Goal: Information Seeking & Learning: Learn about a topic

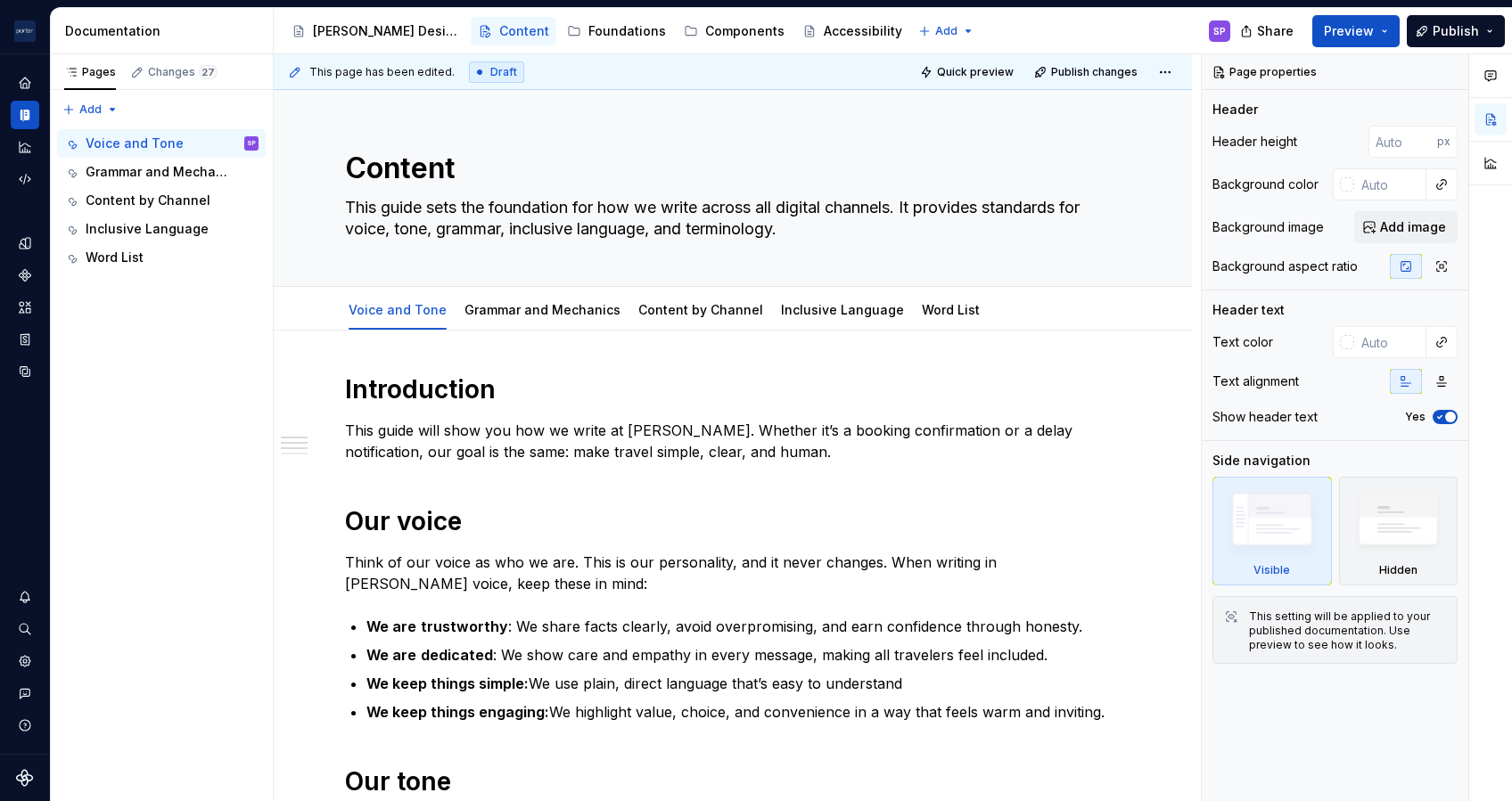
type textarea "*"
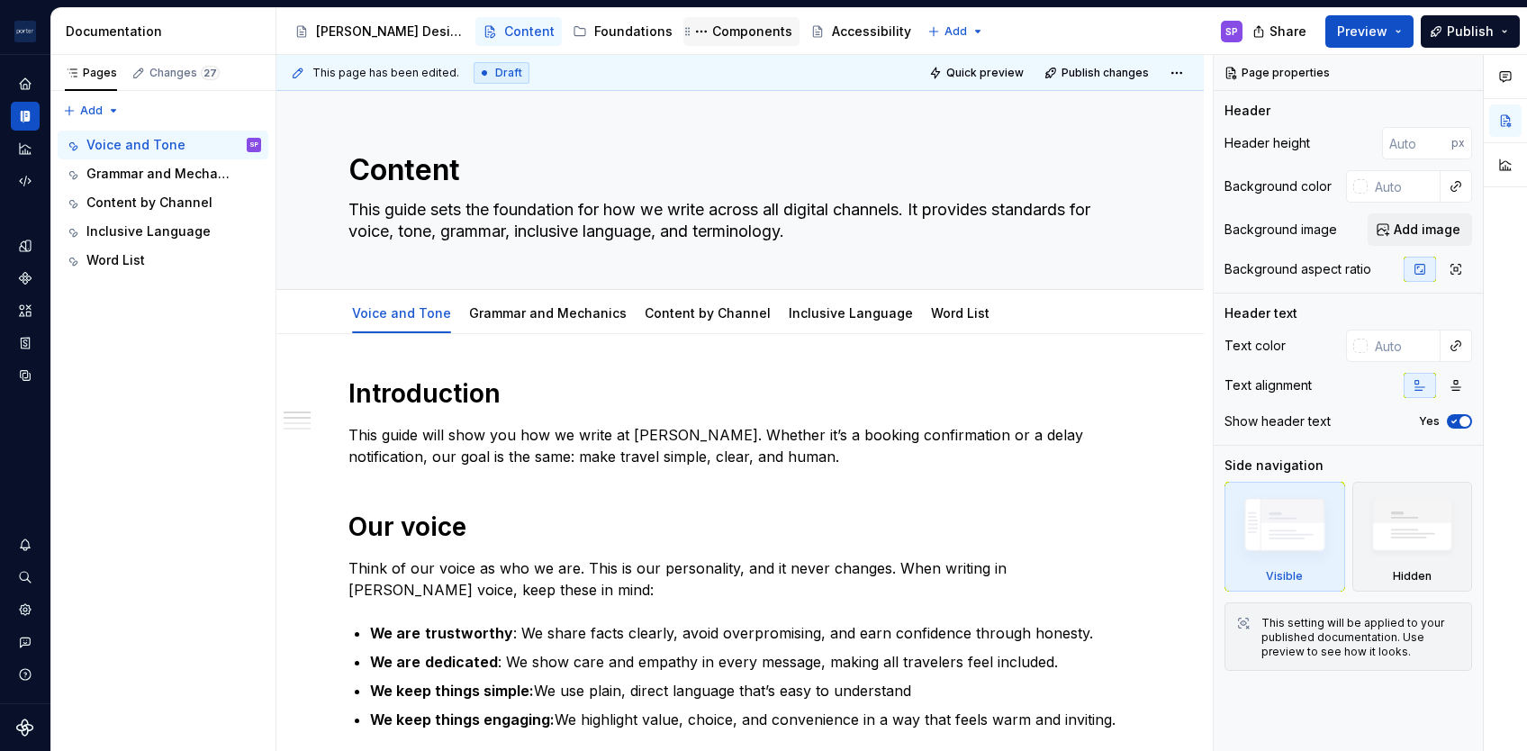
click at [712, 29] on div "Components" at bounding box center [752, 32] width 80 height 18
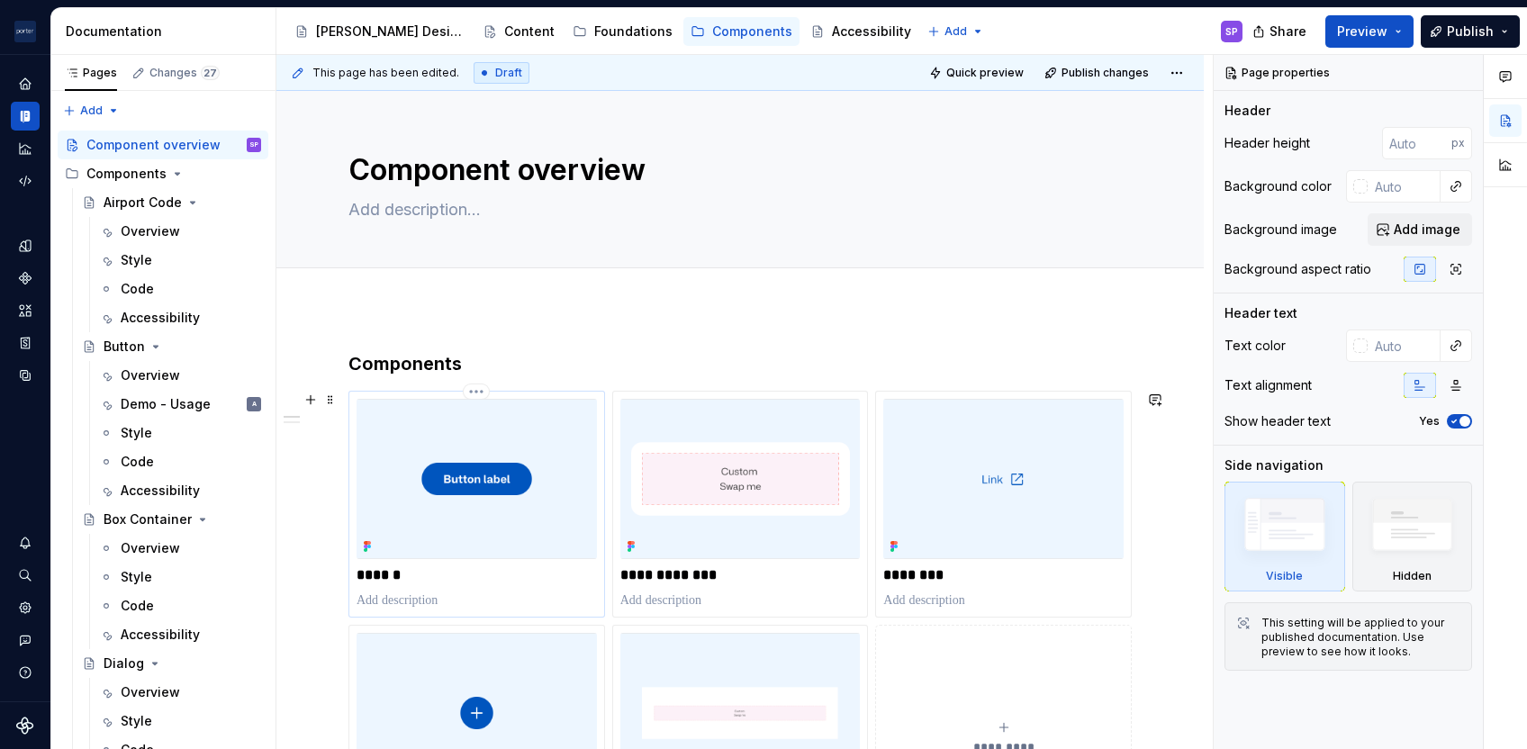
click at [487, 497] on img at bounding box center [477, 479] width 240 height 160
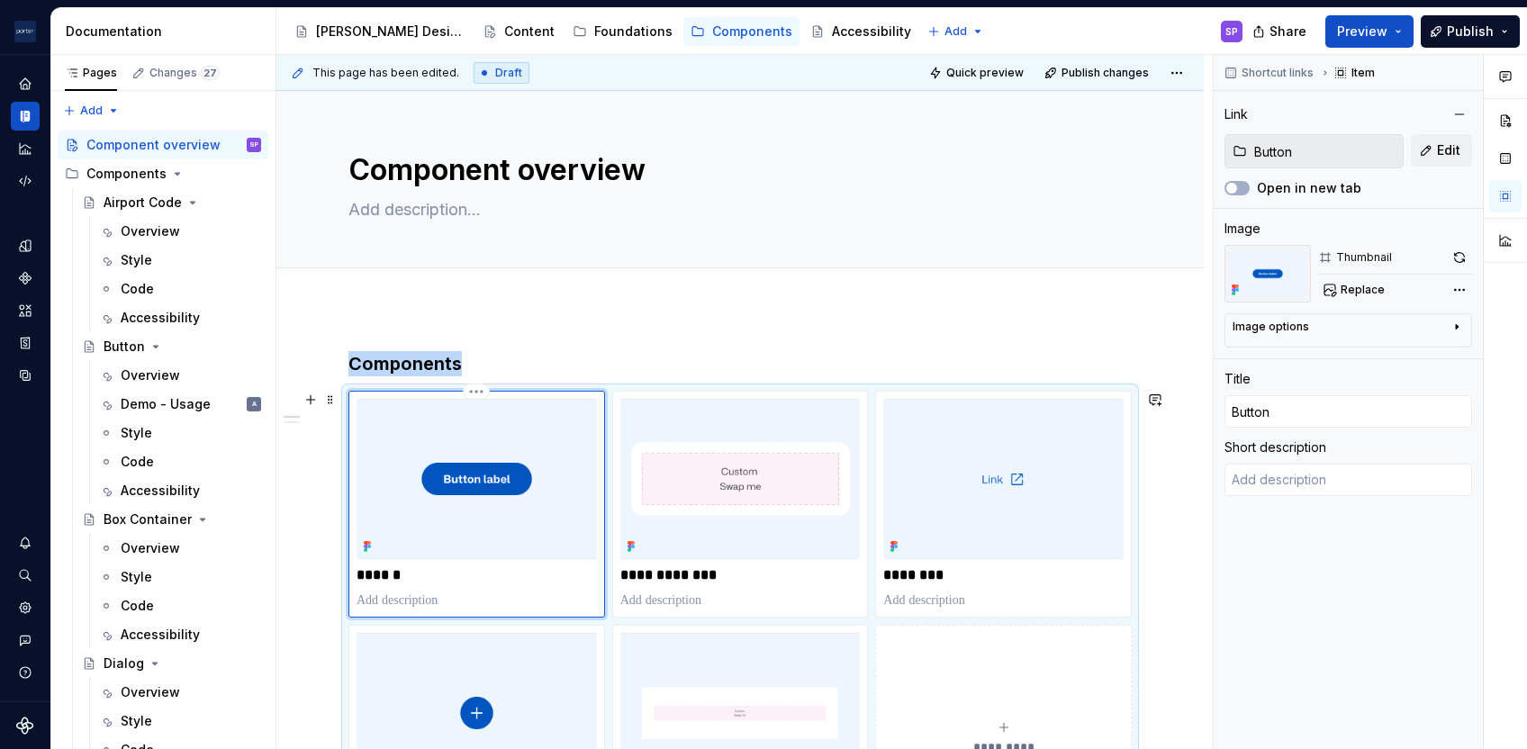
click at [348, 481] on div "******" at bounding box center [476, 504] width 257 height 227
click at [136, 375] on div "Overview" at bounding box center [150, 375] width 59 height 18
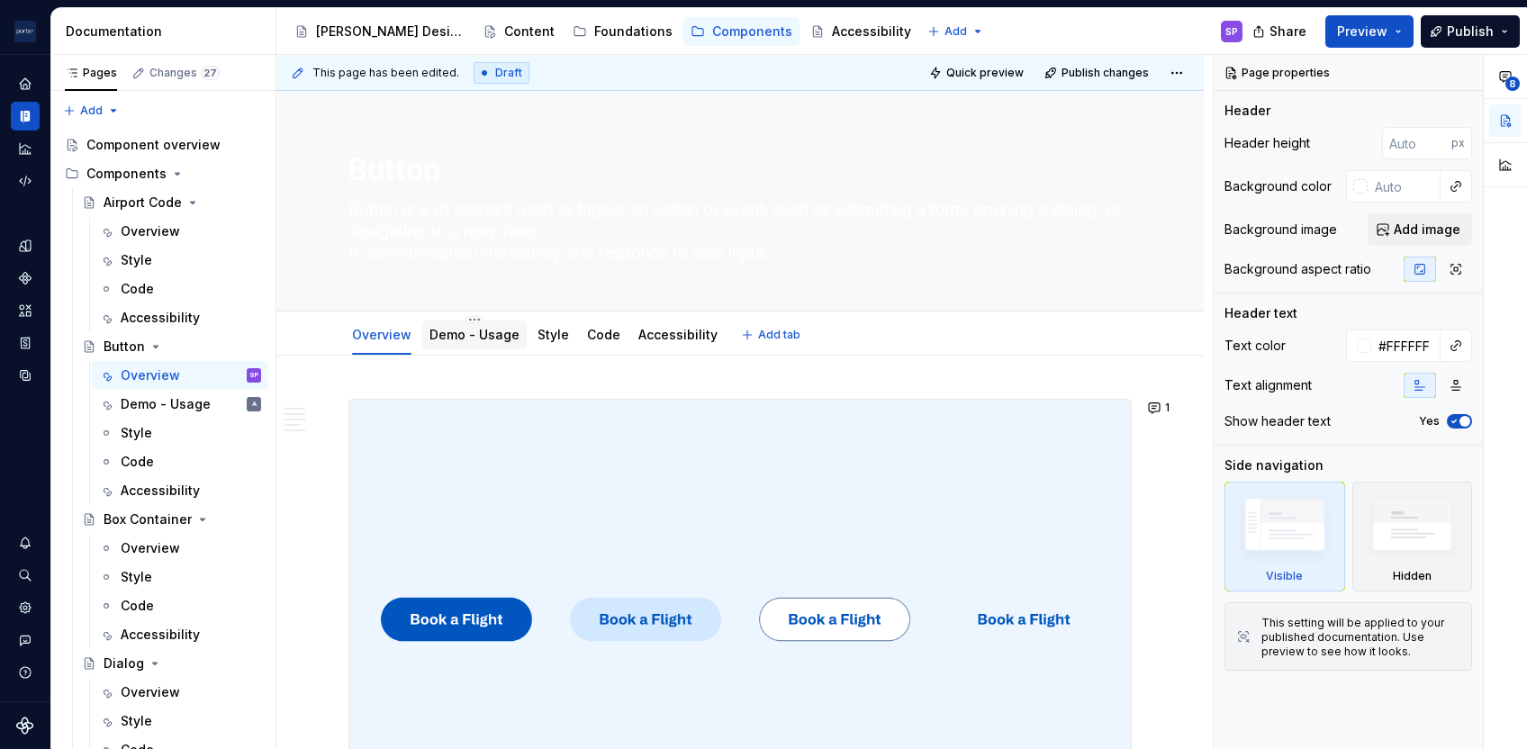
click at [468, 331] on link "Demo - Usage" at bounding box center [474, 334] width 90 height 15
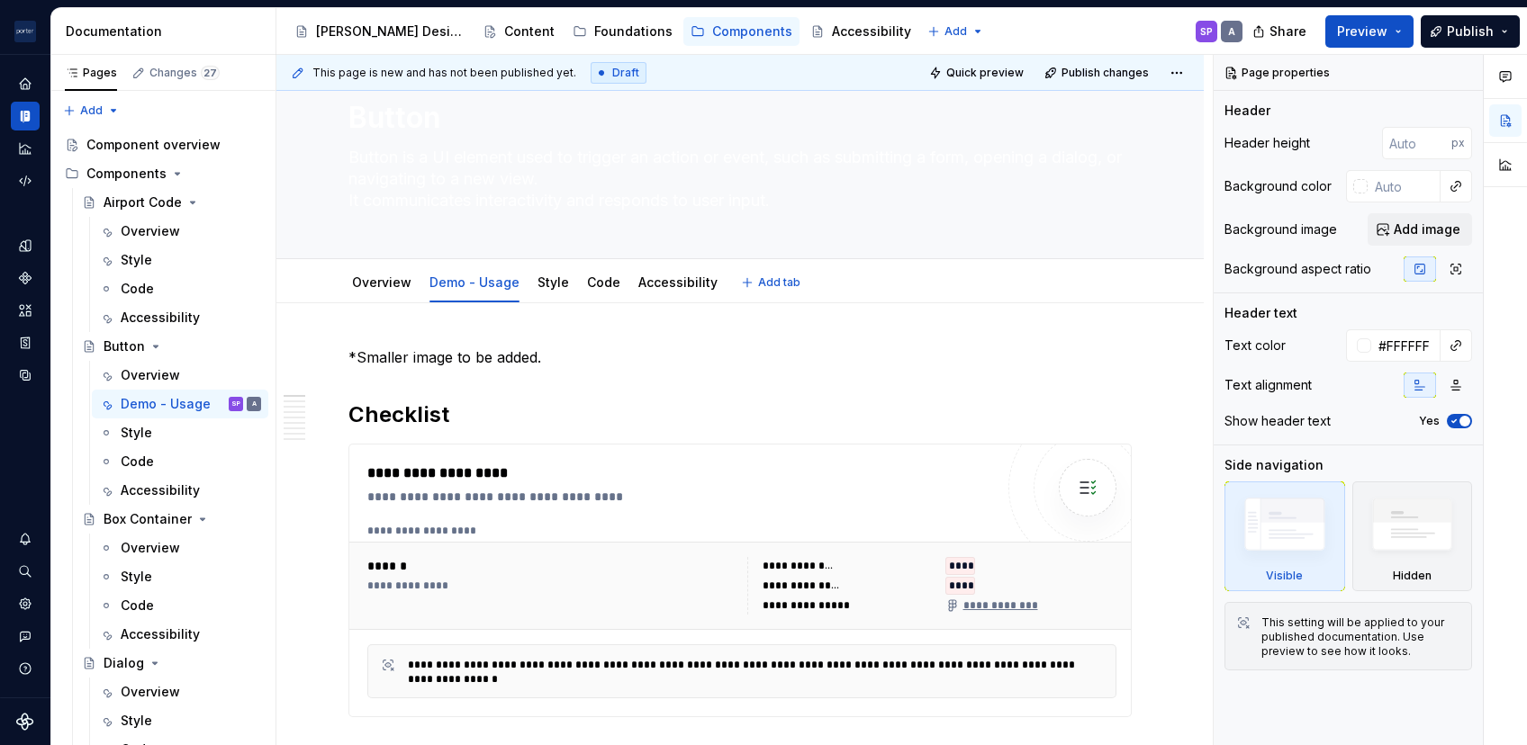
scroll to position [19, 0]
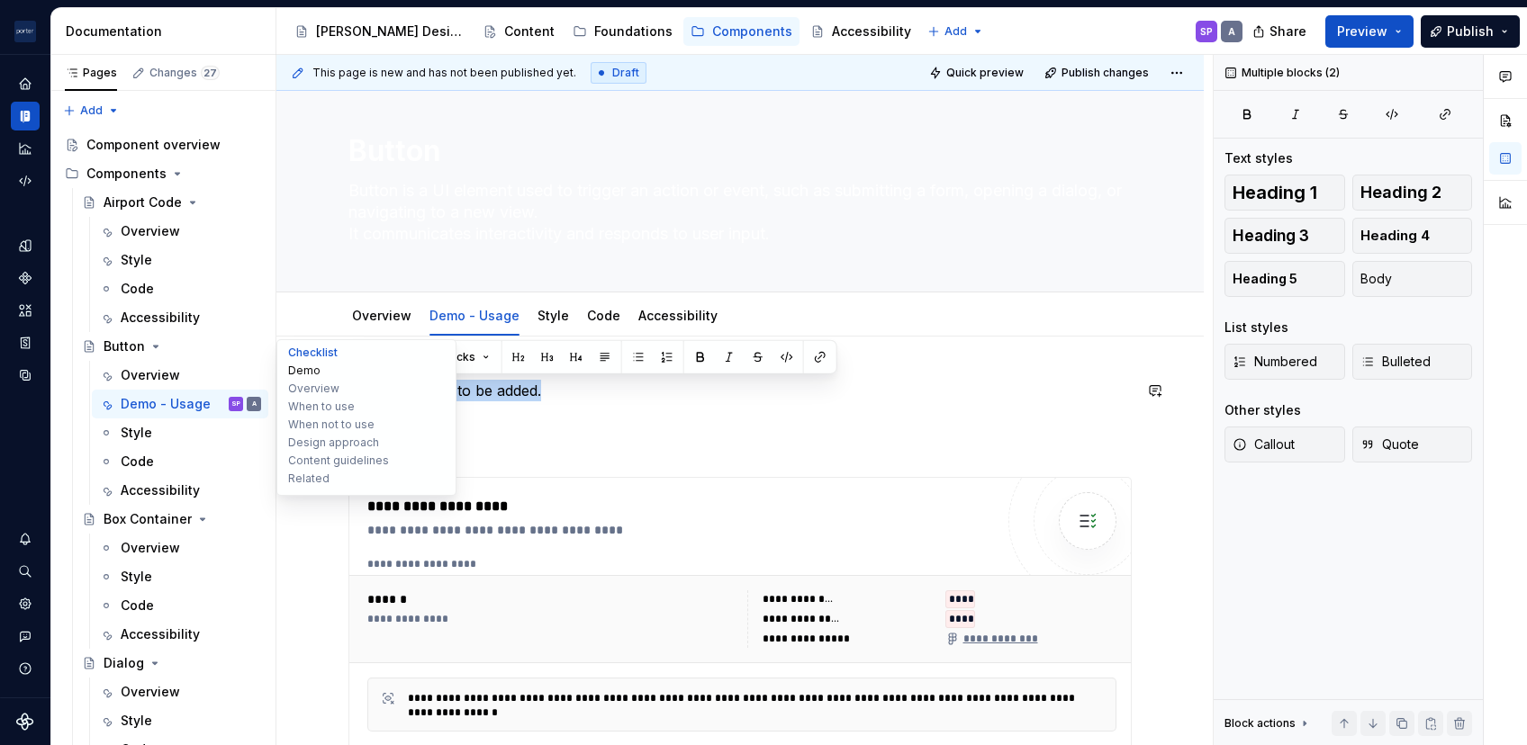
drag, startPoint x: 582, startPoint y: 396, endPoint x: 328, endPoint y: 366, distance: 256.5
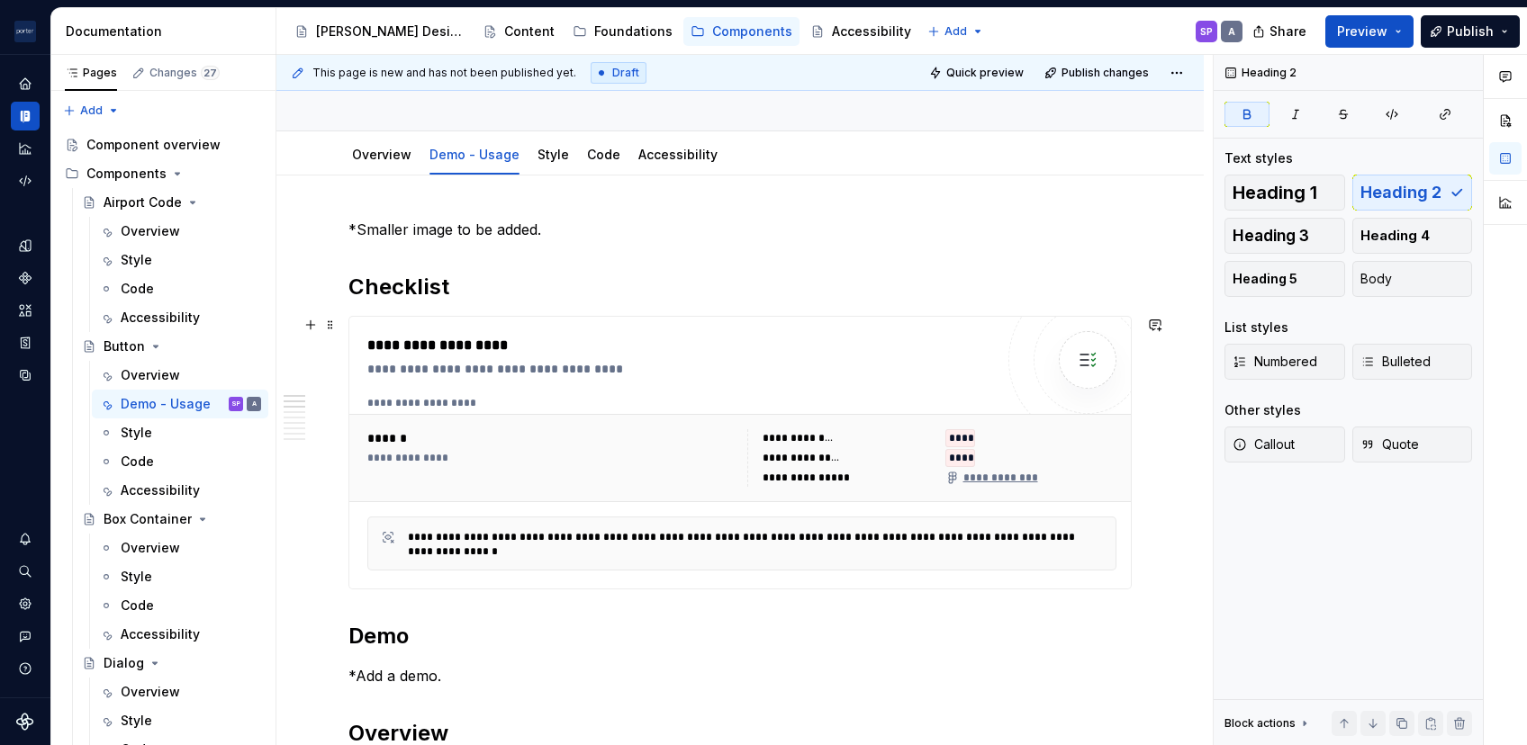
scroll to position [349, 0]
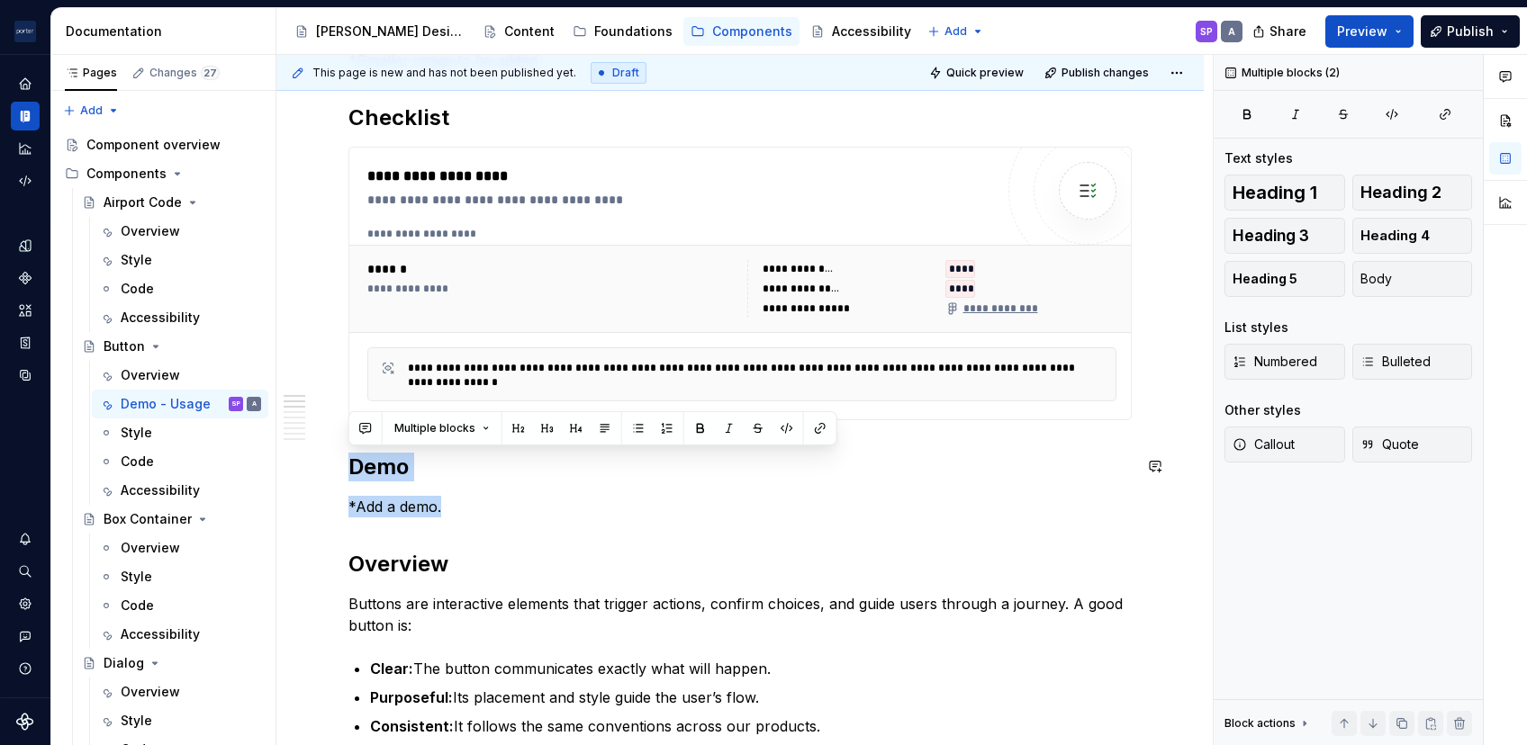
drag, startPoint x: 472, startPoint y: 502, endPoint x: 327, endPoint y: 447, distance: 155.3
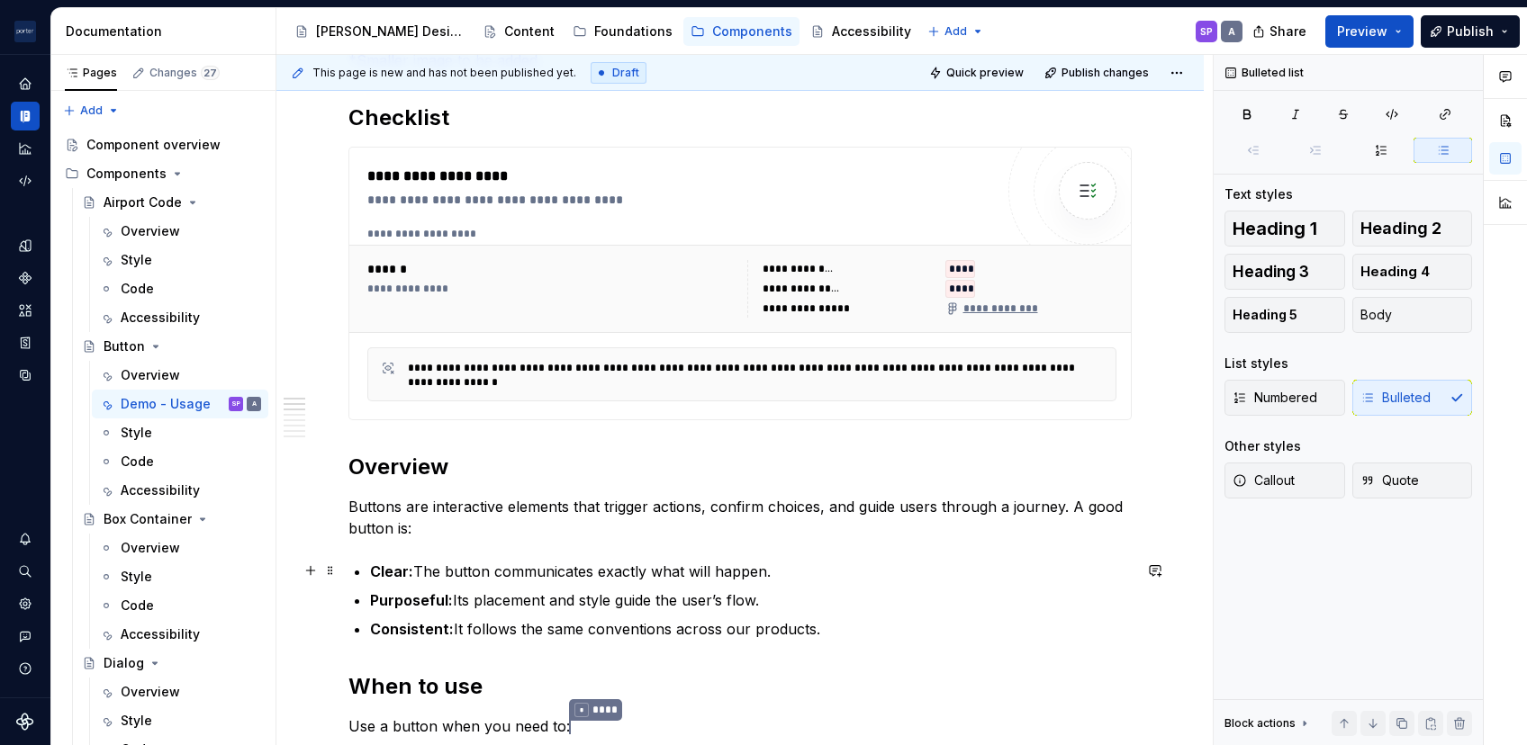
click at [483, 576] on p "Clear: The button communicates exactly what will happen." at bounding box center [751, 572] width 762 height 22
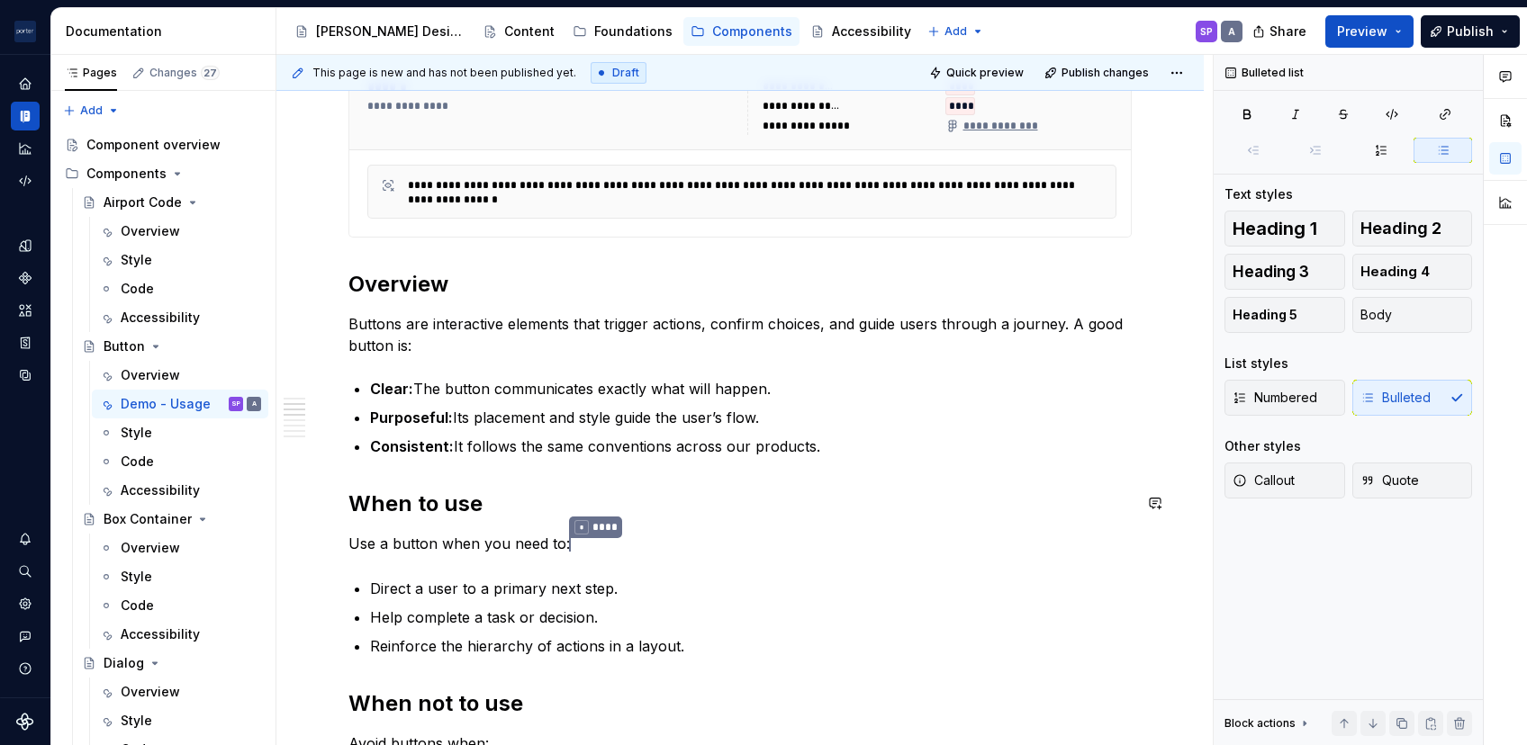
type textarea "*"
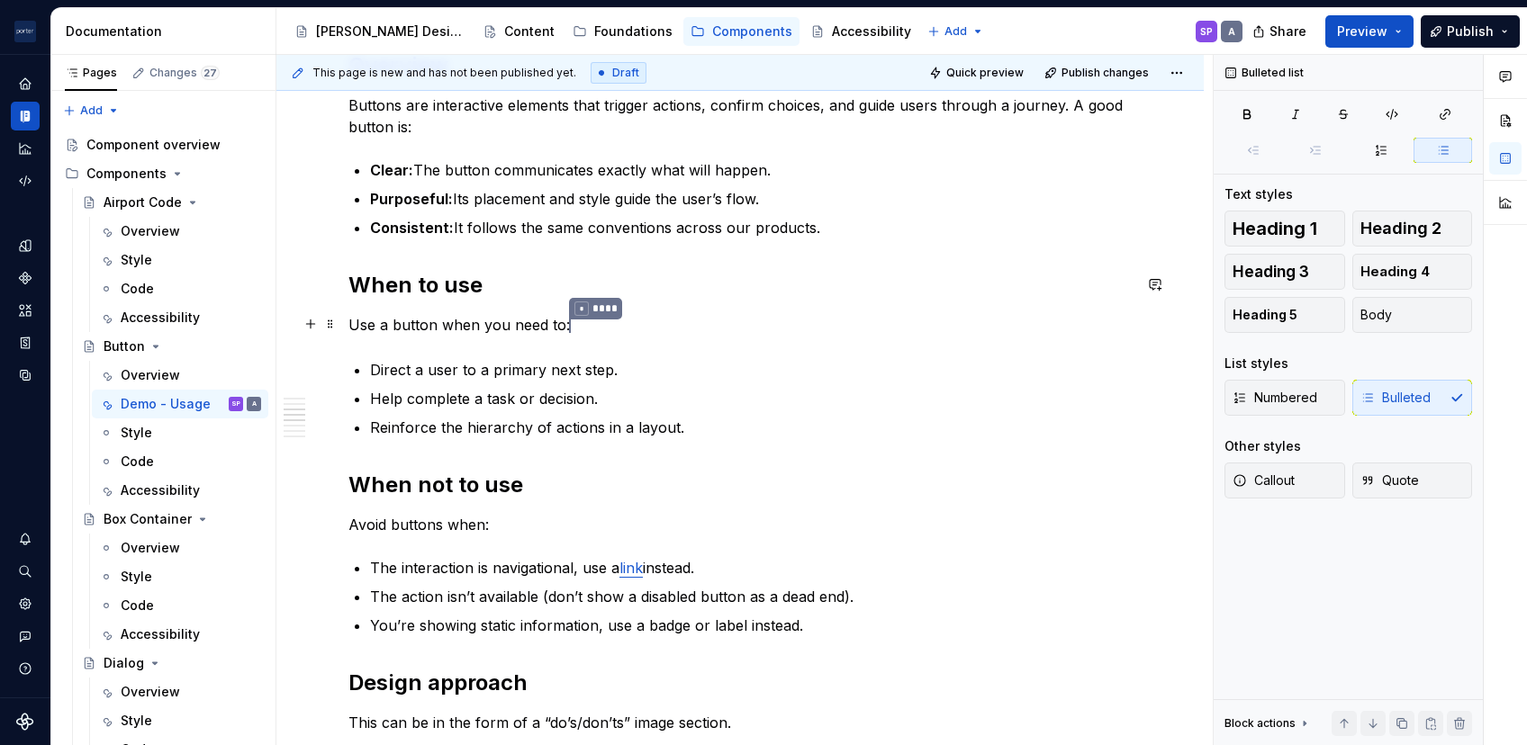
scroll to position [864, 0]
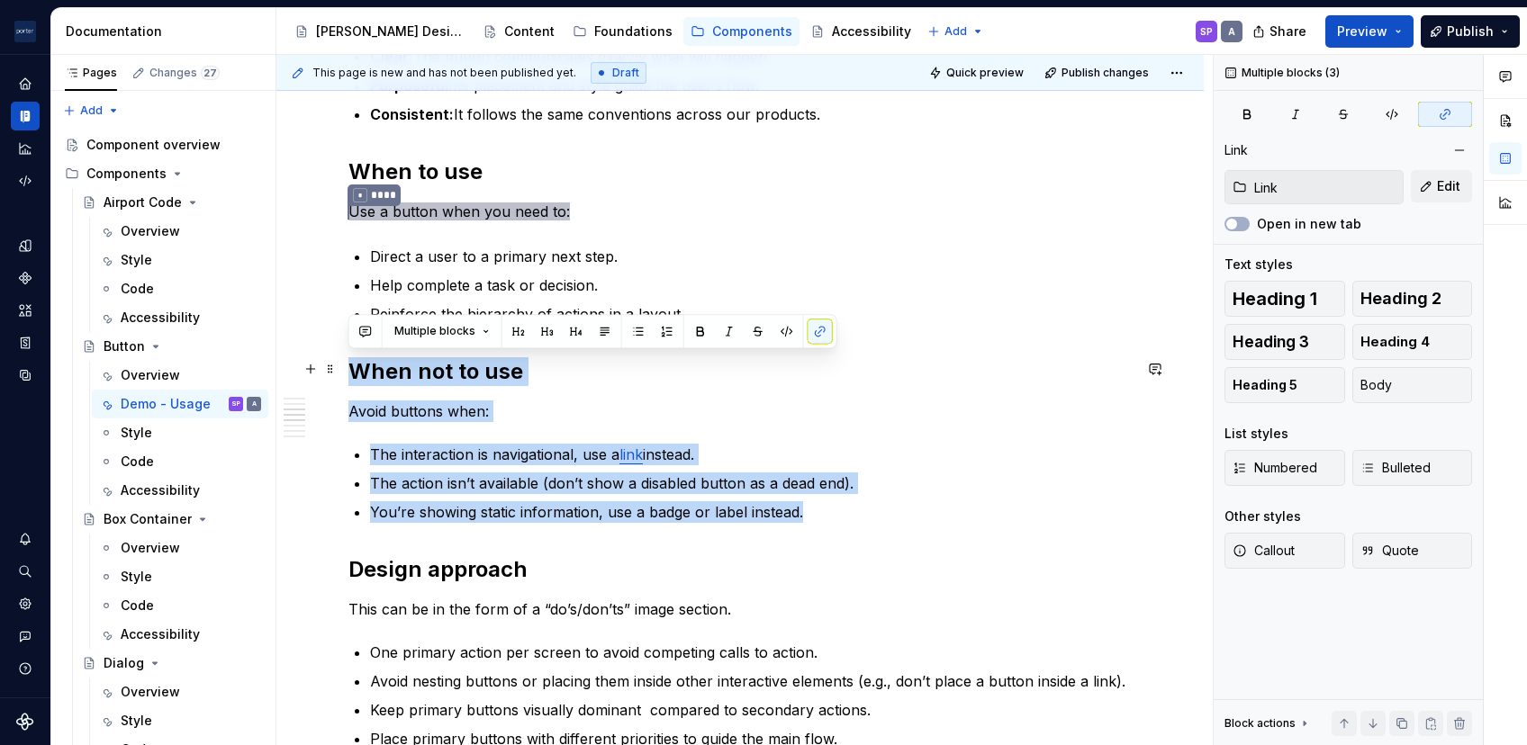
drag, startPoint x: 844, startPoint y: 515, endPoint x: 338, endPoint y: 364, distance: 528.1
click at [338, 364] on div "**********" at bounding box center [739, 653] width 927 height 2325
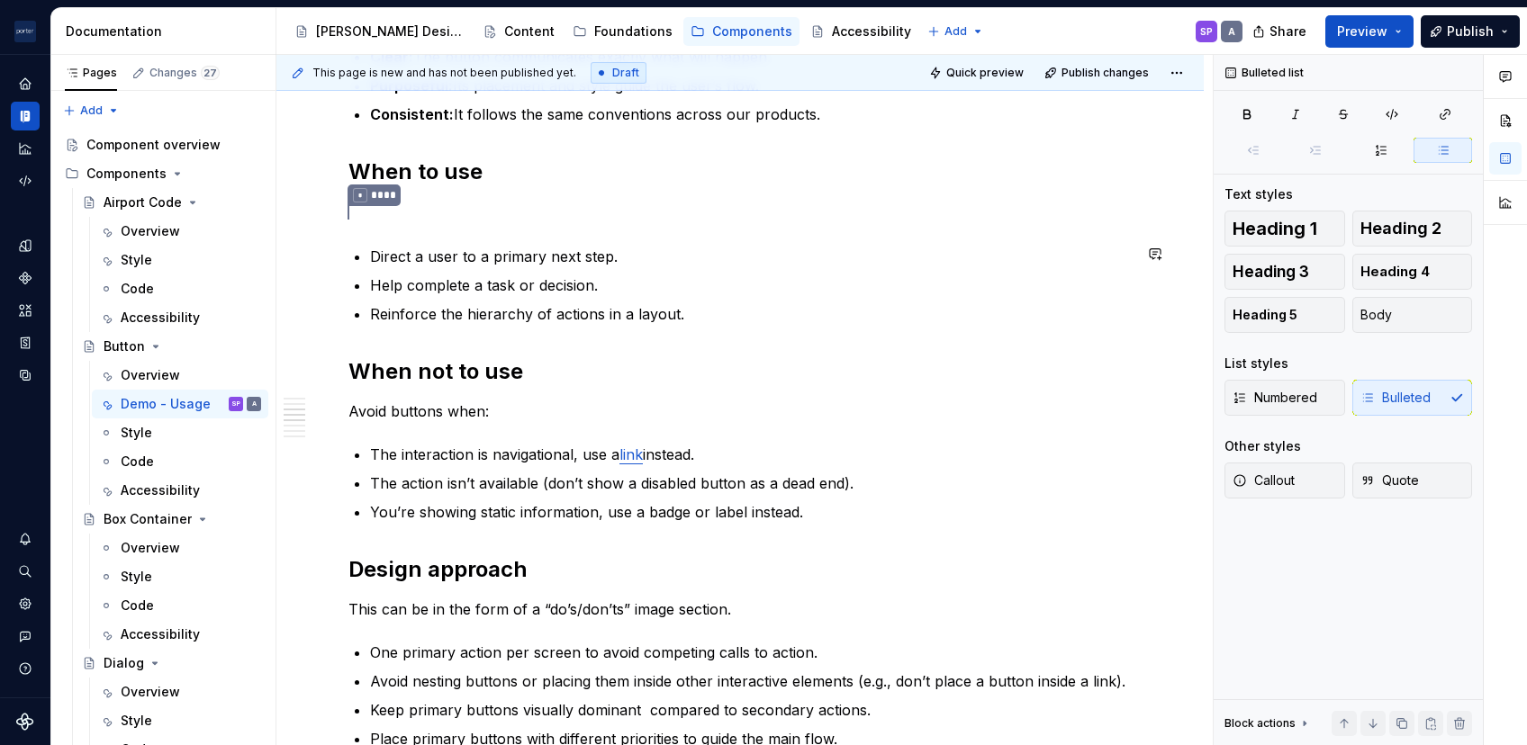
click at [443, 239] on div "**********" at bounding box center [739, 553] width 783 height 2037
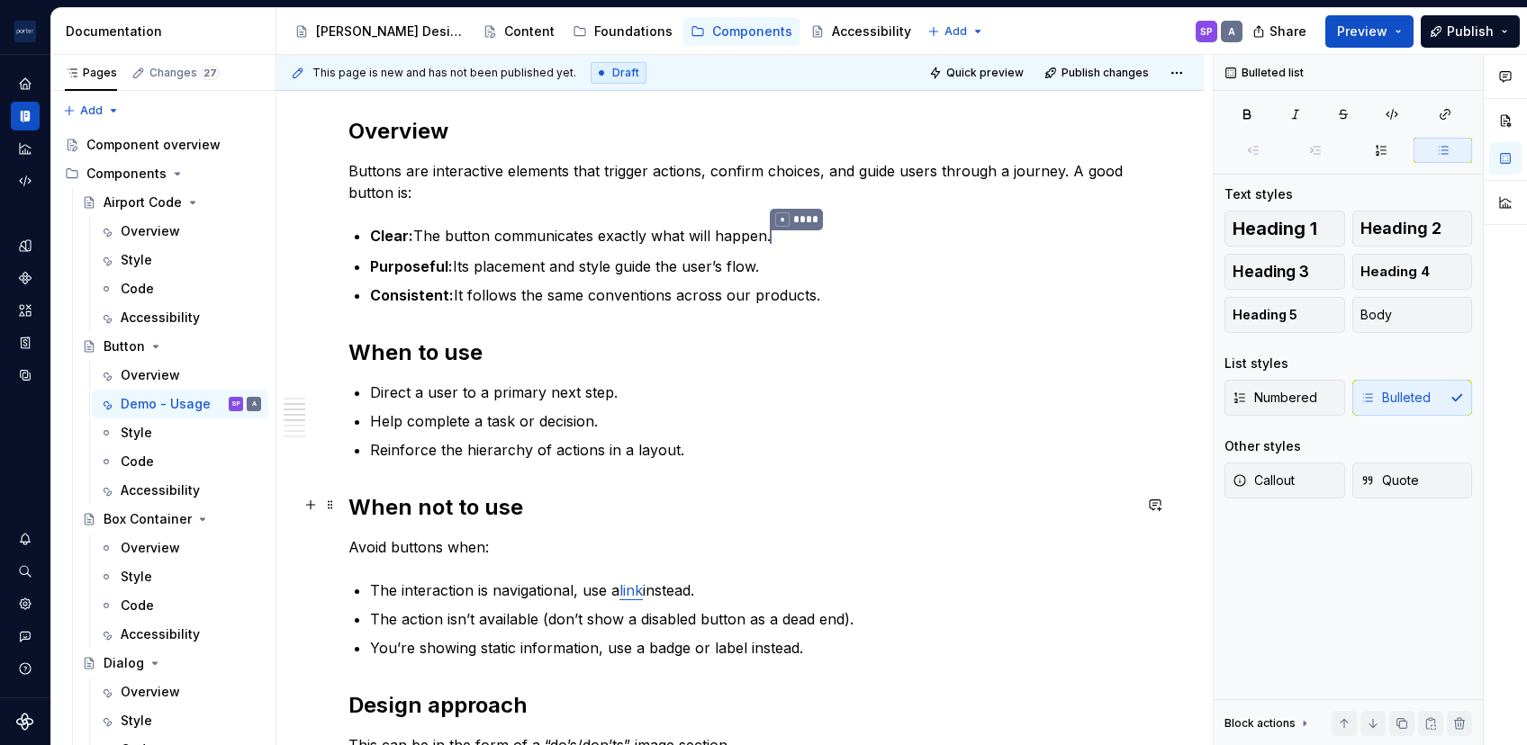
scroll to position [774, 0]
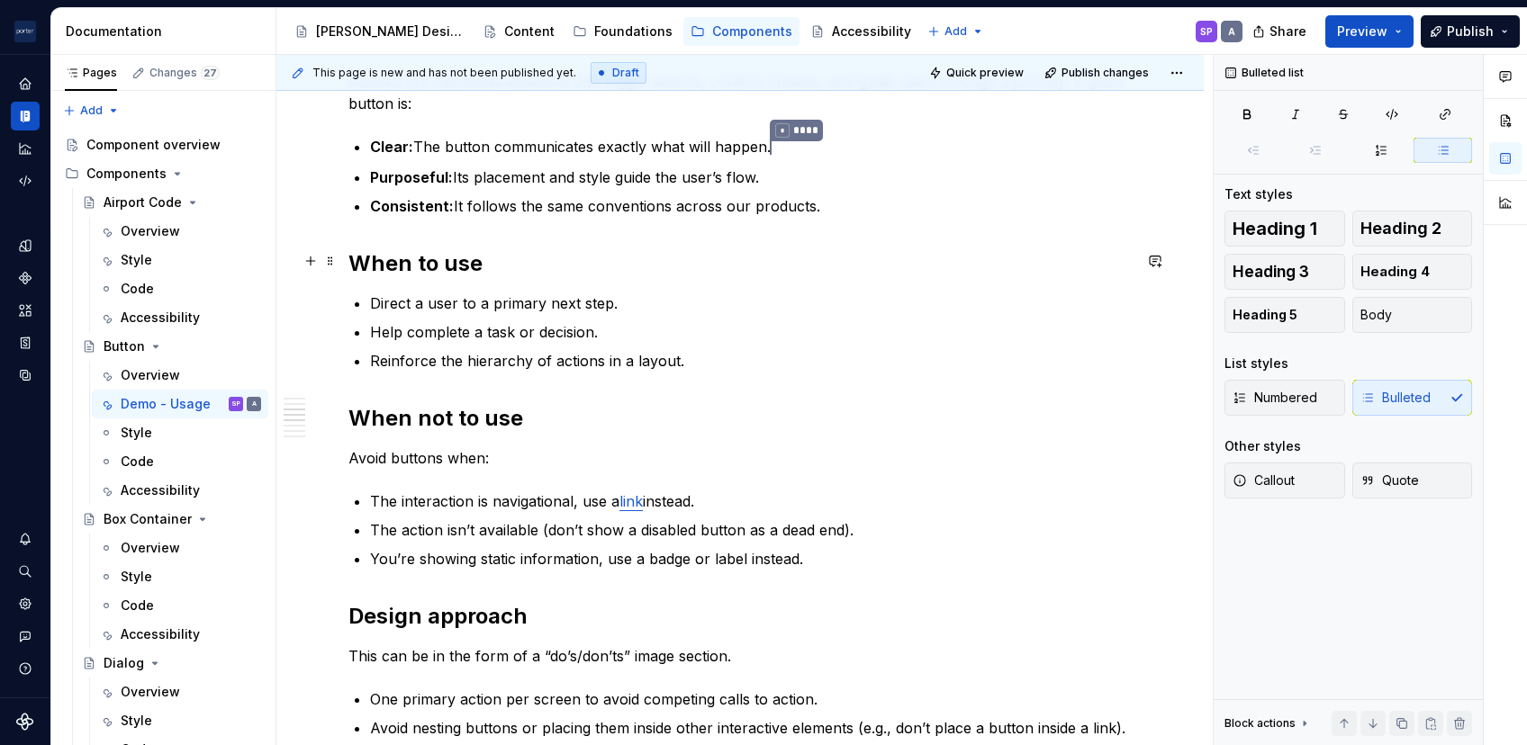
click at [409, 249] on h2 "When to use" at bounding box center [739, 263] width 783 height 29
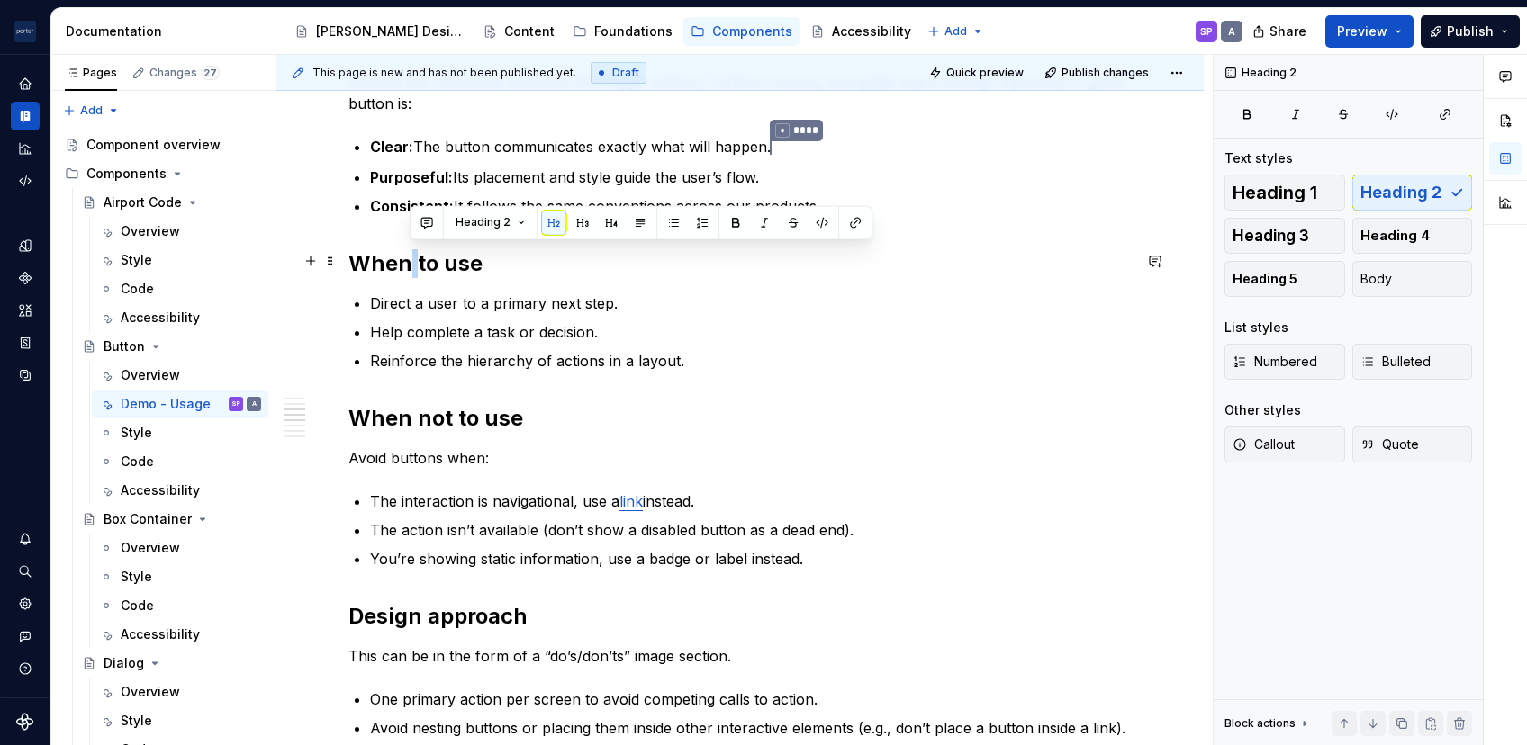
click at [409, 249] on h2 "When to use" at bounding box center [739, 263] width 783 height 29
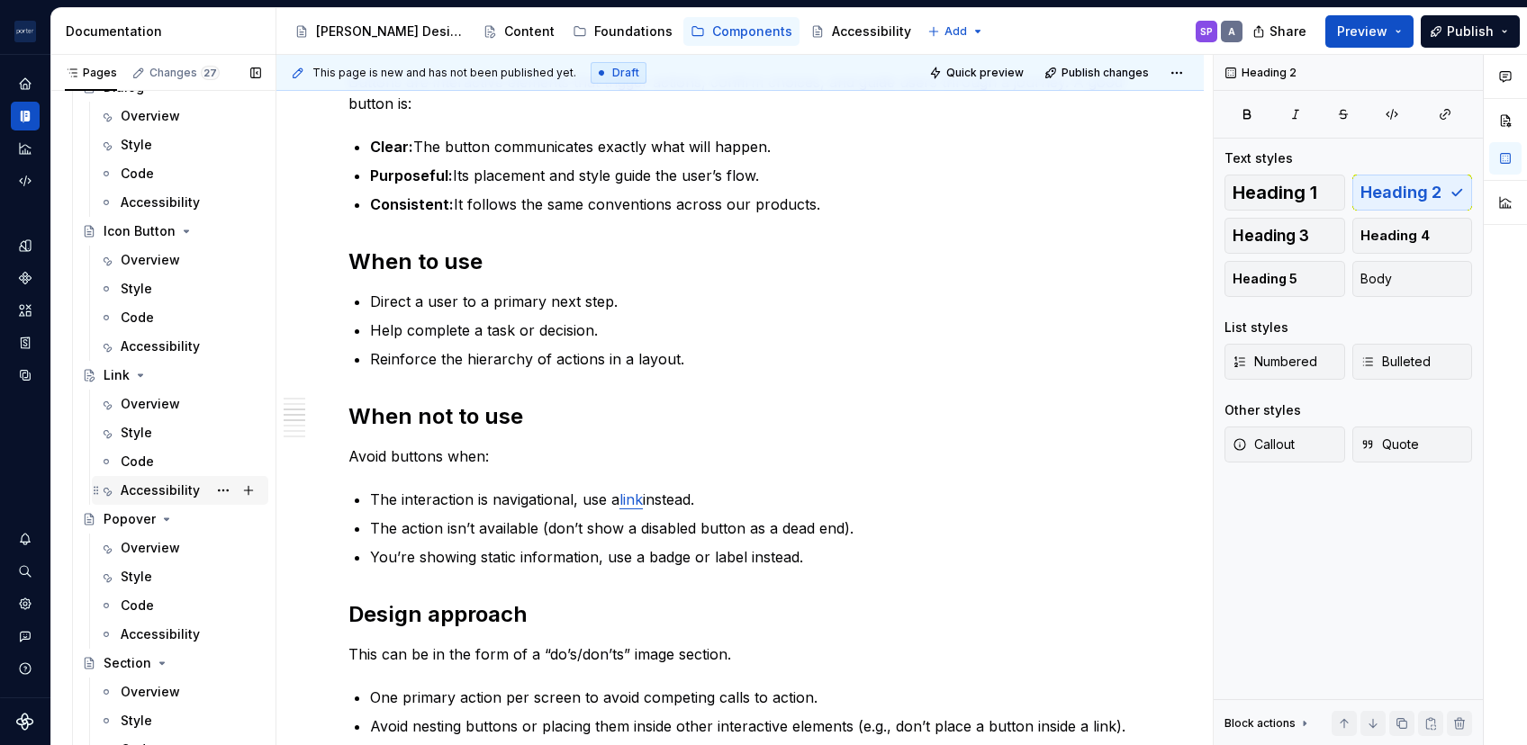
scroll to position [575, 0]
click at [125, 516] on div "Popover" at bounding box center [130, 520] width 52 height 18
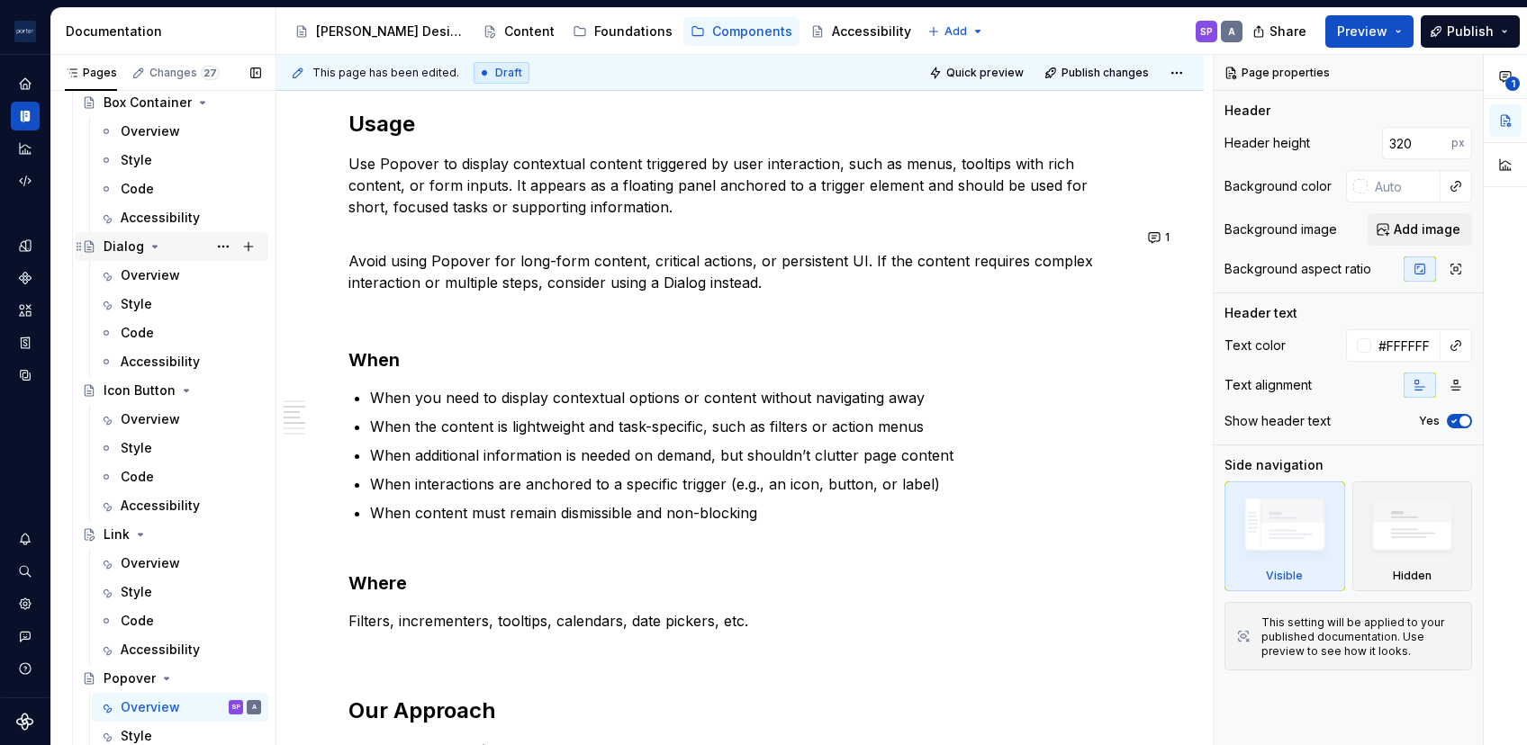
scroll to position [237, 0]
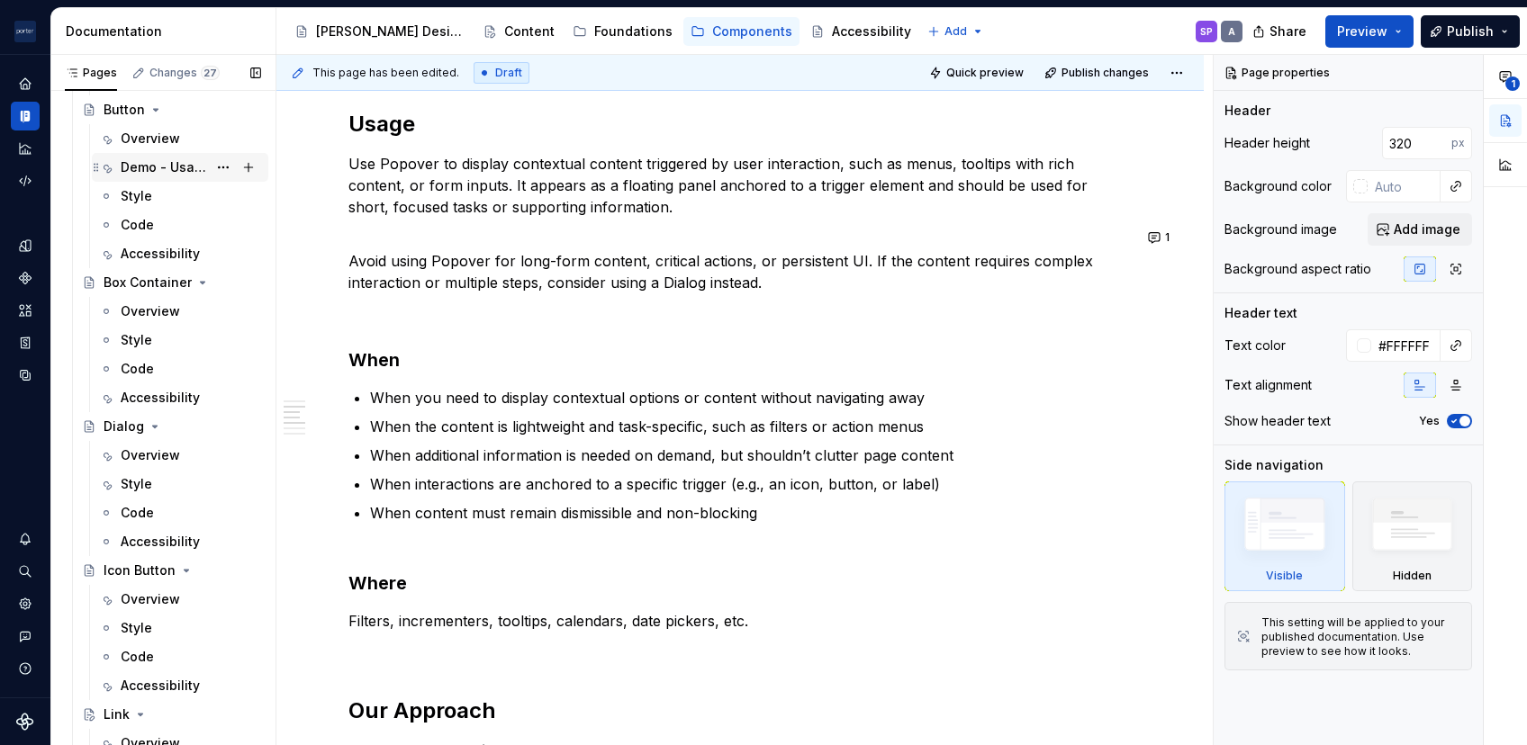
click at [168, 160] on div "Demo - Usage" at bounding box center [164, 167] width 86 height 18
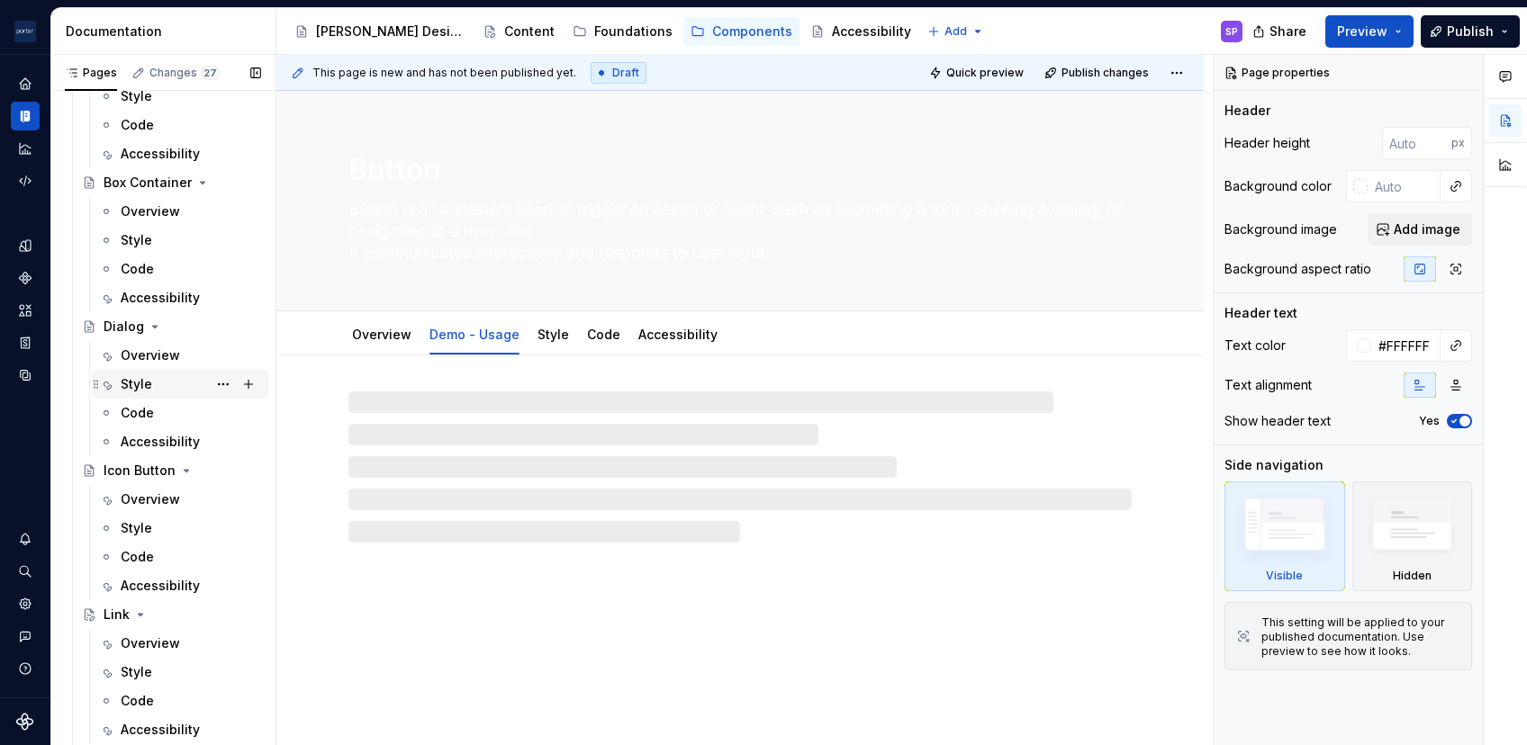
scroll to position [338, 0]
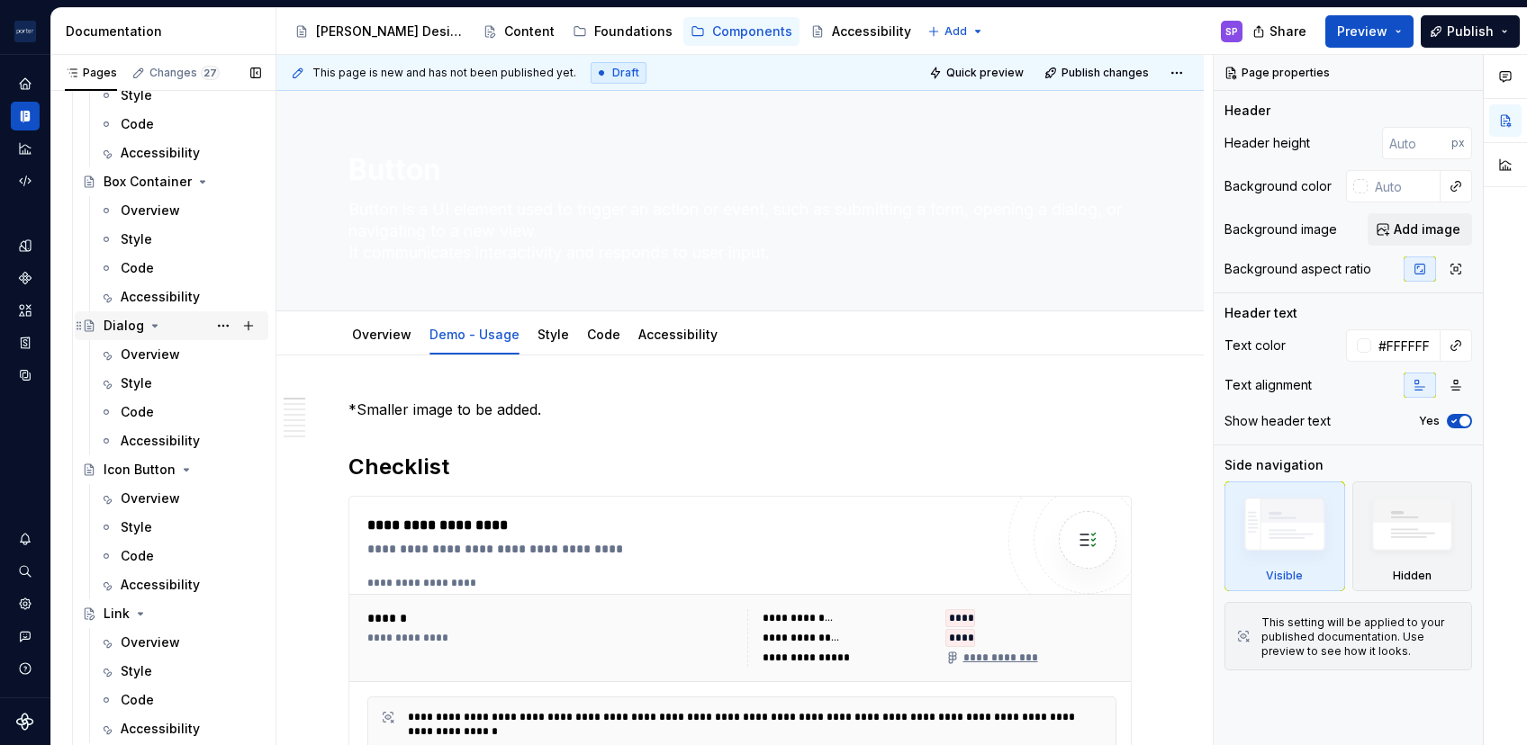
click at [130, 320] on div "Dialog" at bounding box center [124, 326] width 41 height 18
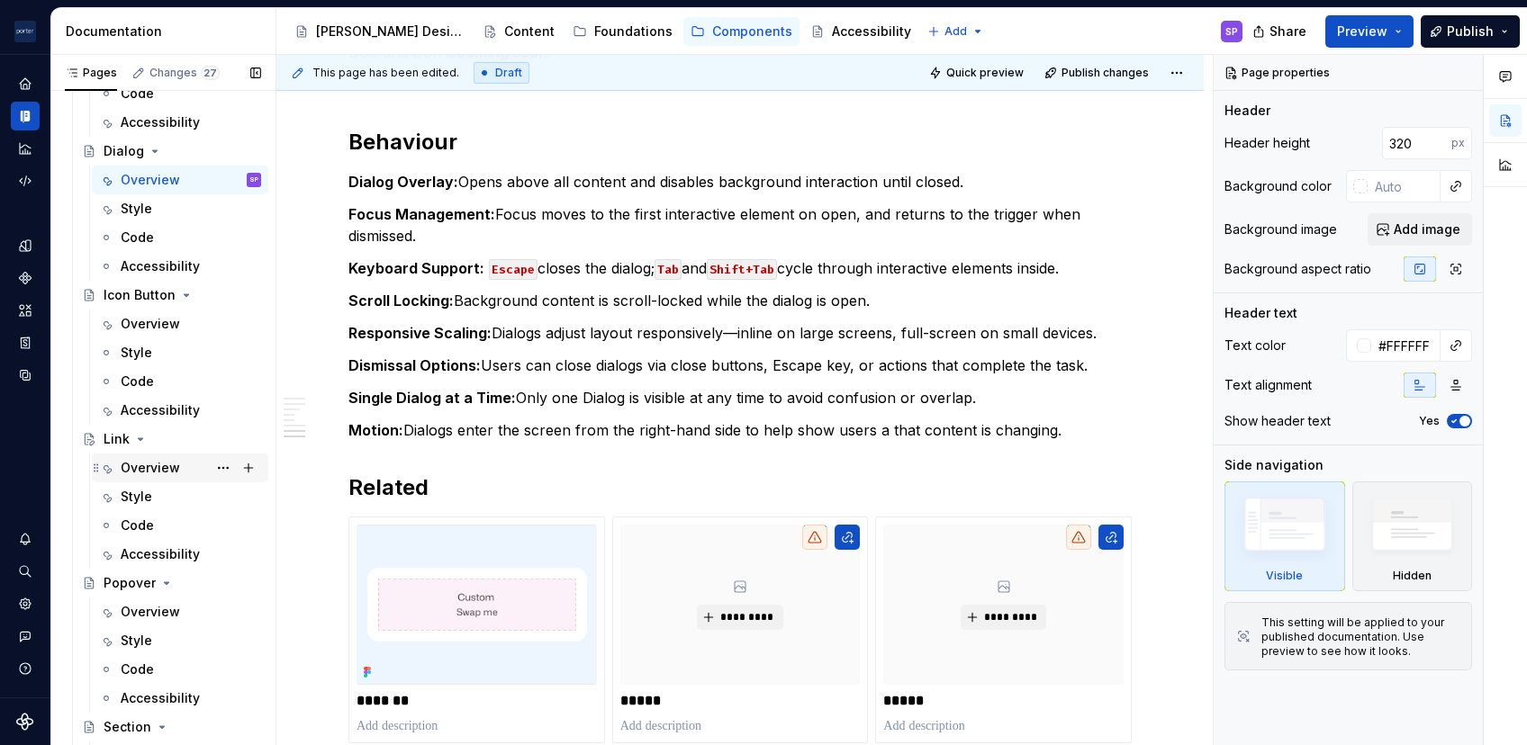
scroll to position [618, 0]
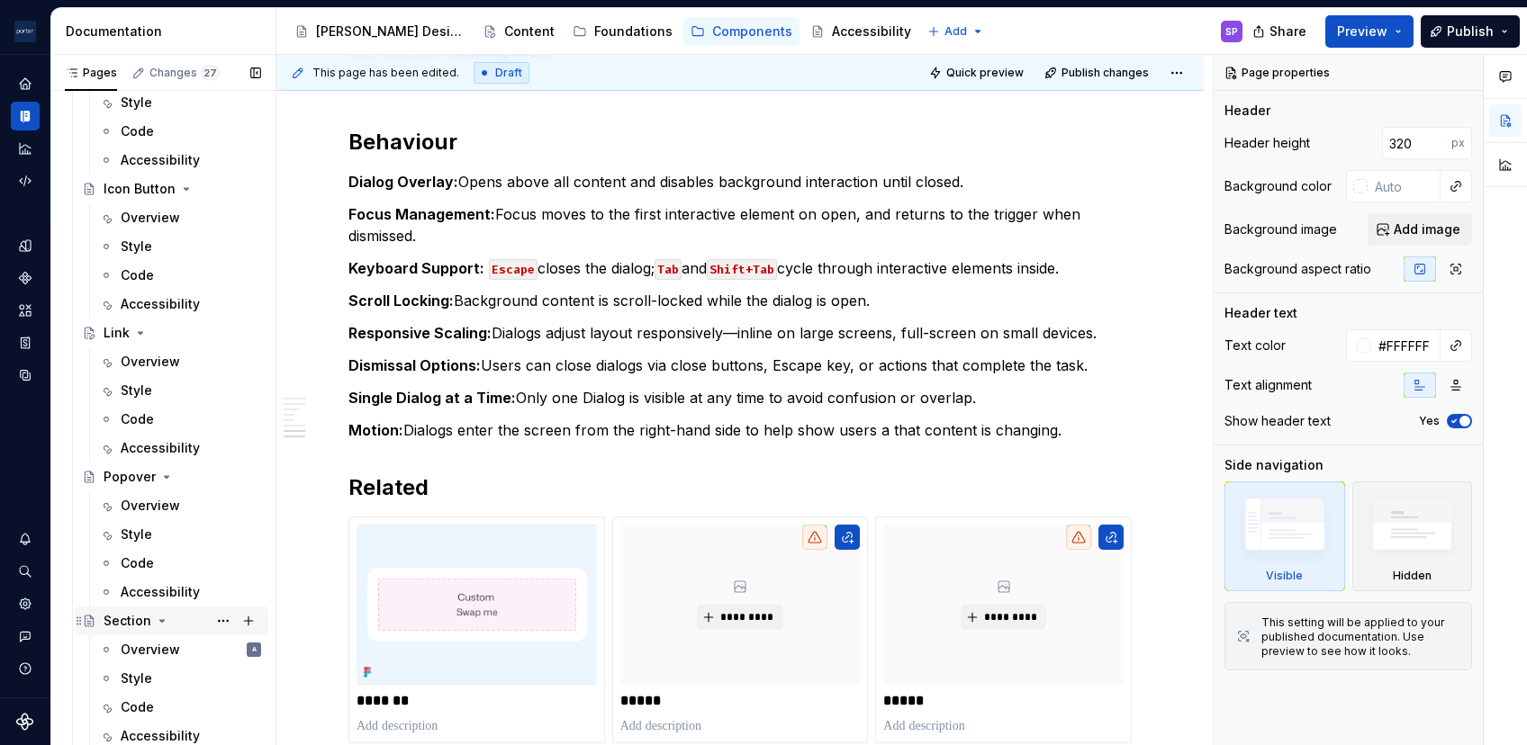
click at [108, 606] on div "Section" at bounding box center [128, 621] width 48 height 18
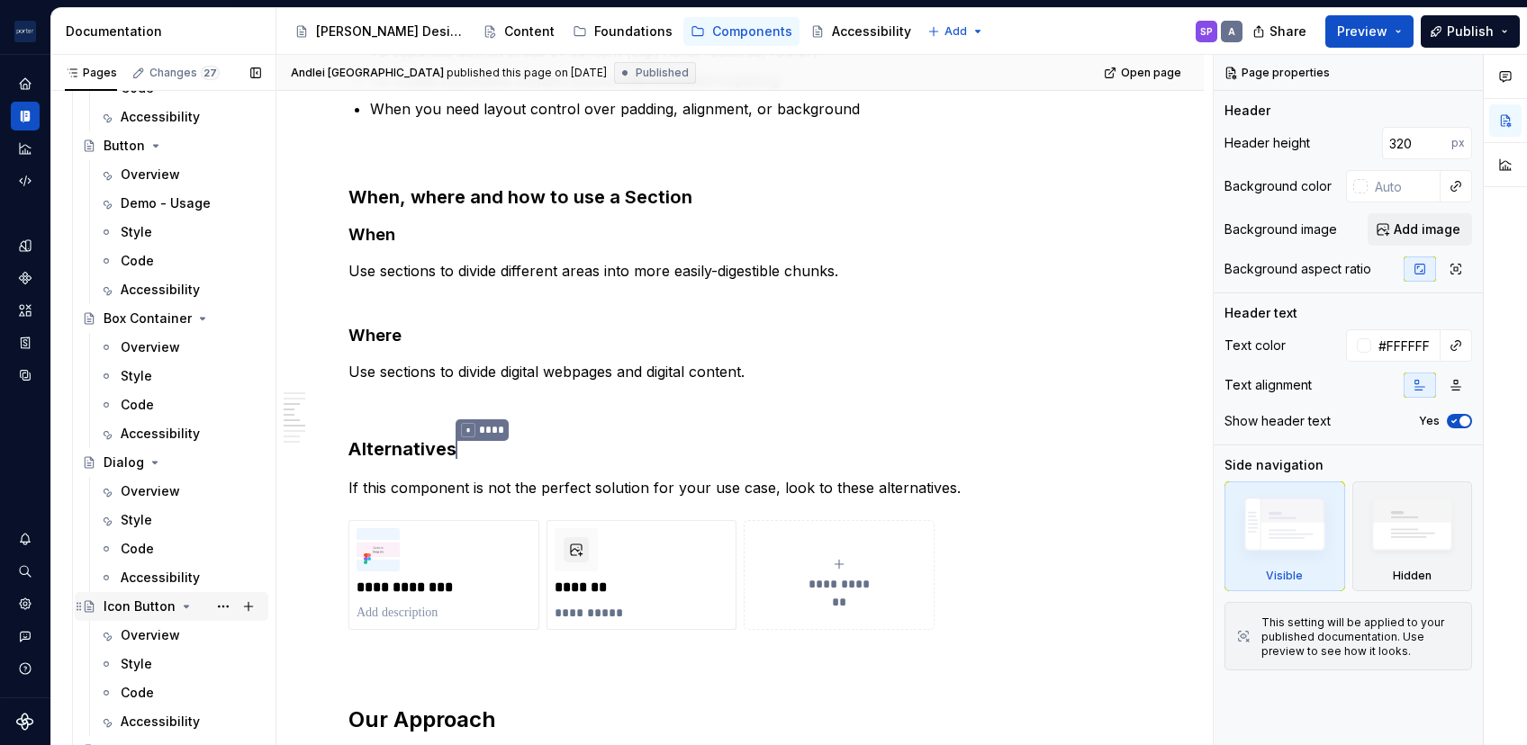
scroll to position [200, 0]
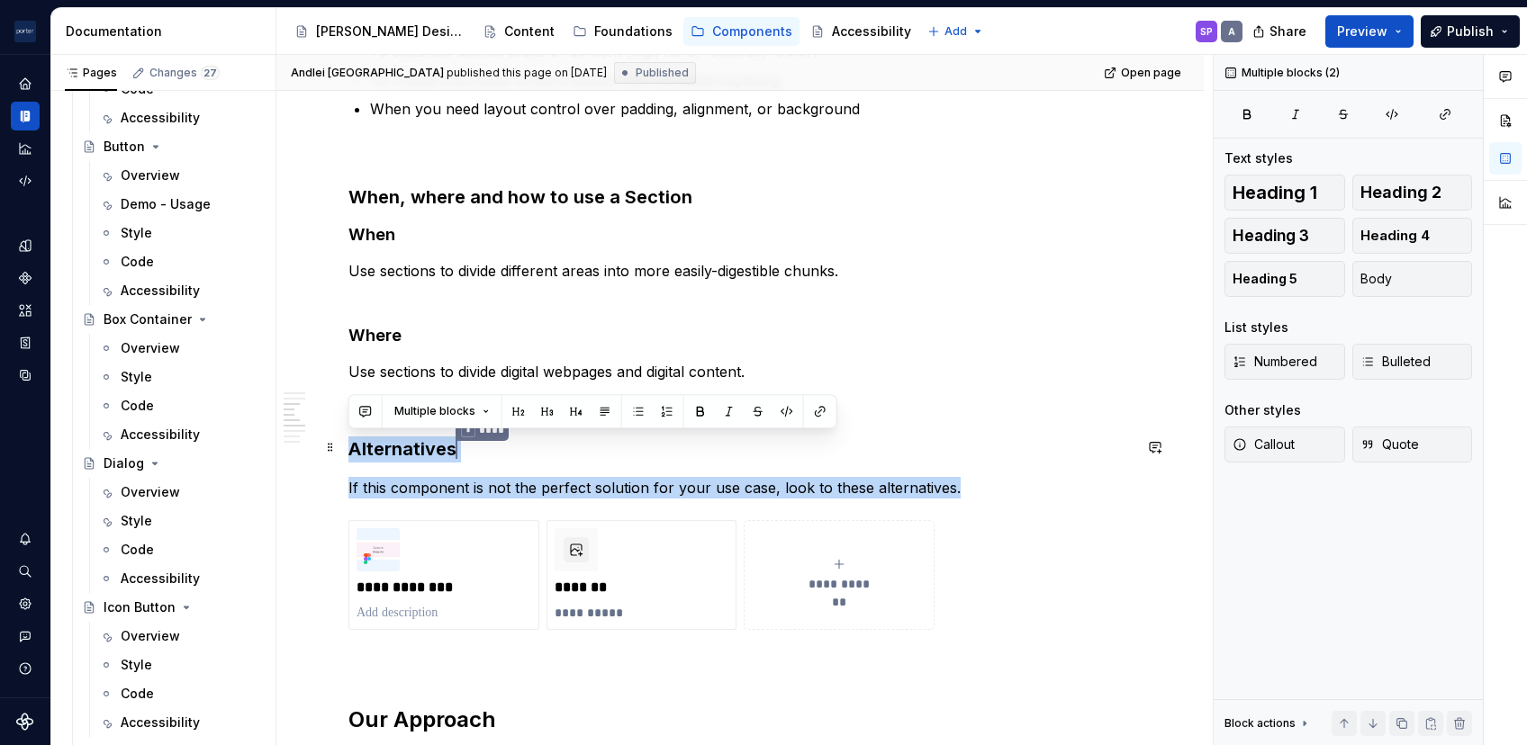
drag, startPoint x: 970, startPoint y: 481, endPoint x: 347, endPoint y: 439, distance: 625.3
copy div "Alternatives * **** If this component is not the perfect solution for your use …"
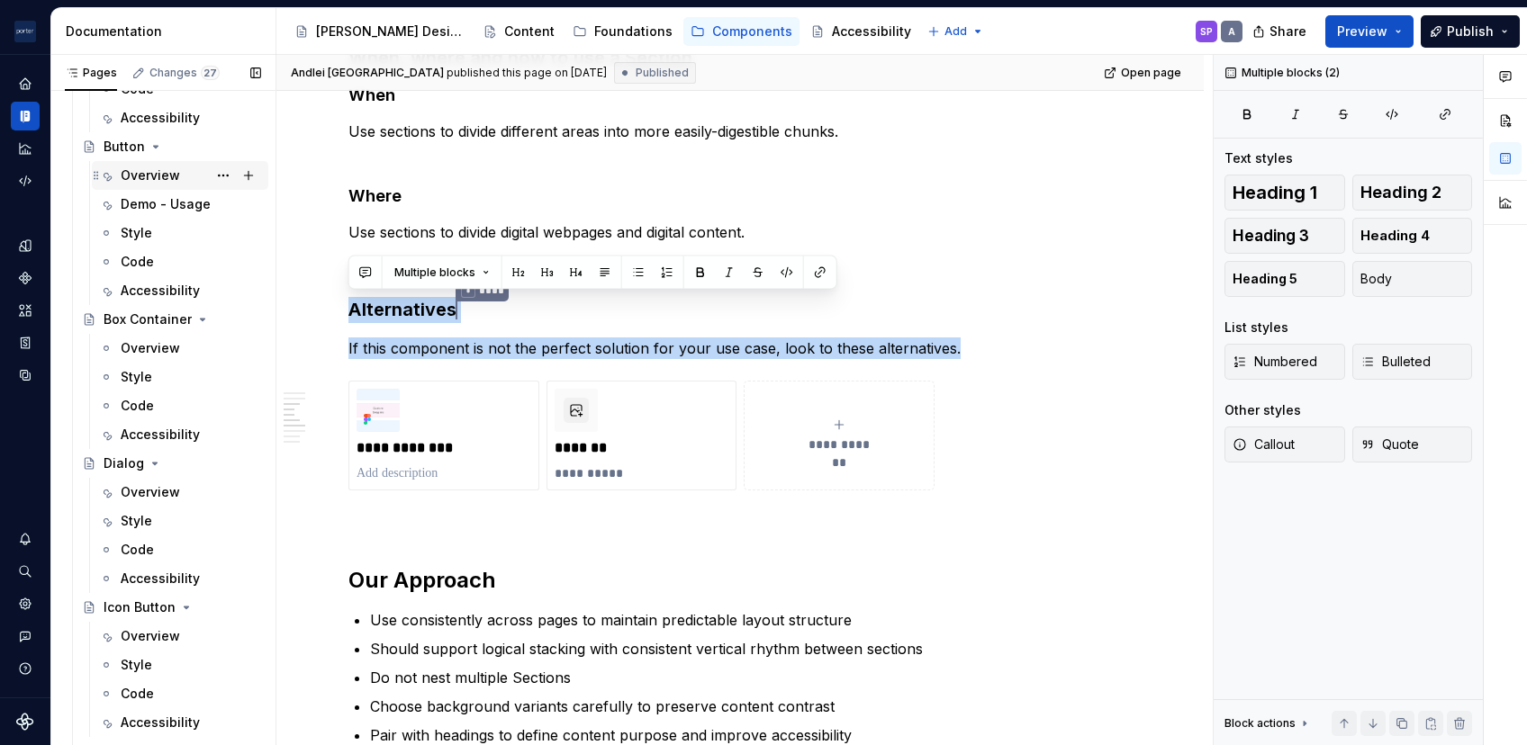
scroll to position [0, 0]
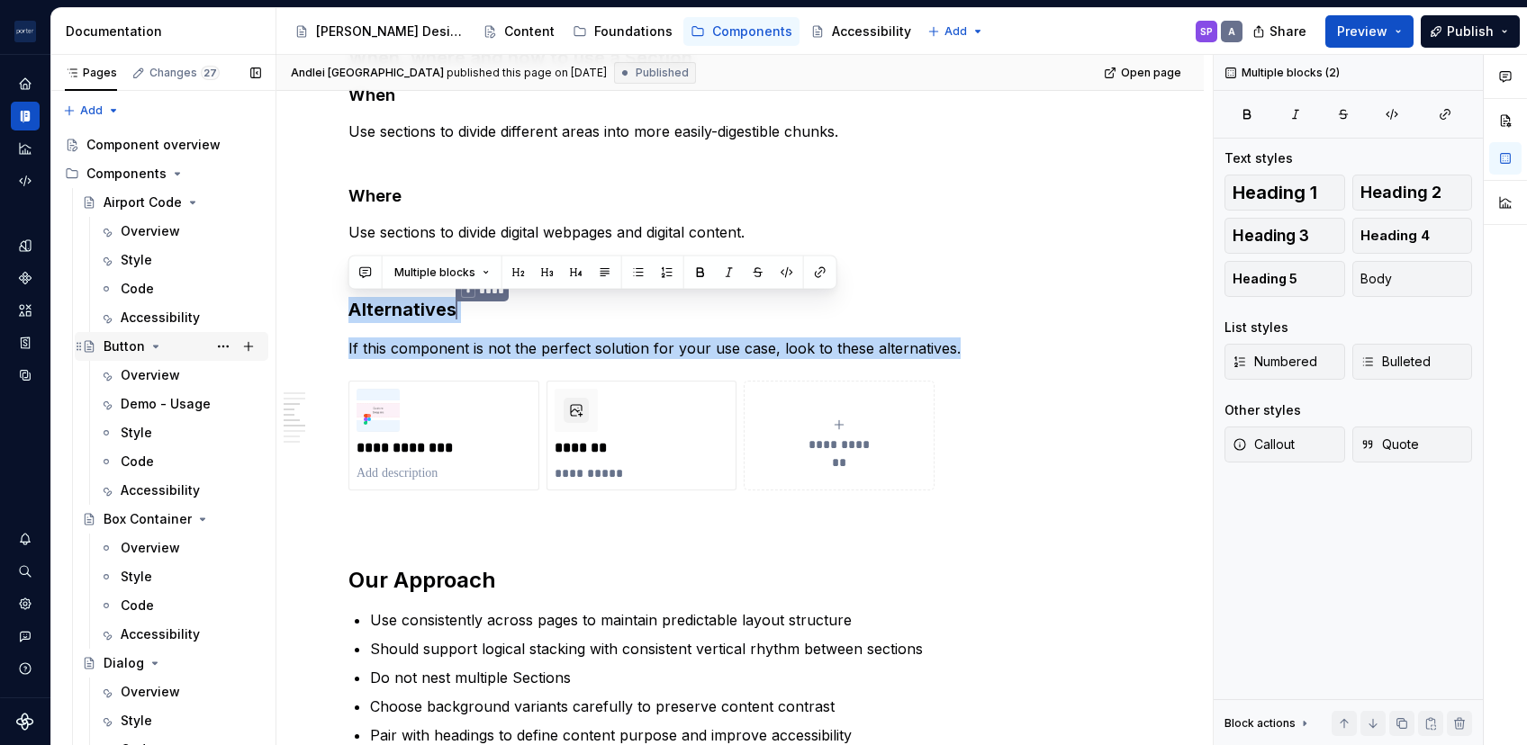
click at [108, 348] on div "Button" at bounding box center [124, 347] width 41 height 18
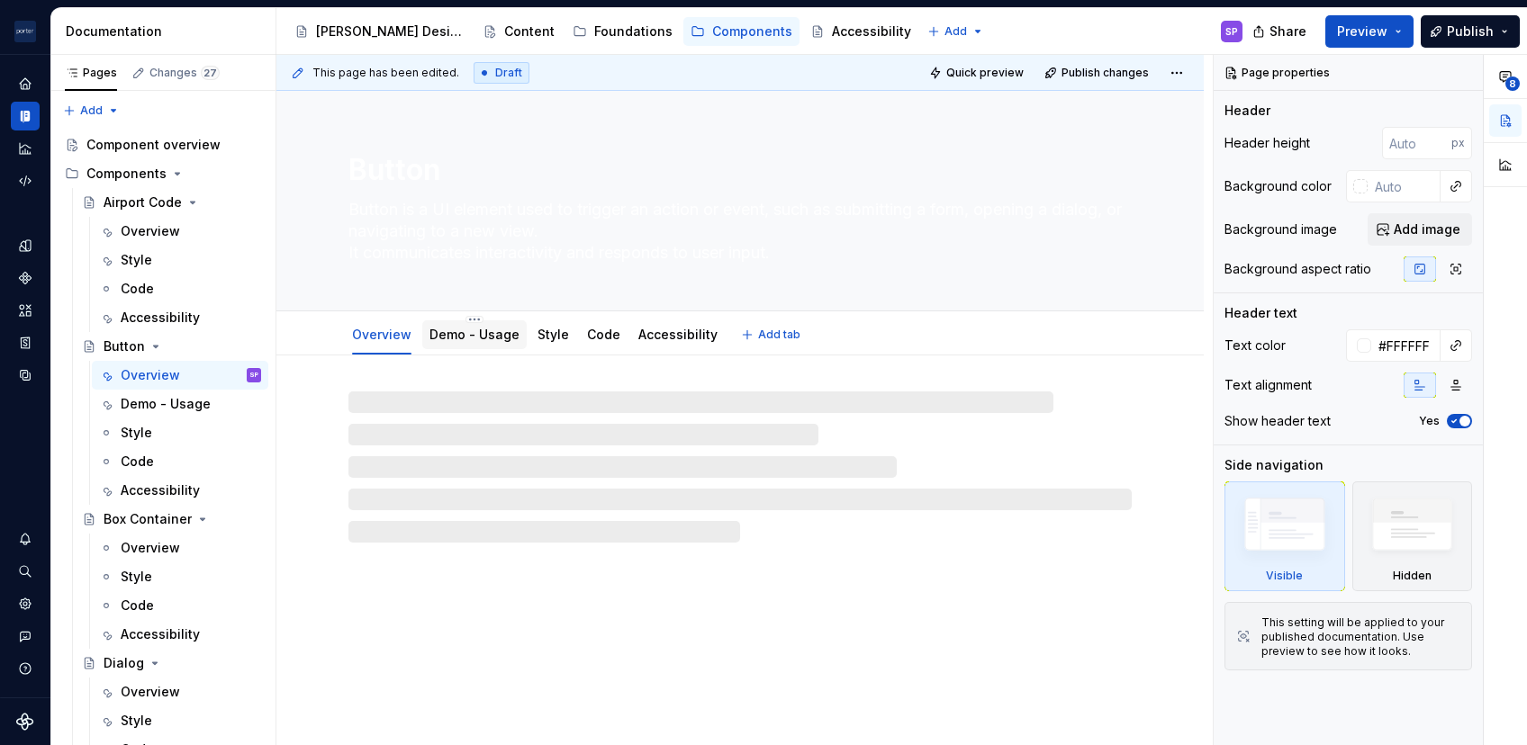
click at [461, 330] on link "Demo - Usage" at bounding box center [474, 334] width 90 height 15
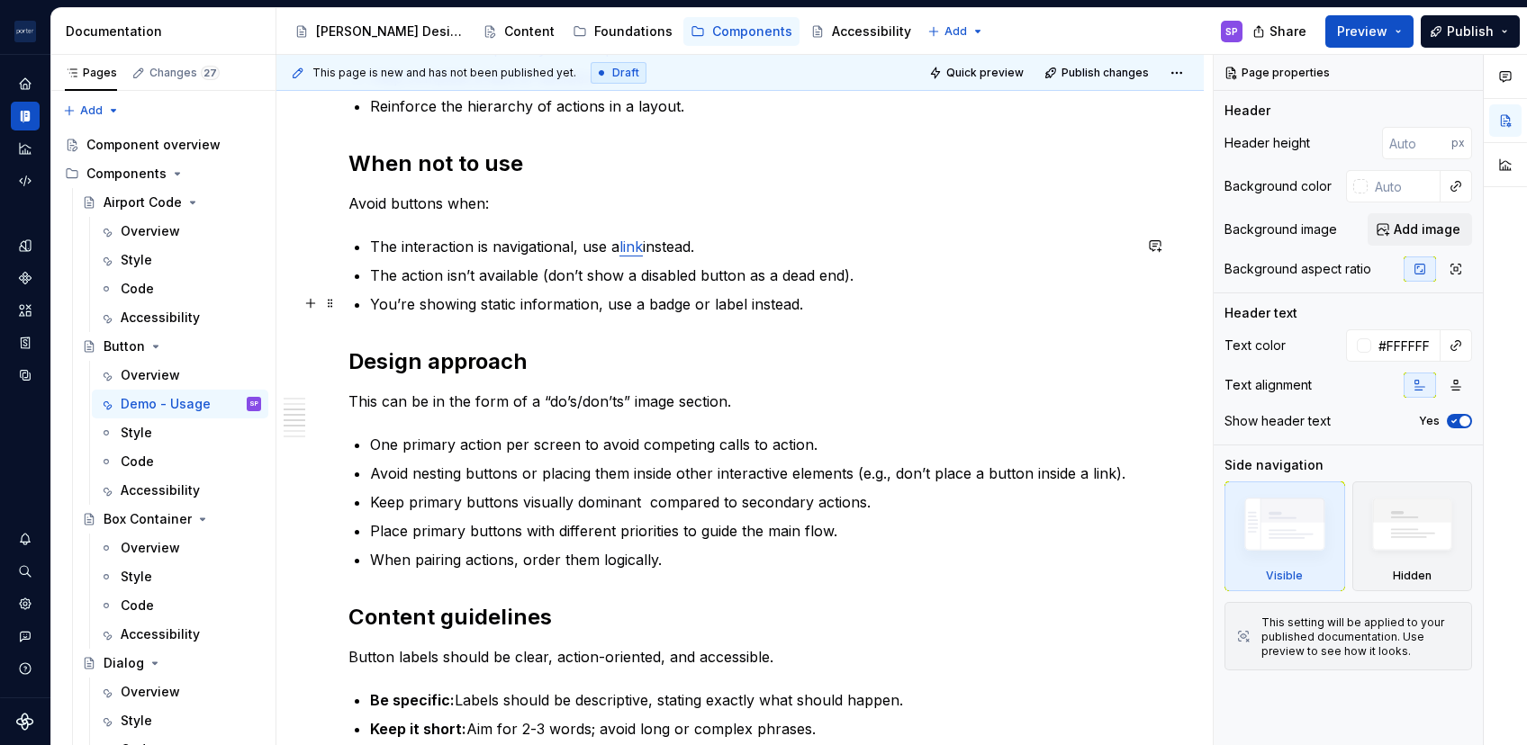
scroll to position [880, 0]
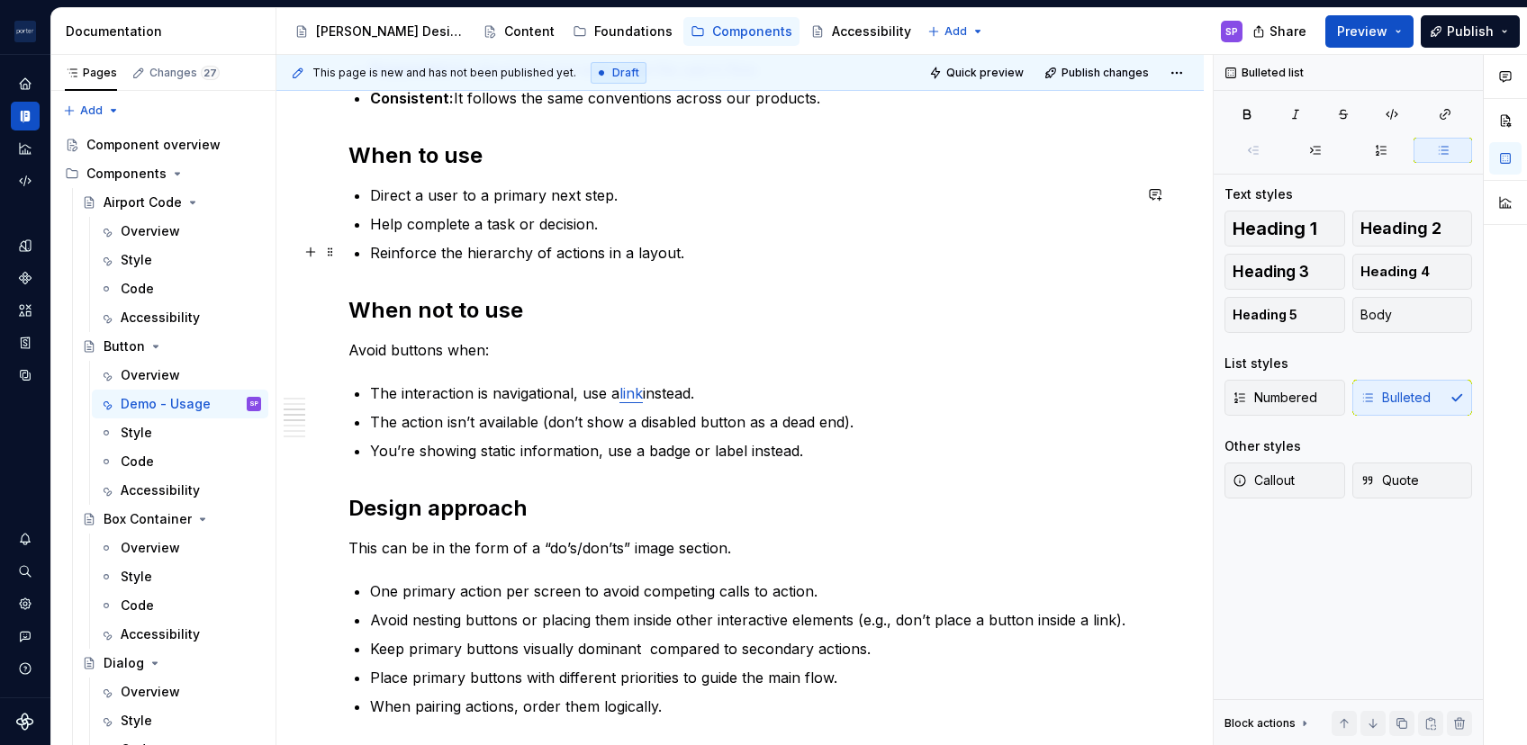
click at [480, 246] on p "Reinforce the hierarchy of actions in a layout." at bounding box center [751, 253] width 762 height 22
click at [648, 278] on div "**********" at bounding box center [739, 514] width 783 height 1992
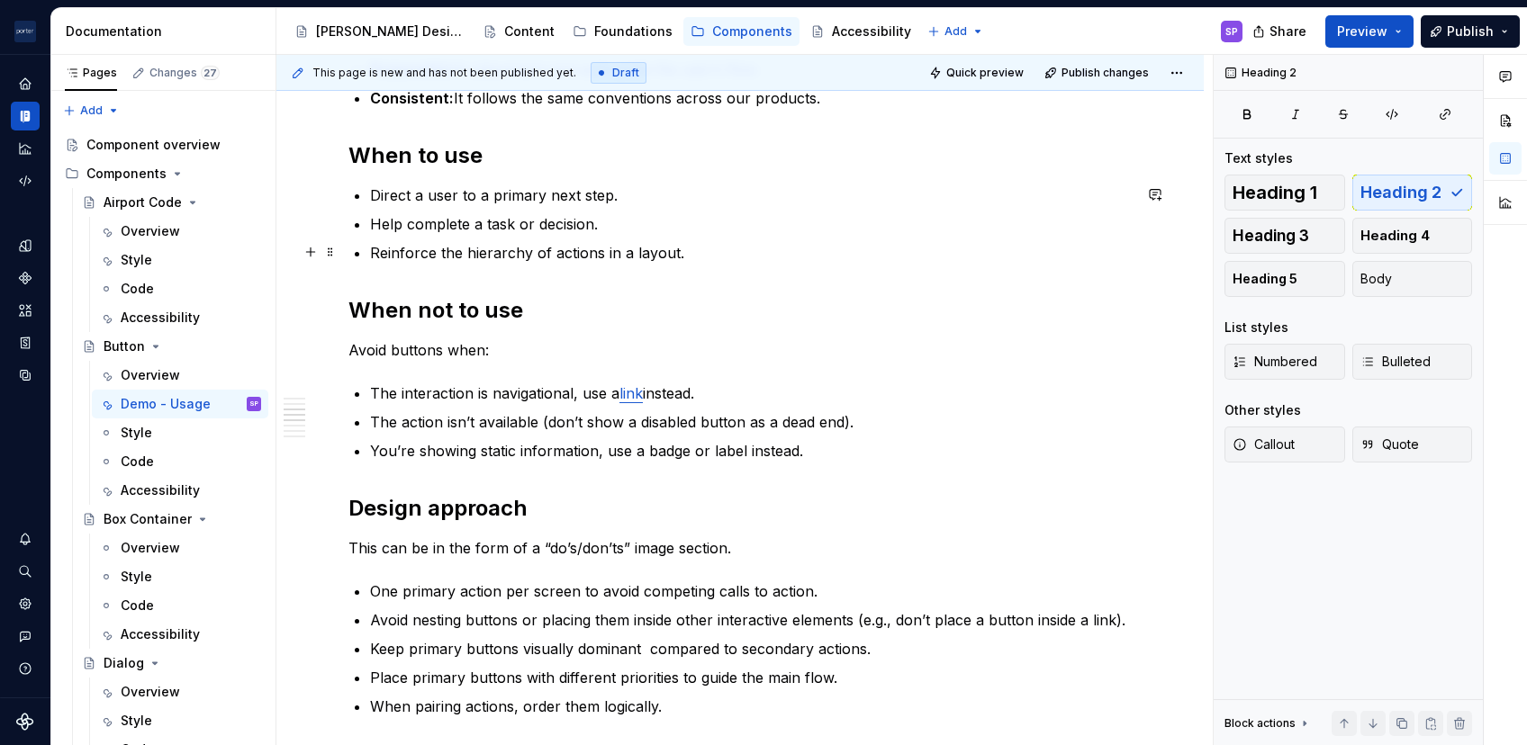
click at [698, 248] on p "Reinforce the hierarchy of actions in a layout." at bounding box center [751, 253] width 762 height 22
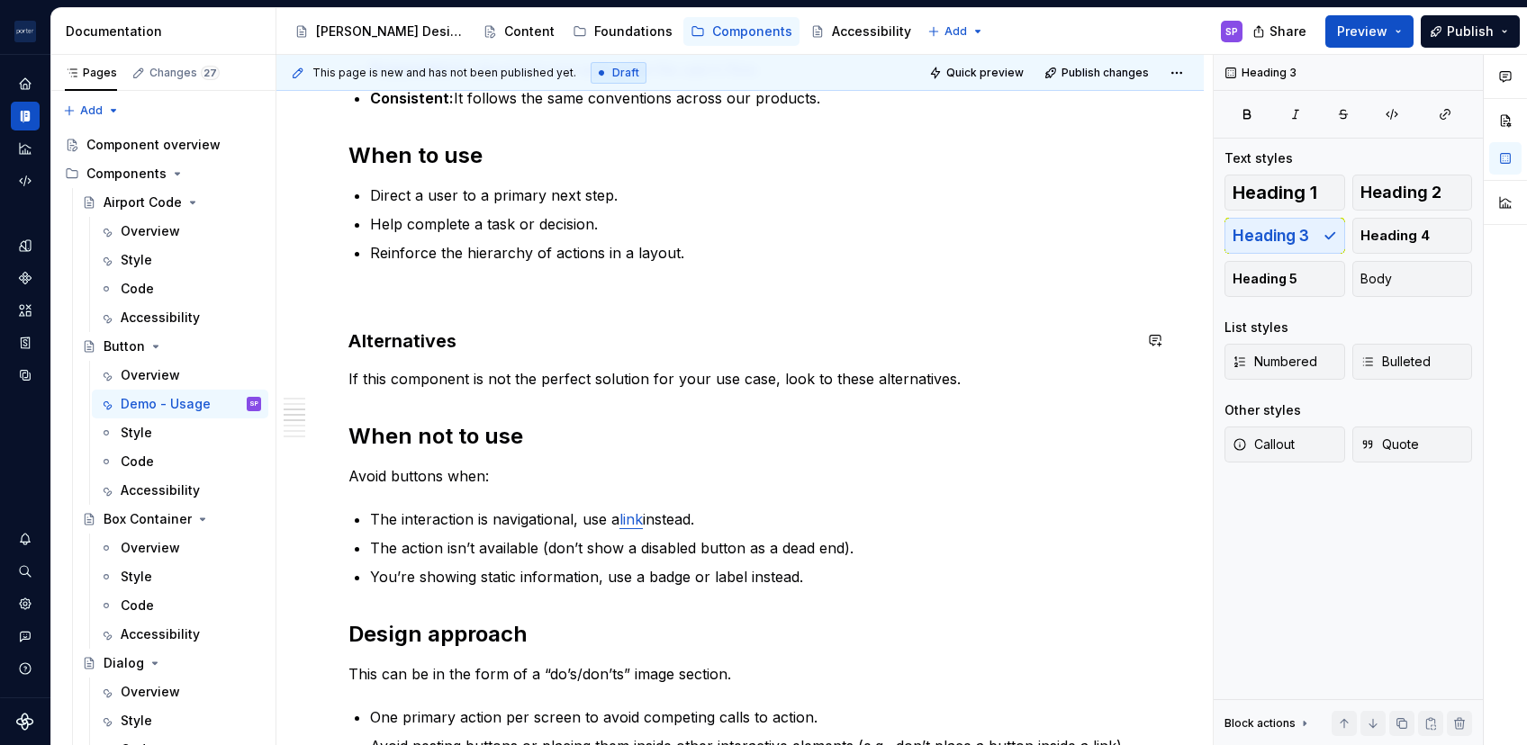
click at [449, 309] on div "**********" at bounding box center [739, 577] width 783 height 2118
click at [439, 299] on p at bounding box center [739, 296] width 783 height 22
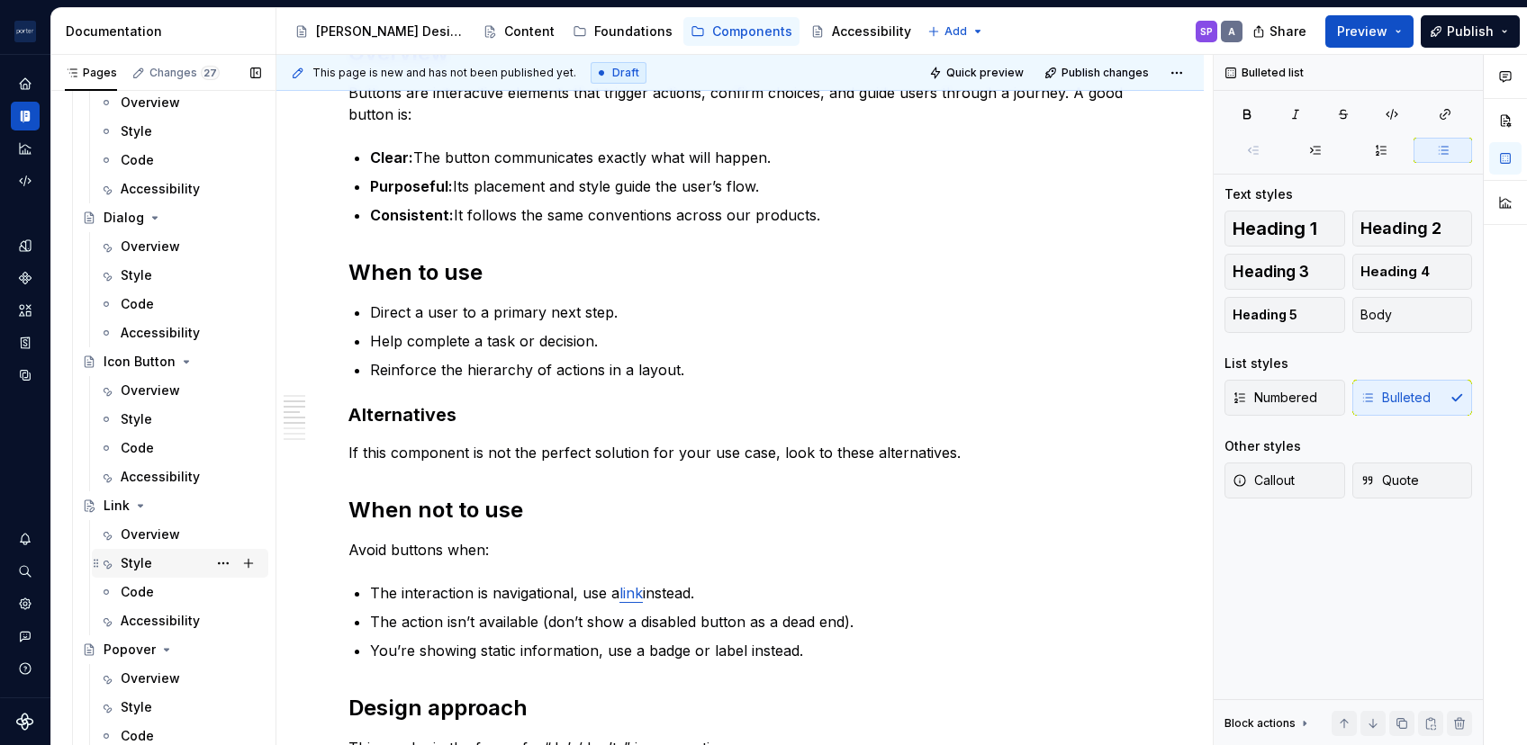
scroll to position [618, 0]
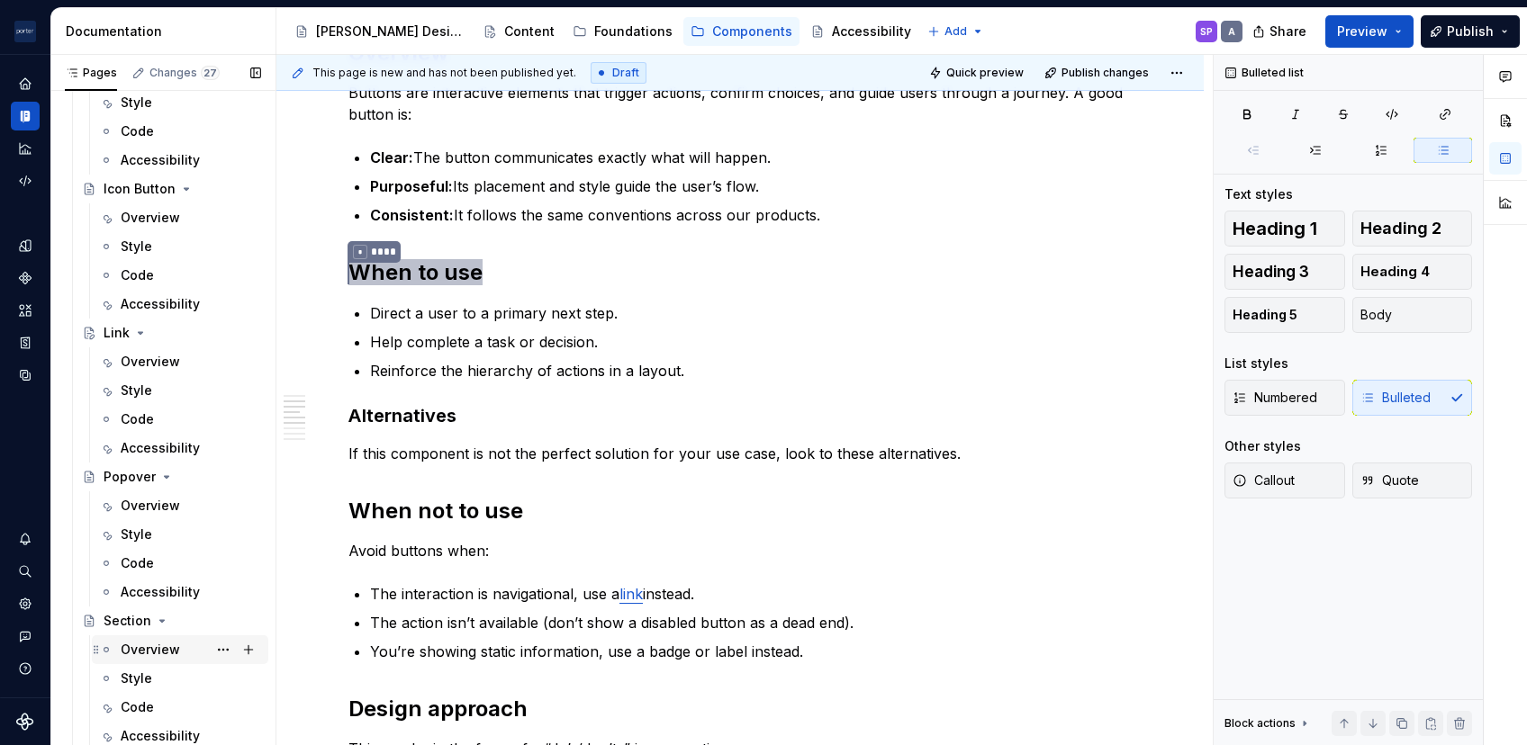
click at [146, 606] on div "Overview" at bounding box center [150, 650] width 59 height 18
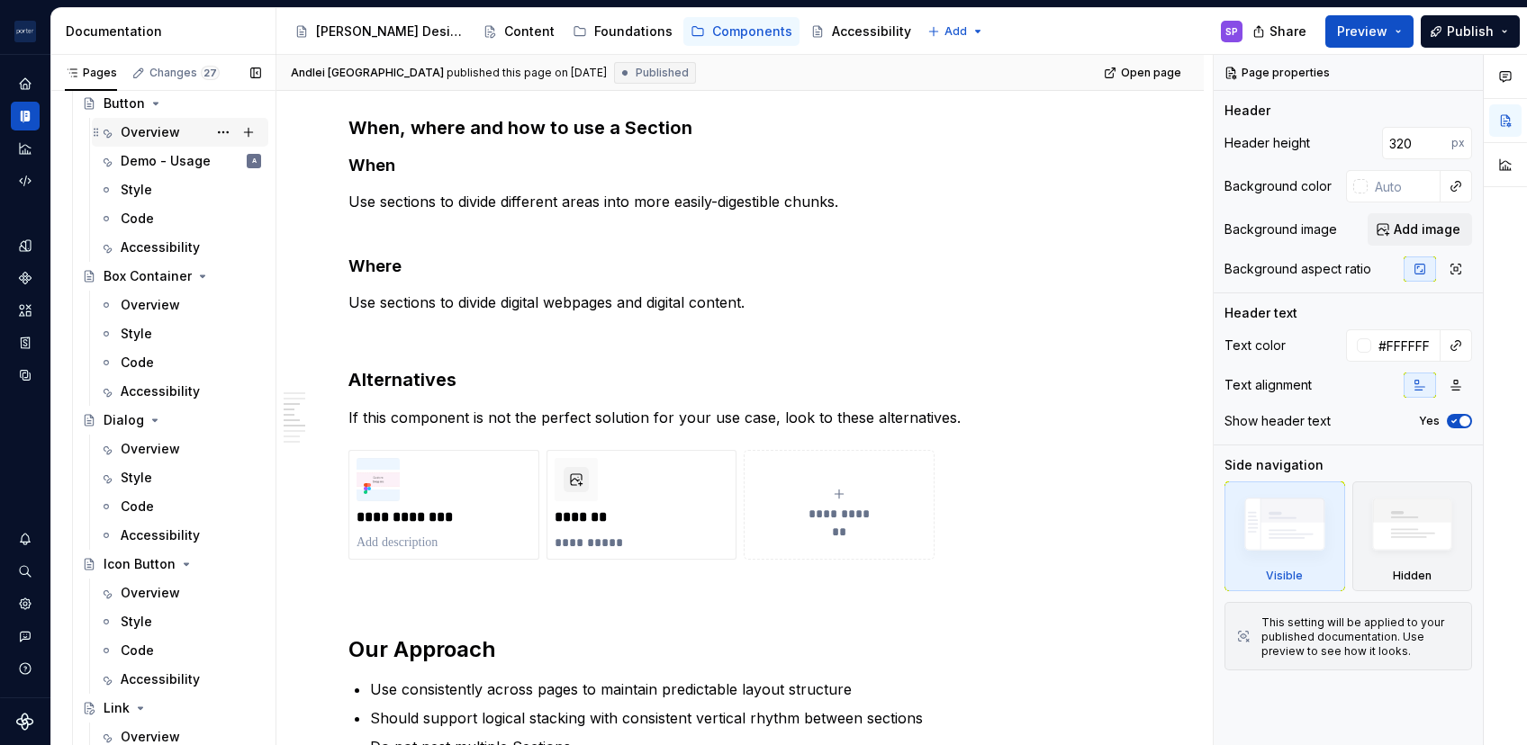
scroll to position [240, 0]
click at [155, 168] on div "Demo - Usage" at bounding box center [164, 164] width 86 height 18
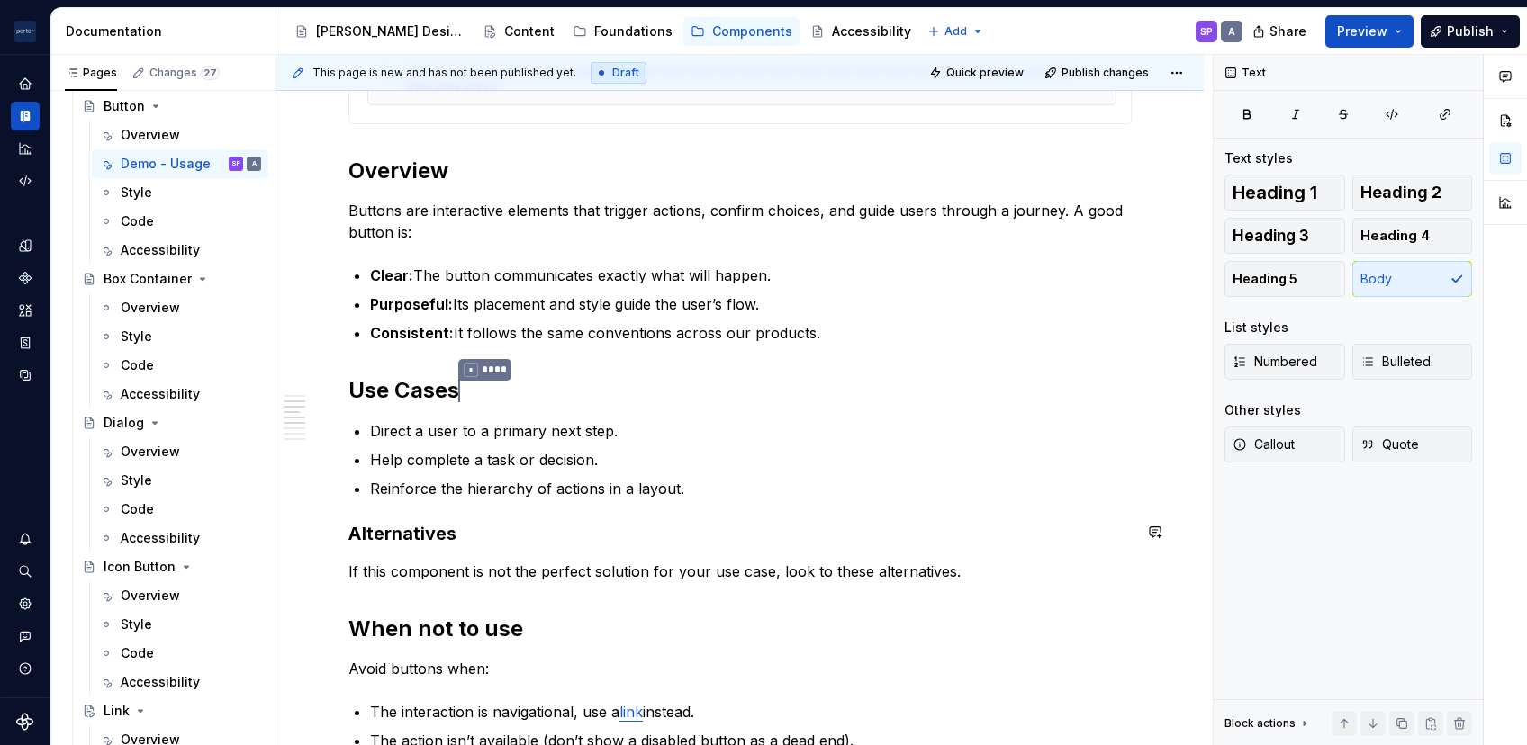
scroll to position [749, 0]
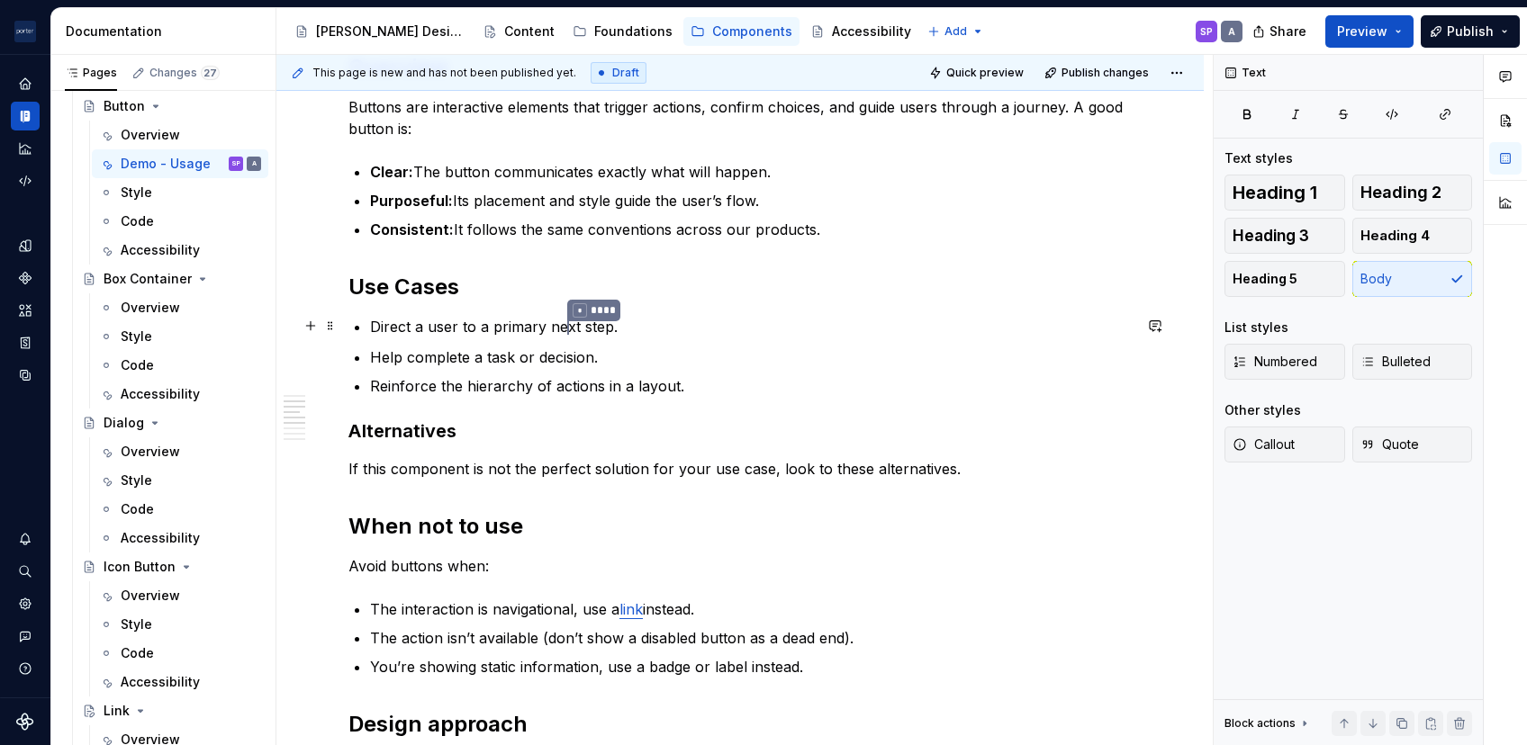
type textarea "*"
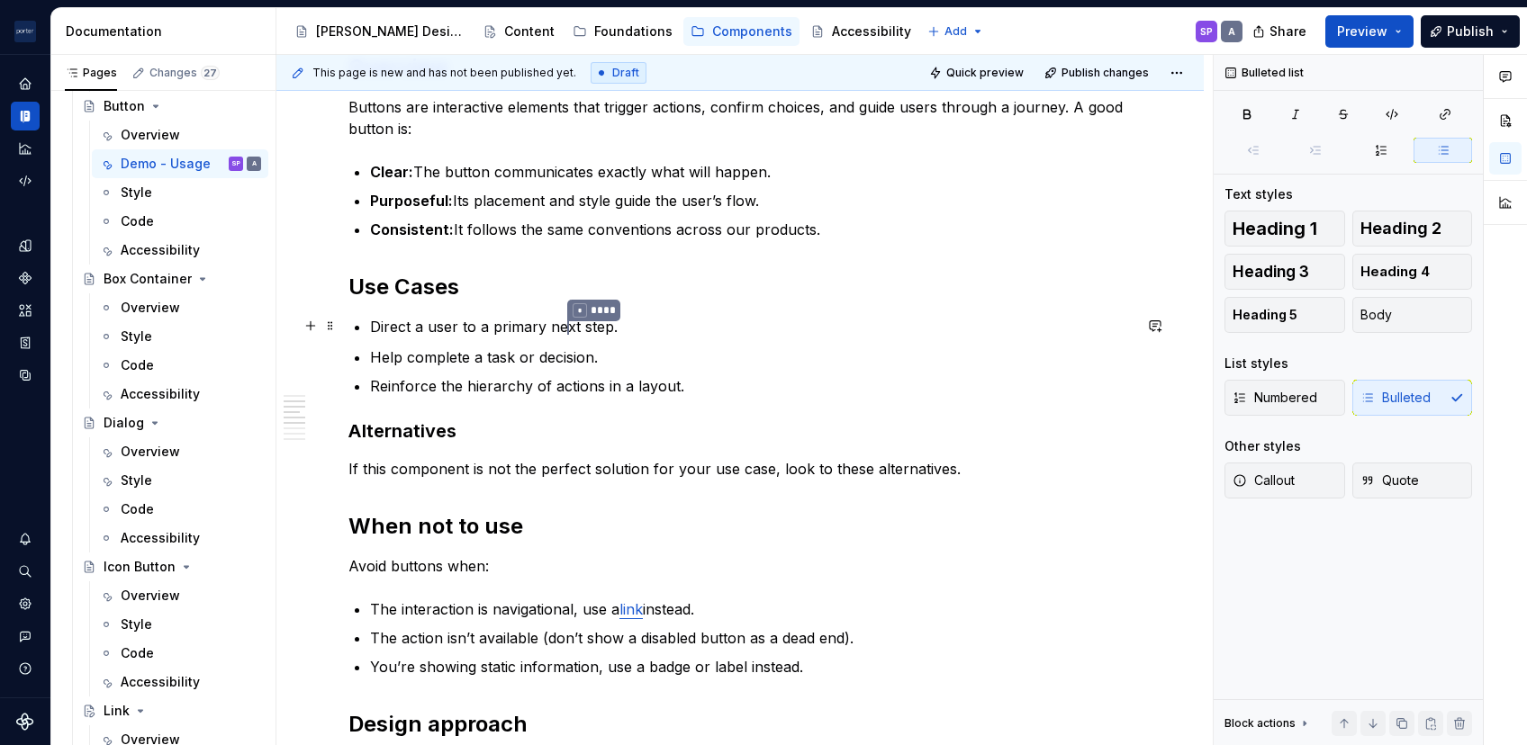
click at [389, 335] on p "Direct a user to a primary ne * **** xt step." at bounding box center [751, 327] width 762 height 23
click at [382, 357] on p "Help complete a task or decision." at bounding box center [751, 356] width 762 height 22
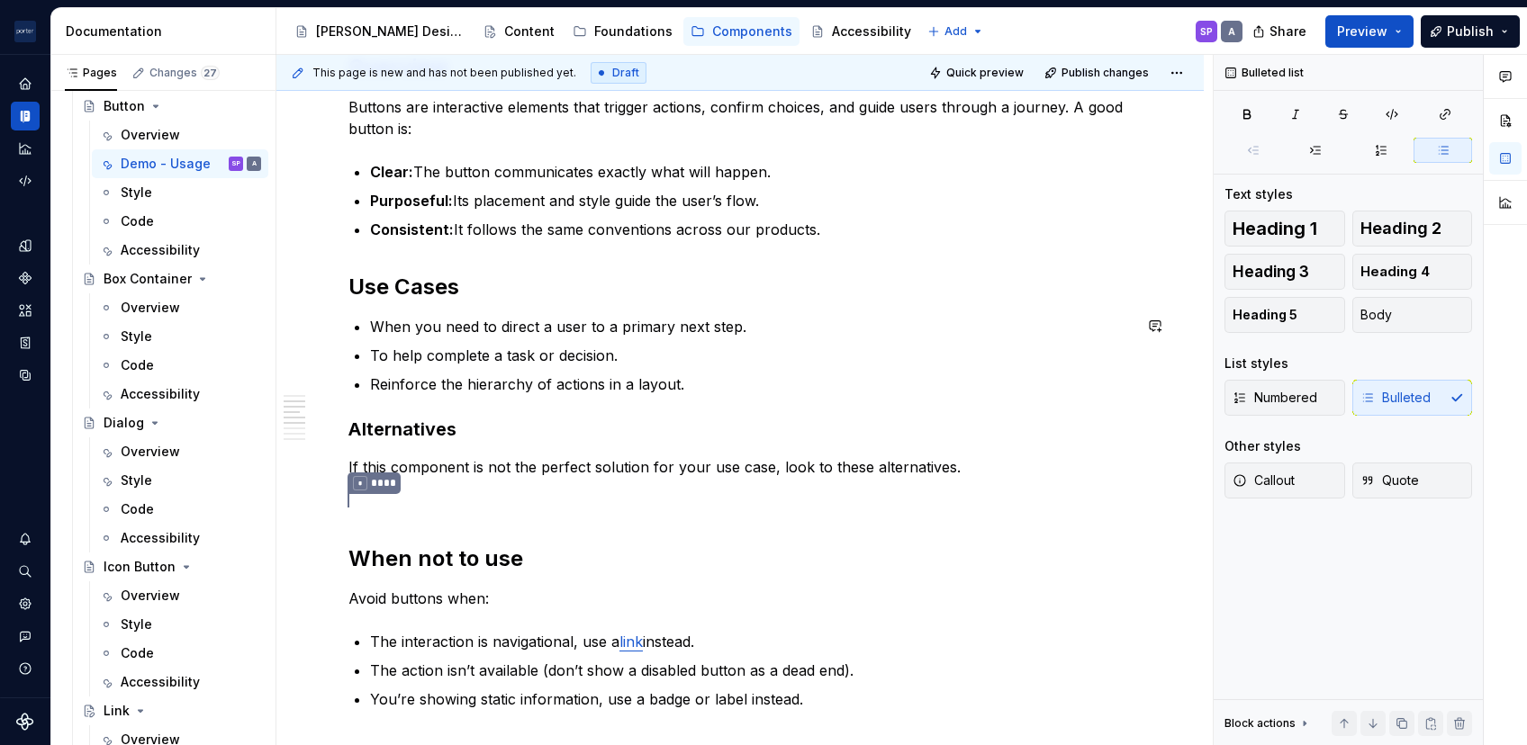
click at [370, 385] on p "Reinforce the hierarchy of actions in a layout." at bounding box center [751, 385] width 762 height 22
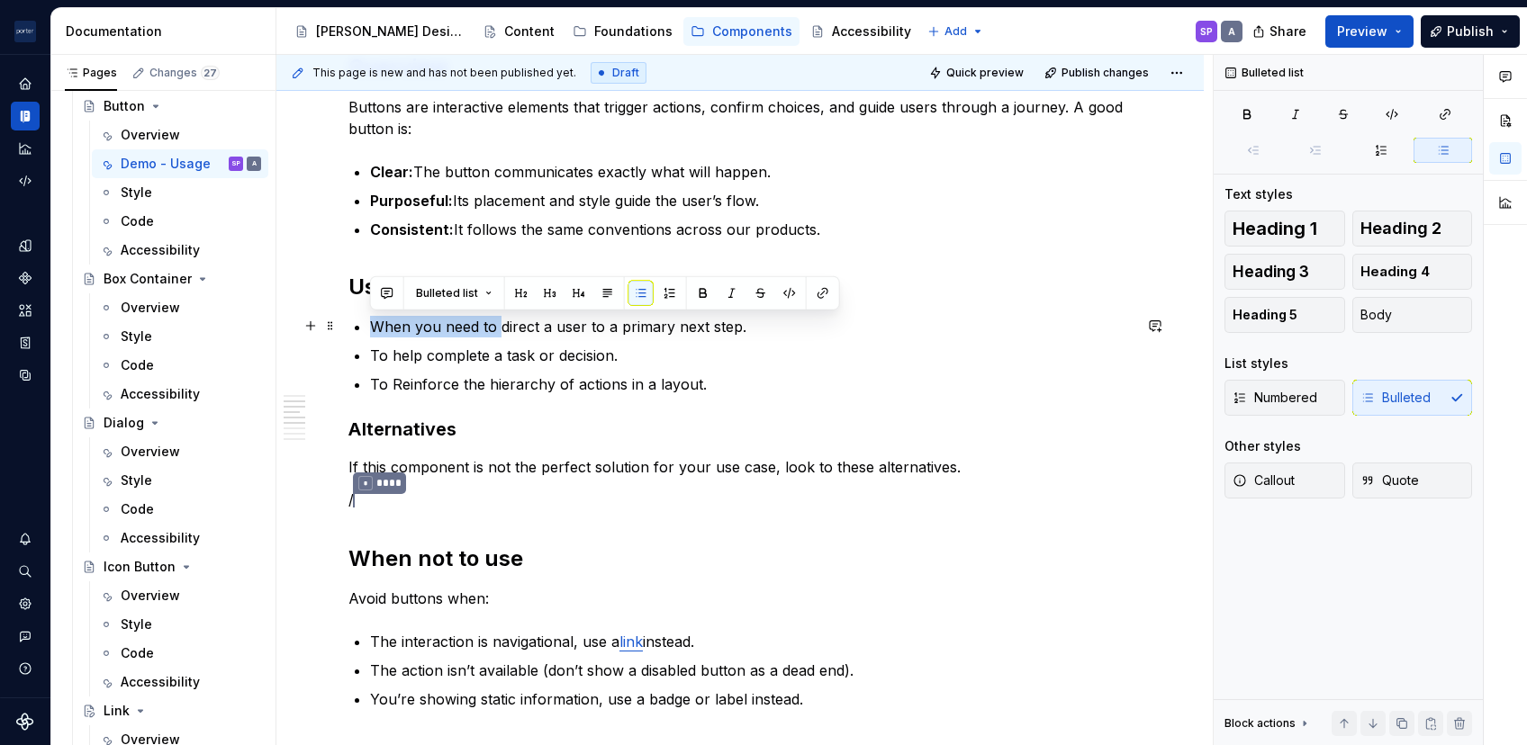
drag, startPoint x: 497, startPoint y: 326, endPoint x: 343, endPoint y: 320, distance: 154.0
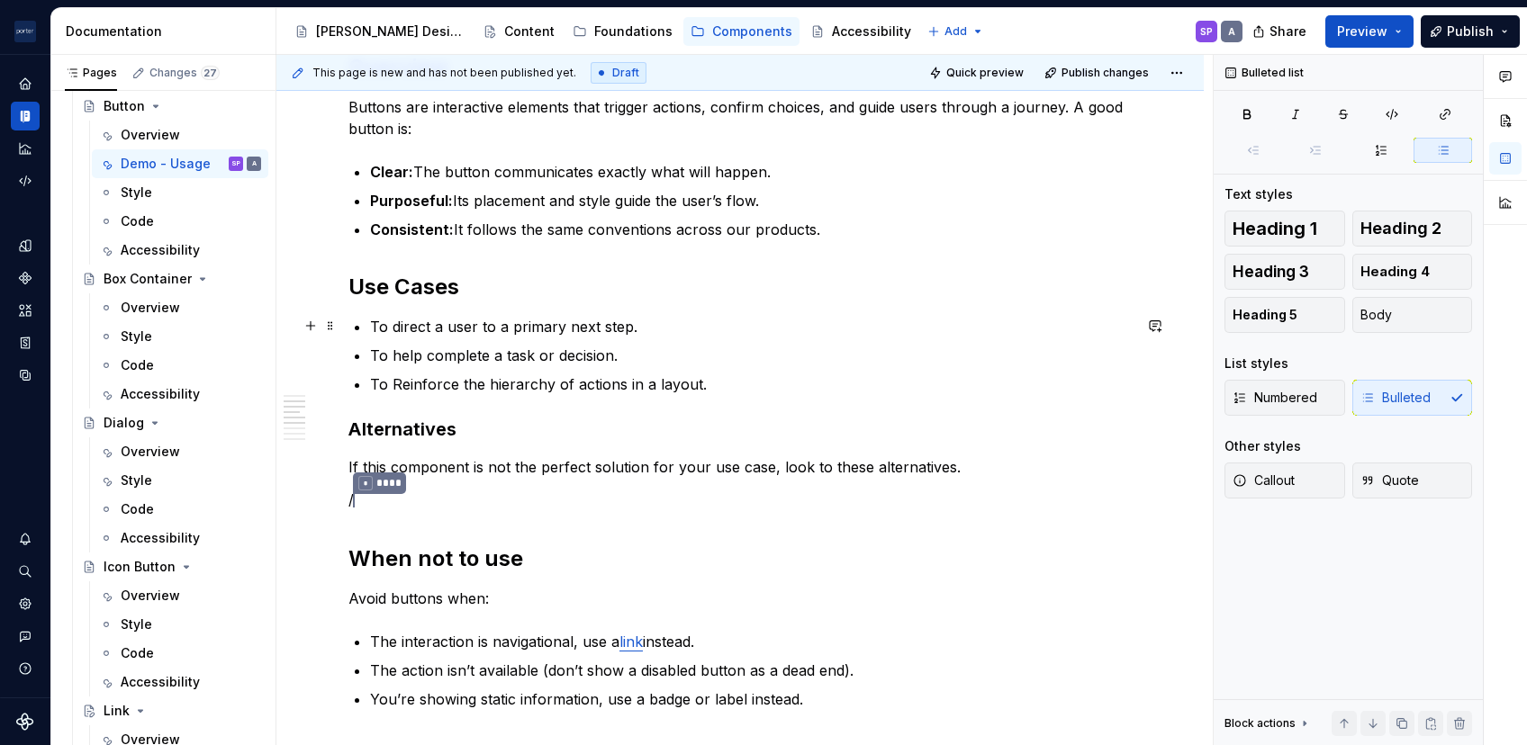
scroll to position [936, 0]
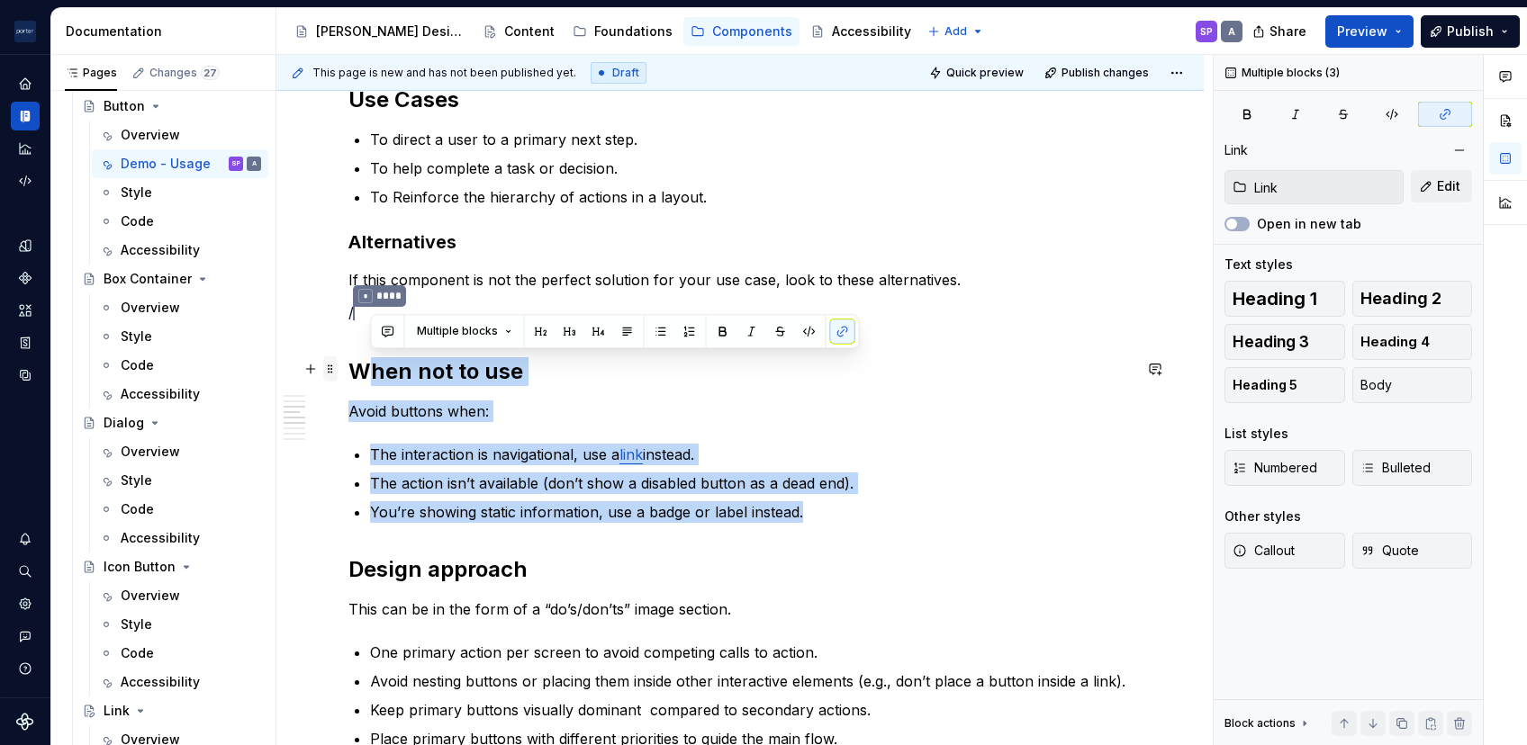
drag, startPoint x: 828, startPoint y: 509, endPoint x: 329, endPoint y: 366, distance: 518.6
click at [348, 366] on div "**********" at bounding box center [739, 528] width 783 height 2131
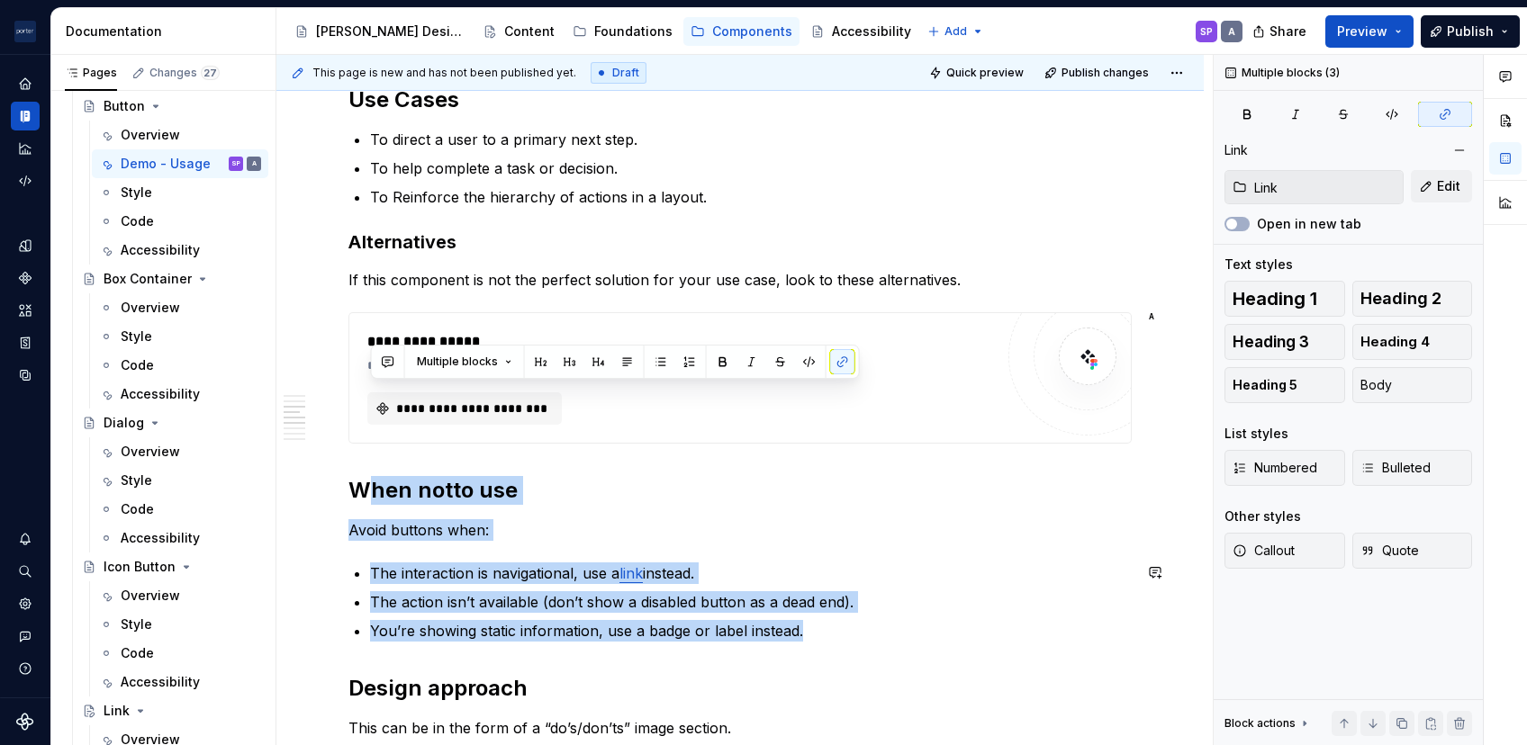
click at [715, 468] on div "**********" at bounding box center [739, 577] width 783 height 2228
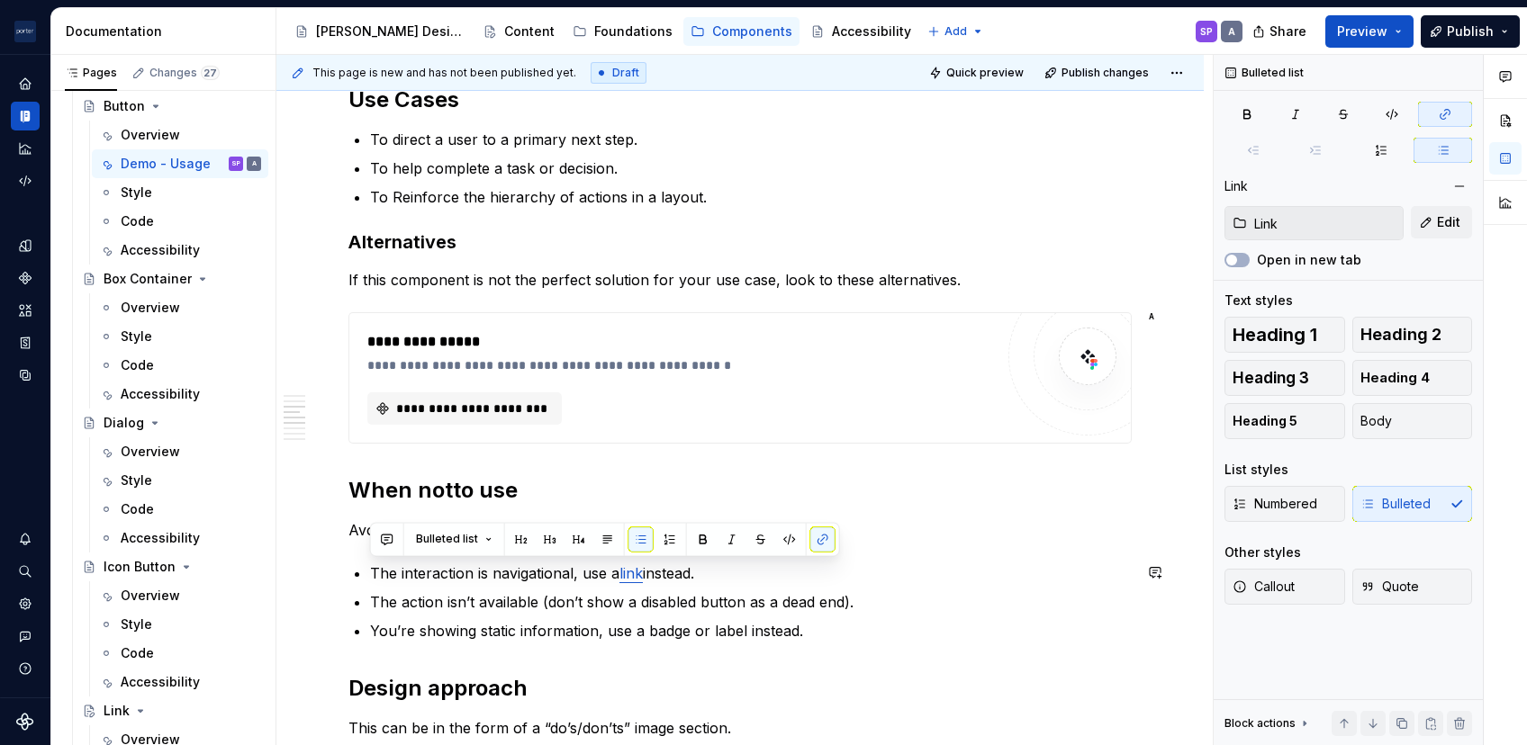
drag, startPoint x: 718, startPoint y: 567, endPoint x: 375, endPoint y: 558, distance: 343.1
click at [375, 558] on div "**********" at bounding box center [739, 577] width 783 height 2228
click at [447, 488] on h2 "When notto use" at bounding box center [739, 490] width 783 height 29
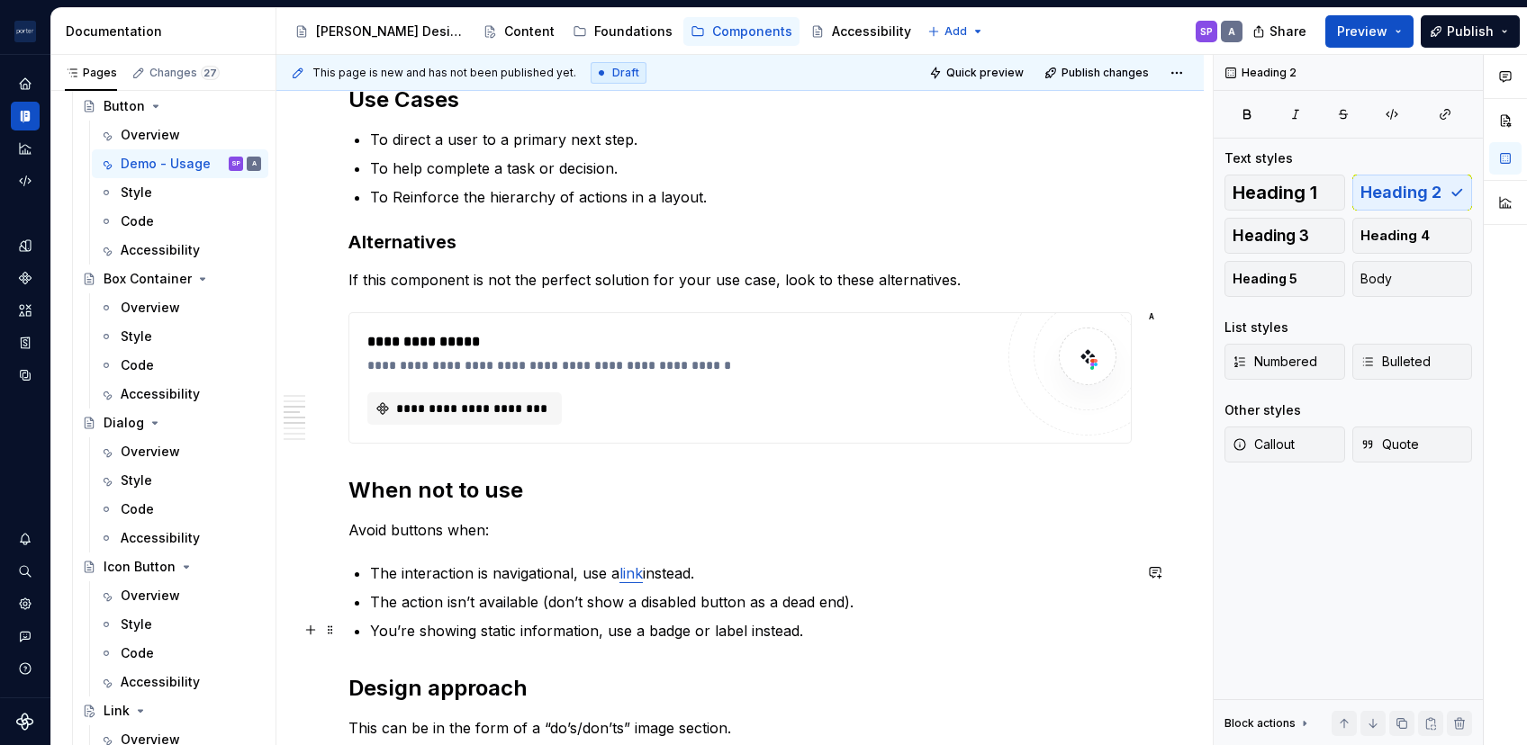
click at [496, 606] on ul "The interaction is navigational, use a link instead. The action isn’t available…" at bounding box center [751, 602] width 762 height 79
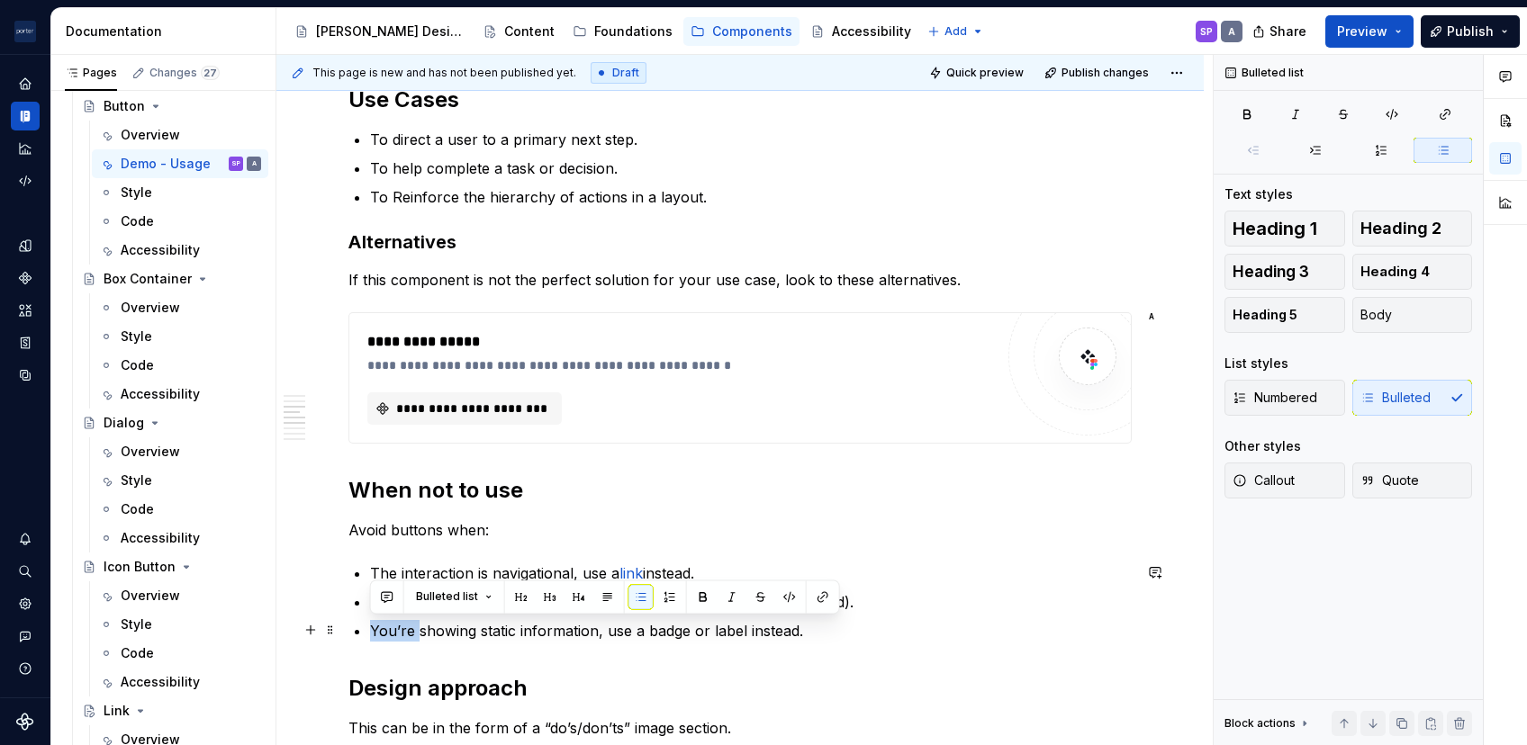
click at [496, 606] on ul "The interaction is navigational, use a link instead. The action isn’t available…" at bounding box center [751, 602] width 762 height 79
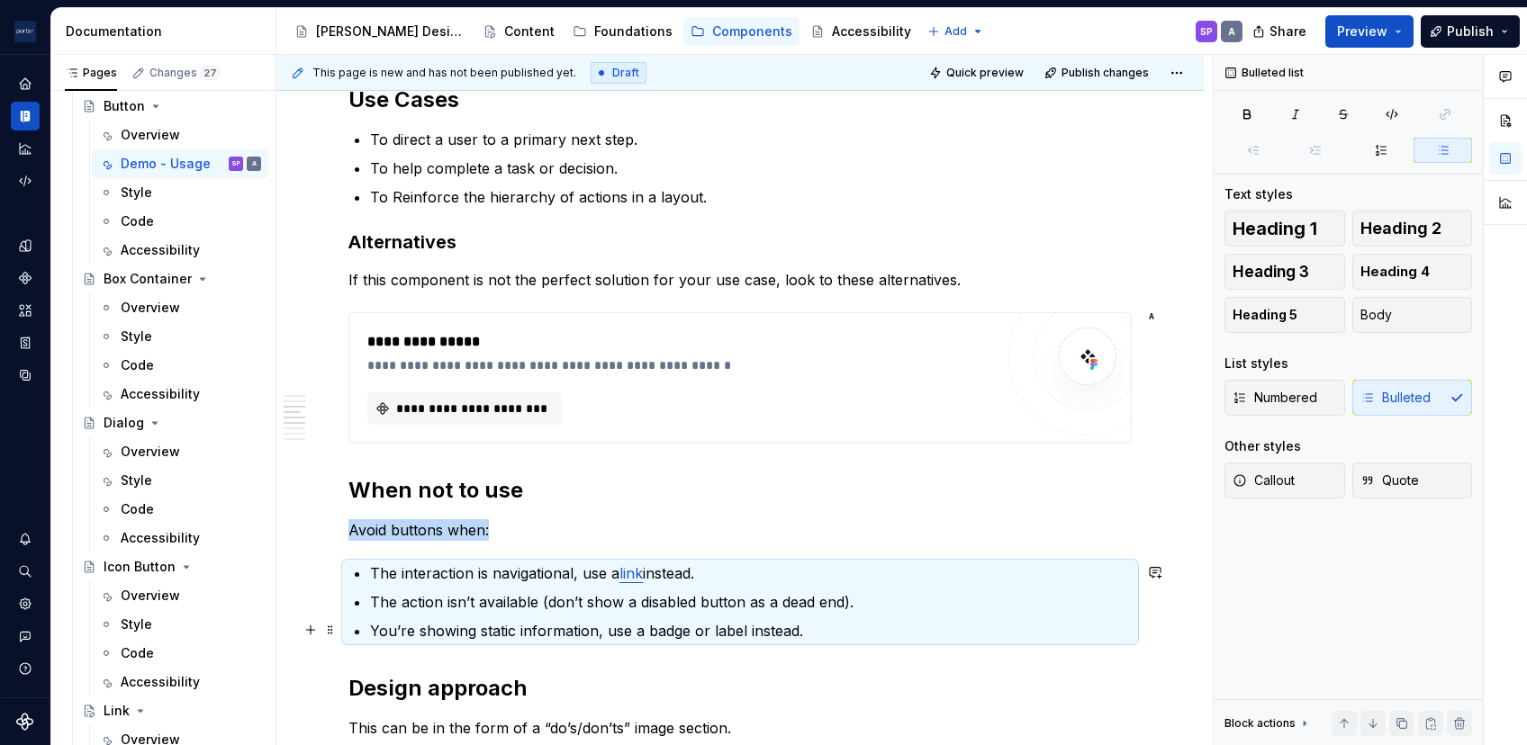
click at [496, 606] on ul "The interaction is navigational, use a link instead. The action isn’t available…" at bounding box center [751, 602] width 762 height 79
click at [465, 602] on p "The action isn’t available (don’t show a disabled button as a dead end)." at bounding box center [751, 602] width 762 height 22
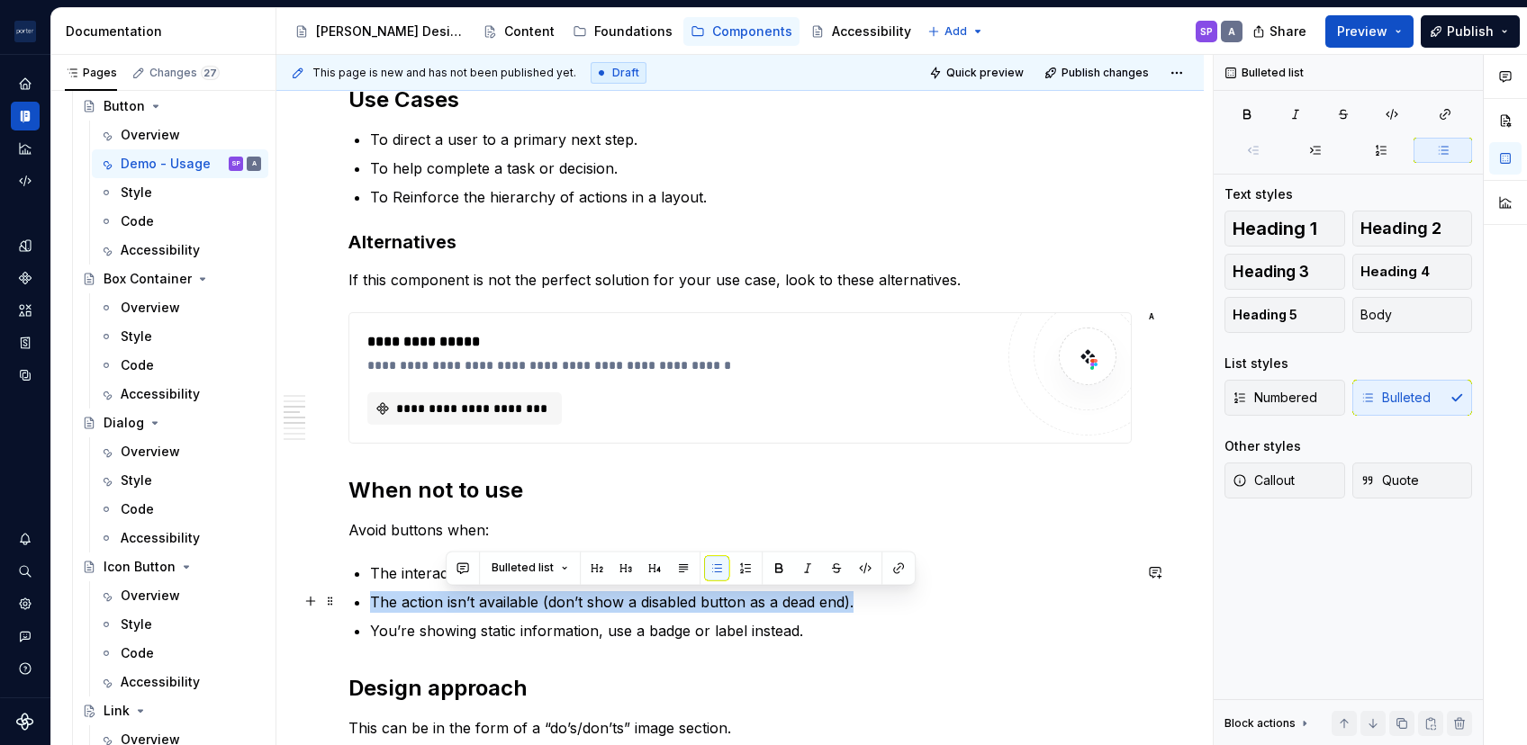
click at [465, 602] on p "The action isn’t available (don’t show a disabled button as a dead end)." at bounding box center [751, 602] width 762 height 22
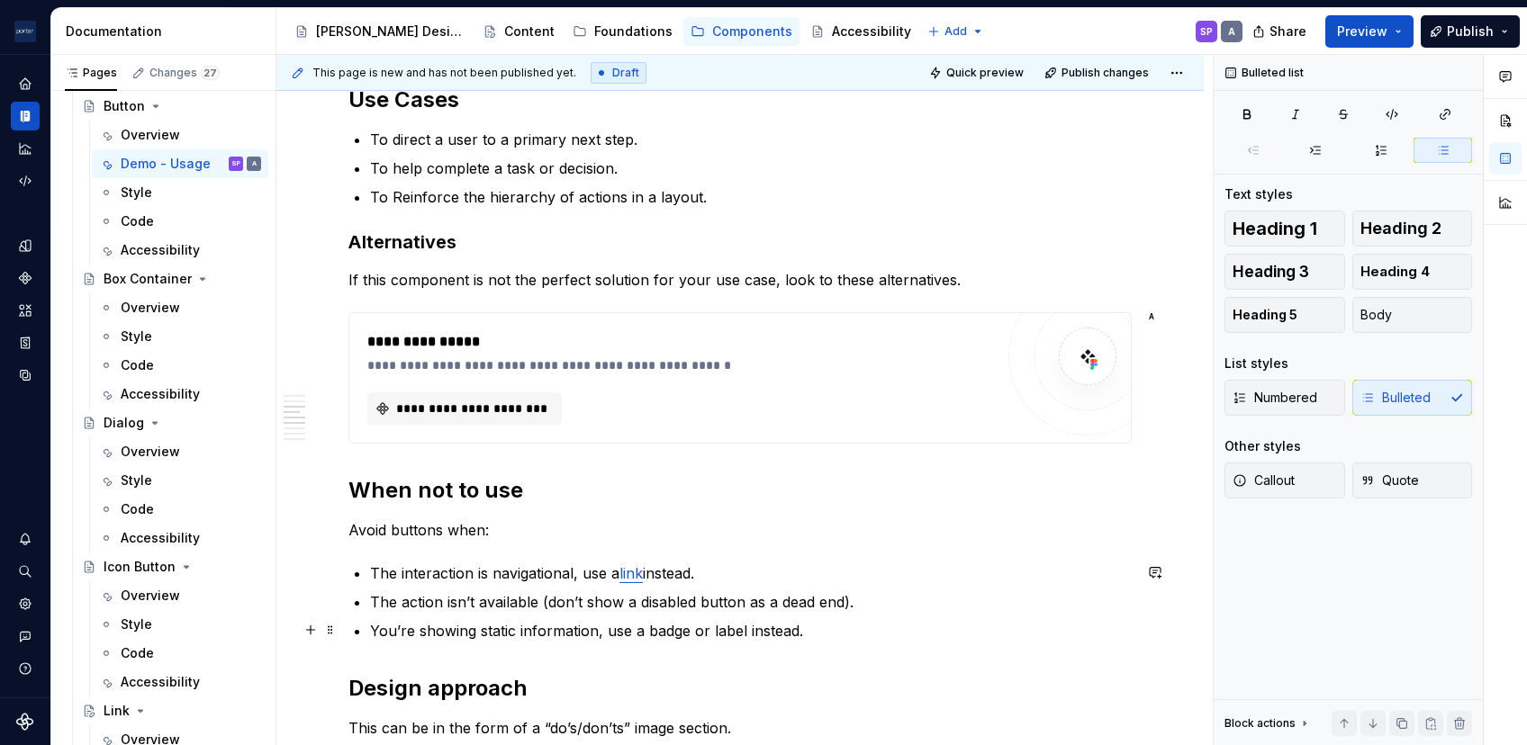
click at [476, 606] on p "You’re showing static information, use a badge or label instead." at bounding box center [751, 631] width 762 height 22
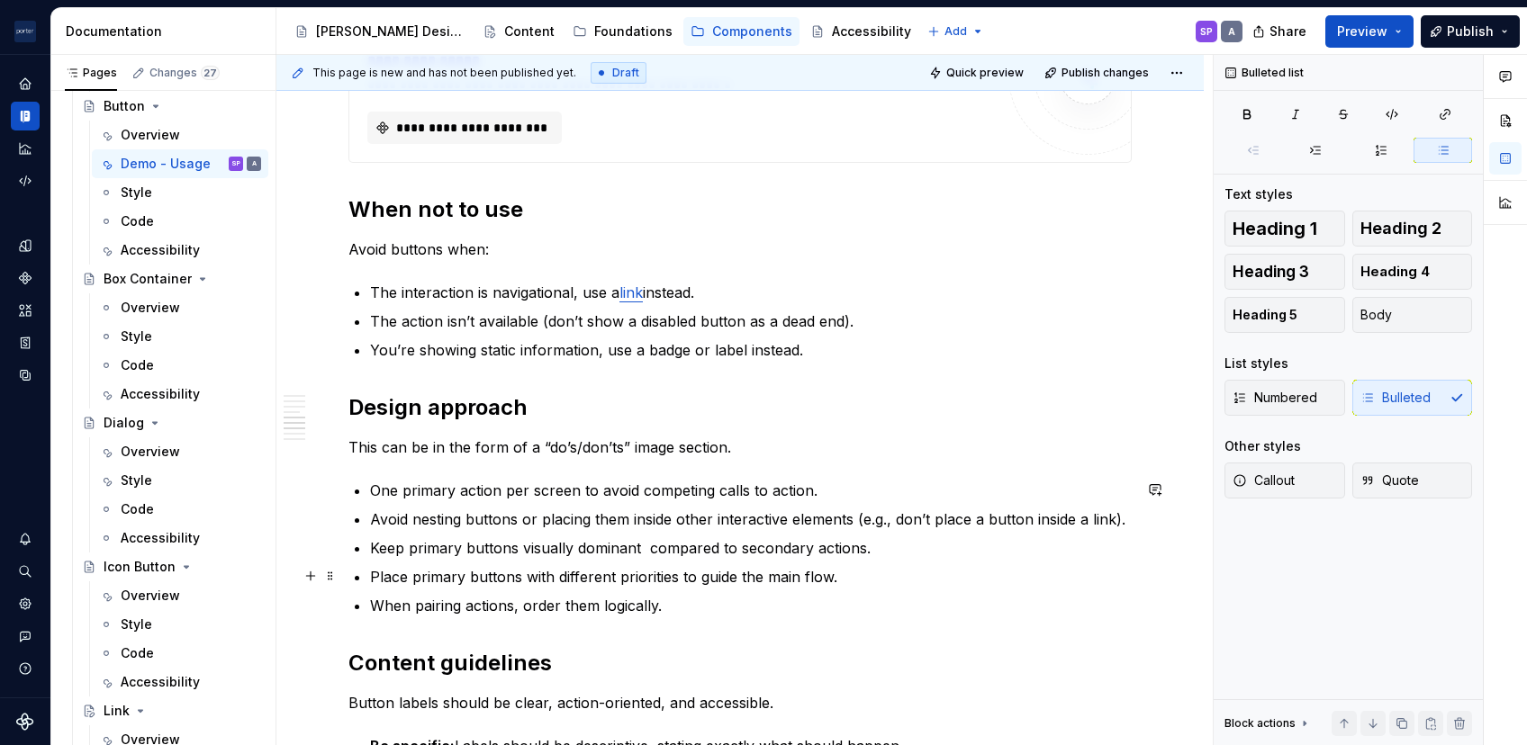
scroll to position [1161, 0]
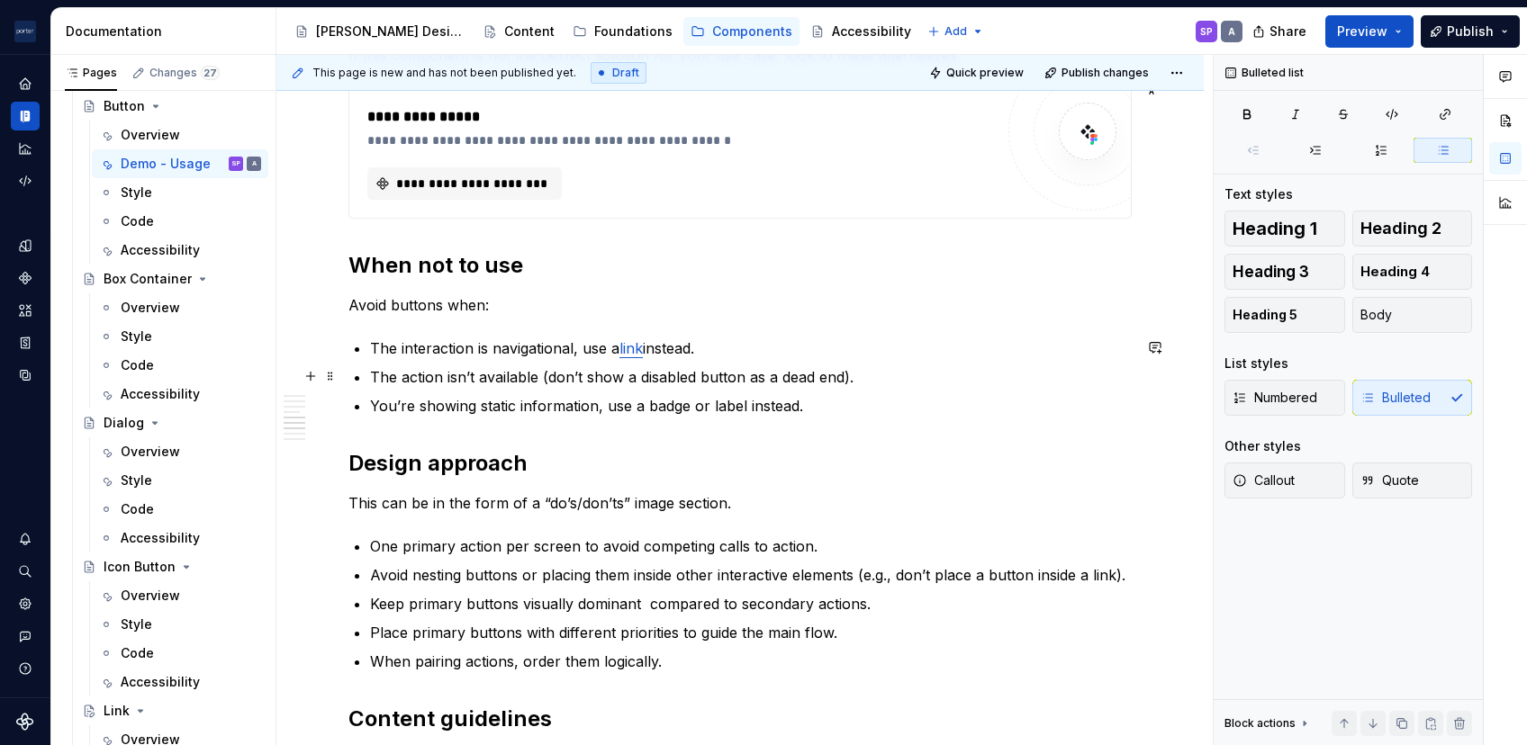
click at [617, 379] on p "The action isn’t available (don’t show a disabled button as a dead end)." at bounding box center [751, 377] width 762 height 22
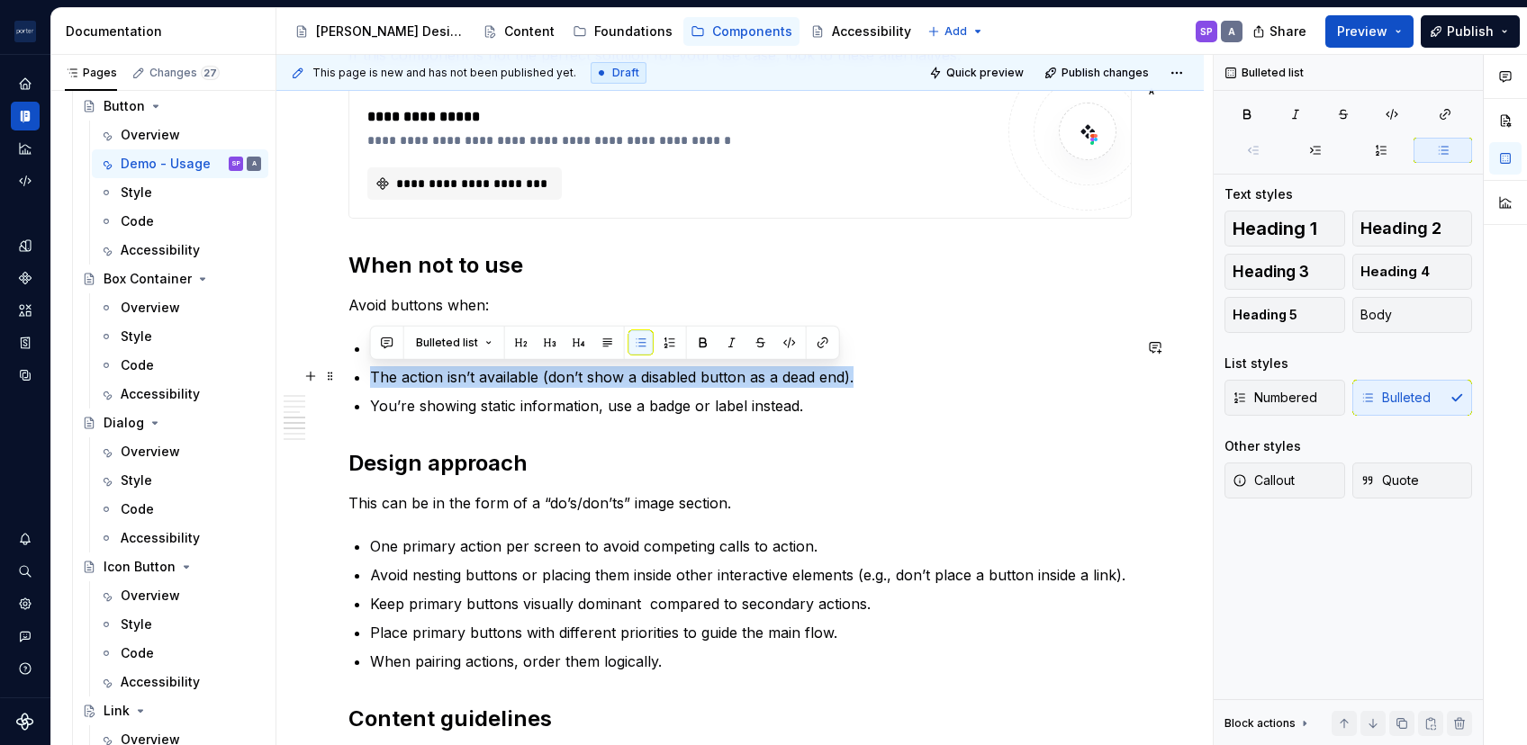
click at [617, 379] on p "The action isn’t available (don’t show a disabled button as a dead end)." at bounding box center [751, 377] width 762 height 22
click at [758, 395] on p "You’re showing static information, use a badge or label instead." at bounding box center [751, 406] width 762 height 22
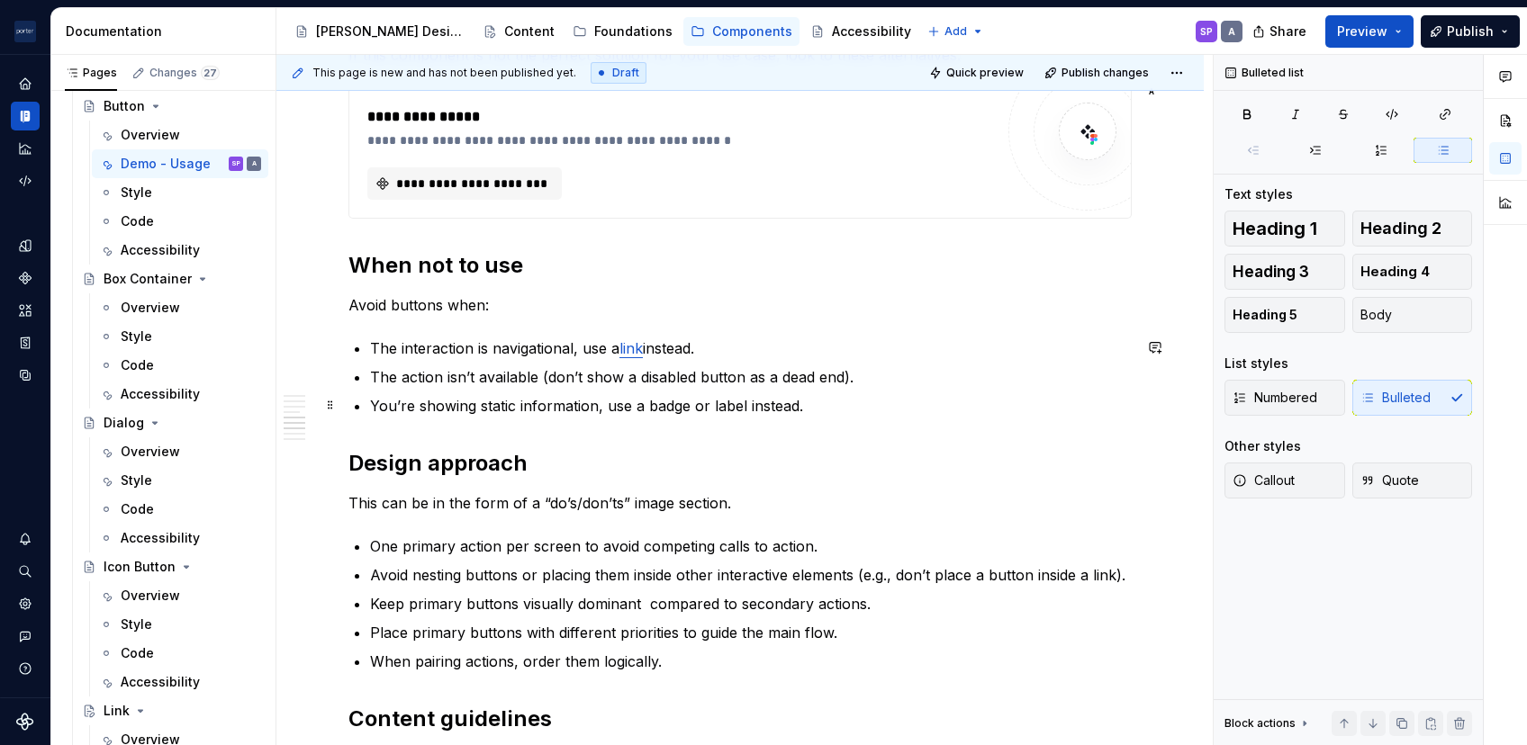
scroll to position [1154, 0]
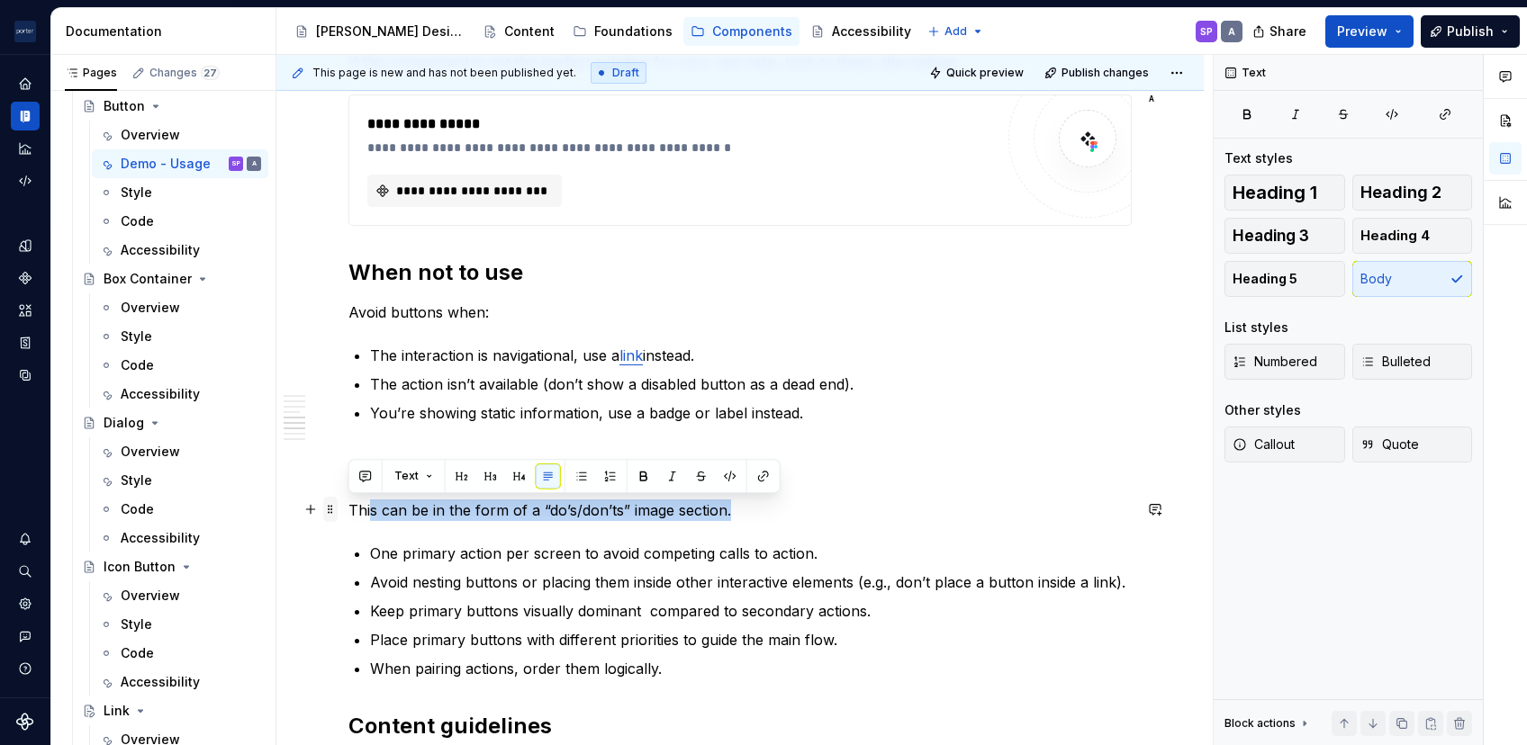
drag, startPoint x: 746, startPoint y: 510, endPoint x: 330, endPoint y: 514, distance: 415.9
click at [348, 514] on div "**********" at bounding box center [739, 370] width 783 height 2250
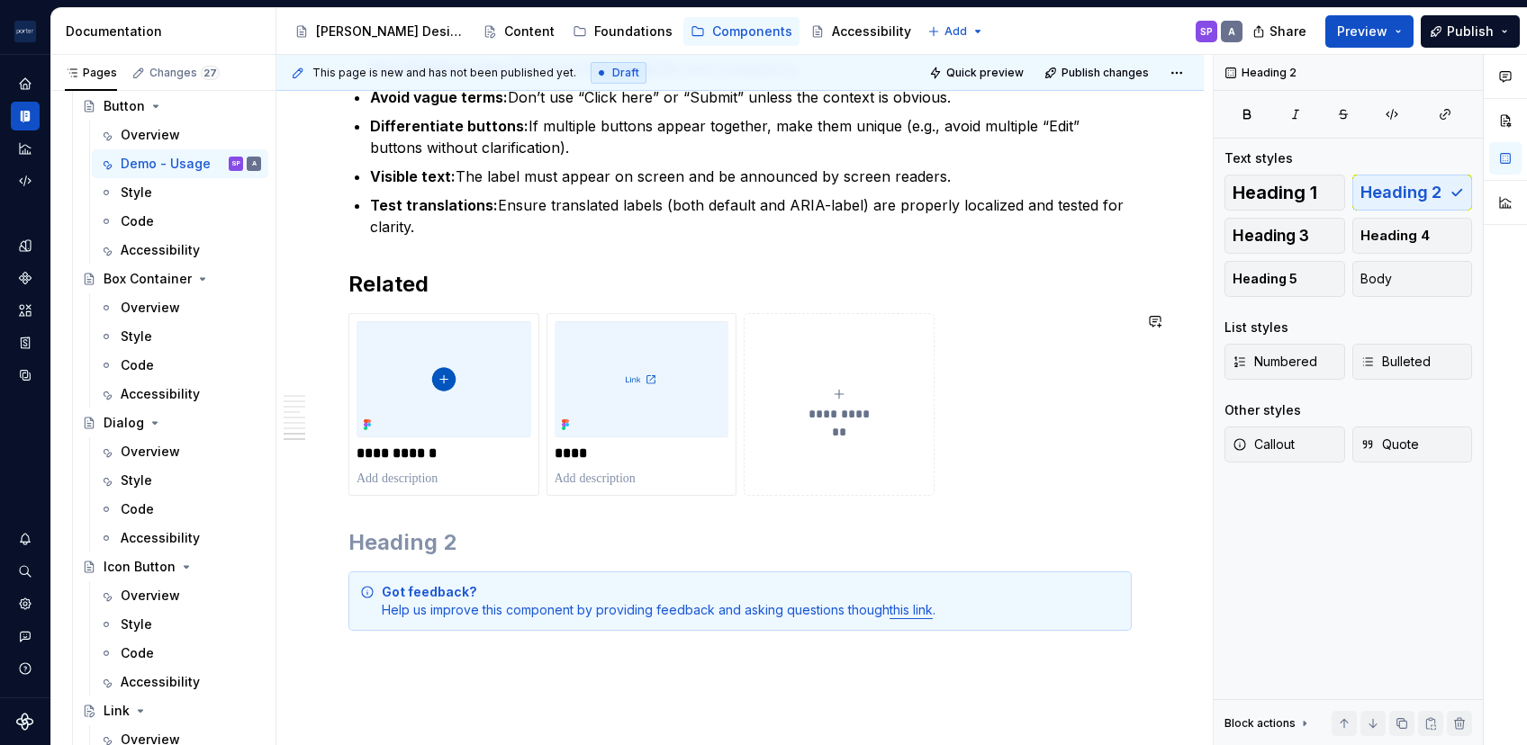
scroll to position [2104, 0]
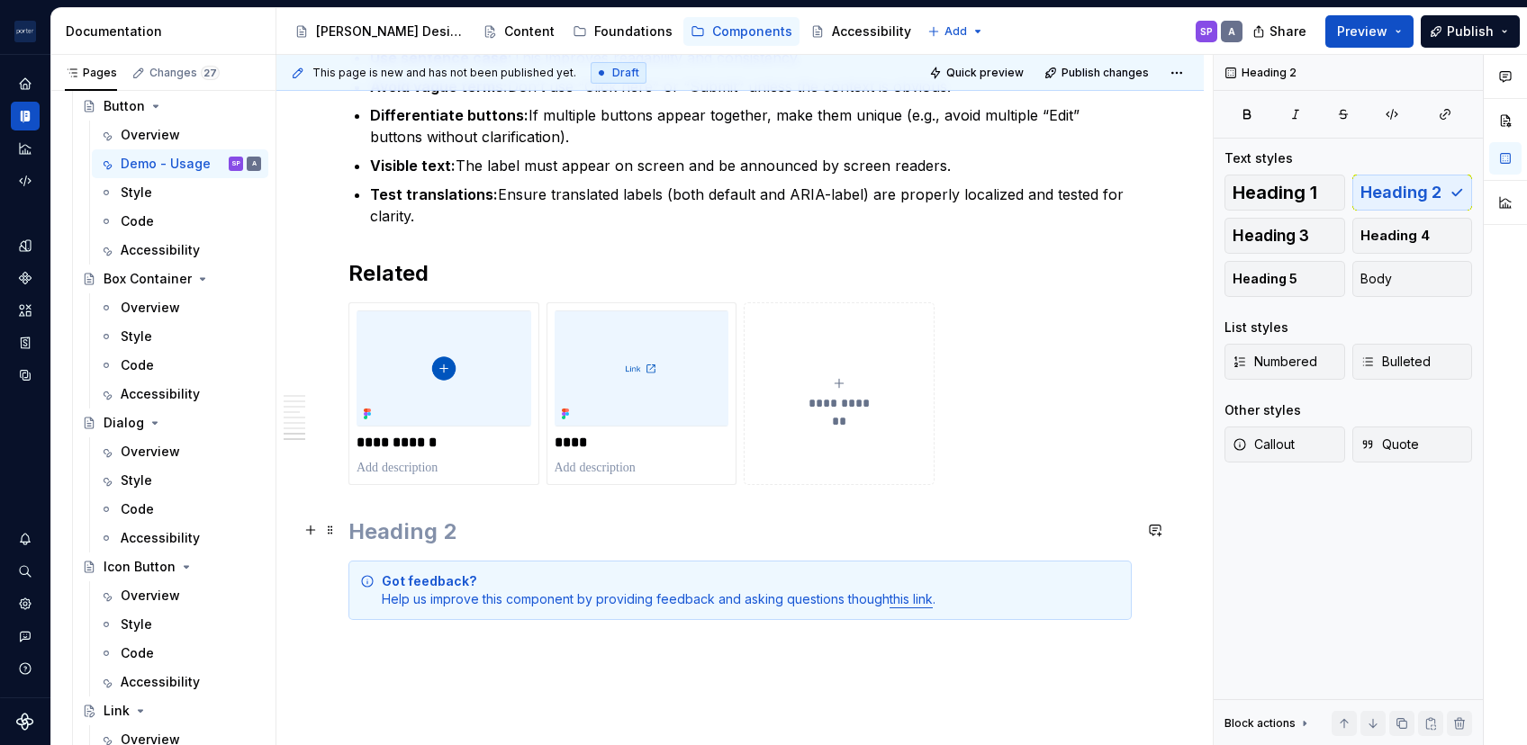
click at [417, 528] on h2 at bounding box center [739, 532] width 783 height 29
click at [362, 529] on h2 "Feedback?" at bounding box center [739, 532] width 783 height 29
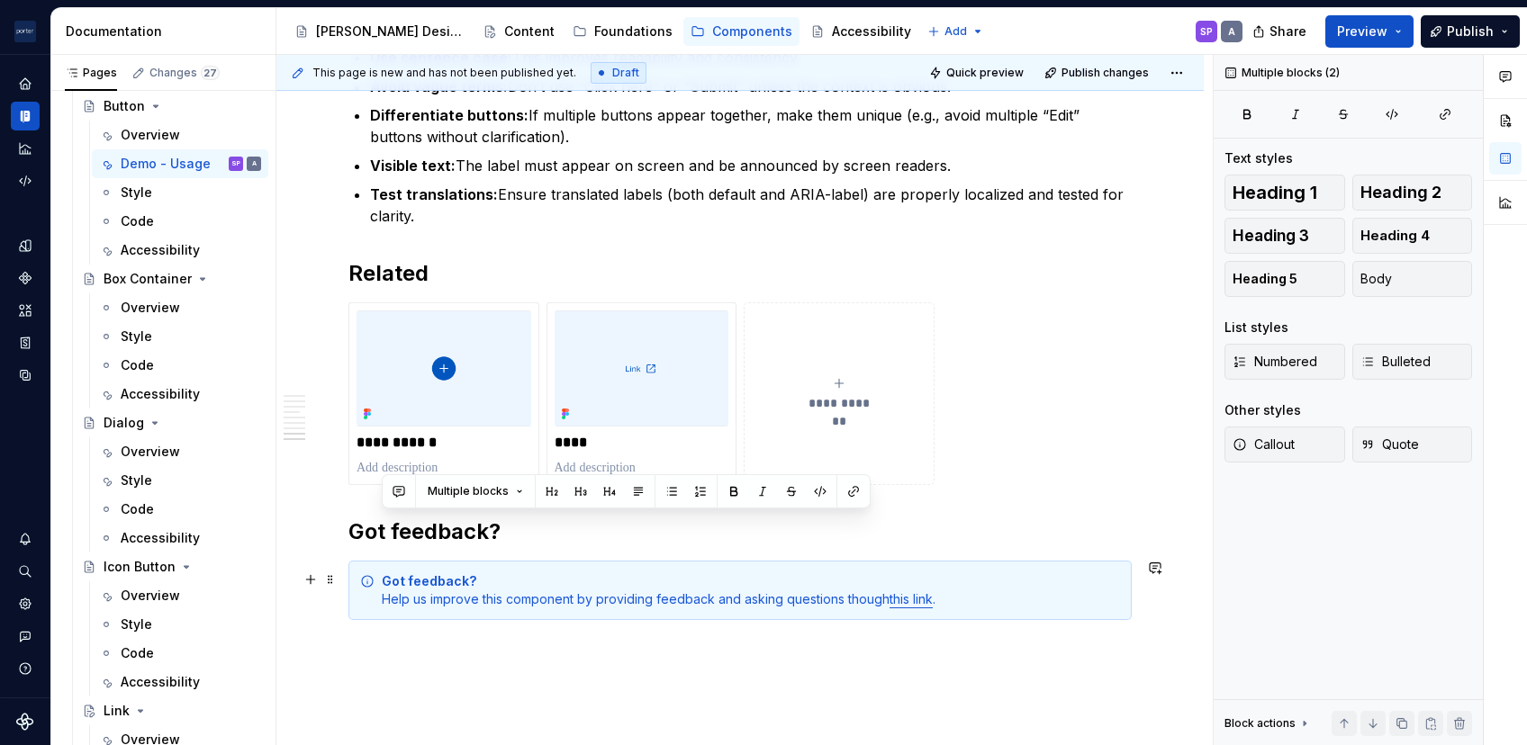
drag, startPoint x: 555, startPoint y: 537, endPoint x: 356, endPoint y: 561, distance: 200.4
click at [435, 518] on h2 "Got feedback?" at bounding box center [739, 532] width 783 height 29
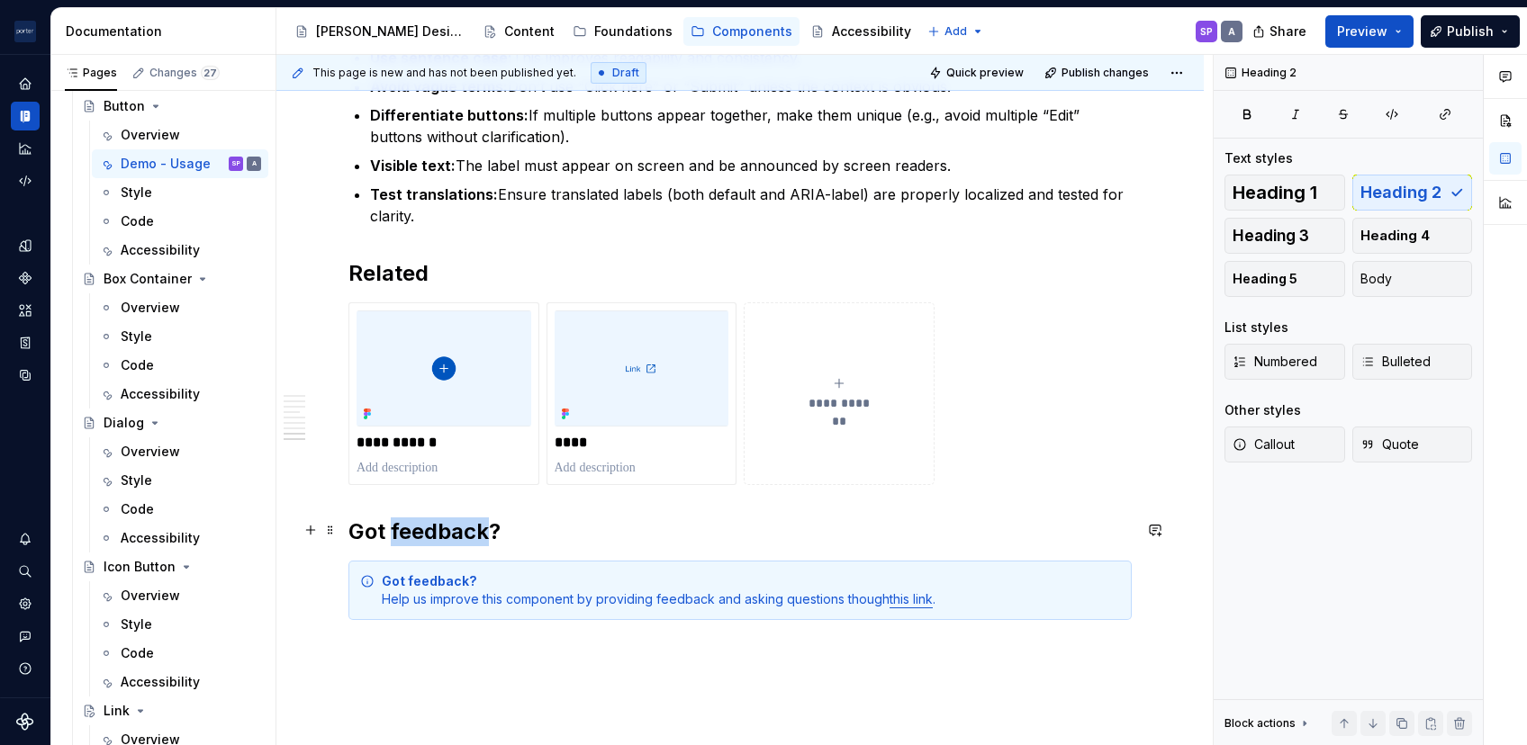
click at [435, 518] on h2 "Got feedback?" at bounding box center [739, 532] width 783 height 29
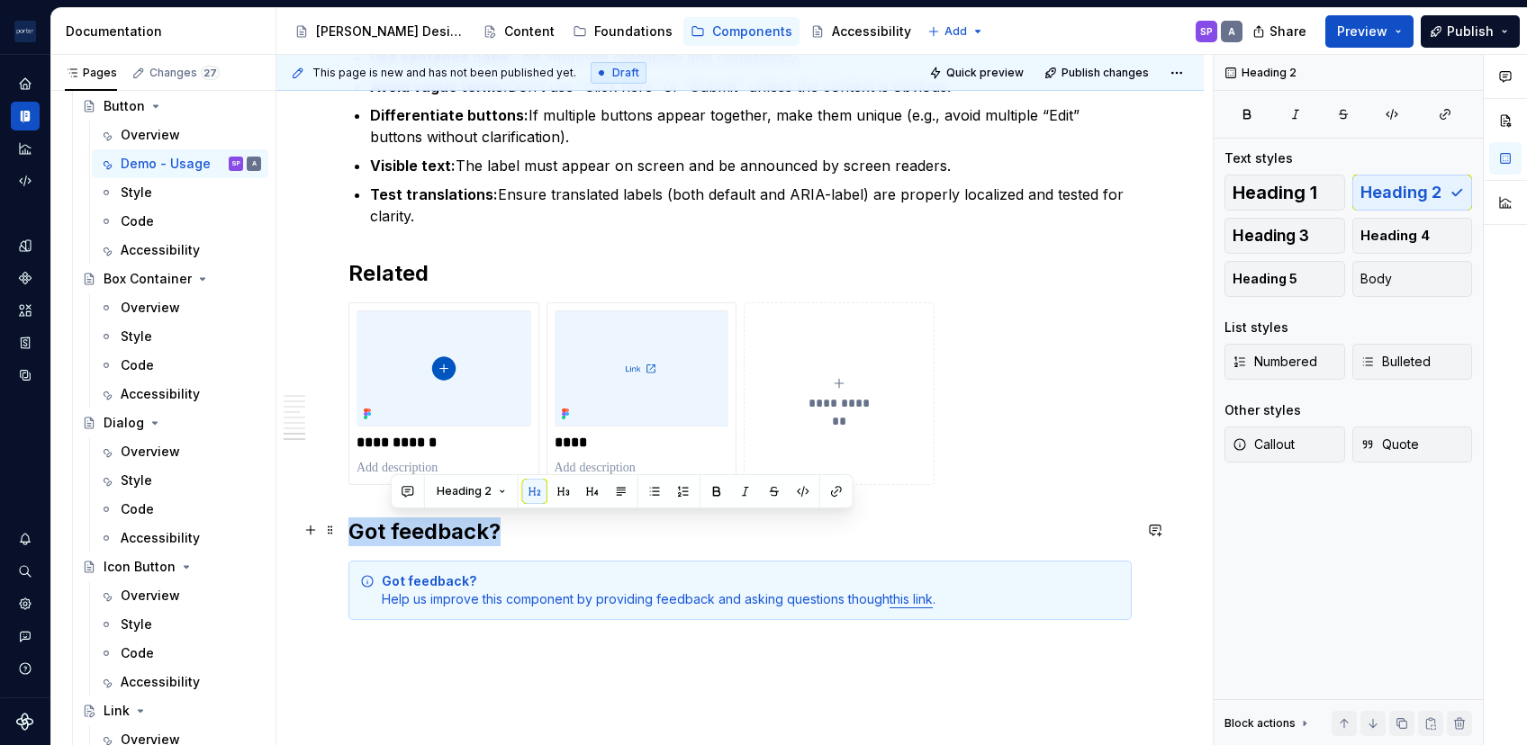
click at [435, 518] on h2 "Got feedback?" at bounding box center [739, 532] width 783 height 29
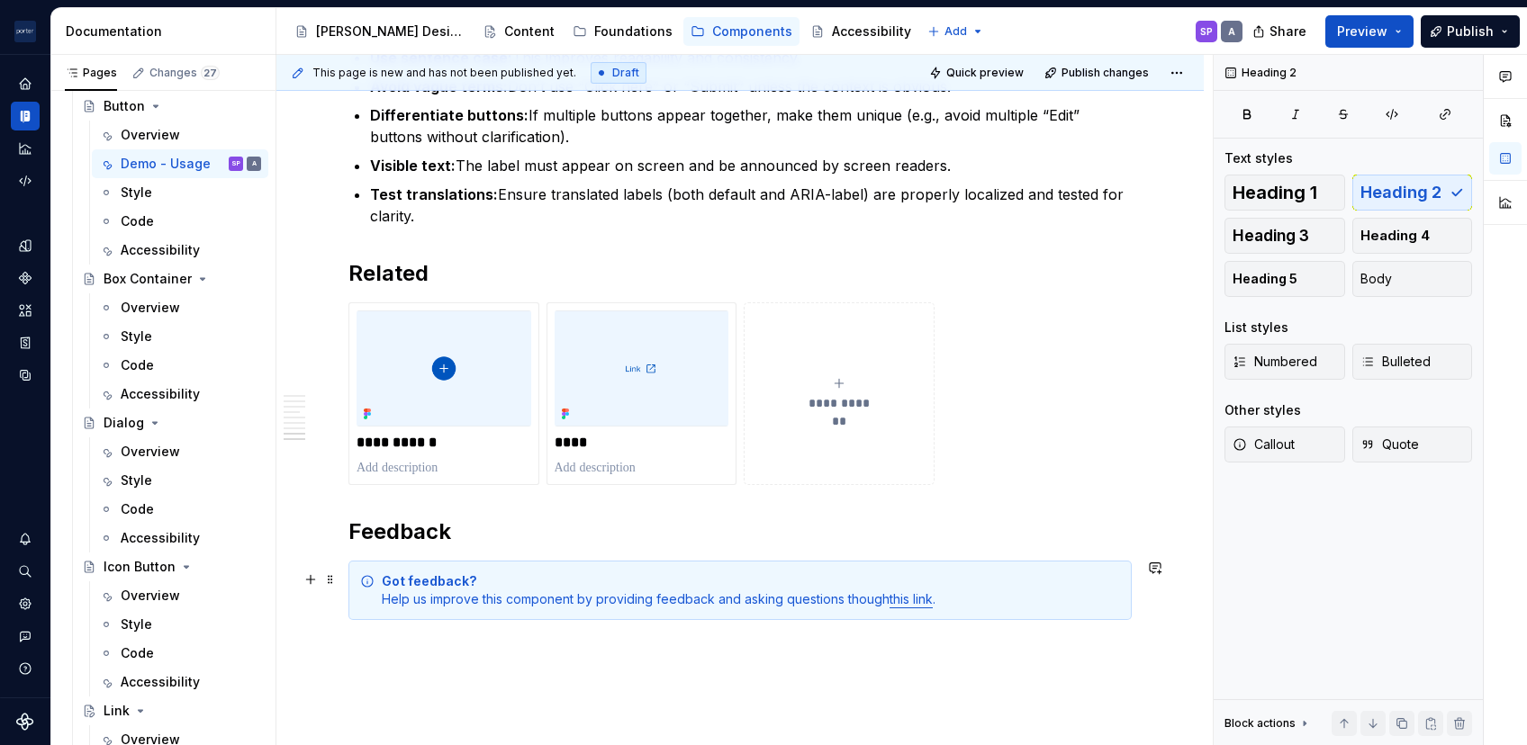
click at [429, 581] on strong "Got feedback?" at bounding box center [429, 580] width 95 height 15
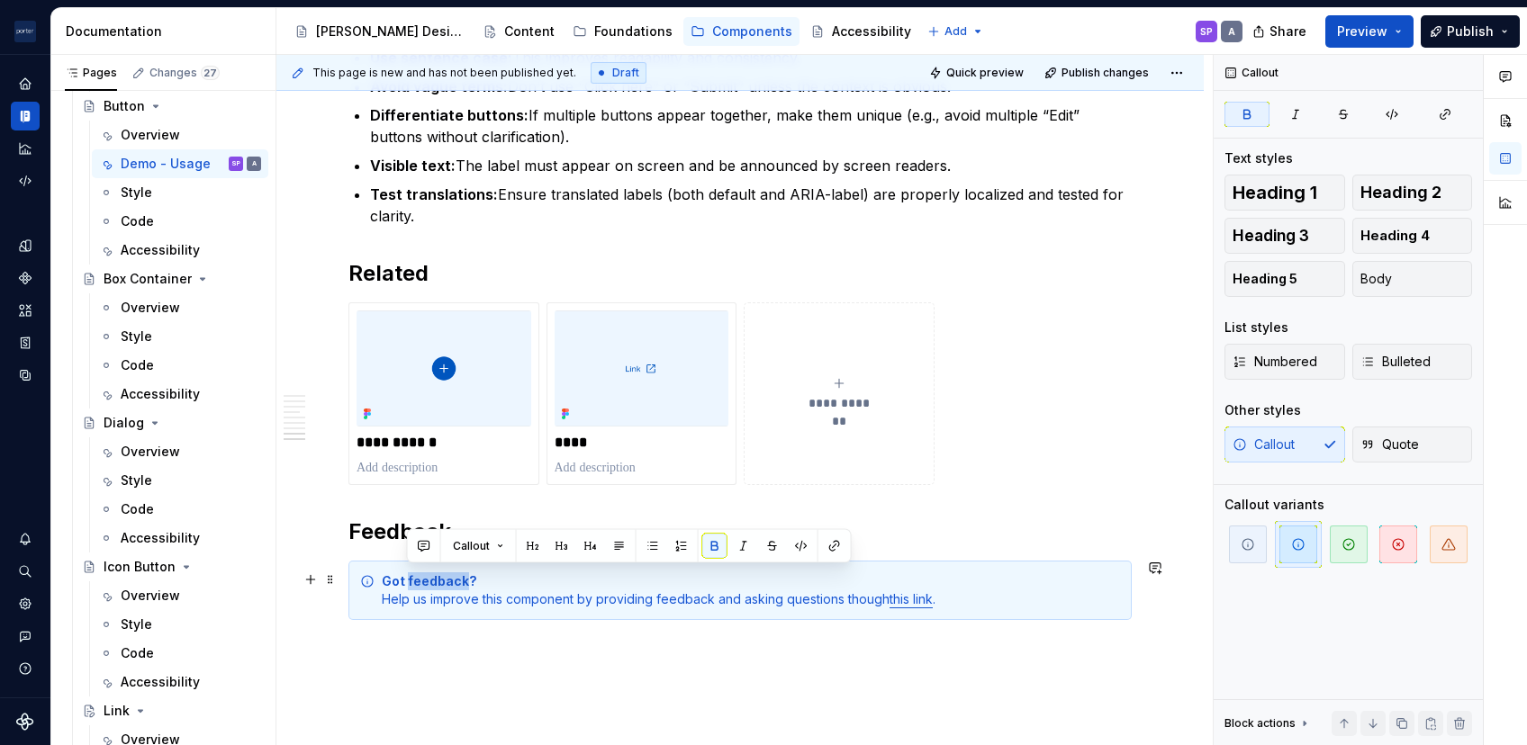
click at [429, 581] on strong "Got feedback?" at bounding box center [429, 580] width 95 height 15
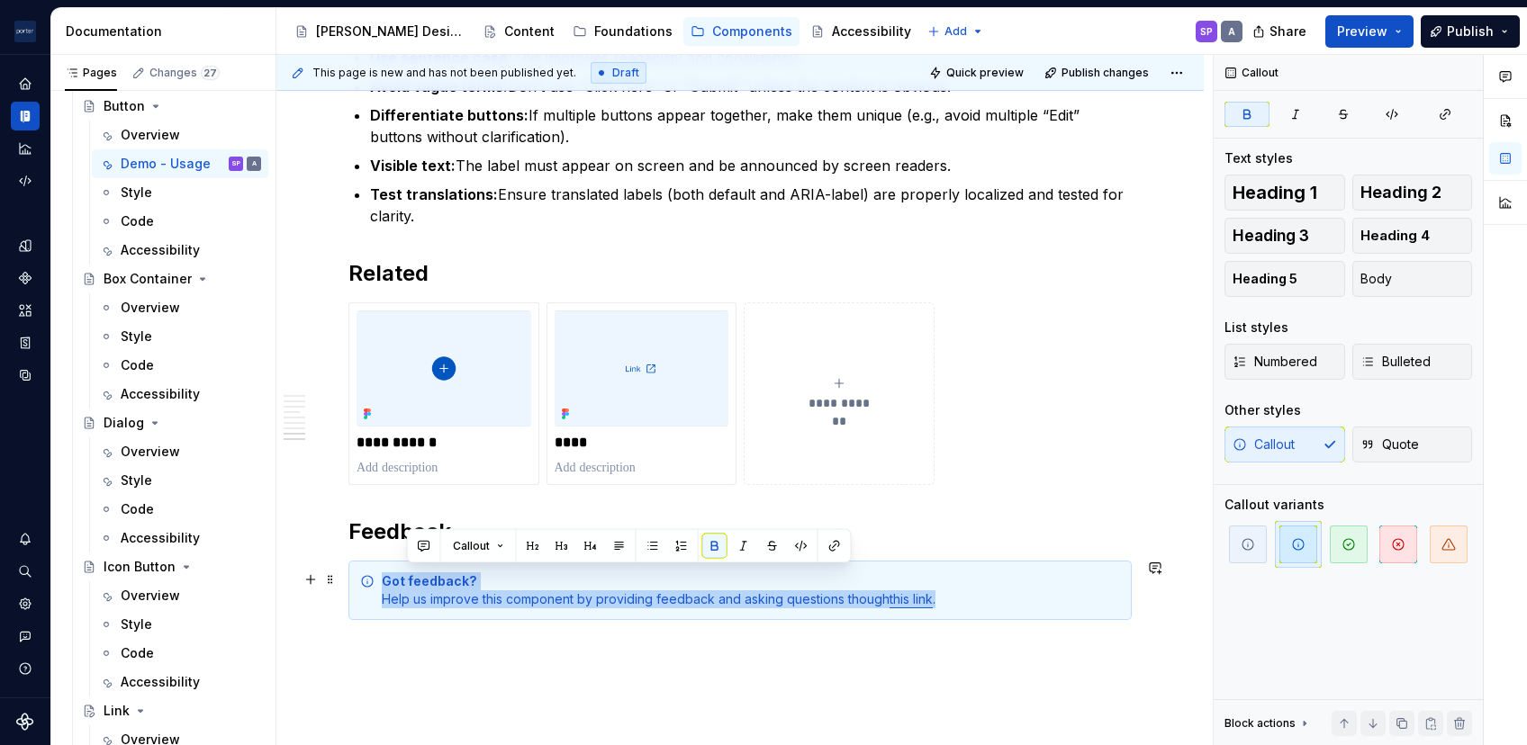
click at [429, 581] on strong "Got feedback?" at bounding box center [429, 580] width 95 height 15
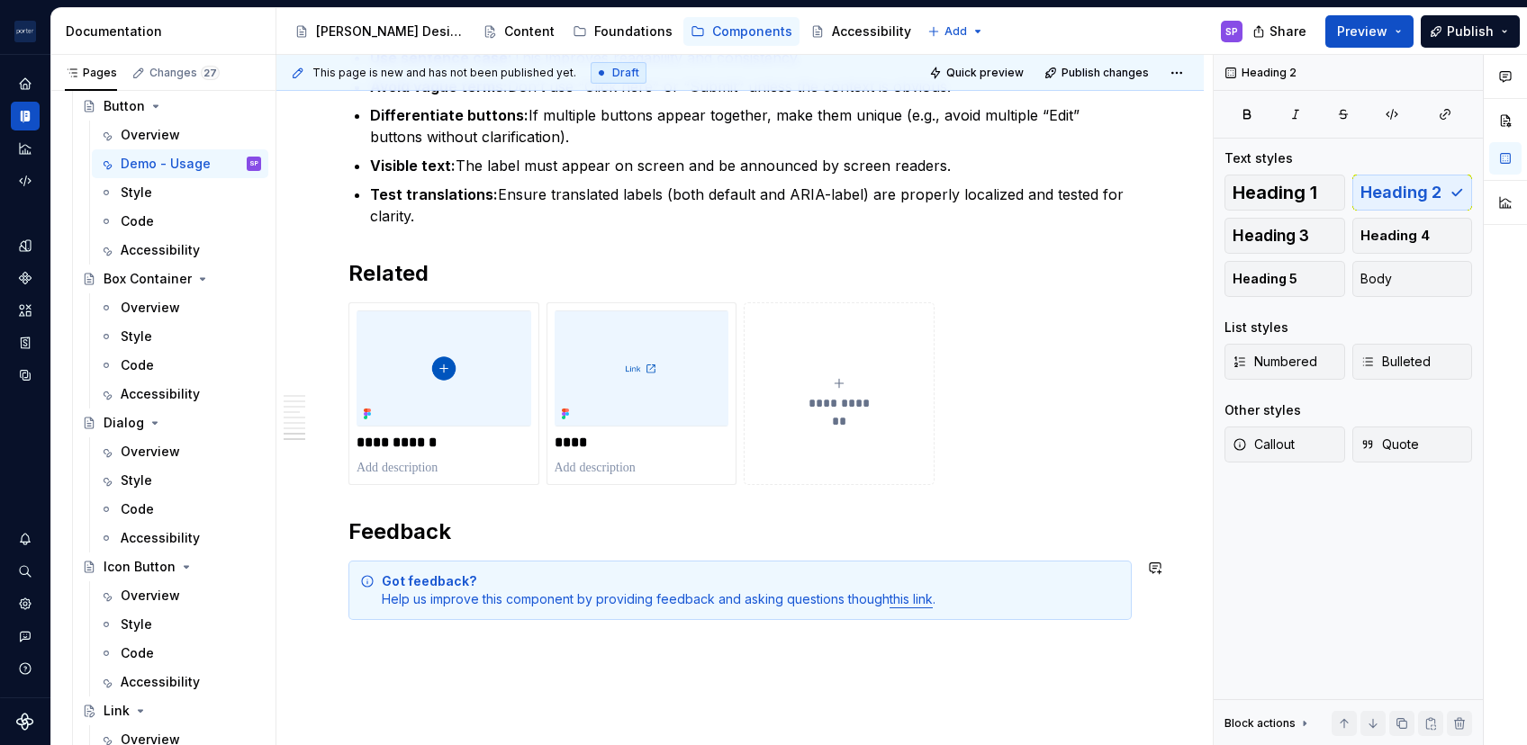
click at [429, 581] on strong "Got feedback?" at bounding box center [429, 580] width 95 height 15
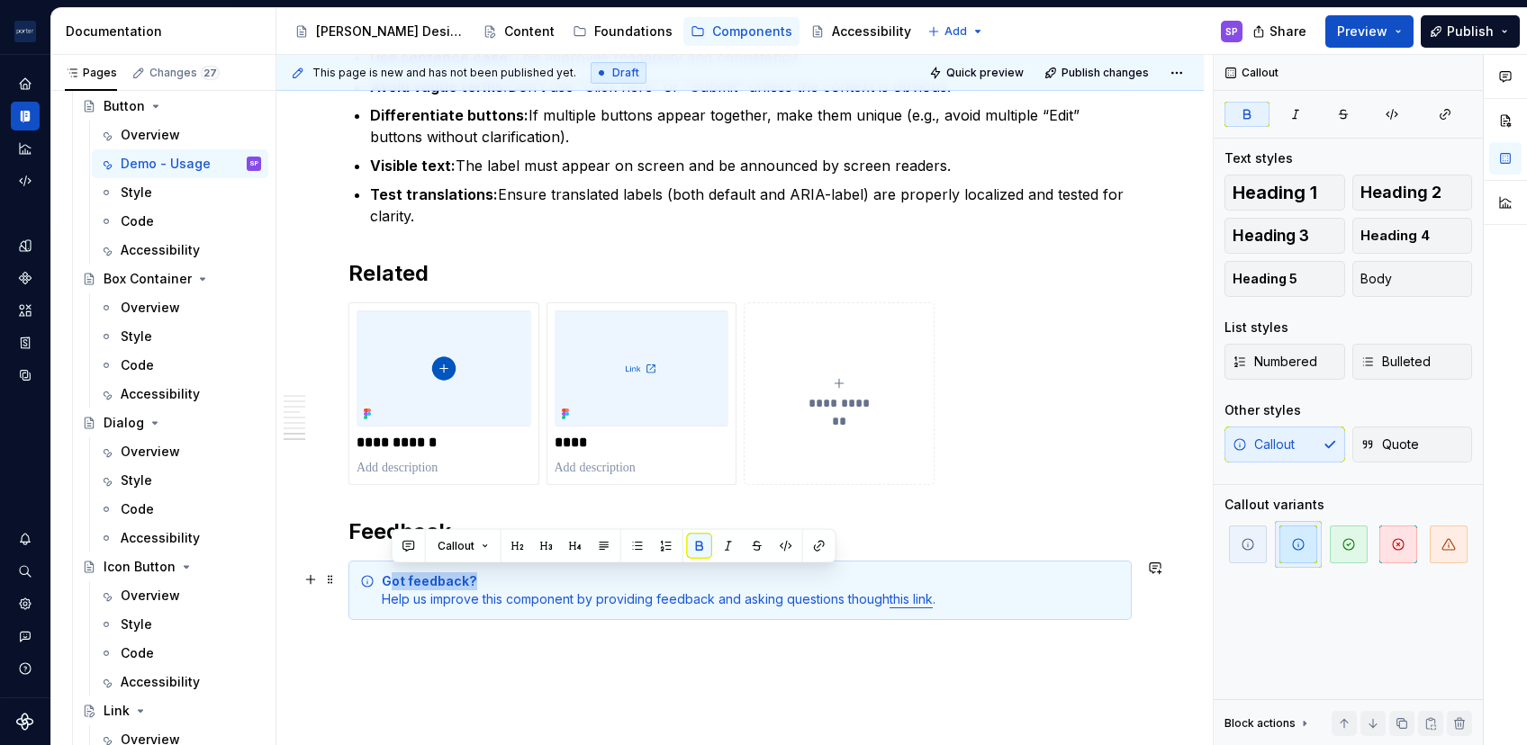
drag, startPoint x: 483, startPoint y: 579, endPoint x: 388, endPoint y: 579, distance: 94.5
click at [388, 579] on div "Got feedback? Help us improve this component by providing feedback and asking q…" at bounding box center [751, 591] width 738 height 36
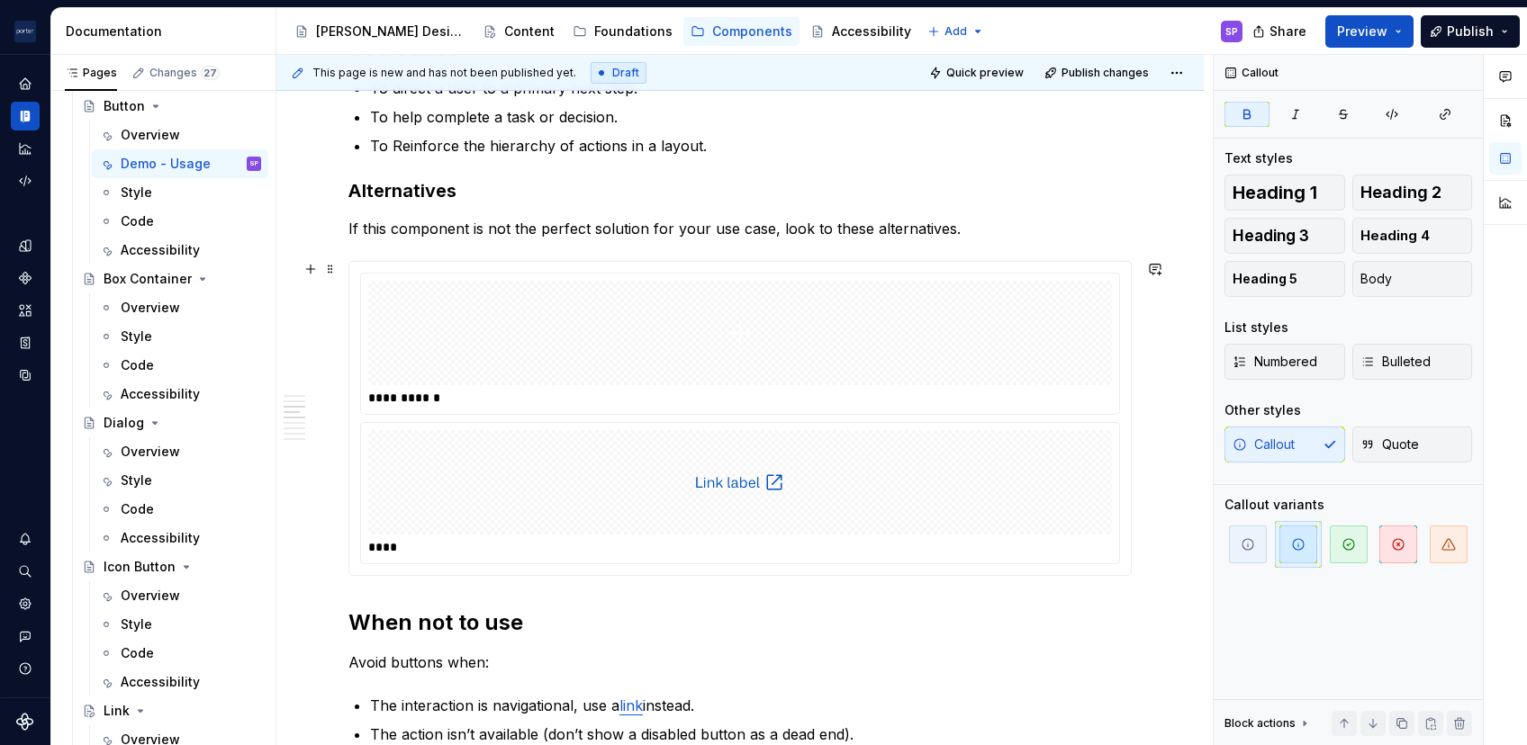
scroll to position [928, 0]
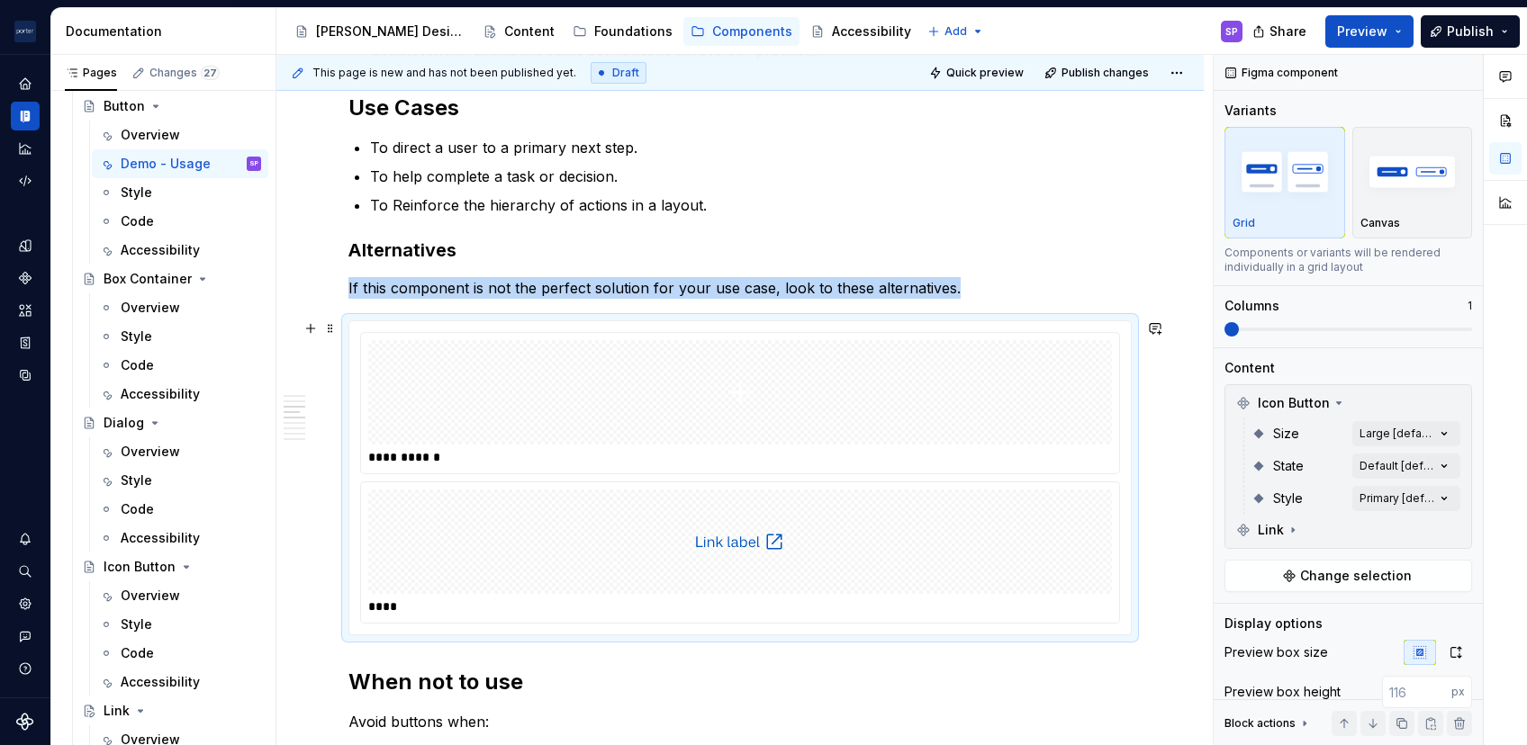
click at [547, 405] on div at bounding box center [740, 392] width 744 height 104
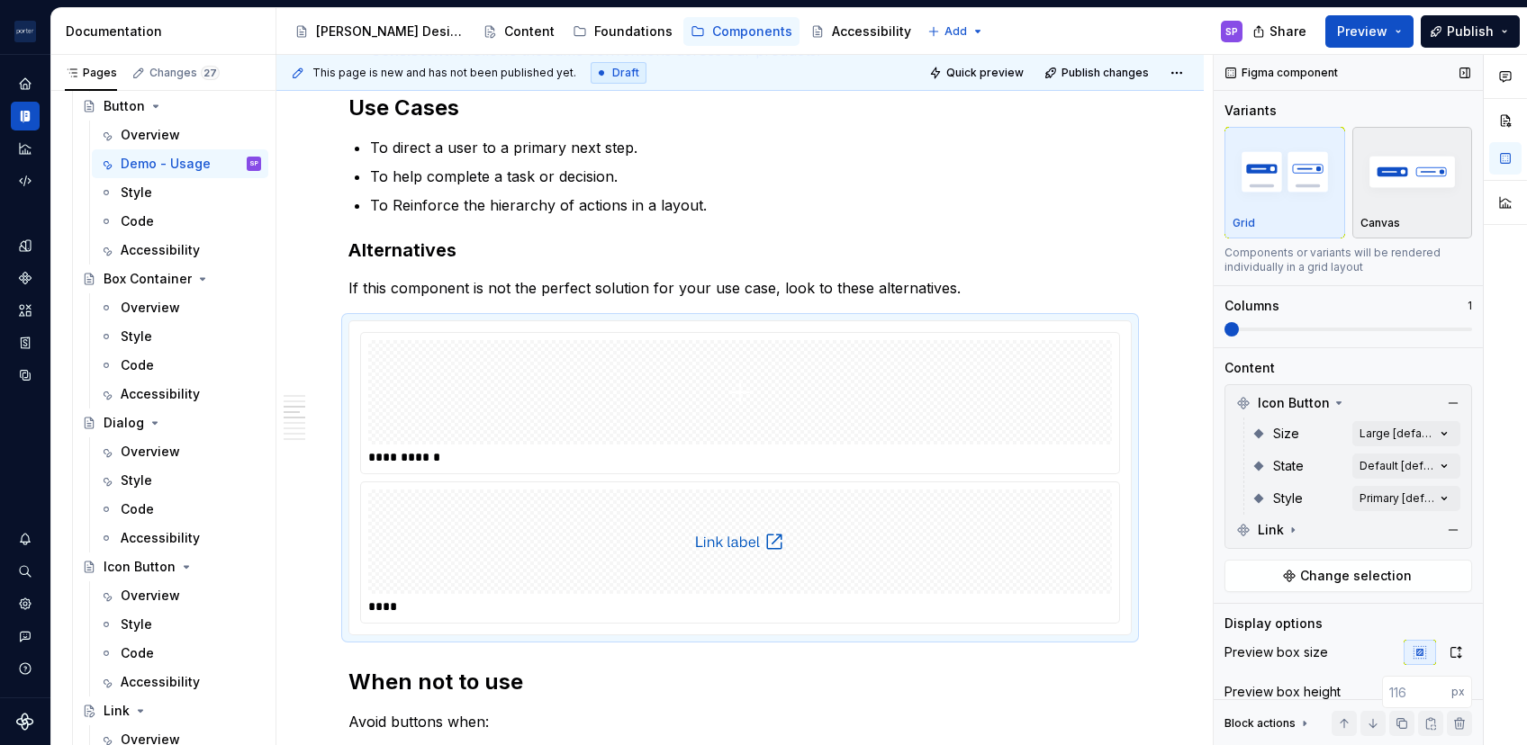
click at [1144, 203] on div "button" at bounding box center [1412, 172] width 104 height 74
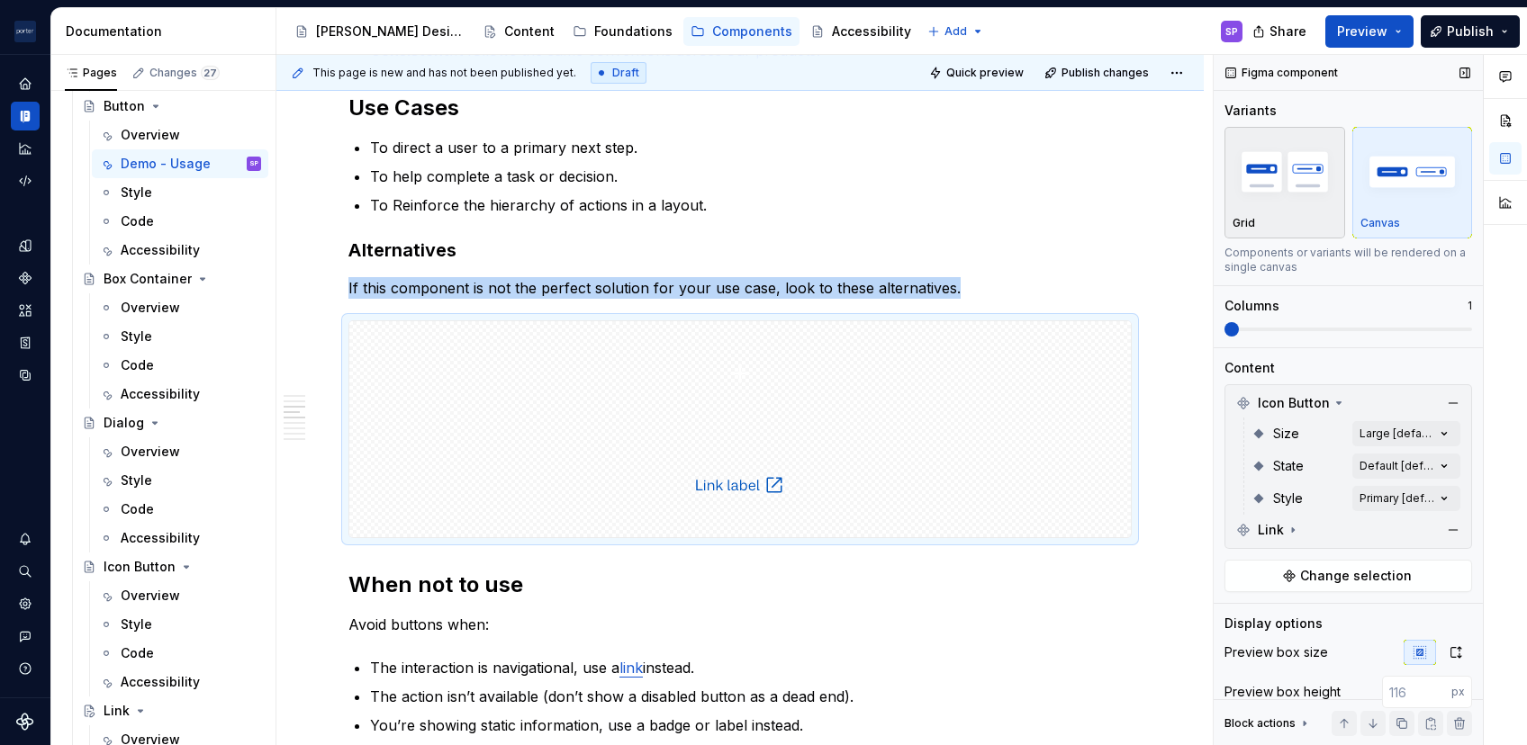
click at [1144, 203] on div "button" at bounding box center [1284, 172] width 104 height 74
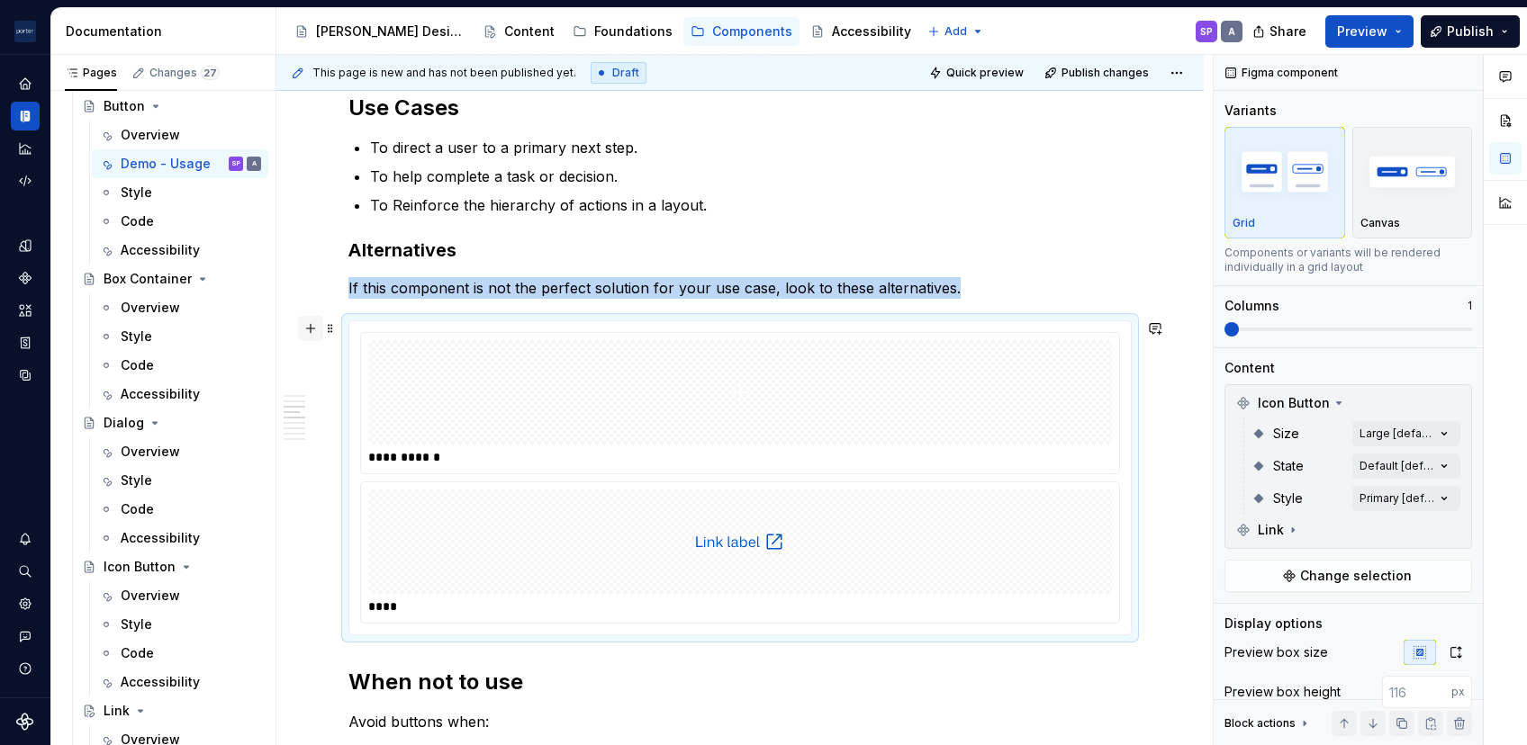
click at [307, 338] on button "button" at bounding box center [310, 328] width 25 height 25
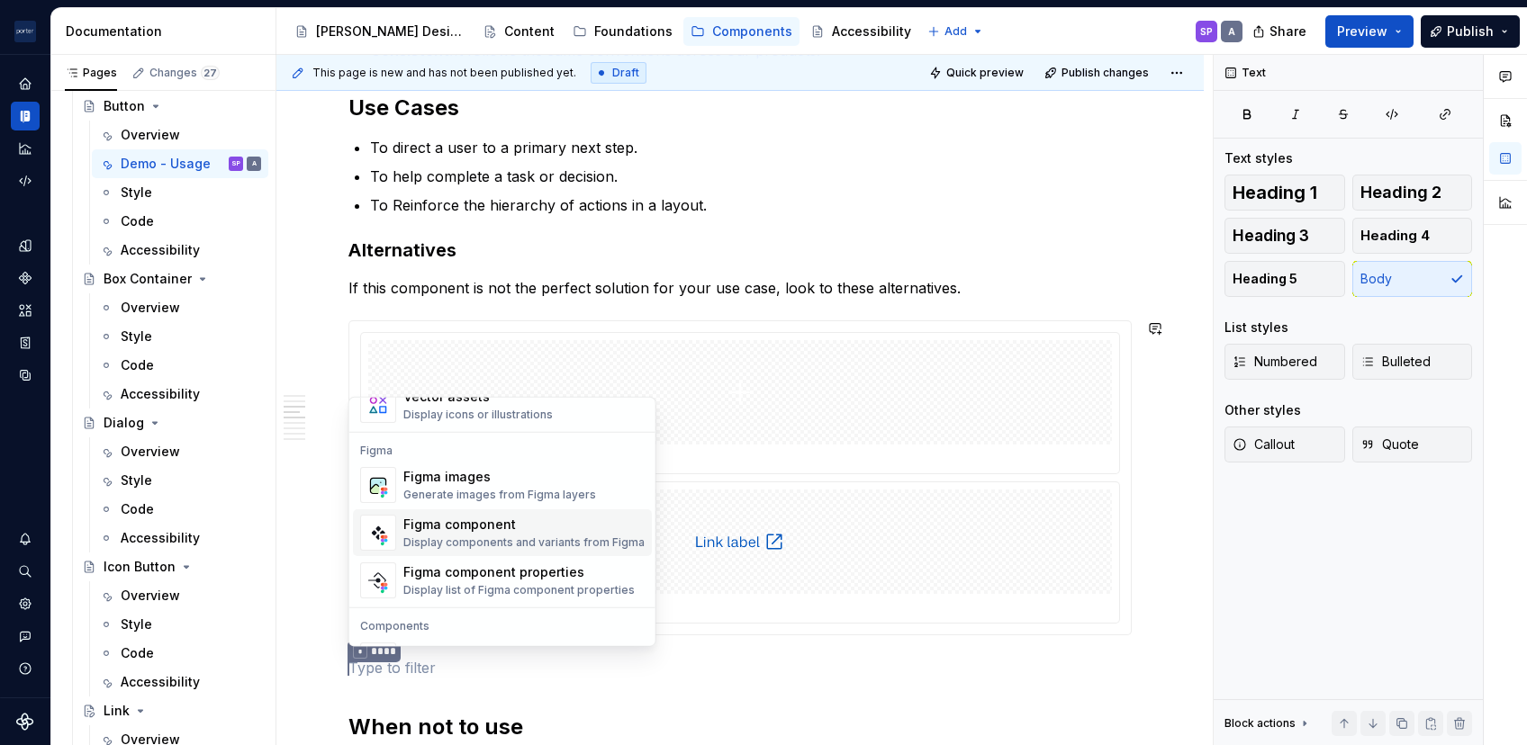
scroll to position [1791, 0]
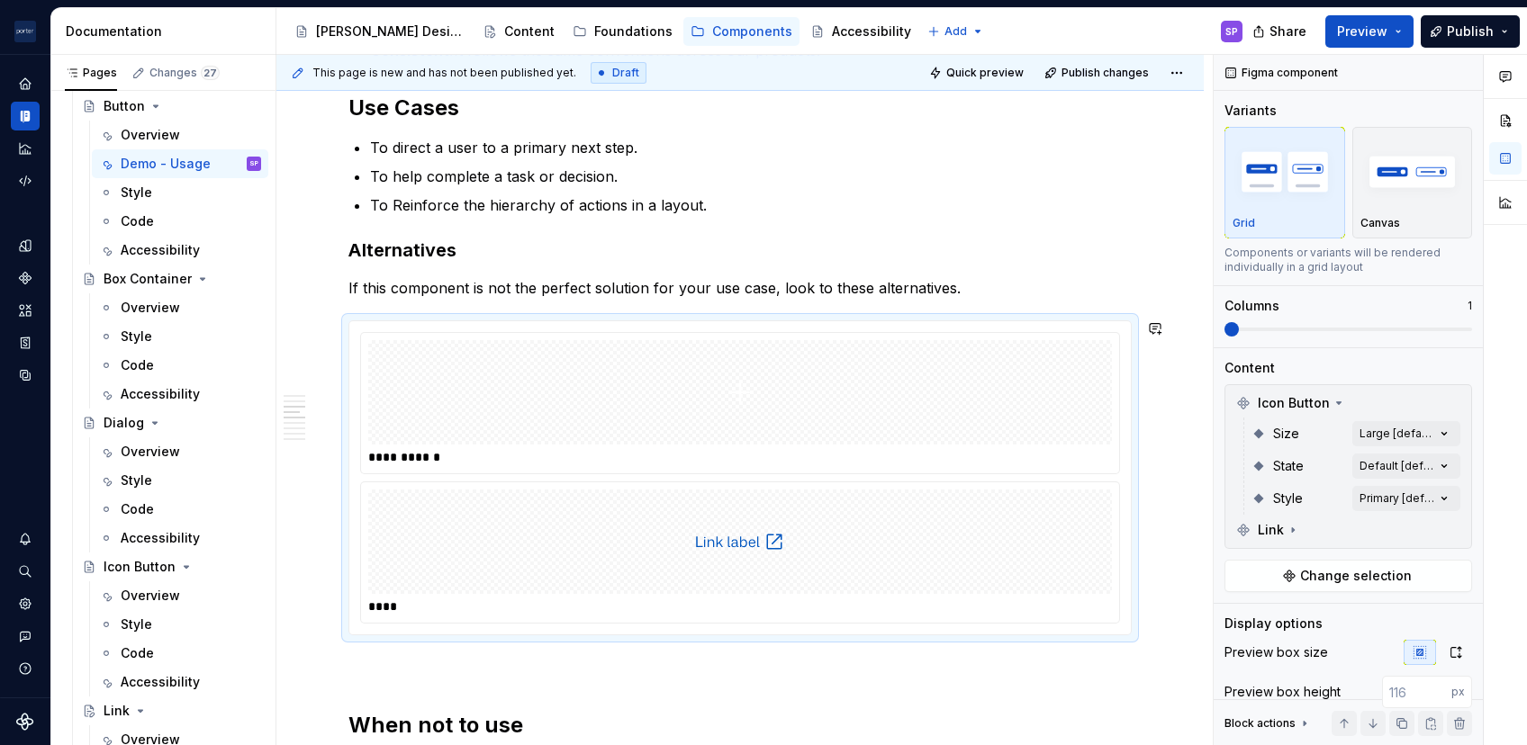
click at [497, 328] on div "**********" at bounding box center [739, 477] width 781 height 313
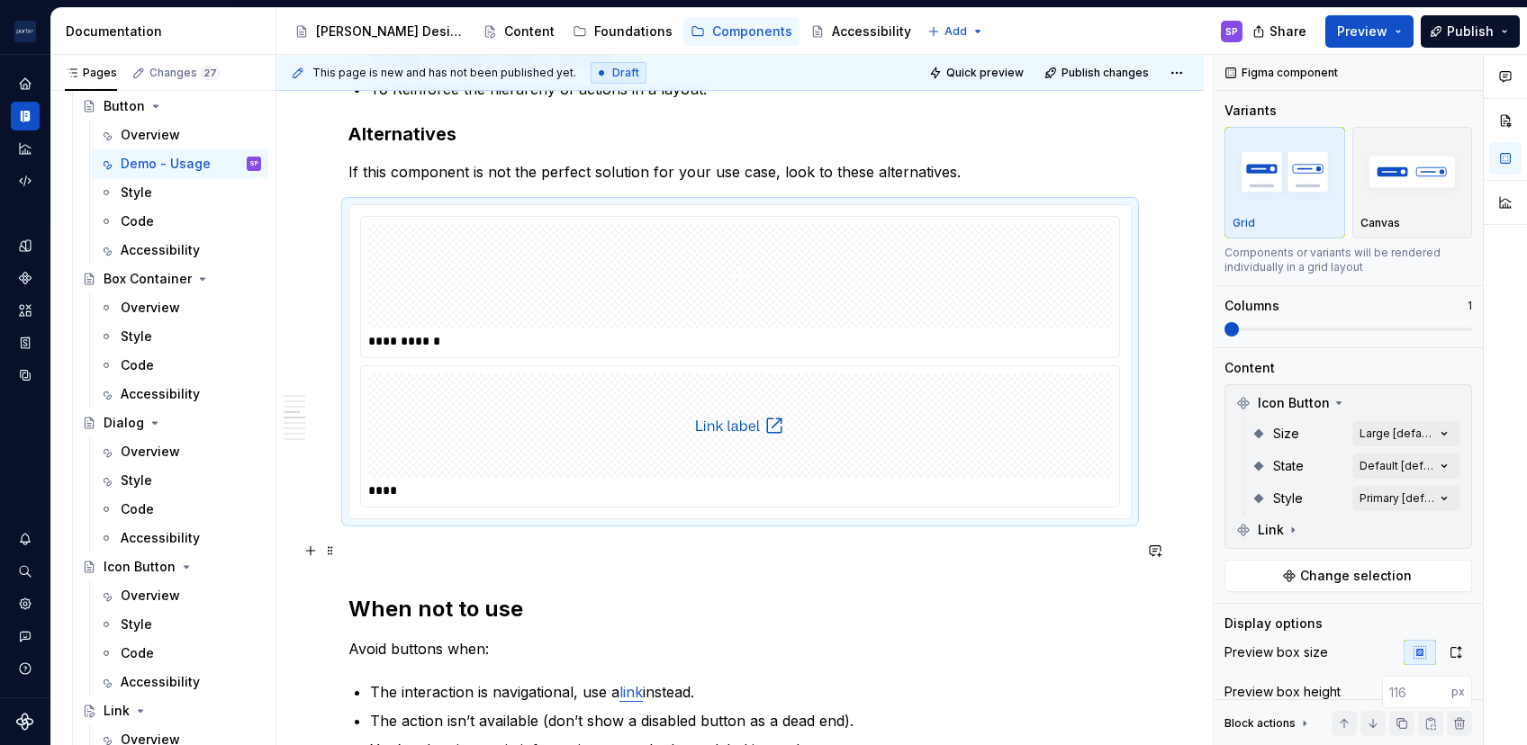
scroll to position [1043, 0]
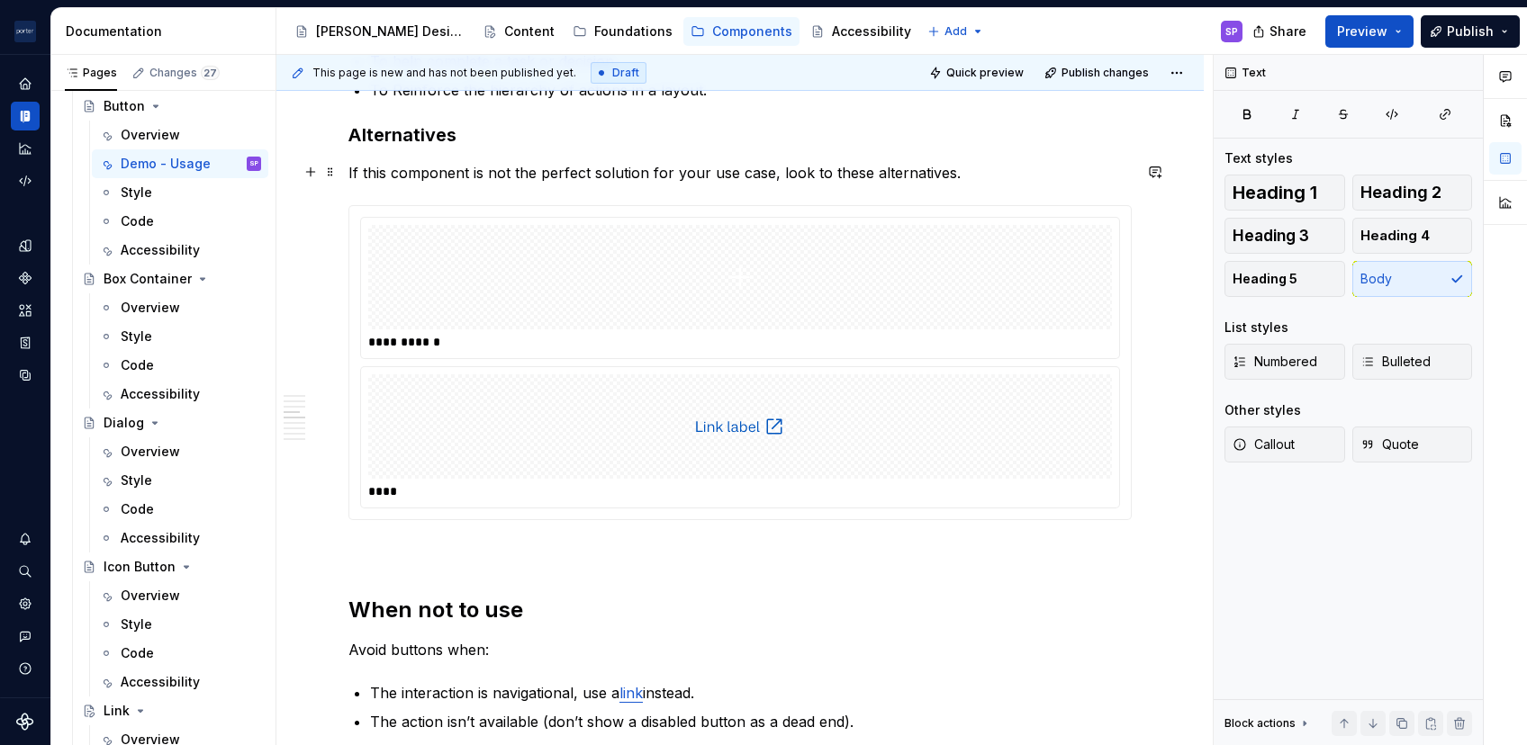
click at [991, 168] on p "If this component is not the perfect solution for your use case, look to these …" at bounding box center [739, 173] width 783 height 22
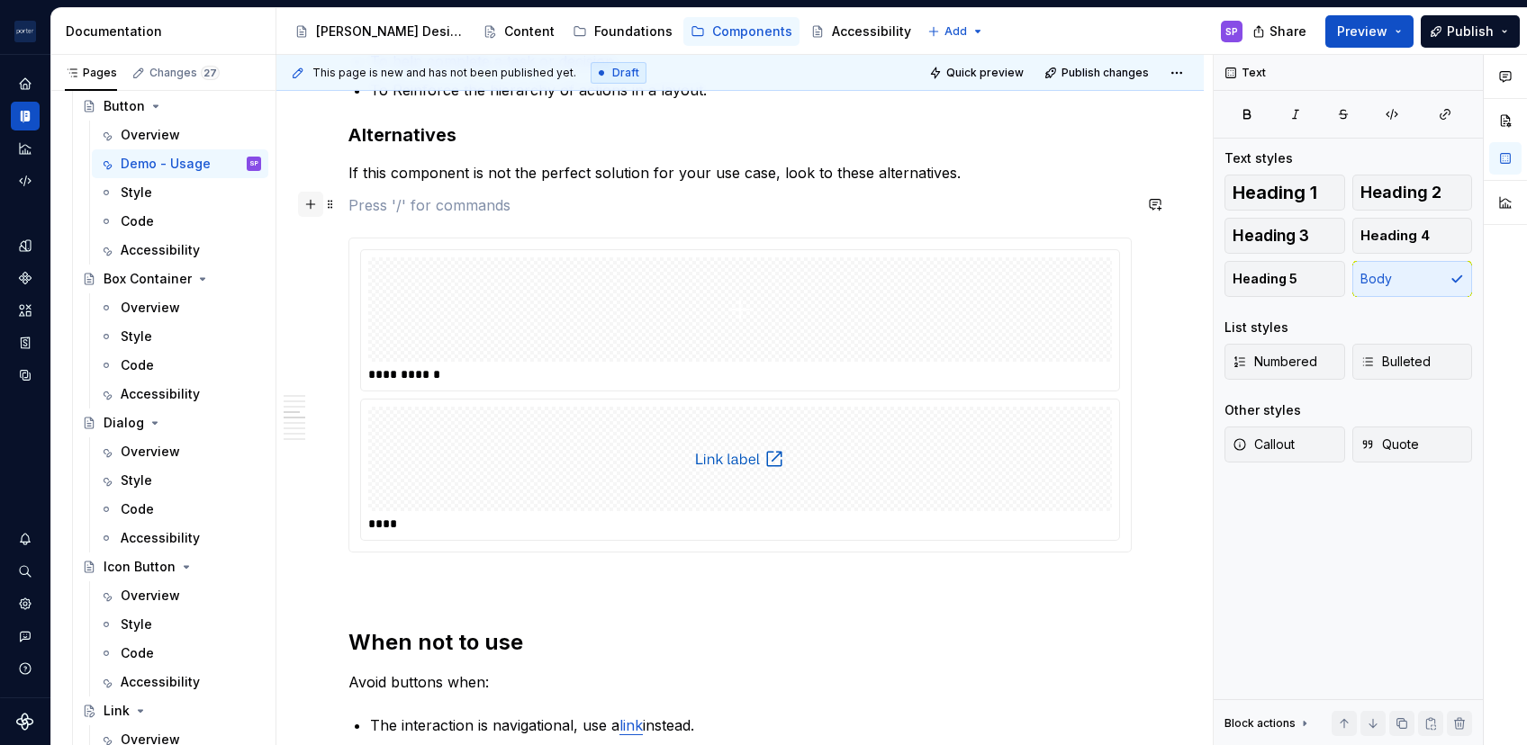
click at [313, 198] on button "button" at bounding box center [310, 204] width 25 height 25
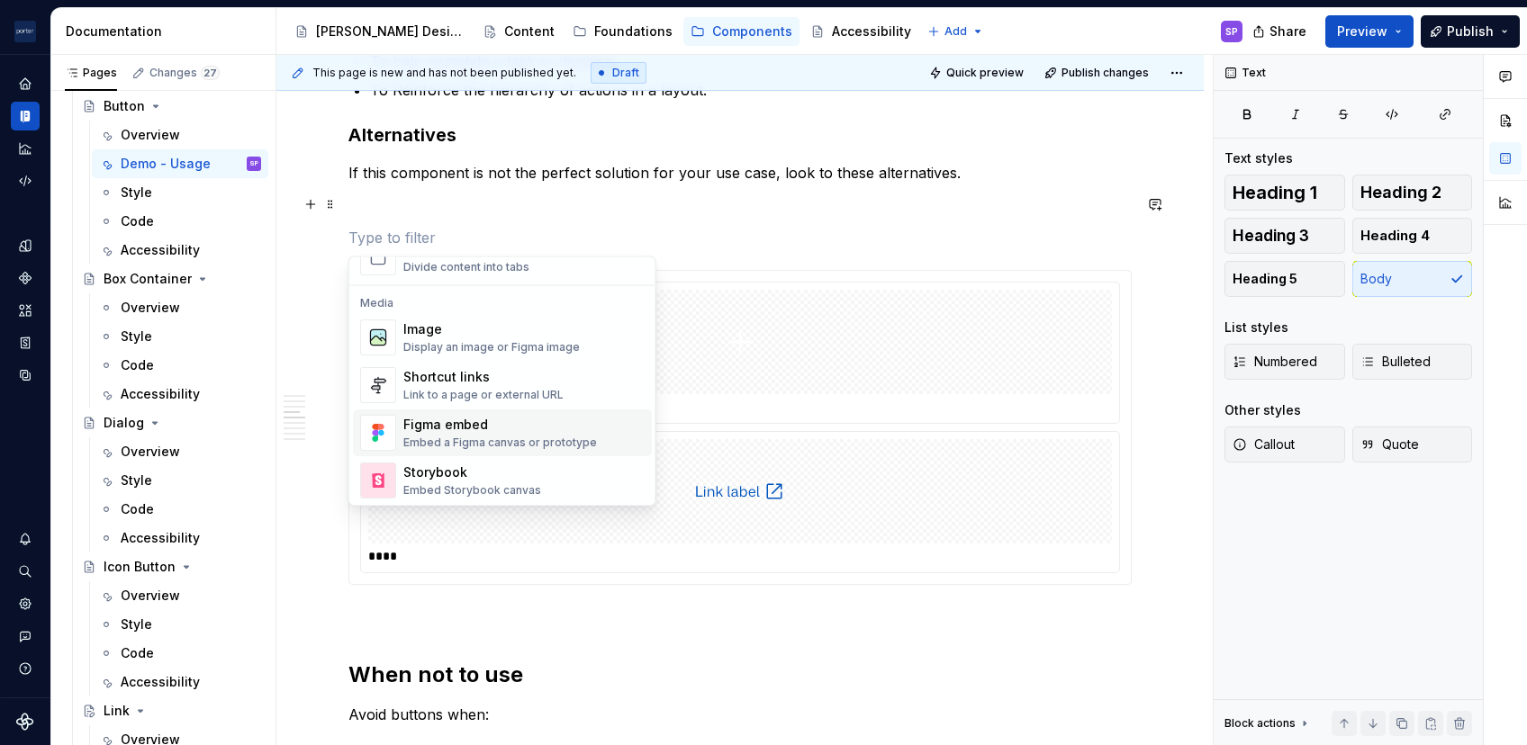
scroll to position [706, 0]
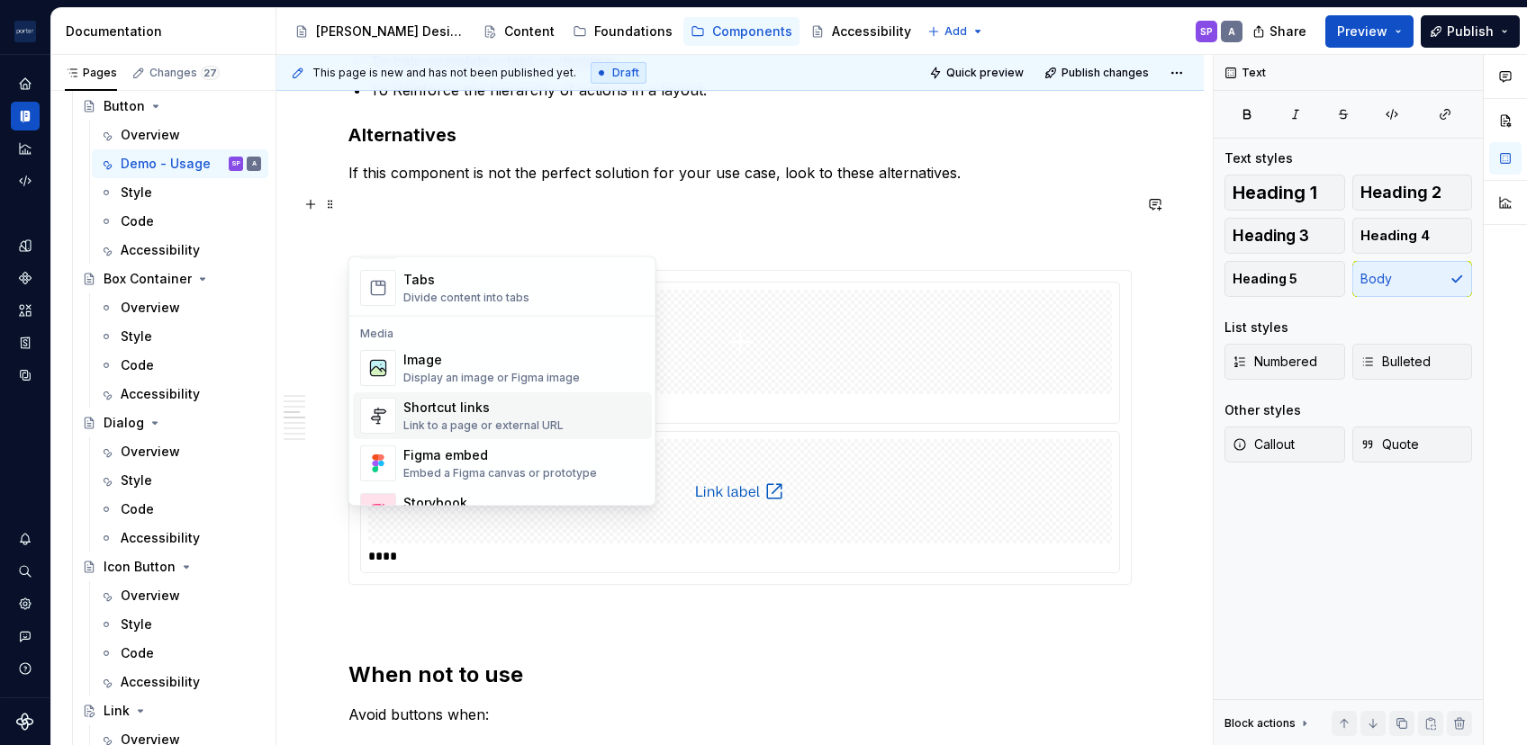
click at [447, 421] on div "Link to a page or external URL" at bounding box center [483, 426] width 160 height 14
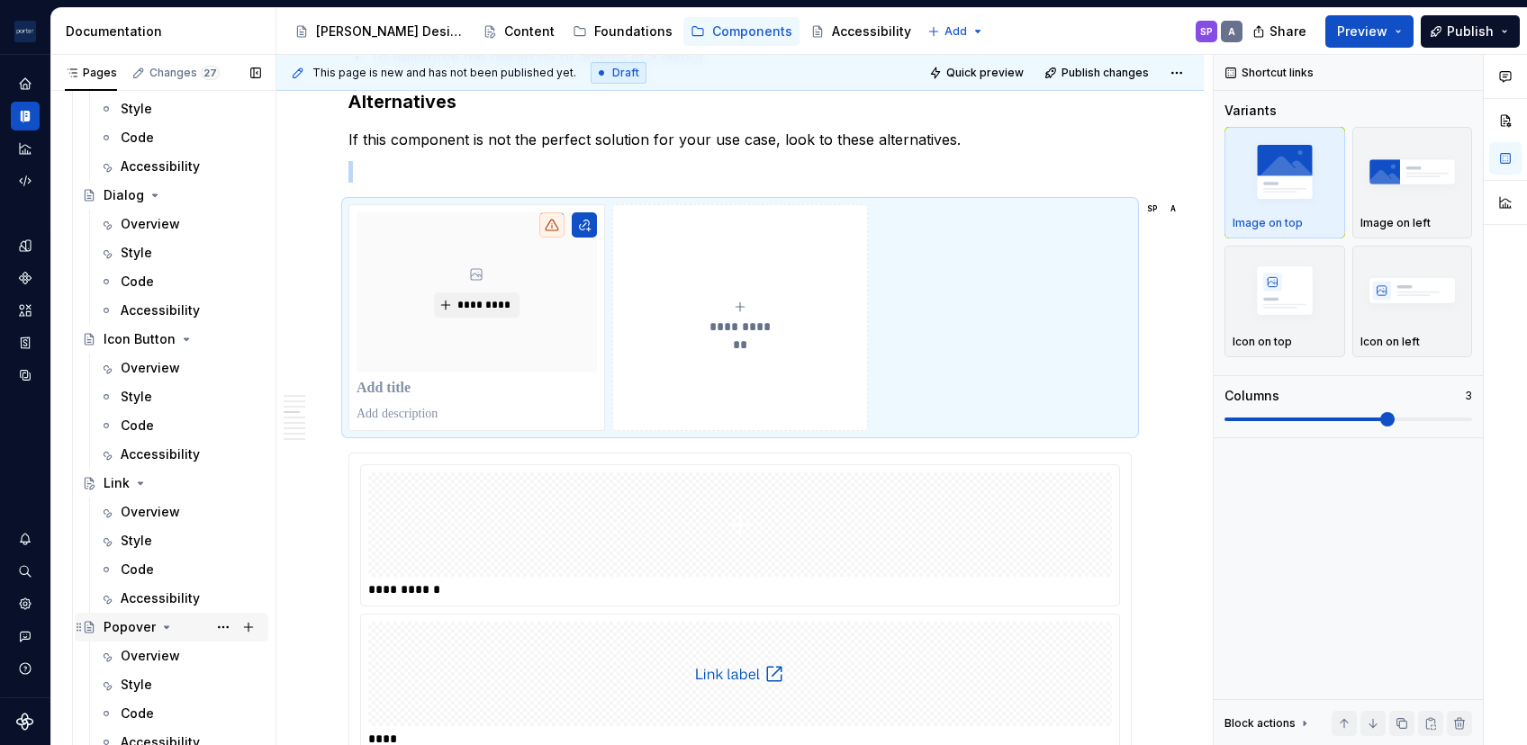
scroll to position [618, 0]
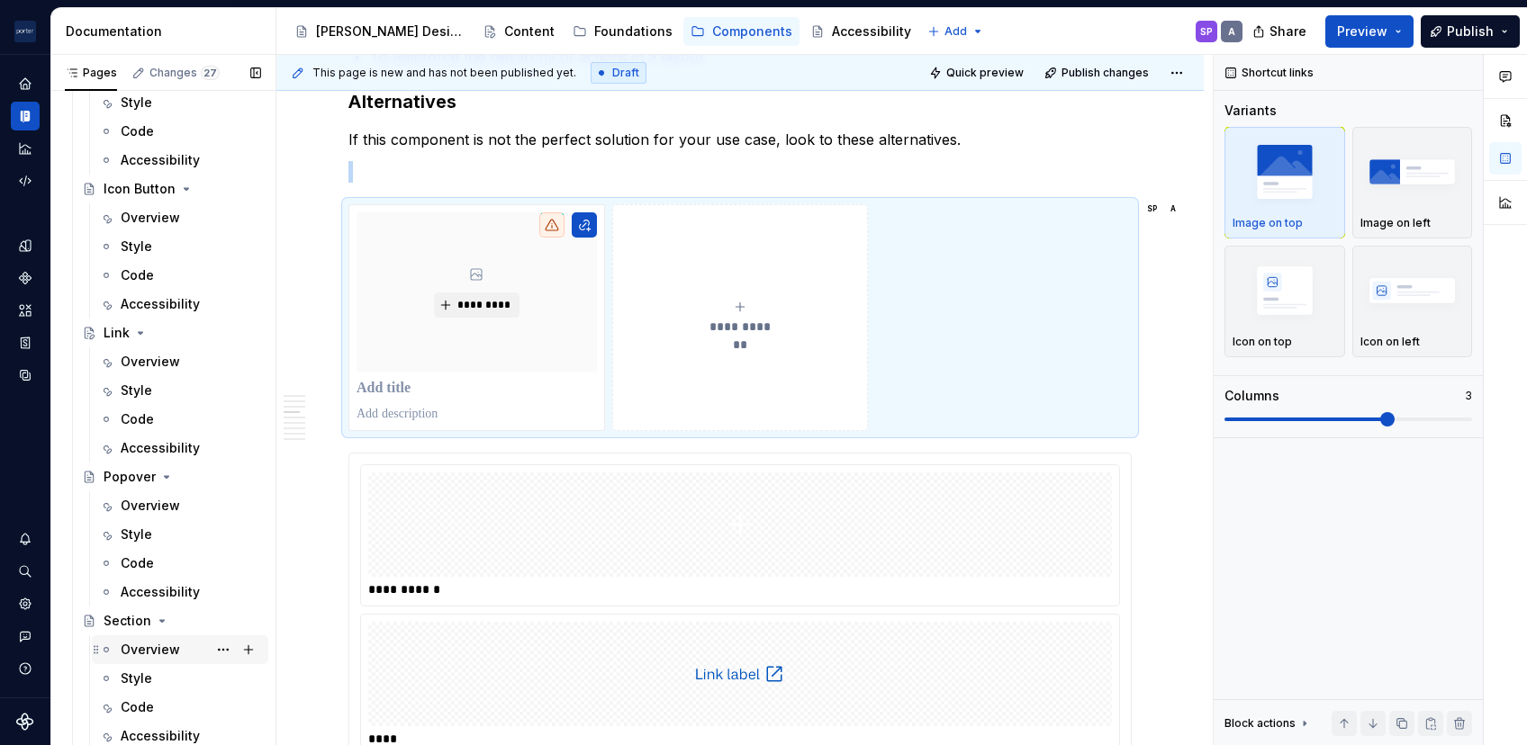
click at [144, 606] on div "Overview" at bounding box center [150, 650] width 59 height 18
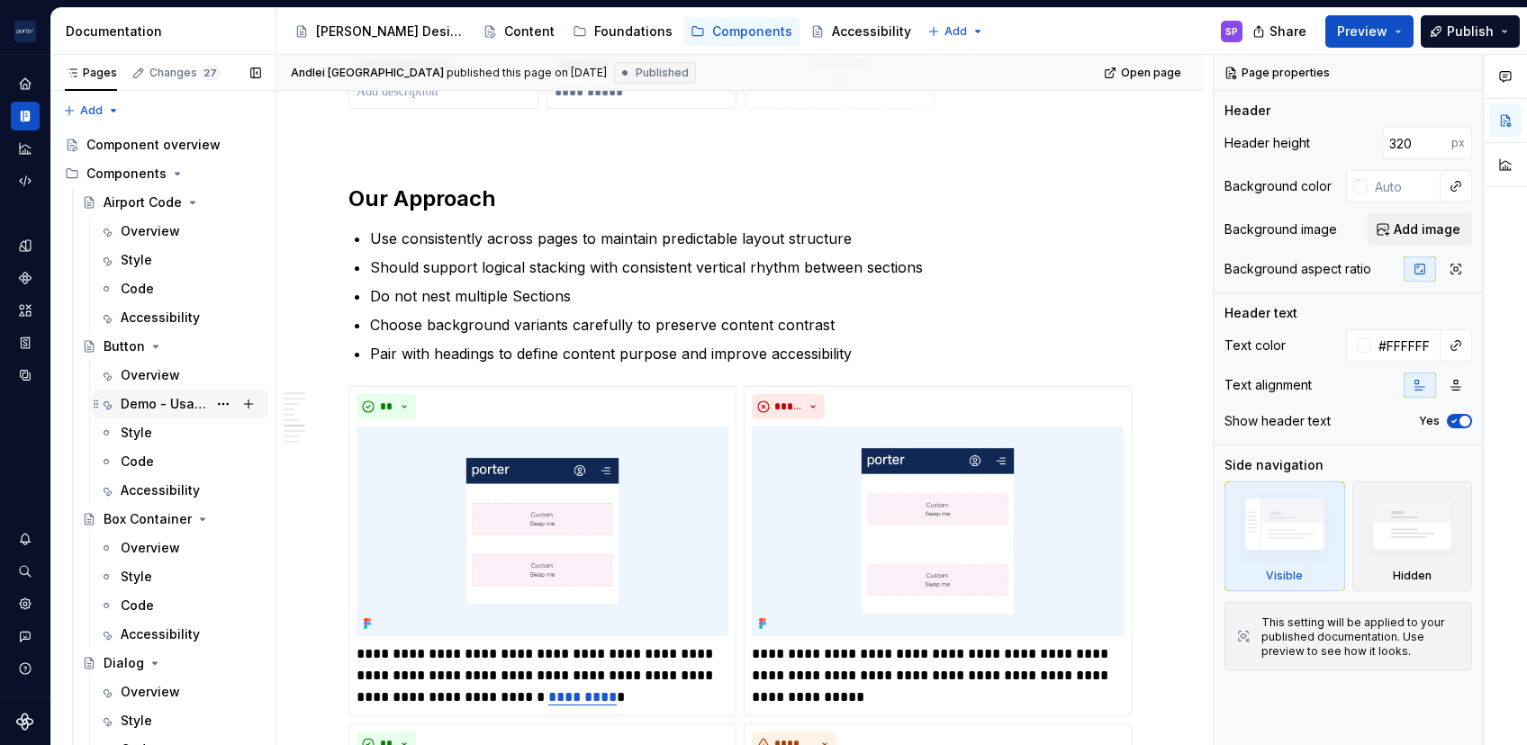
click at [153, 396] on div "Demo - Usage" at bounding box center [164, 404] width 86 height 18
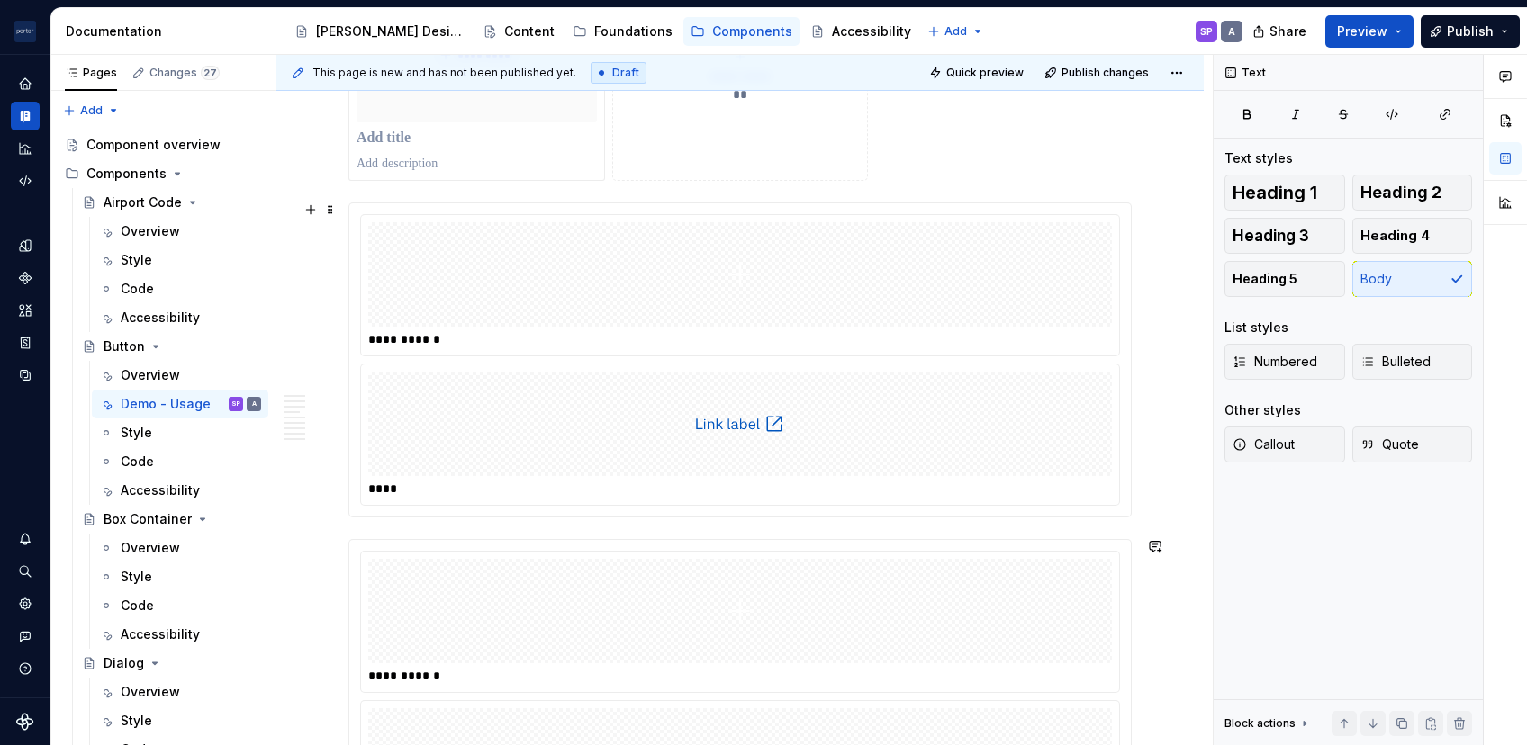
scroll to position [1471, 0]
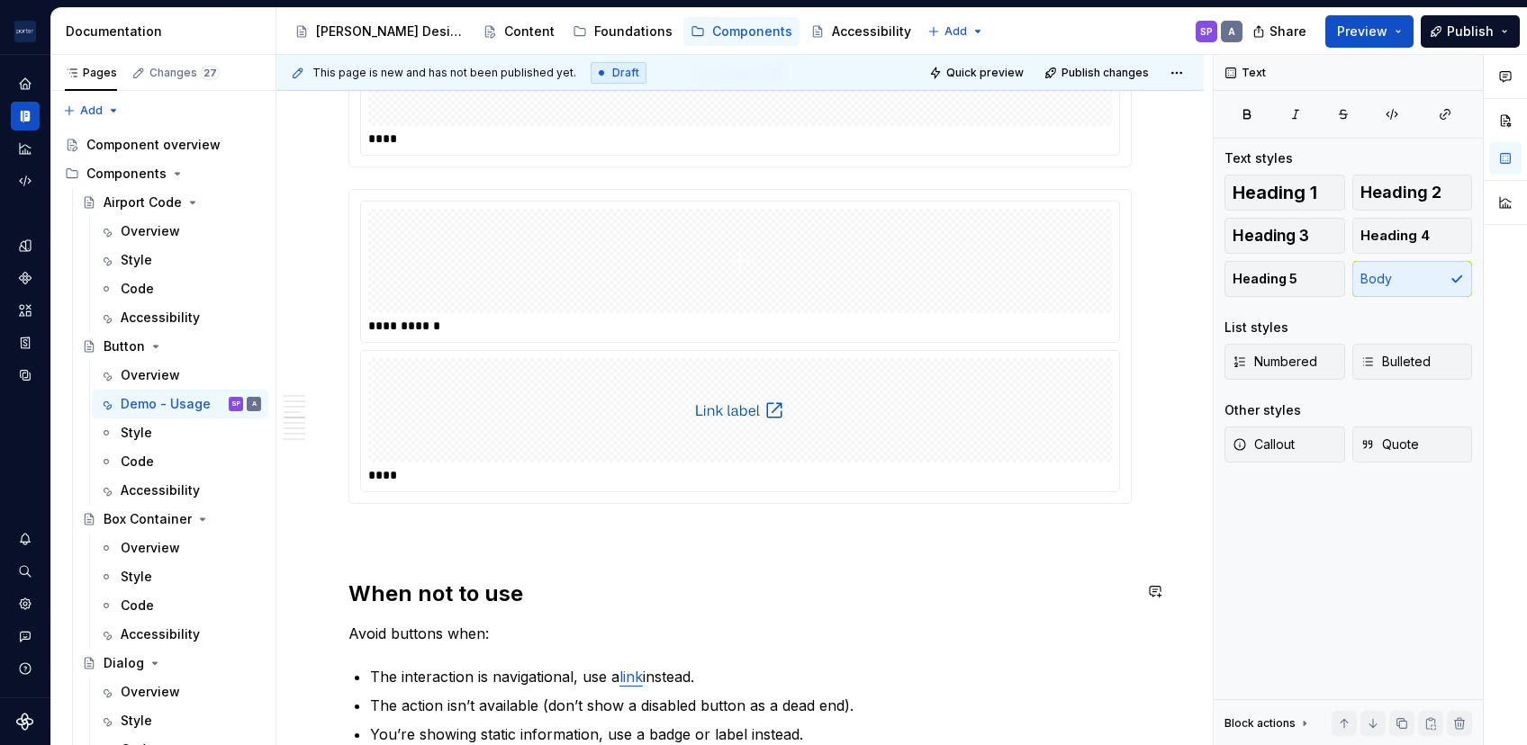
click at [476, 551] on div "**********" at bounding box center [739, 236] width 783 height 3029
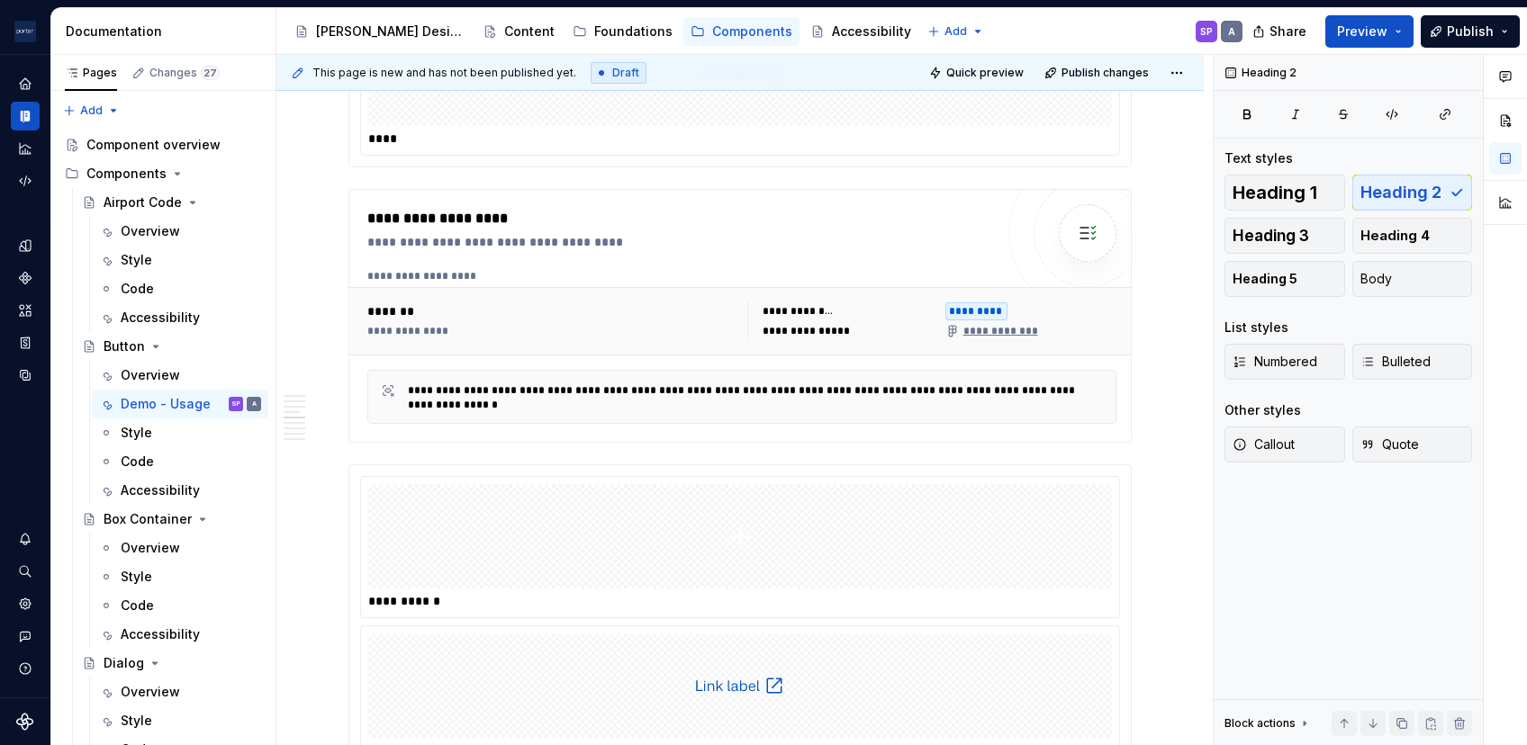
scroll to position [1788, 0]
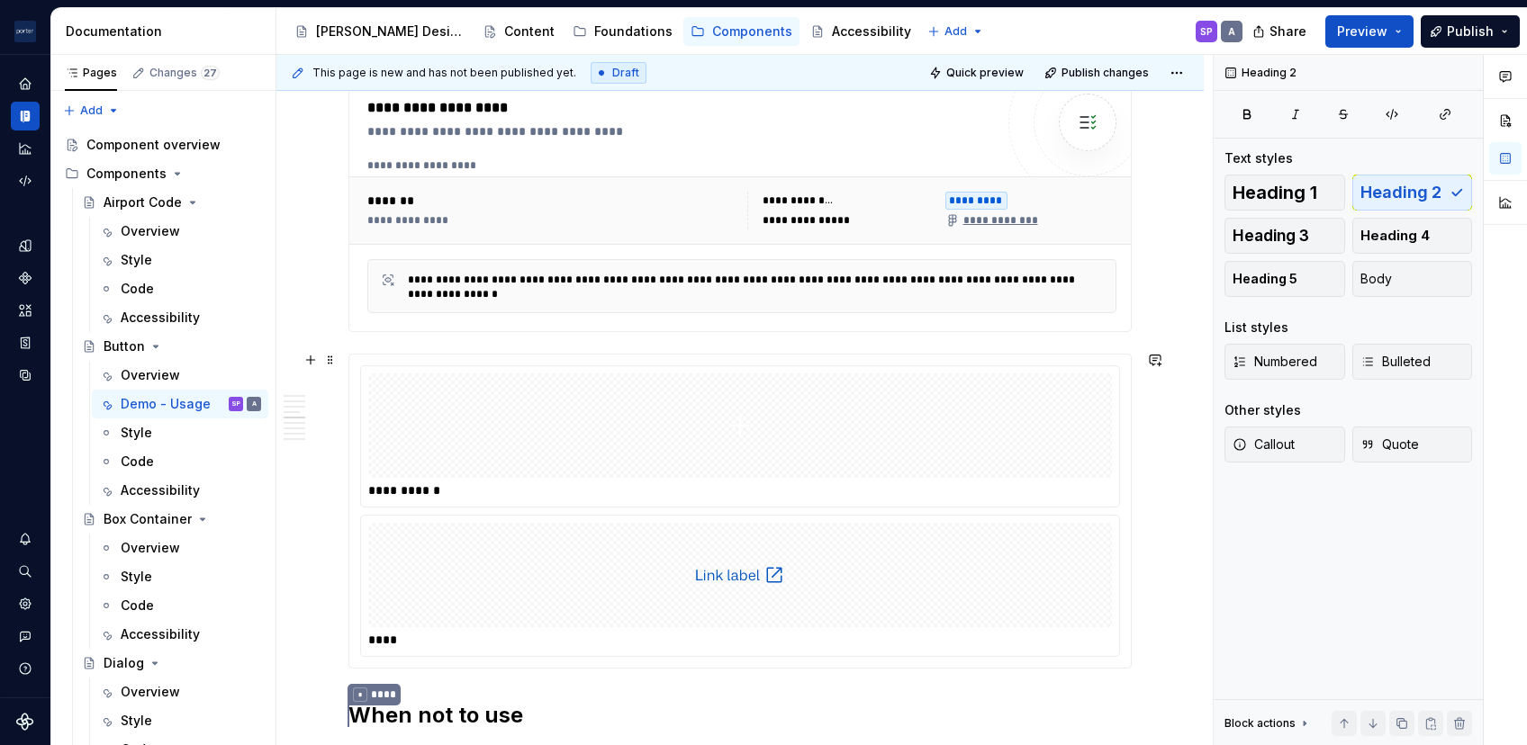
click at [418, 516] on div "****" at bounding box center [740, 586] width 758 height 140
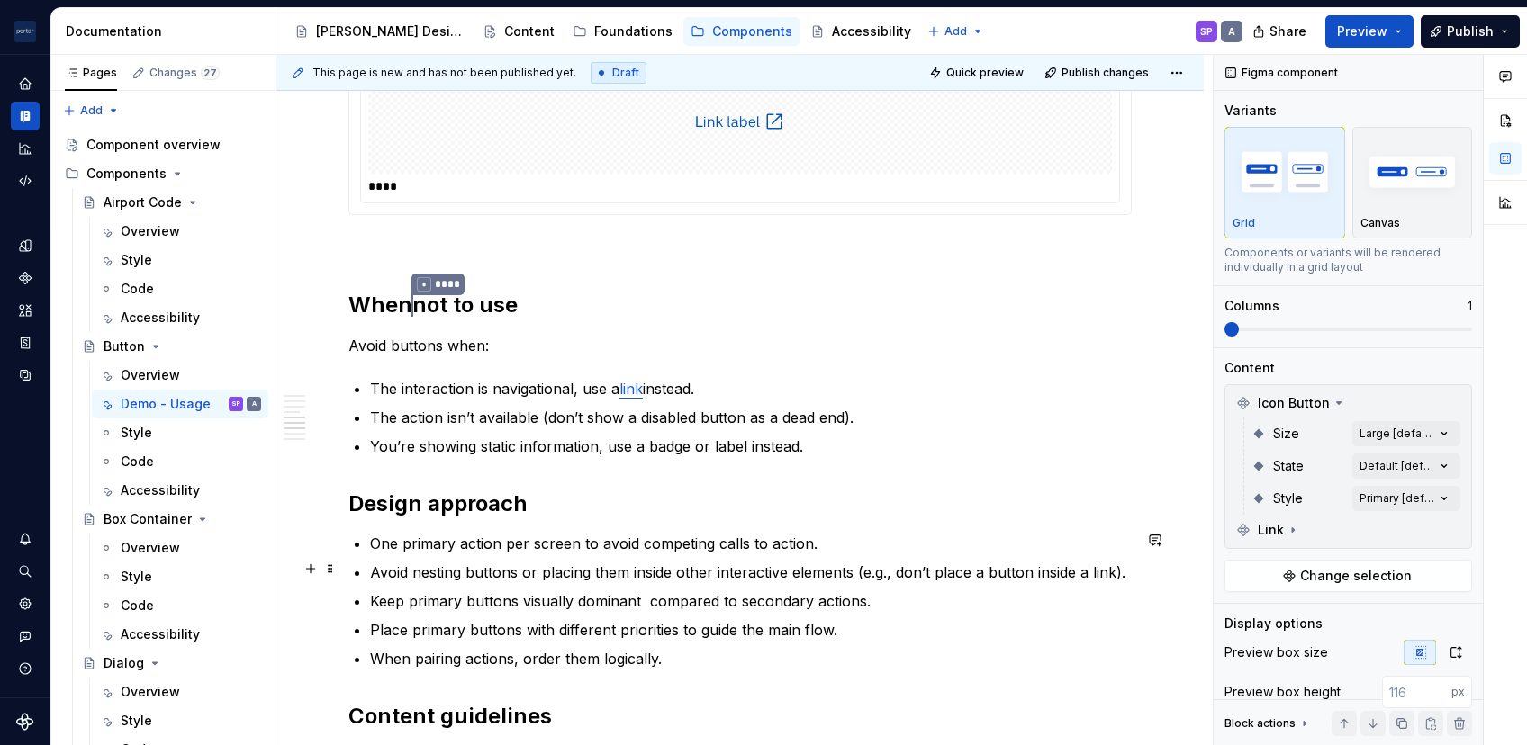
scroll to position [1954, 0]
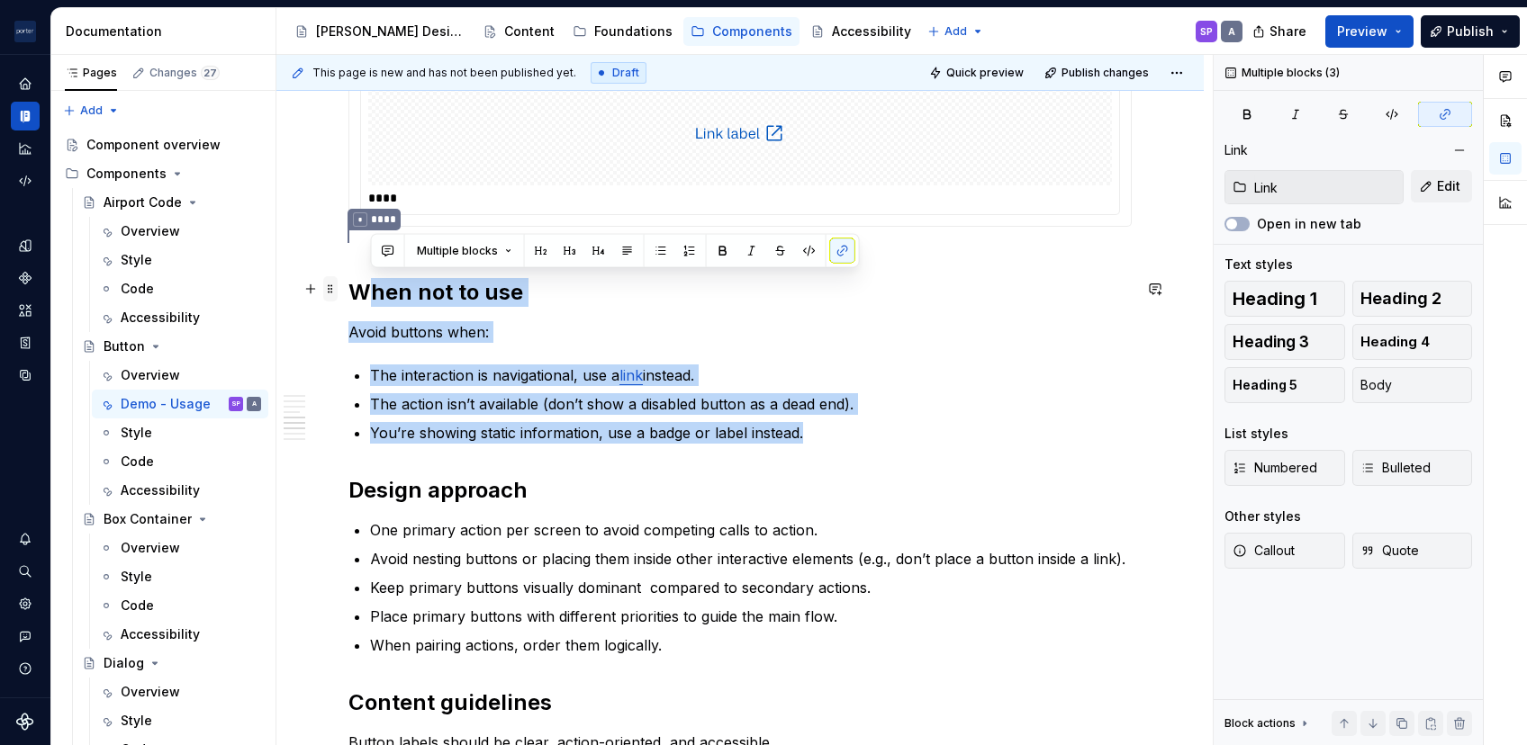
drag, startPoint x: 835, startPoint y: 436, endPoint x: 331, endPoint y: 276, distance: 528.7
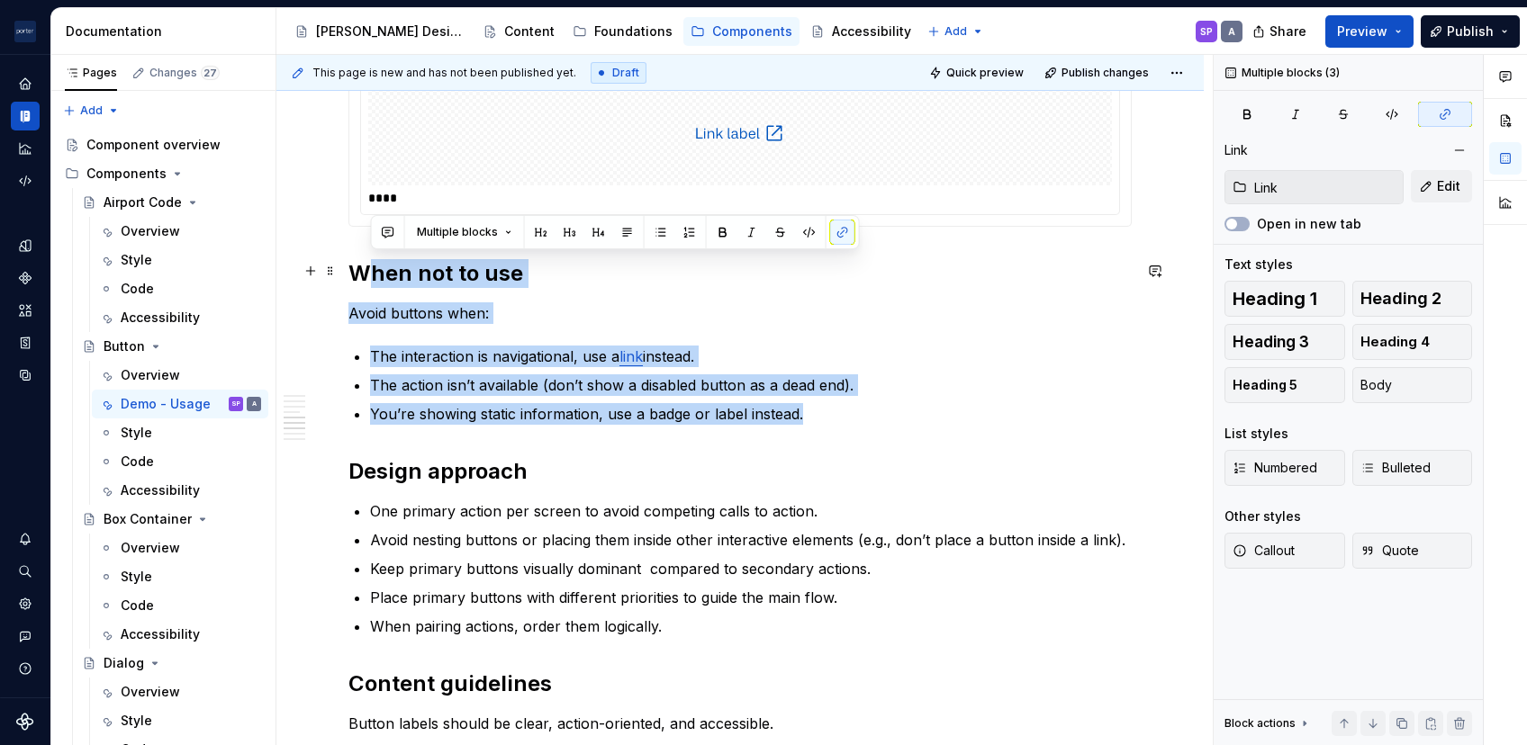
scroll to position [1816, 0]
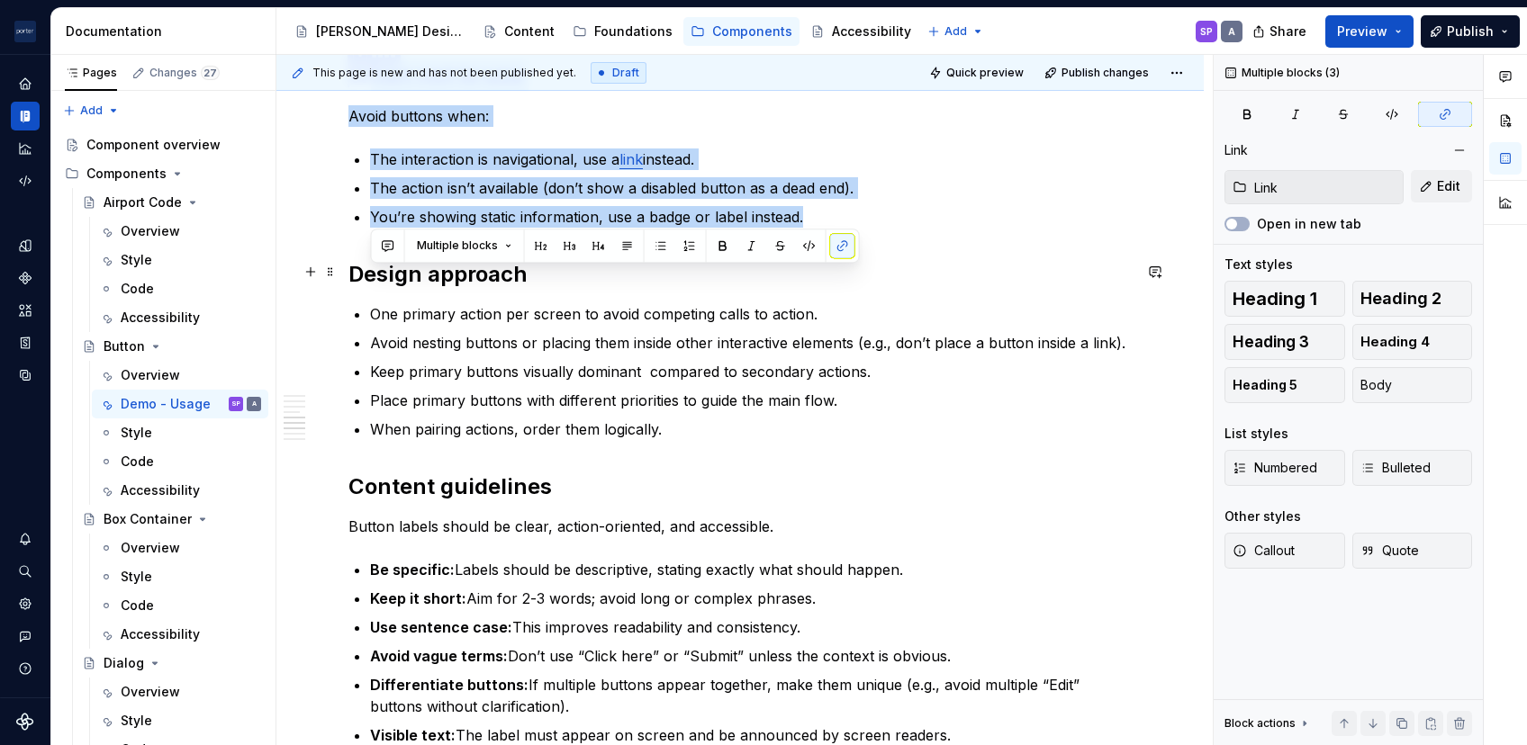
click at [346, 276] on div "**********" at bounding box center [739, 9] width 927 height 2938
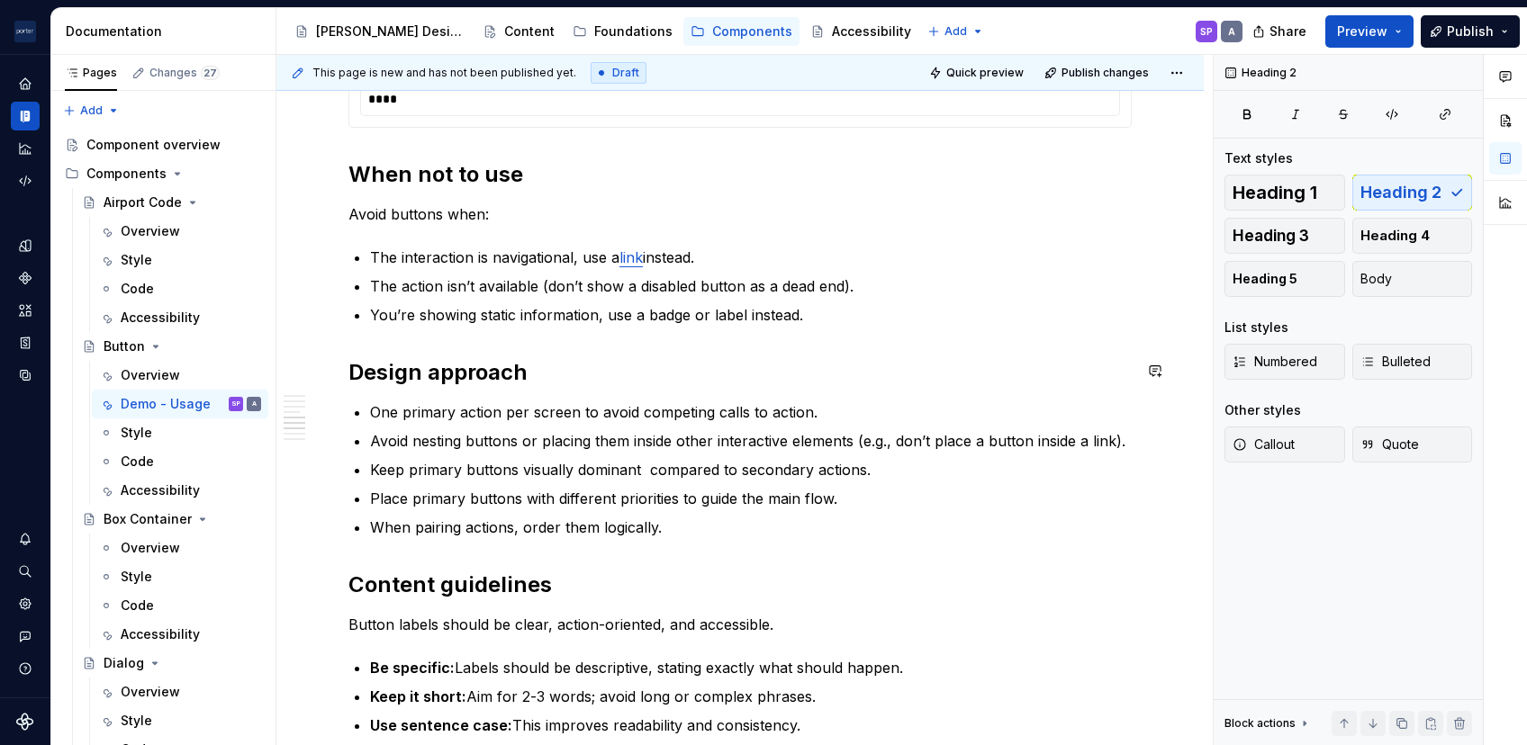
scroll to position [1779, 0]
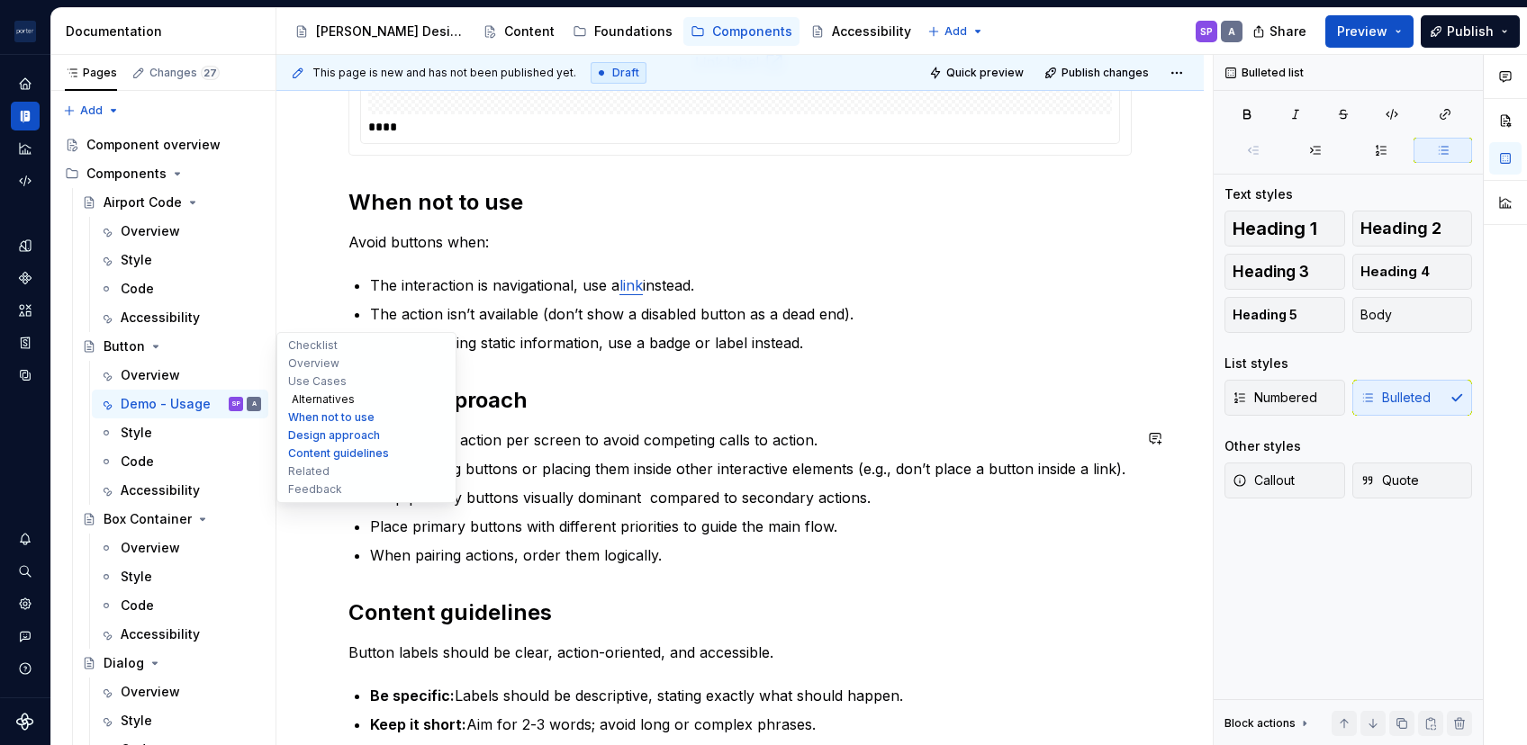
drag, startPoint x: 675, startPoint y: 552, endPoint x: 328, endPoint y: 407, distance: 376.5
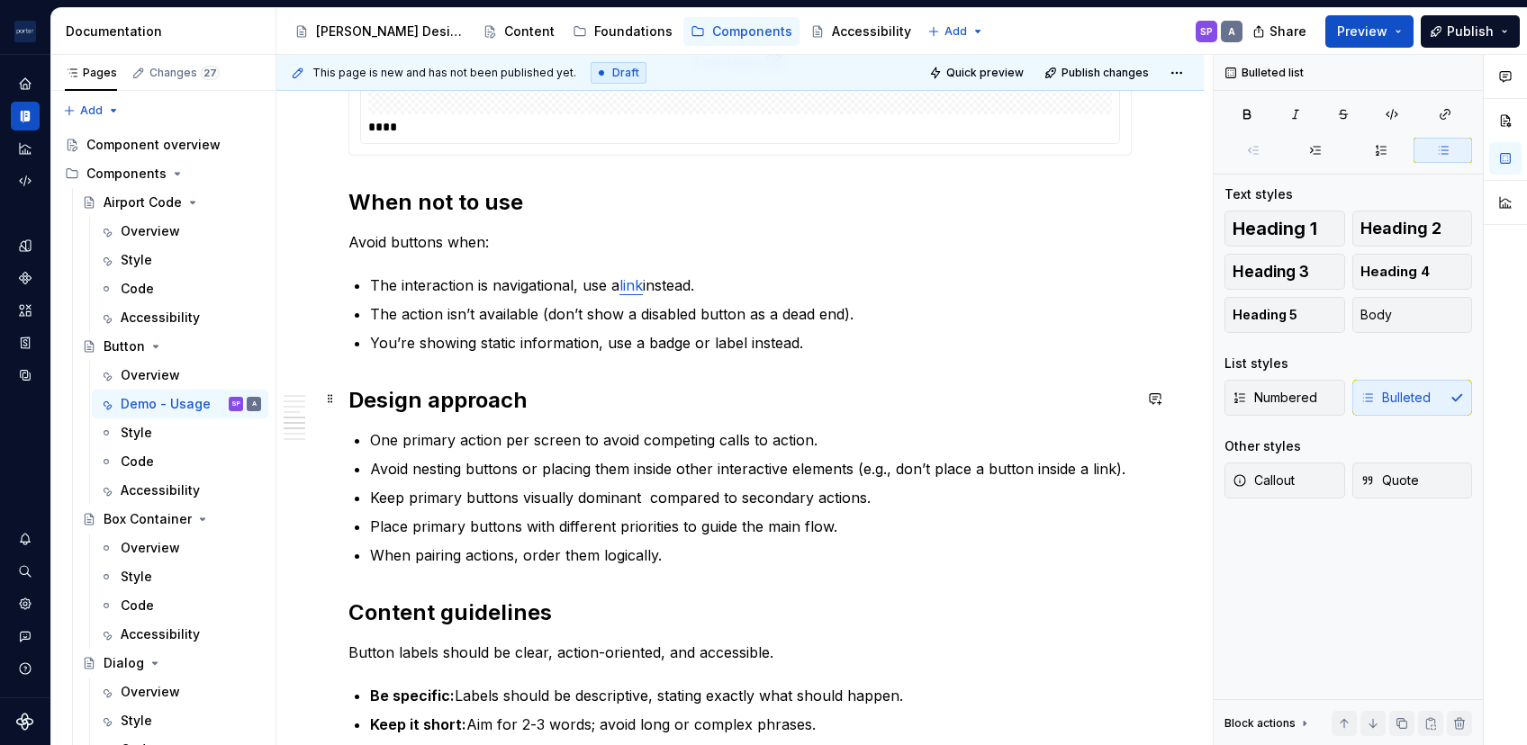
drag, startPoint x: 328, startPoint y: 407, endPoint x: 834, endPoint y: 423, distance: 506.2
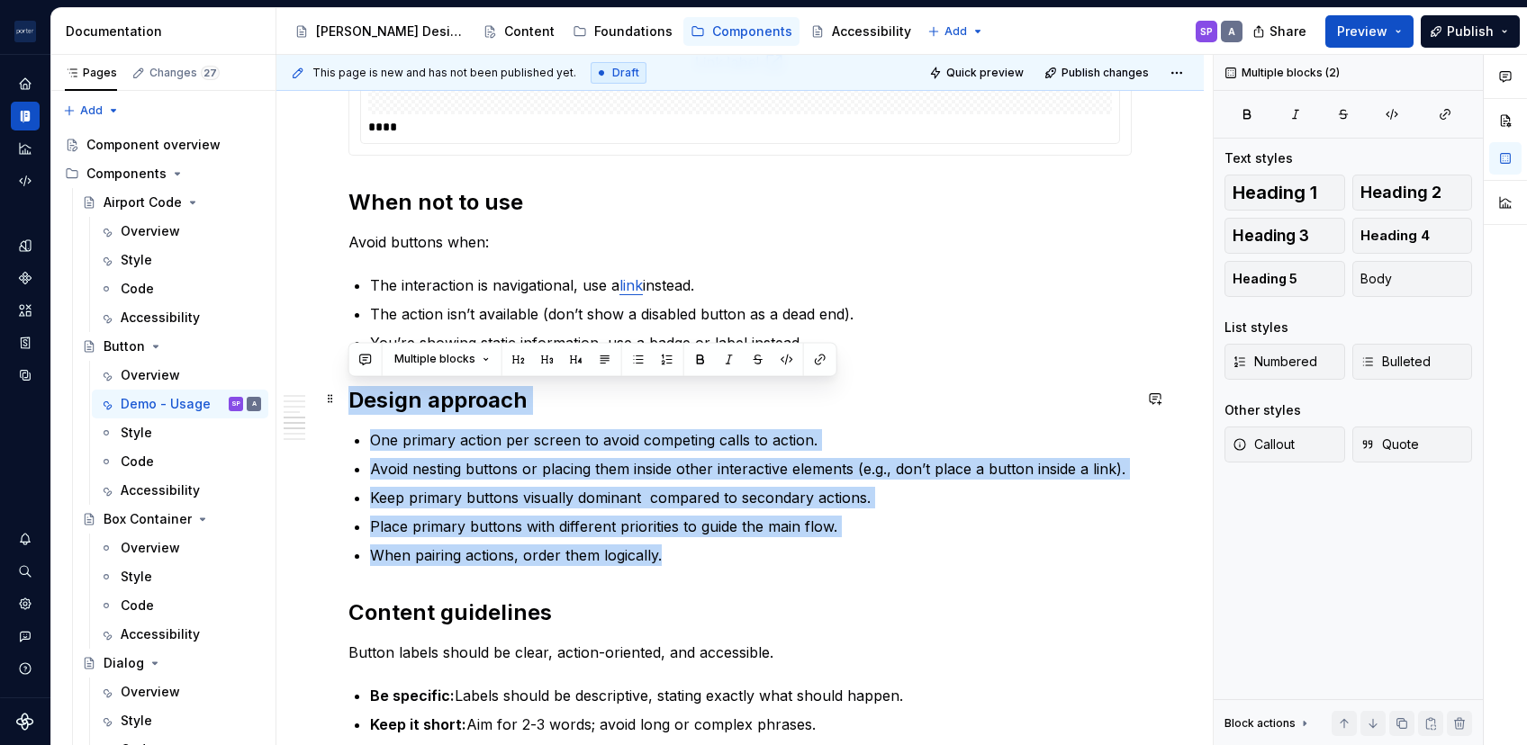
drag, startPoint x: 483, startPoint y: 453, endPoint x: 346, endPoint y: 396, distance: 148.1
click at [346, 396] on div "**********" at bounding box center [739, 91] width 927 height 3028
copy div "Design approach One primary action per screen to avoid competing calls to actio…"
click at [476, 439] on p "One primary action per screen to avoid competing calls to action." at bounding box center [751, 440] width 762 height 22
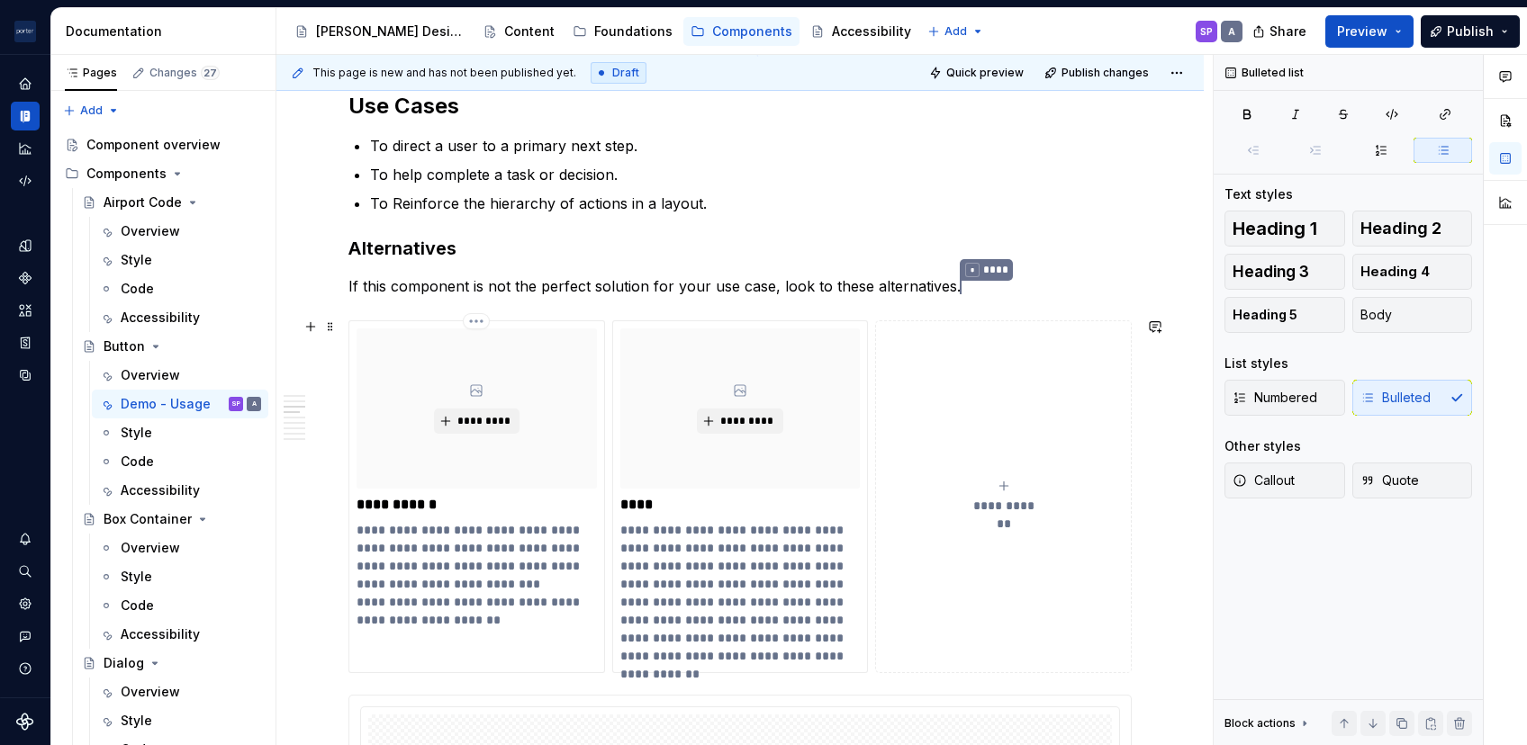
scroll to position [929, 0]
click at [492, 522] on p "**********" at bounding box center [476, 574] width 239 height 108
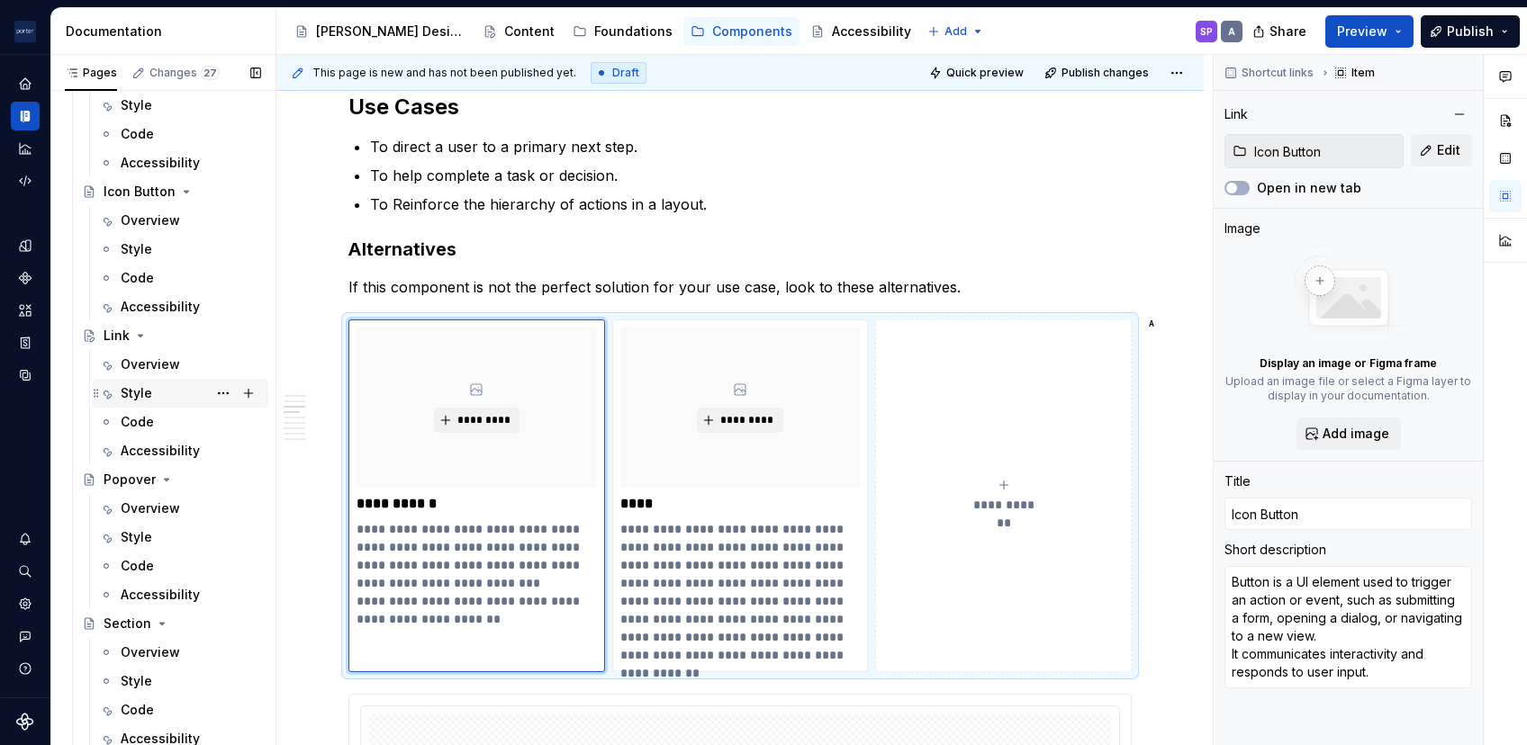
scroll to position [616, 0]
click at [162, 606] on div "Overview" at bounding box center [150, 653] width 59 height 18
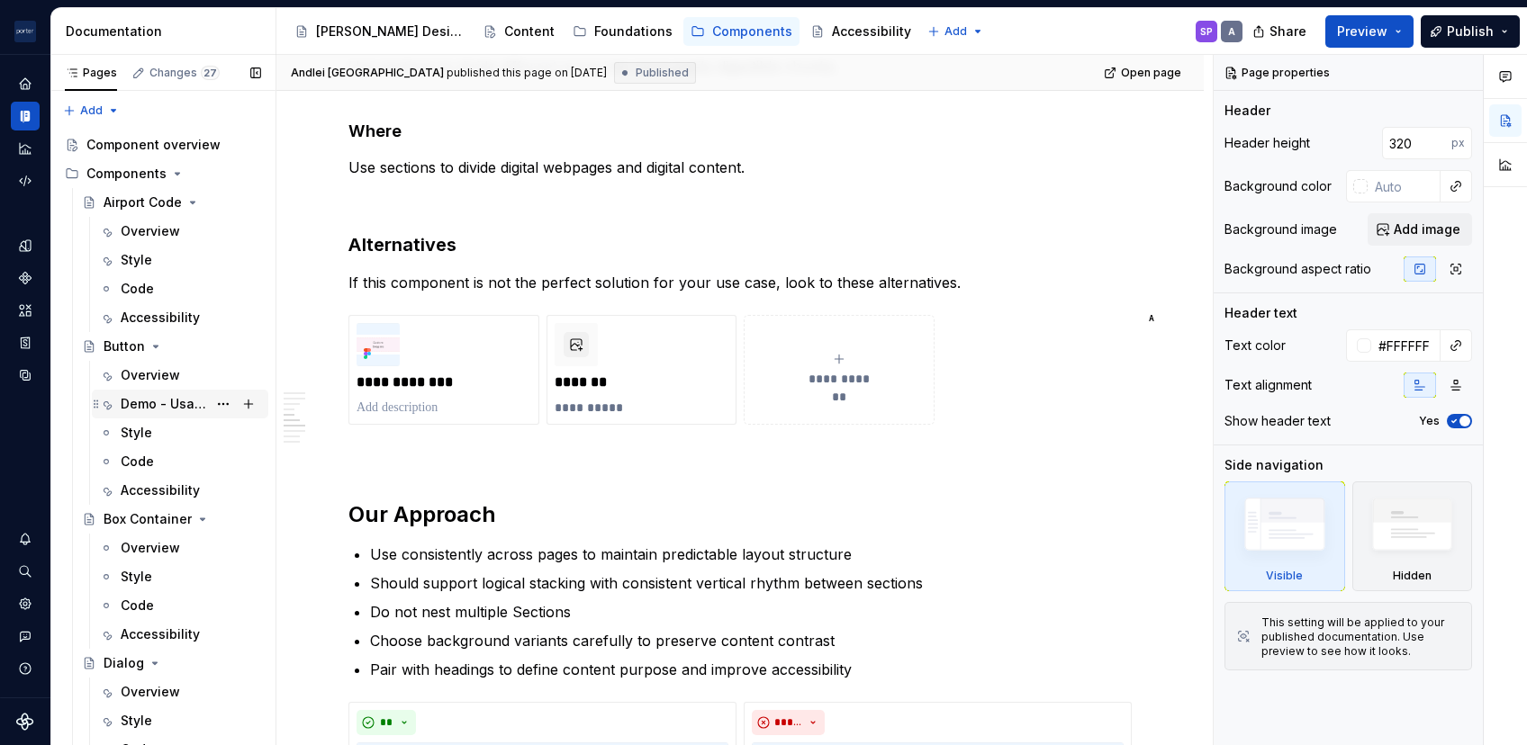
click at [146, 400] on div "Demo - Usage" at bounding box center [164, 404] width 86 height 18
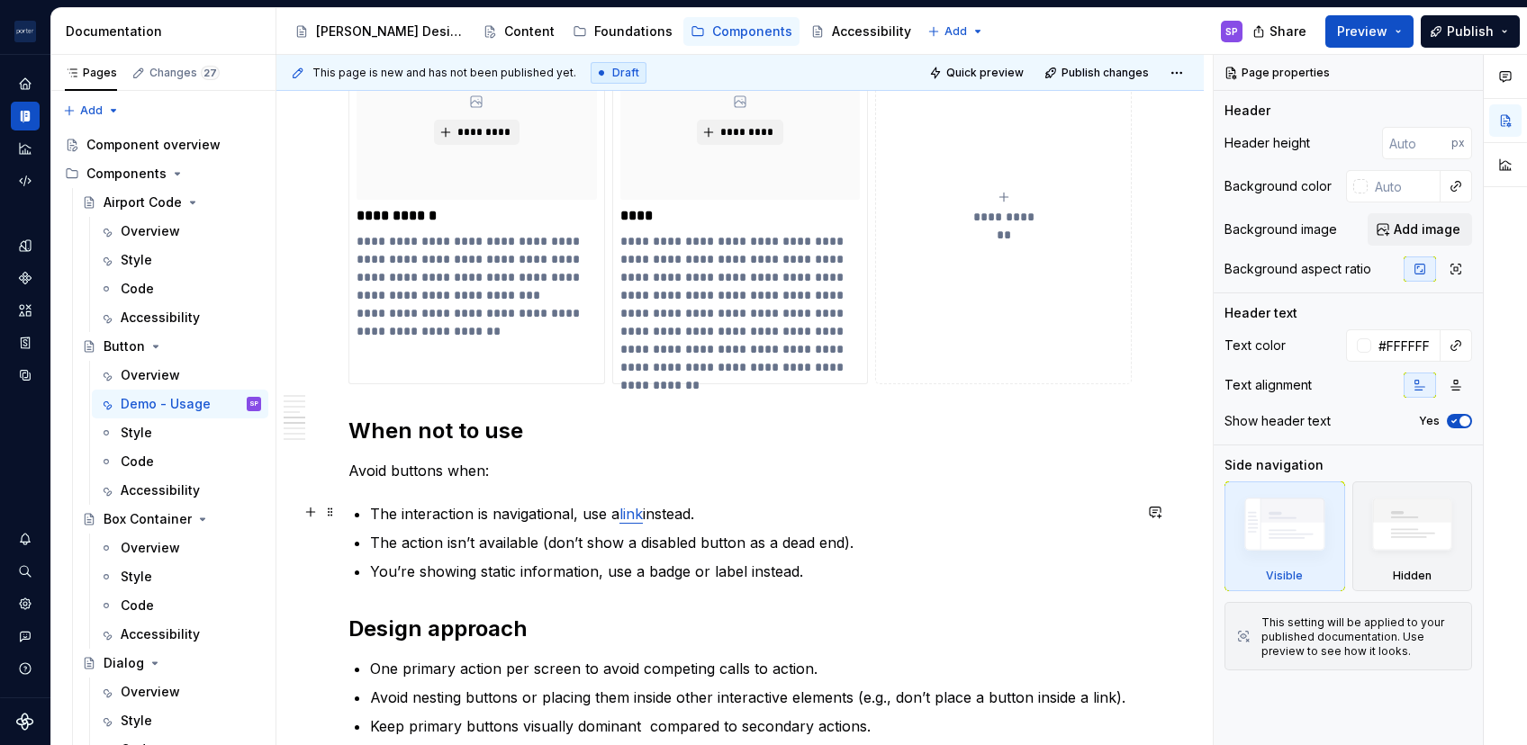
scroll to position [1224, 0]
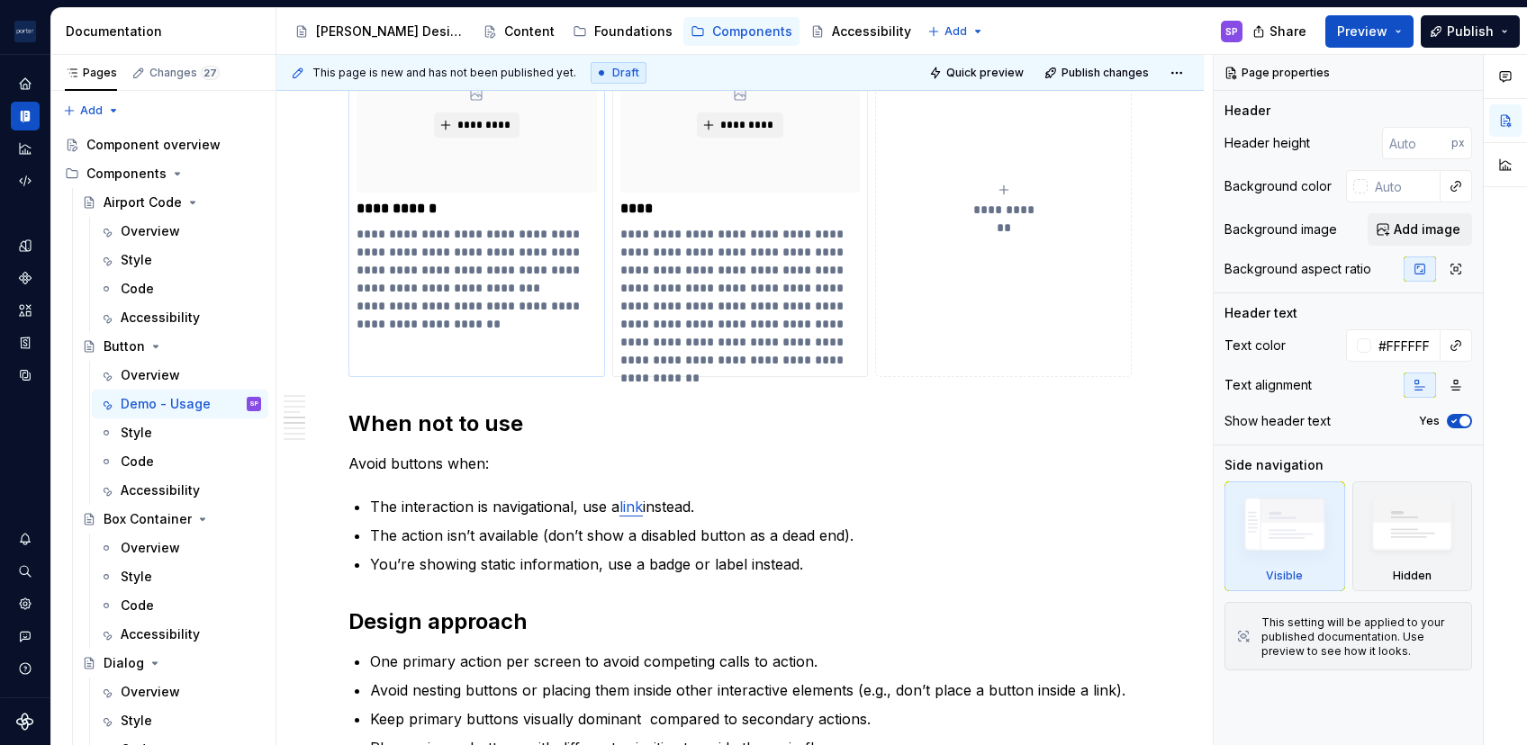
click at [382, 229] on p "**********" at bounding box center [476, 279] width 239 height 108
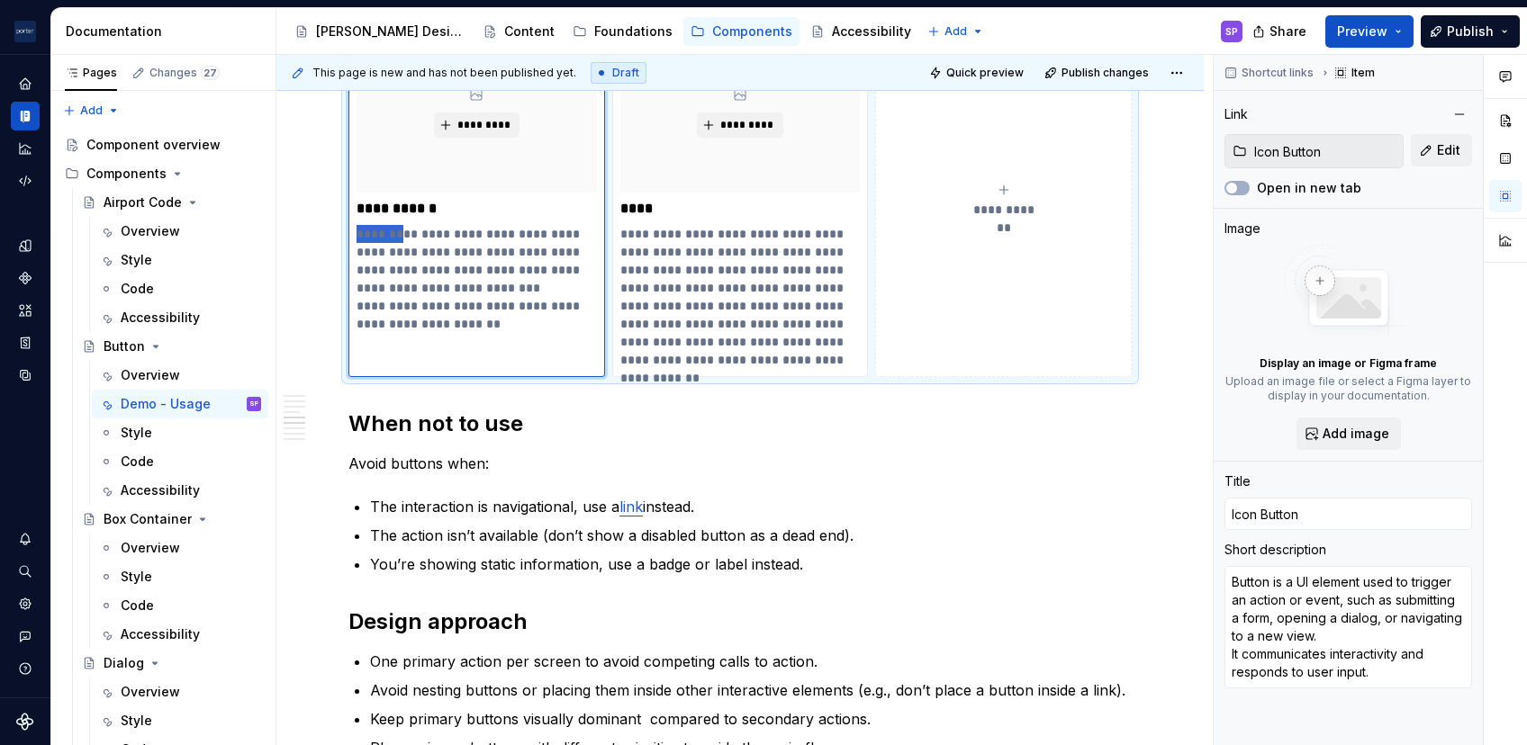
type textarea "*"
type textarea "Tis a UI element used to trigger an action or event, such as submitting a form,…"
type textarea "*"
type textarea "This a UI element used to trigger an action or event, such as submitting a form…"
type textarea "*"
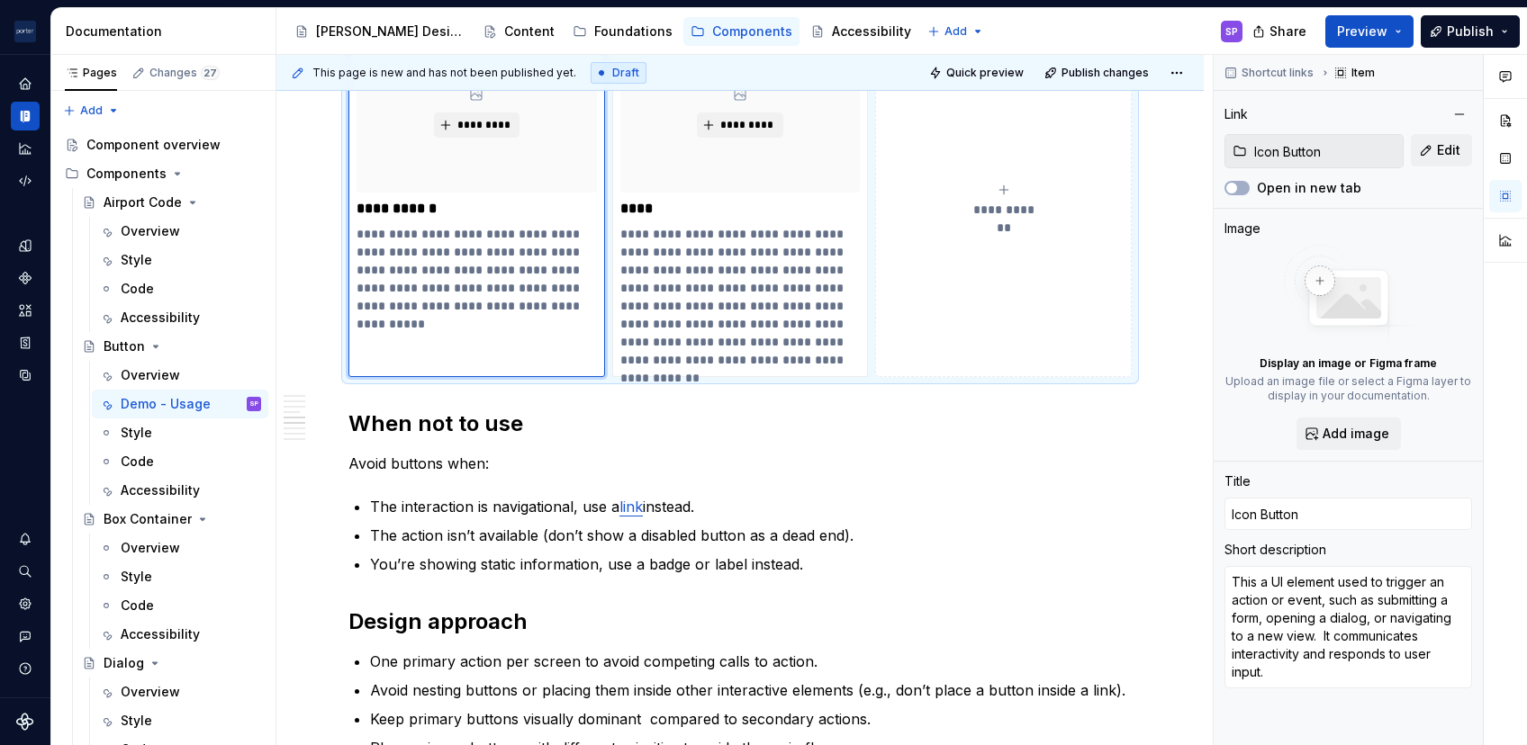
type textarea "[PERSON_NAME] a UI element used to trigger an action or event, such as submitti…"
type textarea "*"
type textarea "The is a UI element used to trigger an action or event, such as submitting a fo…"
type textarea "*"
type textarea "The bis a UI element used to trigger an action or event, such as submitting a f…"
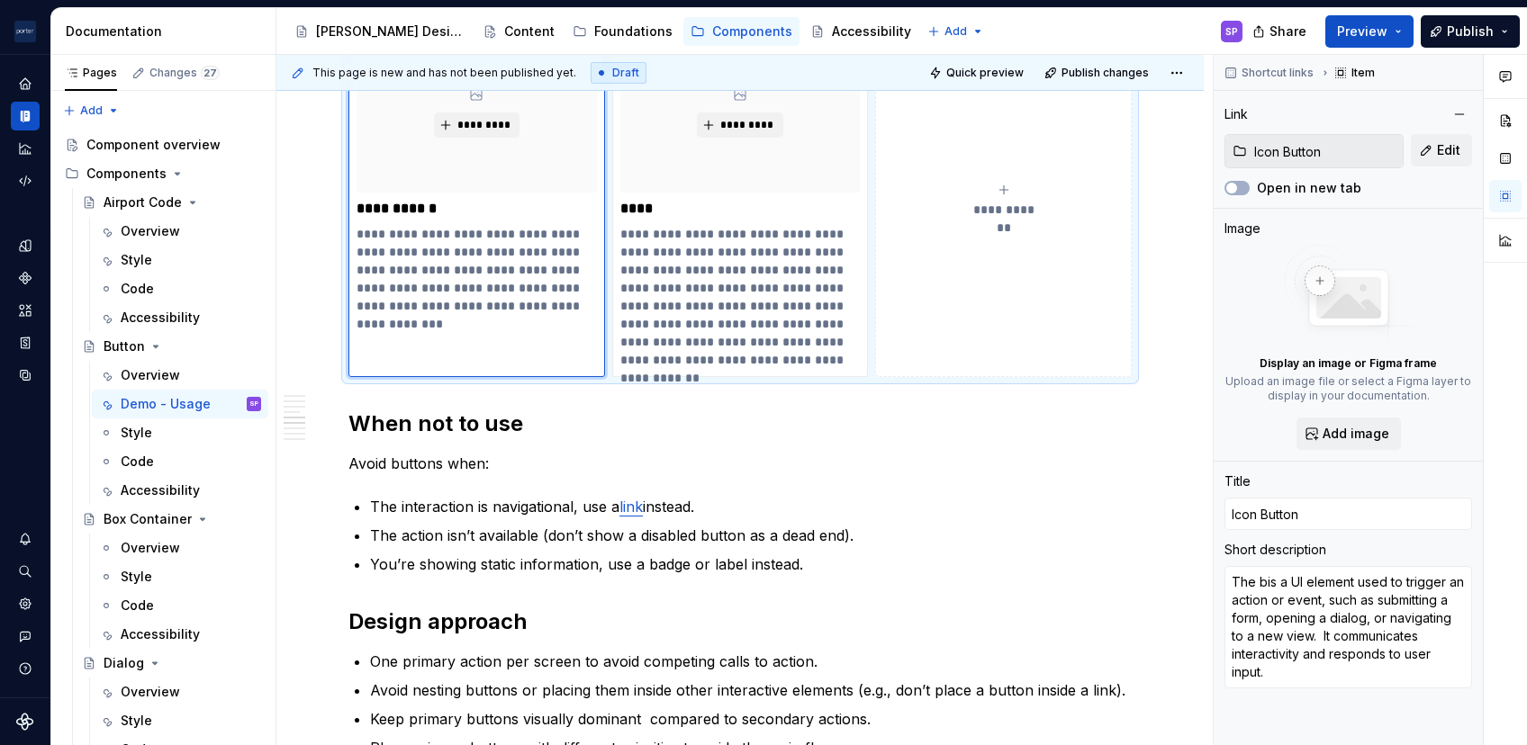
type textarea "*"
type textarea "The [PERSON_NAME] a UI element used to trigger an action or event, such as subm…"
type textarea "*"
type textarea "The butis a UI element used to trigger an action or event, such as submitting a…"
type textarea "*"
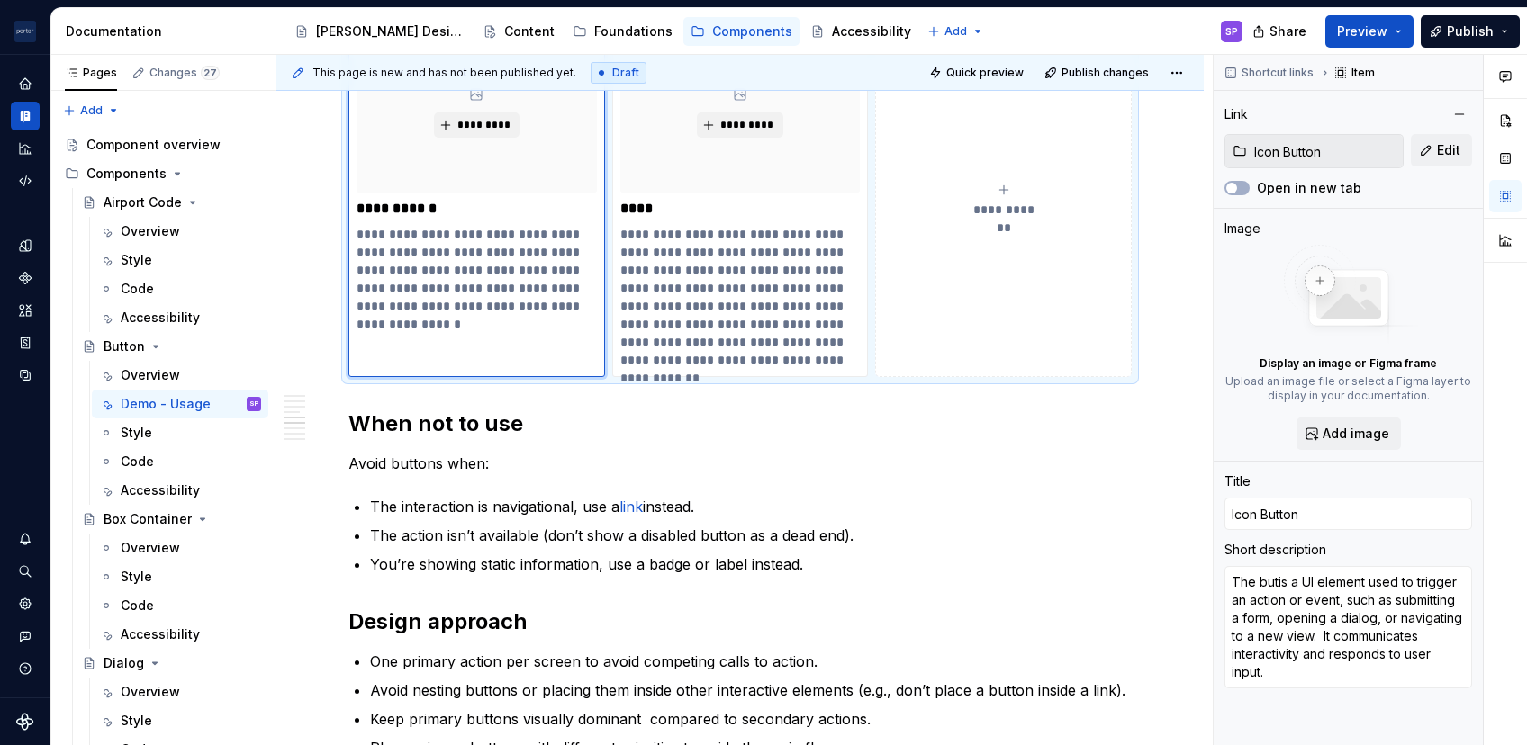
type textarea "The buttis a UI element used to trigger an action or event, such as submitting …"
type textarea "*"
type textarea "The buttois a UI element used to trigger an action or event, such as submitting…"
type textarea "*"
type textarea "The buttonis a UI element used to trigger an action or event, such as submittin…"
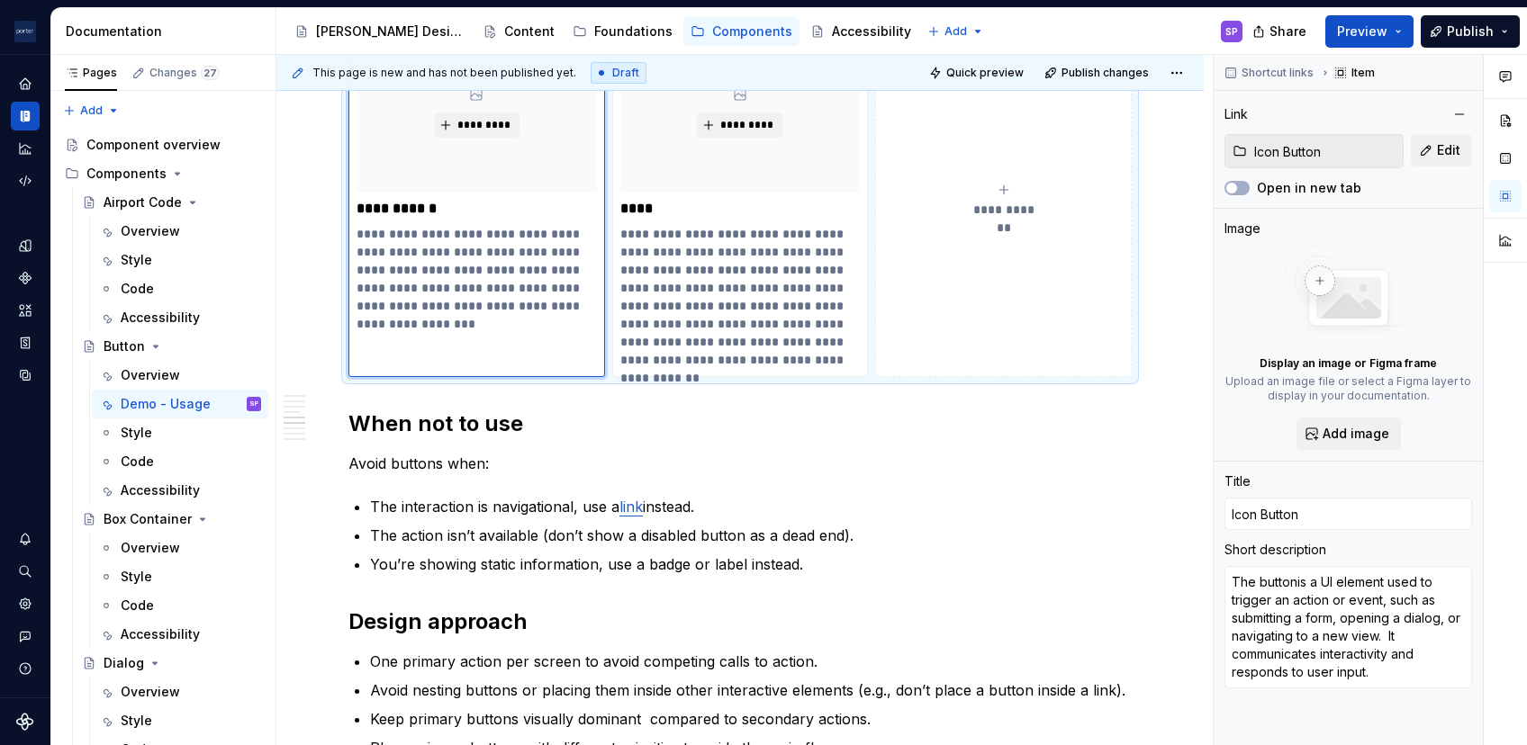
type textarea "*"
type textarea "The buttonnis a UI element used to trigger an action or event, such as submitti…"
type textarea "*"
type textarea "The buttonis a UI element used to trigger an action or event, such as submittin…"
type textarea "*"
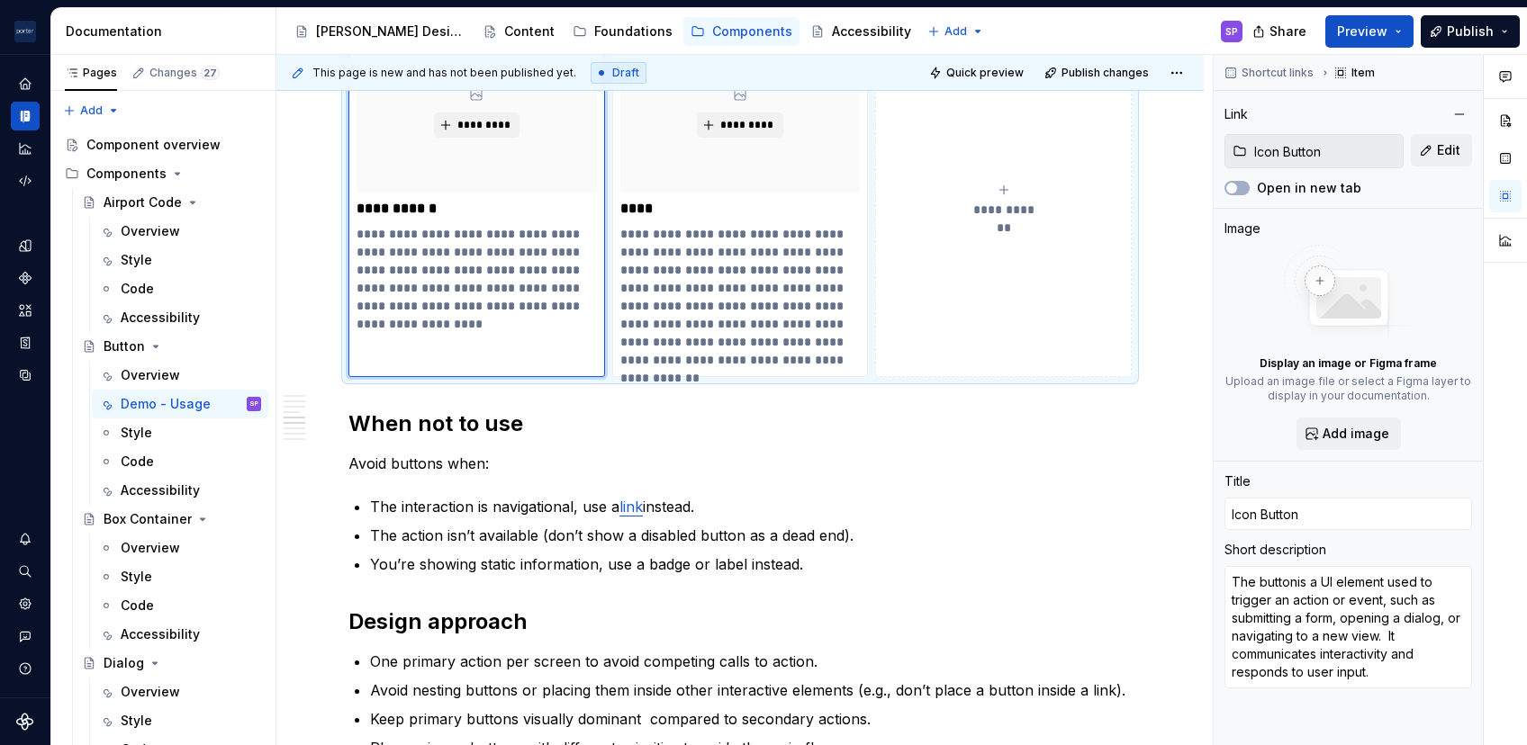
type textarea "The button is a UI element used to trigger an action or event, such as submitti…"
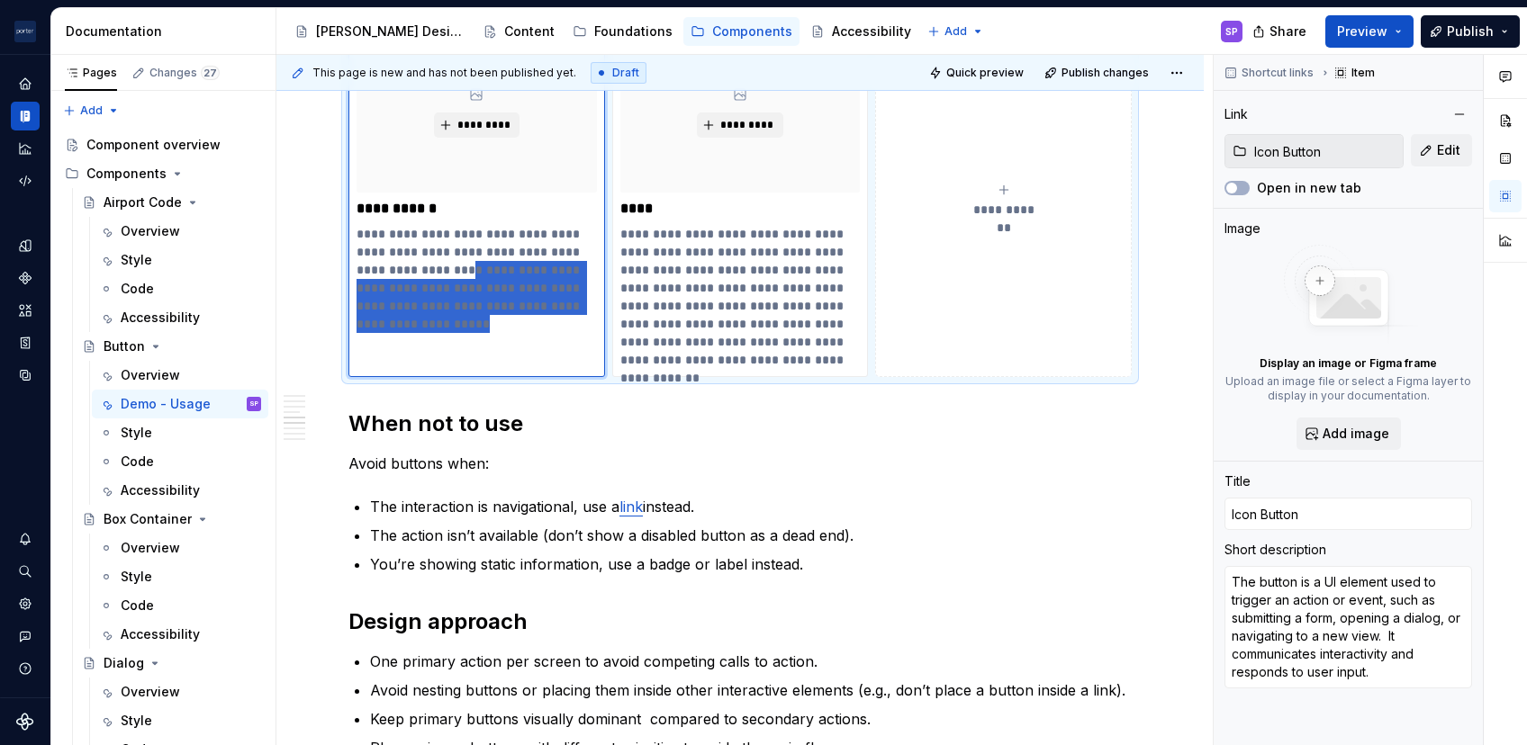
drag, startPoint x: 536, startPoint y: 330, endPoint x: 458, endPoint y: 270, distance: 98.1
click at [458, 270] on p "**********" at bounding box center [476, 279] width 239 height 108
type textarea "*"
type textarea "The button is a UI element used to trigger an action or event, such as submitti…"
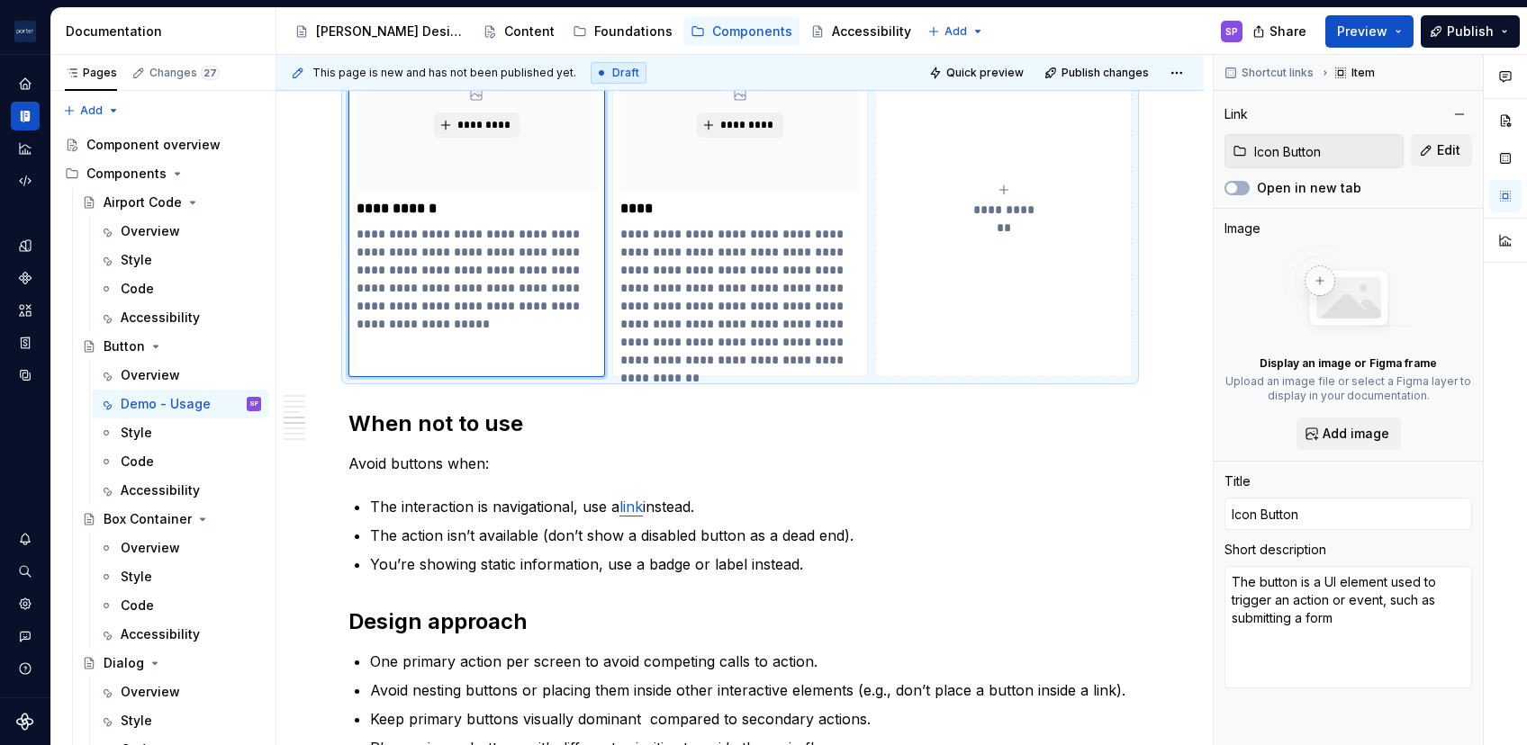
type textarea "*"
type textarea "The button is a UI element used to trigger an action or event, such as submitti…"
type textarea "*"
type textarea "The button is a UI element used to trigger an action or event, such as submitti…"
type textarea "*"
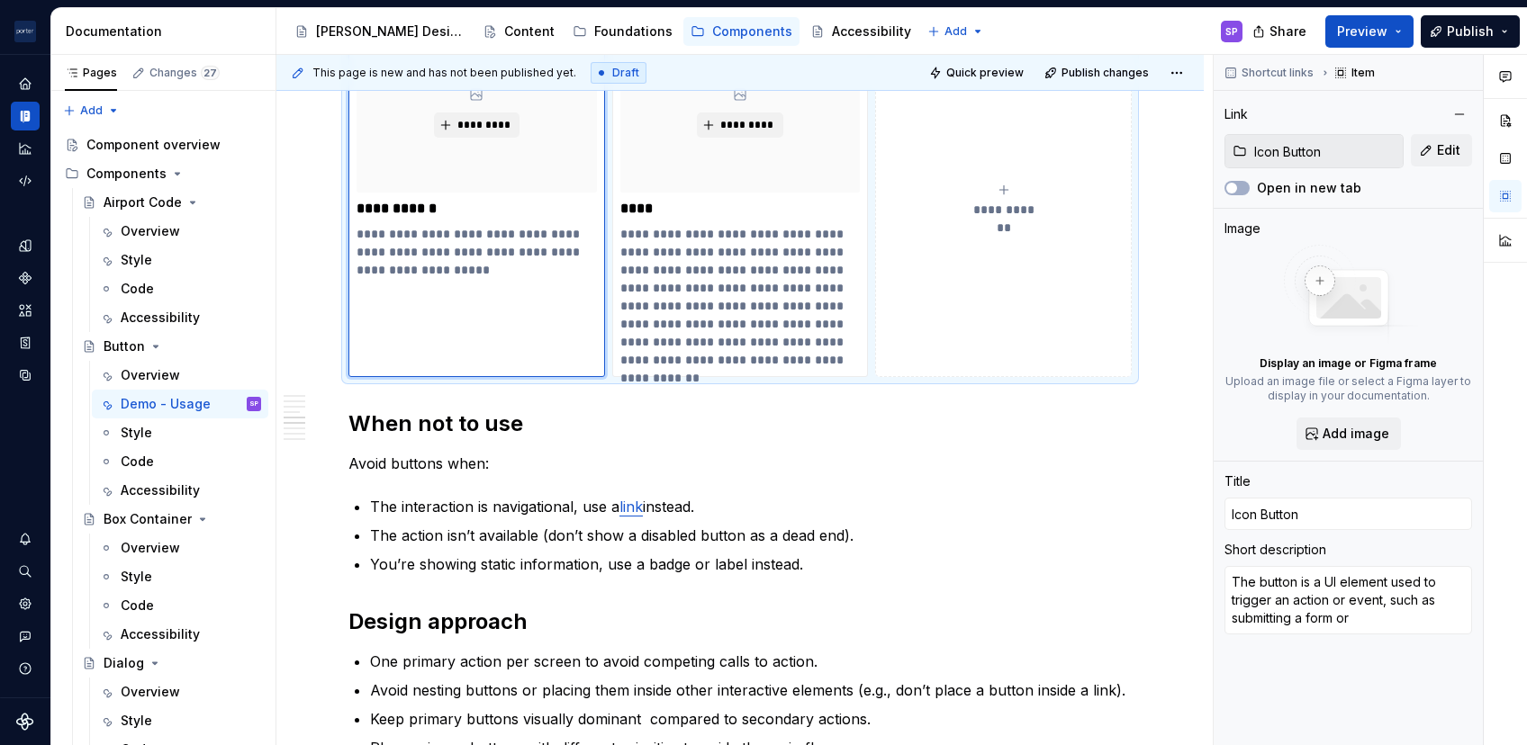
type textarea "The button is a UI element used to trigger an action or event, such as submitti…"
type textarea "*"
type textarea "The button is a UI element used to trigger an action or event, such as submitti…"
type textarea "*"
type textarea "The button is a UI element used to trigger an action or event, such as submitti…"
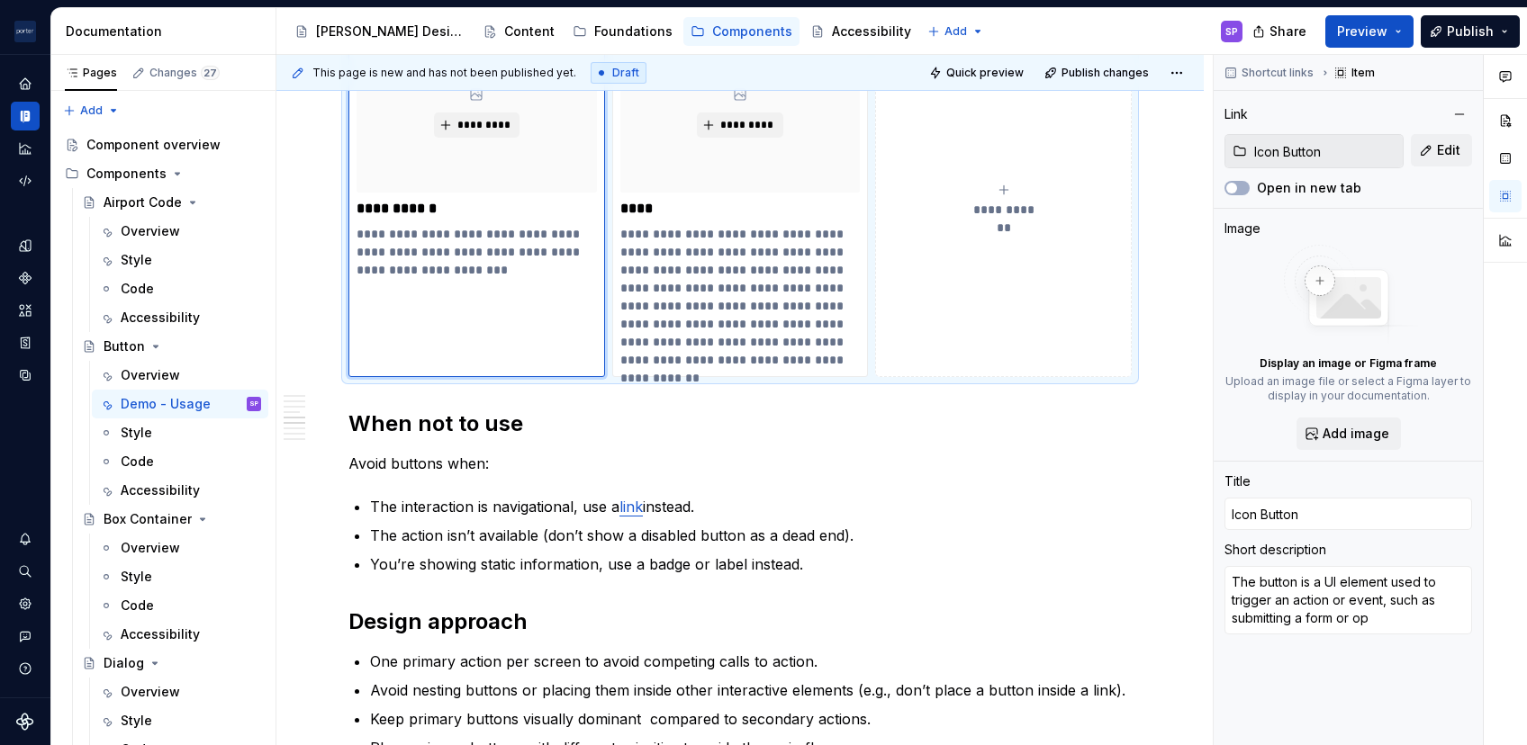
type textarea "*"
type textarea "The button is a UI element used to trigger an action or event, such as submitti…"
type textarea "*"
type textarea "The button is a UI element used to trigger an action or event, such as submitti…"
type textarea "*"
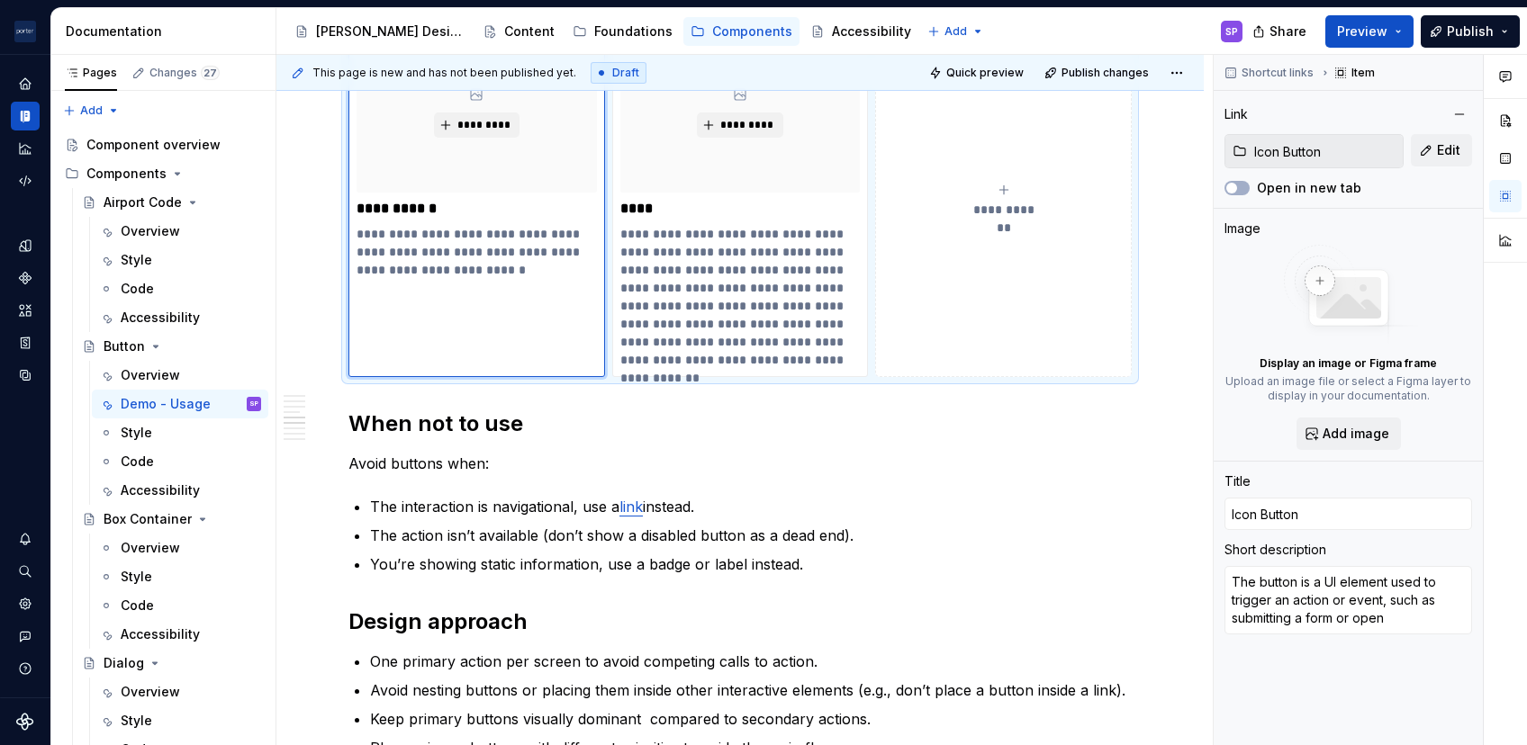
type textarea "The button is a UI element used to trigger an action or event, such as submitti…"
type textarea "*"
type textarea "The button is a UI element used to trigger an action or event, such as submitti…"
type textarea "*"
type textarea "The button is a UI element used to trigger an action or event, such as submitti…"
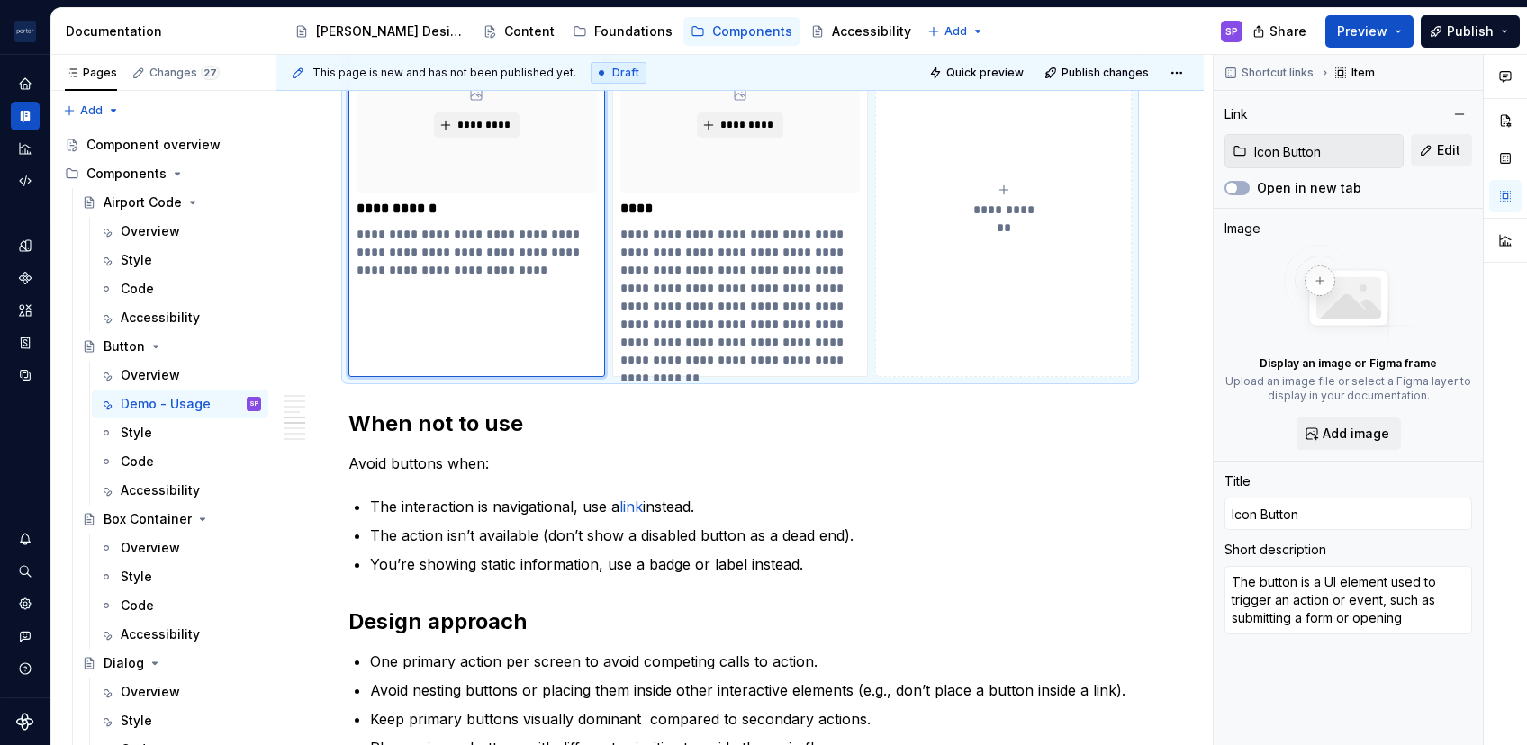
type textarea "*"
type textarea "The button is a UI element used to trigger an action or event, such as submitti…"
type textarea "*"
type textarea "The button is a UI element used to trigger an action or event, such as submitti…"
type textarea "*"
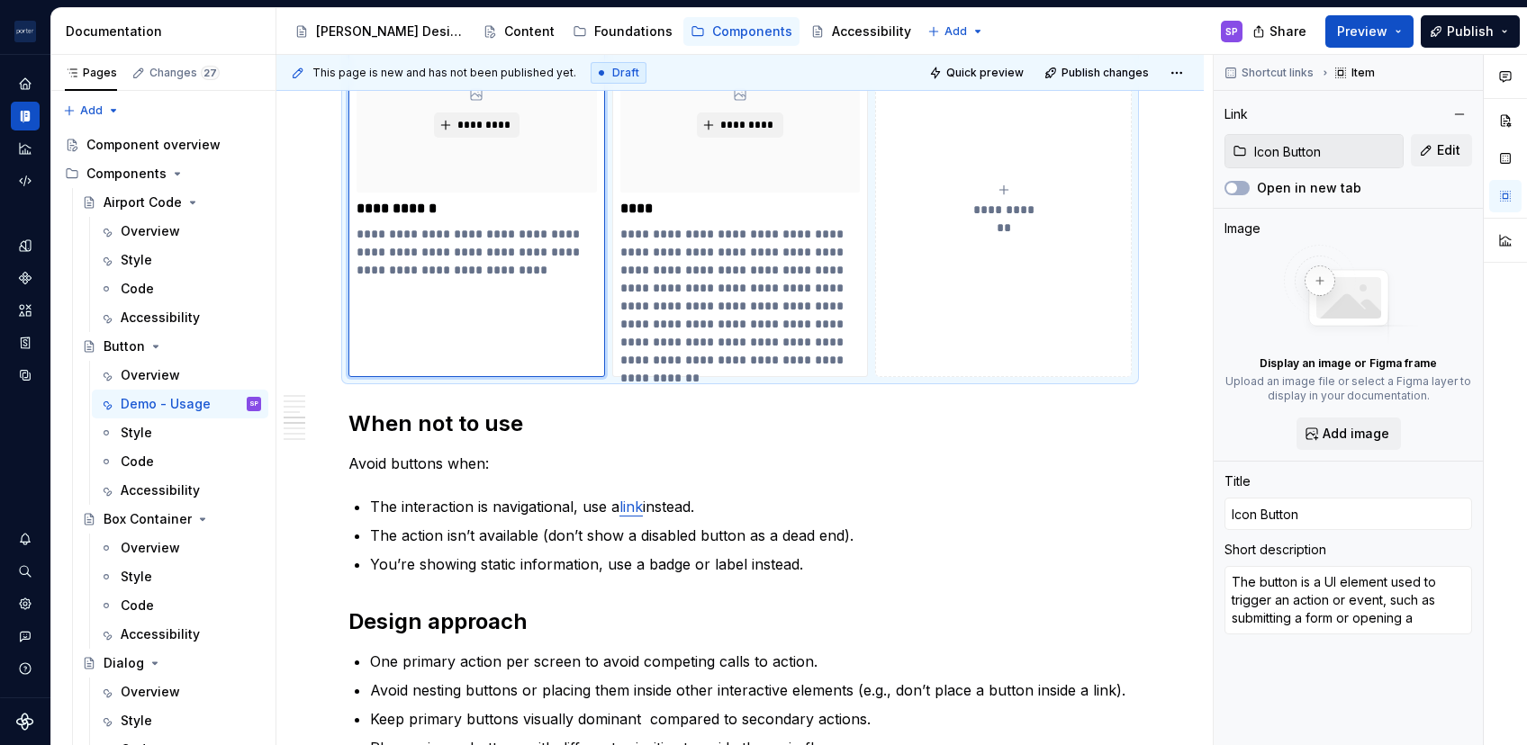
type textarea "The button is a UI element used to trigger an action or event, such as submitti…"
type textarea "*"
type textarea "The button is a UI element used to trigger an action or event, such as submitti…"
type textarea "*"
type textarea "The button is a UI element used to trigger an action or event, such as submitti…"
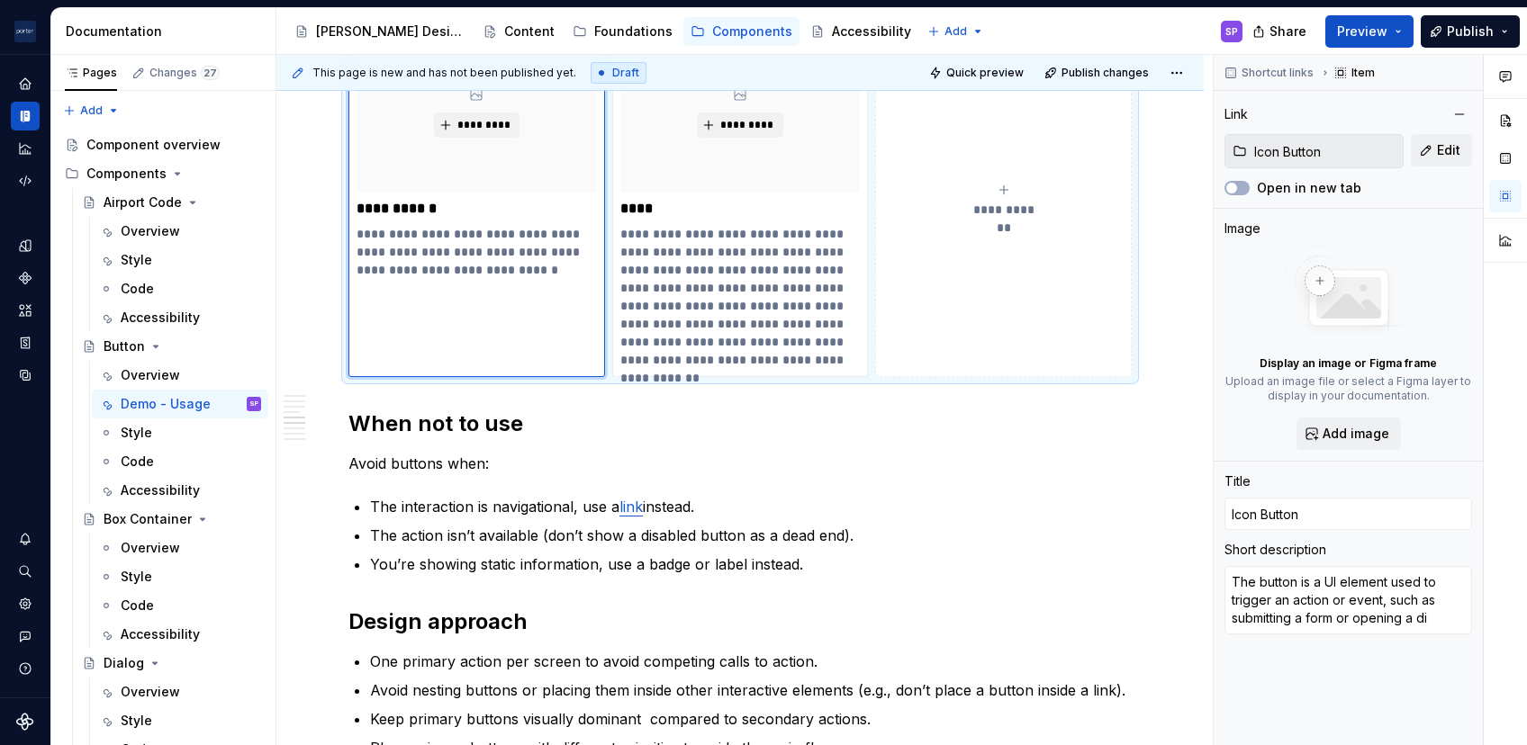
type textarea "*"
type textarea "The button is a UI element used to trigger an action or event, such as submitti…"
type textarea "*"
type textarea "The button is a UI element used to trigger an action or event, such as submitti…"
type textarea "*"
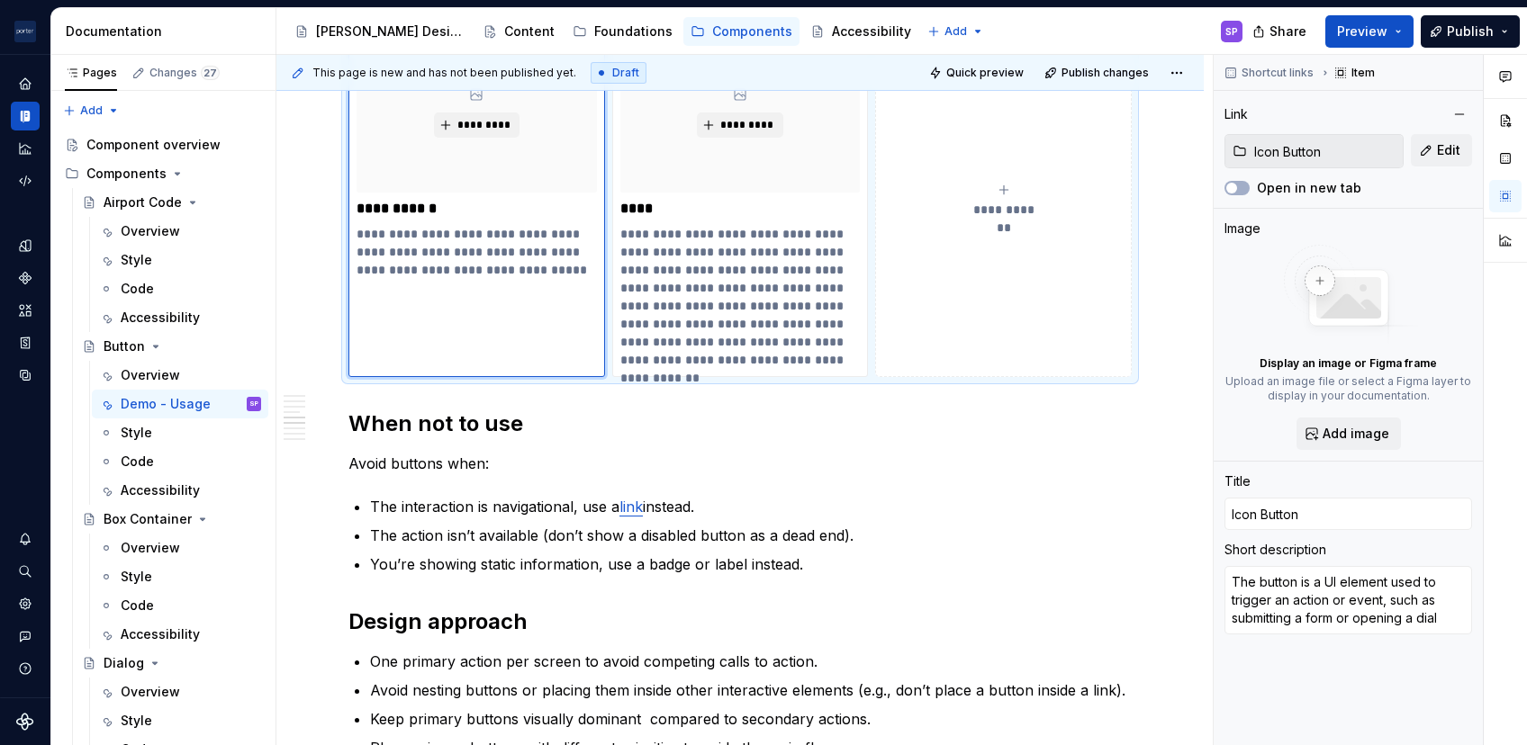
type textarea "The button is a UI element used to trigger an action or event, such as submitti…"
type textarea "*"
type textarea "The button is a UI element used to trigger an action or event, such as submitti…"
type textarea "*"
type textarea "The button is a UI element used to trigger an action or event, such as submitti…"
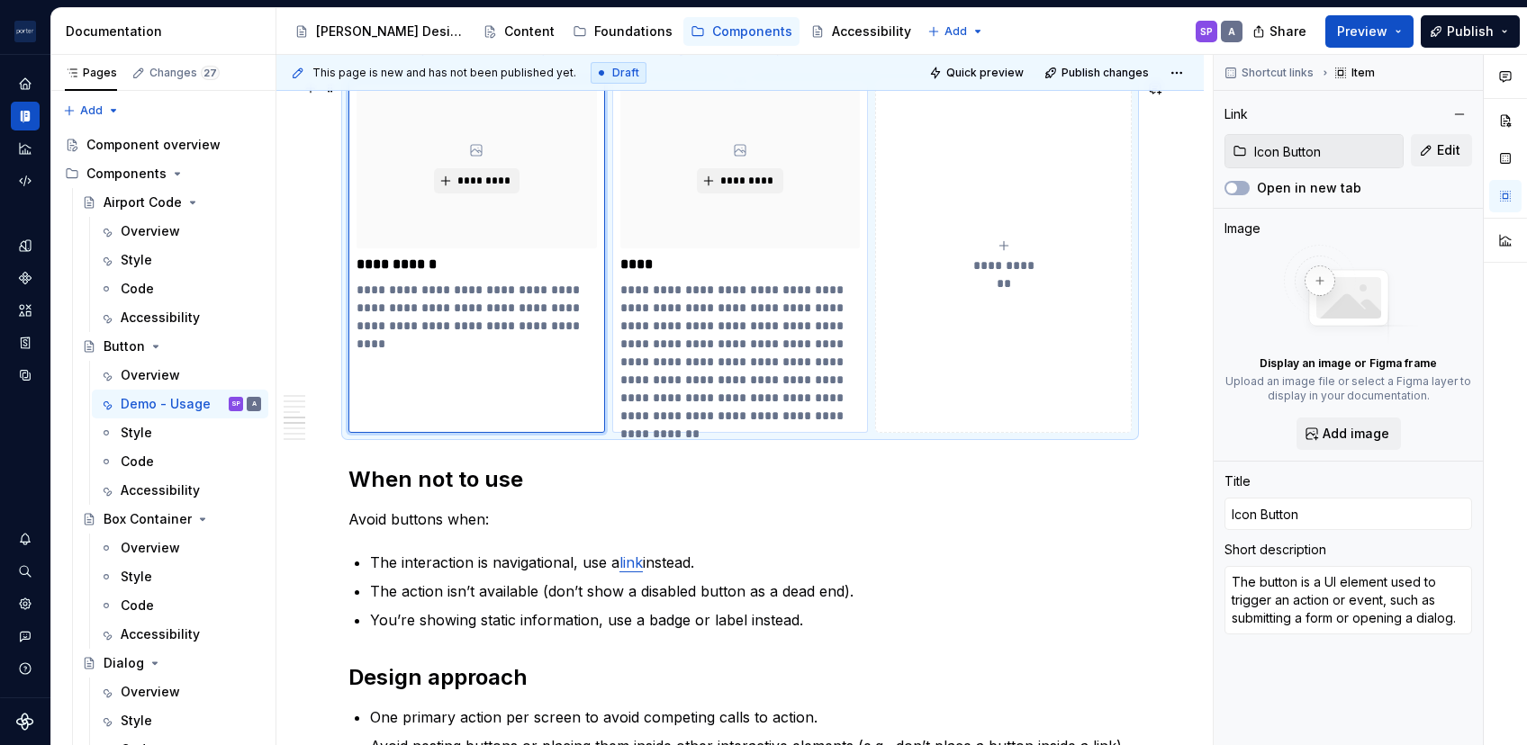
scroll to position [1134, 0]
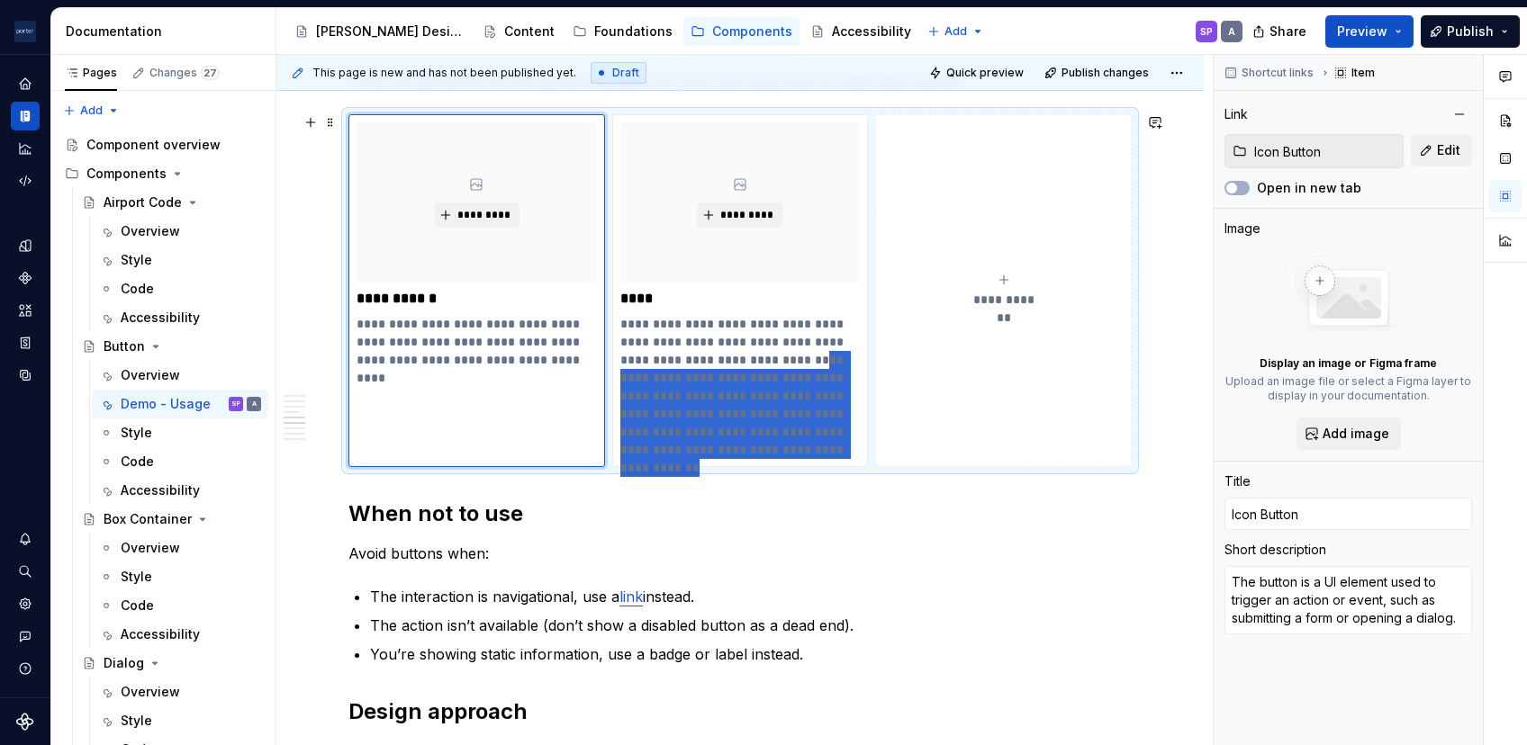
drag, startPoint x: 836, startPoint y: 362, endPoint x: 873, endPoint y: 465, distance: 109.1
click at [873, 465] on div "**********" at bounding box center [739, 290] width 783 height 353
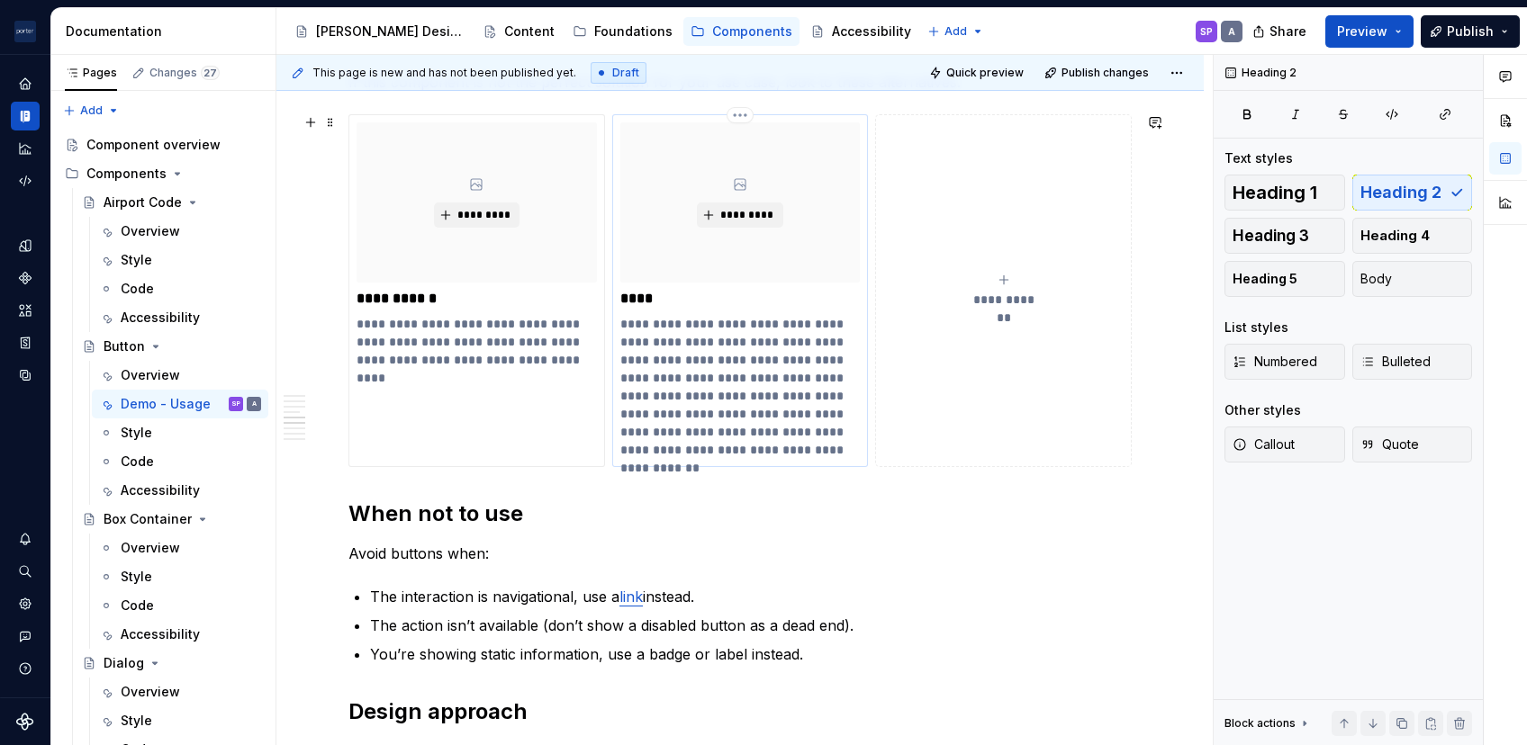
click at [745, 383] on p "**********" at bounding box center [739, 387] width 239 height 144
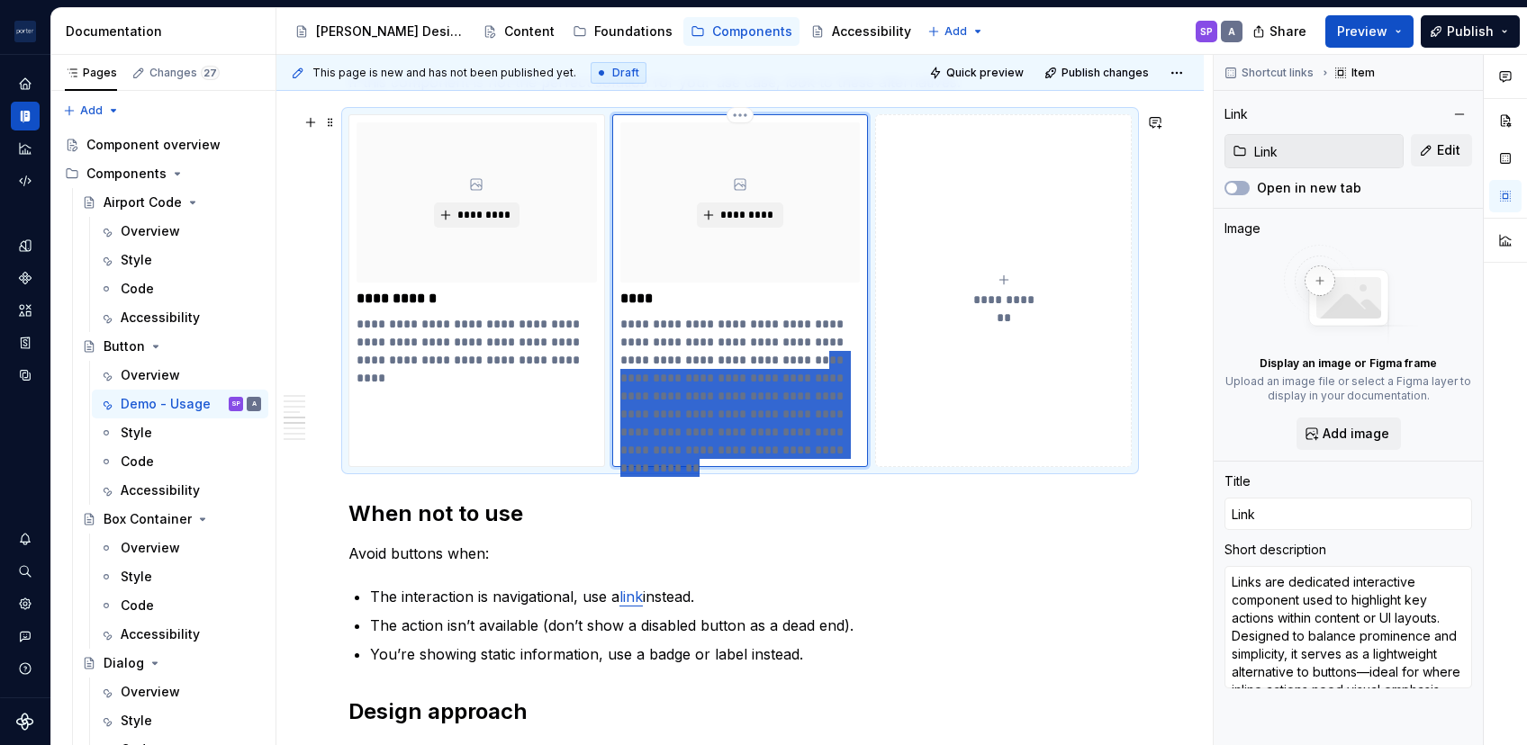
drag, startPoint x: 620, startPoint y: 379, endPoint x: 870, endPoint y: 447, distance: 258.4
click at [870, 447] on div "**********" at bounding box center [739, 290] width 783 height 353
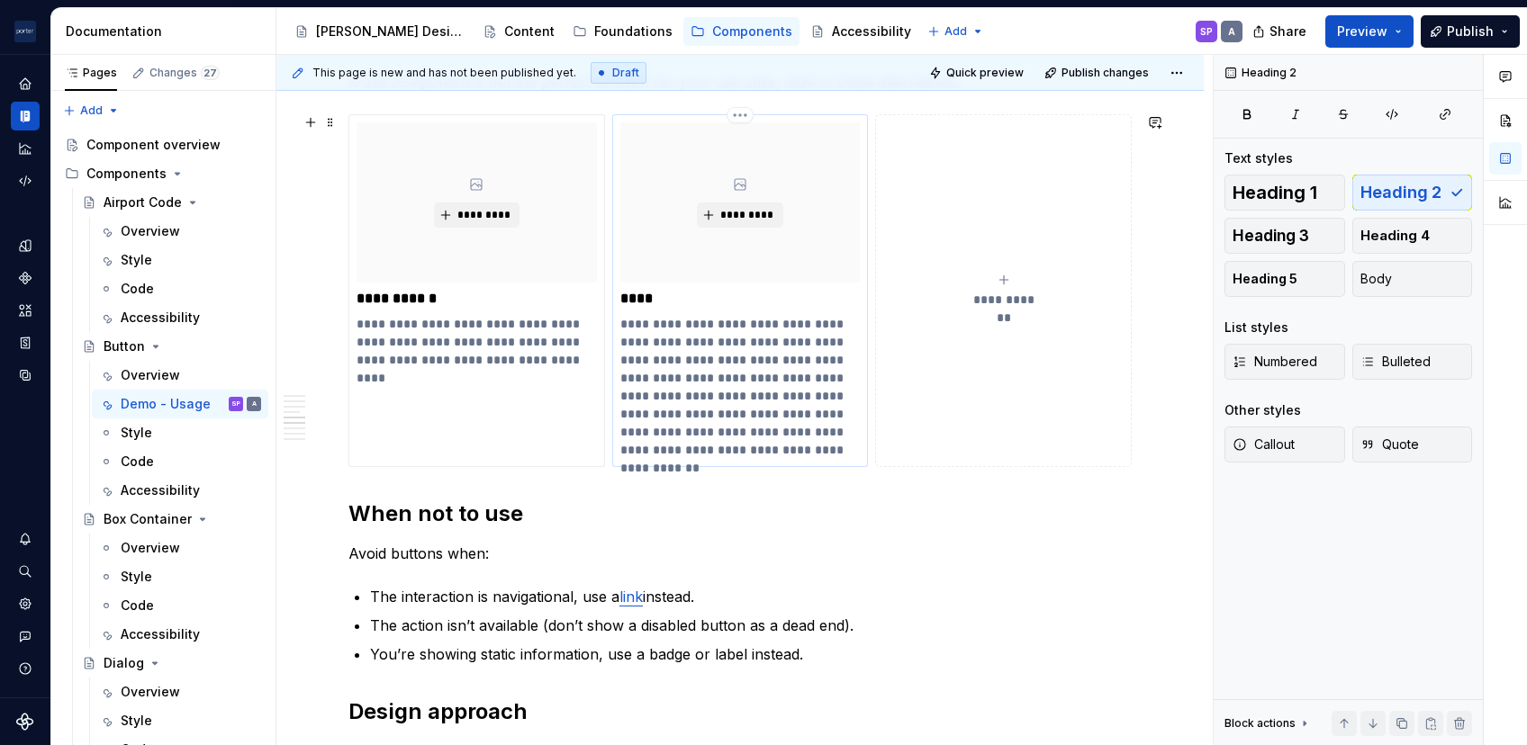
click at [778, 406] on p "**********" at bounding box center [739, 387] width 239 height 144
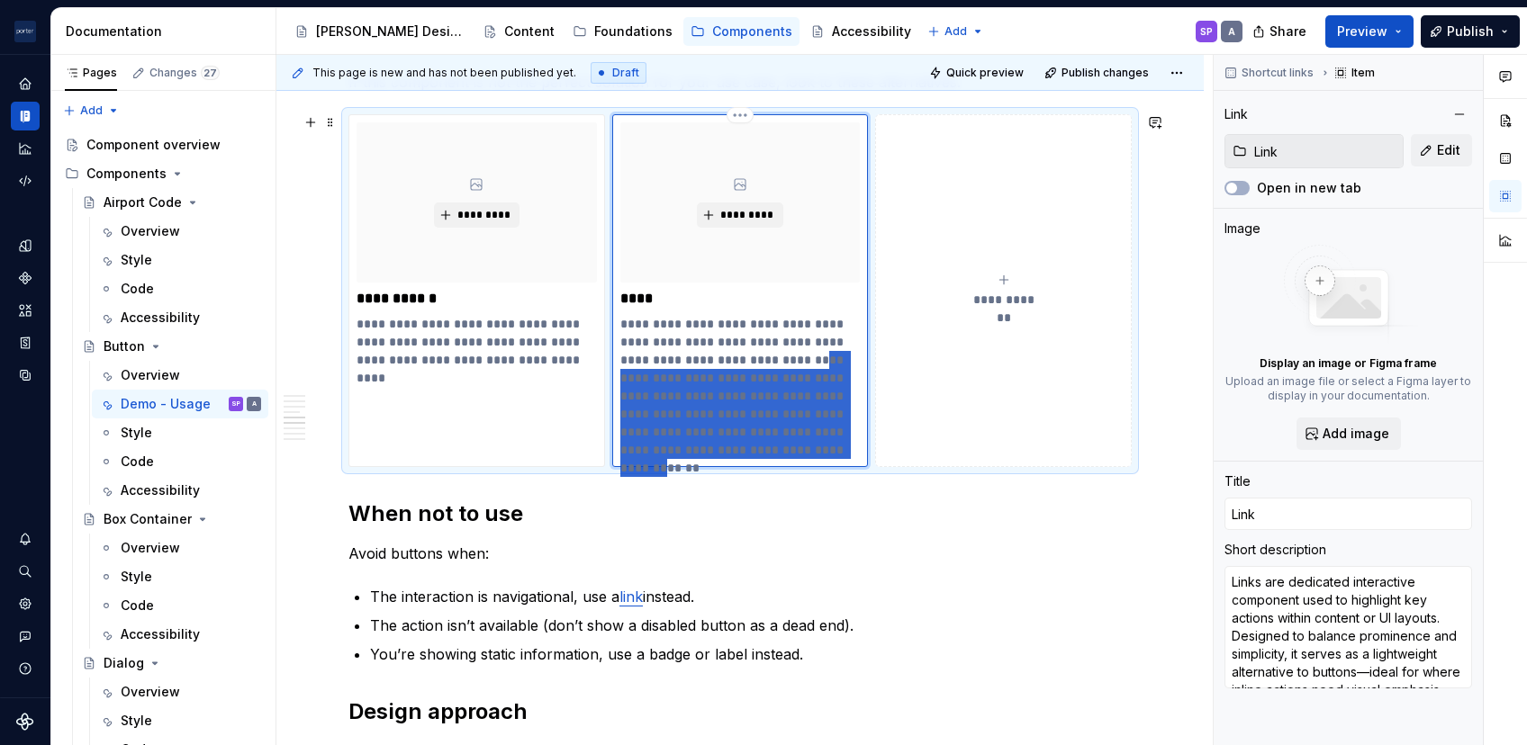
drag, startPoint x: 622, startPoint y: 376, endPoint x: 826, endPoint y: 444, distance: 214.4
click at [826, 444] on p "**********" at bounding box center [739, 387] width 239 height 144
type textarea "*"
type textarea "Links are dedicated interactive component used to highlight key actions within …"
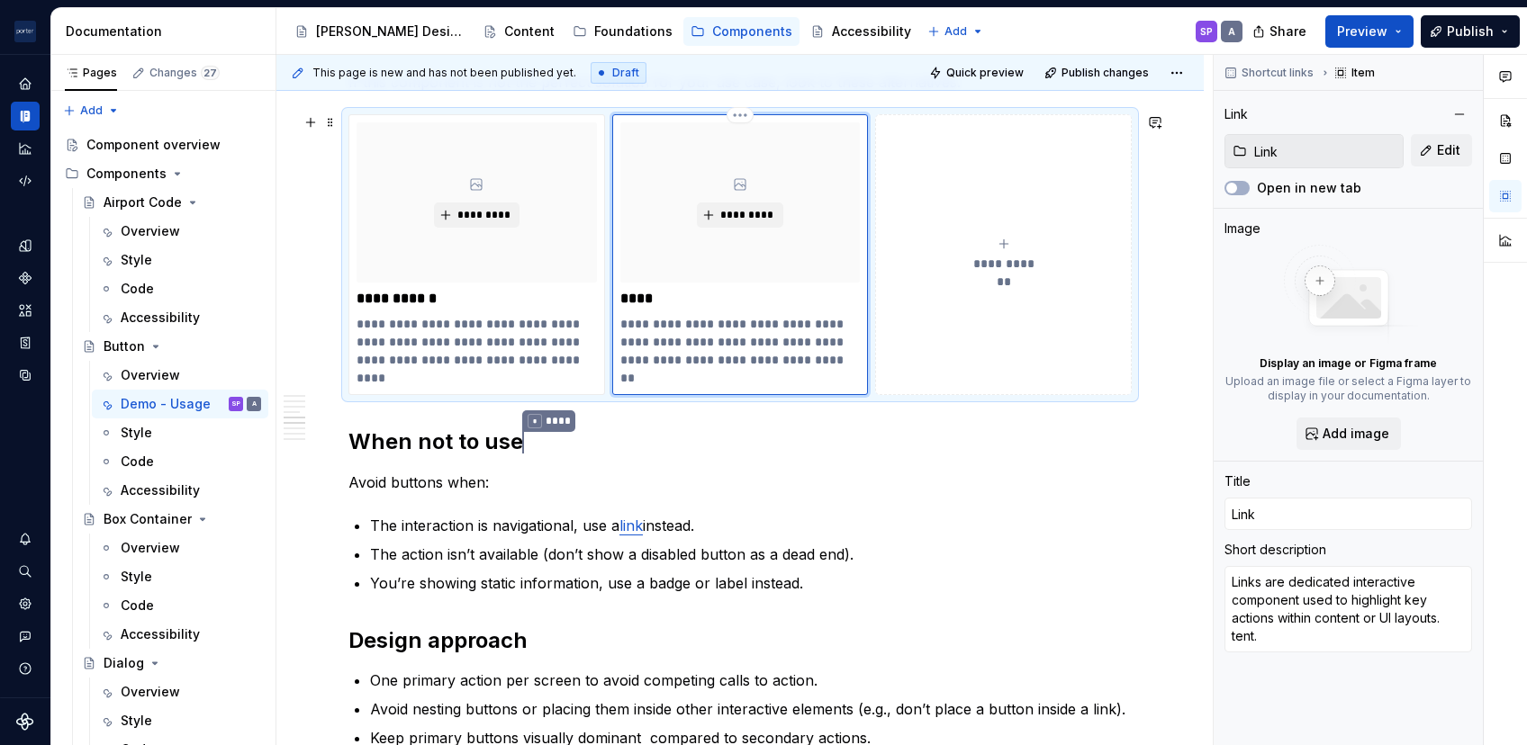
click at [709, 373] on p "**********" at bounding box center [739, 351] width 239 height 72
type textarea "*"
type textarea "Links are dedicated interactive component used to highlight key actions within …"
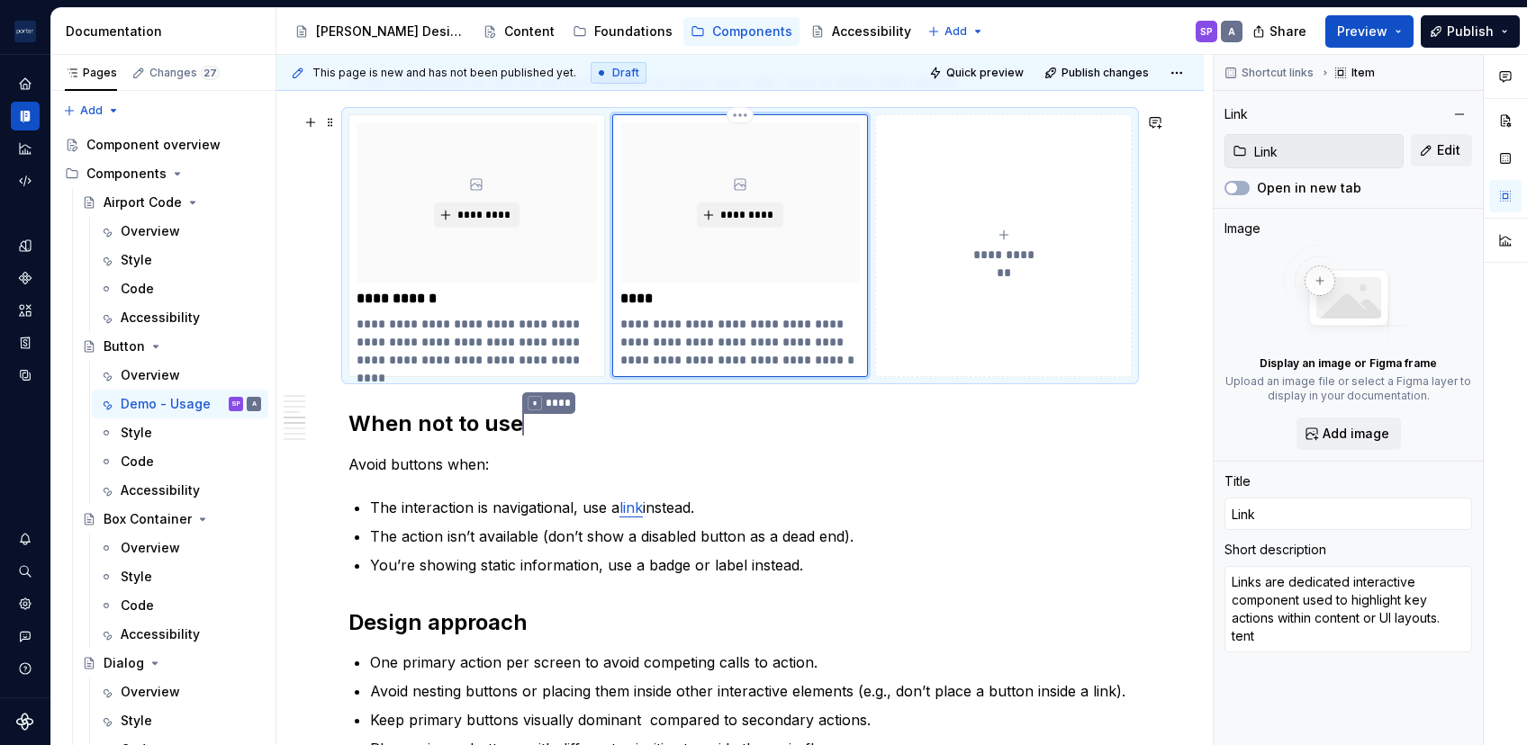
type textarea "*"
type textarea "Links are dedicated interactive component used to highlight key actions within …"
type textarea "*"
type textarea "Links are dedicated interactive component used to highlight key actions within …"
type textarea "*"
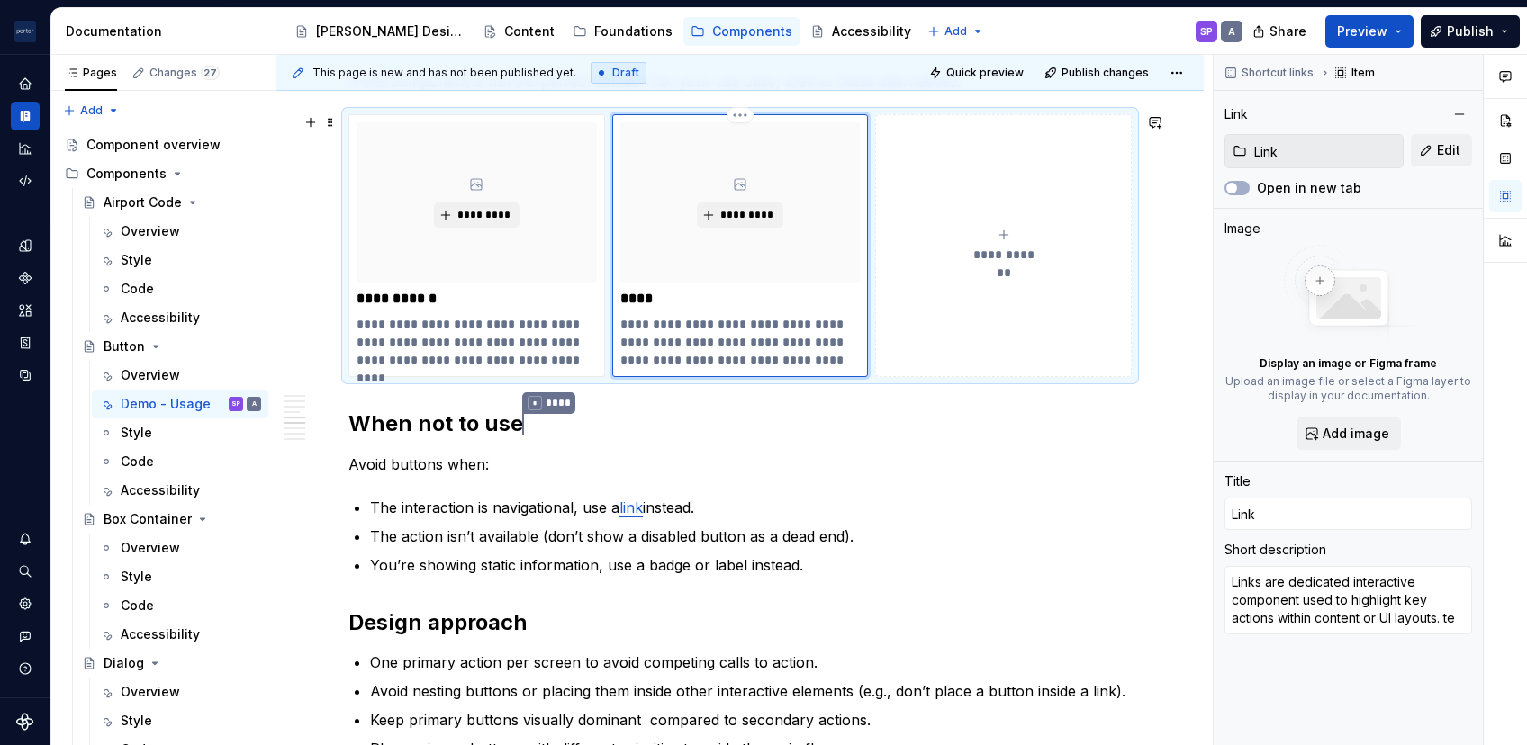
type textarea "Links are dedicated interactive component used to highlight key actions within …"
type textarea "*"
type textarea "Links are dedicated interactive component used to highlight key actions within …"
type textarea "*"
type textarea "Links are dedicated interactive component used to highlight key actions within …"
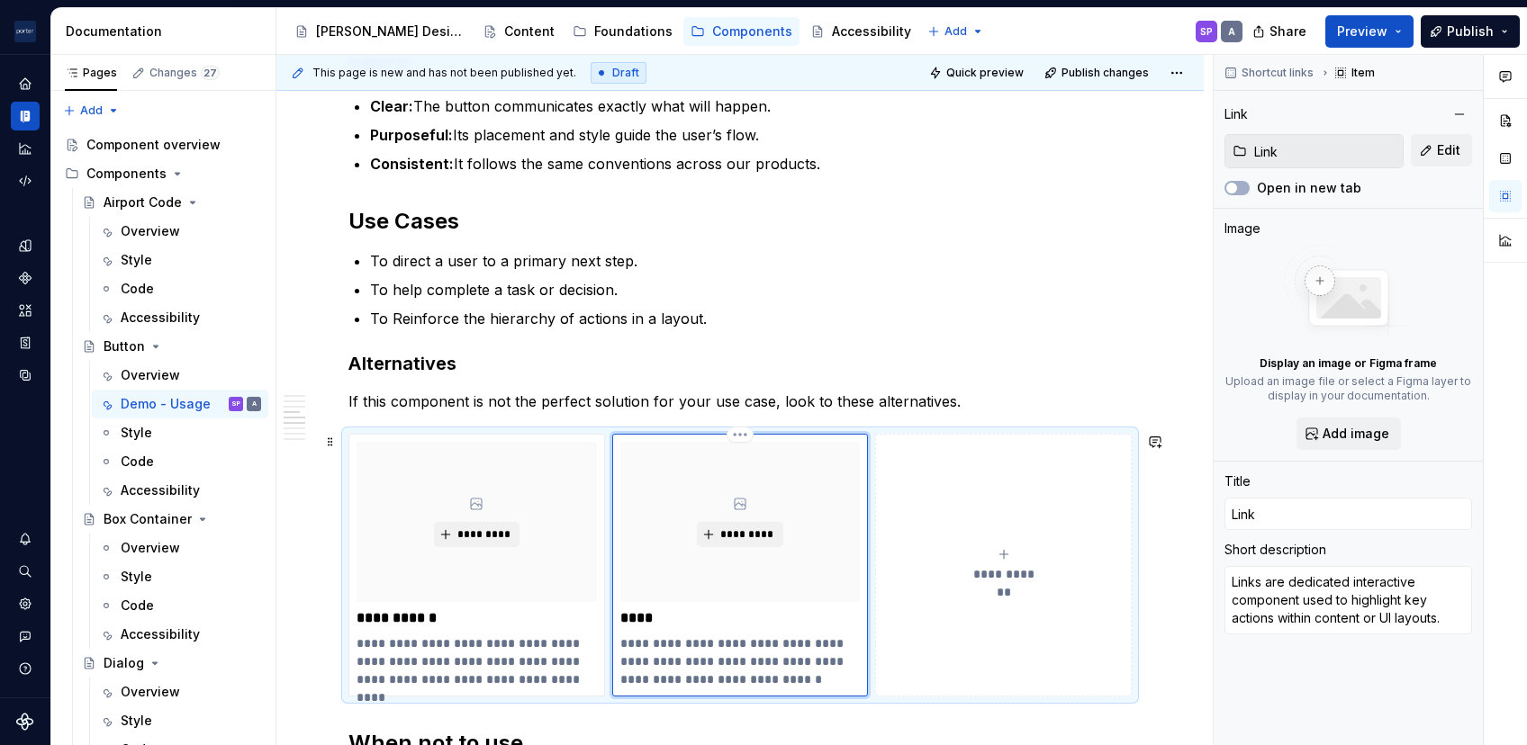
scroll to position [1031, 0]
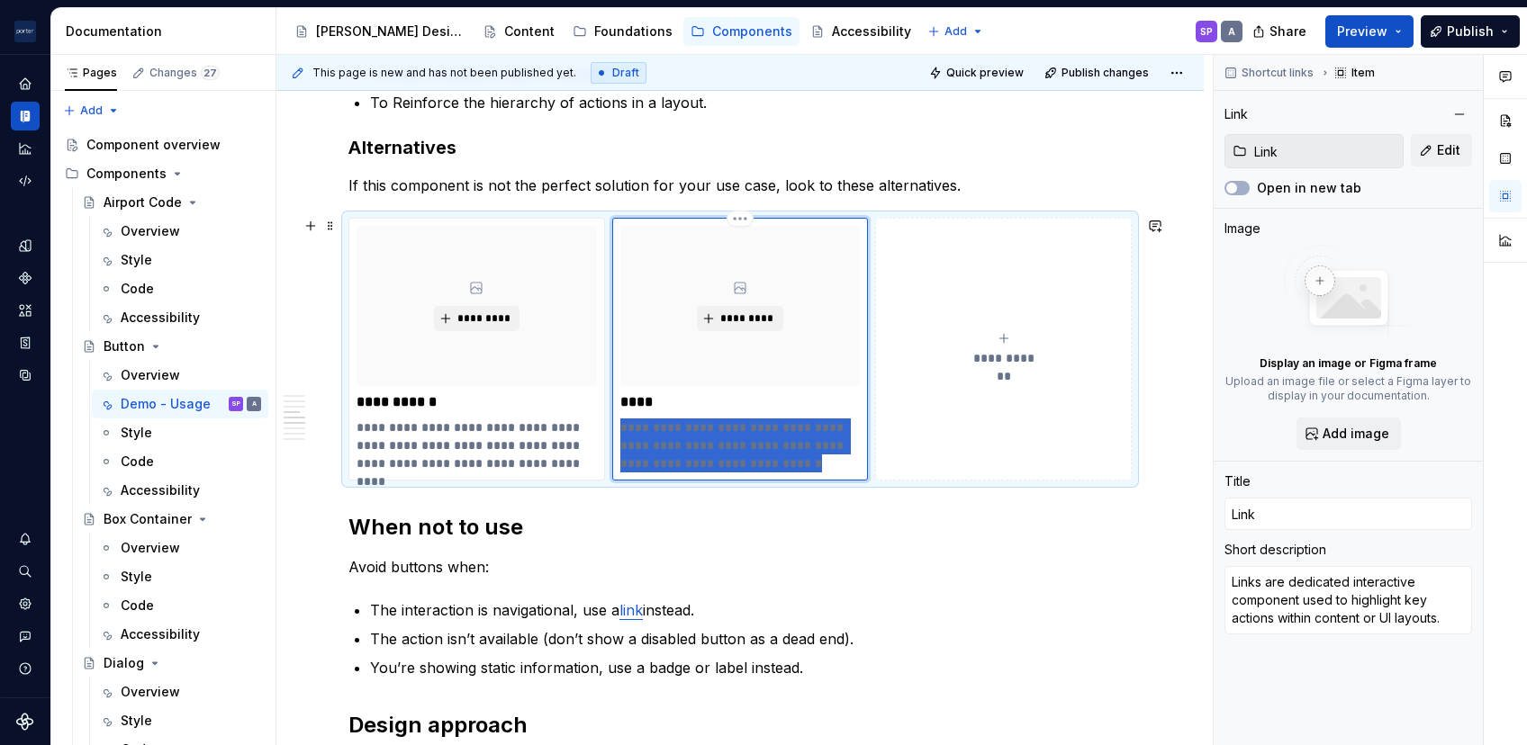
drag, startPoint x: 619, startPoint y: 424, endPoint x: 834, endPoint y: 458, distance: 217.0
click at [834, 458] on p "**********" at bounding box center [739, 446] width 239 height 54
type textarea "*"
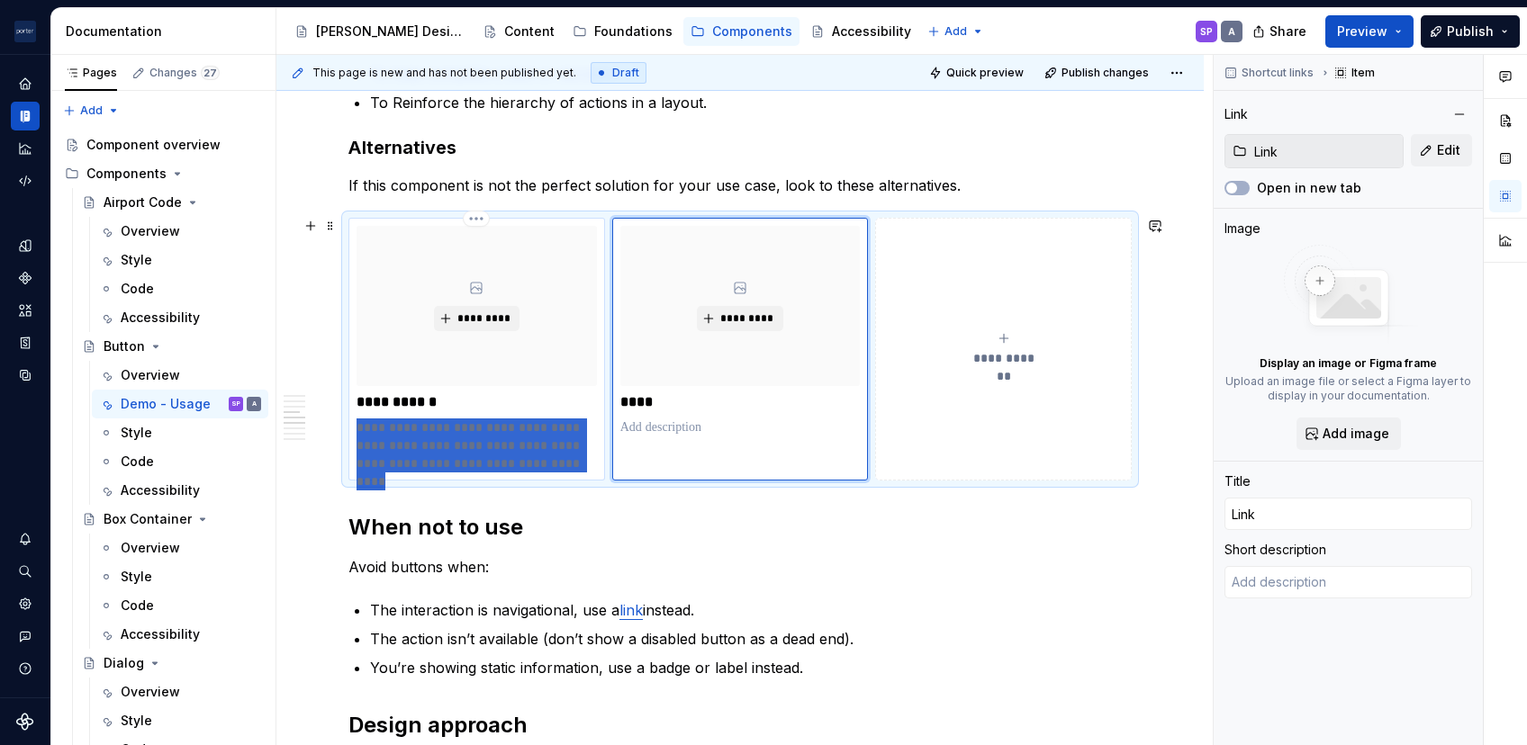
drag, startPoint x: 581, startPoint y: 460, endPoint x: 353, endPoint y: 422, distance: 230.9
click at [353, 422] on div "**********" at bounding box center [476, 349] width 257 height 263
type textarea "*"
type input "Icon Button"
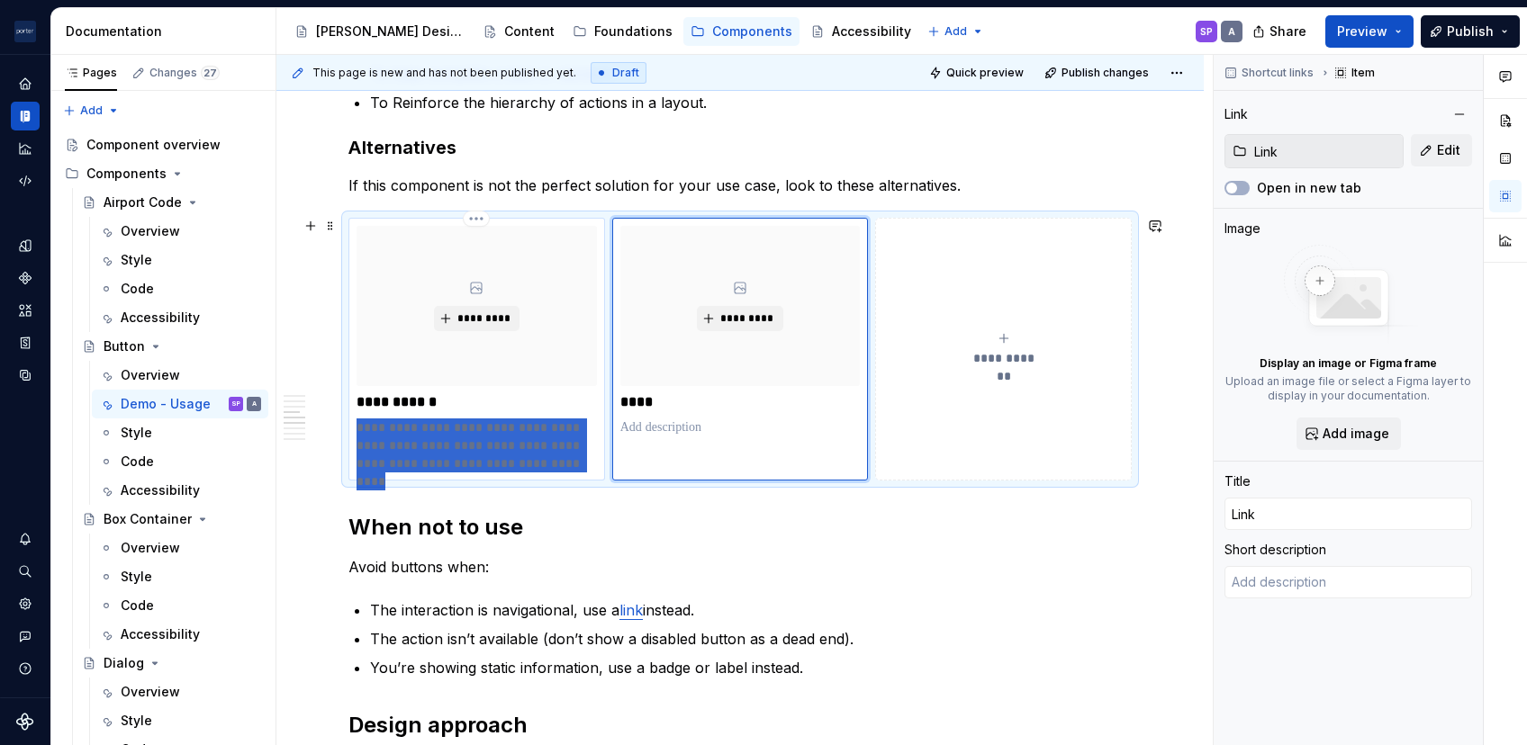
type textarea "The button is a UI element used to trigger an action or event, such as submitti…"
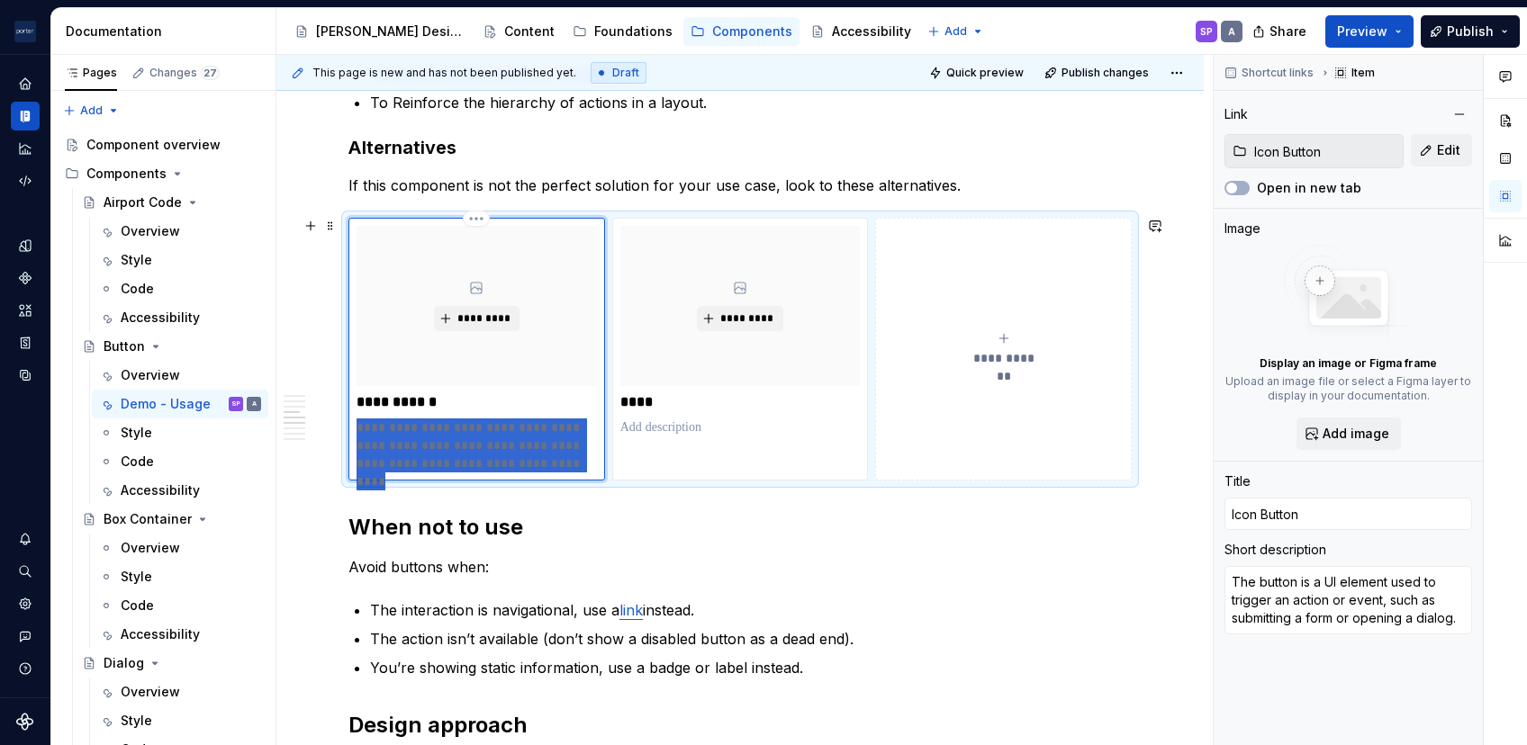
type textarea "*"
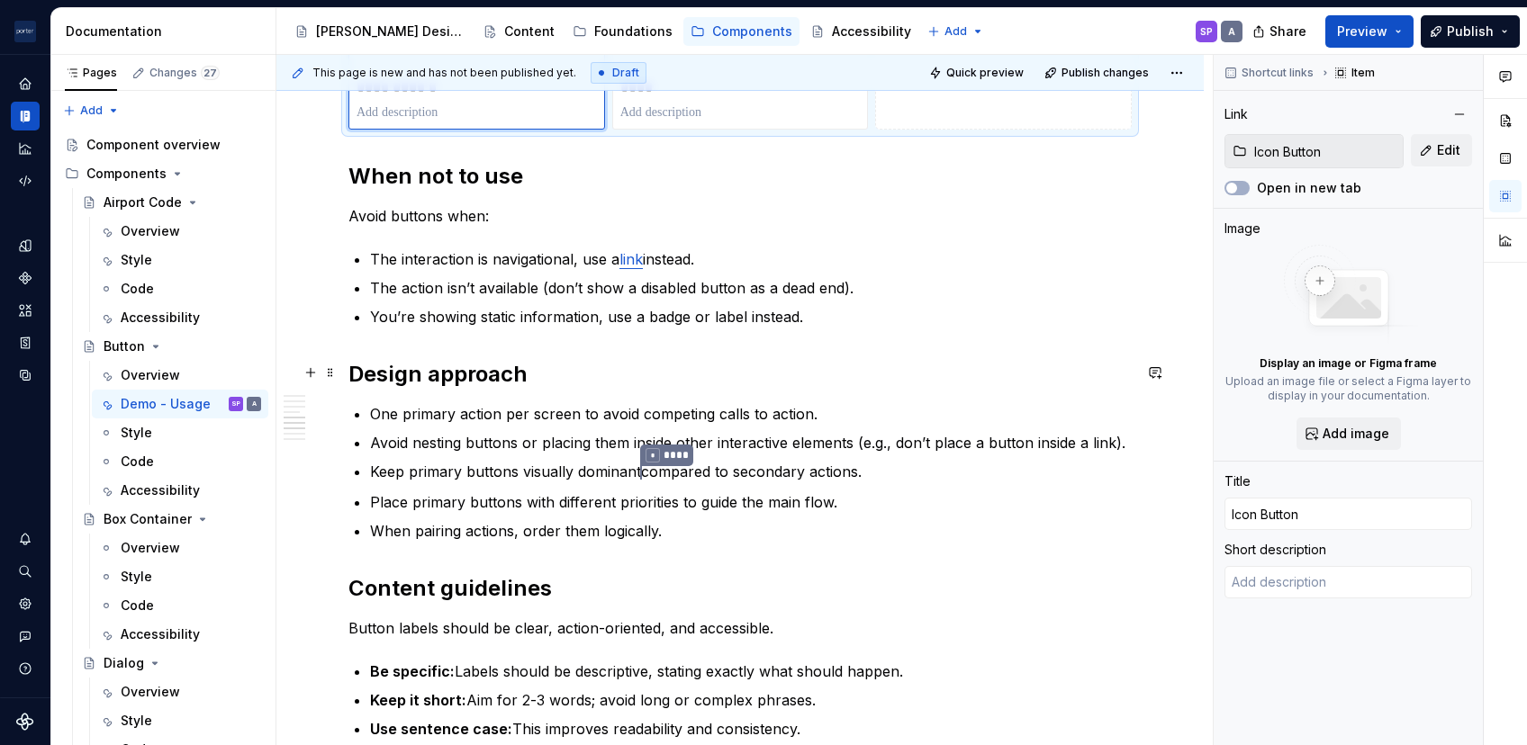
scroll to position [1344, 0]
type textarea "*"
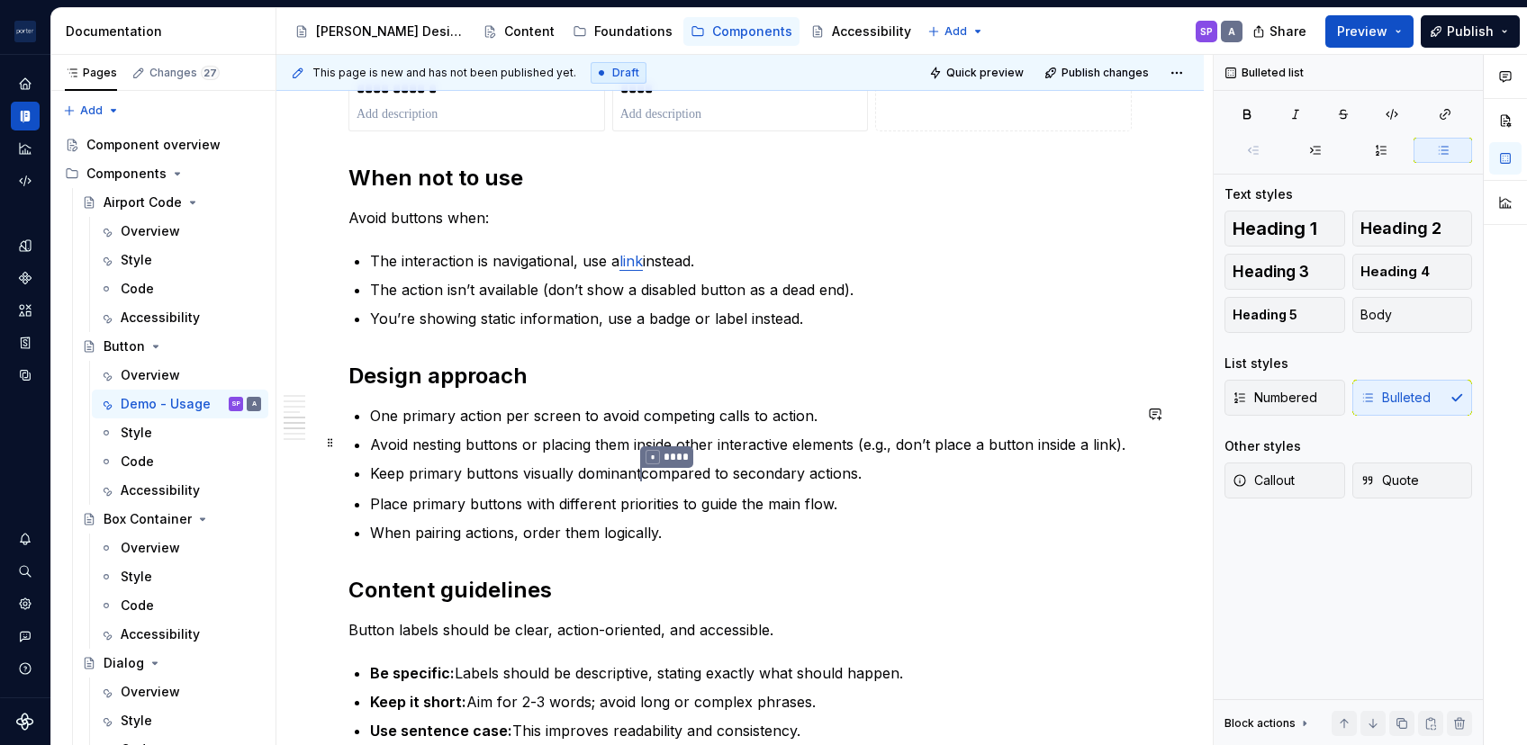
click at [490, 452] on p "Avoid nesting buttons or placing them inside other interactive elements (e.g., …" at bounding box center [751, 445] width 762 height 22
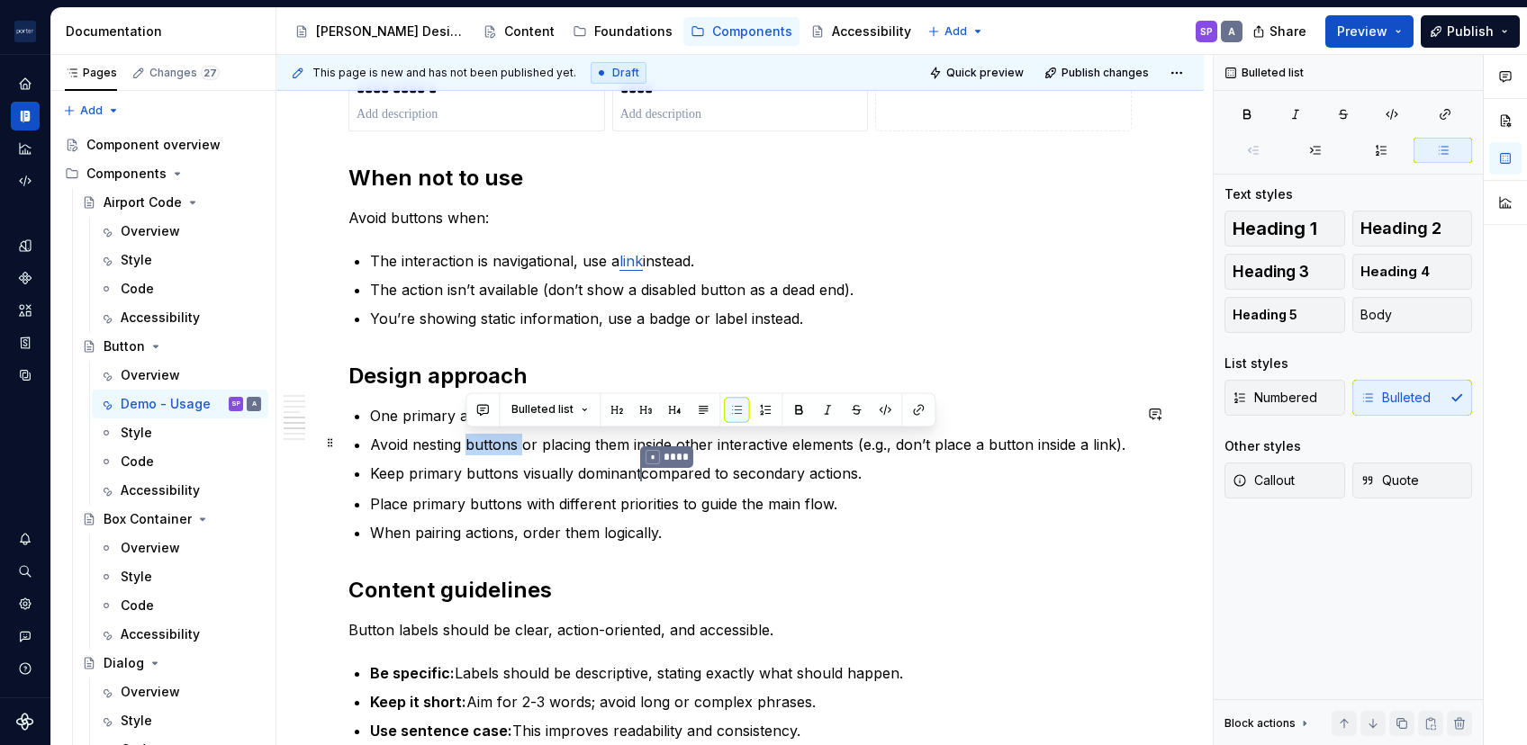
click at [490, 452] on p "Avoid nesting buttons or placing them inside other interactive elements (e.g., …" at bounding box center [751, 445] width 762 height 22
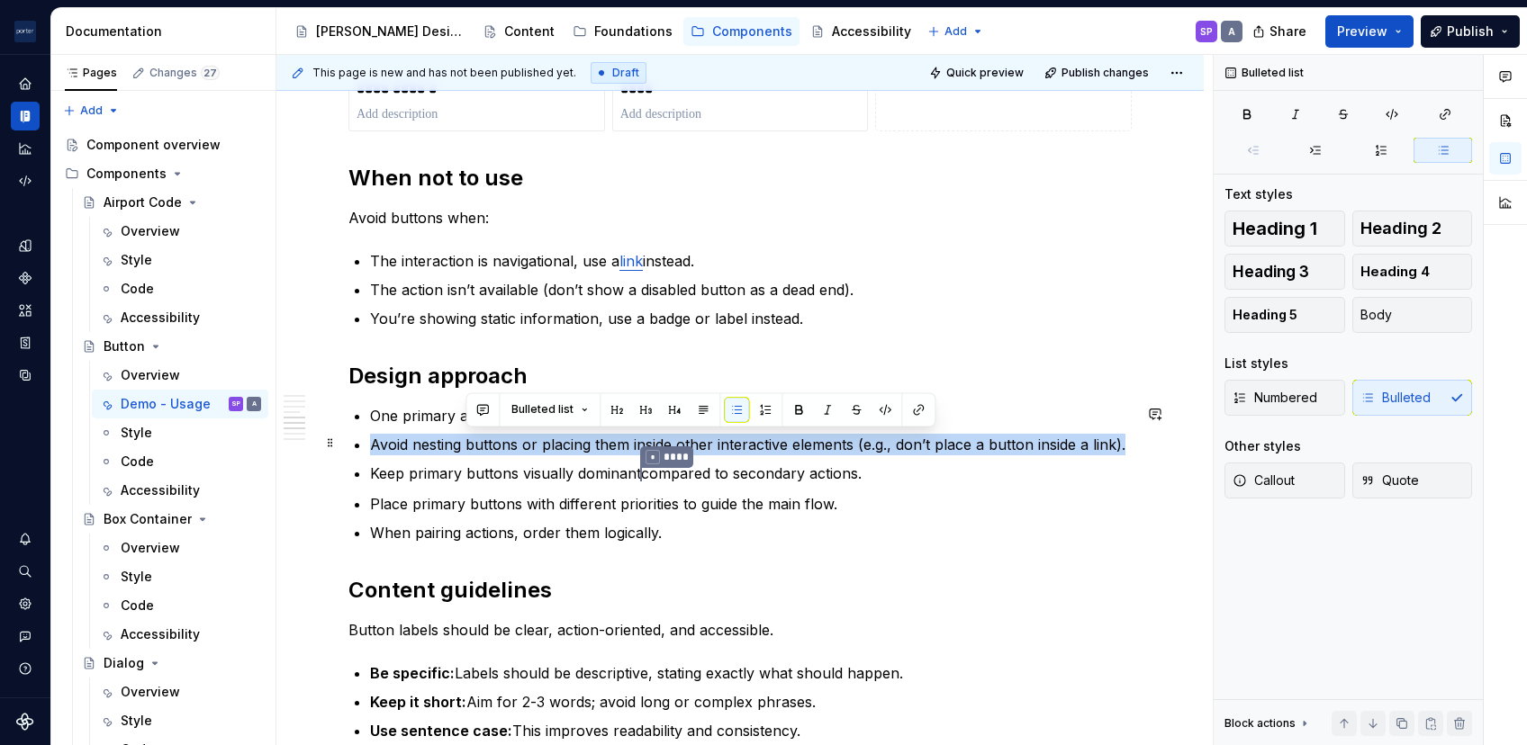
click at [490, 452] on p "Avoid nesting buttons or placing them inside other interactive elements (e.g., …" at bounding box center [751, 445] width 762 height 22
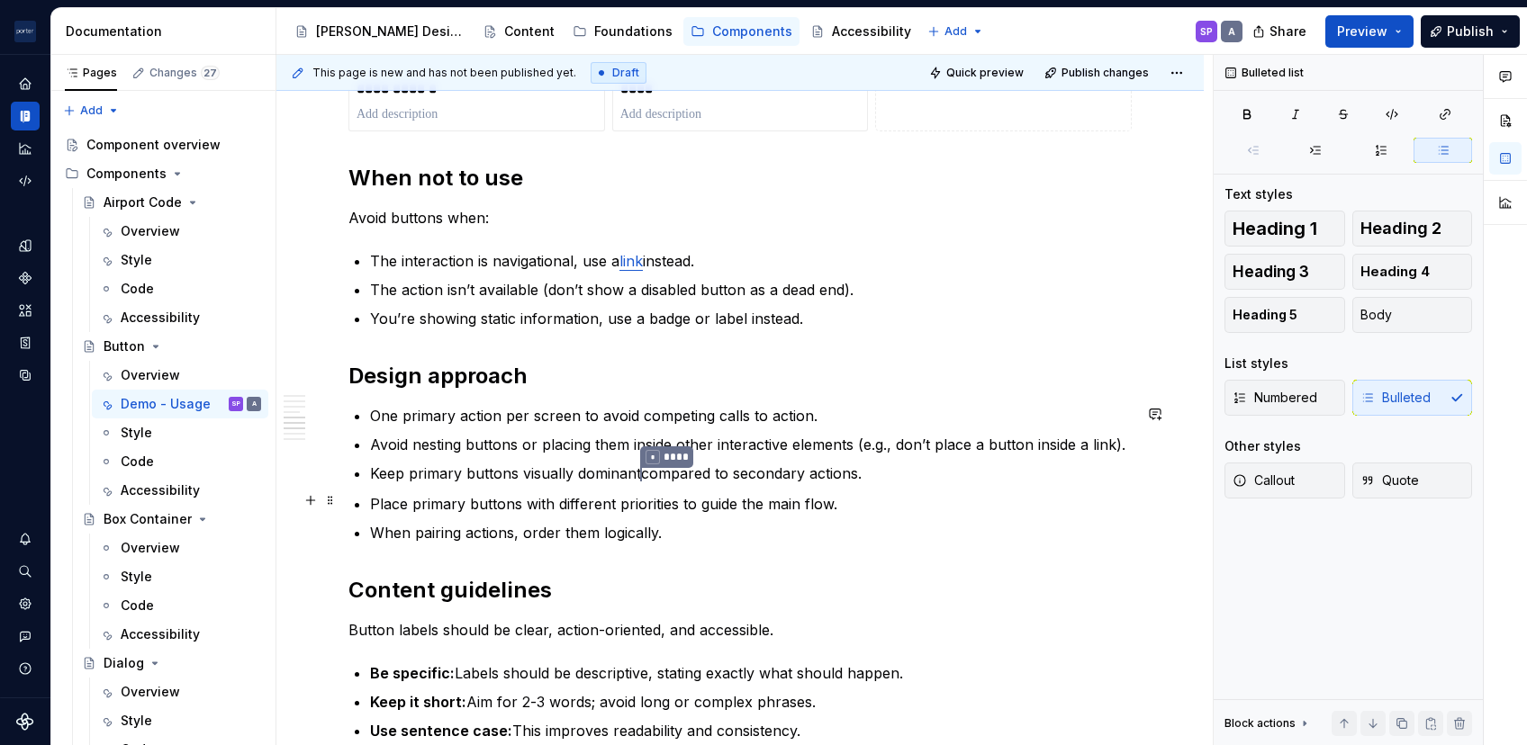
click at [460, 510] on p "Place primary buttons with different priorities to guide the main flow." at bounding box center [751, 504] width 762 height 22
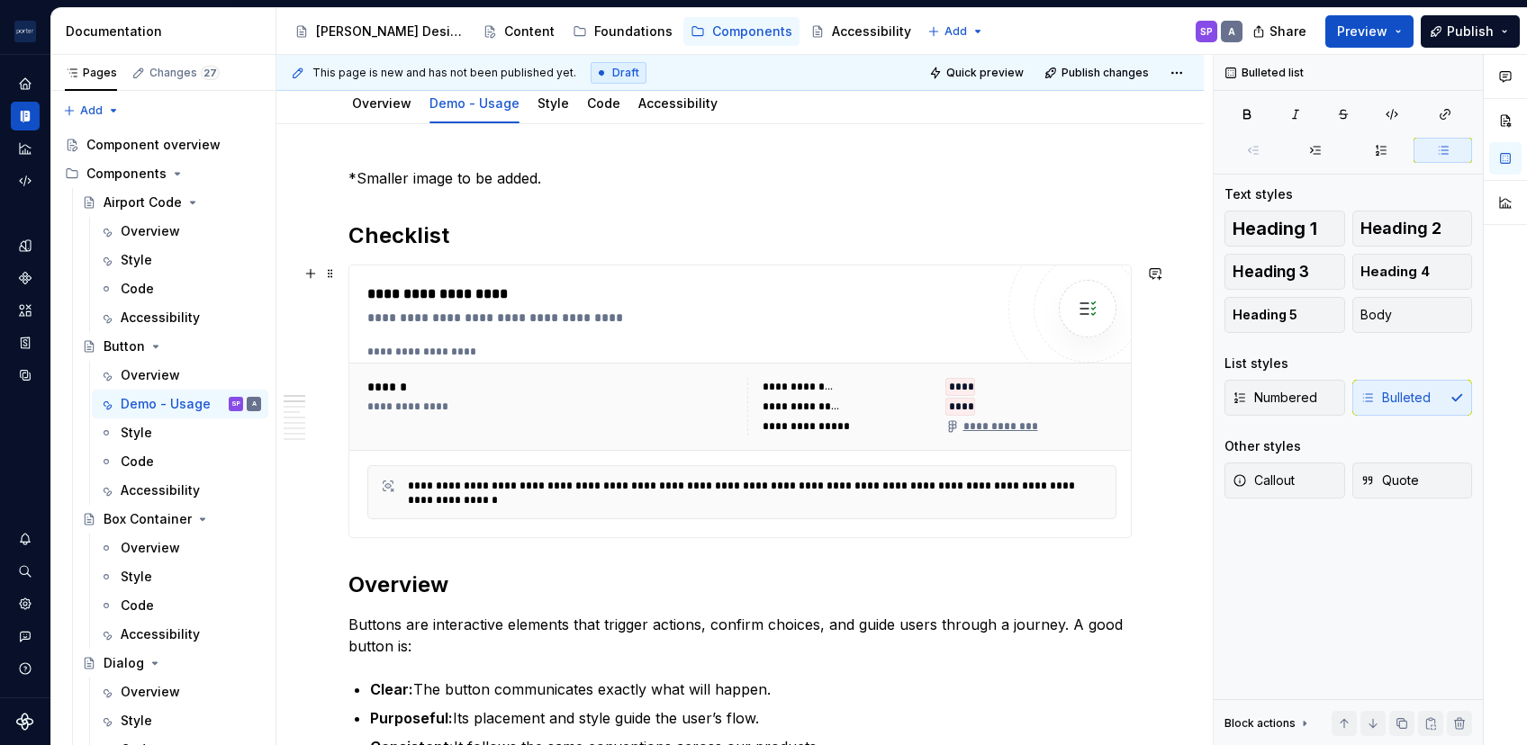
scroll to position [217, 0]
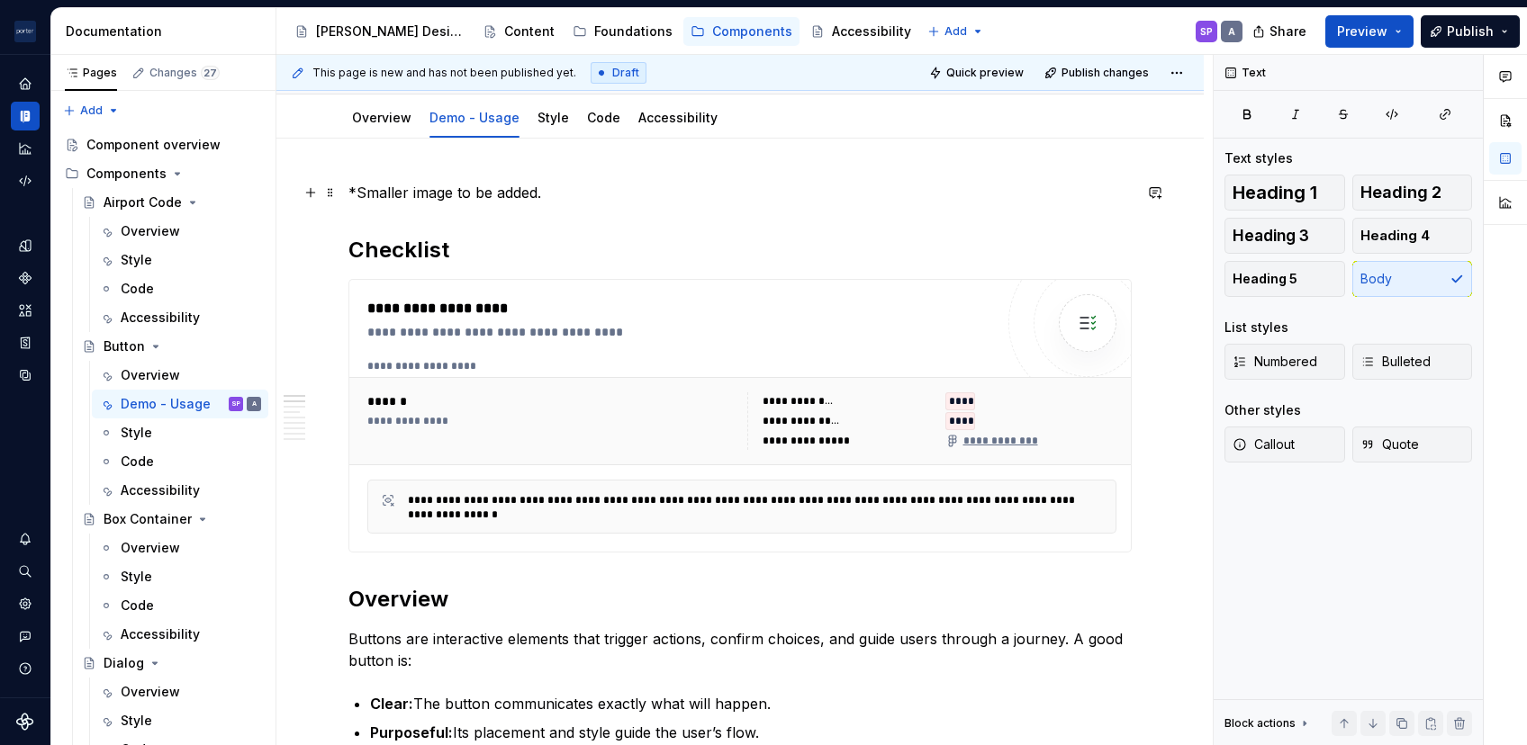
click at [487, 202] on p "*Smaller image to be added." at bounding box center [739, 193] width 783 height 22
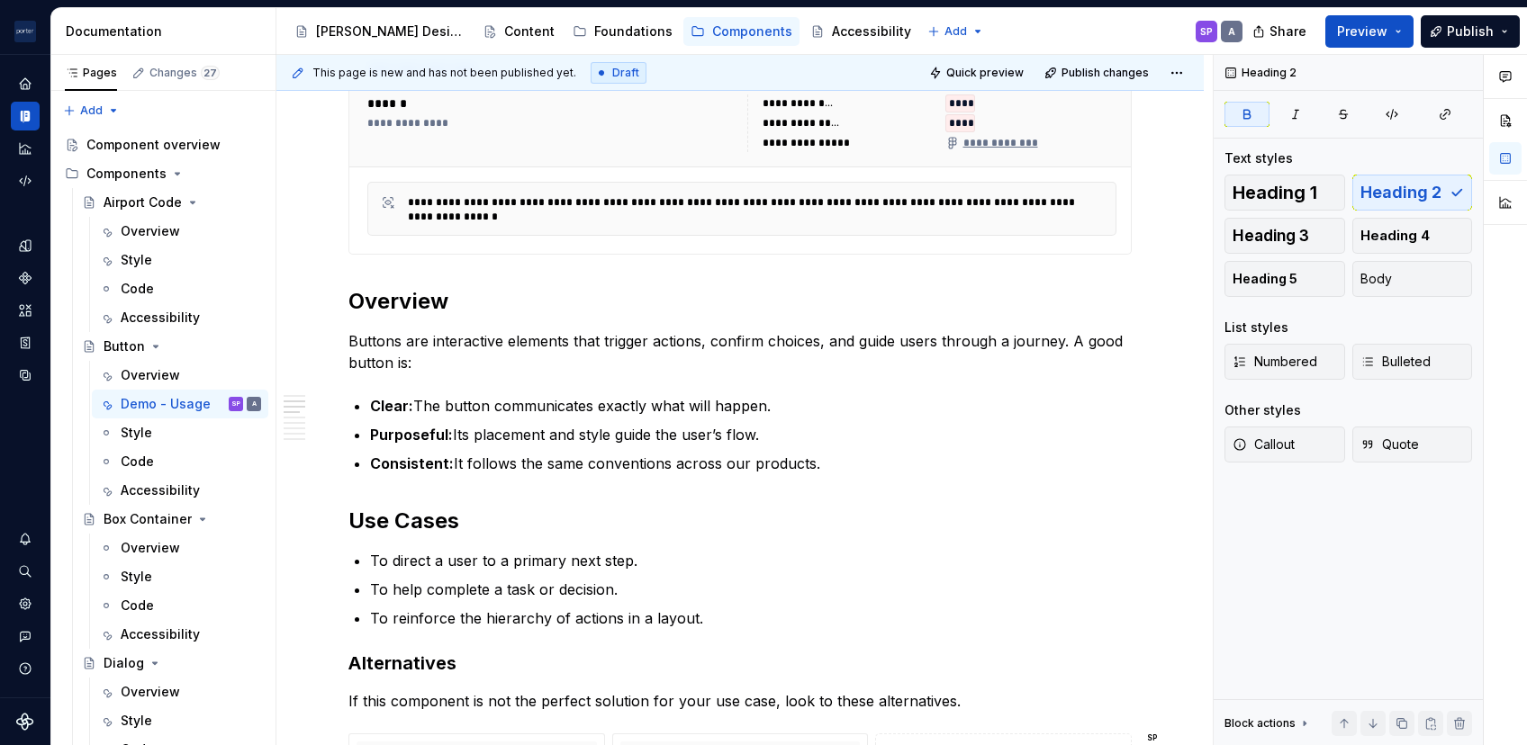
scroll to position [518, 0]
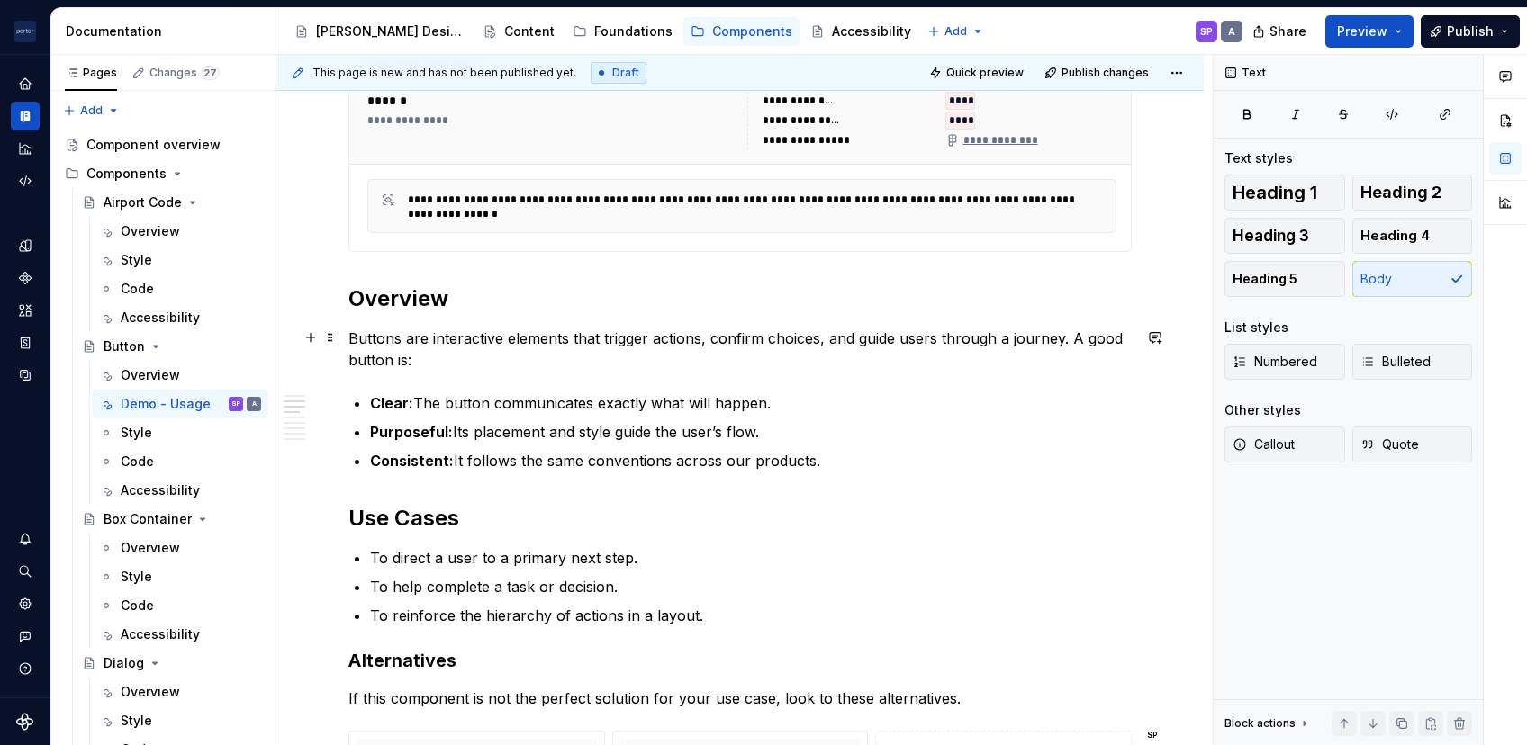
click at [537, 367] on p "Buttons are interactive elements that trigger actions, confirm choices, and gui…" at bounding box center [739, 349] width 783 height 43
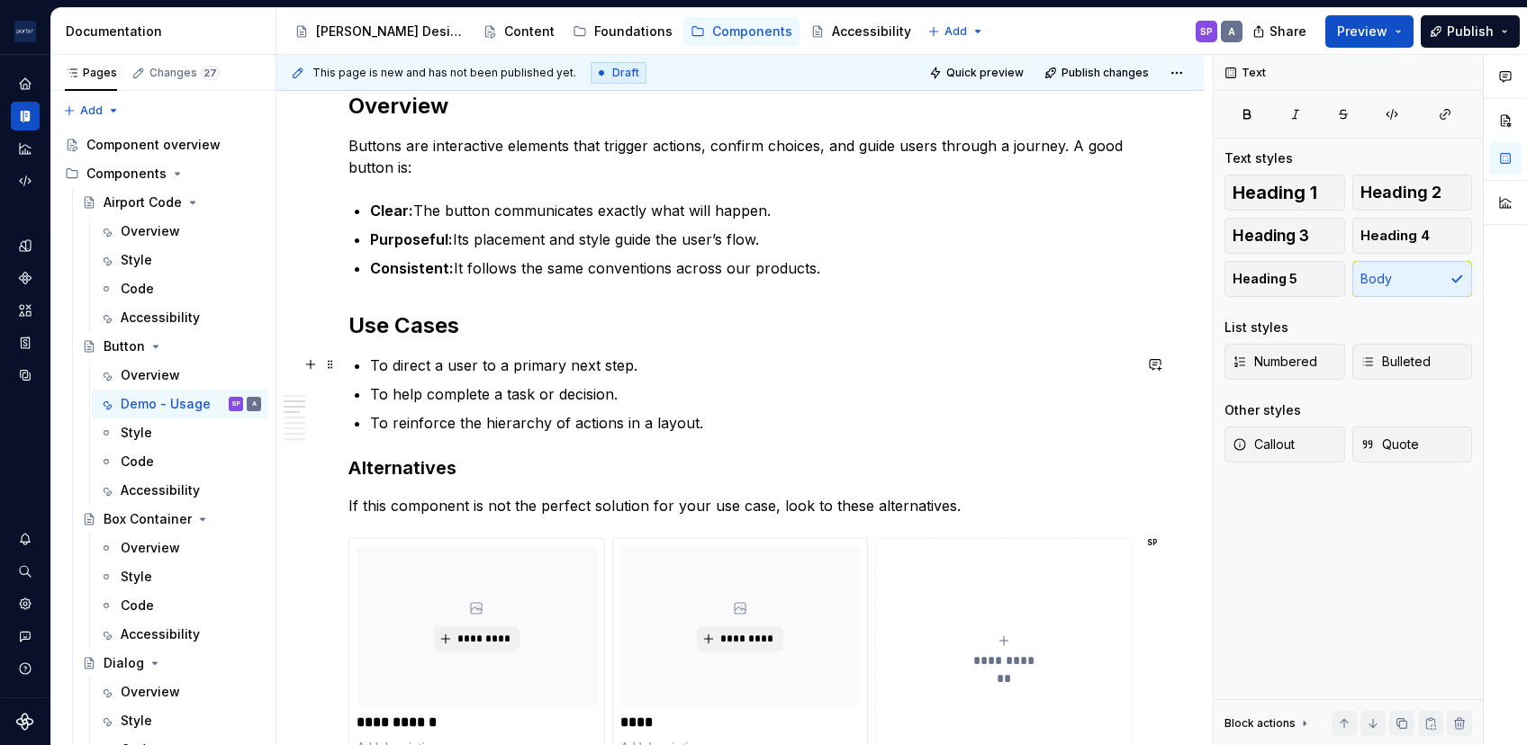
scroll to position [712, 0]
click at [411, 327] on h2 "Use Cases" at bounding box center [739, 324] width 783 height 29
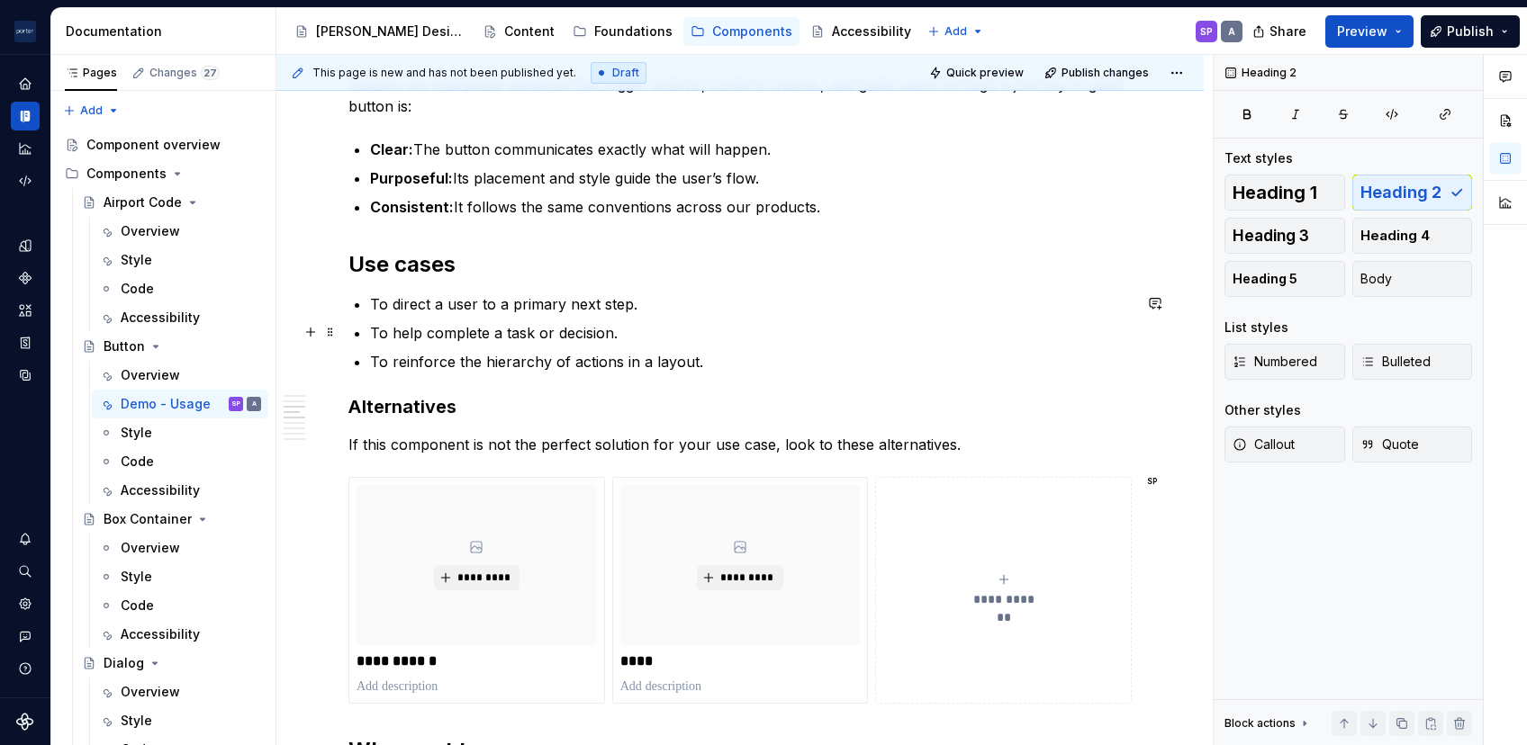
scroll to position [772, 0]
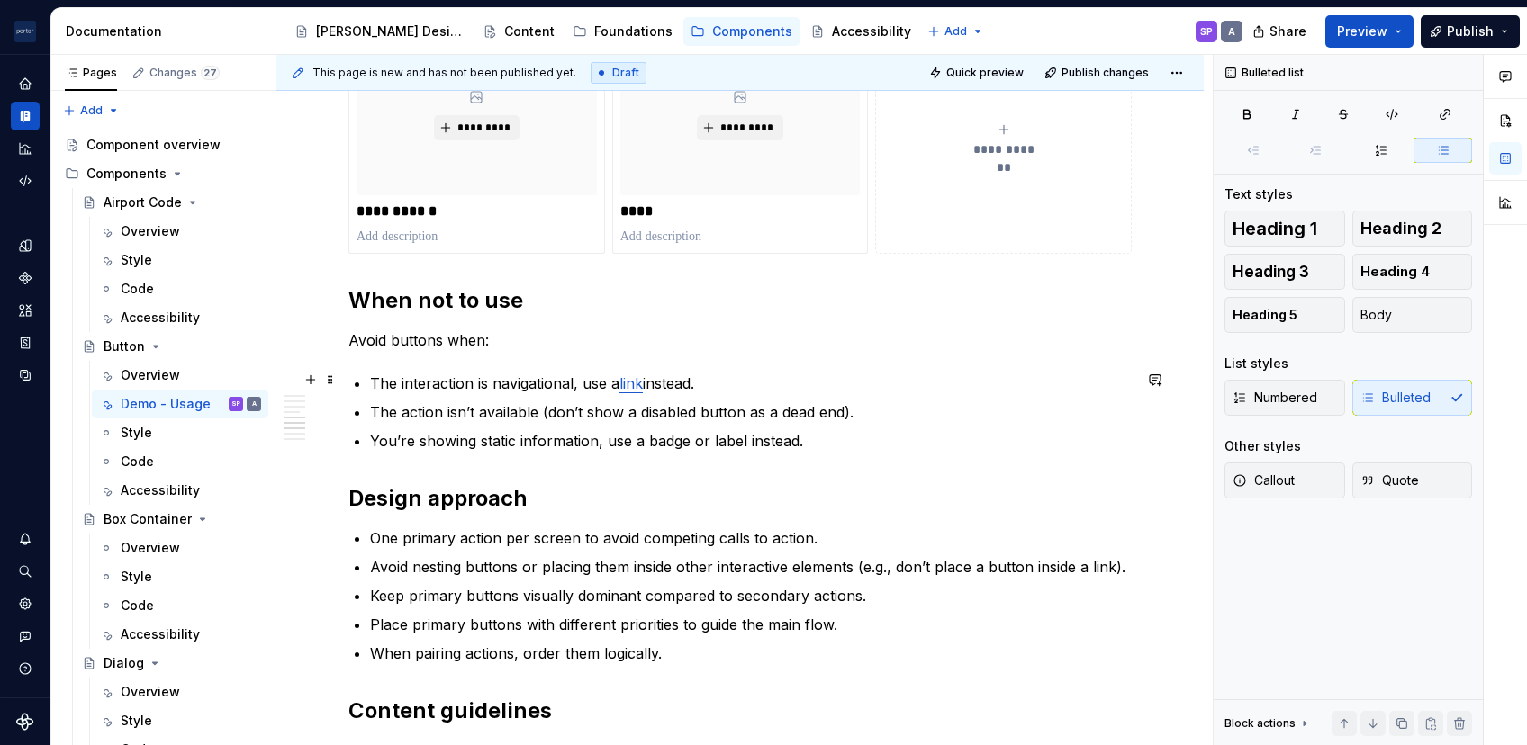
scroll to position [1186, 0]
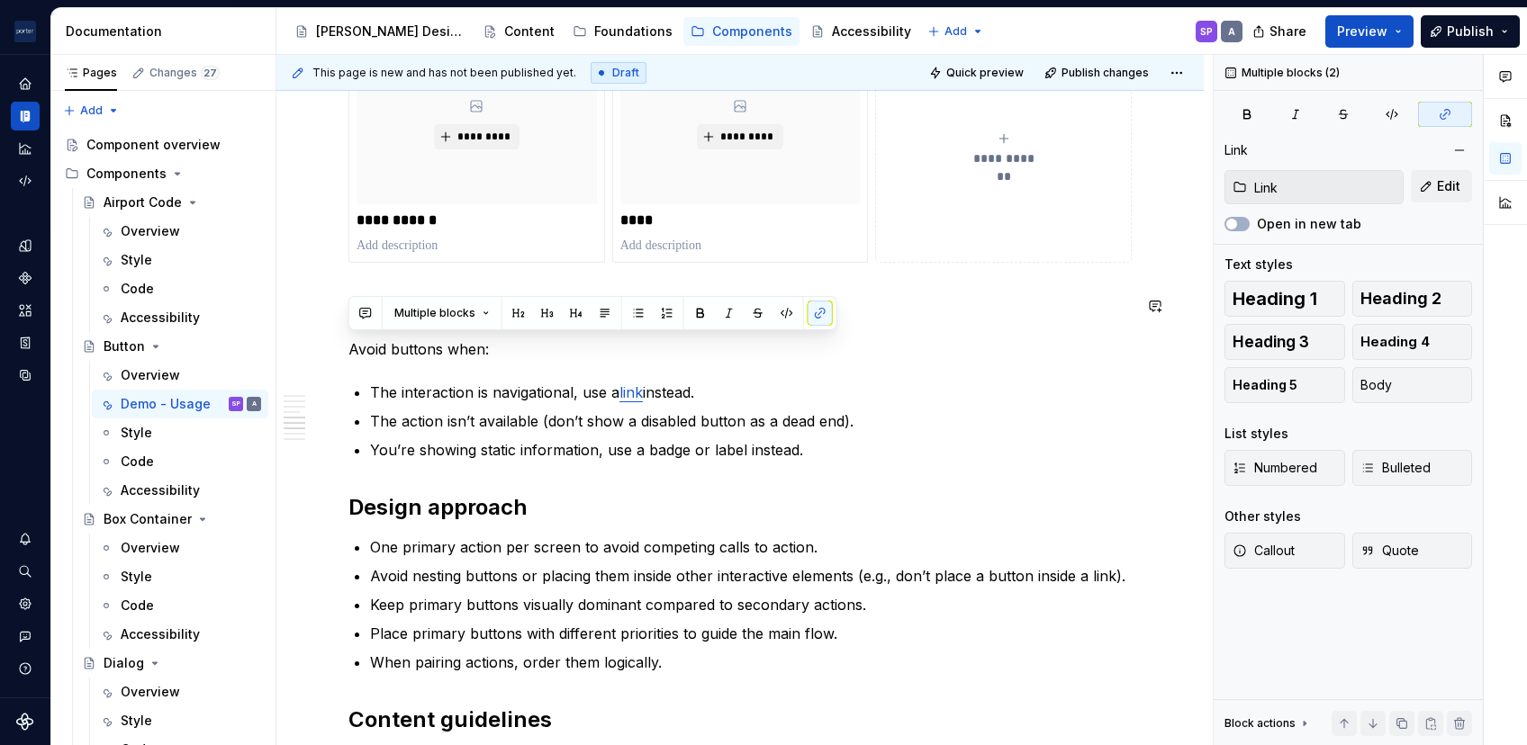
drag, startPoint x: 736, startPoint y: 415, endPoint x: 331, endPoint y: 323, distance: 415.4
click at [331, 323] on div "**********" at bounding box center [739, 440] width 927 height 2541
click at [576, 413] on p "The action isn’t available (don’t show a disabled button as a dead end)." at bounding box center [751, 422] width 762 height 22
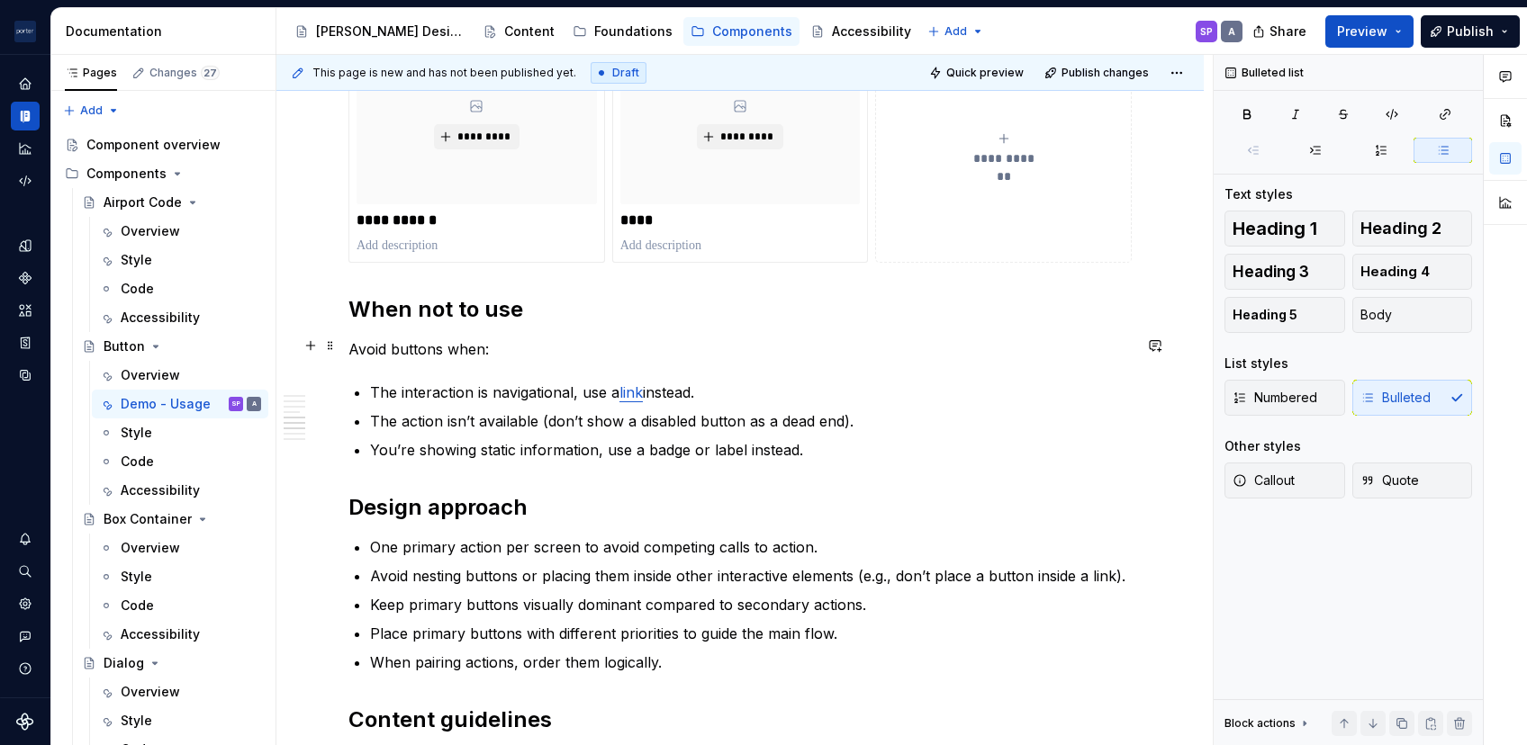
click at [803, 343] on p "Avoid buttons when:" at bounding box center [739, 349] width 783 height 22
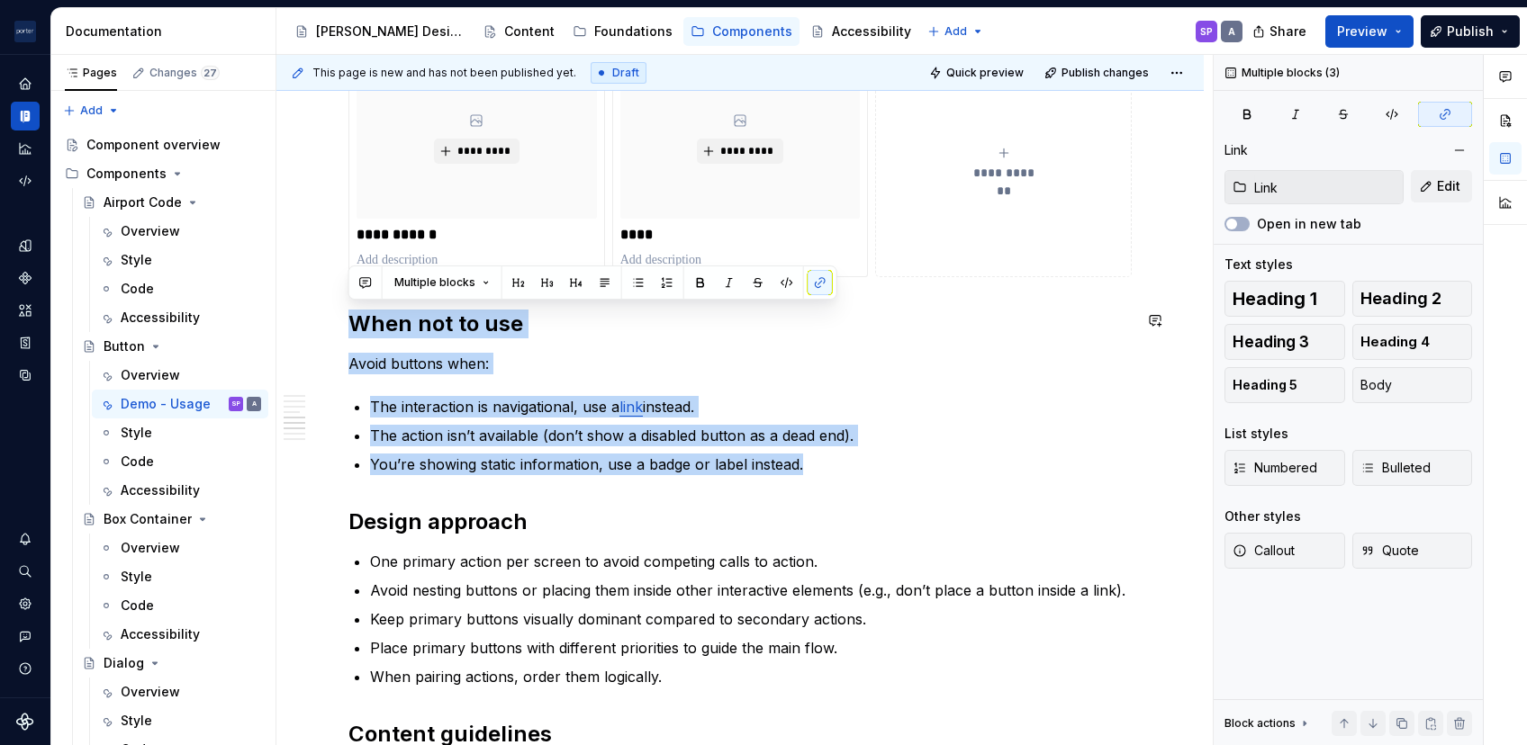
drag, startPoint x: 817, startPoint y: 483, endPoint x: 346, endPoint y: 306, distance: 503.1
click at [346, 306] on div "**********" at bounding box center [739, 448] width 927 height 2556
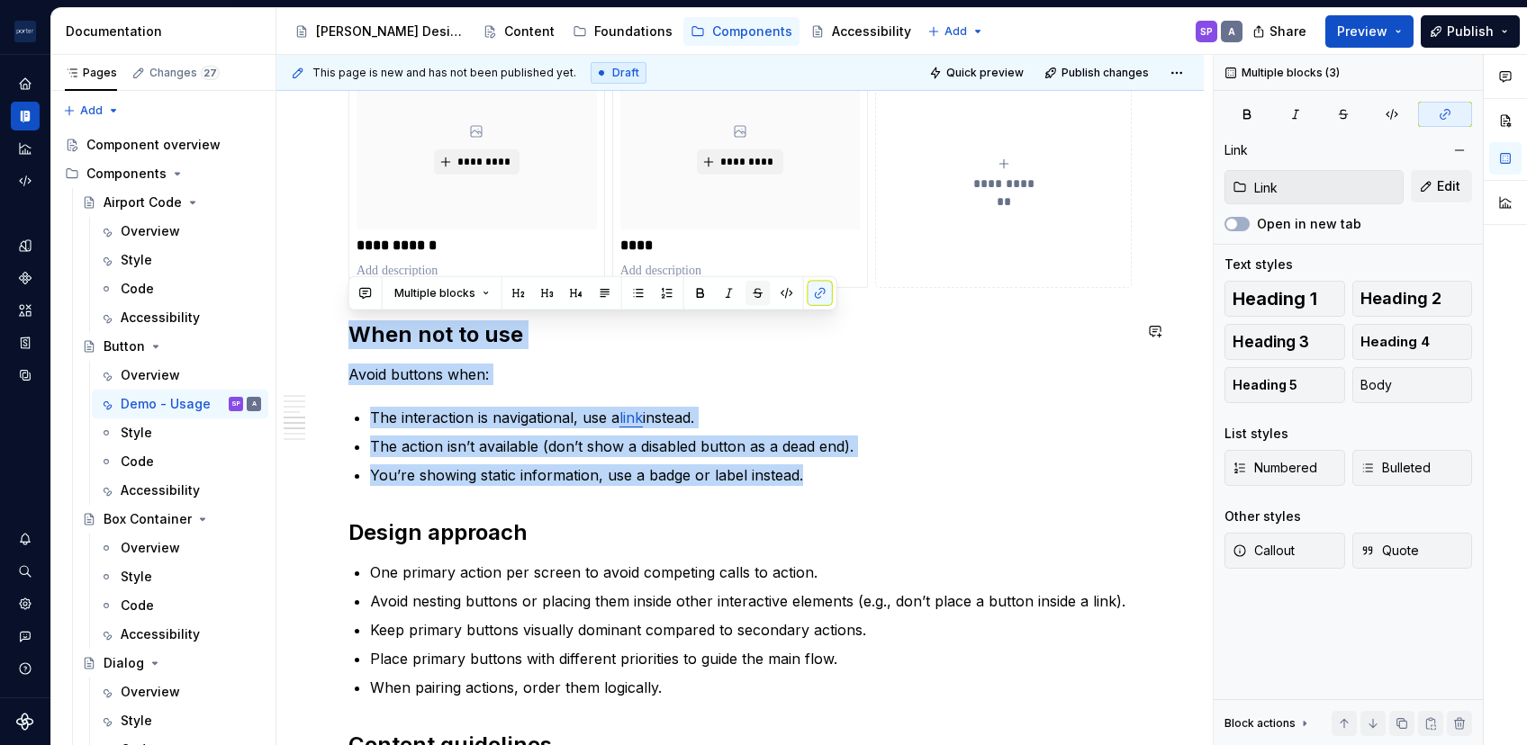
click at [751, 284] on button "button" at bounding box center [757, 293] width 25 height 25
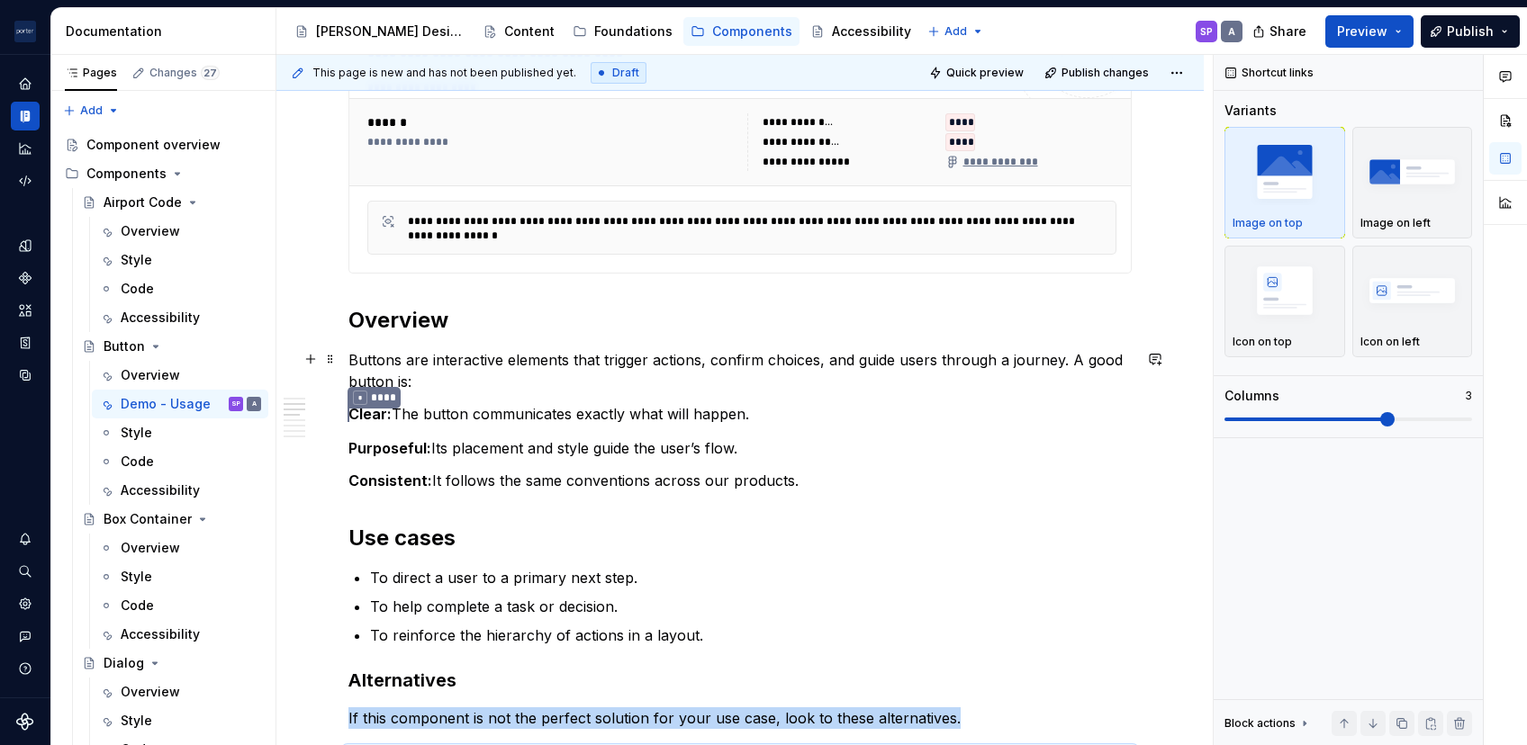
scroll to position [583, 0]
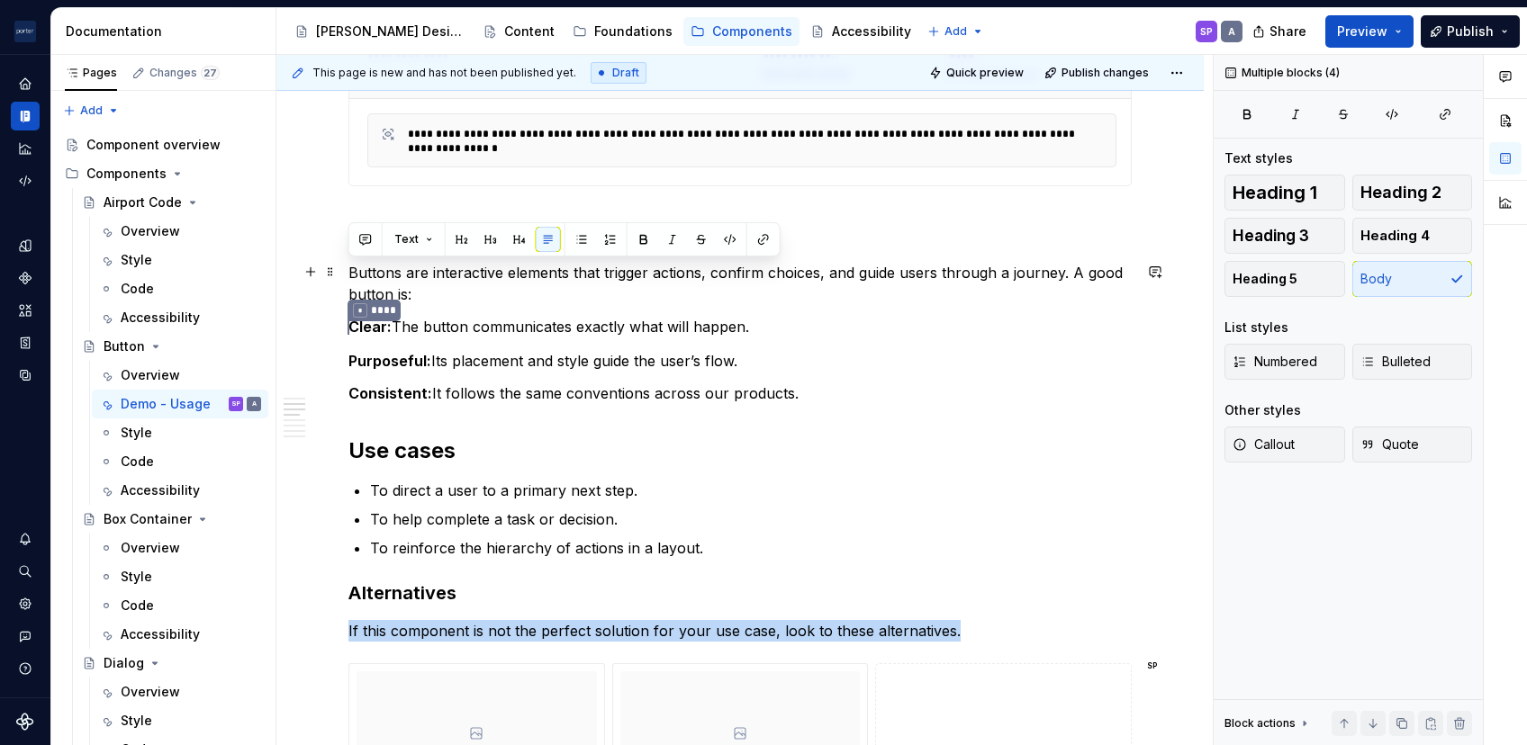
drag, startPoint x: 835, startPoint y: 387, endPoint x: 348, endPoint y: 263, distance: 502.6
copy div "Buttons are interactive elements that trigger actions, confirm choices, and gui…"
click at [483, 301] on p "Buttons are interactive elements that trigger actions, confirm choices, and gui…" at bounding box center [739, 283] width 783 height 43
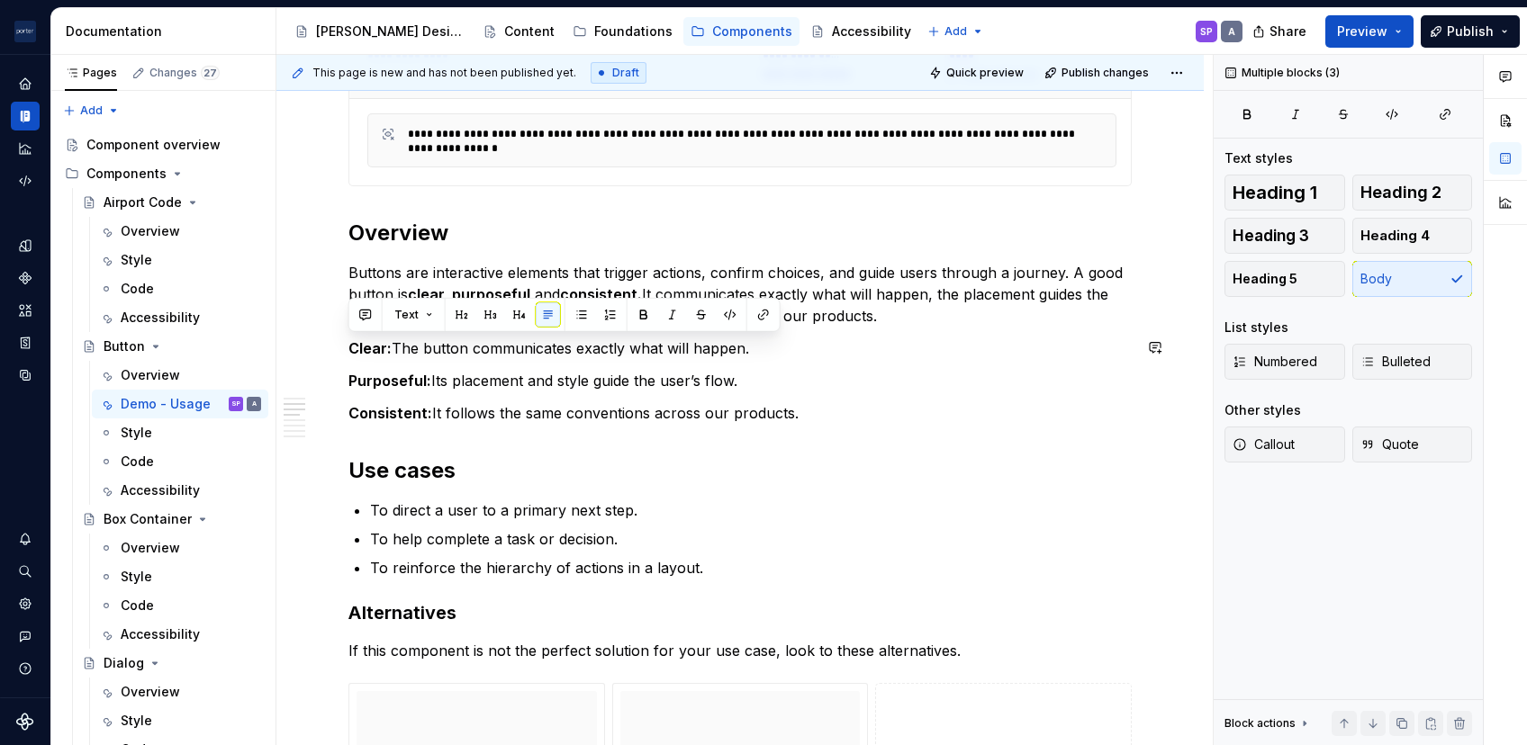
drag, startPoint x: 793, startPoint y: 409, endPoint x: 301, endPoint y: 335, distance: 497.9
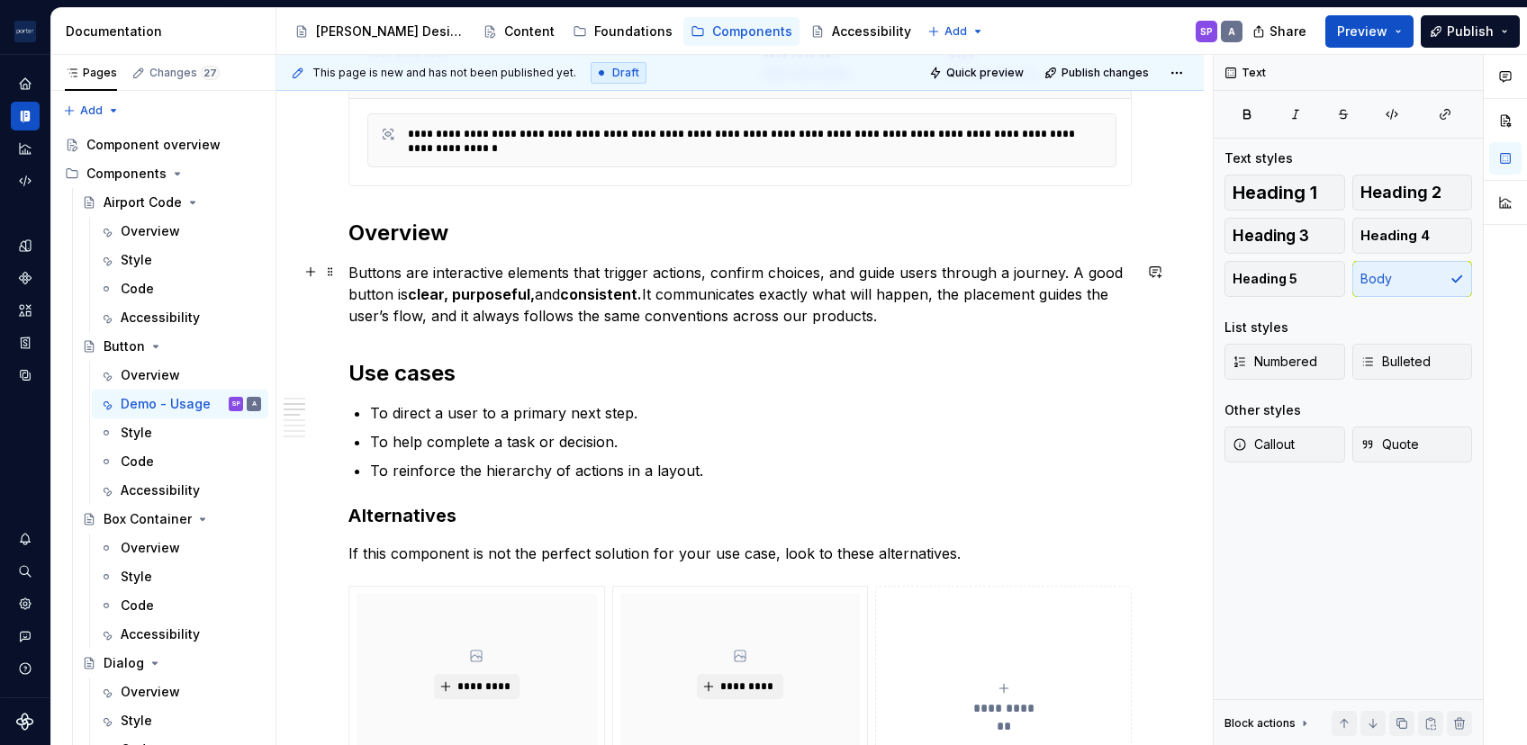
click at [1055, 287] on p "Buttons are interactive elements that trigger actions, confirm choices, and gui…" at bounding box center [739, 294] width 783 height 65
click at [555, 322] on p "Buttons are interactive elements that trigger actions, confirm choices, and gui…" at bounding box center [739, 294] width 783 height 65
click at [721, 293] on p "Buttons are interactive elements that trigger actions, confirm choices, and gui…" at bounding box center [739, 294] width 783 height 65
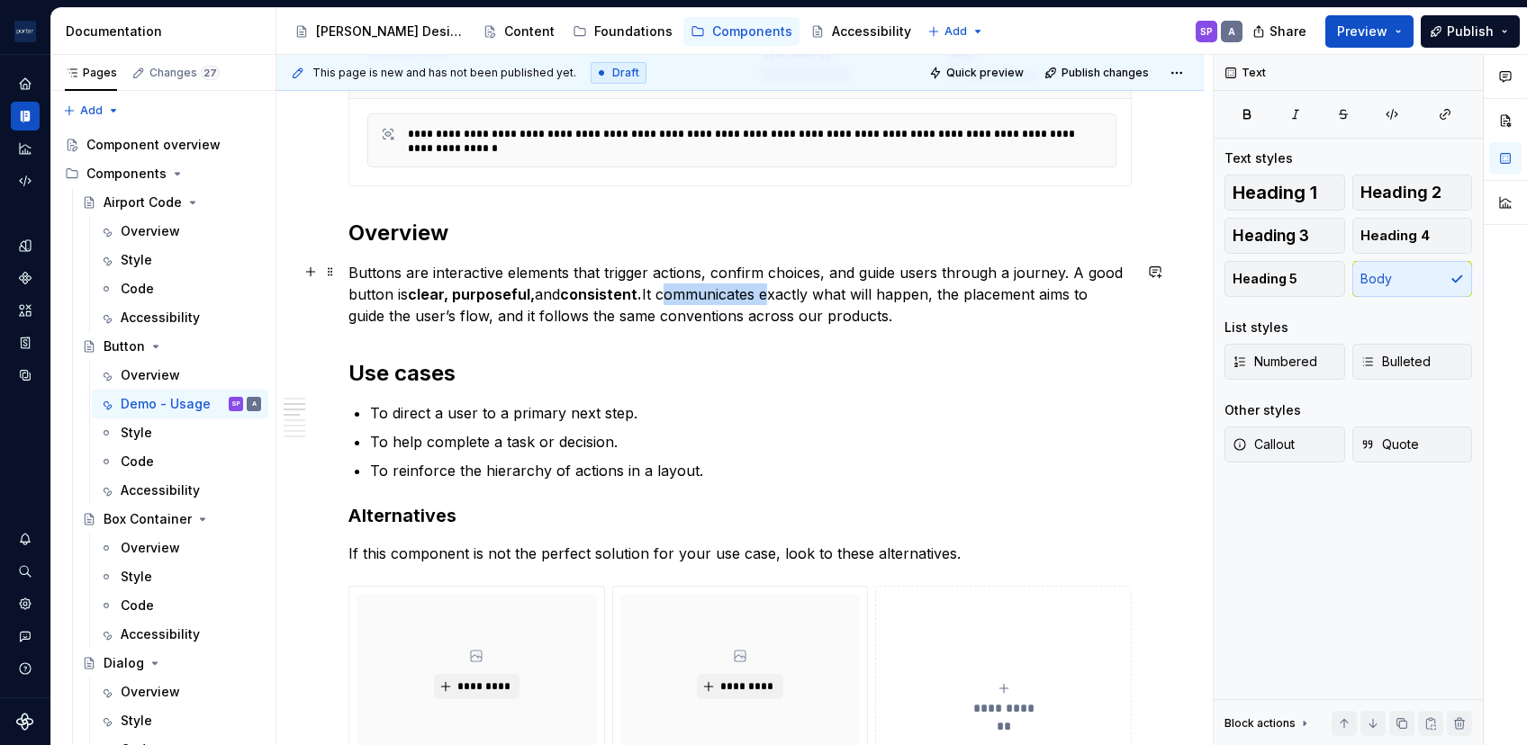
click at [721, 293] on p "Buttons are interactive elements that trigger actions, confirm choices, and gui…" at bounding box center [739, 294] width 783 height 65
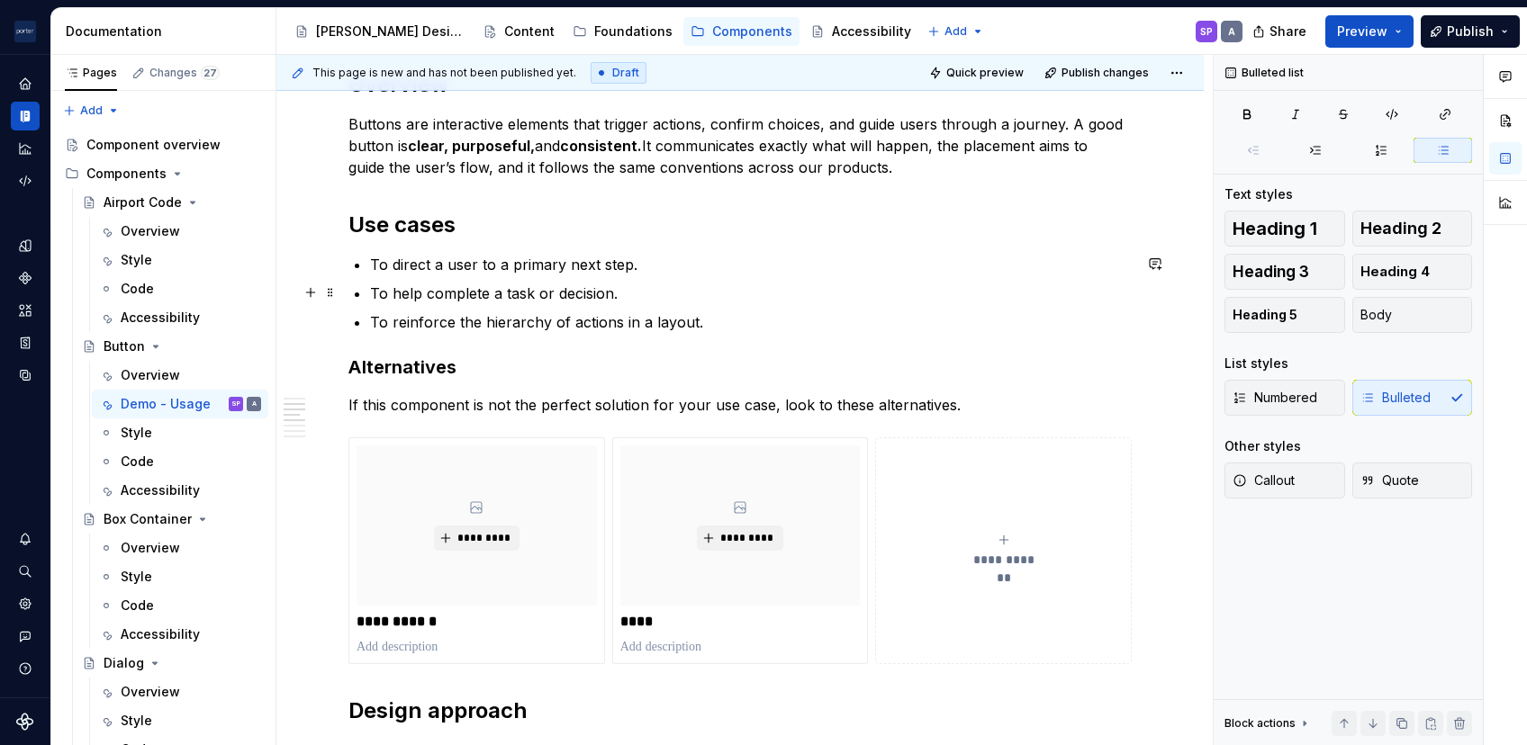
click at [605, 293] on p "To help complete a task or decision." at bounding box center [751, 294] width 762 height 22
click at [513, 230] on h2 "Use cases" at bounding box center [739, 225] width 783 height 29
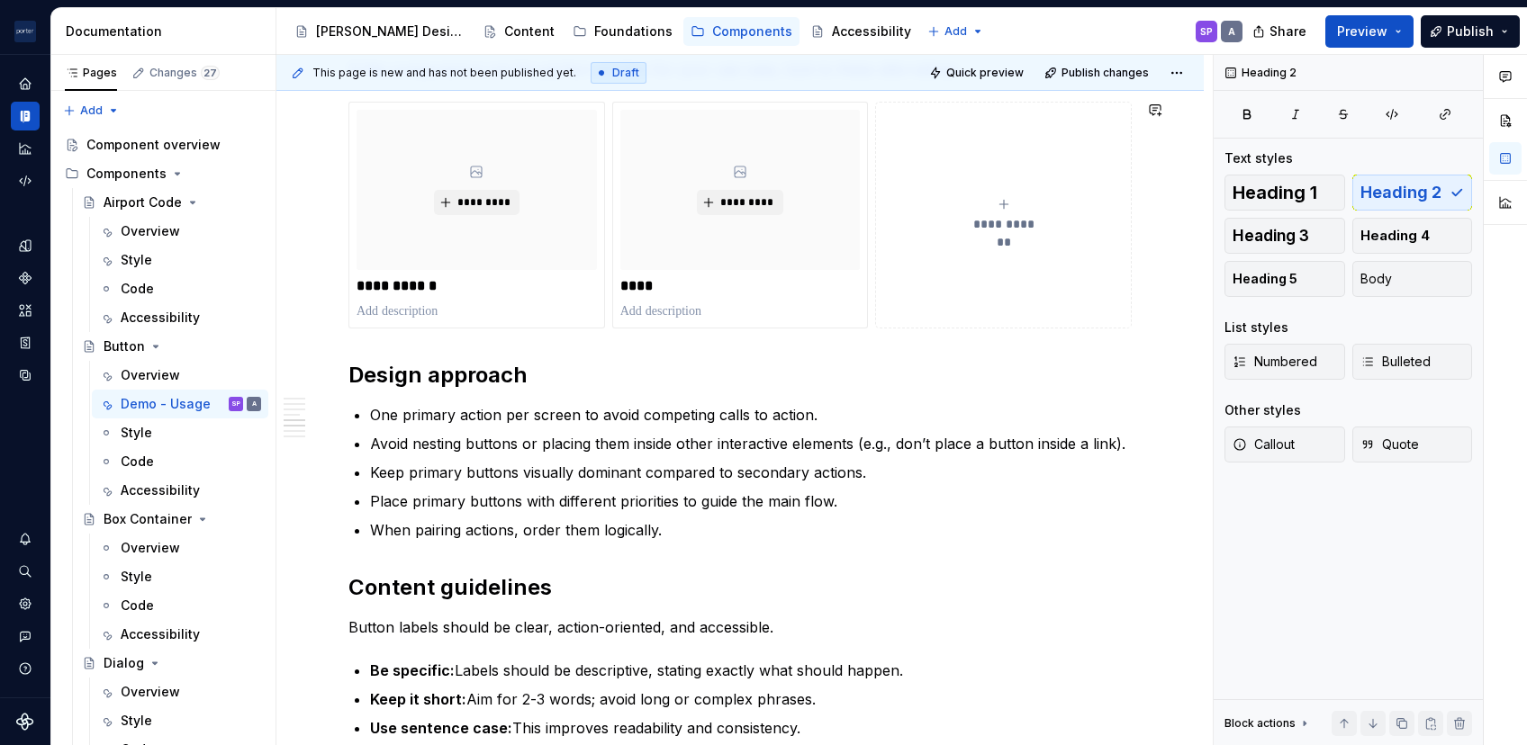
scroll to position [1080, 0]
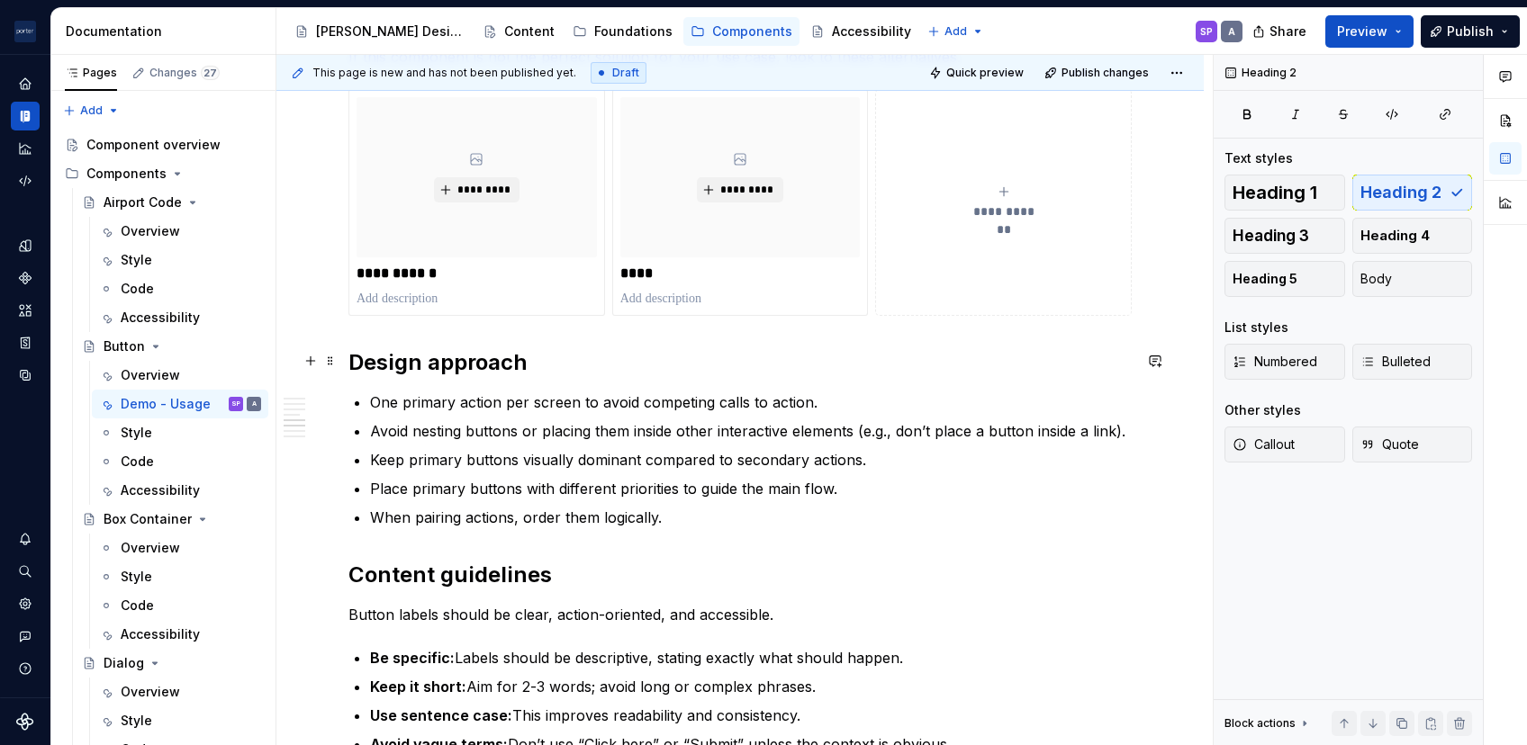
drag, startPoint x: 535, startPoint y: 380, endPoint x: 456, endPoint y: 359, distance: 81.9
click at [456, 359] on h2 "Design approach" at bounding box center [739, 362] width 783 height 29
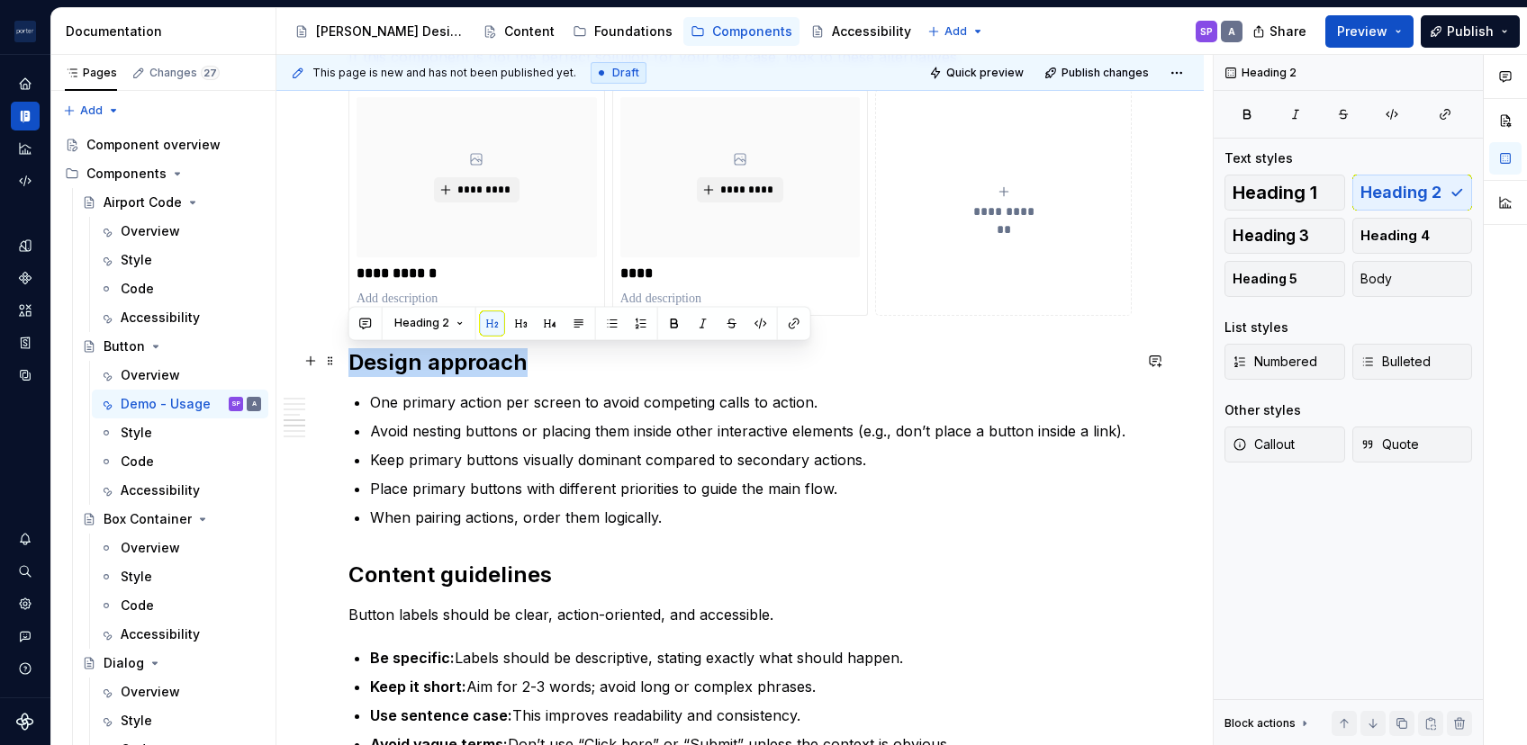
click at [456, 359] on h2 "Design approach" at bounding box center [739, 362] width 783 height 29
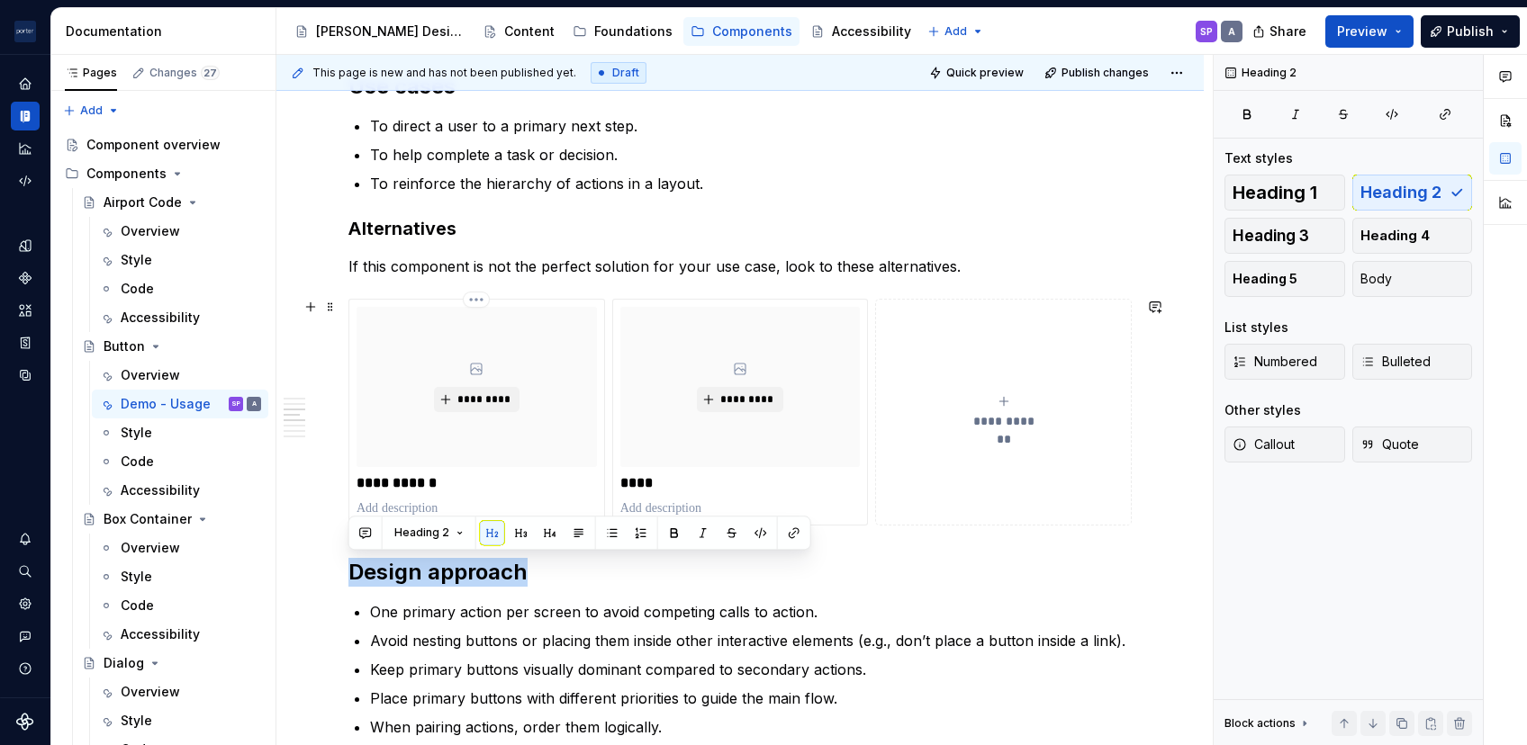
scroll to position [633, 0]
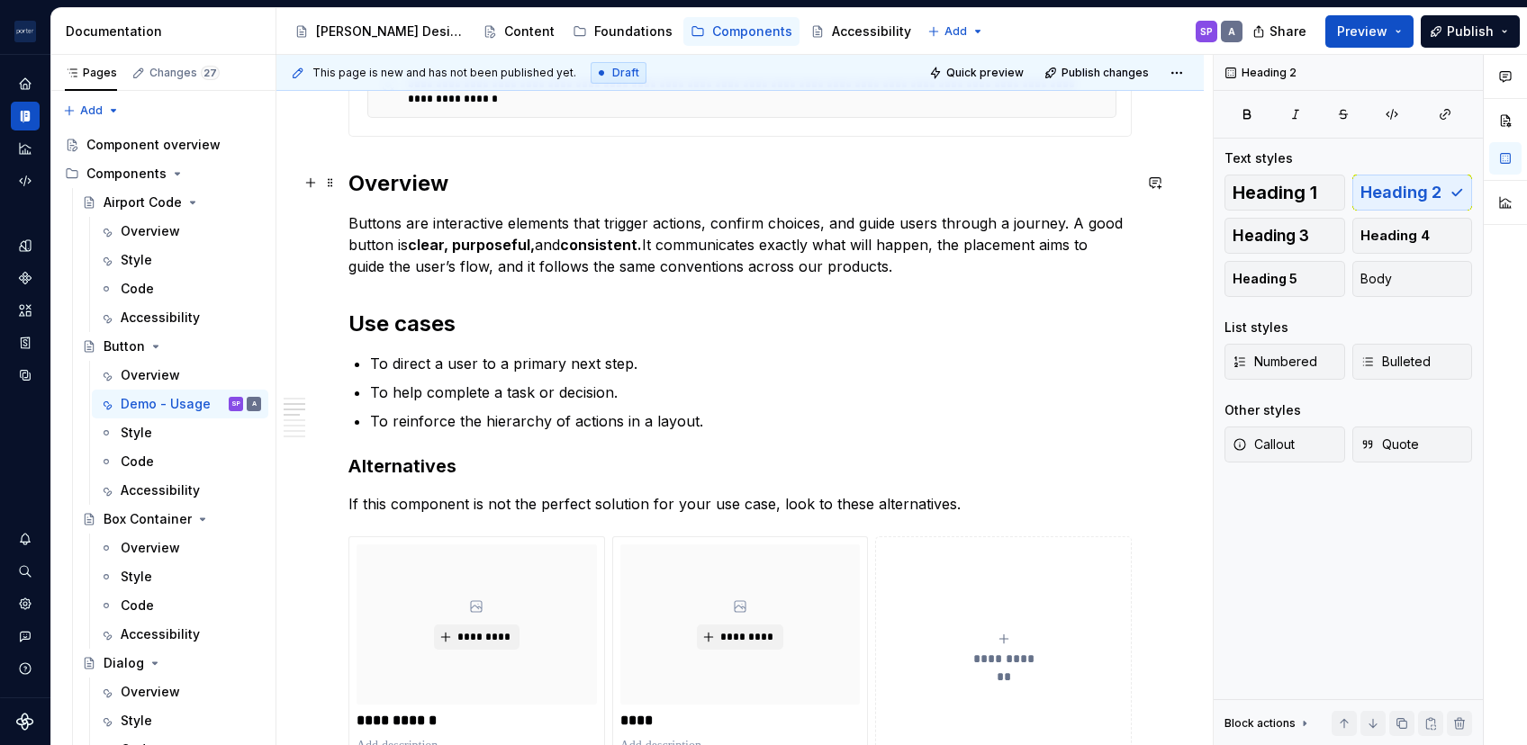
click at [418, 176] on h2 "Overview" at bounding box center [739, 183] width 783 height 29
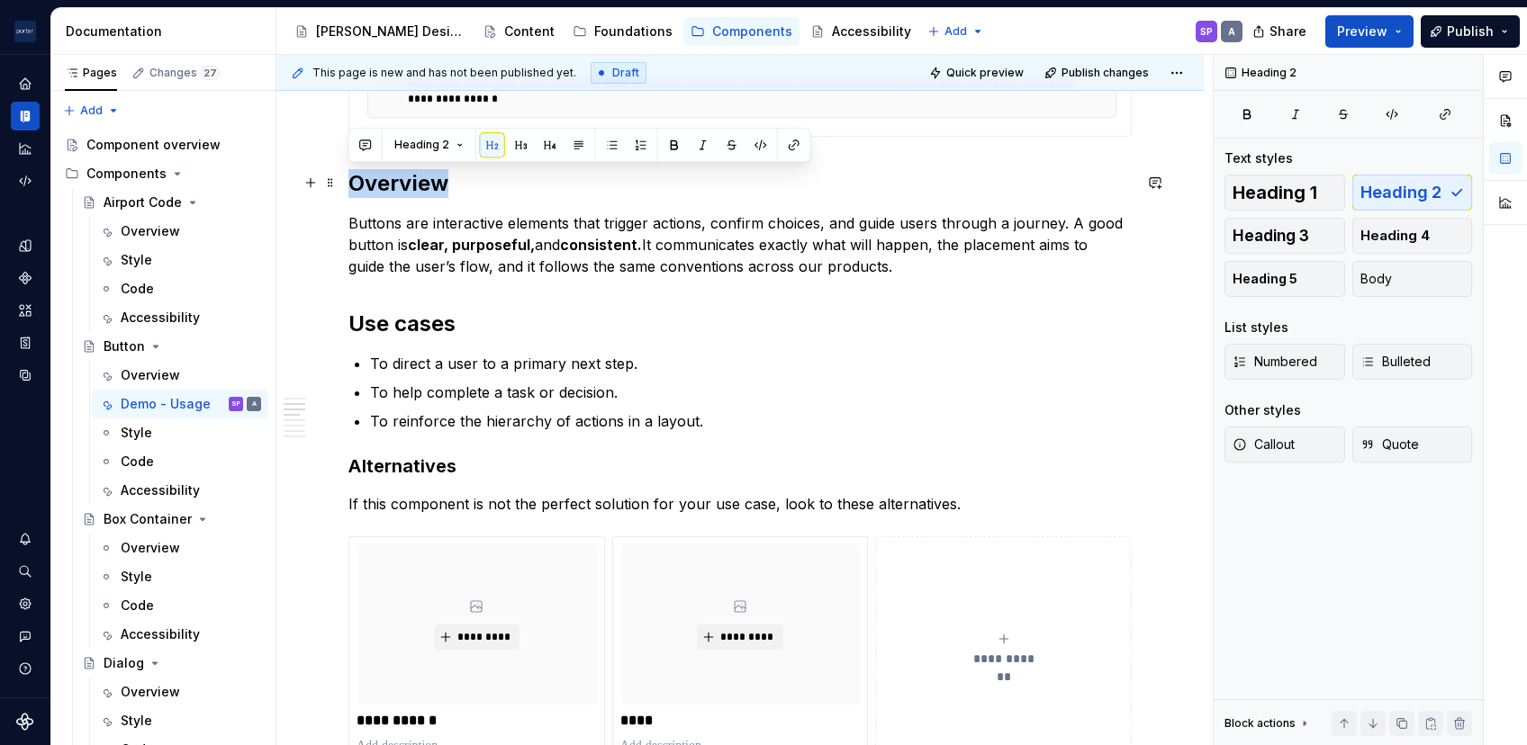
click at [418, 176] on h2 "Overview" at bounding box center [739, 183] width 783 height 29
click at [395, 330] on h2 "Use cases" at bounding box center [739, 324] width 783 height 29
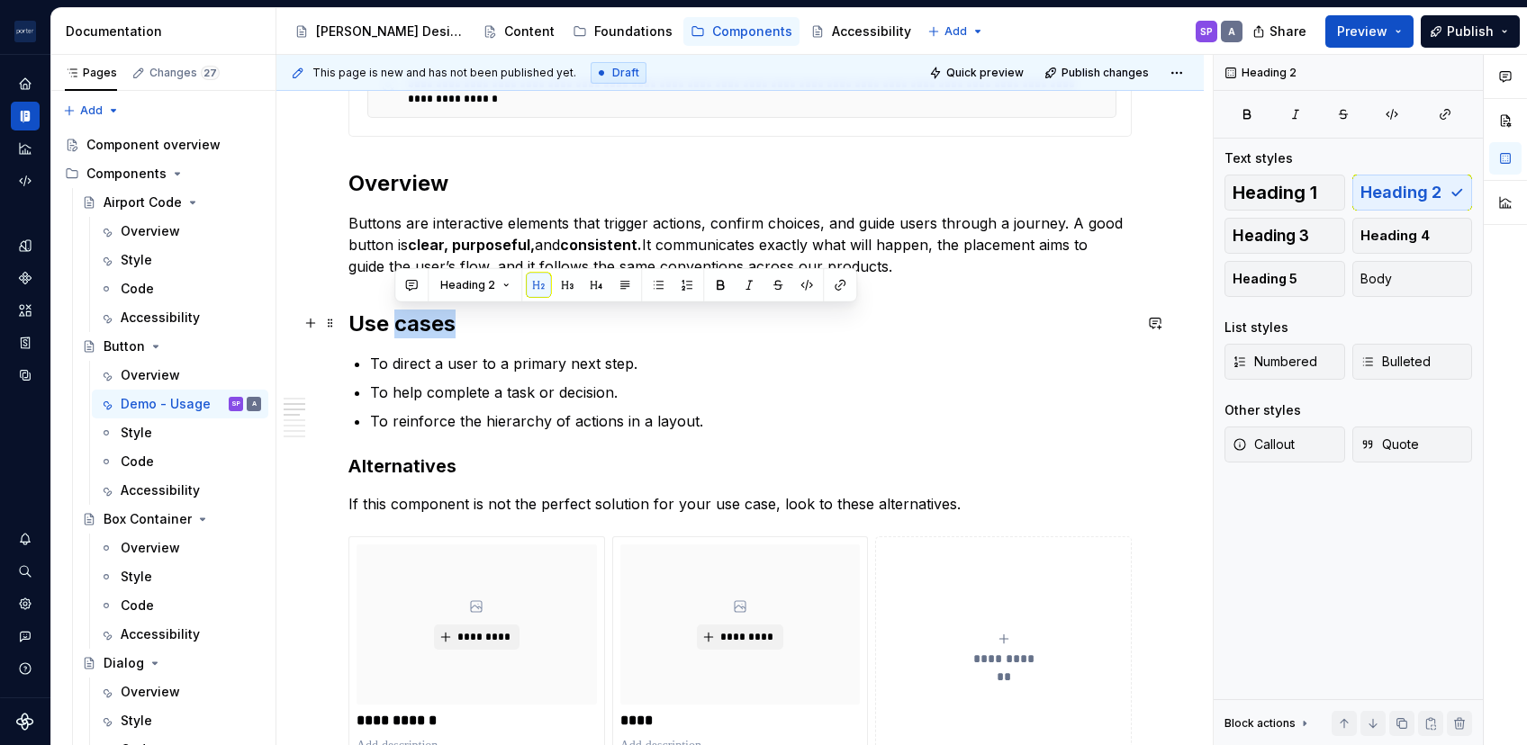
click at [395, 330] on h2 "Use cases" at bounding box center [739, 324] width 783 height 29
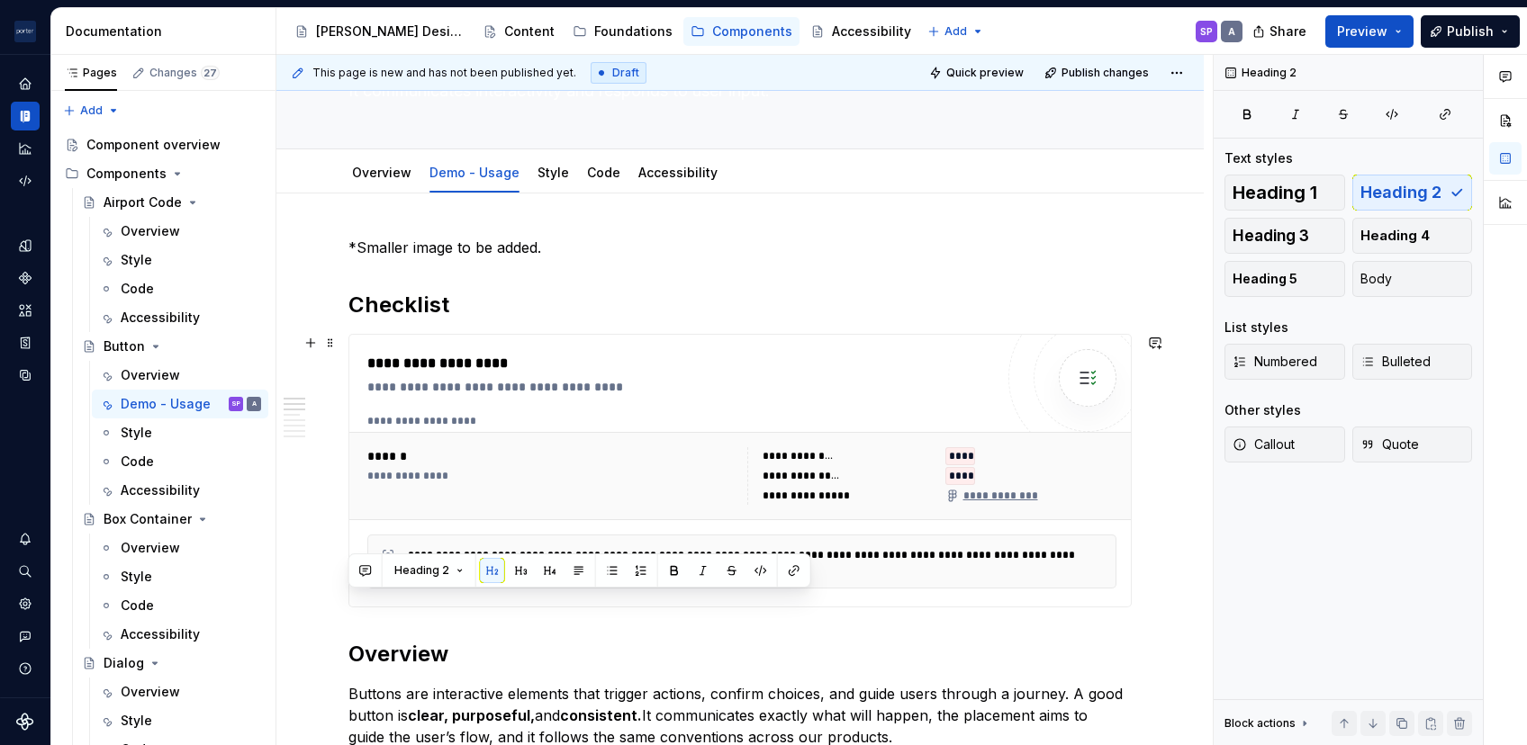
scroll to position [349, 0]
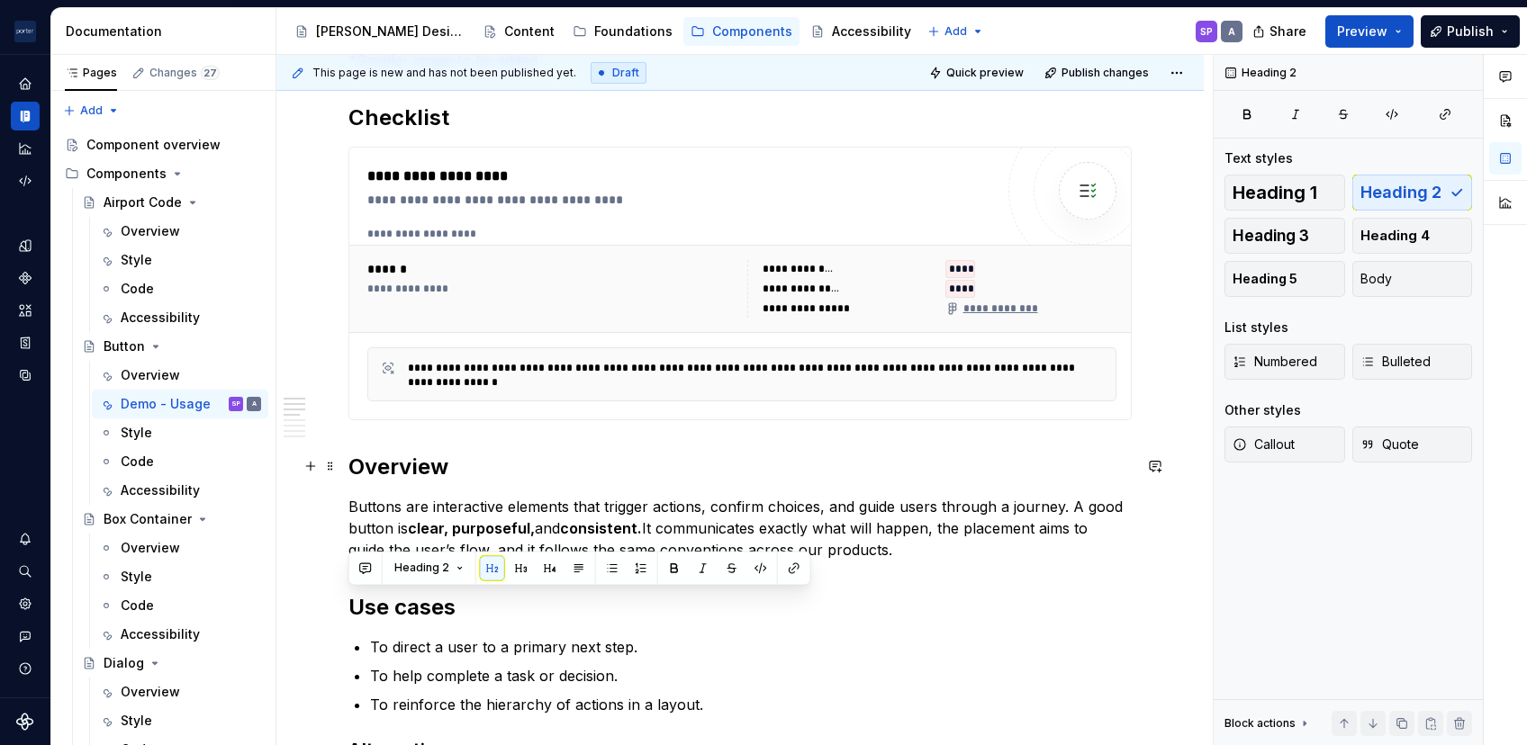
click at [394, 479] on h2 "Overview" at bounding box center [739, 467] width 783 height 29
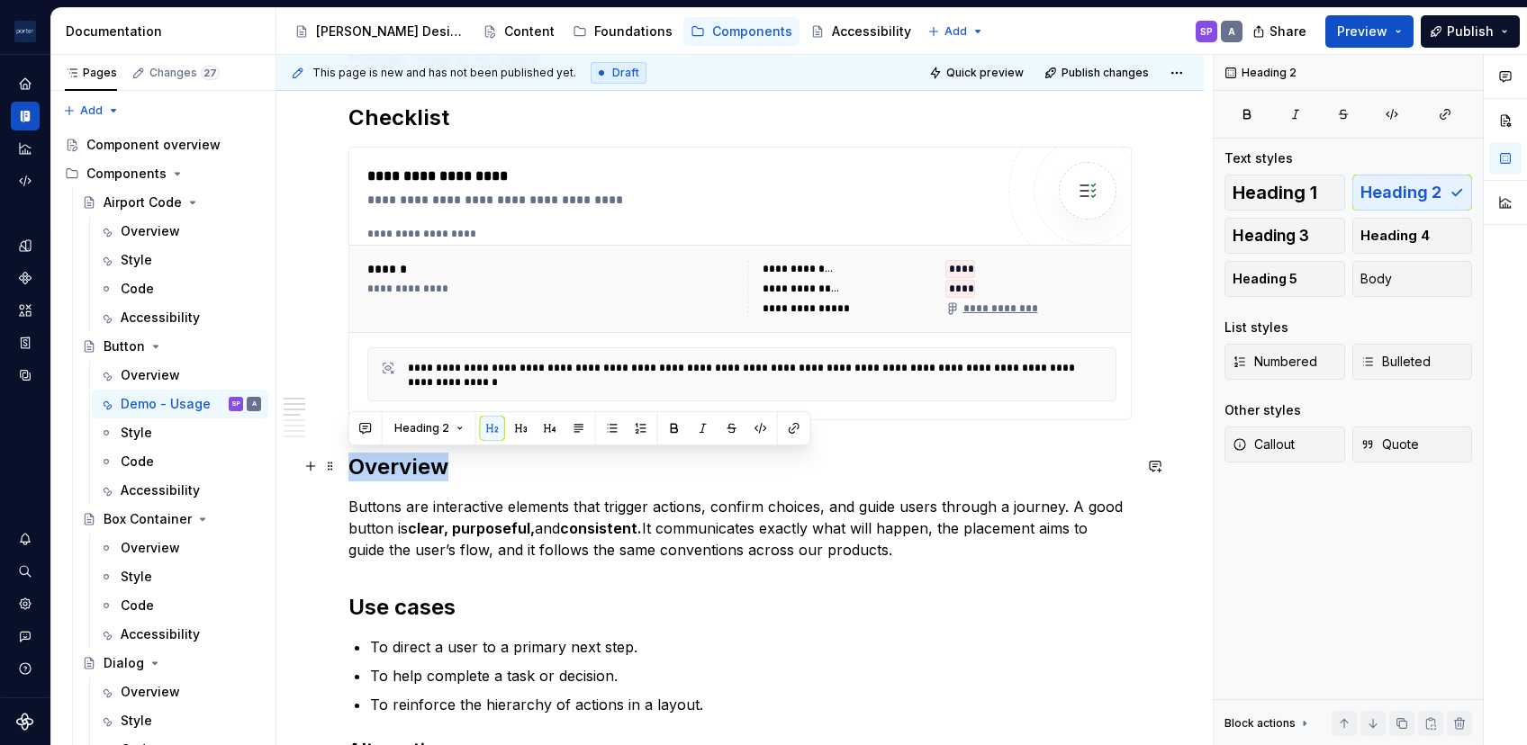
click at [394, 479] on h2 "Overview" at bounding box center [739, 467] width 783 height 29
click at [411, 429] on span "Heading 2" at bounding box center [421, 428] width 55 height 14
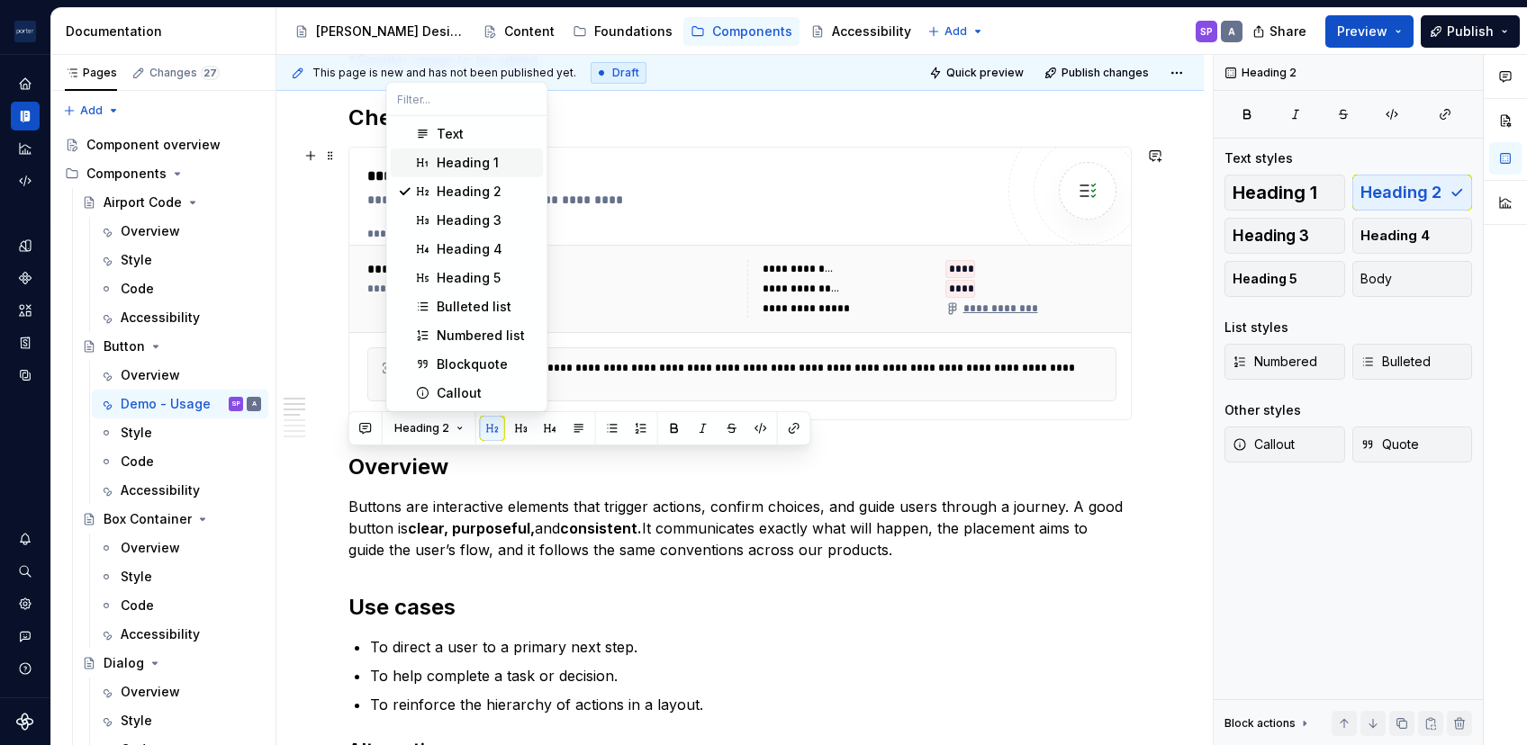
click at [486, 159] on div "Heading 1" at bounding box center [468, 163] width 62 height 18
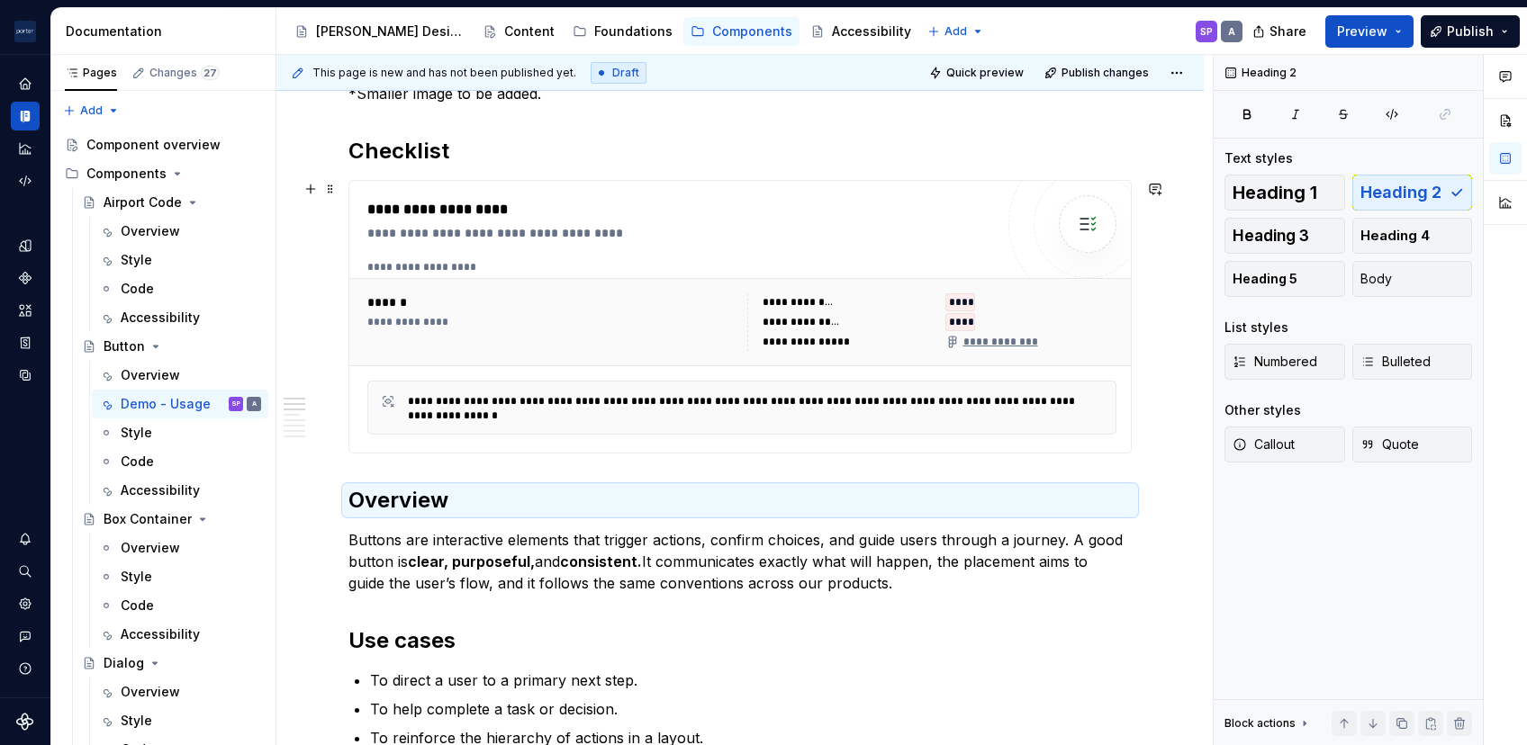
scroll to position [176, 0]
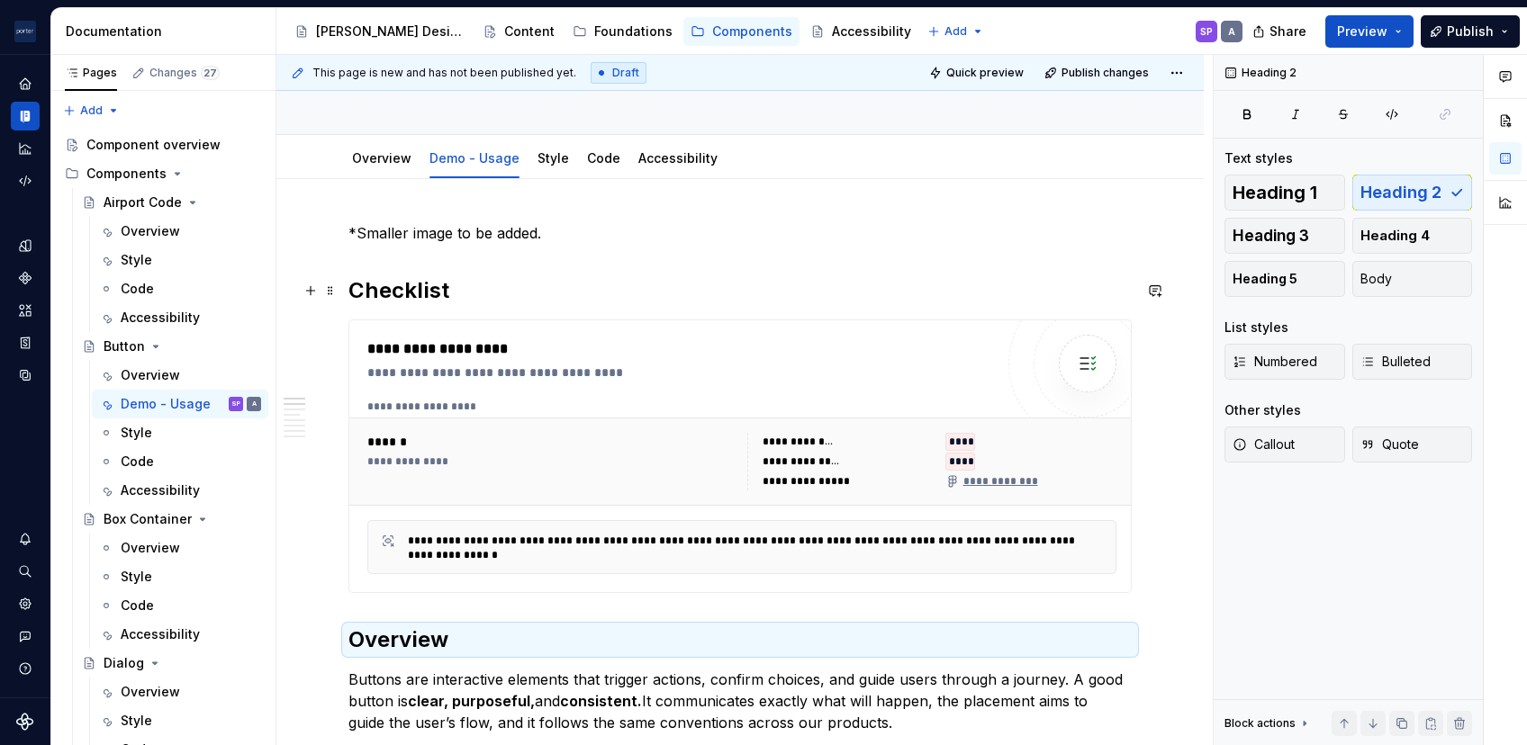
click at [400, 283] on strong "Checklist" at bounding box center [398, 290] width 101 height 26
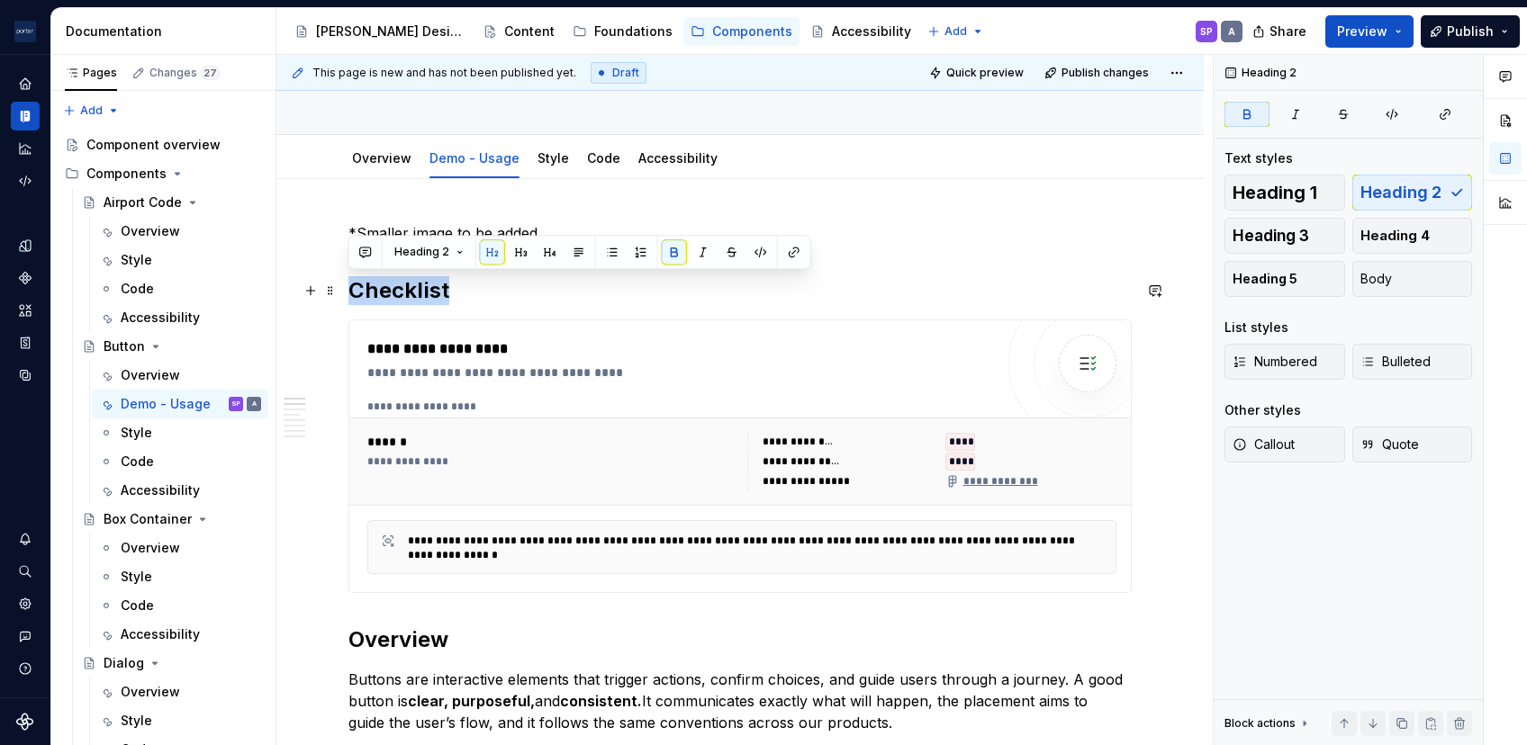
click at [400, 283] on strong "Checklist" at bounding box center [398, 290] width 101 height 26
click at [411, 292] on strong "Checklist" at bounding box center [398, 290] width 101 height 26
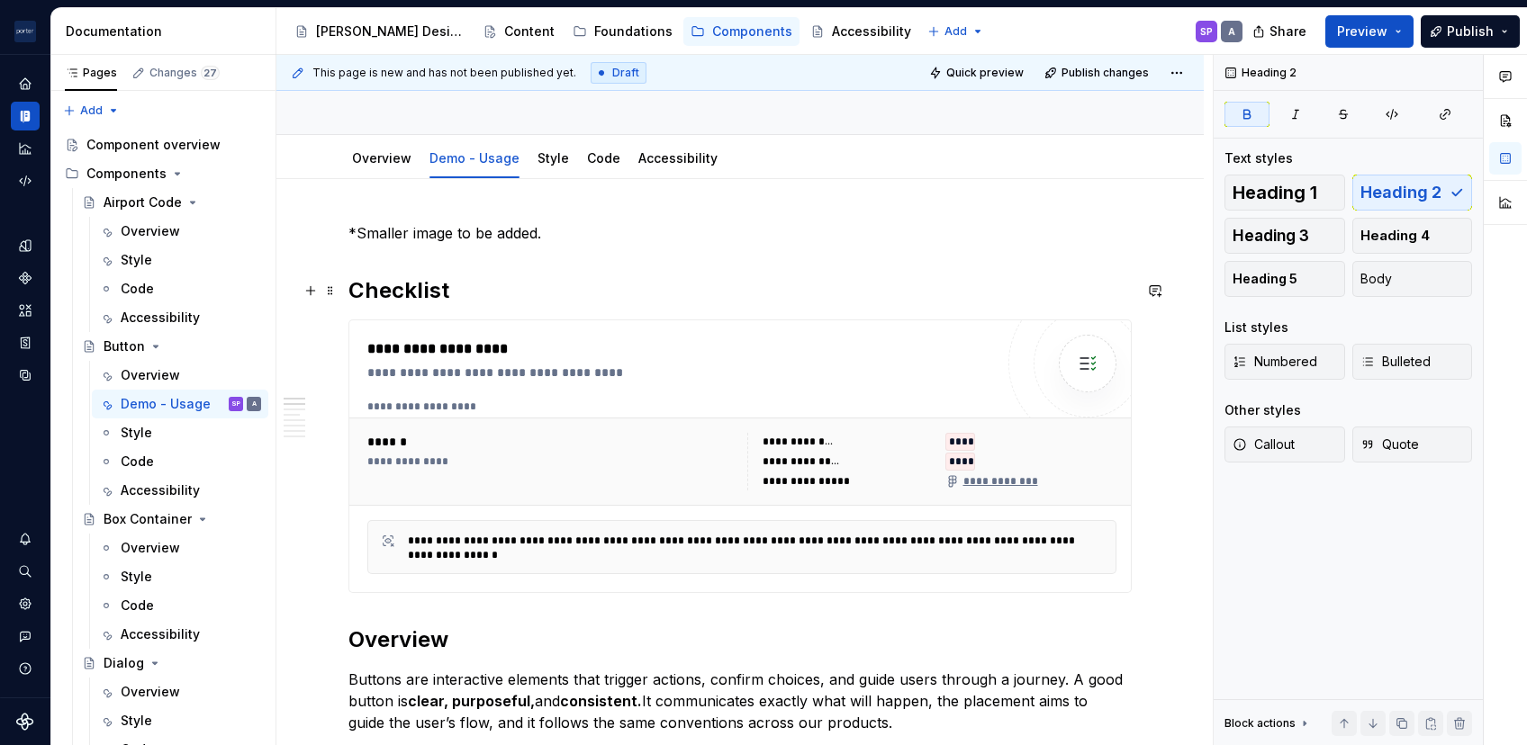
click at [393, 291] on strong "Checklist" at bounding box center [398, 290] width 101 height 26
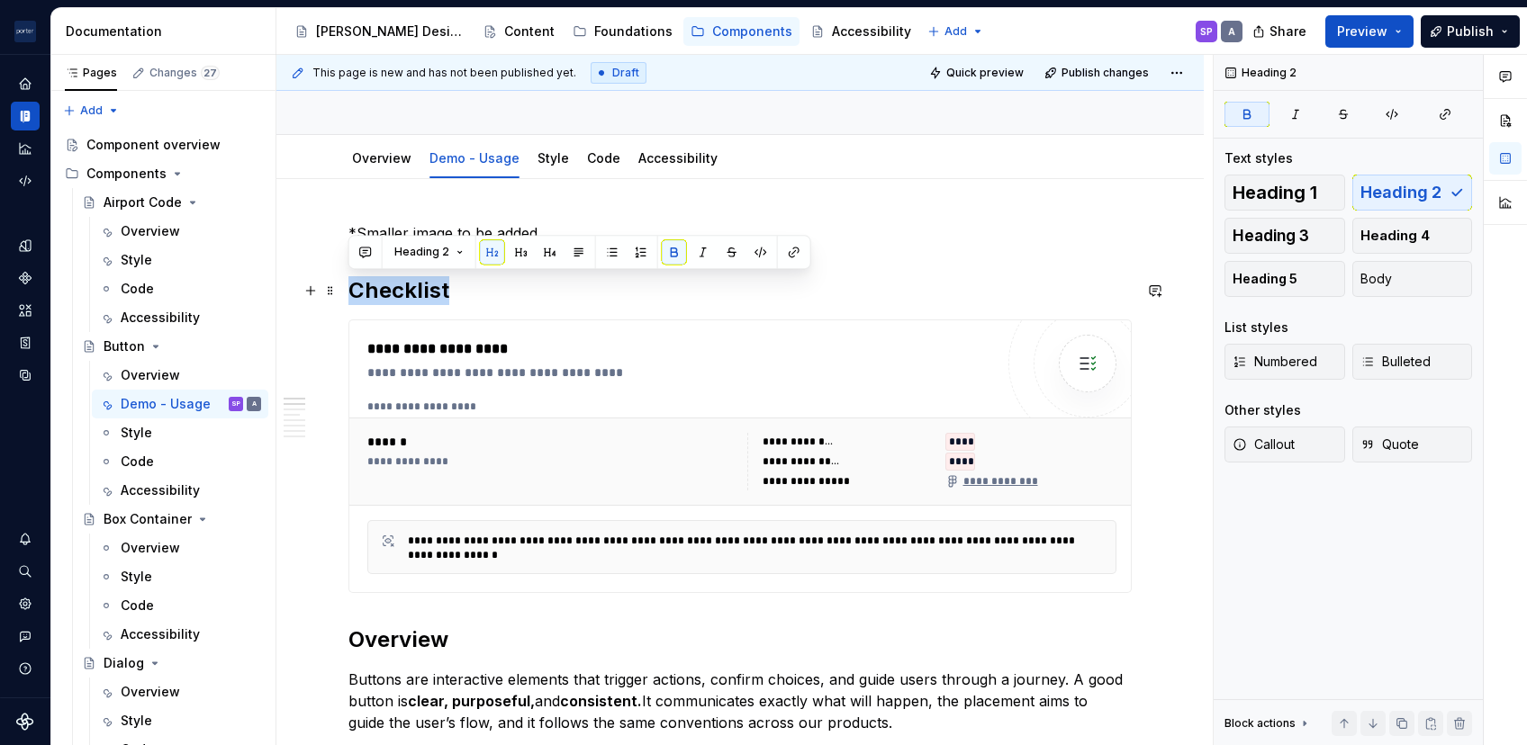
click at [393, 291] on strong "Checklist" at bounding box center [398, 290] width 101 height 26
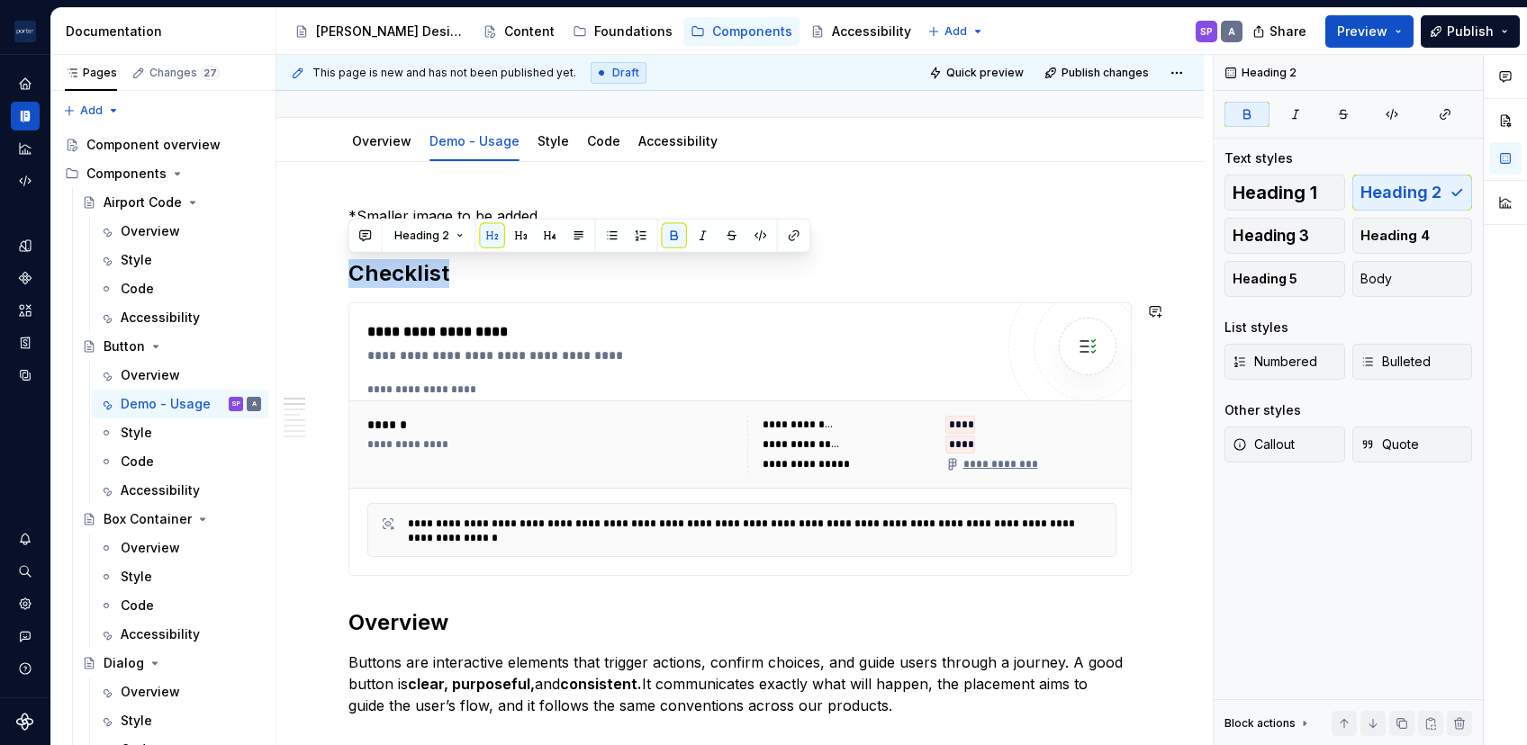
scroll to position [184, 0]
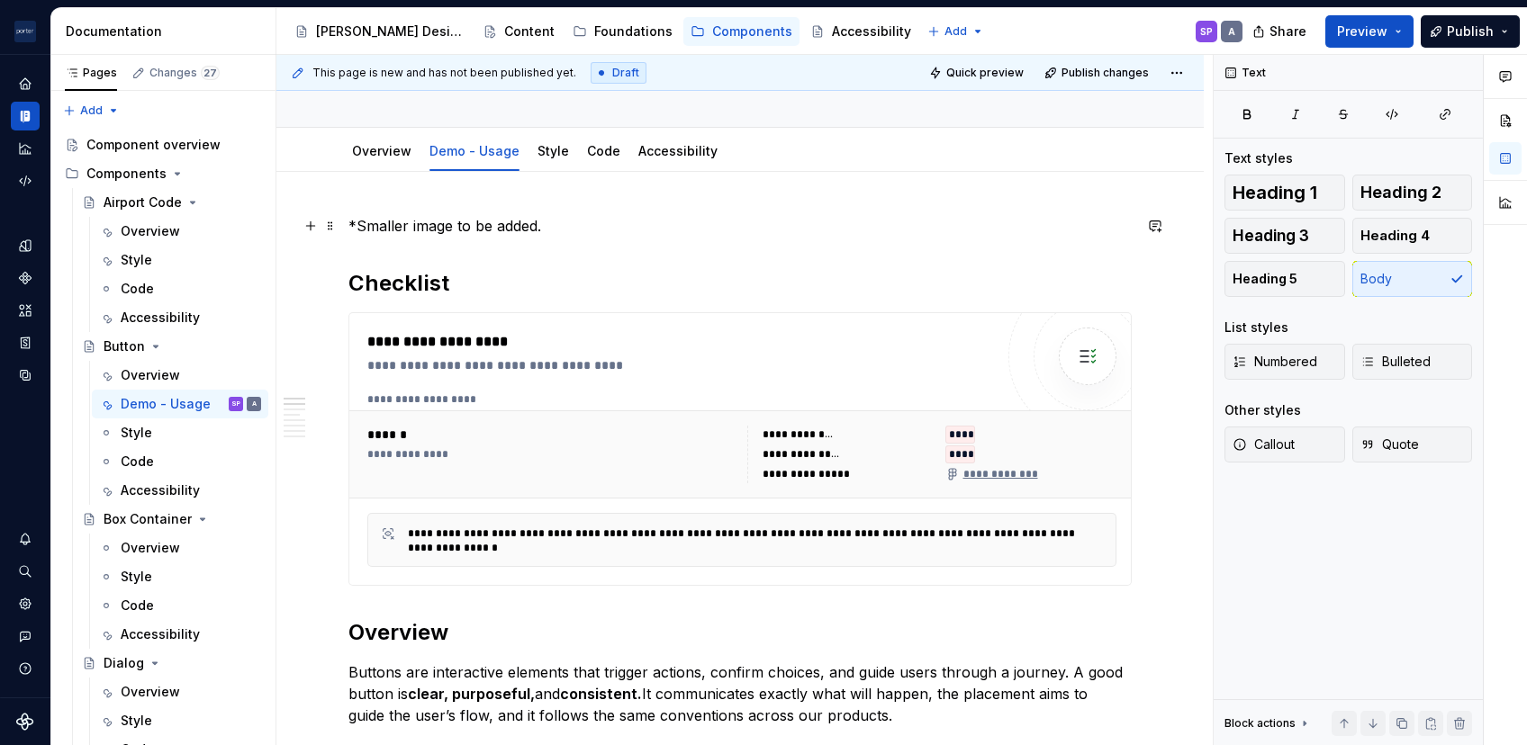
click at [433, 219] on p "*Smaller image to be added." at bounding box center [739, 226] width 783 height 22
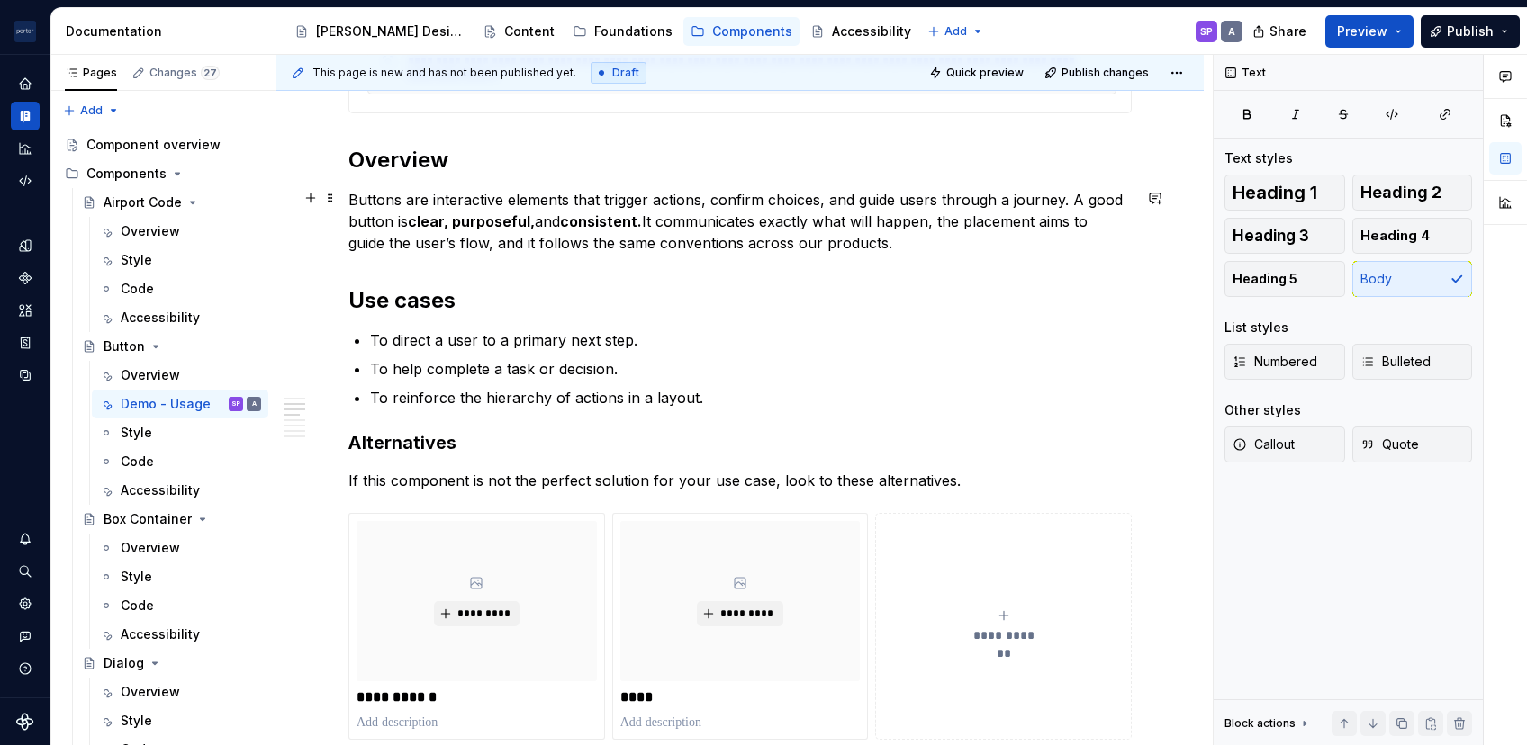
scroll to position [656, 0]
click at [405, 292] on h2 "Use cases" at bounding box center [739, 301] width 783 height 29
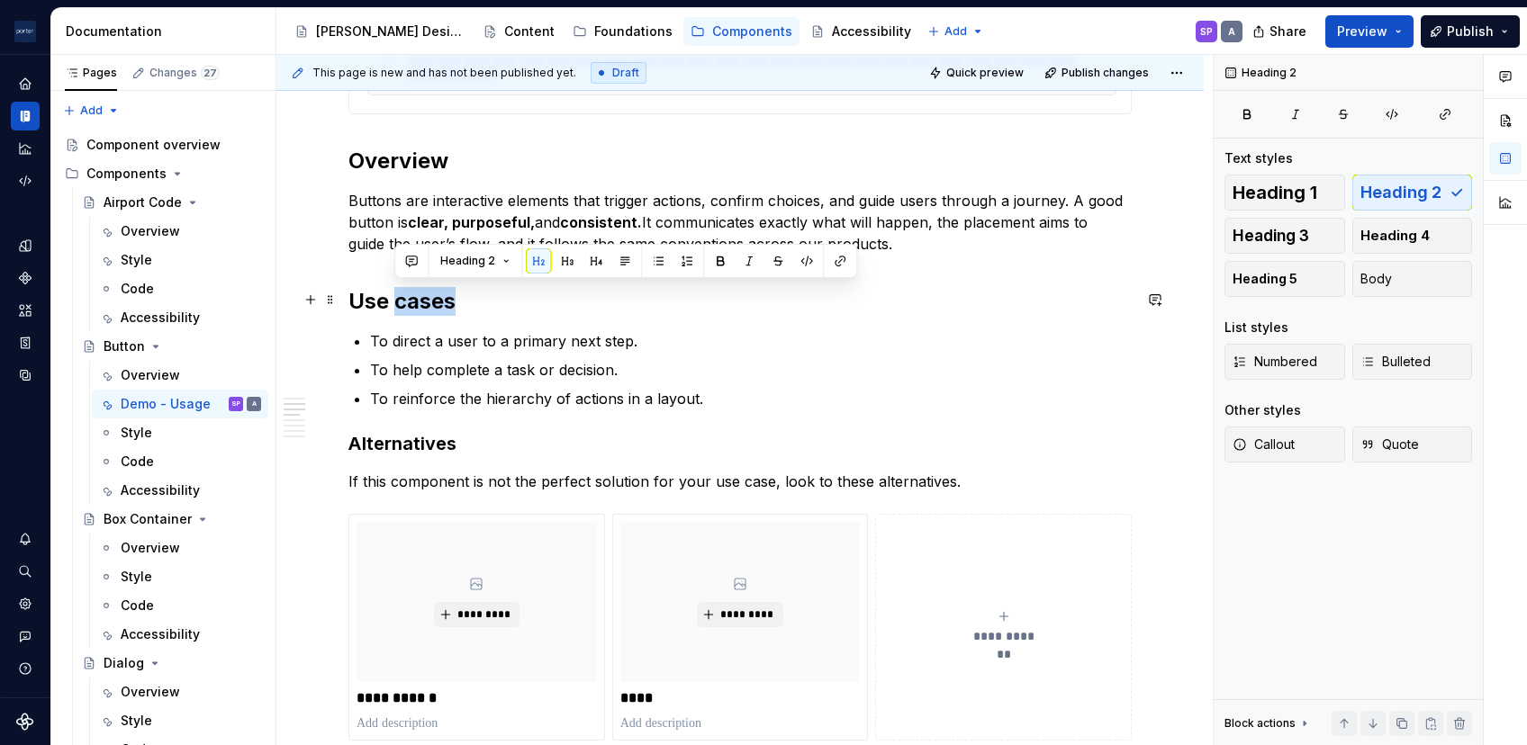
click at [405, 292] on h2 "Use cases" at bounding box center [739, 301] width 783 height 29
click at [405, 447] on h3 "Alternatives" at bounding box center [739, 443] width 783 height 25
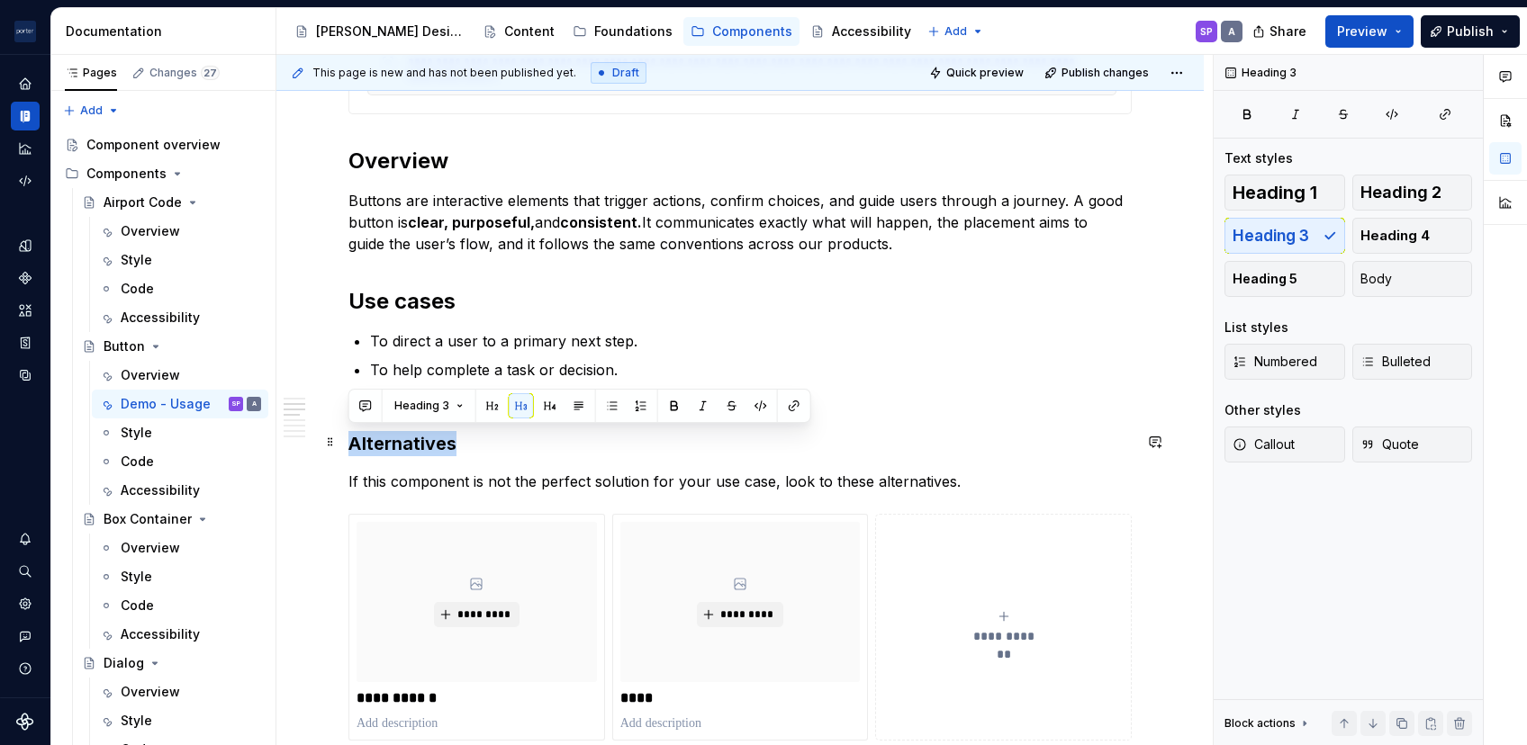
click at [405, 447] on h3 "Alternatives" at bounding box center [739, 443] width 783 height 25
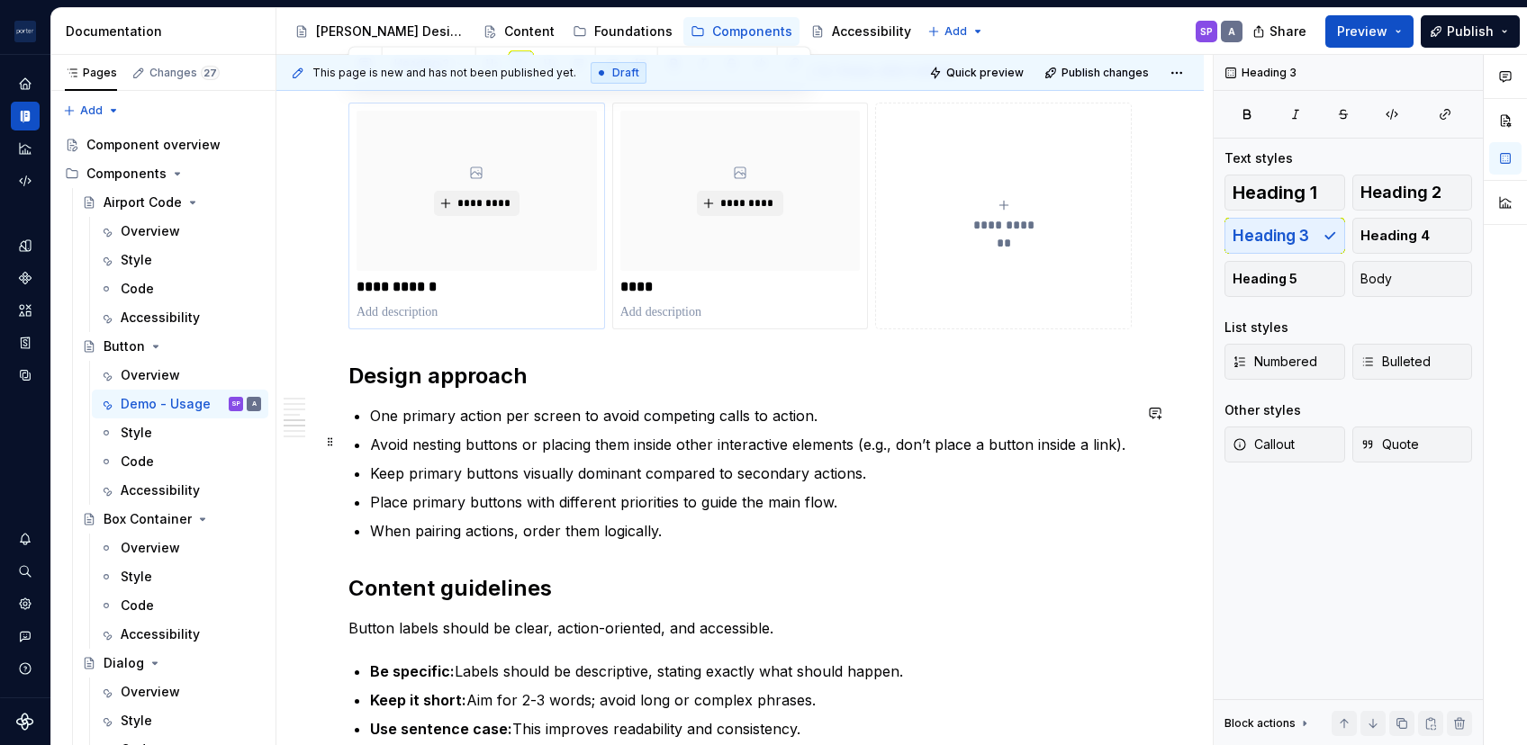
scroll to position [1070, 0]
click at [432, 407] on p "One primary action per screen to avoid competing calls to action." at bounding box center [751, 414] width 762 height 22
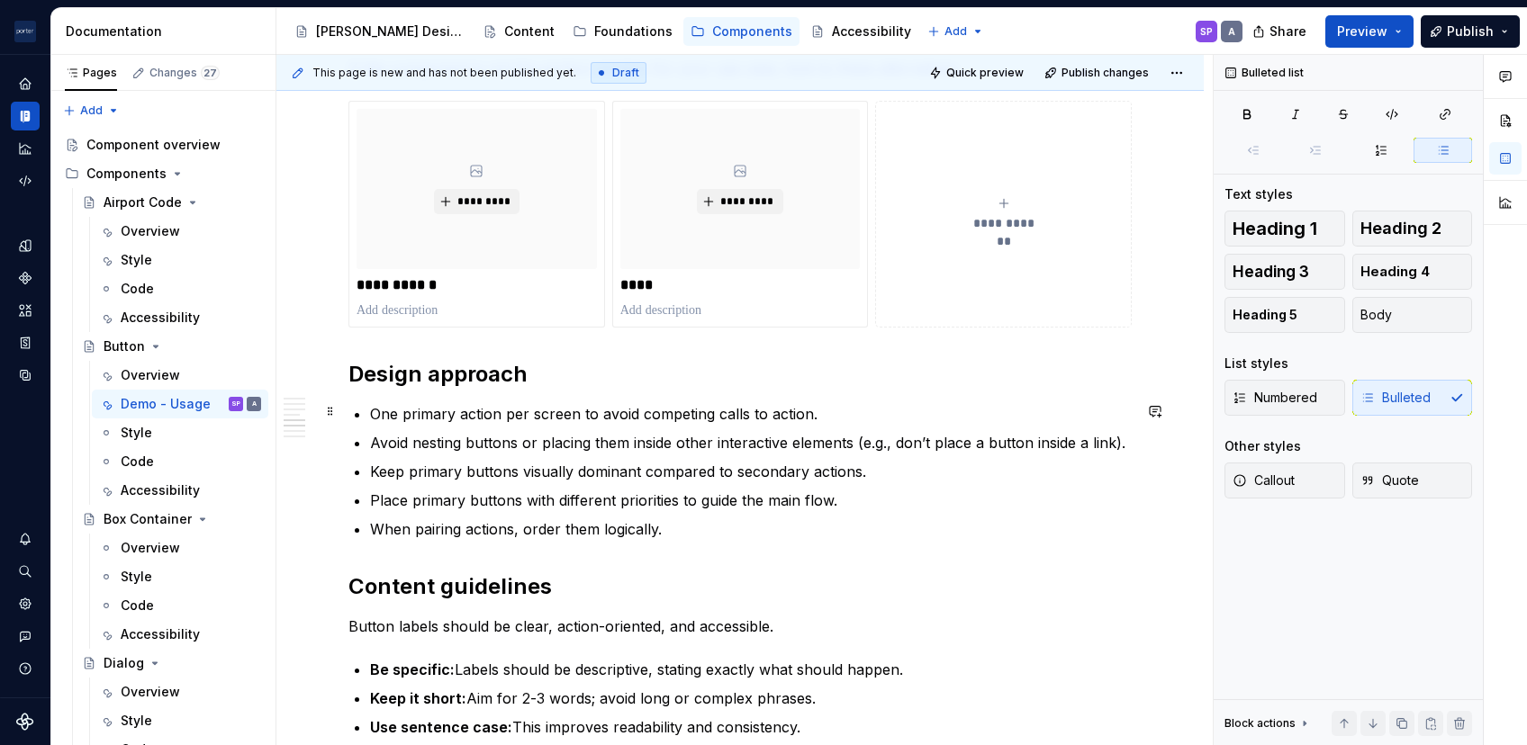
click at [432, 378] on h2 "Design approach" at bounding box center [739, 374] width 783 height 29
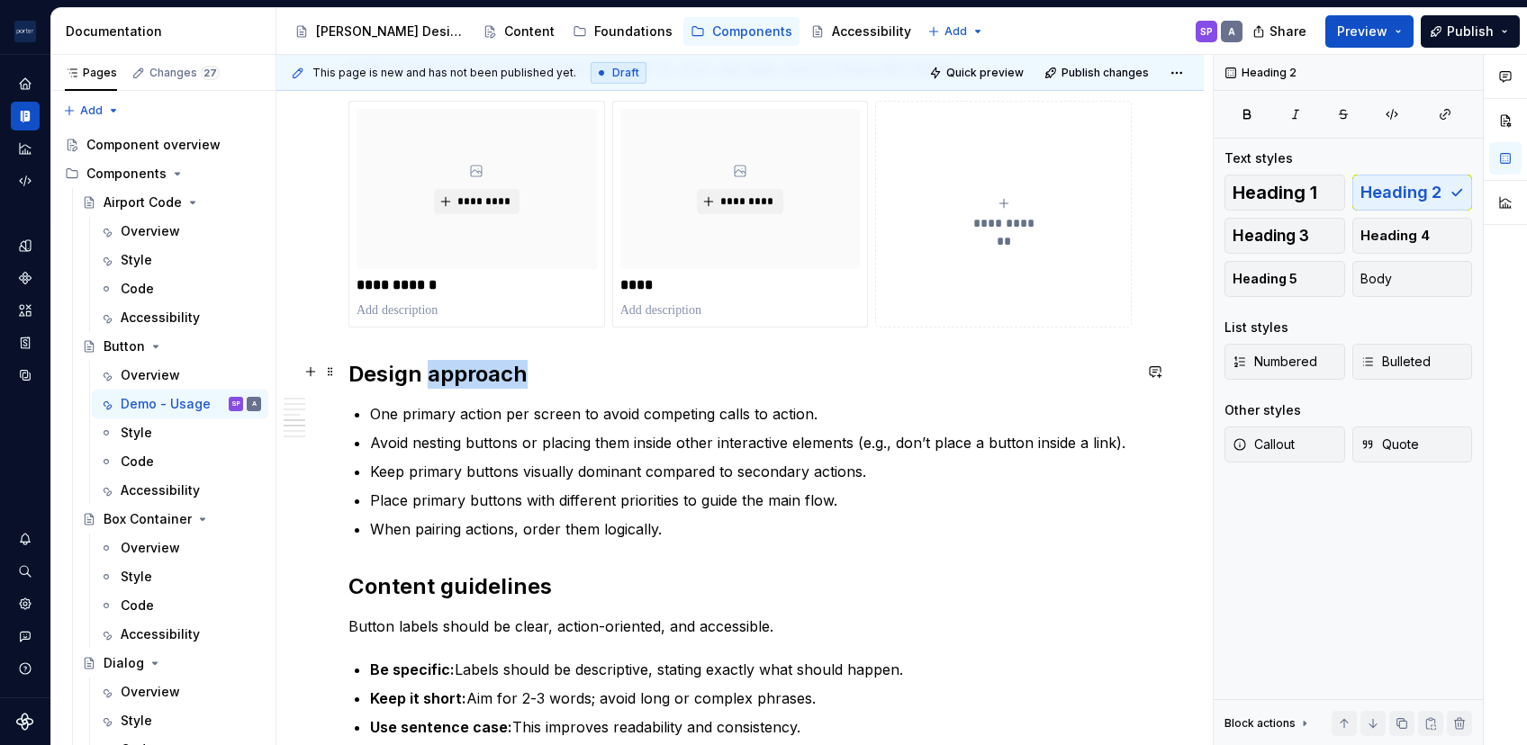
click at [432, 378] on h2 "Design approach" at bounding box center [739, 374] width 783 height 29
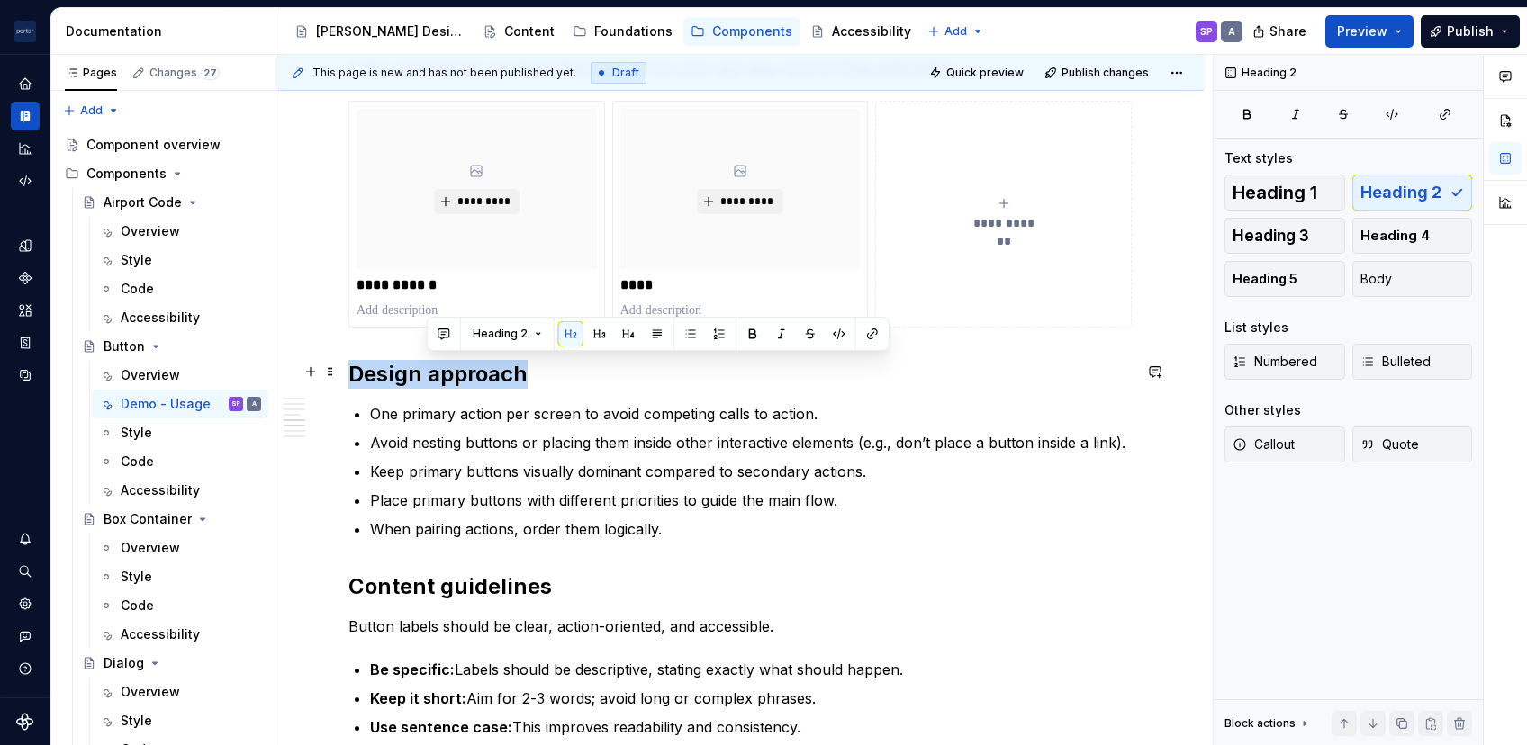
click at [432, 378] on h2 "Design approach" at bounding box center [739, 374] width 783 height 29
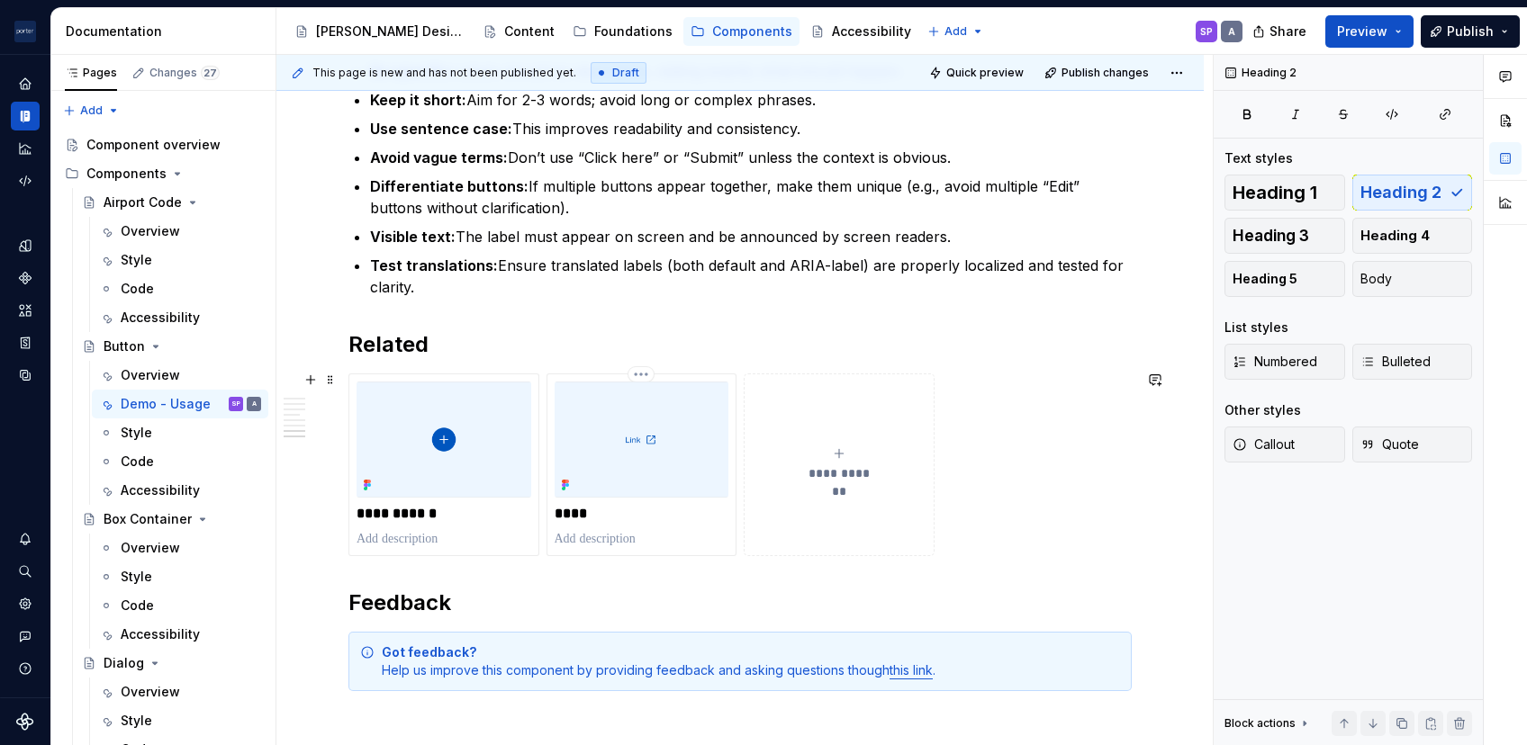
scroll to position [1708, 0]
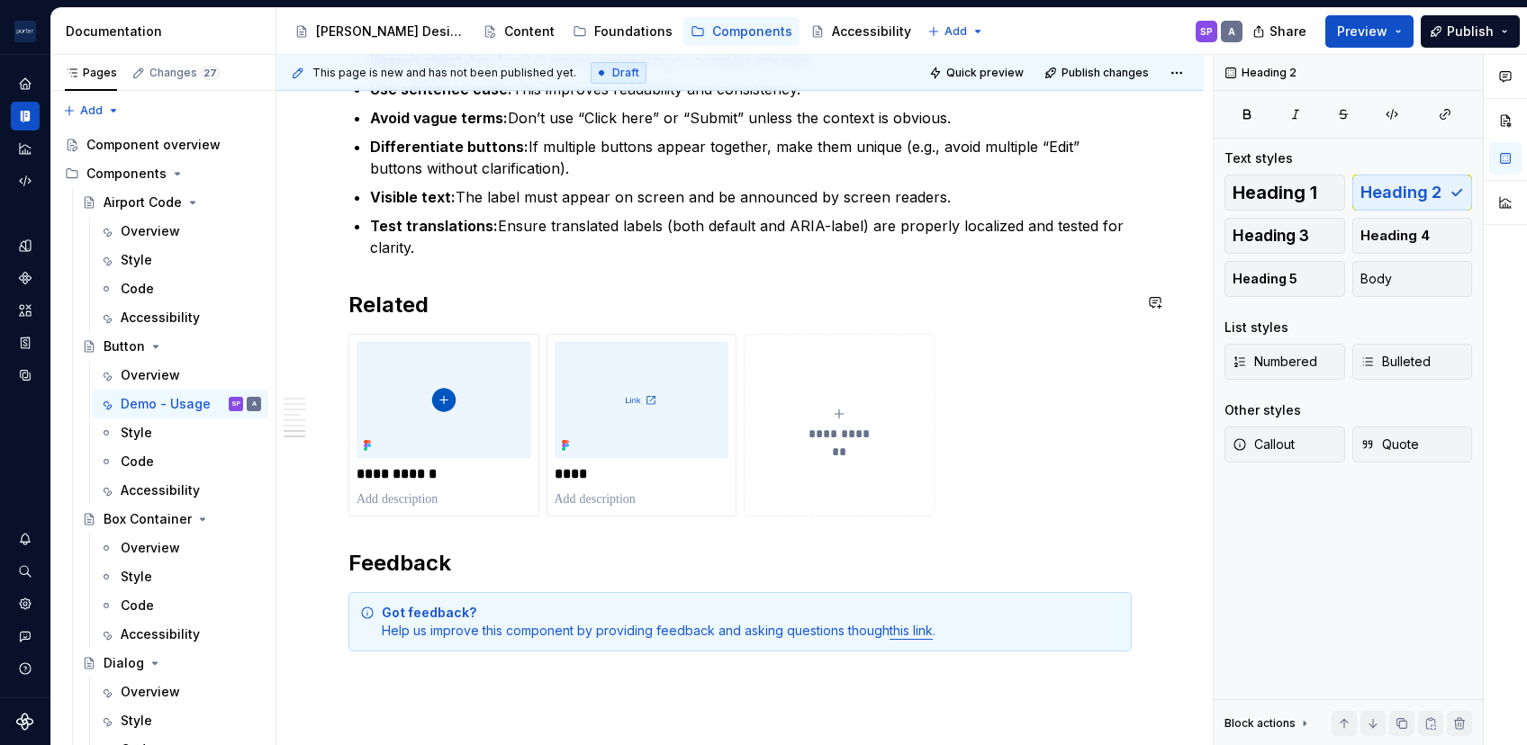
click at [396, 334] on div "**********" at bounding box center [739, 425] width 783 height 183
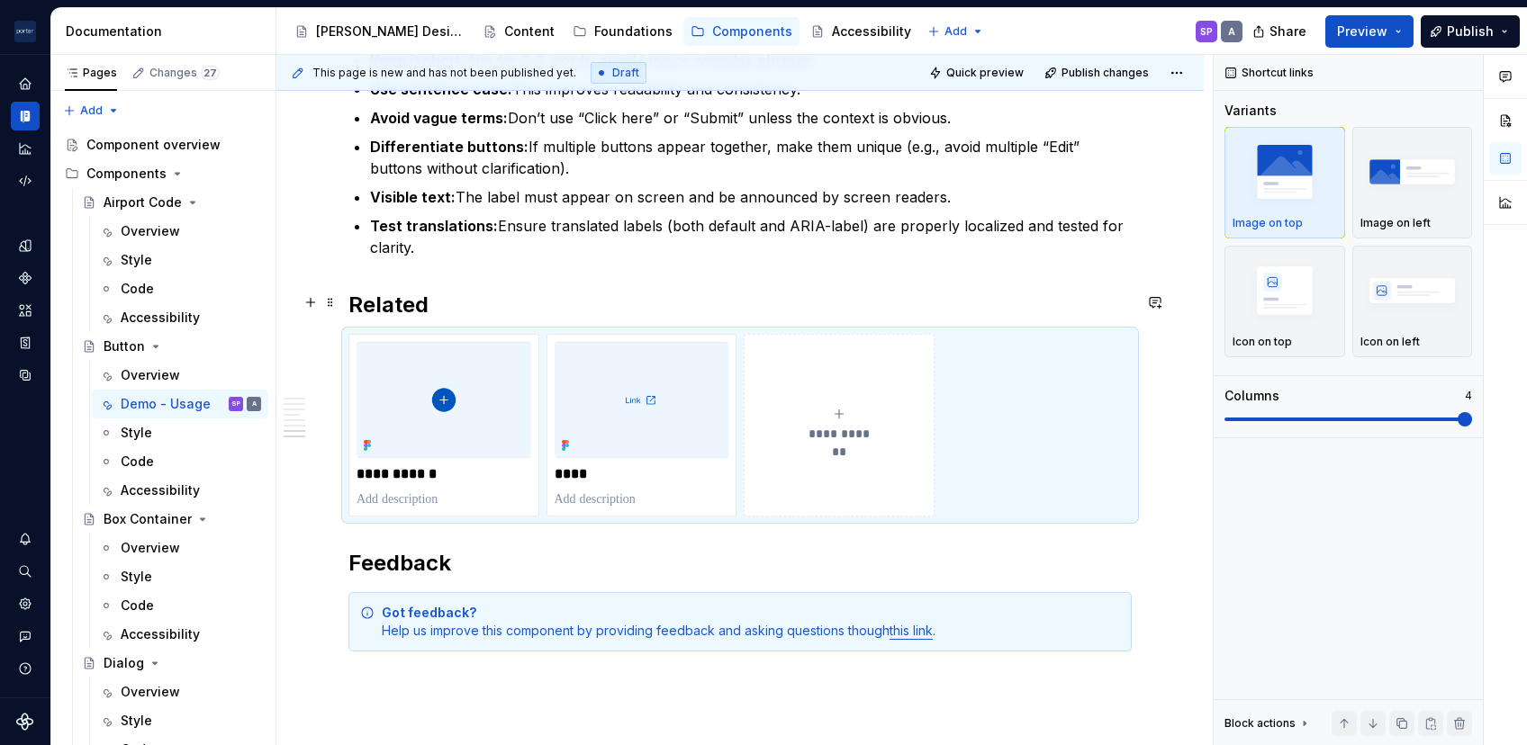
click at [387, 298] on h2 "Related" at bounding box center [739, 305] width 783 height 29
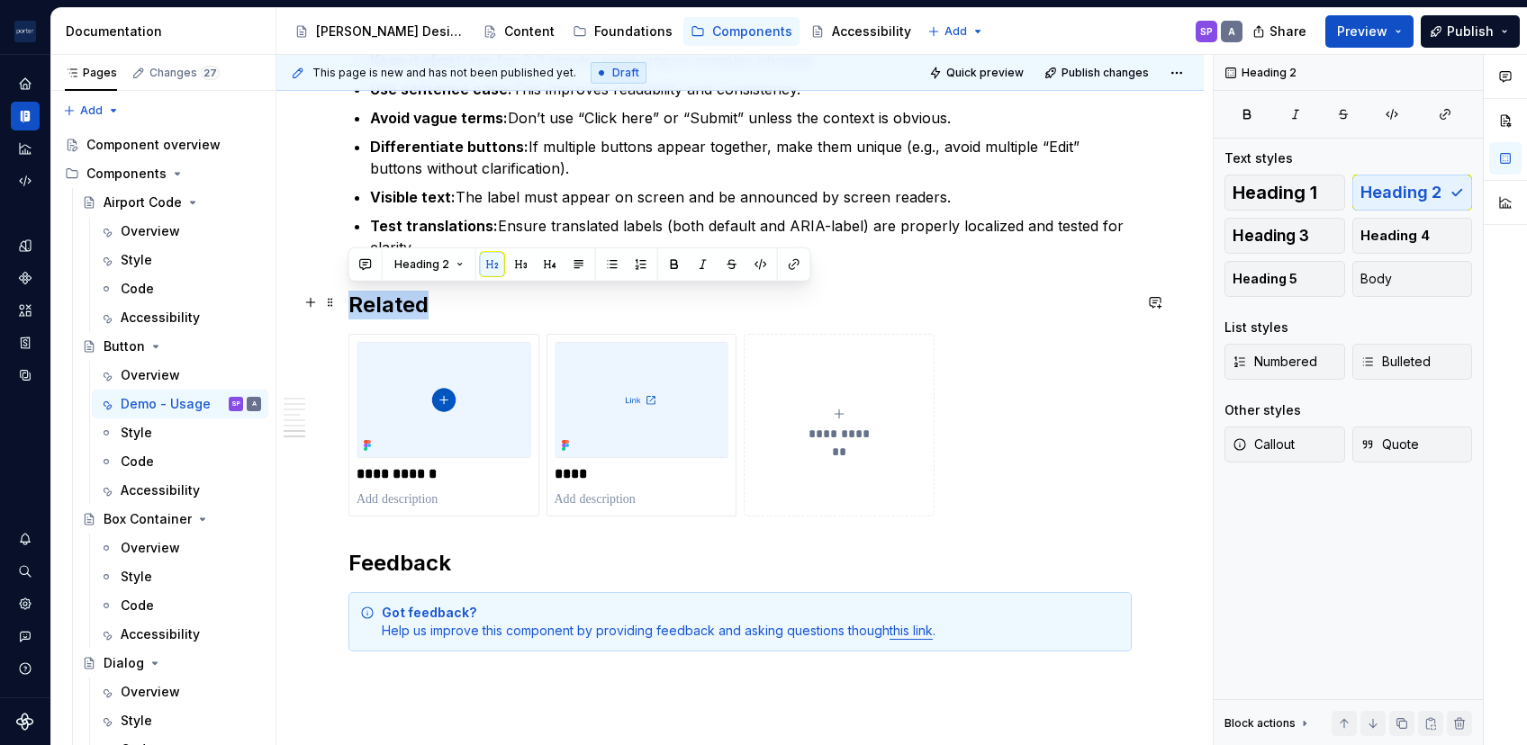
click at [387, 298] on h2 "Related" at bounding box center [739, 305] width 783 height 29
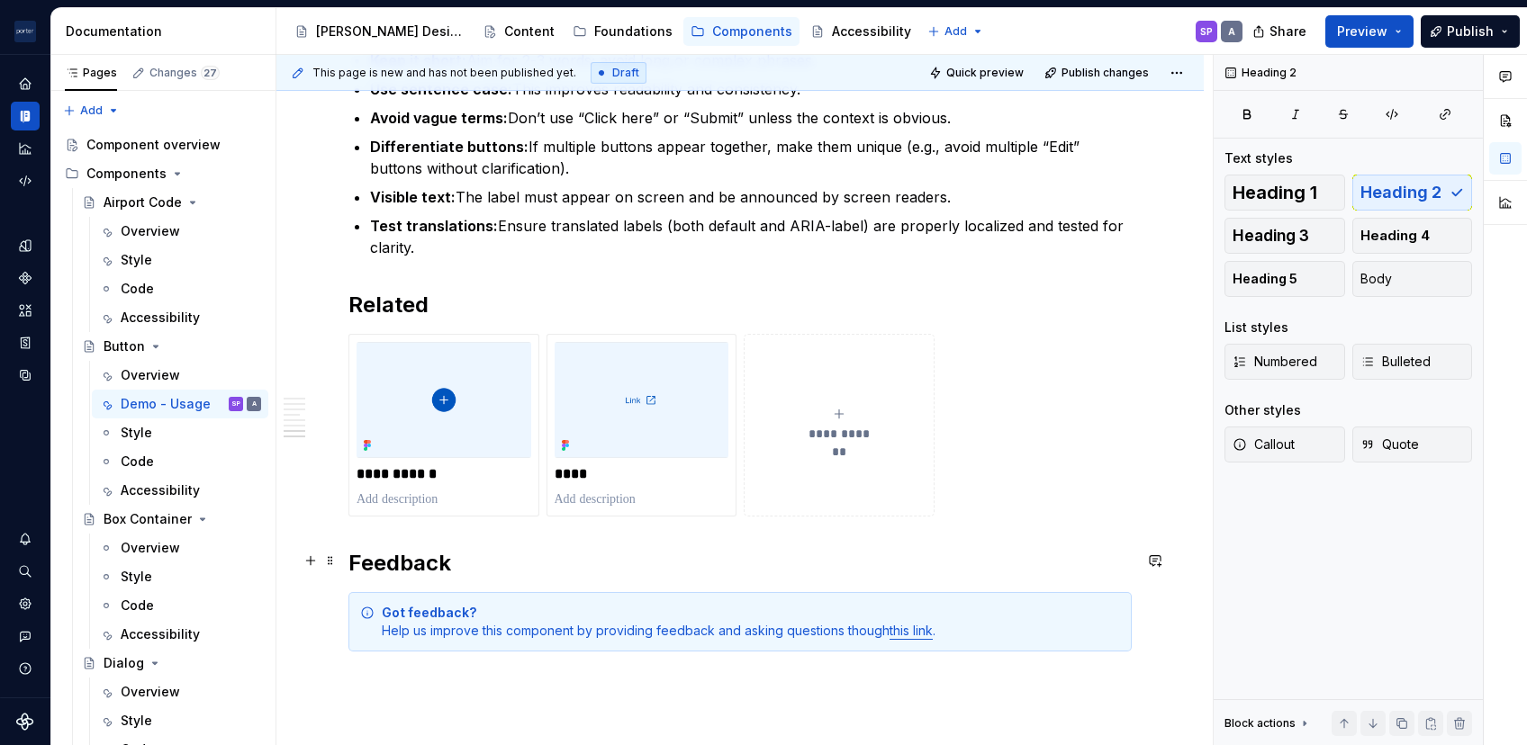
click at [424, 549] on h2 "Feedback" at bounding box center [739, 563] width 783 height 29
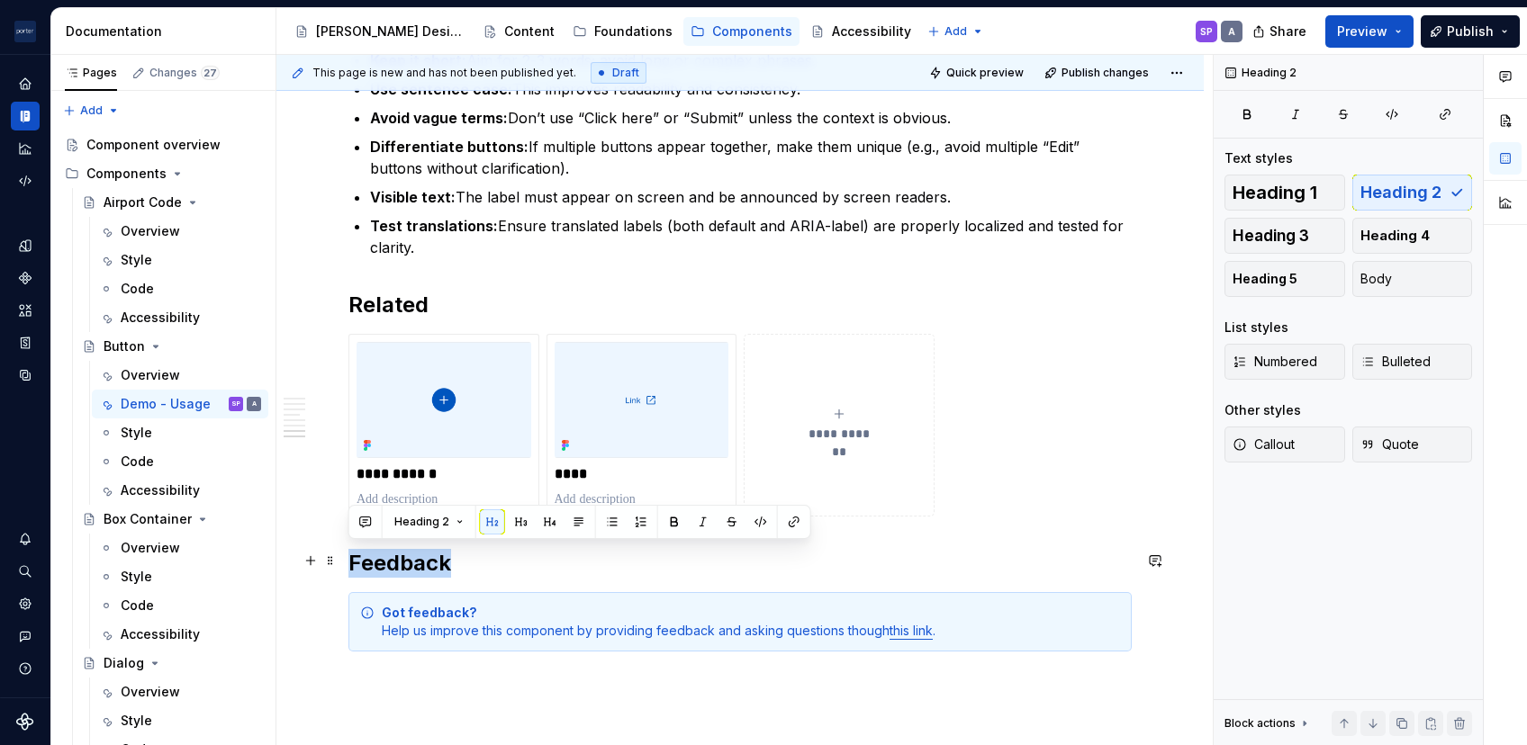
click at [424, 549] on h2 "Feedback" at bounding box center [739, 563] width 783 height 29
click at [475, 604] on div "Got feedback? Help us improve this component by providing feedback and asking q…" at bounding box center [751, 622] width 738 height 36
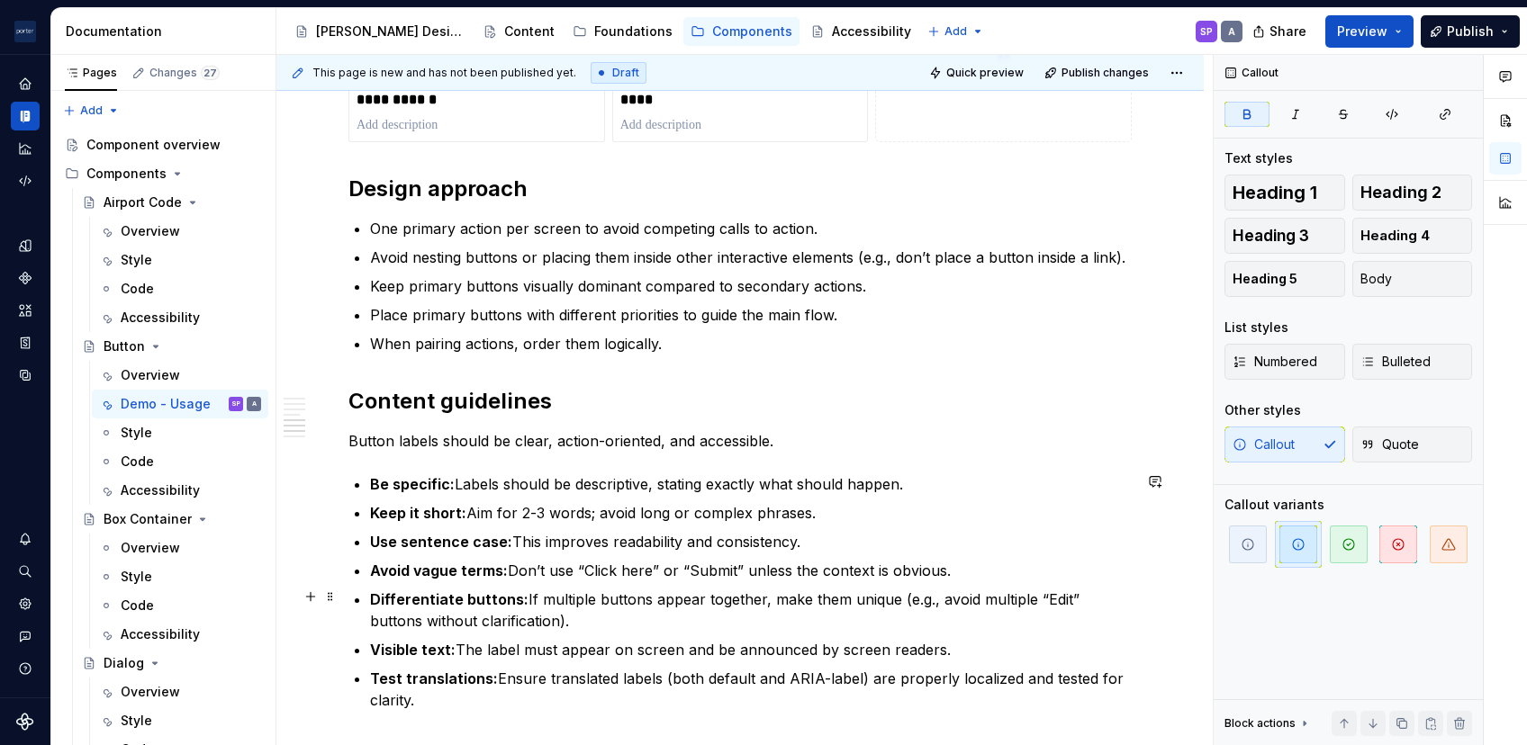
scroll to position [1259, 0]
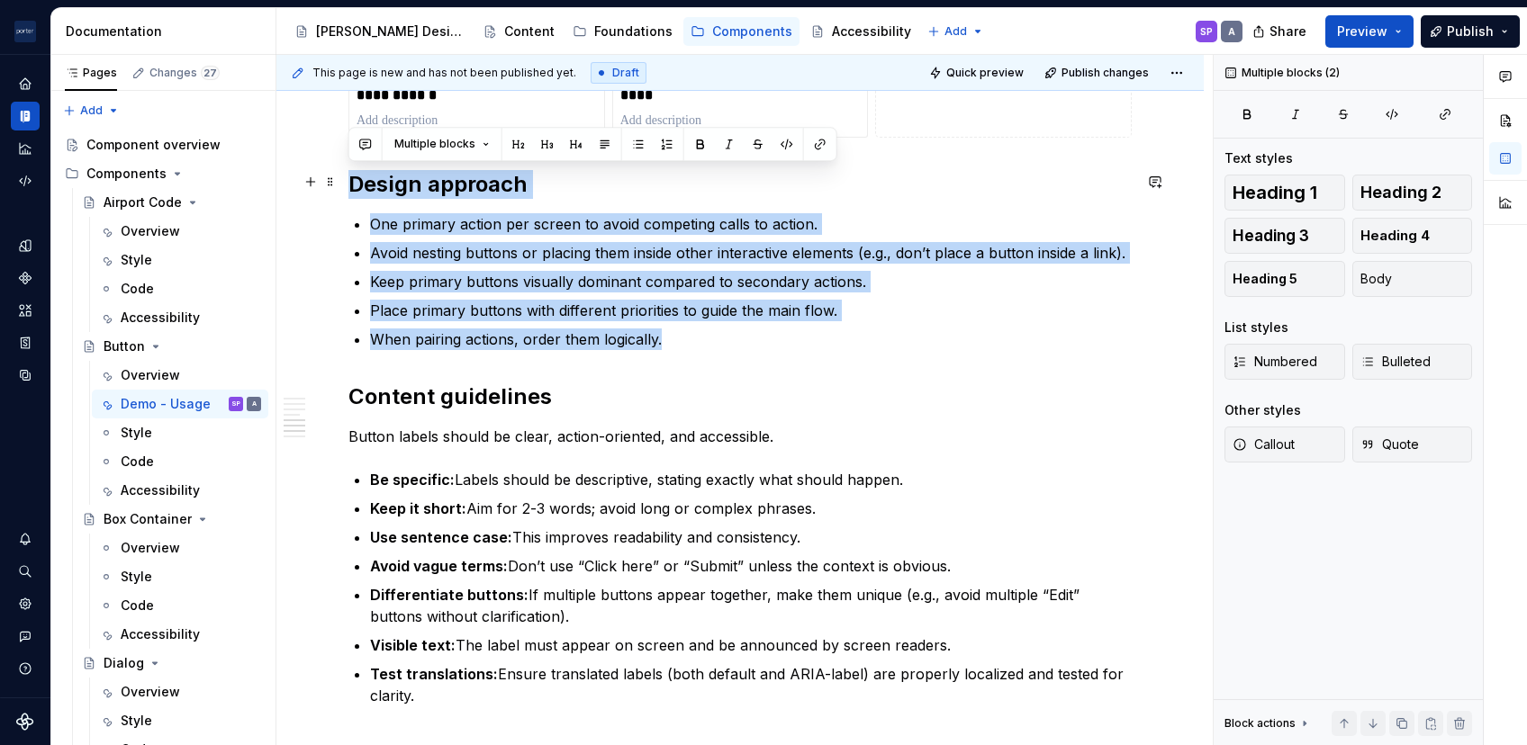
drag, startPoint x: 719, startPoint y: 325, endPoint x: 343, endPoint y: 169, distance: 407.3
click at [343, 169] on div "**********" at bounding box center [739, 242] width 927 height 2292
click at [502, 260] on p "Avoid nesting buttons or placing them inside other interactive elements (e.g., …" at bounding box center [751, 253] width 762 height 22
drag, startPoint x: 761, startPoint y: 340, endPoint x: 350, endPoint y: 178, distance: 441.3
click at [350, 178] on div "**********" at bounding box center [739, 141] width 783 height 2004
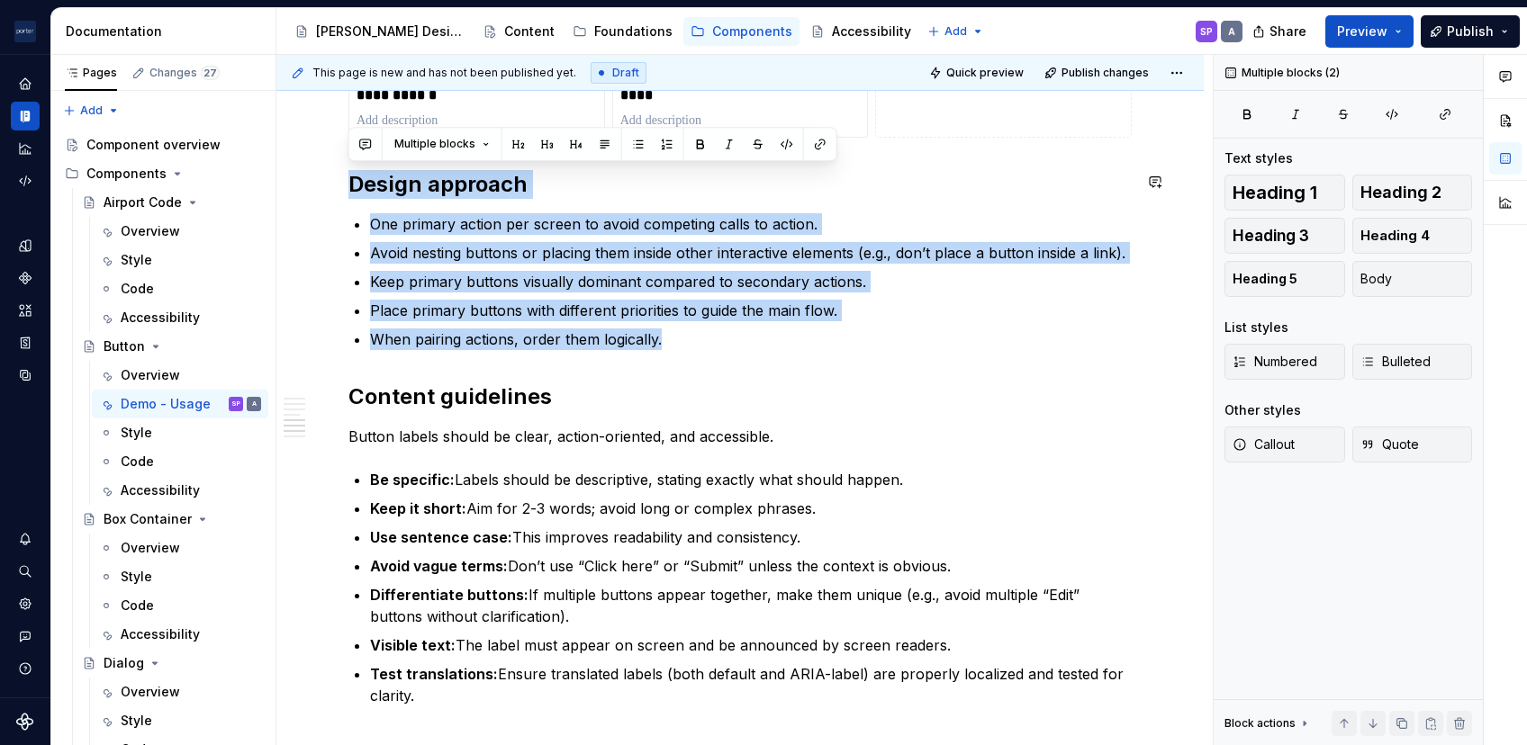
copy div "Design approach One primary action per screen to avoid competing calls to actio…"
click at [596, 190] on h2 "Design approach" at bounding box center [739, 184] width 783 height 29
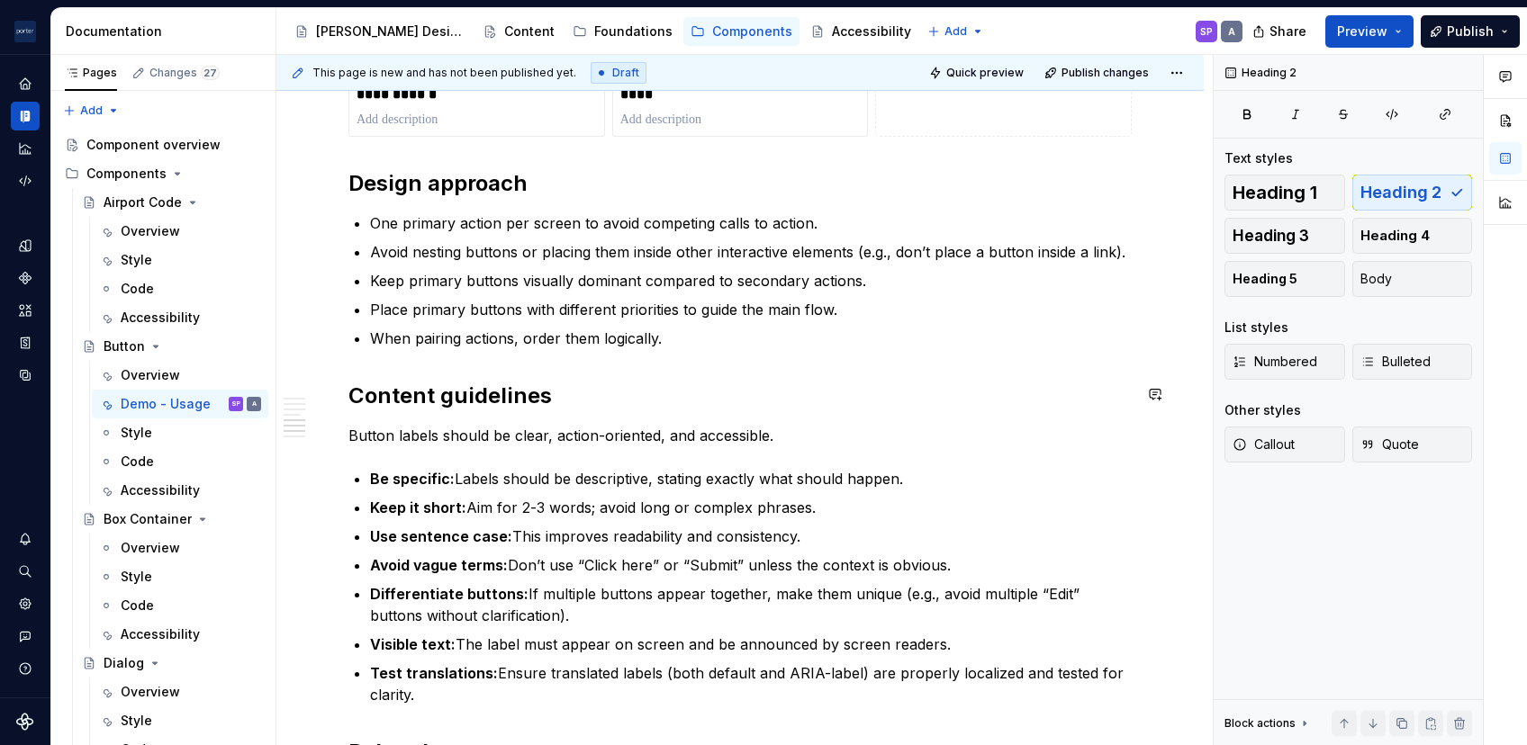
scroll to position [1264, 0]
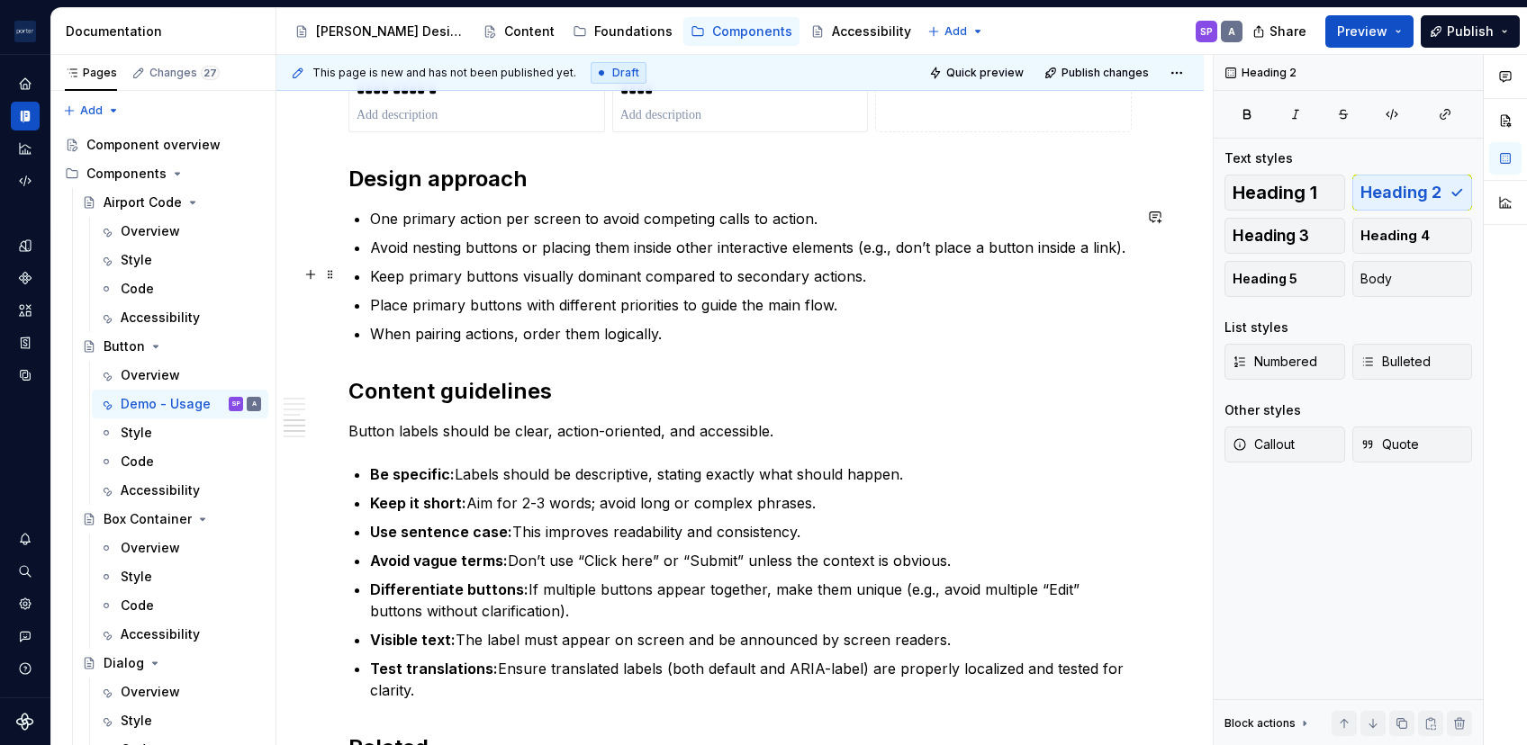
click at [742, 266] on p "Keep primary buttons visually dominant compared to secondary actions." at bounding box center [751, 277] width 762 height 22
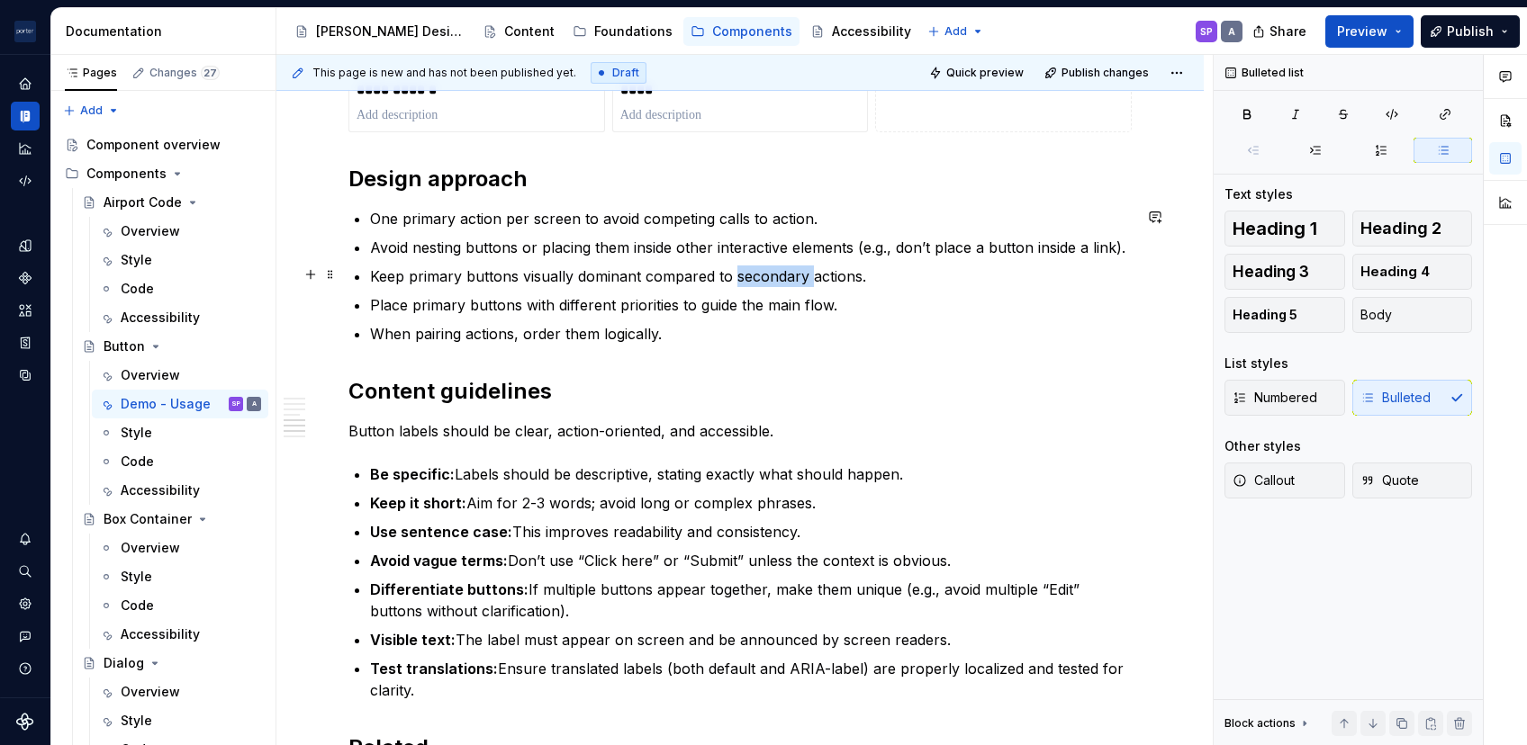
click at [742, 266] on p "Keep primary buttons visually dominant compared to secondary actions." at bounding box center [751, 277] width 762 height 22
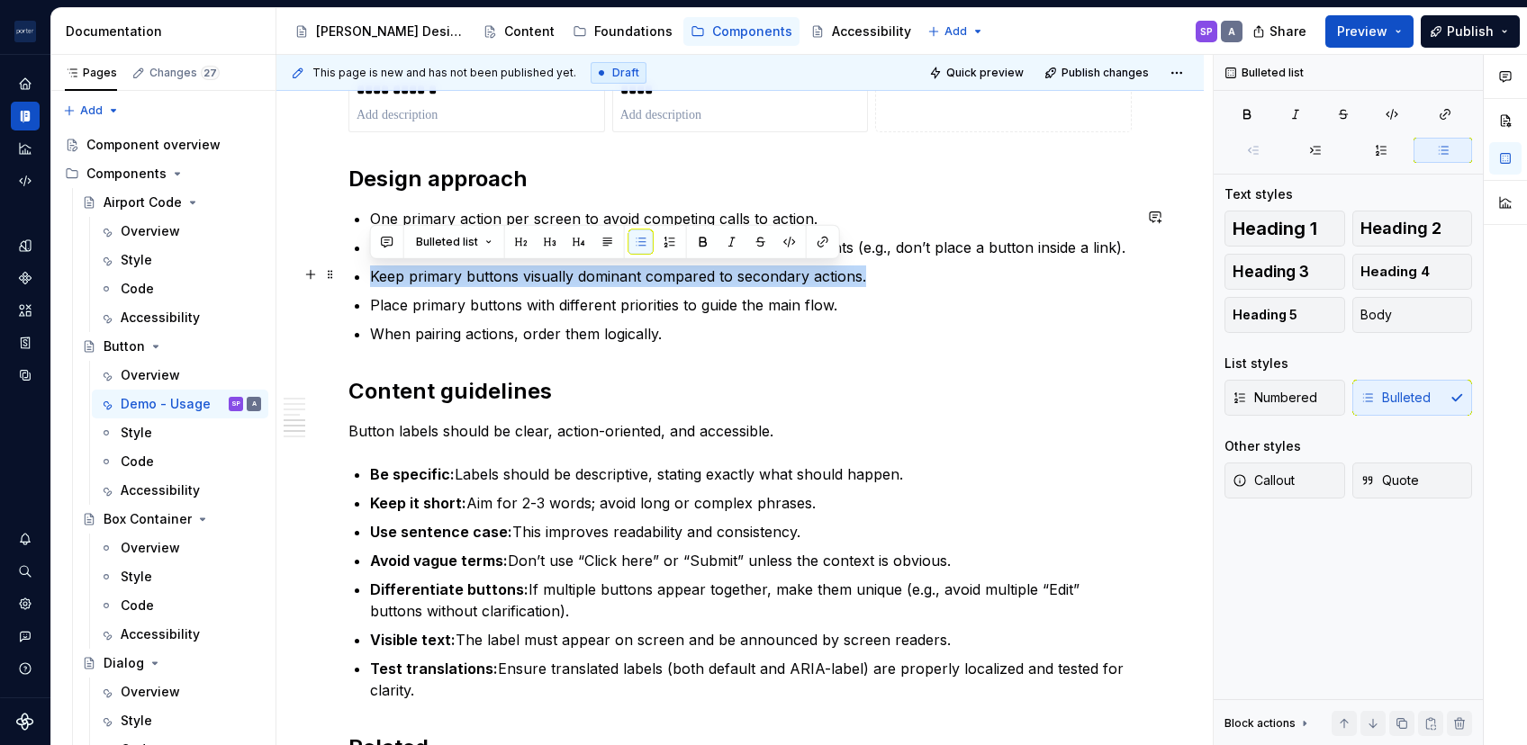
click at [742, 266] on p "Keep primary buttons visually dominant compared to secondary actions." at bounding box center [751, 277] width 762 height 22
copy p "Keep primary buttons visually dominant compared to secondary actions."
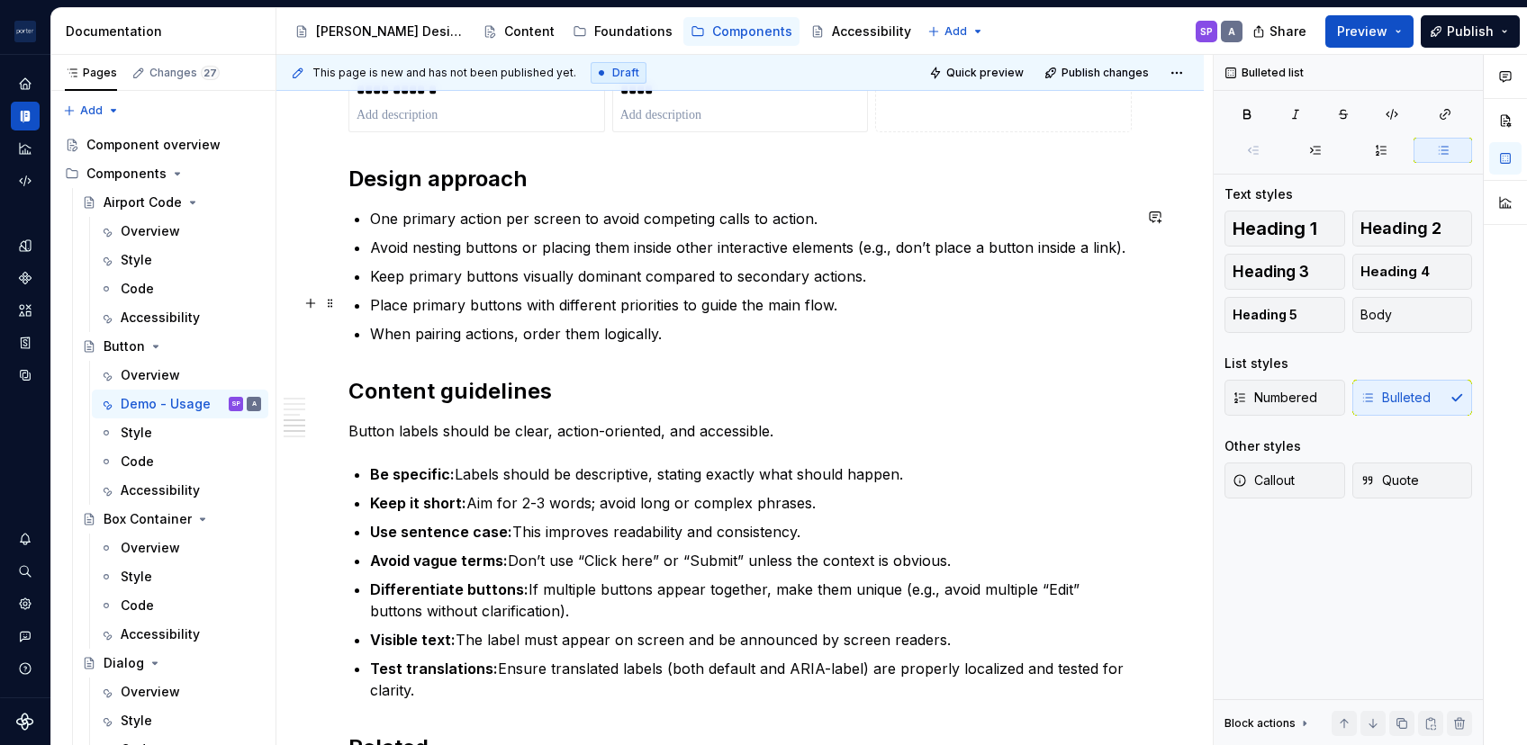
click at [857, 300] on p "Place primary buttons with different priorities to guide the main flow." at bounding box center [751, 305] width 762 height 22
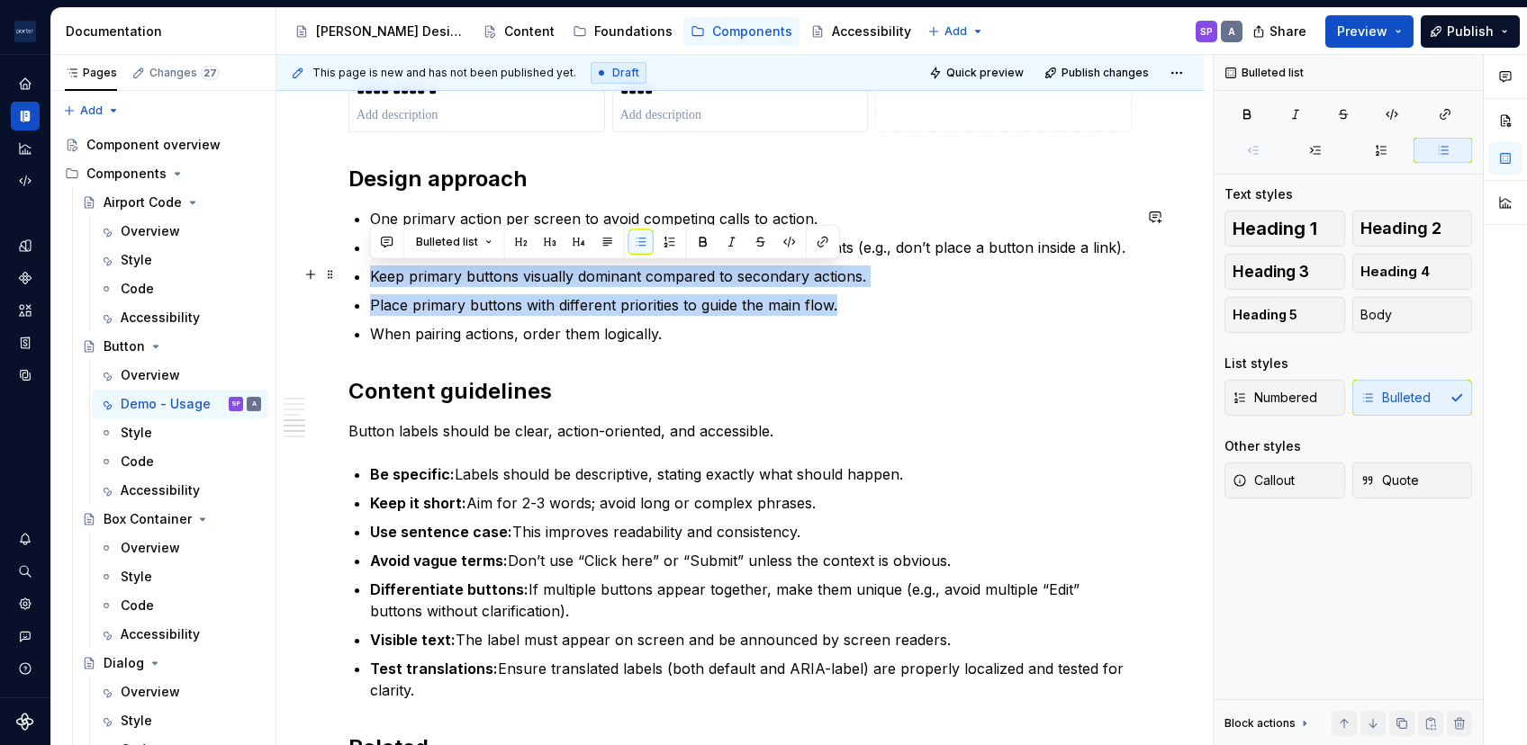
drag, startPoint x: 857, startPoint y: 302, endPoint x: 337, endPoint y: 286, distance: 520.6
click at [337, 286] on div "**********" at bounding box center [739, 238] width 927 height 2292
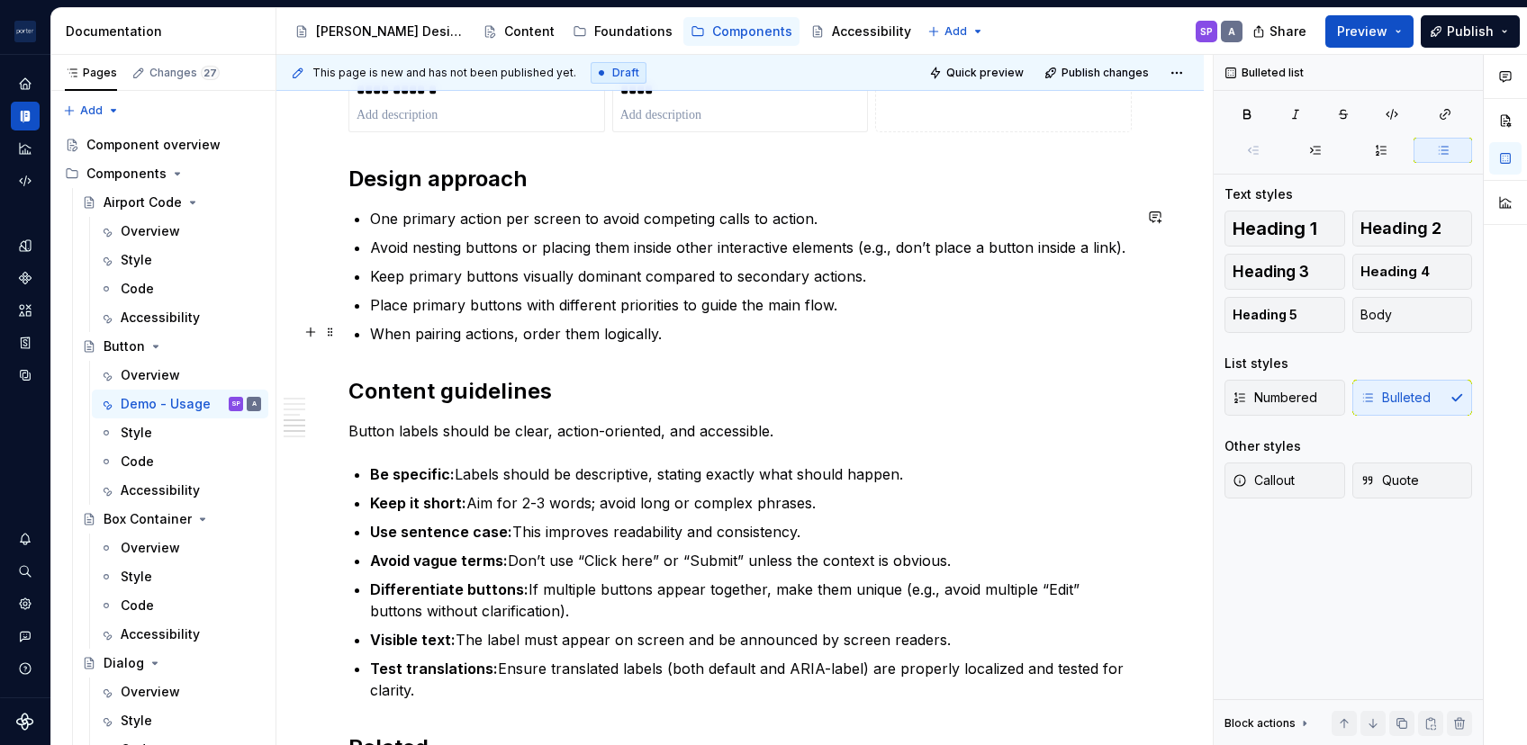
click at [546, 333] on p "When pairing actions, order them logically." at bounding box center [751, 334] width 762 height 22
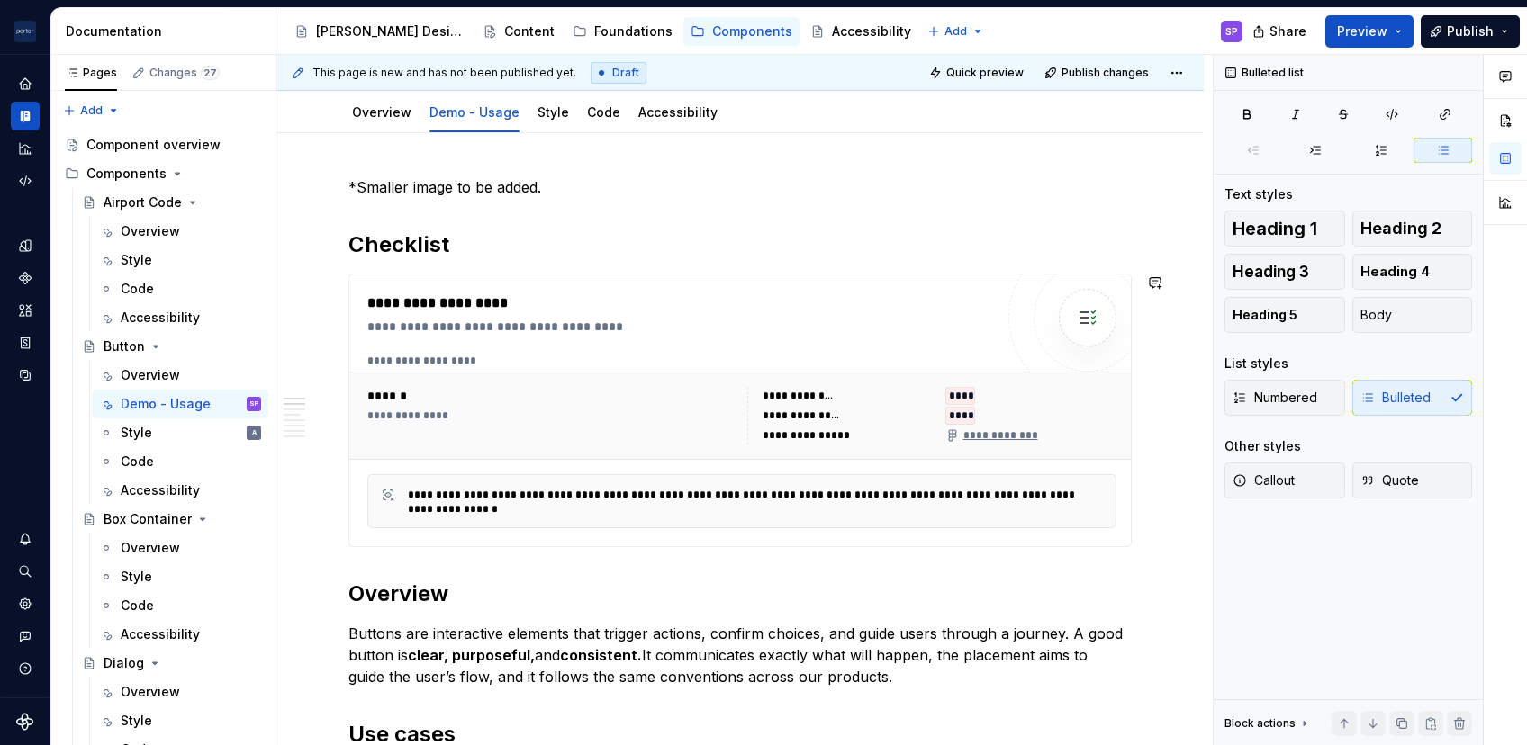
scroll to position [0, 0]
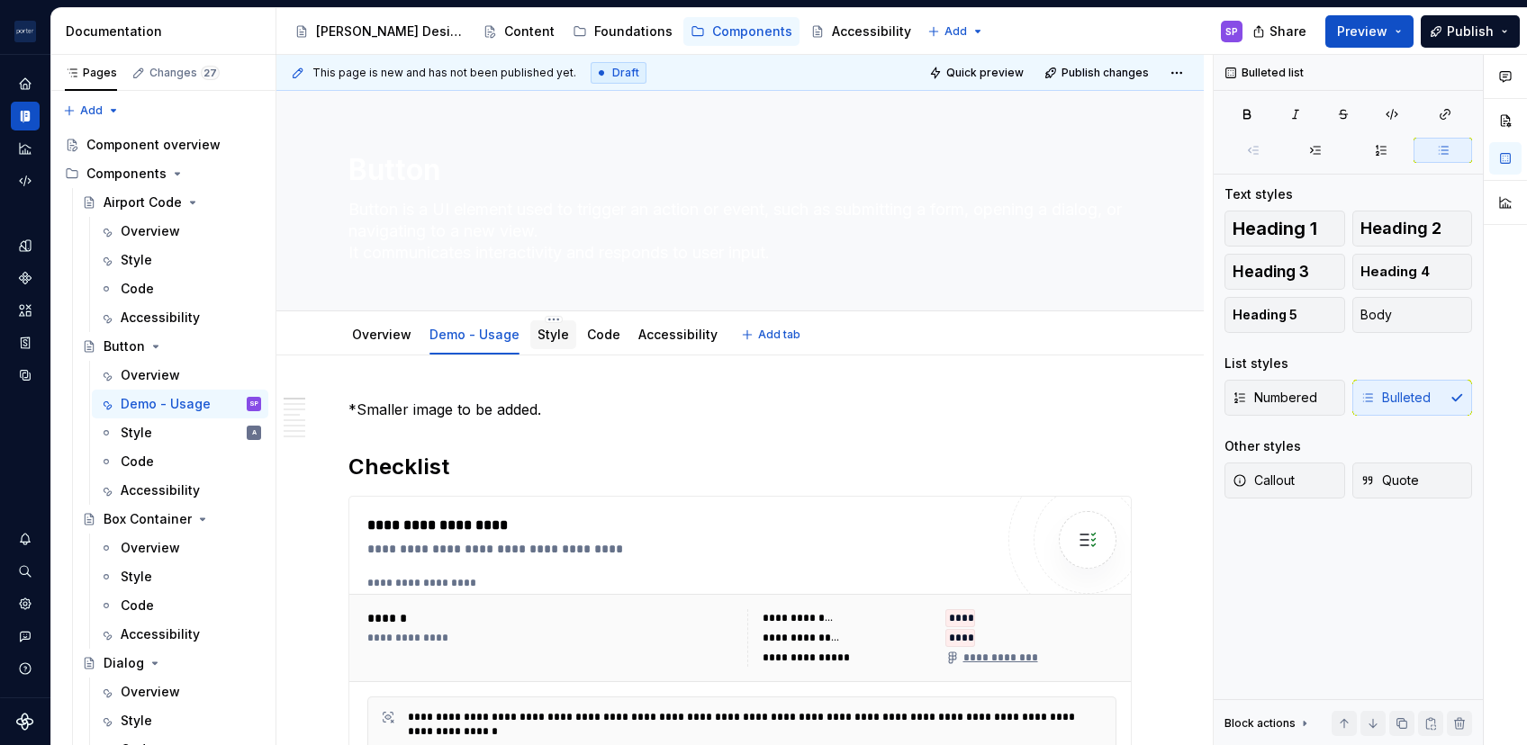
click at [537, 319] on div "Style" at bounding box center [553, 335] width 46 height 32
click at [547, 331] on link "Style" at bounding box center [553, 334] width 32 height 15
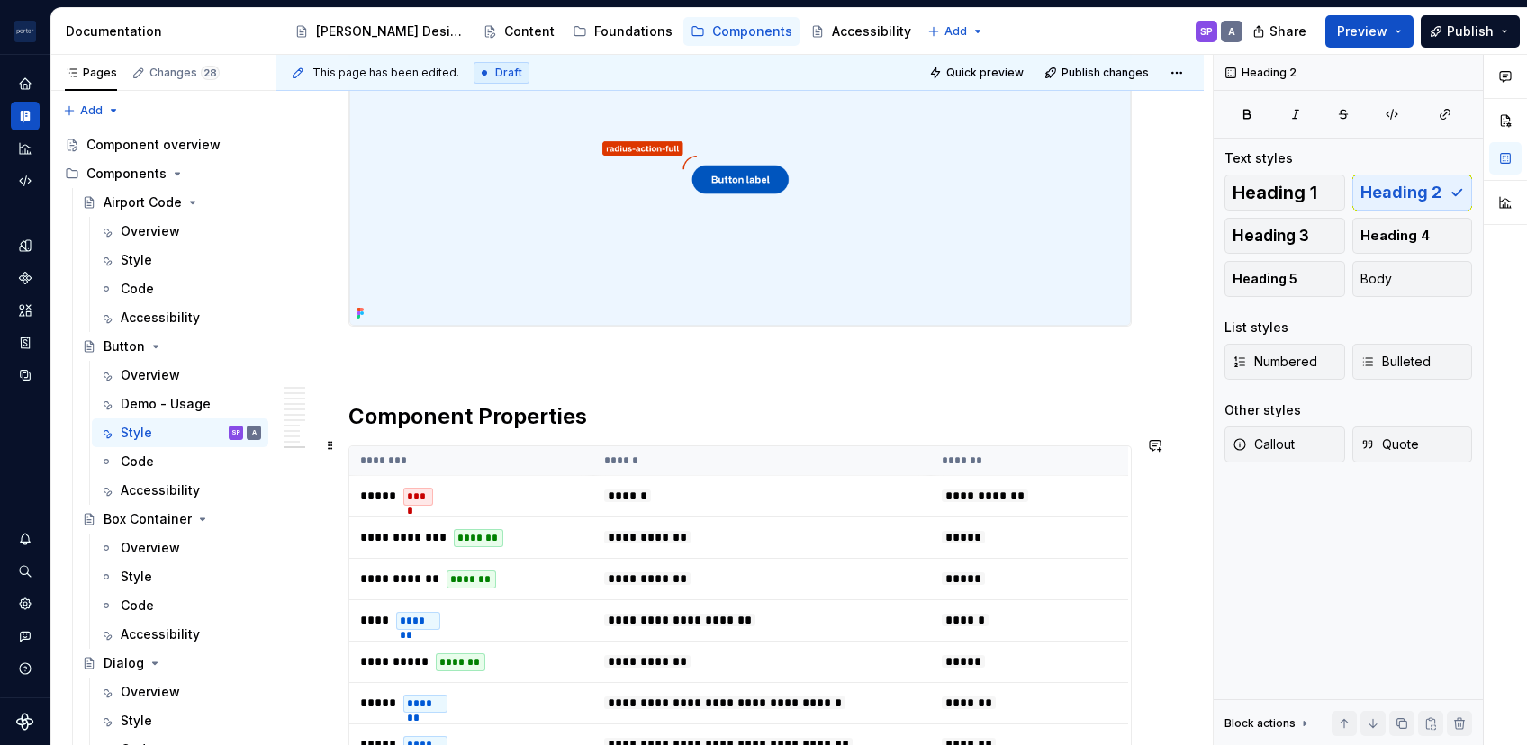
scroll to position [4577, 0]
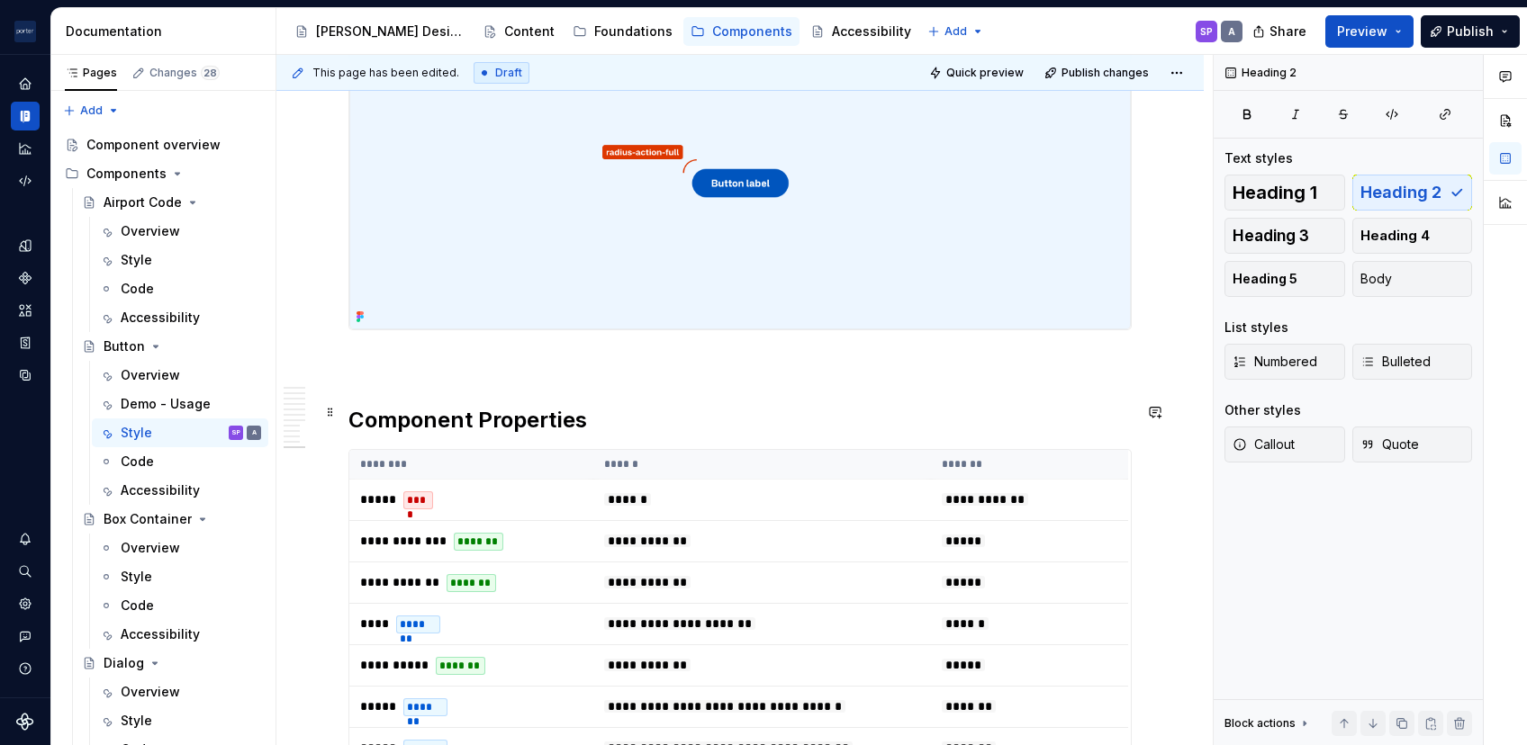
click at [366, 412] on h2 "Component Properties" at bounding box center [739, 420] width 783 height 29
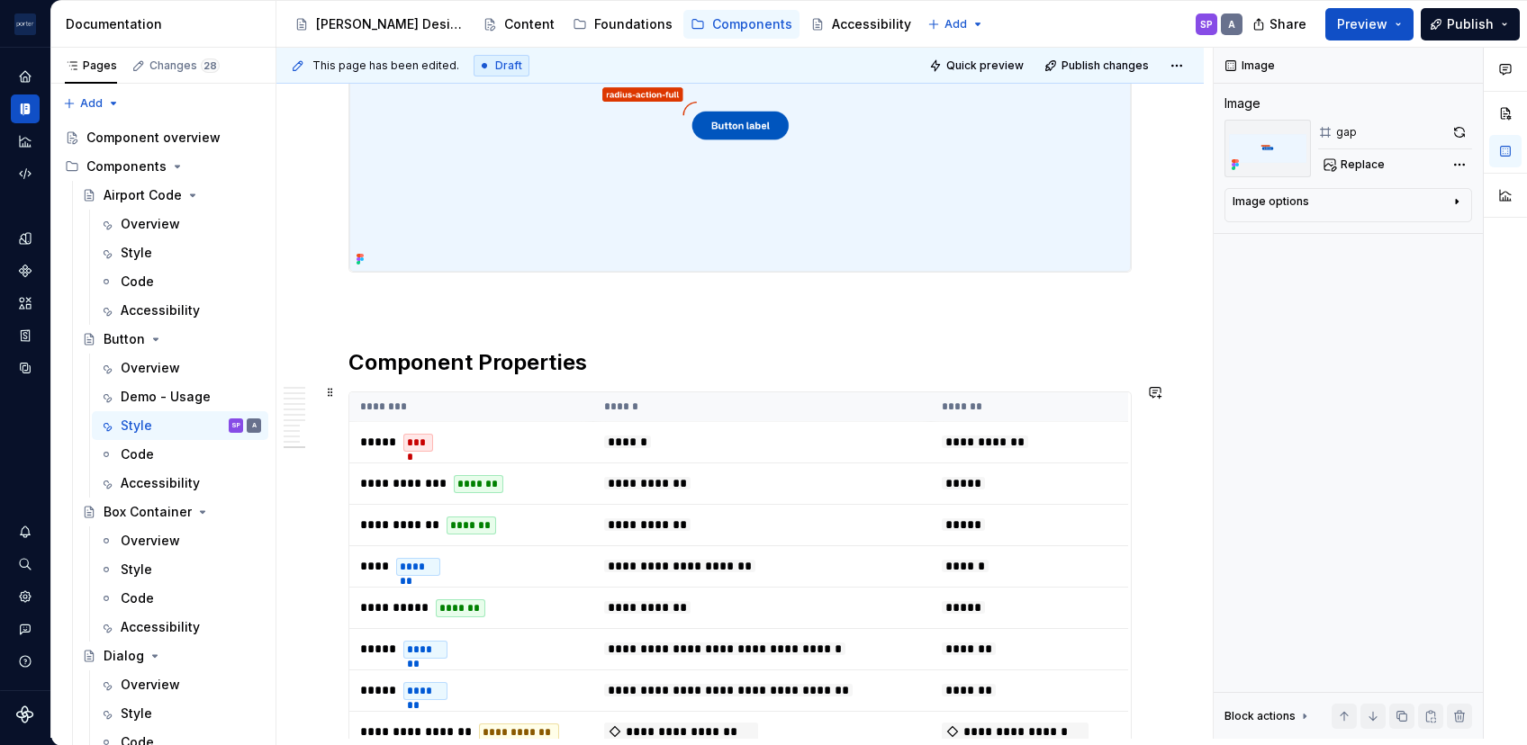
scroll to position [4599, 0]
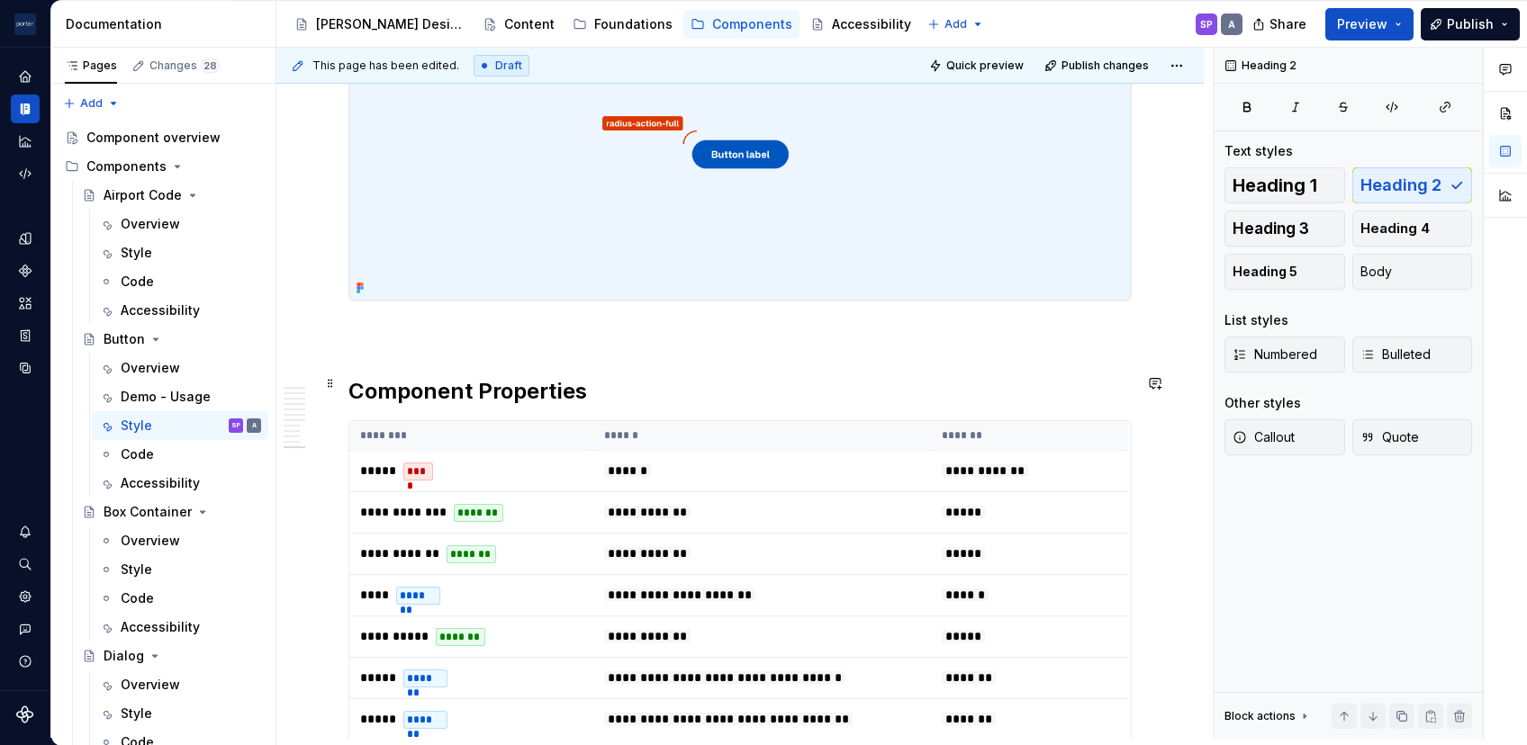
click at [355, 378] on h2 "Component Properties" at bounding box center [739, 391] width 783 height 29
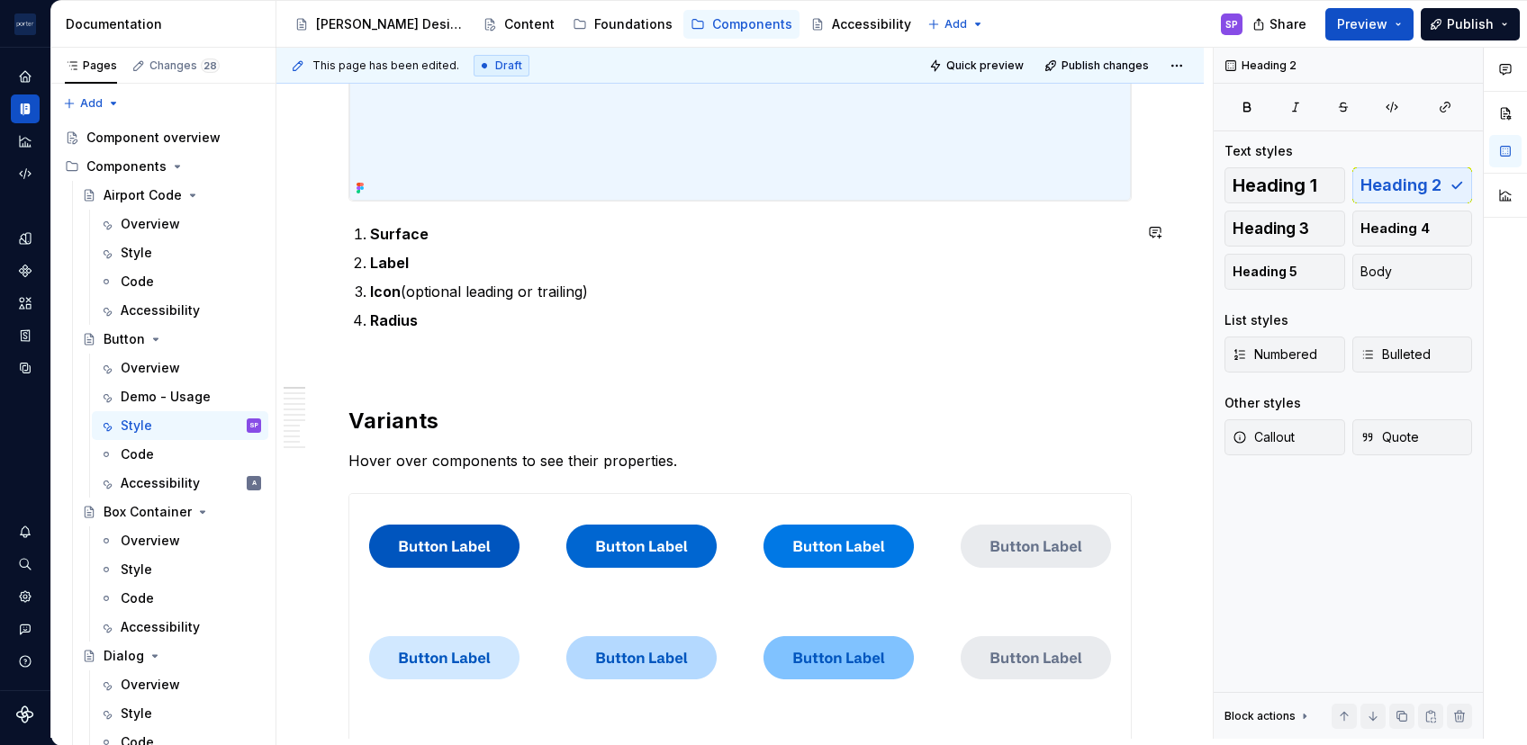
scroll to position [0, 0]
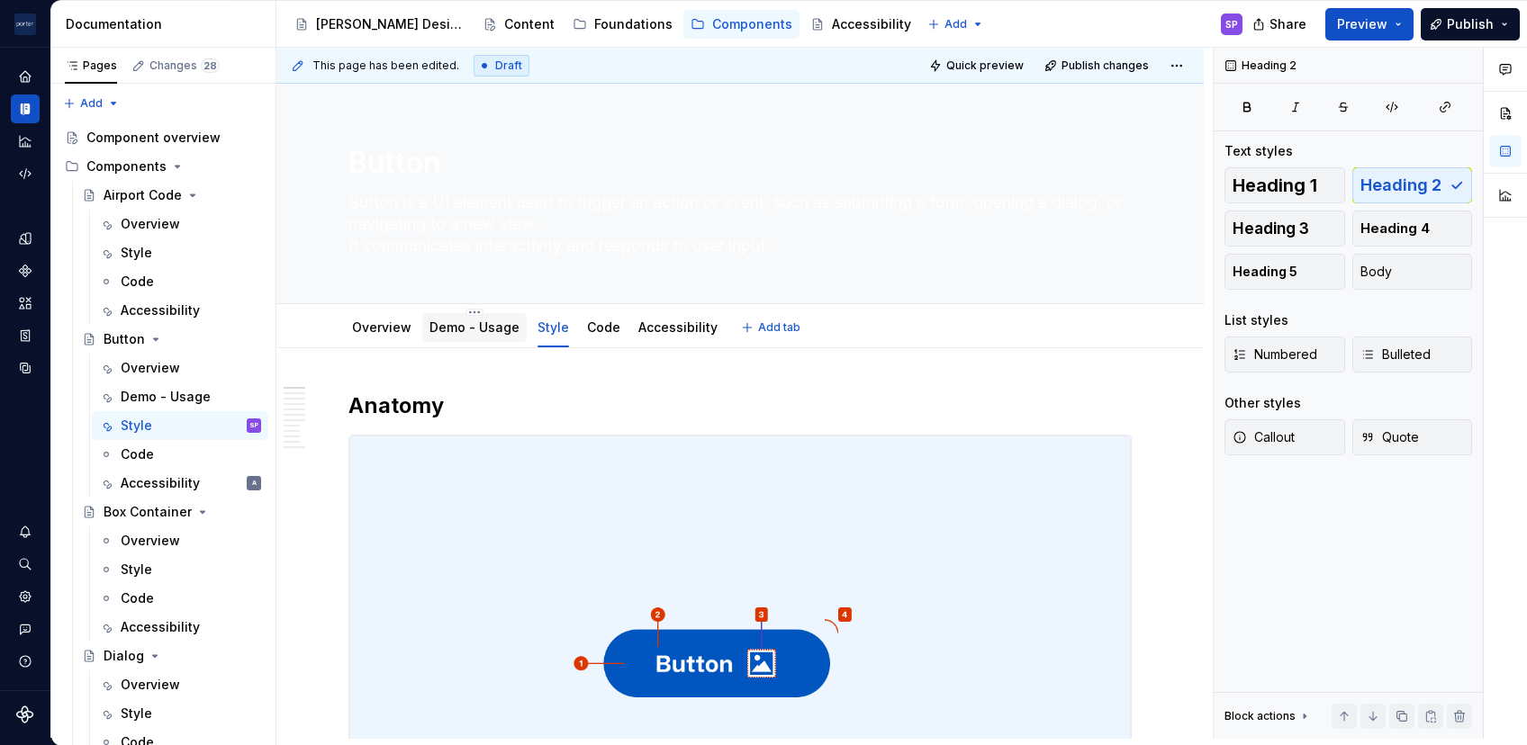
click at [477, 344] on div at bounding box center [474, 345] width 104 height 2
click at [461, 321] on link "Demo - Usage" at bounding box center [474, 327] width 90 height 15
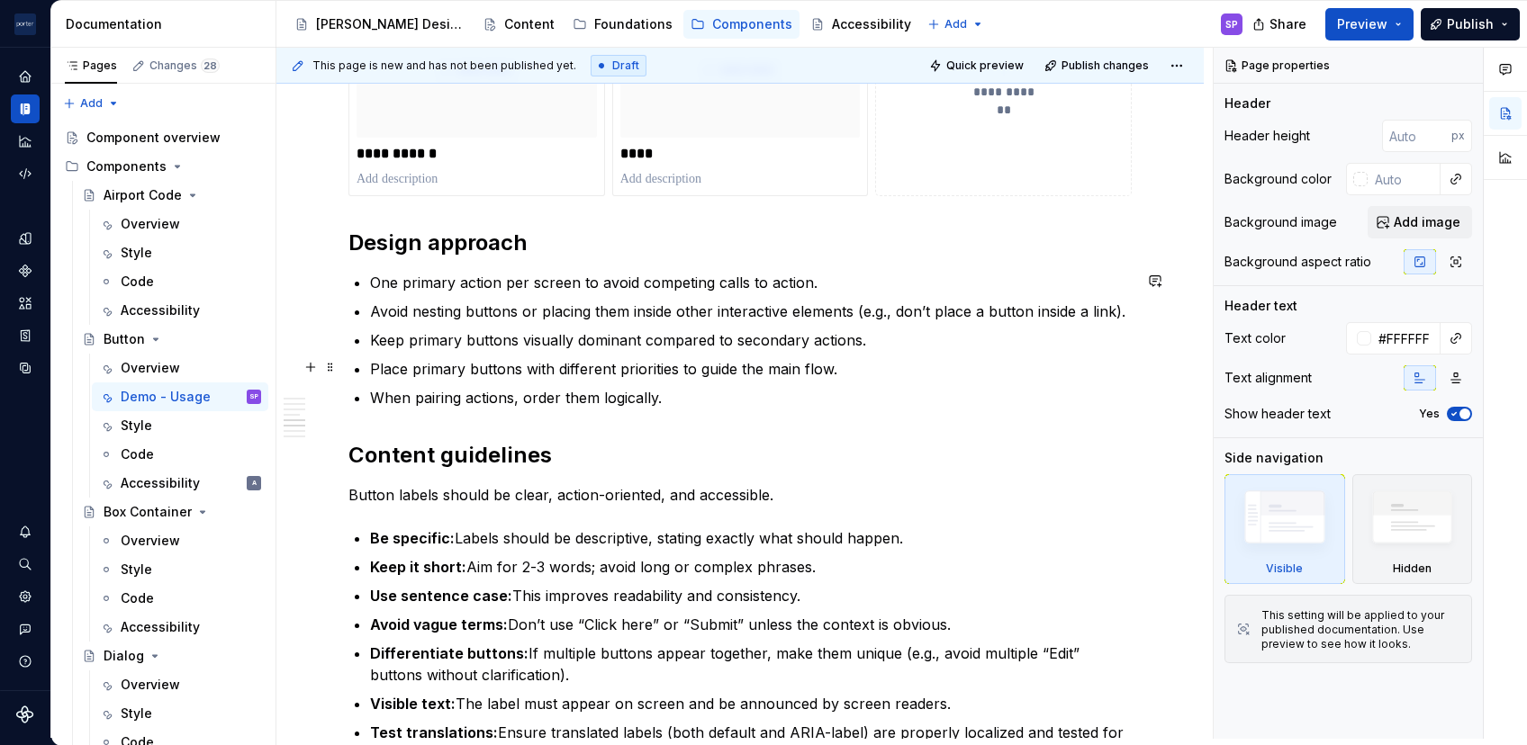
scroll to position [1224, 0]
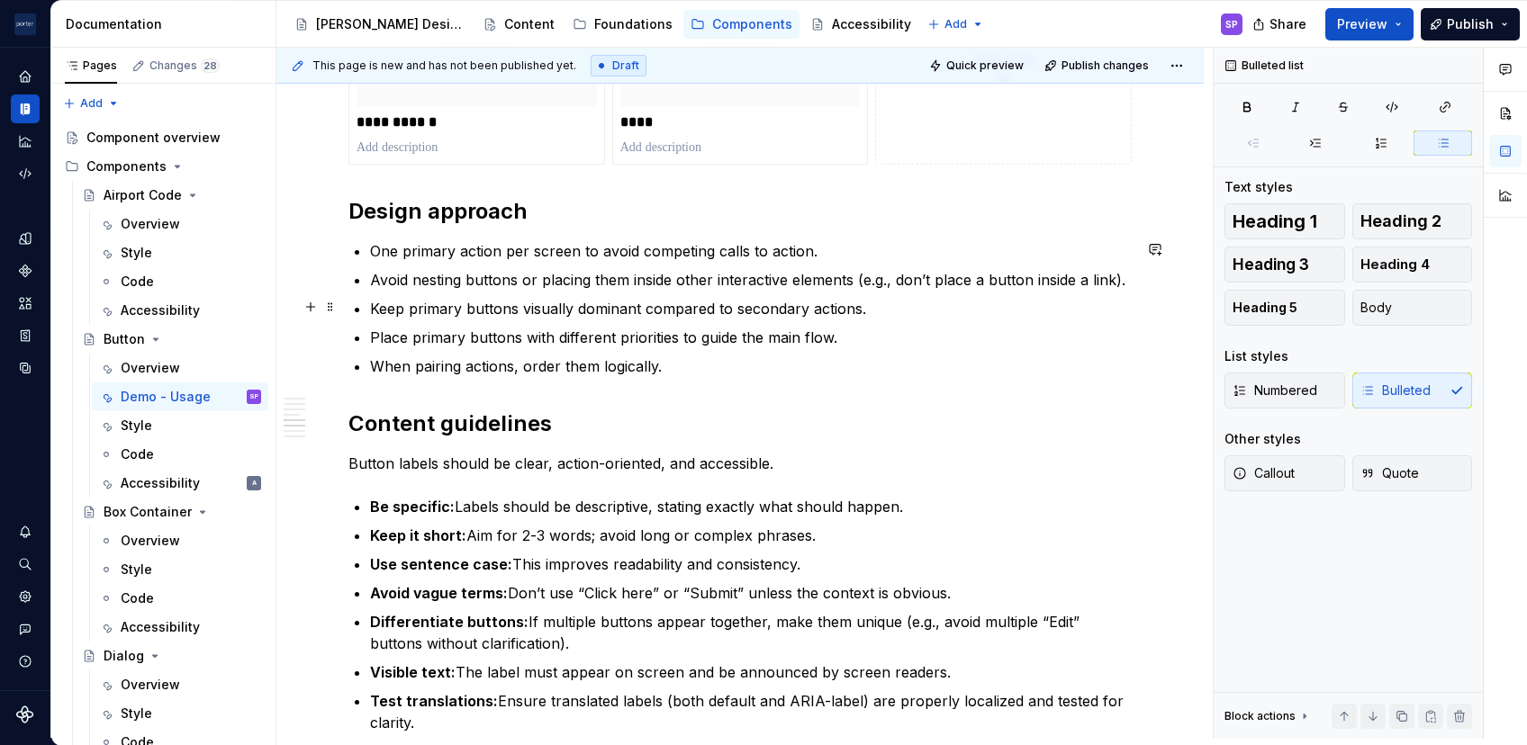
click at [577, 304] on p "Keep primary buttons visually dominant compared to secondary actions." at bounding box center [751, 309] width 762 height 22
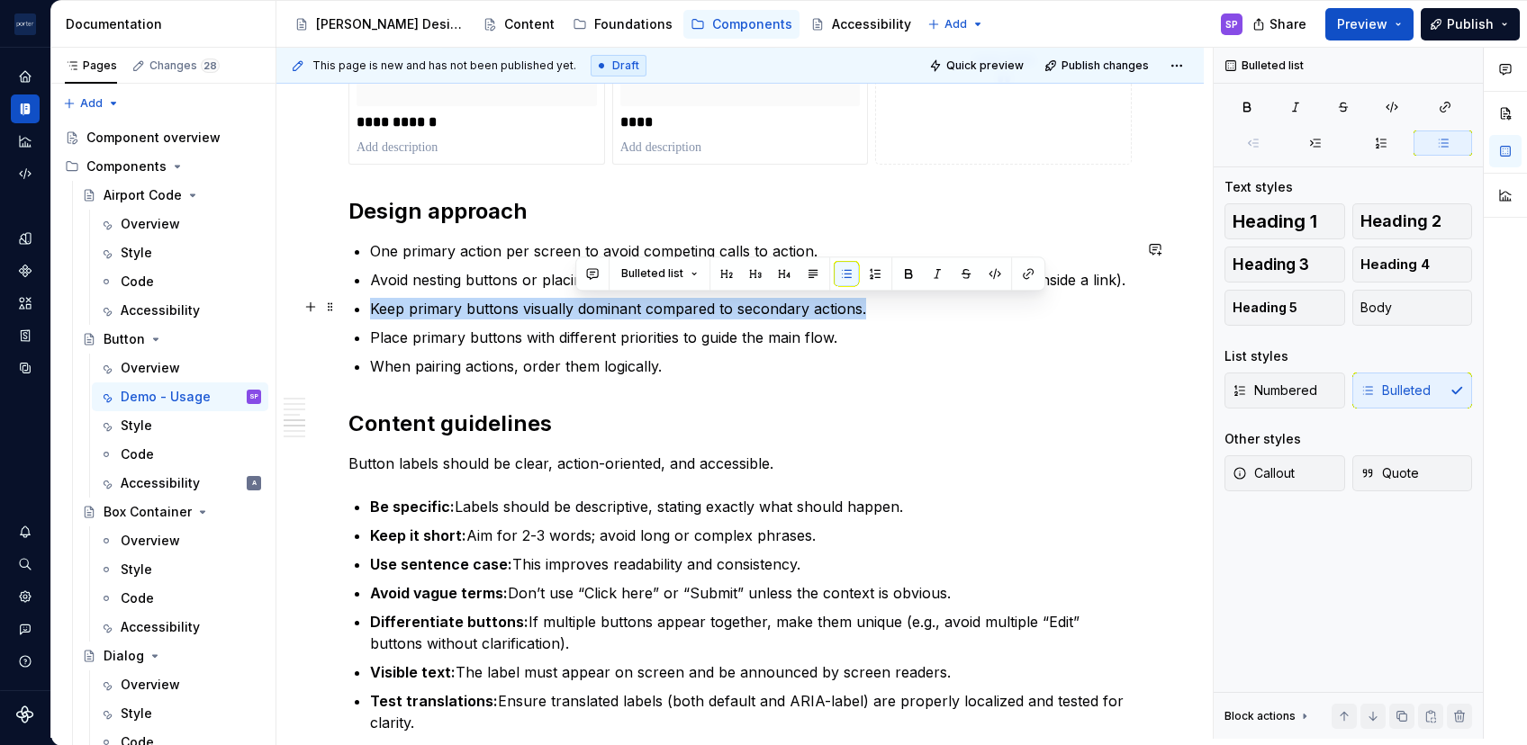
click at [577, 304] on p "Keep primary buttons visually dominant compared to secondary actions." at bounding box center [751, 309] width 762 height 22
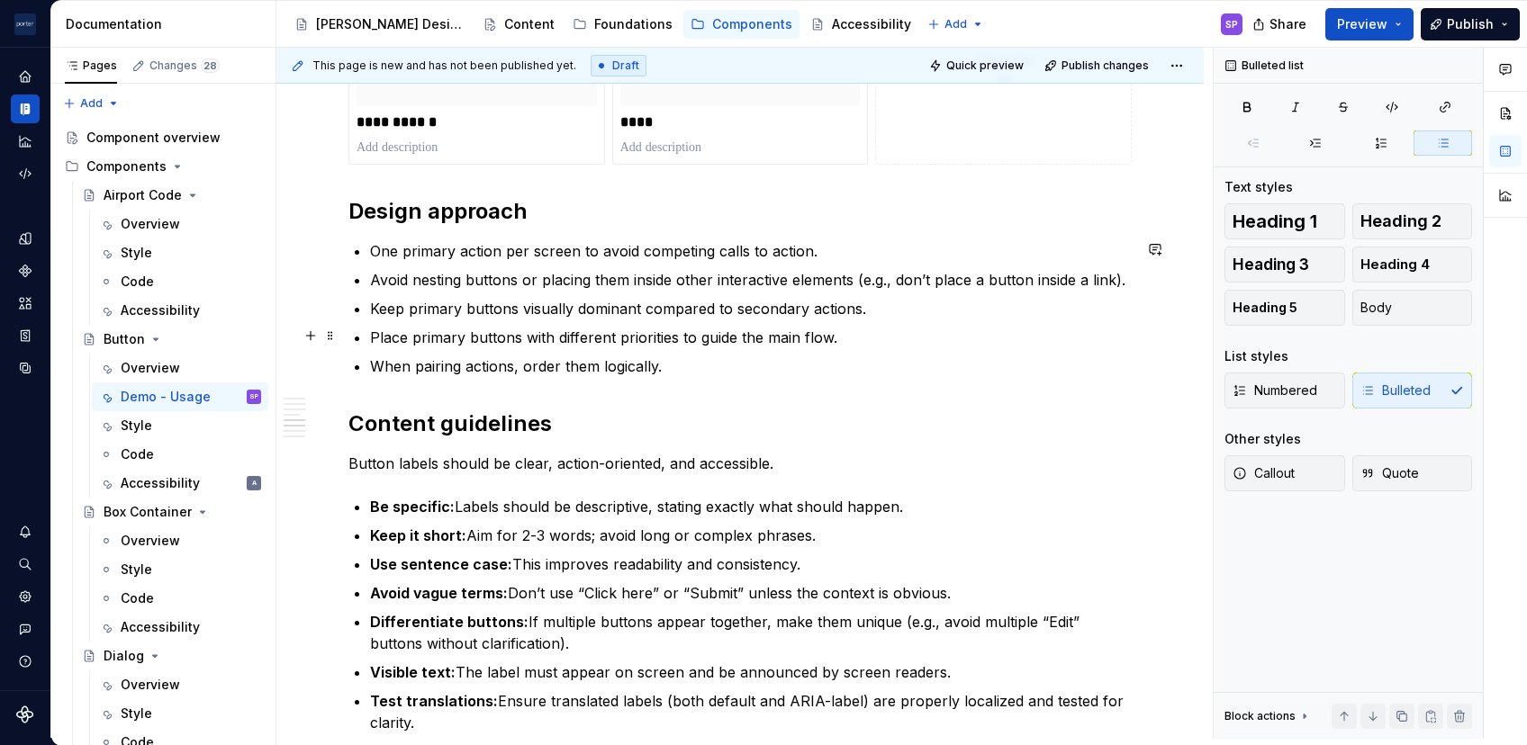
click at [491, 342] on p "Place primary buttons with different priorities to guide the main flow." at bounding box center [751, 338] width 762 height 22
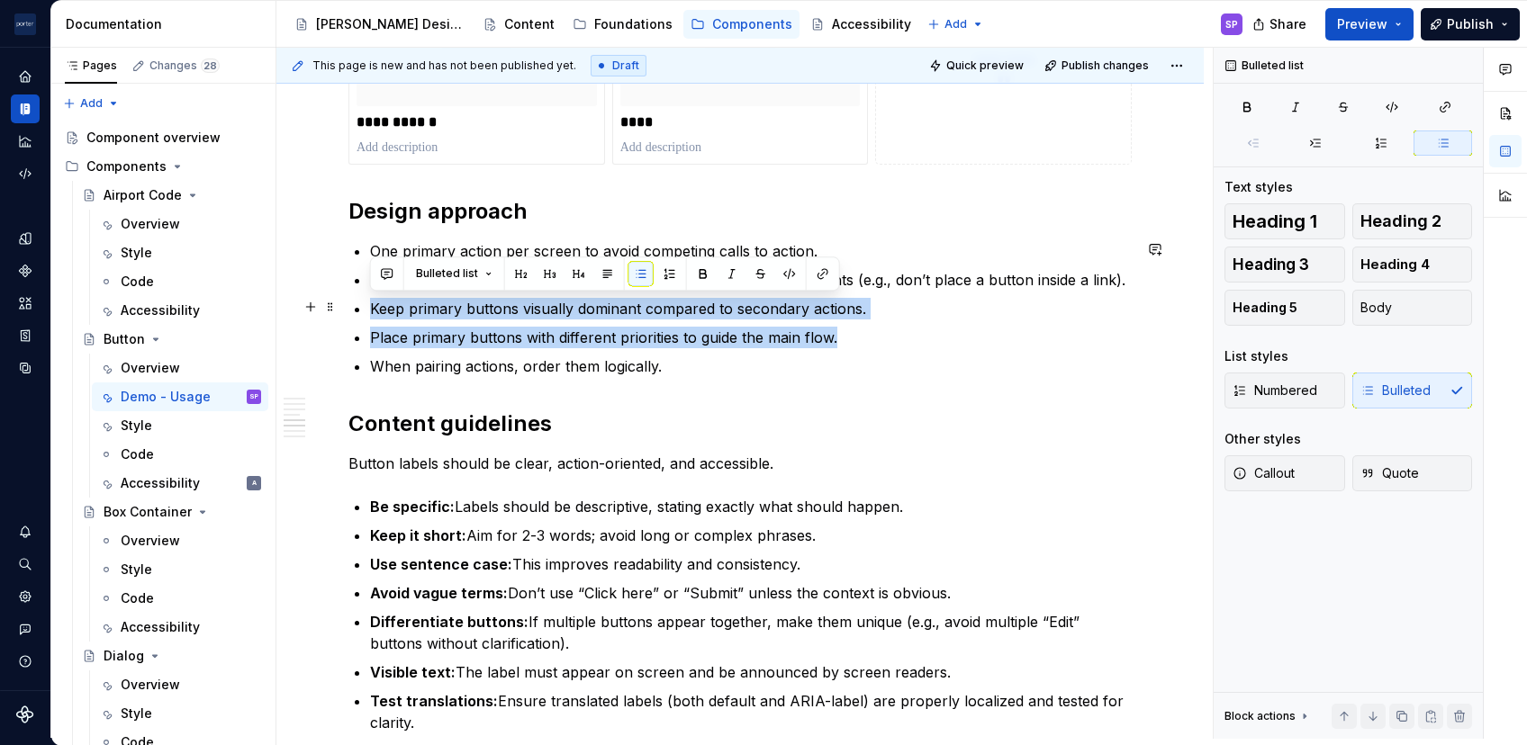
drag, startPoint x: 876, startPoint y: 332, endPoint x: 352, endPoint y: 304, distance: 524.7
click at [352, 304] on div "**********" at bounding box center [739, 168] width 783 height 2003
copy ul "Keep primary buttons visually dominant compared to secondary actions. Place pri…"
click at [446, 342] on p "Place primary buttons with different priorities to guide the main flow." at bounding box center [751, 338] width 762 height 22
drag, startPoint x: 844, startPoint y: 337, endPoint x: 343, endPoint y: 307, distance: 501.4
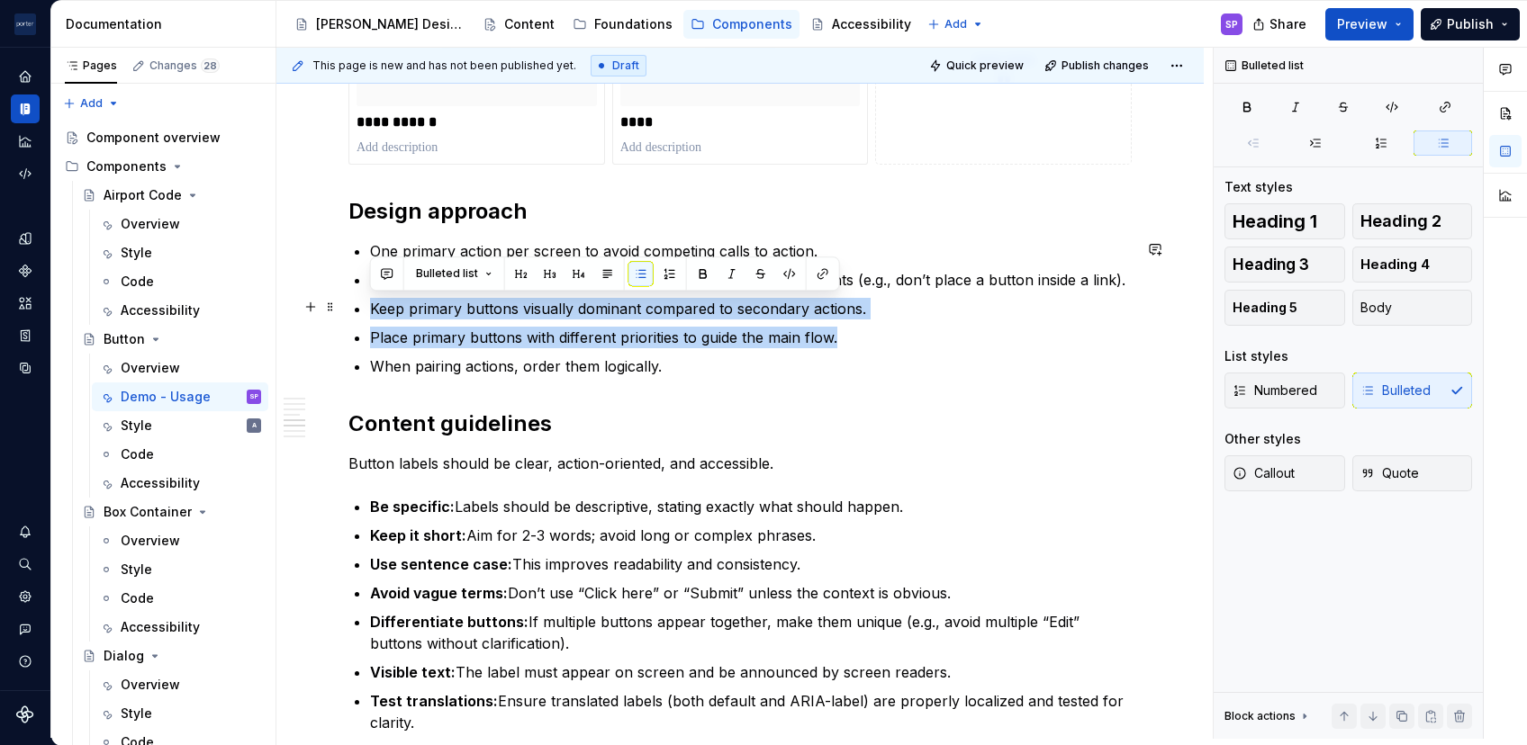
click at [343, 307] on div "**********" at bounding box center [739, 269] width 927 height 2291
copy ul "Keep primary buttons visually dominant compared to secondary actions. Place pri…"
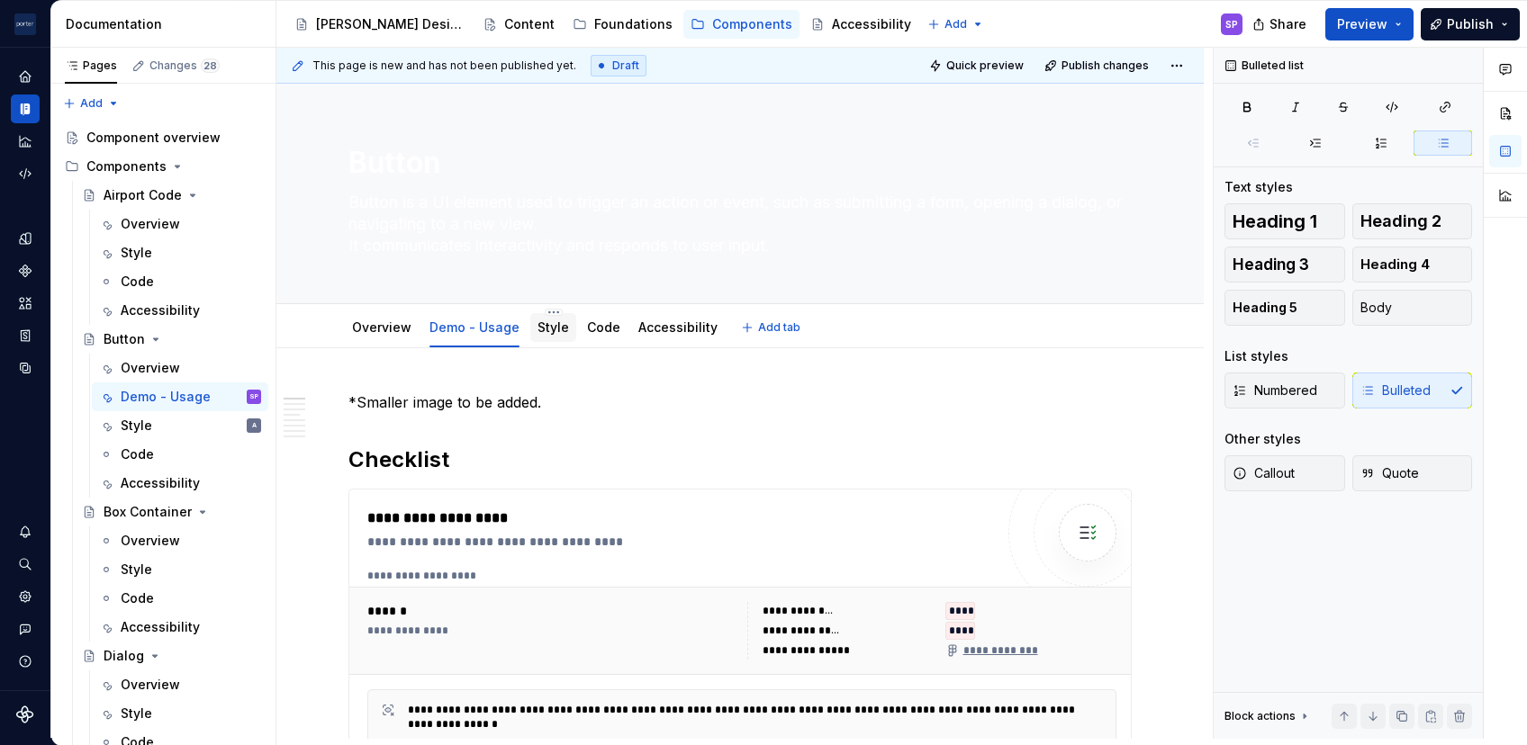
click at [538, 317] on div "Style" at bounding box center [553, 328] width 32 height 22
click at [563, 328] on div "Style" at bounding box center [553, 327] width 46 height 29
click at [547, 326] on link "Style" at bounding box center [553, 327] width 32 height 15
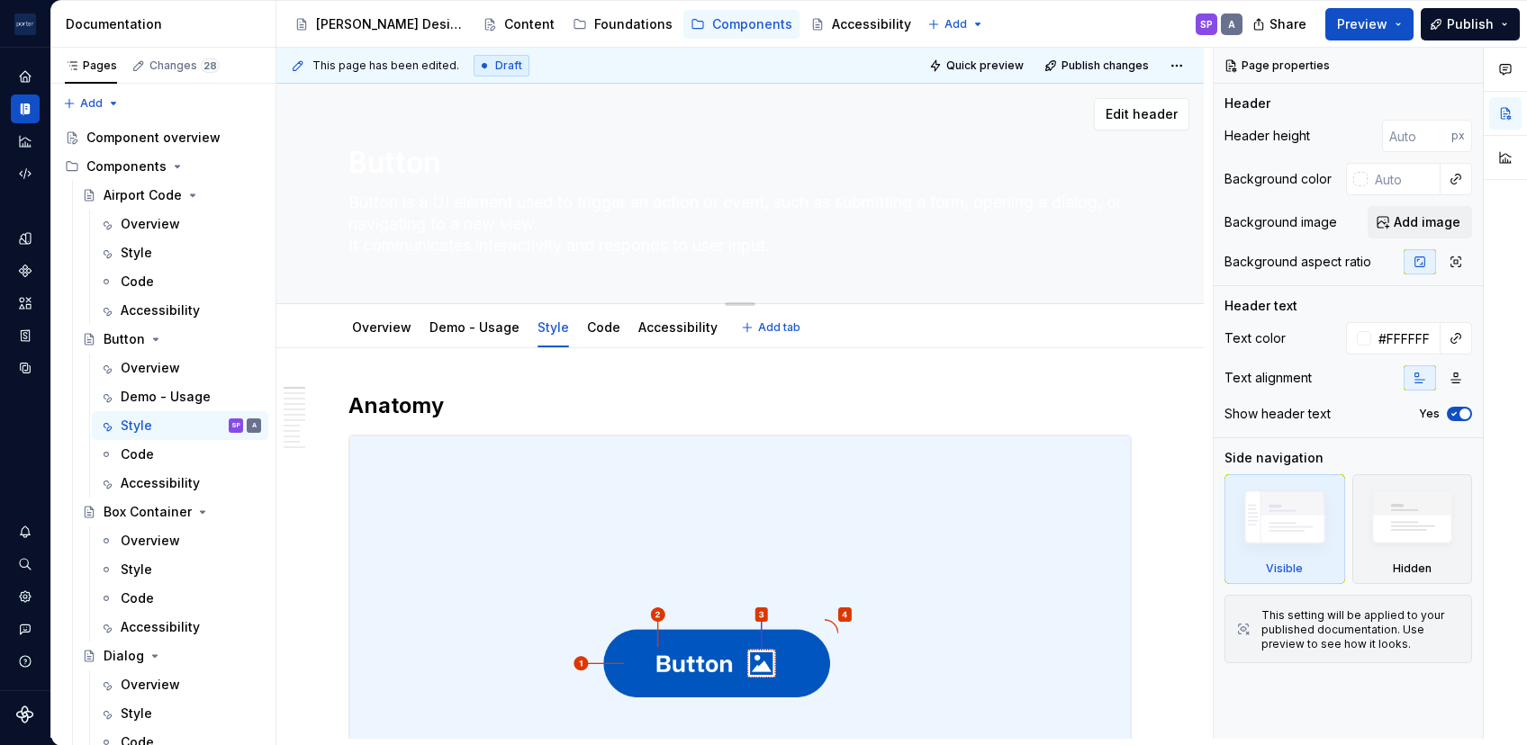
type textarea "*"
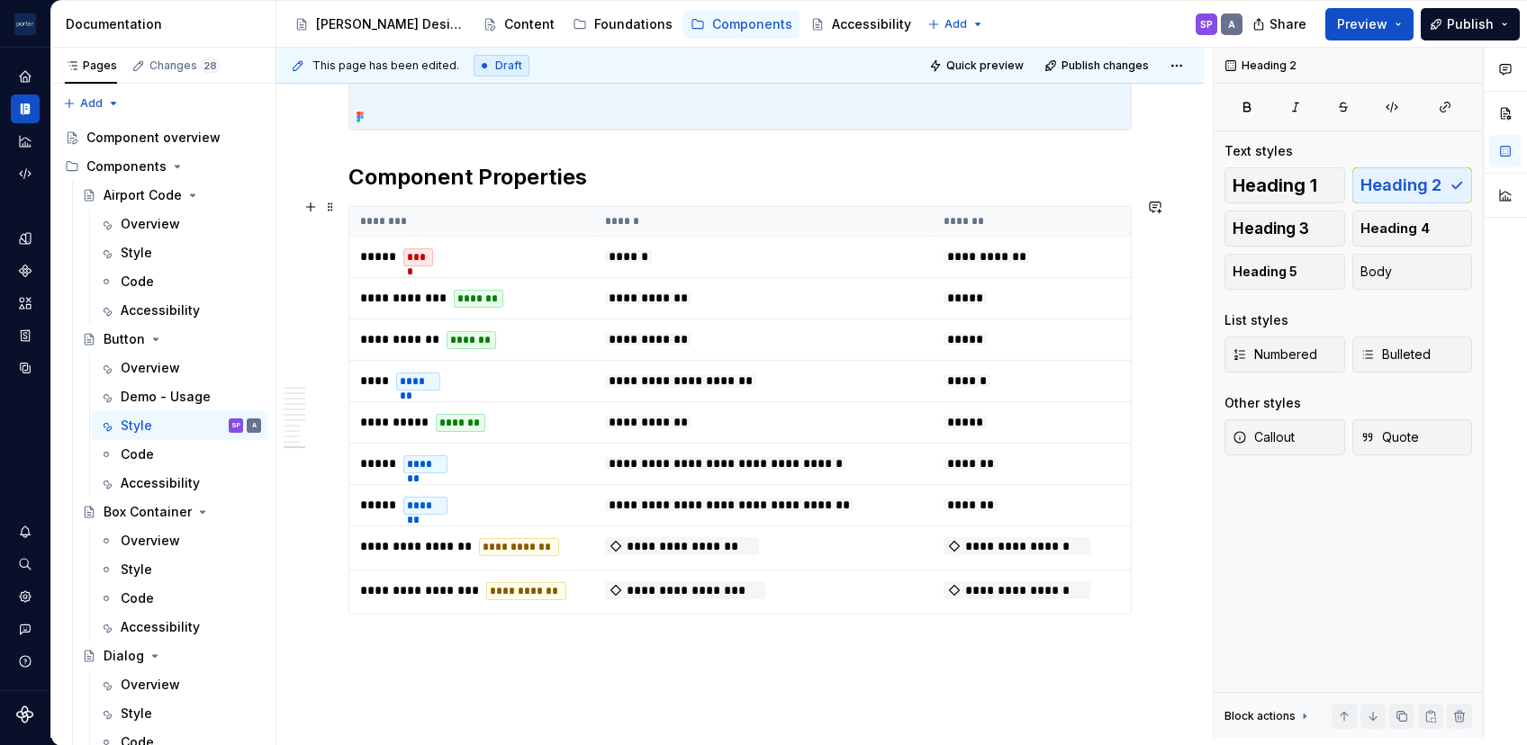
scroll to position [4597, 0]
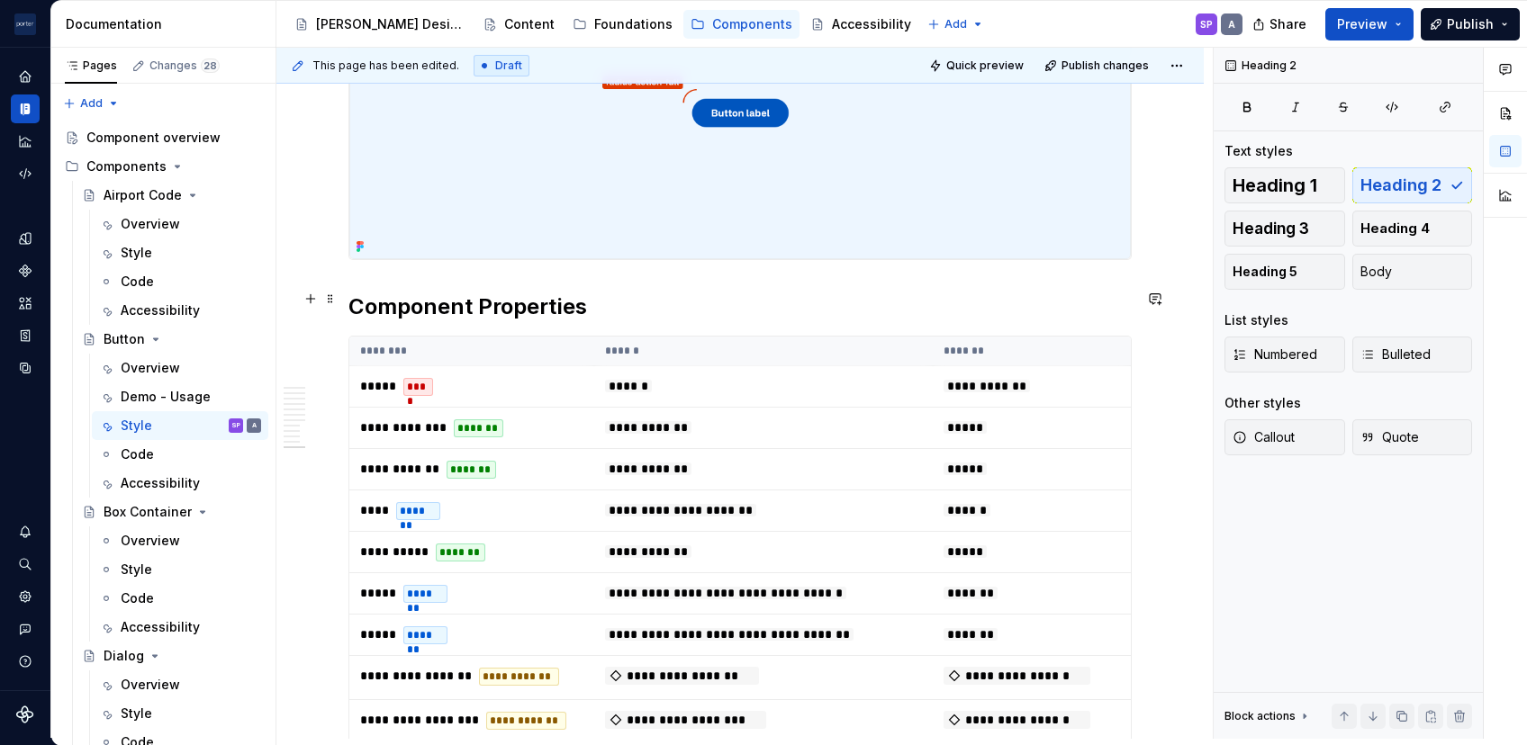
click at [365, 293] on h2 "Component Properties" at bounding box center [739, 307] width 783 height 29
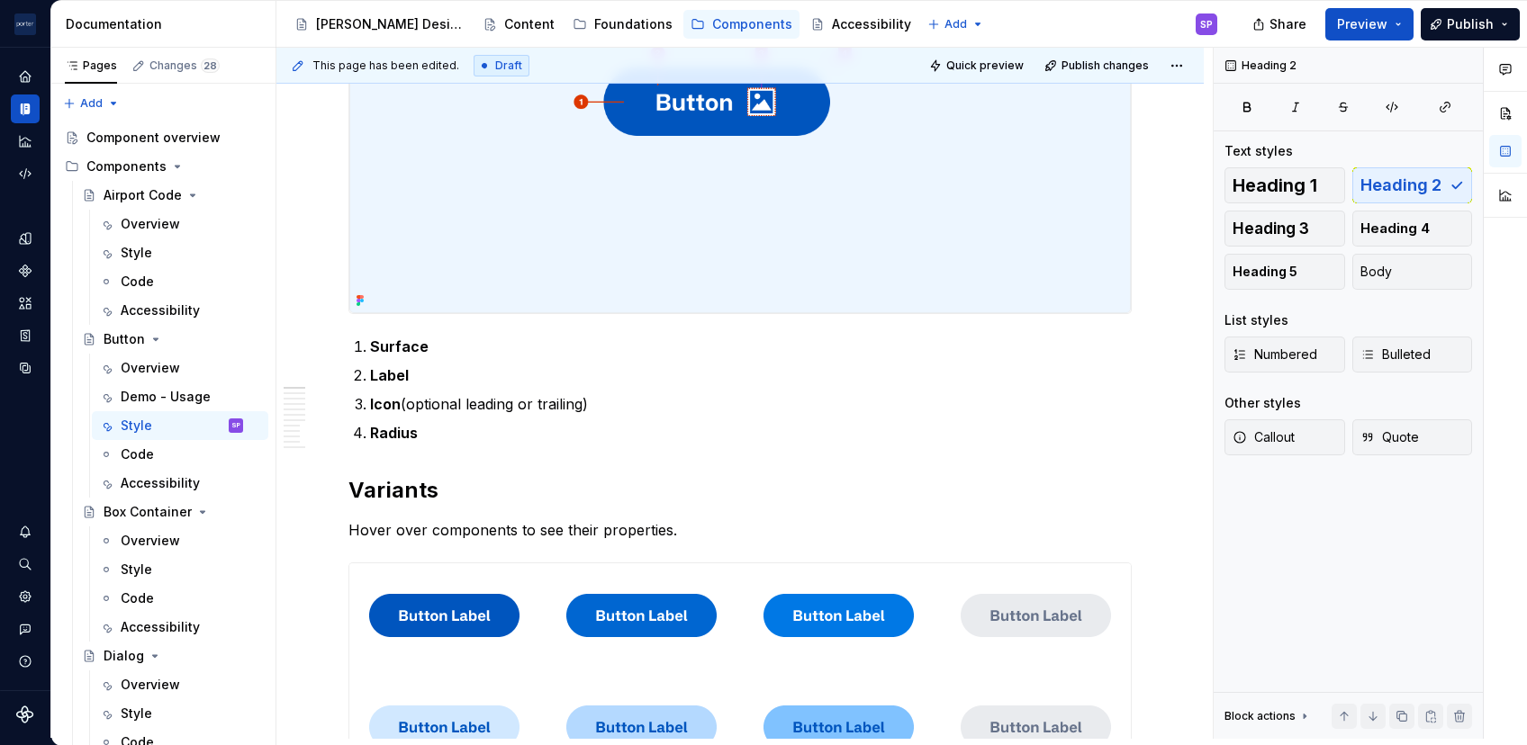
scroll to position [0, 0]
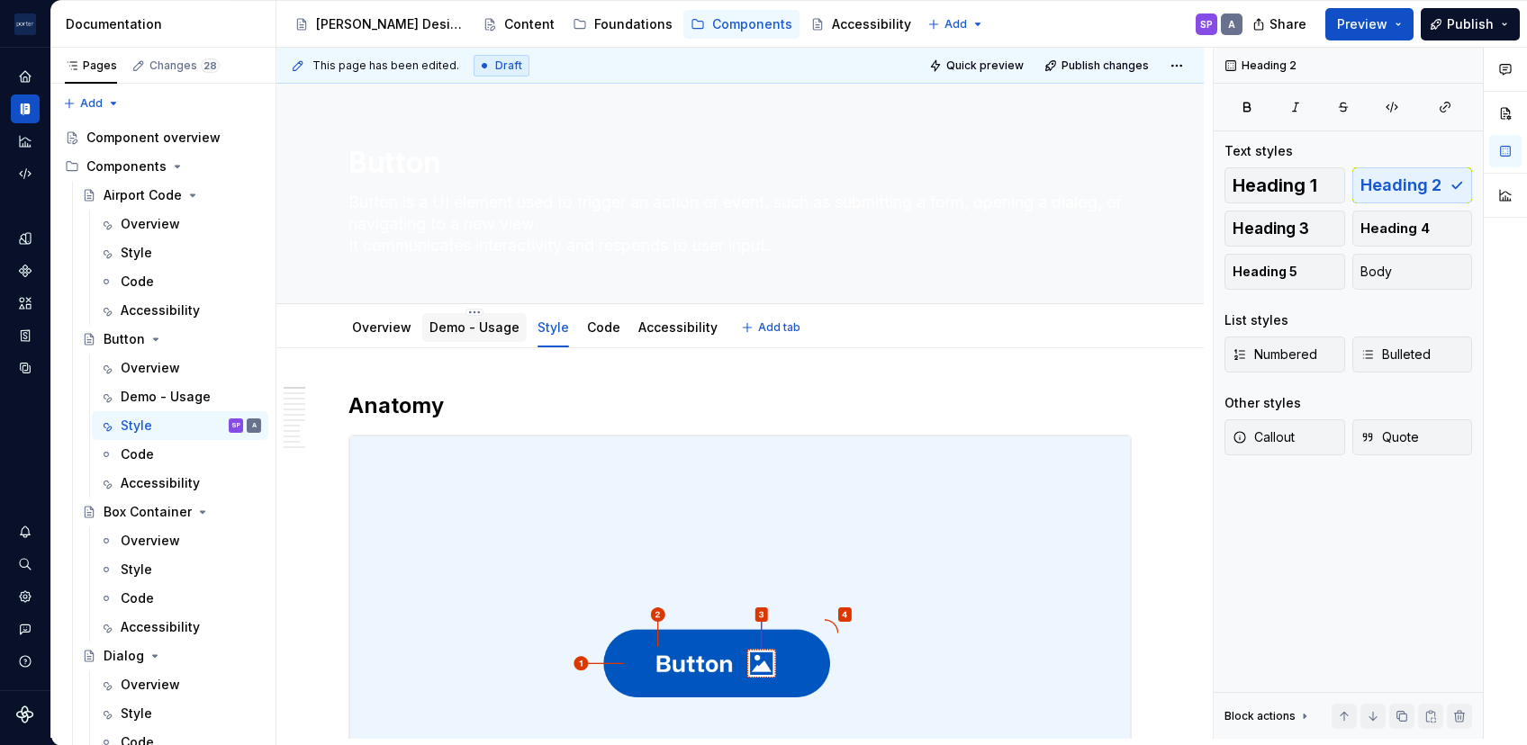
click at [457, 314] on div "Demo - Usage" at bounding box center [474, 327] width 104 height 29
click at [458, 327] on link "Demo - Usage" at bounding box center [474, 327] width 90 height 15
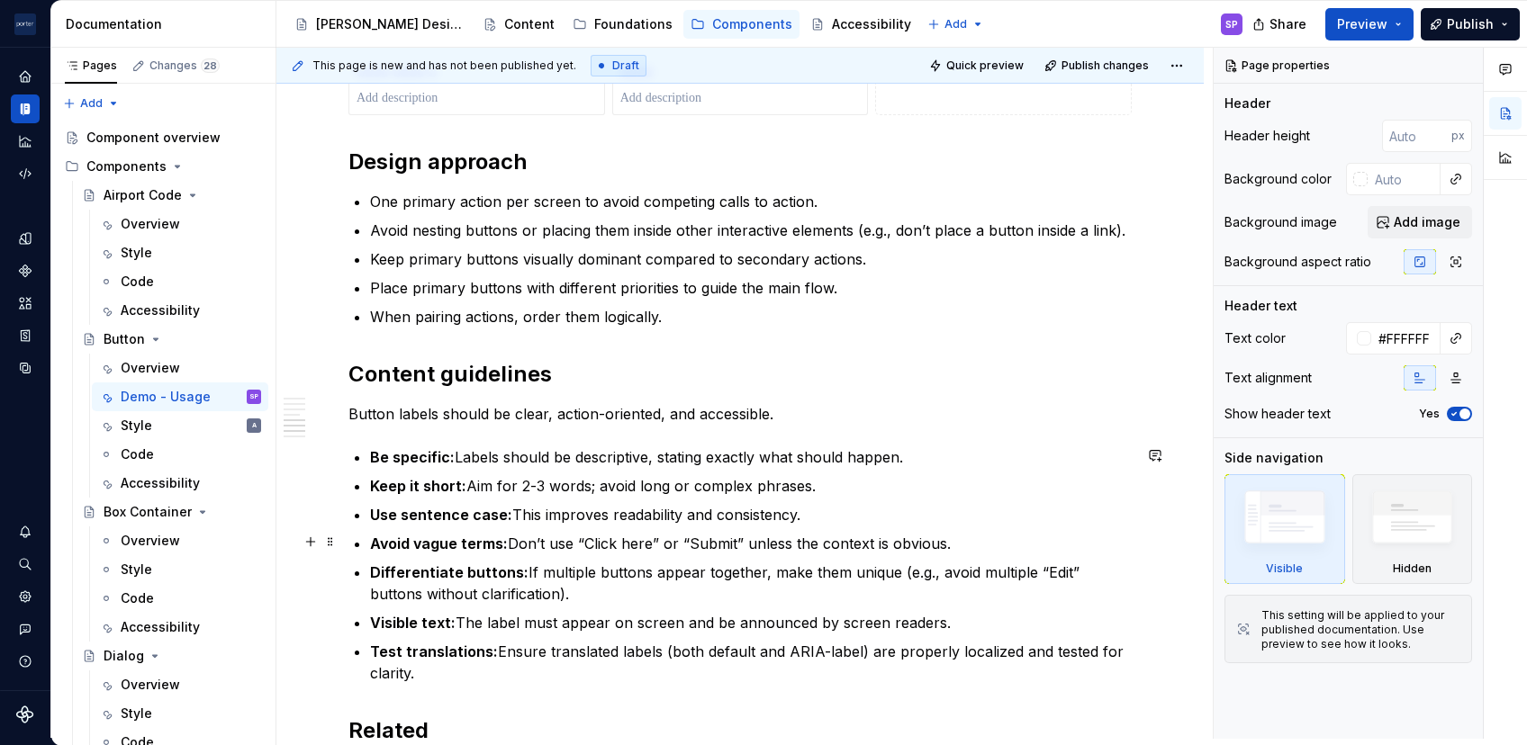
scroll to position [1272, 0]
type textarea "*"
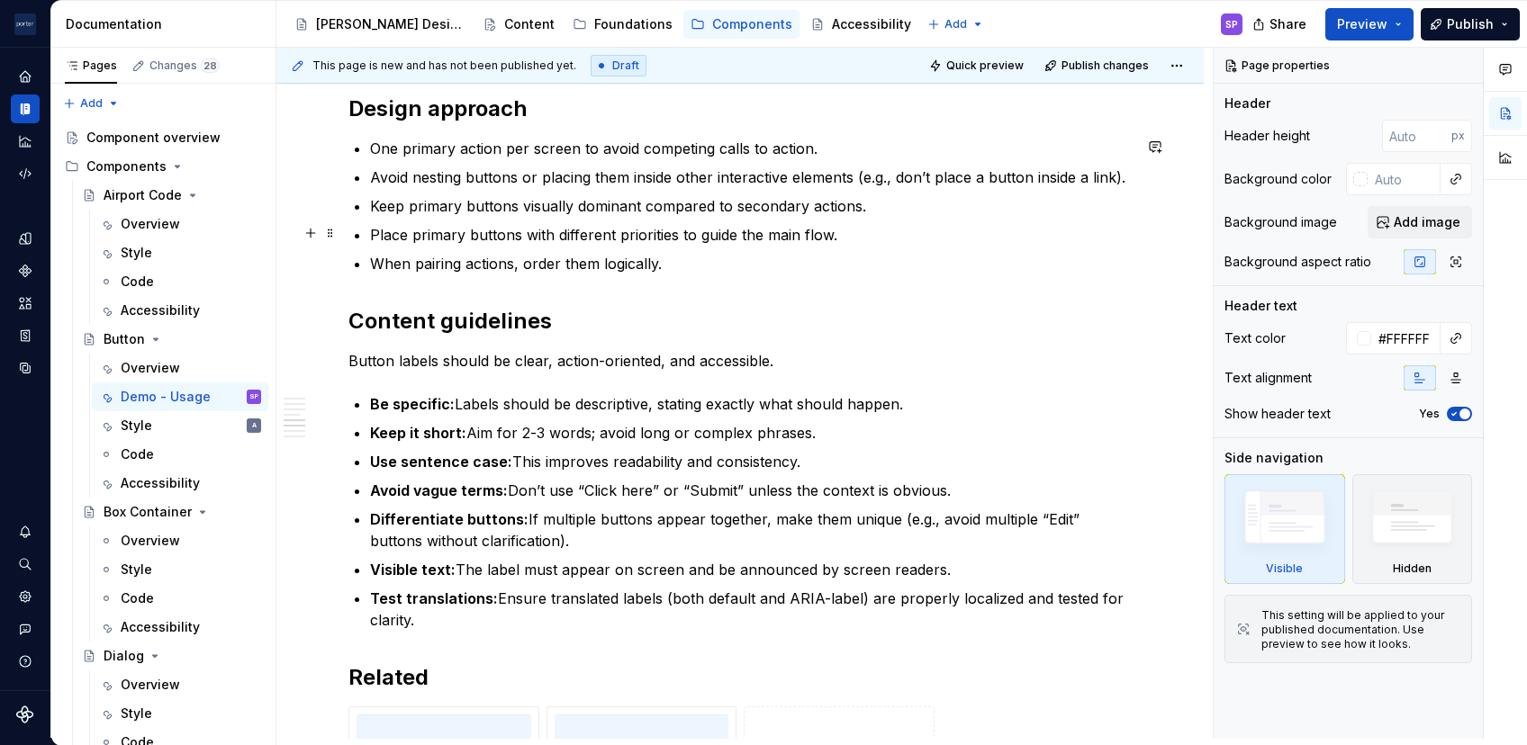
scroll to position [1178, 0]
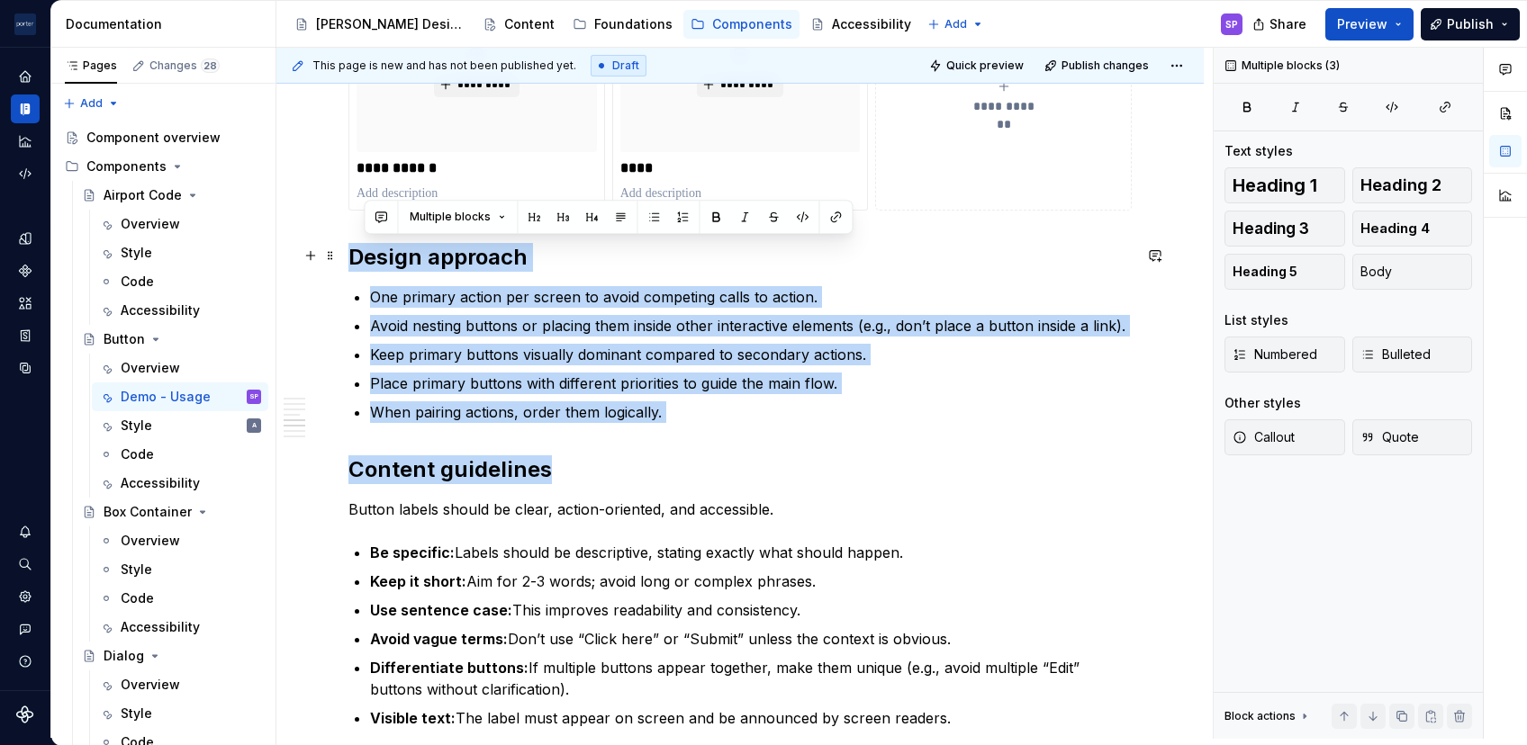
drag, startPoint x: 443, startPoint y: 308, endPoint x: 340, endPoint y: 256, distance: 115.1
click at [340, 256] on div "**********" at bounding box center [739, 315] width 927 height 2291
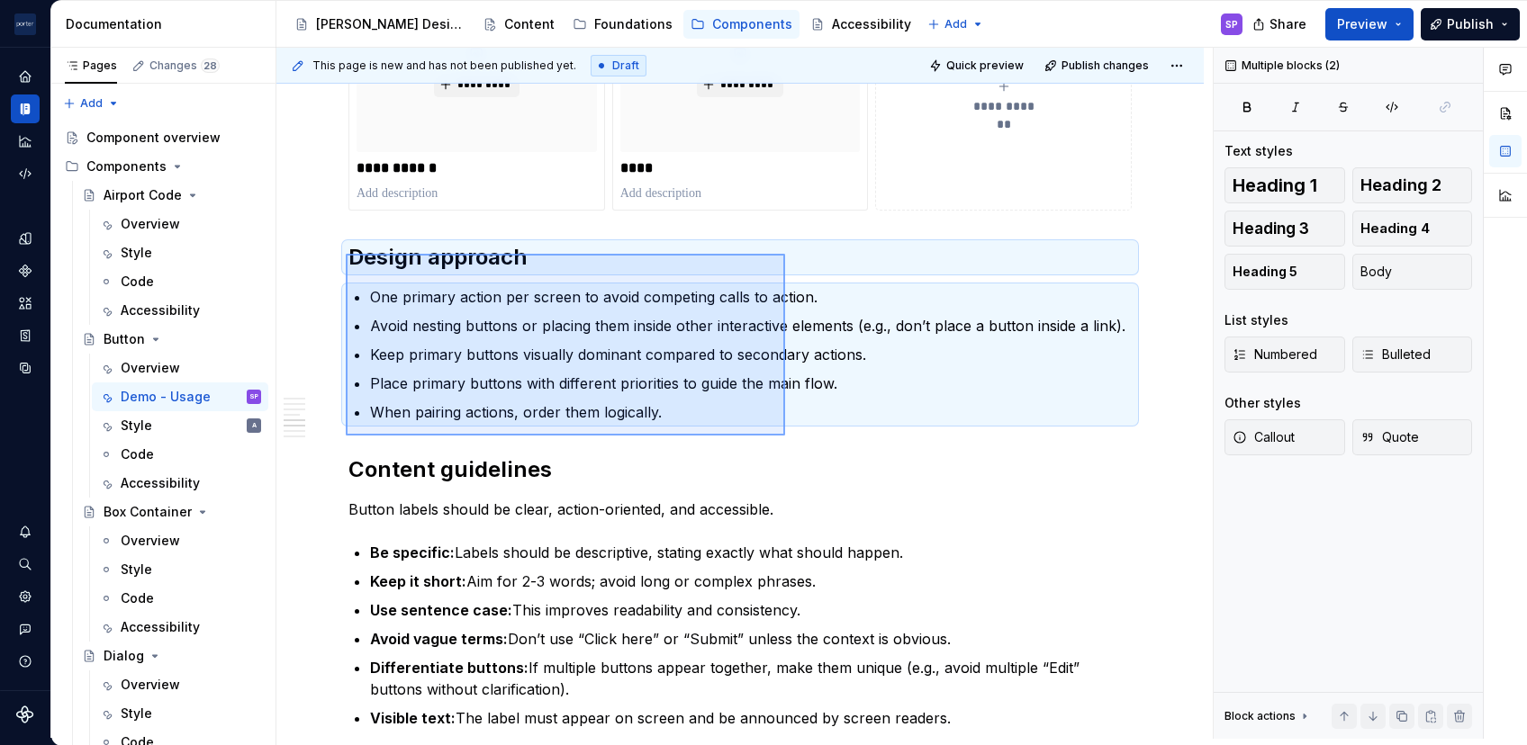
drag, startPoint x: 700, startPoint y: 394, endPoint x: 785, endPoint y: 436, distance: 94.2
click at [785, 436] on div "**********" at bounding box center [744, 393] width 936 height 691
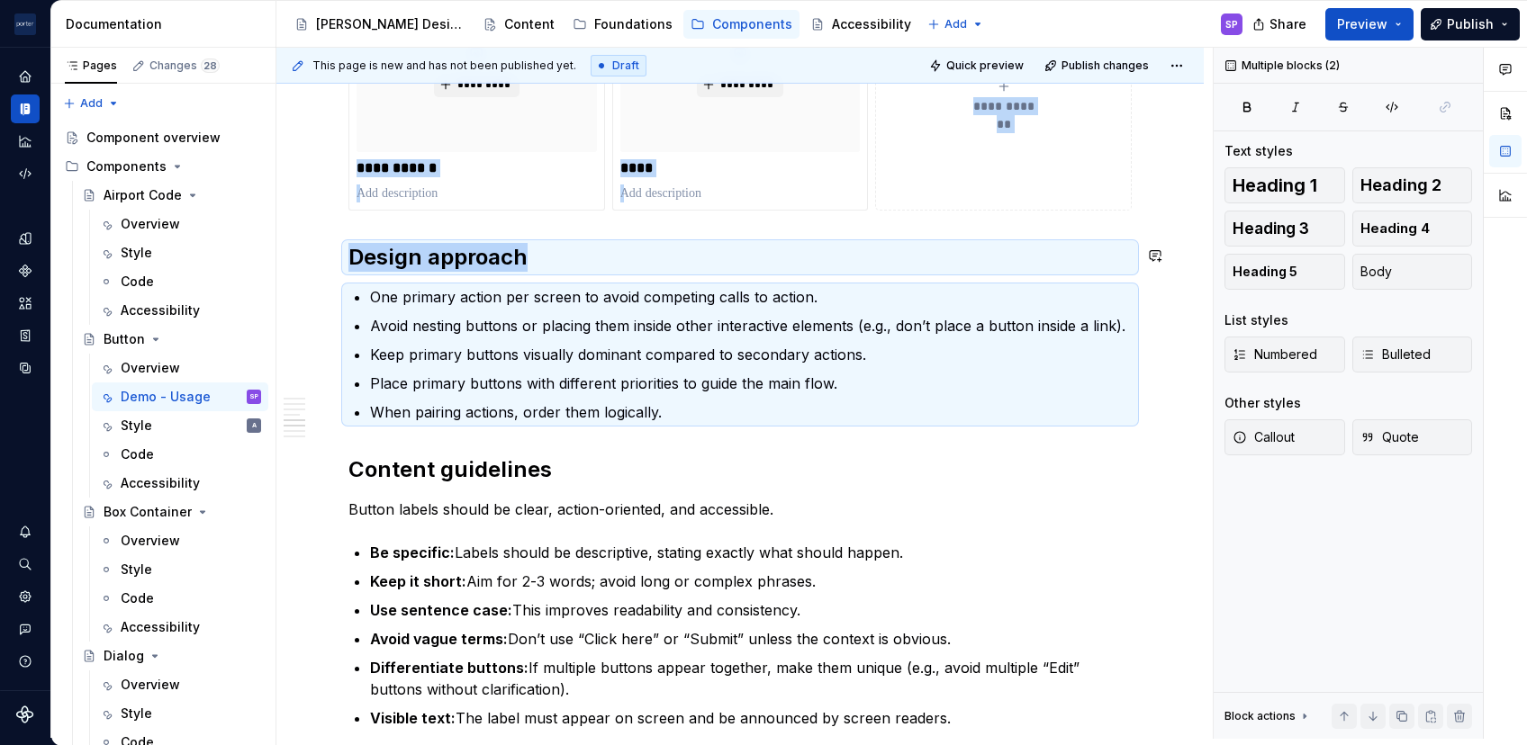
copy div "**********"
click at [785, 436] on div "**********" at bounding box center [739, 214] width 783 height 2003
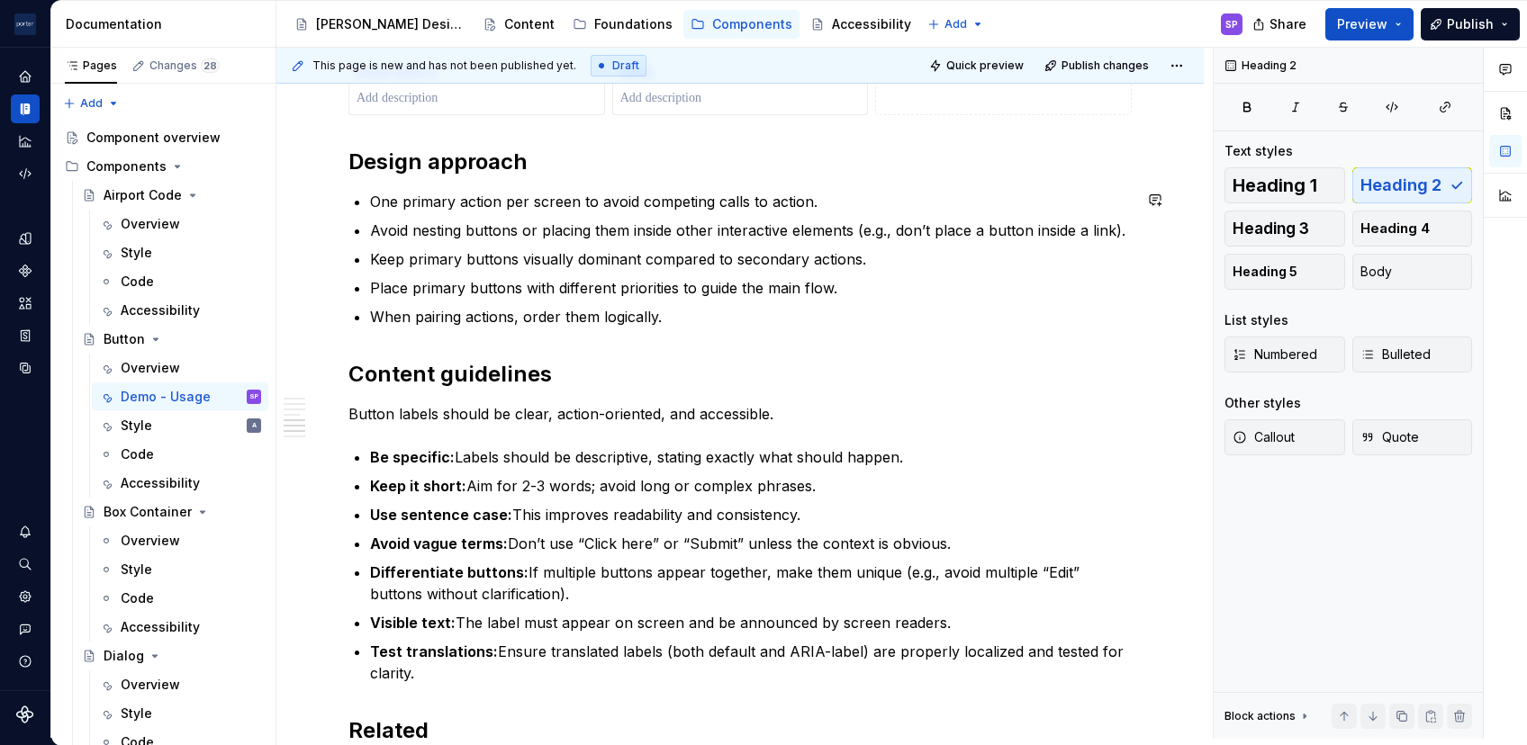
scroll to position [1278, 0]
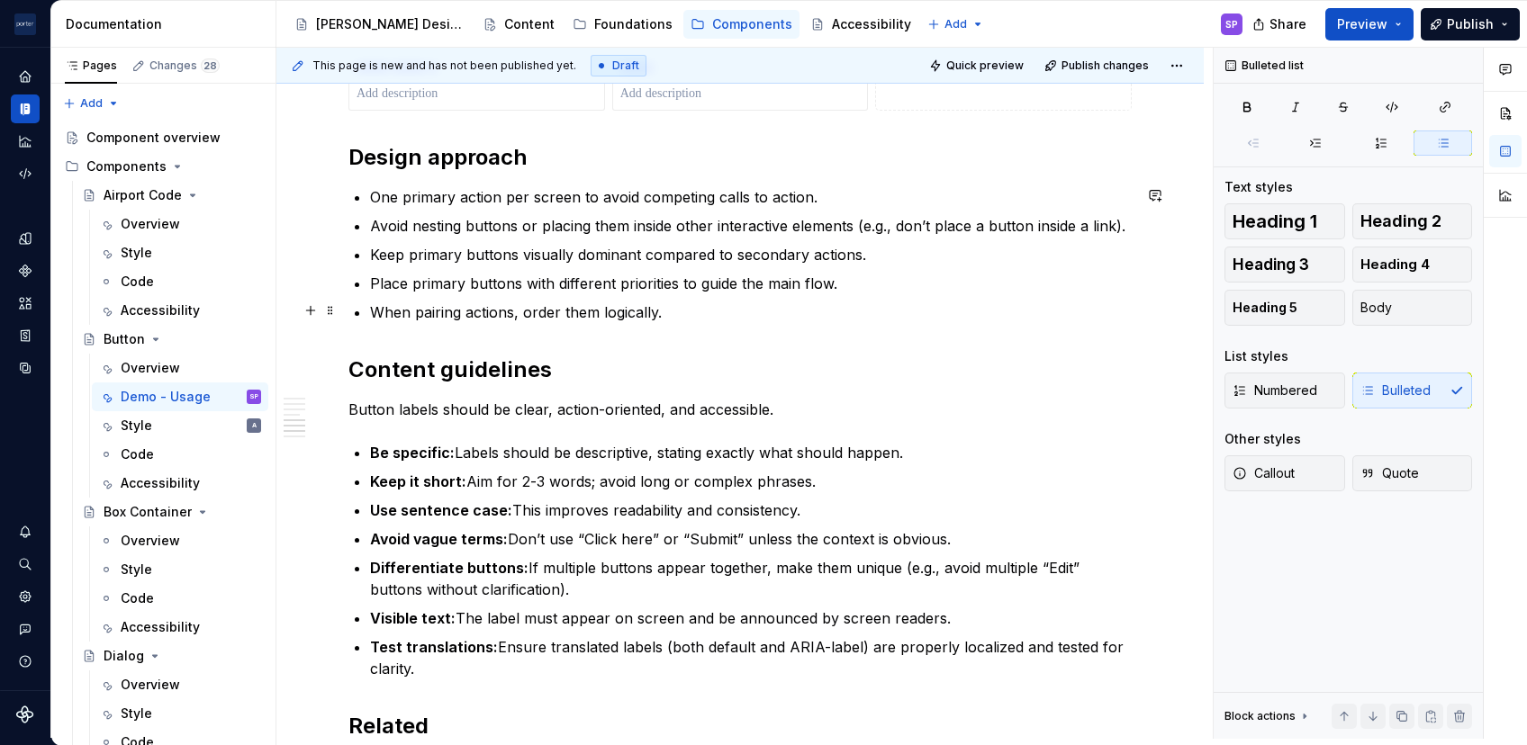
click at [706, 295] on ul "One primary action per screen to avoid competing calls to action. Avoid nesting…" at bounding box center [751, 254] width 762 height 137
click at [702, 302] on p "When pairing actions, order them logically." at bounding box center [751, 313] width 762 height 22
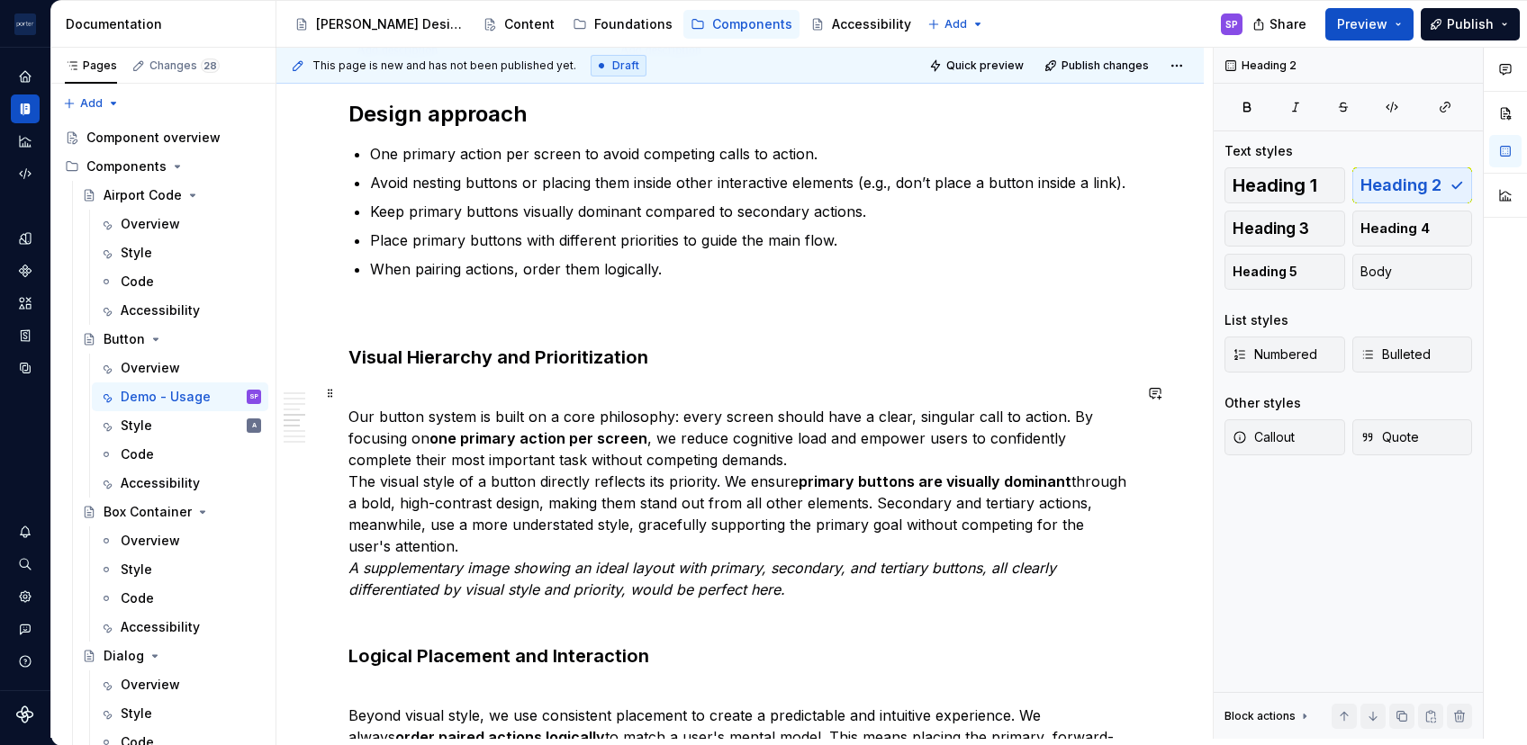
scroll to position [1320, 0]
click at [754, 462] on p "Our button system is built on a core philosophy: every screen should have a cle…" at bounding box center [739, 505] width 783 height 238
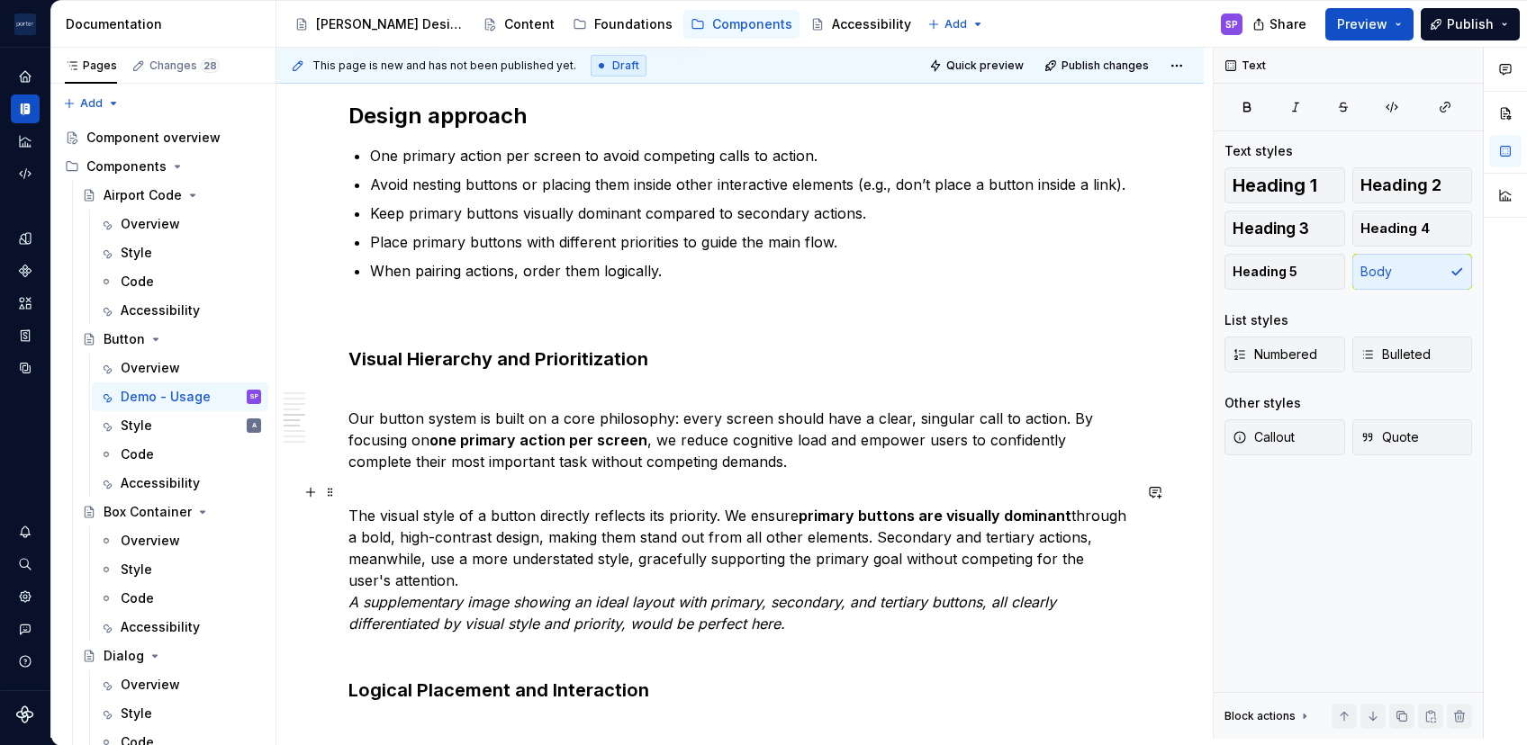
click at [756, 574] on p "The visual style of a button directly reflects its priority. We ensure primary …" at bounding box center [739, 569] width 783 height 173
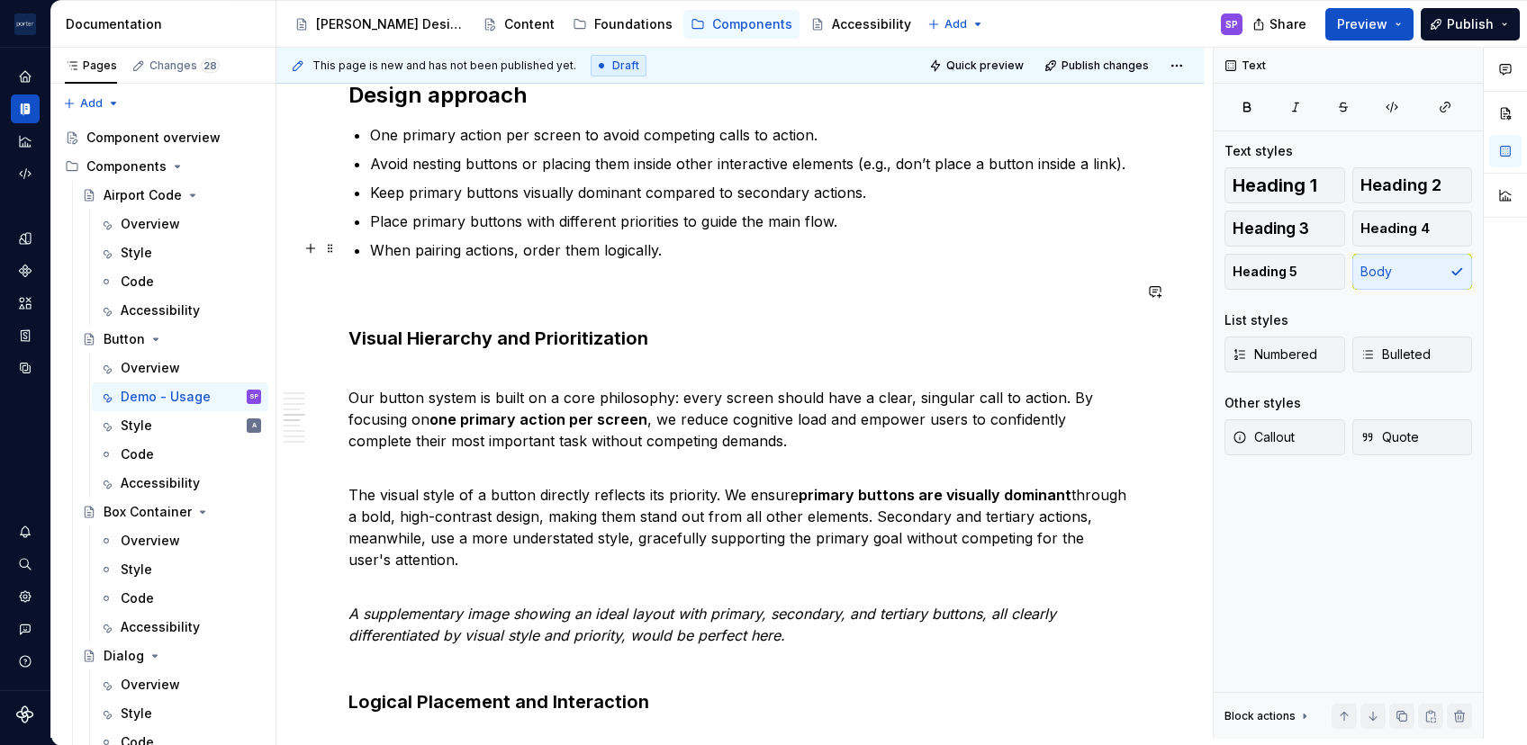
scroll to position [1235, 0]
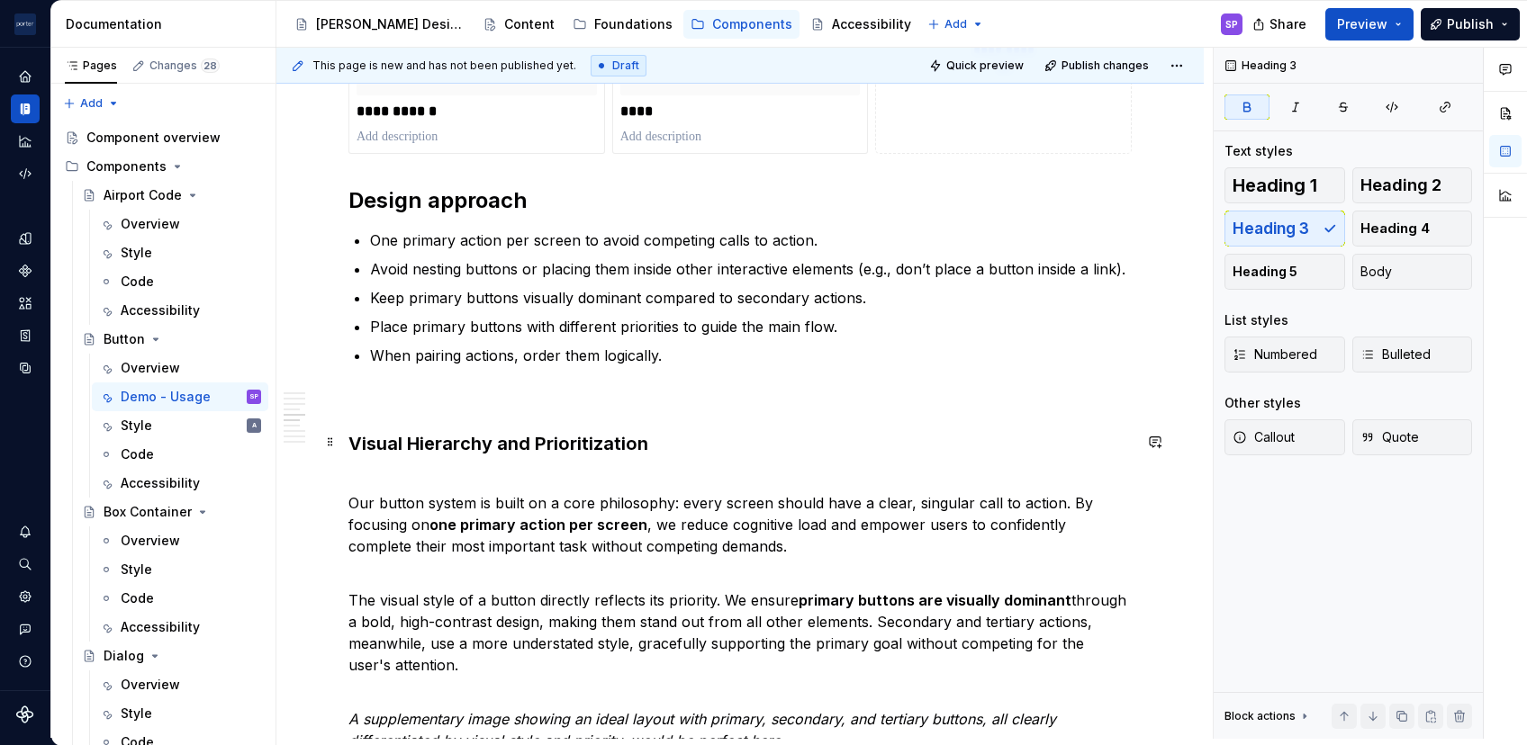
click at [518, 441] on strong "Visual Hierarchy and Prioritization" at bounding box center [498, 444] width 300 height 22
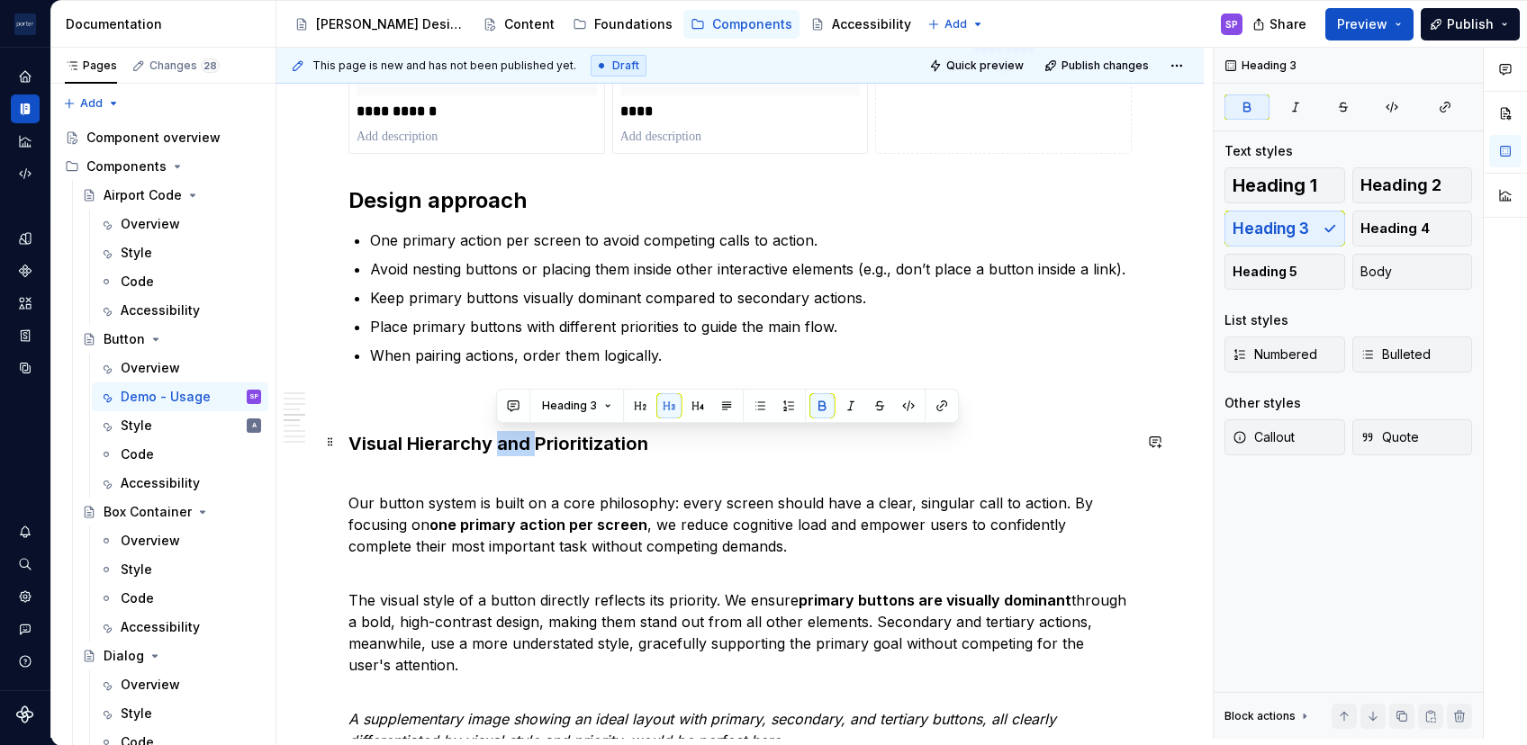
click at [518, 441] on strong "Visual Hierarchy and Prioritization" at bounding box center [498, 444] width 300 height 22
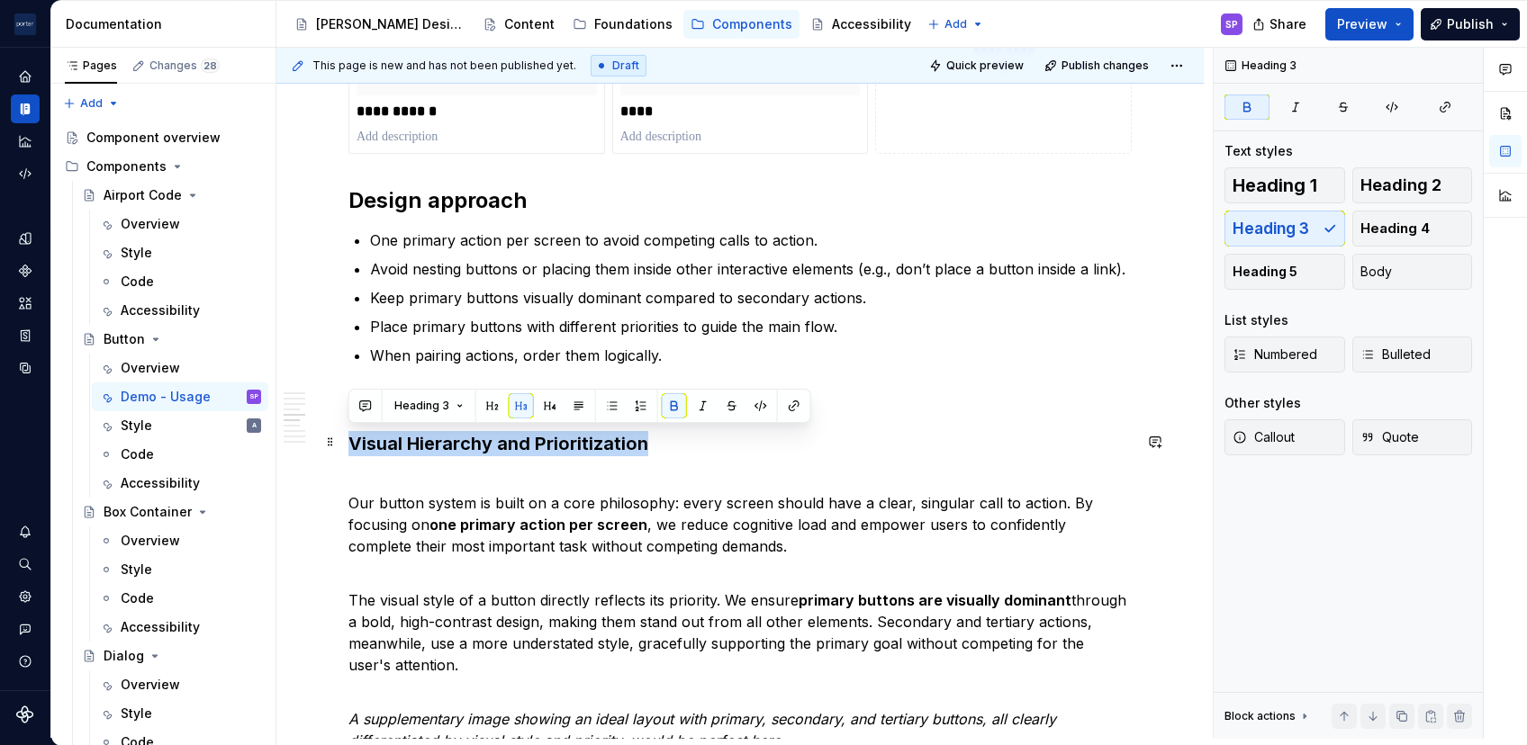
click at [518, 441] on strong "Visual Hierarchy and Prioritization" at bounding box center [498, 444] width 300 height 22
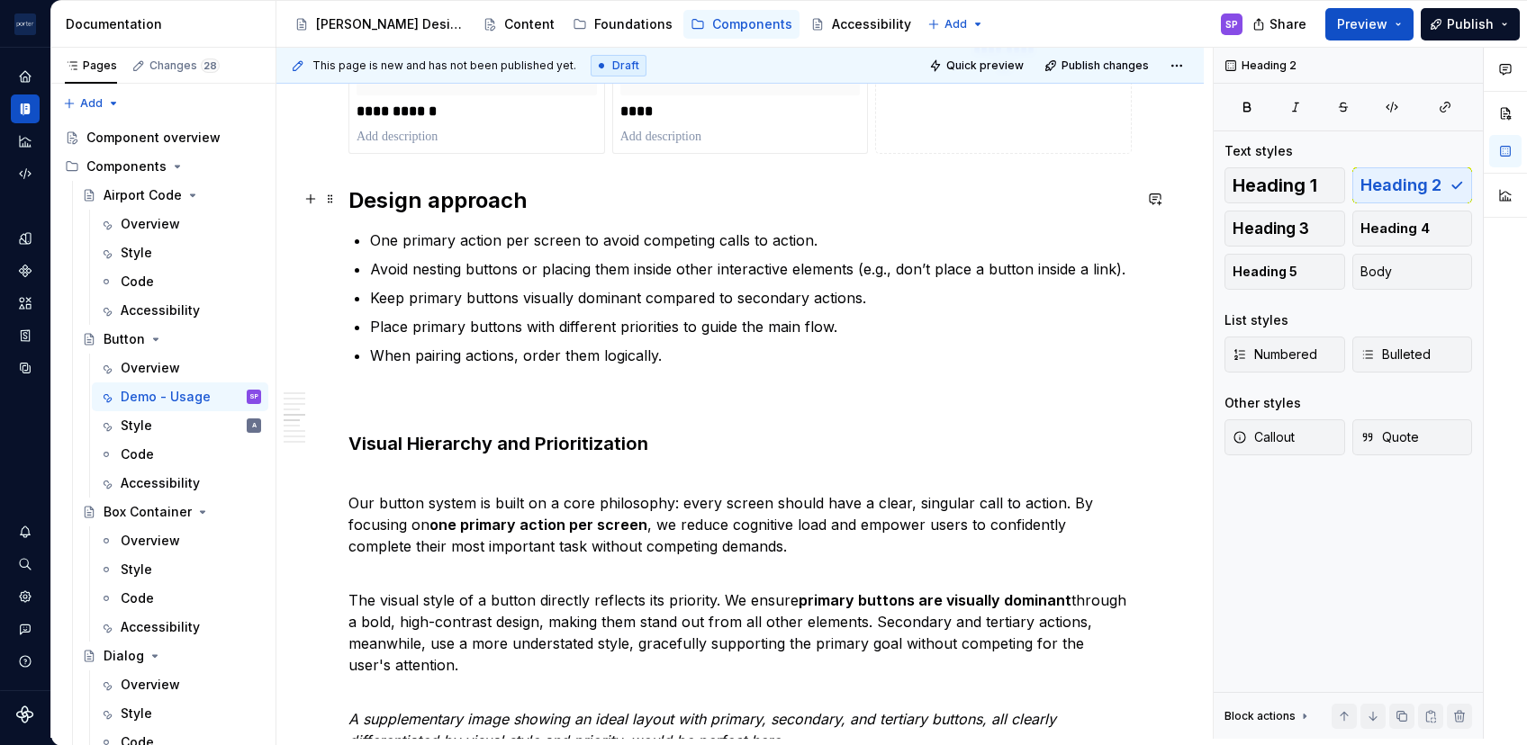
click at [450, 194] on h2 "Design approach" at bounding box center [739, 200] width 783 height 29
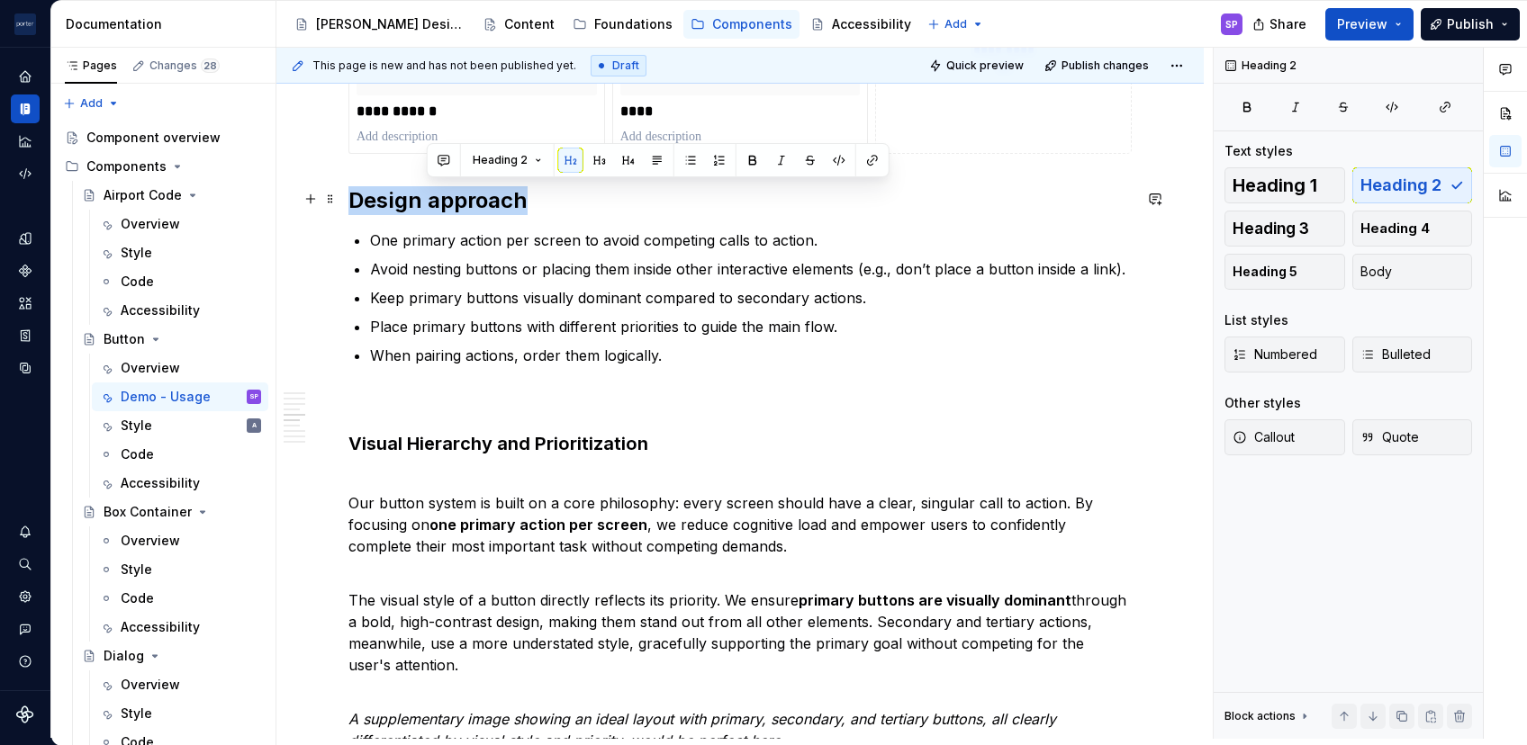
click at [450, 194] on h2 "Design approach" at bounding box center [739, 200] width 783 height 29
copy h2 "Design approach"
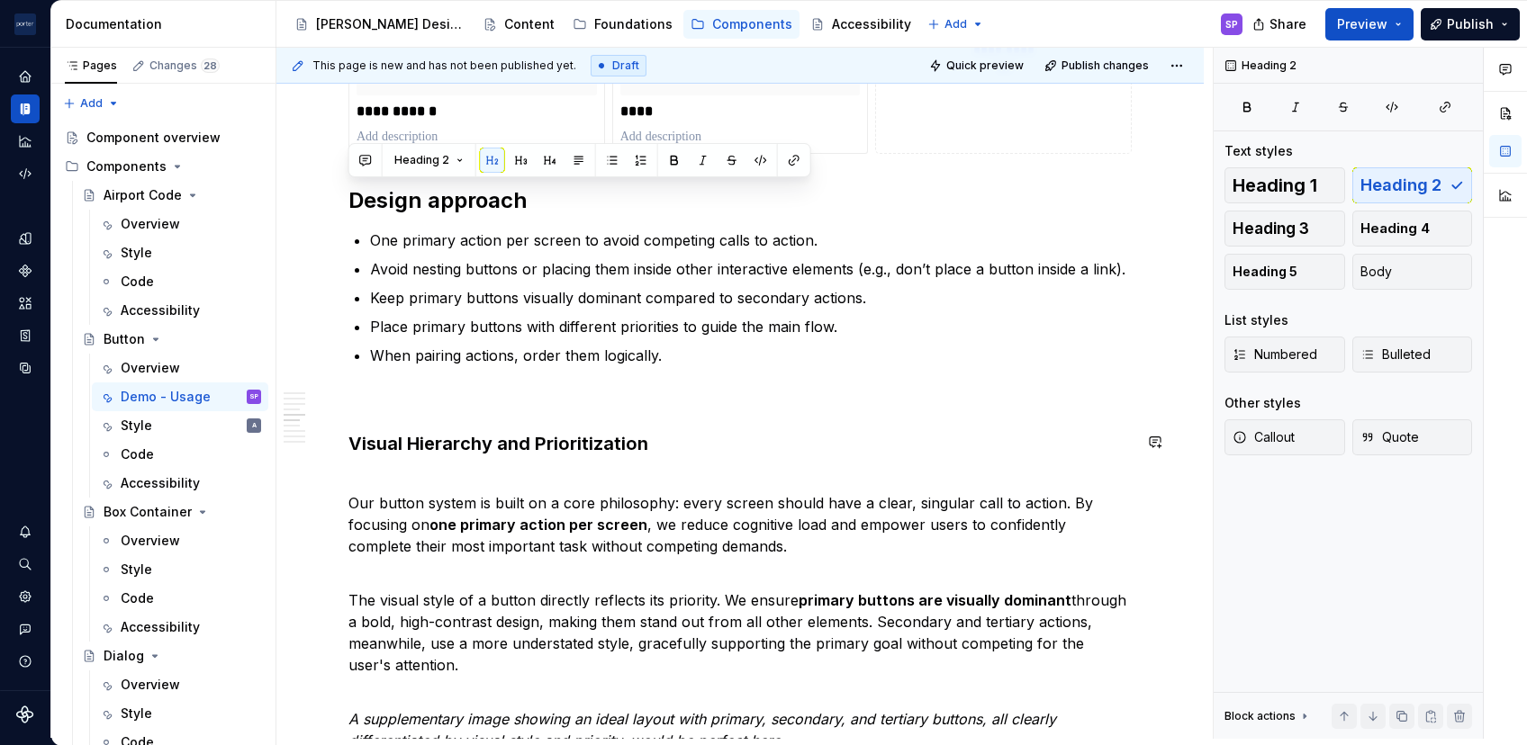
click at [373, 405] on p at bounding box center [739, 399] width 783 height 22
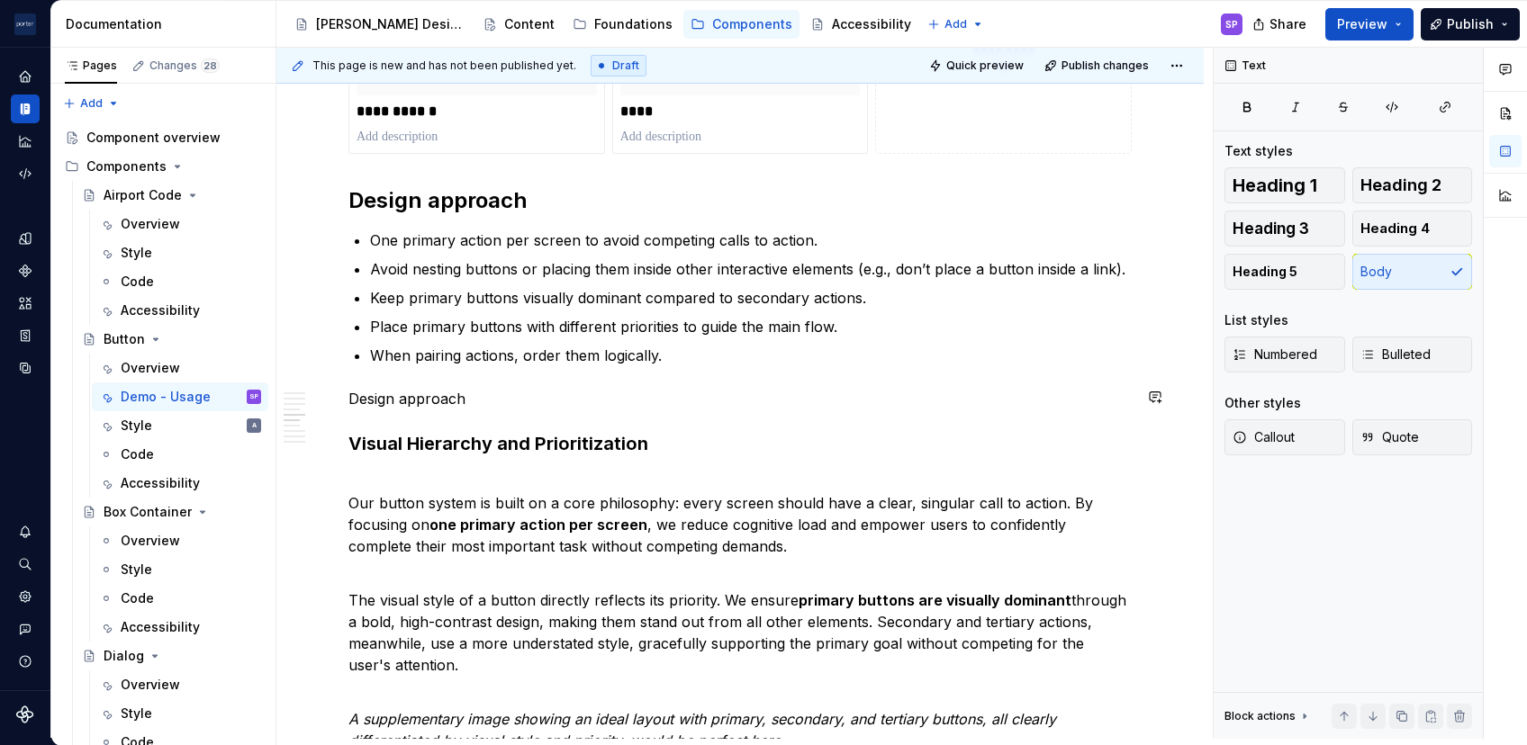
click at [373, 405] on p "Design approach" at bounding box center [739, 399] width 783 height 22
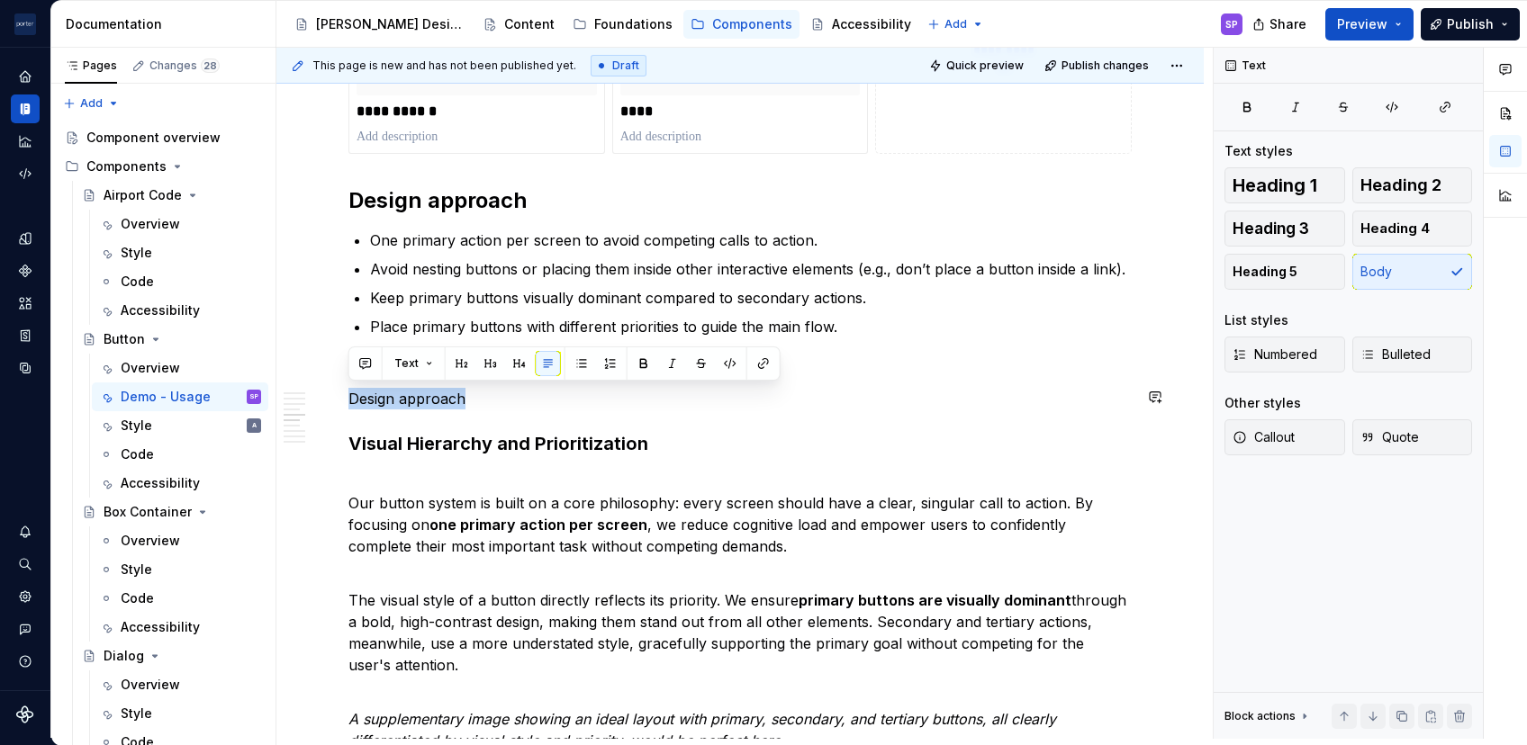
click at [373, 405] on p "Design approach" at bounding box center [739, 399] width 783 height 22
click at [463, 364] on button "button" at bounding box center [461, 363] width 25 height 25
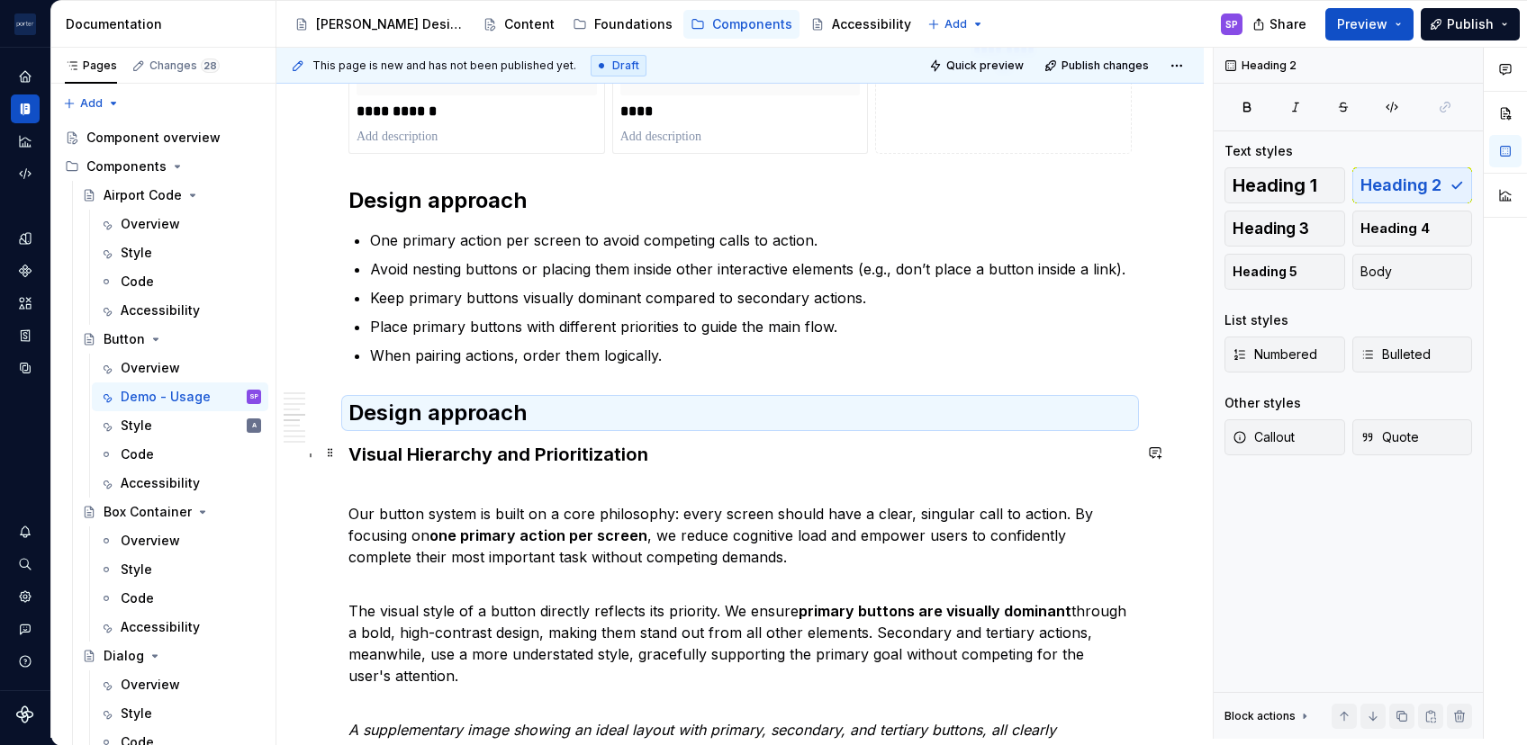
click at [438, 444] on strong "Visual Hierarchy and Prioritization" at bounding box center [498, 455] width 300 height 22
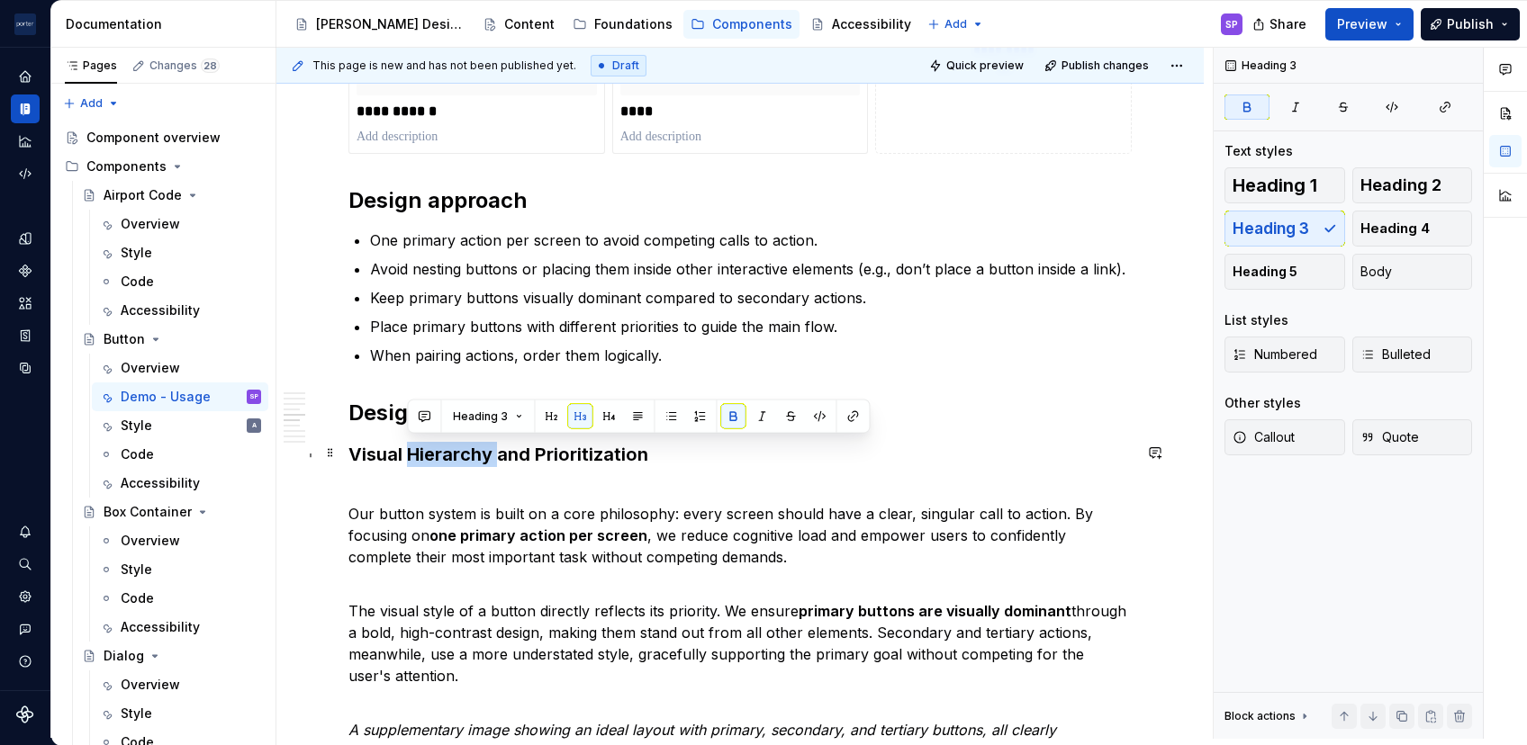
click at [438, 444] on strong "Visual Hierarchy and Prioritization" at bounding box center [498, 455] width 300 height 22
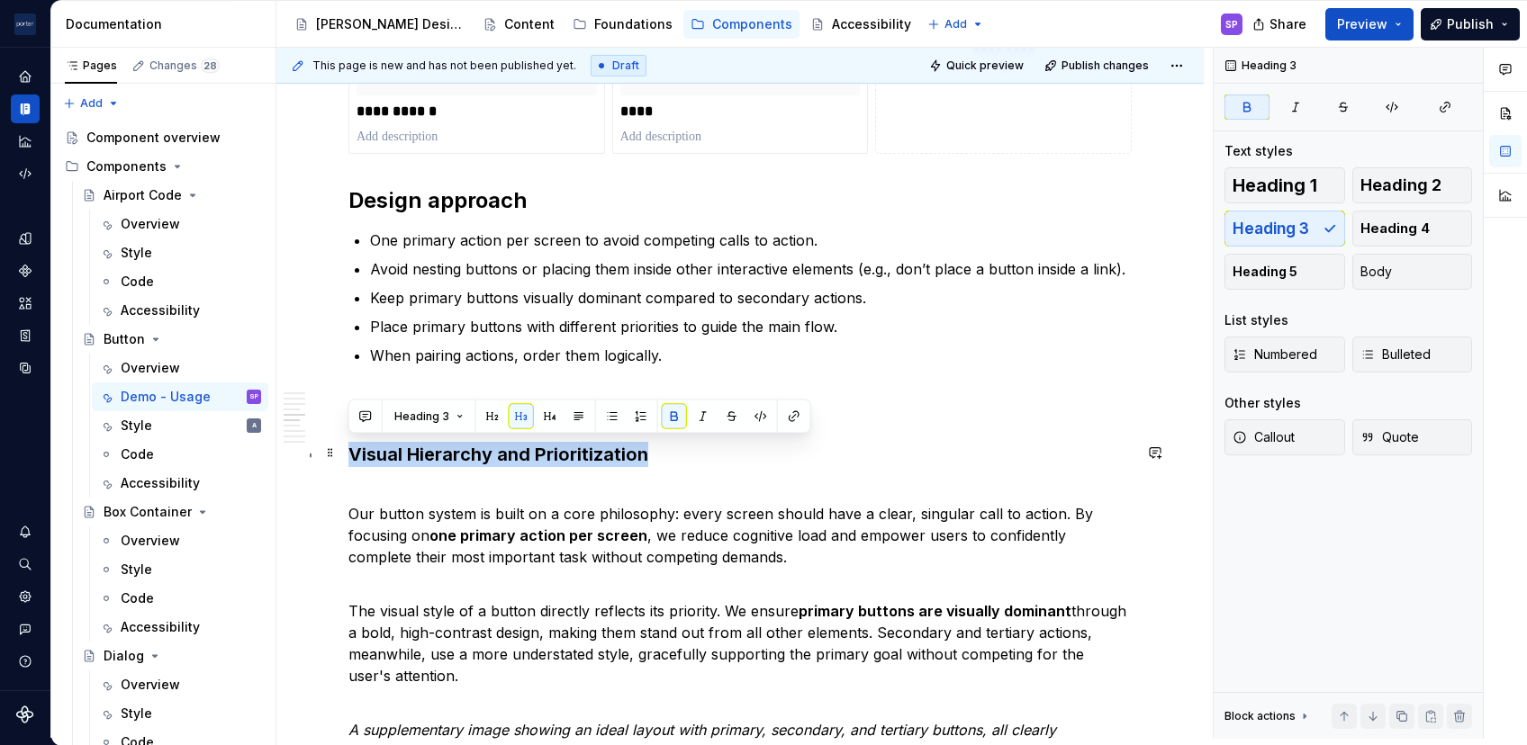
click at [530, 463] on h3 "Visual Hierarchy and Prioritization" at bounding box center [739, 454] width 783 height 25
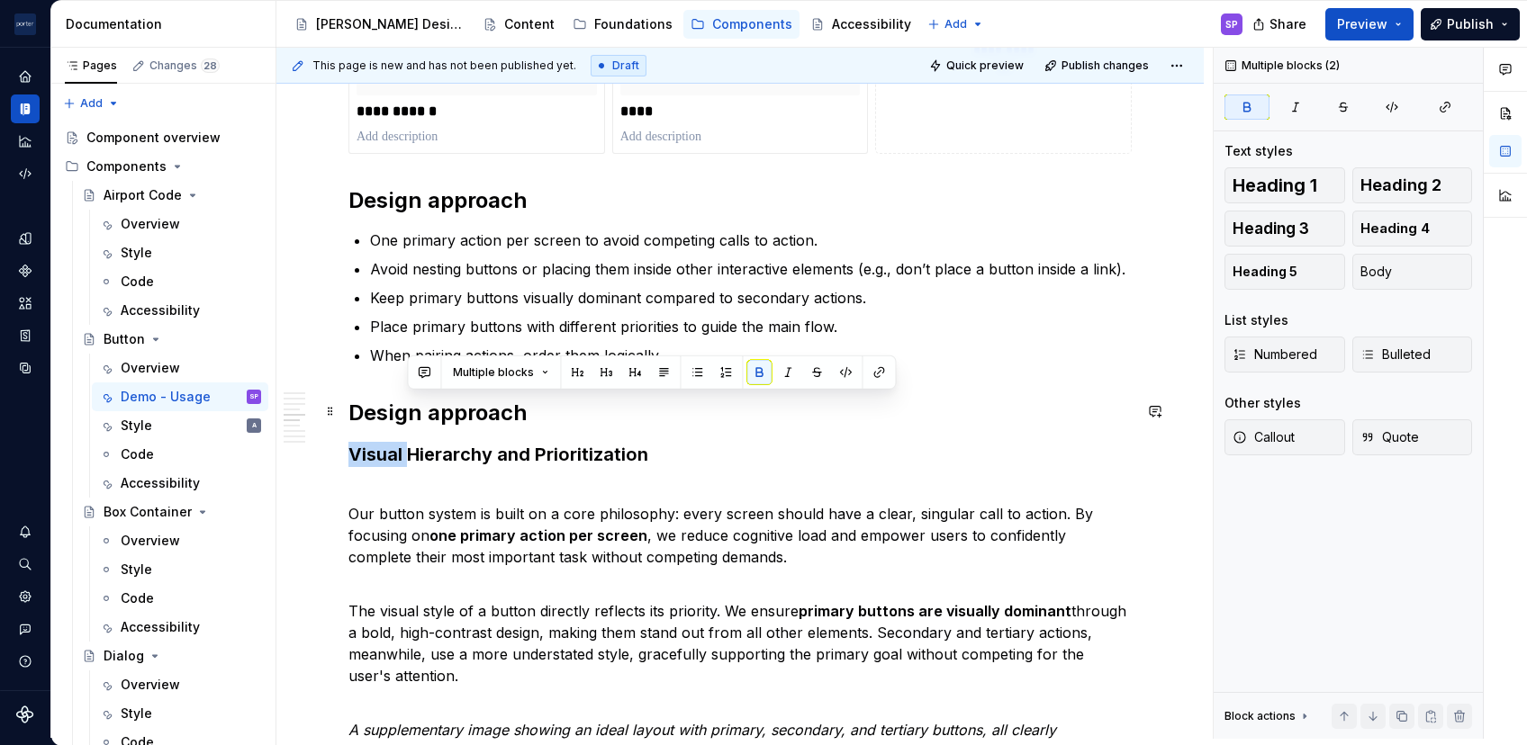
drag, startPoint x: 410, startPoint y: 457, endPoint x: 804, endPoint y: 403, distance: 398.0
click at [804, 403] on div "**********" at bounding box center [739, 483] width 783 height 2655
click at [479, 450] on strong "Visual Hierarchy and Prioritization" at bounding box center [498, 455] width 300 height 22
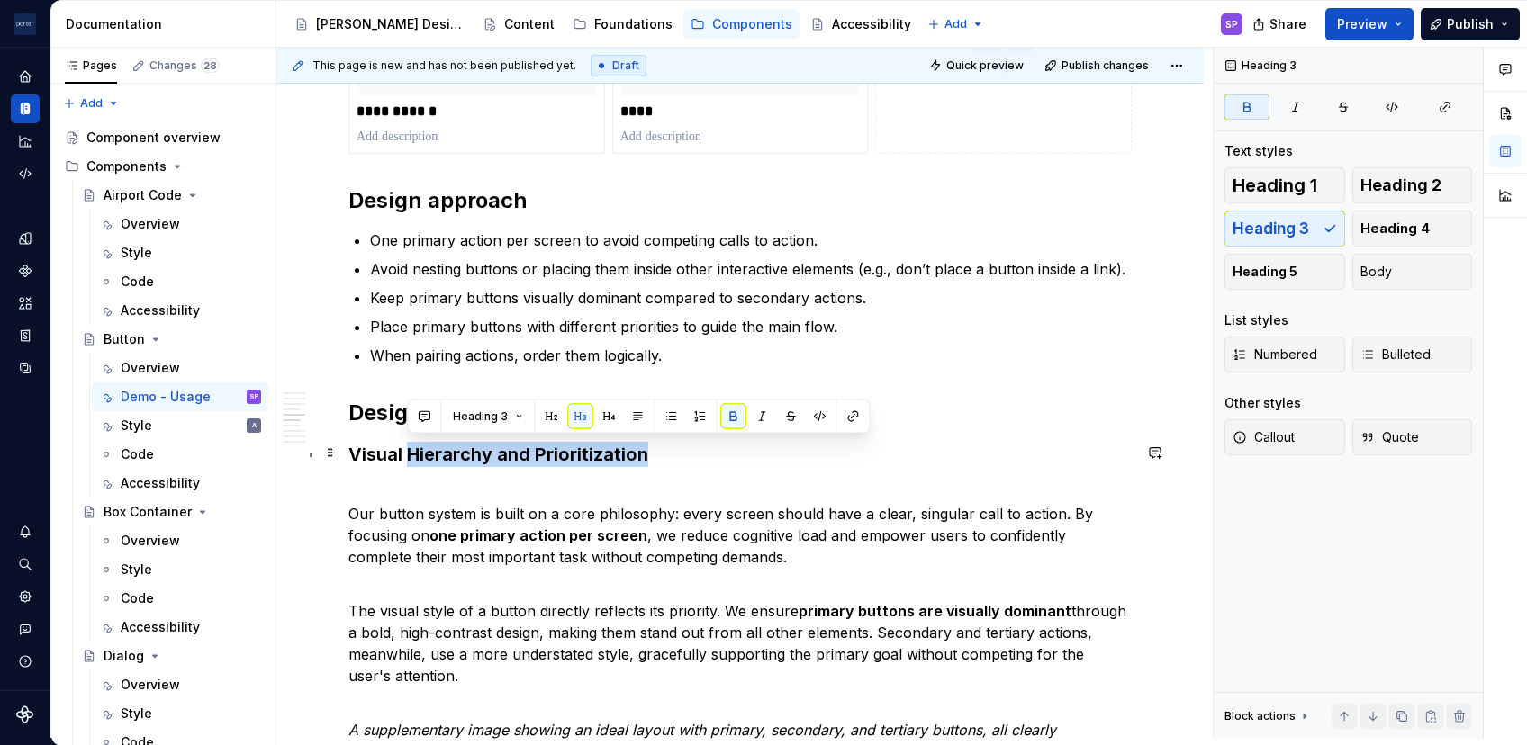
drag, startPoint x: 409, startPoint y: 457, endPoint x: 658, endPoint y: 450, distance: 249.5
click at [658, 450] on h3 "Visual Hierarchy and Prioritization" at bounding box center [739, 454] width 783 height 25
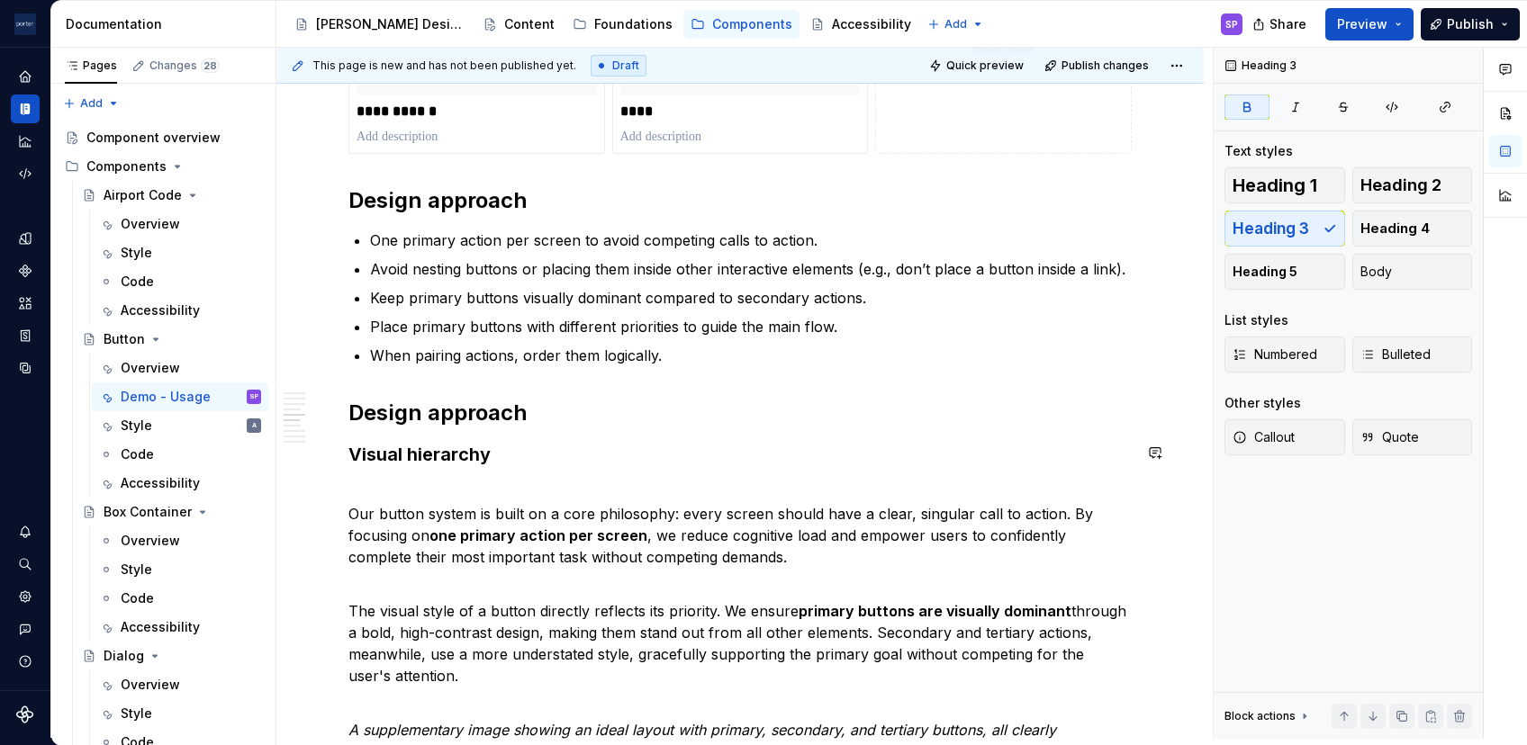
click at [645, 468] on div "**********" at bounding box center [739, 483] width 783 height 2655
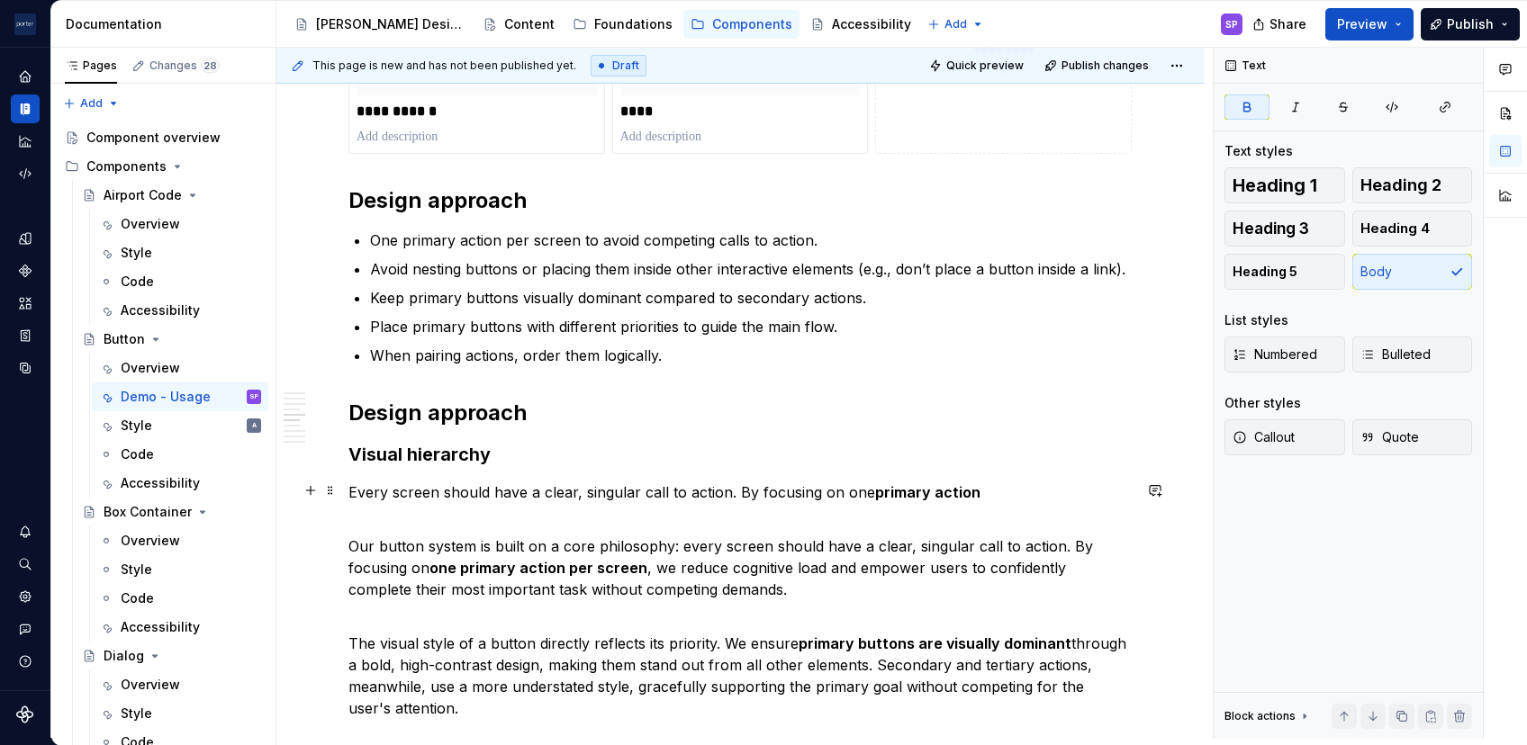
click at [857, 495] on p "Every screen should have a clear, singular call to action. By focusing on one p…" at bounding box center [739, 493] width 783 height 22
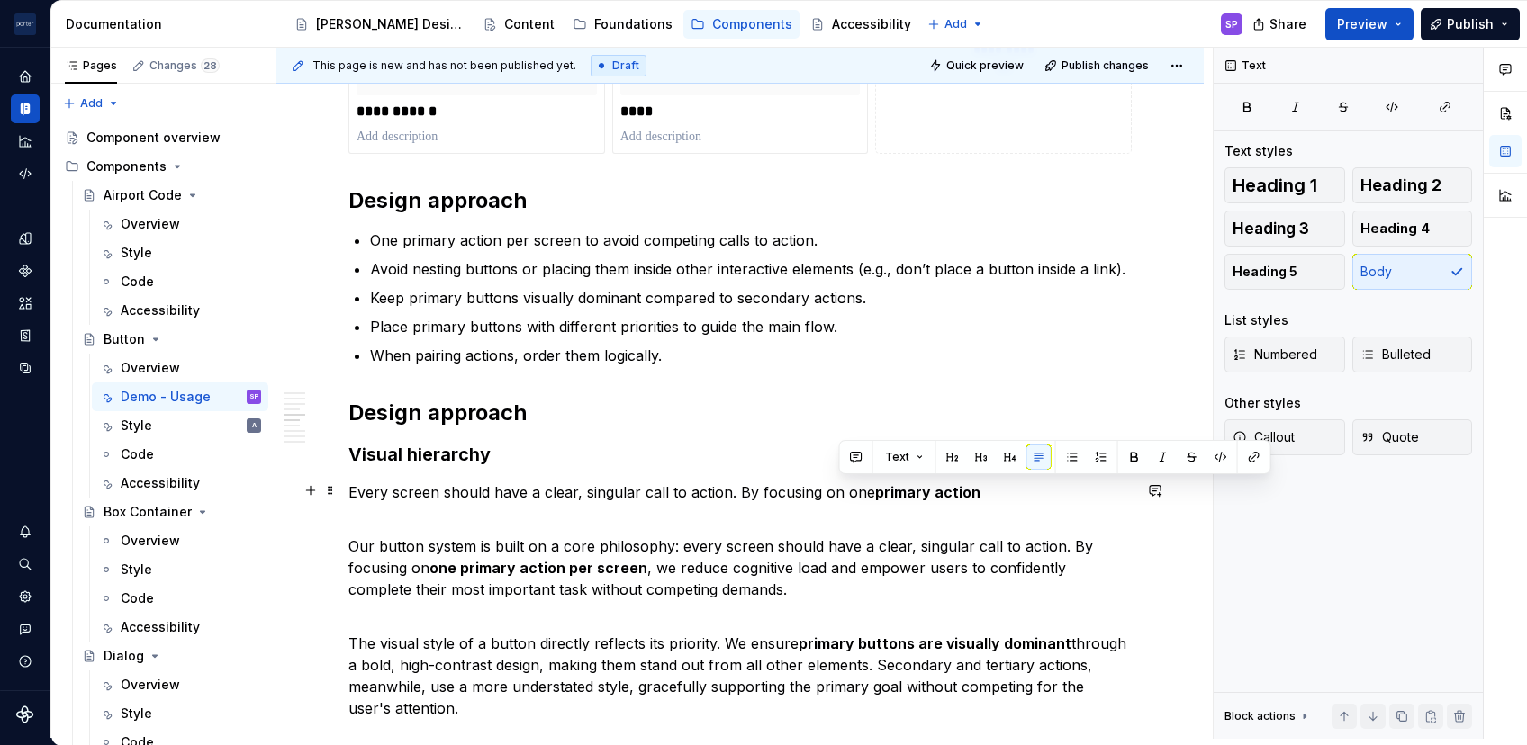
click at [857, 495] on p "Every screen should have a clear, singular call to action. By focusing on one p…" at bounding box center [739, 493] width 783 height 22
click at [979, 495] on p "Every screen should have a clear, singular call to action. By focusing on one p…" at bounding box center [739, 493] width 783 height 22
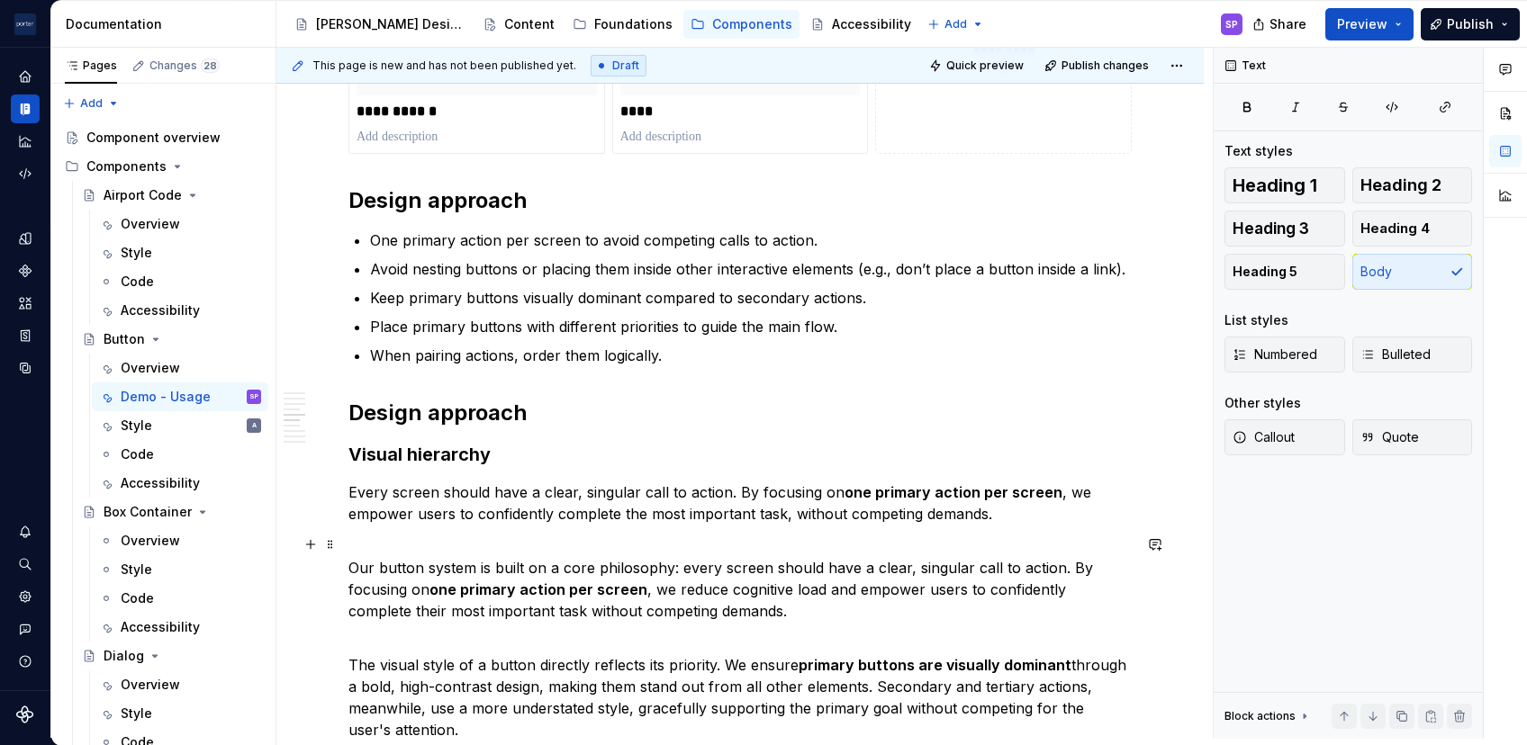
click at [943, 570] on p "Our button system is built on a core philosophy: every screen should have a cle…" at bounding box center [739, 579] width 783 height 86
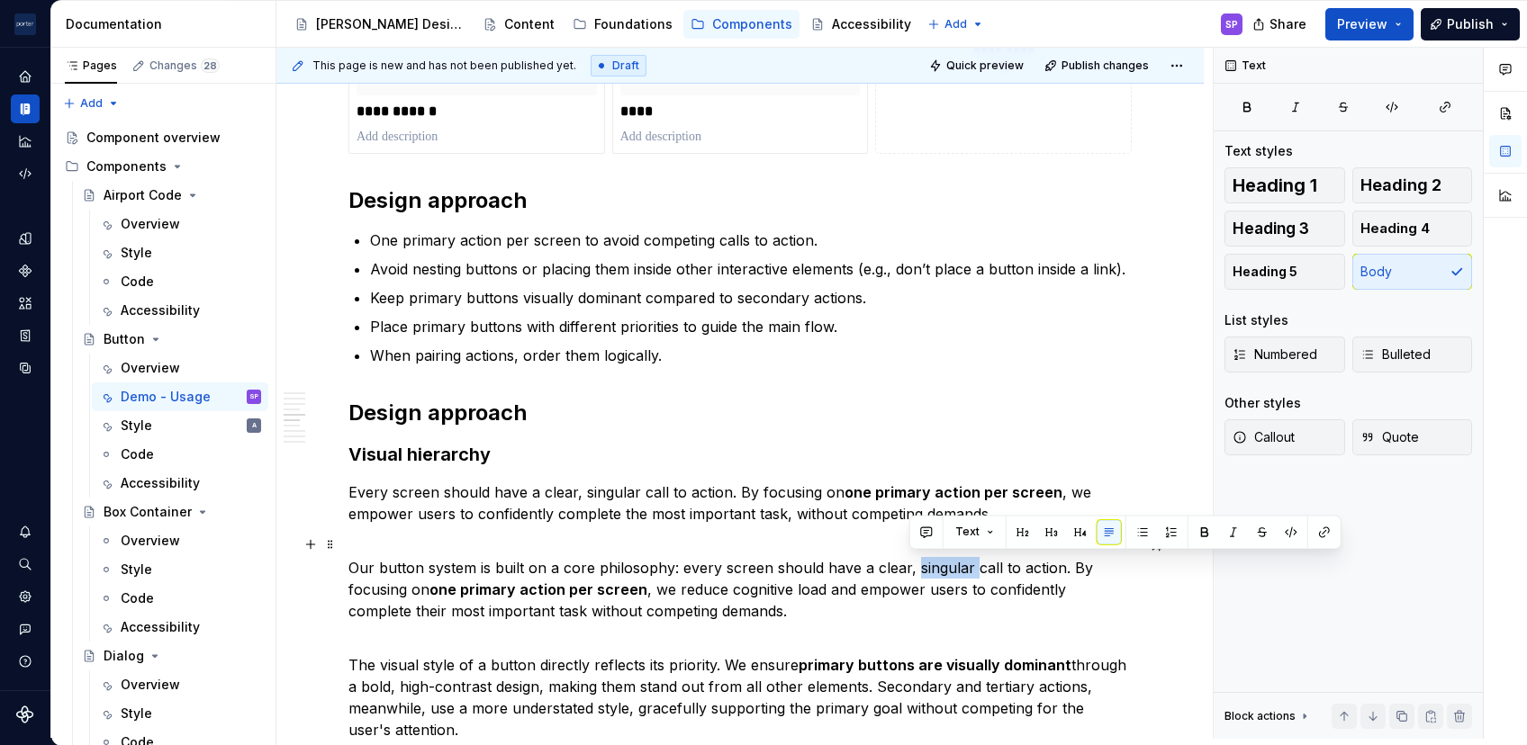
click at [943, 570] on p "Our button system is built on a core philosophy: every screen should have a cle…" at bounding box center [739, 579] width 783 height 86
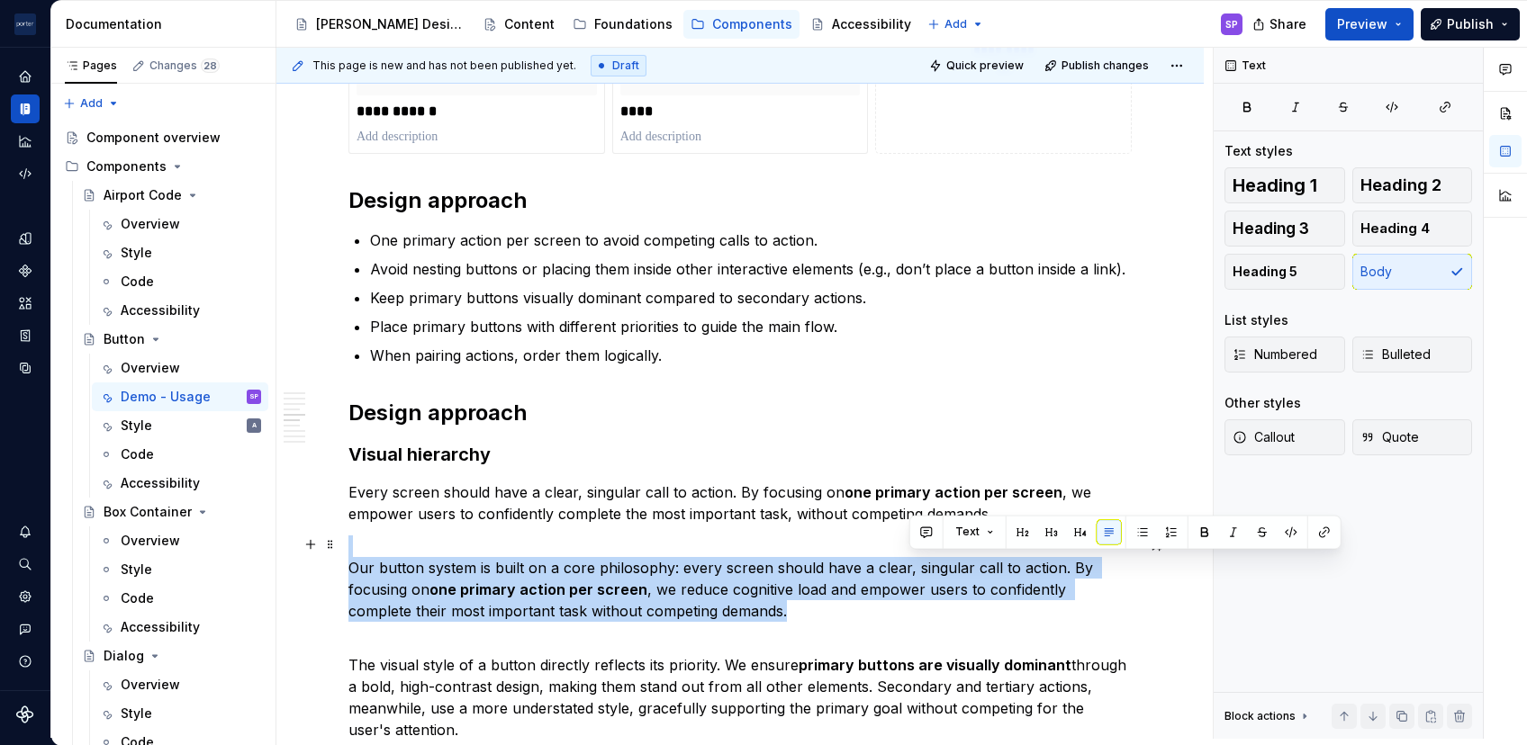
click at [943, 570] on p "Our button system is built on a core philosophy: every screen should have a cle…" at bounding box center [739, 579] width 783 height 86
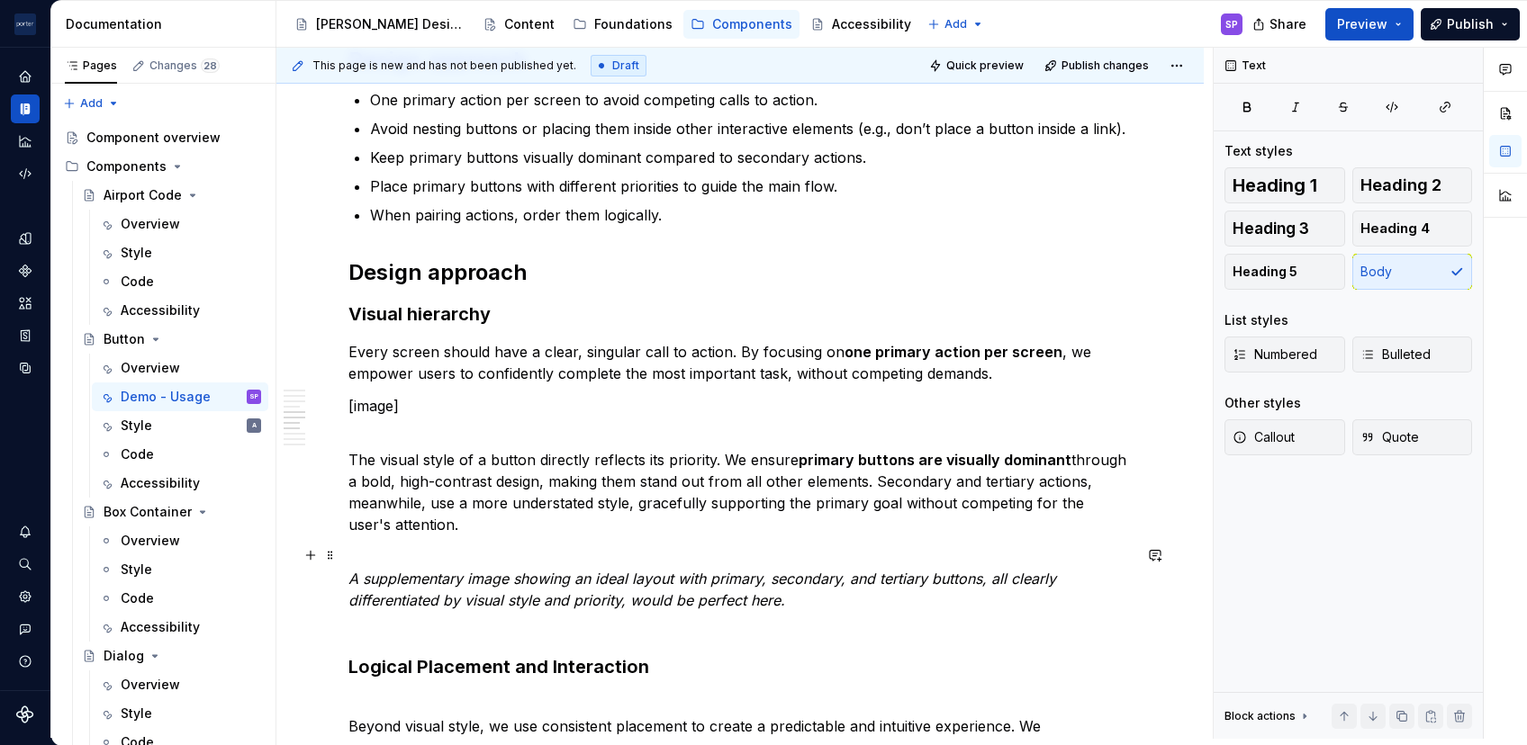
scroll to position [1376, 0]
click at [455, 435] on p "The visual style of a button directly reflects its priority. We ensure primary …" at bounding box center [739, 481] width 783 height 108
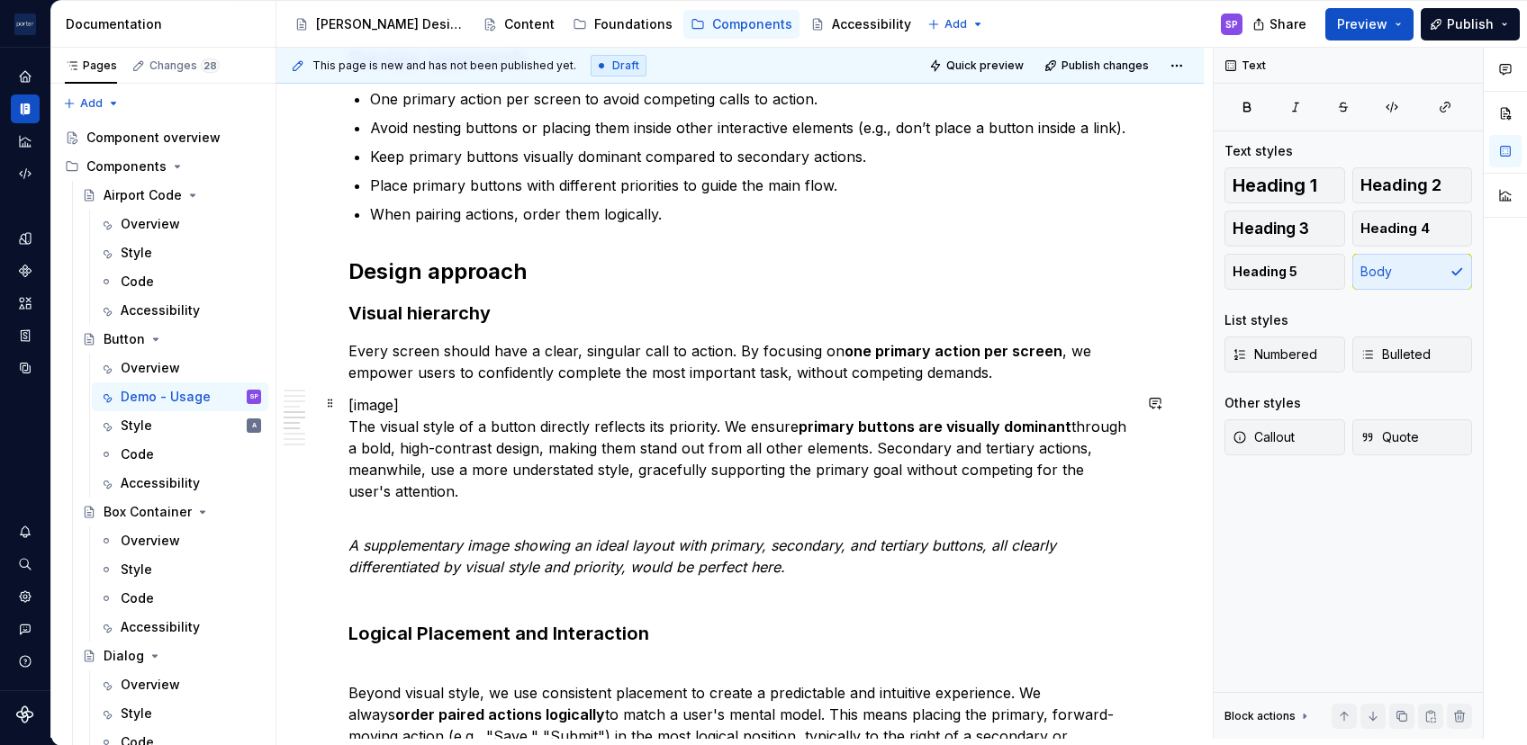
click at [551, 474] on p "[image] The visual style of a button directly reflects its priority. We ensure …" at bounding box center [739, 448] width 783 height 108
click at [456, 400] on p "[image] The visual style of a button directly reflects its priority. We ensure …" at bounding box center [739, 448] width 783 height 108
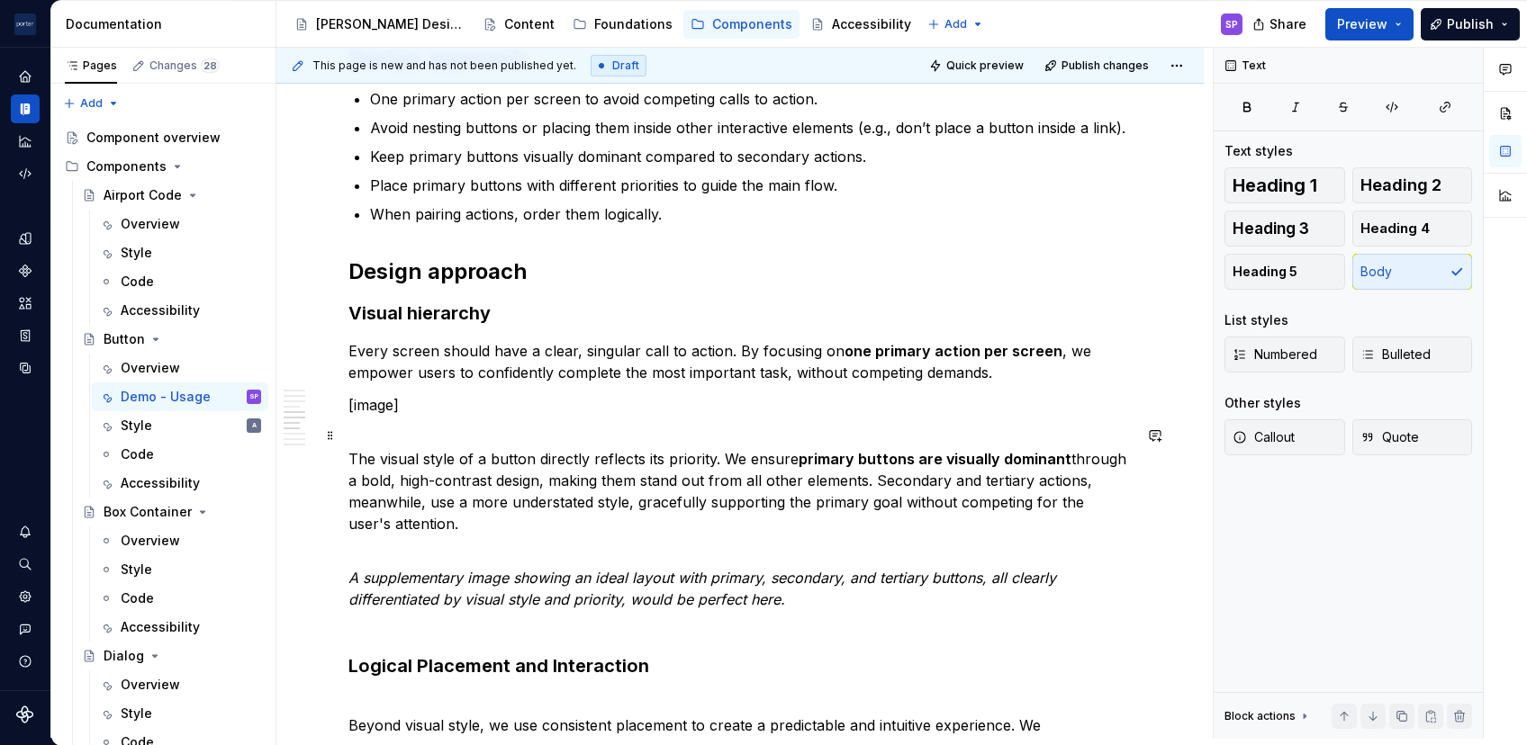
click at [503, 493] on p "The visual style of a button directly reflects its priority. We ensure primary …" at bounding box center [739, 481] width 783 height 108
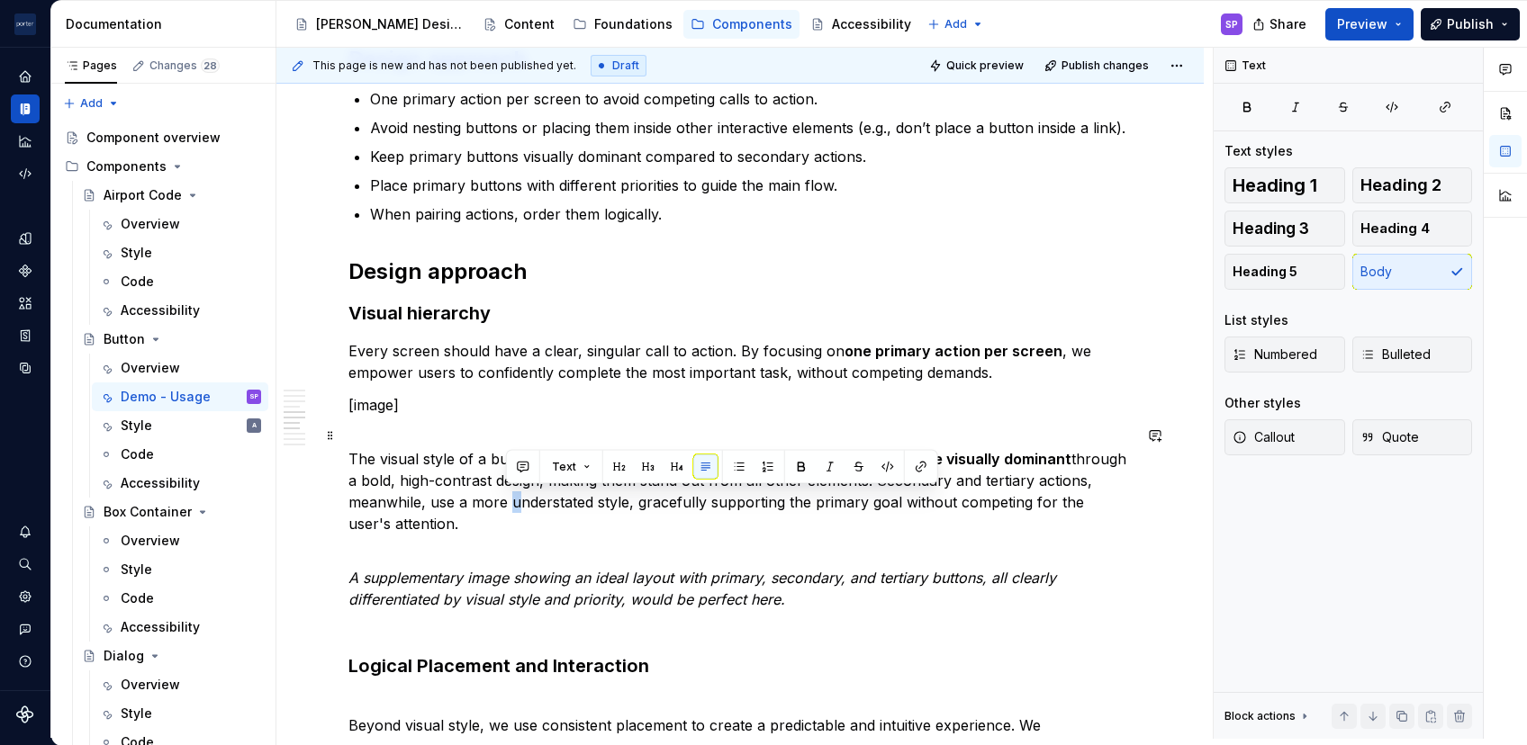
click at [503, 493] on p "The visual style of a button directly reflects its priority. We ensure primary …" at bounding box center [739, 481] width 783 height 108
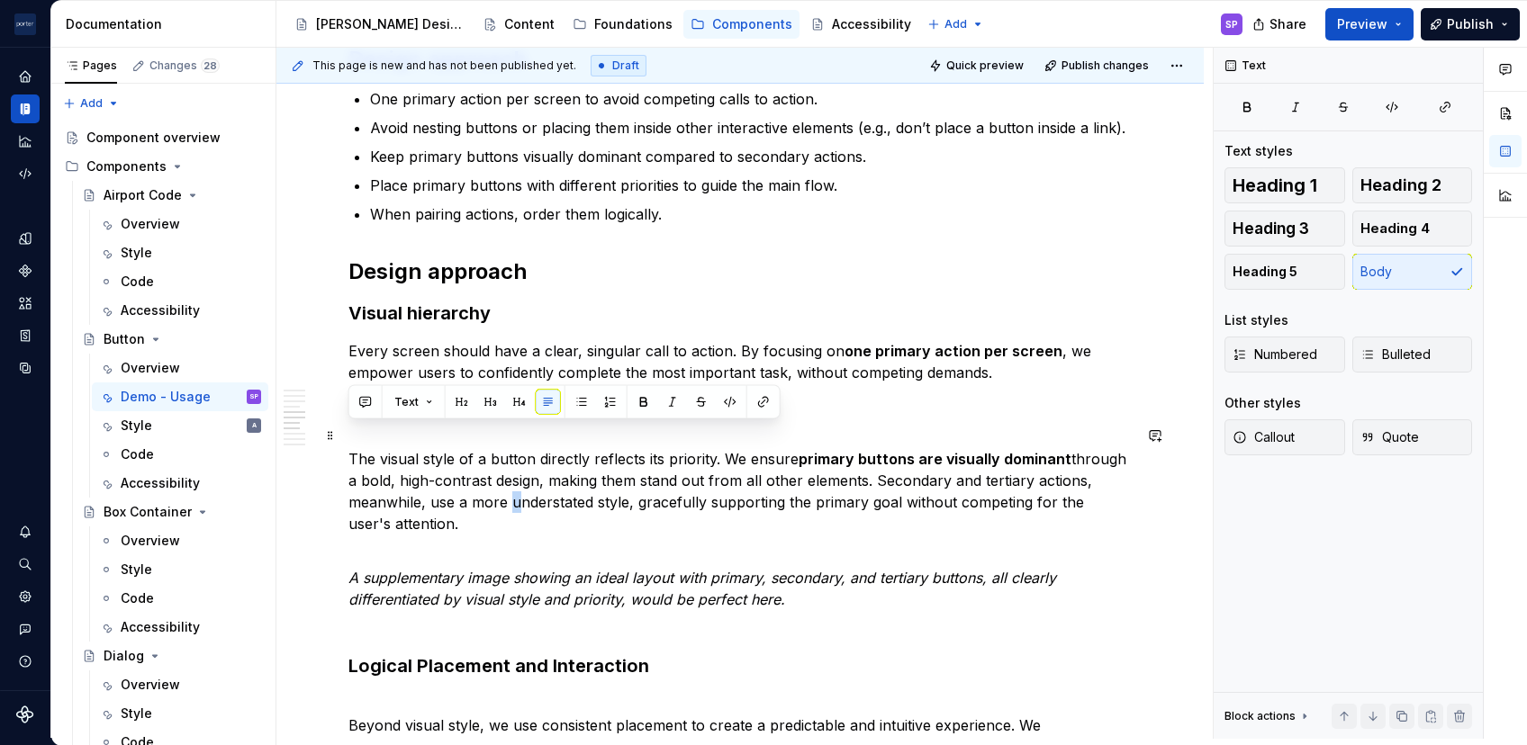
scroll to position [1425, 0]
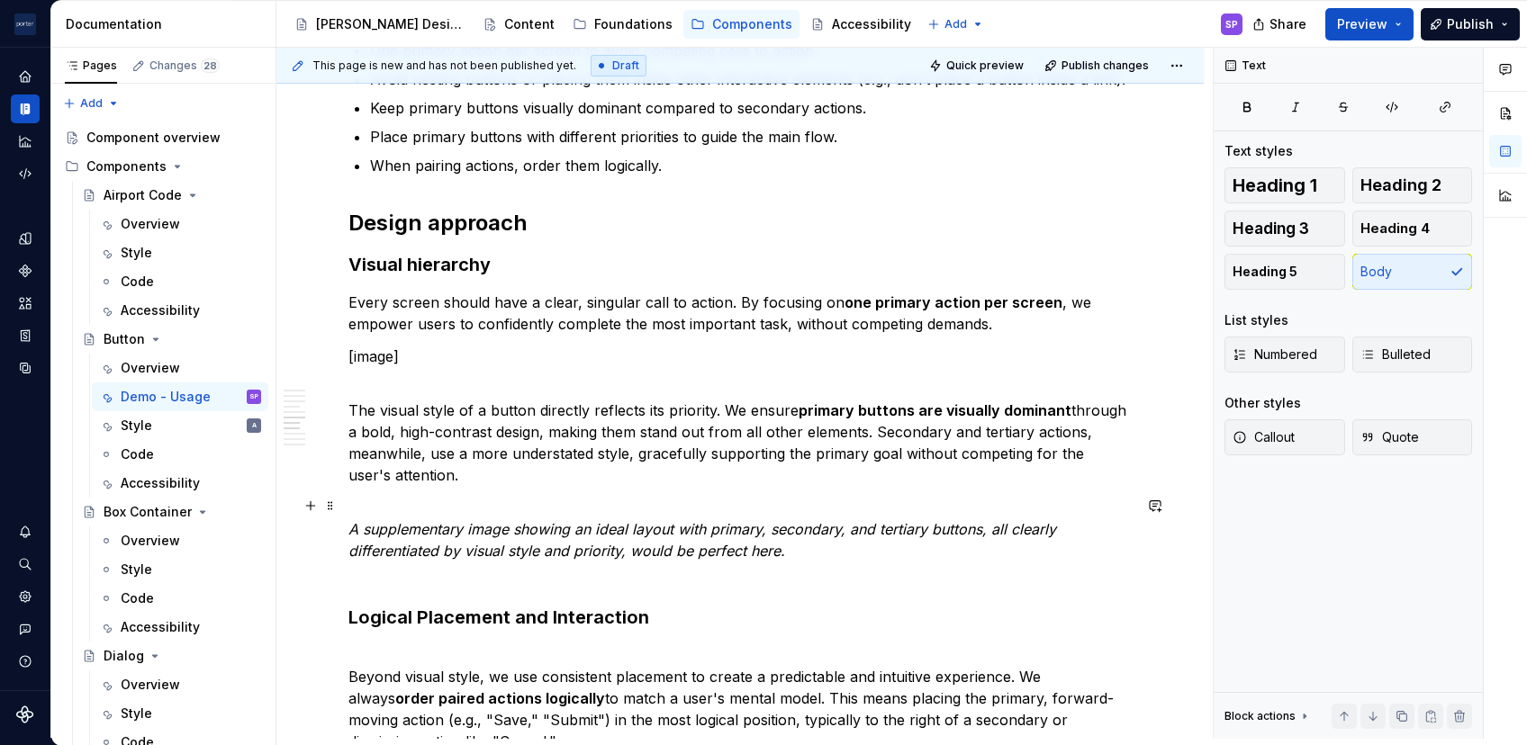
click at [510, 565] on p "A supplementary image showing an ideal layout with primary, secondary, and tert…" at bounding box center [739, 540] width 783 height 86
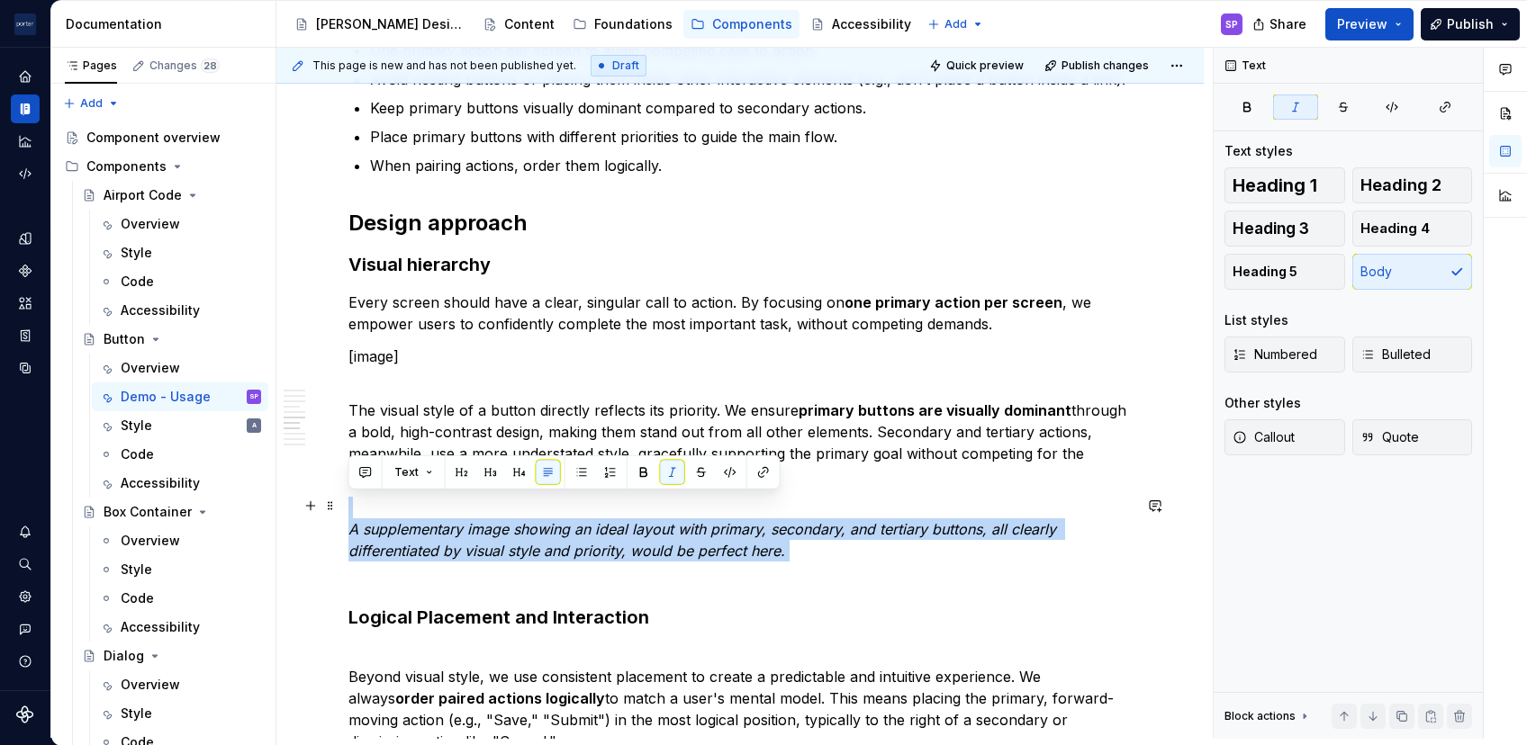
drag, startPoint x: 510, startPoint y: 565, endPoint x: 427, endPoint y: 545, distance: 85.4
click at [427, 545] on p "A supplementary image showing an ideal layout with primary, secondary, and tert…" at bounding box center [739, 540] width 783 height 86
click at [384, 492] on div "**********" at bounding box center [739, 289] width 783 height 2644
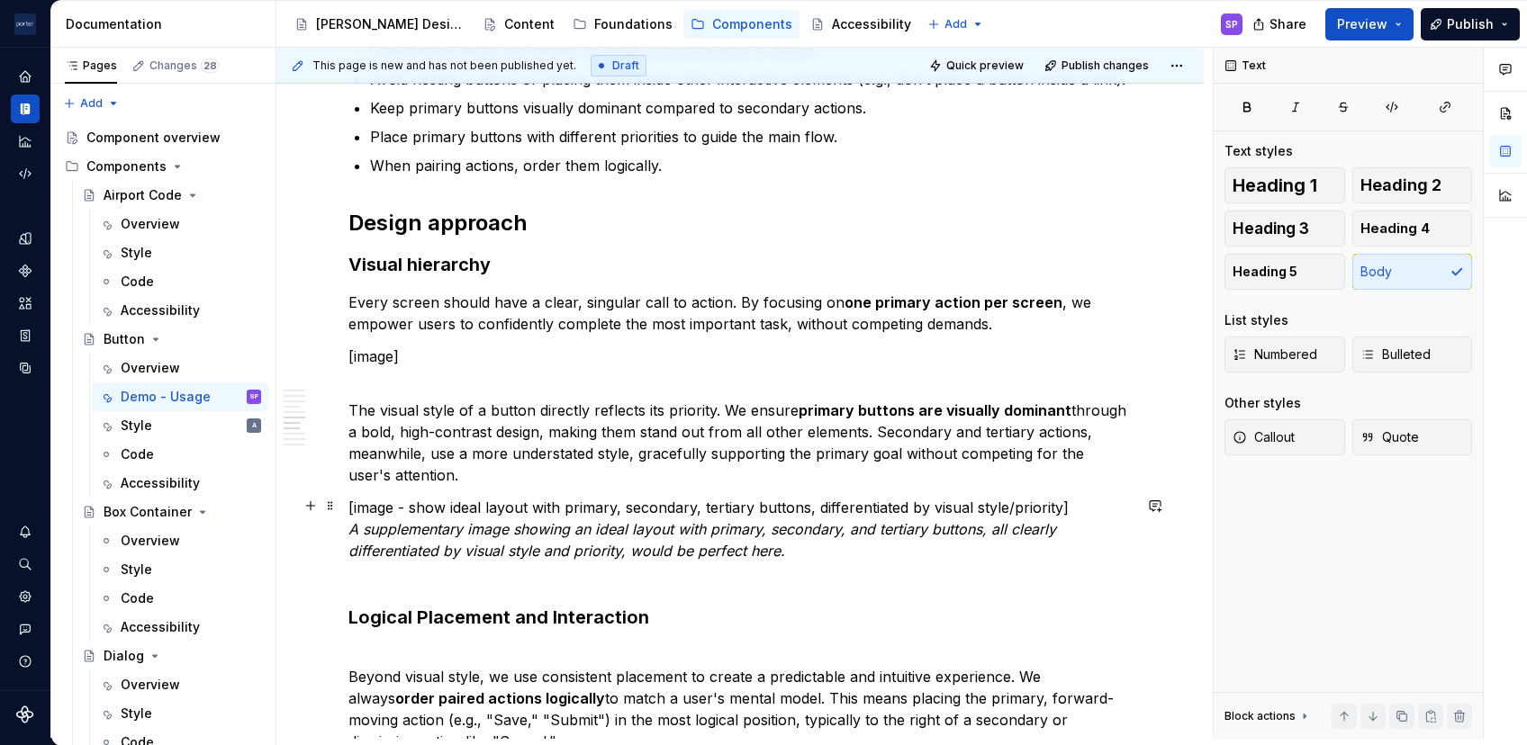
click at [391, 563] on p "[image - show ideal layout with primary, secondary, tertiary buttons, different…" at bounding box center [739, 540] width 783 height 86
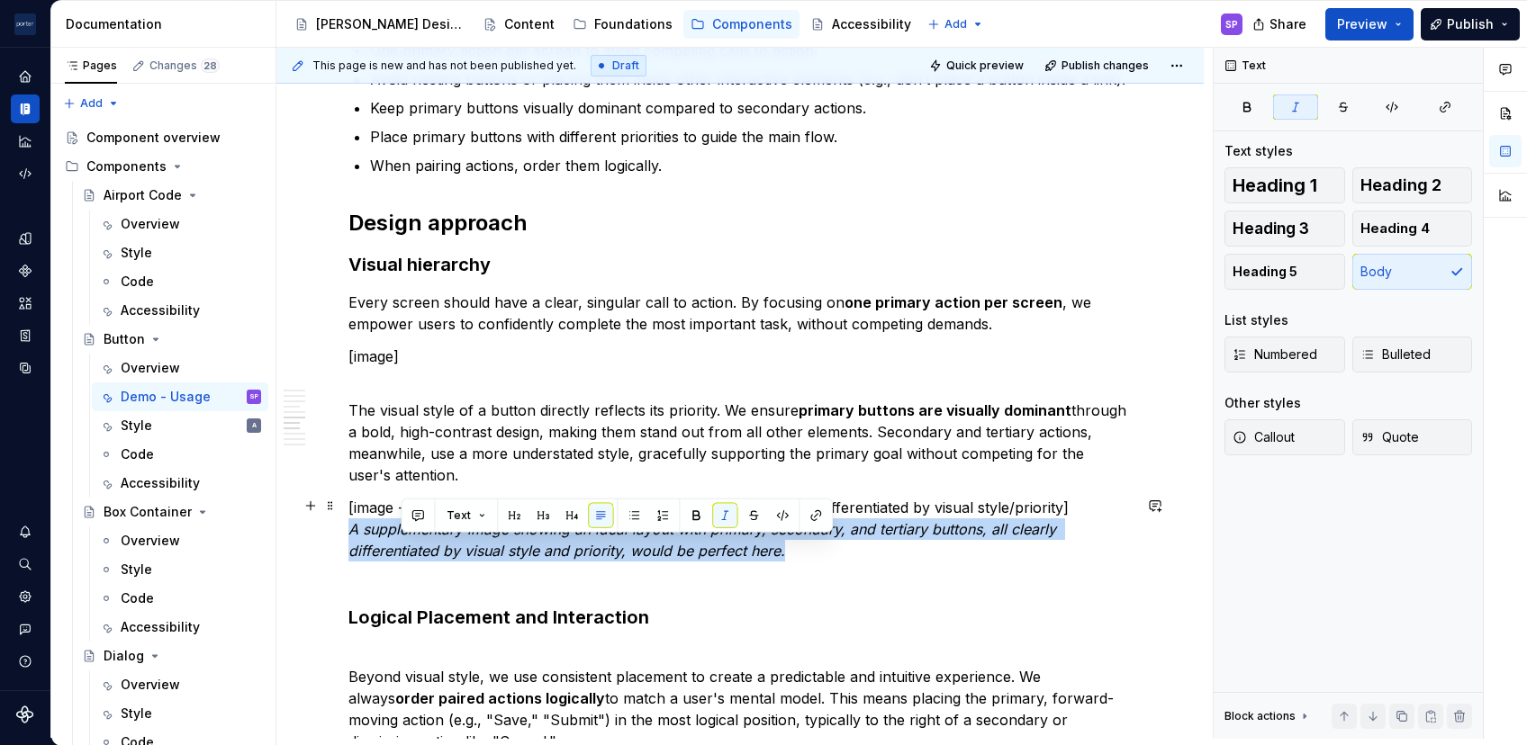
drag, startPoint x: 800, startPoint y: 548, endPoint x: 320, endPoint y: 534, distance: 480.1
click at [320, 534] on div "**********" at bounding box center [739, 389] width 927 height 2932
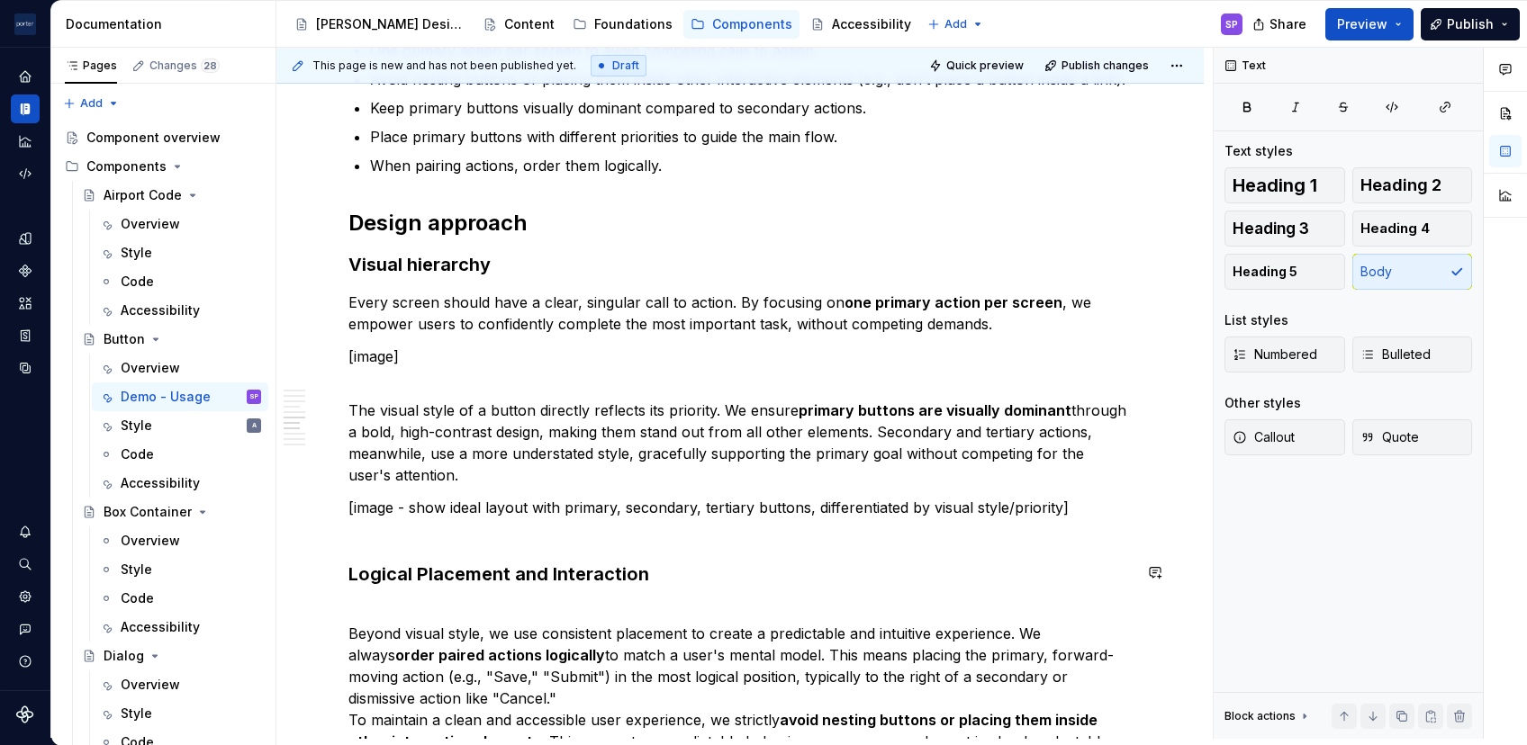
click at [463, 544] on div "**********" at bounding box center [739, 267] width 783 height 2601
click at [423, 513] on p "[image - show ideal layout with primary, secondary, tertiary buttons, different…" at bounding box center [739, 518] width 783 height 43
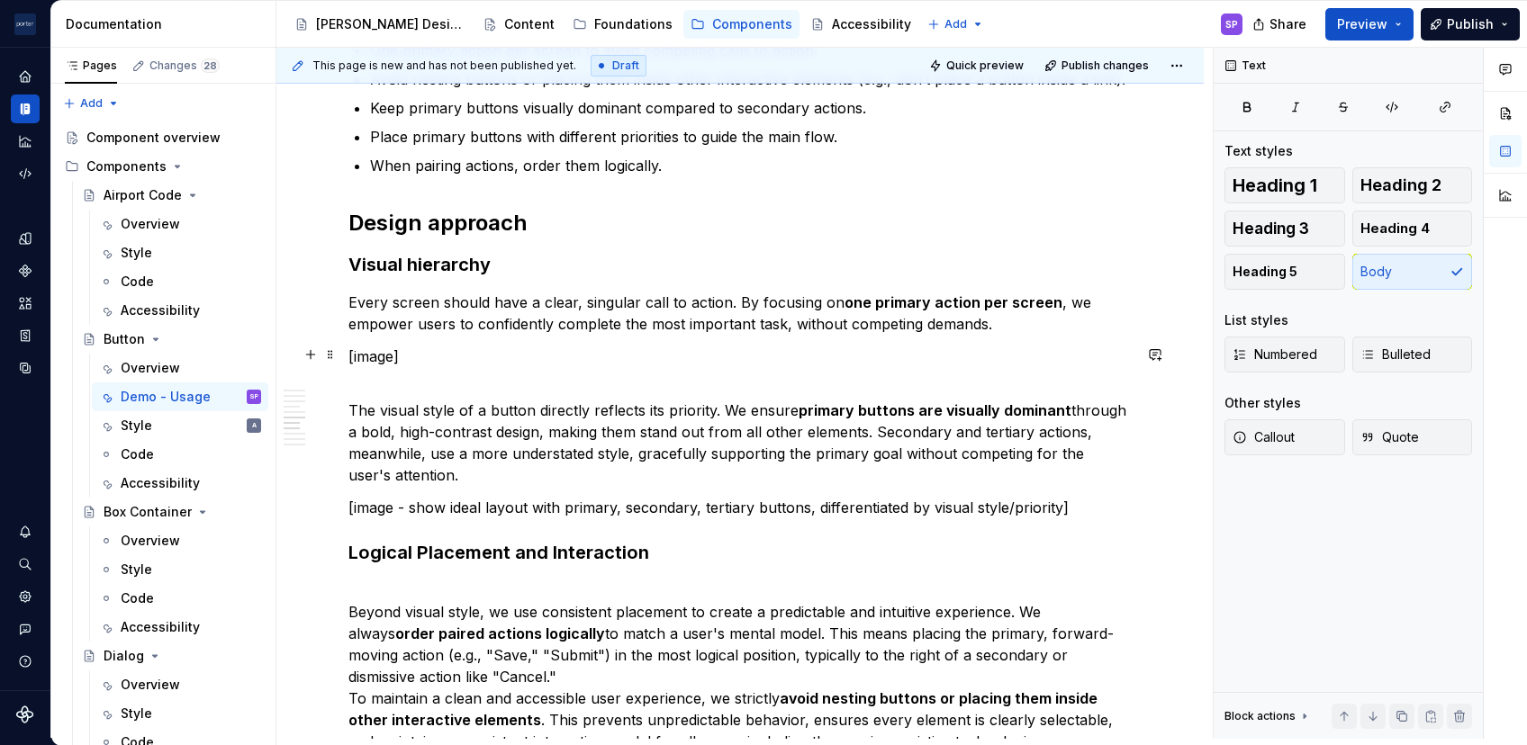
click at [452, 358] on p "[image]" at bounding box center [739, 357] width 783 height 22
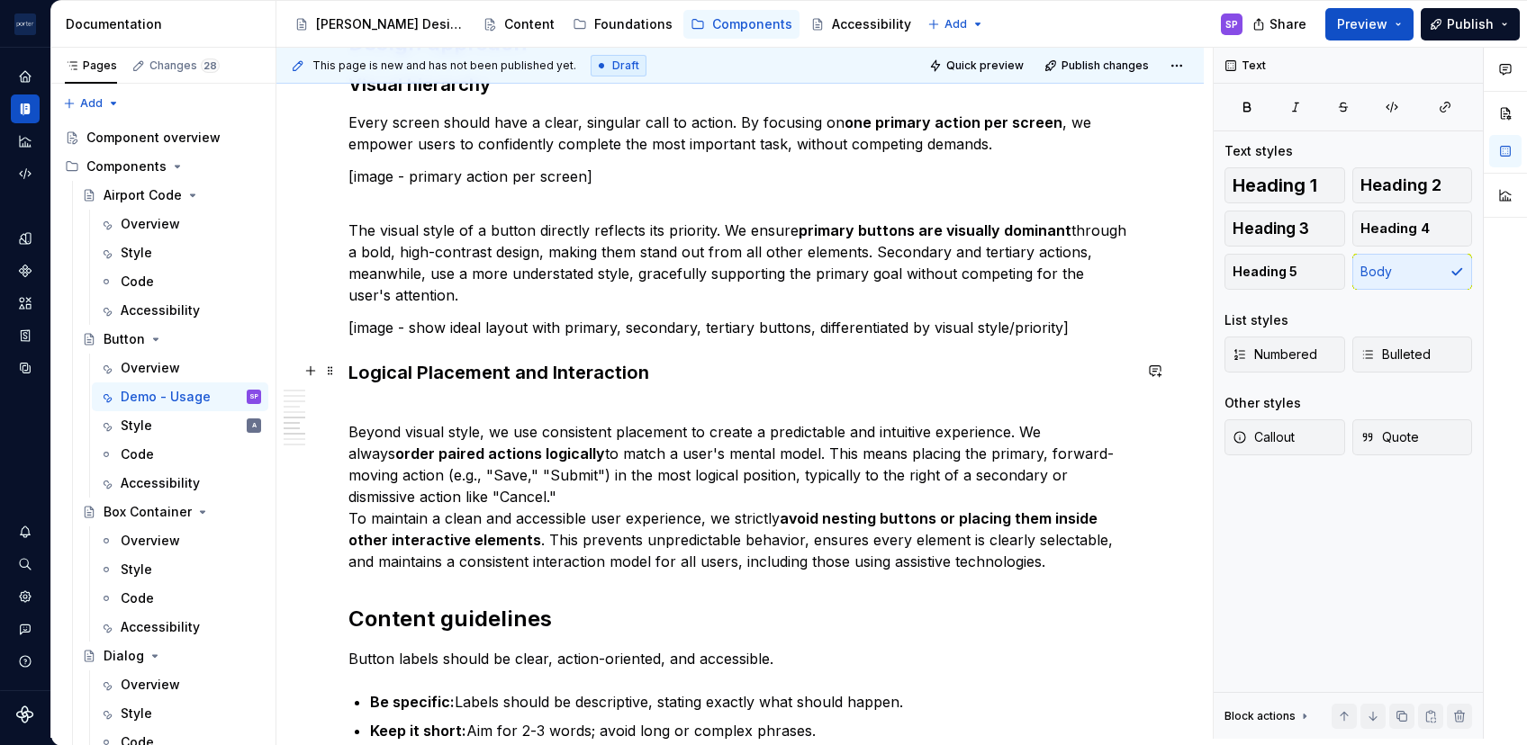
scroll to position [1610, 0]
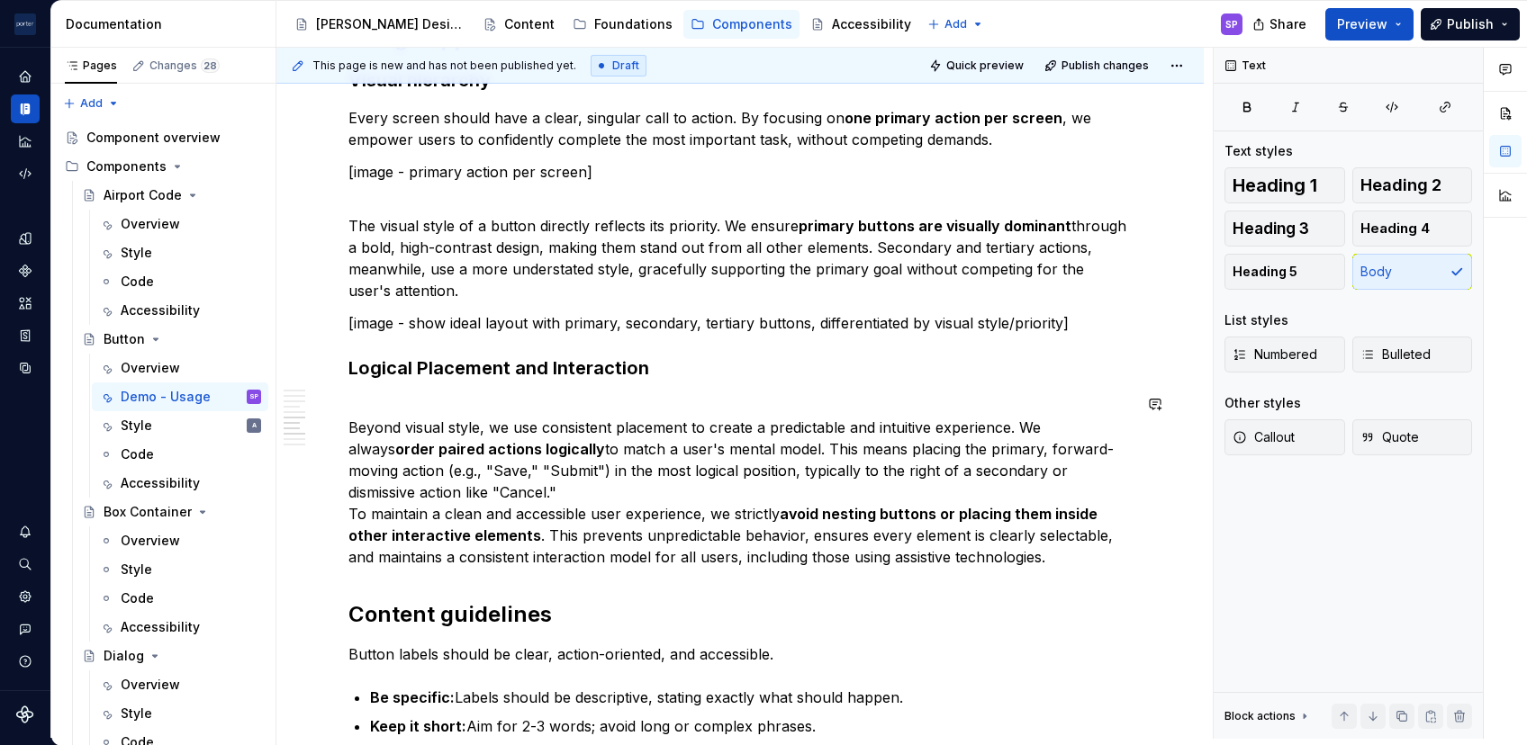
click at [468, 378] on div "**********" at bounding box center [739, 71] width 783 height 2579
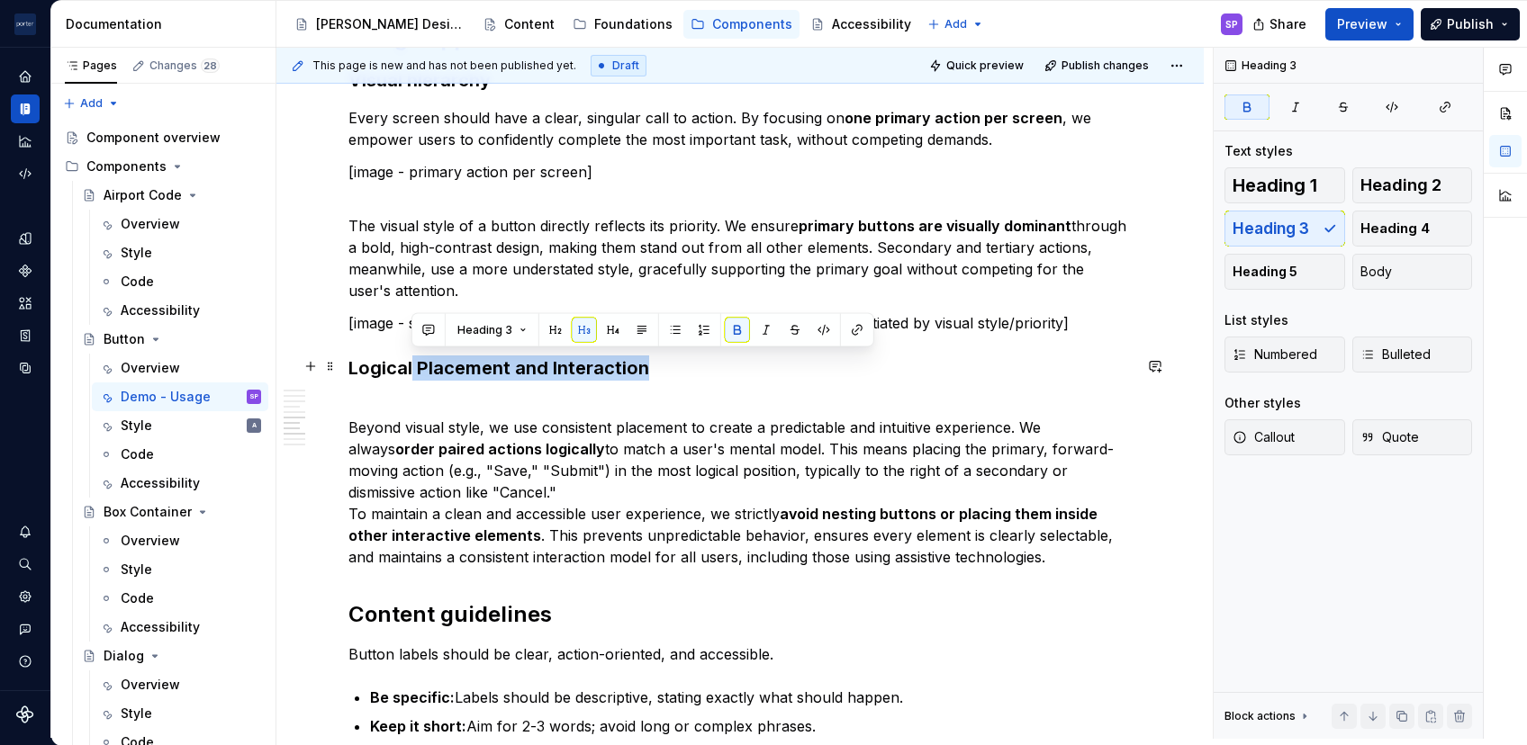
drag, startPoint x: 410, startPoint y: 365, endPoint x: 667, endPoint y: 352, distance: 257.8
click at [667, 356] on h3 "Logical Placement and Interaction" at bounding box center [739, 368] width 783 height 25
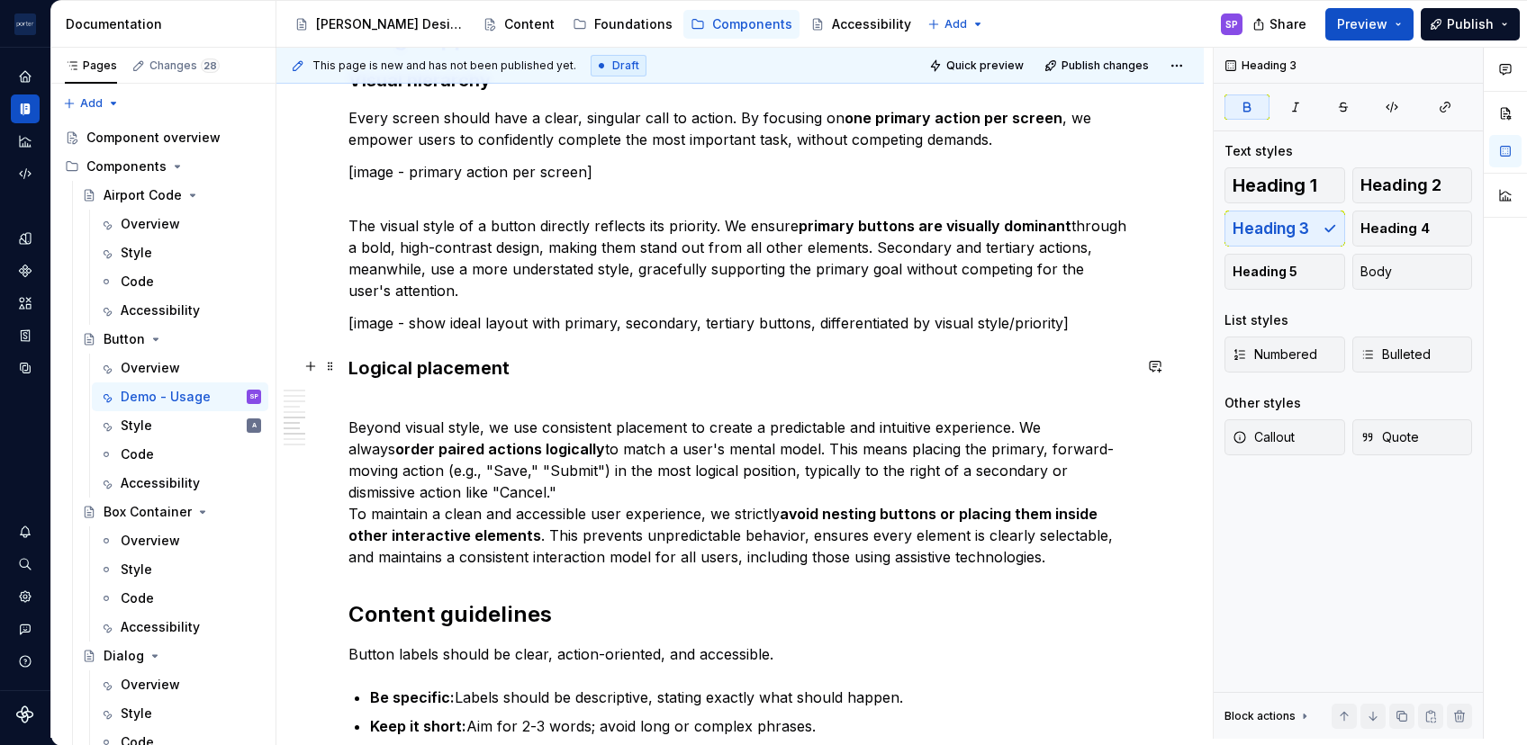
click at [655, 371] on h3 "Logical placement" at bounding box center [739, 368] width 783 height 25
click at [545, 486] on p "Beyond visual style, we use consistent placement to create a predictable and in…" at bounding box center [739, 481] width 783 height 173
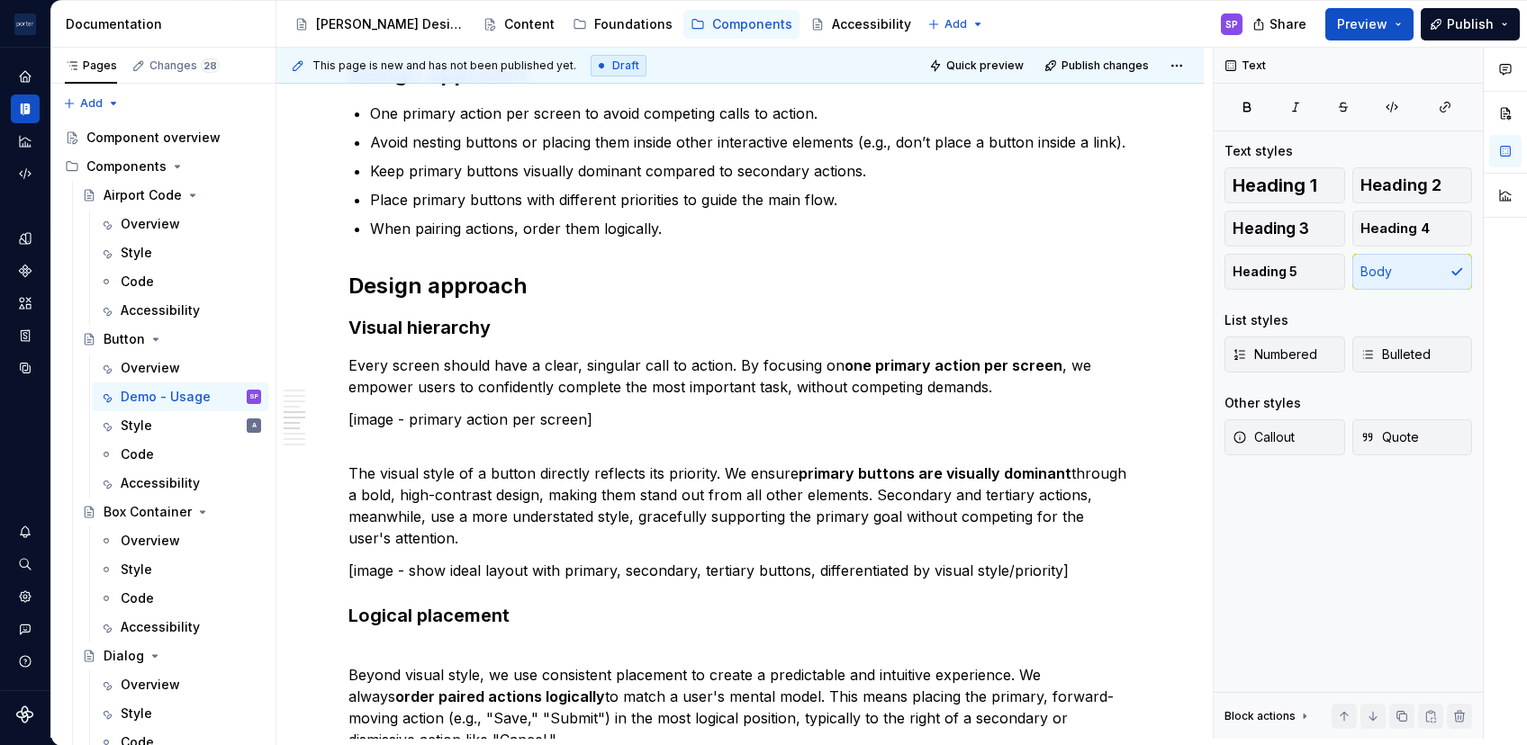
scroll to position [1214, 0]
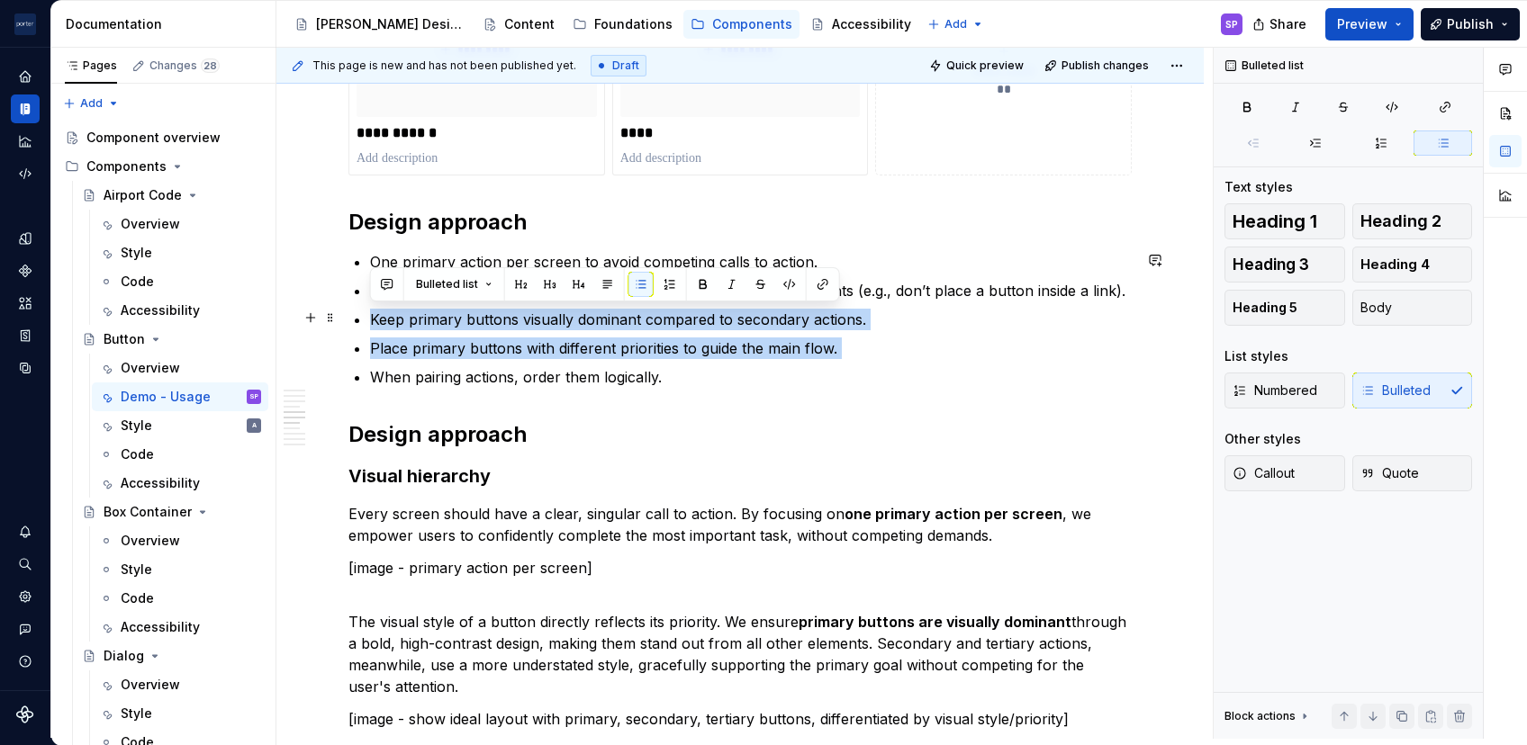
drag, startPoint x: 855, startPoint y: 357, endPoint x: 349, endPoint y: 318, distance: 507.5
click at [349, 318] on div "**********" at bounding box center [739, 484] width 783 height 2612
click at [761, 282] on button "button" at bounding box center [760, 284] width 25 height 25
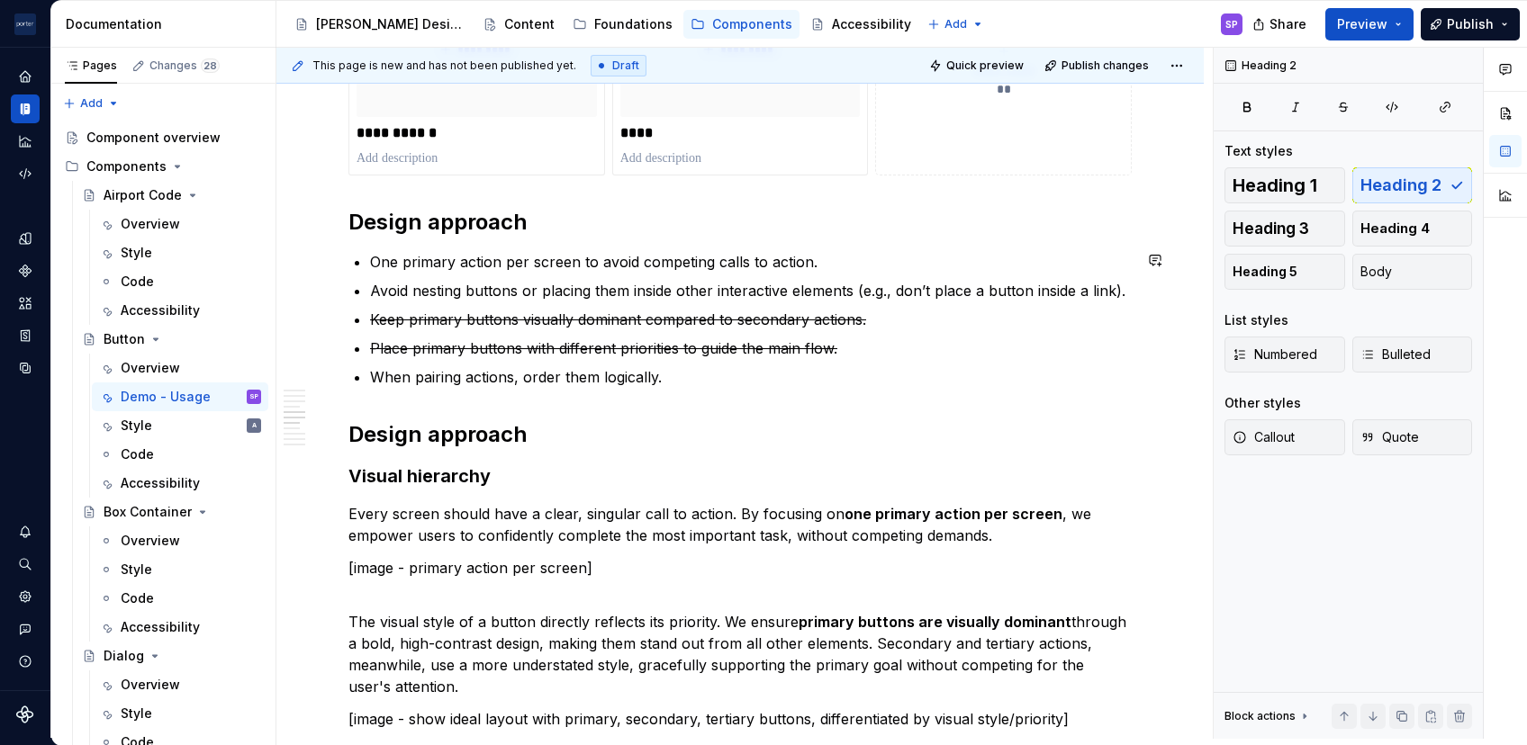
click at [716, 400] on div "**********" at bounding box center [739, 484] width 783 height 2612
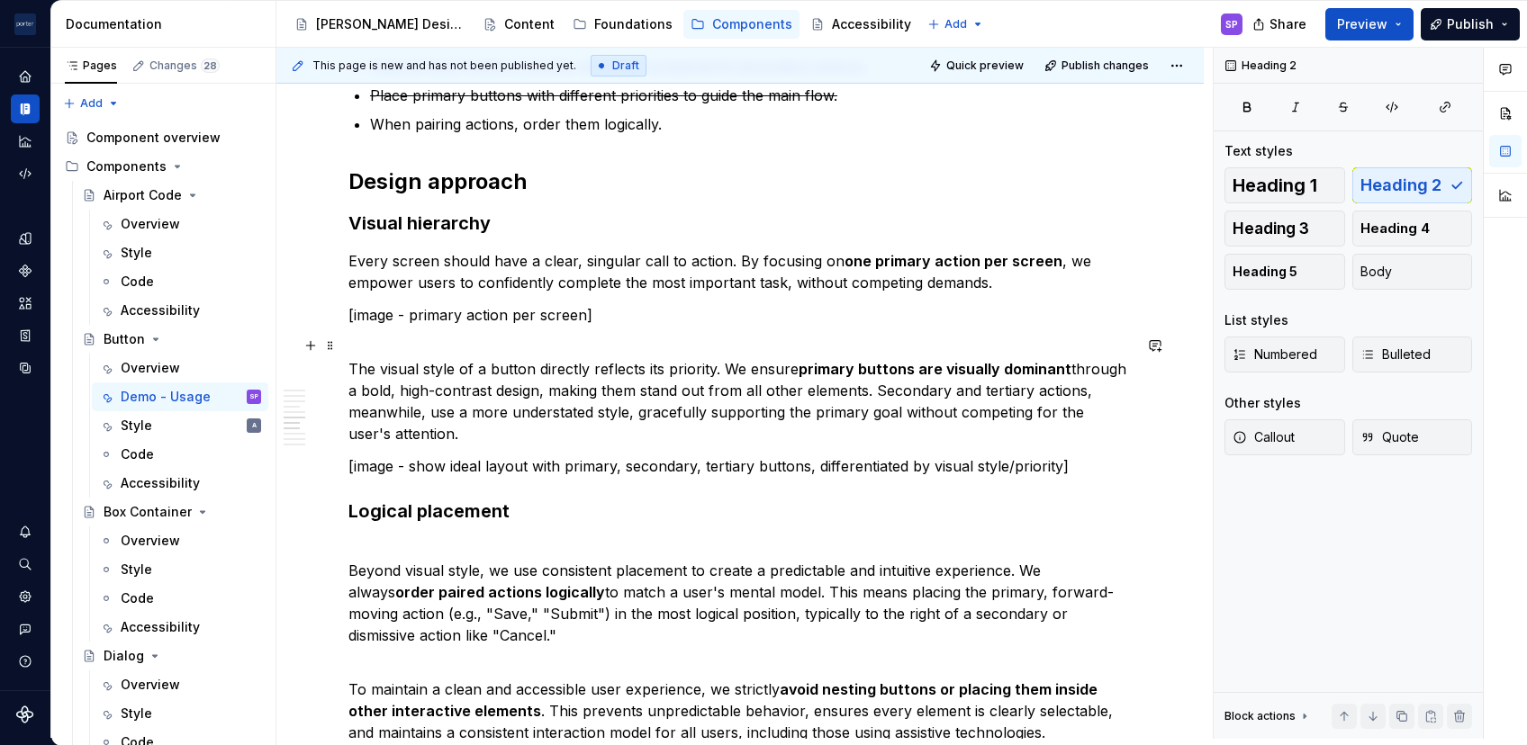
scroll to position [1303, 0]
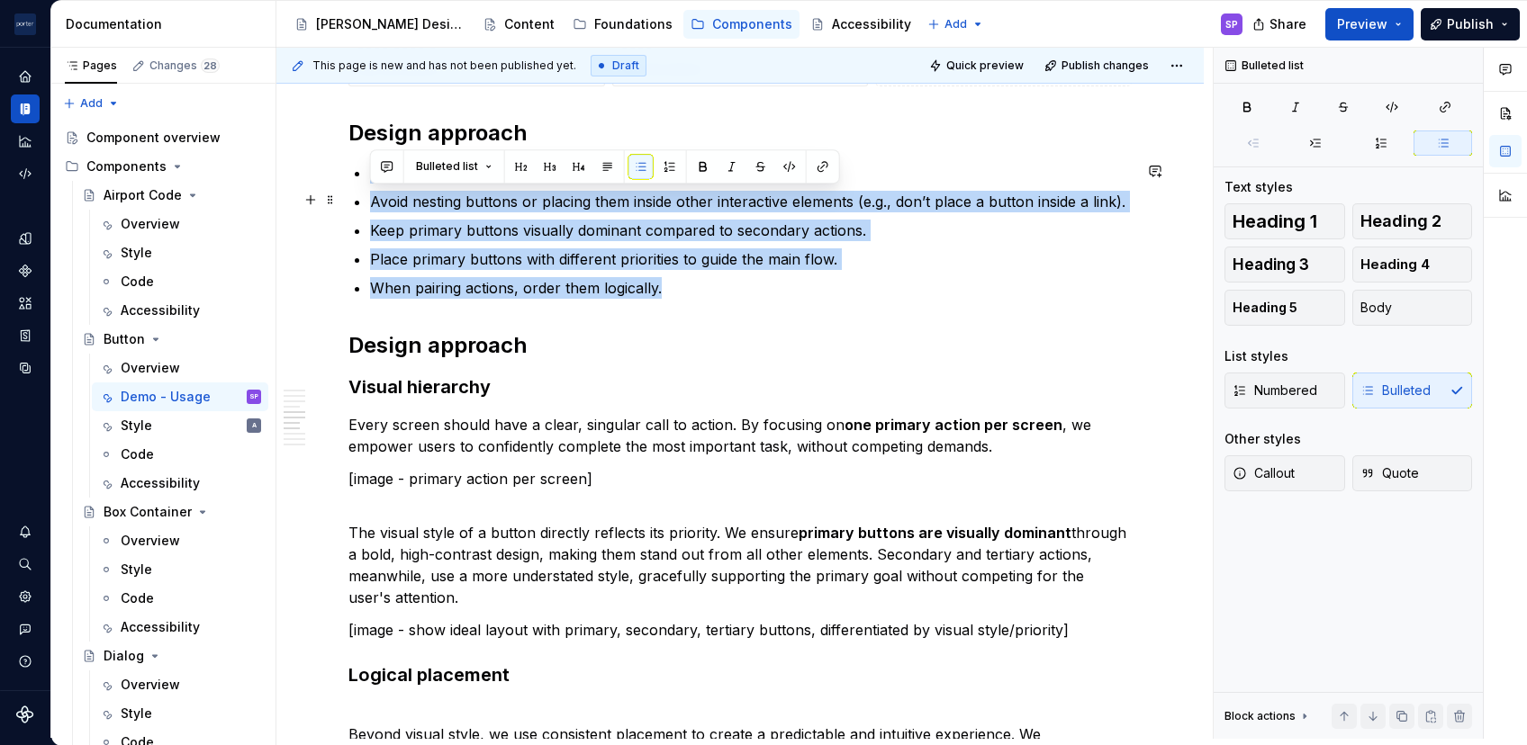
drag, startPoint x: 677, startPoint y: 286, endPoint x: 365, endPoint y: 176, distance: 331.1
click at [365, 176] on div "**********" at bounding box center [739, 395] width 783 height 2612
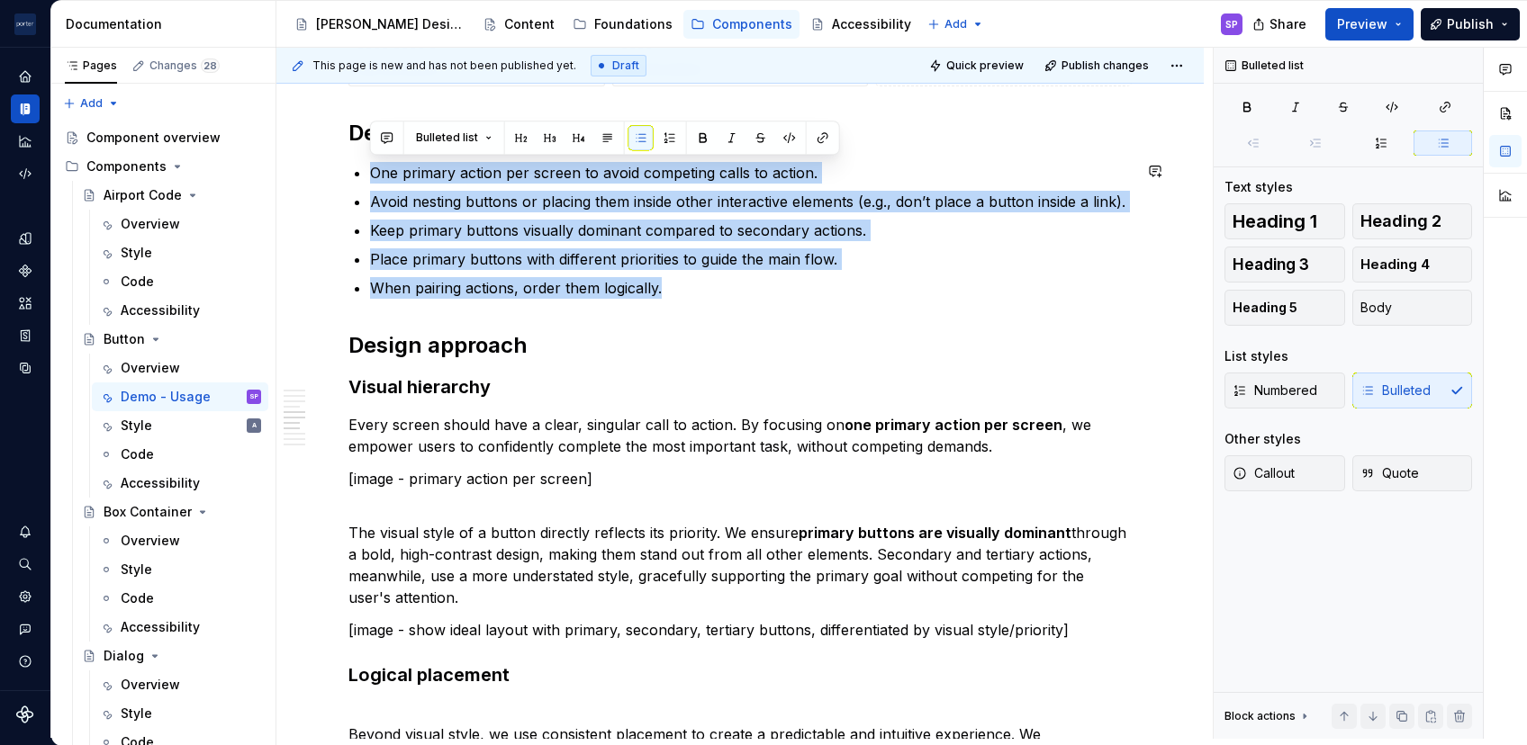
copy ul "One primary action per screen to avoid competing calls to action. Avoid nesting…"
click at [394, 212] on ul "One primary action per screen to avoid competing calls to action. Avoid nesting…" at bounding box center [751, 230] width 762 height 137
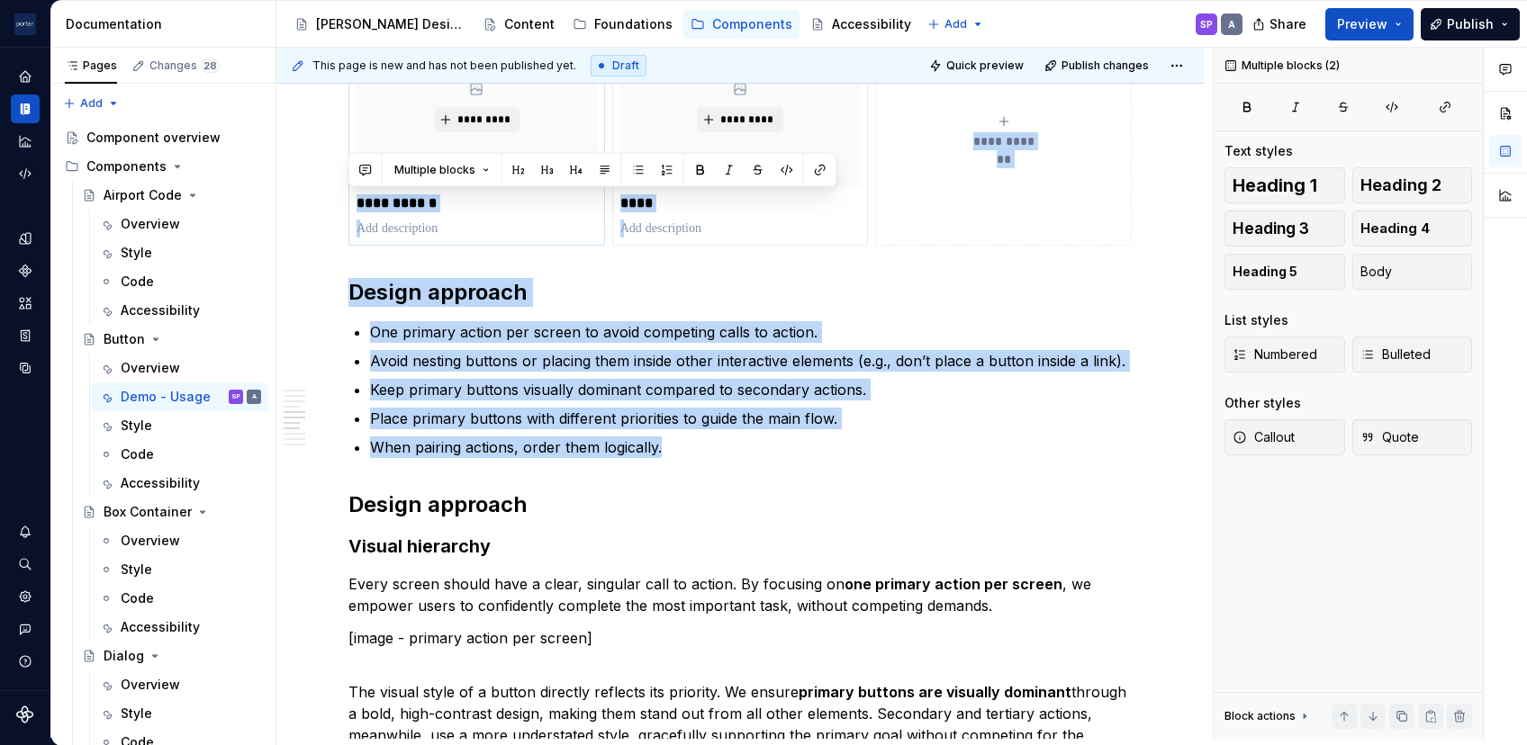
scroll to position [960, 0]
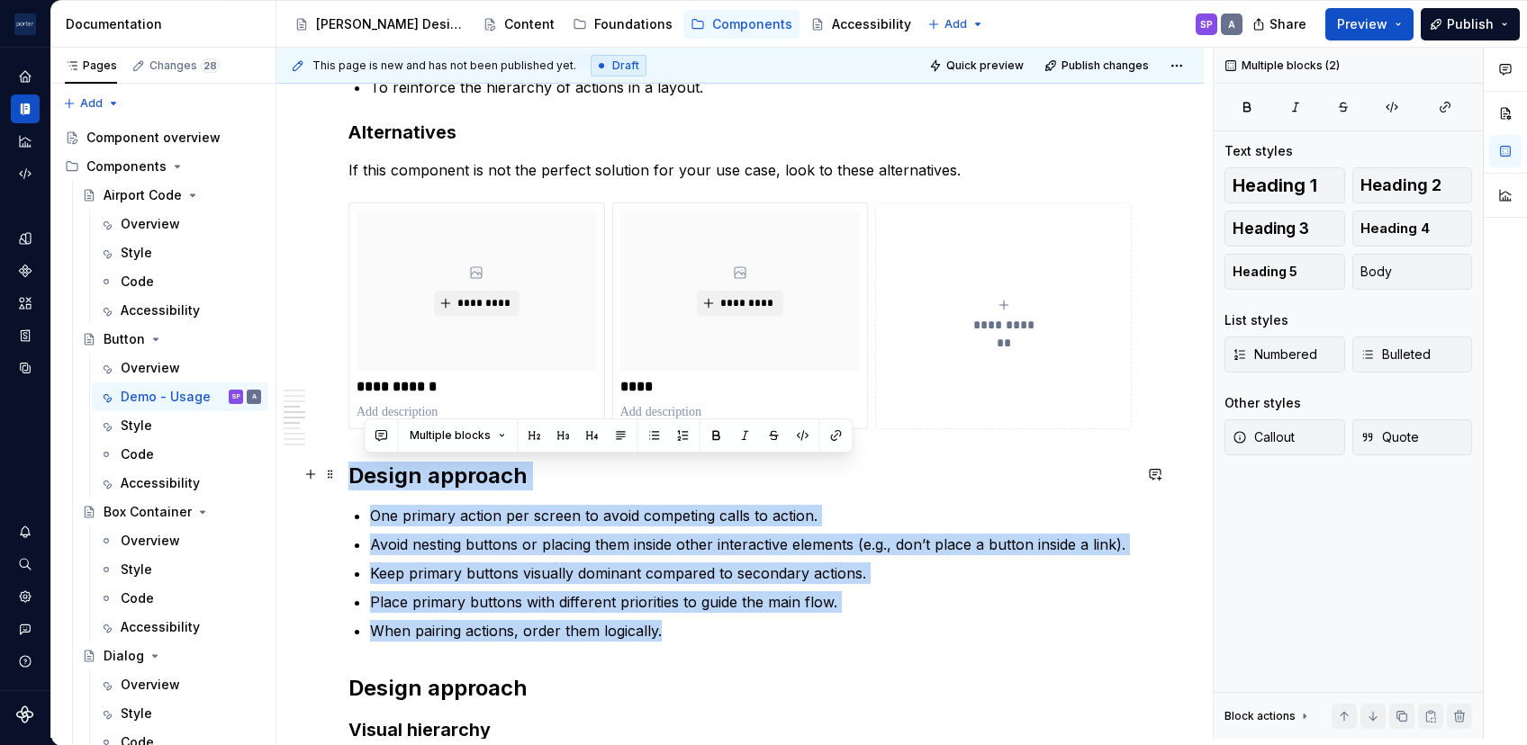
drag, startPoint x: 480, startPoint y: 194, endPoint x: 355, endPoint y: 469, distance: 301.7
click at [355, 469] on div "**********" at bounding box center [739, 738] width 783 height 2612
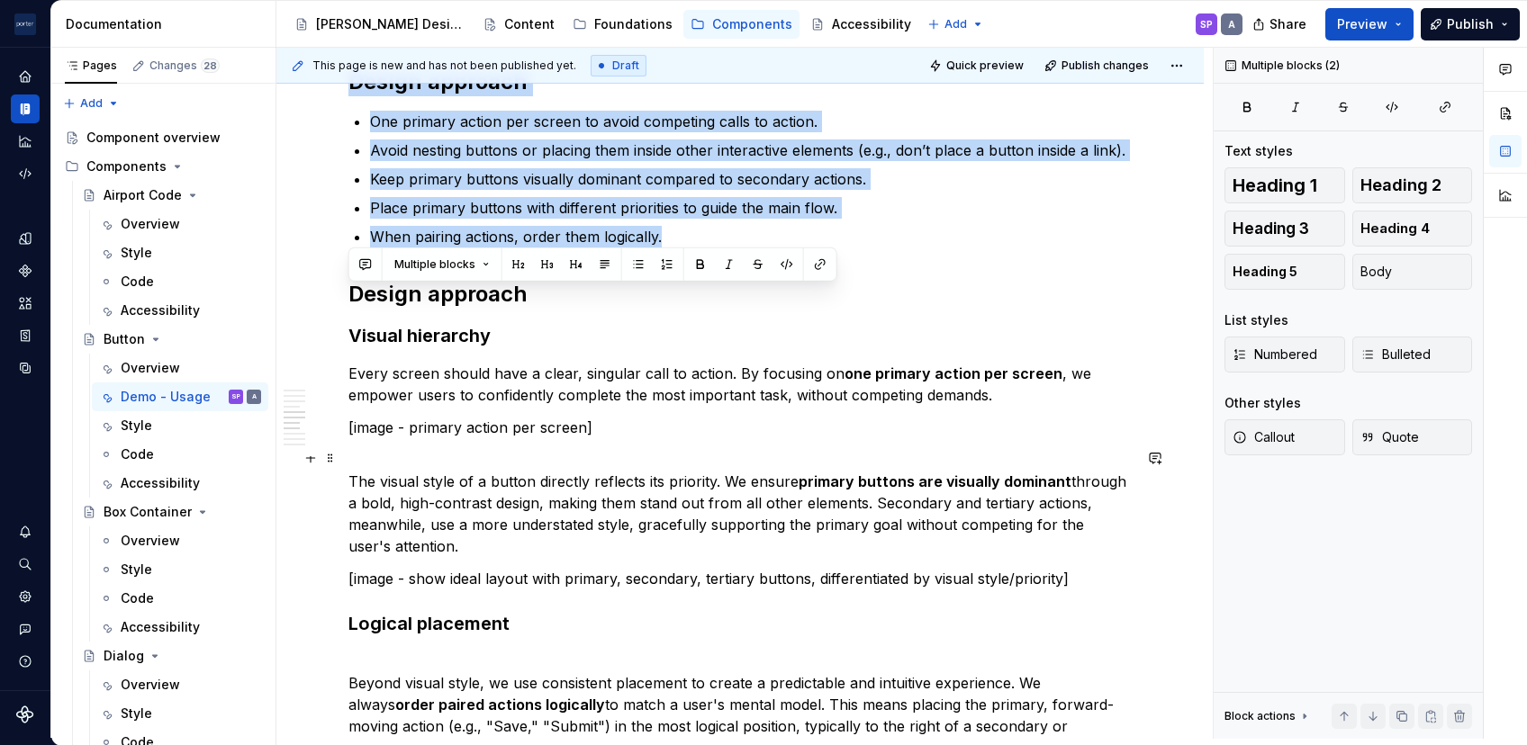
scroll to position [1356, 0]
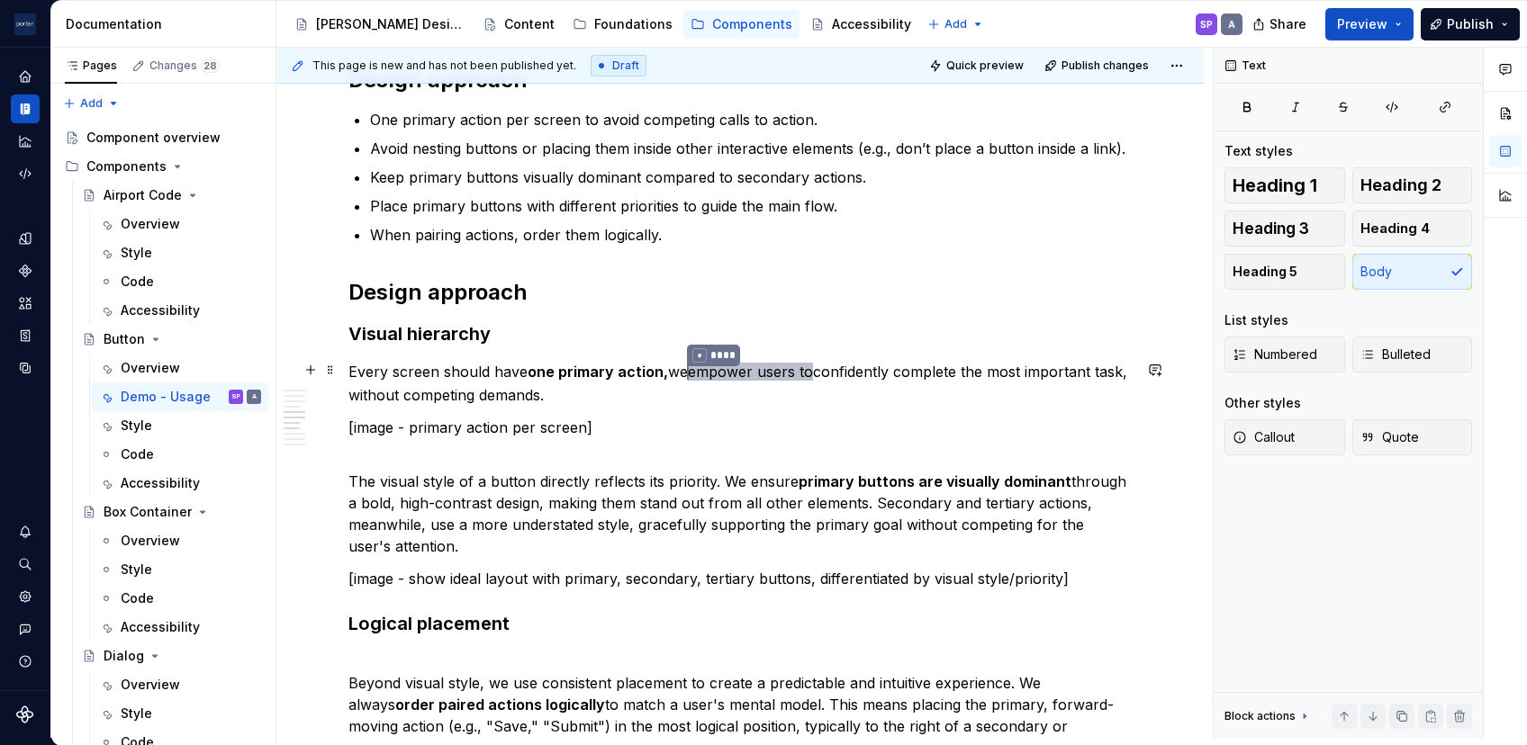
click at [519, 398] on p "Every screen should have one primary action, we * **** empower users to confide…" at bounding box center [739, 383] width 783 height 45
click at [641, 418] on p "[image - primary action per screen]" at bounding box center [739, 428] width 783 height 22
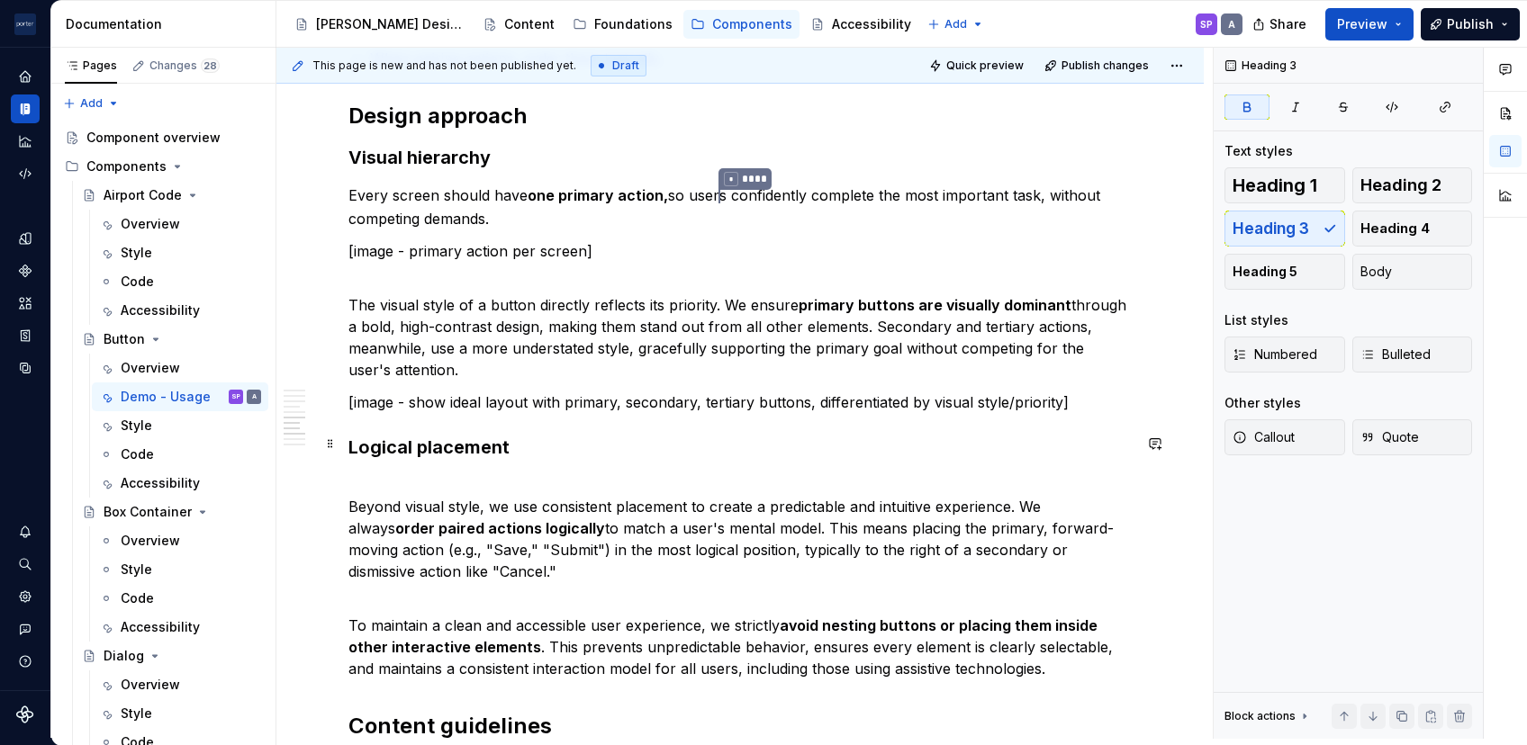
click at [349, 443] on strong "Logical placement" at bounding box center [428, 448] width 161 height 22
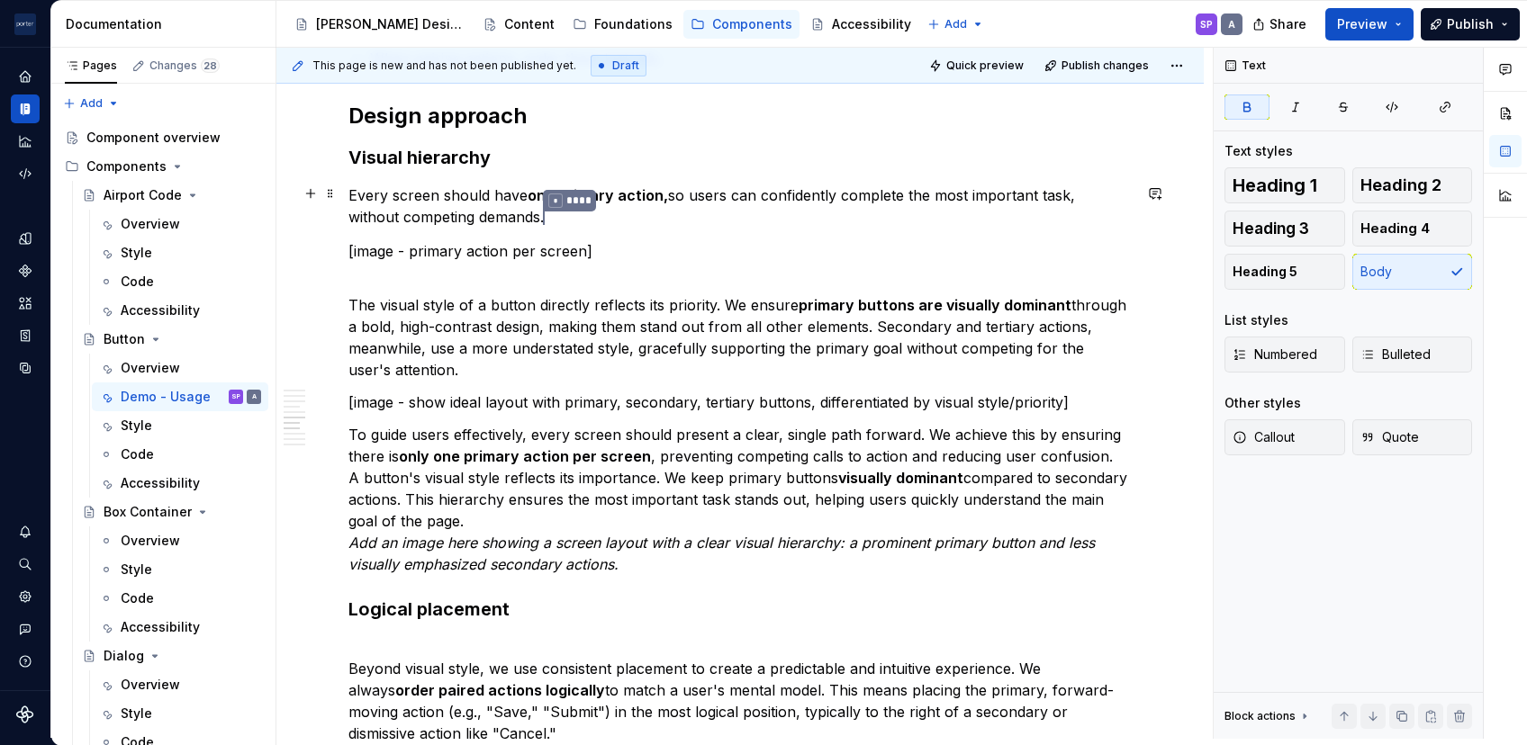
click at [636, 192] on strong "one primary action," at bounding box center [598, 195] width 140 height 18
click at [557, 244] on p "[image - primary action per screen]" at bounding box center [739, 251] width 783 height 22
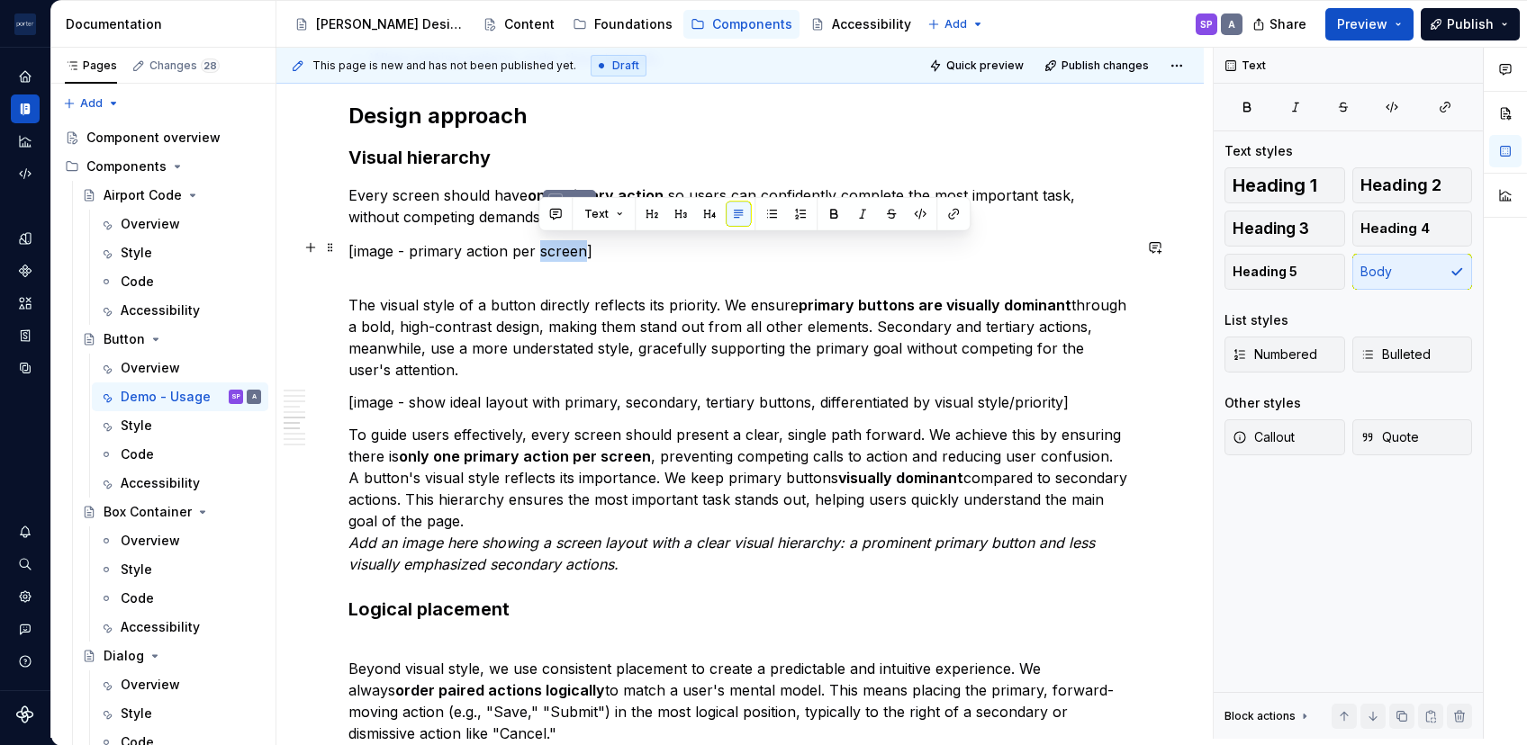
click at [557, 244] on p "[image - primary action per screen]" at bounding box center [739, 251] width 783 height 22
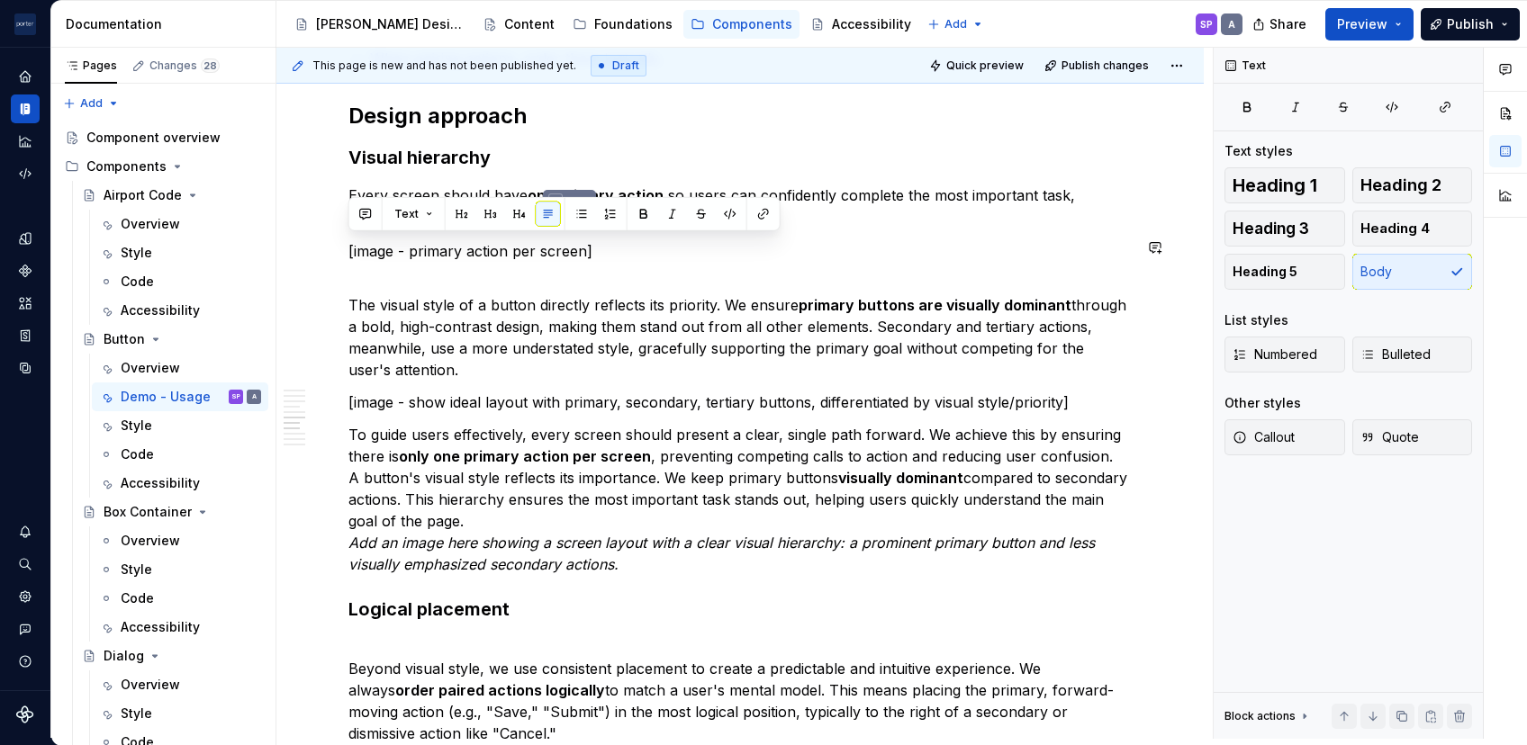
click at [577, 273] on p "The visual style of a button directly reflects its priority. We ensure primary …" at bounding box center [739, 327] width 783 height 108
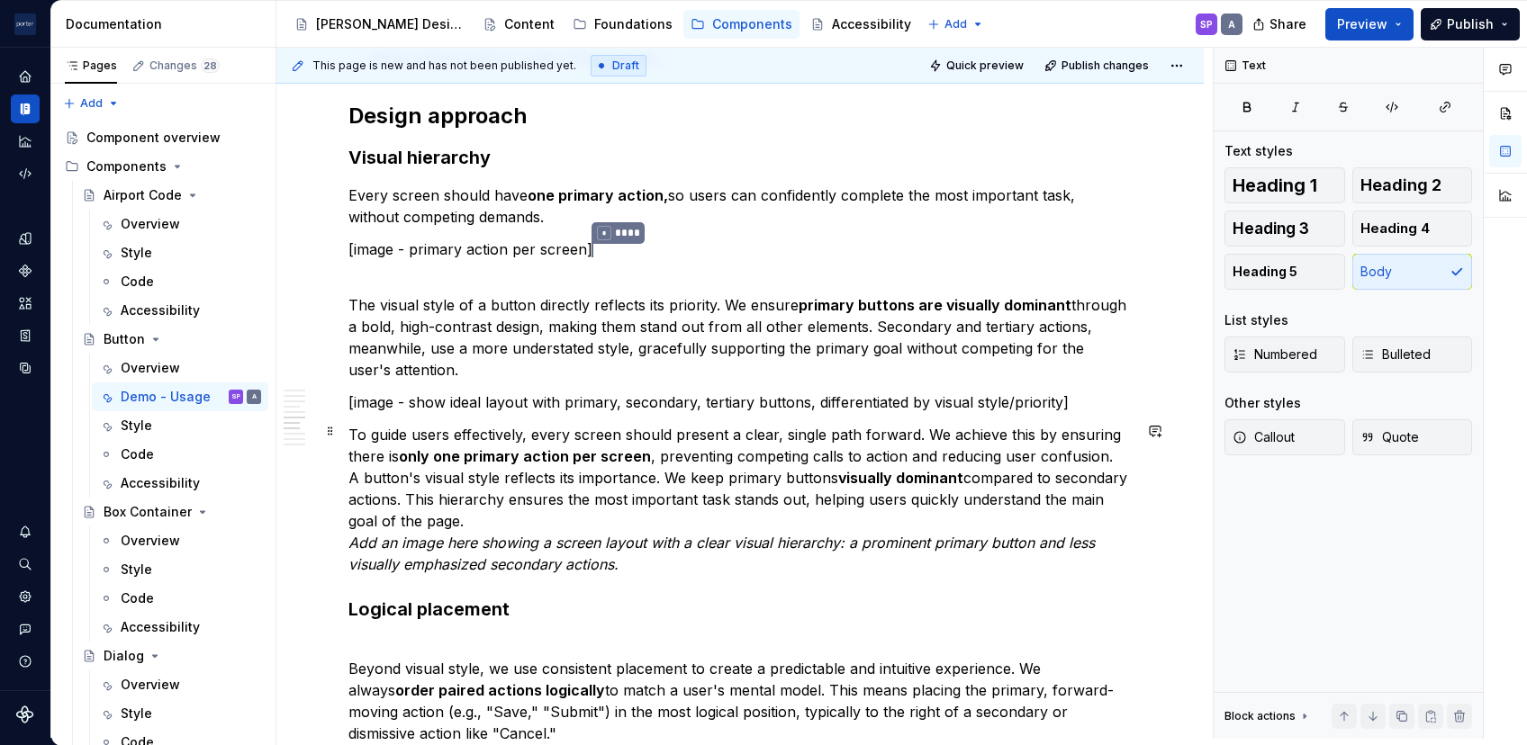
click at [550, 461] on p "To guide users effectively, every screen should present a clear, single path fo…" at bounding box center [739, 499] width 783 height 151
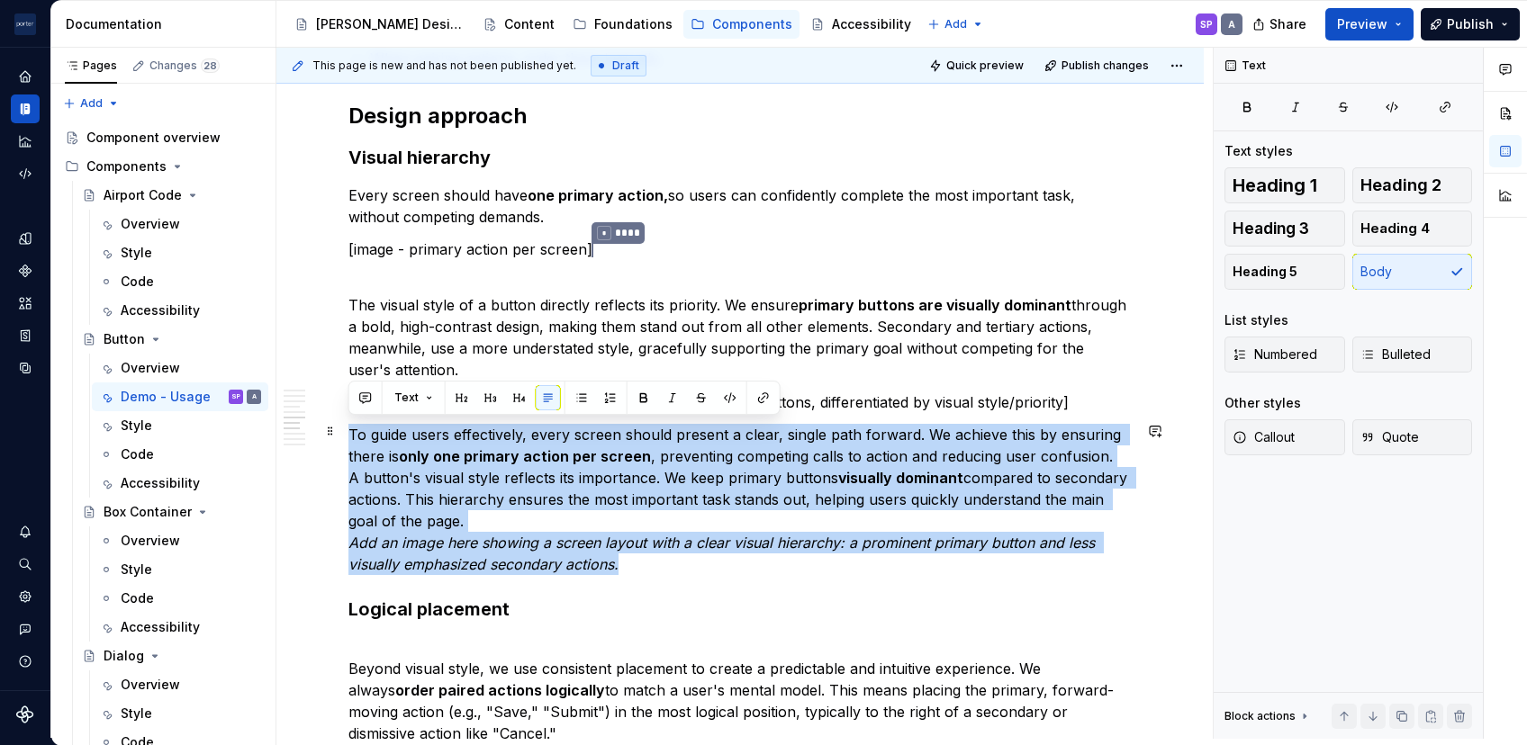
click at [550, 461] on p "To guide users effectively, every screen should present a clear, single path fo…" at bounding box center [739, 499] width 783 height 151
click at [584, 478] on p "To guide users effectively, every screen should present a clear, single path fo…" at bounding box center [739, 499] width 783 height 151
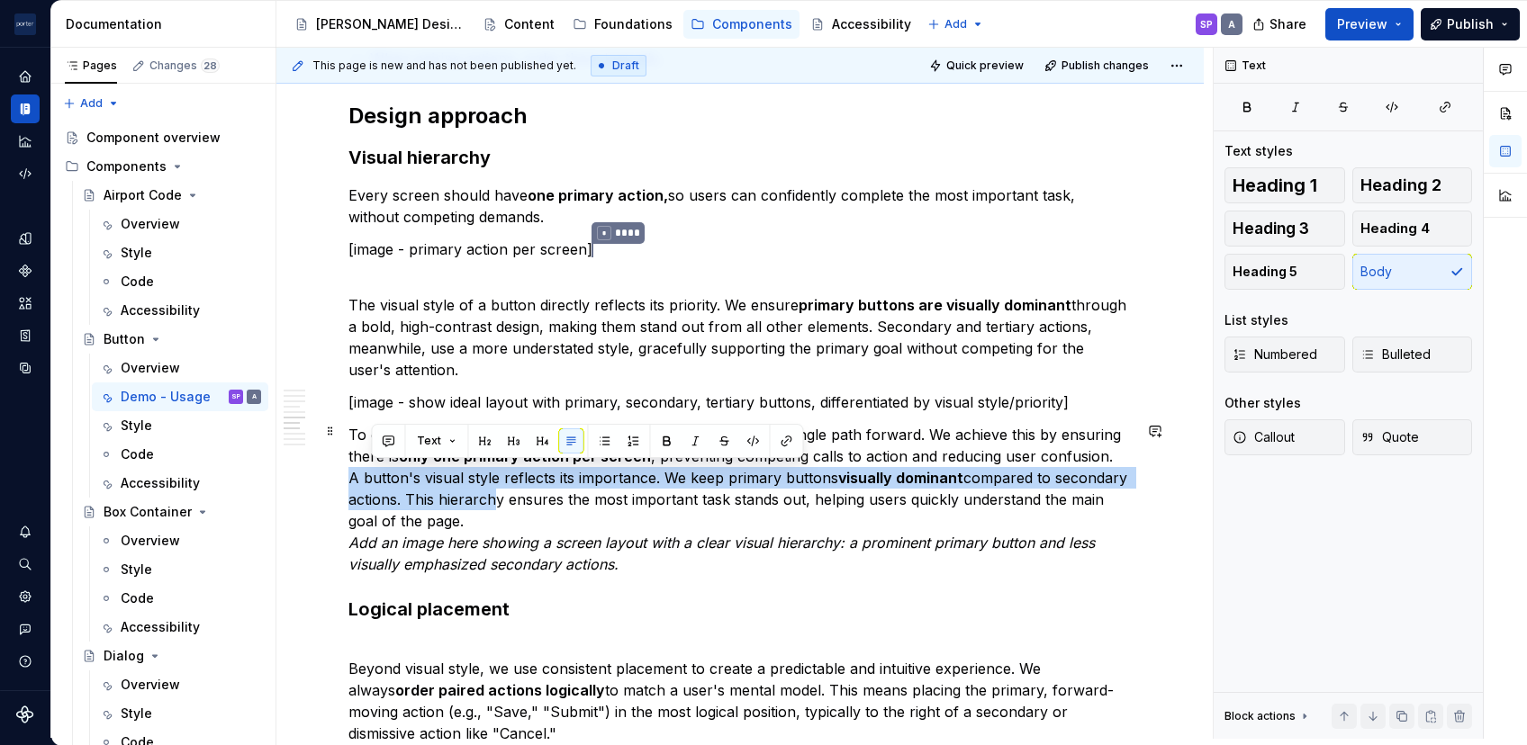
drag, startPoint x: 476, startPoint y: 486, endPoint x: 332, endPoint y: 482, distance: 144.1
click at [332, 482] on div "**********" at bounding box center [739, 348] width 927 height 3064
drag, startPoint x: 575, startPoint y: 519, endPoint x: 328, endPoint y: 478, distance: 250.9
click at [328, 478] on div "**********" at bounding box center [739, 348] width 927 height 3064
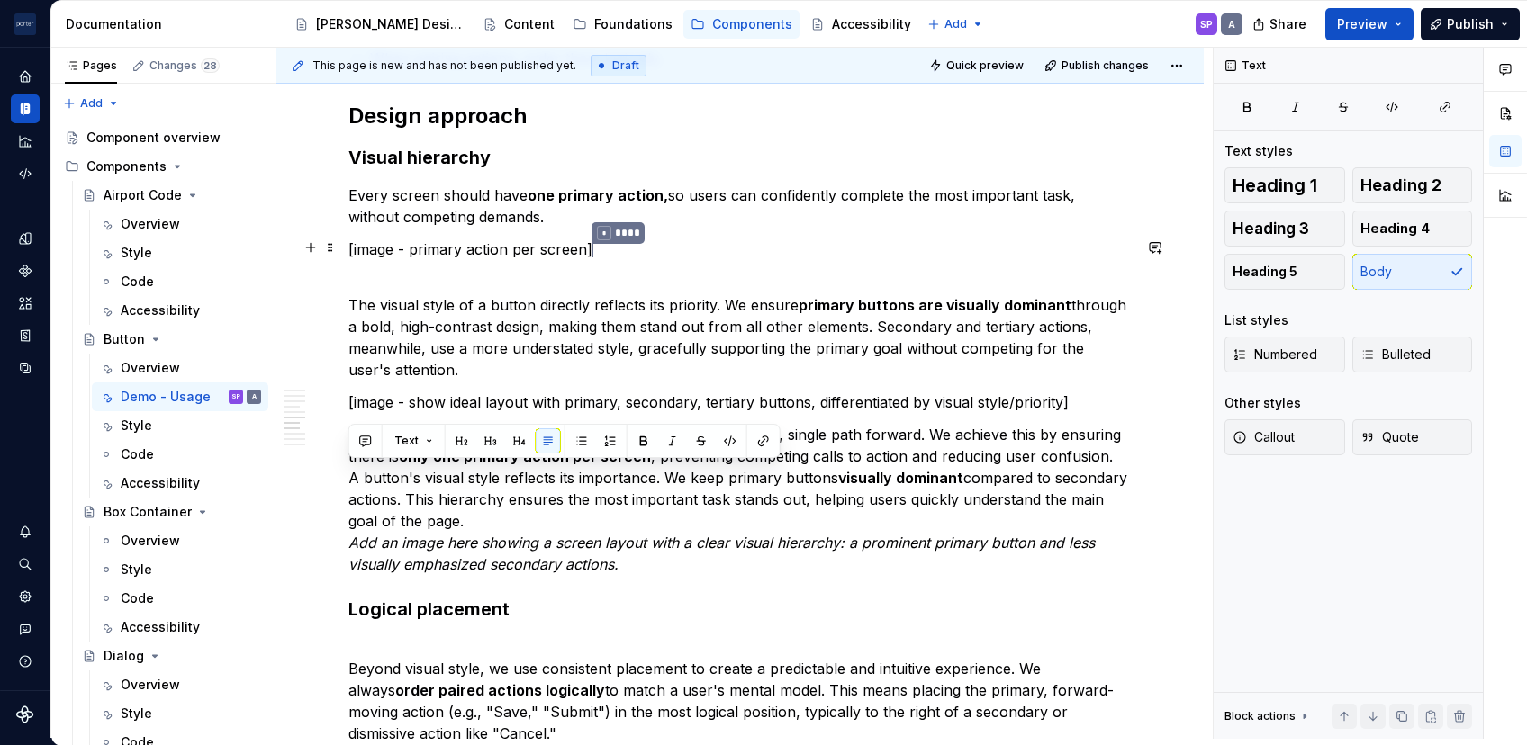
click at [630, 273] on p "The visual style of a button directly reflects its priority. We ensure primary …" at bounding box center [739, 327] width 783 height 108
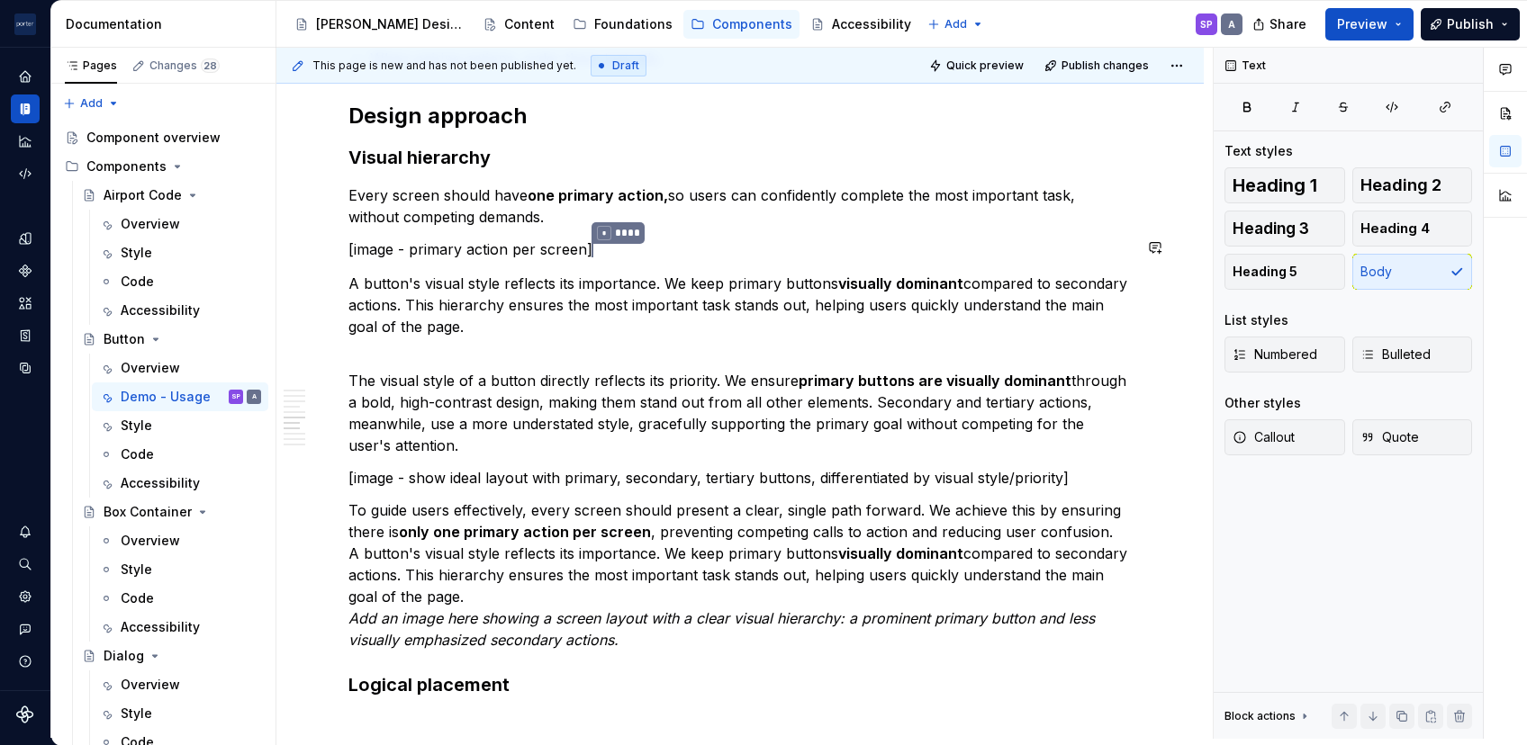
click at [511, 259] on div "**********" at bounding box center [739, 284] width 783 height 2851
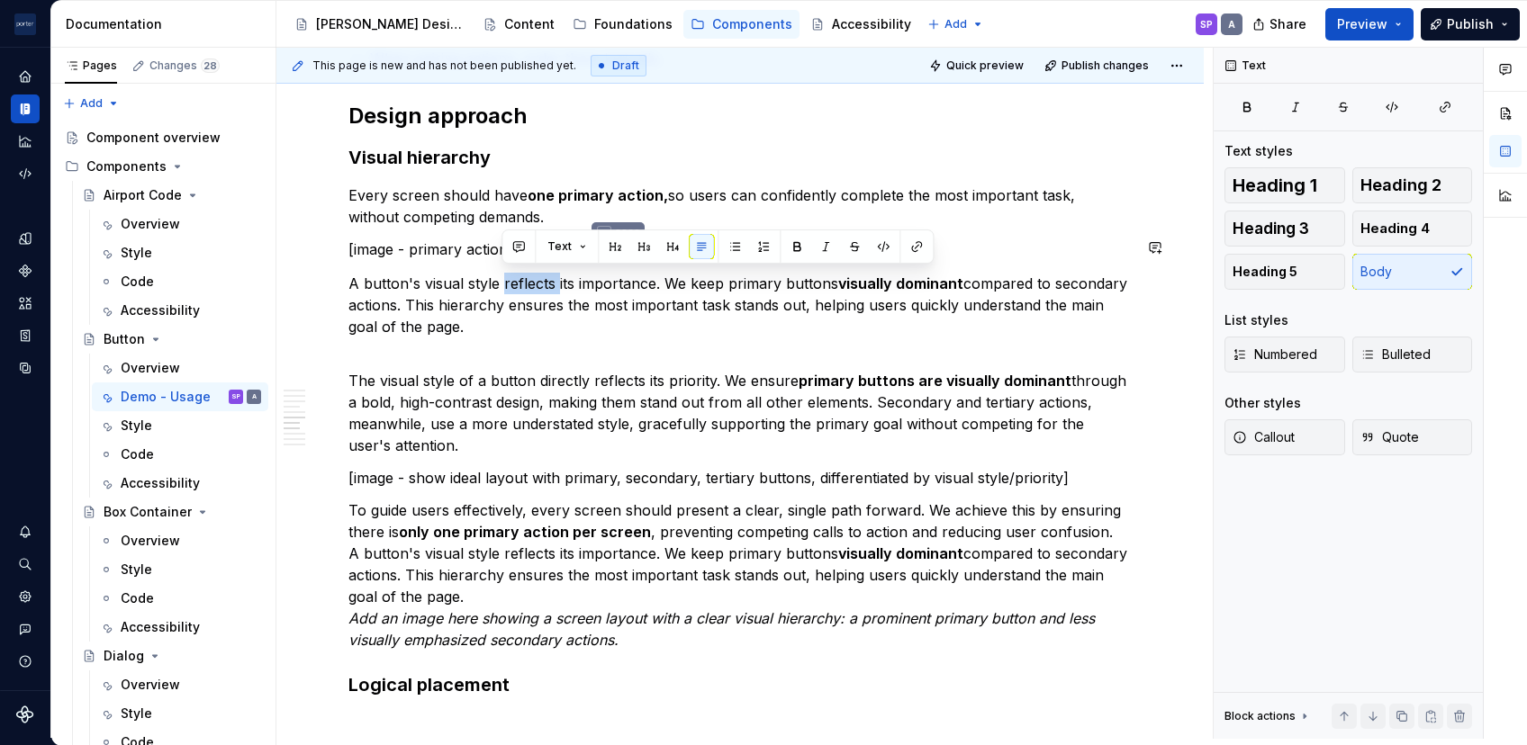
click at [511, 259] on div "**********" at bounding box center [739, 284] width 783 height 2851
click at [447, 242] on p "[image - primary action per screen] * ****" at bounding box center [739, 250] width 783 height 23
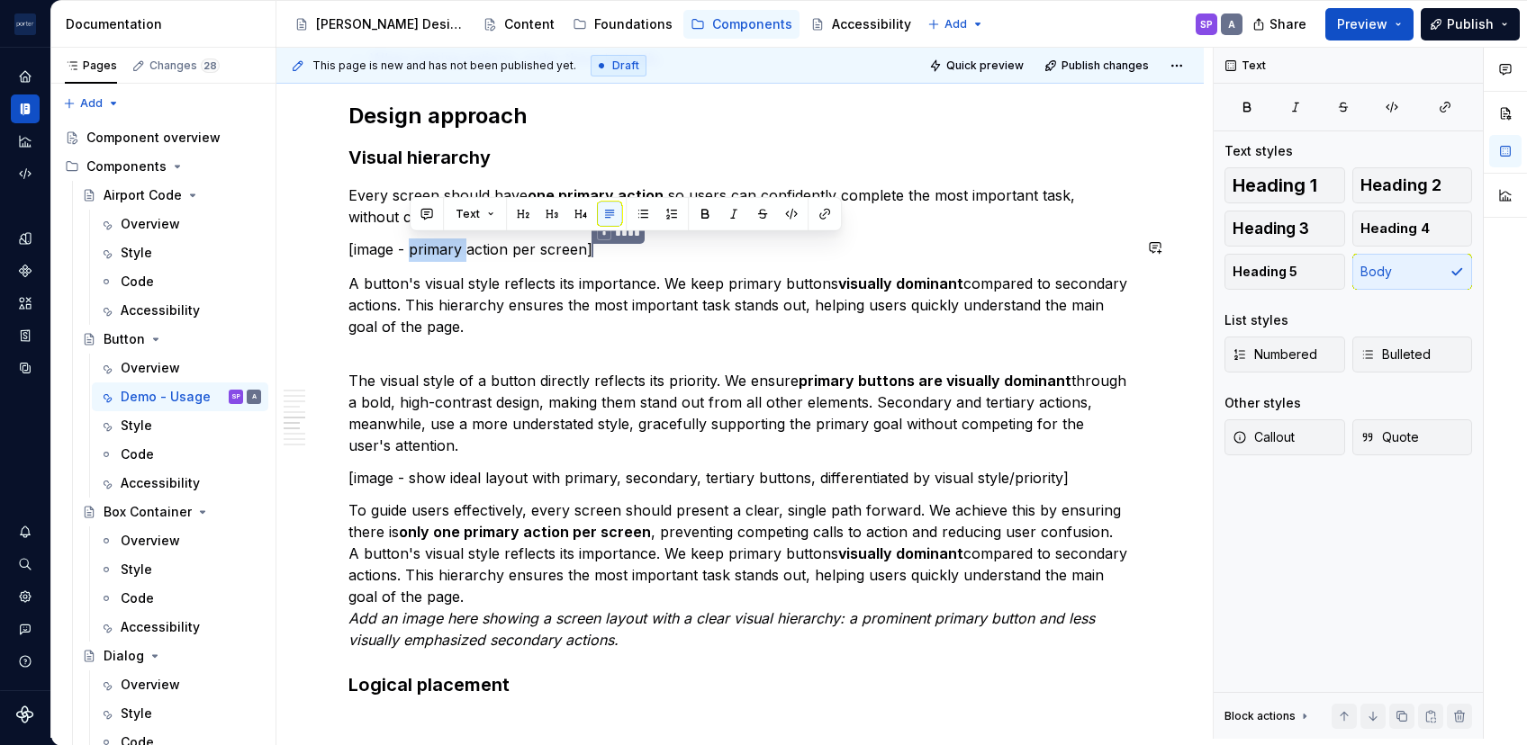
click at [447, 242] on p "[image - primary action per screen] * ****" at bounding box center [739, 250] width 783 height 23
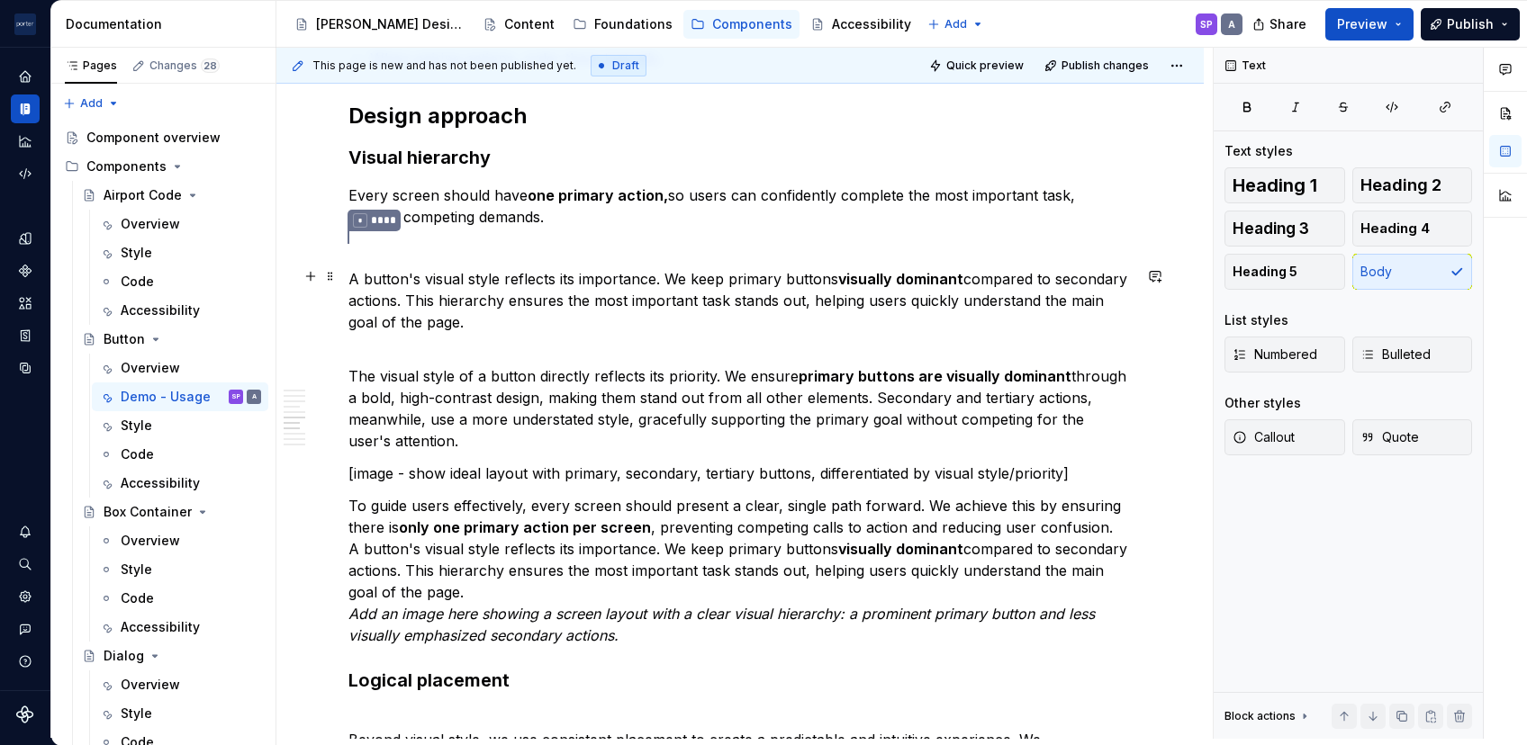
click at [352, 274] on p "A button's visual style reflects its importance. We keep primary buttons visual…" at bounding box center [739, 300] width 783 height 65
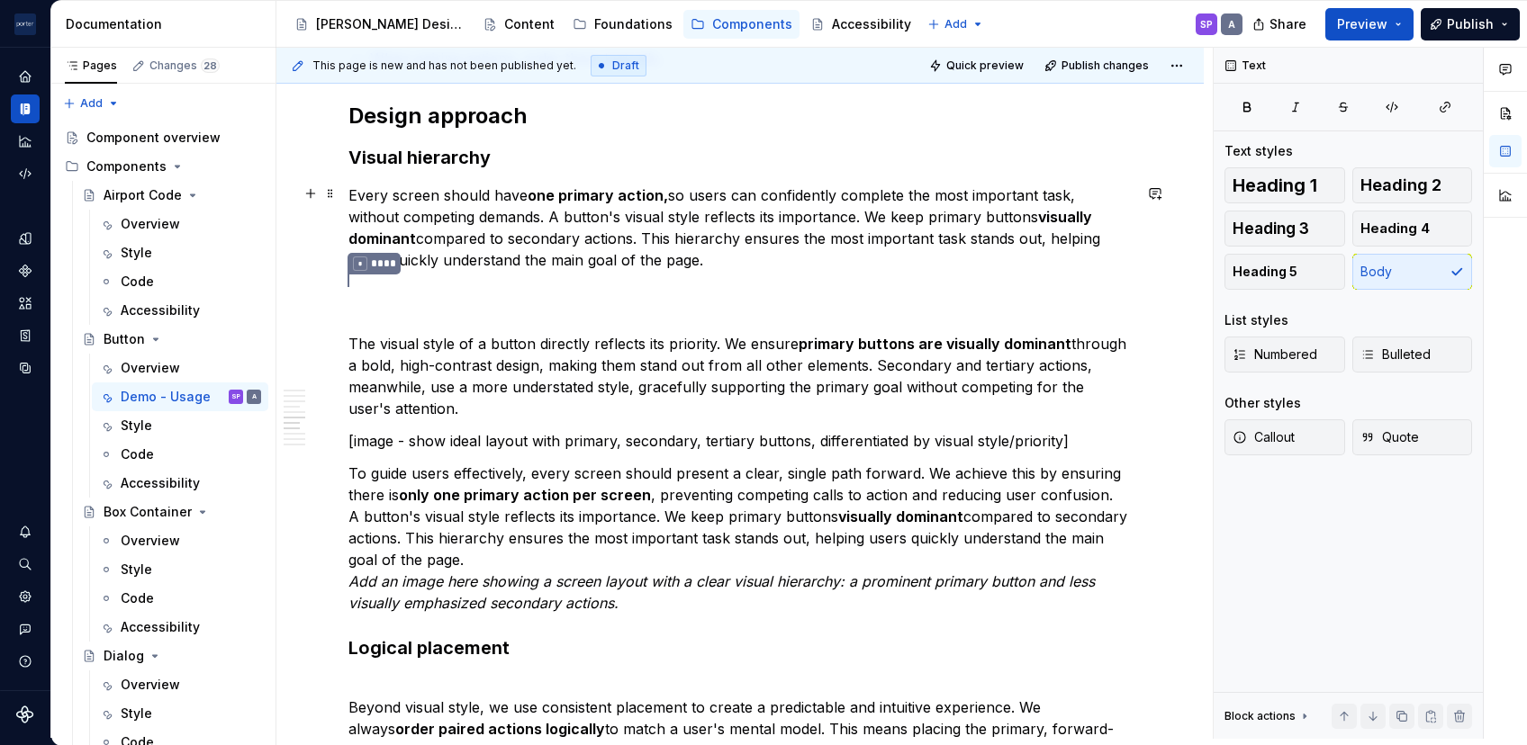
click at [699, 212] on p "Every screen should have one primary action, so users can confidently complete …" at bounding box center [739, 228] width 783 height 86
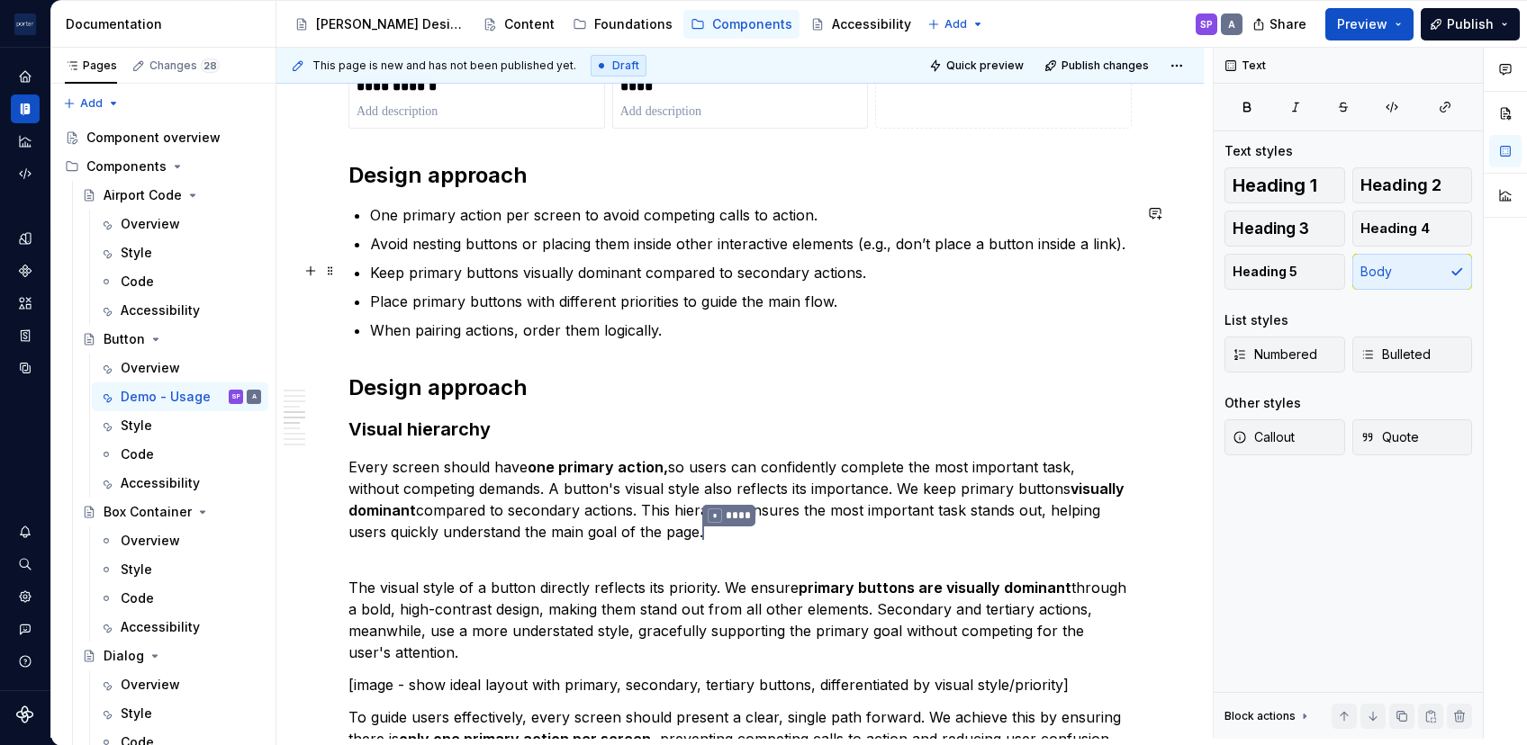
scroll to position [1277, 0]
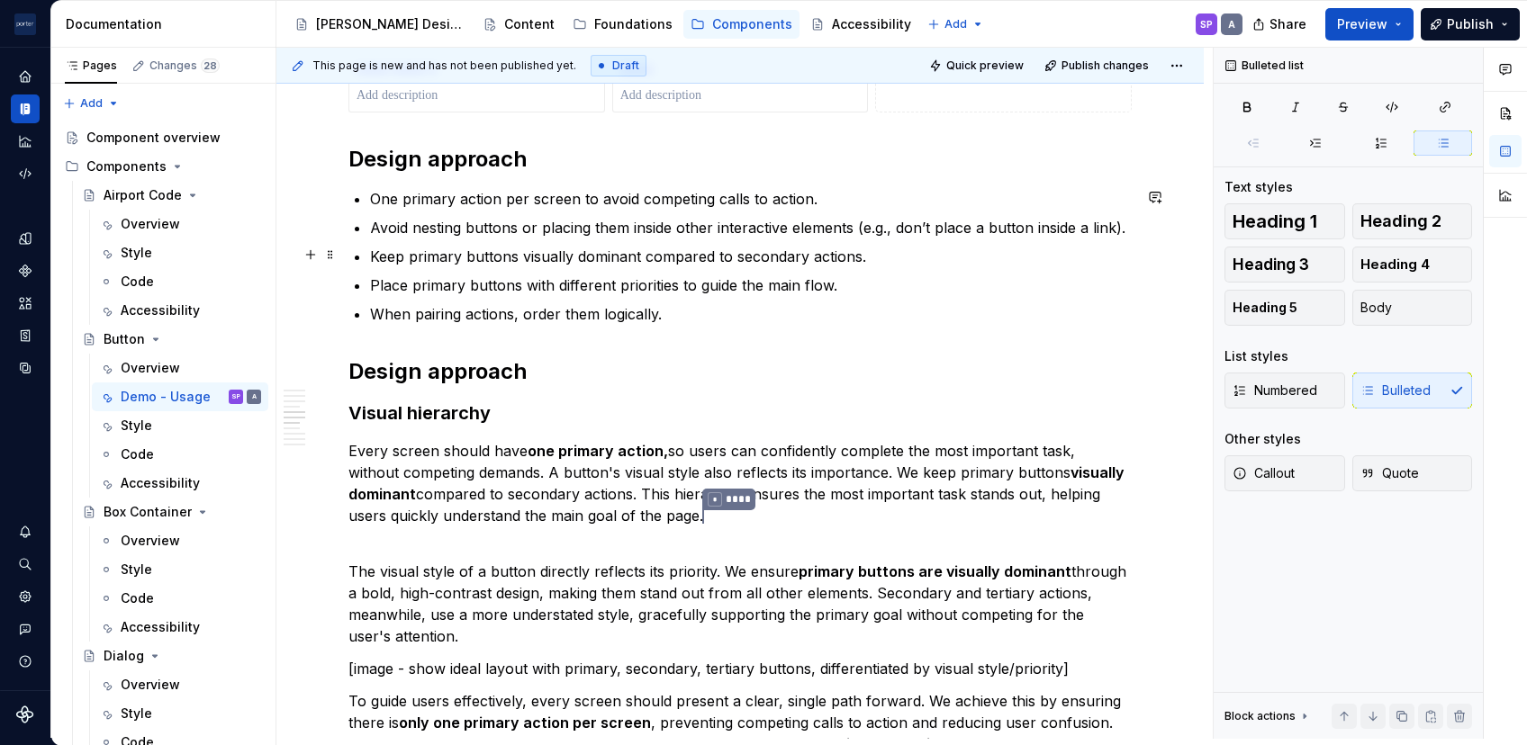
click at [595, 249] on p "Keep primary buttons visually dominant compared to secondary actions." at bounding box center [751, 257] width 762 height 22
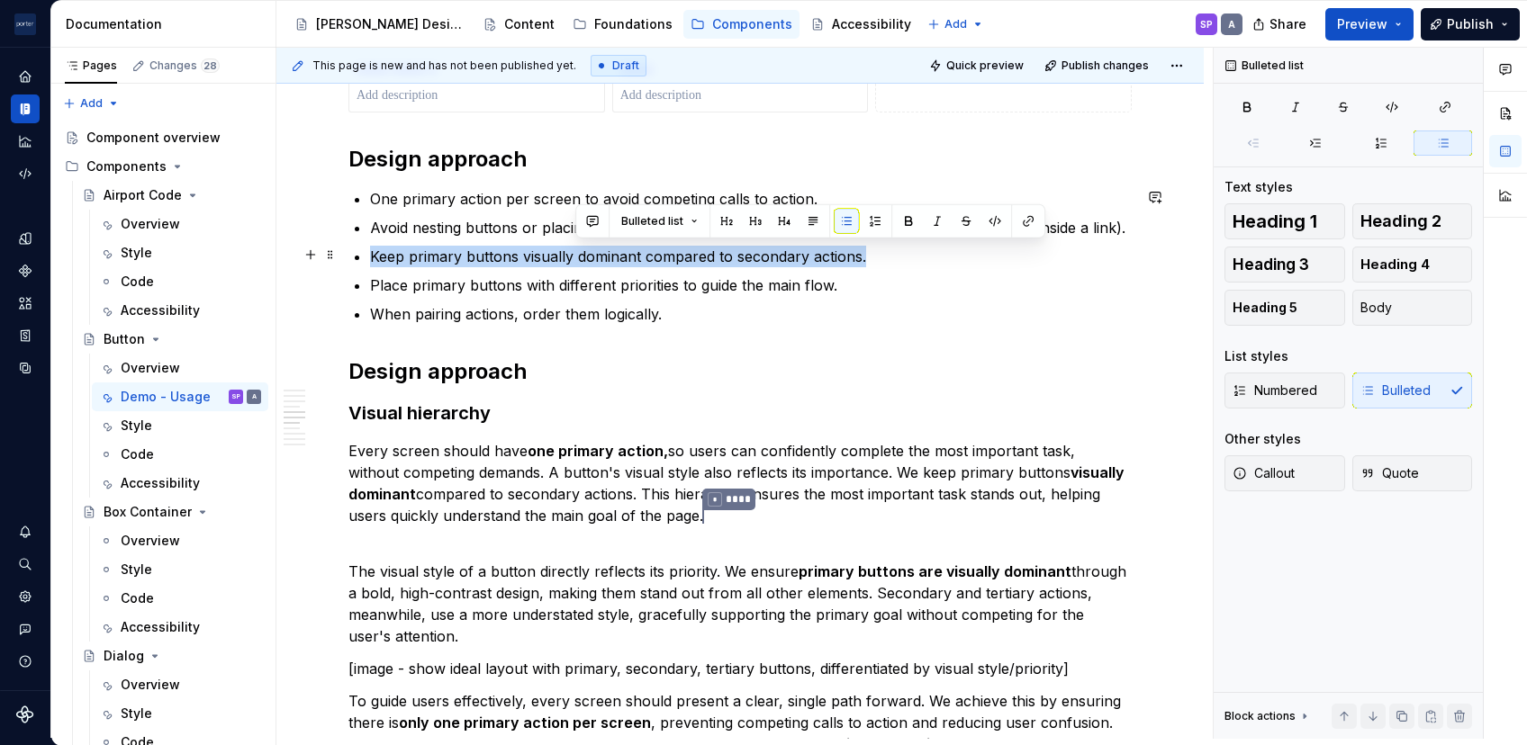
click at [595, 249] on p "Keep primary buttons visually dominant compared to secondary actions." at bounding box center [751, 257] width 762 height 22
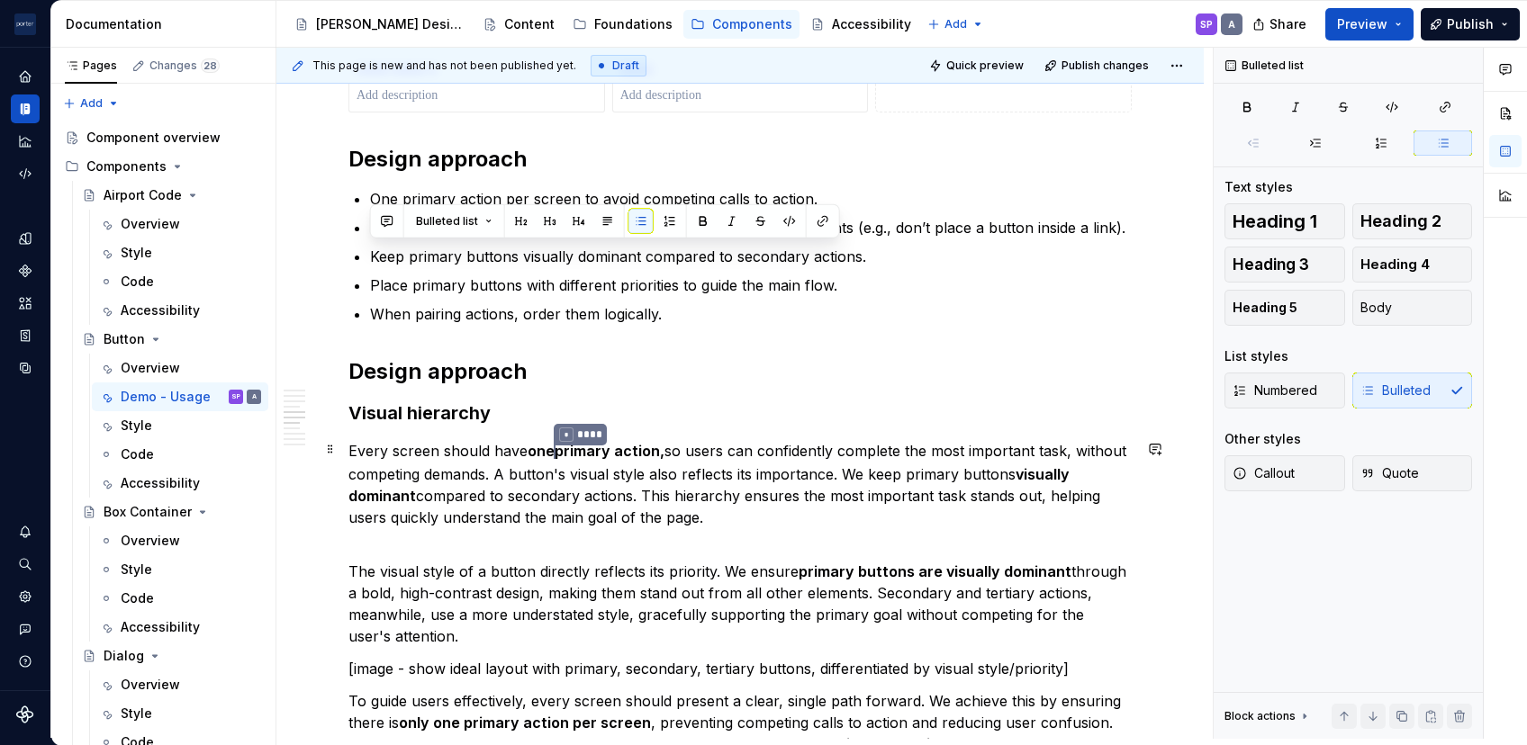
click at [651, 450] on strong "one * **** primary action," at bounding box center [596, 451] width 137 height 18
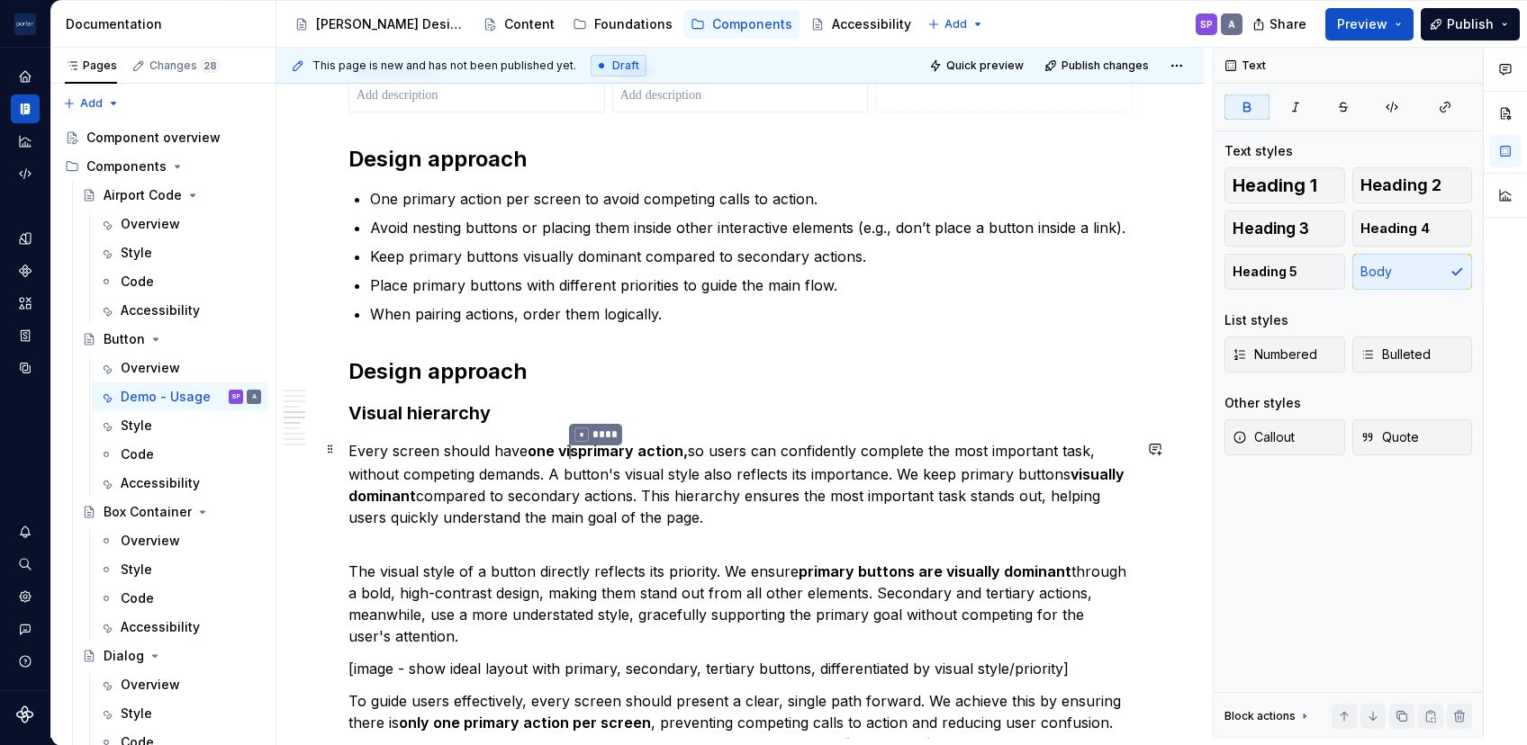
click at [668, 453] on strong "one vi * **** sprimary action," at bounding box center [608, 451] width 160 height 18
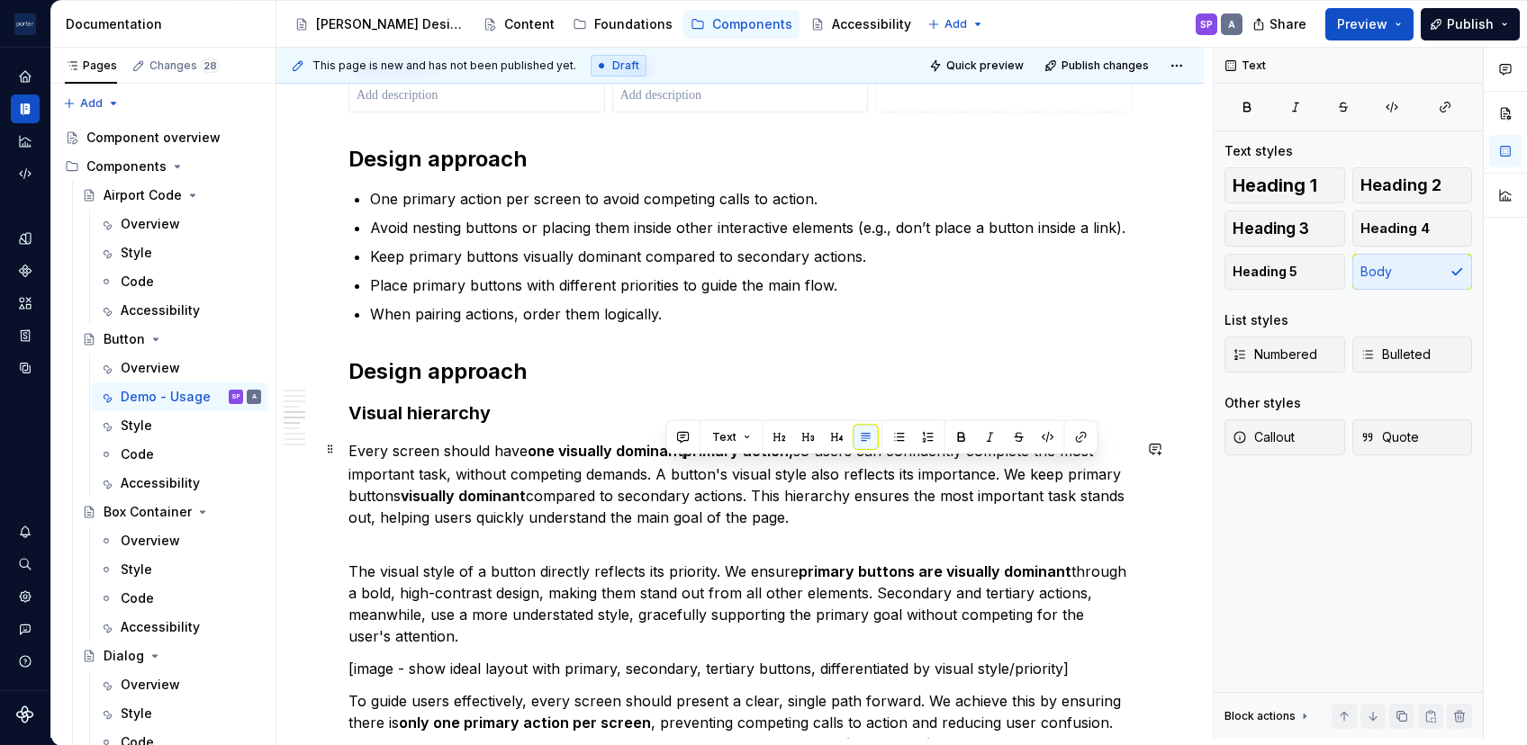
drag, startPoint x: 821, startPoint y: 512, endPoint x: 662, endPoint y: 471, distance: 164.6
click at [662, 471] on p "Every screen should have one visually dominant * **** primary action, so users …" at bounding box center [739, 484] width 783 height 88
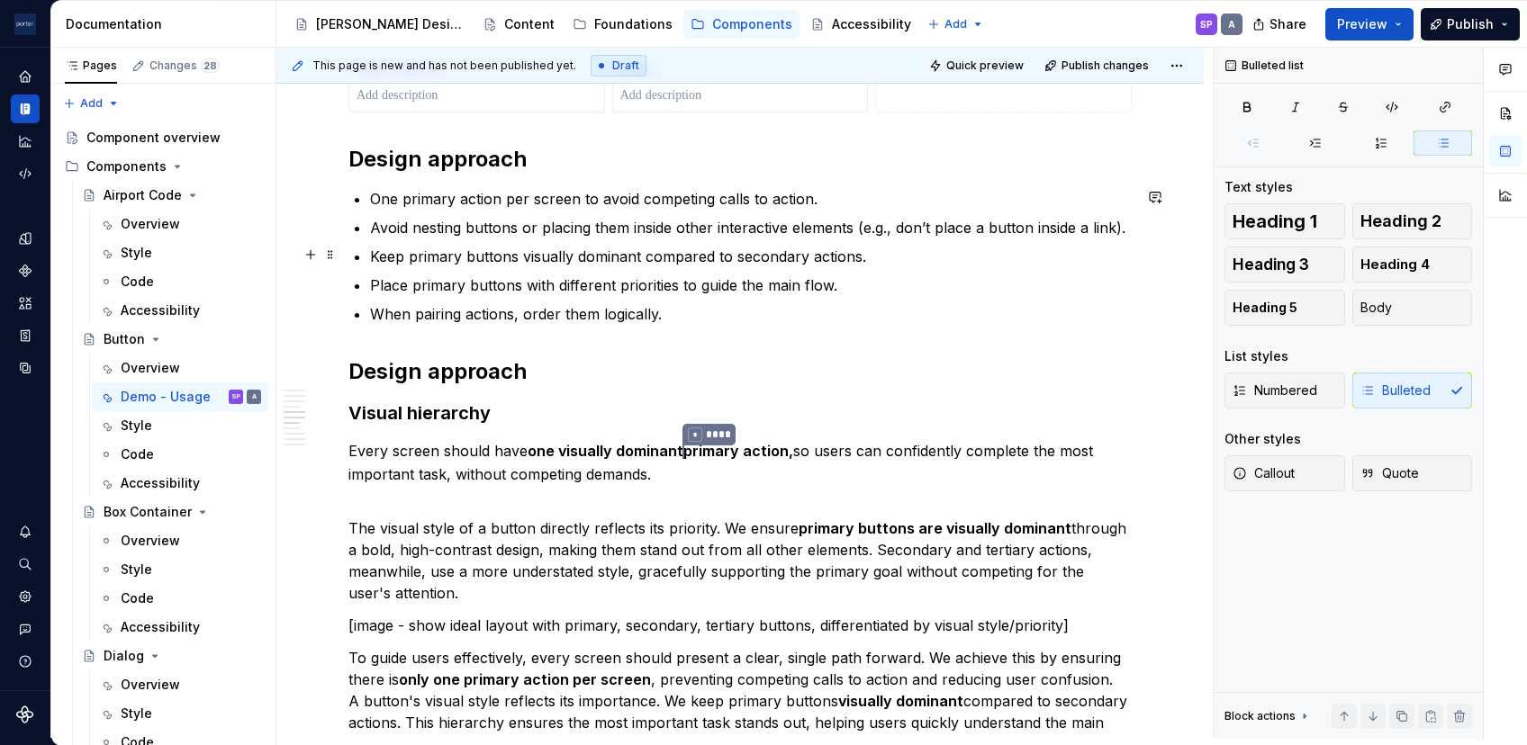
click at [642, 256] on p "Keep primary buttons visually dominant compared to secondary actions." at bounding box center [751, 257] width 762 height 22
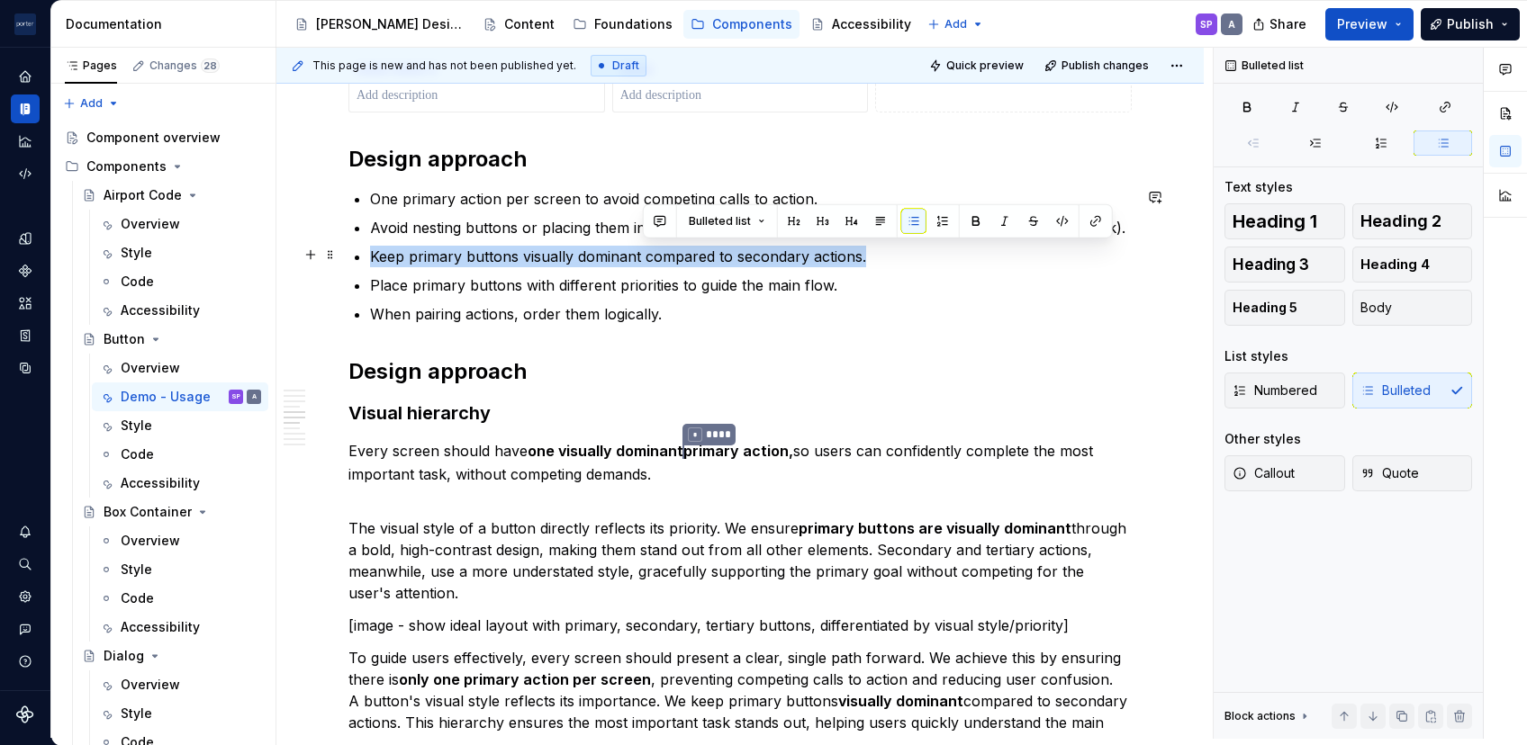
click at [642, 256] on p "Keep primary buttons visually dominant compared to secondary actions." at bounding box center [751, 257] width 762 height 22
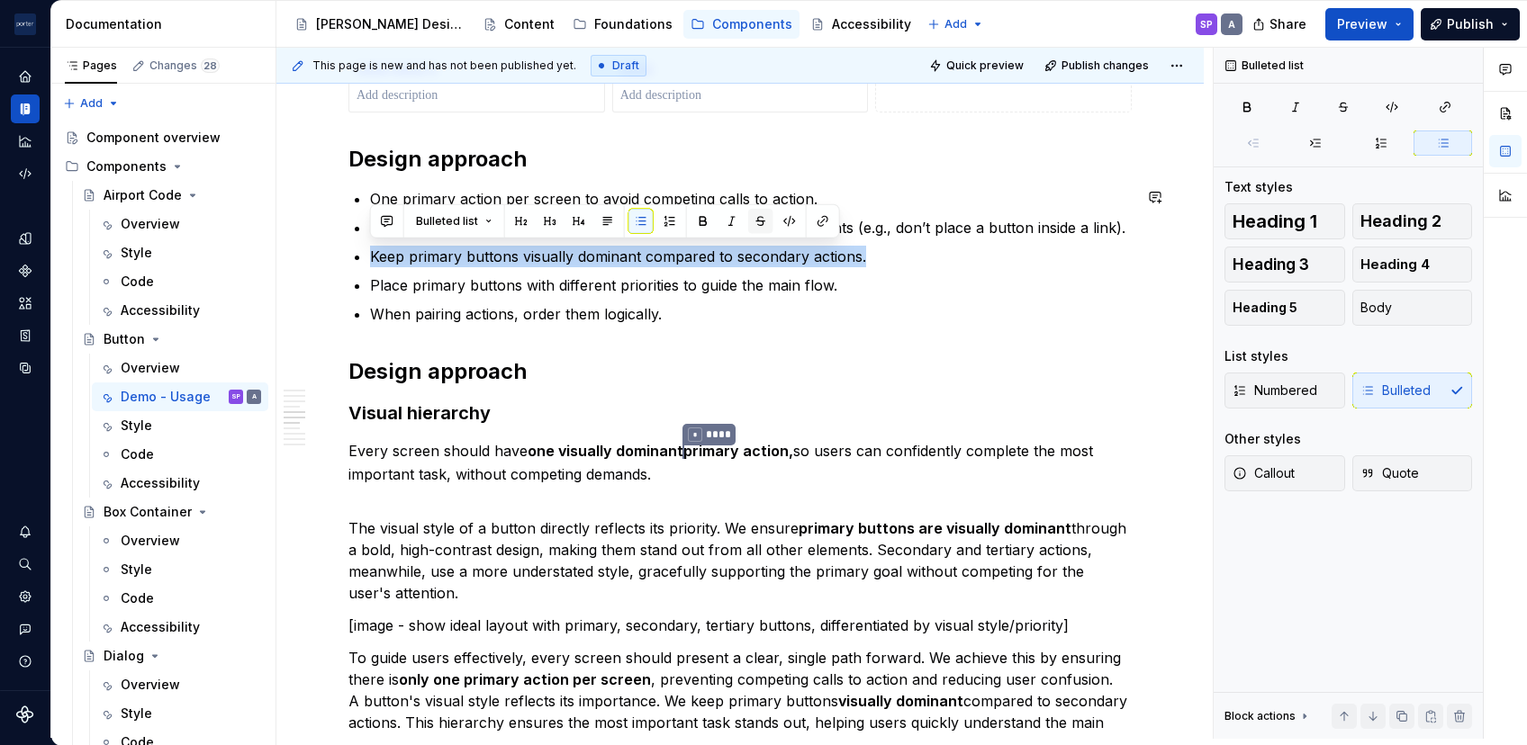
click at [753, 220] on button "button" at bounding box center [760, 221] width 25 height 25
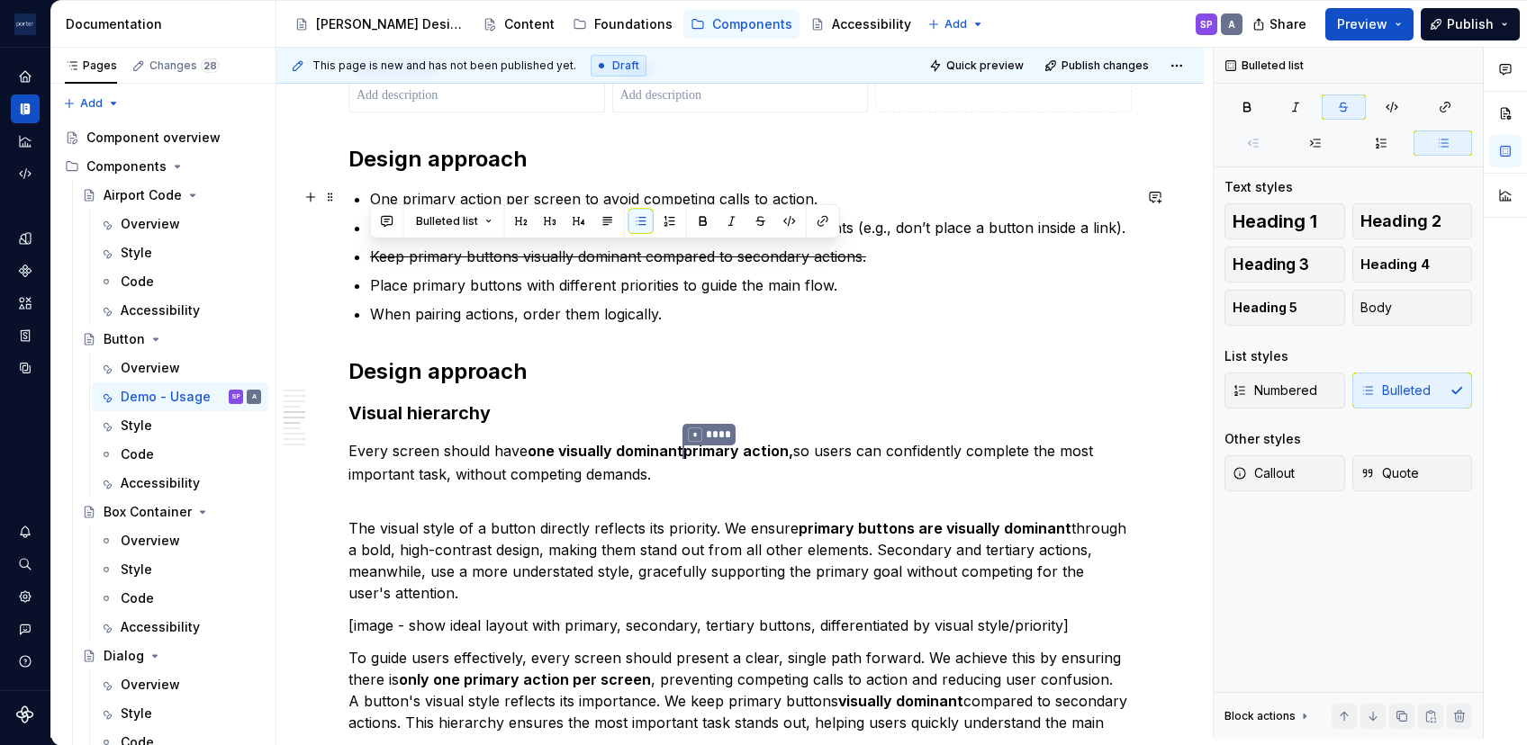
click at [703, 191] on p "One primary action per screen to avoid competing calls to action." at bounding box center [751, 199] width 762 height 22
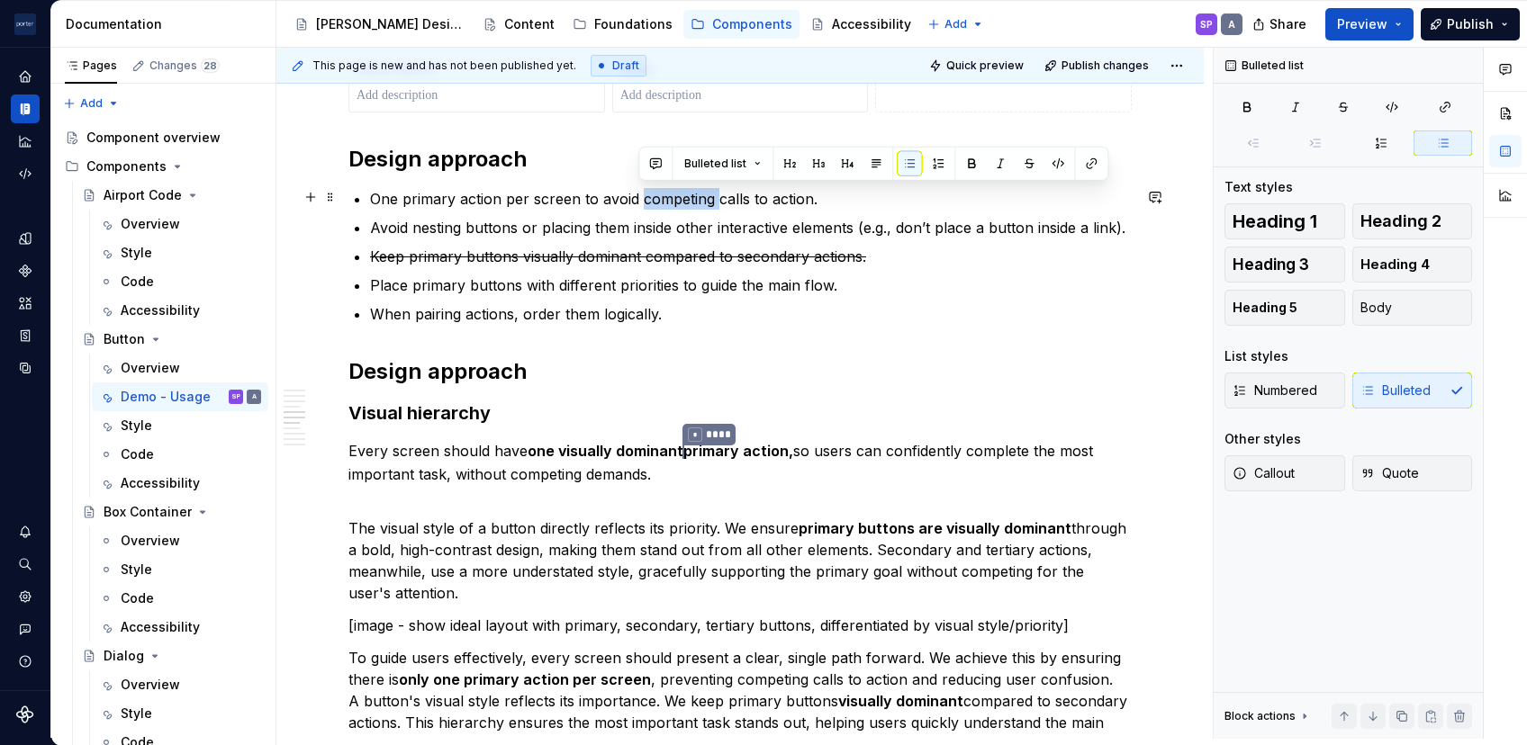
click at [703, 191] on p "One primary action per screen to avoid competing calls to action." at bounding box center [751, 199] width 762 height 22
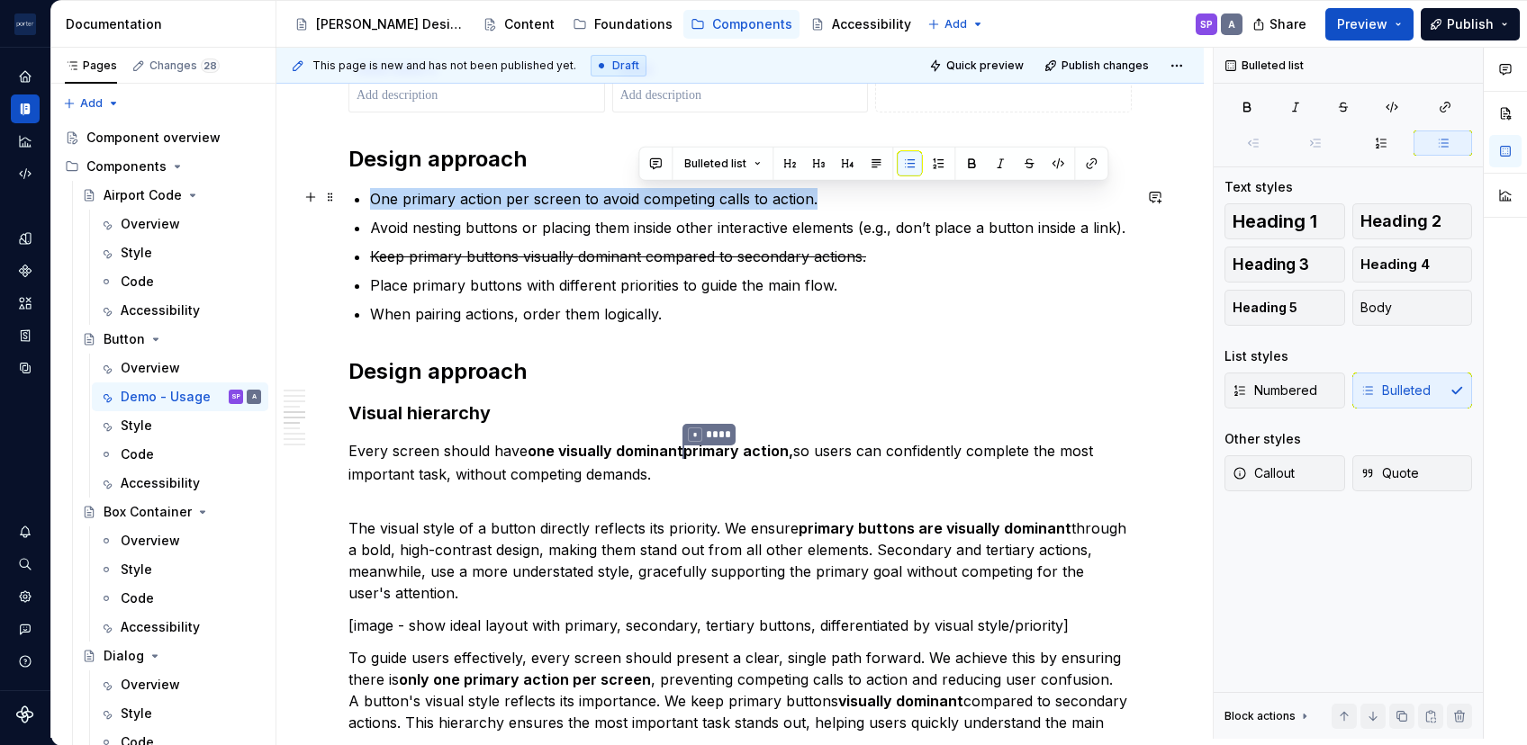
click at [703, 191] on p "One primary action per screen to avoid competing calls to action." at bounding box center [751, 199] width 762 height 22
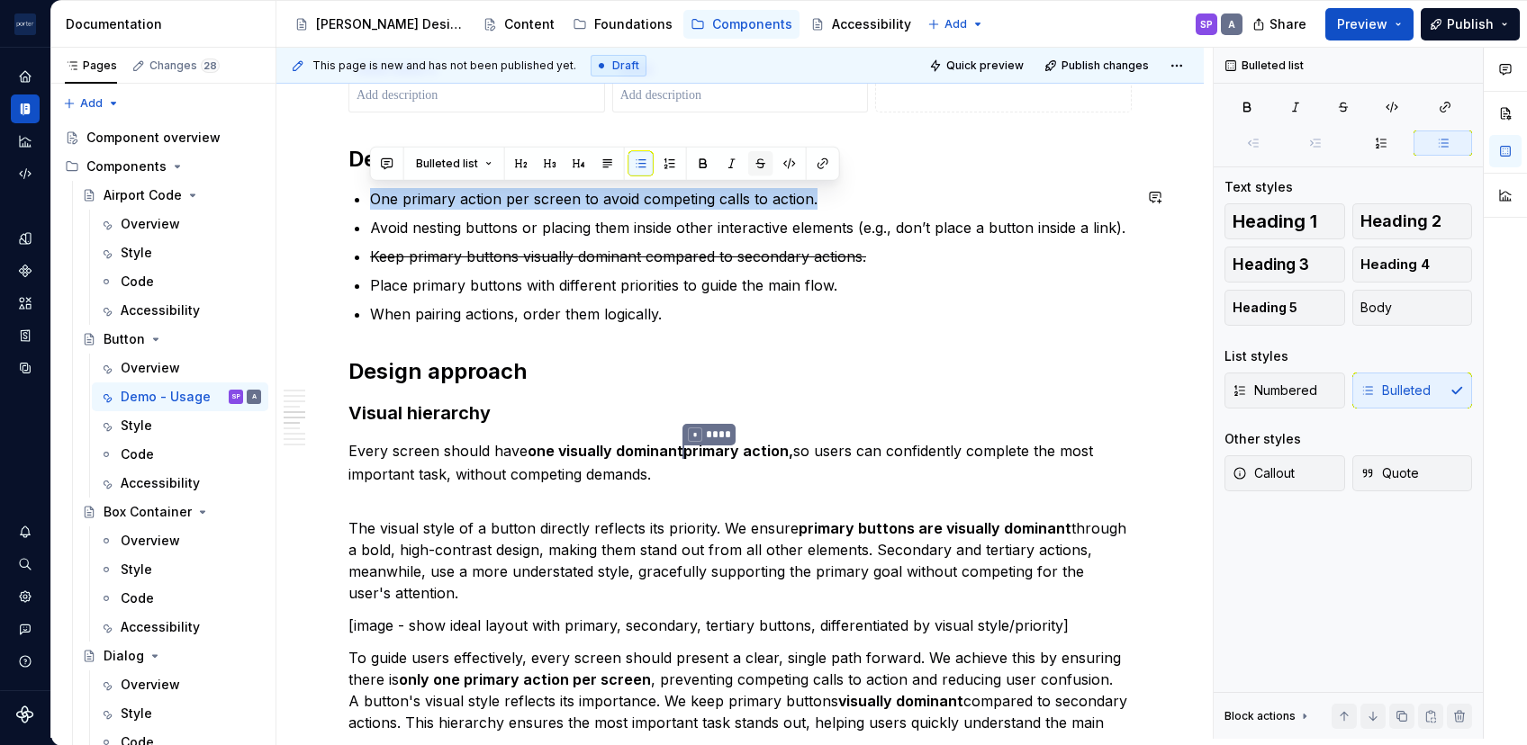
click at [763, 158] on button "button" at bounding box center [760, 163] width 25 height 25
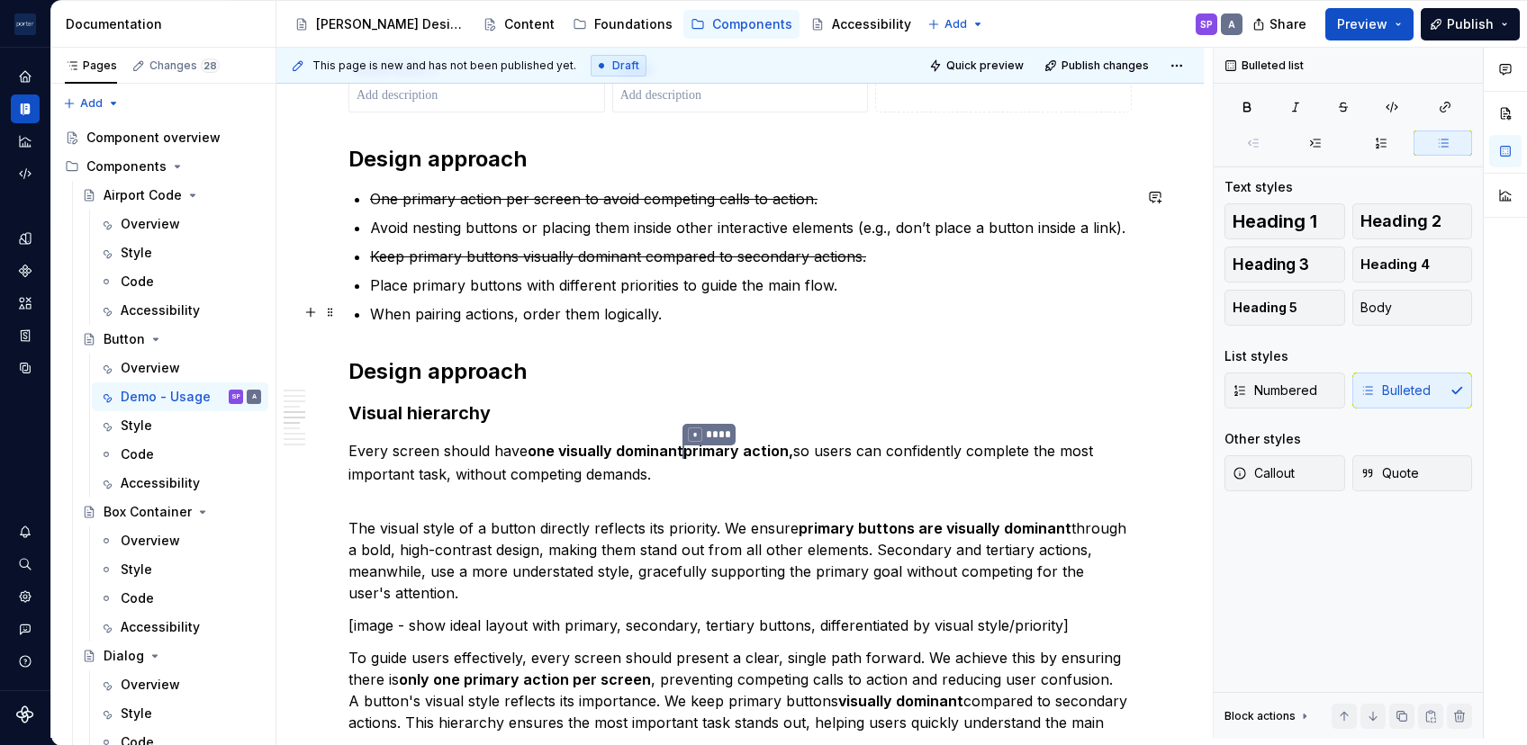
click at [757, 320] on p "When pairing actions, order them logically." at bounding box center [751, 314] width 762 height 22
click at [663, 483] on div "**********" at bounding box center [739, 486] width 783 height 2743
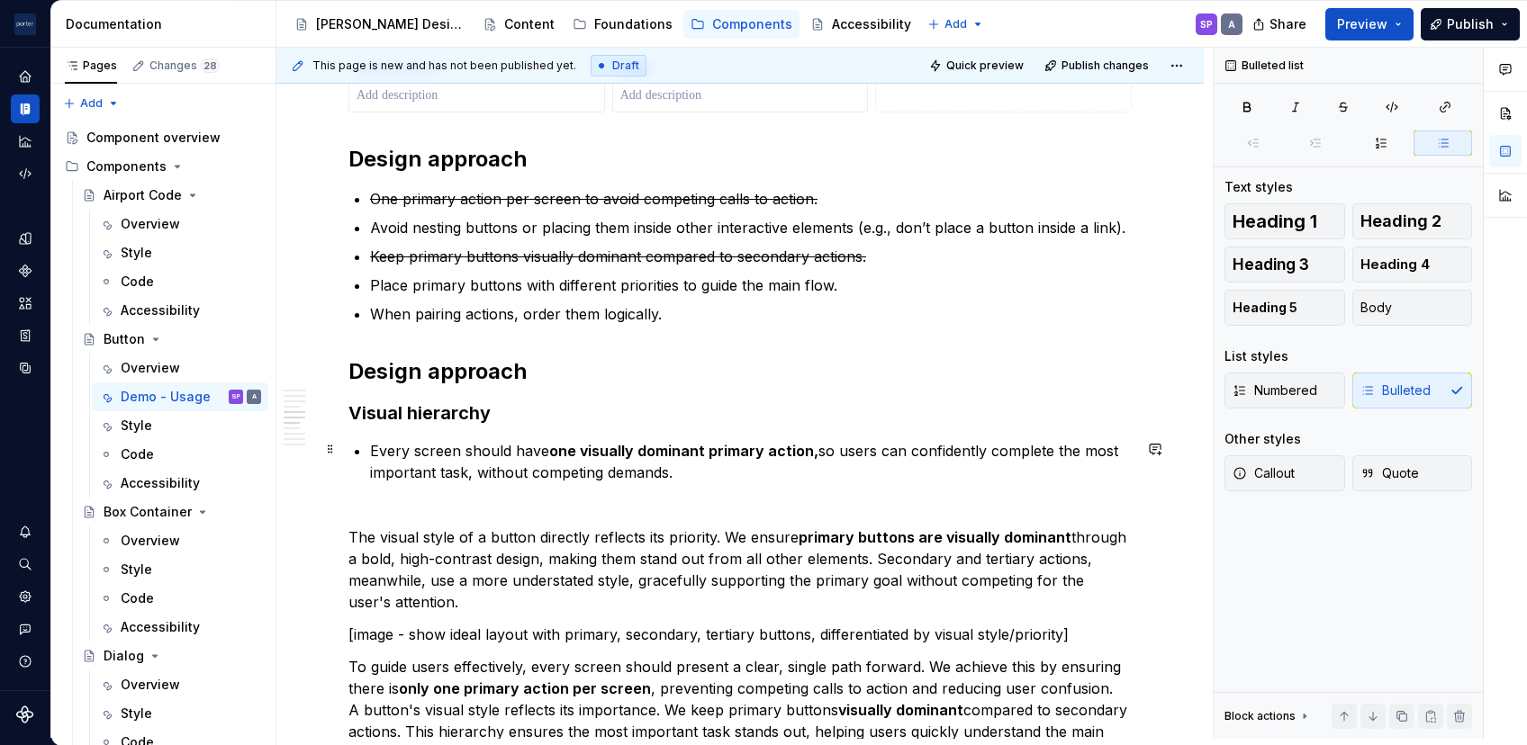
click at [693, 468] on p "Every screen should have one visuall y dominant primary action, so users can co…" at bounding box center [751, 461] width 762 height 43
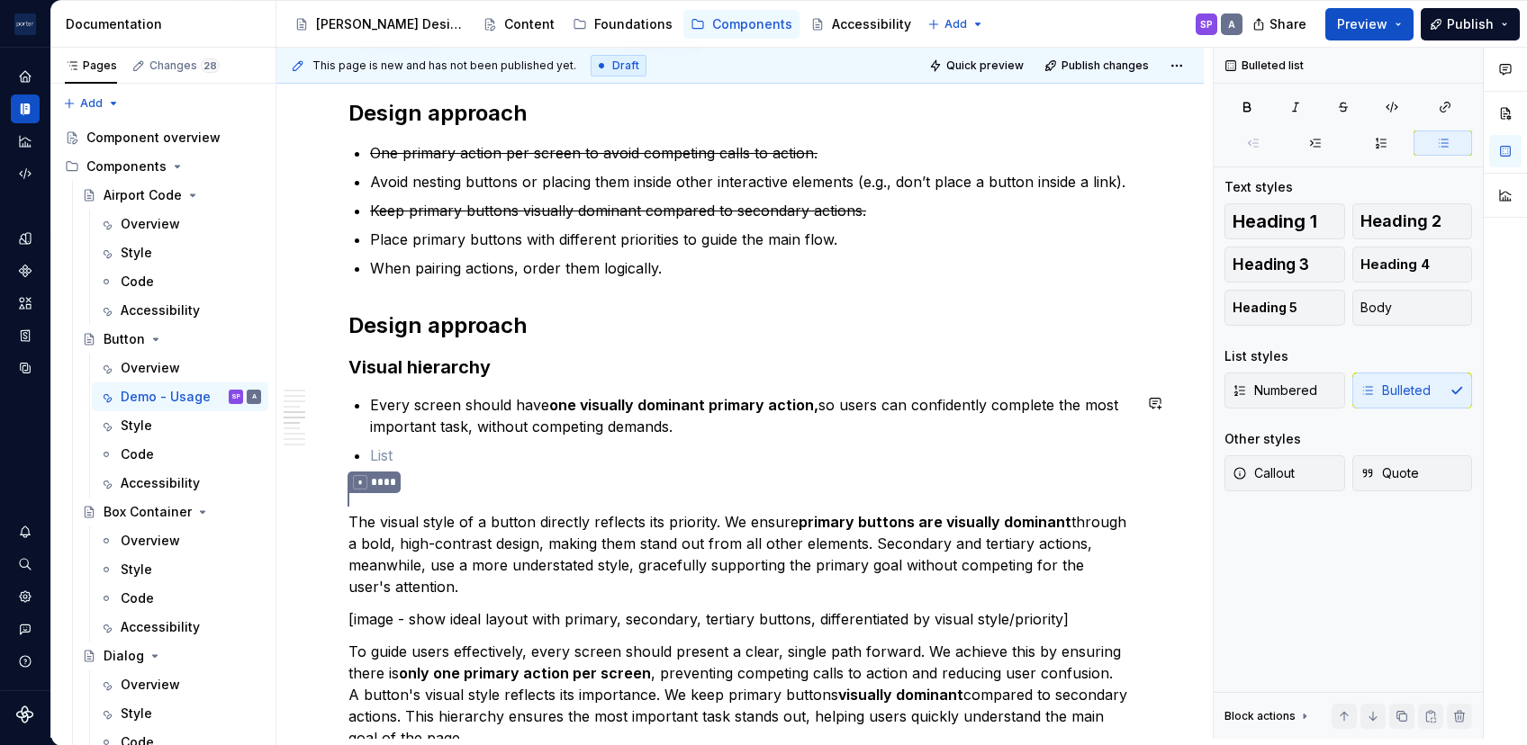
scroll to position [1383, 0]
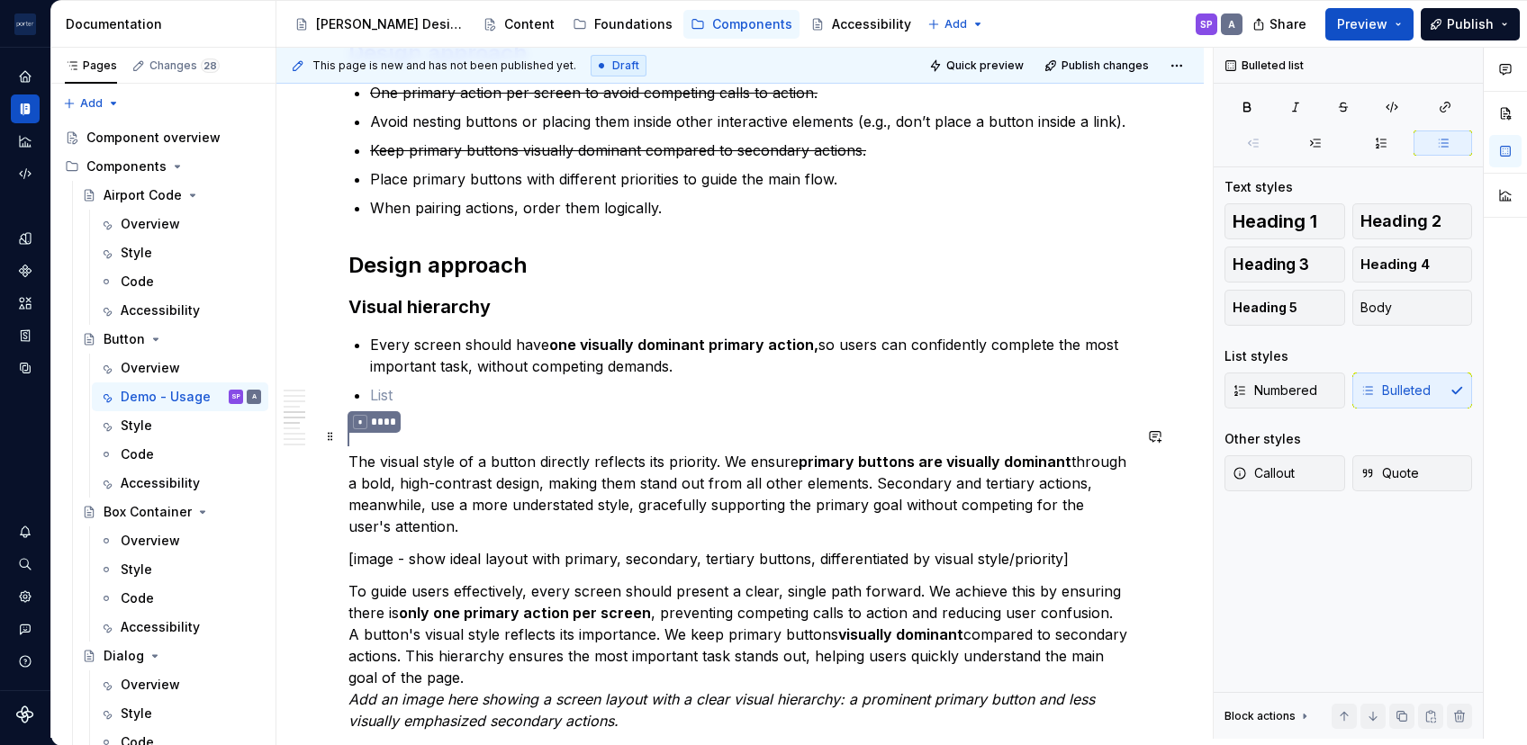
click at [898, 456] on strong "primary buttons are visually dominant" at bounding box center [935, 462] width 273 height 18
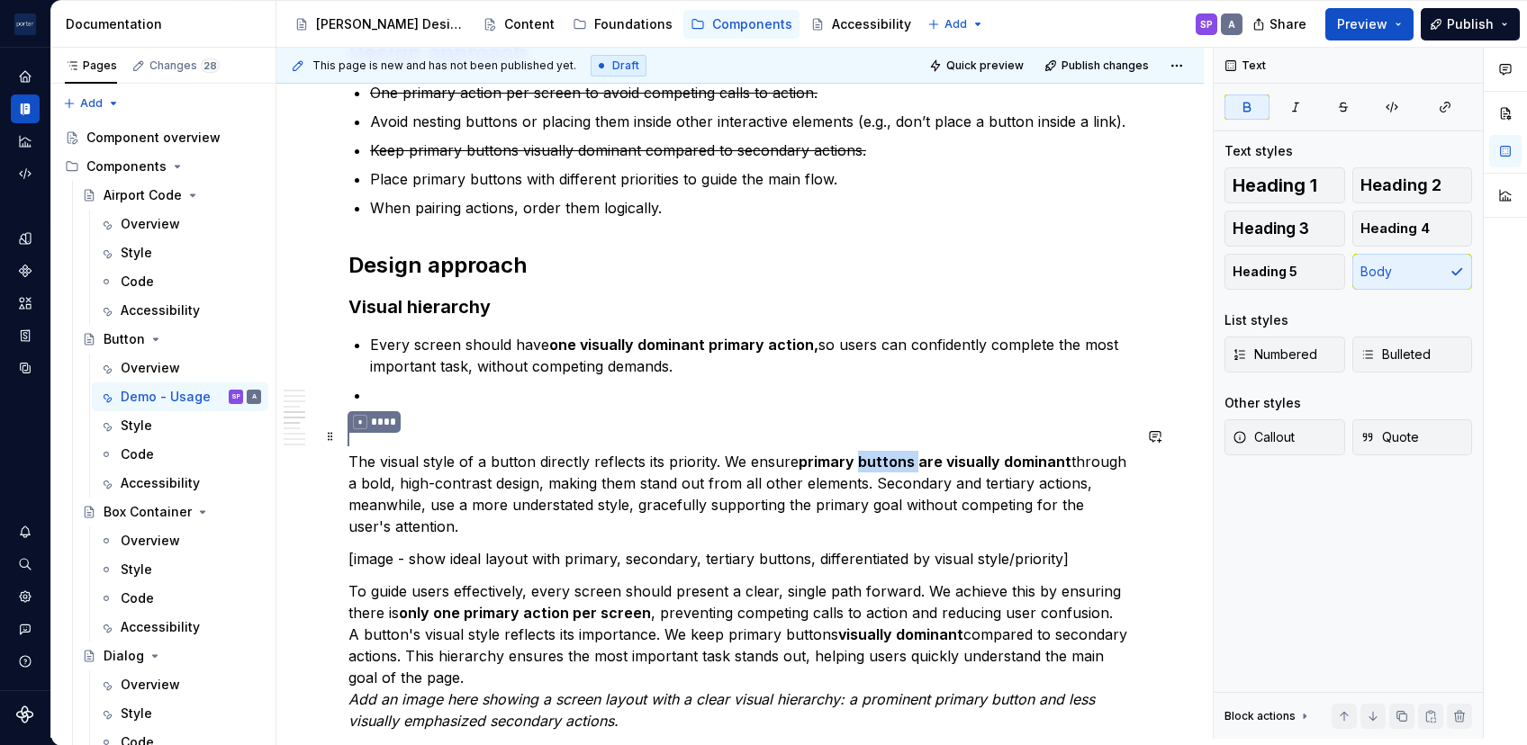
click at [898, 456] on strong "primary buttons are visually dominant" at bounding box center [935, 462] width 273 height 18
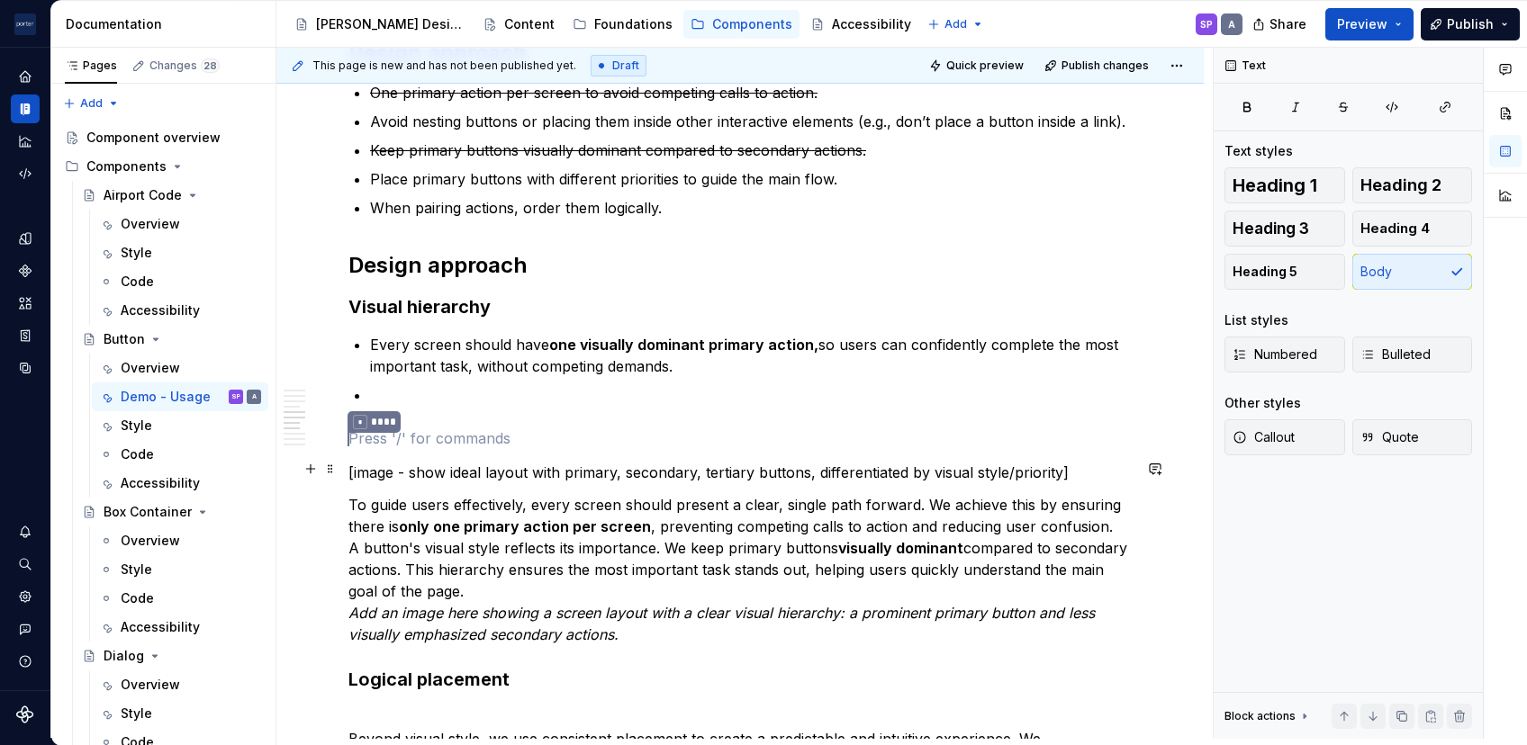
click at [563, 470] on p "[image - show ideal layout with primary, secondary, tertiary buttons, different…" at bounding box center [739, 473] width 783 height 22
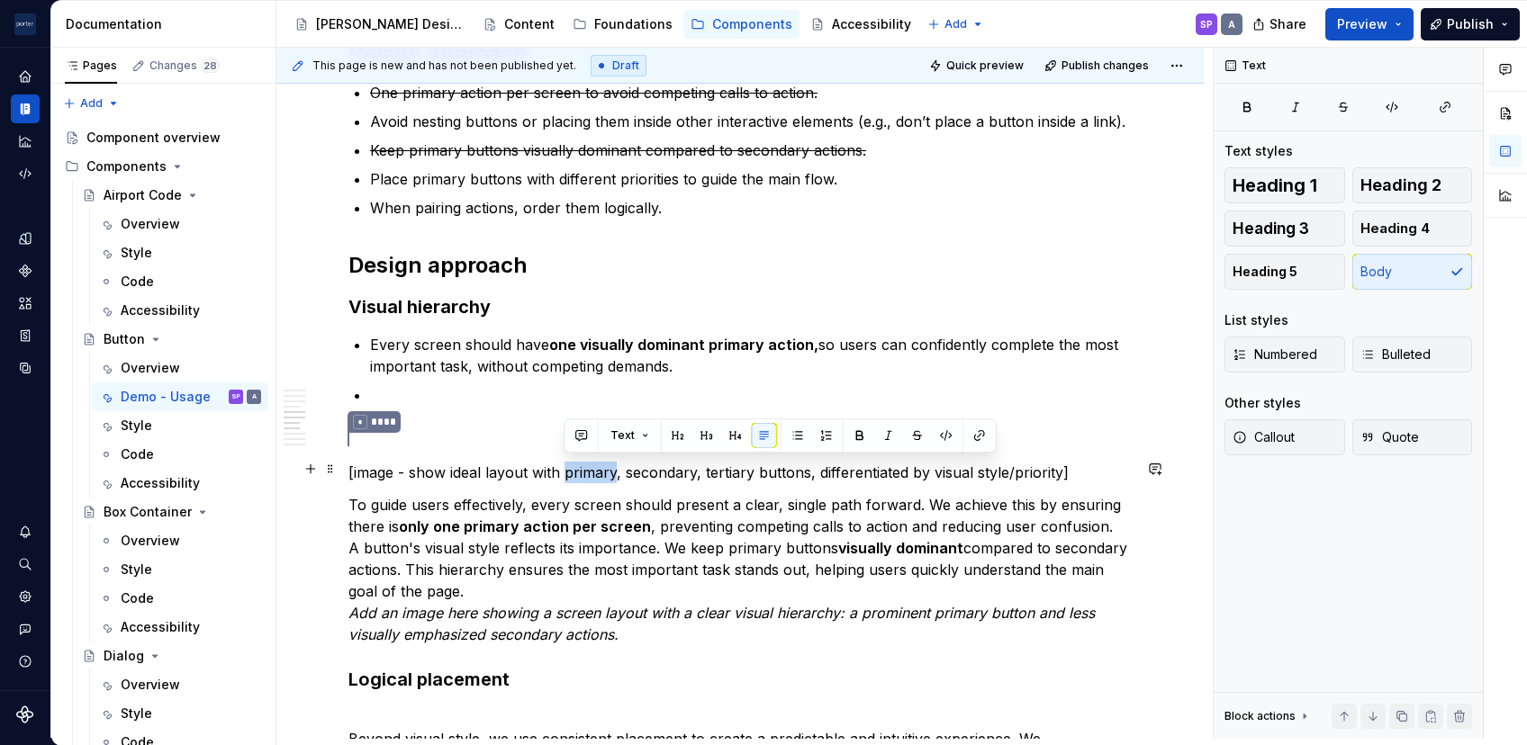
click at [563, 470] on p "[image - show ideal layout with primary, secondary, tertiary buttons, different…" at bounding box center [739, 473] width 783 height 22
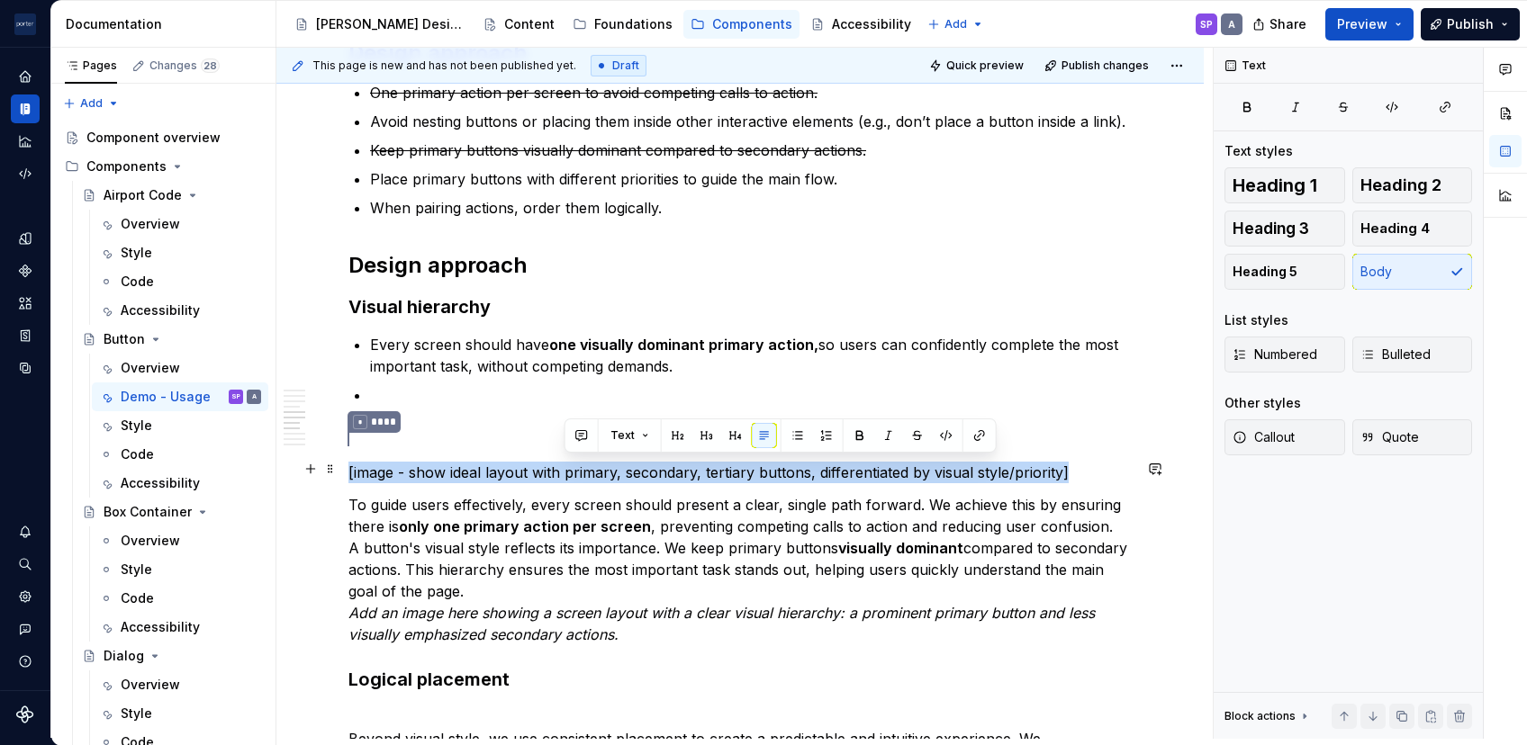
click at [563, 470] on p "[image - show ideal layout with primary, secondary, tertiary buttons, different…" at bounding box center [739, 473] width 783 height 22
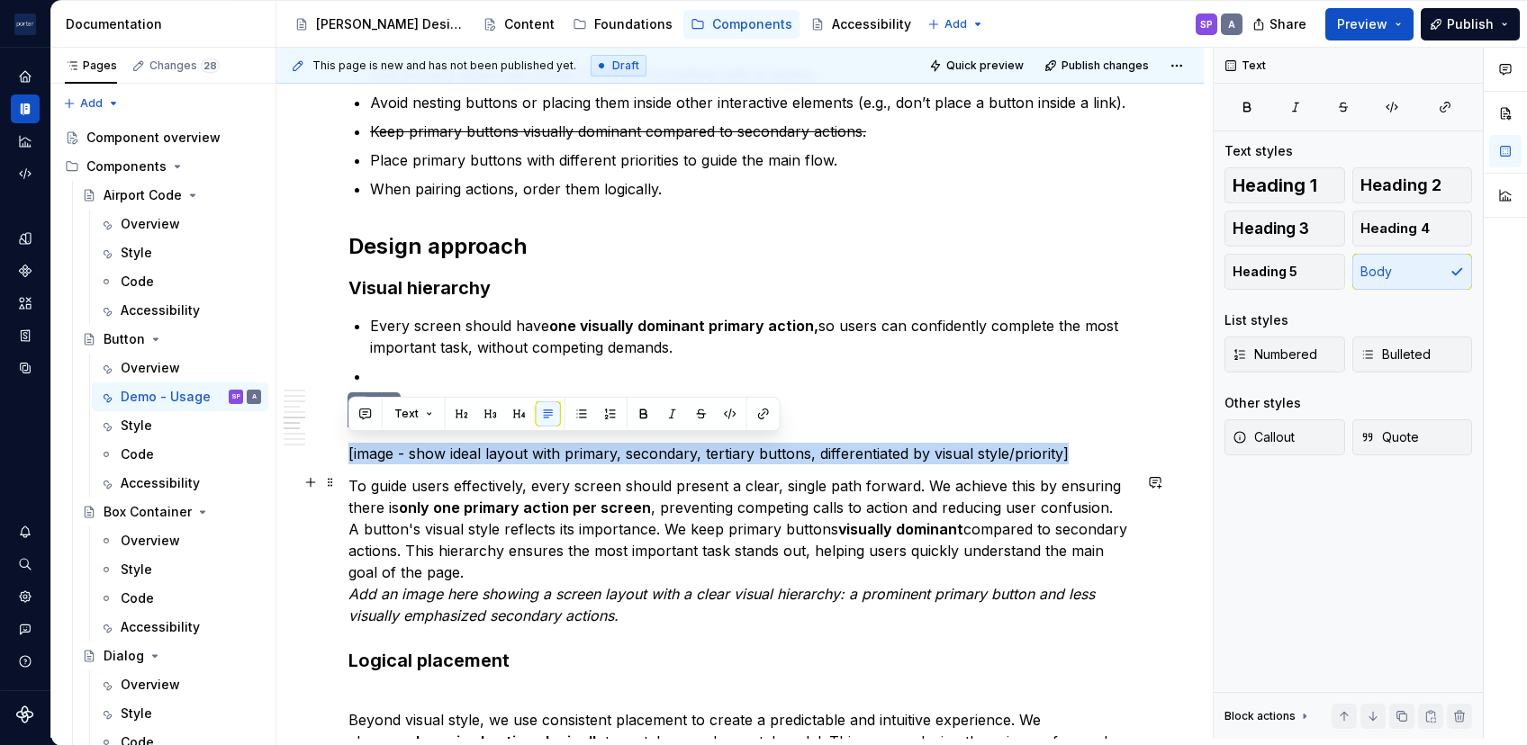
scroll to position [1406, 0]
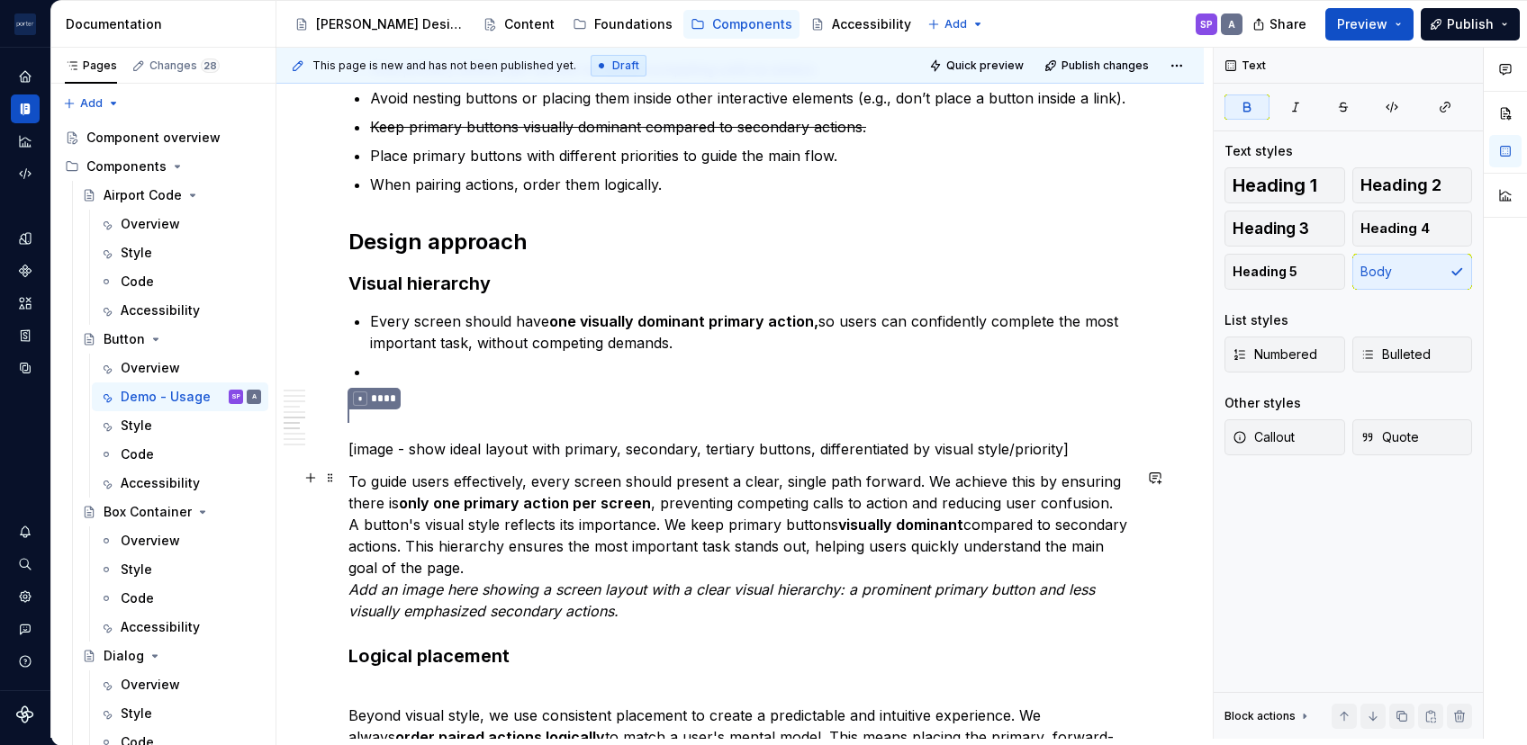
click at [551, 501] on strong "only one primary action per screen" at bounding box center [525, 503] width 252 height 18
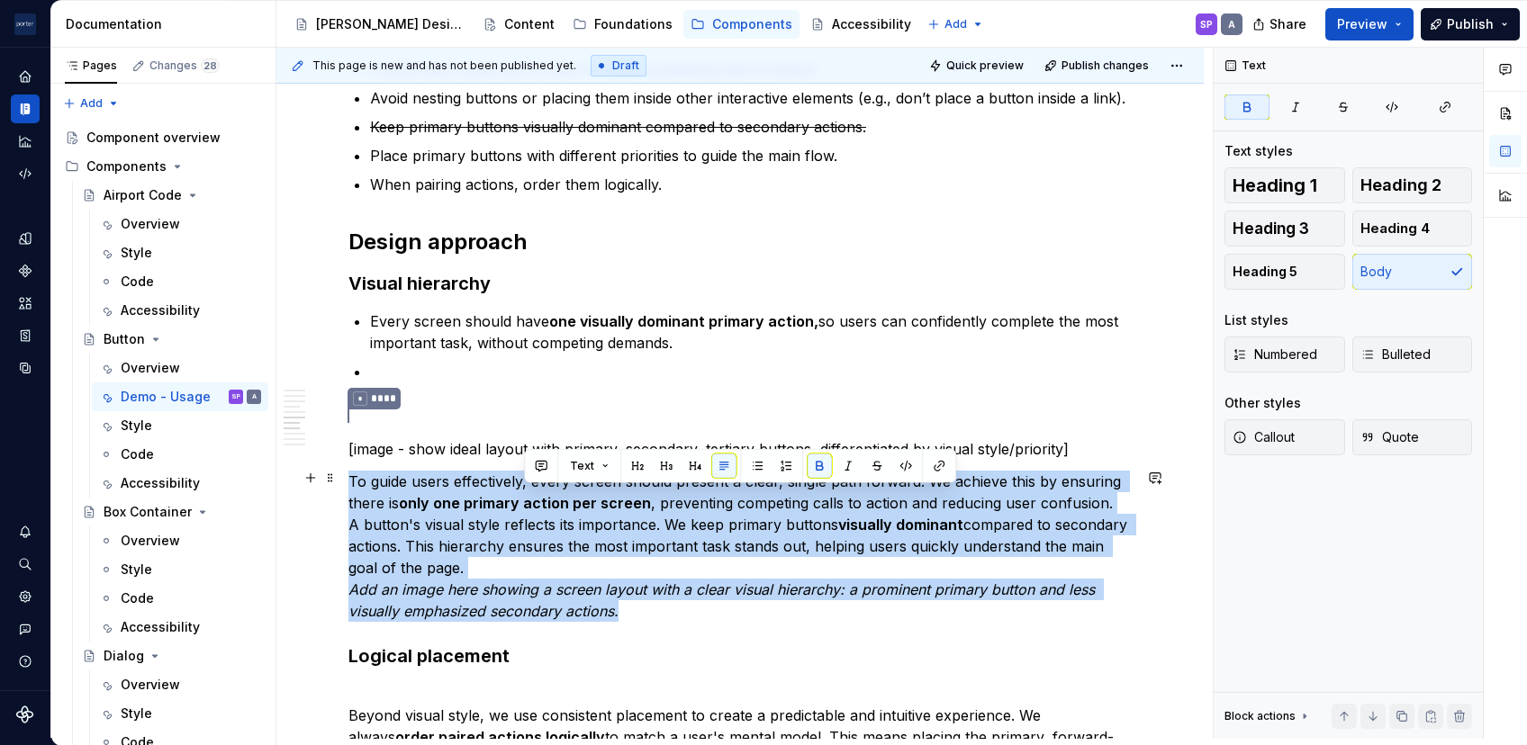
click at [551, 501] on strong "only one primary action per screen" at bounding box center [525, 503] width 252 height 18
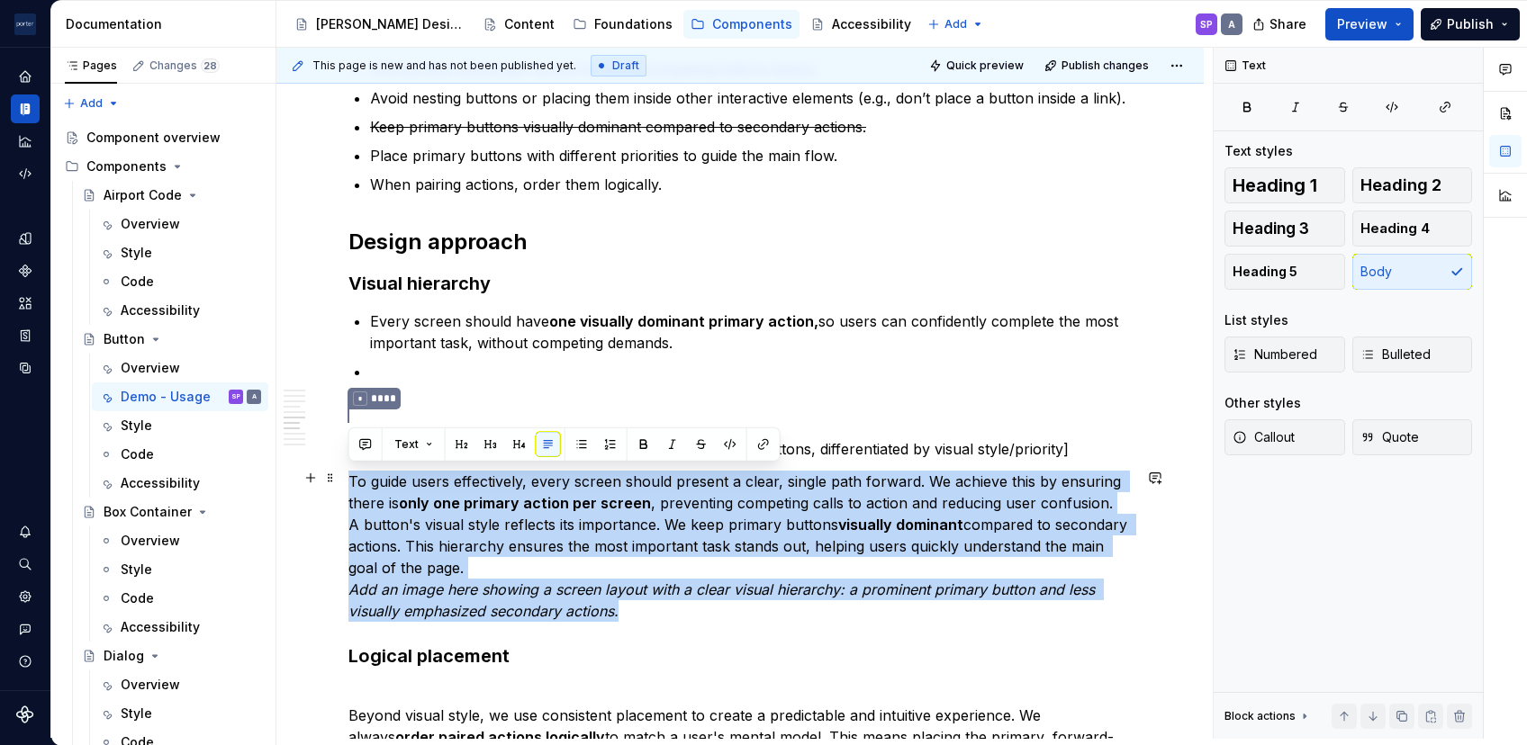
click at [582, 535] on p "To guide users effectively, every screen should present a clear, single path fo…" at bounding box center [739, 546] width 783 height 151
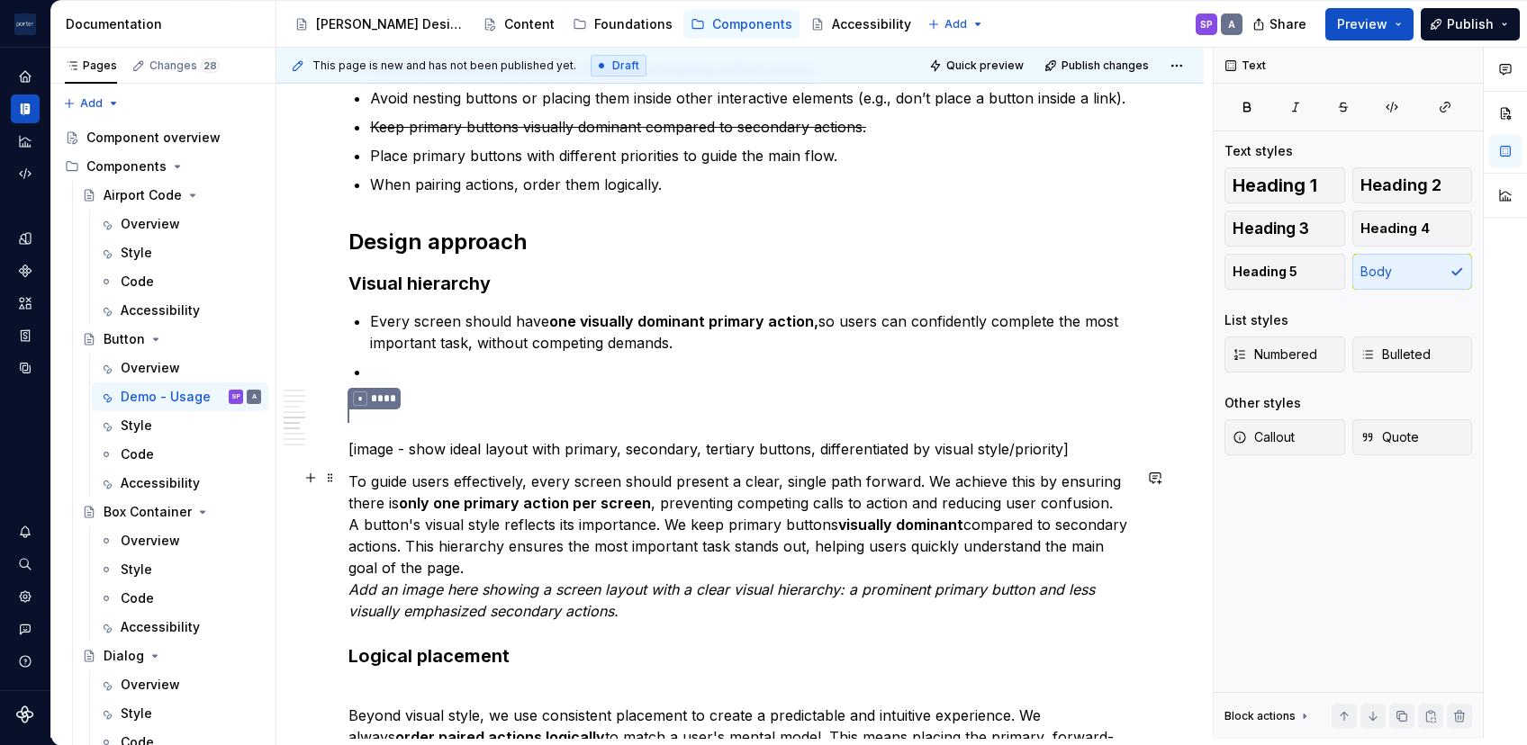
click at [564, 532] on p "To guide users effectively, every screen should present a clear, single path fo…" at bounding box center [739, 546] width 783 height 151
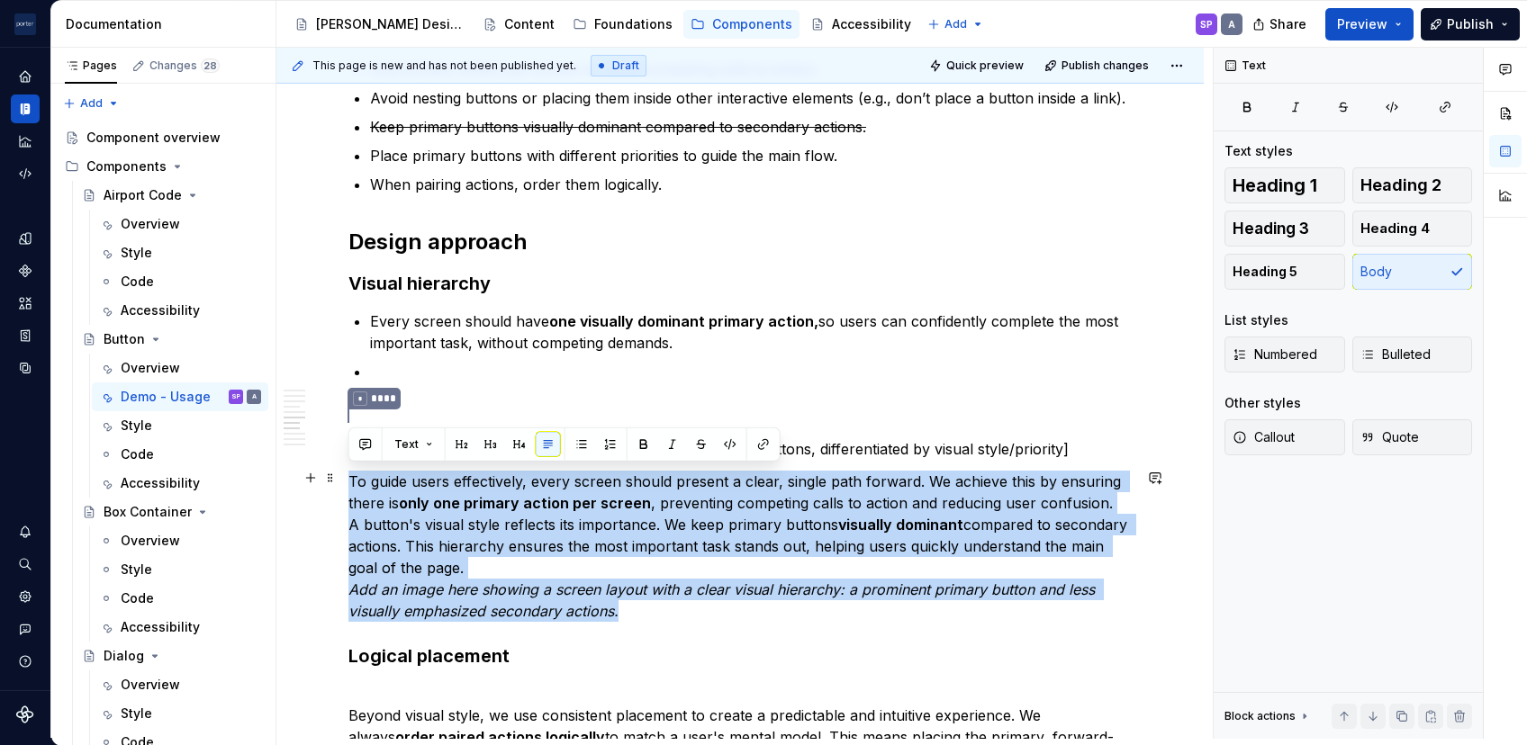
click at [564, 532] on p "To guide users effectively, every screen should present a clear, single path fo…" at bounding box center [739, 546] width 783 height 151
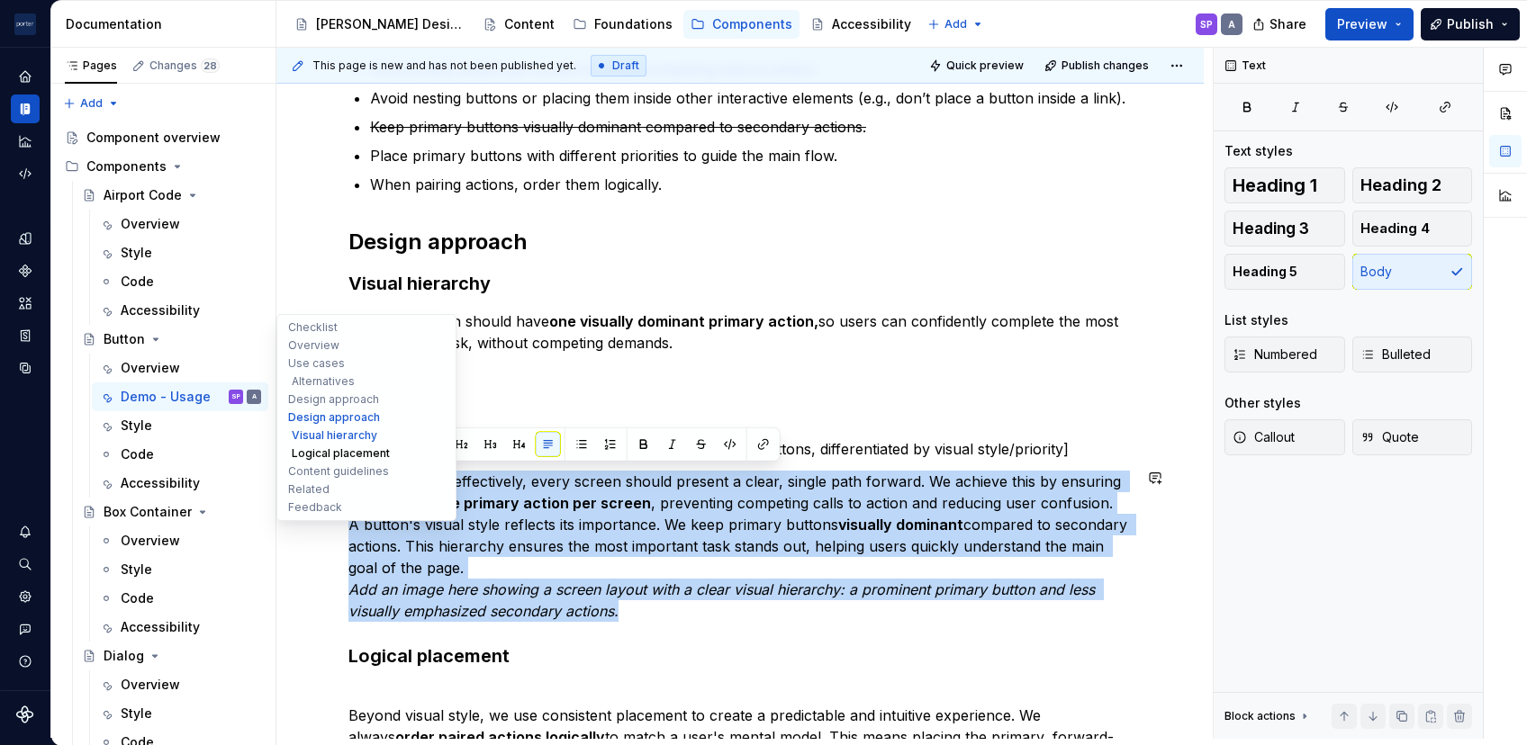
drag, startPoint x: 637, startPoint y: 601, endPoint x: 315, endPoint y: 456, distance: 353.8
click at [315, 456] on div "**********" at bounding box center [739, 302] width 927 height 3249
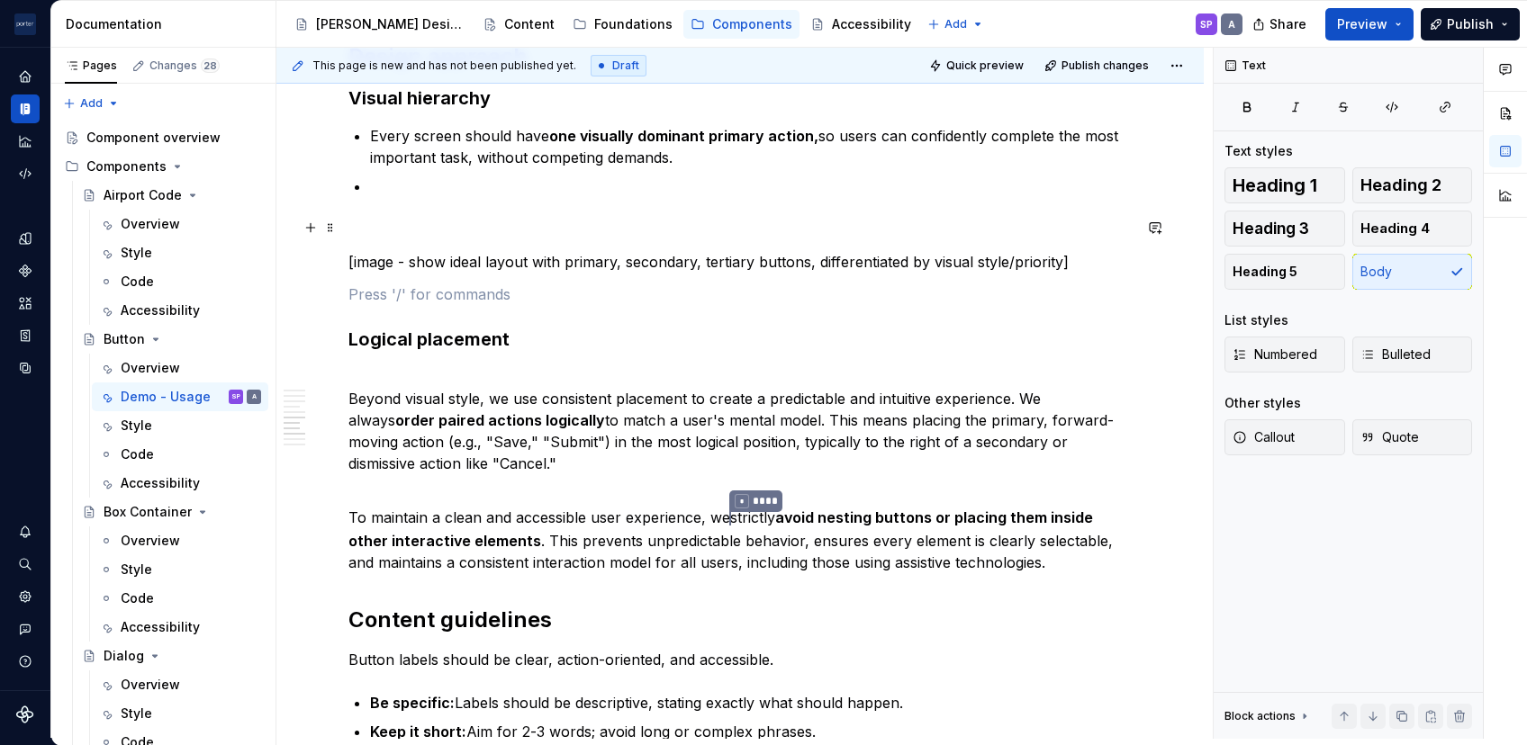
scroll to position [1592, 0]
click at [410, 252] on p "[image - show ideal layout with primary, secondary, tertiary buttons, different…" at bounding box center [739, 262] width 783 height 22
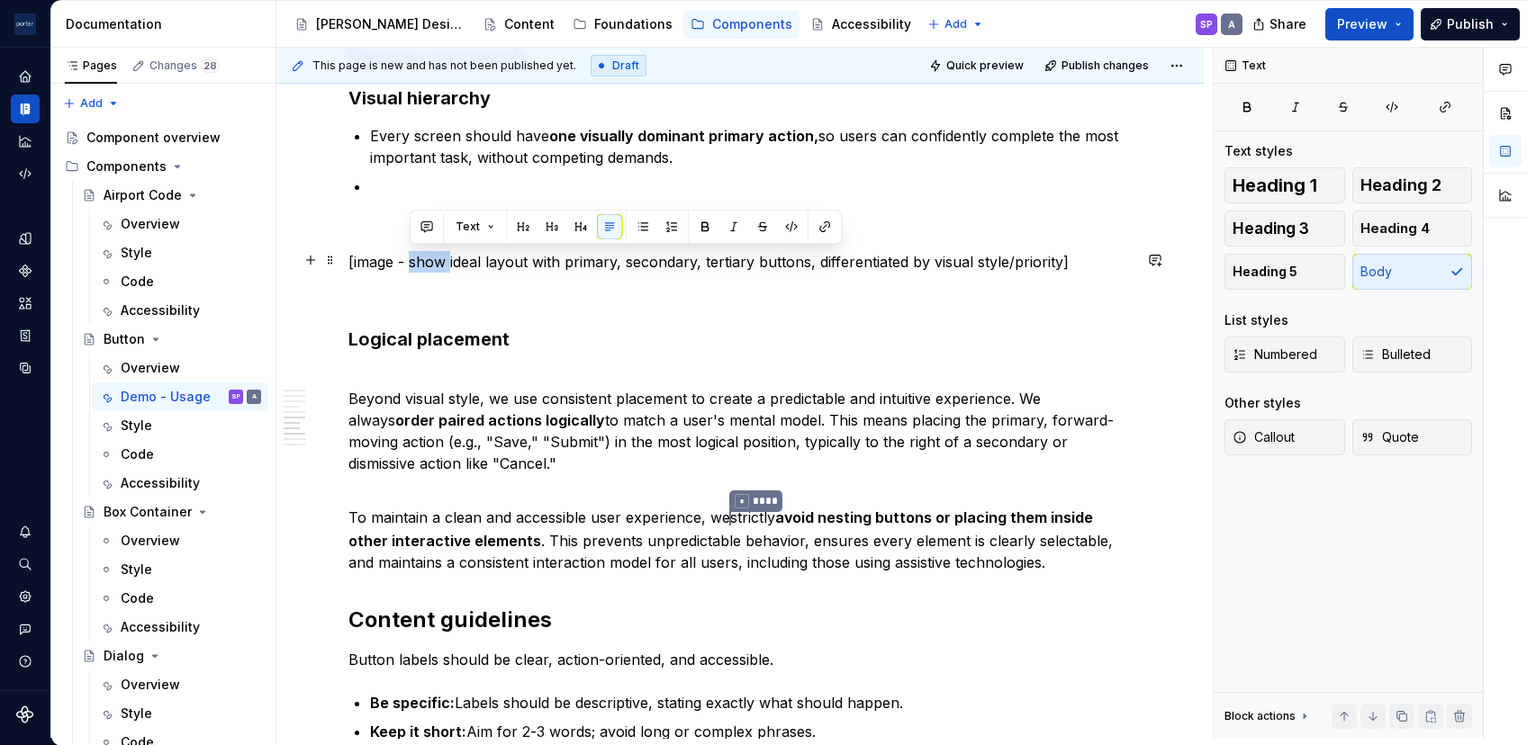
click at [410, 252] on p "[image - show ideal layout with primary, secondary, tertiary buttons, different…" at bounding box center [739, 262] width 783 height 22
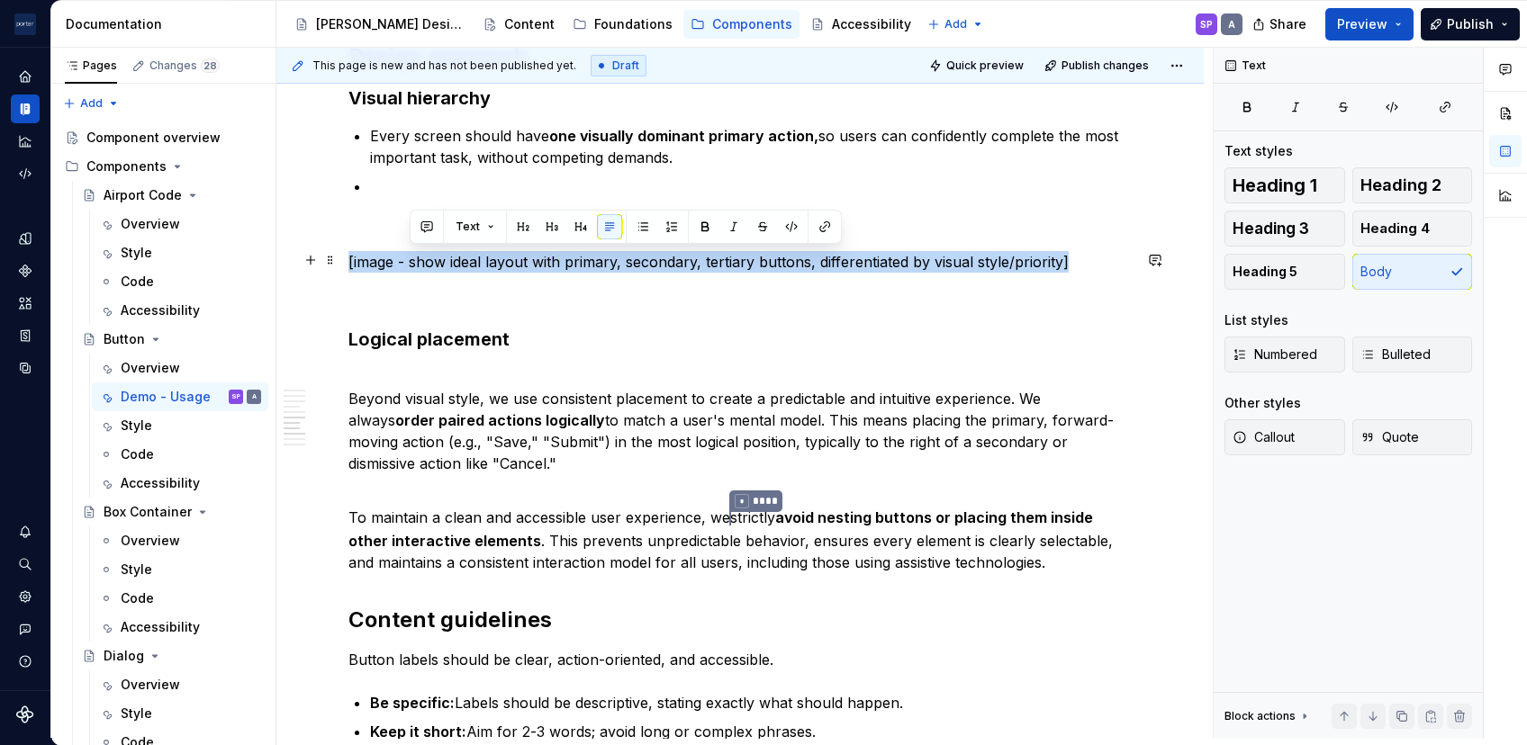
click at [410, 252] on p "[image - show ideal layout with primary, secondary, tertiary buttons, different…" at bounding box center [739, 262] width 783 height 22
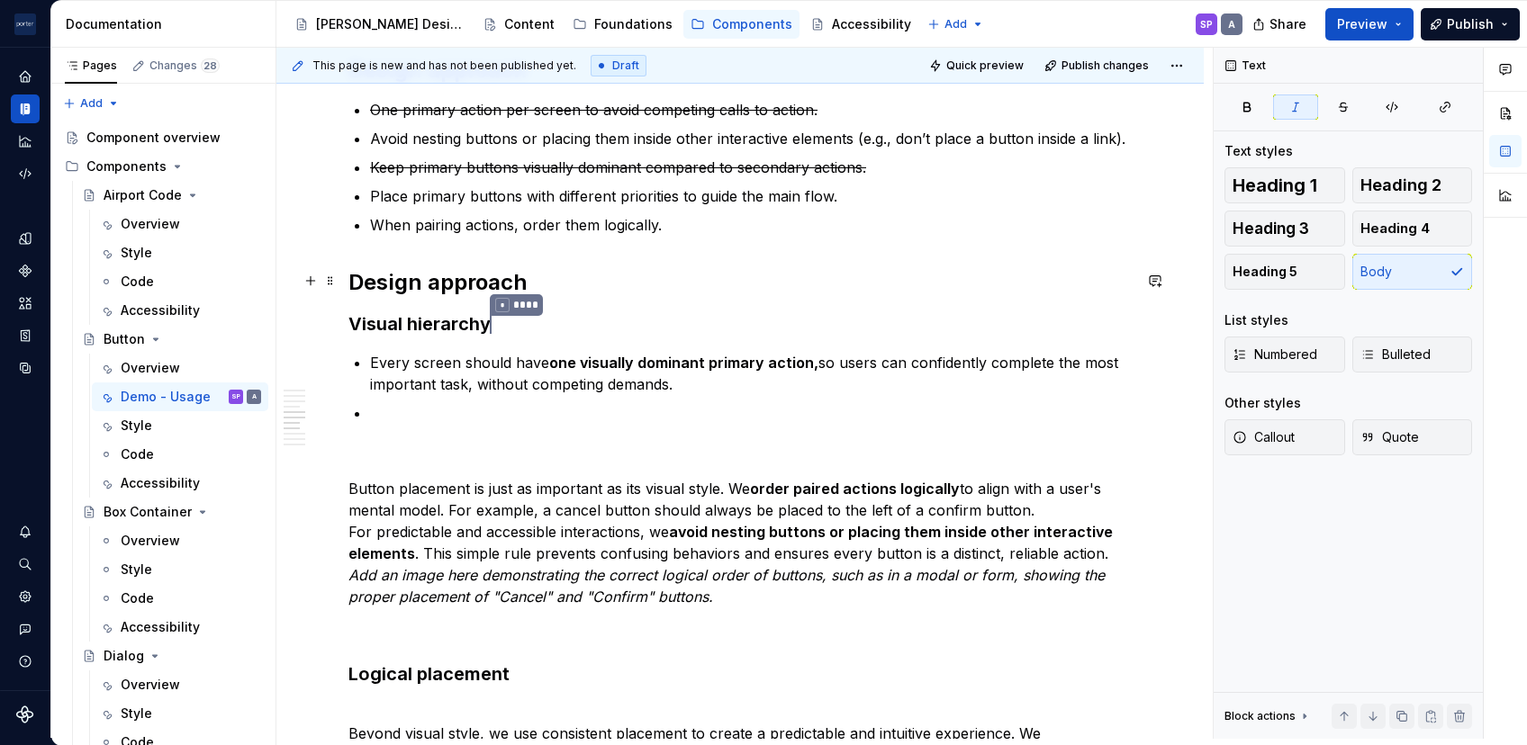
scroll to position [1367, 0]
click at [509, 208] on ul "One primary action per screen to avoid competing calls to action. Avoid nesting…" at bounding box center [751, 166] width 762 height 137
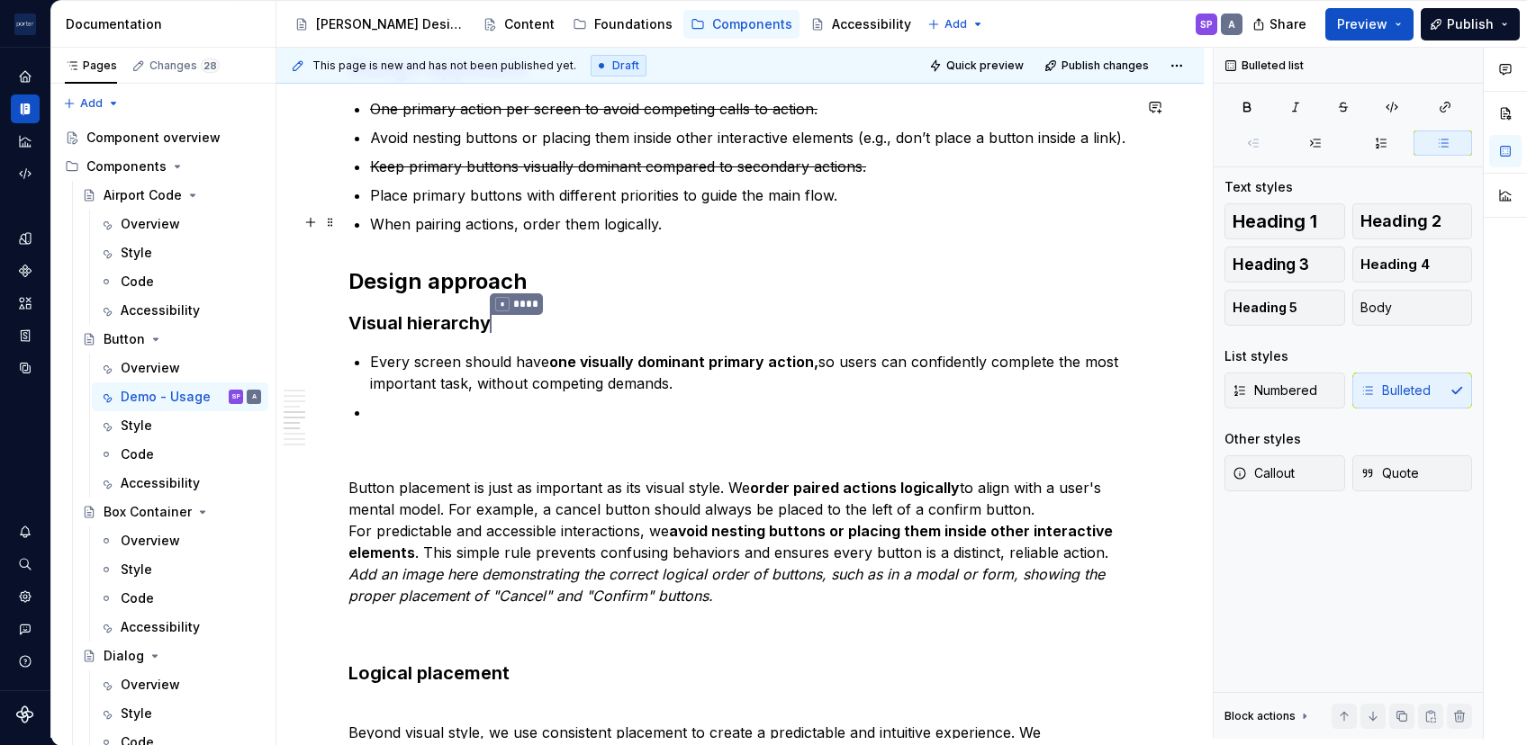
click at [510, 224] on p "When pairing actions, order them logically." at bounding box center [751, 224] width 762 height 22
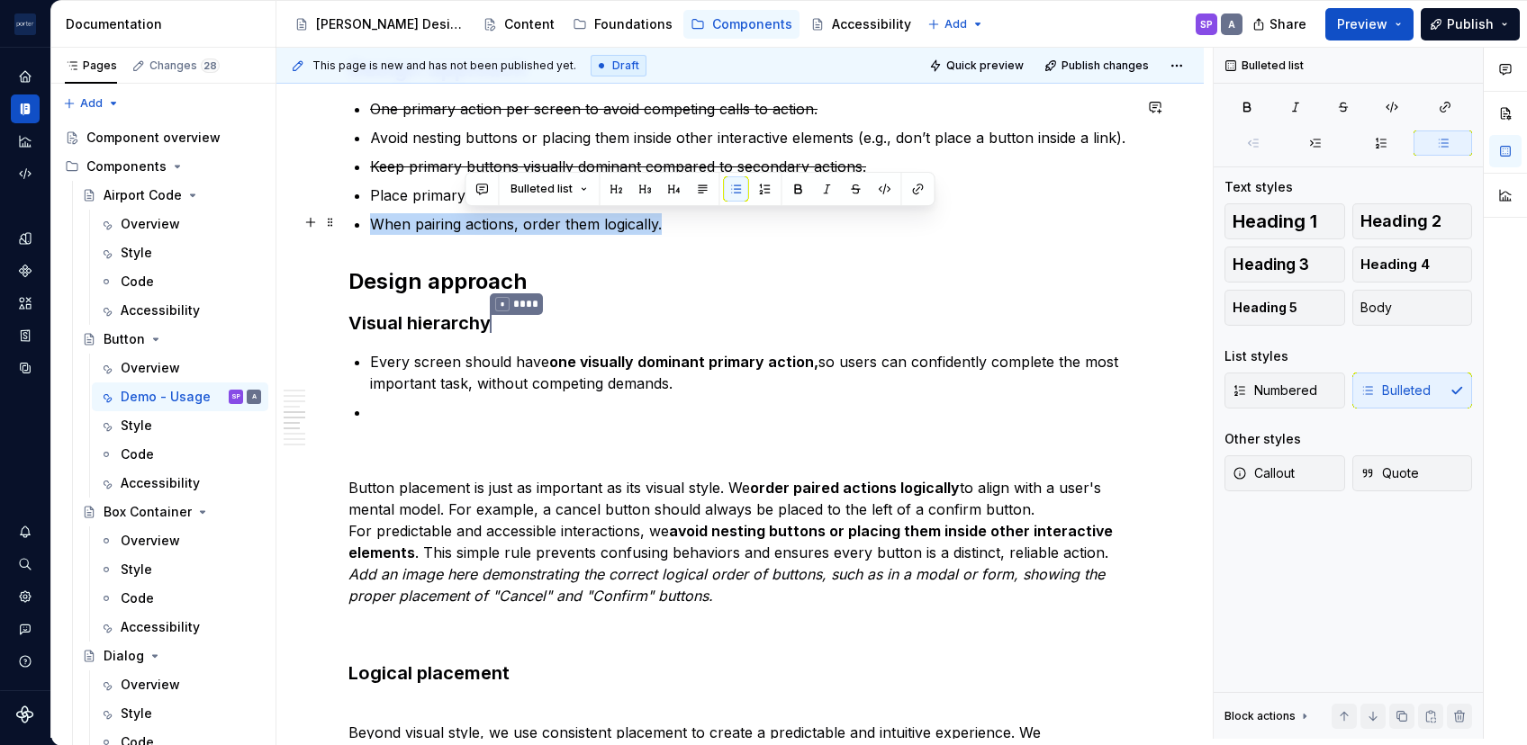
click at [510, 224] on p "When pairing actions, order them logically." at bounding box center [751, 224] width 762 height 22
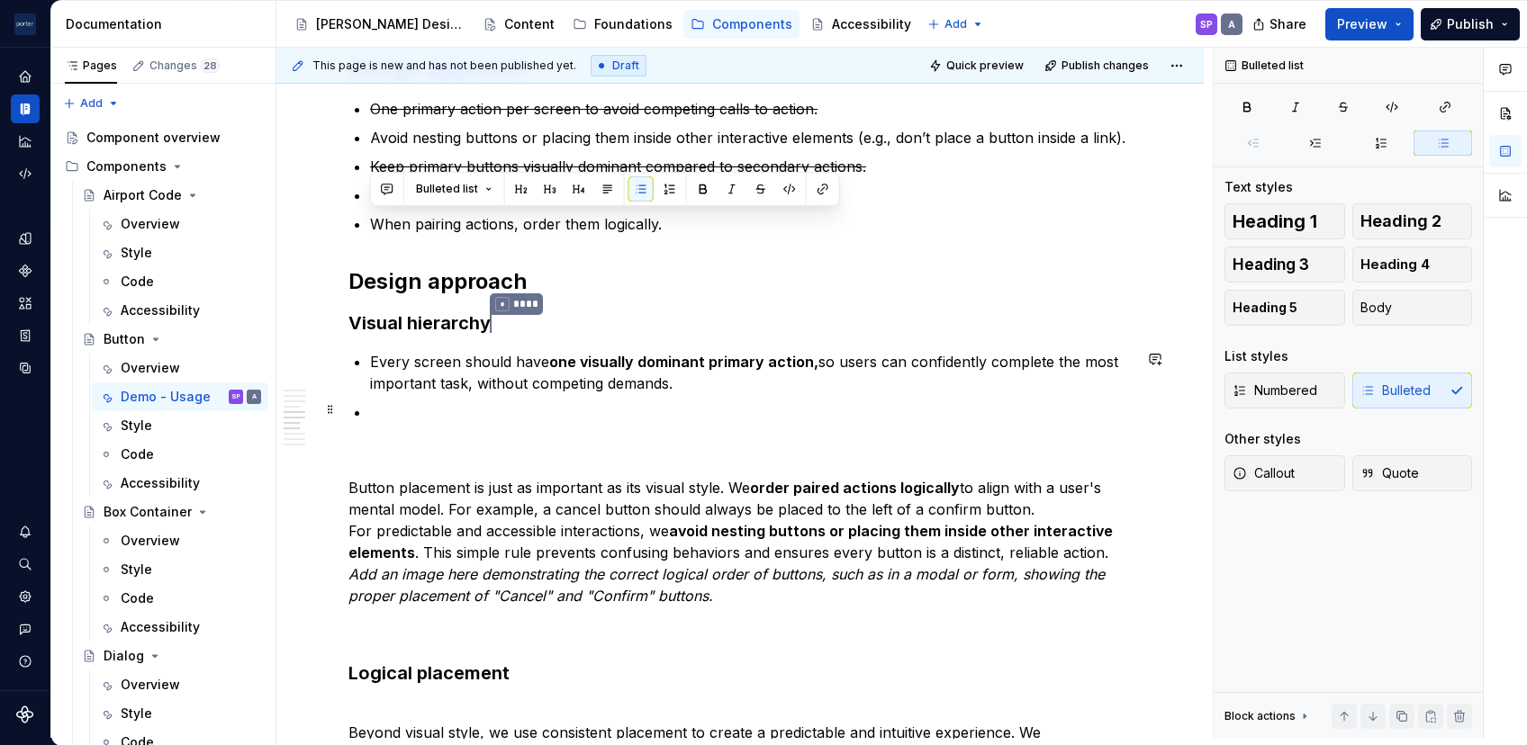
click at [448, 402] on p at bounding box center [751, 413] width 762 height 22
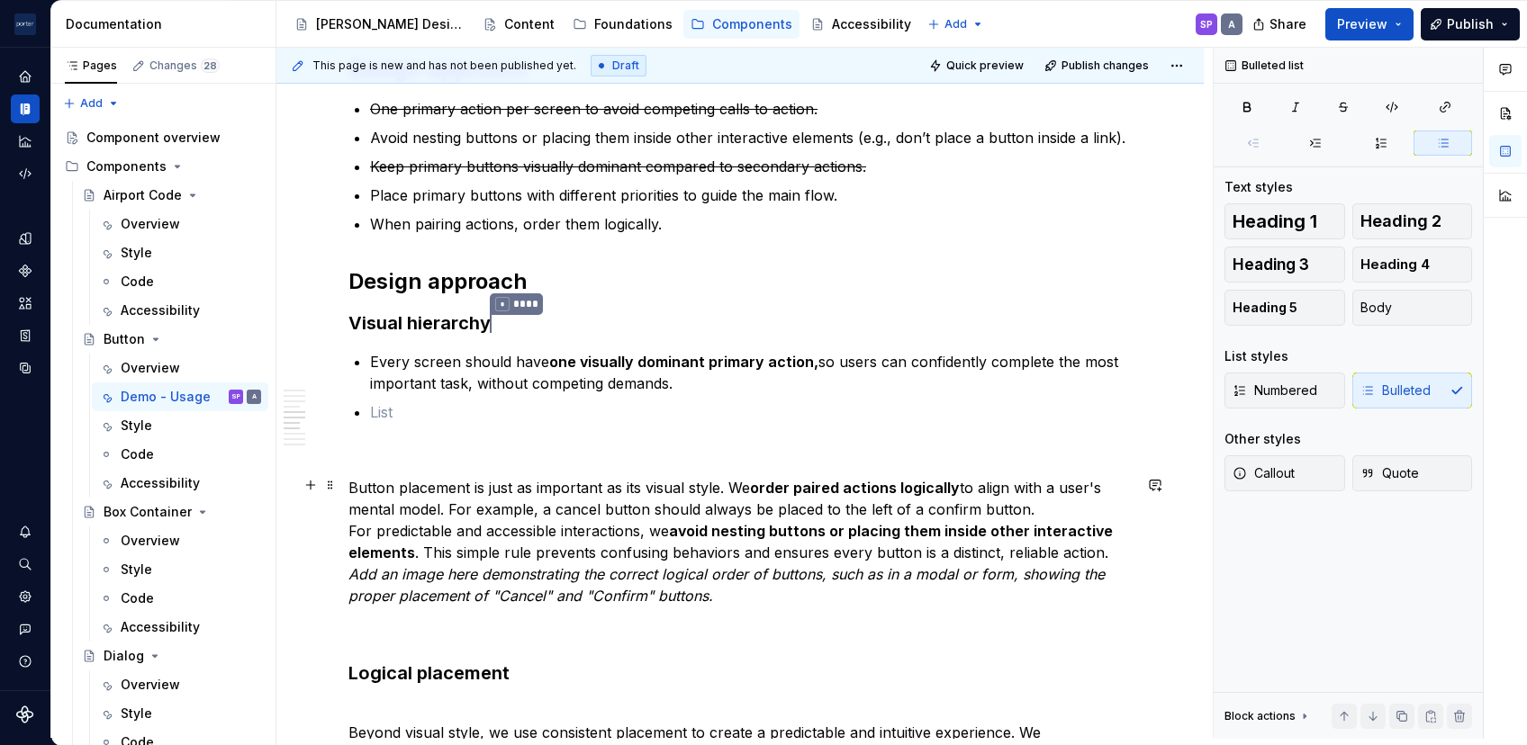
click at [352, 489] on p "Button placement is just as important as its visual style. We order paired acti…" at bounding box center [739, 542] width 783 height 130
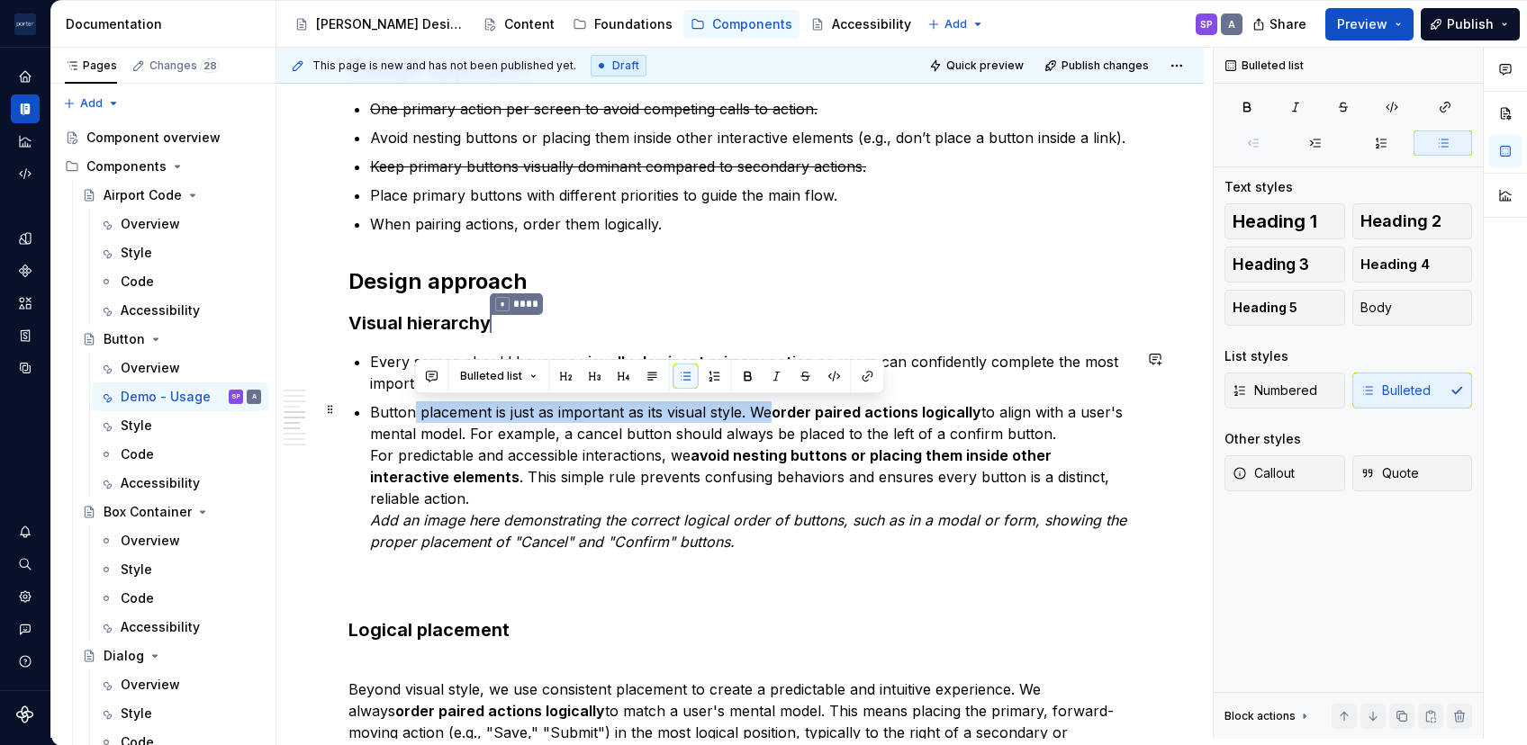
drag, startPoint x: 770, startPoint y: 413, endPoint x: 412, endPoint y: 410, distance: 357.4
click at [412, 410] on p "Button placement is just as important as its visual style. We order paired acti…" at bounding box center [751, 477] width 762 height 151
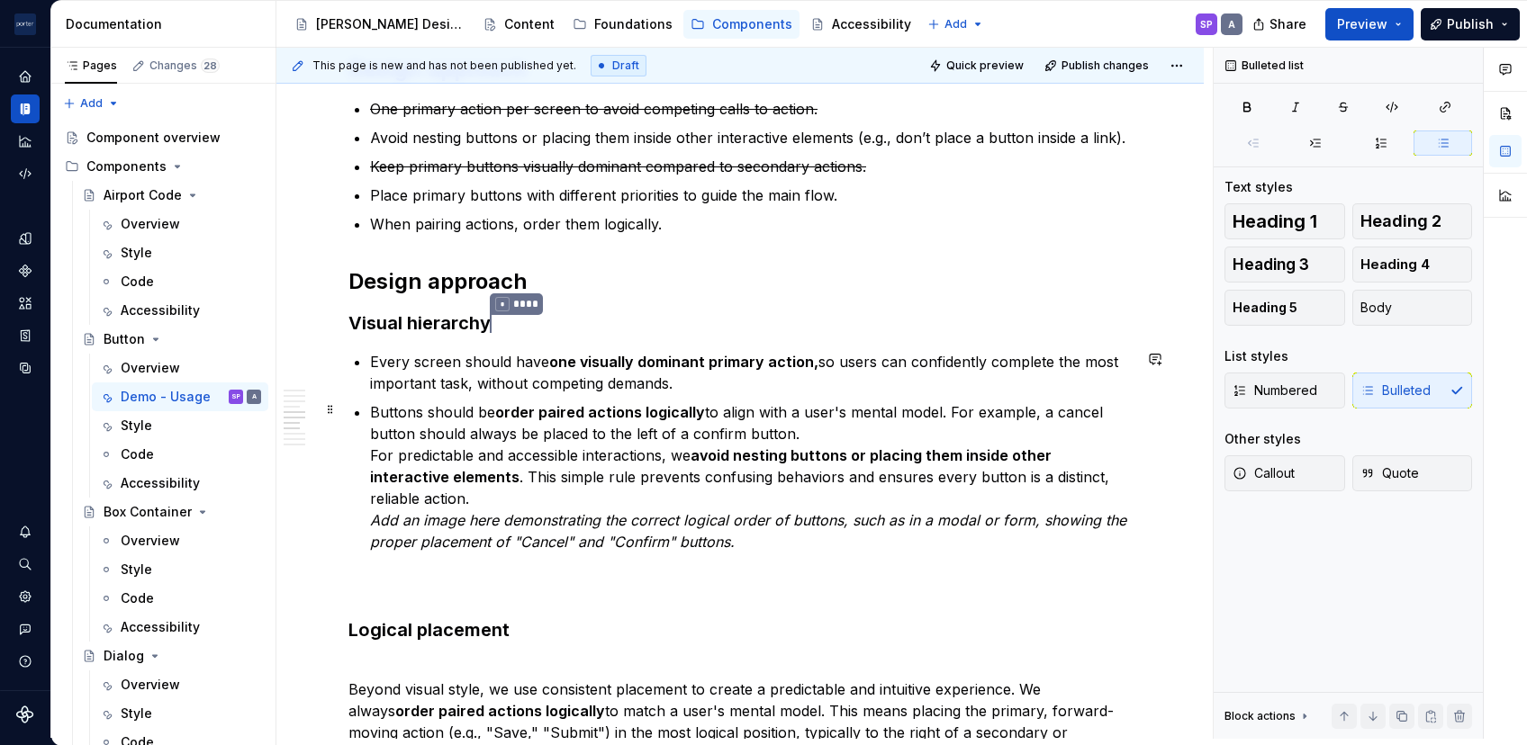
click at [536, 411] on strong "order paired actions logically" at bounding box center [600, 412] width 210 height 18
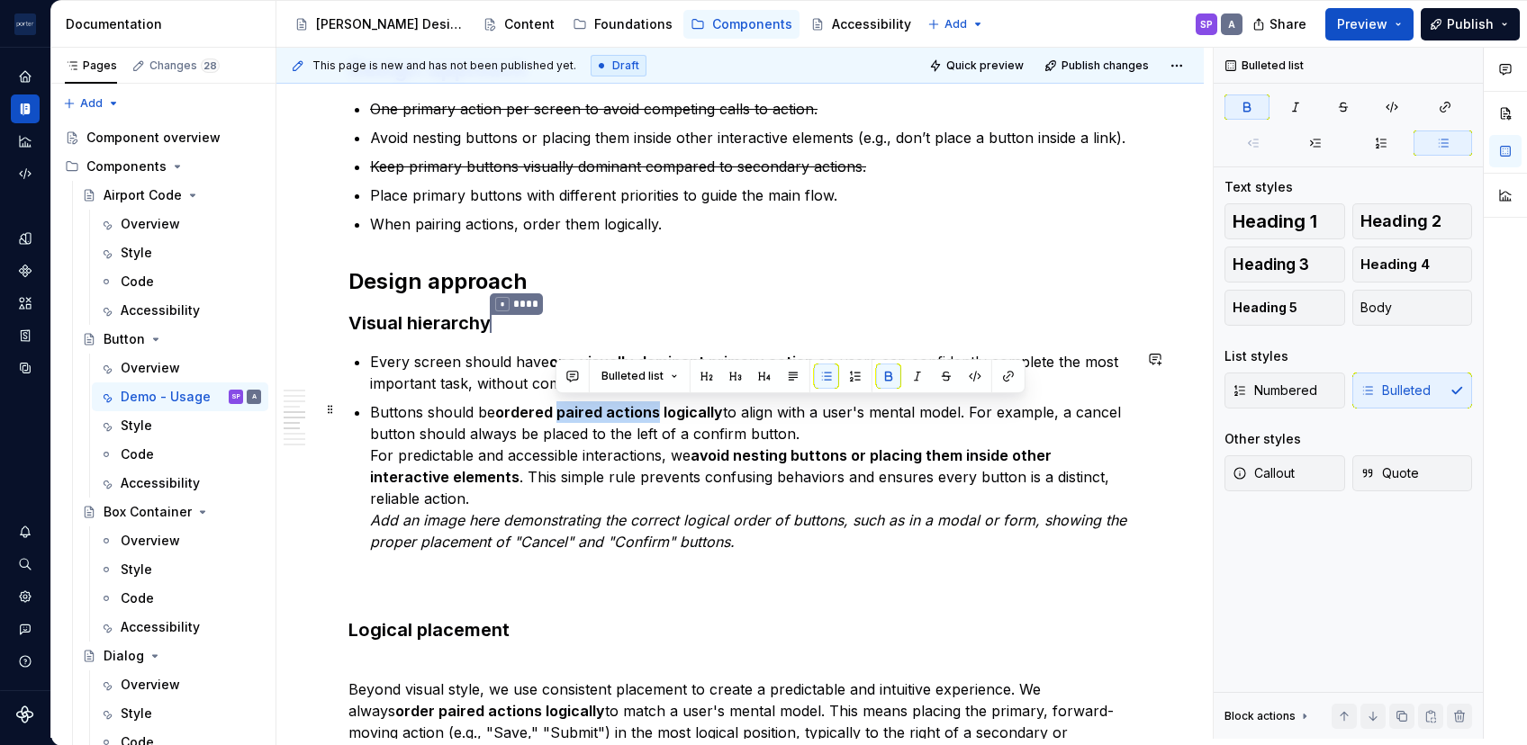
drag, startPoint x: 555, startPoint y: 411, endPoint x: 654, endPoint y: 407, distance: 100.0
click at [654, 407] on strong "ordered paired actions logically" at bounding box center [609, 412] width 228 height 18
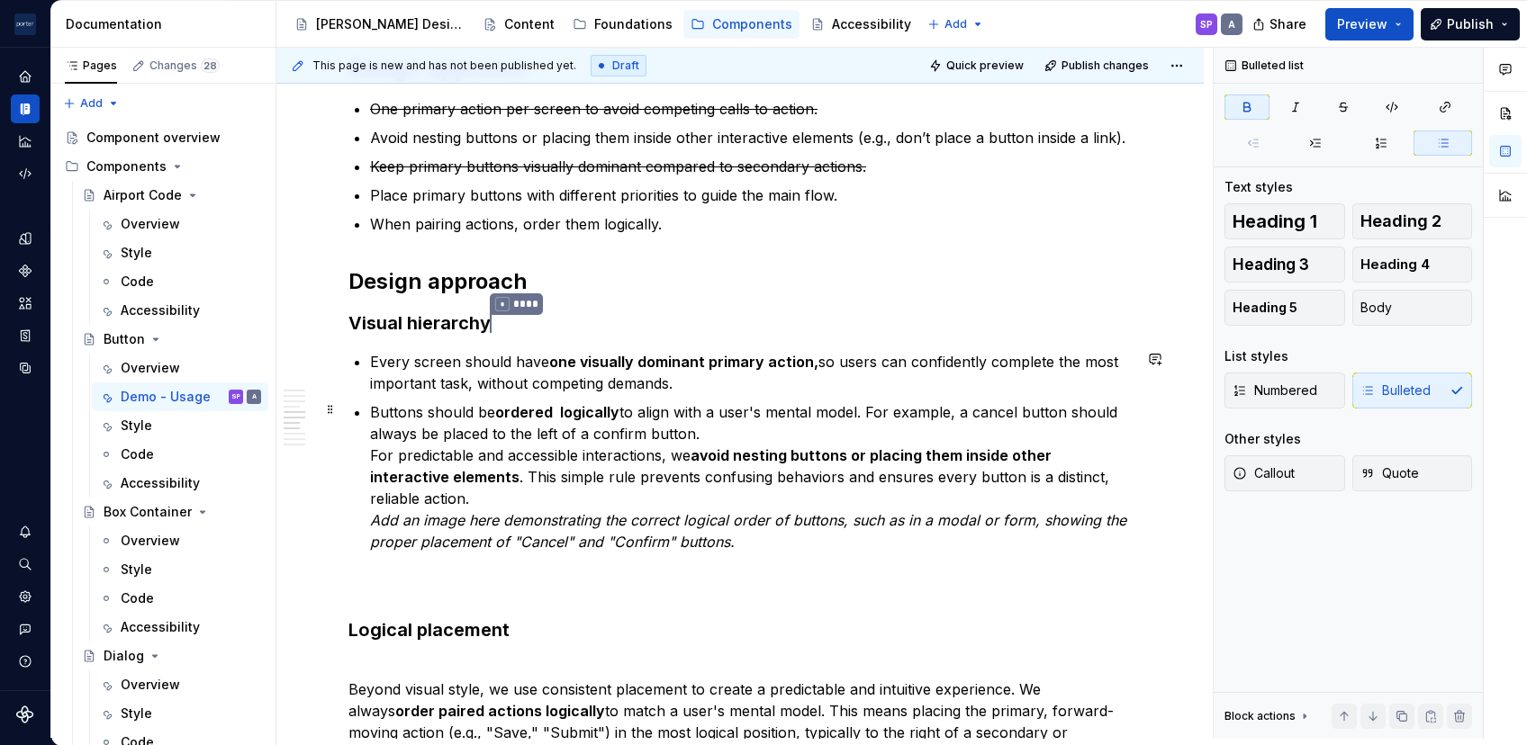
click at [394, 404] on p "Buttons should be ordered logically to align with a user's mental model. For ex…" at bounding box center [751, 477] width 762 height 151
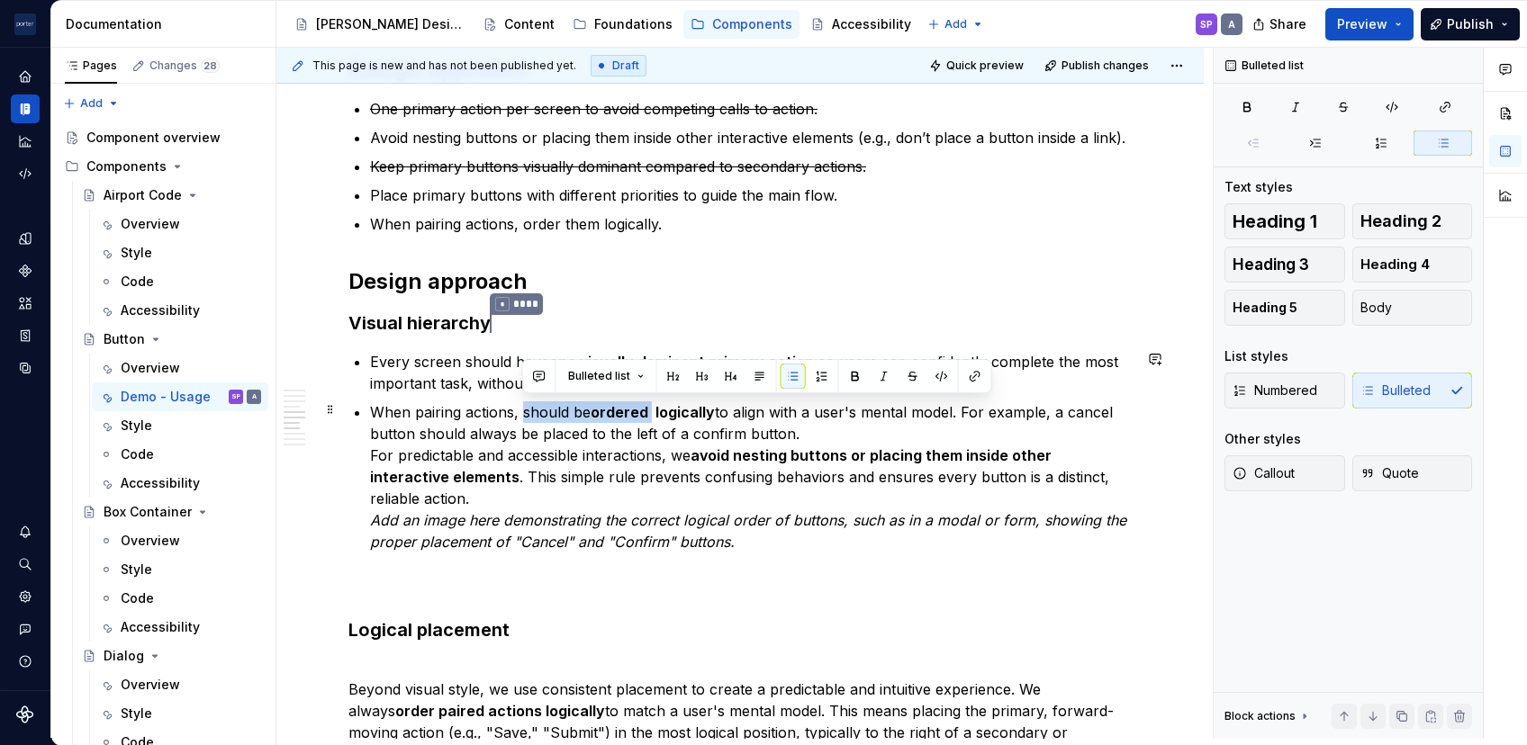
drag, startPoint x: 524, startPoint y: 414, endPoint x: 651, endPoint y: 407, distance: 127.1
click at [651, 407] on p "When pairing actions, should be ordered logically to align with a user's mental…" at bounding box center [751, 477] width 762 height 151
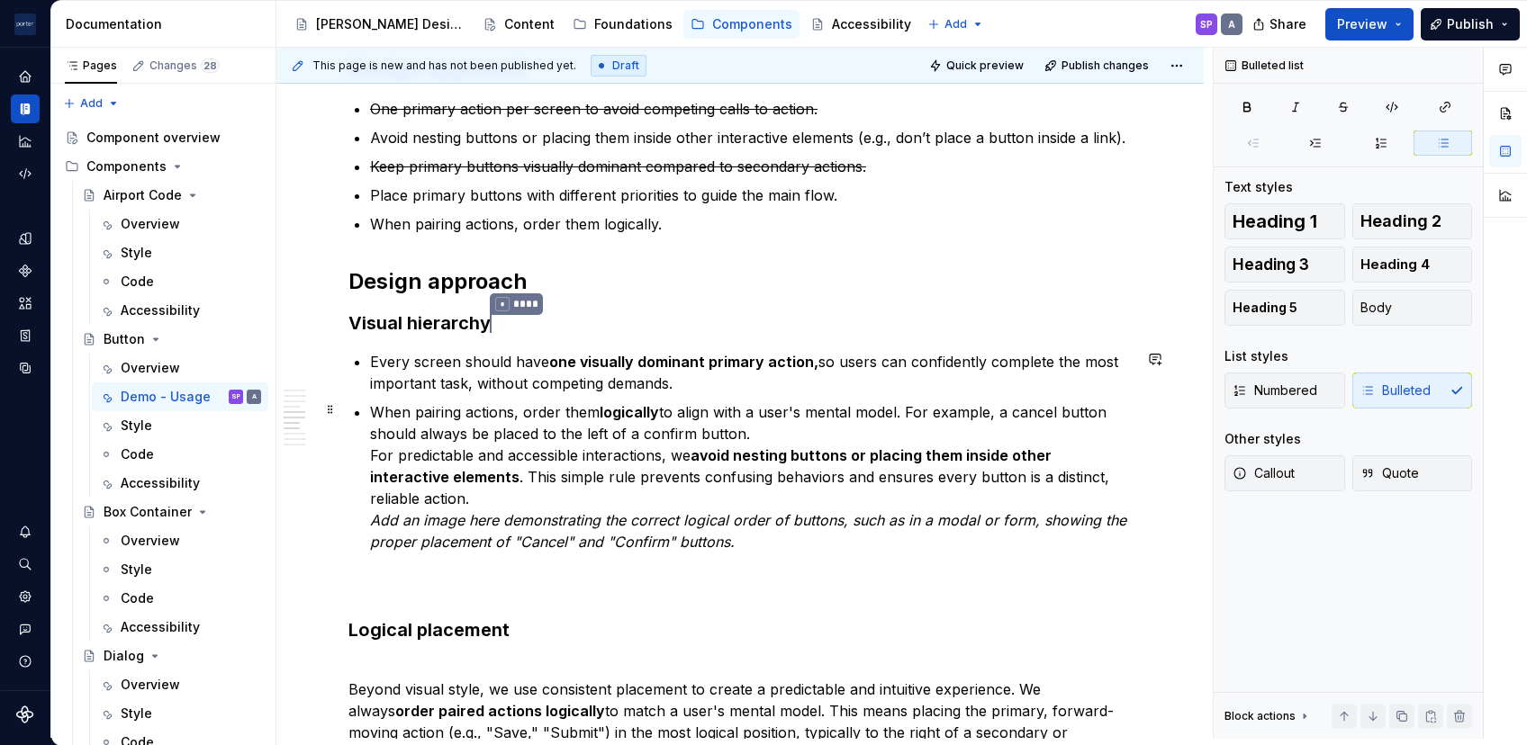
click at [790, 426] on p "When pairing actions, order them logically to align with a user's mental model.…" at bounding box center [751, 477] width 762 height 151
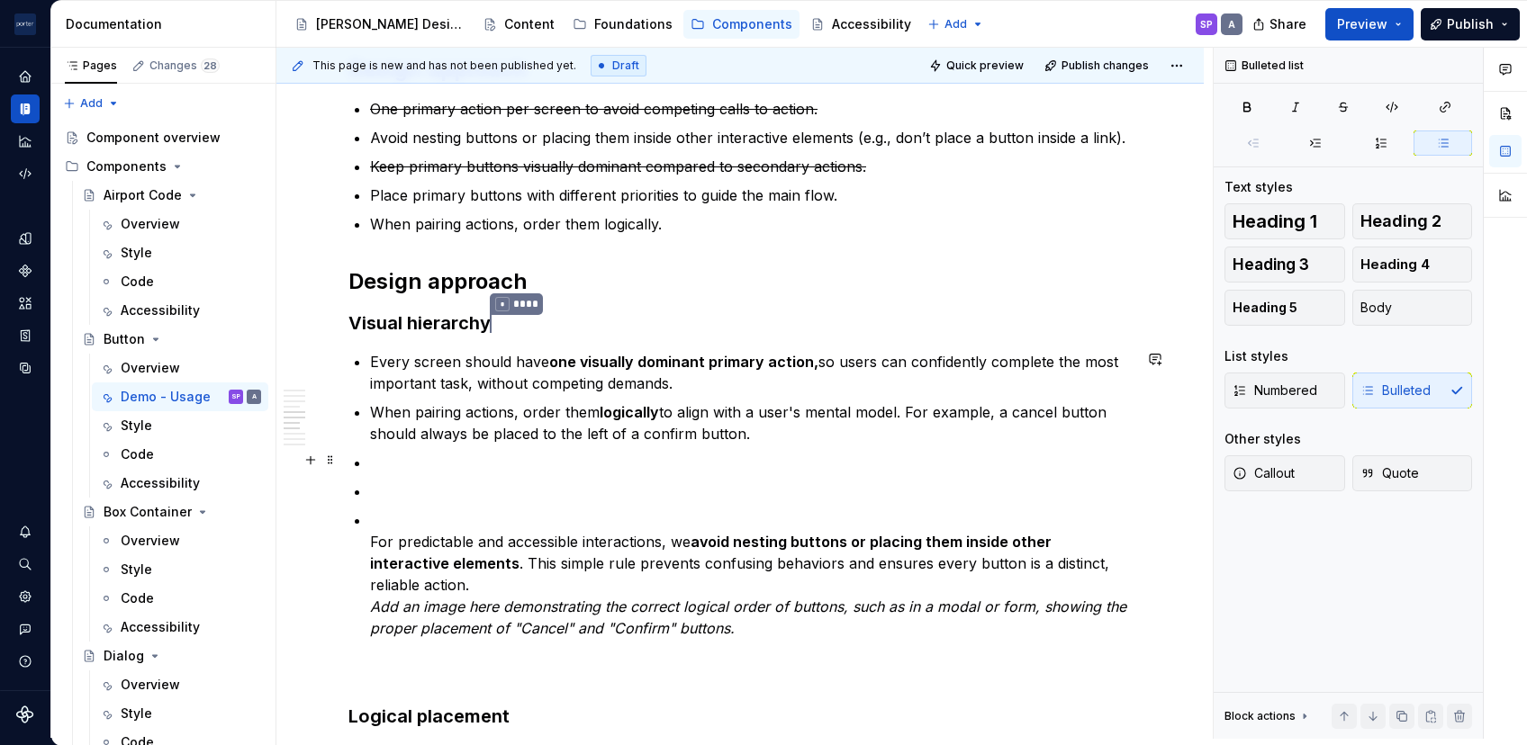
click at [645, 454] on p at bounding box center [751, 463] width 762 height 22
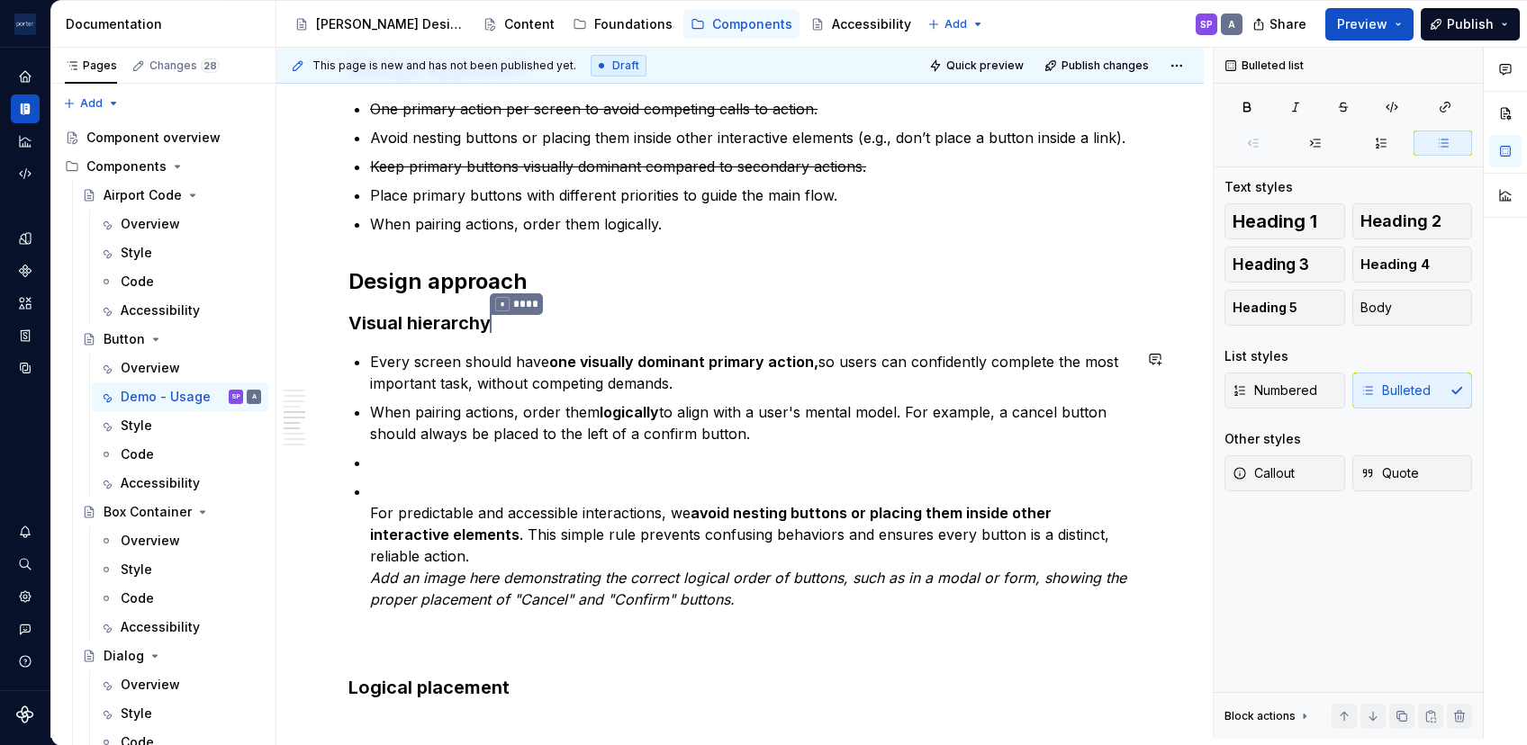
click at [645, 454] on p at bounding box center [751, 463] width 762 height 22
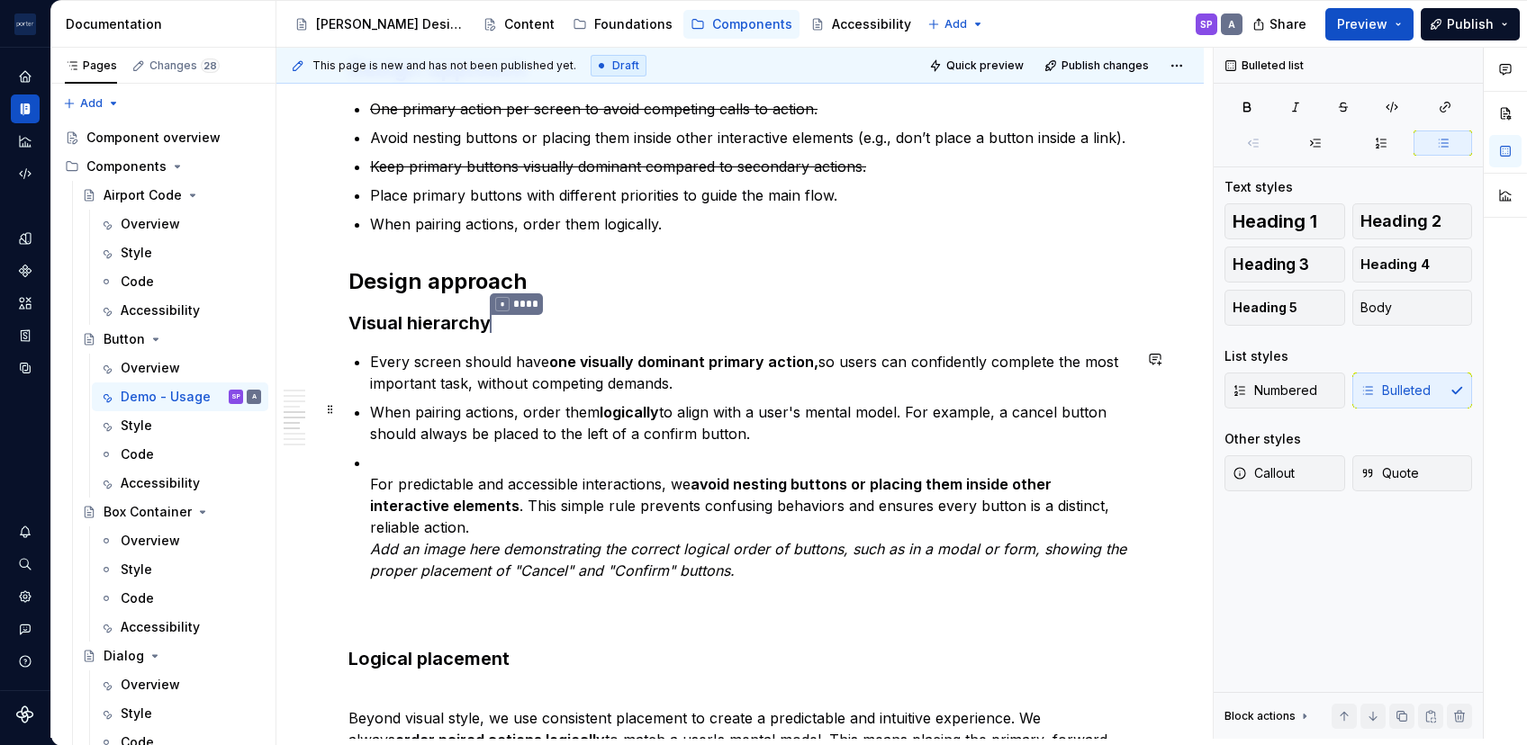
click at [799, 432] on p "When pairing actions, order them logically to align with a user's mental model.…" at bounding box center [751, 423] width 762 height 43
click at [809, 429] on p "When pairing actions, order them logically to align with a user's mental model.…" at bounding box center [751, 423] width 762 height 43
click at [414, 457] on p "For predictable and accessible interactions, we avoid nesting buttons or placin…" at bounding box center [751, 517] width 762 height 130
click at [745, 394] on ul "Every screen should have one visually dominant primary action, so users can con…" at bounding box center [751, 466] width 762 height 232
click at [785, 422] on p "When pairing actions, order them logically to align with a user's mental model.…" at bounding box center [751, 422] width 762 height 43
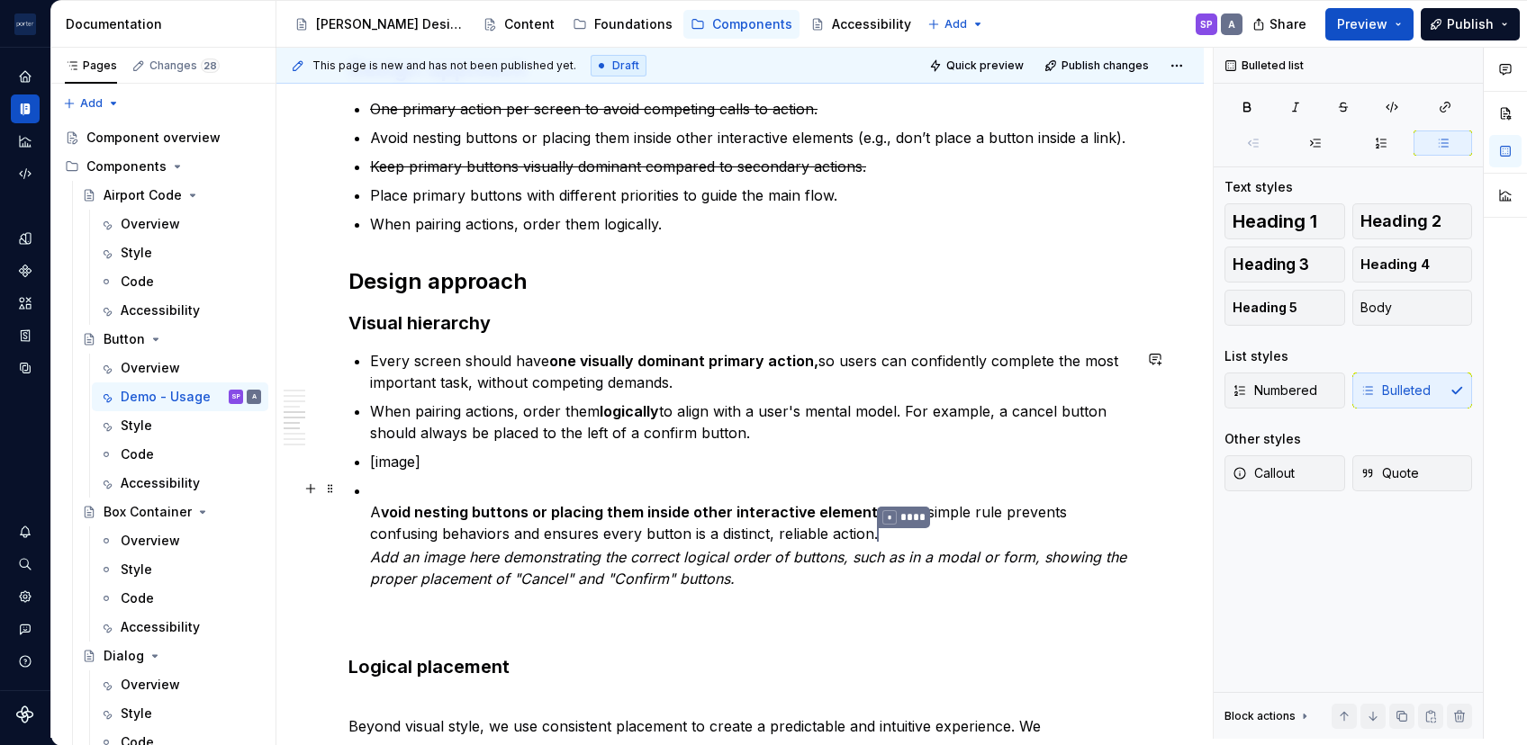
click at [372, 511] on p "A void nesting buttons or placing them inside other interactive elements . This…" at bounding box center [751, 535] width 762 height 110
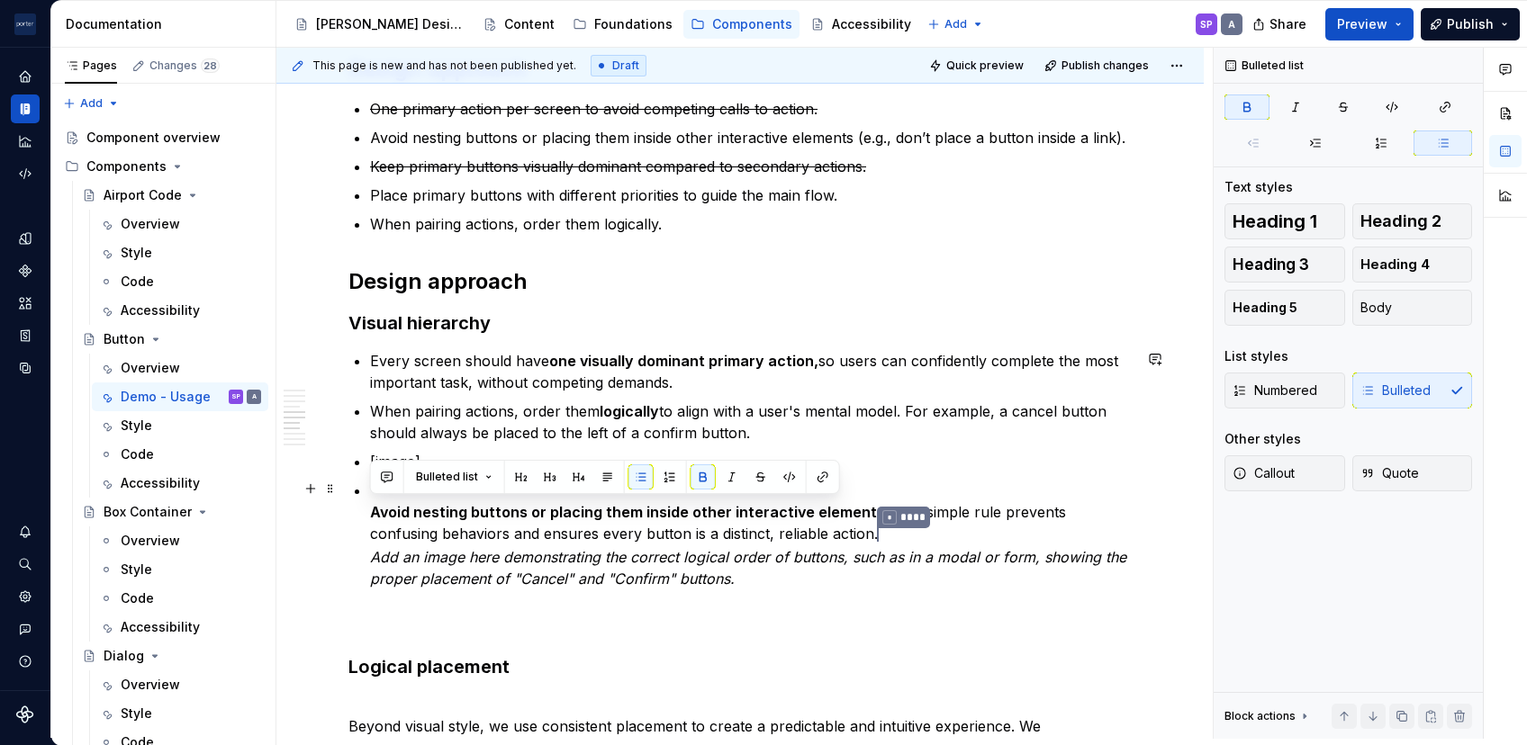
click at [551, 519] on p "Avoid nesting buttons or placing them inside other interactive elements . This …" at bounding box center [751, 535] width 762 height 110
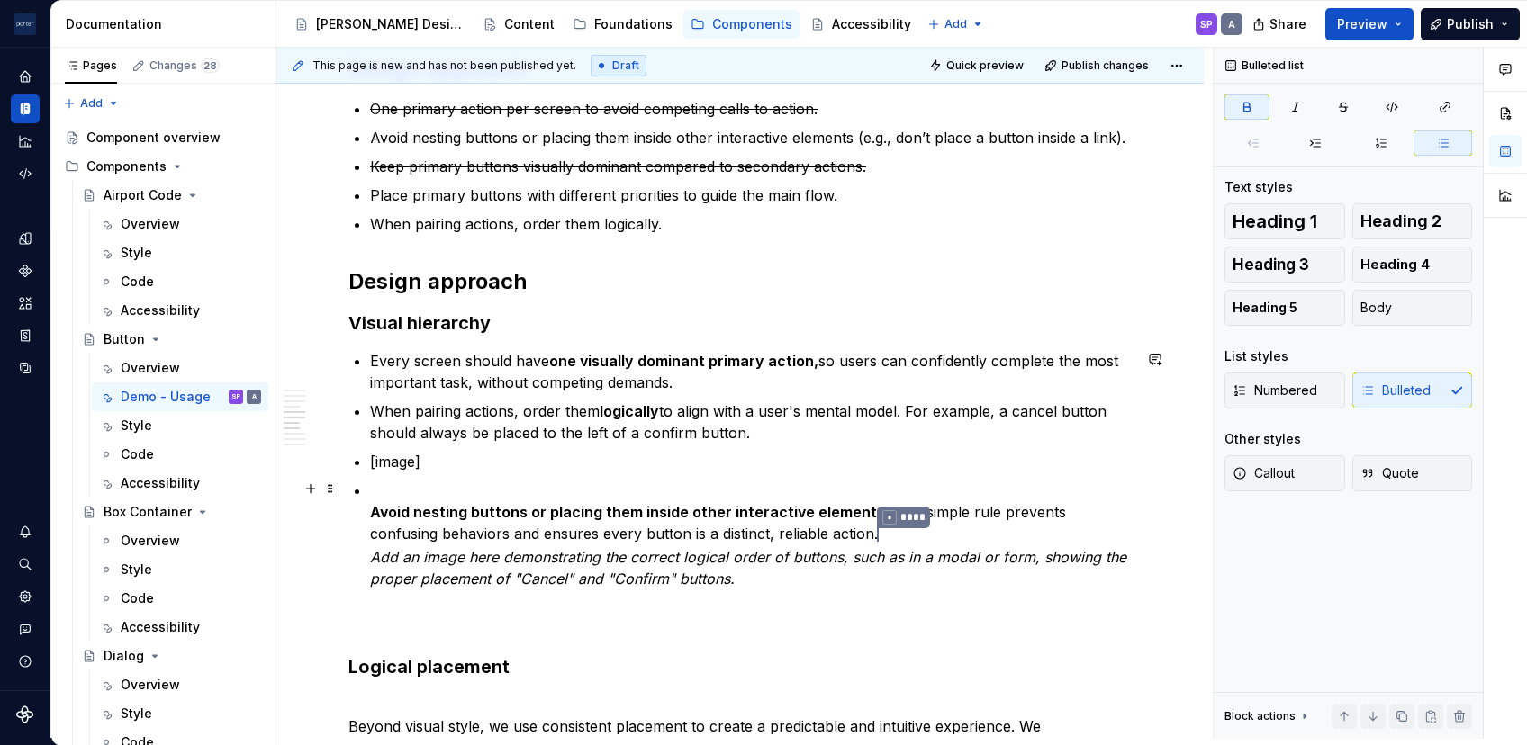
click at [853, 537] on p "Avoid nesting buttons or placing them inside other interactive elements . This …" at bounding box center [751, 535] width 762 height 110
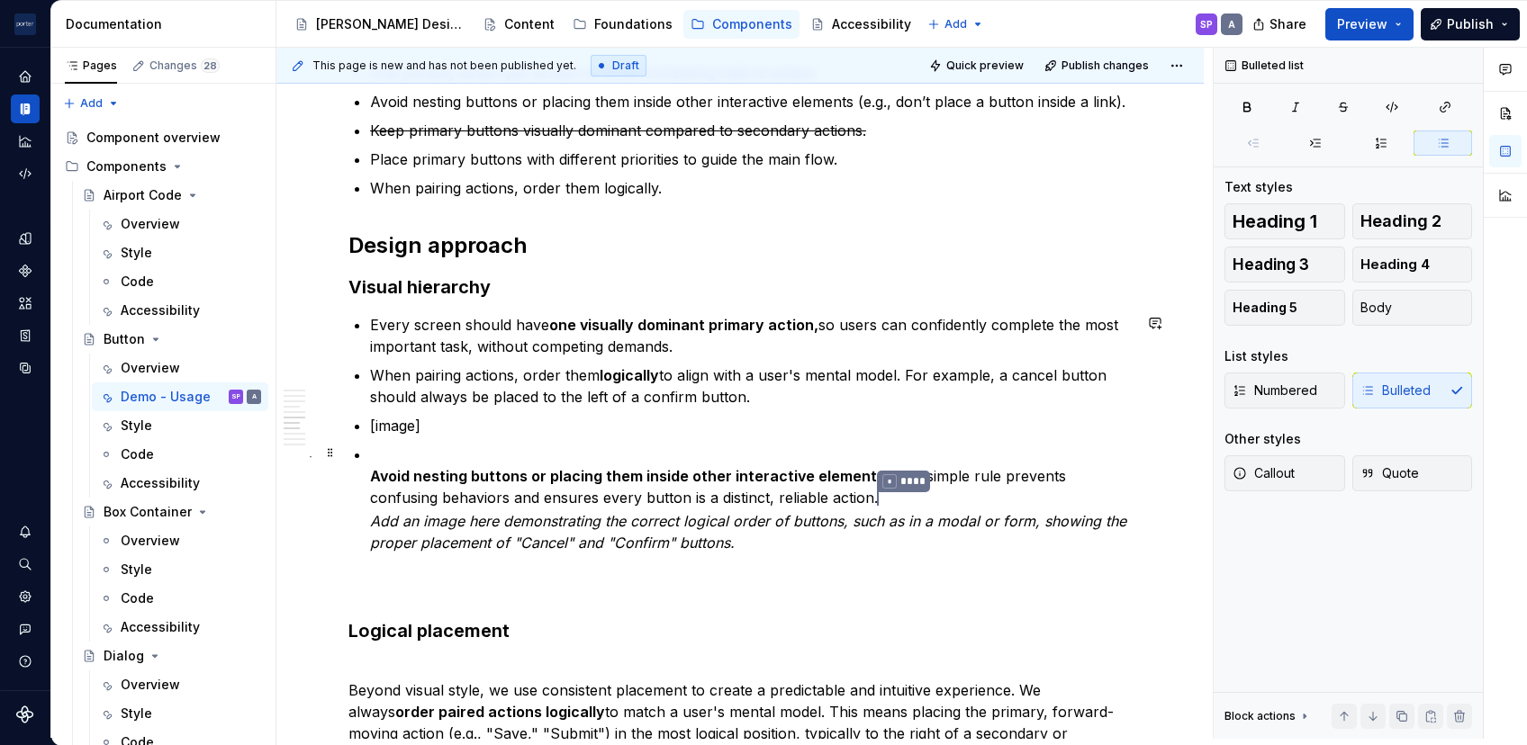
scroll to position [1452, 0]
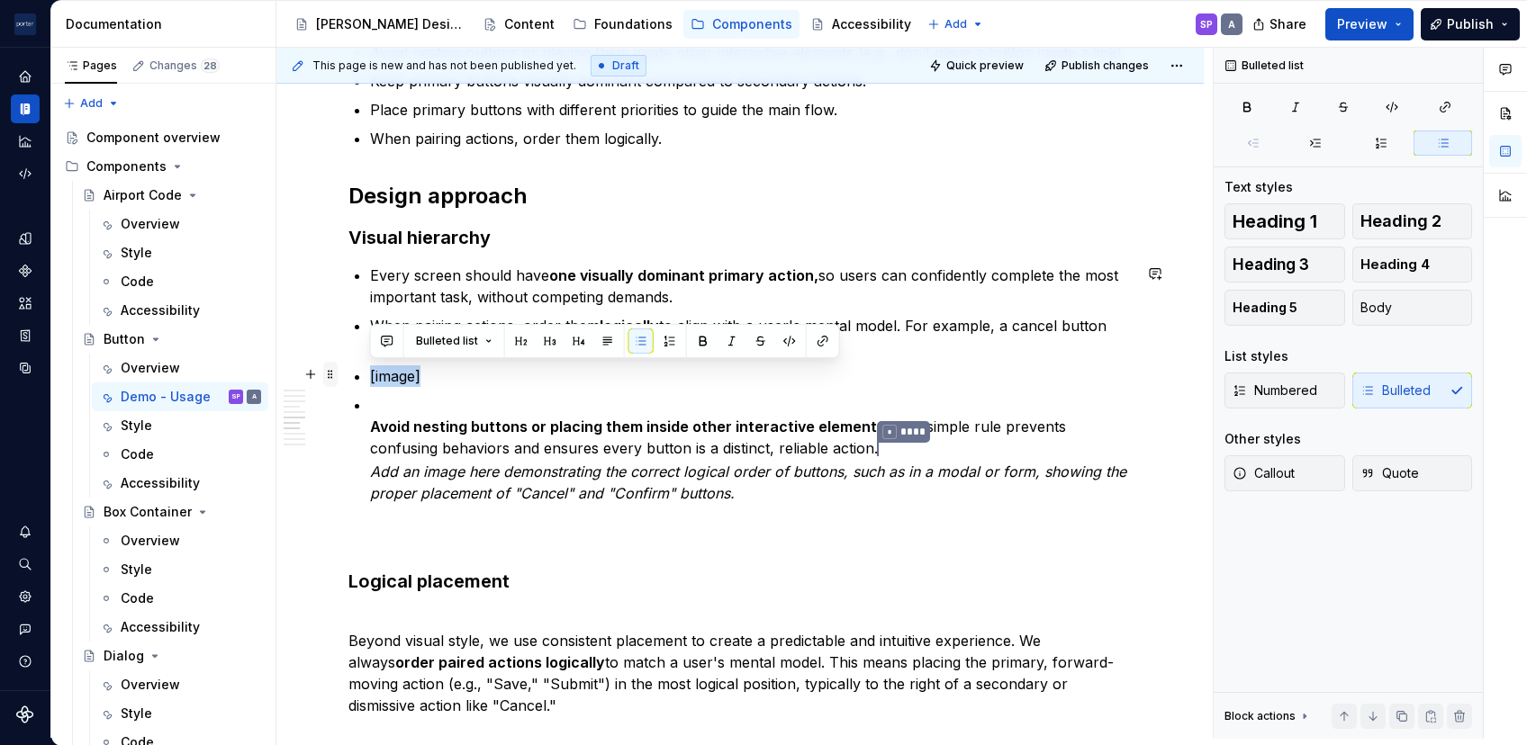
drag, startPoint x: 450, startPoint y: 364, endPoint x: 328, endPoint y: 367, distance: 122.5
click at [348, 367] on div "**********" at bounding box center [739, 283] width 783 height 2689
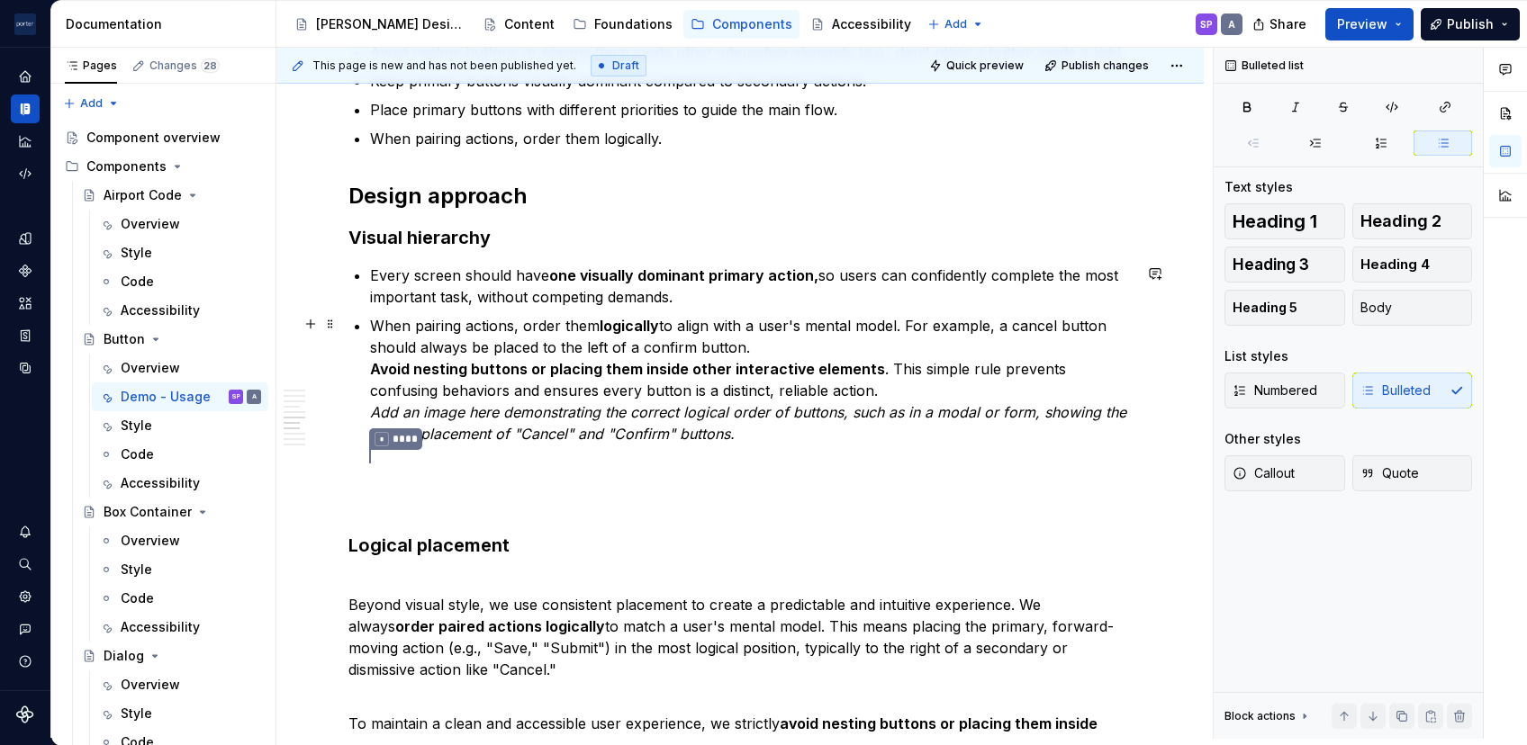
click at [338, 368] on div "**********" at bounding box center [739, 356] width 927 height 2920
click at [347, 368] on div "**********" at bounding box center [739, 356] width 927 height 2920
click at [357, 369] on div "**********" at bounding box center [739, 254] width 783 height 2631
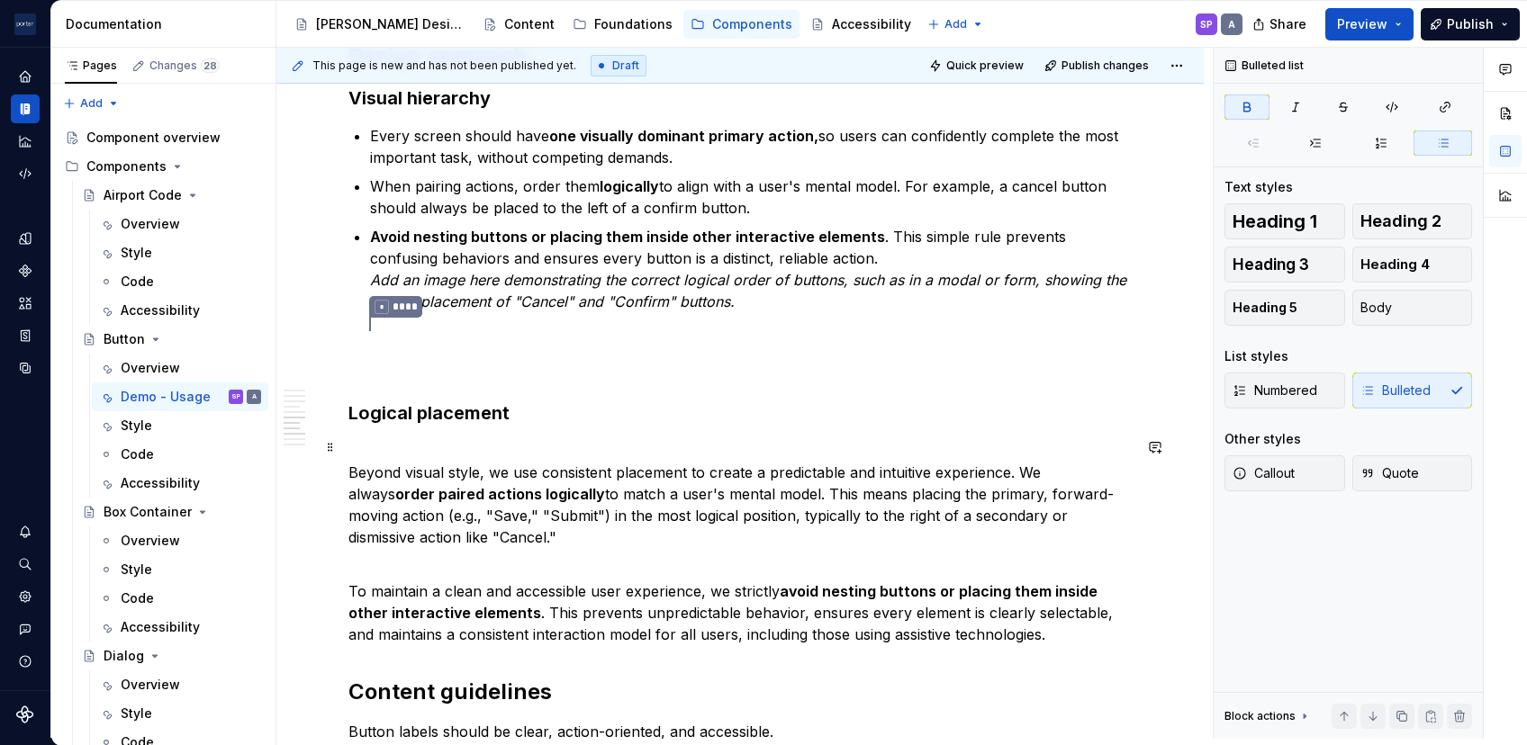
scroll to position [1592, 0]
click at [445, 530] on p "Beyond visual style, we use consistent placement to create a predictable and in…" at bounding box center [739, 494] width 783 height 108
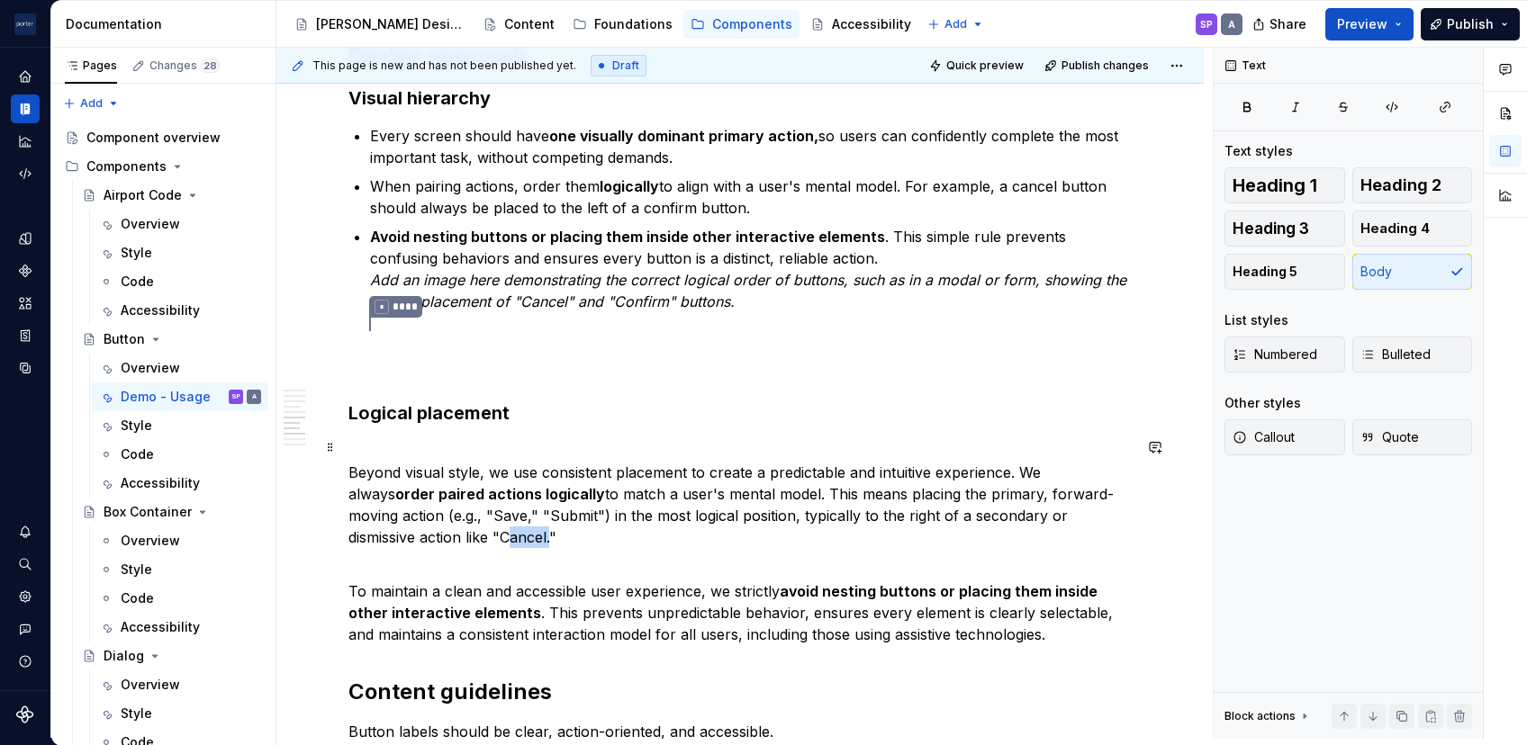
click at [445, 530] on p "Beyond visual style, we use consistent placement to create a predictable and in…" at bounding box center [739, 494] width 783 height 108
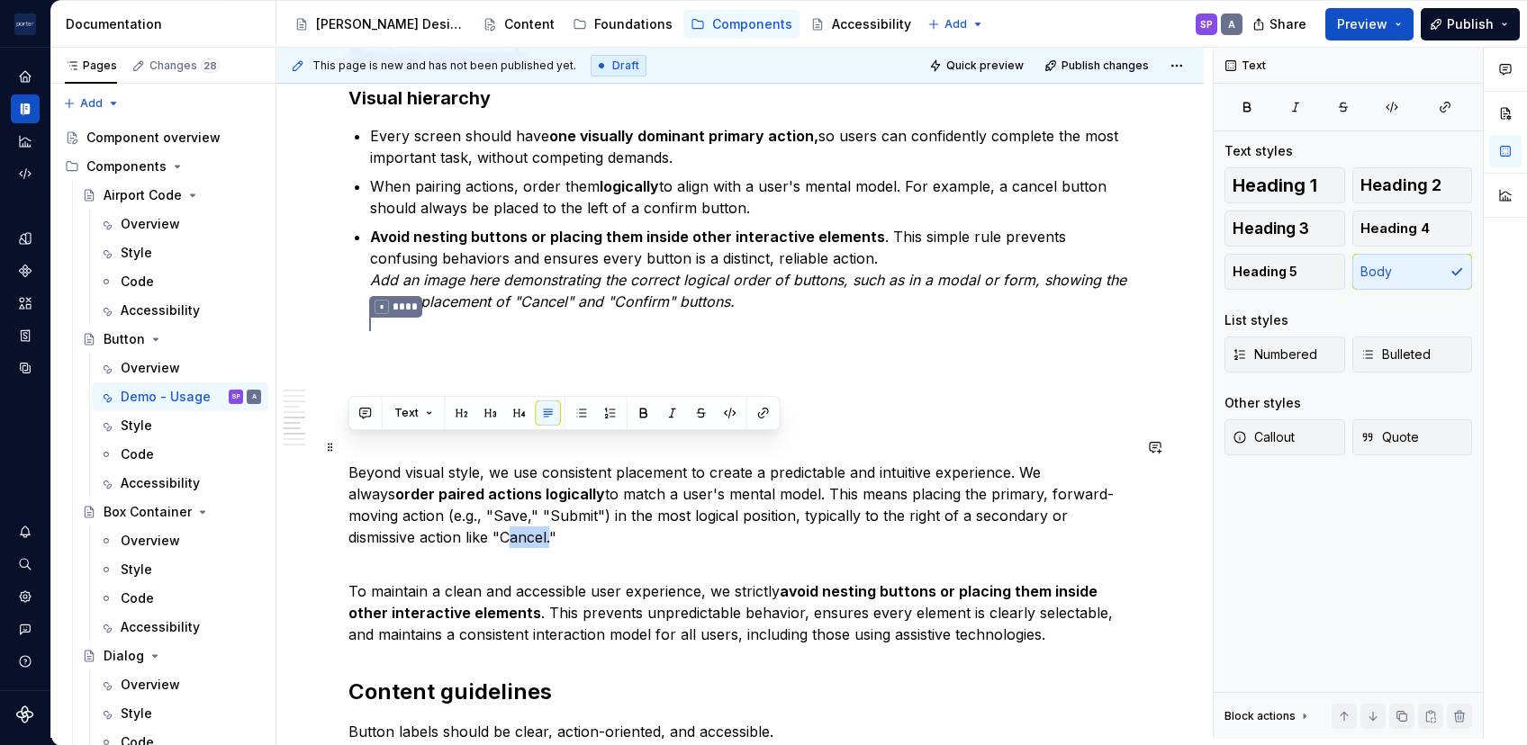
click at [445, 530] on p "Beyond visual style, we use consistent placement to create a predictable and in…" at bounding box center [739, 494] width 783 height 108
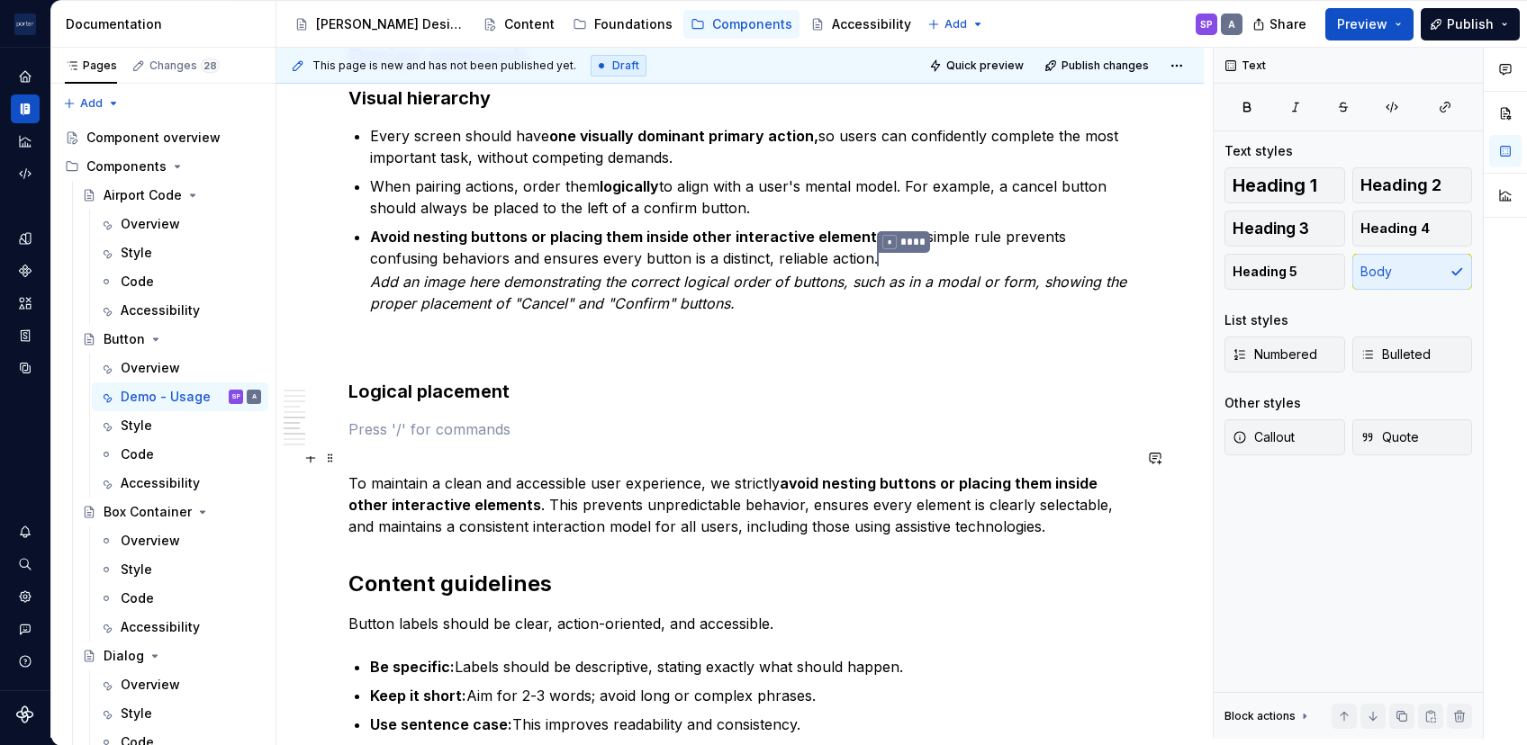
click at [662, 502] on p "To maintain a clean and accessible user experience, we strictly avoid nesting b…" at bounding box center [739, 494] width 783 height 86
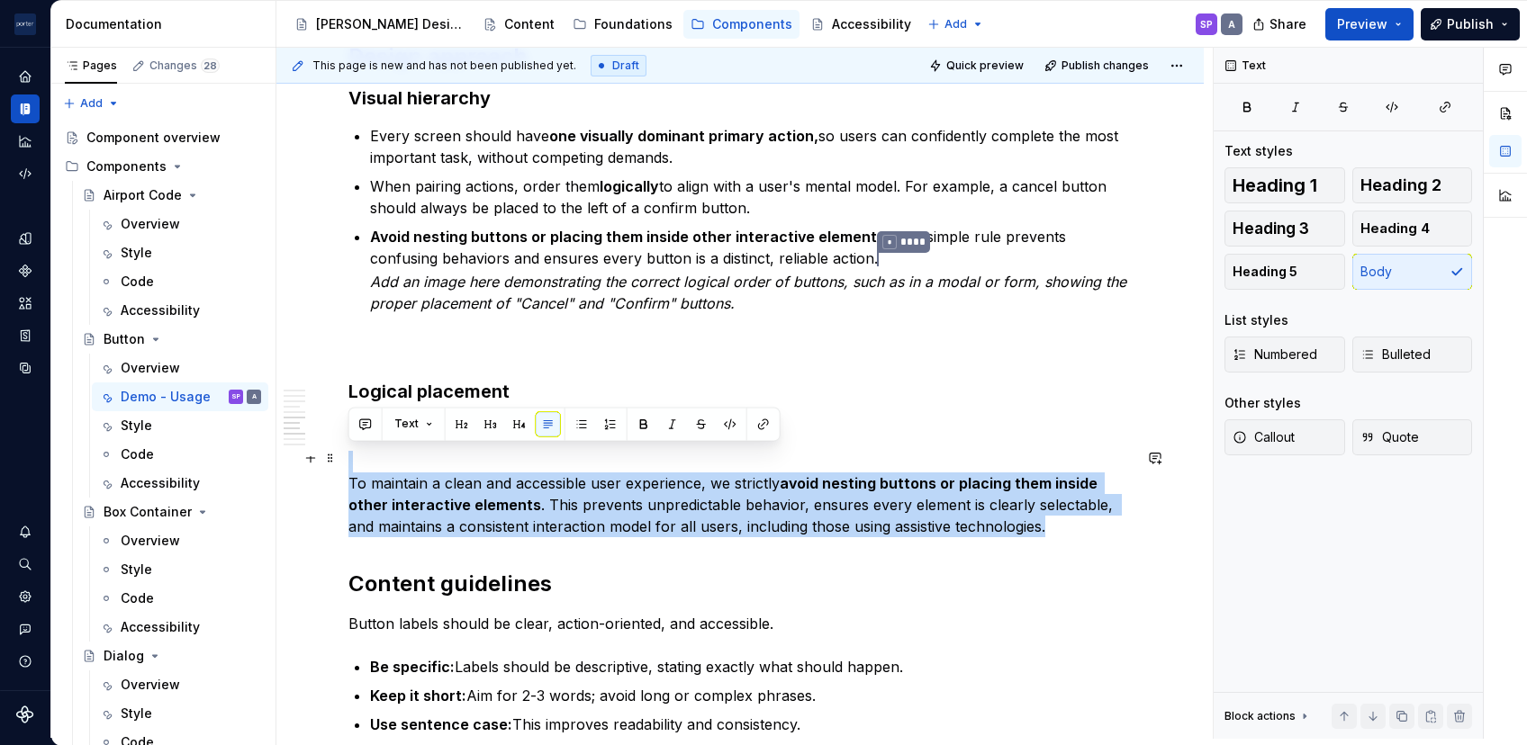
click at [662, 502] on p "To maintain a clean and accessible user experience, we strictly avoid nesting b…" at bounding box center [739, 494] width 783 height 86
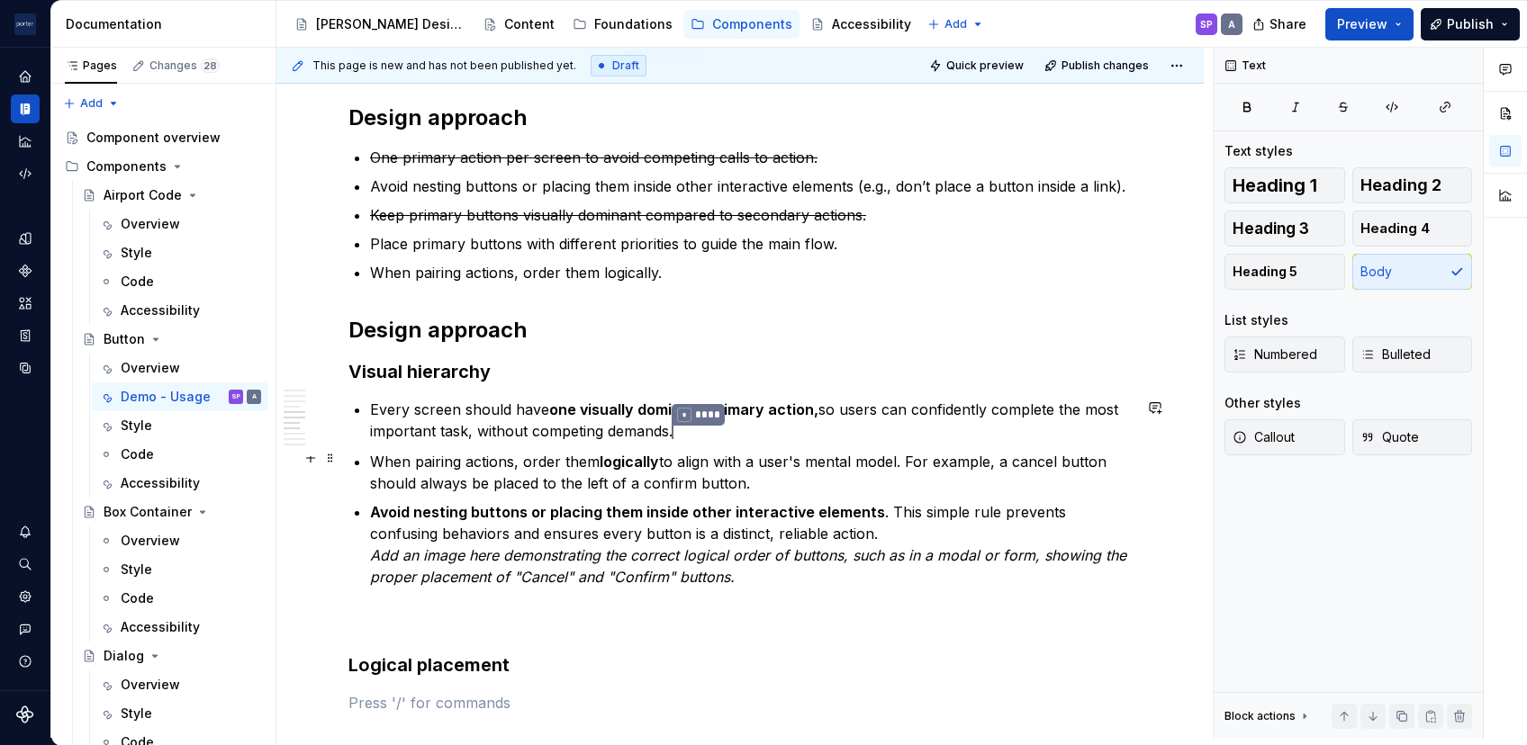
scroll to position [1390, 0]
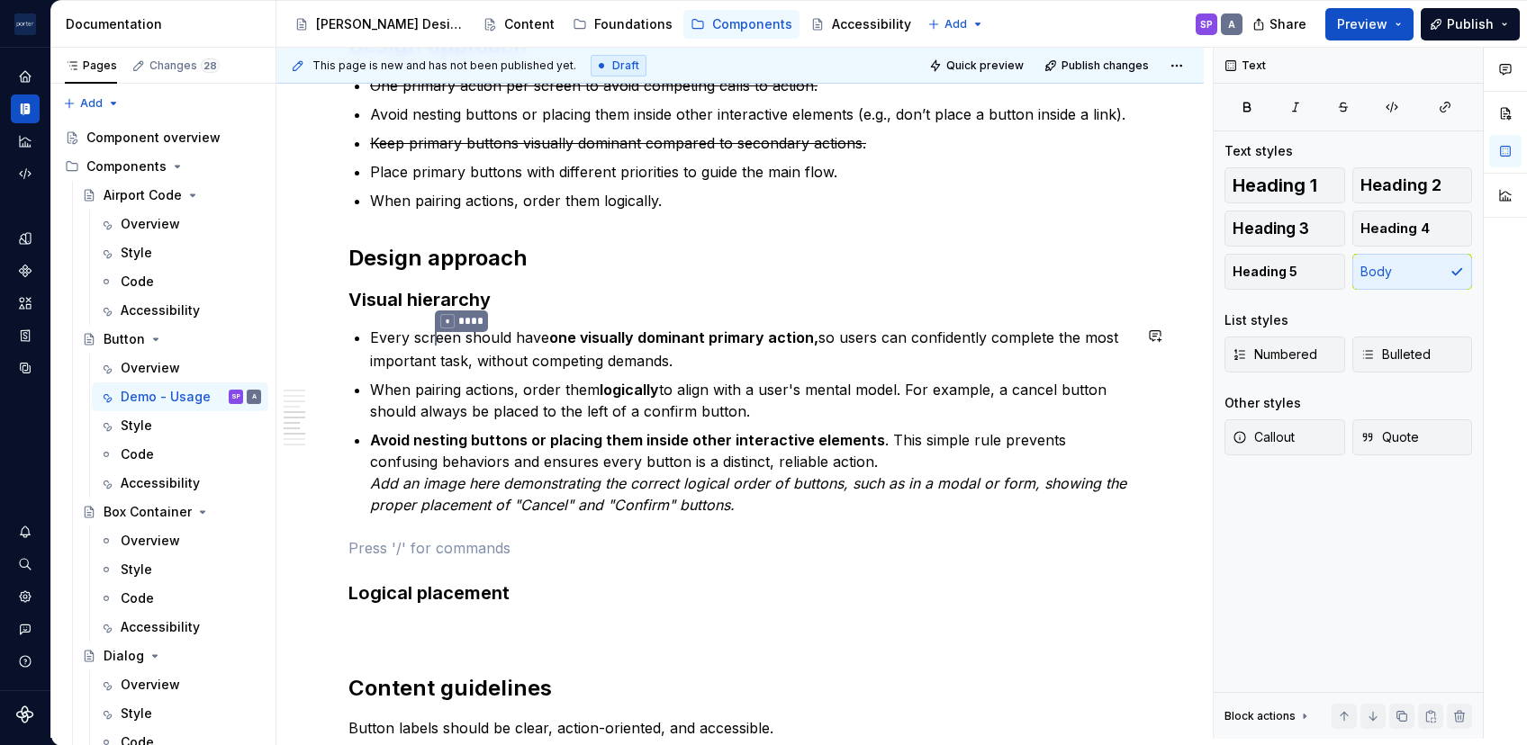
click at [795, 524] on div "**********" at bounding box center [739, 218] width 783 height 2433
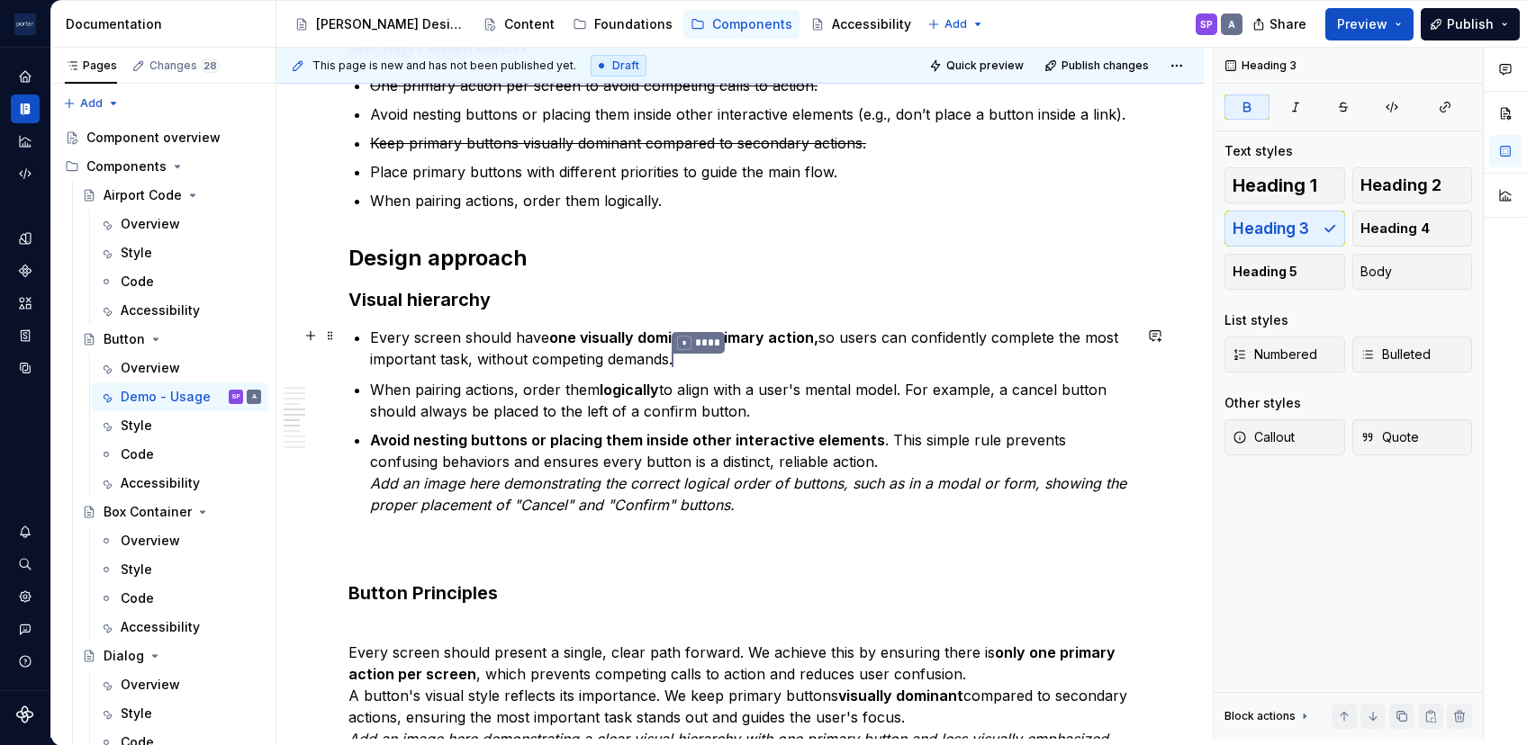
click at [736, 360] on p "Every screen should have one visually dominant primary action, so users can con…" at bounding box center [751, 349] width 762 height 45
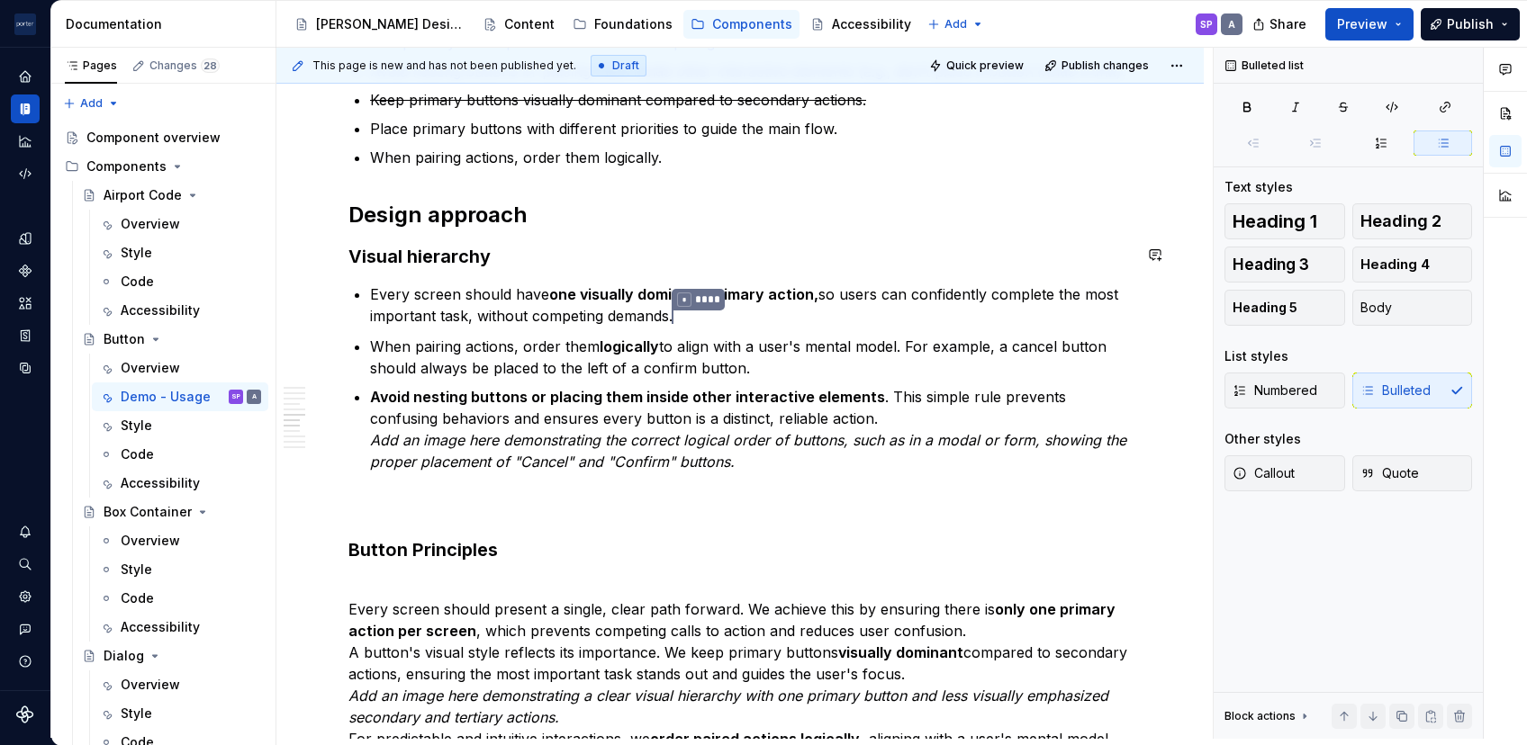
scroll to position [1435, 0]
click at [652, 295] on strong "one visually dominant primary action," at bounding box center [683, 293] width 269 height 18
click at [744, 439] on em "Add an image here demonstrating the correct logical order of buttons, such as i…" at bounding box center [750, 449] width 761 height 40
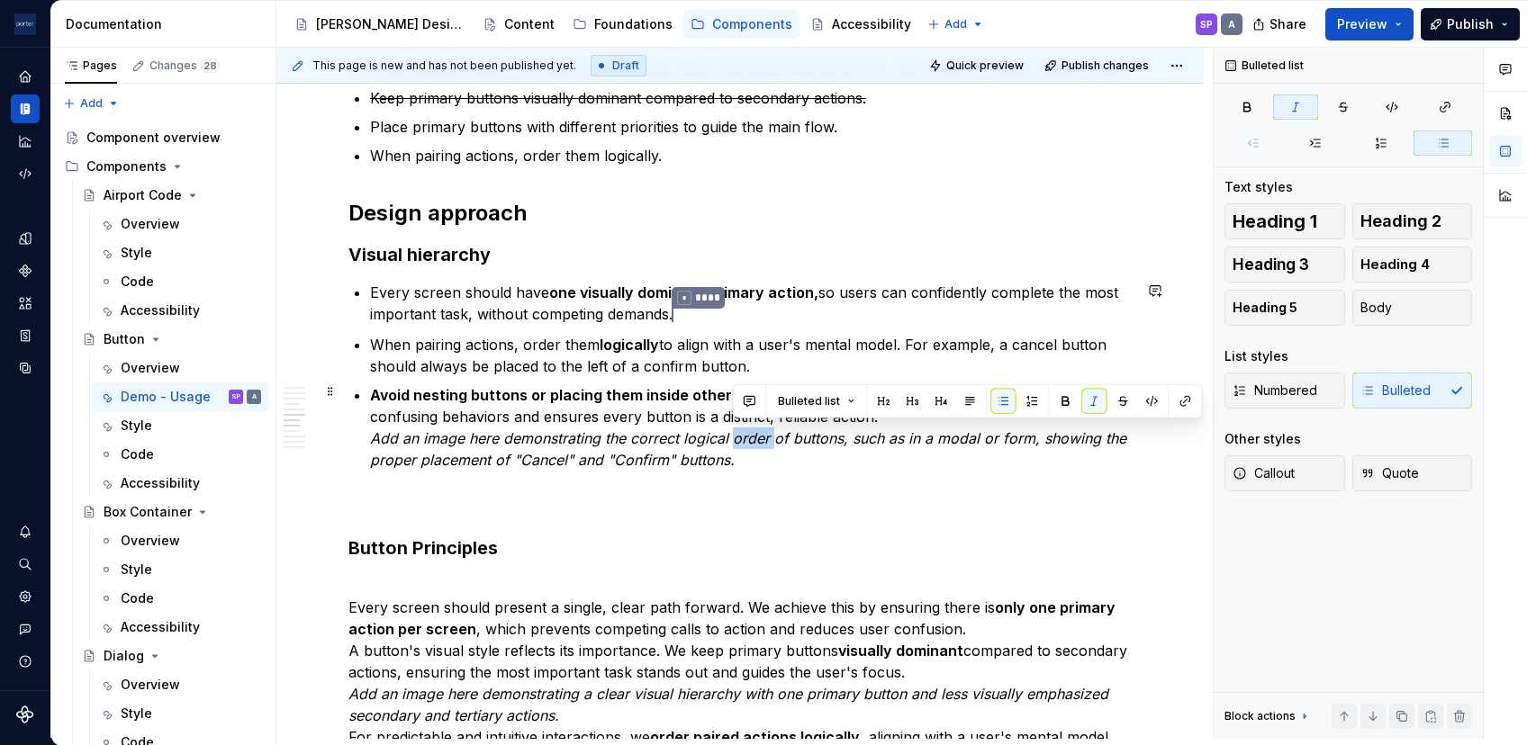
click at [744, 439] on em "Add an image here demonstrating the correct logical order of buttons, such as i…" at bounding box center [750, 449] width 761 height 40
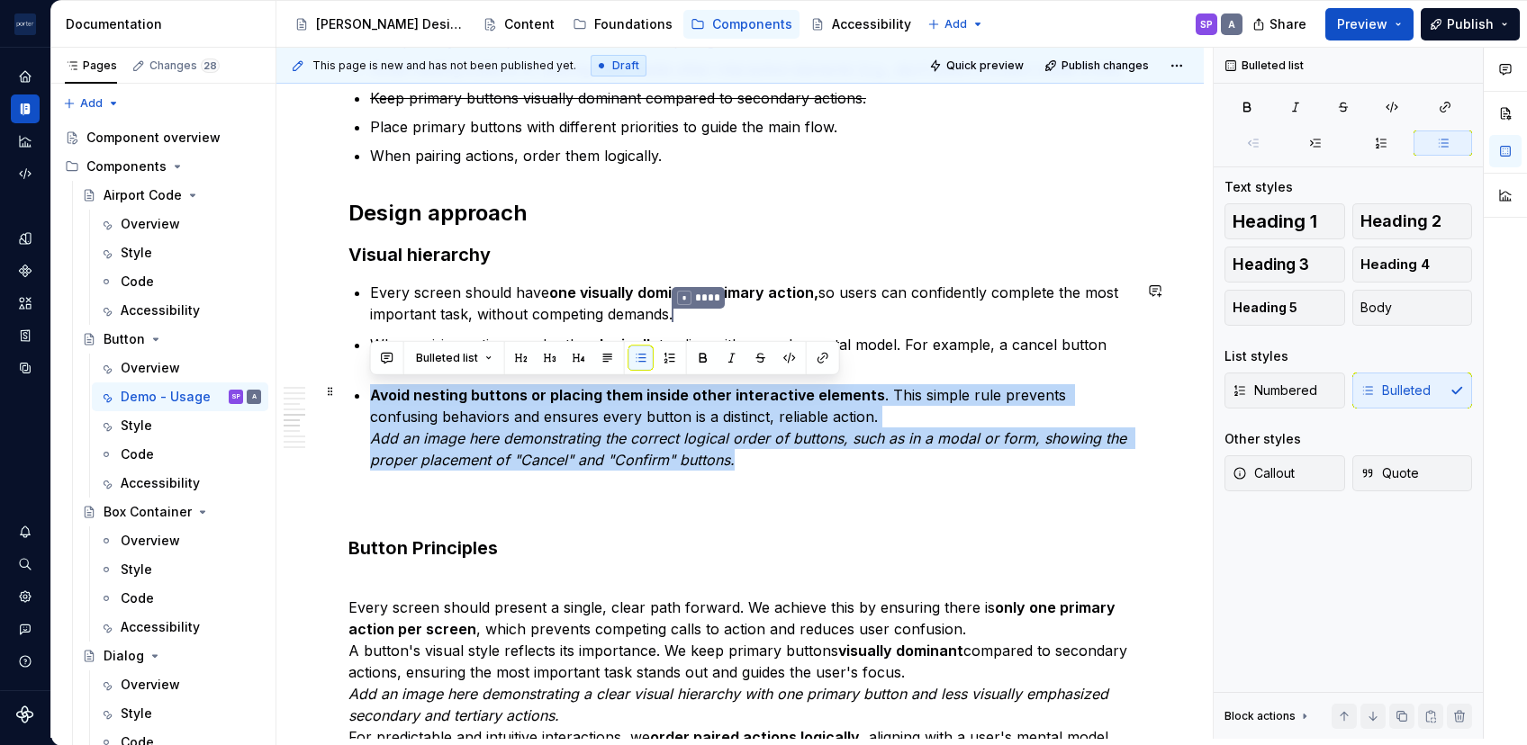
click at [744, 439] on em "Add an image here demonstrating the correct logical order of buttons, such as i…" at bounding box center [750, 449] width 761 height 40
click at [747, 457] on p "Avoid nesting buttons or placing them inside other interactive elements . This …" at bounding box center [751, 427] width 762 height 86
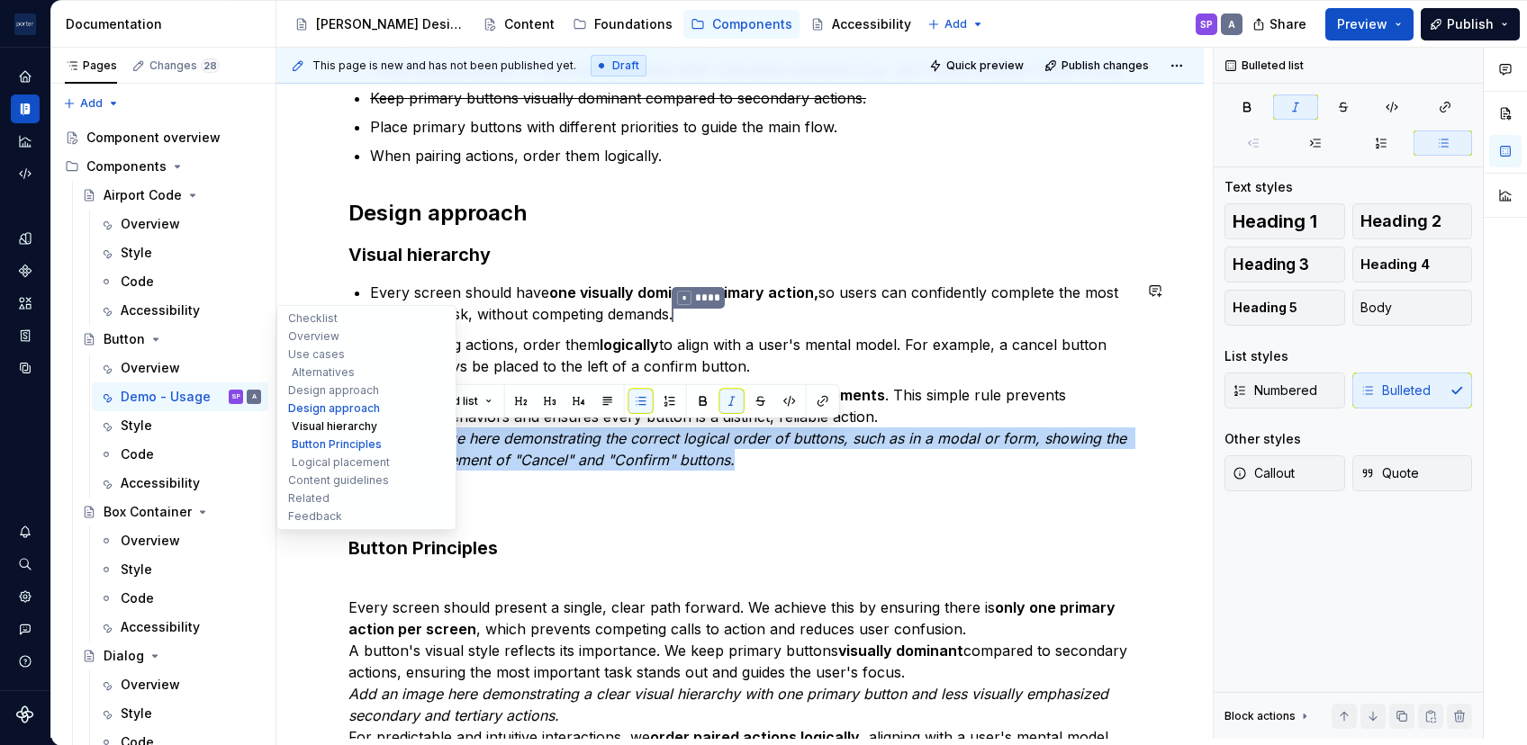
drag, startPoint x: 400, startPoint y: 448, endPoint x: 301, endPoint y: 428, distance: 101.2
click at [301, 428] on div "**********" at bounding box center [739, 302] width 927 height 3307
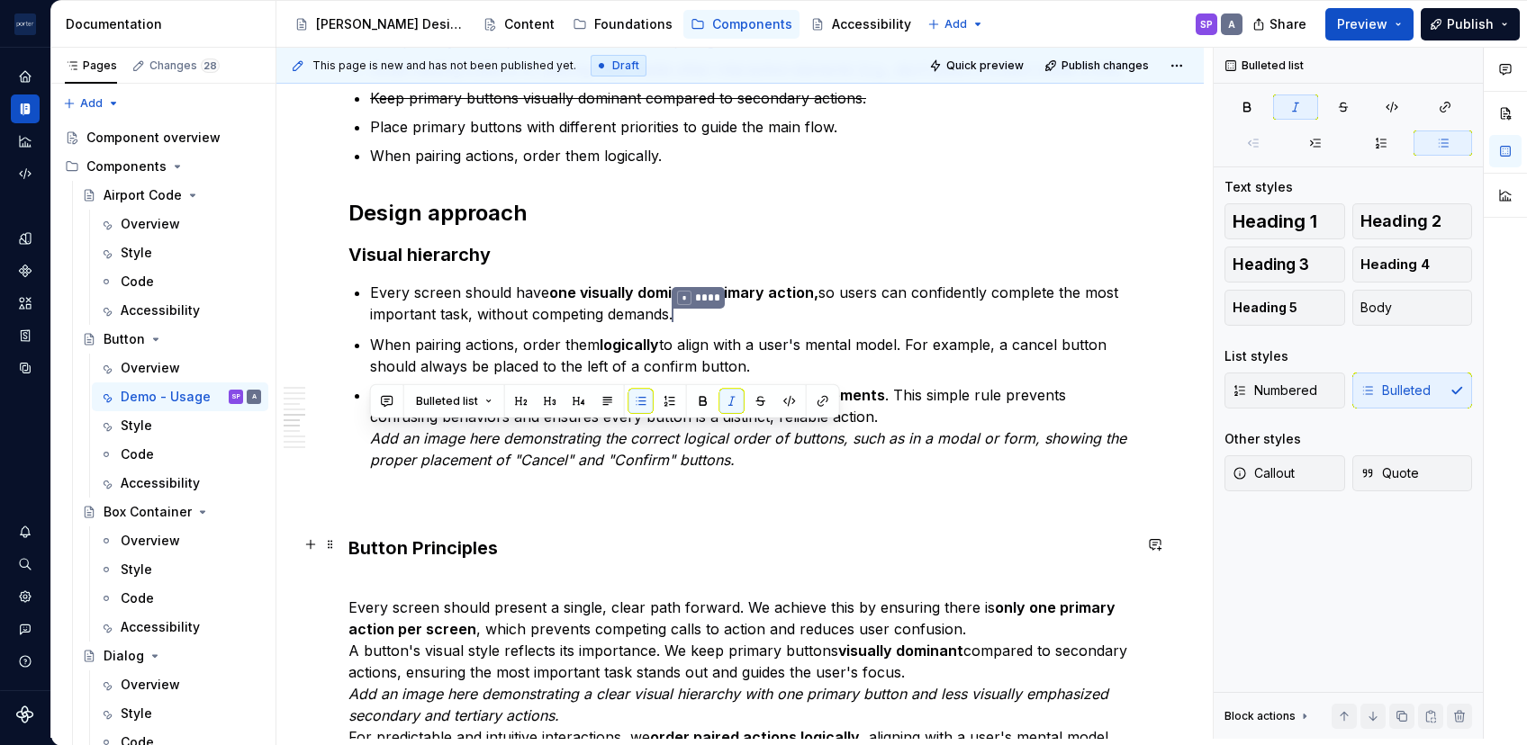
click at [466, 549] on h3 "Button Principles" at bounding box center [739, 548] width 783 height 25
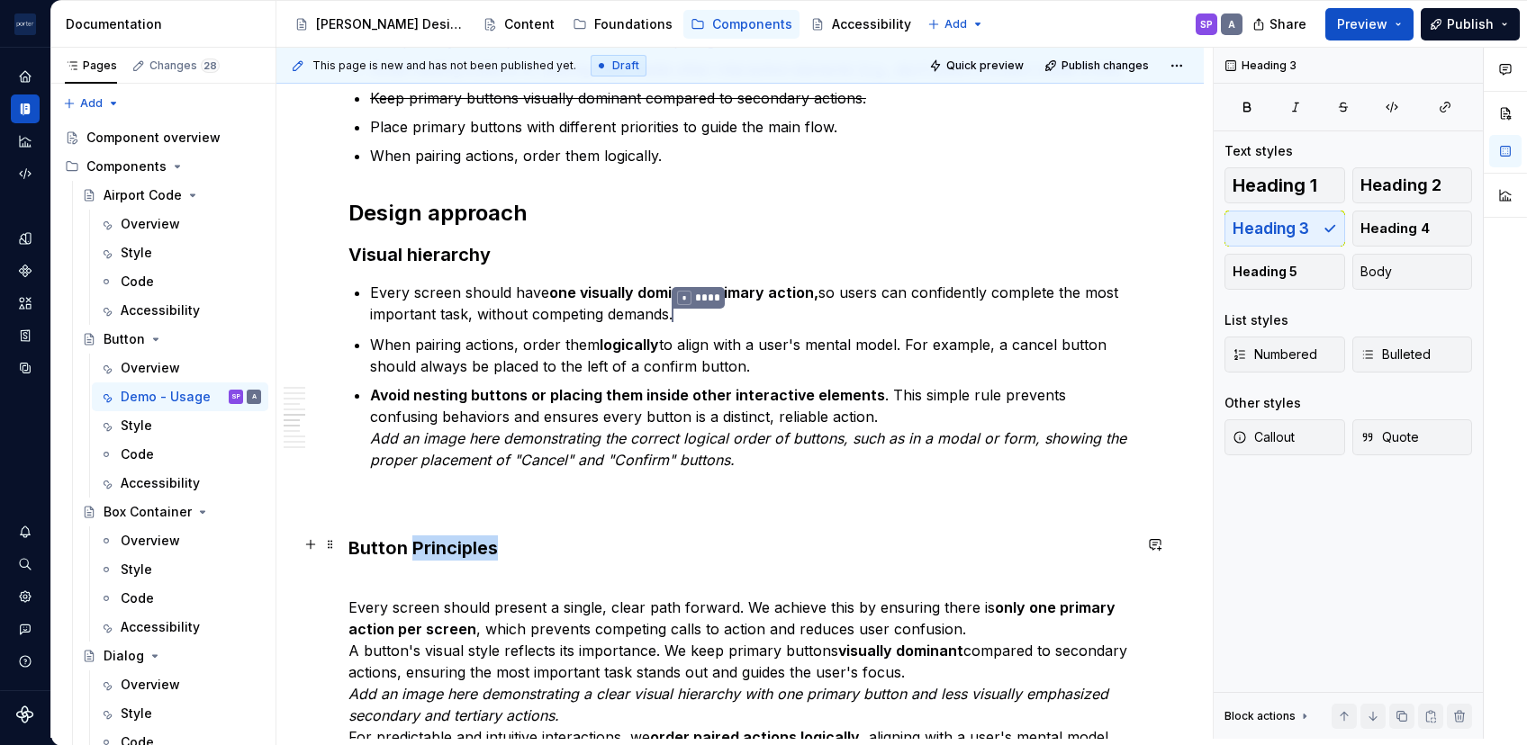
click at [466, 549] on h3 "Button Principles" at bounding box center [739, 548] width 783 height 25
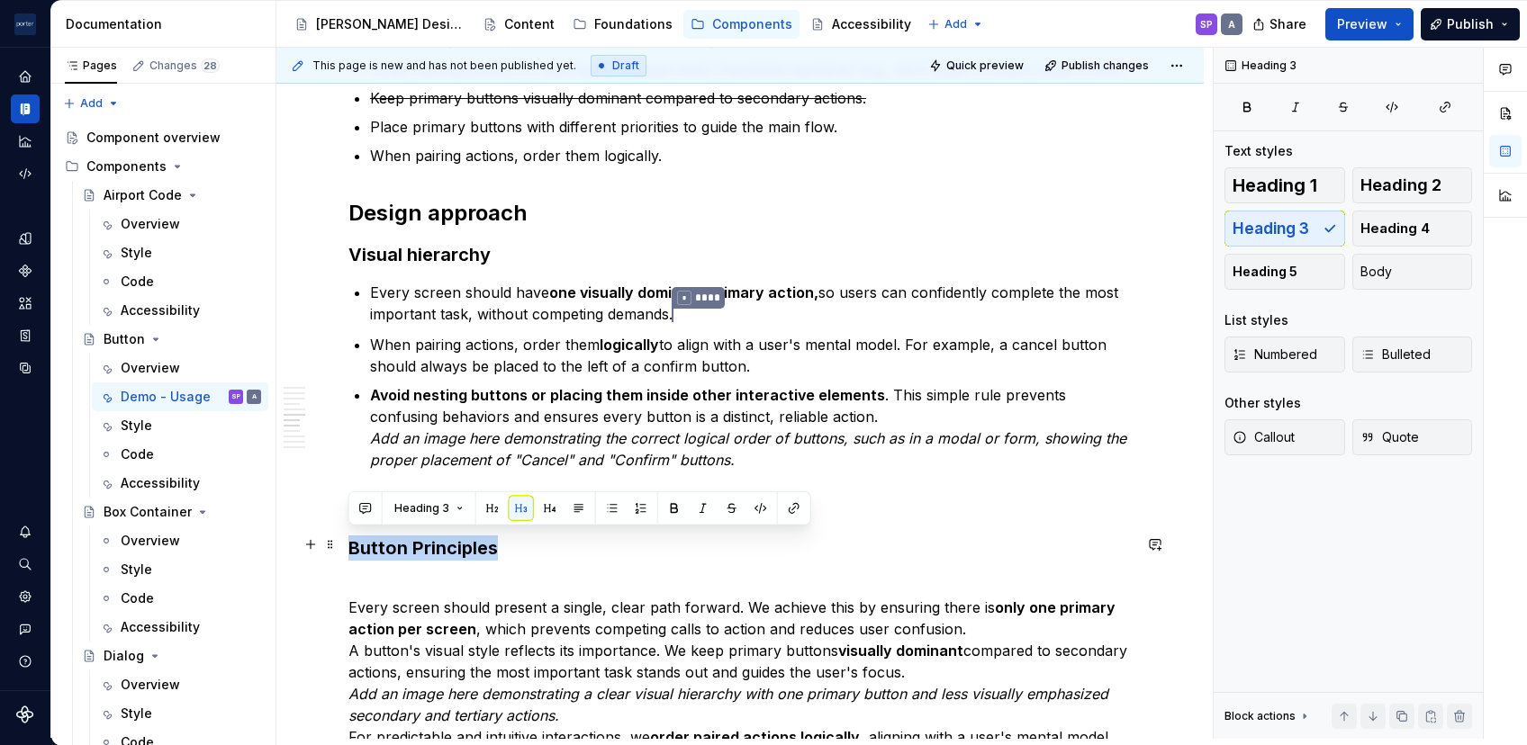
click at [466, 549] on h3 "Button Principles" at bounding box center [739, 548] width 783 height 25
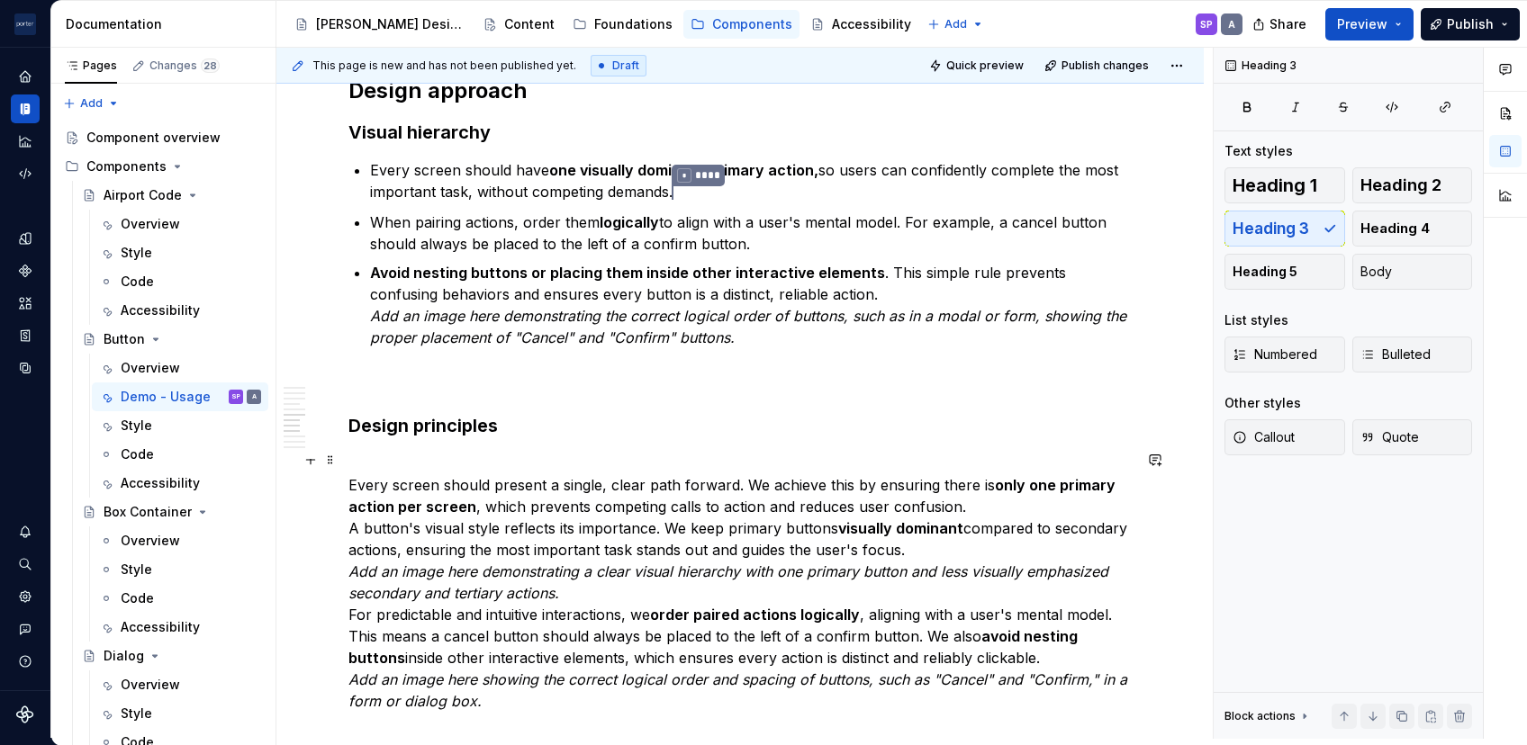
scroll to position [1593, 0]
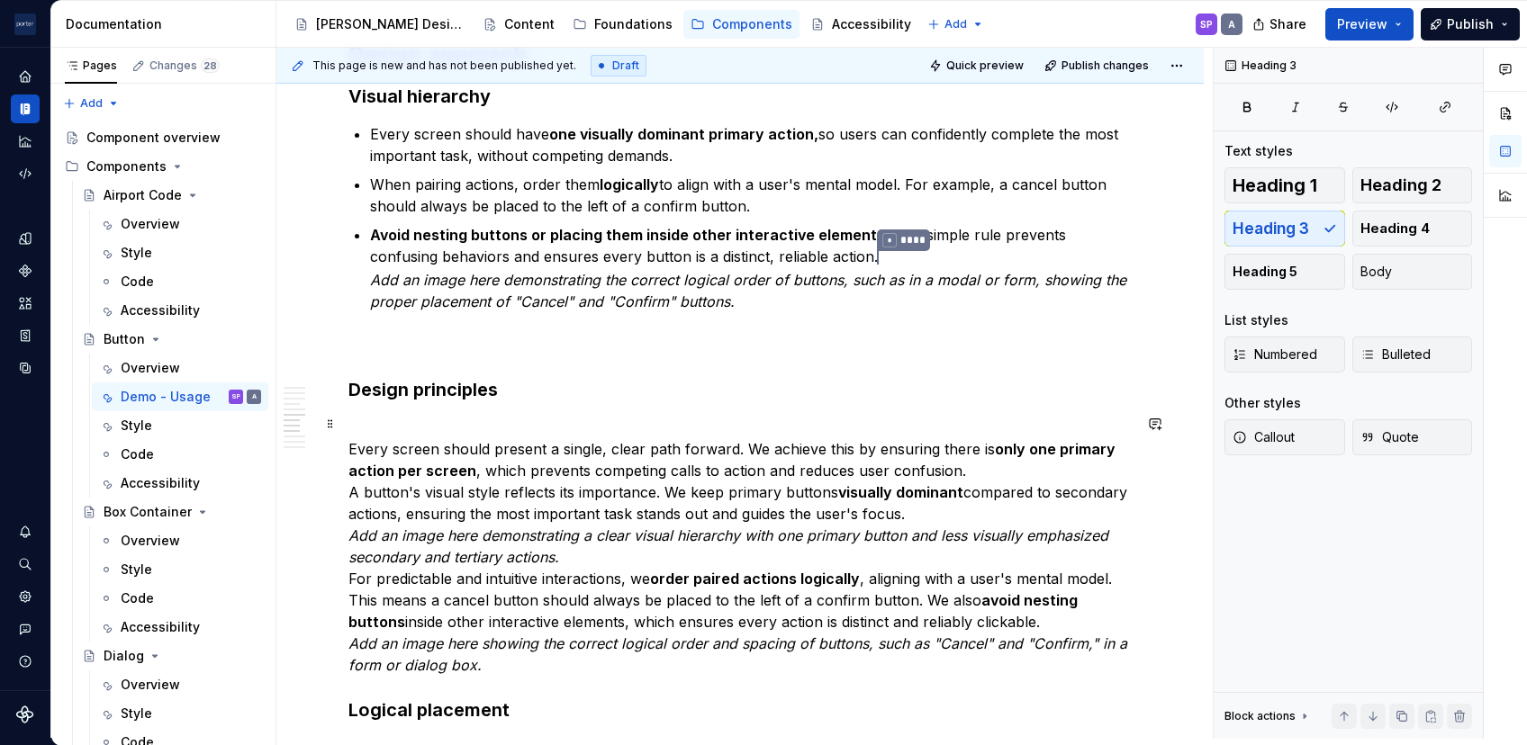
click at [970, 462] on p "Every screen should present a single, clear path forward. We achieve this by en…" at bounding box center [739, 546] width 783 height 259
click at [347, 482] on div "**********" at bounding box center [739, 276] width 927 height 3042
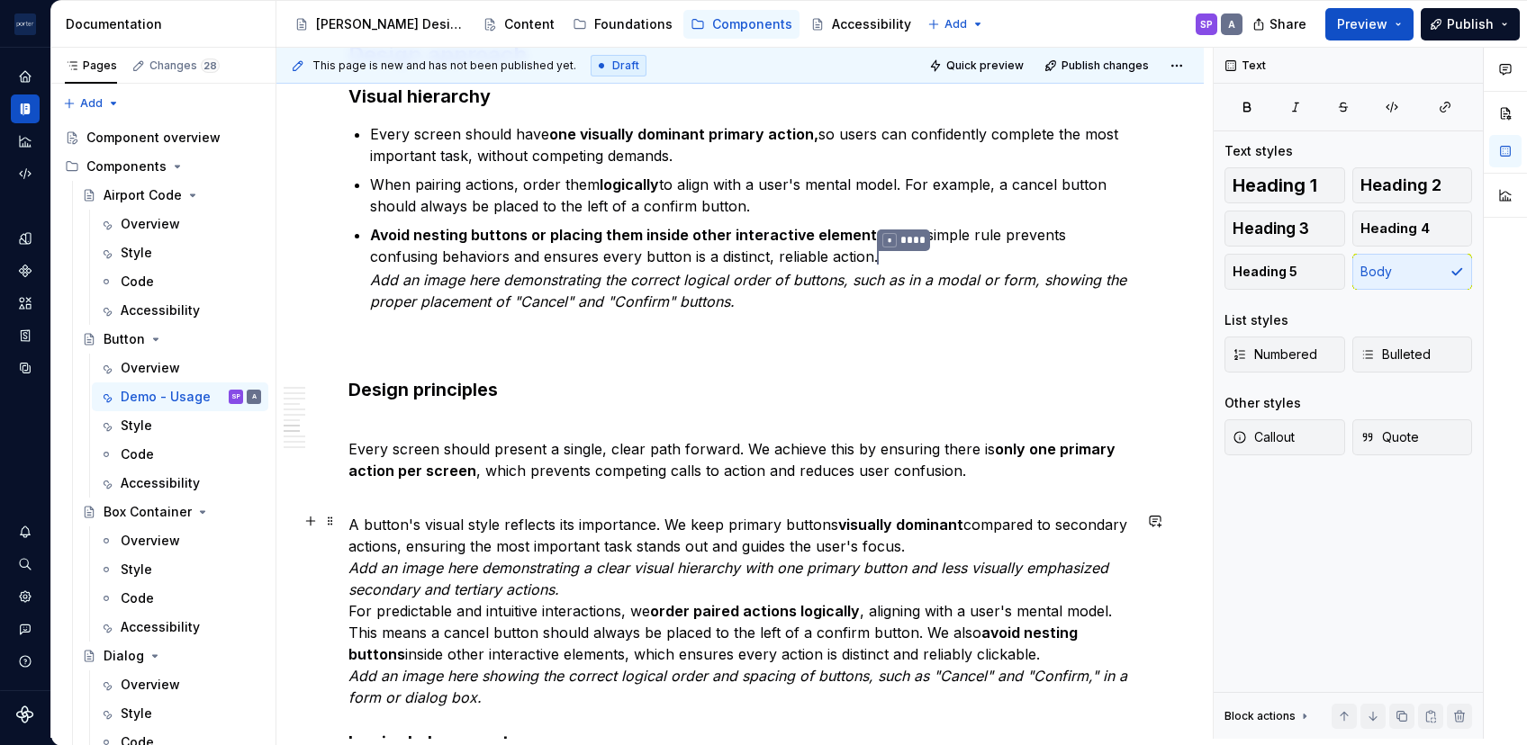
scroll to position [1661, 0]
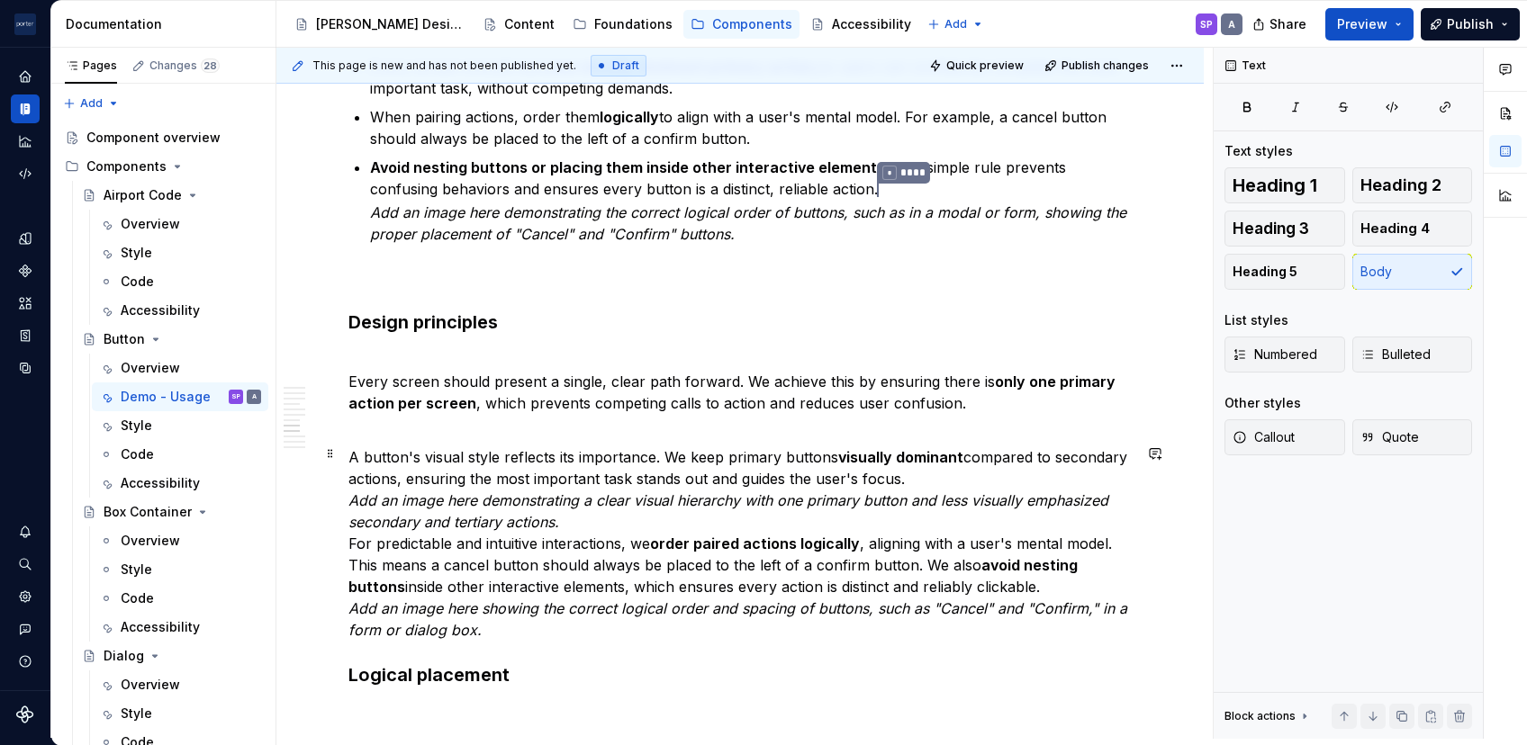
click at [1046, 469] on p "A button's visual style reflects its importance. We keep primary buttons visual…" at bounding box center [739, 544] width 783 height 194
click at [677, 508] on p "A button's visual style reflects its importance. We keep primary buttons visual…" at bounding box center [739, 544] width 783 height 194
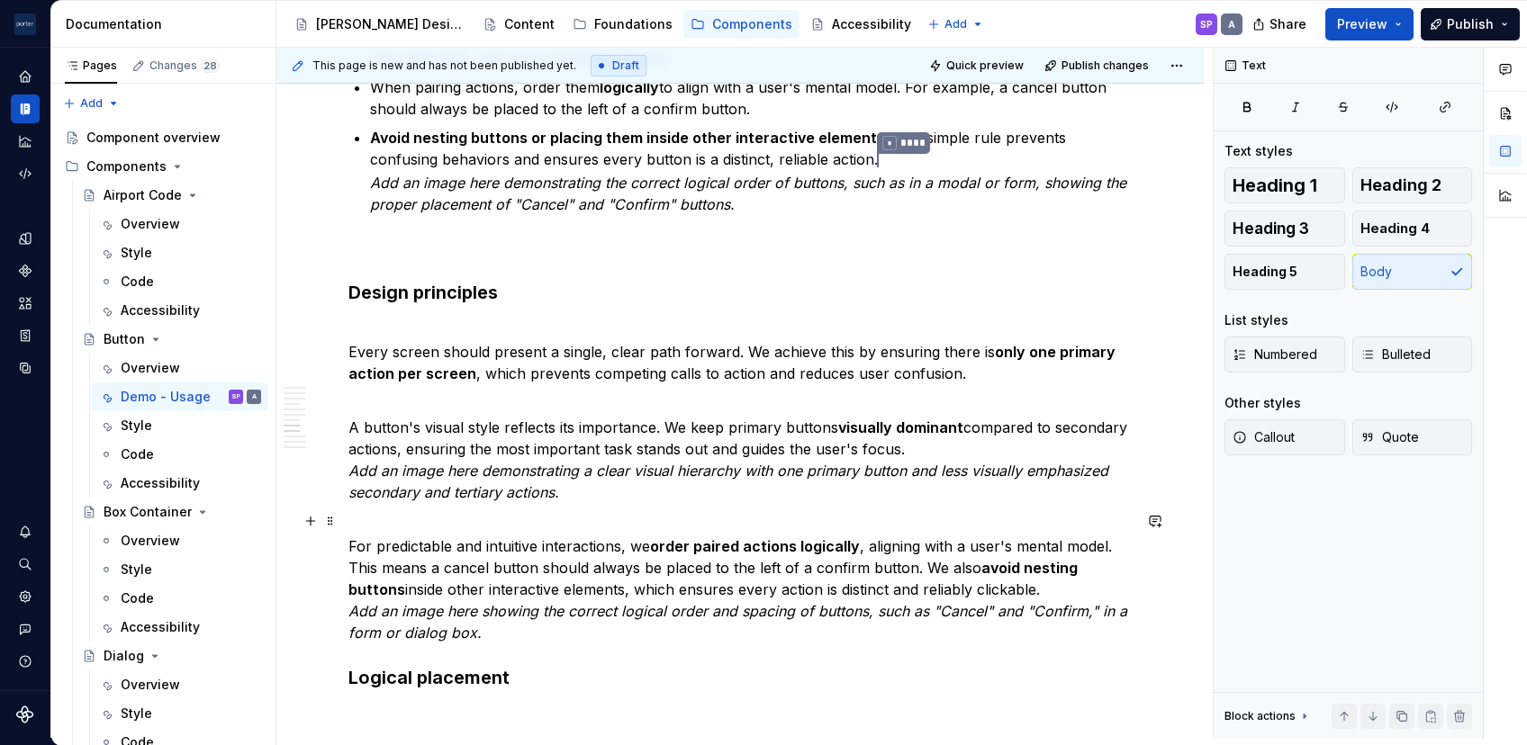
scroll to position [1695, 0]
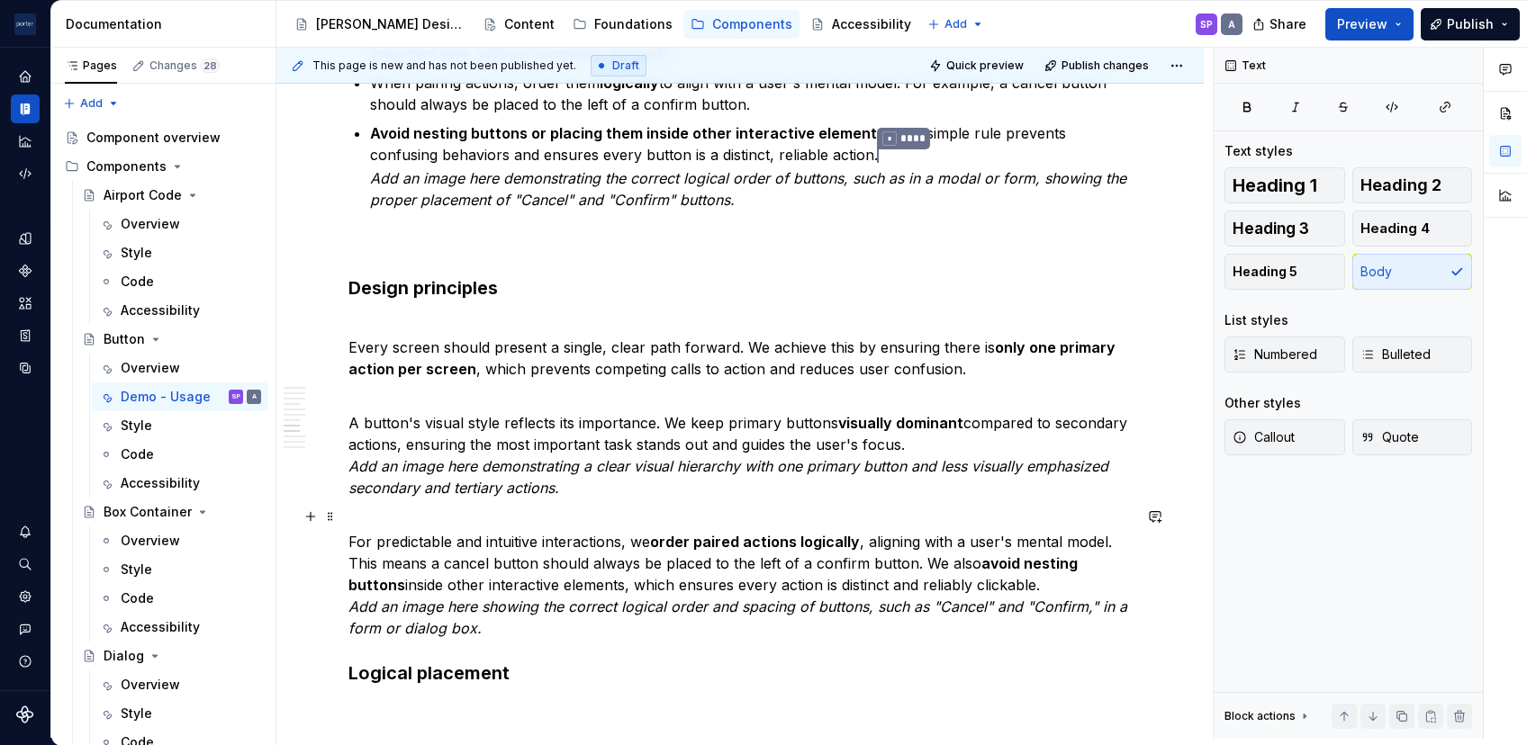
click at [1056, 583] on p "For predictable and intuitive interactions, we order paired actions logically ,…" at bounding box center [739, 575] width 783 height 130
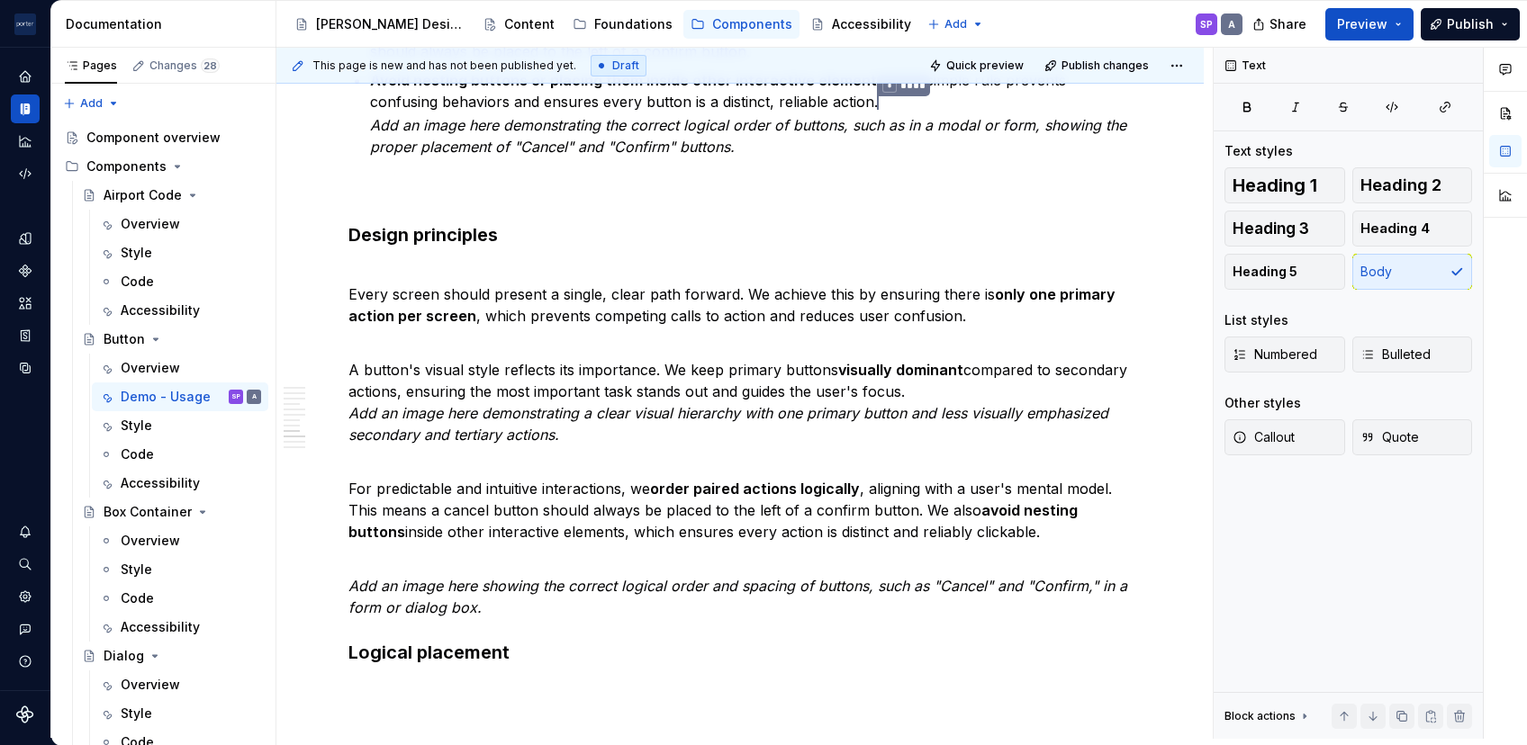
scroll to position [1956, 0]
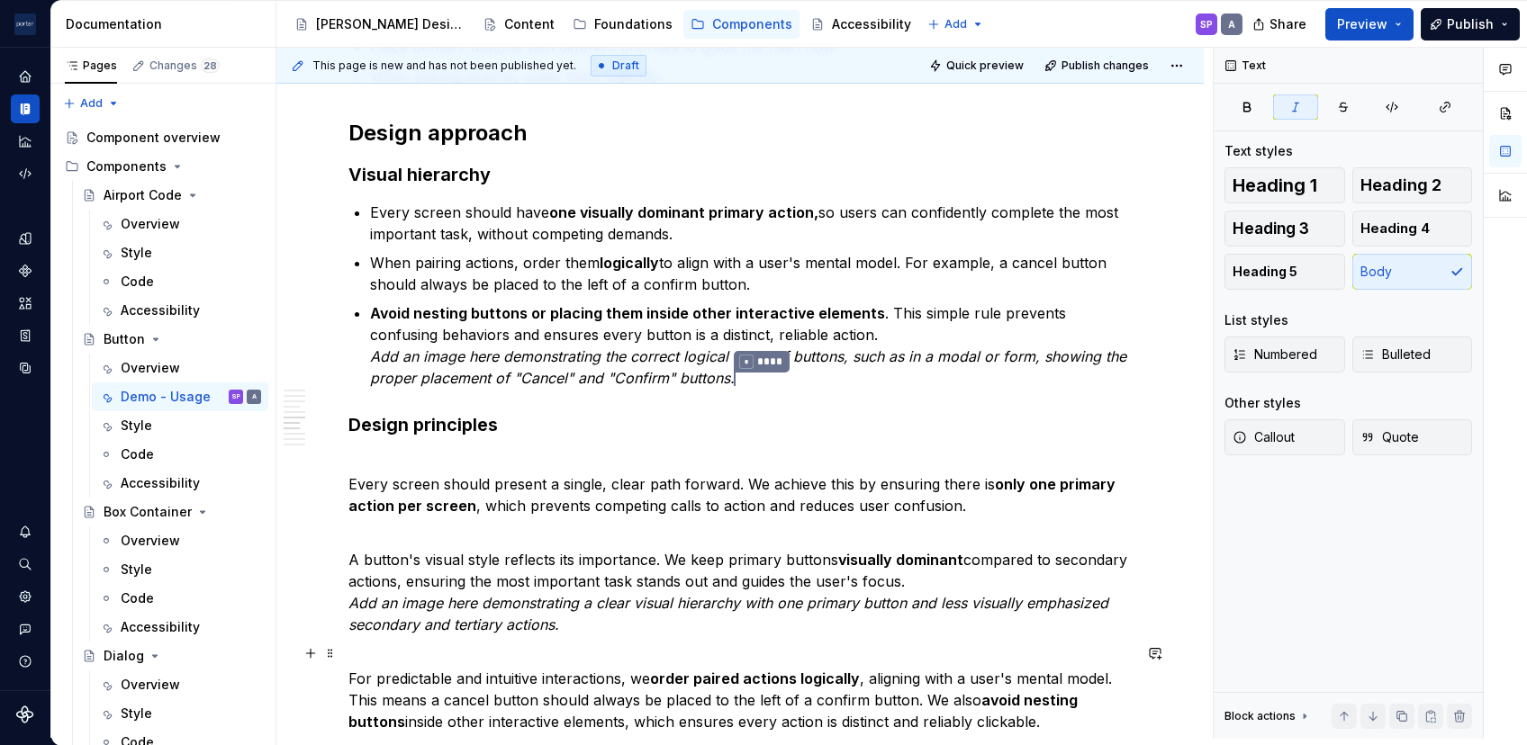
scroll to position [1604, 0]
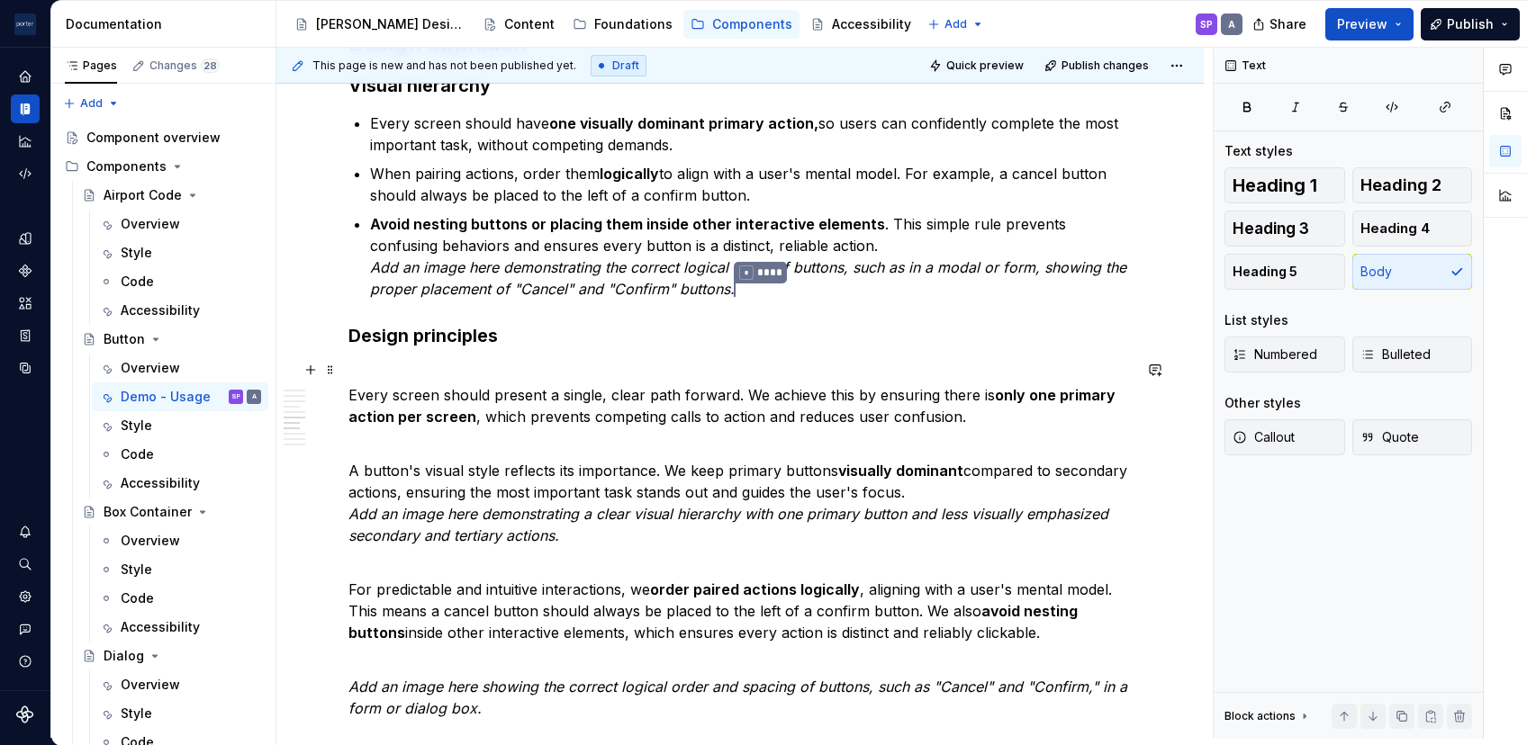
click at [453, 371] on p "Every screen should present a single, clear path forward. We achieve this by en…" at bounding box center [739, 406] width 783 height 86
click at [352, 388] on p "Every screen should present a single, clear path forward. We achieve this by en…" at bounding box center [739, 406] width 783 height 86
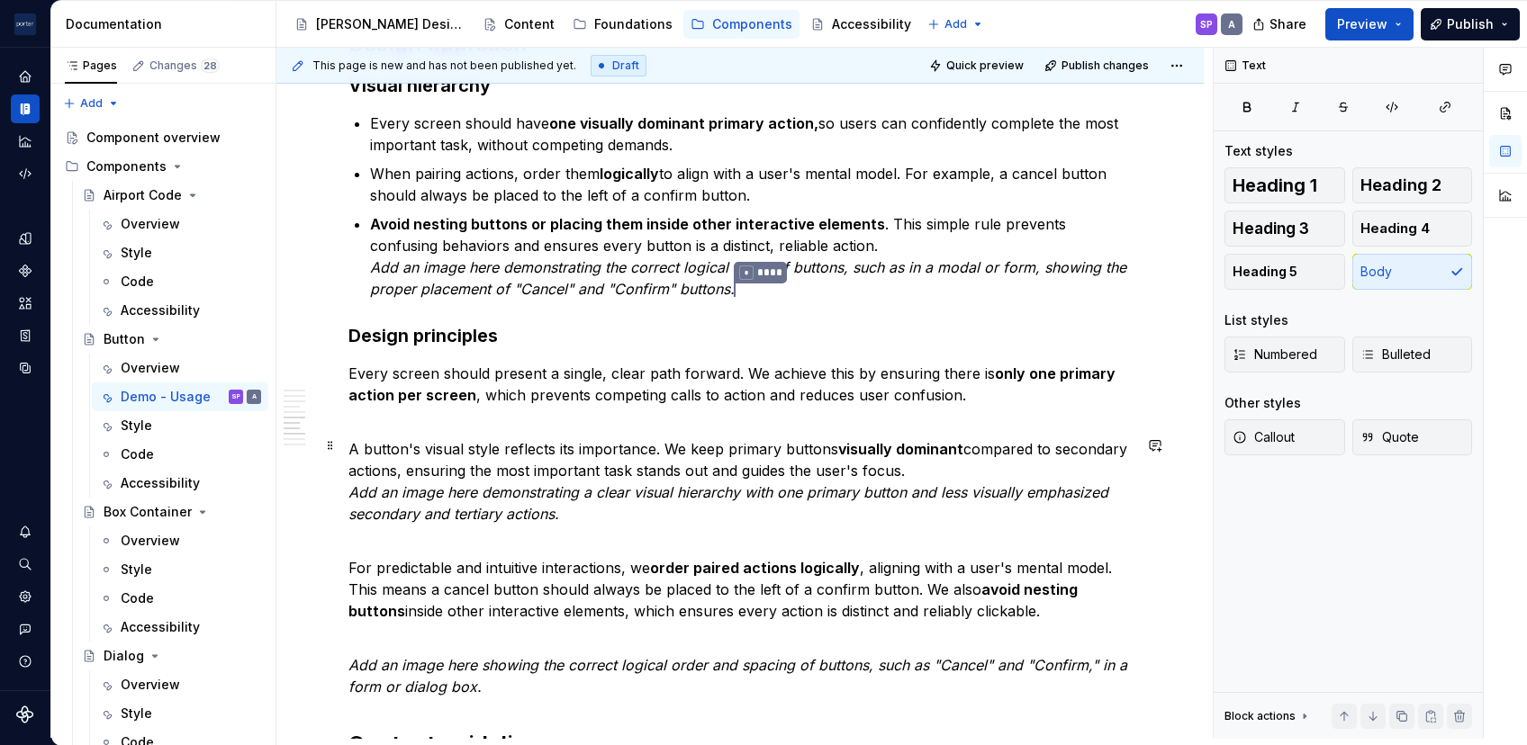
click at [348, 440] on p "A button's visual style reflects its importance. We keep primary buttons visual…" at bounding box center [739, 481] width 783 height 86
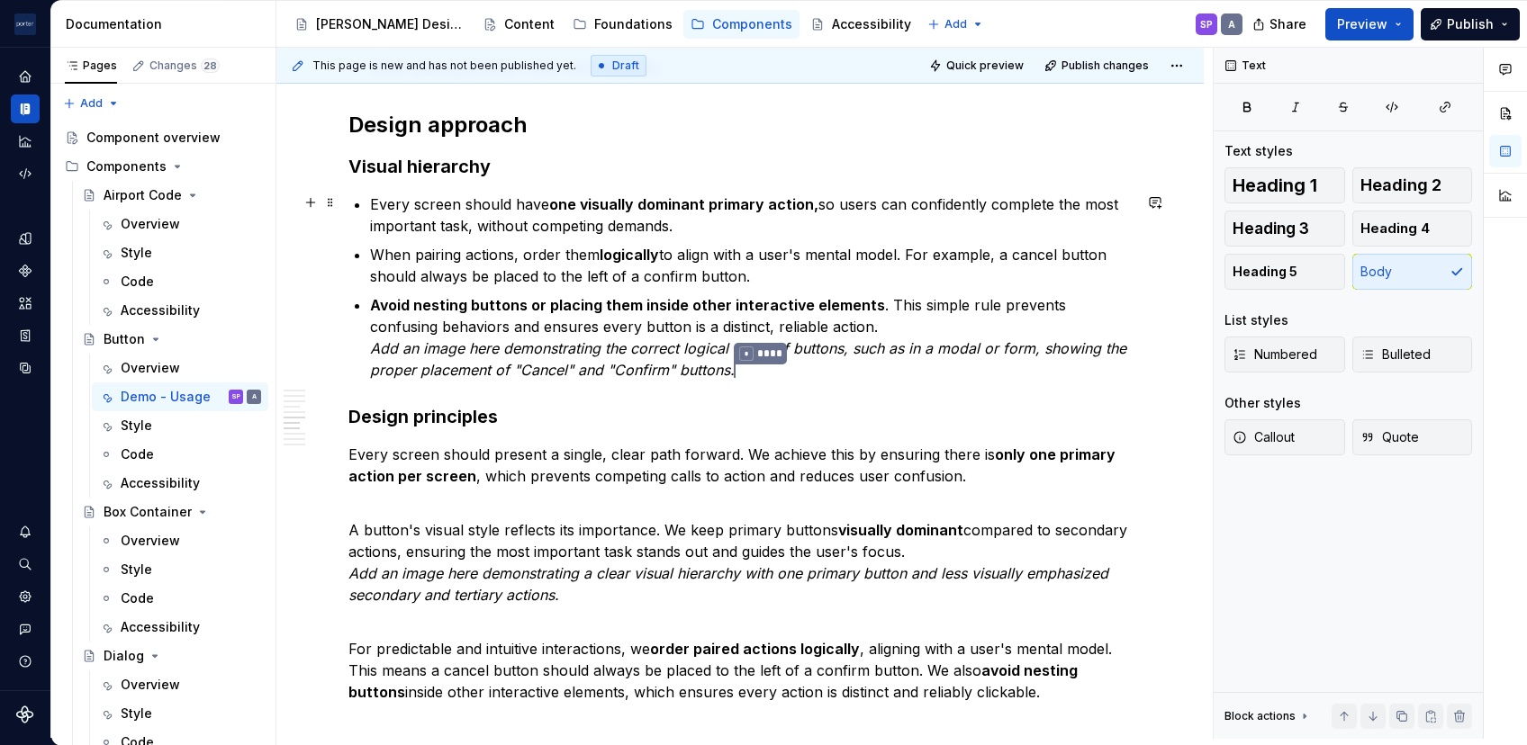
scroll to position [1524, 0]
click at [632, 220] on p "Every screen should have one visually dominant primary action, so users can con…" at bounding box center [751, 214] width 762 height 43
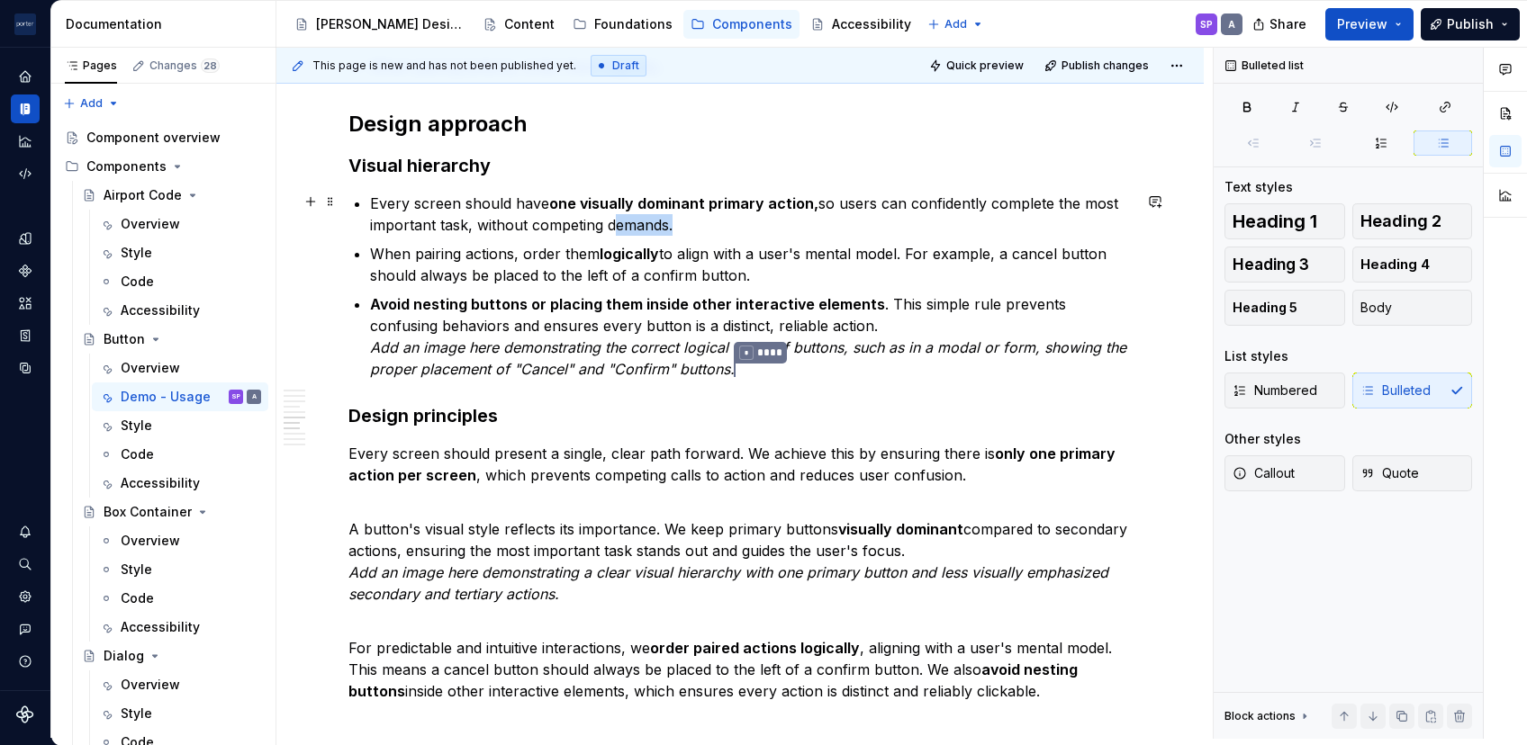
click at [632, 220] on p "Every screen should have one visually dominant primary action, so users can con…" at bounding box center [751, 214] width 762 height 43
click at [663, 465] on p "Every screen should present a single, clear path forward. We achieve this by en…" at bounding box center [739, 475] width 783 height 65
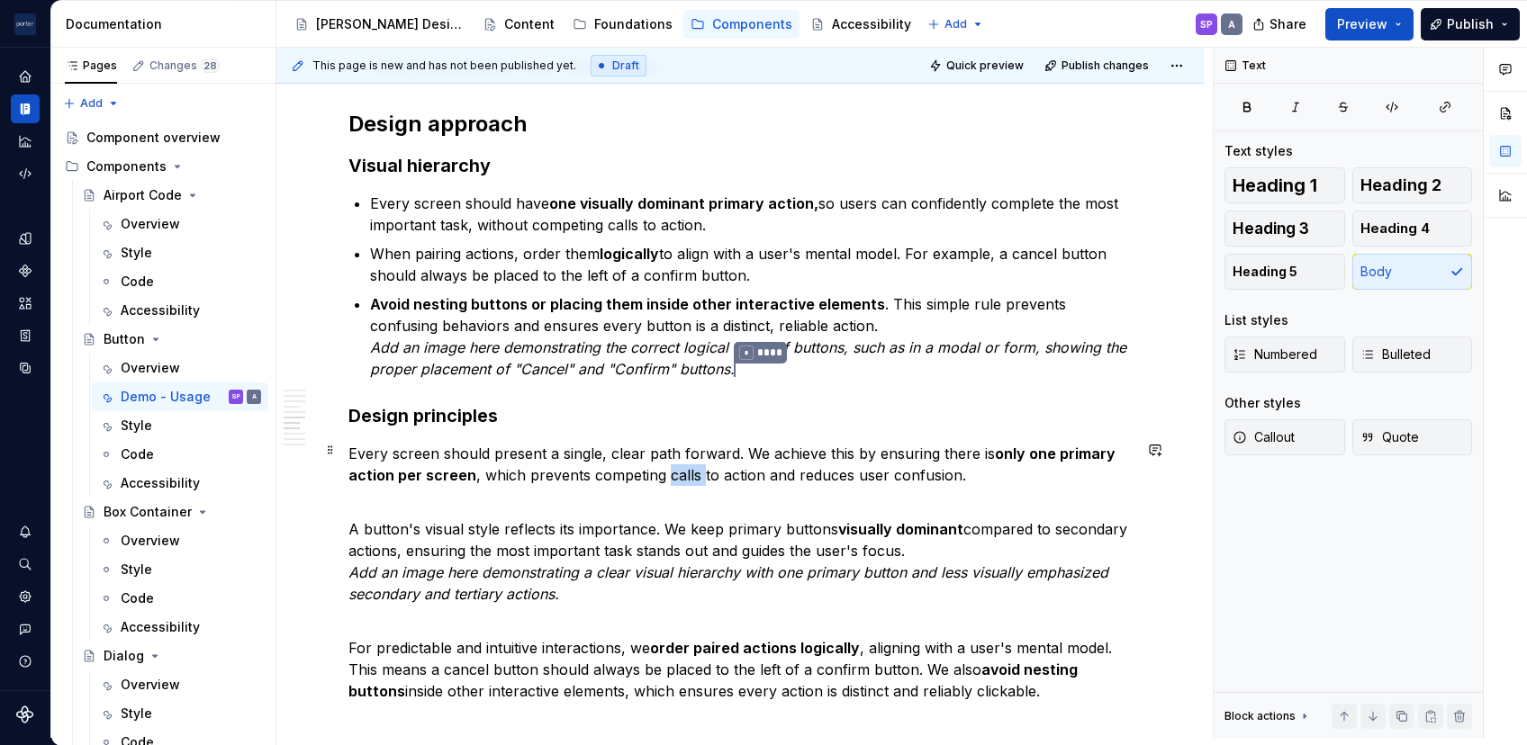
click at [663, 465] on p "Every screen should present a single, clear path forward. We achieve this by en…" at bounding box center [739, 475] width 783 height 65
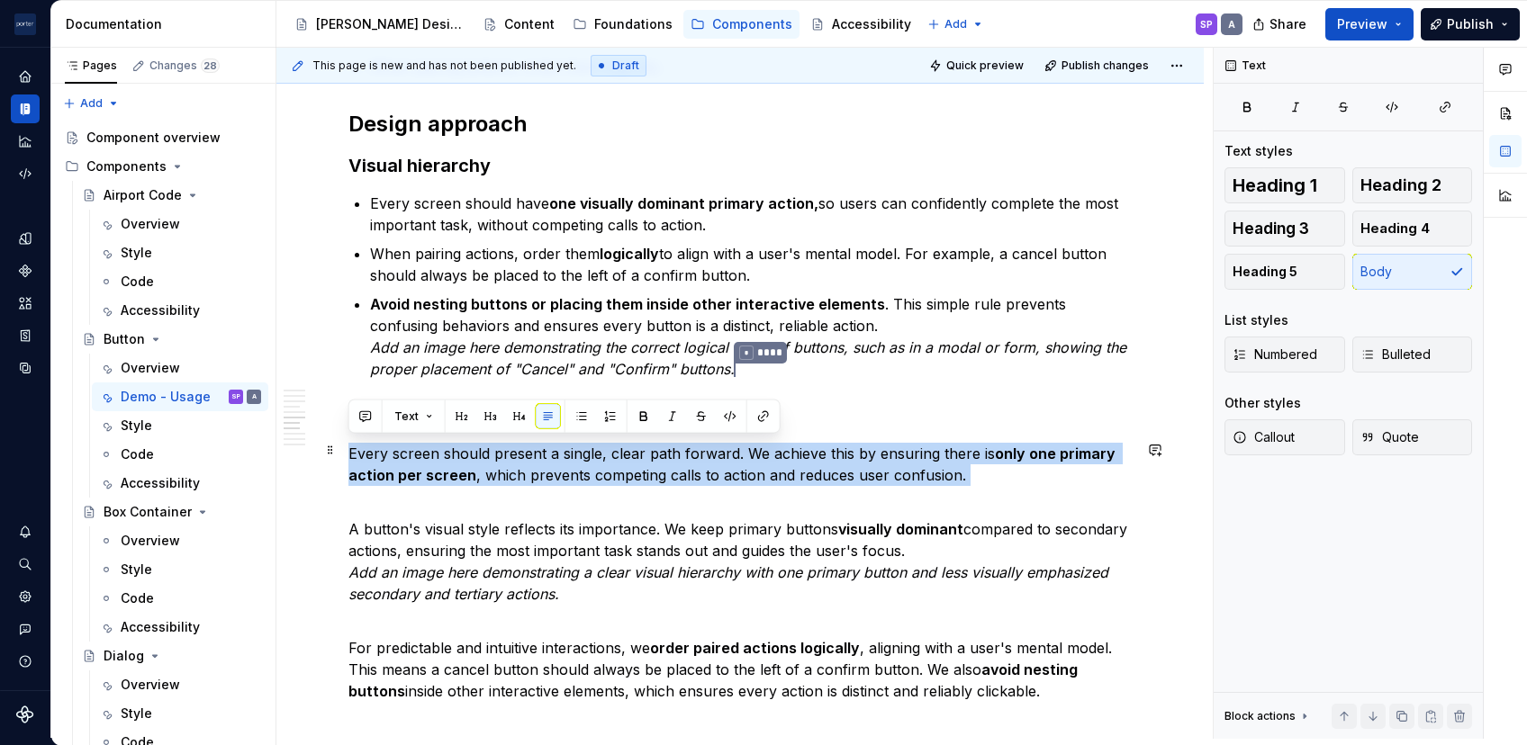
click at [663, 465] on p "Every screen should present a single, clear path forward. We achieve this by en…" at bounding box center [739, 475] width 783 height 65
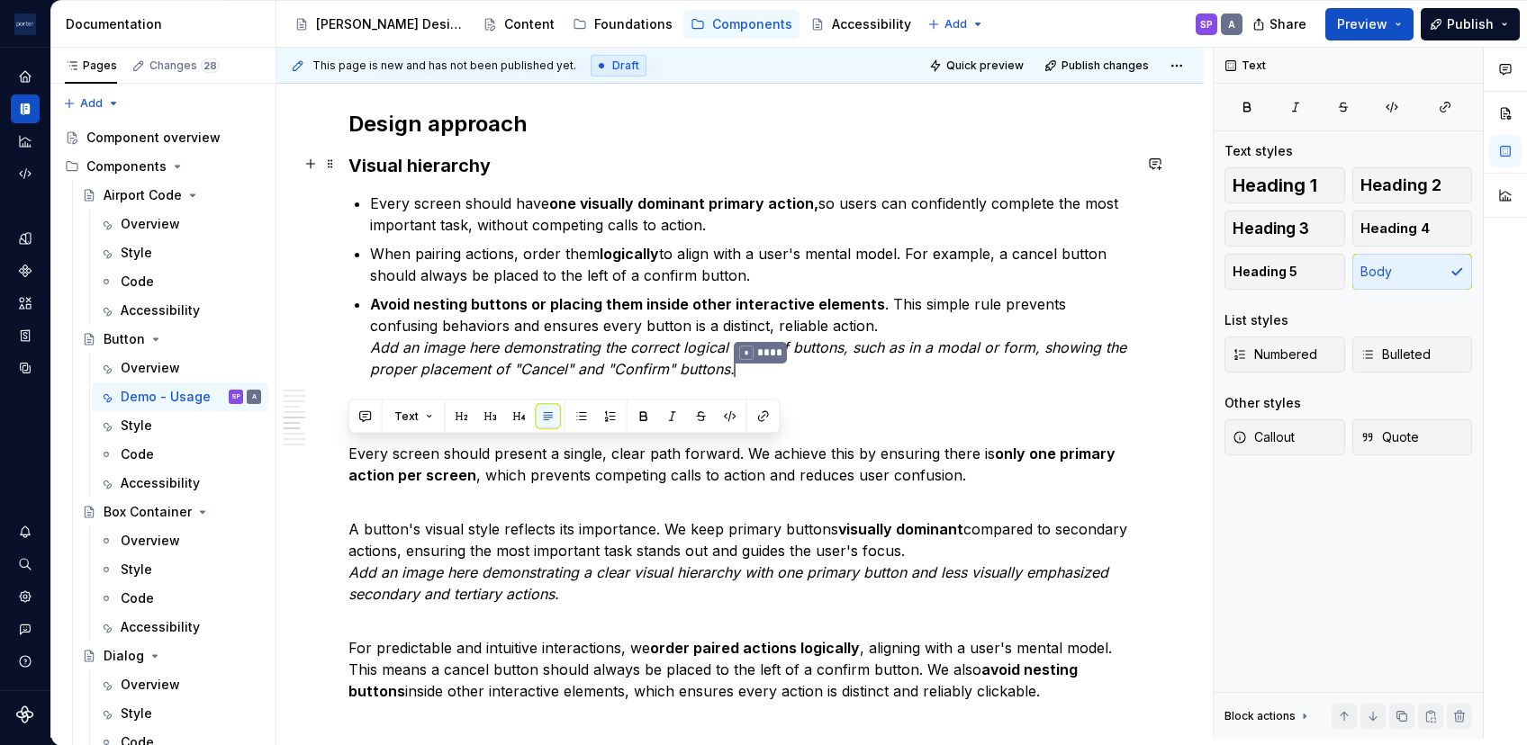
click at [780, 175] on h3 "Visual hierarchy" at bounding box center [739, 165] width 783 height 25
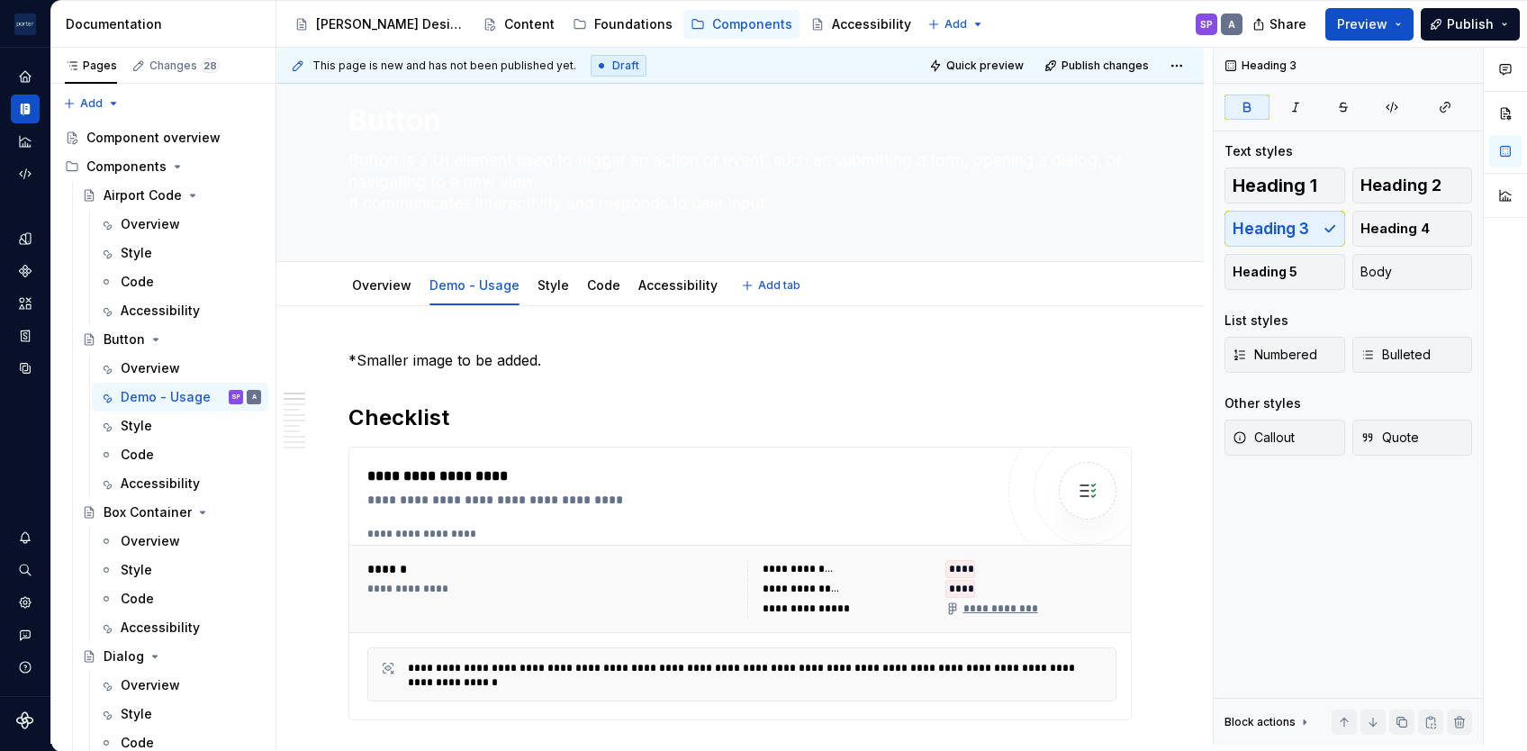
scroll to position [37, 0]
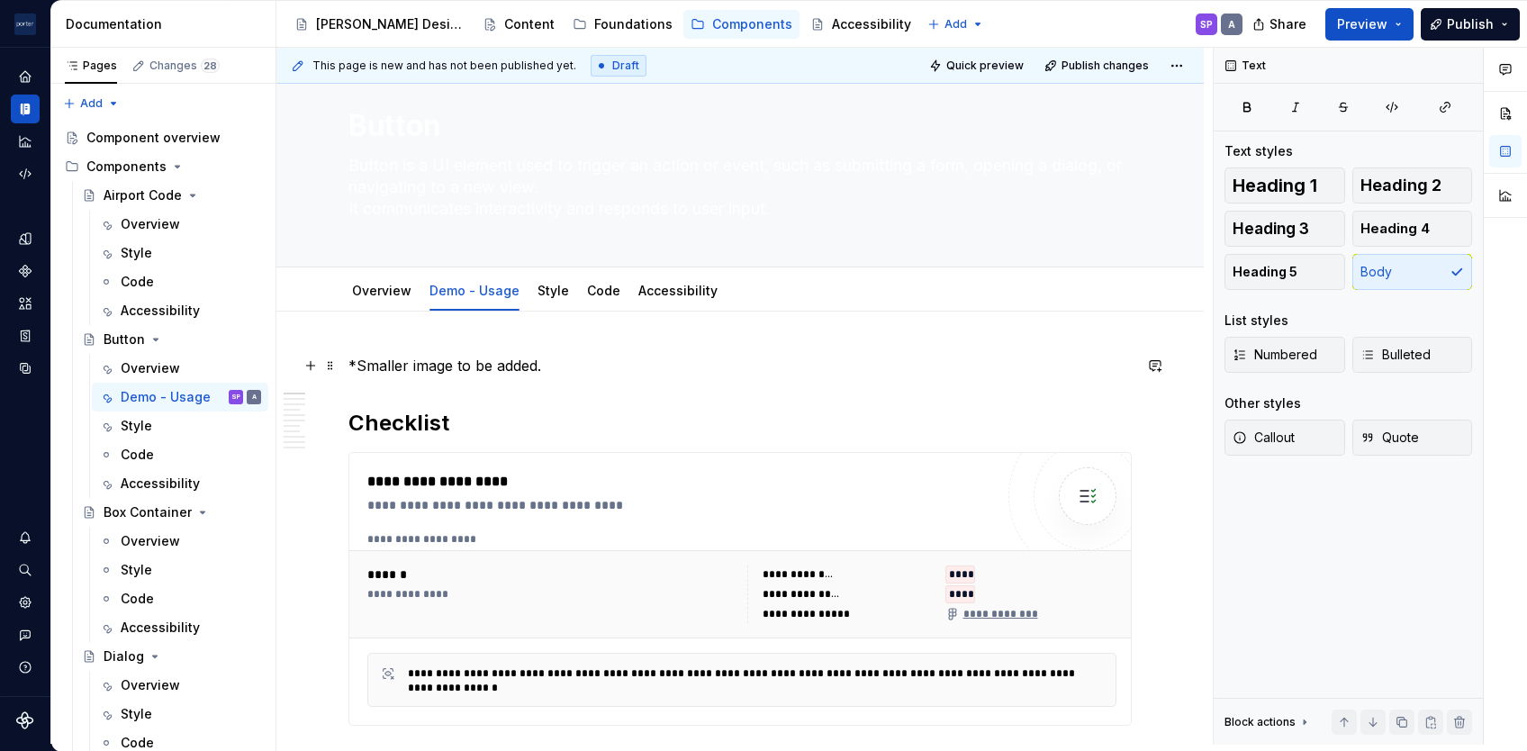
click at [431, 357] on p "*Smaller image to be added." at bounding box center [739, 366] width 783 height 22
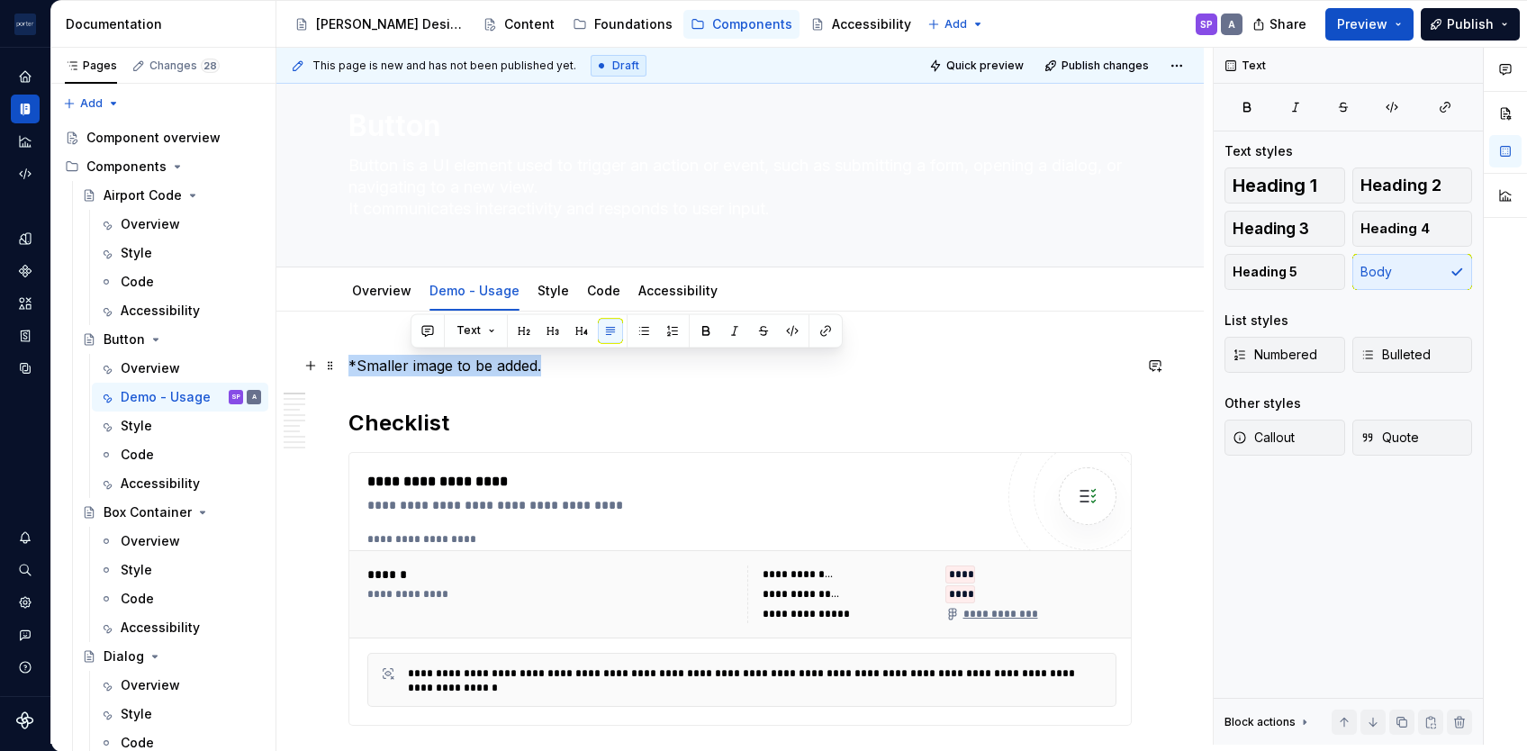
click at [431, 357] on p "*Smaller image to be added." at bounding box center [739, 366] width 783 height 22
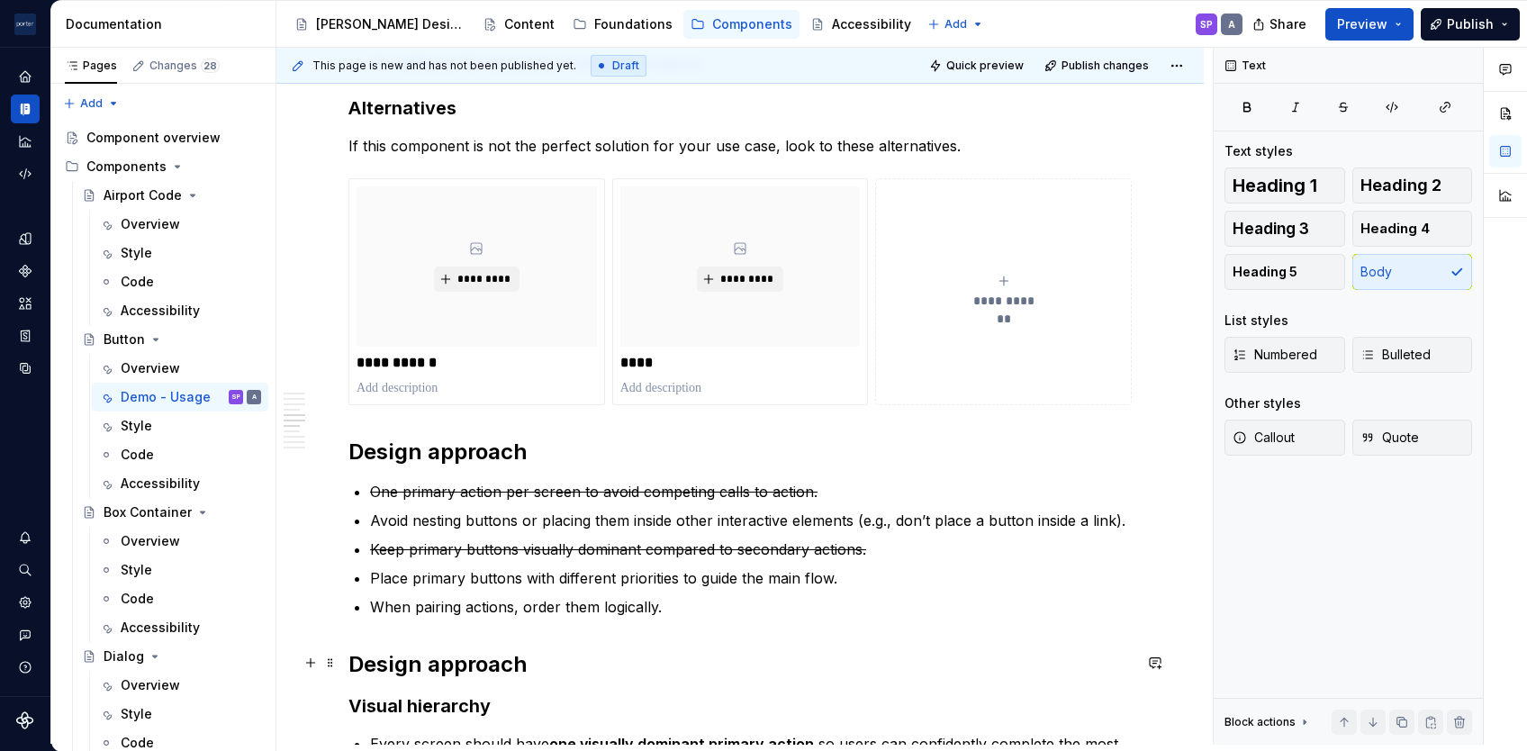
scroll to position [1174, 0]
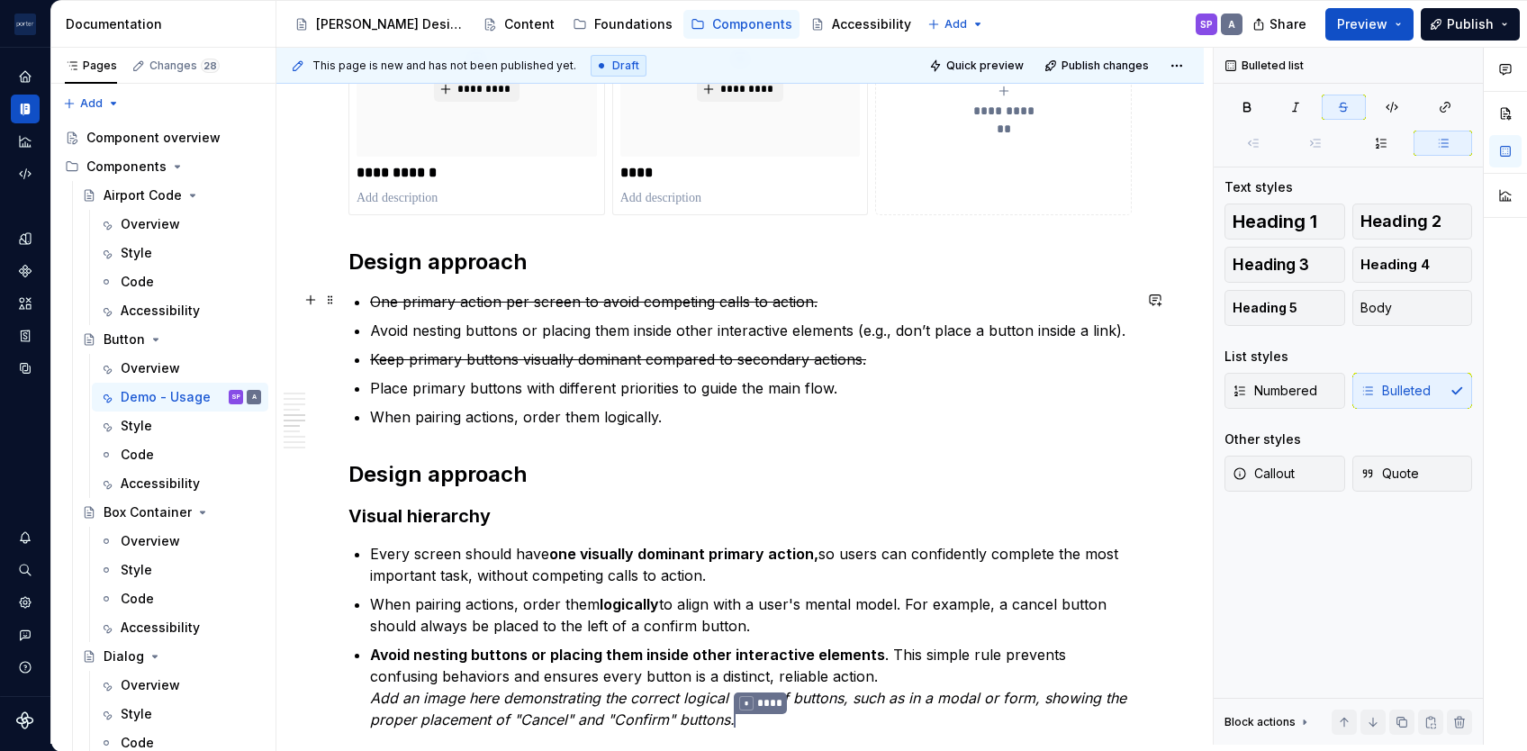
click at [510, 293] on s "One primary action per screen to avoid competing calls to action." at bounding box center [593, 302] width 447 height 18
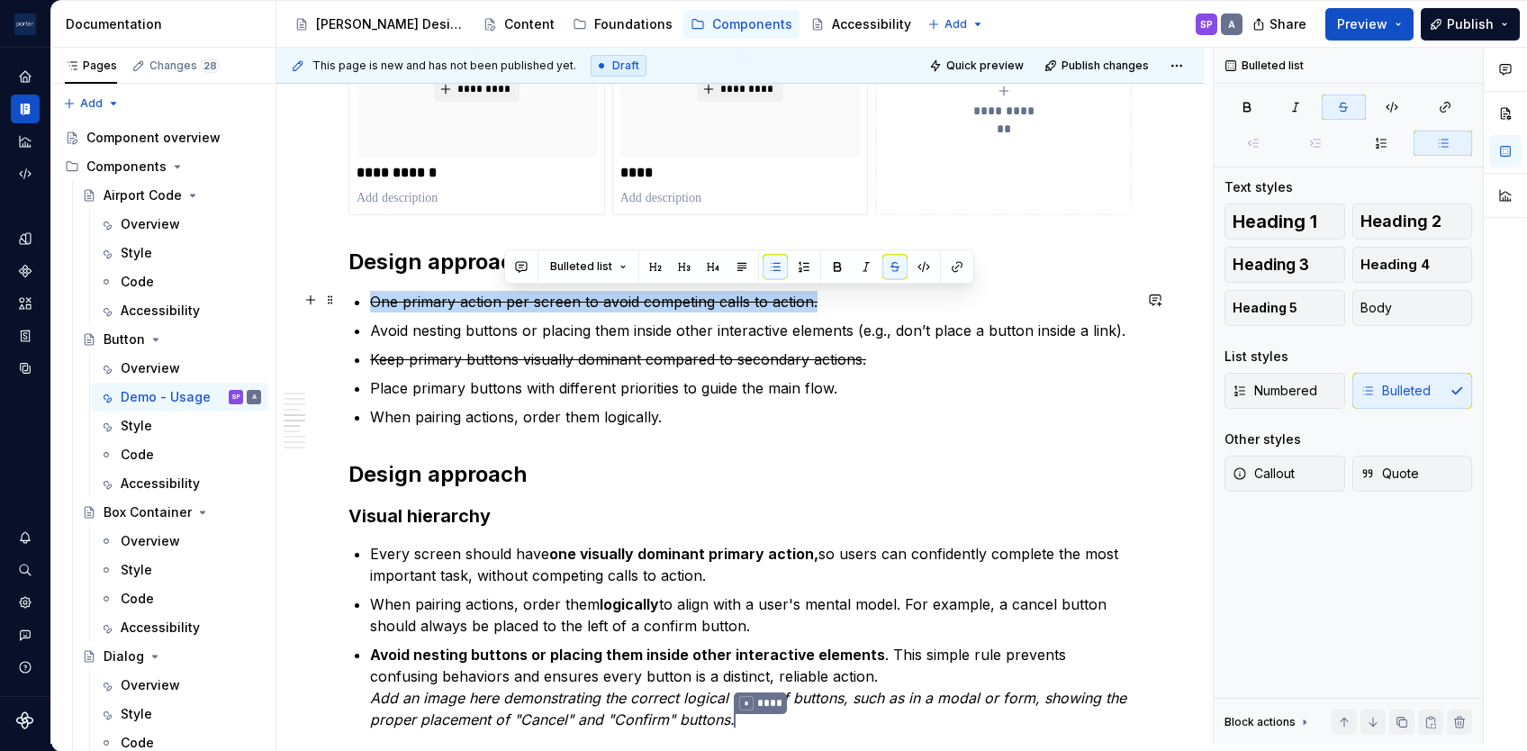
click at [510, 293] on s "One primary action per screen to avoid competing calls to action." at bounding box center [593, 302] width 447 height 18
click at [761, 259] on button "button" at bounding box center [760, 266] width 25 height 25
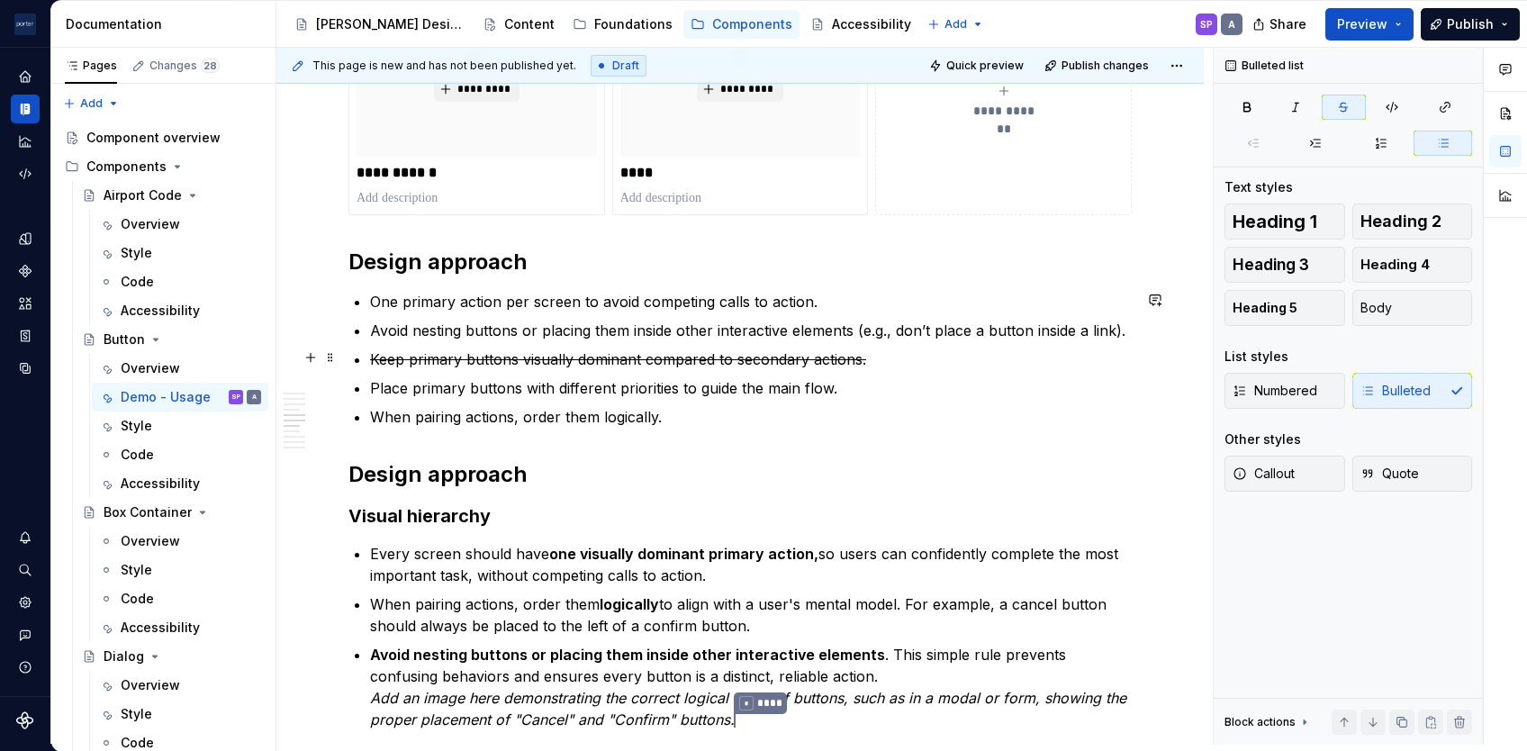
click at [702, 354] on s "Keep primary buttons visually dominant compared to secondary actions." at bounding box center [618, 359] width 496 height 18
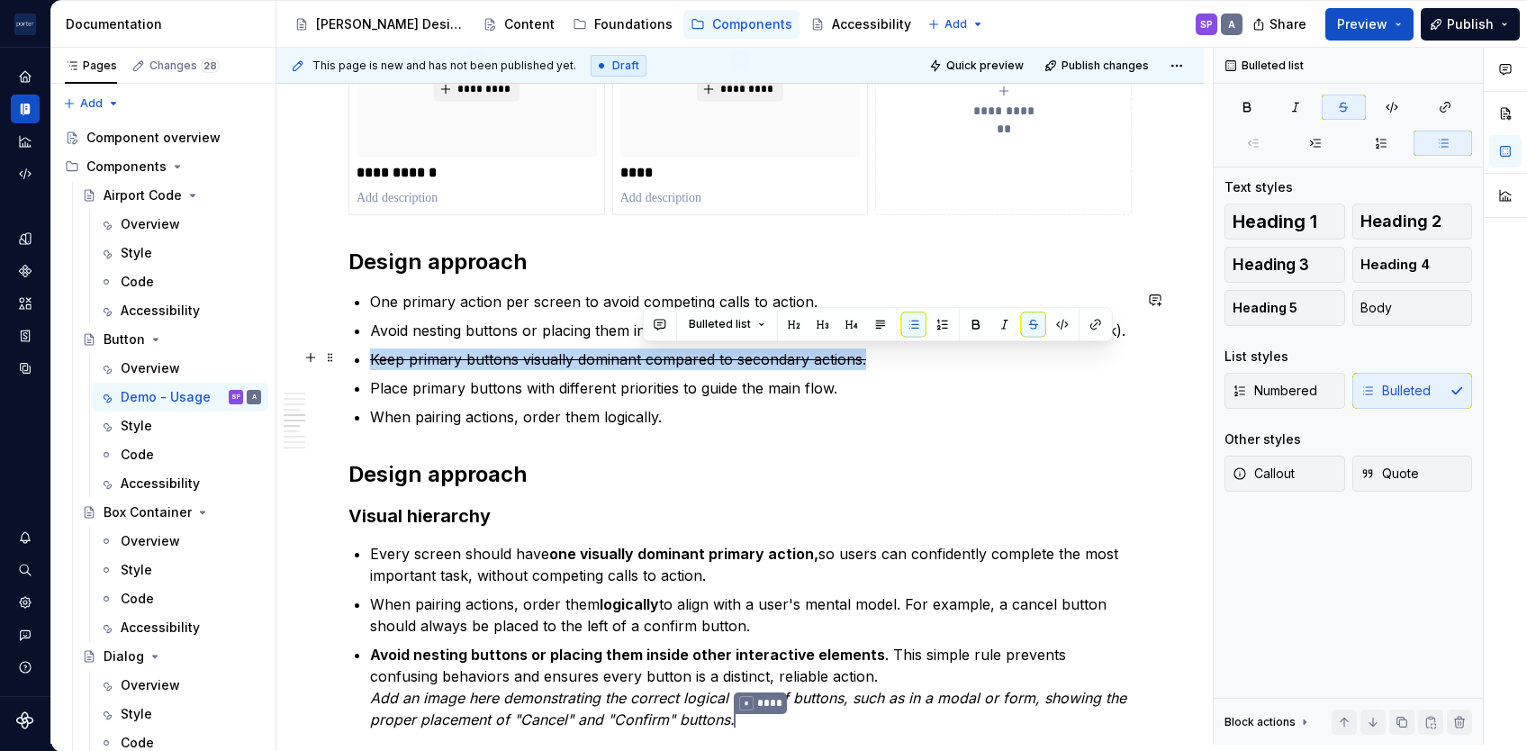
click at [702, 354] on s "Keep primary buttons visually dominant compared to secondary actions." at bounding box center [618, 359] width 496 height 18
click at [764, 313] on button "button" at bounding box center [760, 323] width 25 height 25
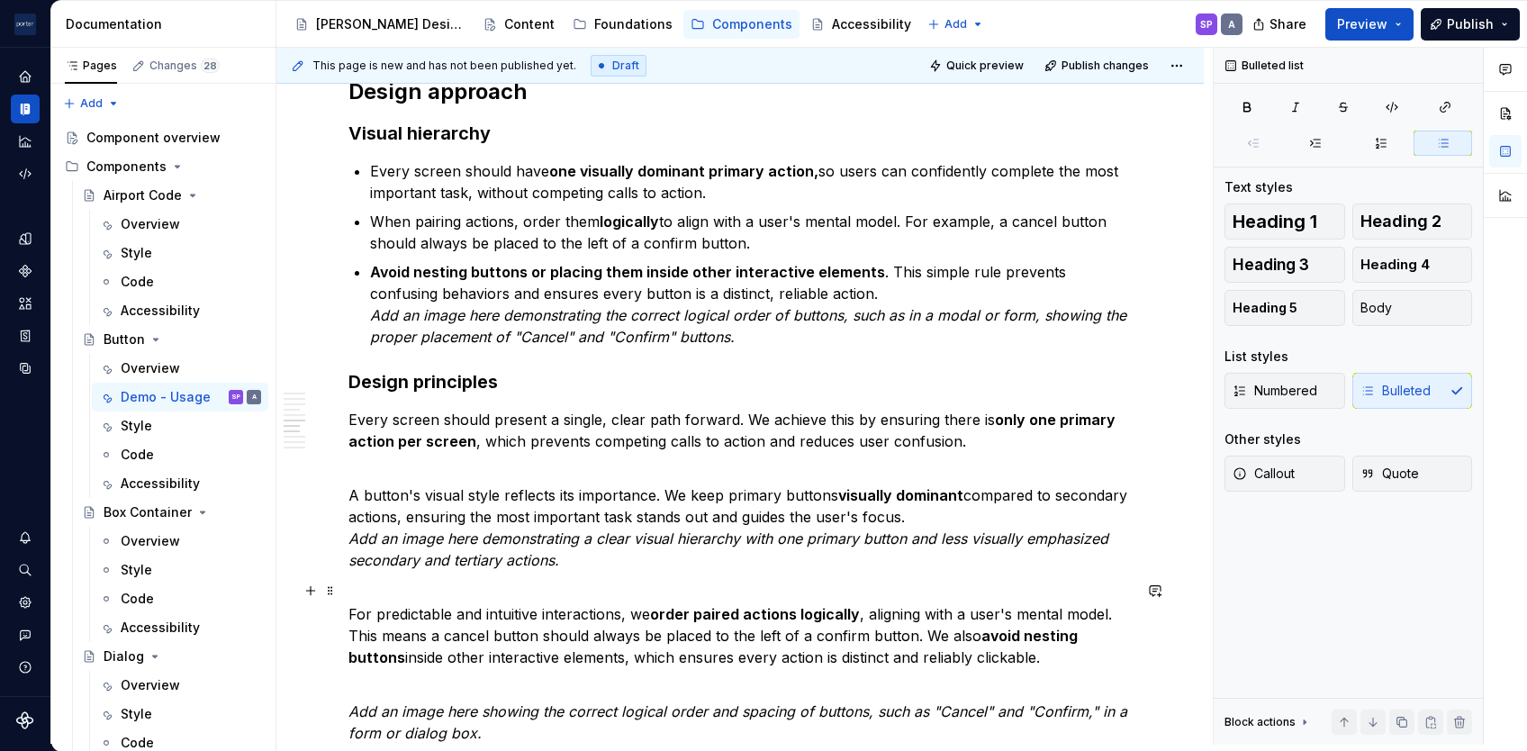
scroll to position [1696, 0]
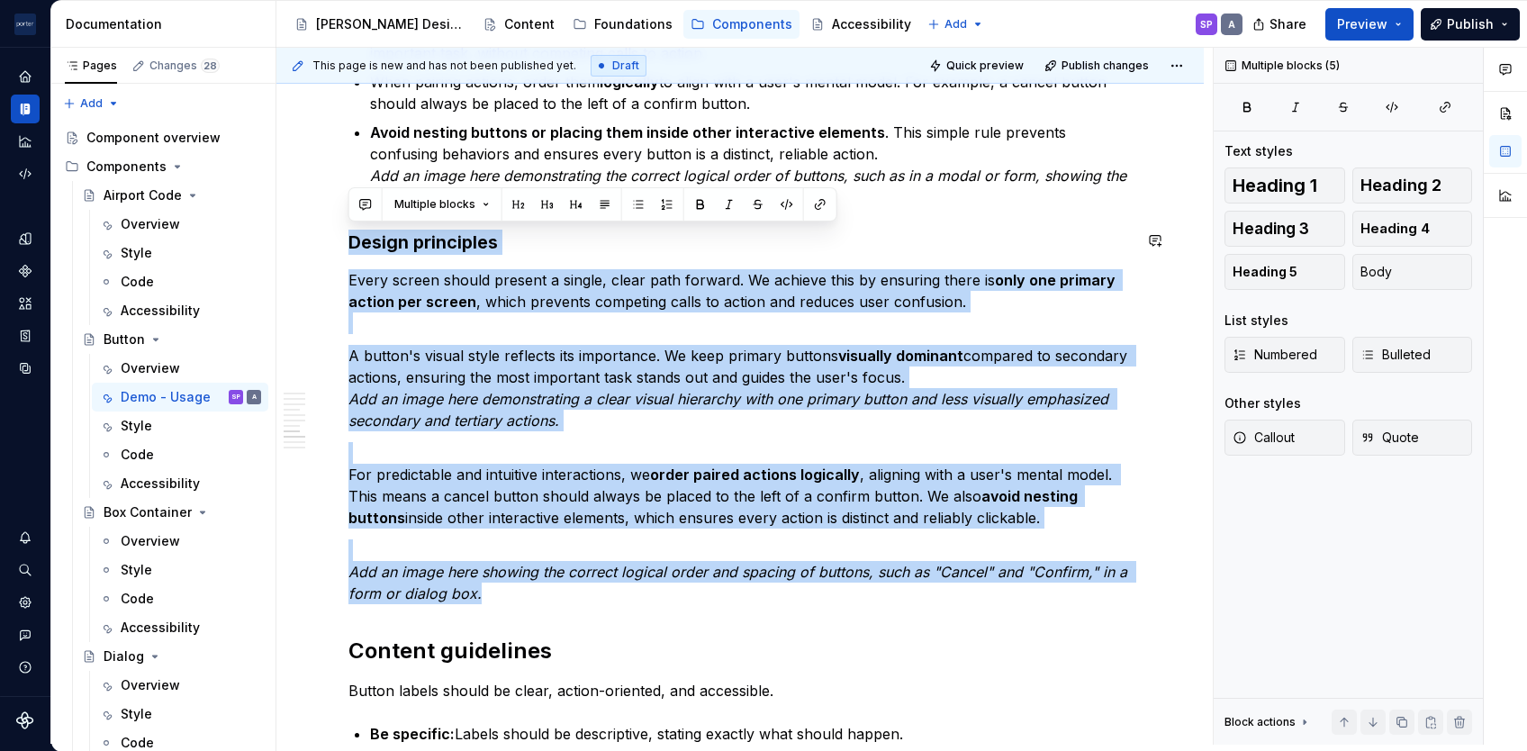
click at [348, 226] on div "**********" at bounding box center [739, 57] width 783 height 2723
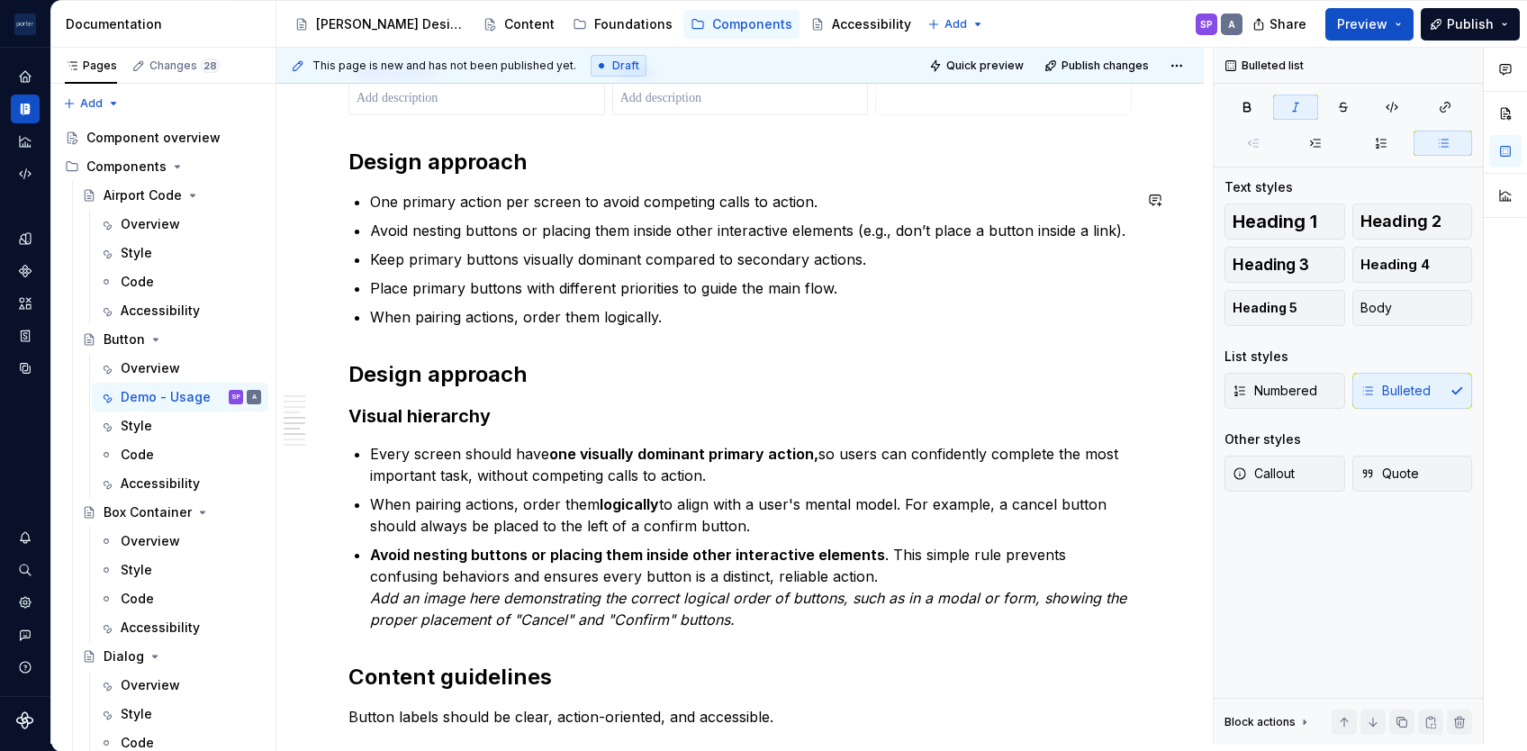
scroll to position [1275, 0]
click at [386, 415] on strong "Visual hierarchy" at bounding box center [419, 415] width 142 height 22
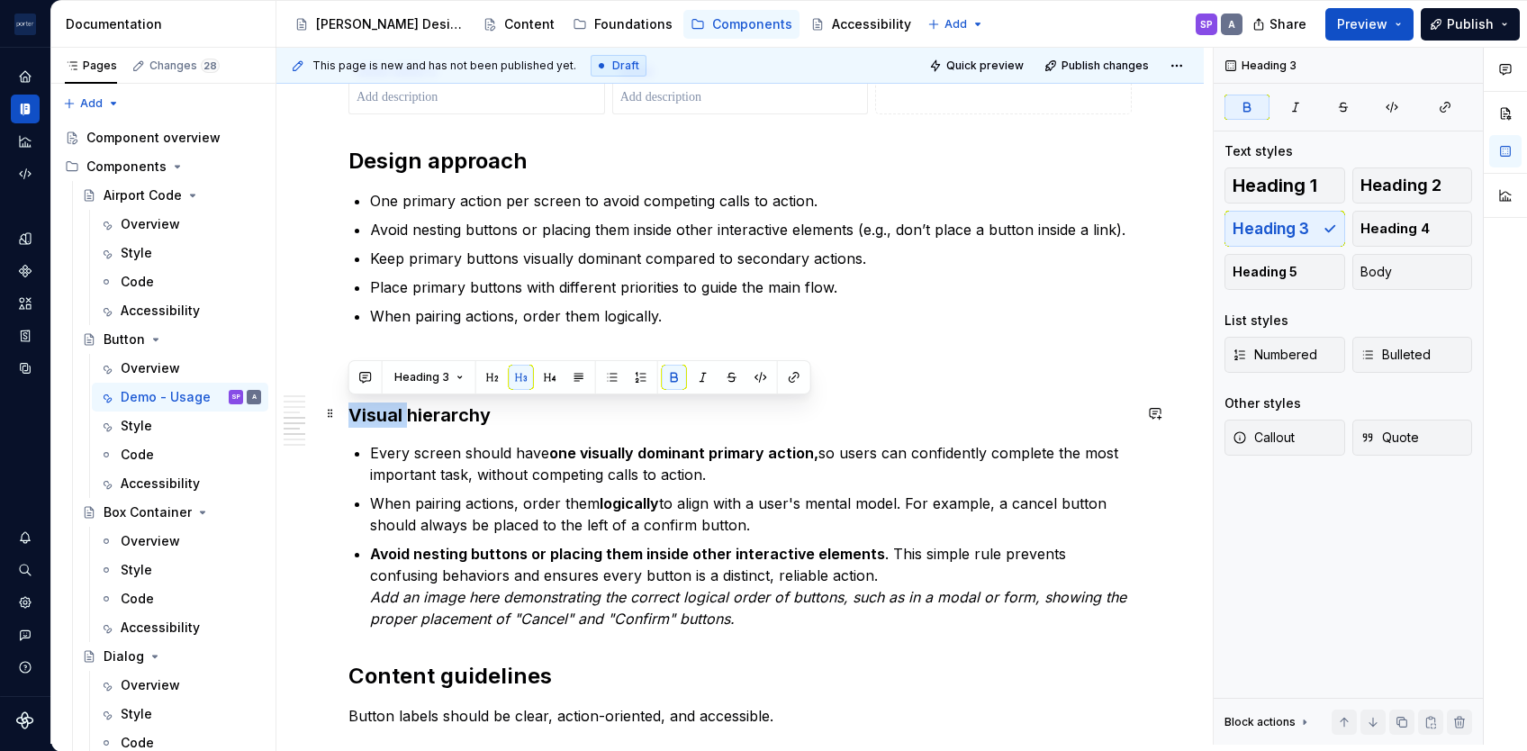
click at [386, 415] on strong "Visual hierarchy" at bounding box center [419, 415] width 142 height 22
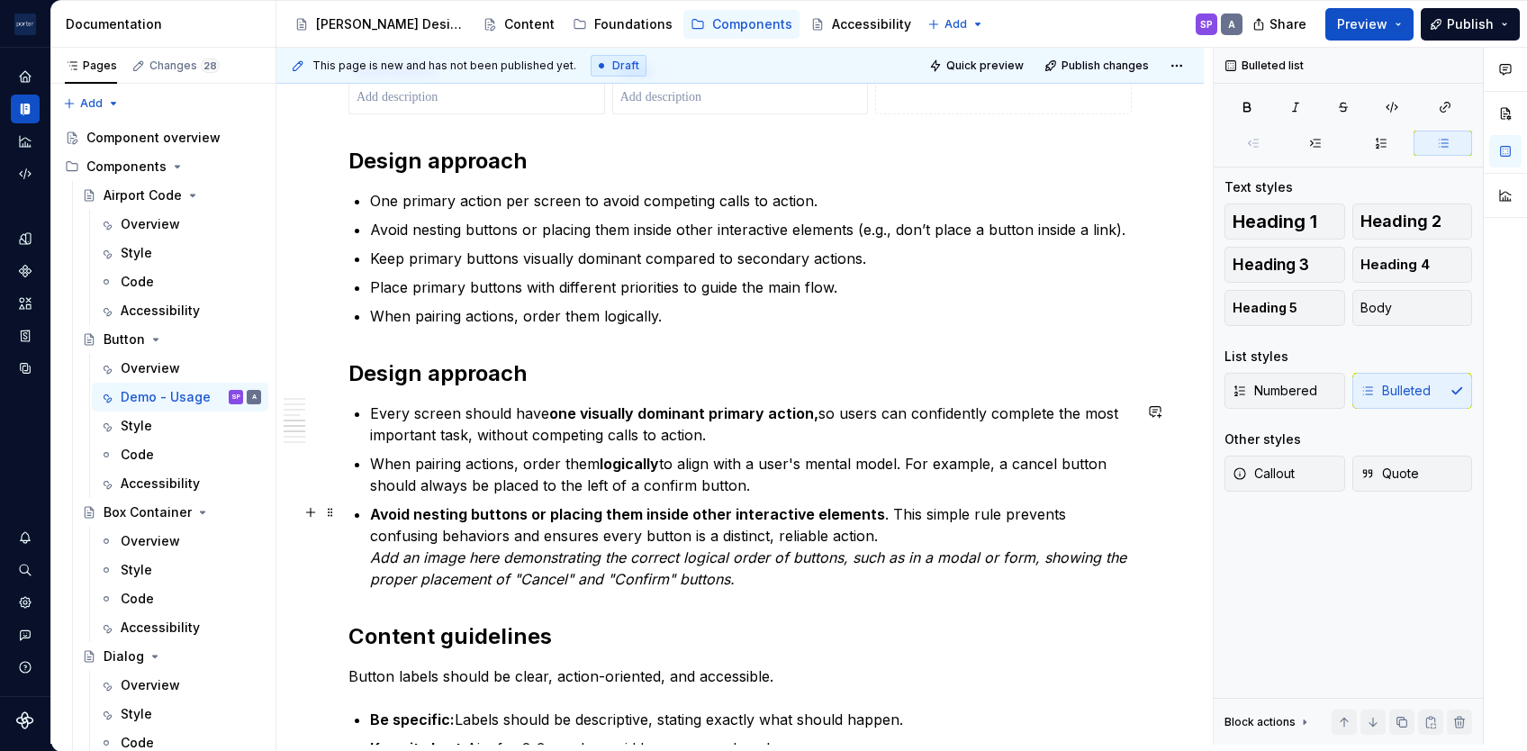
click at [496, 526] on p "Avoid nesting buttons or placing them inside other interactive elements . This …" at bounding box center [751, 546] width 762 height 86
click at [841, 528] on p "Avoid nesting buttons or placing them inside other interactive elements . This …" at bounding box center [751, 546] width 762 height 86
click at [803, 445] on ul "Every screen should have one visually dominant primary action, so users can con…" at bounding box center [751, 495] width 762 height 187
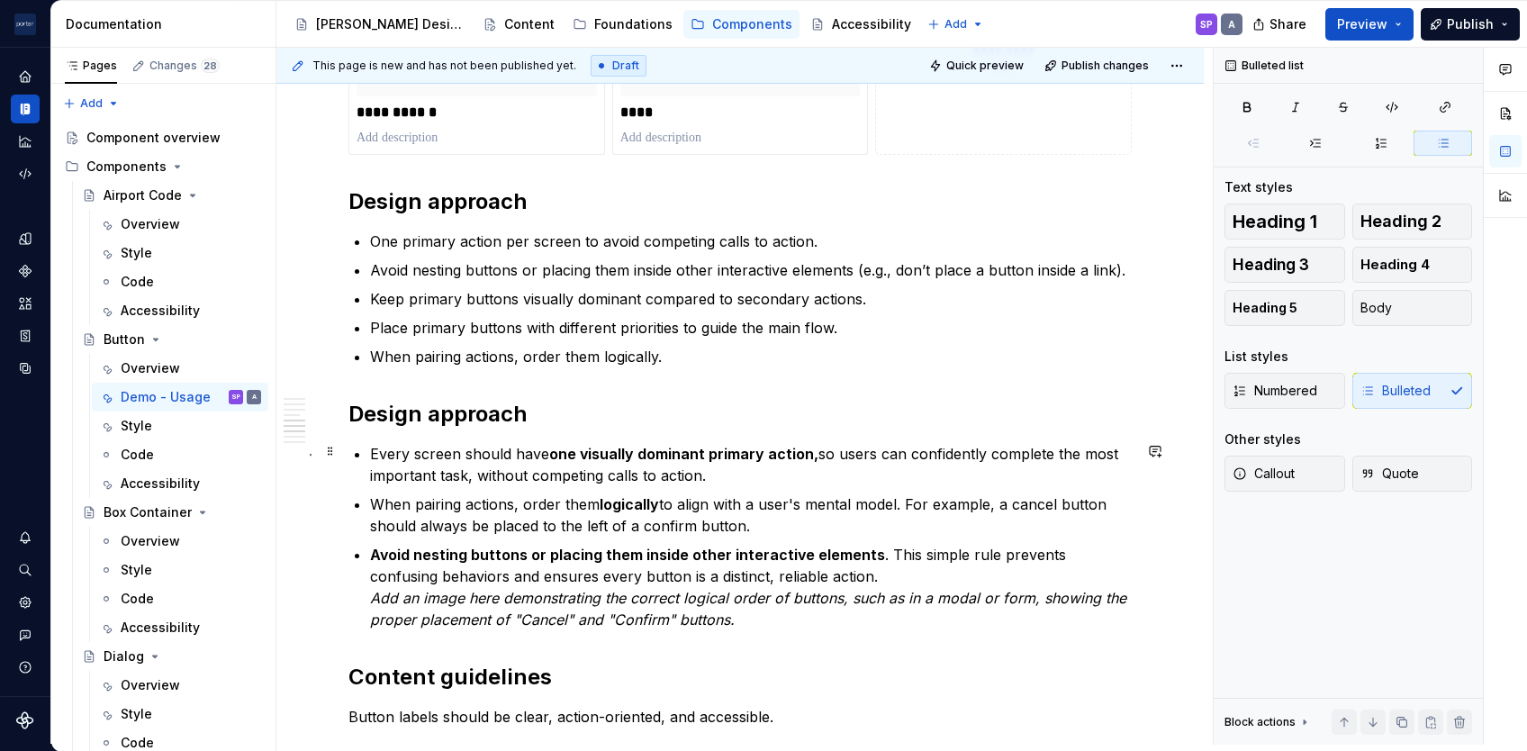
click at [313, 464] on div "**********" at bounding box center [739, 372] width 927 height 2596
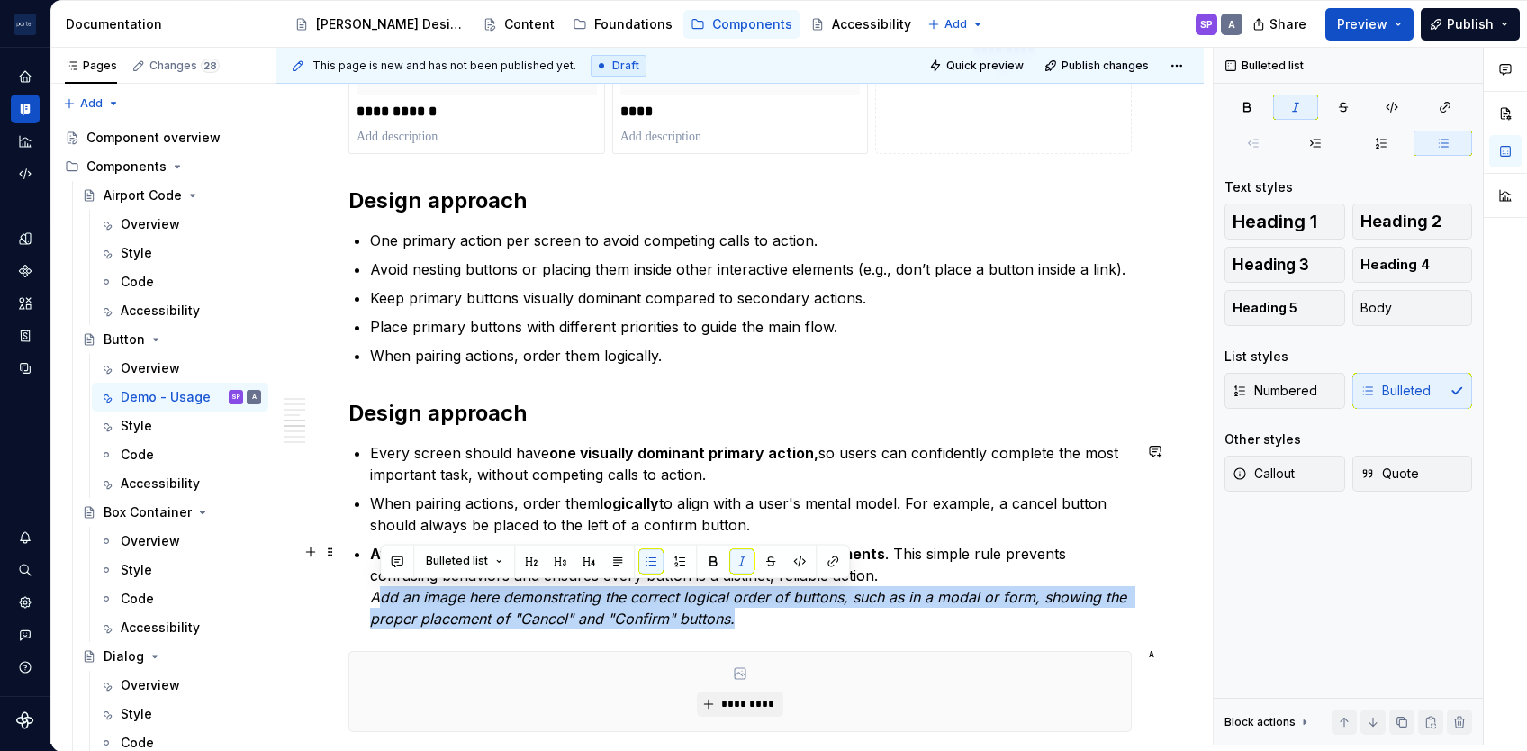
drag, startPoint x: 750, startPoint y: 610, endPoint x: 375, endPoint y: 589, distance: 376.0
click at [375, 589] on p "Avoid nesting buttons or placing them inside other interactive elements . This …" at bounding box center [751, 586] width 762 height 86
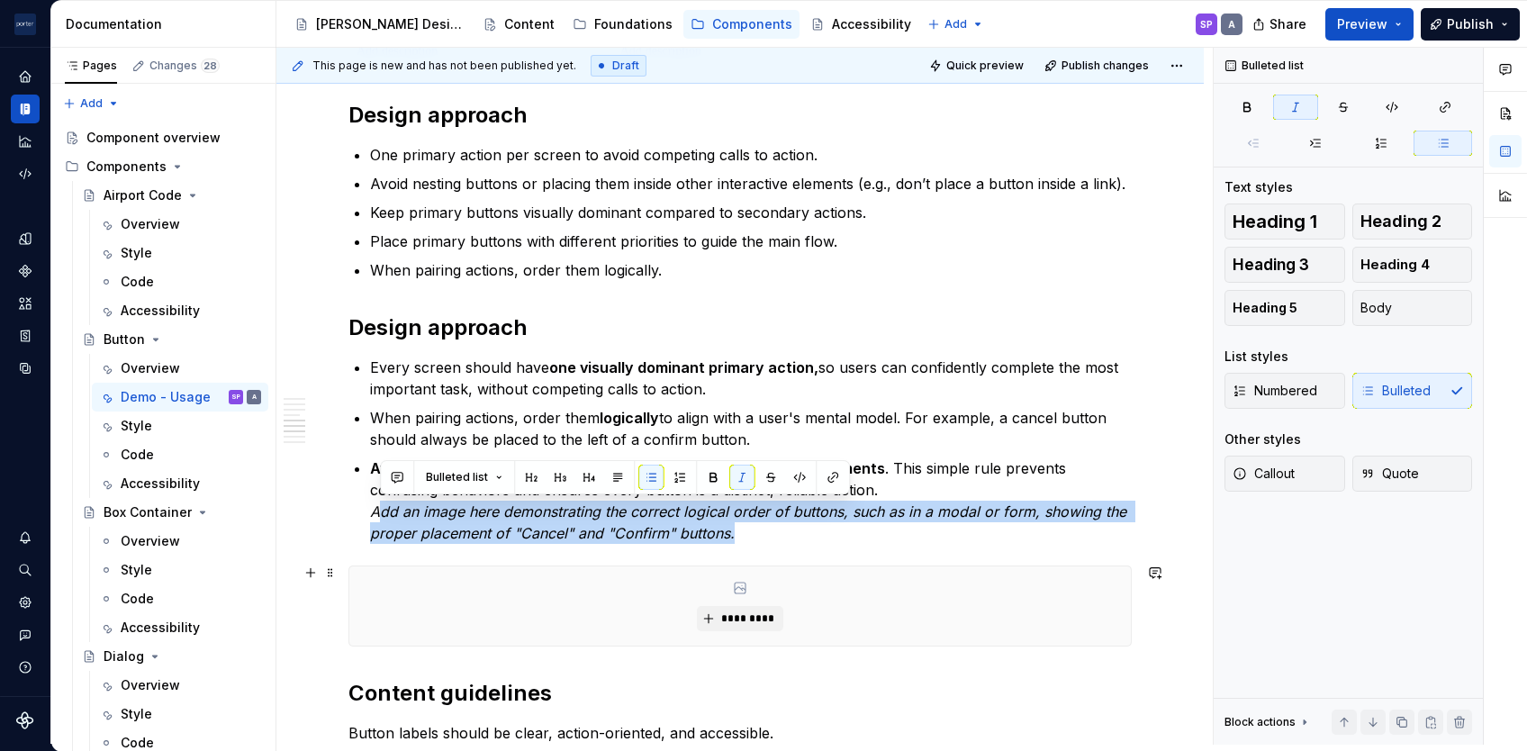
scroll to position [1323, 0]
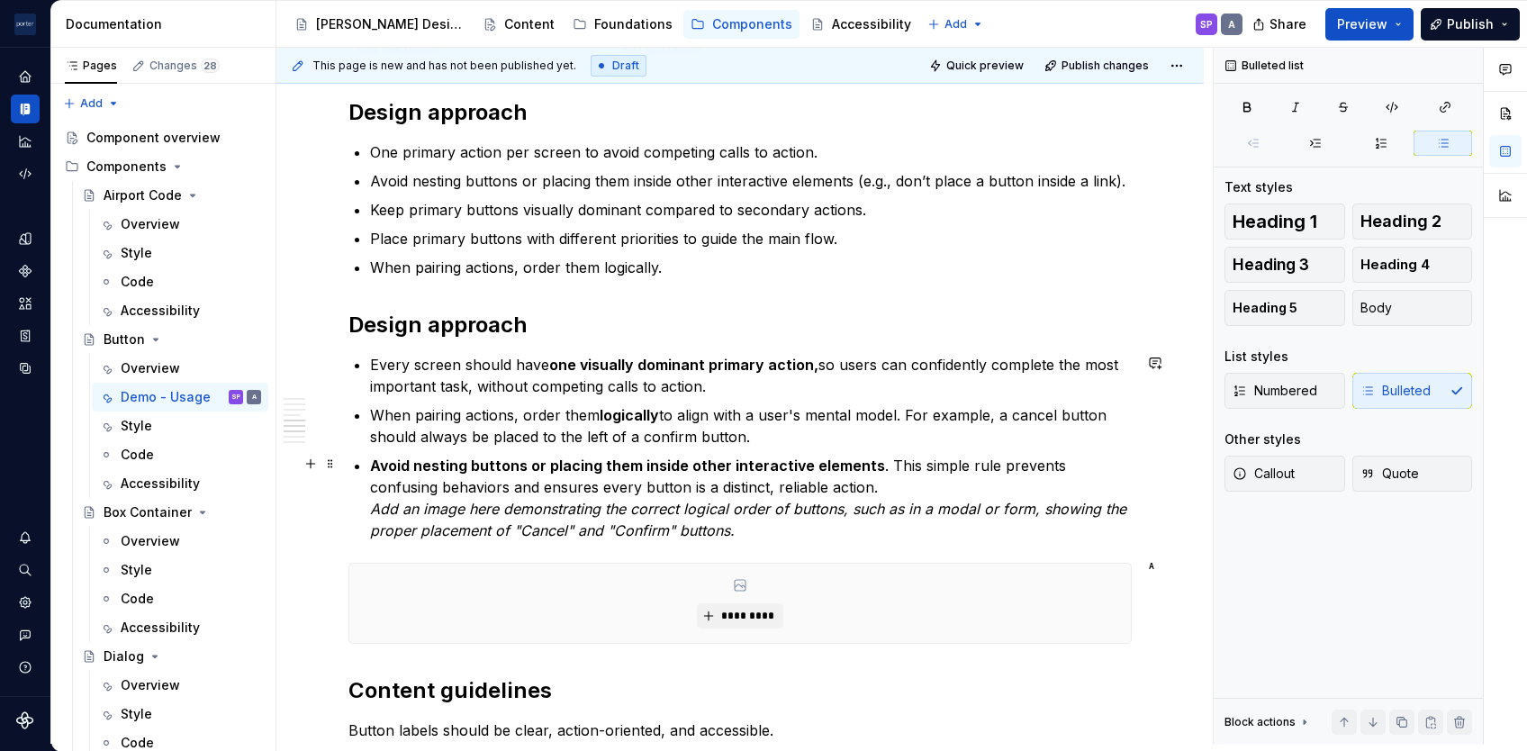
click at [367, 504] on div "**********" at bounding box center [739, 252] width 783 height 2369
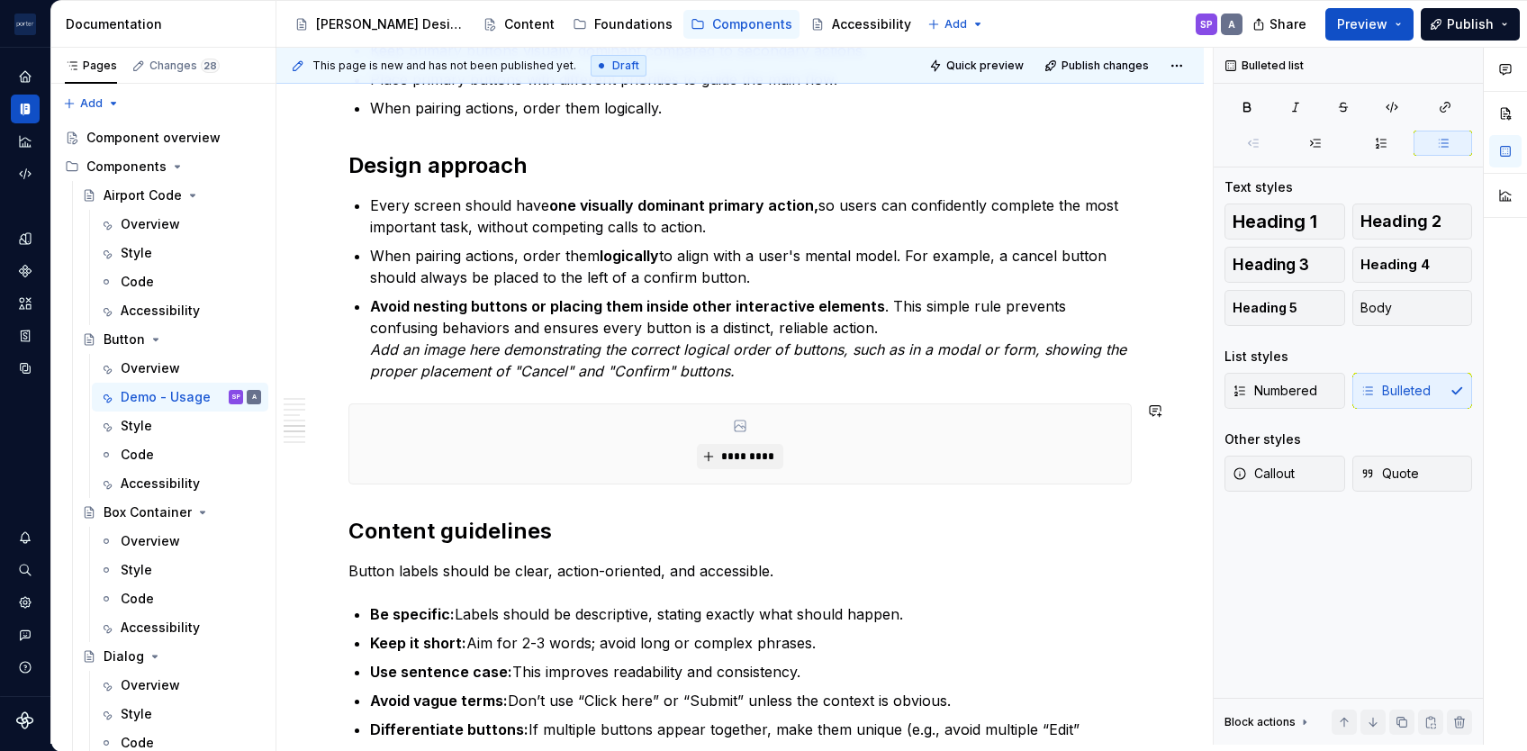
scroll to position [1486, 0]
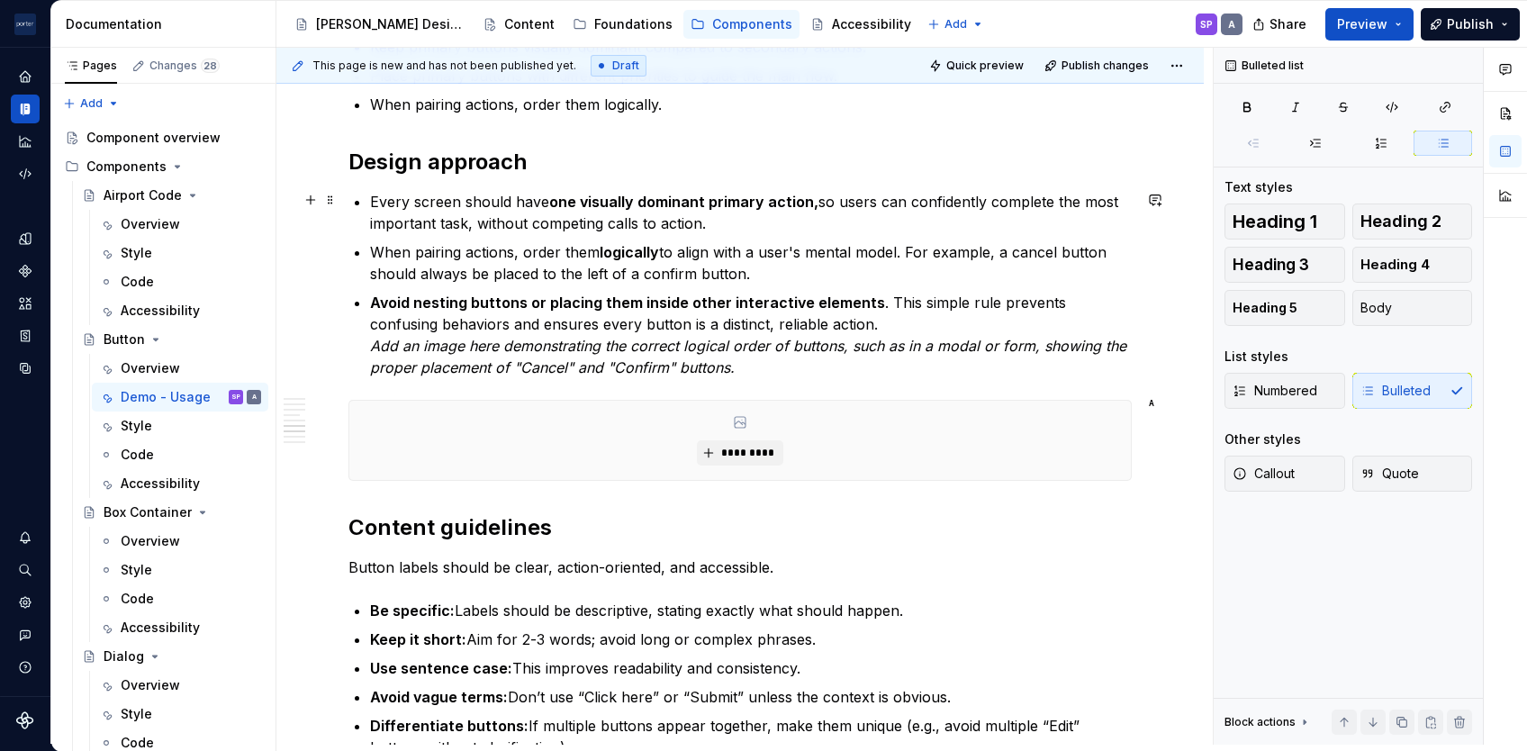
click at [613, 220] on p "Every screen should have one visually dominant primary action, so users can con…" at bounding box center [751, 212] width 762 height 43
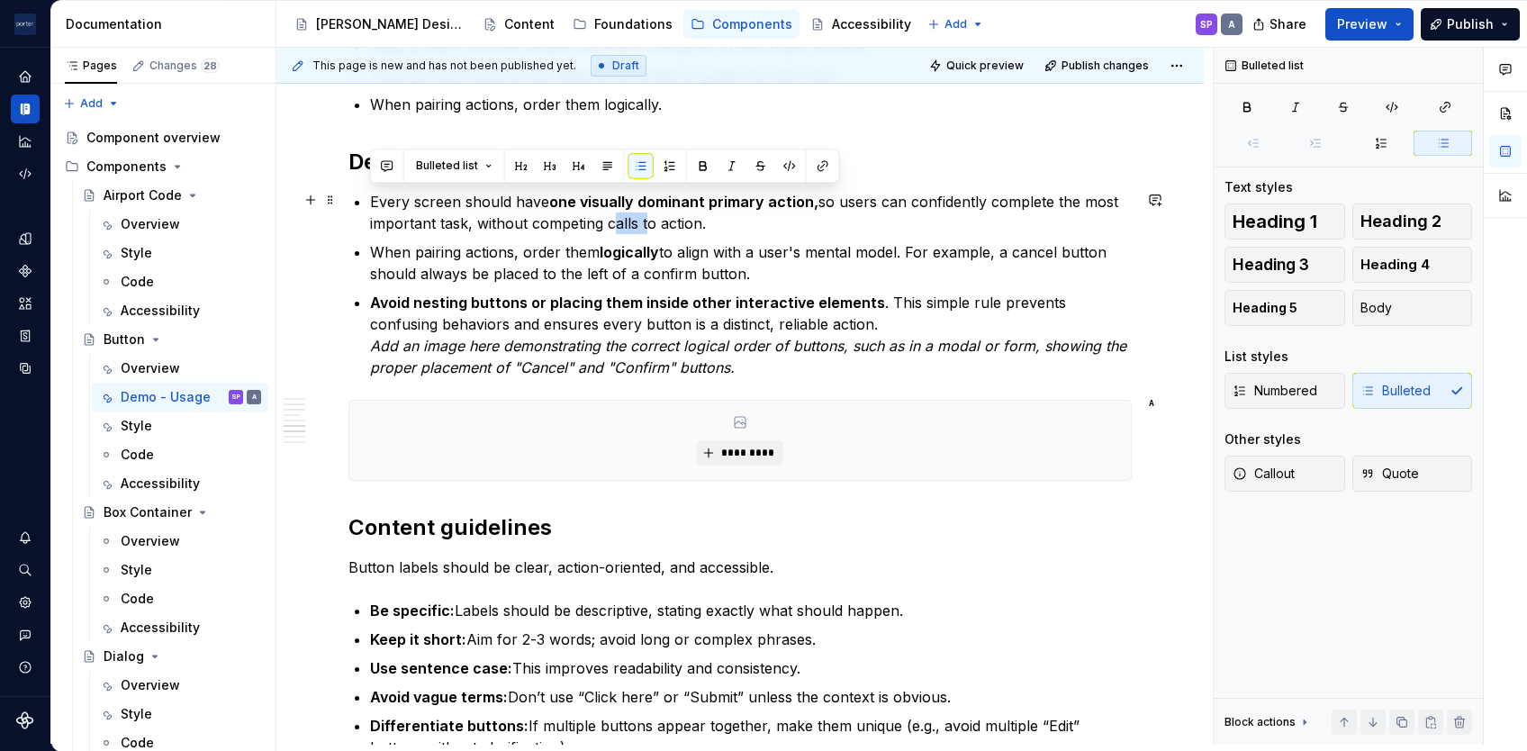
click at [613, 220] on p "Every screen should have one visually dominant primary action, so users can con…" at bounding box center [751, 212] width 762 height 43
click at [546, 302] on strong "Avoid nesting buttons or placing them inside other interactive elements" at bounding box center [627, 302] width 515 height 18
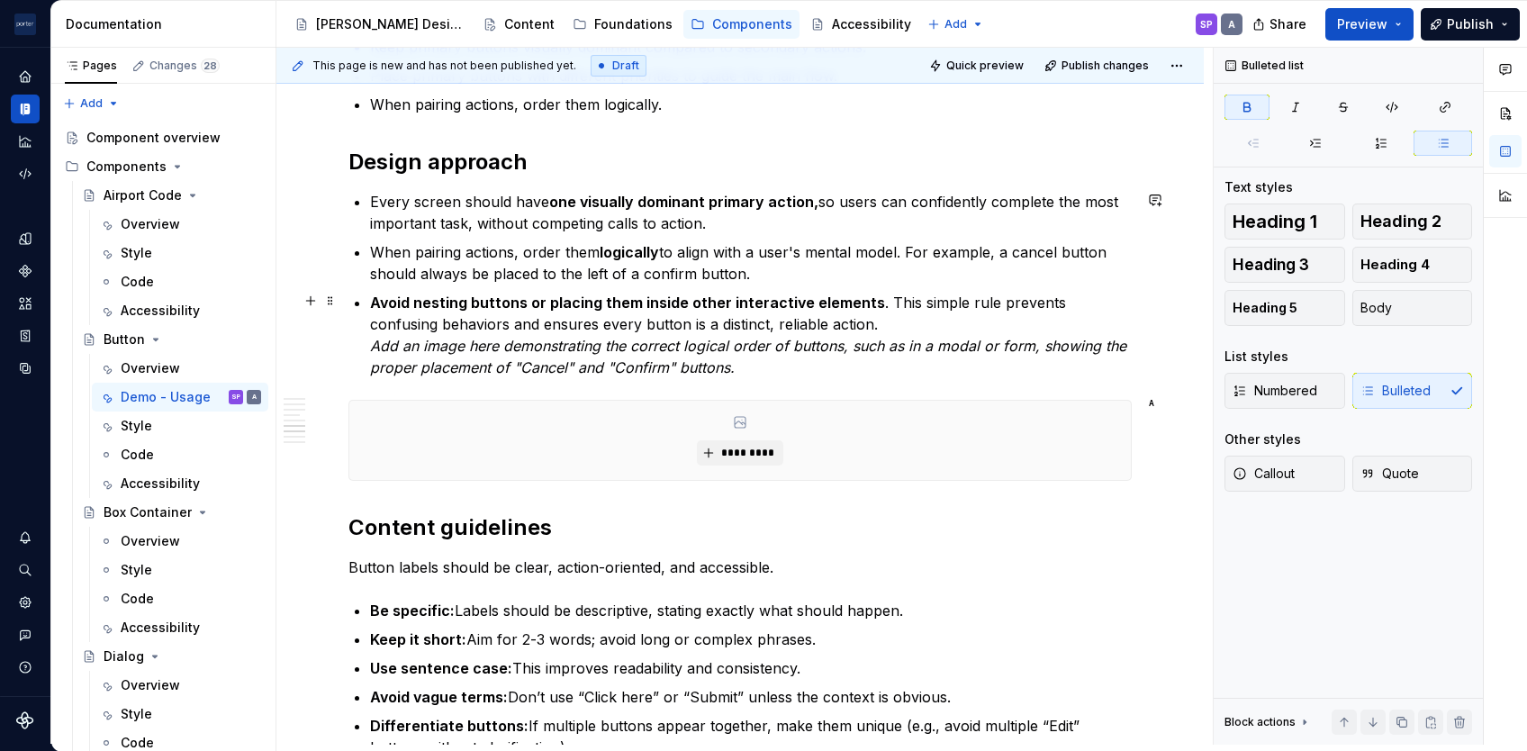
scroll to position [1729, 0]
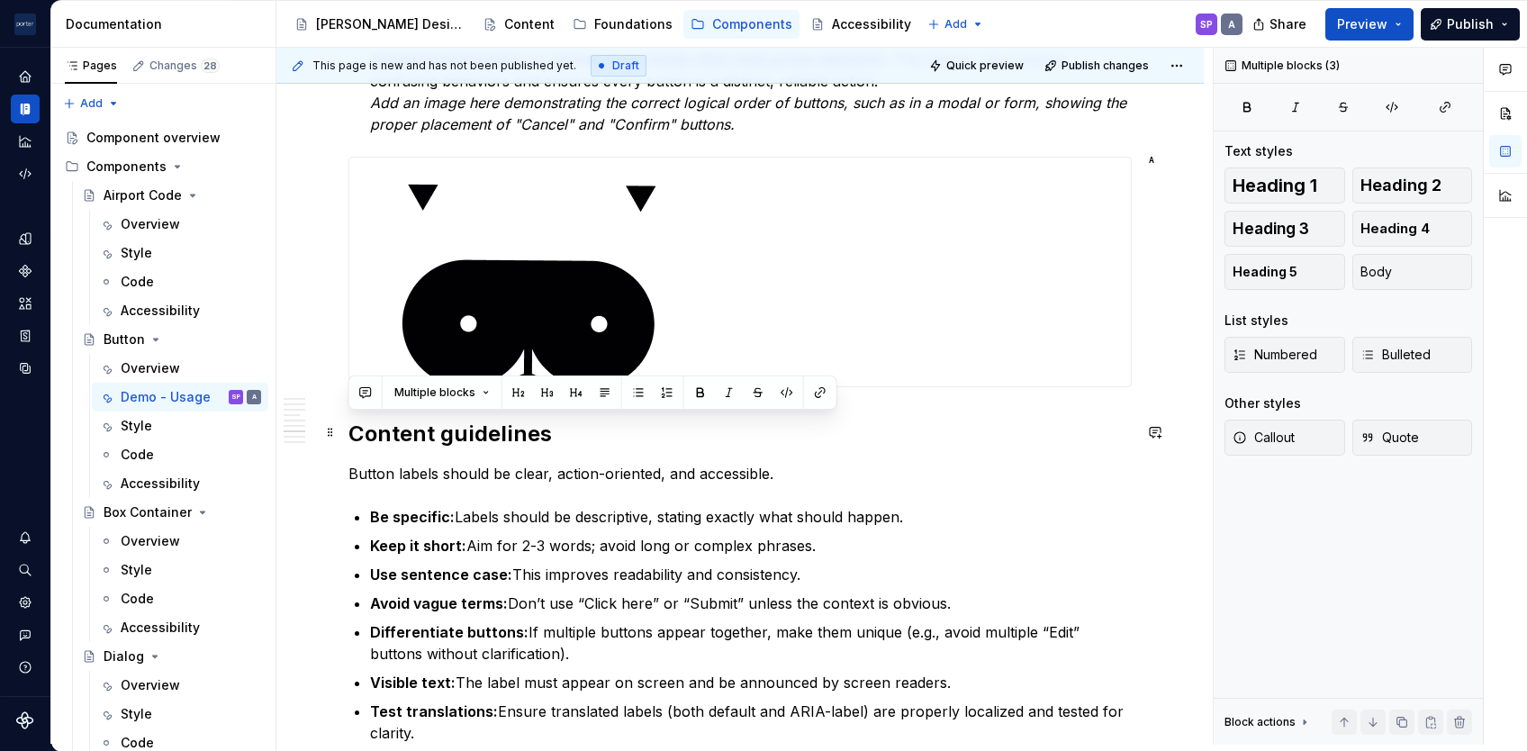
drag, startPoint x: 449, startPoint y: 589, endPoint x: 343, endPoint y: 435, distance: 187.0
click at [343, 435] on div "**********" at bounding box center [739, 23] width 927 height 2808
click at [548, 552] on p "Keep it short: Aim for 2-3 words; avoid long or complex phrases." at bounding box center [751, 546] width 762 height 22
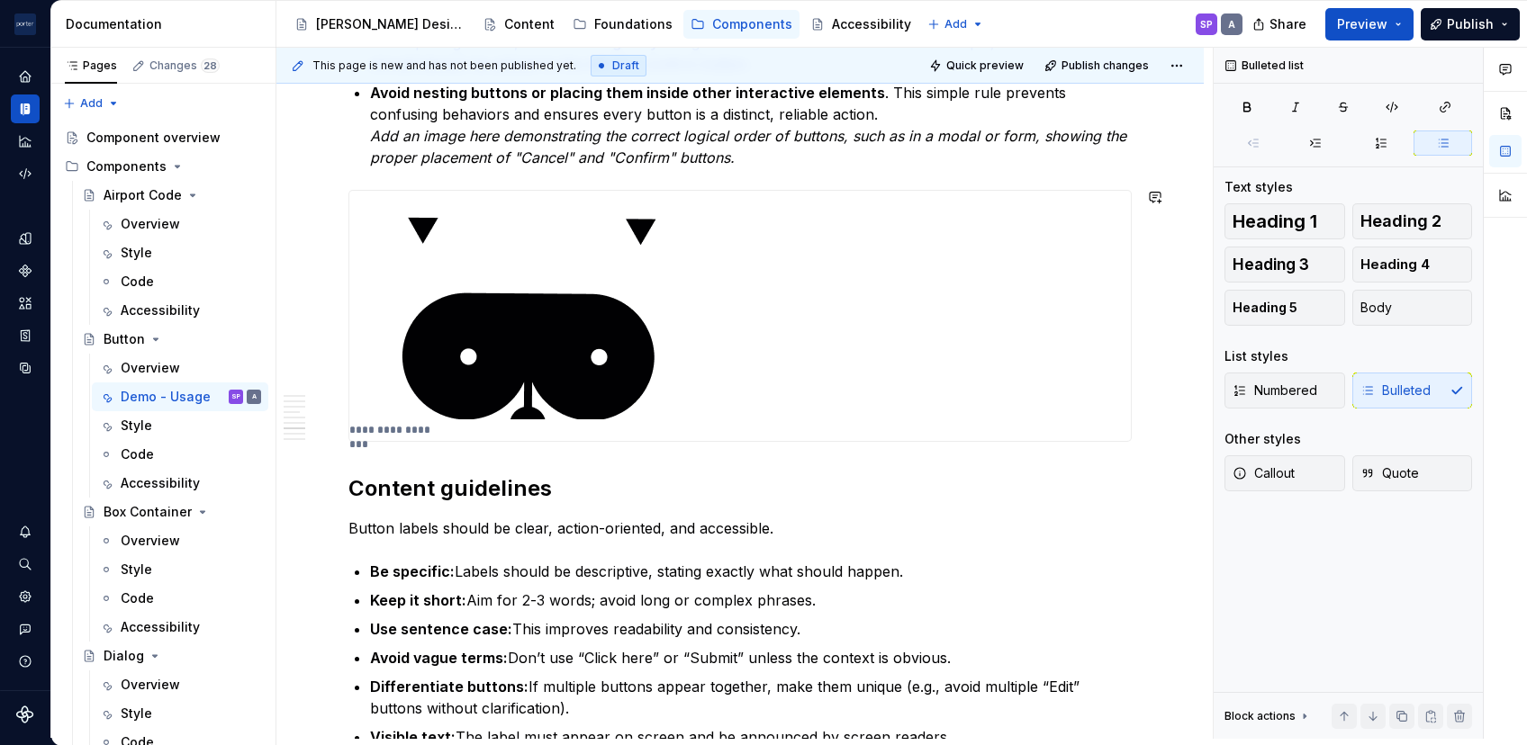
scroll to position [1698, 0]
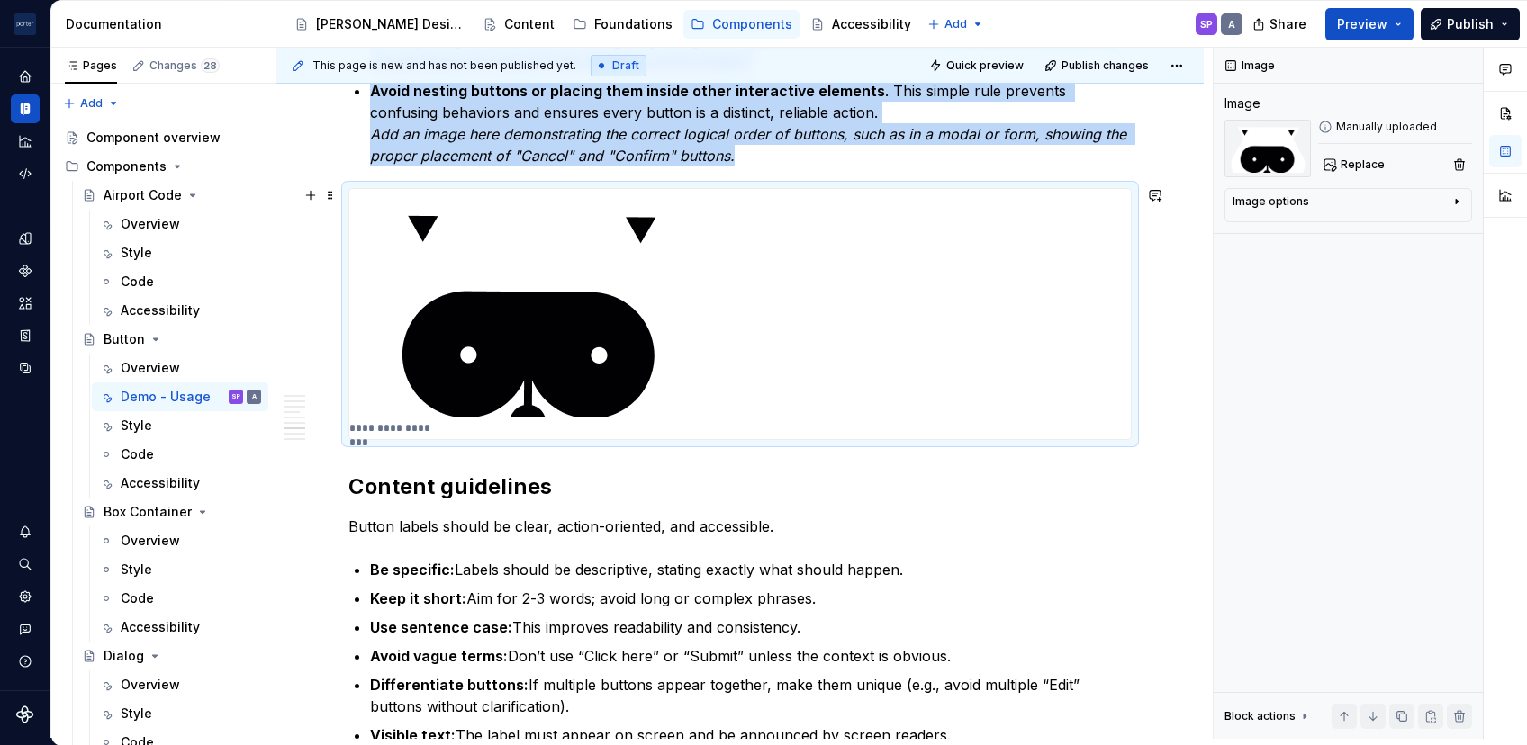
click at [458, 330] on img at bounding box center [530, 303] width 362 height 229
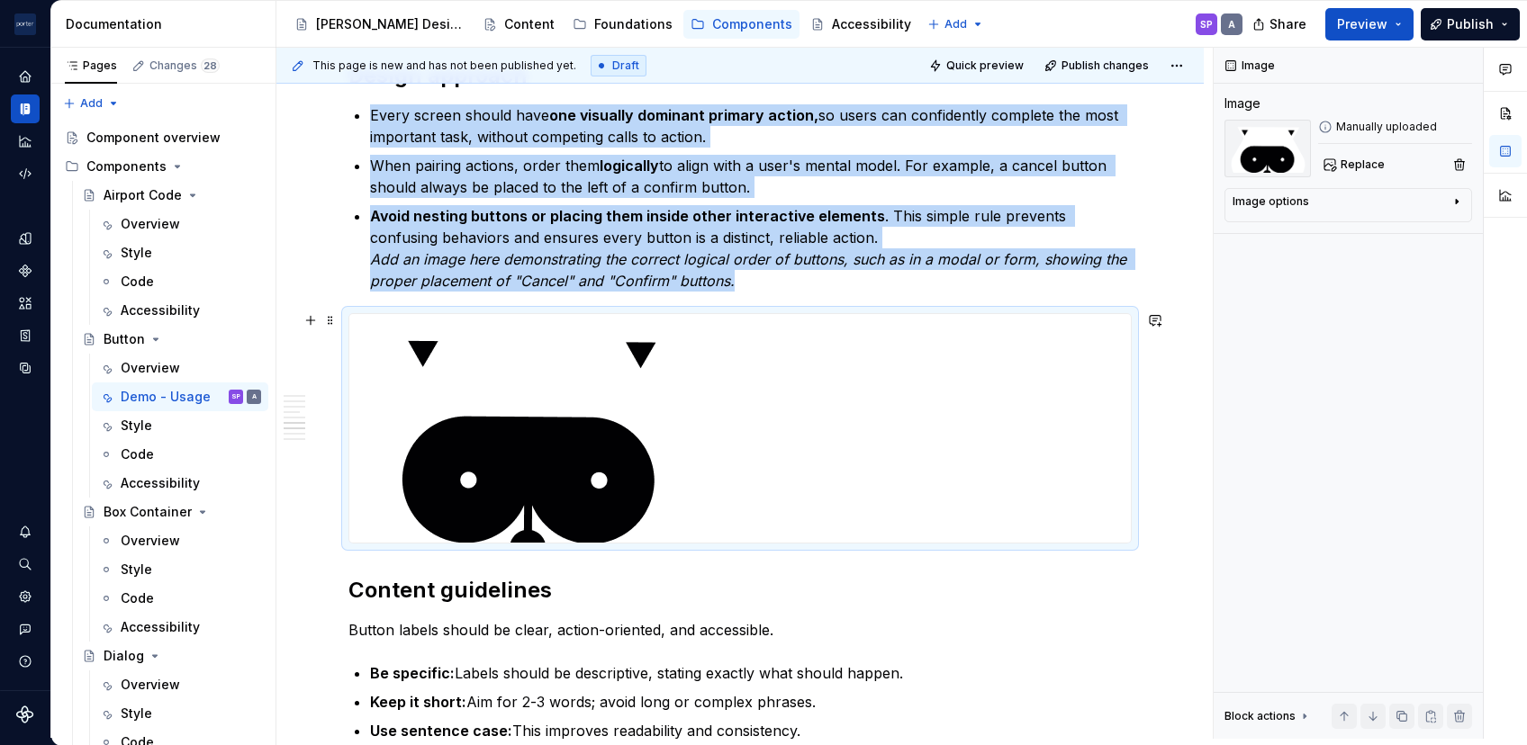
scroll to position [1571, 0]
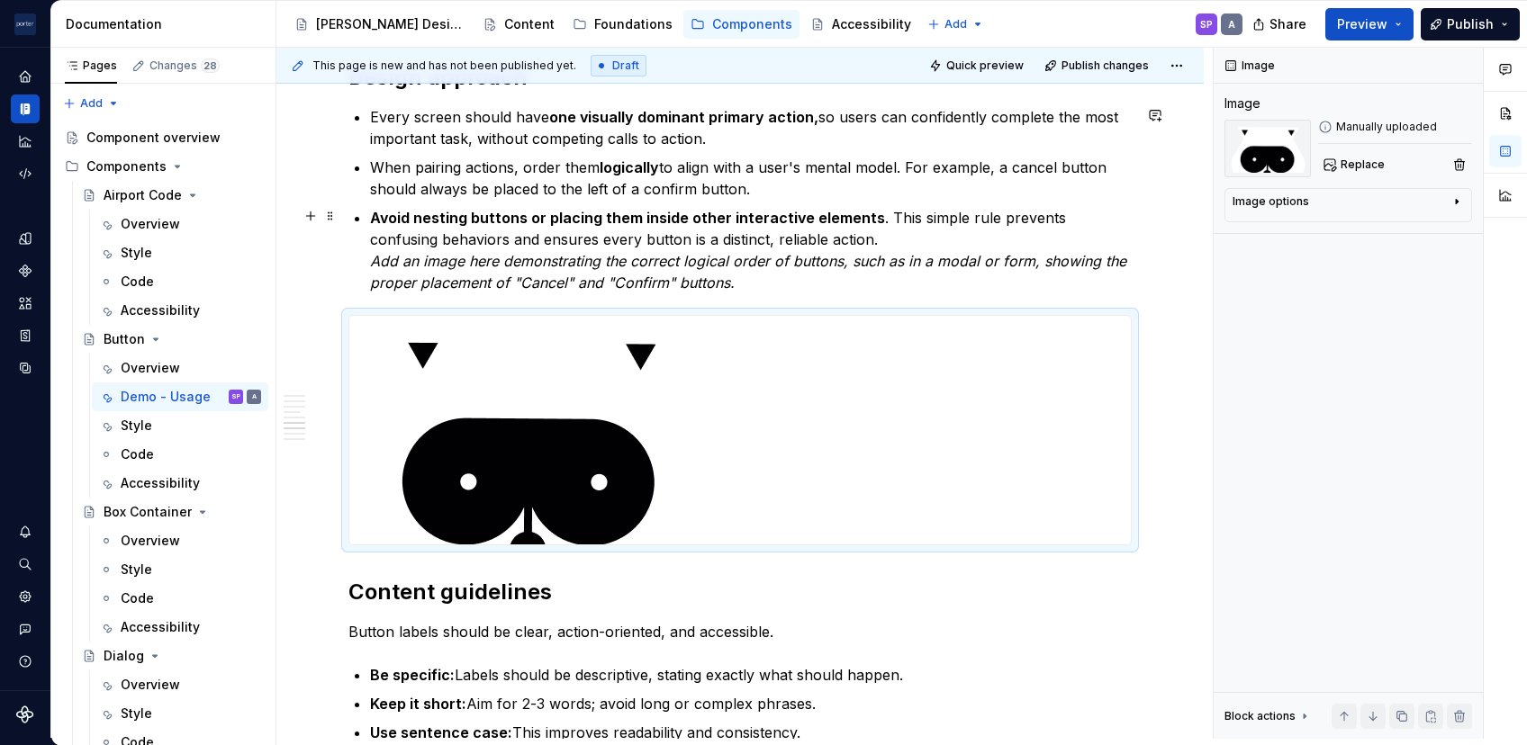
click at [511, 209] on strong "Avoid nesting buttons or placing them inside other interactive elements" at bounding box center [627, 218] width 515 height 18
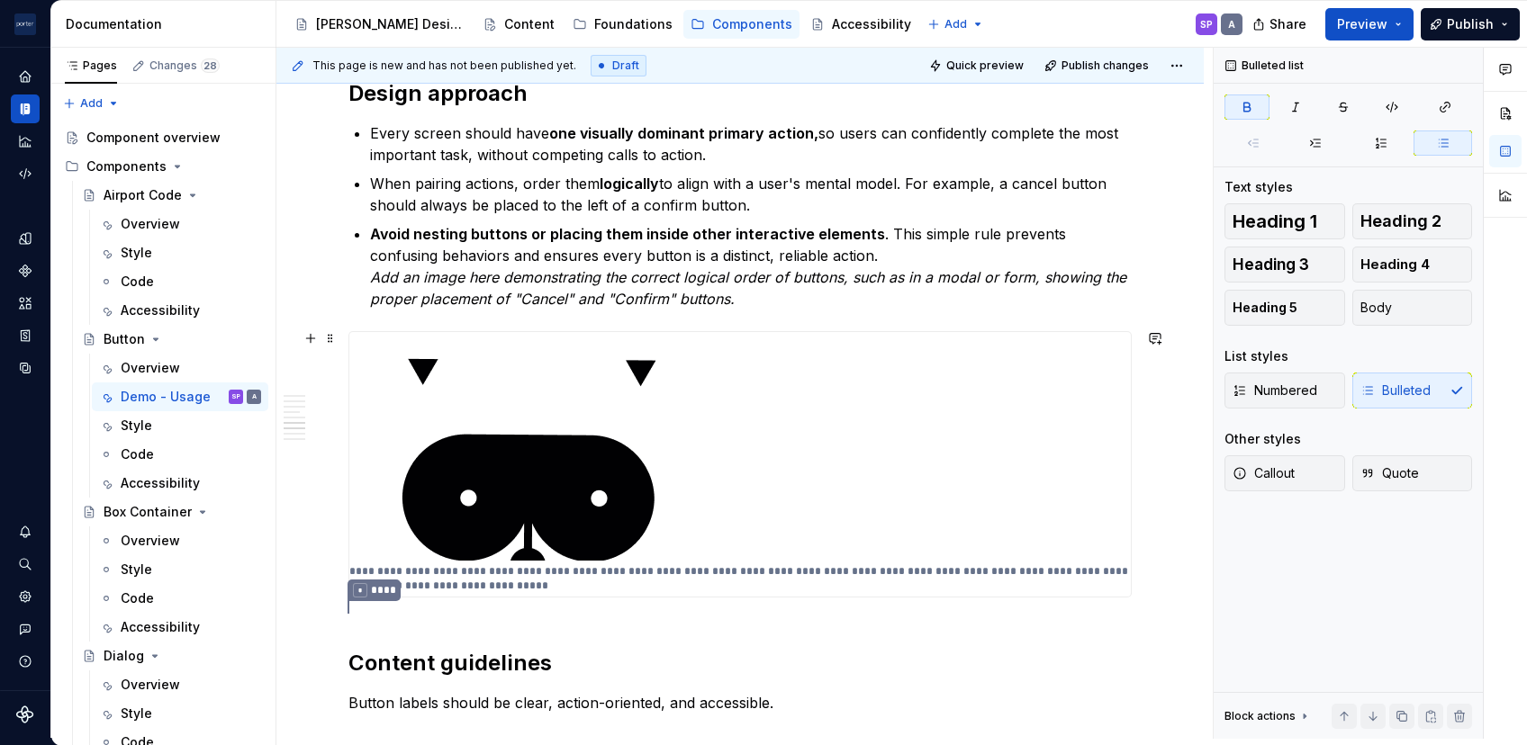
scroll to position [1556, 0]
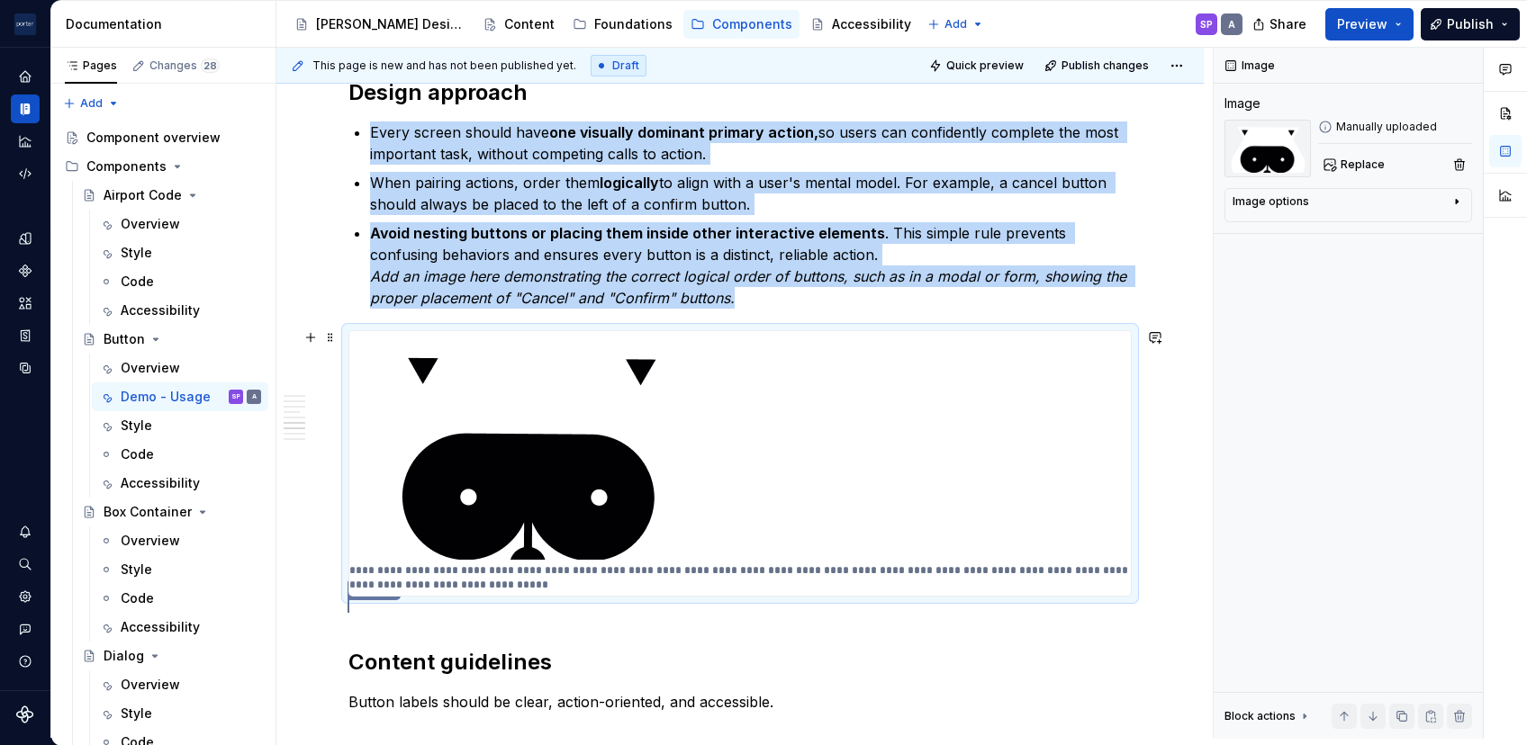
click at [546, 484] on img at bounding box center [530, 445] width 362 height 229
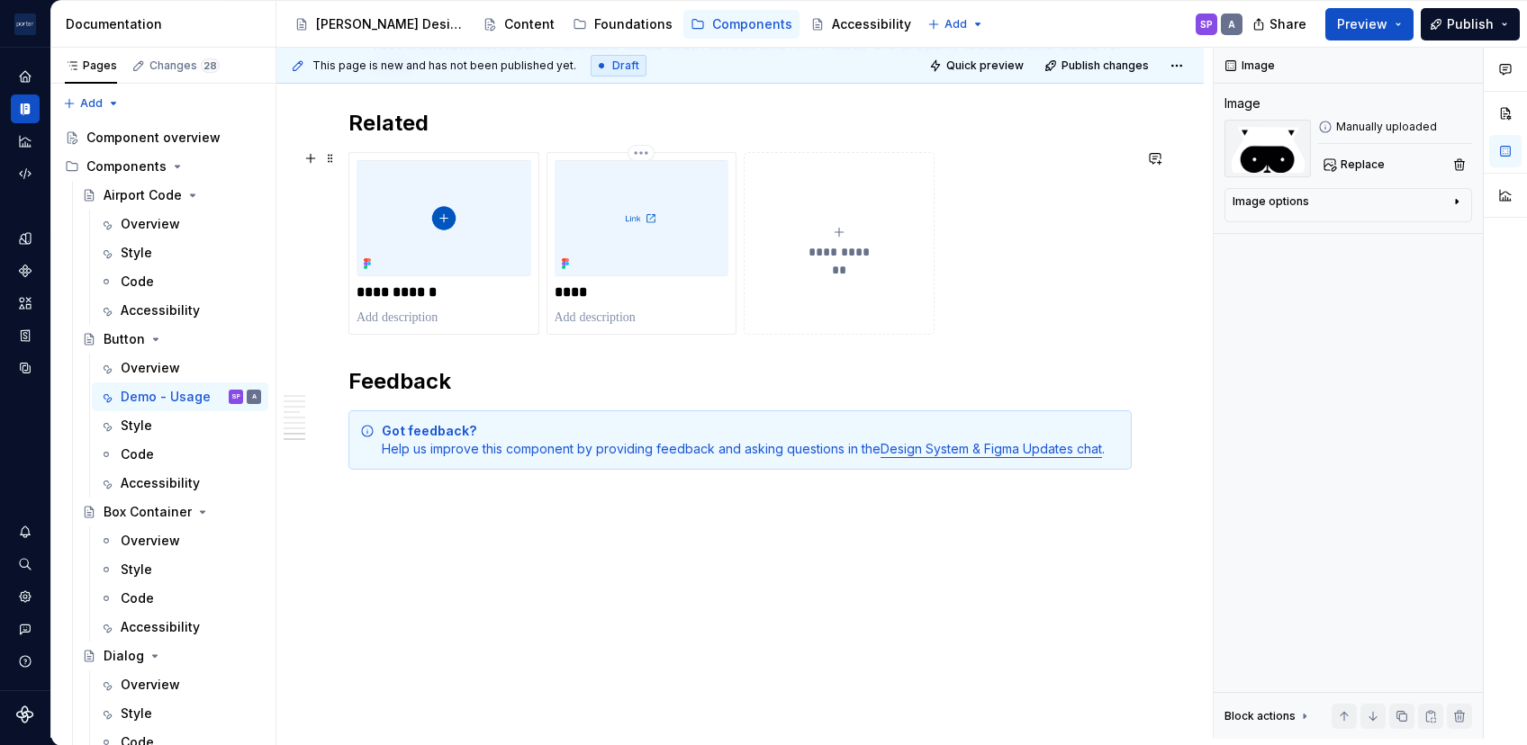
scroll to position [2466, 0]
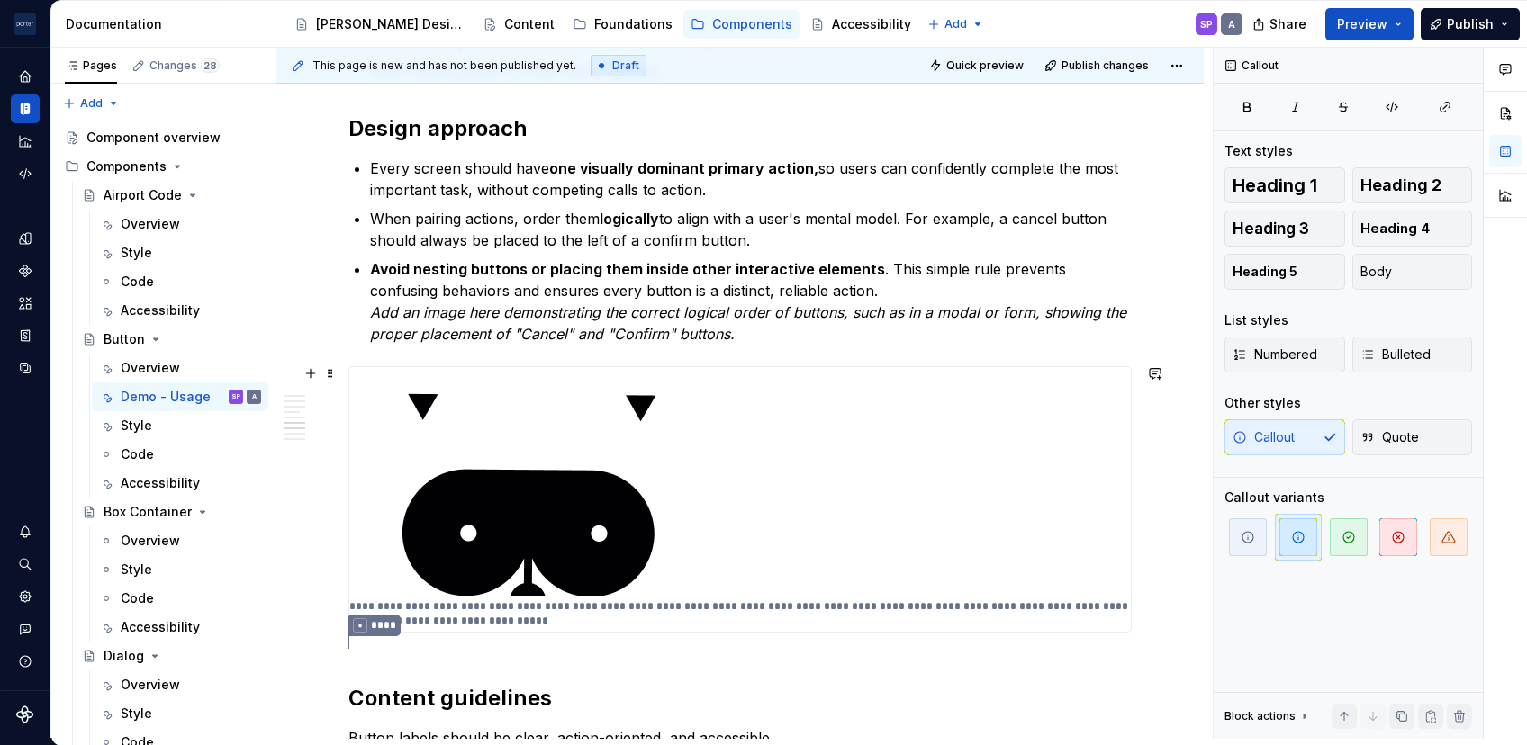
scroll to position [1520, 0]
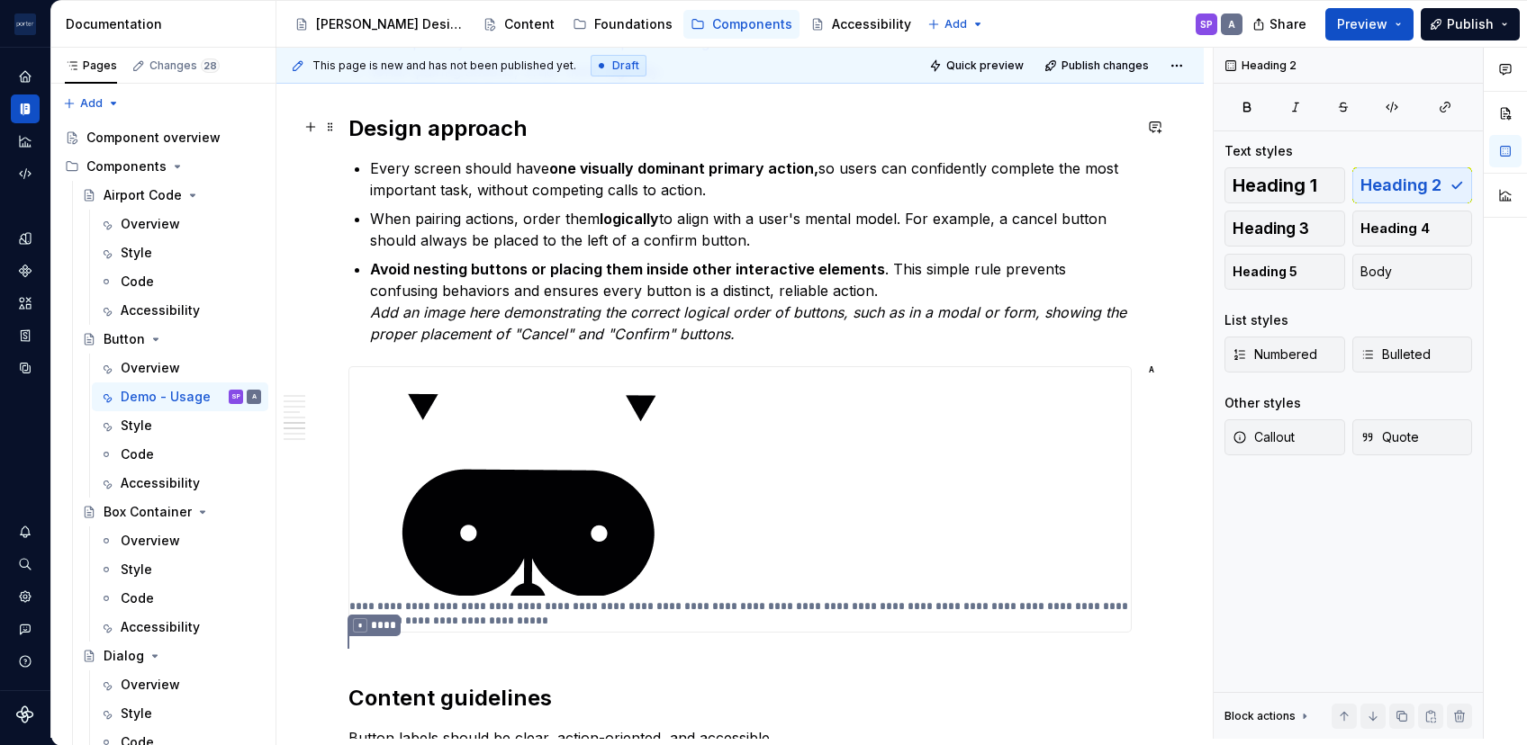
click at [585, 123] on h2 "Design approach" at bounding box center [739, 128] width 783 height 29
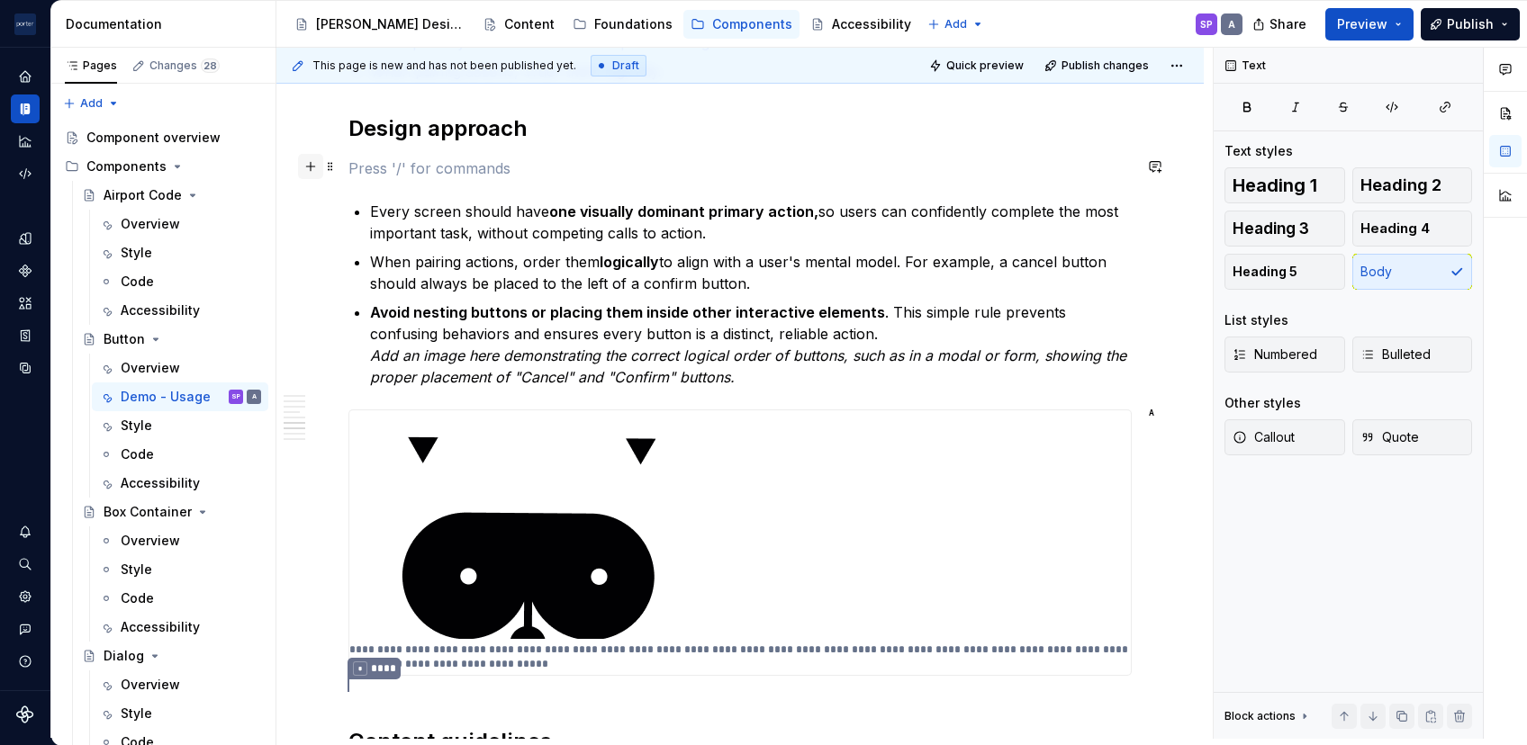
click at [313, 167] on button "button" at bounding box center [310, 166] width 25 height 25
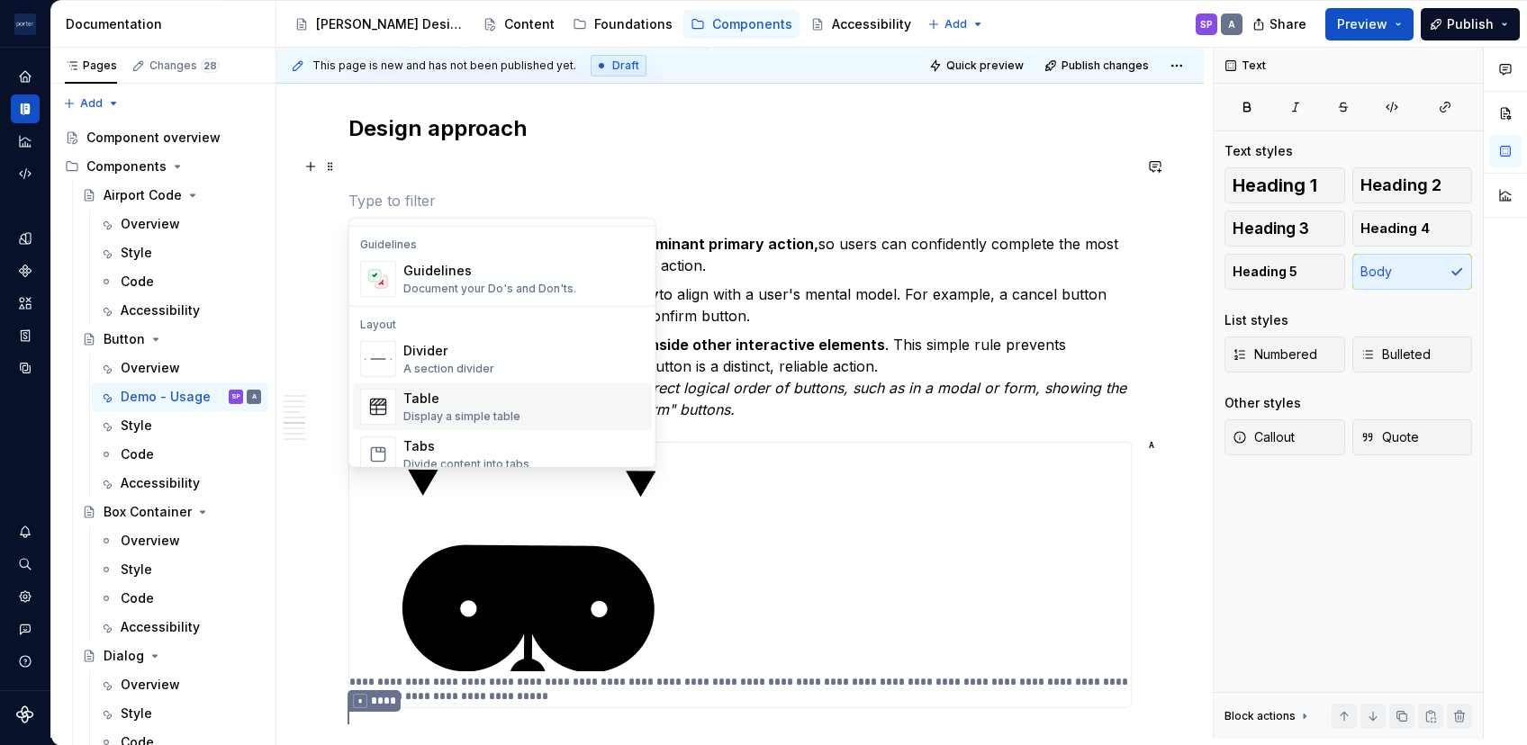
scroll to position [505, 0]
click at [468, 278] on div "Document your Do's and Don'ts." at bounding box center [489, 285] width 173 height 14
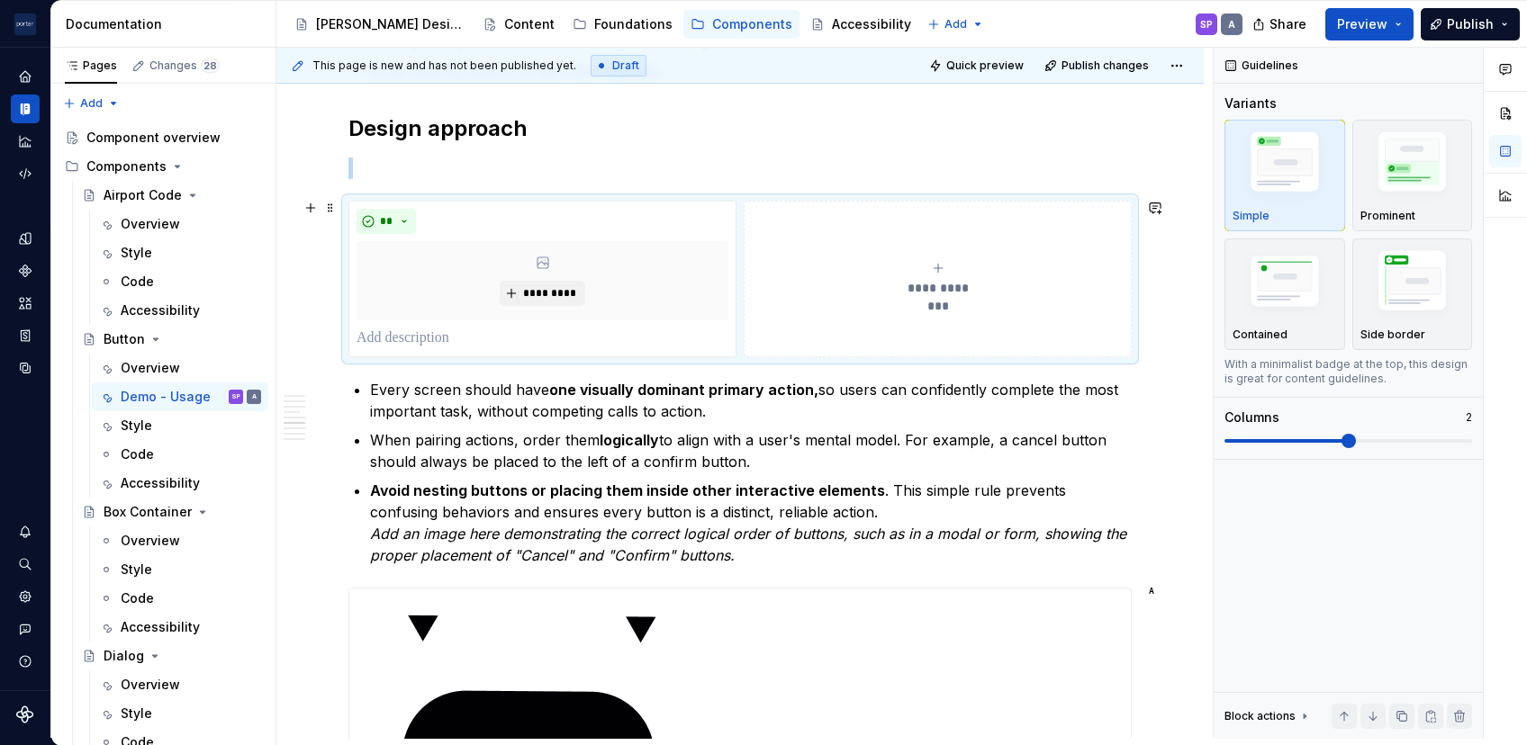
click at [934, 265] on icon "submit" at bounding box center [938, 268] width 8 height 8
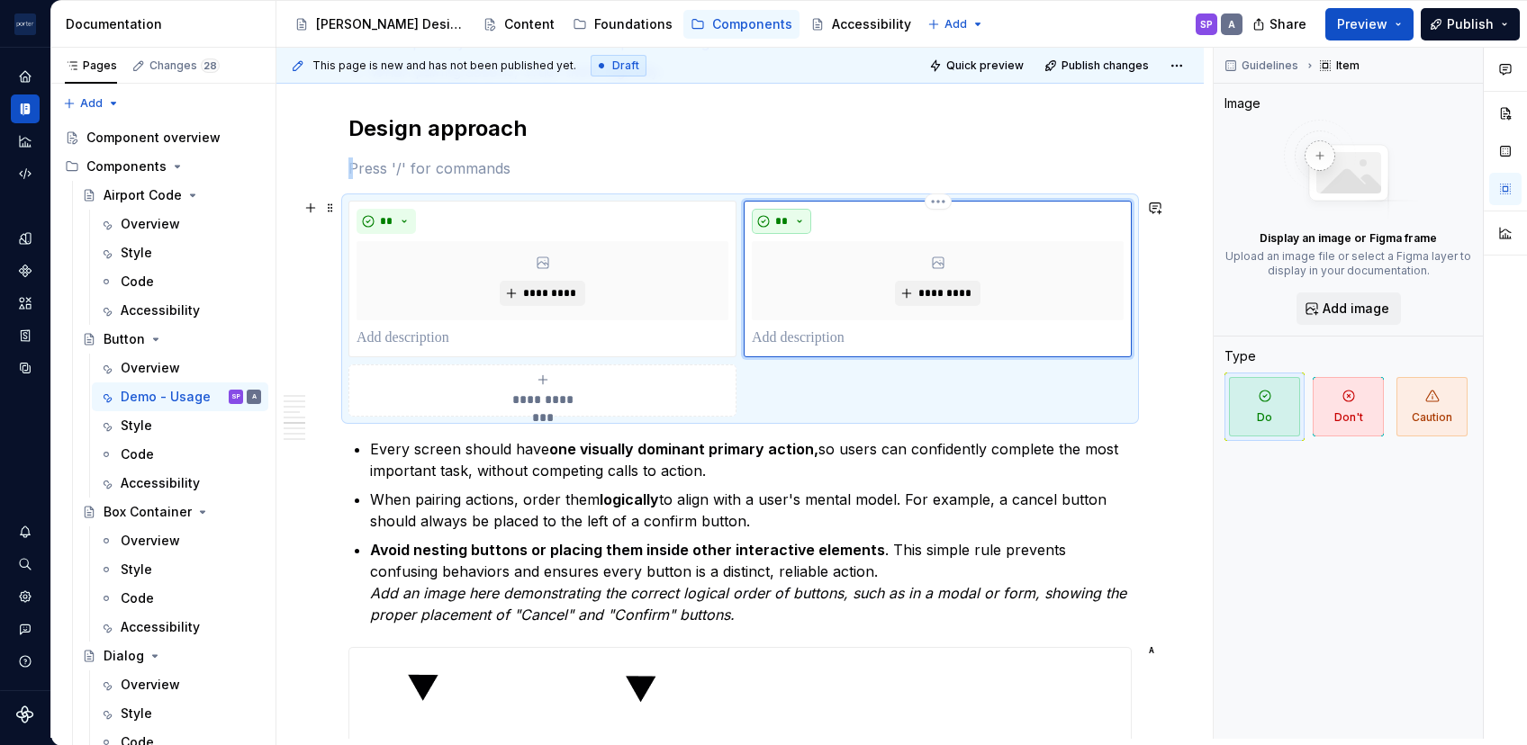
click at [794, 225] on button "**" at bounding box center [781, 221] width 59 height 25
click at [819, 278] on div "Don't" at bounding box center [821, 283] width 33 height 18
click at [915, 391] on div "**********" at bounding box center [739, 309] width 783 height 216
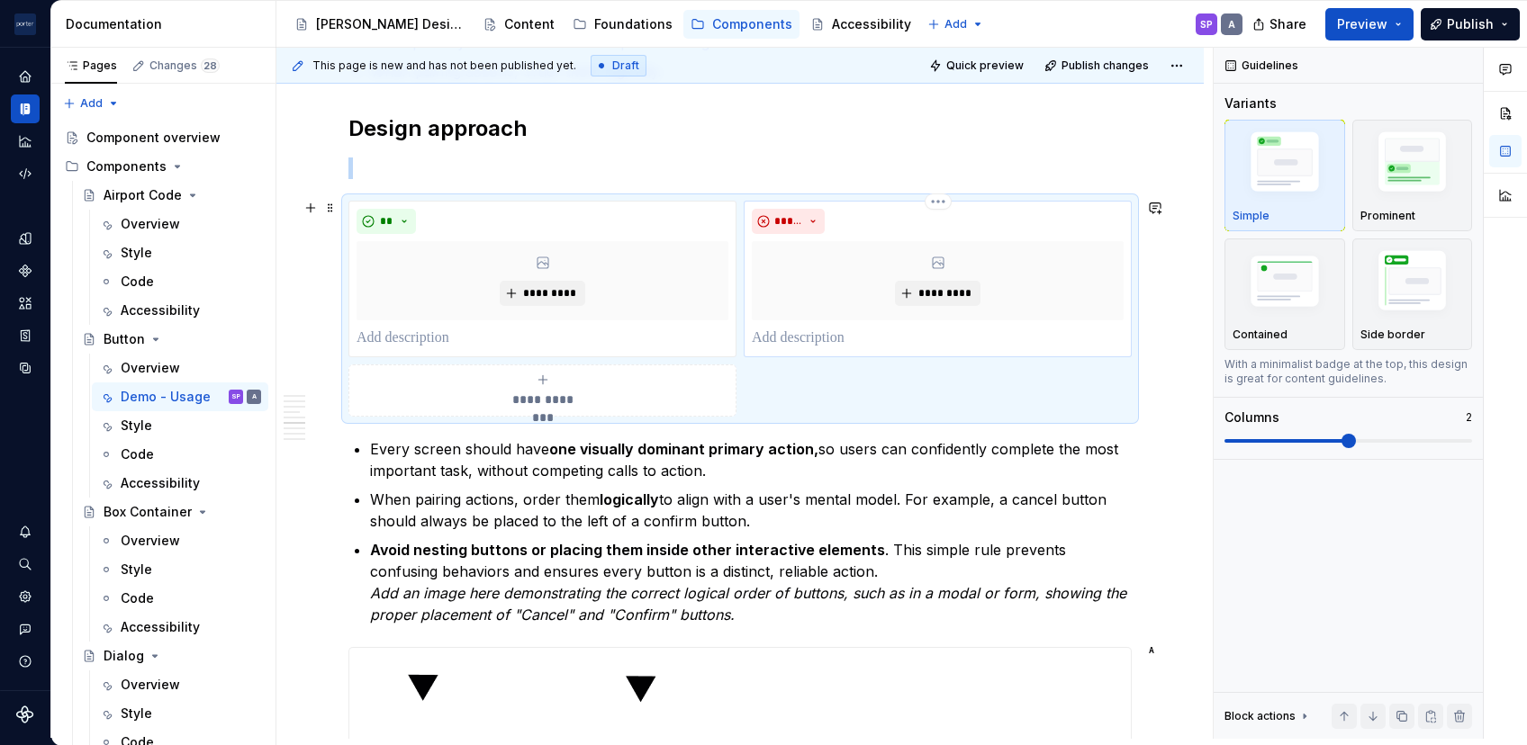
click at [811, 264] on div "*********" at bounding box center [938, 280] width 372 height 79
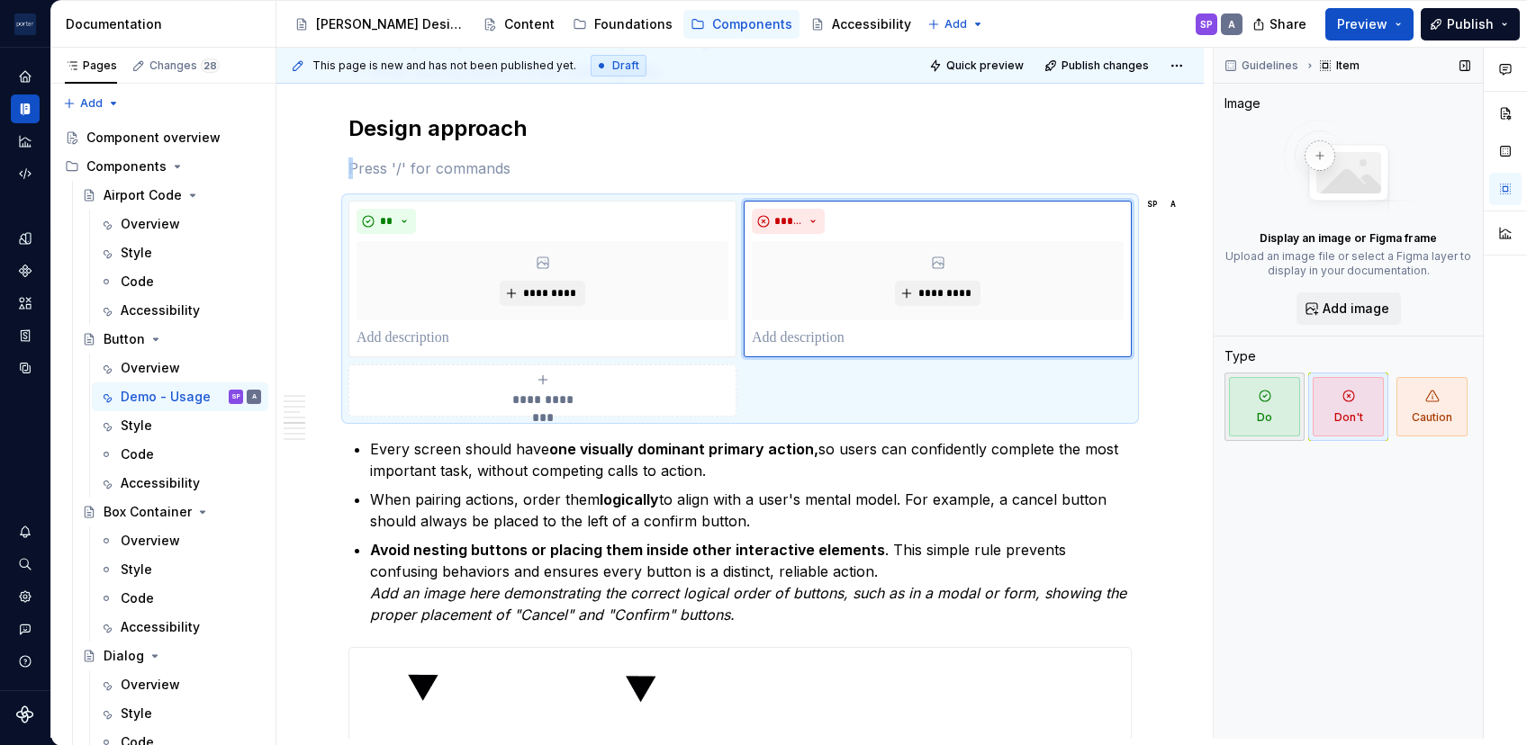
click at [1144, 387] on span "Do" at bounding box center [1264, 406] width 71 height 59
click at [1045, 245] on div "*********" at bounding box center [938, 280] width 372 height 79
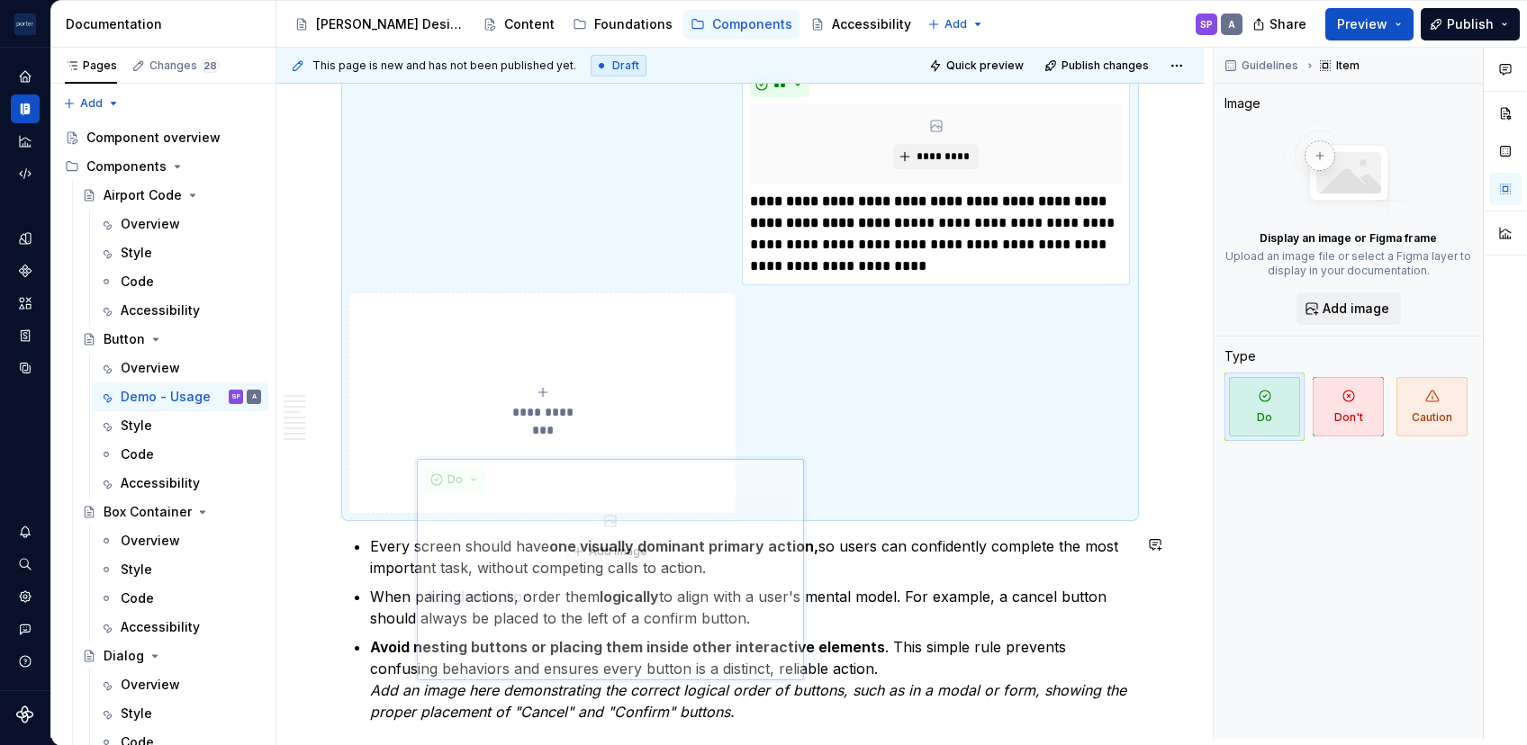
scroll to position [1657, 0]
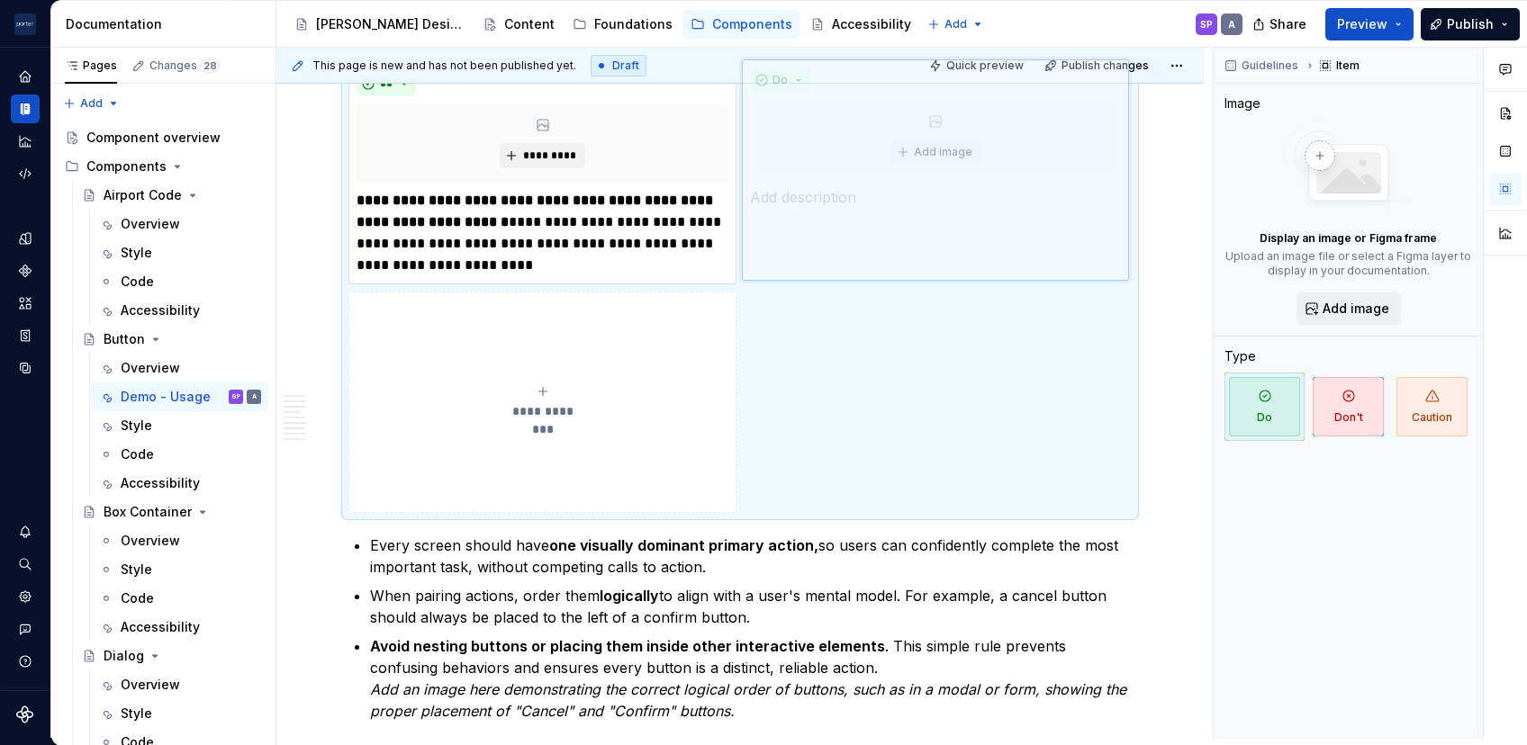
drag, startPoint x: 864, startPoint y: 369, endPoint x: 874, endPoint y: 393, distance: 25.4
click at [874, 393] on body "[PERSON_NAME] Airlines SP Design system data Documentation Accessibility guide …" at bounding box center [763, 372] width 1527 height 745
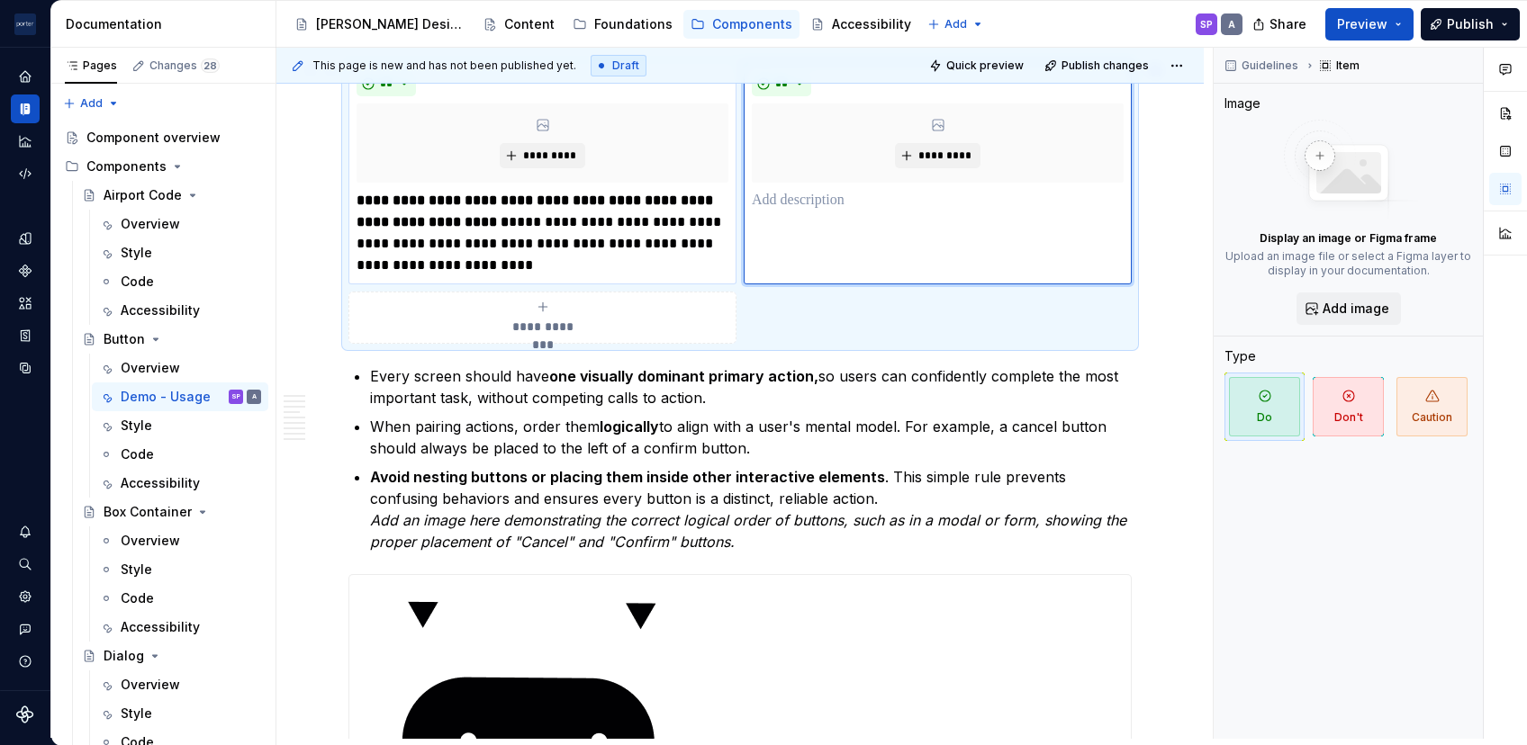
scroll to position [1552, 0]
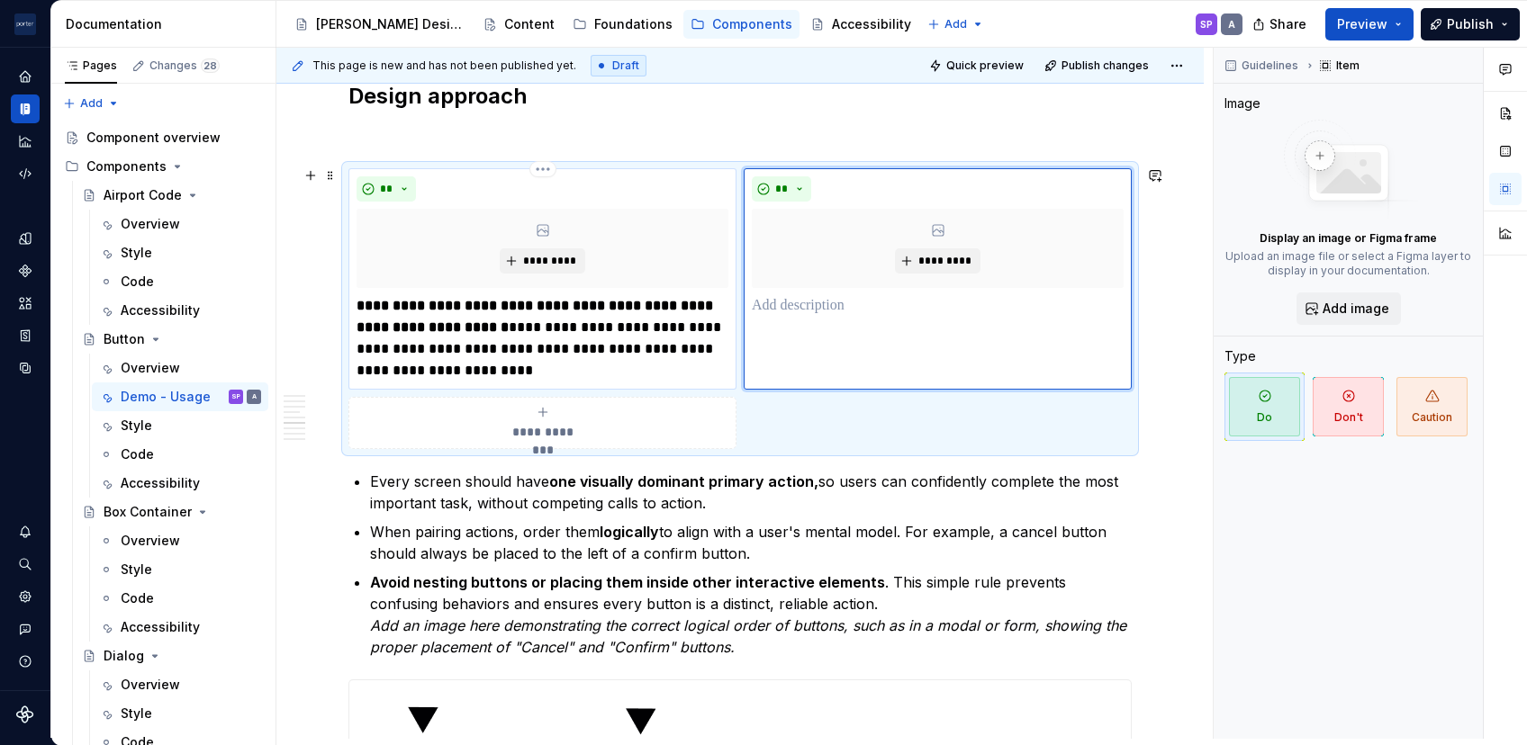
click at [639, 309] on strong "**********" at bounding box center [537, 316] width 360 height 35
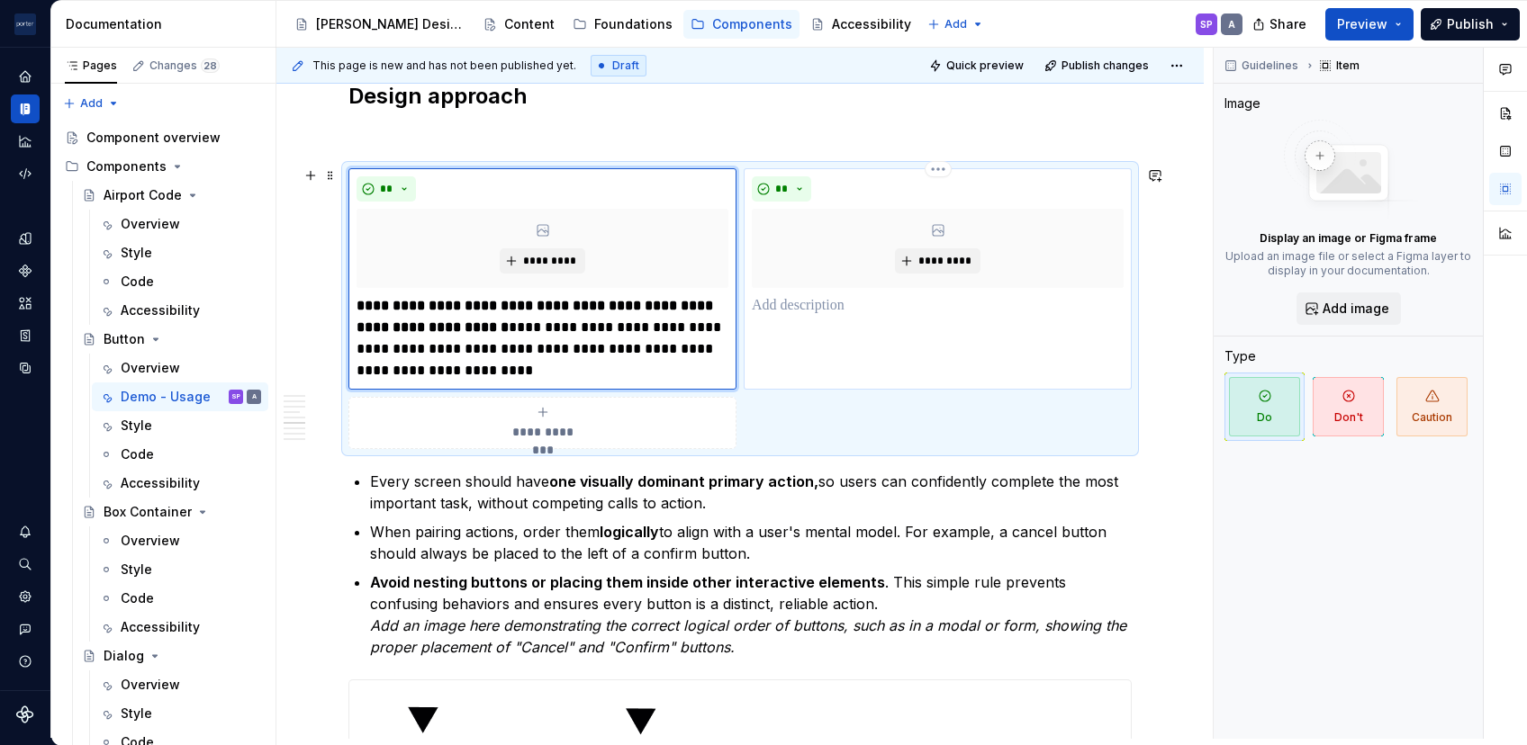
scroll to position [1506, 0]
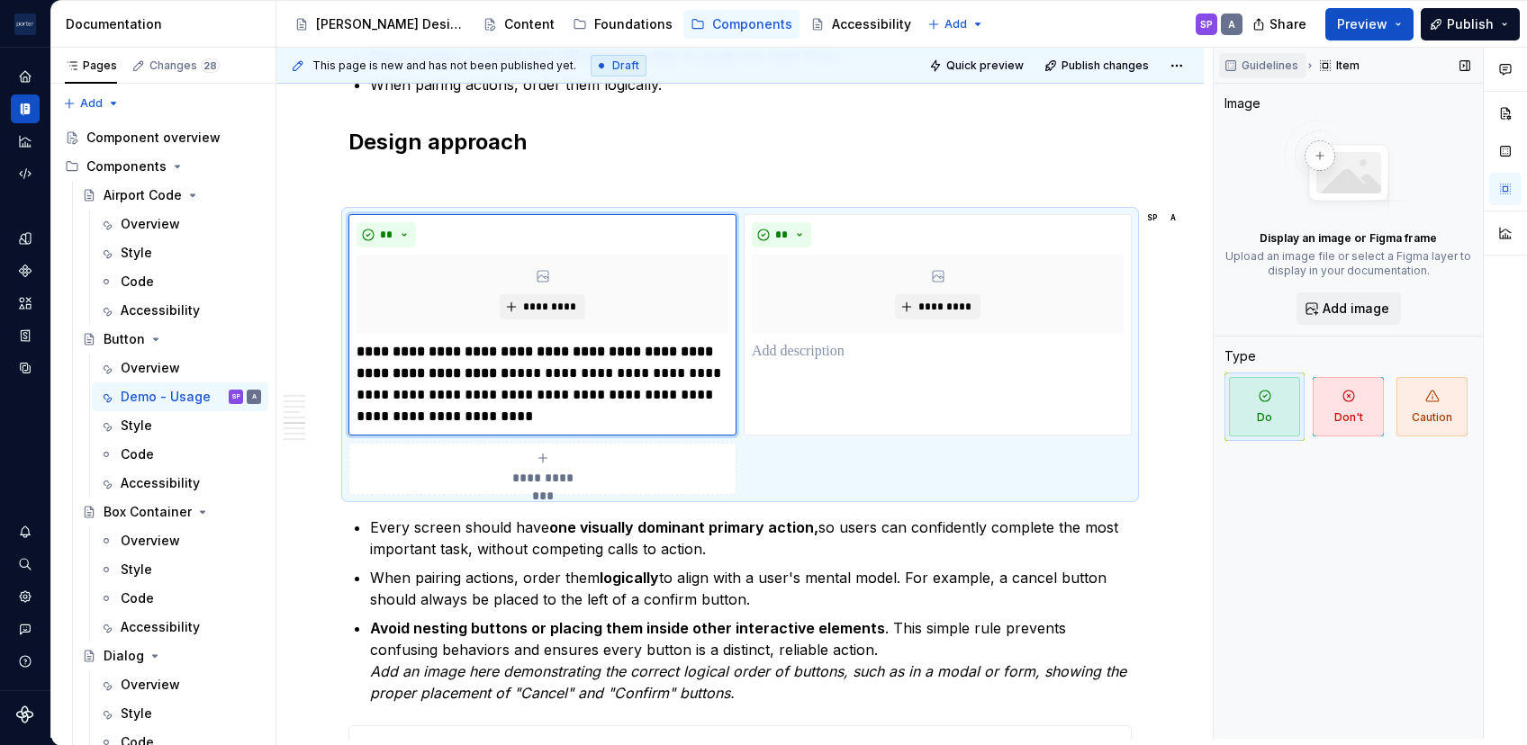
click at [1144, 61] on span "Guidelines" at bounding box center [1269, 66] width 57 height 14
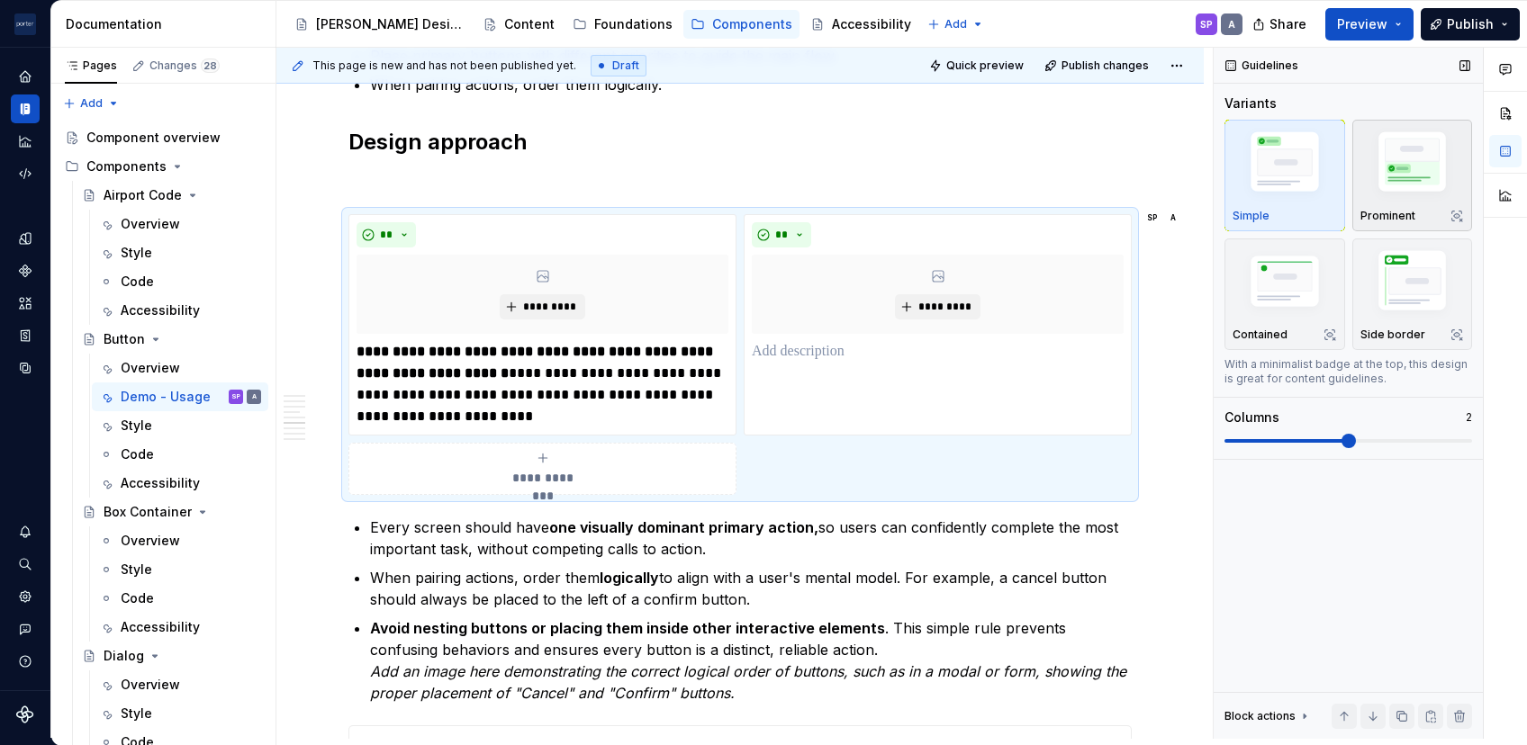
click at [1144, 182] on img "button" at bounding box center [1412, 165] width 104 height 78
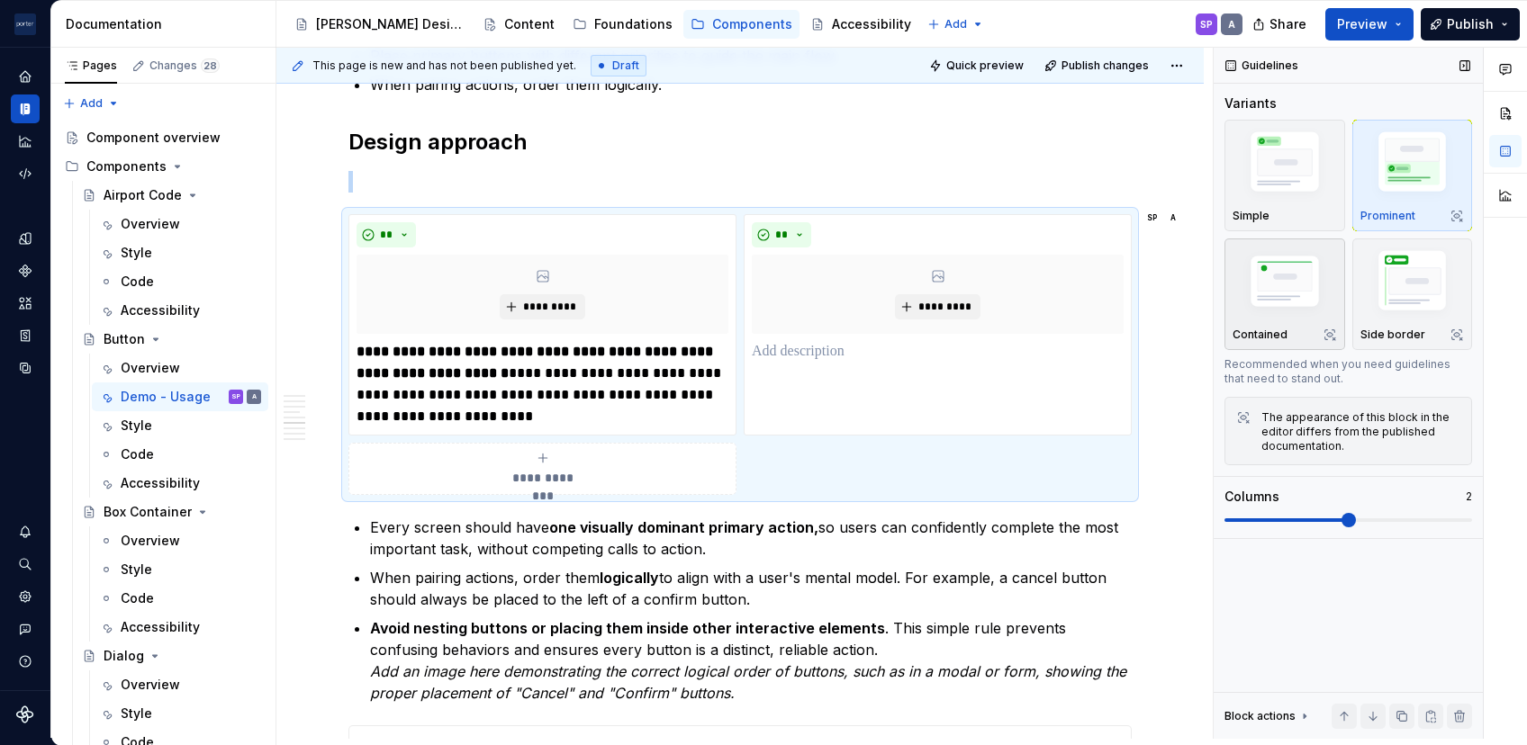
click at [1144, 296] on img "button" at bounding box center [1284, 283] width 104 height 70
click at [1144, 290] on img "button" at bounding box center [1412, 284] width 104 height 78
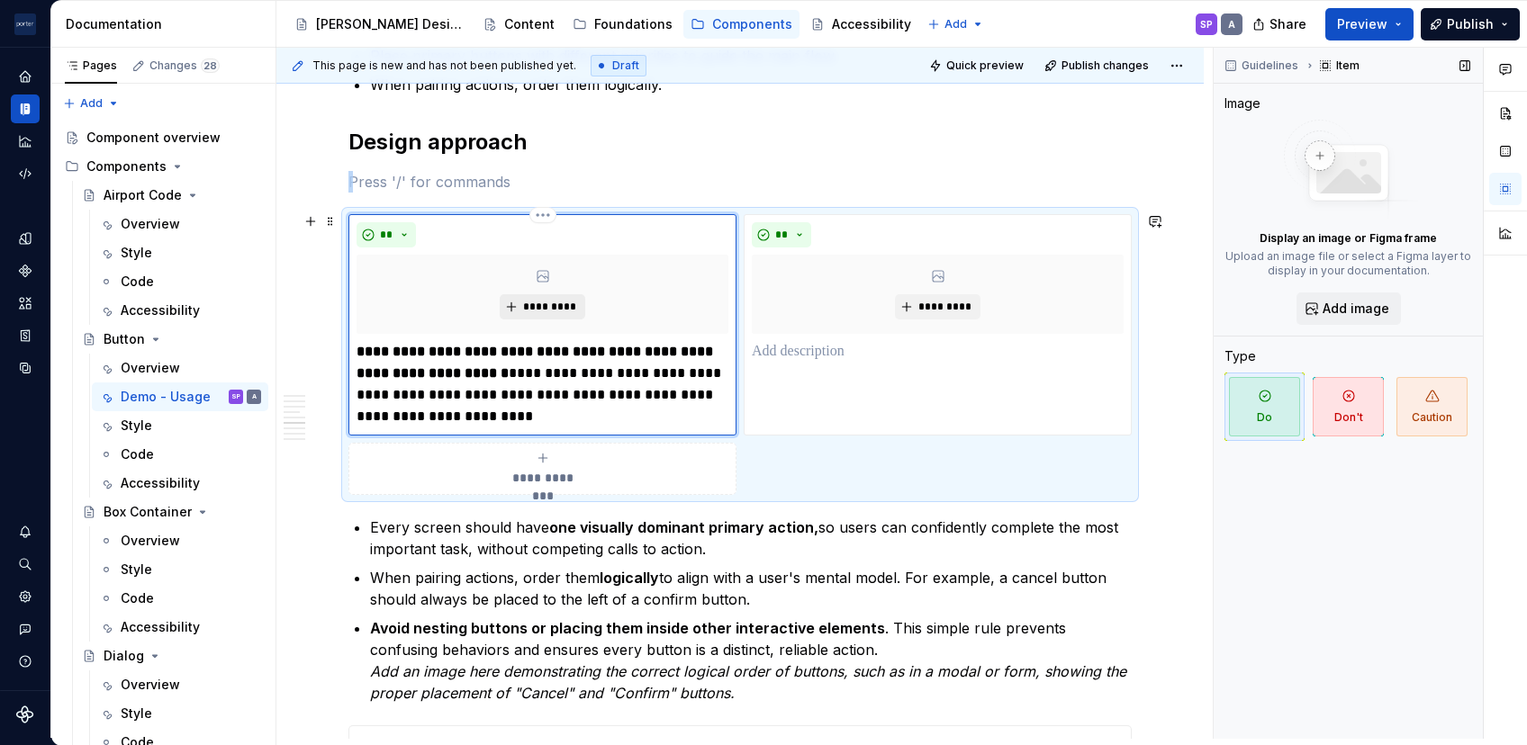
click at [514, 311] on button "*********" at bounding box center [543, 306] width 86 height 25
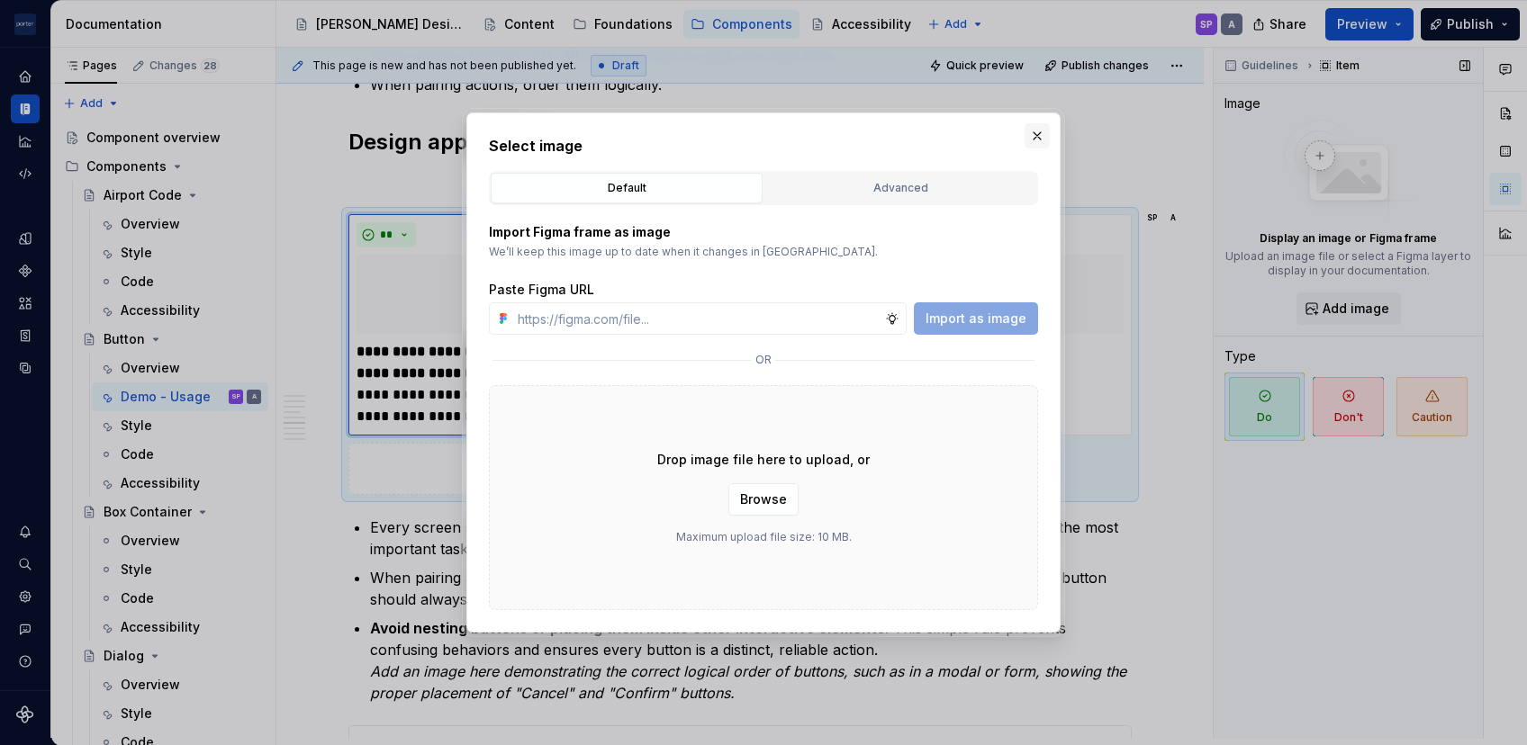
click at [1044, 140] on button "button" at bounding box center [1036, 135] width 25 height 25
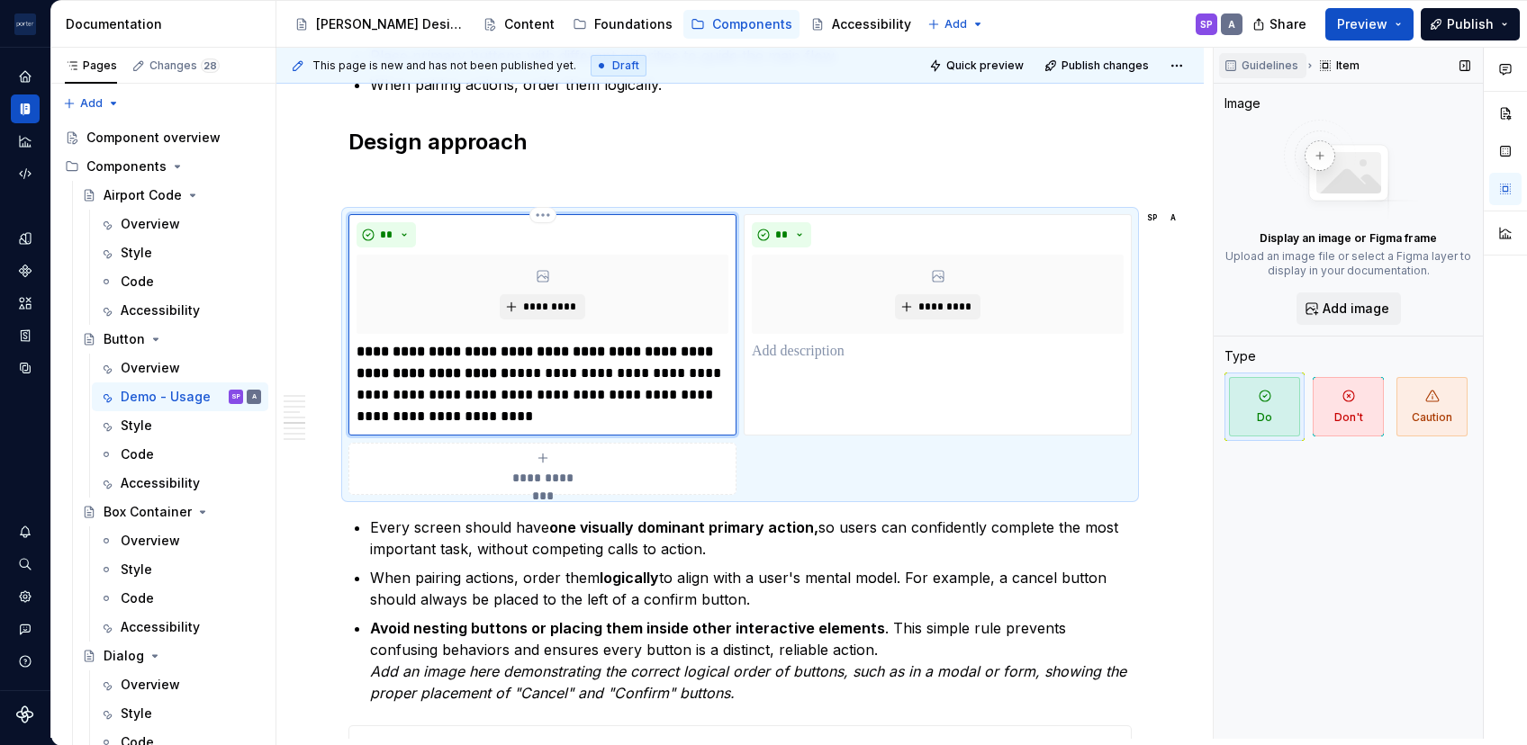
click at [1144, 64] on span "Guidelines" at bounding box center [1269, 66] width 57 height 14
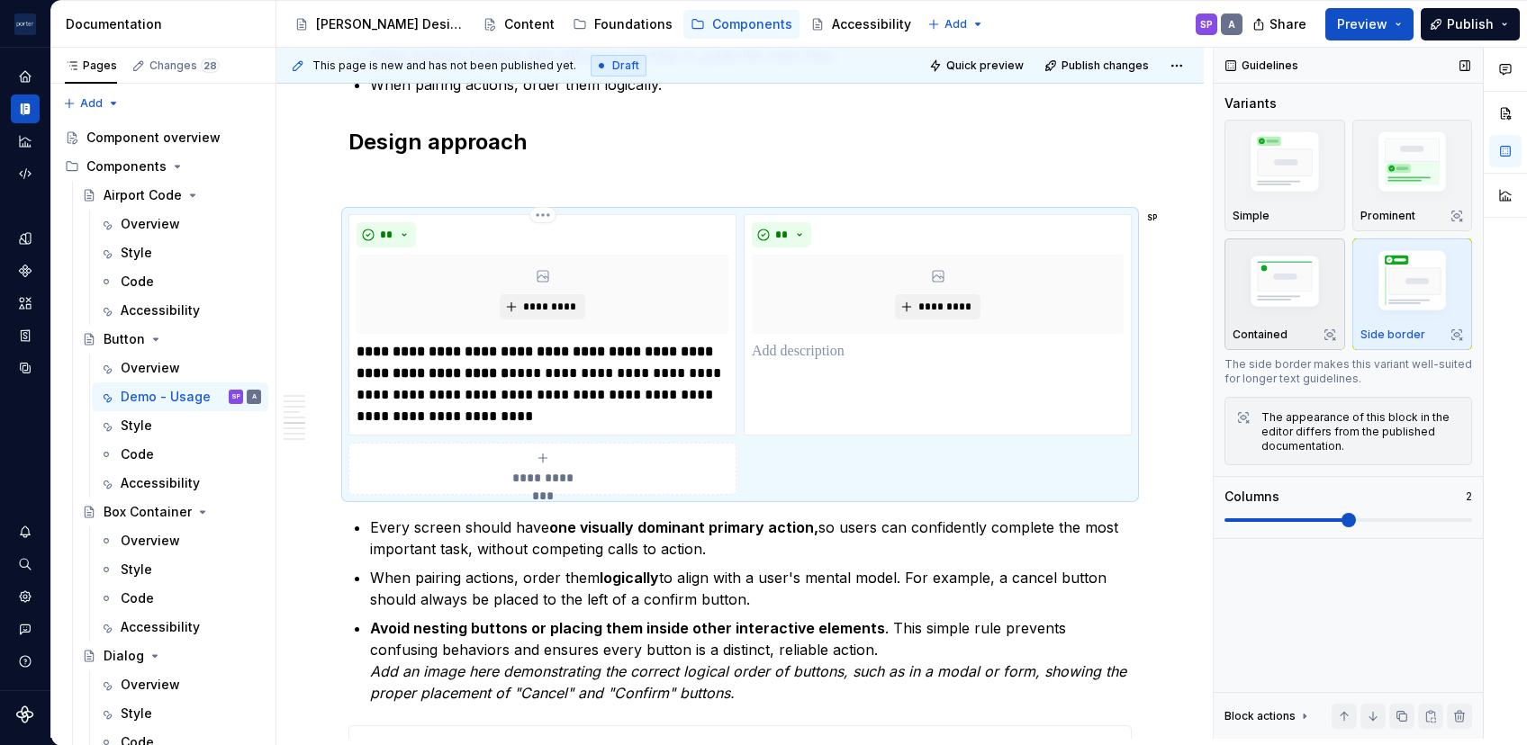
click at [1144, 296] on img "button" at bounding box center [1284, 283] width 104 height 70
click at [1144, 206] on div "Prominent" at bounding box center [1412, 175] width 104 height 95
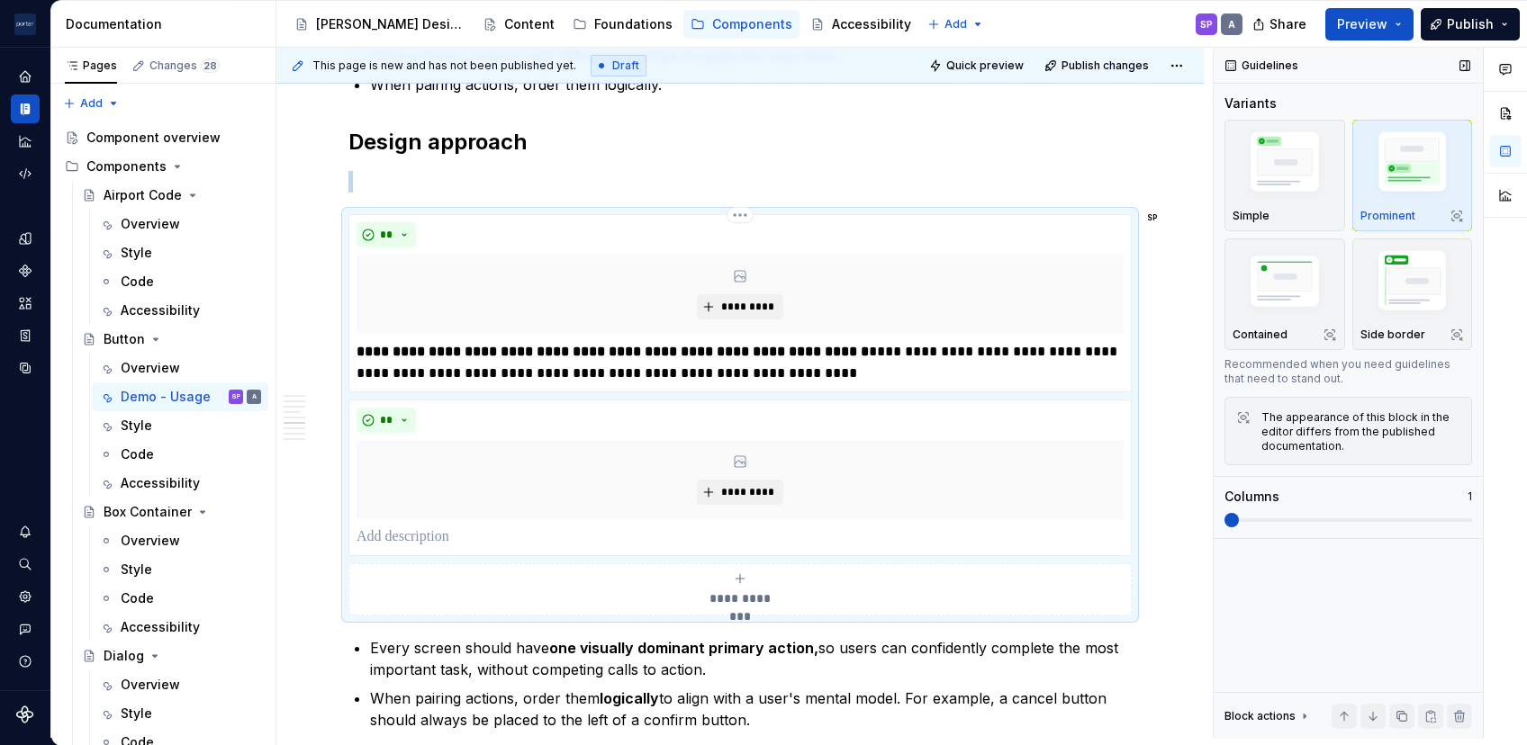
click at [1144, 513] on span at bounding box center [1231, 520] width 14 height 14
click at [547, 187] on p at bounding box center [739, 182] width 783 height 22
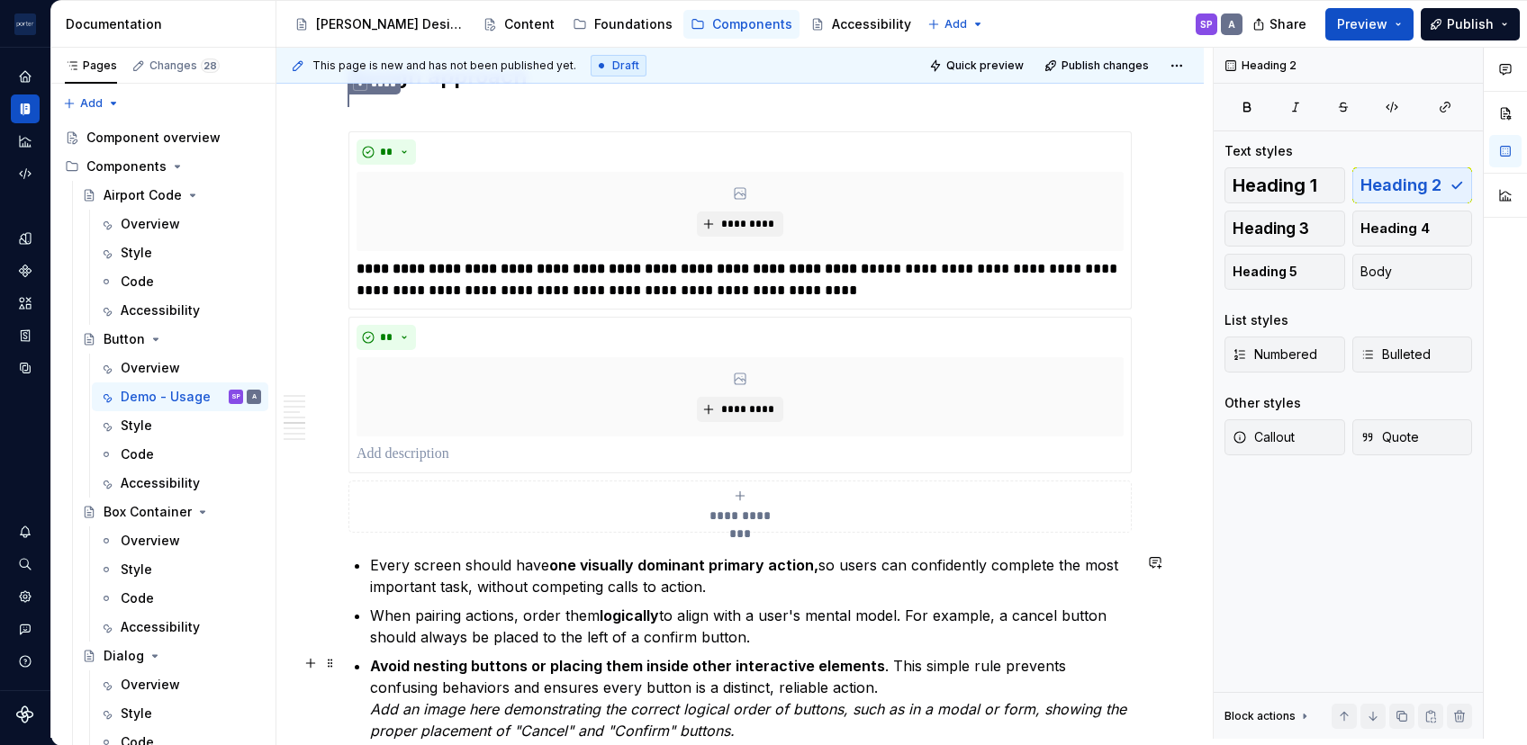
scroll to position [1647, 0]
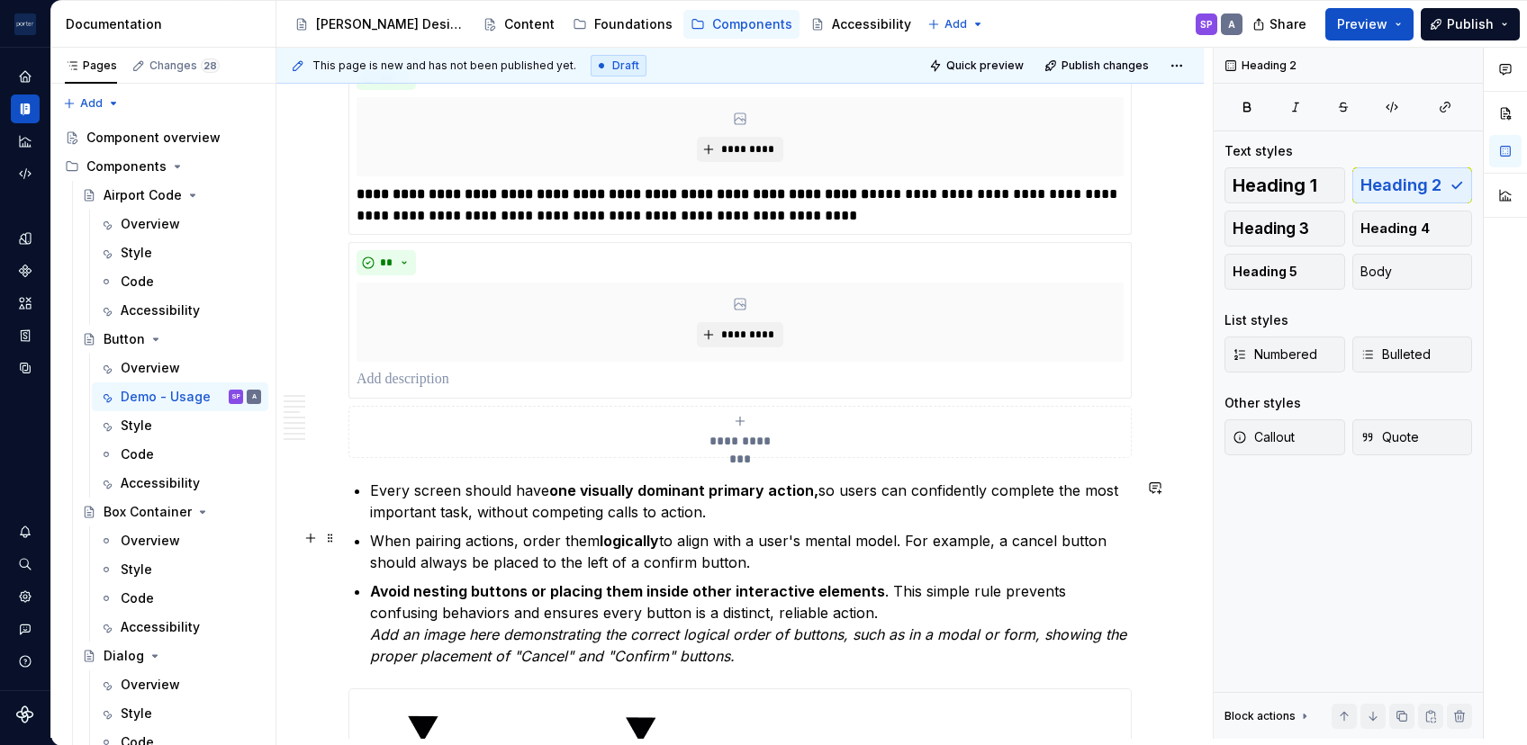
click at [663, 544] on p "When pairing actions, order them logically to align with a user's mental model.…" at bounding box center [751, 551] width 762 height 43
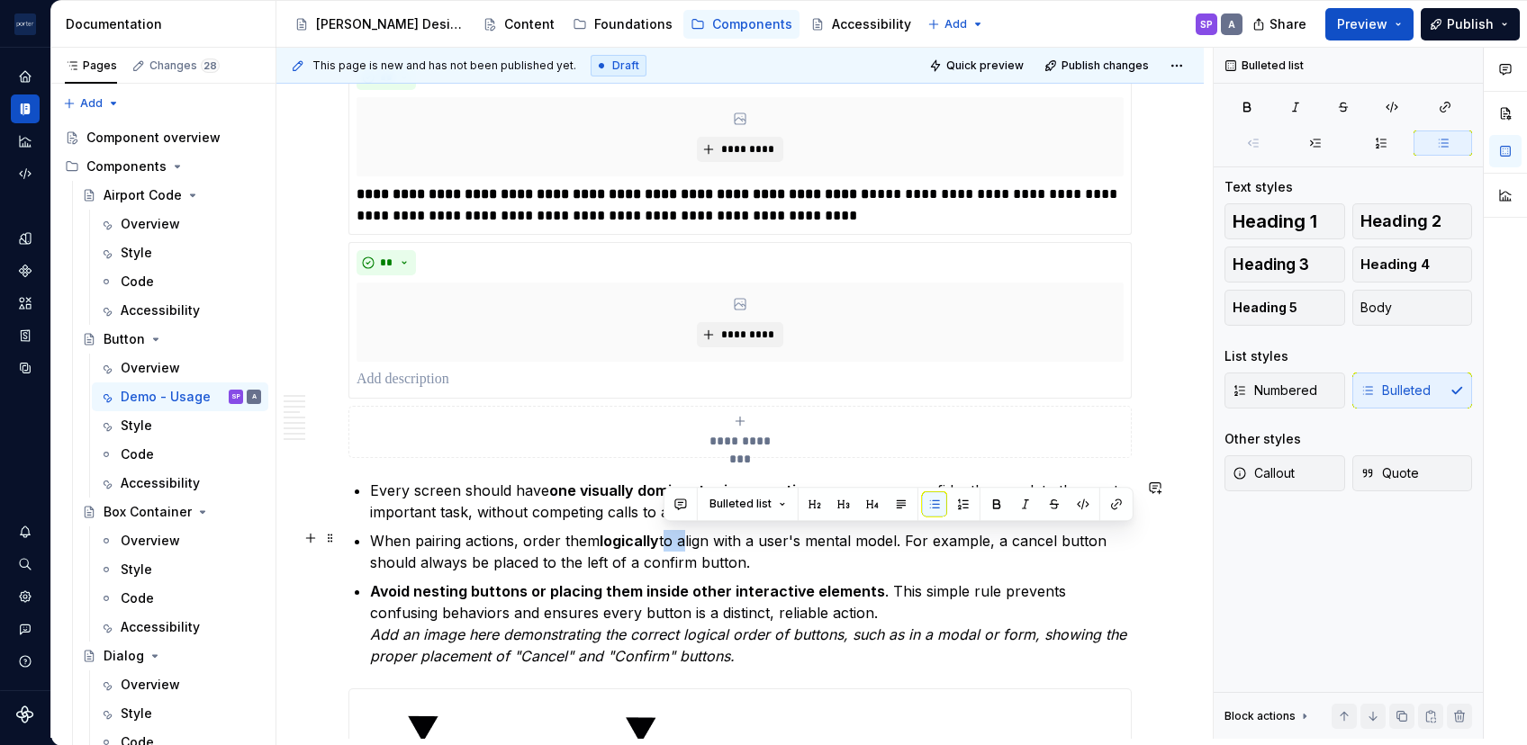
click at [663, 544] on p "When pairing actions, order them logically to align with a user's mental model.…" at bounding box center [751, 551] width 762 height 43
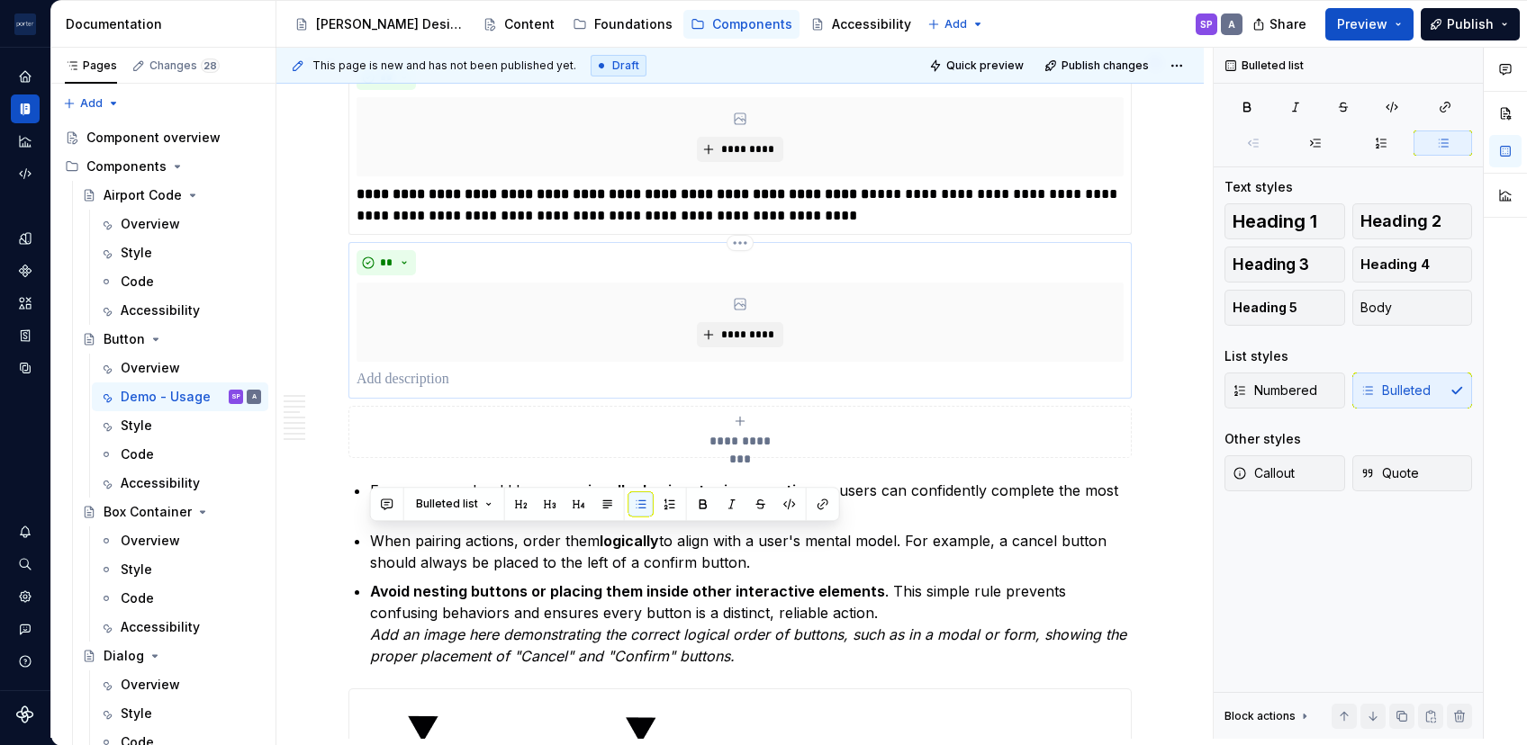
click at [489, 371] on p at bounding box center [740, 380] width 767 height 22
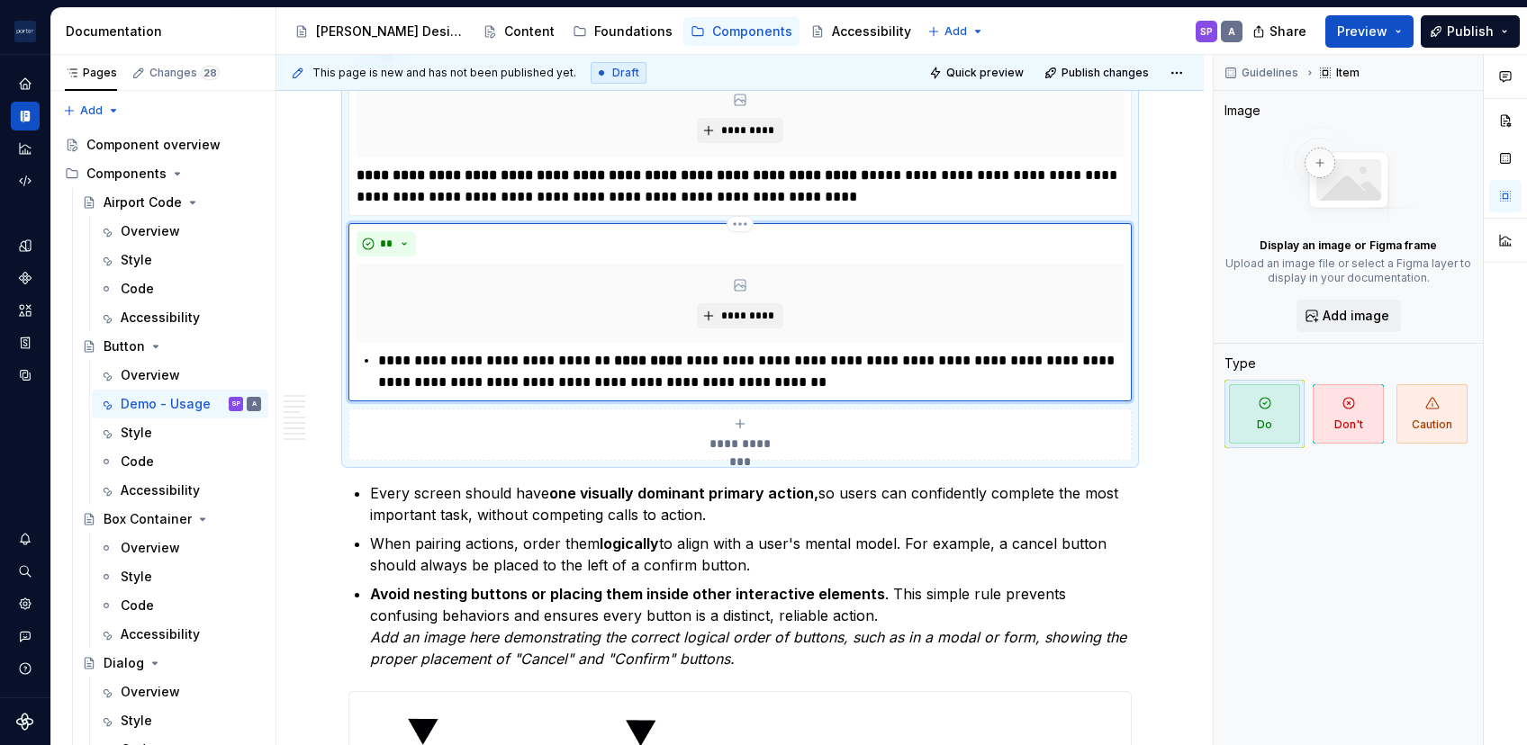
scroll to position [1709, 0]
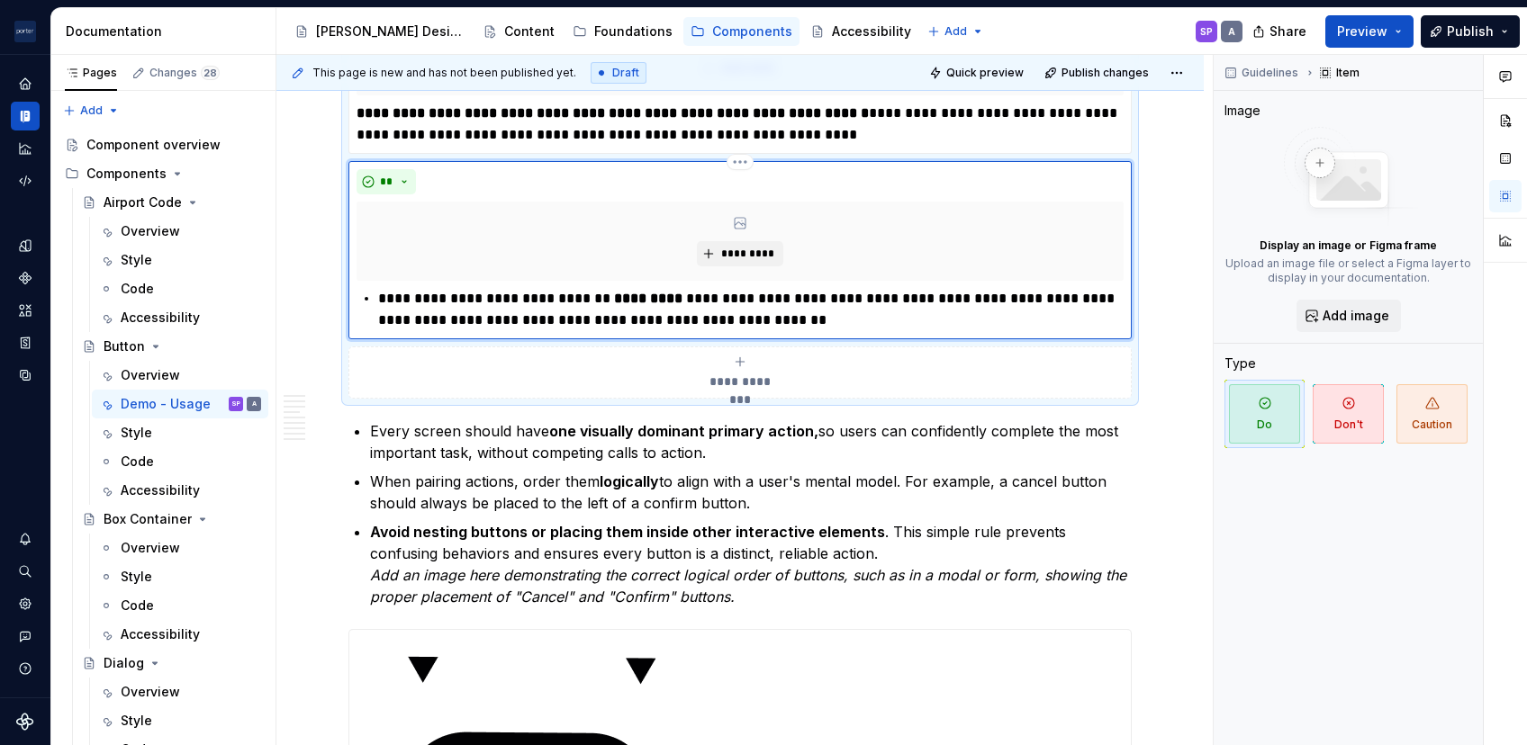
drag, startPoint x: 373, startPoint y: 288, endPoint x: 346, endPoint y: 294, distance: 27.7
click at [348, 294] on div "**********" at bounding box center [739, 187] width 783 height 423
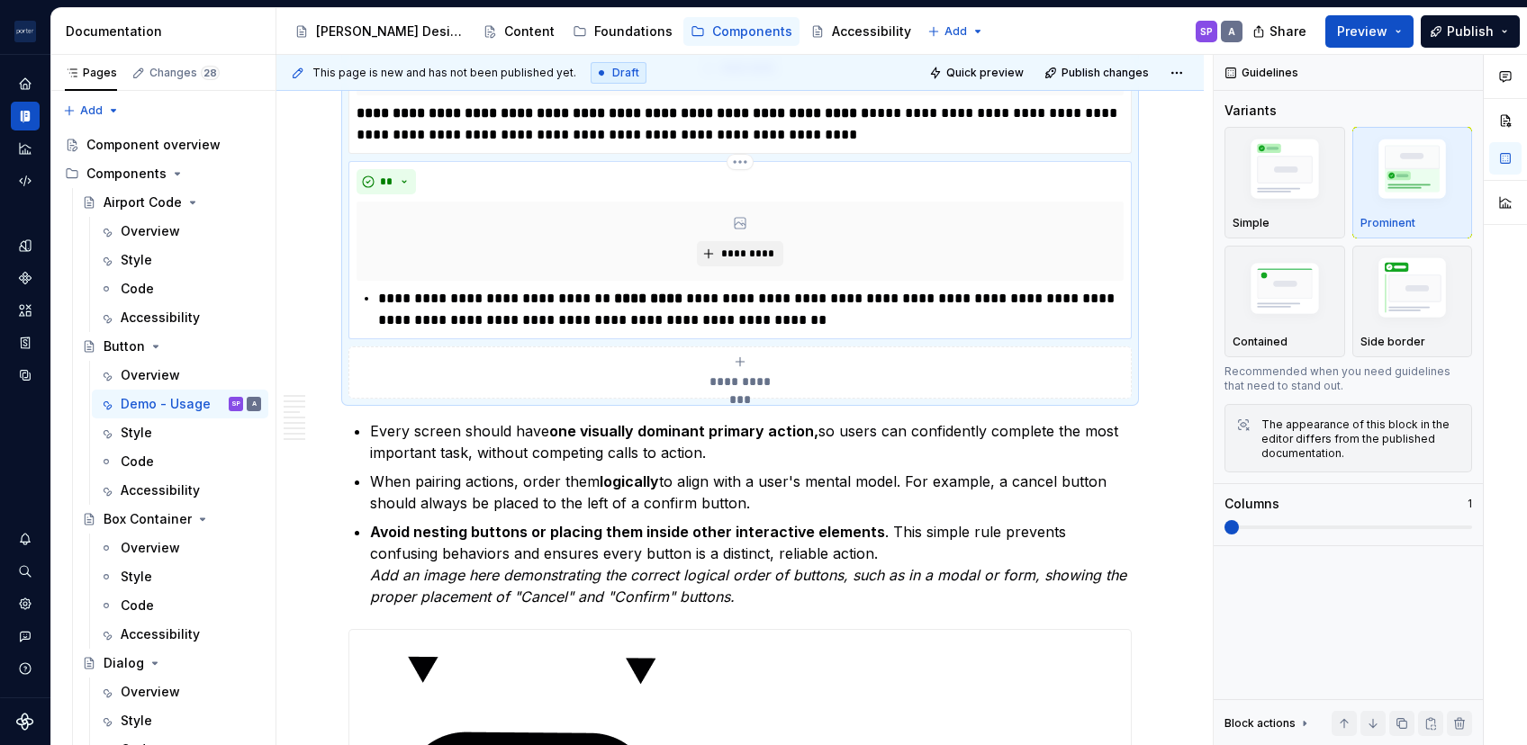
click at [375, 299] on div "**********" at bounding box center [740, 309] width 767 height 43
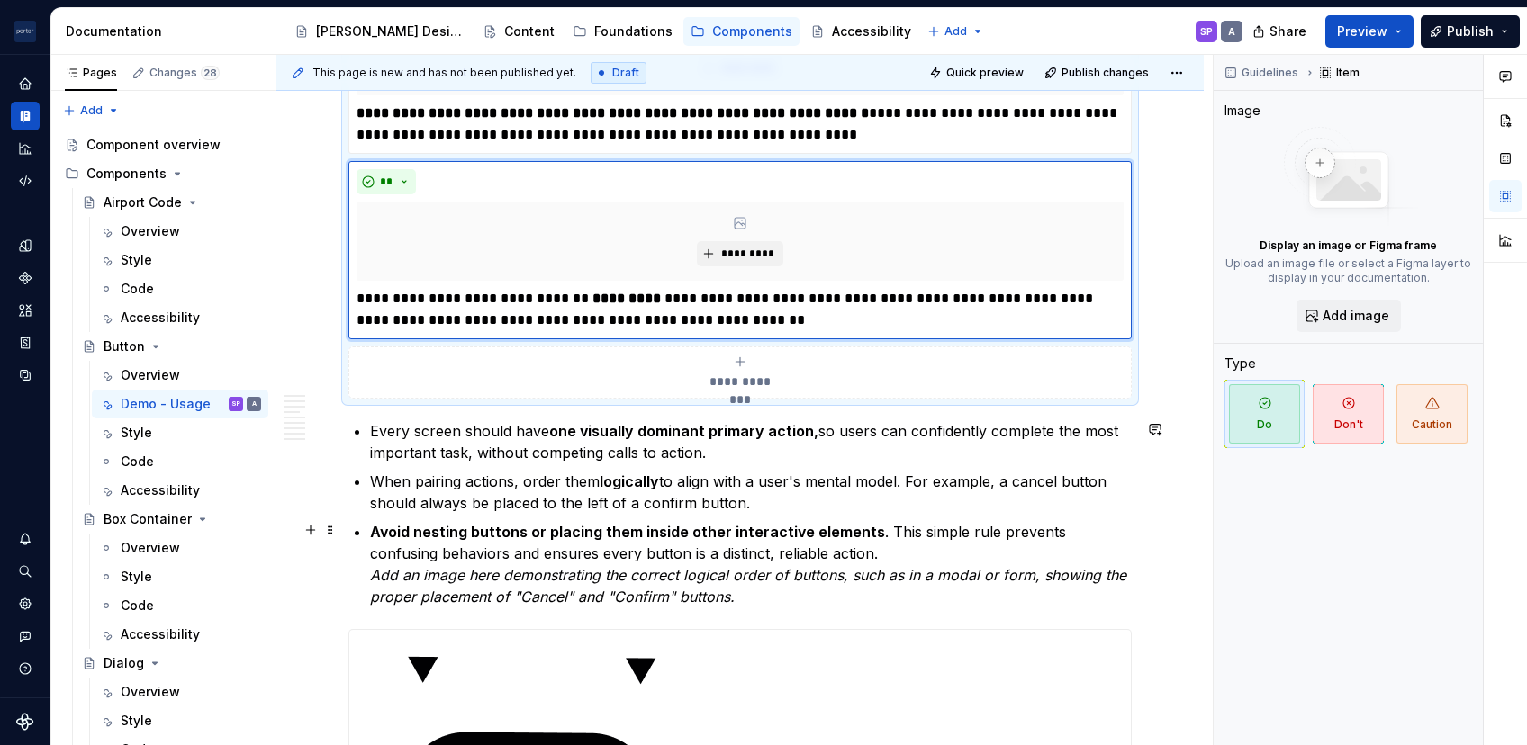
click at [567, 545] on p "Avoid nesting buttons or placing them inside other interactive elements . This …" at bounding box center [751, 564] width 762 height 86
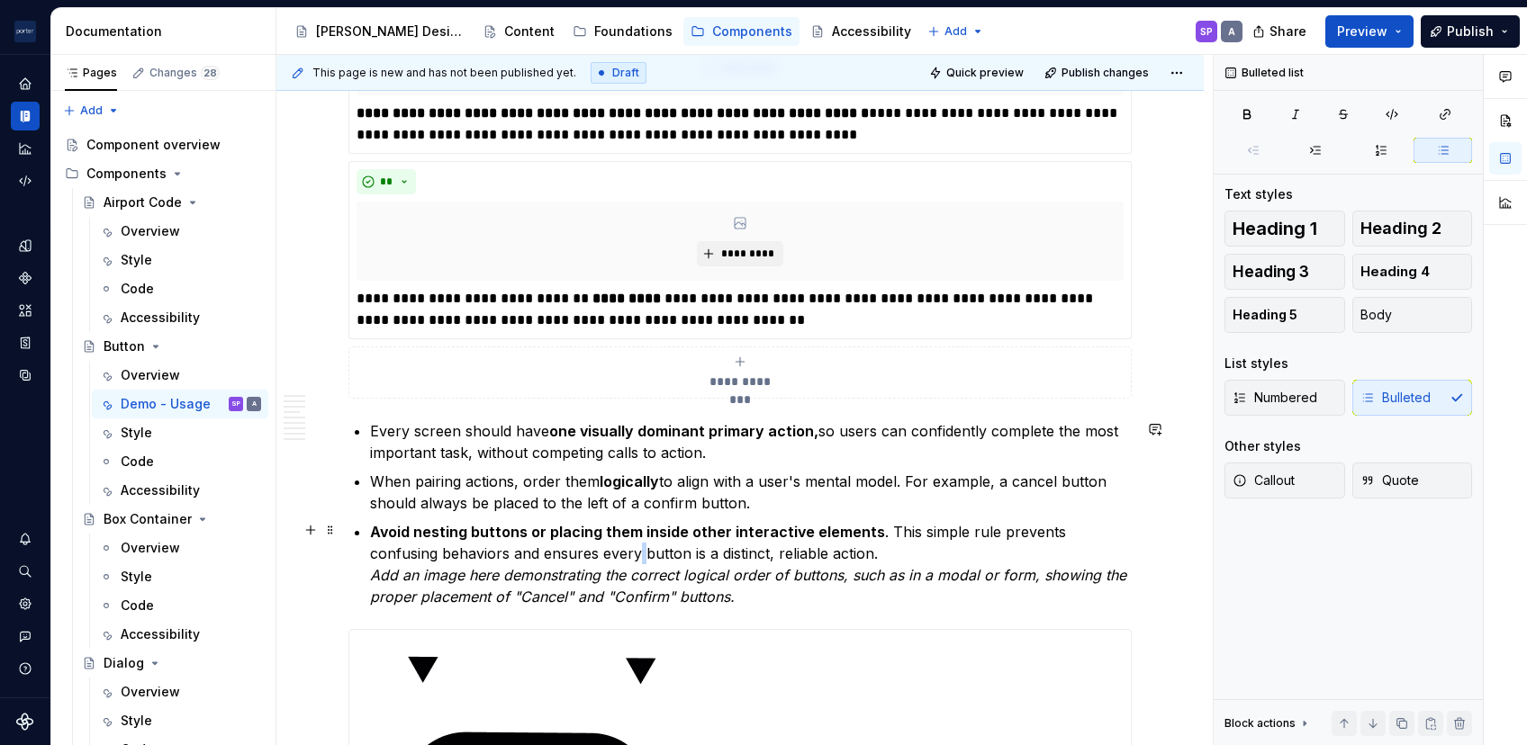
click at [567, 545] on p "Avoid nesting buttons or placing them inside other interactive elements . This …" at bounding box center [751, 564] width 762 height 86
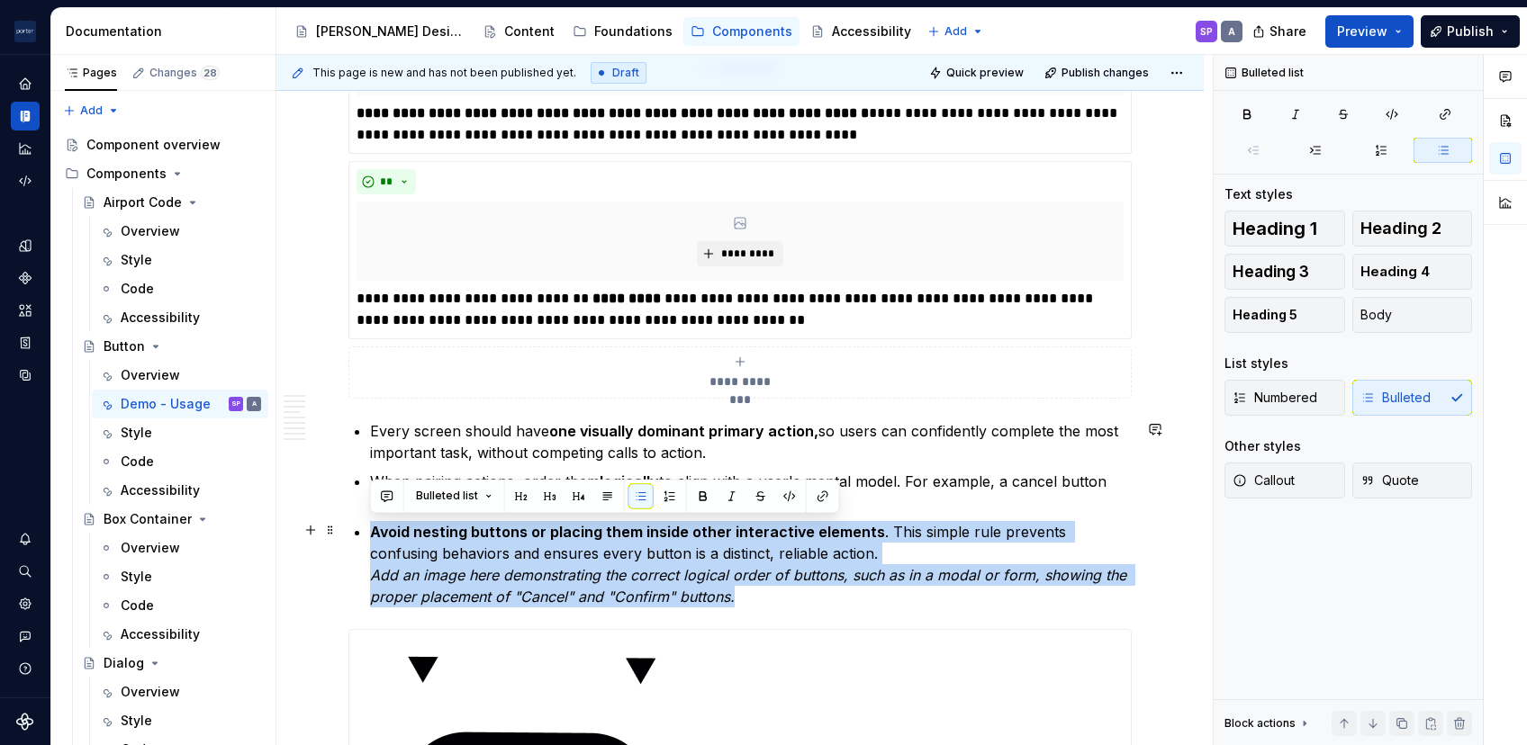
click at [567, 545] on p "Avoid nesting buttons or placing them inside other interactive elements . This …" at bounding box center [751, 564] width 762 height 86
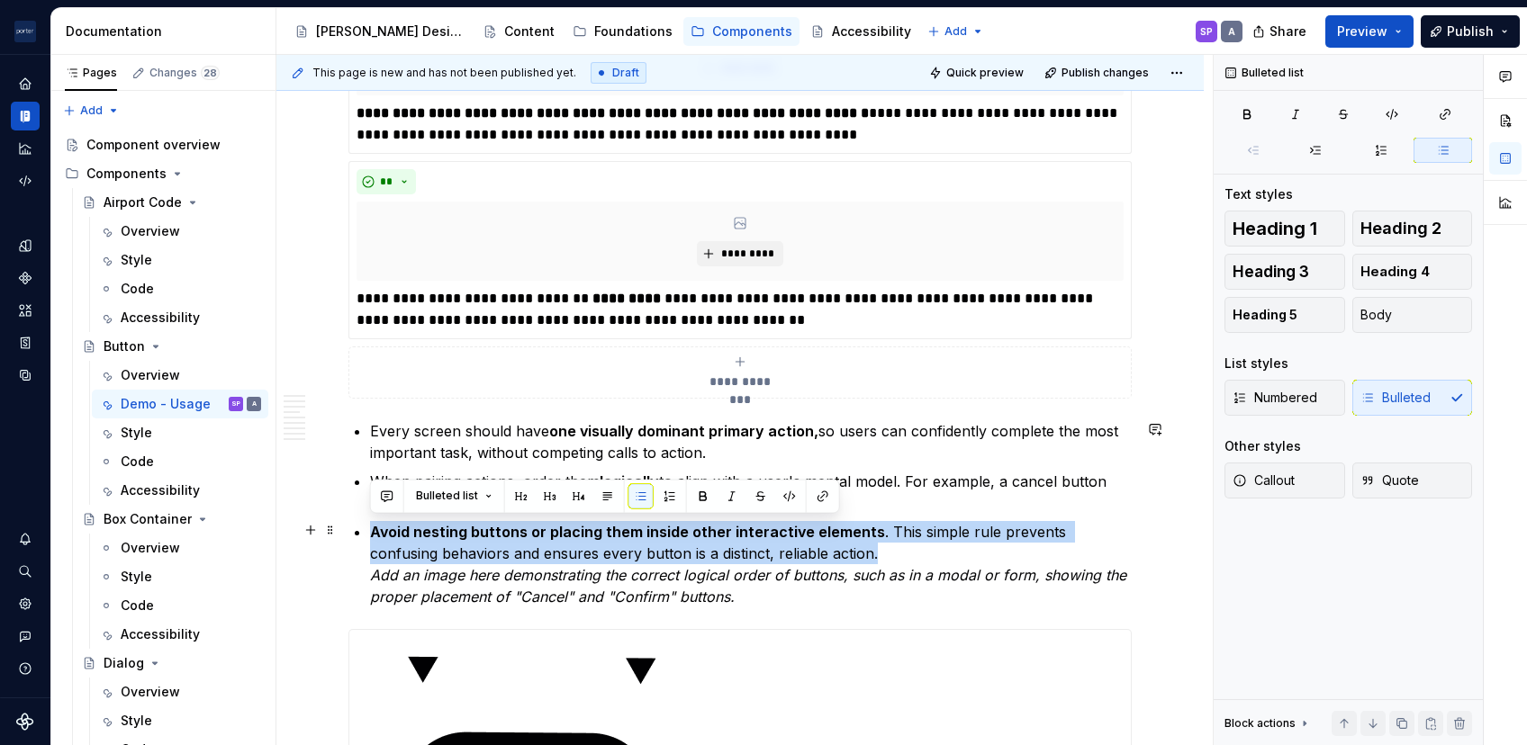
drag, startPoint x: 821, startPoint y: 549, endPoint x: 367, endPoint y: 530, distance: 454.1
click at [367, 530] on div "**********" at bounding box center [739, 168] width 783 height 2956
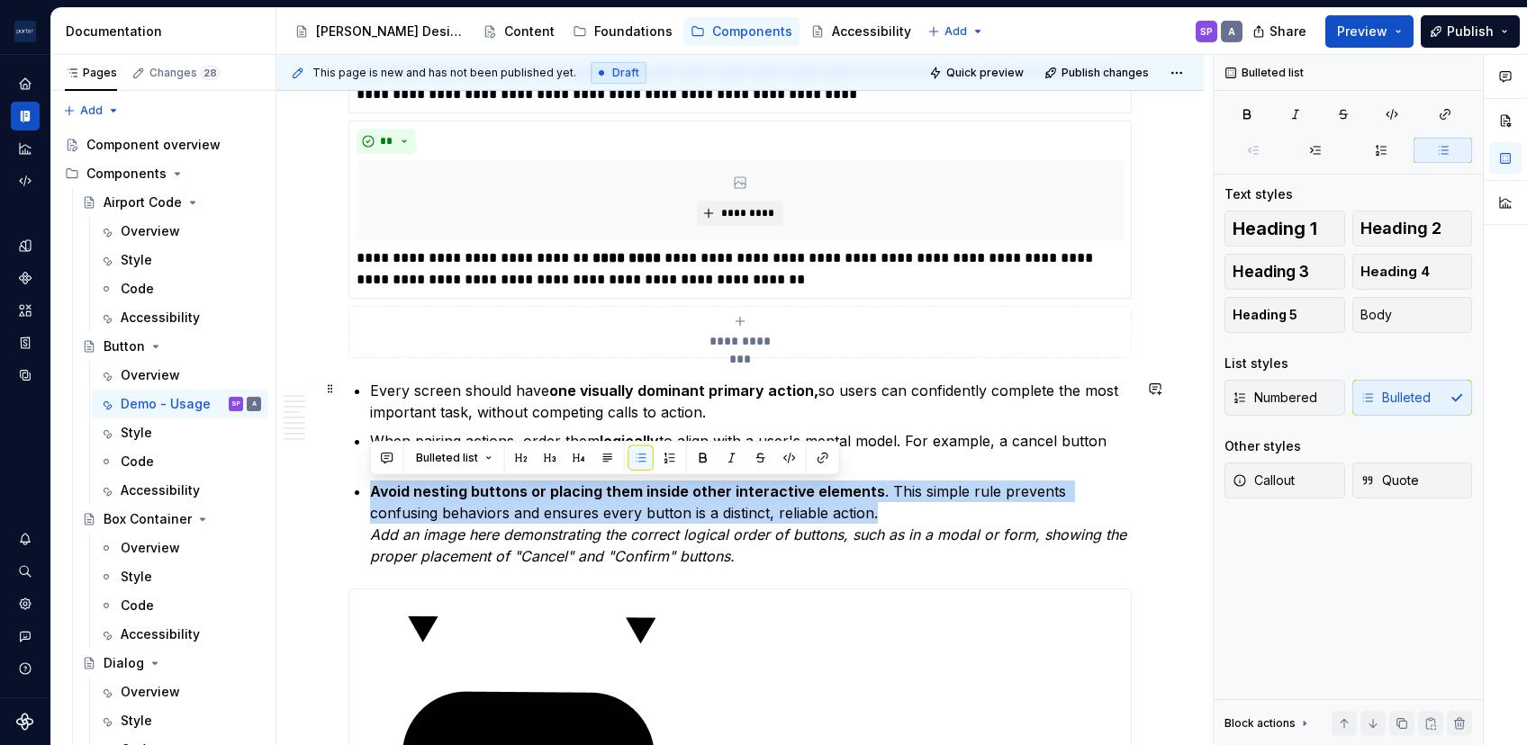
scroll to position [1747, 0]
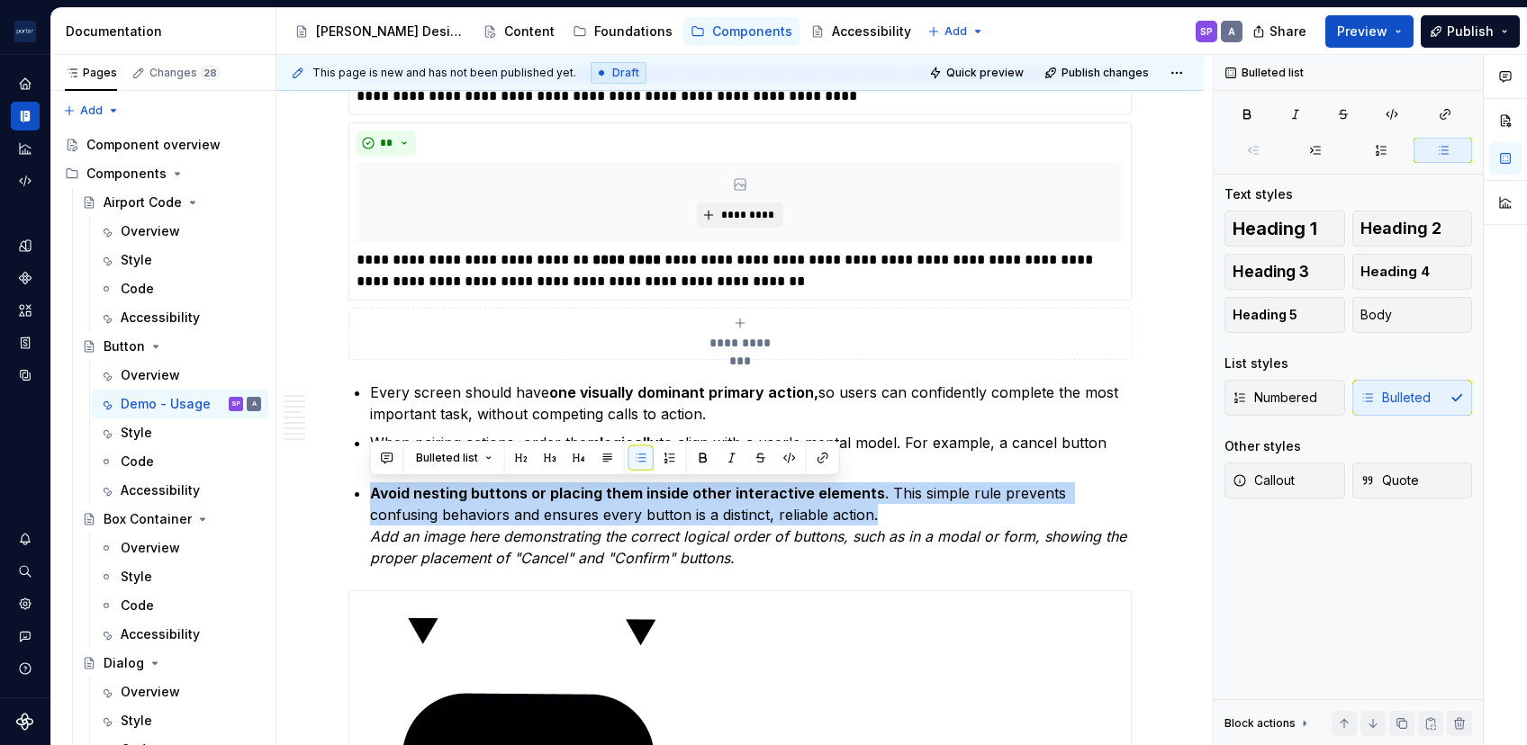
click at [634, 332] on div "**********" at bounding box center [740, 334] width 767 height 36
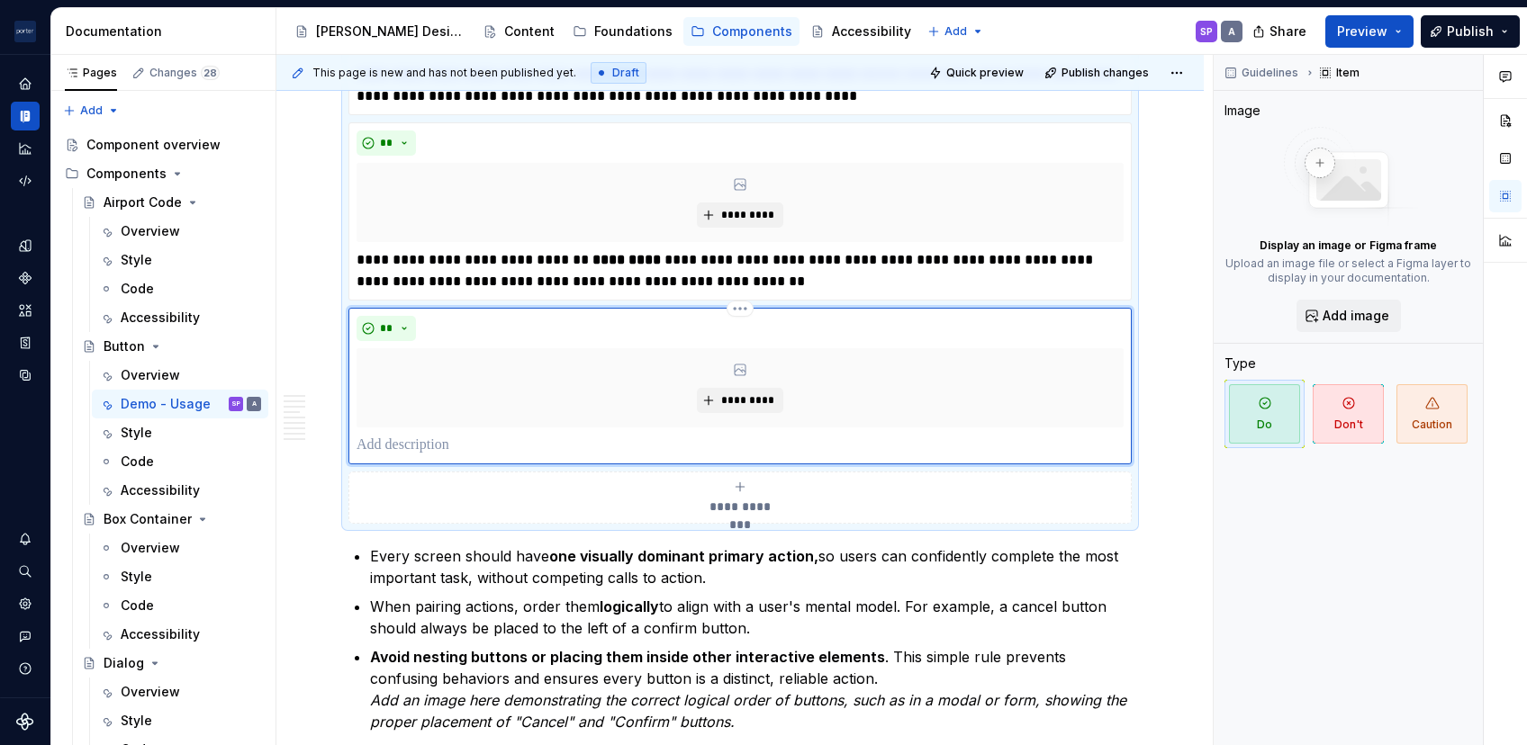
click at [587, 453] on p at bounding box center [740, 446] width 767 height 22
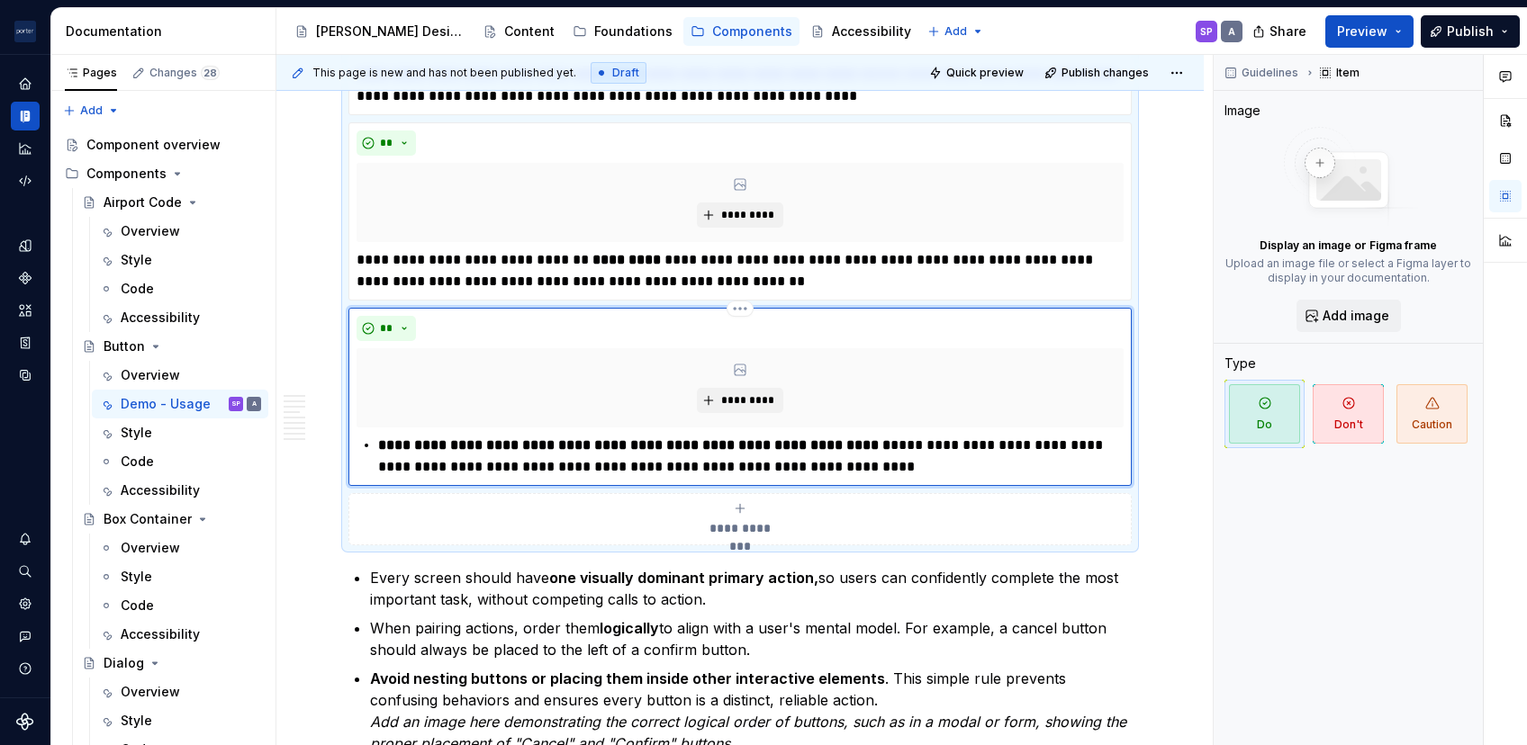
click at [384, 439] on strong "**********" at bounding box center [634, 445] width 512 height 14
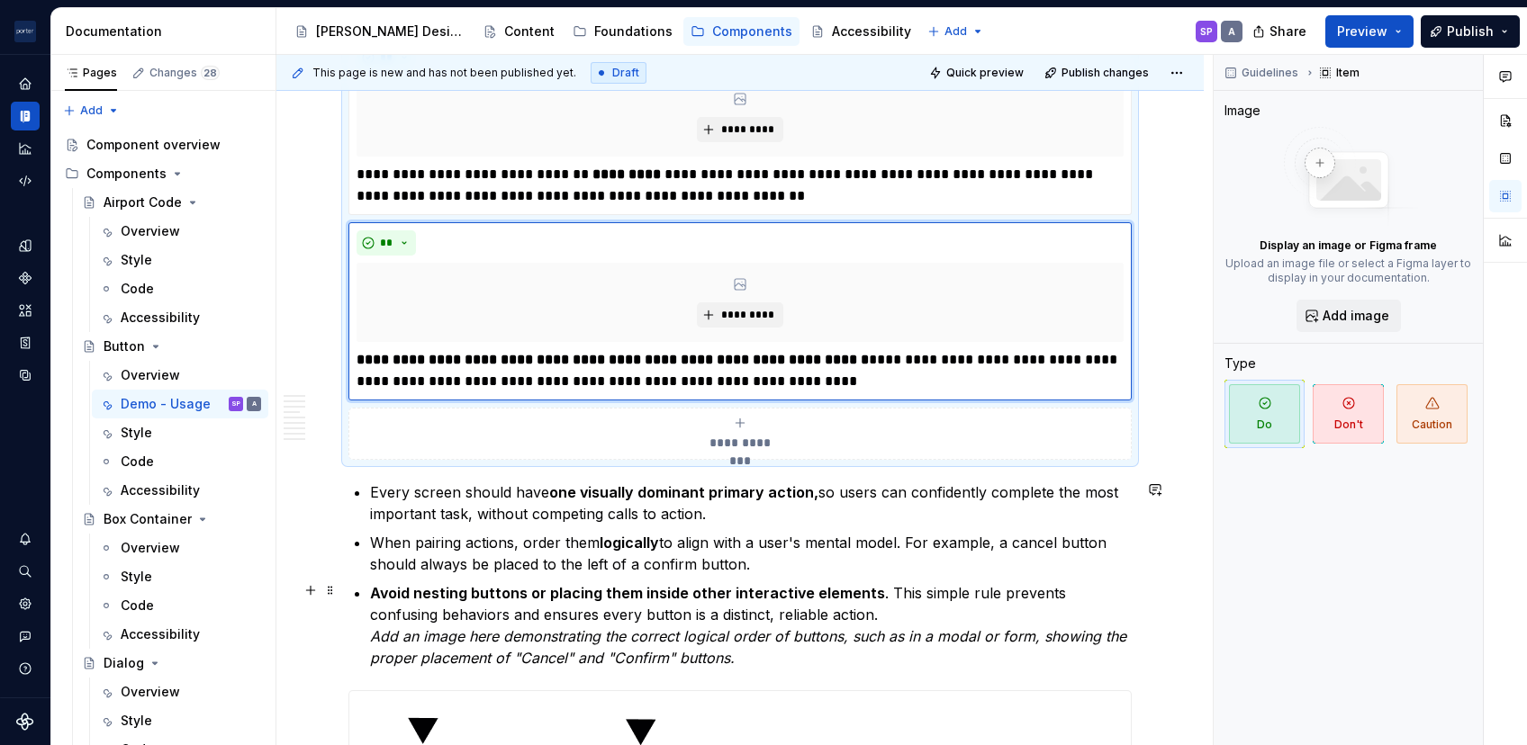
scroll to position [1834, 0]
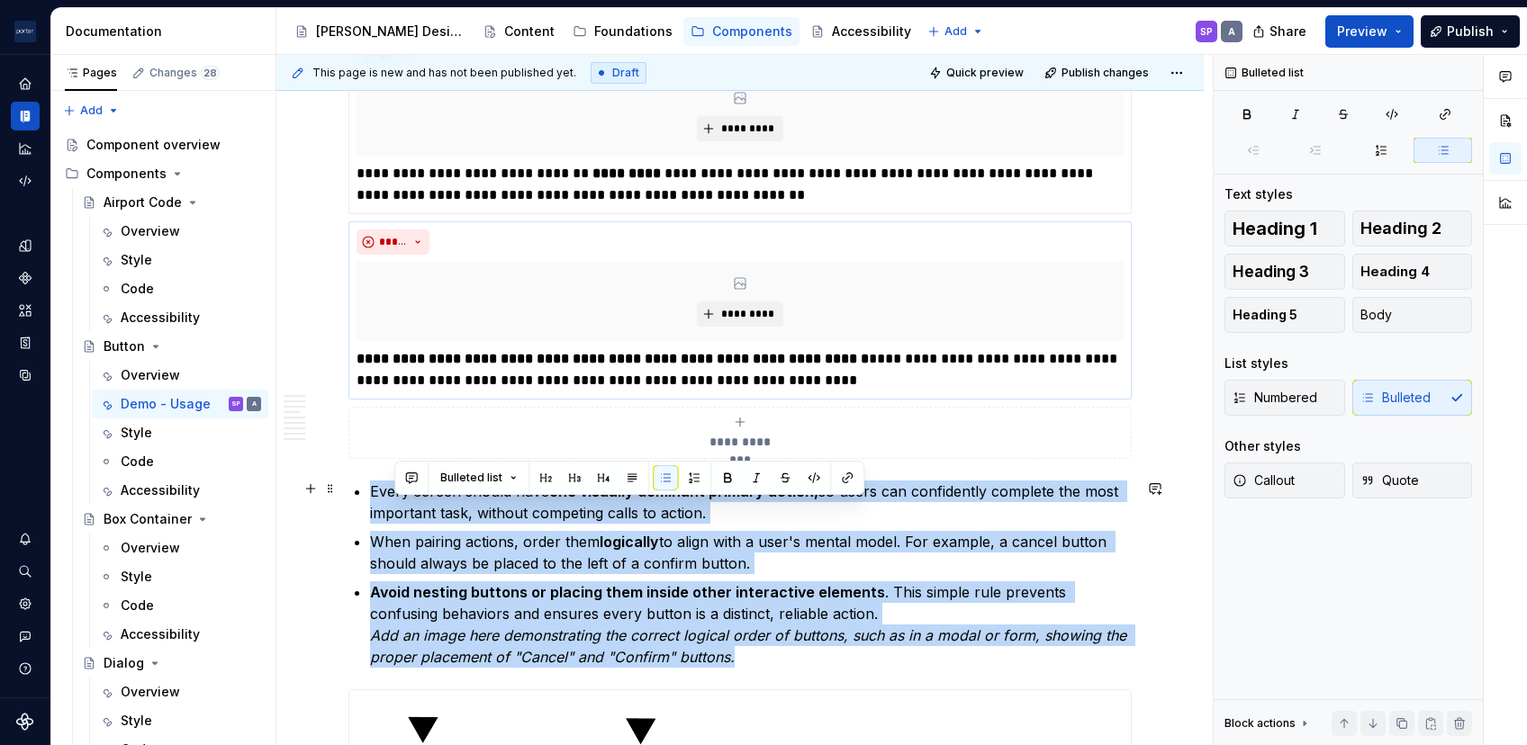
drag, startPoint x: 795, startPoint y: 647, endPoint x: 348, endPoint y: 492, distance: 472.9
click at [348, 492] on div "**********" at bounding box center [739, 135] width 783 height 3141
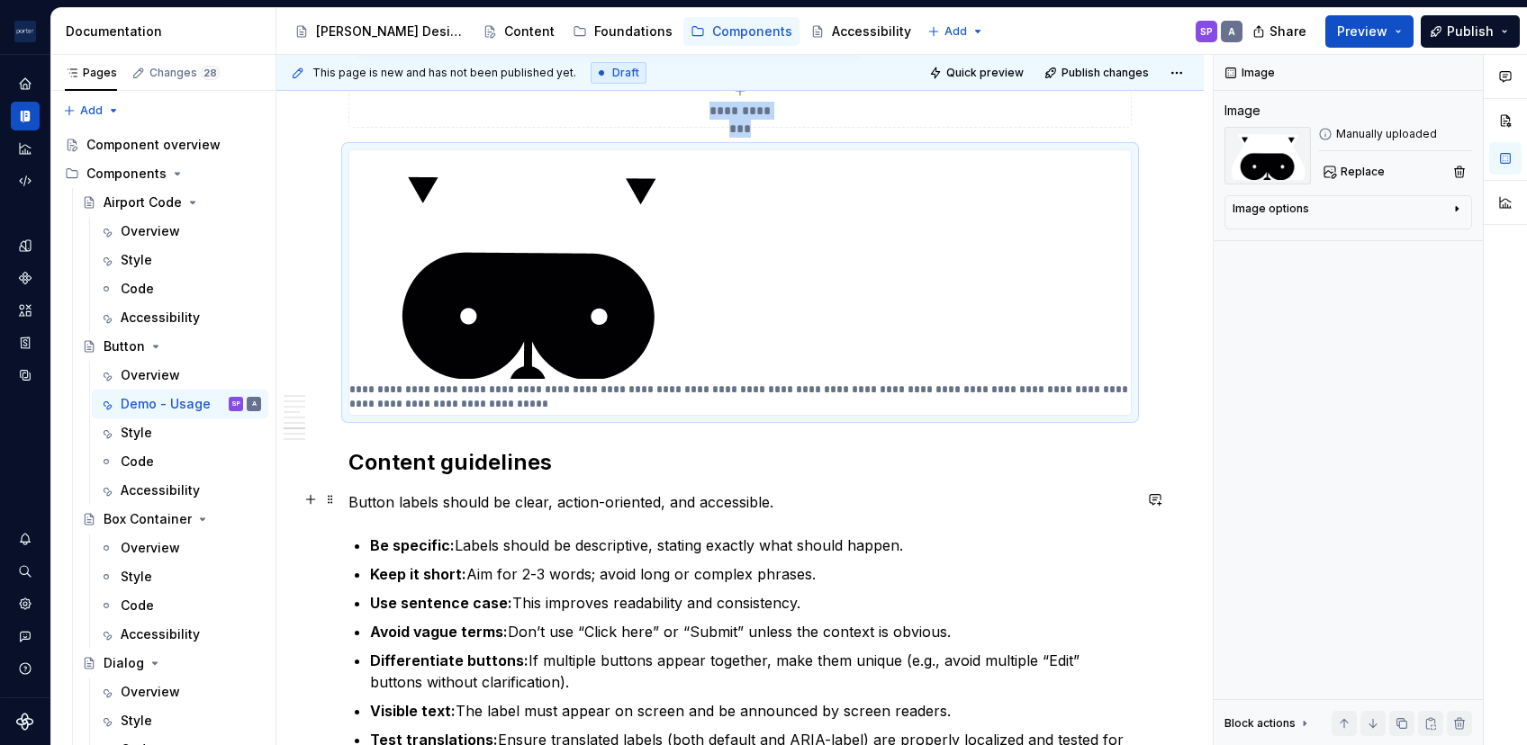
scroll to position [2165, 0]
click at [508, 251] on img at bounding box center [530, 264] width 362 height 229
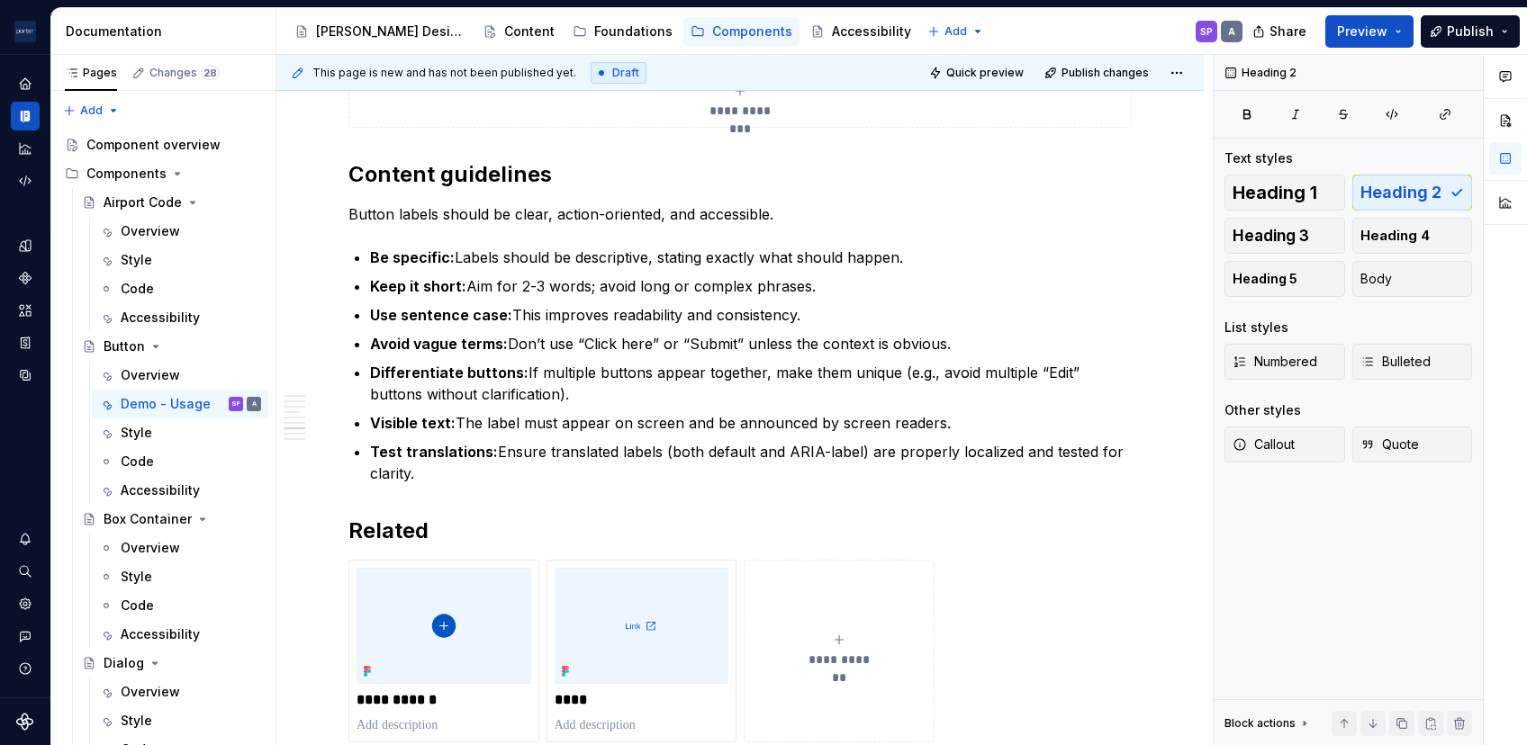
scroll to position [1909, 0]
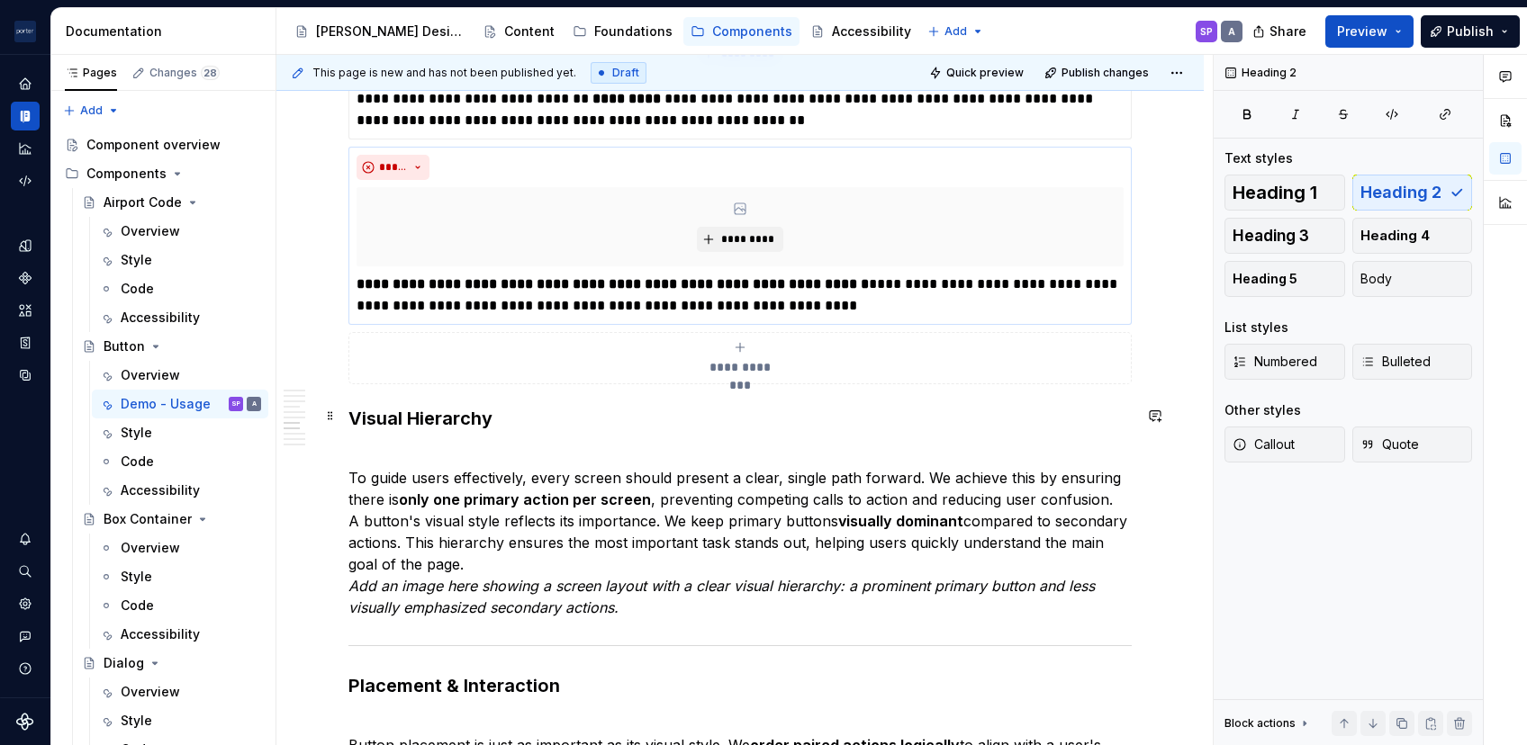
click at [352, 419] on strong "Visual Hierarchy" at bounding box center [420, 419] width 144 height 22
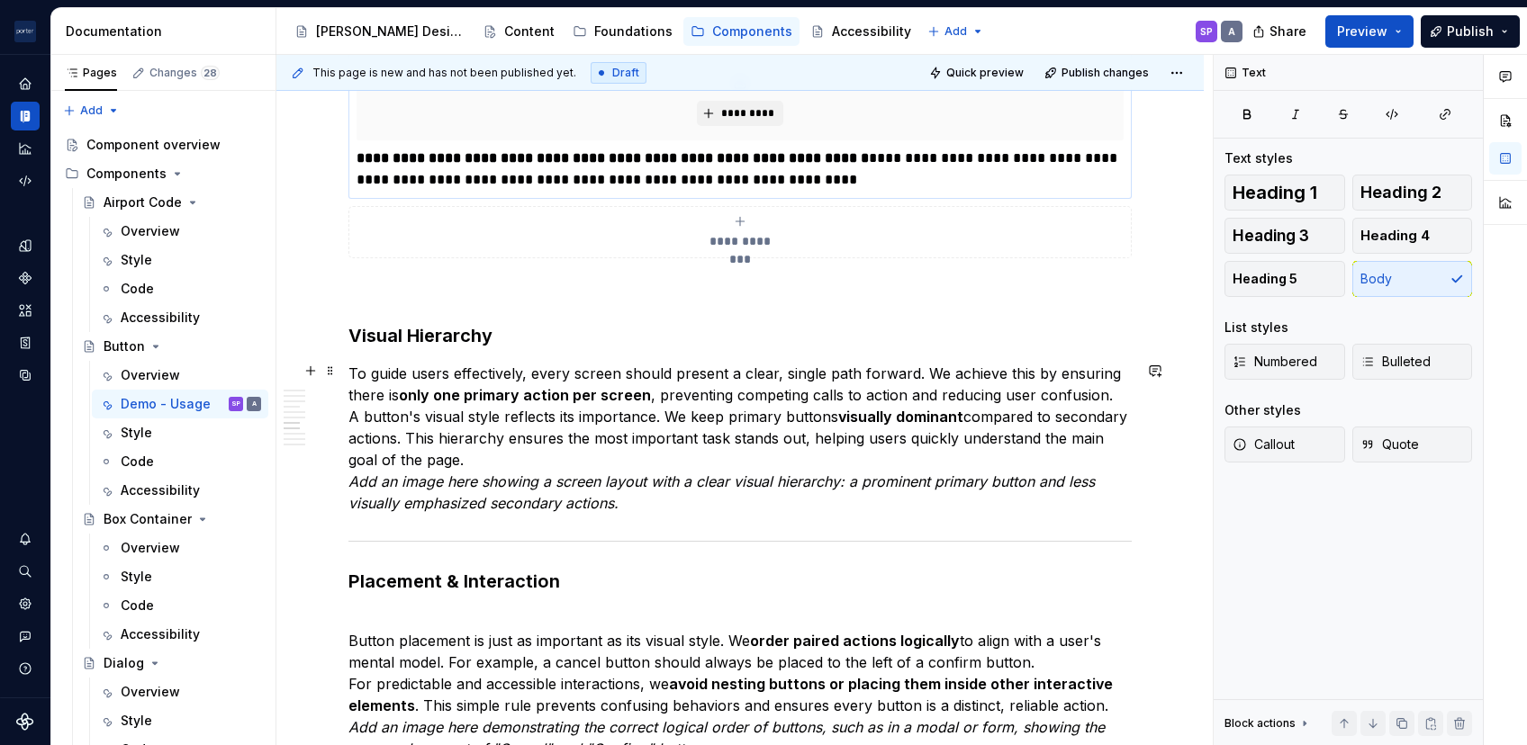
scroll to position [2040, 0]
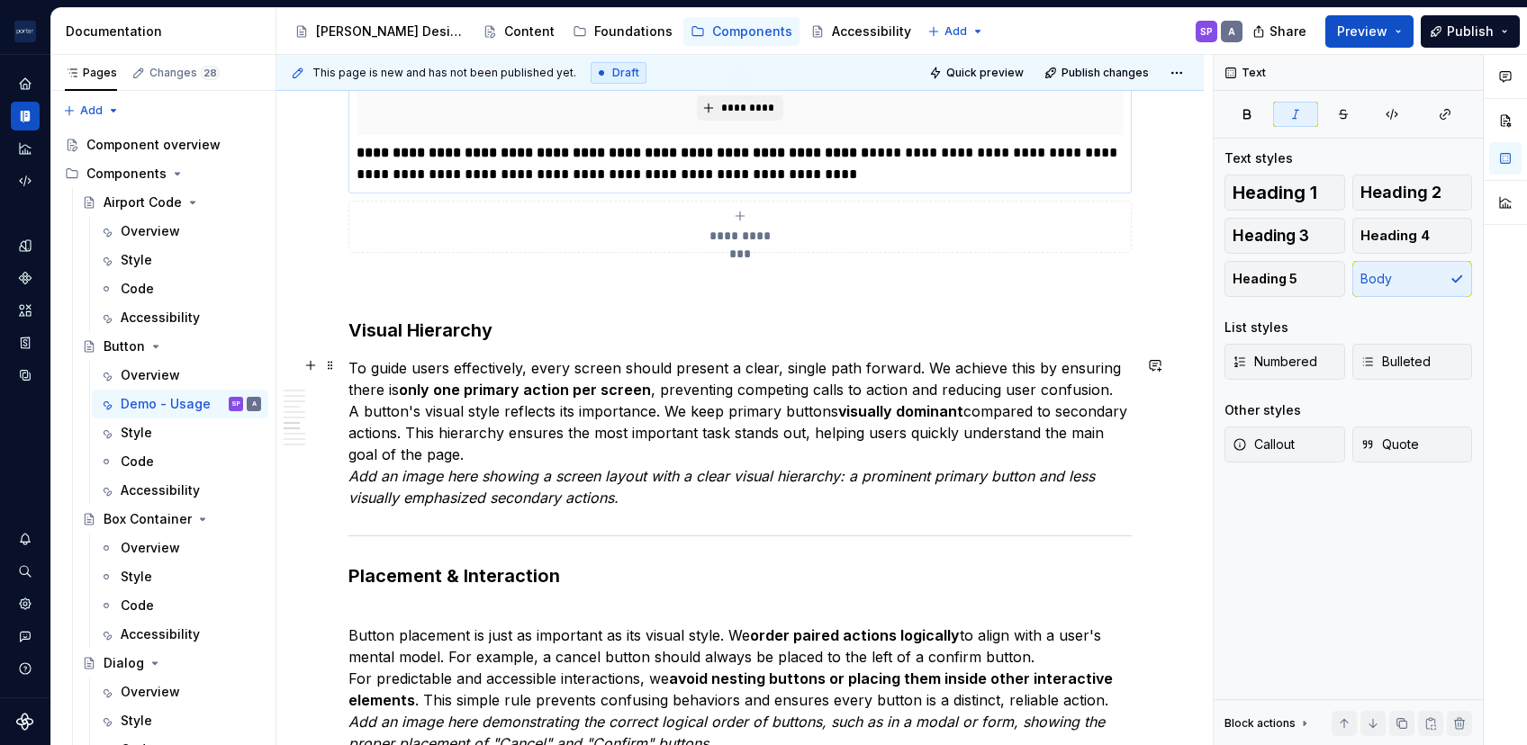
click at [758, 467] on em "Add an image here showing a screen layout with a clear visual hierarchy: a prom…" at bounding box center [723, 487] width 751 height 40
click at [749, 457] on p "To guide users effectively, every screen should present a clear, single path fo…" at bounding box center [739, 432] width 783 height 151
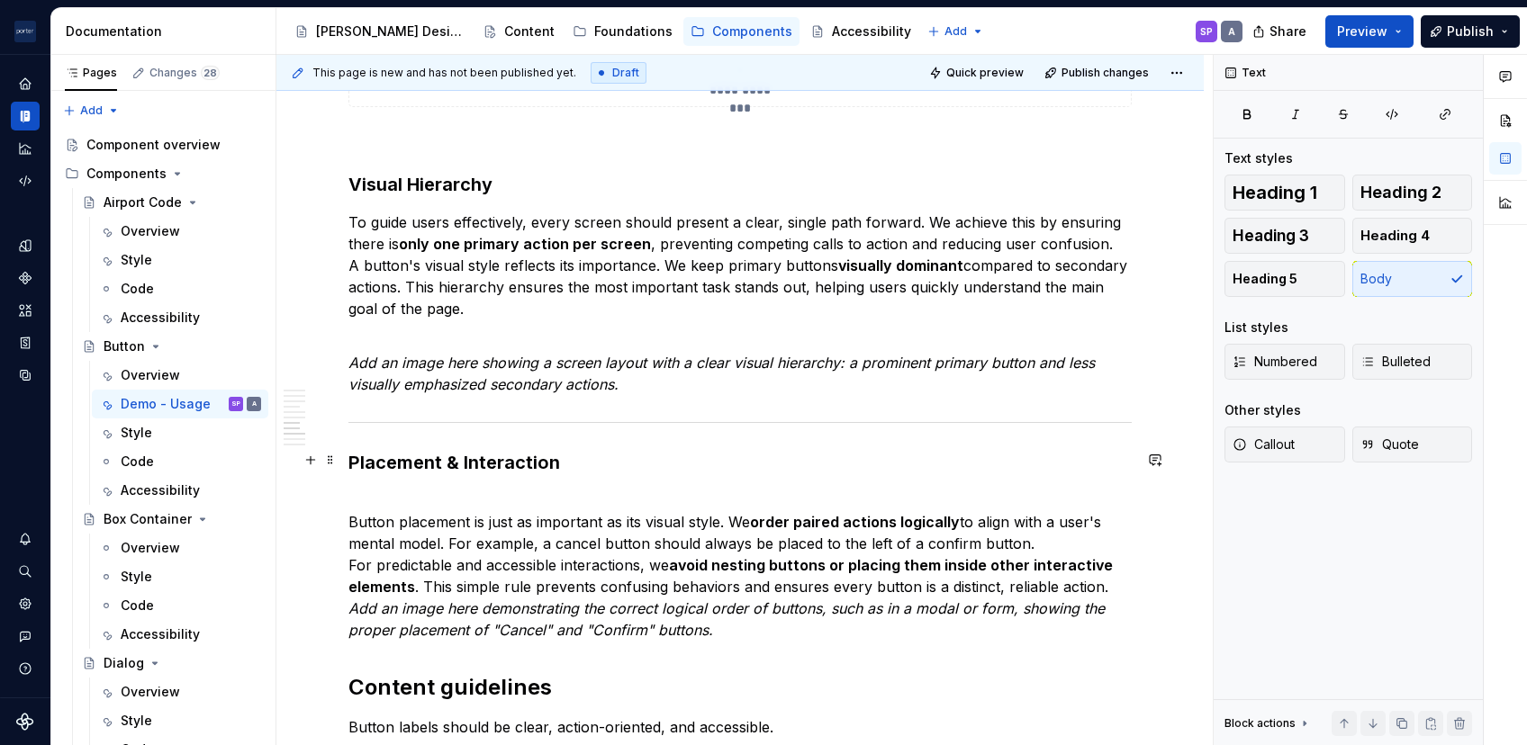
scroll to position [2187, 0]
click at [441, 457] on strong "Placement & Interaction" at bounding box center [454, 462] width 212 height 22
click at [487, 457] on strong "Placement and Interaction" at bounding box center [464, 462] width 232 height 22
click at [421, 175] on strong "Visual Hierarchy" at bounding box center [420, 184] width 144 height 22
click at [411, 489] on p "Button placement is just as important as its visual style. We order paired acti…" at bounding box center [739, 564] width 783 height 151
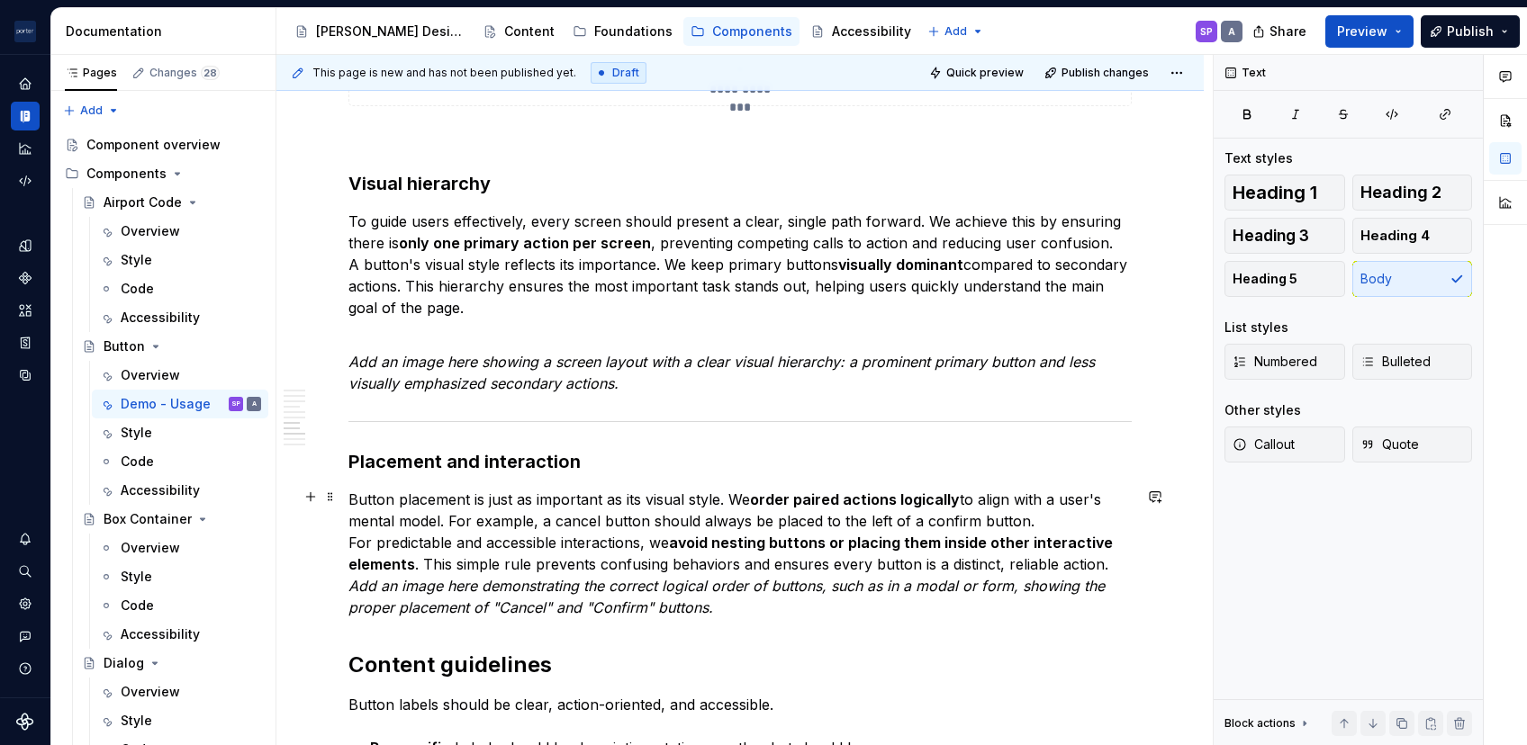
click at [1079, 522] on p "Button placement is just as important as its visual style. We order paired acti…" at bounding box center [739, 554] width 783 height 130
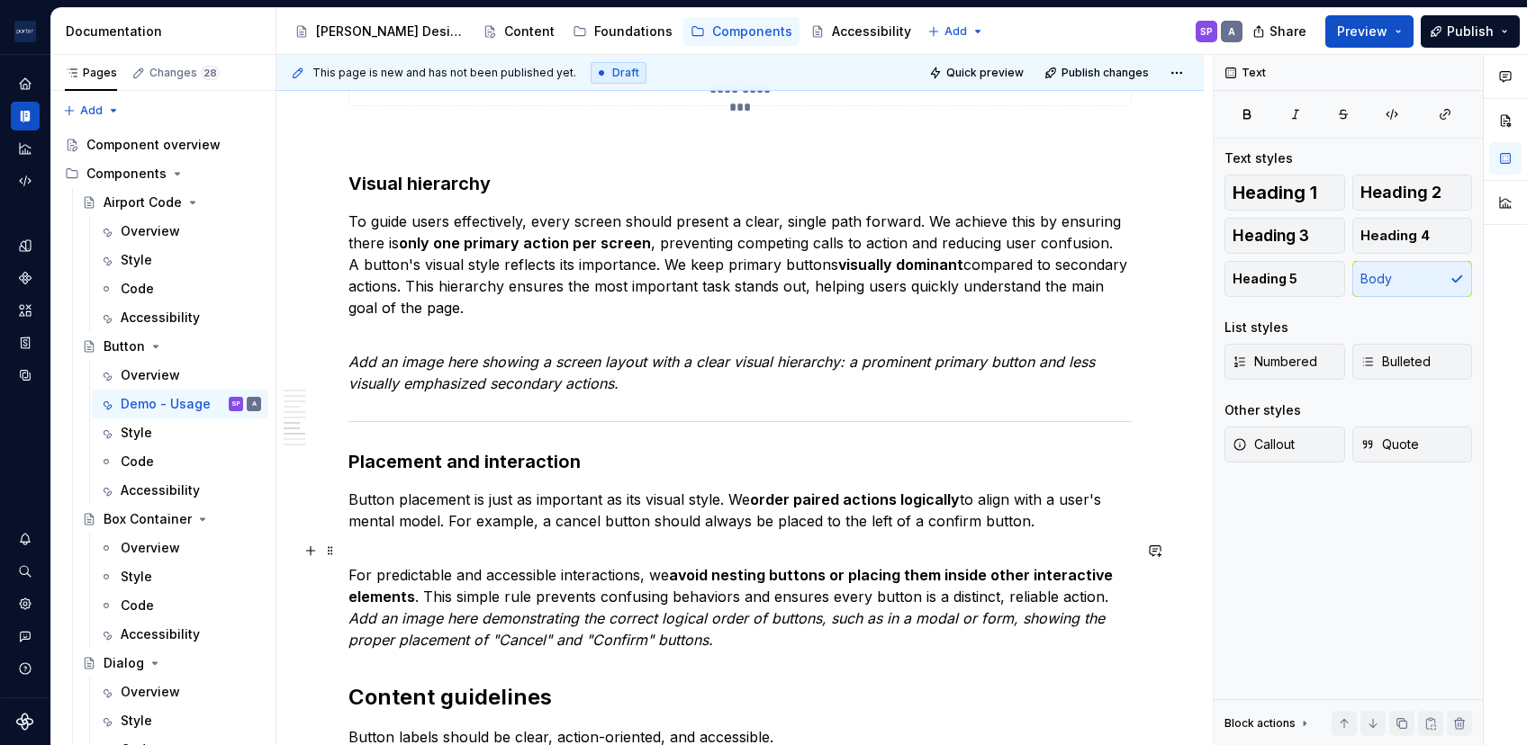
click at [1097, 594] on p "For predictable and accessible interactions, we avoid nesting buttons or placin…" at bounding box center [739, 597] width 783 height 108
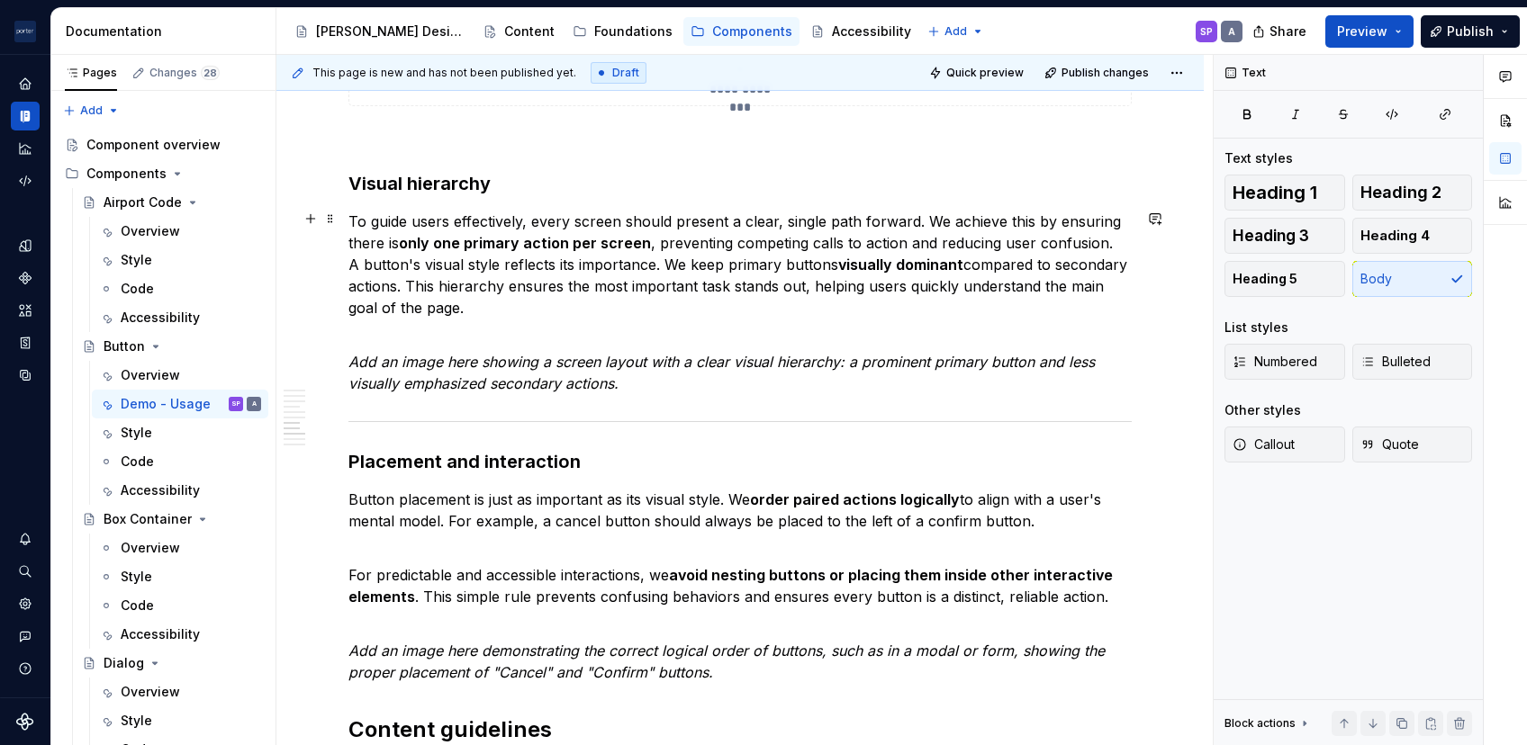
click at [349, 259] on p "To guide users effectively, every screen should present a clear, single path fo…" at bounding box center [739, 265] width 783 height 108
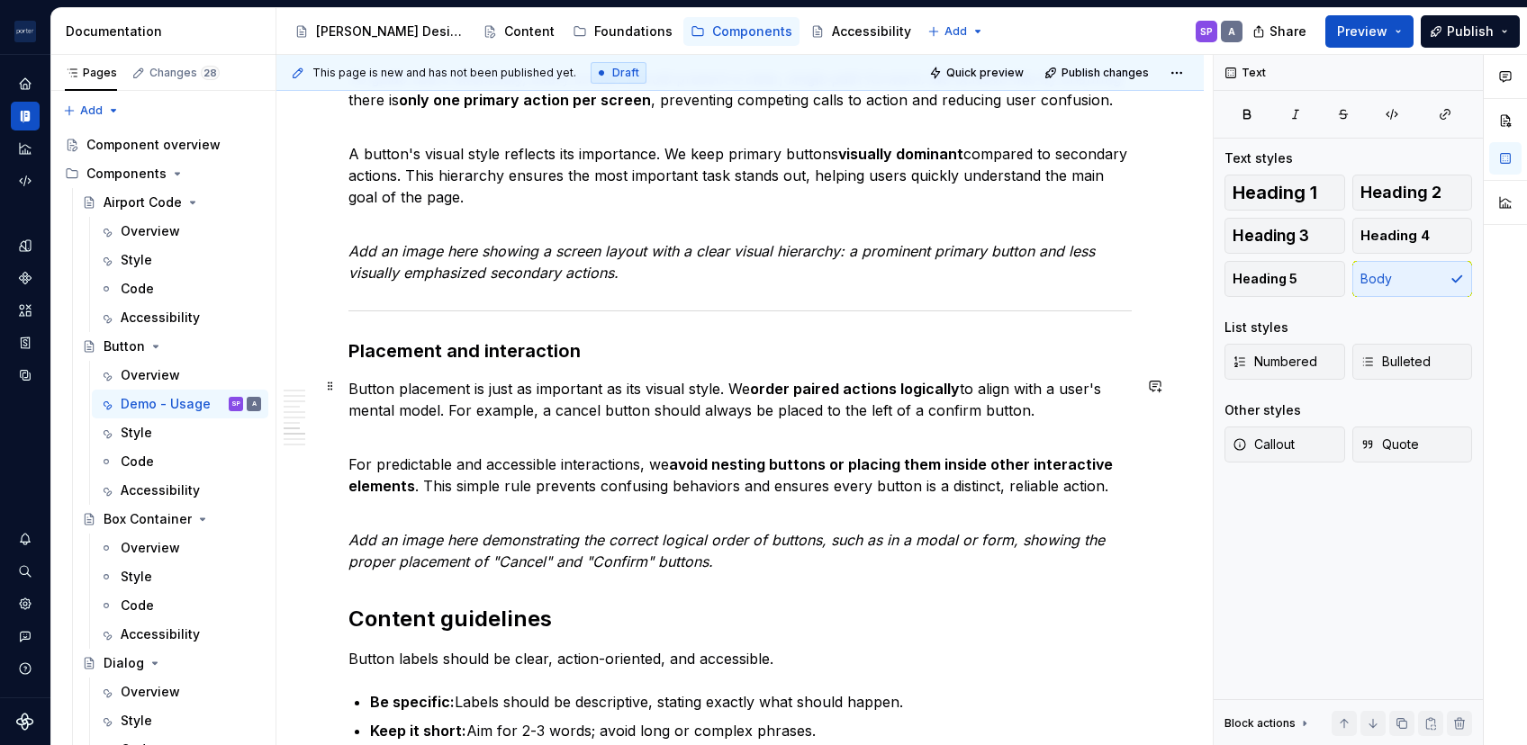
scroll to position [2330, 0]
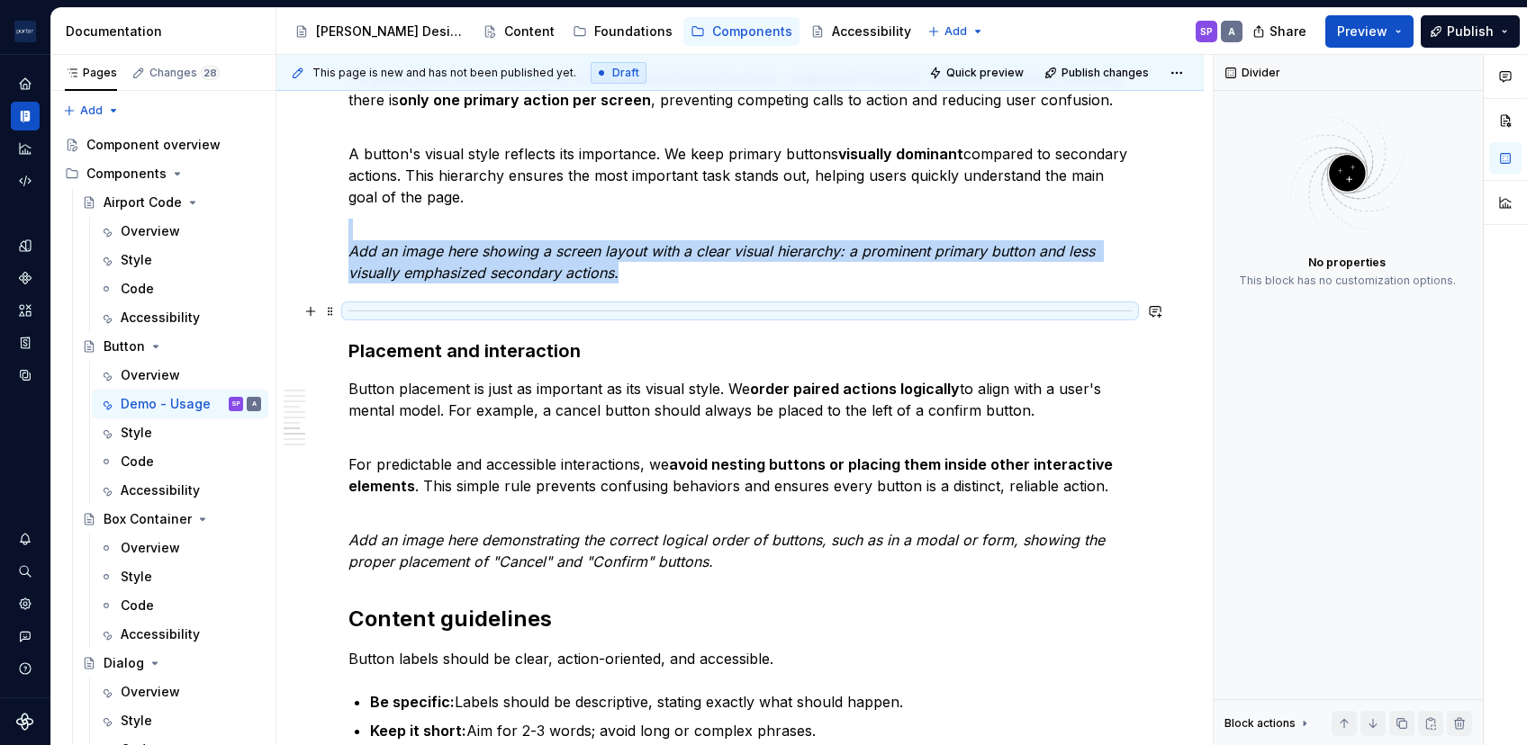
click at [510, 311] on div at bounding box center [739, 311] width 783 height 12
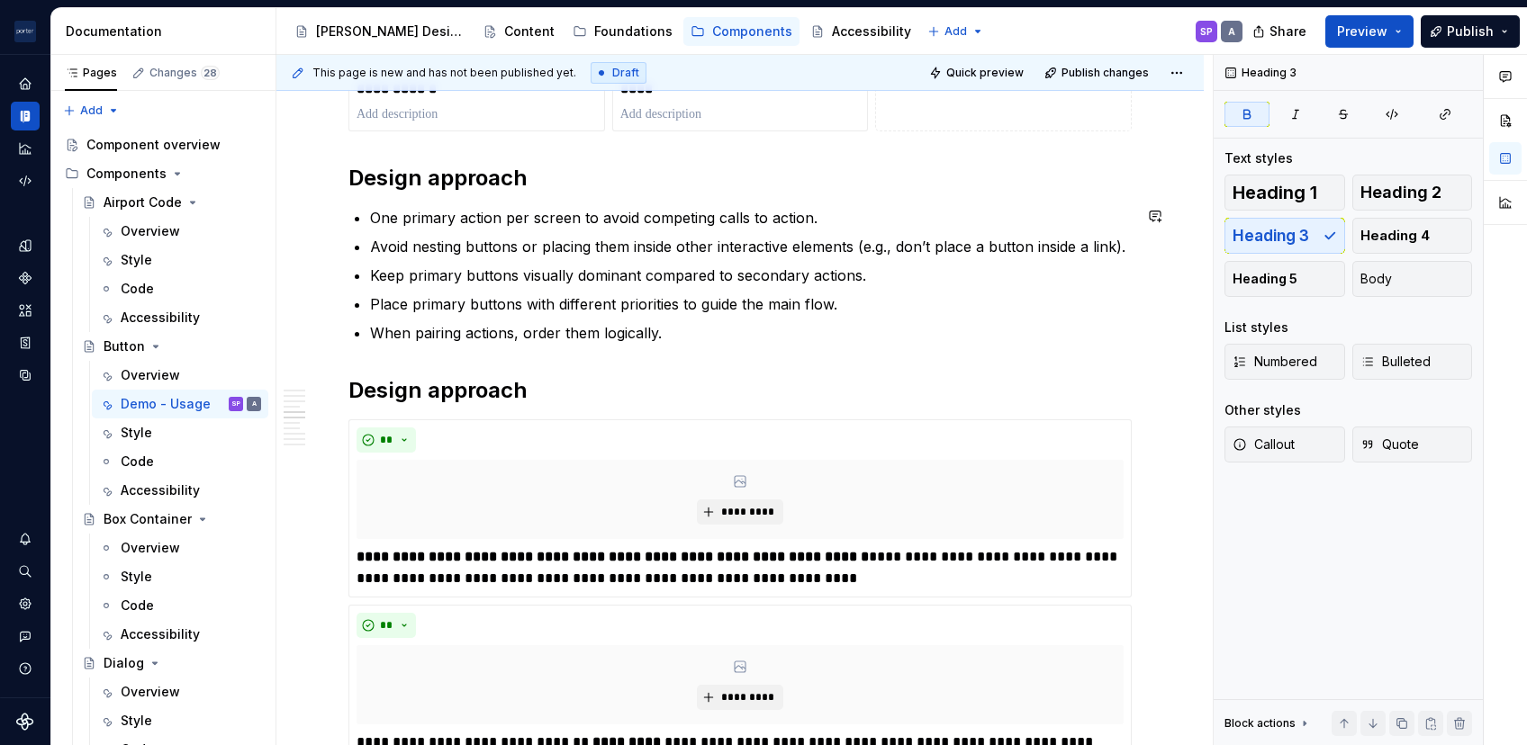
scroll to position [1135, 0]
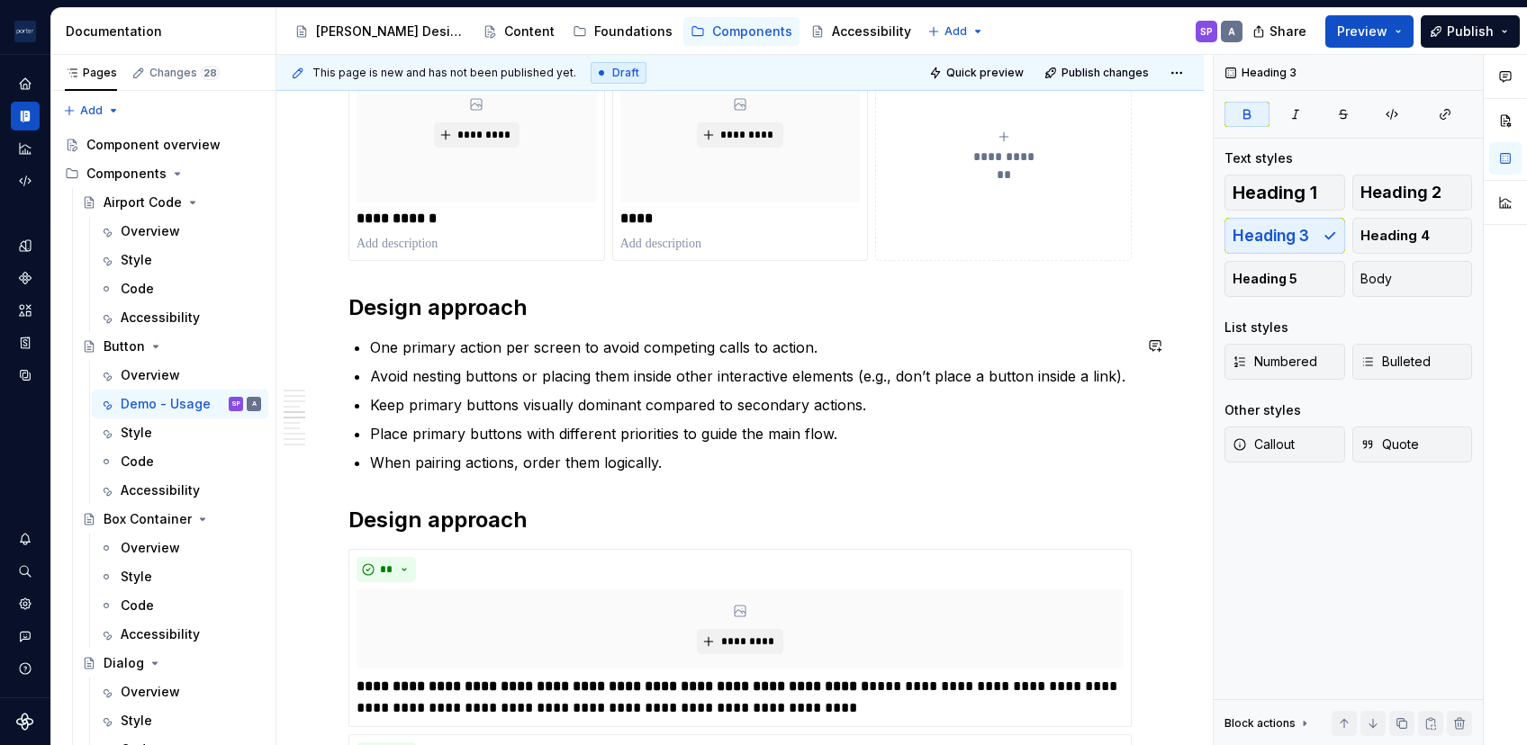
click at [564, 306] on h2 "Design approach" at bounding box center [739, 307] width 783 height 29
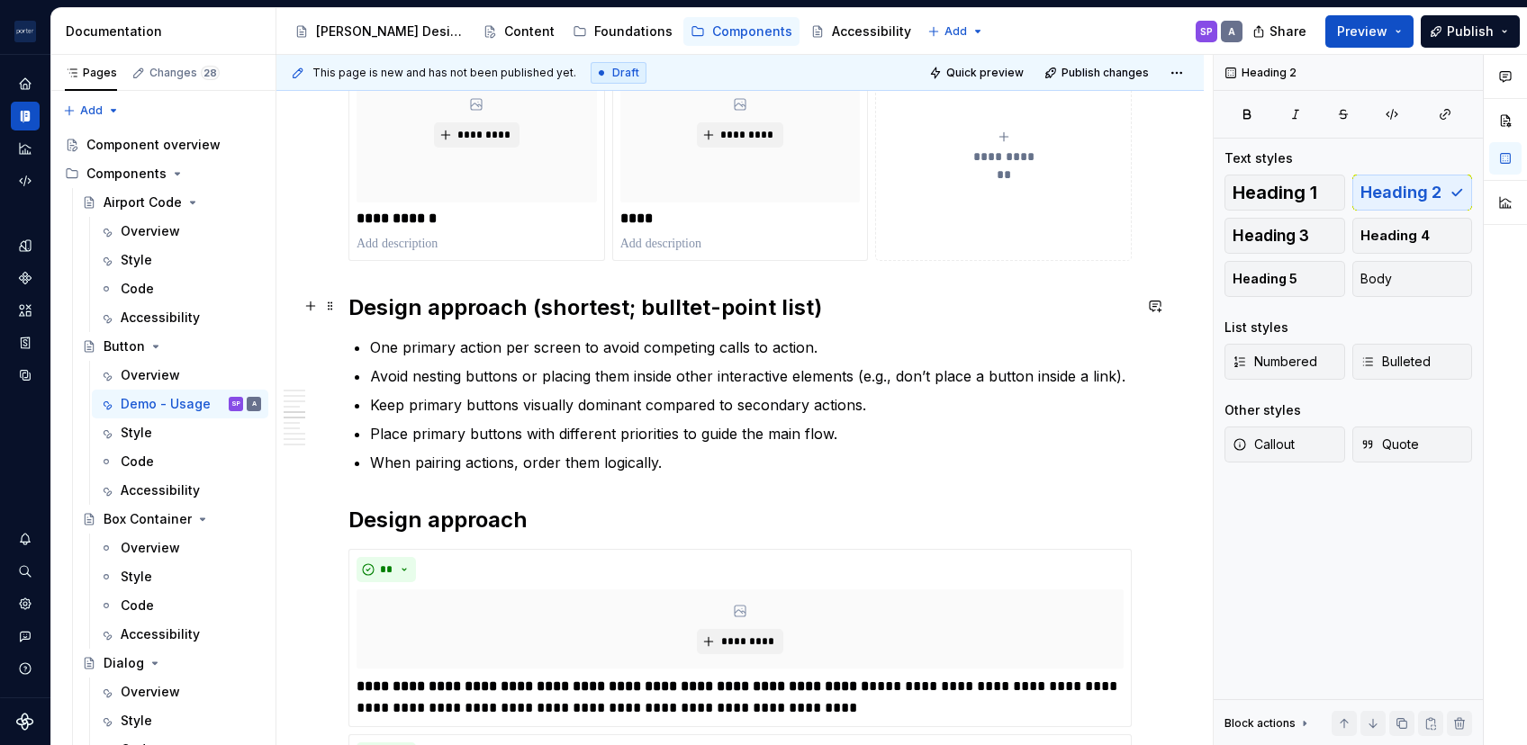
click at [689, 303] on h2 "Design approach (shortest; bulltet-point list)" at bounding box center [739, 307] width 783 height 29
click at [641, 524] on h2 "Design approach" at bounding box center [739, 520] width 783 height 29
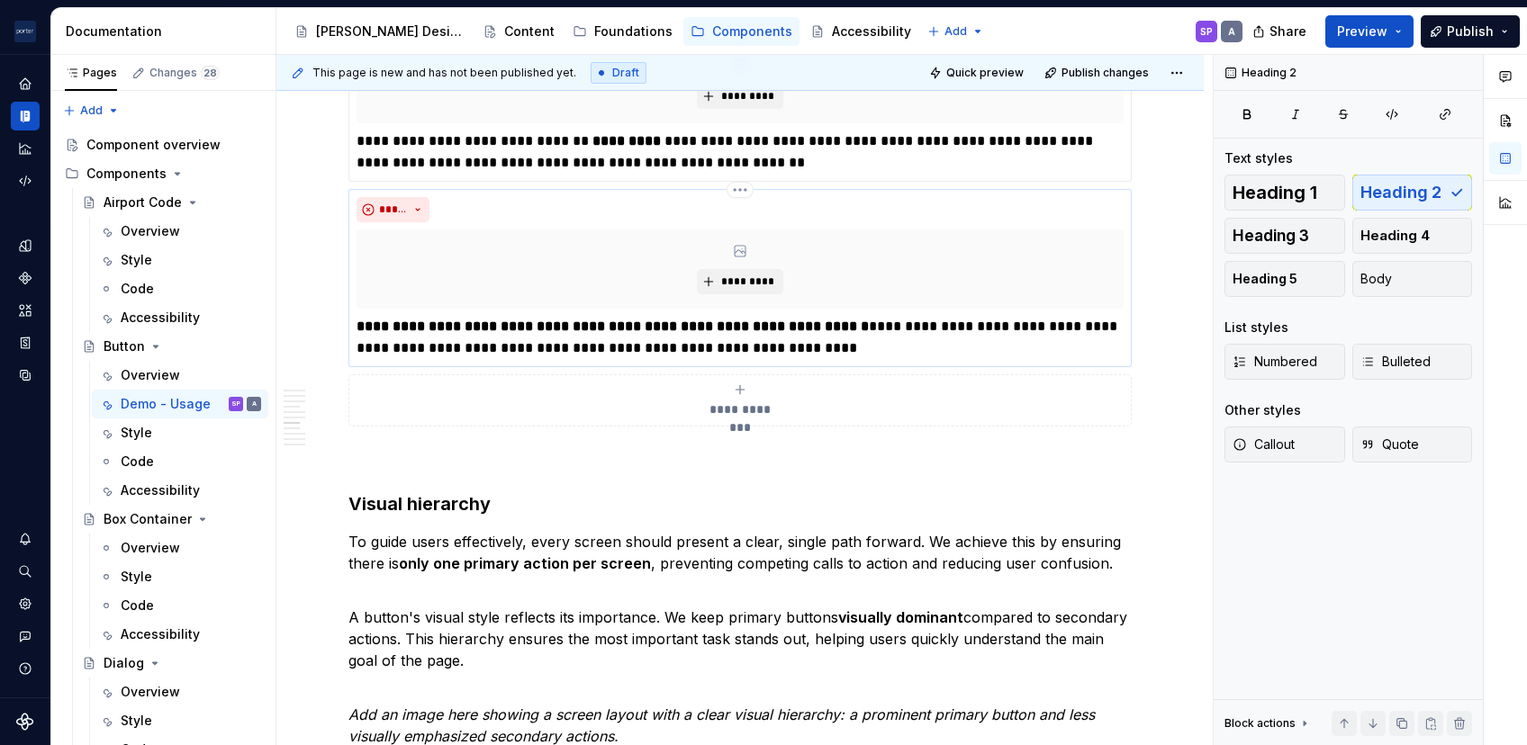
scroll to position [1873, 0]
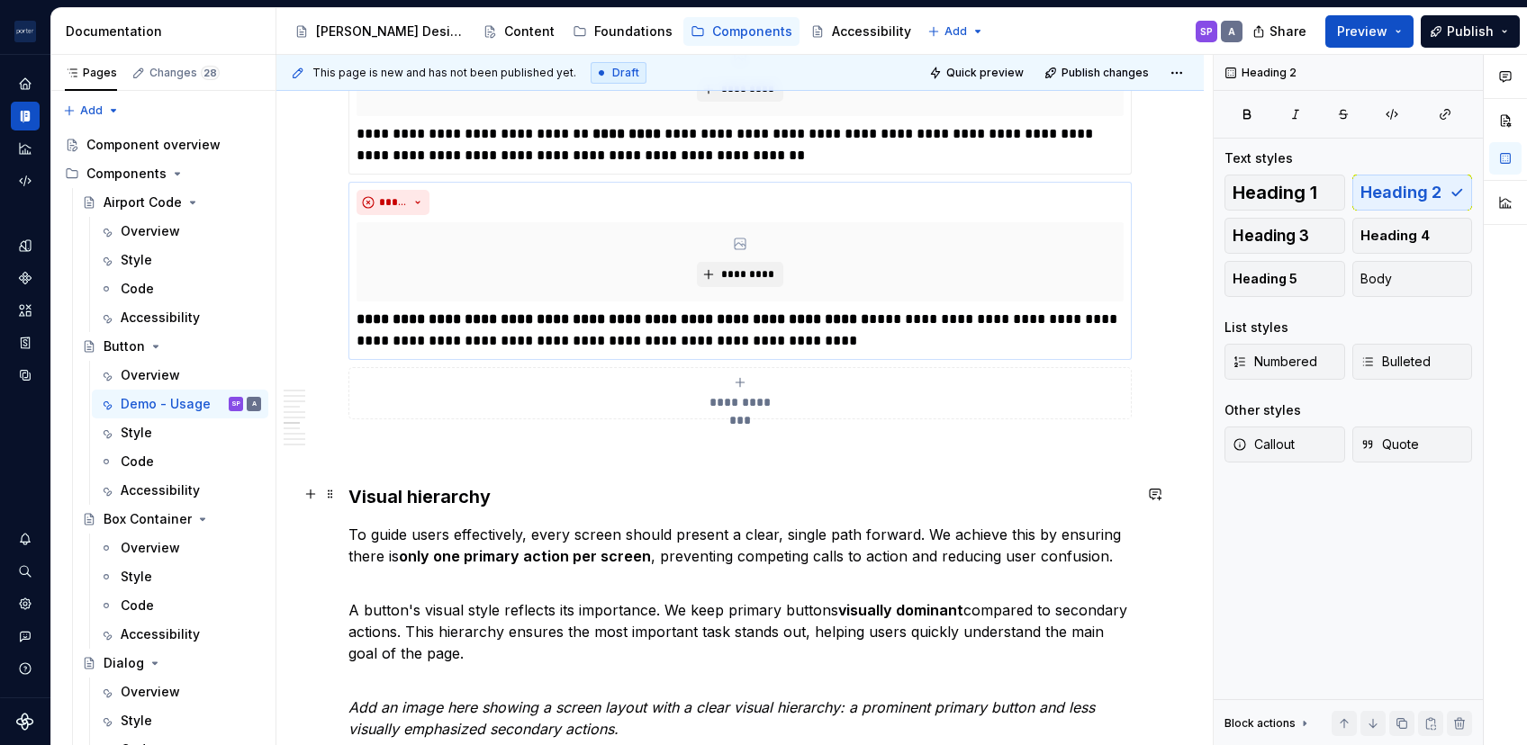
click at [347, 498] on div "**********" at bounding box center [739, 237] width 927 height 3510
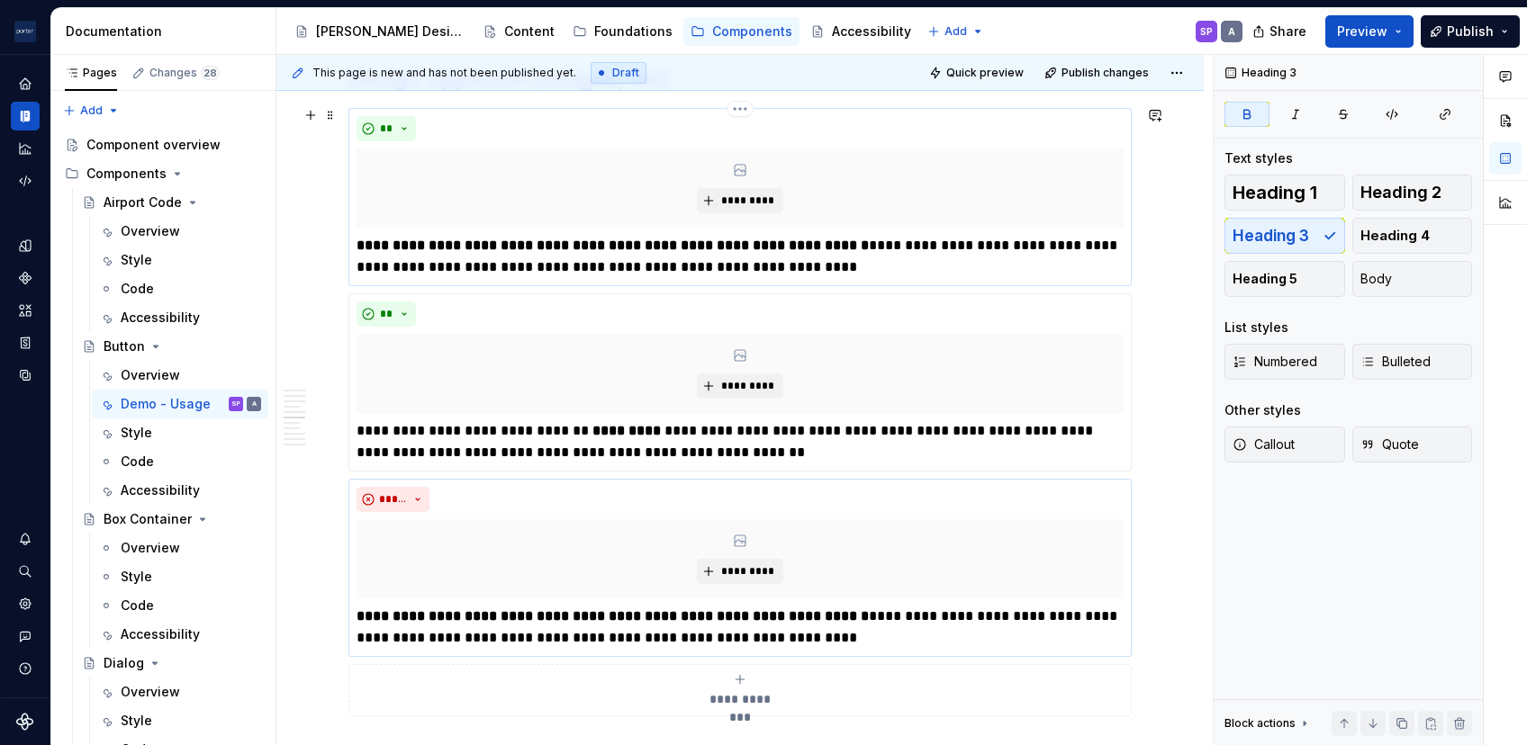
scroll to position [1420, 0]
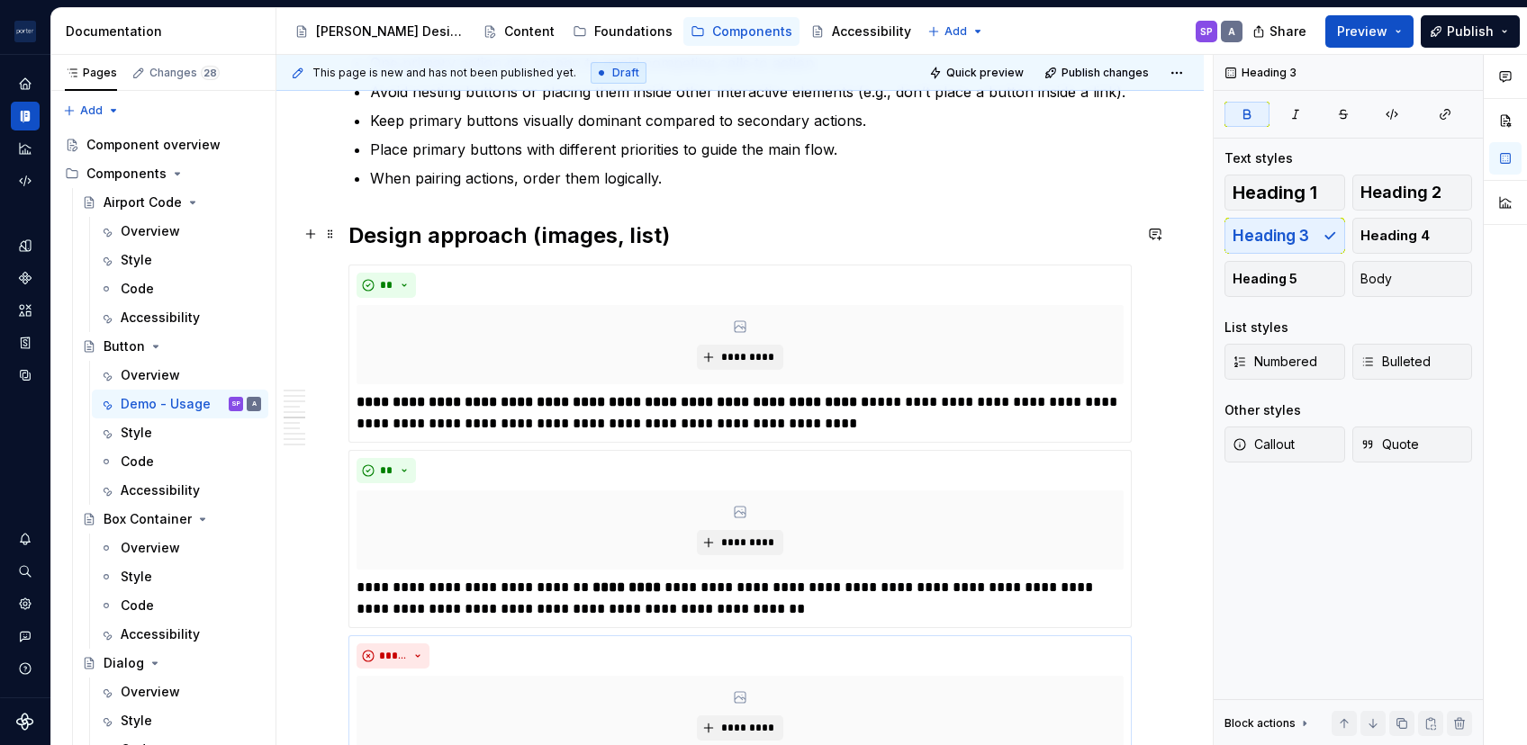
click at [403, 240] on h2 "Design approach (images, list)" at bounding box center [739, 235] width 783 height 29
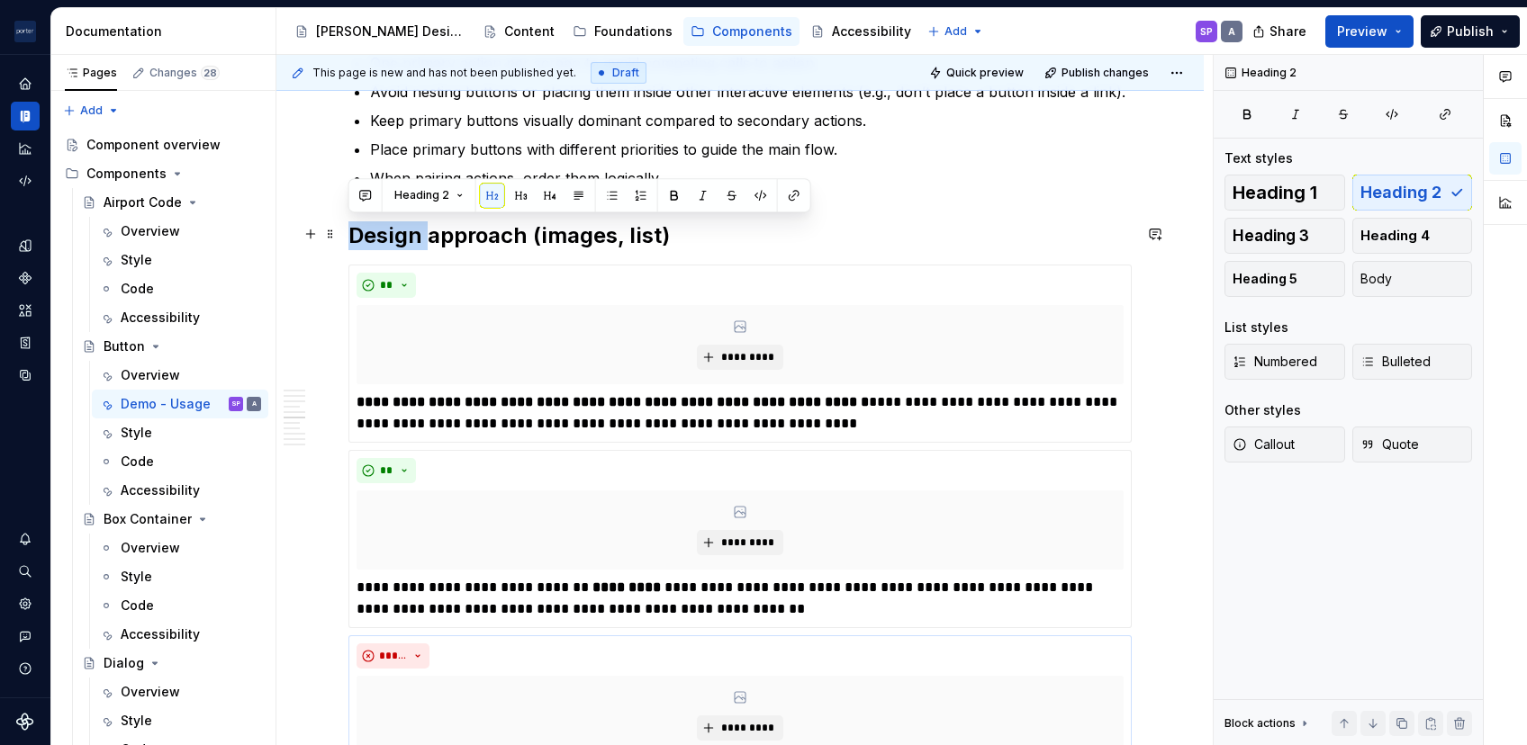
click at [403, 240] on h2 "Design approach (images, list)" at bounding box center [739, 235] width 783 height 29
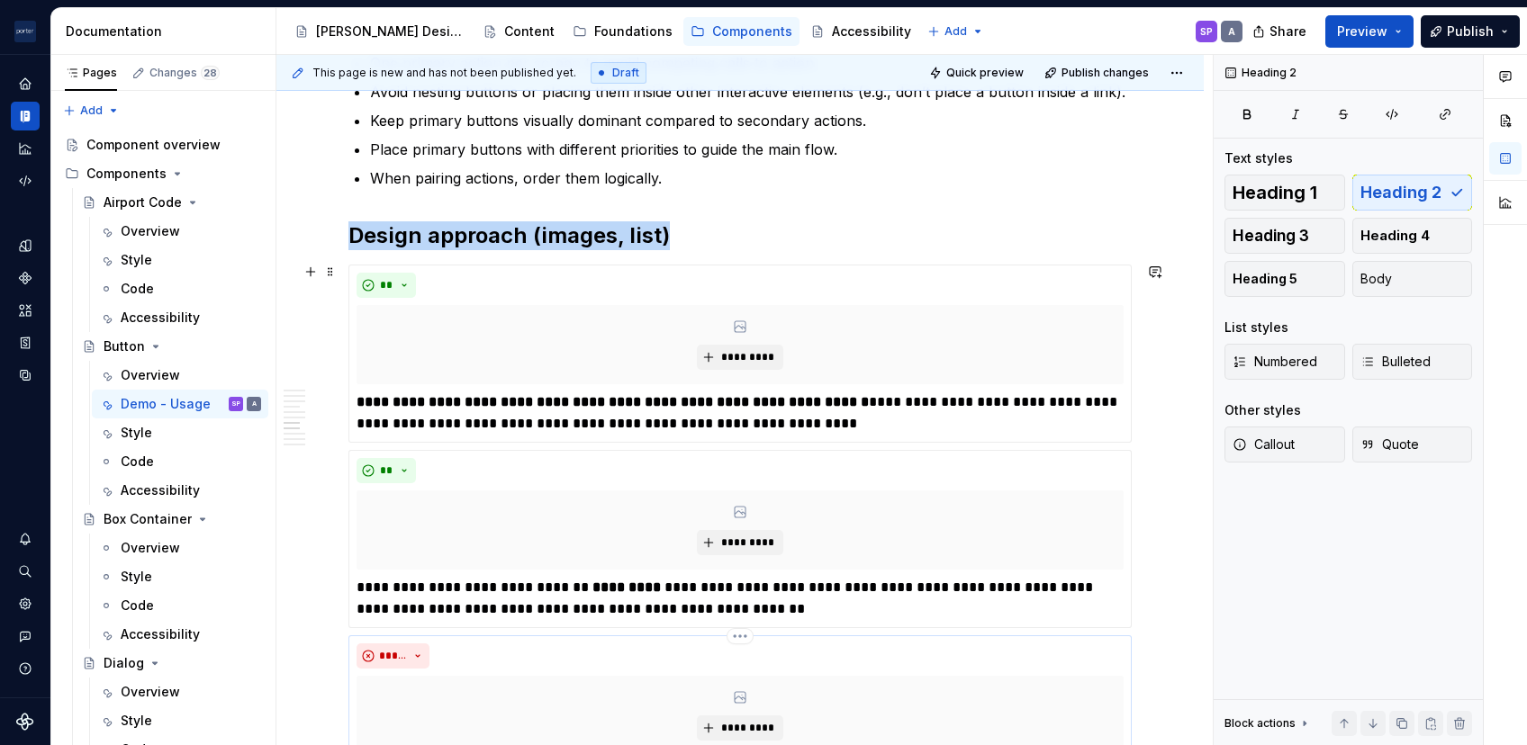
scroll to position [1945, 0]
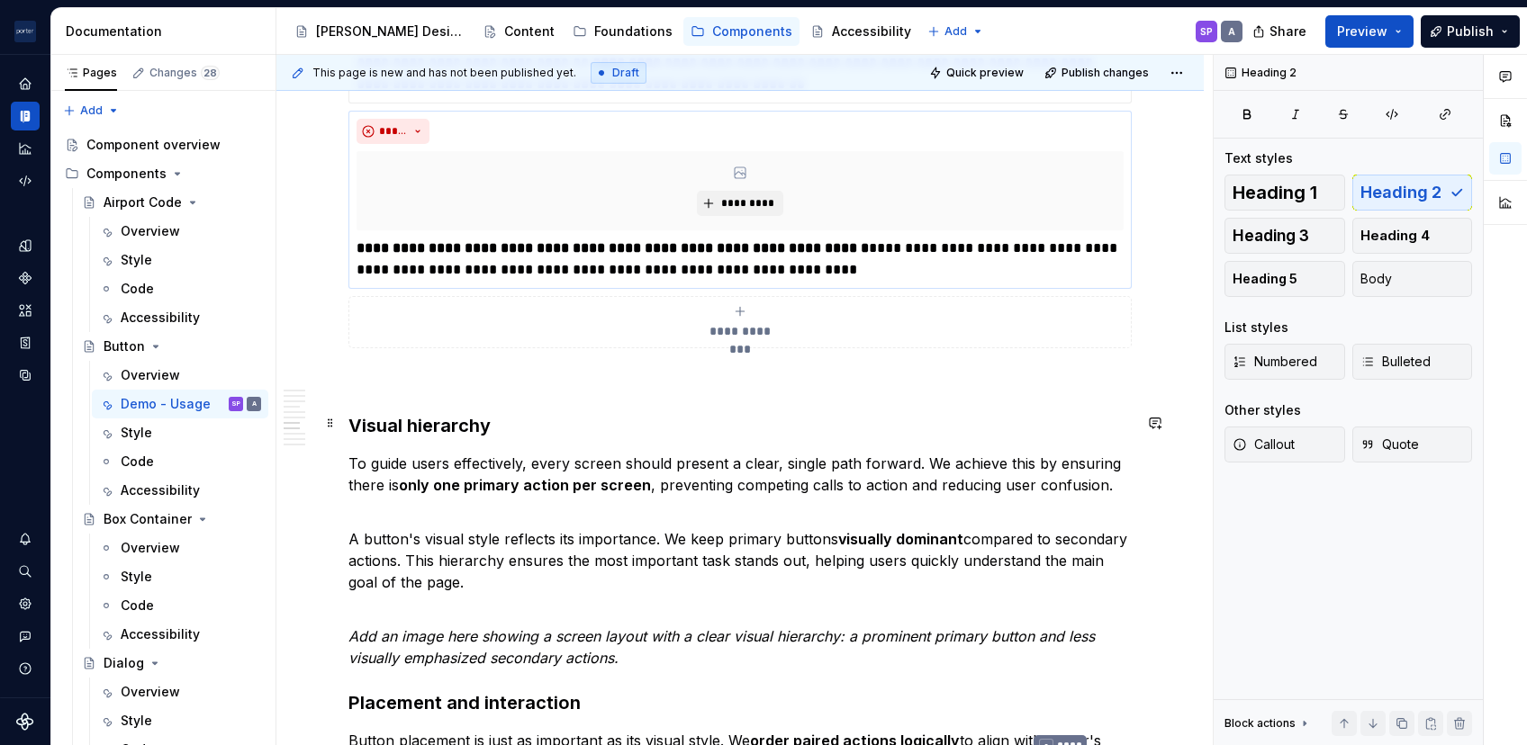
click at [348, 415] on strong "Visual hierarchy" at bounding box center [419, 426] width 142 height 22
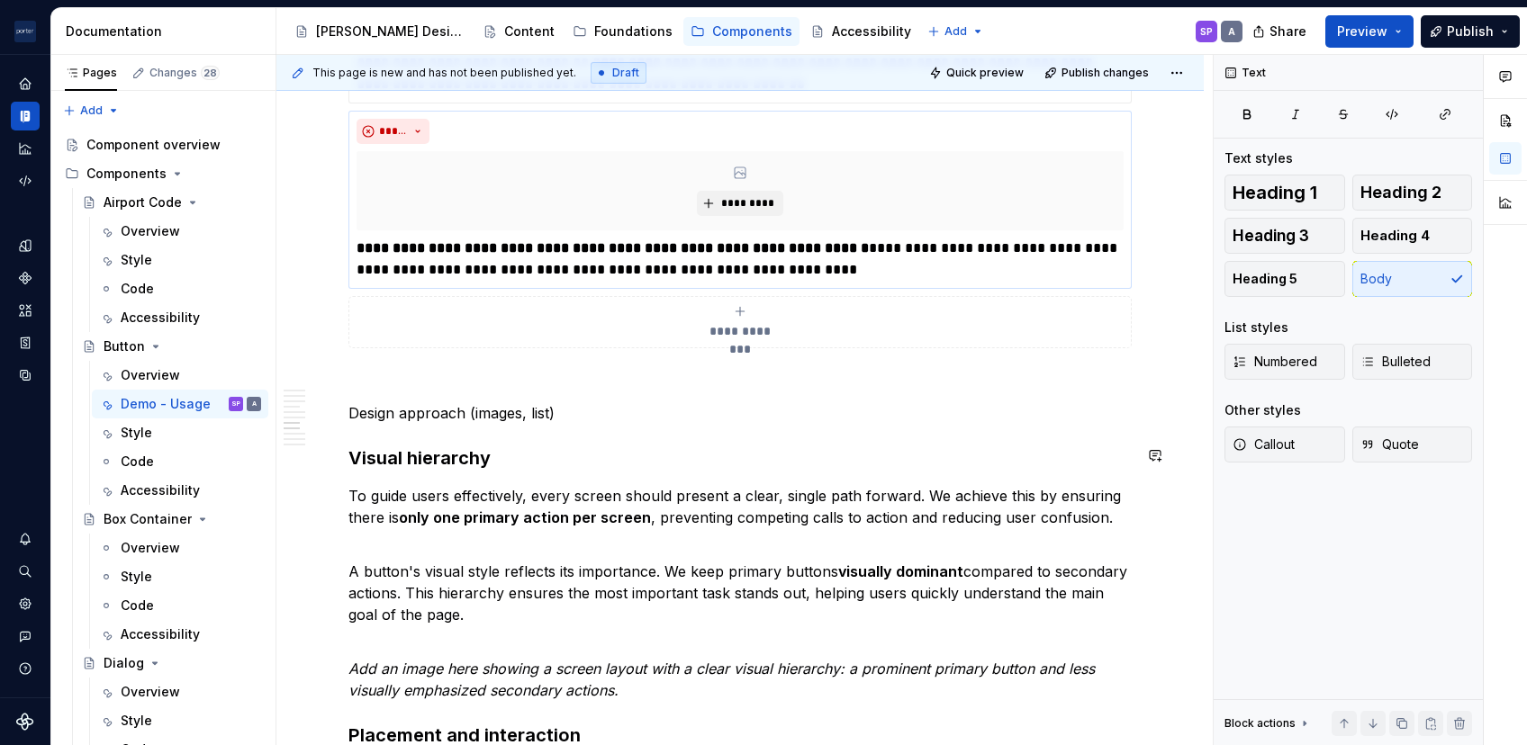
click at [348, 414] on p "Design approach (images, list)" at bounding box center [739, 413] width 783 height 22
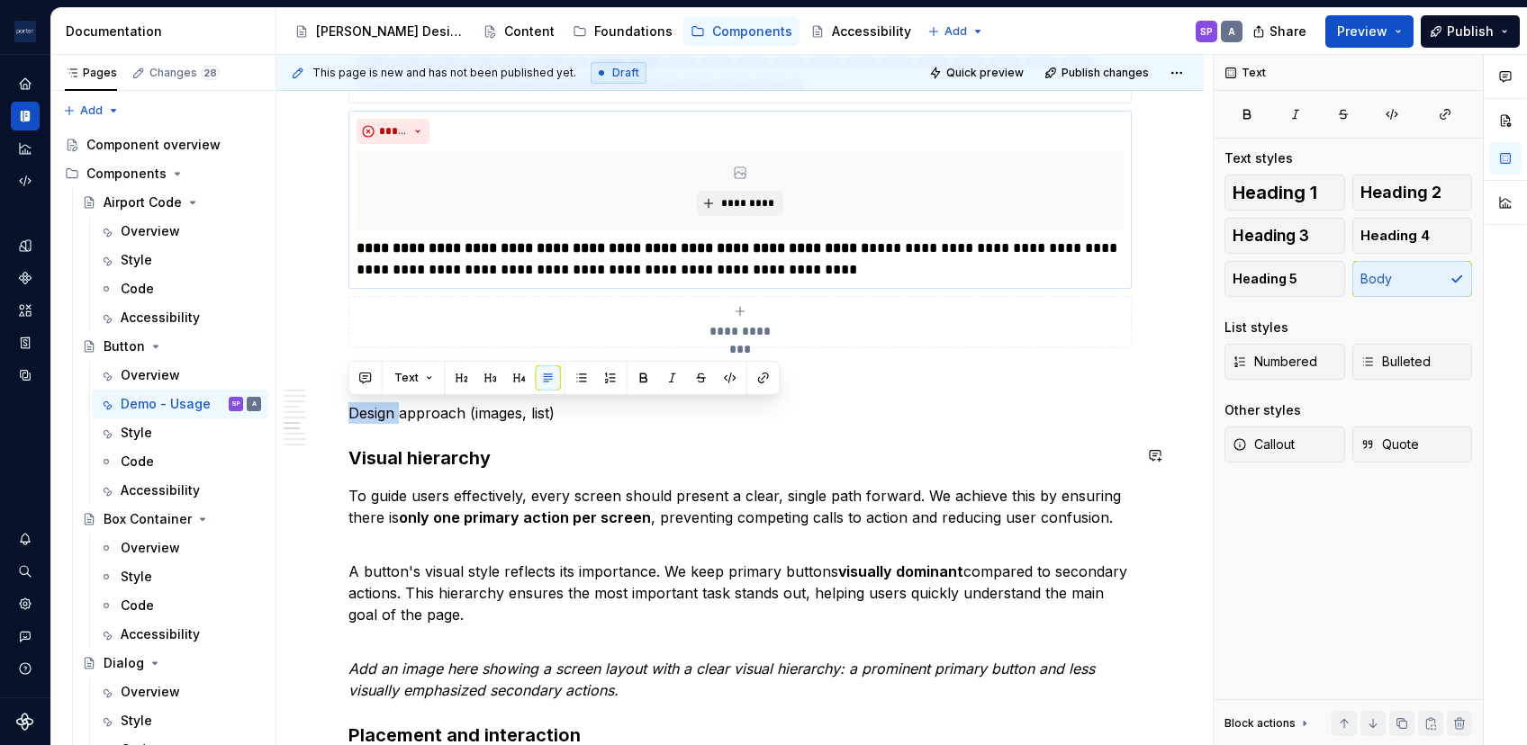
click at [348, 414] on p "Design approach (images, list)" at bounding box center [739, 413] width 783 height 22
click at [463, 374] on button "button" at bounding box center [461, 378] width 25 height 25
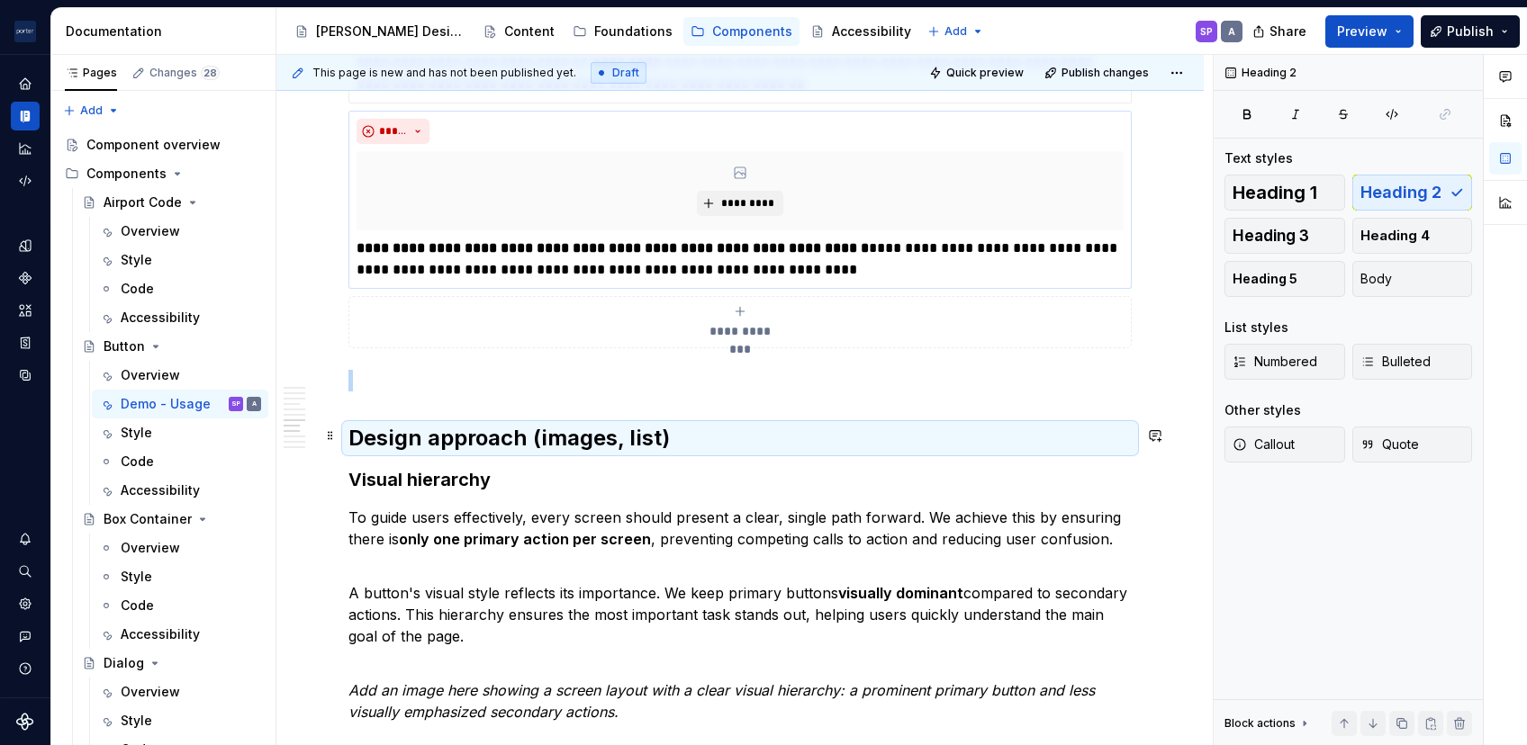
click at [643, 446] on h2 "Design approach (images, list)" at bounding box center [739, 438] width 783 height 29
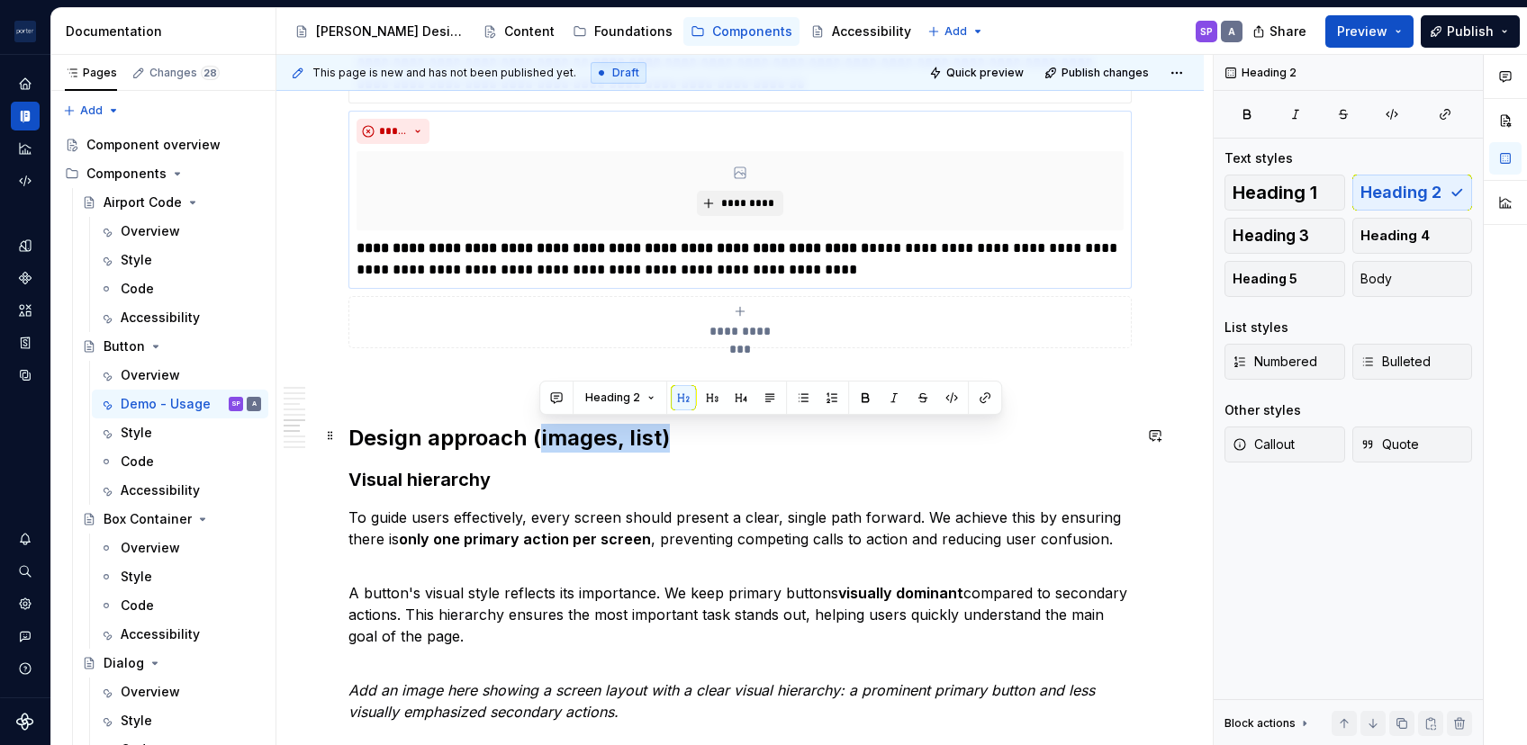
drag, startPoint x: 627, startPoint y: 436, endPoint x: 540, endPoint y: 448, distance: 87.3
click at [540, 448] on h2 "Design approach (images, list)" at bounding box center [739, 438] width 783 height 29
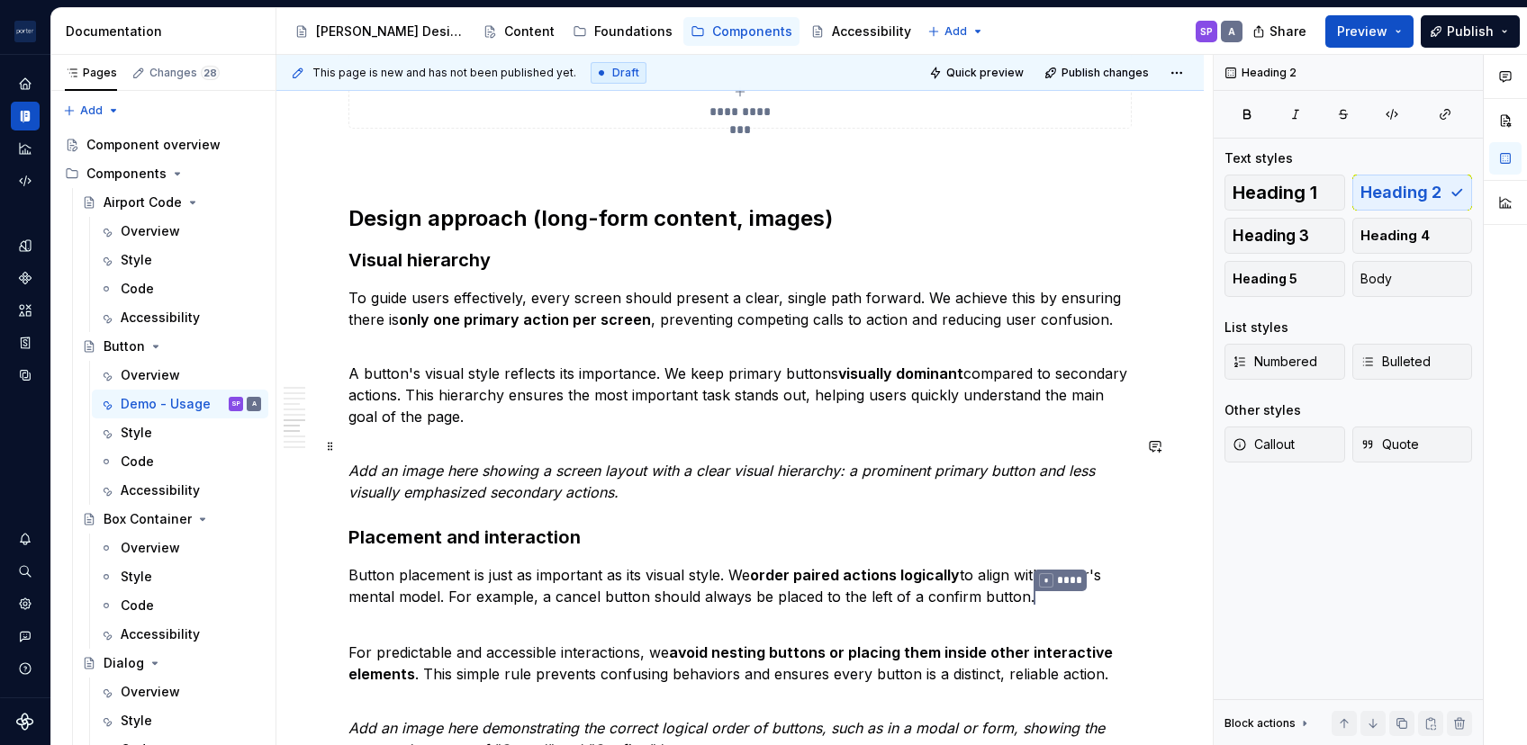
scroll to position [2183, 0]
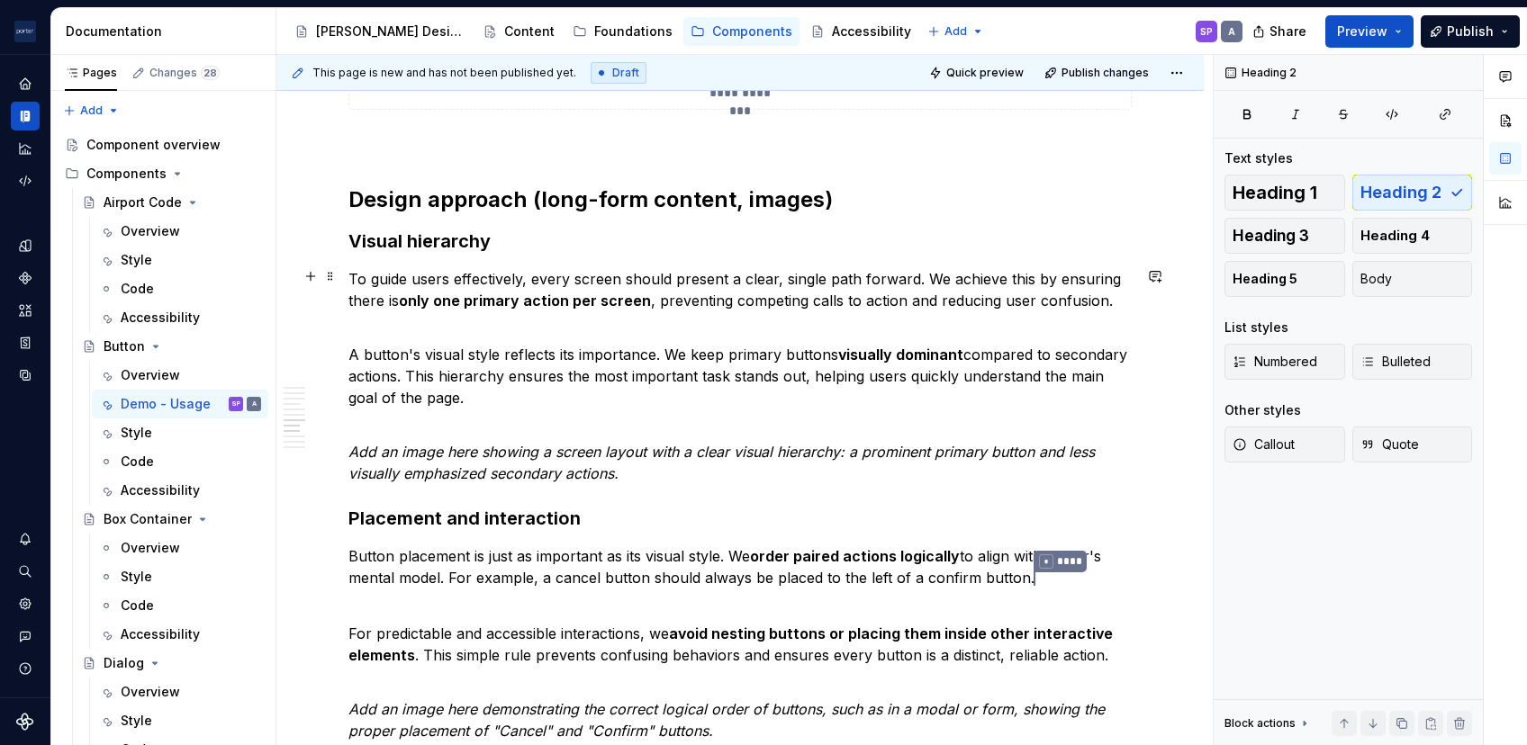
click at [485, 318] on p "To guide users effectively, every screen should present a clear, single path fo…" at bounding box center [739, 300] width 783 height 65
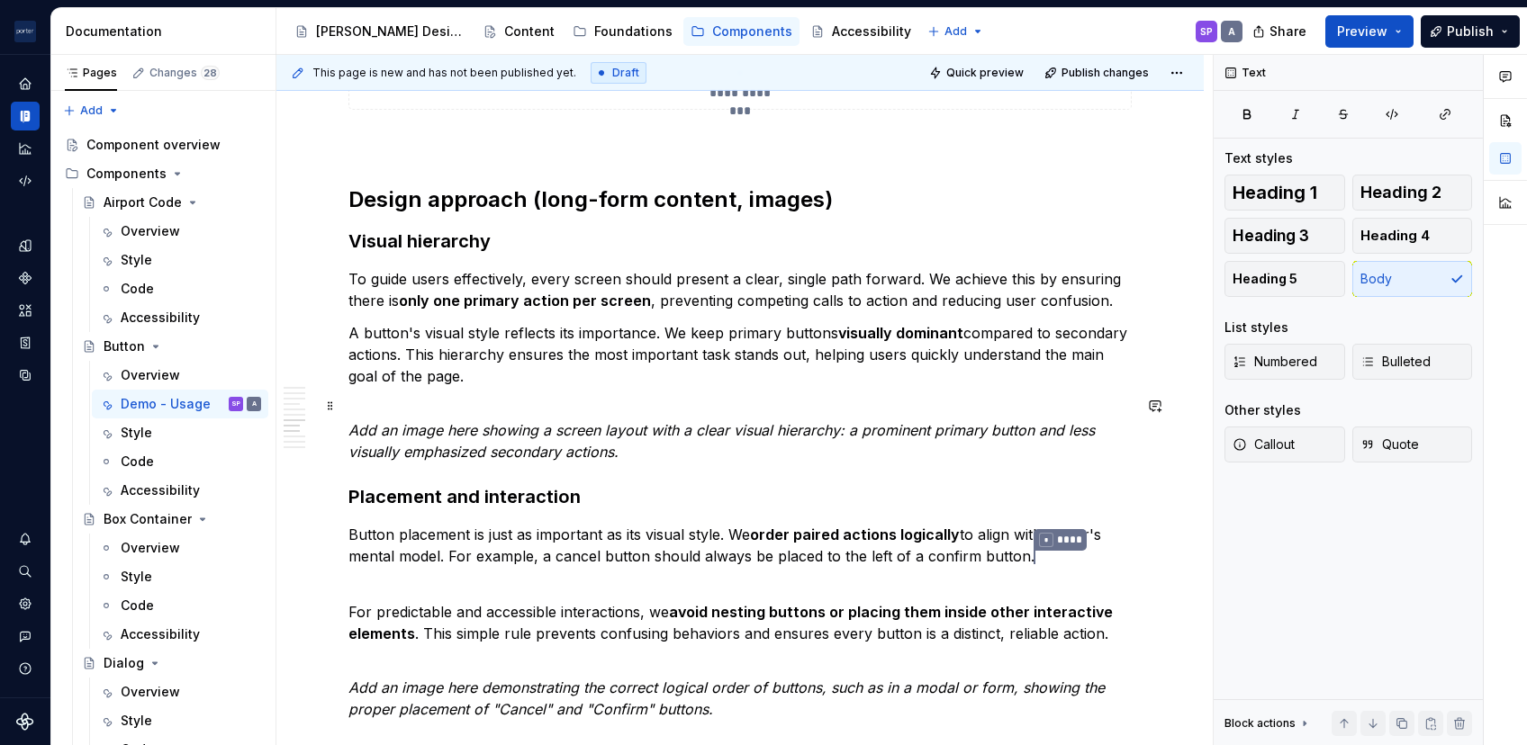
click at [447, 401] on p "Add an image here showing a screen layout with a clear visual hierarchy: a prom…" at bounding box center [739, 430] width 783 height 65
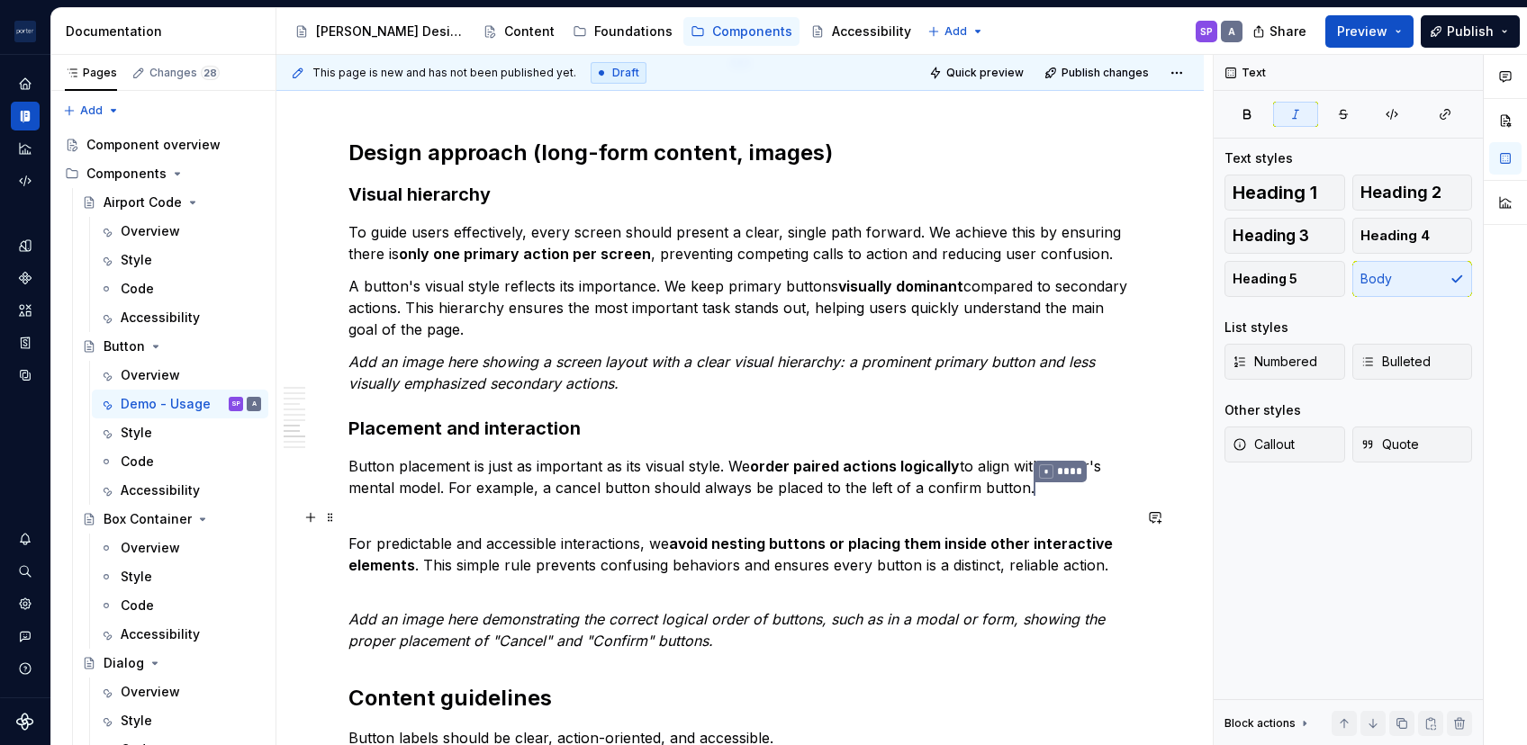
scroll to position [2360, 0]
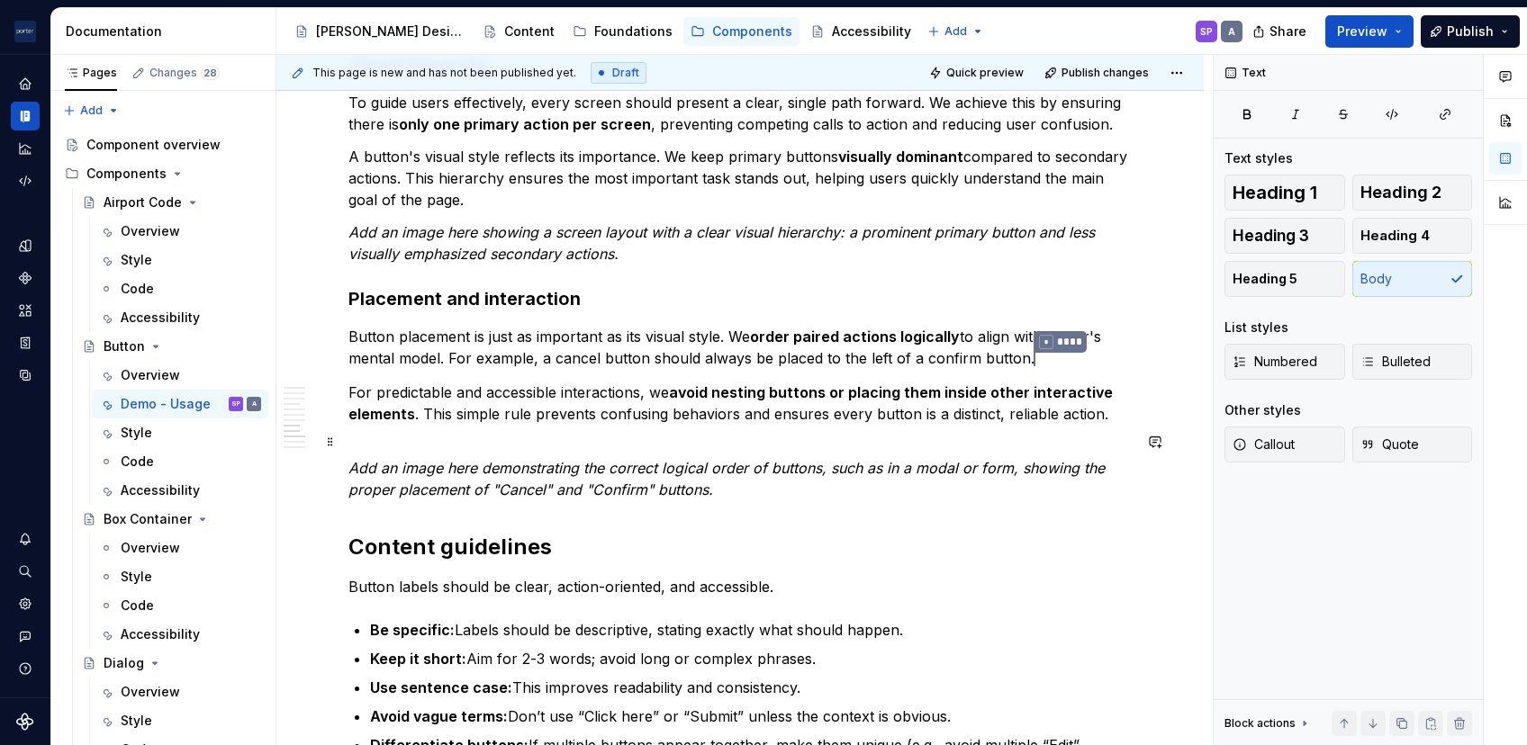
click at [353, 469] on em "Add an image here demonstrating the correct logical order of buttons, such as i…" at bounding box center [728, 479] width 761 height 40
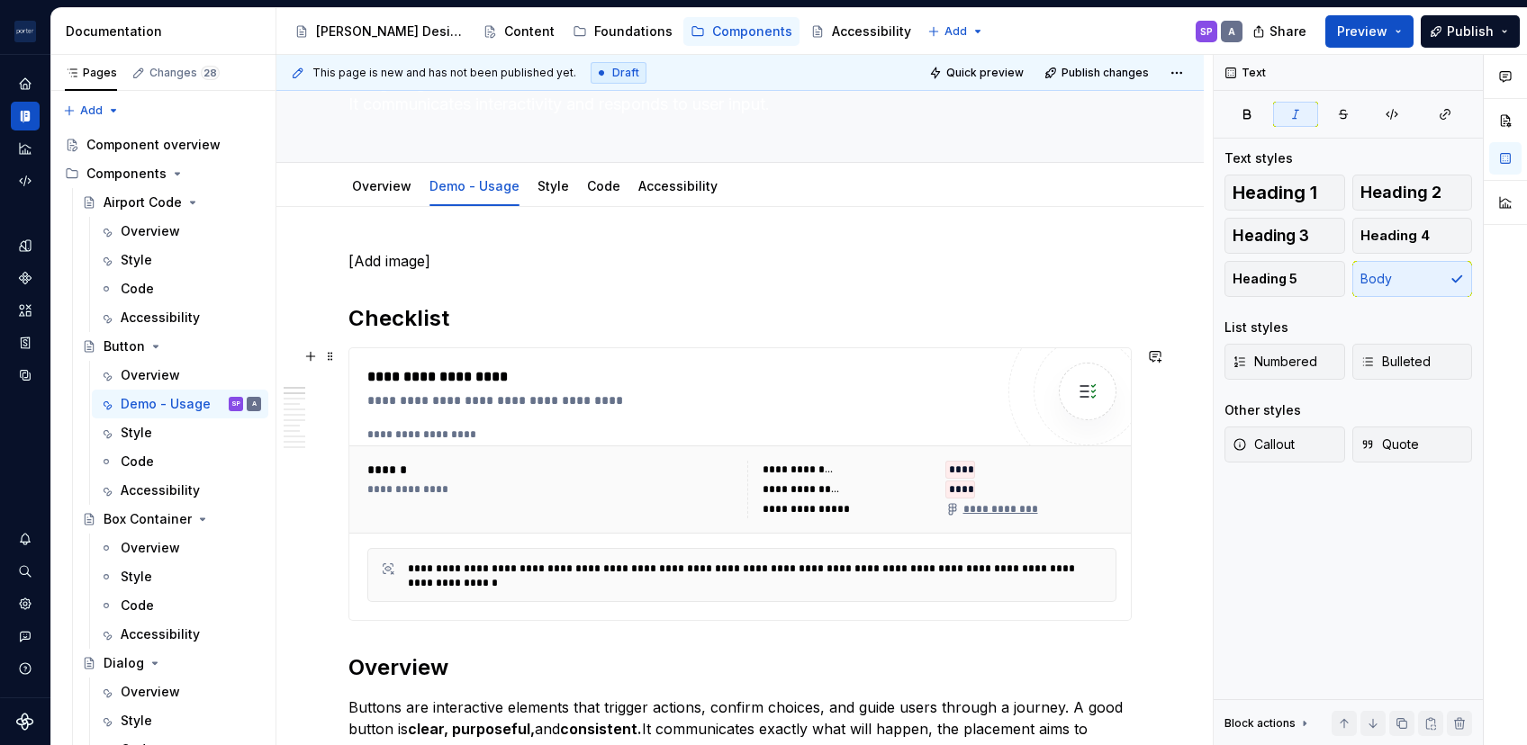
scroll to position [148, 0]
click at [403, 251] on p "[Add image]" at bounding box center [739, 262] width 783 height 22
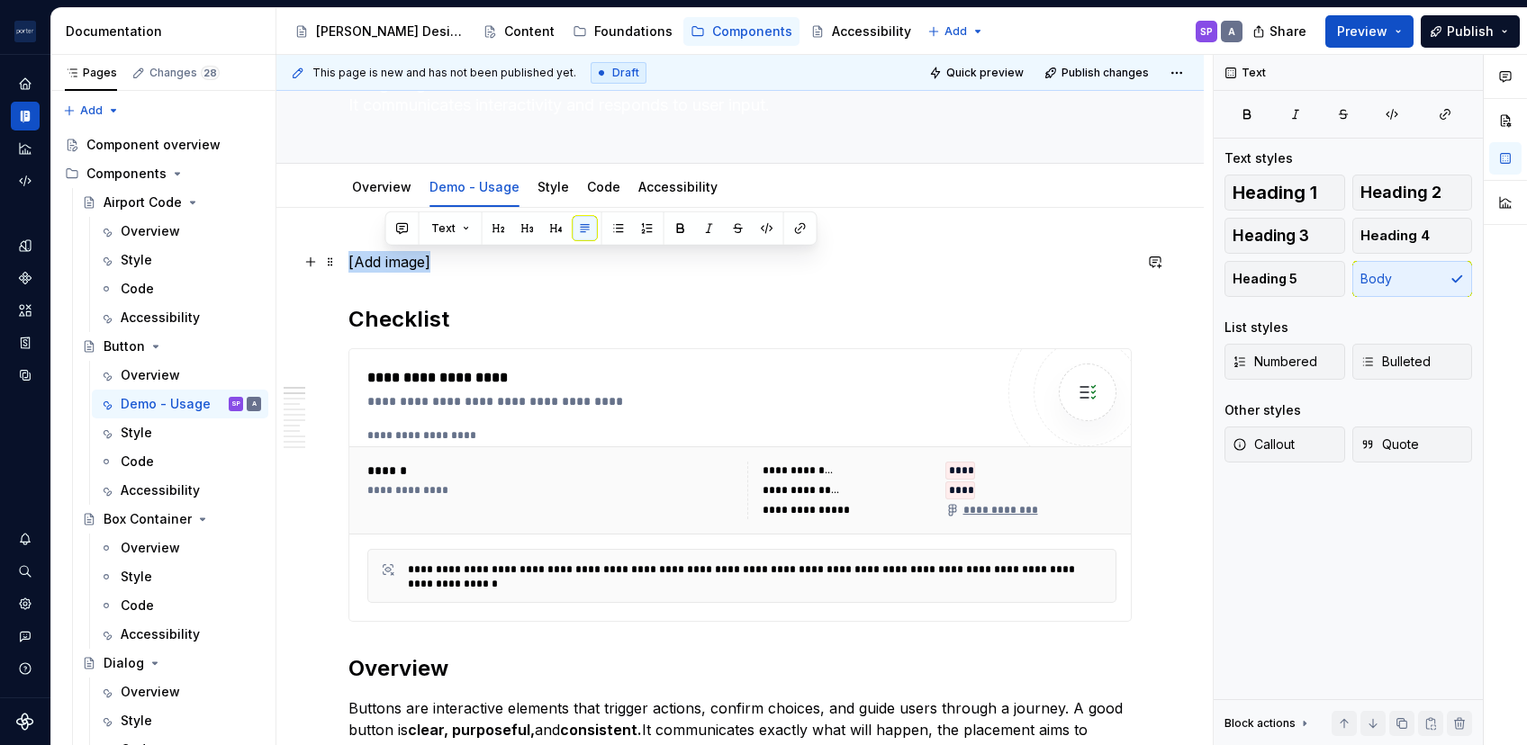
click at [403, 251] on p "[Add image]" at bounding box center [739, 262] width 783 height 22
click at [313, 266] on button "button" at bounding box center [310, 261] width 25 height 25
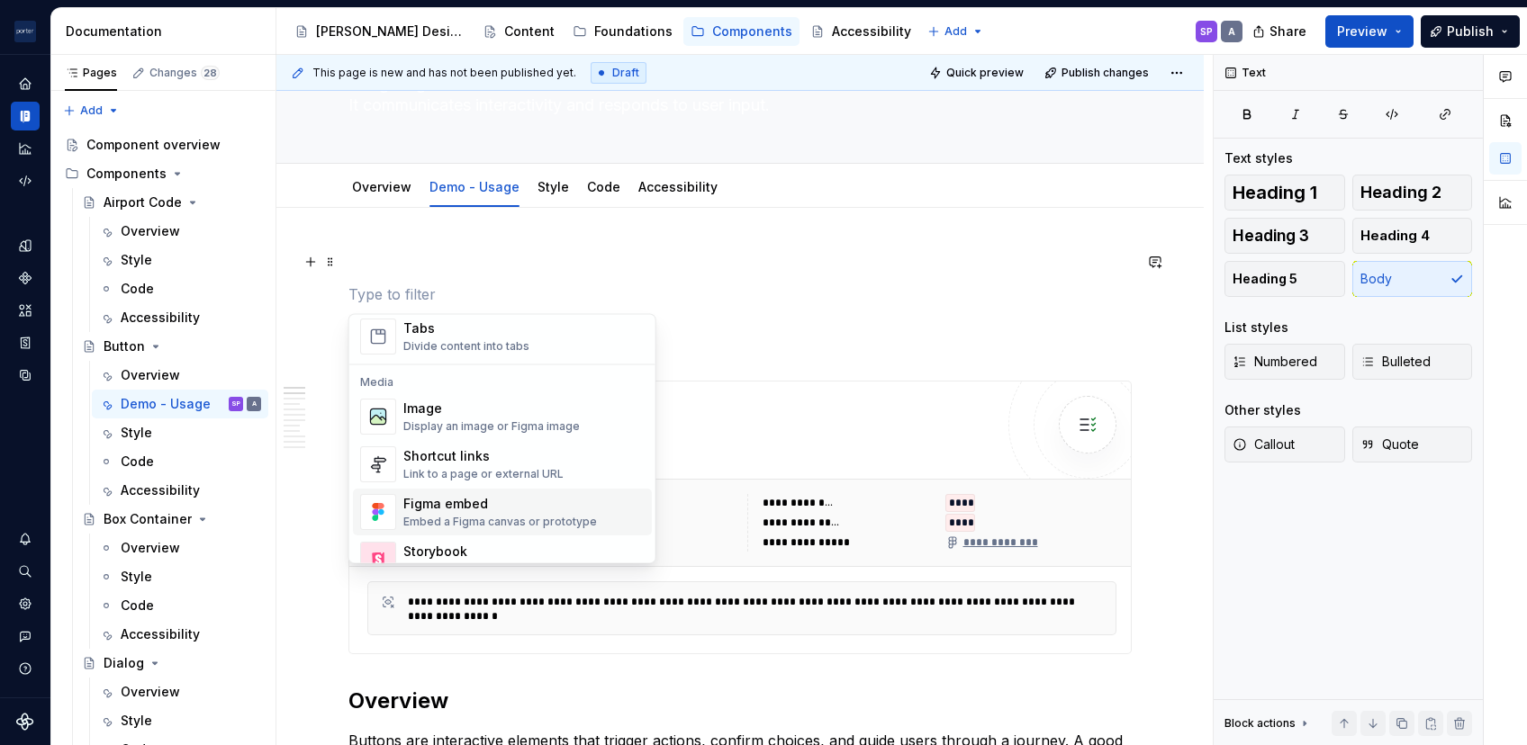
scroll to position [717, 0]
click at [448, 409] on div "Image" at bounding box center [491, 407] width 176 height 18
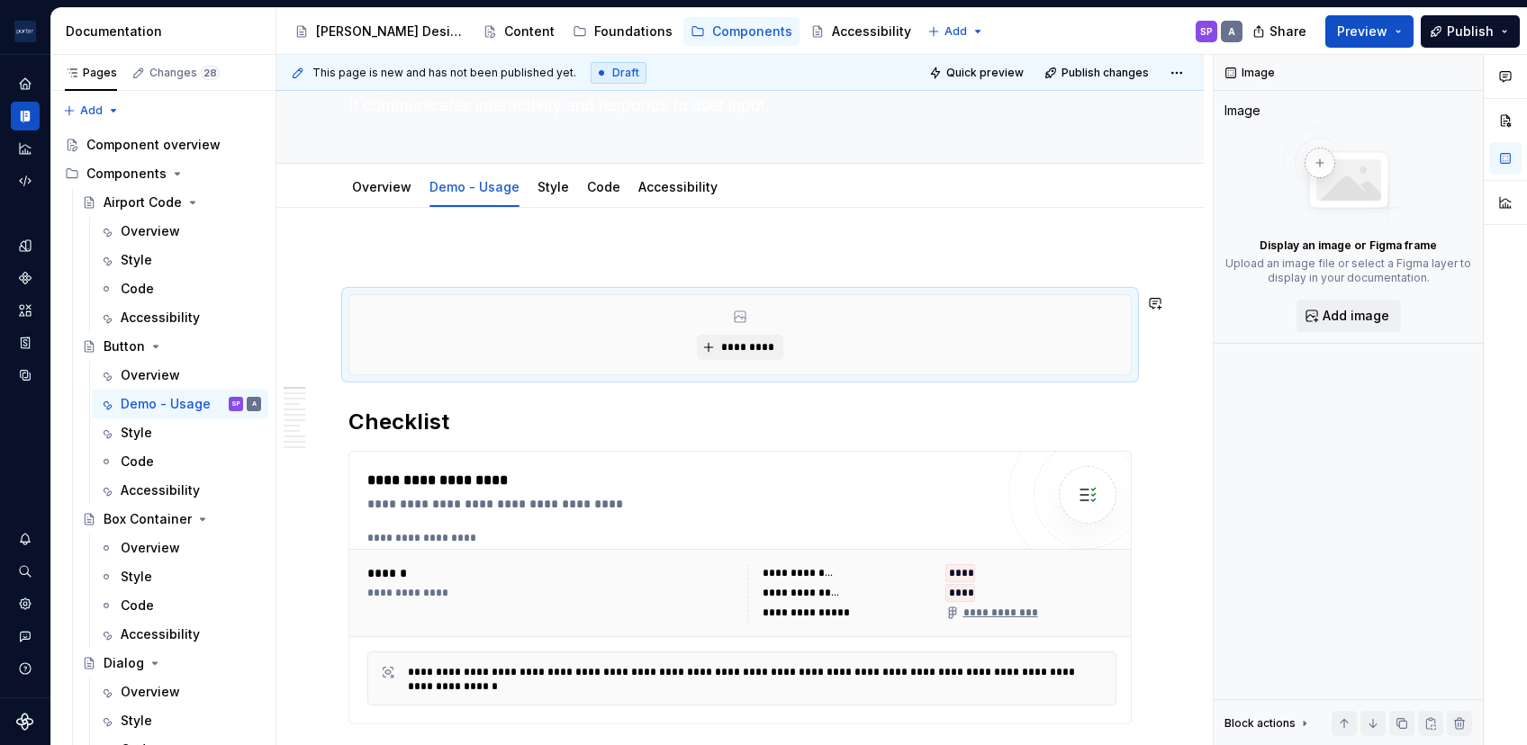
click at [402, 267] on p at bounding box center [739, 262] width 783 height 22
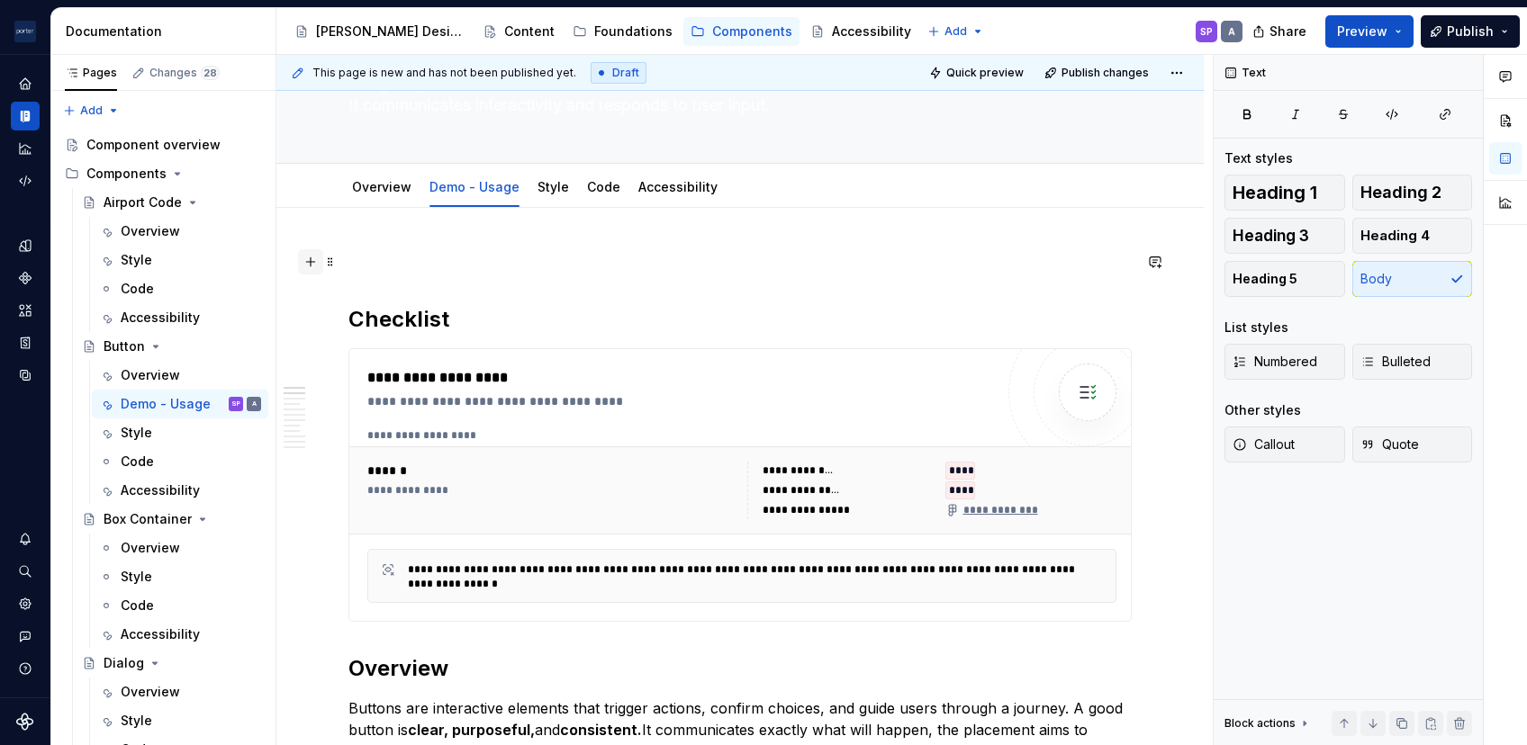
click at [310, 257] on button "button" at bounding box center [310, 261] width 25 height 25
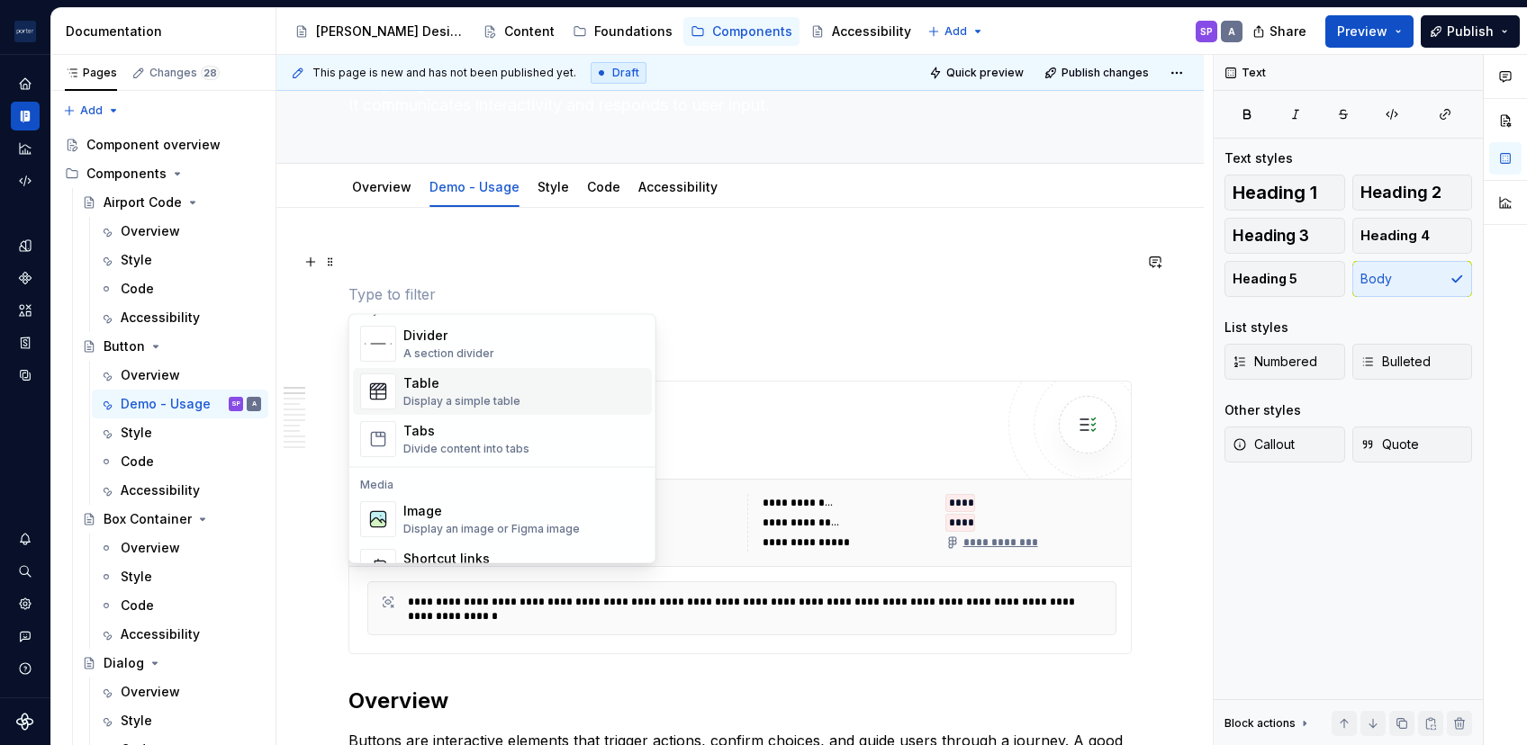
scroll to position [706, 0]
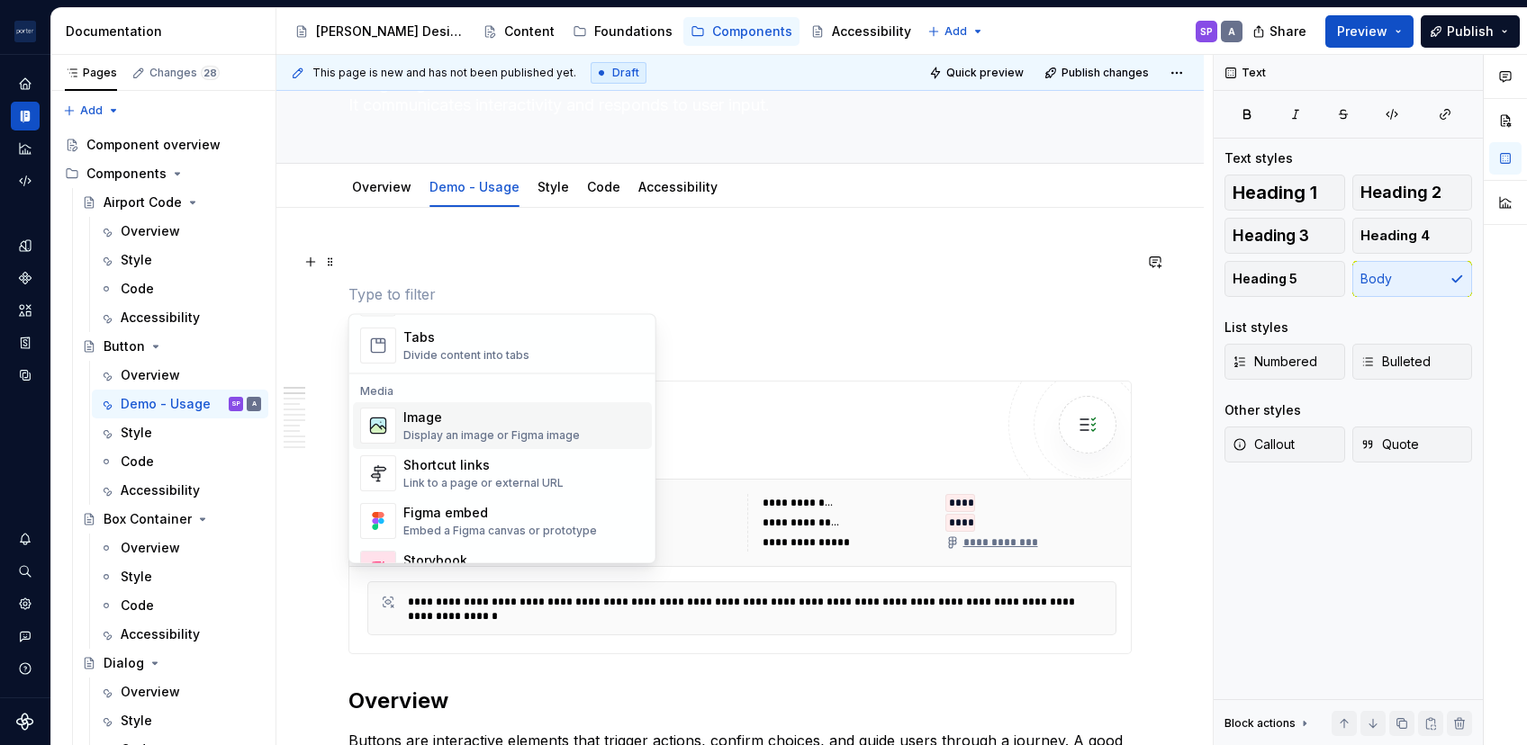
click at [456, 407] on span "Image Display an image or Figma image" at bounding box center [502, 425] width 299 height 47
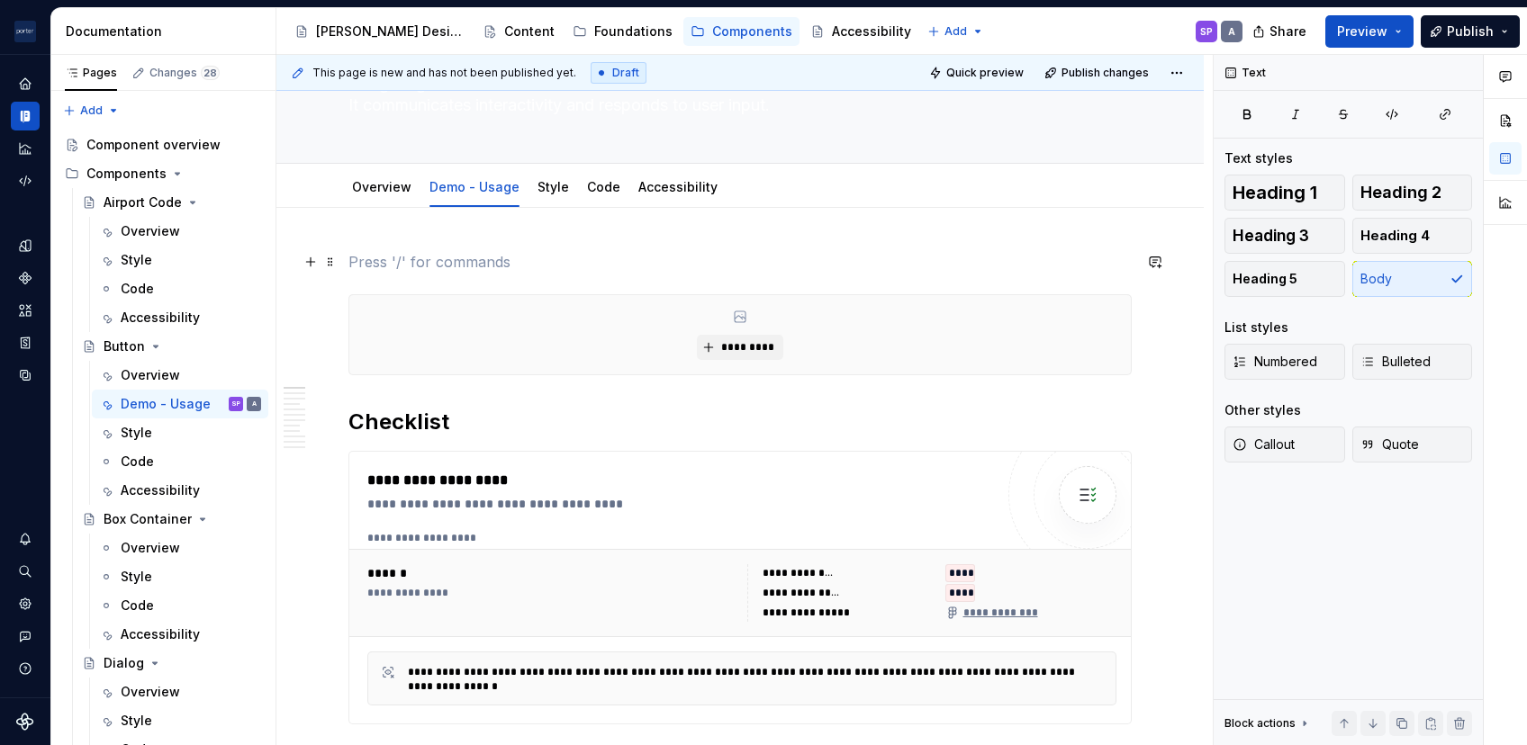
click at [427, 254] on p at bounding box center [739, 262] width 783 height 22
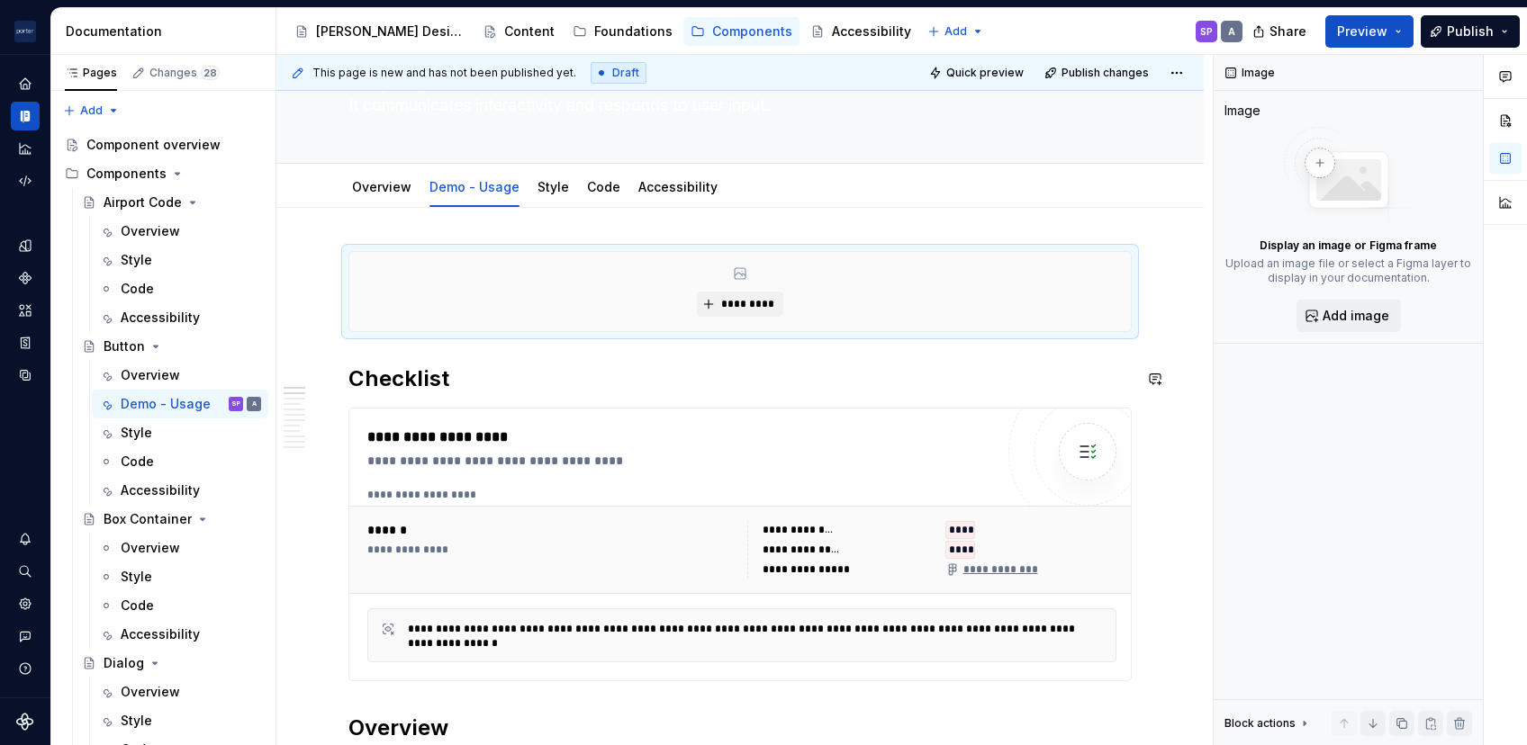
scroll to position [311, 0]
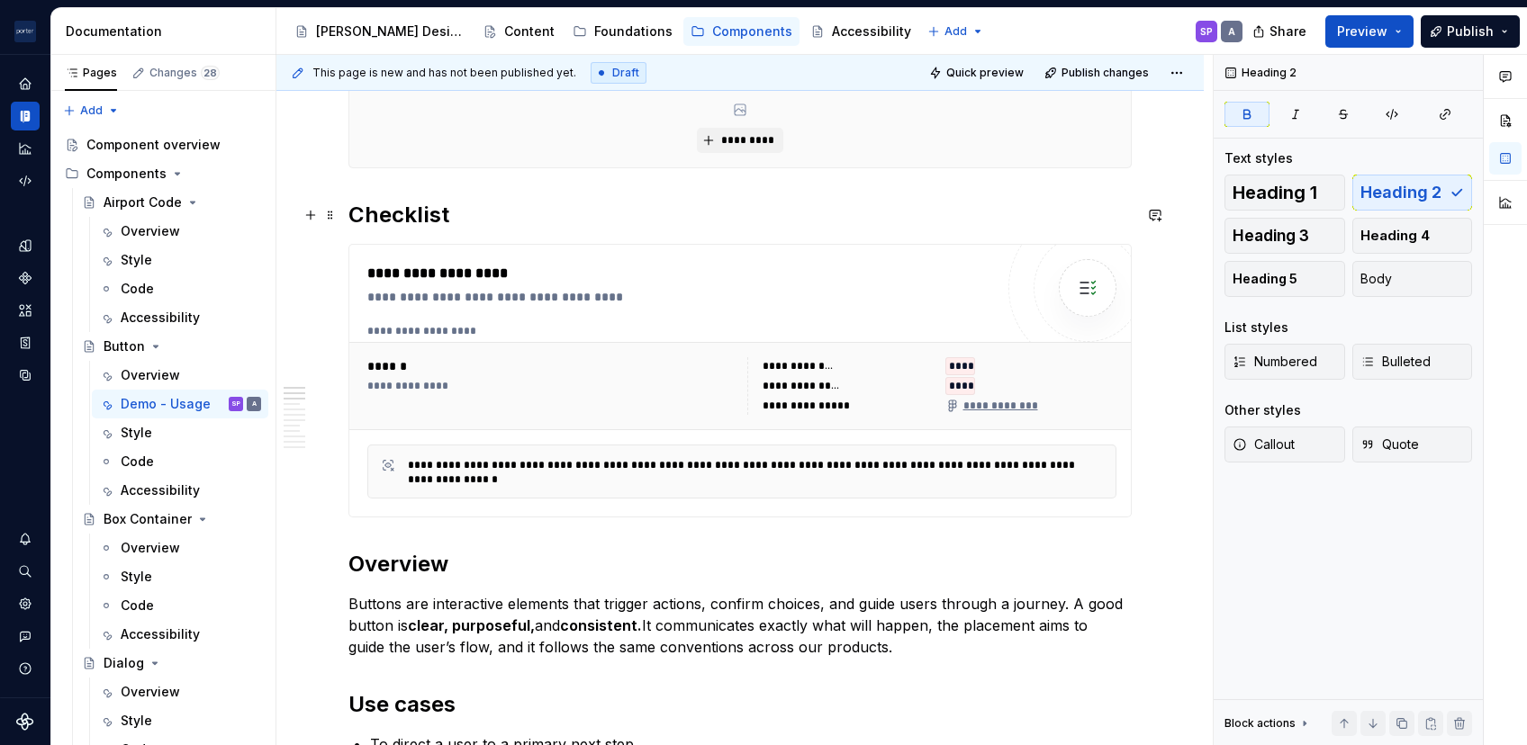
click at [473, 225] on h2 "Checklist" at bounding box center [739, 215] width 783 height 29
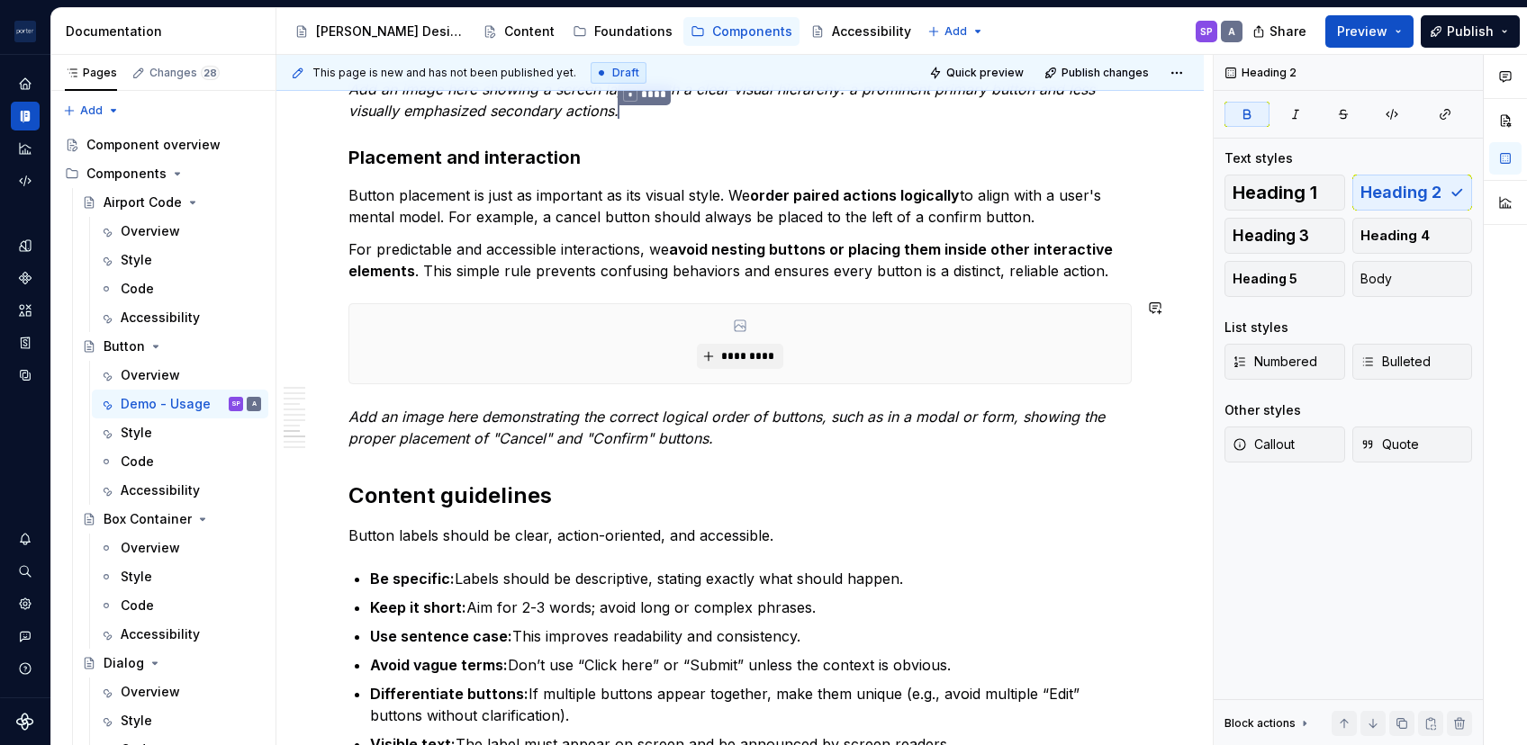
scroll to position [2650, 0]
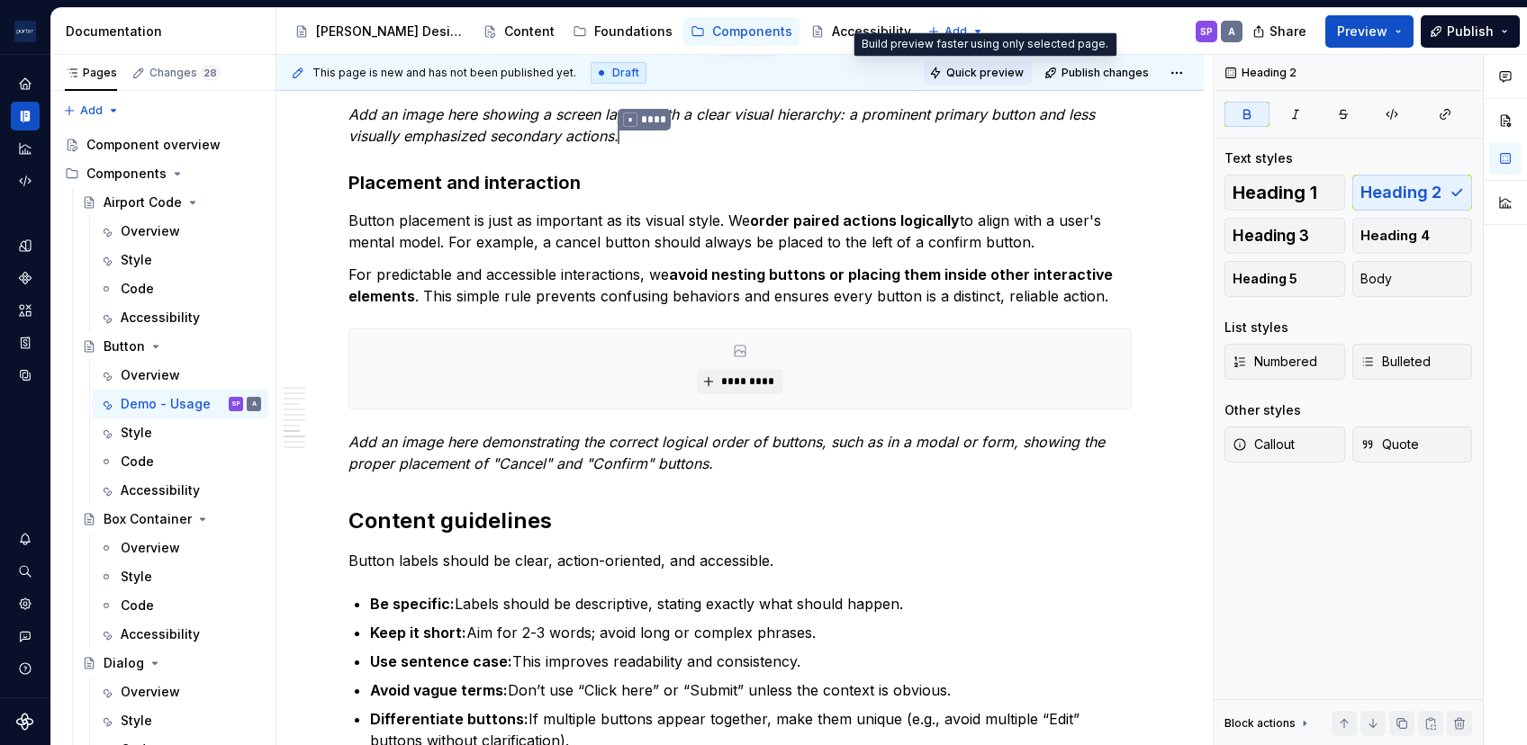
click at [1006, 80] on button "Quick preview" at bounding box center [978, 72] width 108 height 25
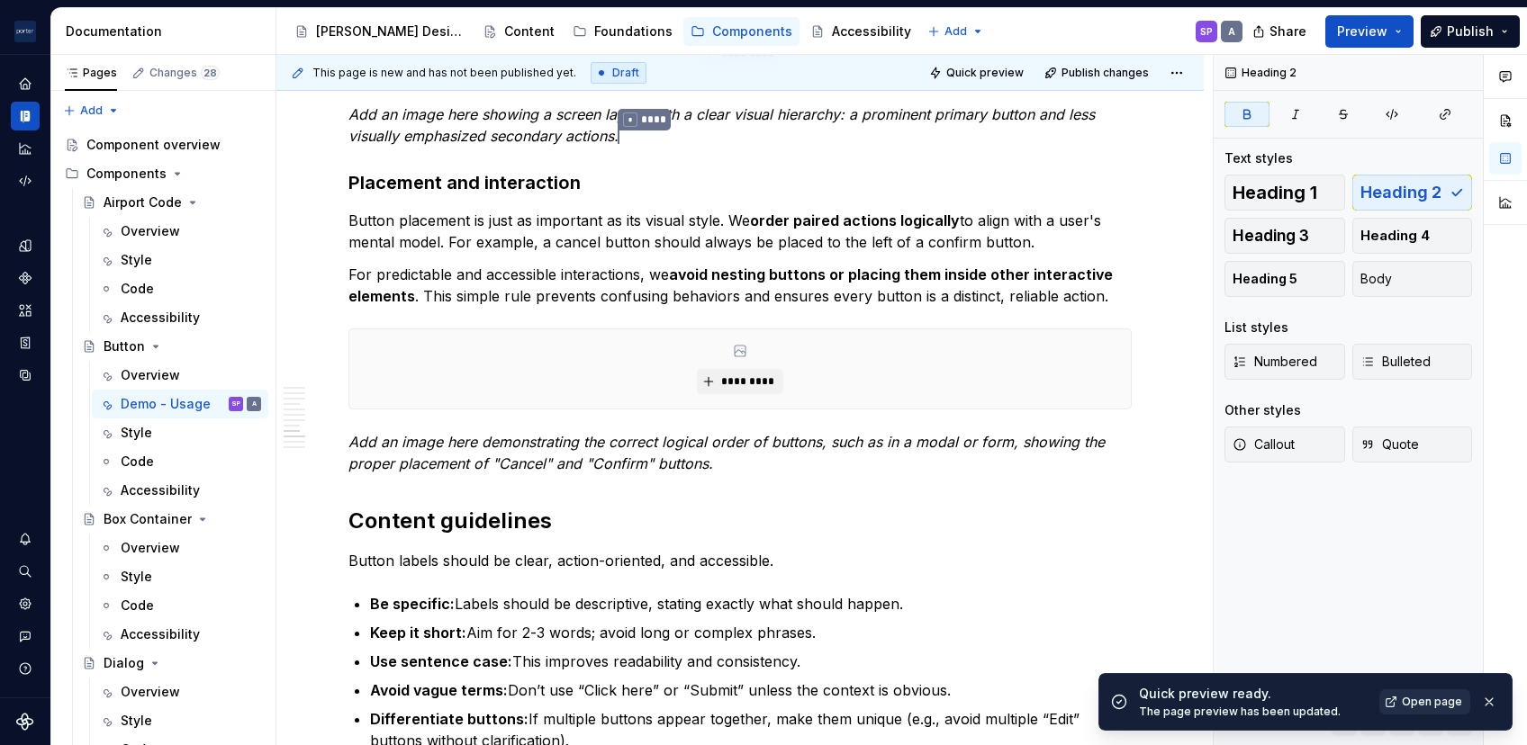
click at [1144, 606] on span "Open page" at bounding box center [1432, 702] width 60 height 14
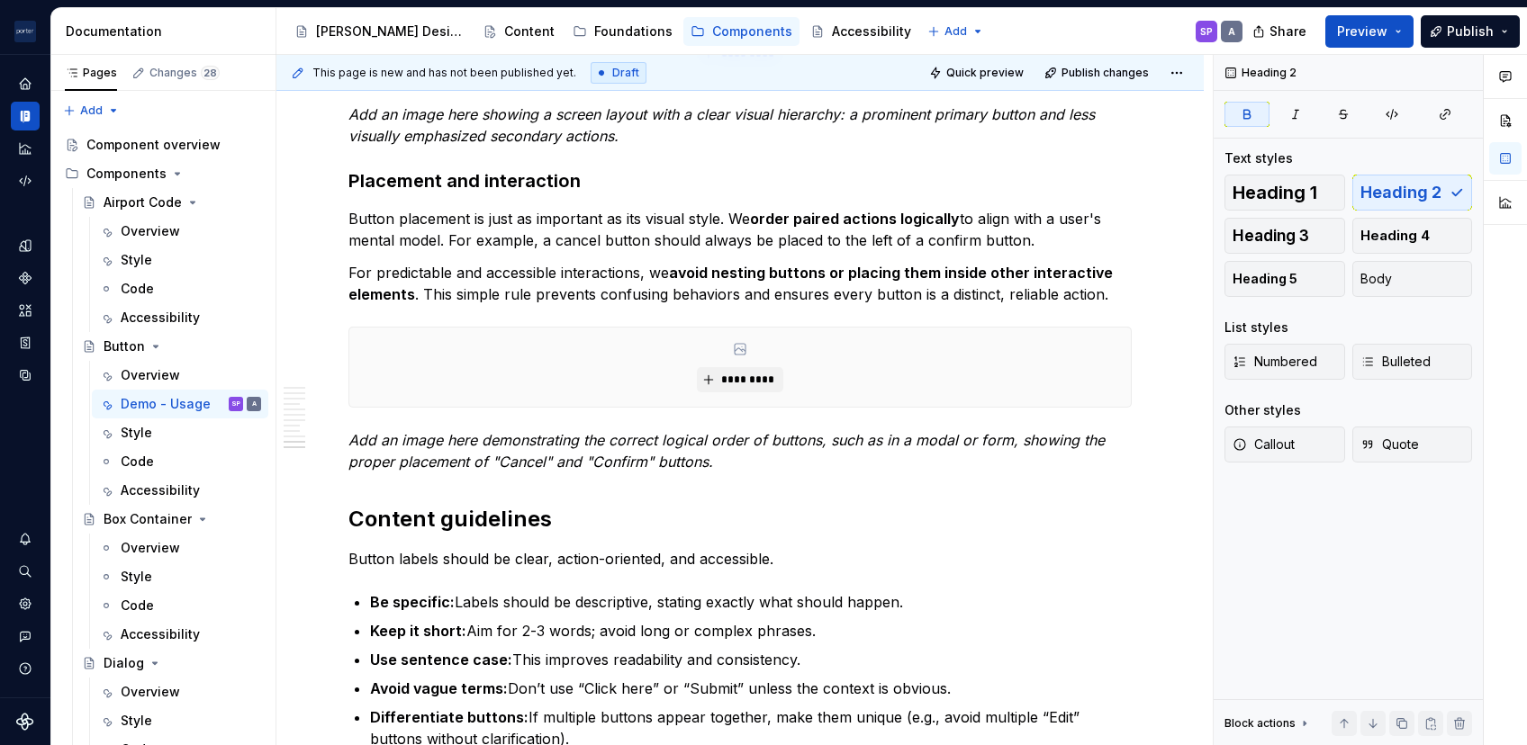
scroll to position [3367, 0]
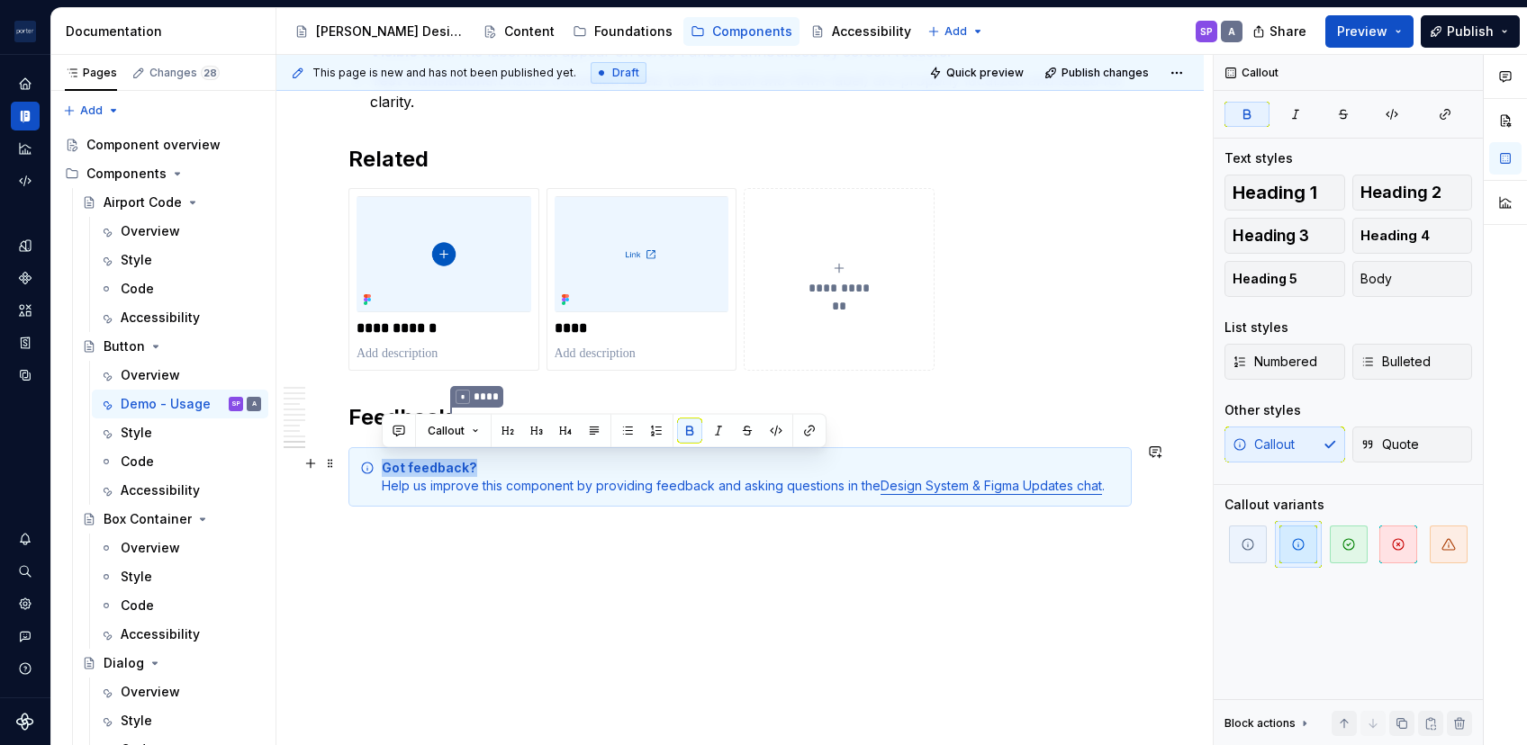
drag, startPoint x: 473, startPoint y: 459, endPoint x: 378, endPoint y: 461, distance: 94.5
click at [378, 461] on div "Got feedback? Help us improve this component by providing feedback and asking q…" at bounding box center [739, 476] width 783 height 59
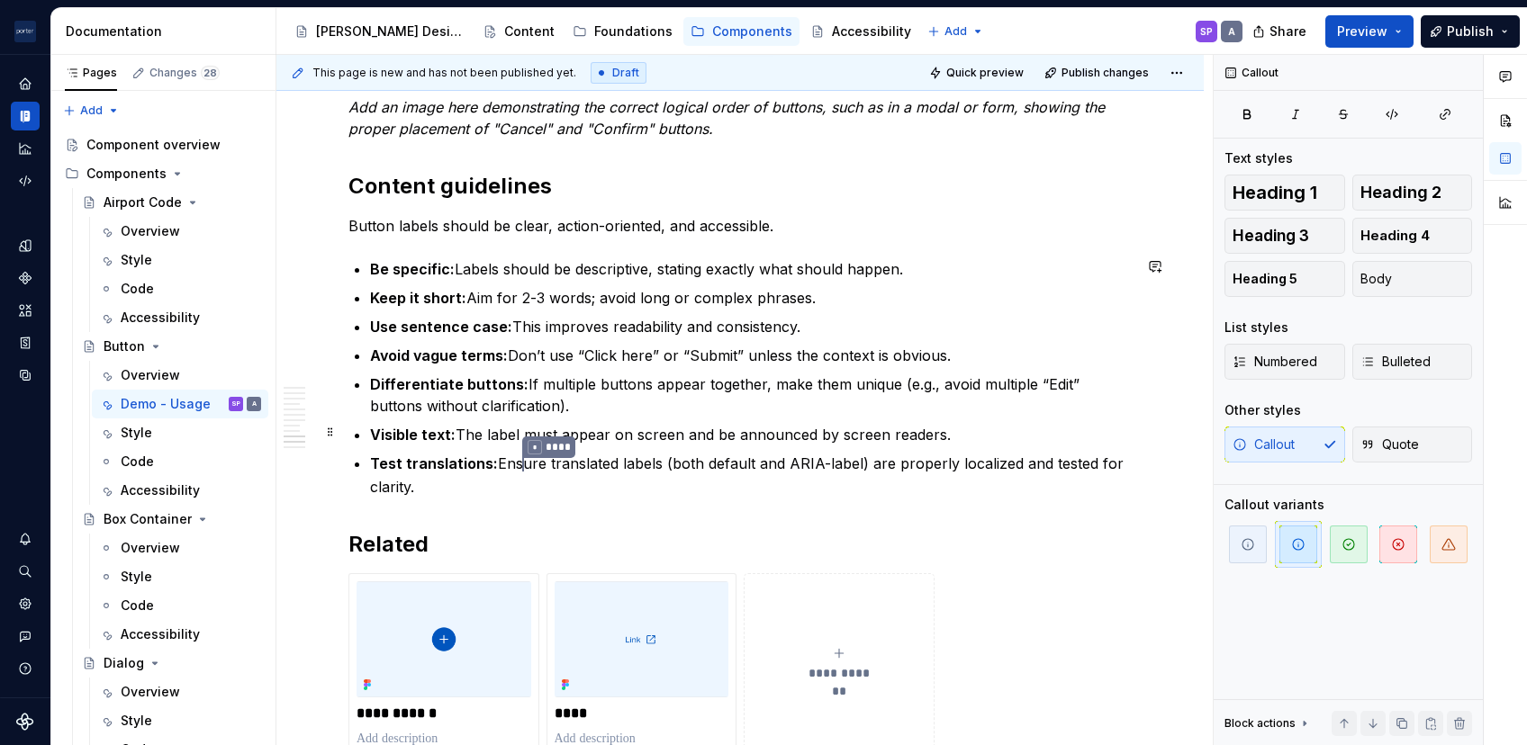
scroll to position [2837, 0]
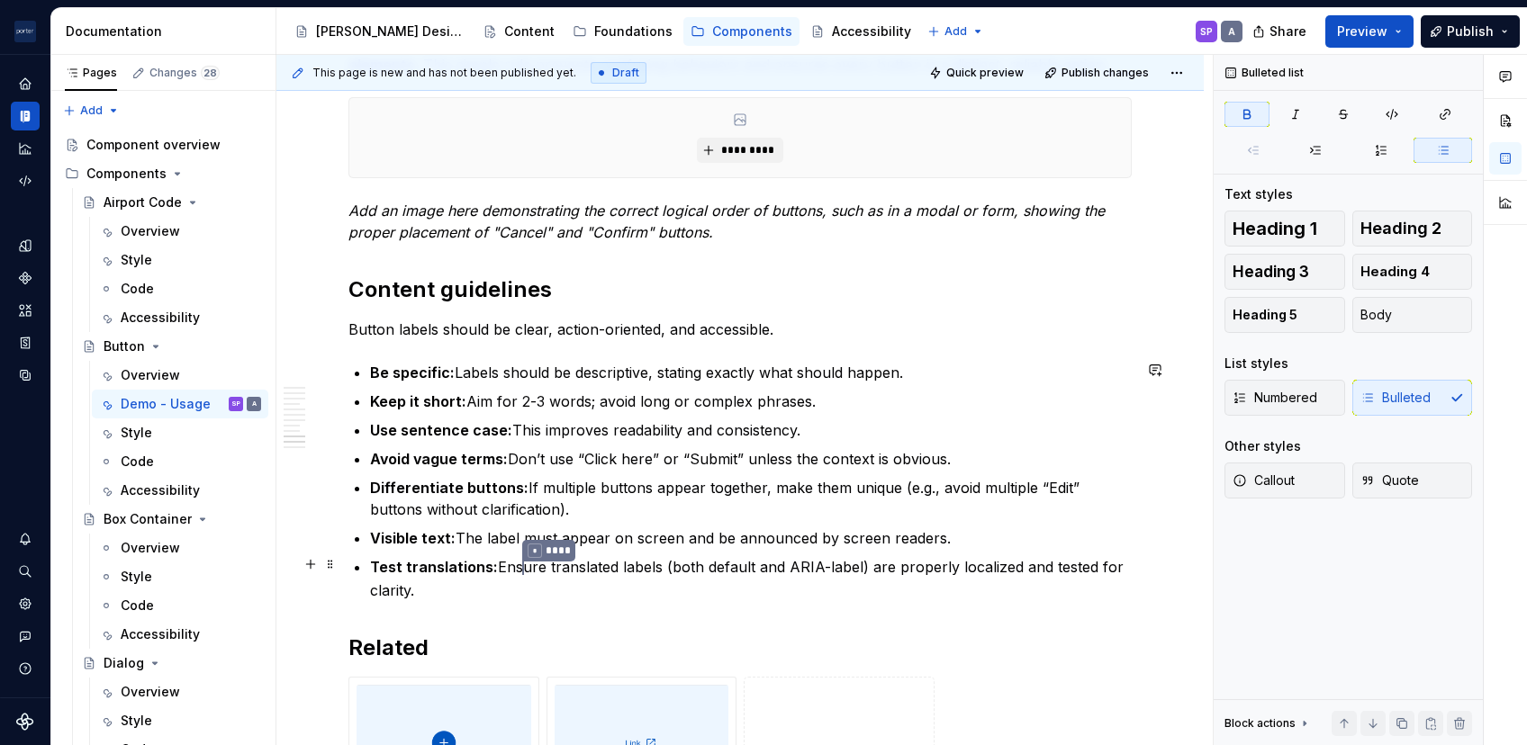
click at [435, 569] on strong "Test translations:" at bounding box center [434, 567] width 128 height 18
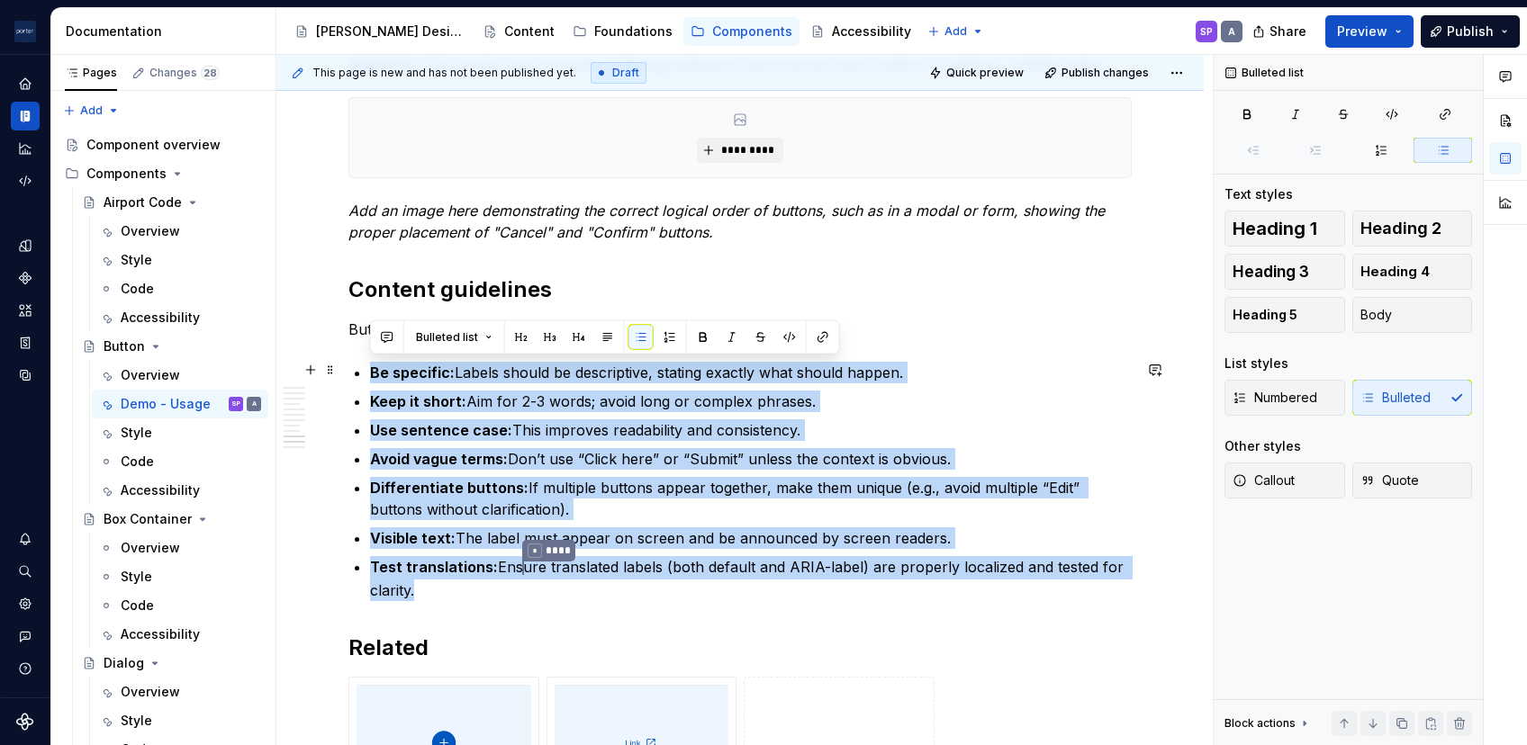
drag, startPoint x: 437, startPoint y: 588, endPoint x: 347, endPoint y: 374, distance: 232.4
click at [451, 450] on strong "Avoid vague terms:" at bounding box center [439, 459] width 138 height 18
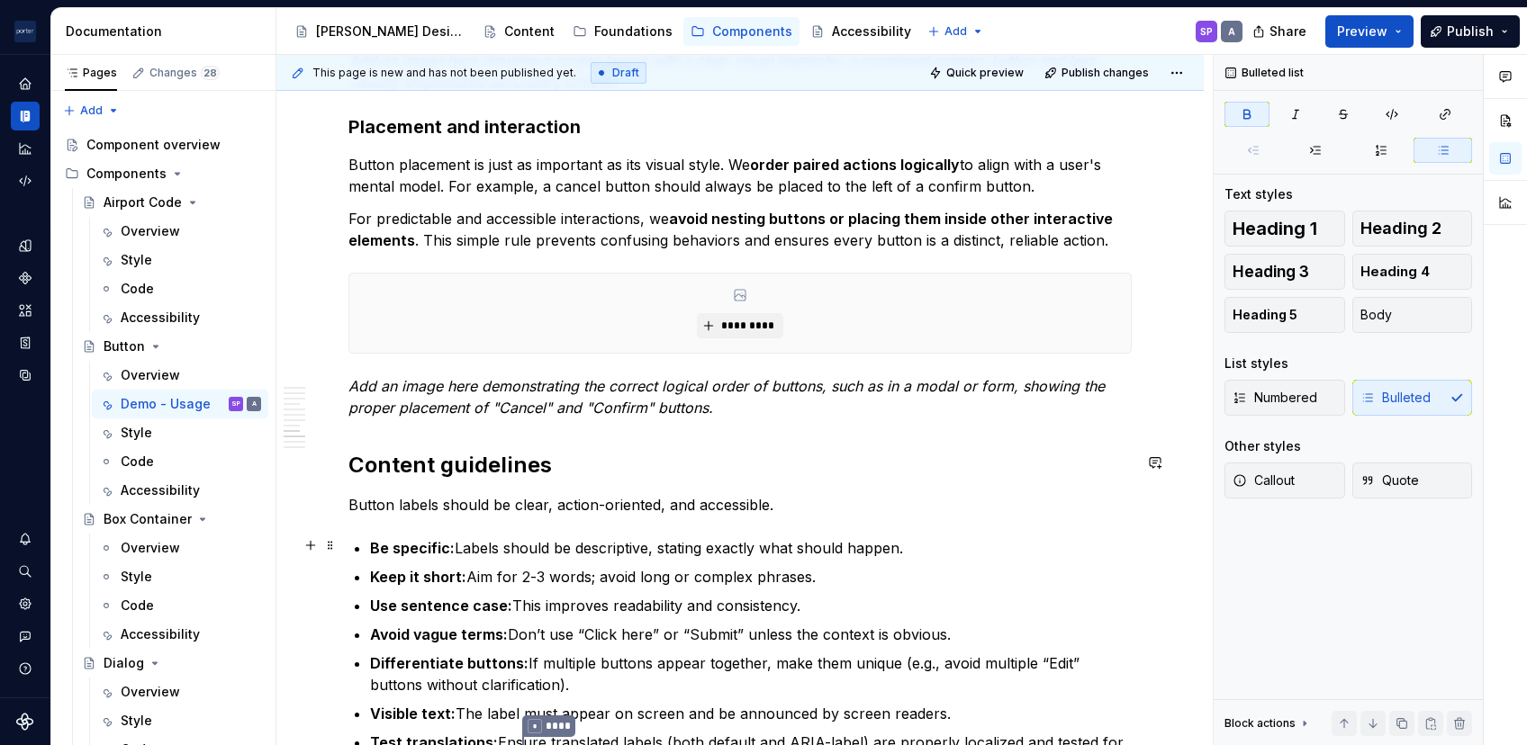
scroll to position [2788, 0]
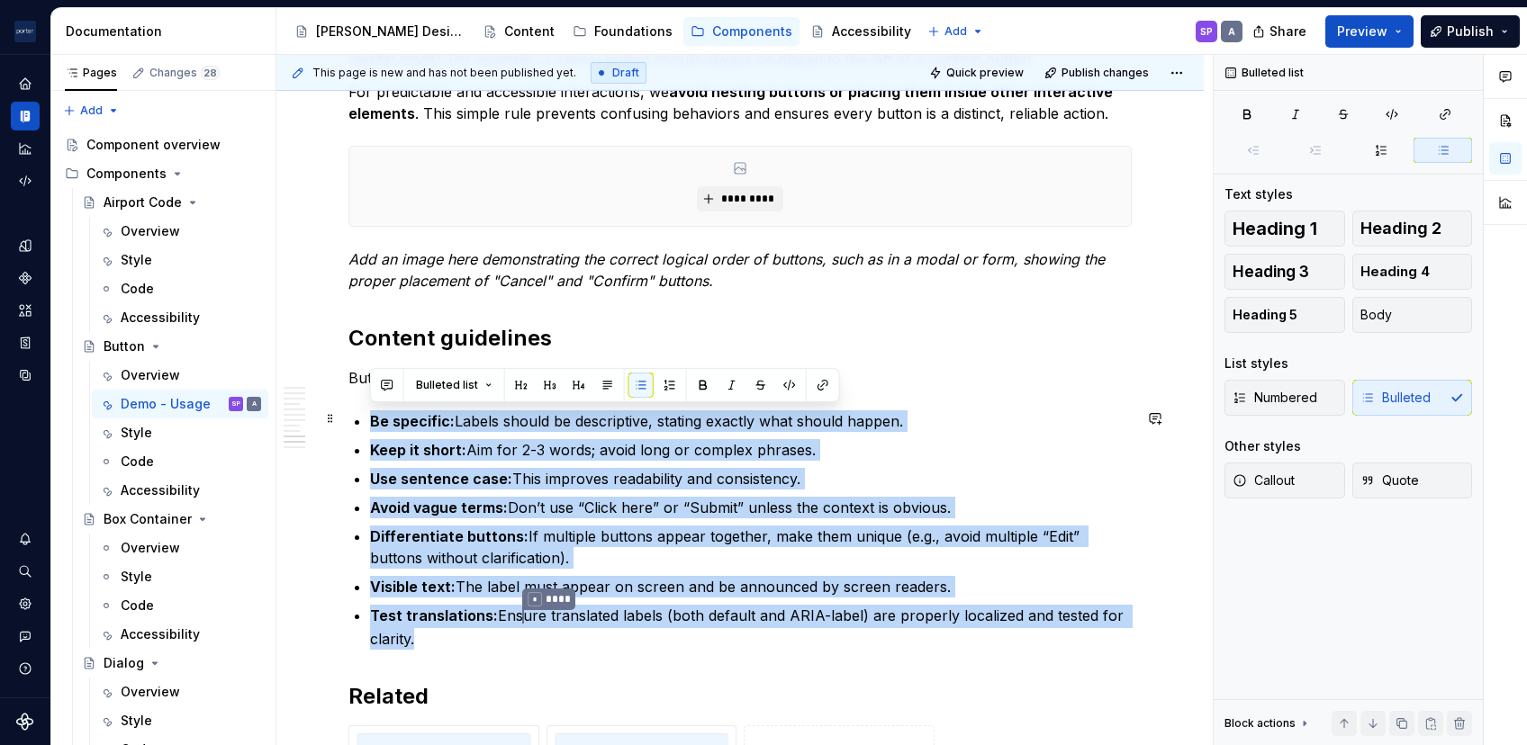
drag, startPoint x: 435, startPoint y: 635, endPoint x: 361, endPoint y: 416, distance: 230.9
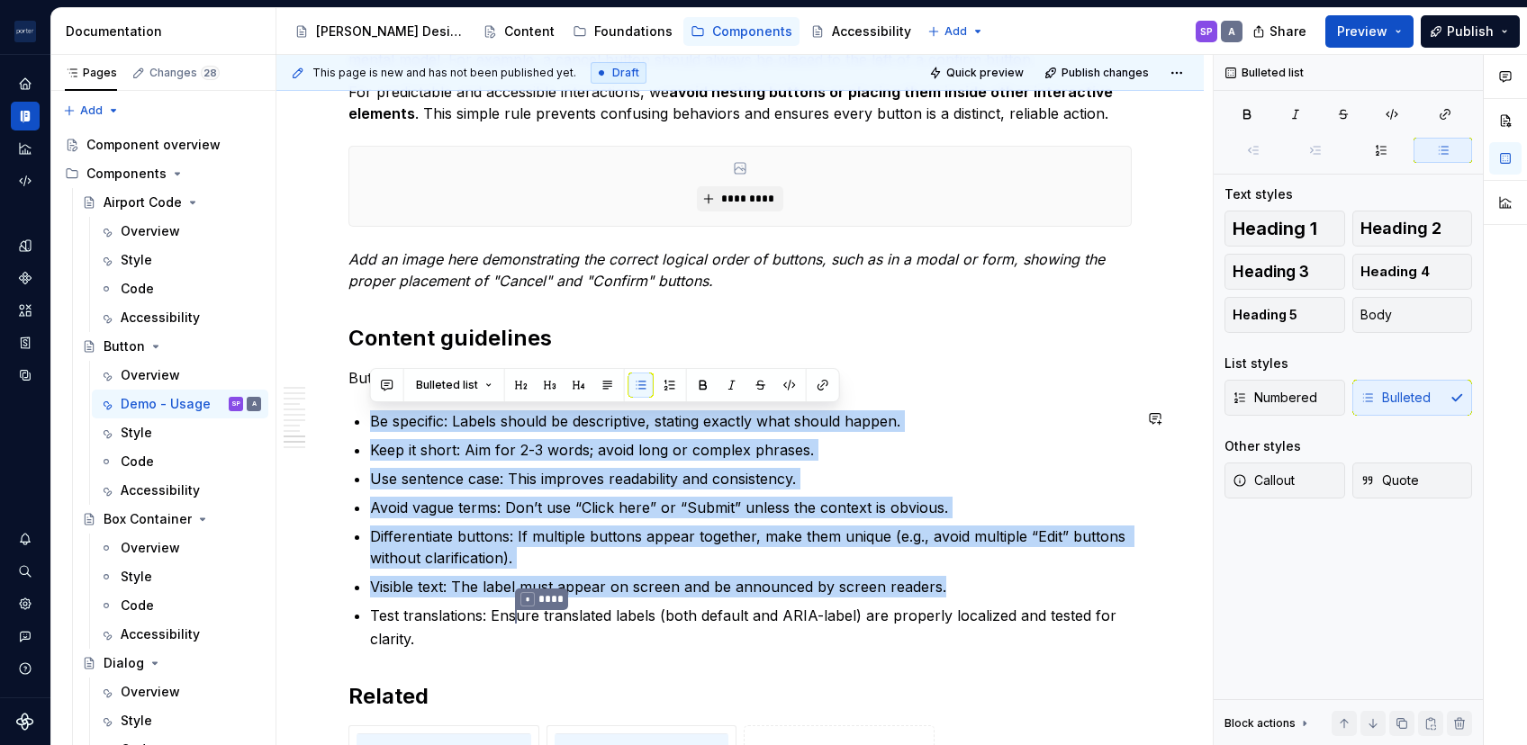
click at [461, 468] on p "Use sentence case: This improves readability and consistency." at bounding box center [751, 479] width 762 height 22
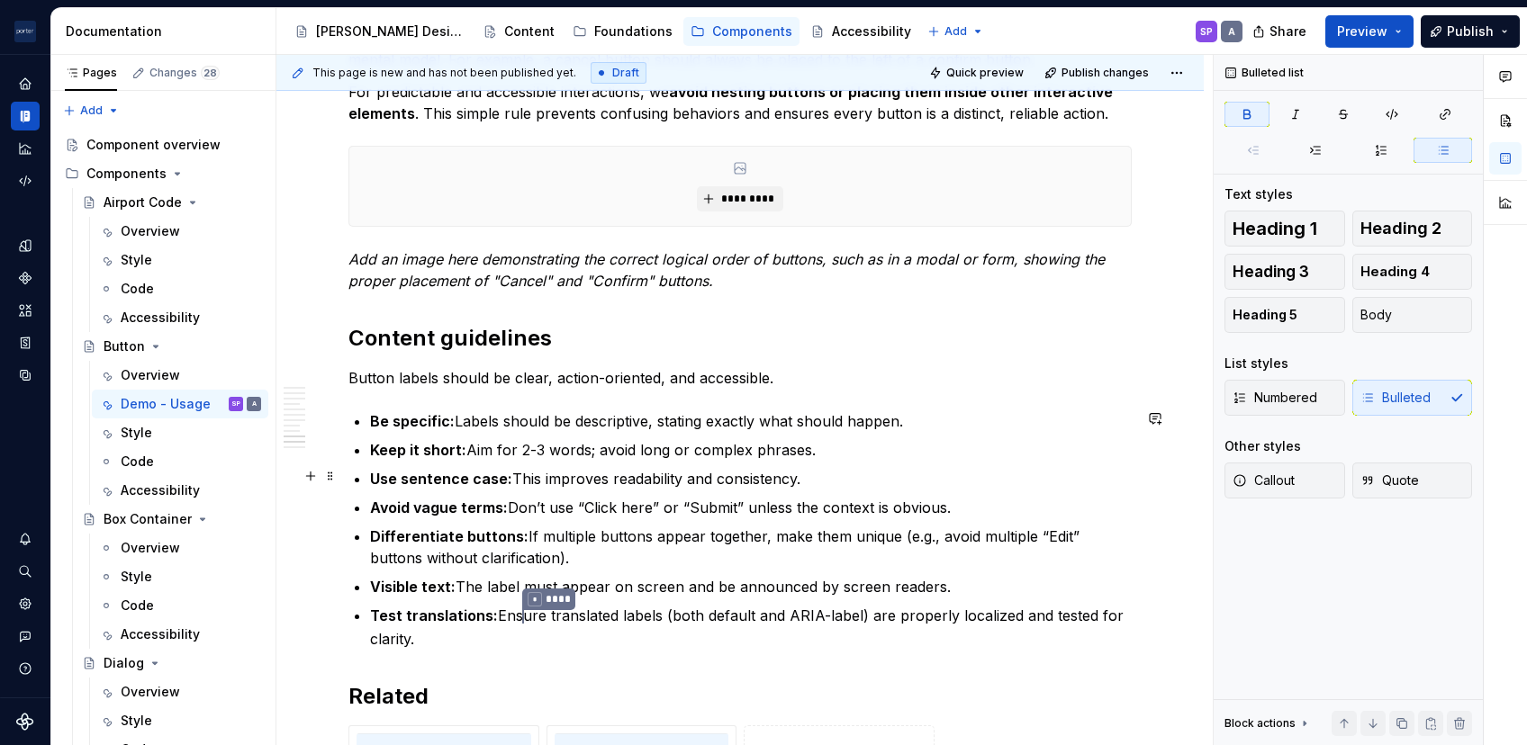
click at [490, 479] on strong "Use sentence case:" at bounding box center [441, 479] width 142 height 18
click at [527, 526] on p "Differentiate buttons: If multiple buttons appear together, make them unique (e…" at bounding box center [751, 547] width 762 height 43
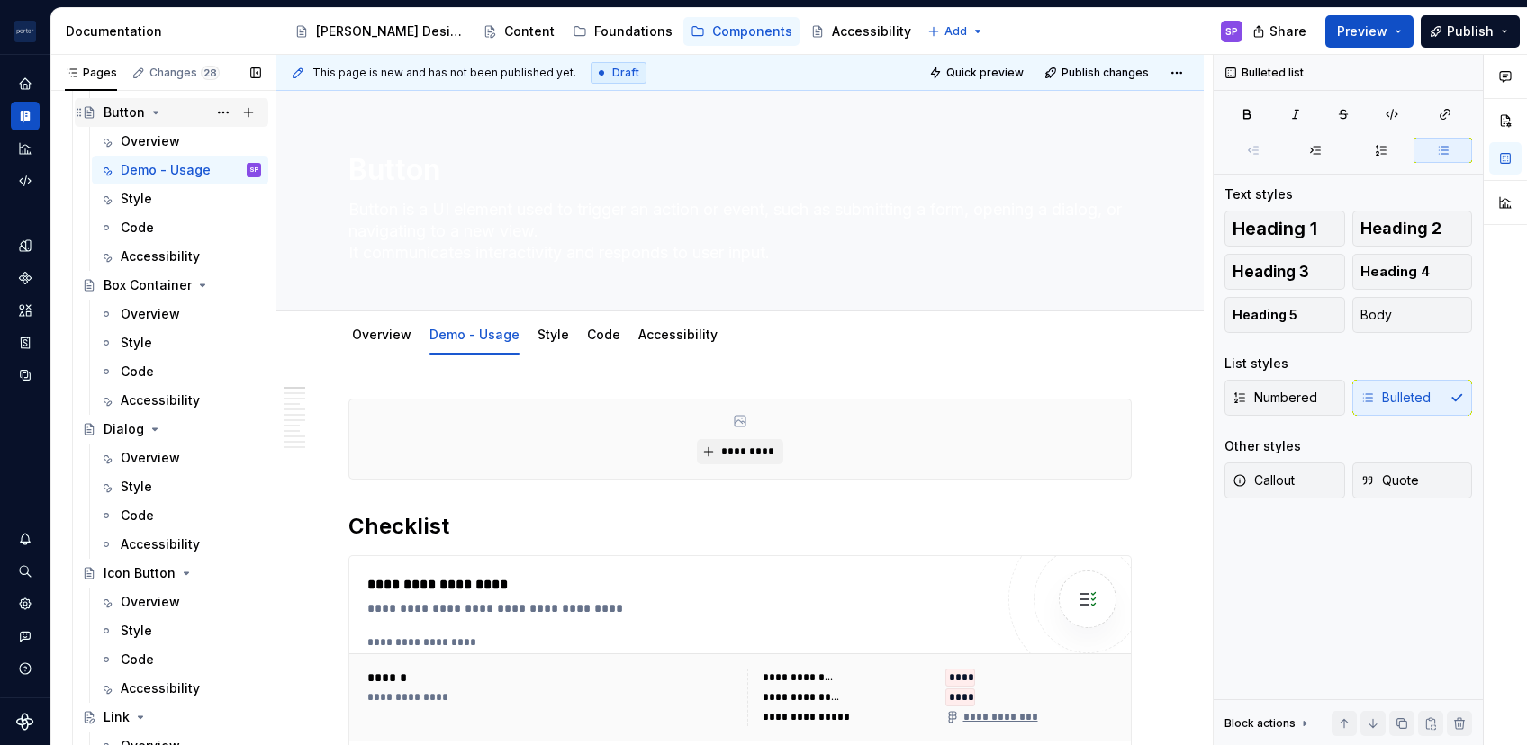
scroll to position [30, 0]
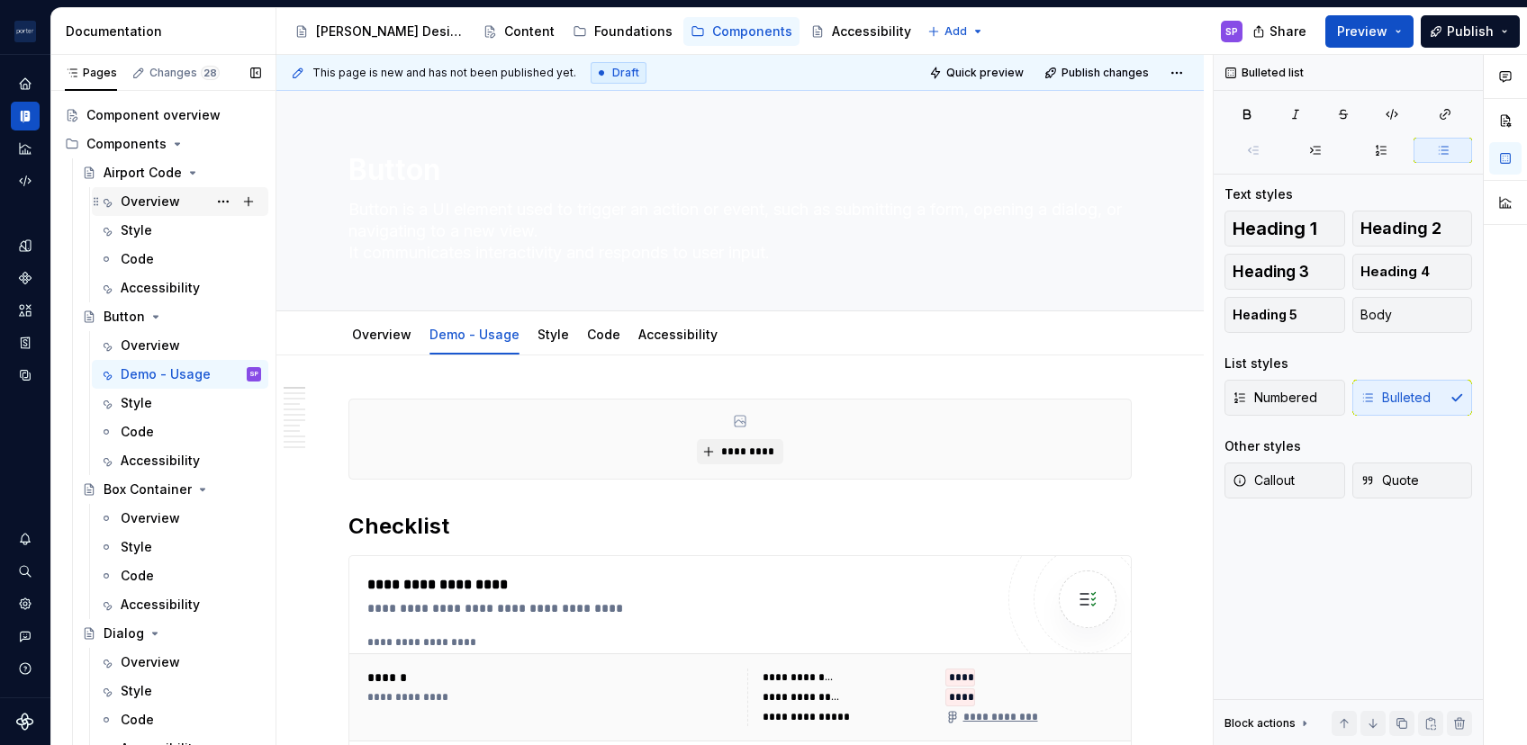
click at [140, 208] on div "Overview" at bounding box center [150, 202] width 59 height 18
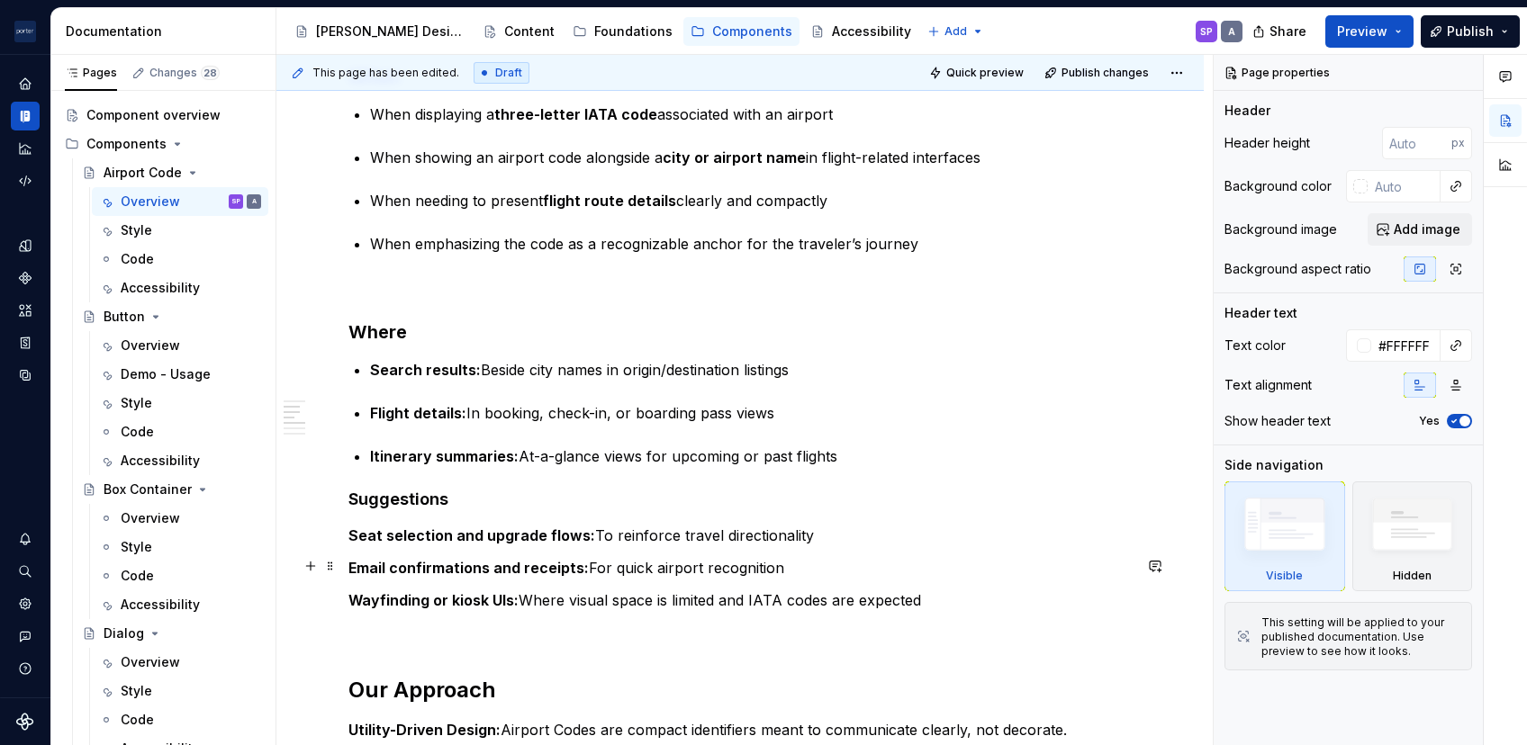
scroll to position [1332, 0]
click at [137, 370] on div "Demo - Usage" at bounding box center [164, 375] width 86 height 18
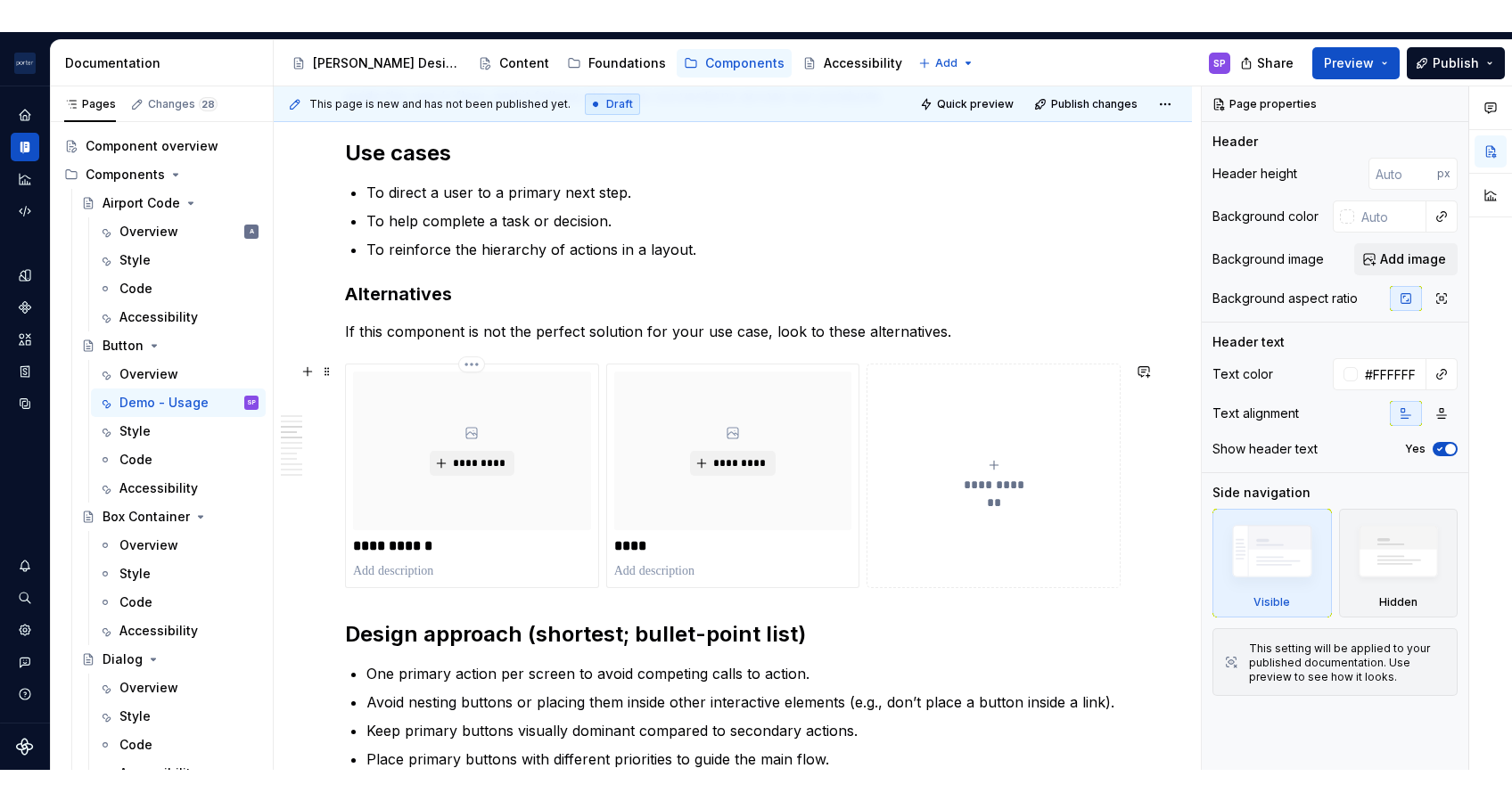
scroll to position [759, 0]
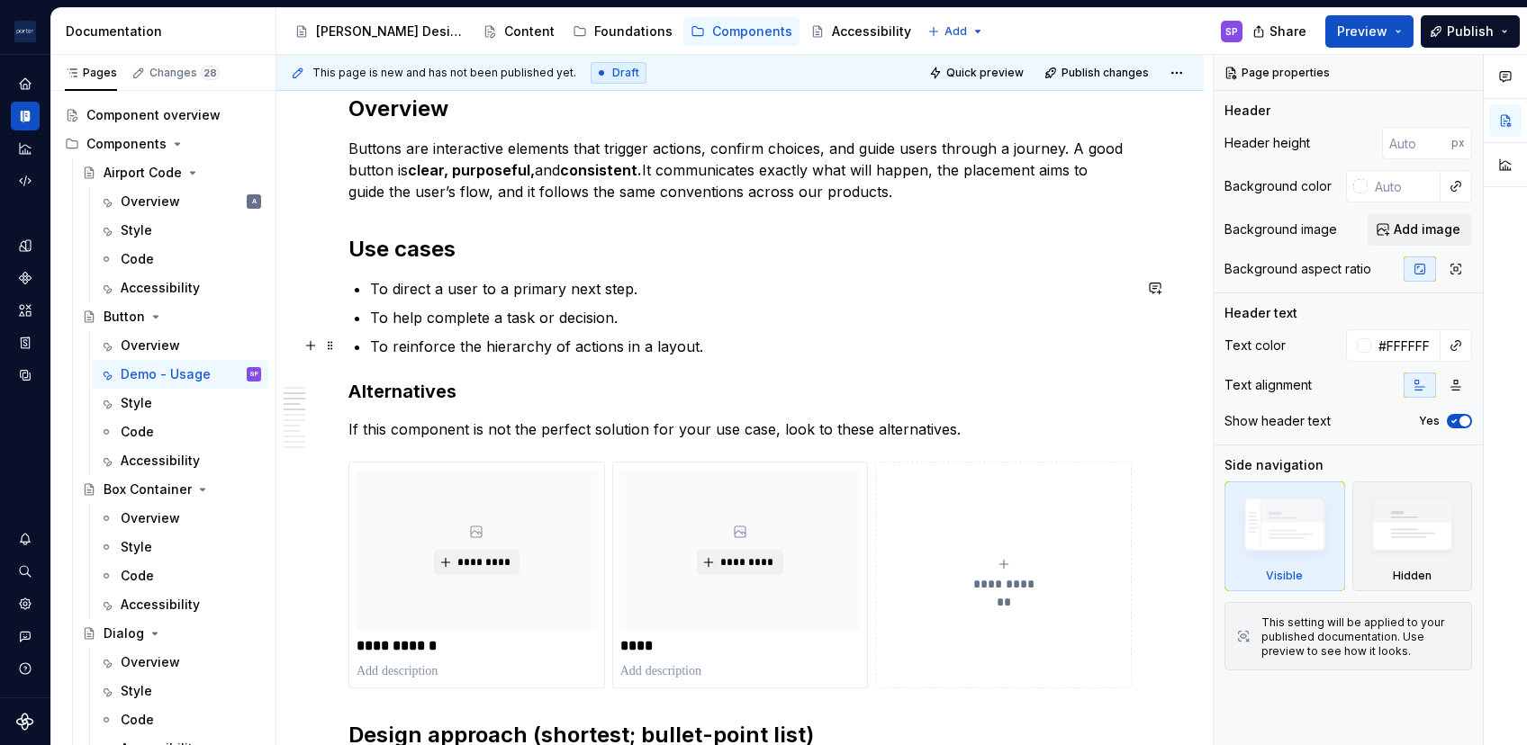
click at [698, 345] on p "To reinforce the hierarchy of actions in a layout." at bounding box center [751, 347] width 762 height 22
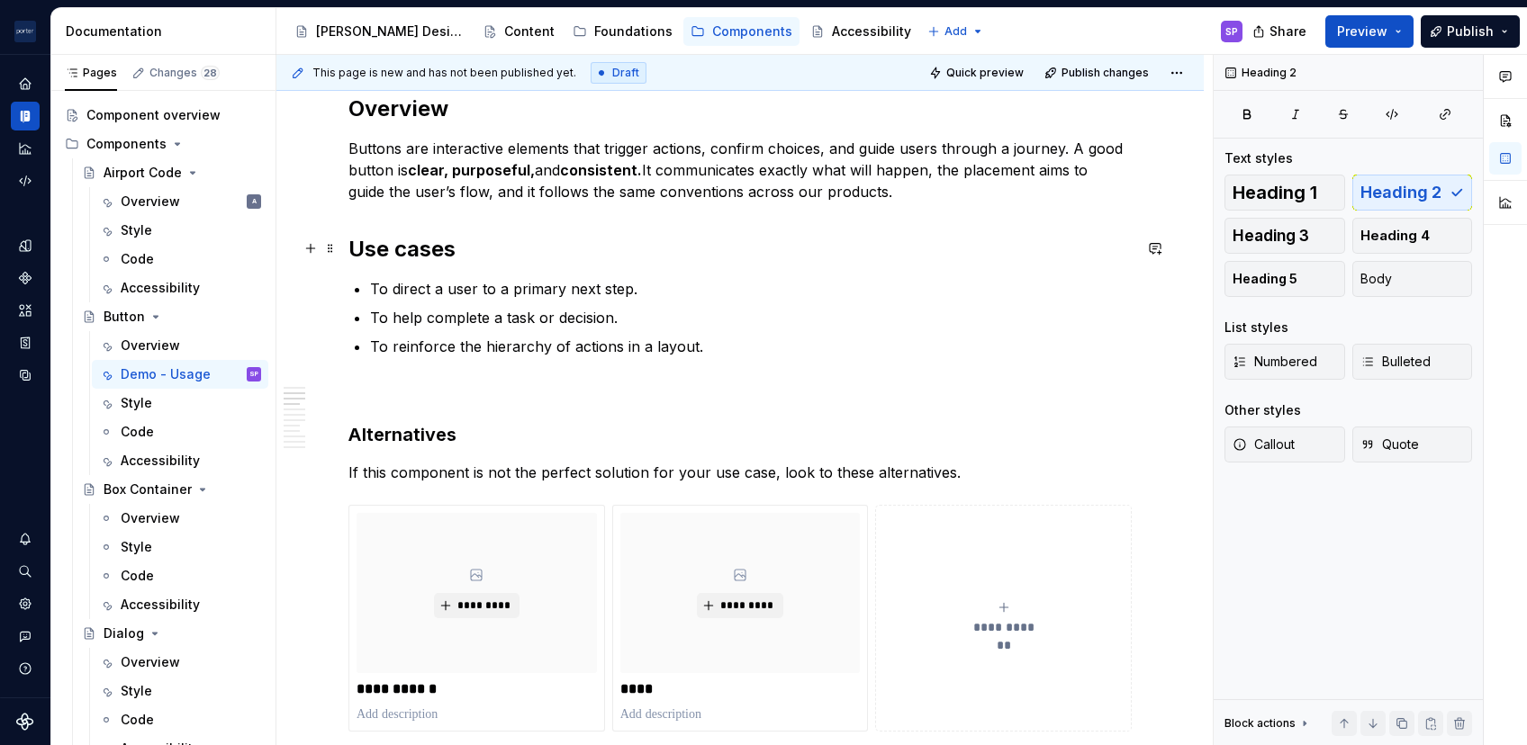
click at [396, 247] on h2 "Use cases" at bounding box center [739, 249] width 783 height 29
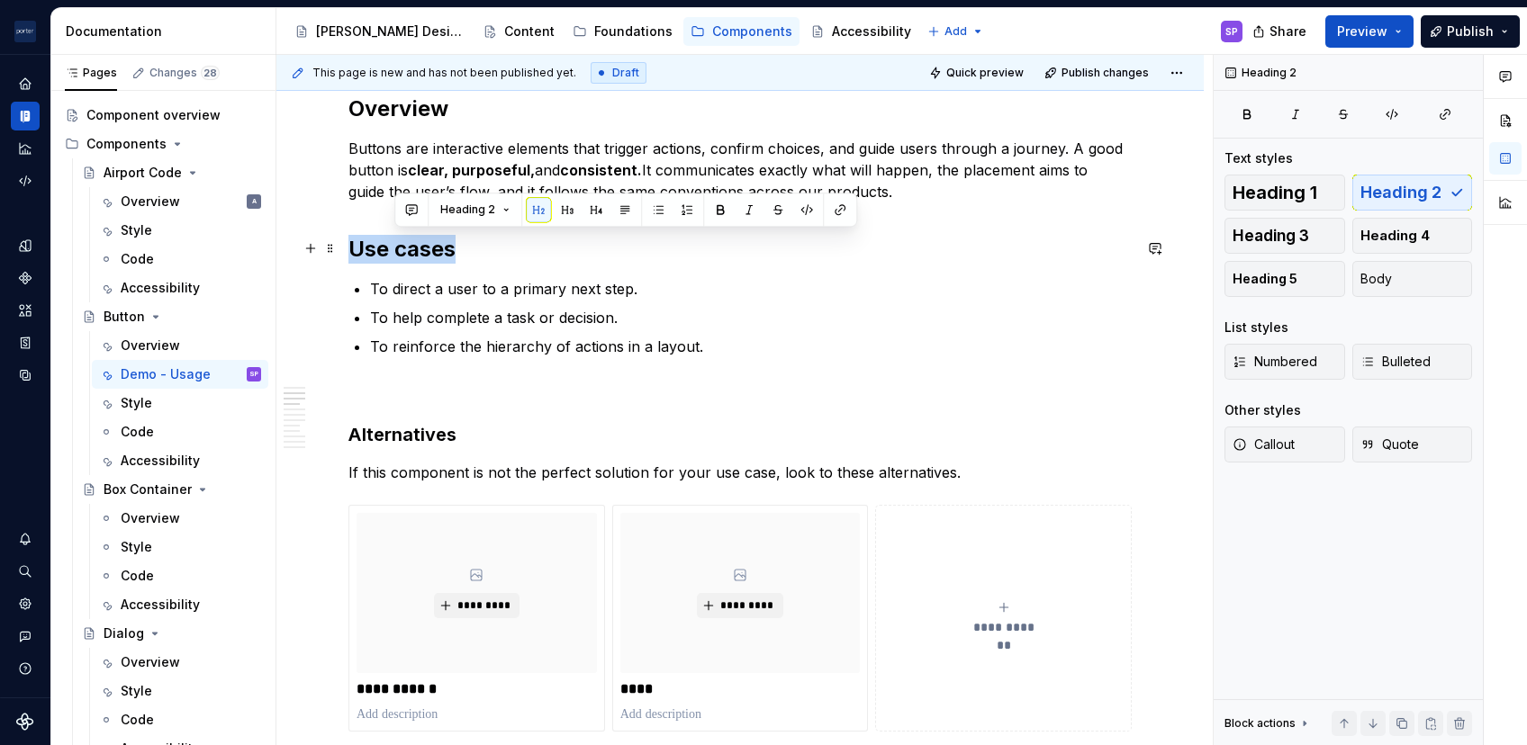
click at [396, 247] on h2 "Use cases" at bounding box center [739, 249] width 783 height 29
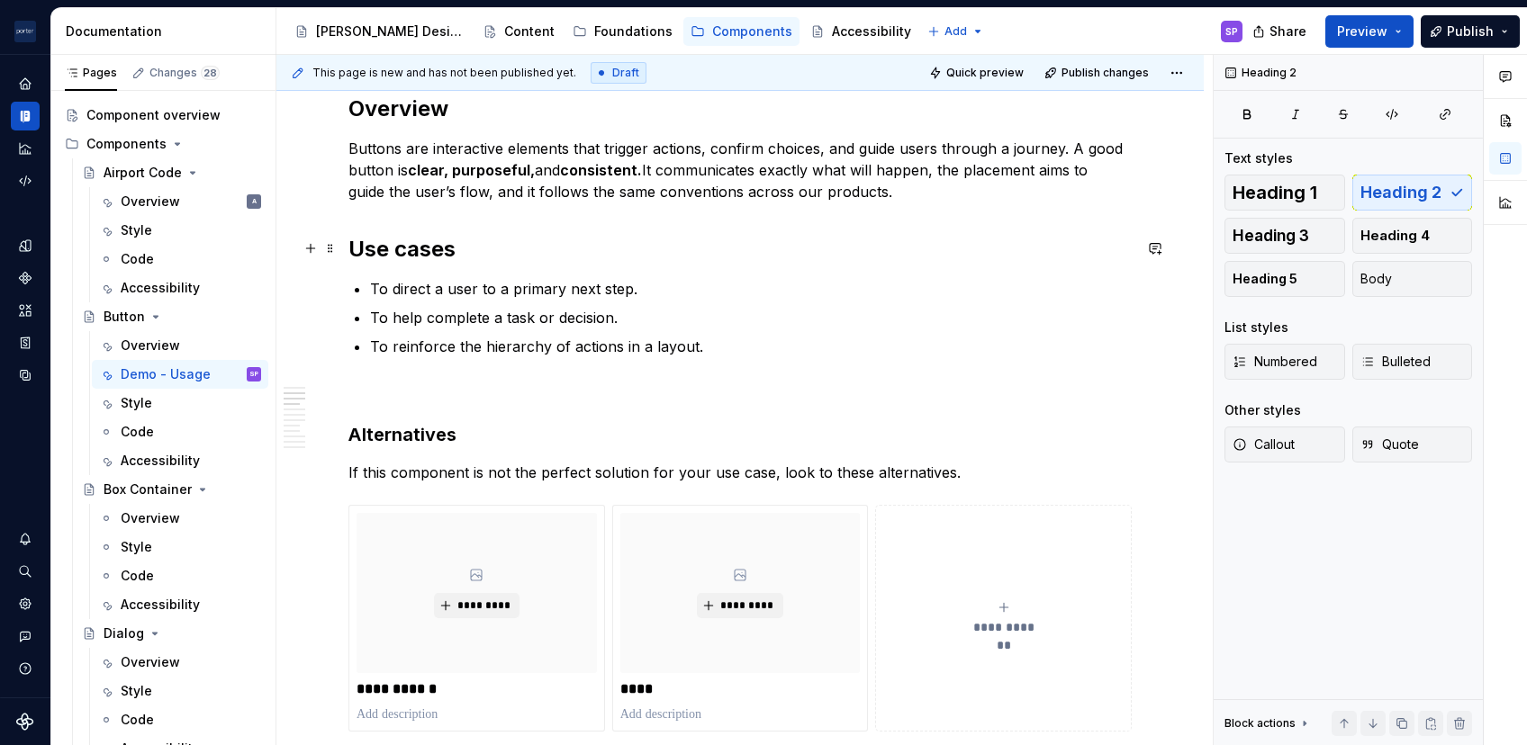
click at [384, 261] on h2 "Use cases" at bounding box center [739, 249] width 783 height 29
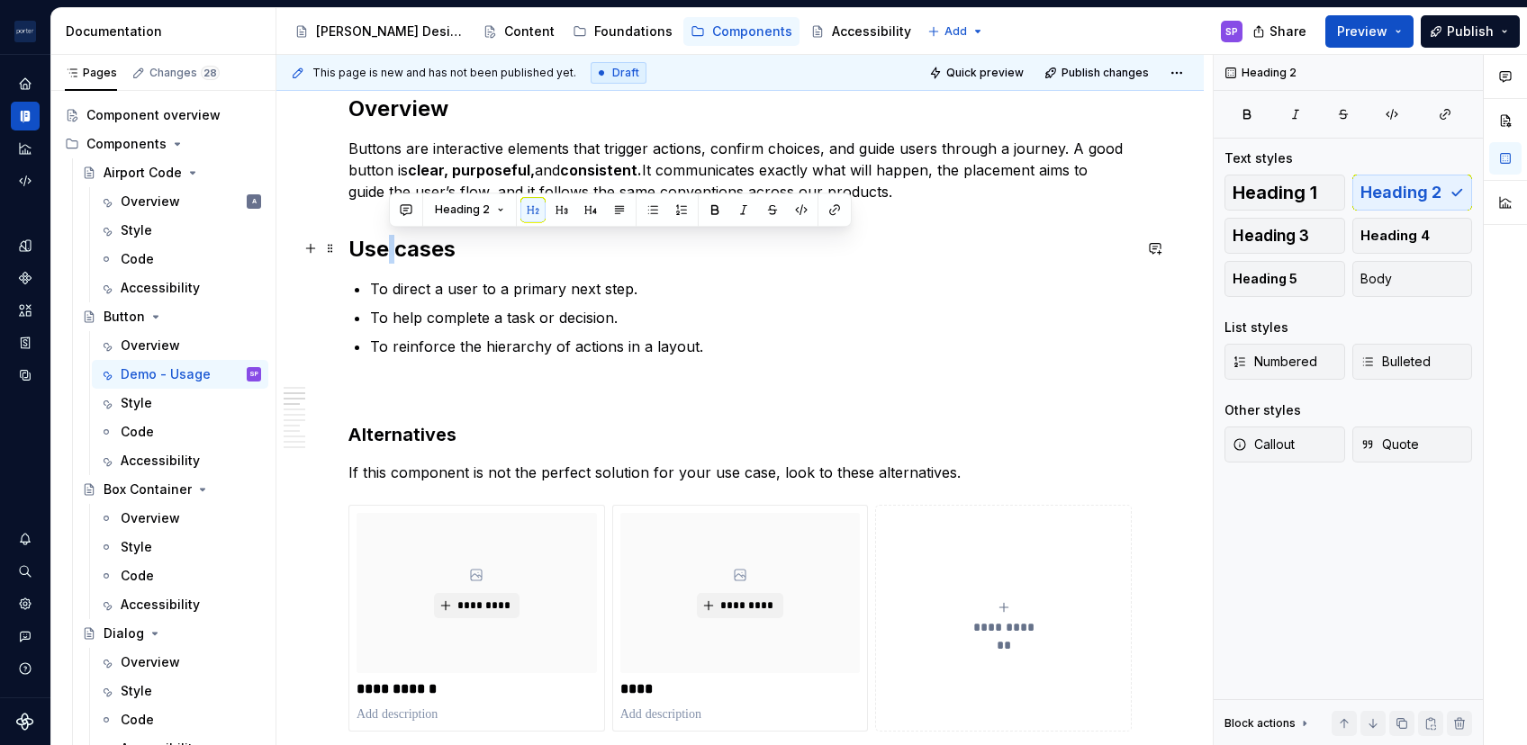
click at [384, 261] on h2 "Use cases" at bounding box center [739, 249] width 783 height 29
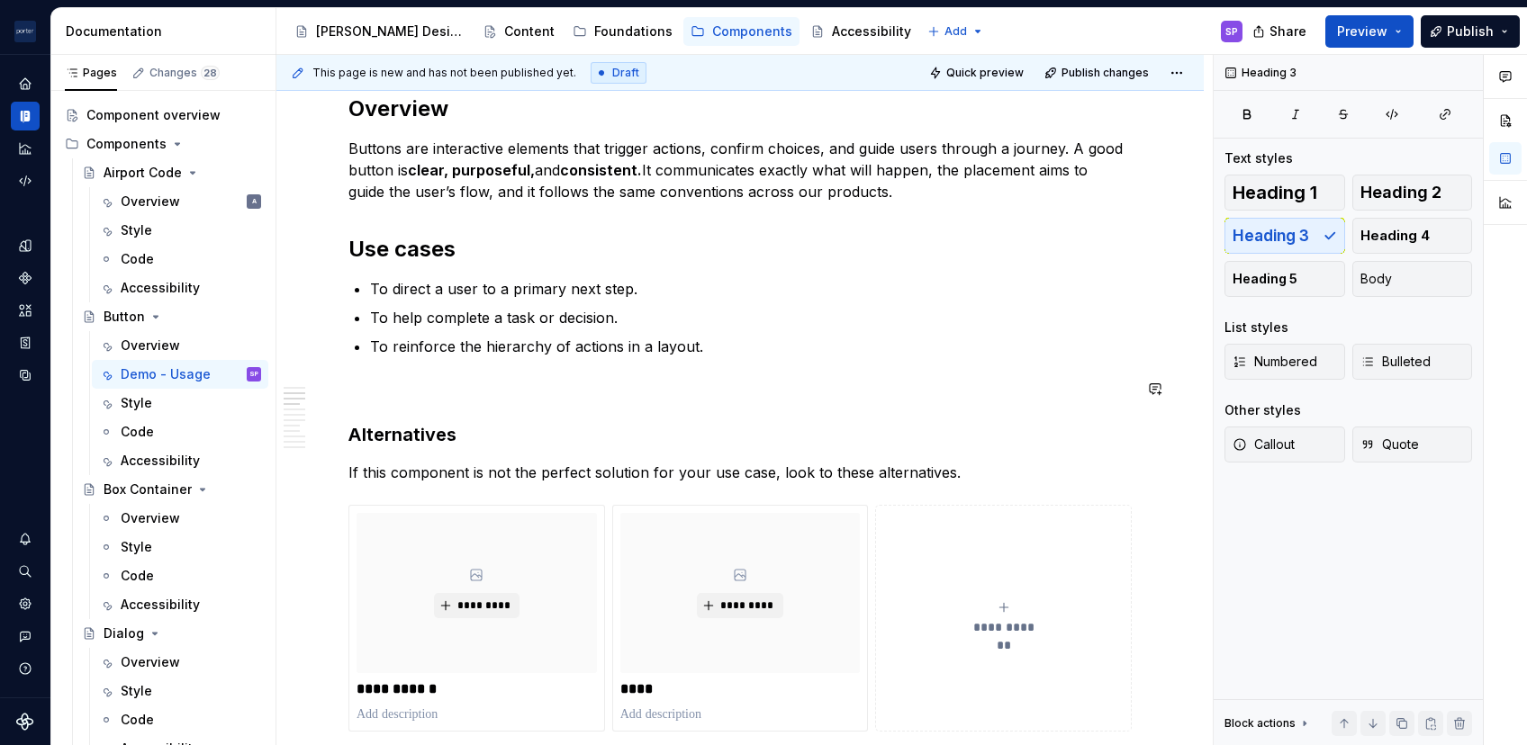
click at [382, 397] on p at bounding box center [739, 390] width 783 height 22
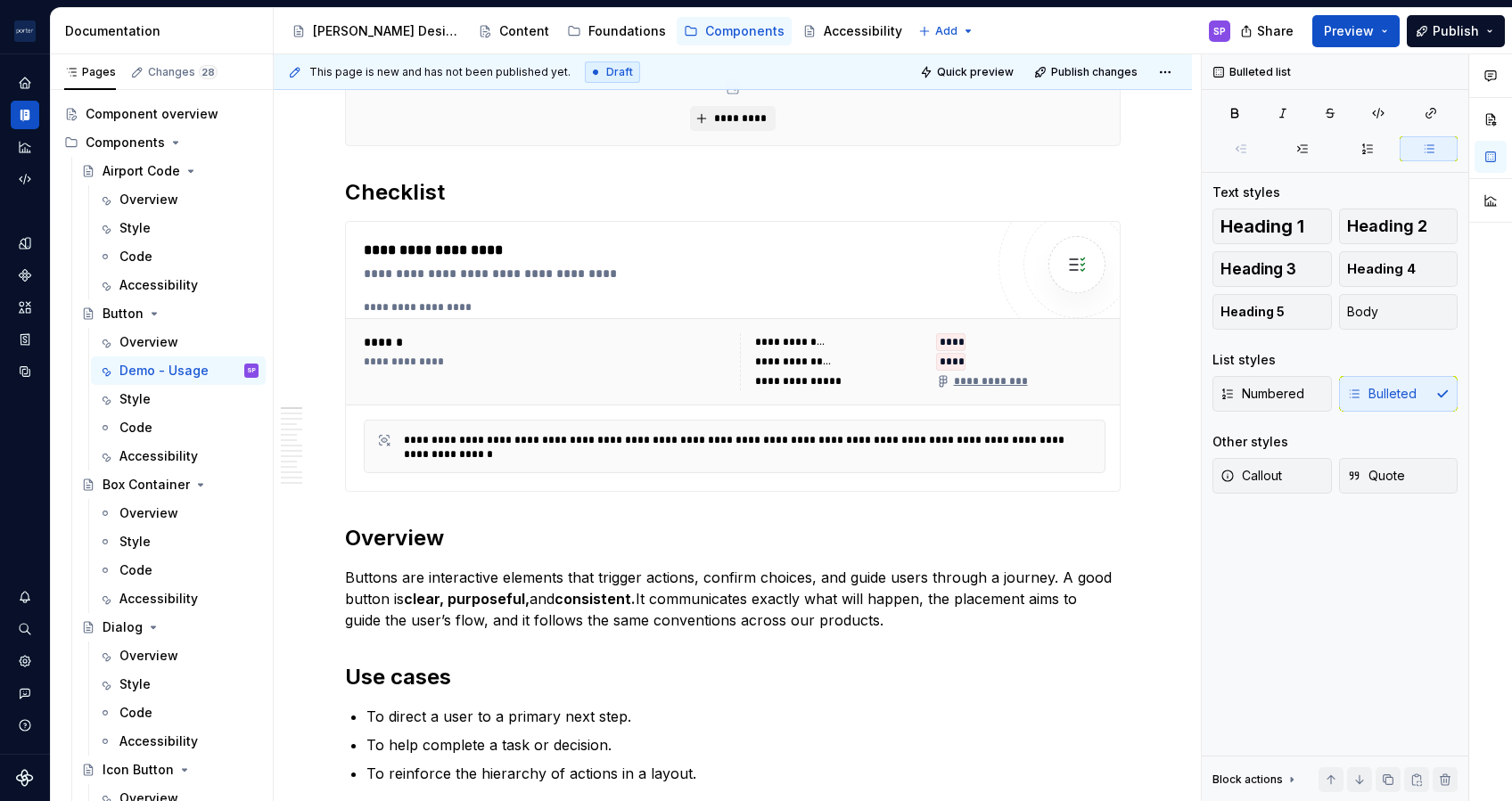
scroll to position [0, 0]
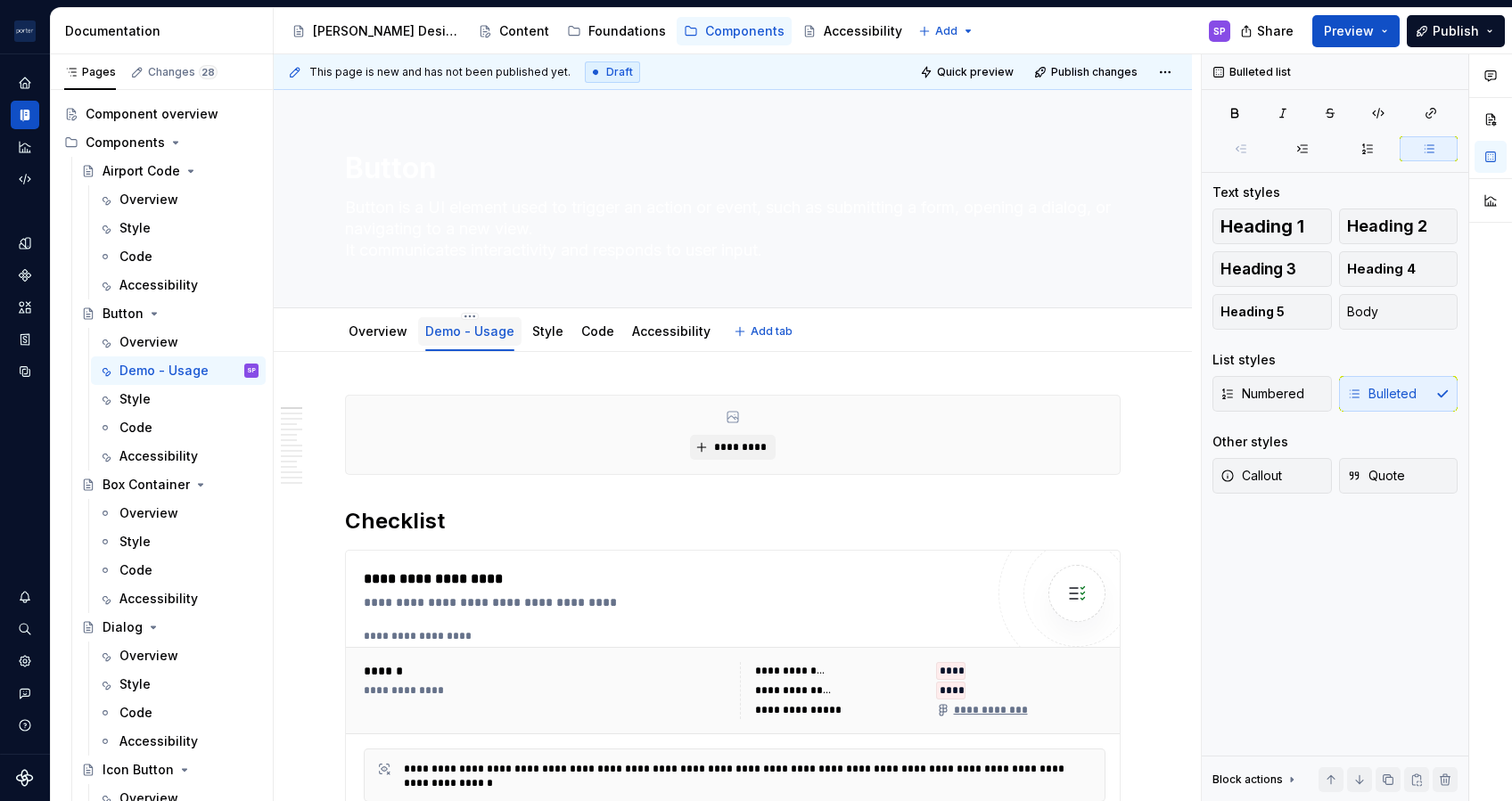
click at [511, 335] on div "Demo - Usage" at bounding box center [469, 331] width 103 height 29
click at [532, 335] on link "Style" at bounding box center [548, 331] width 32 height 15
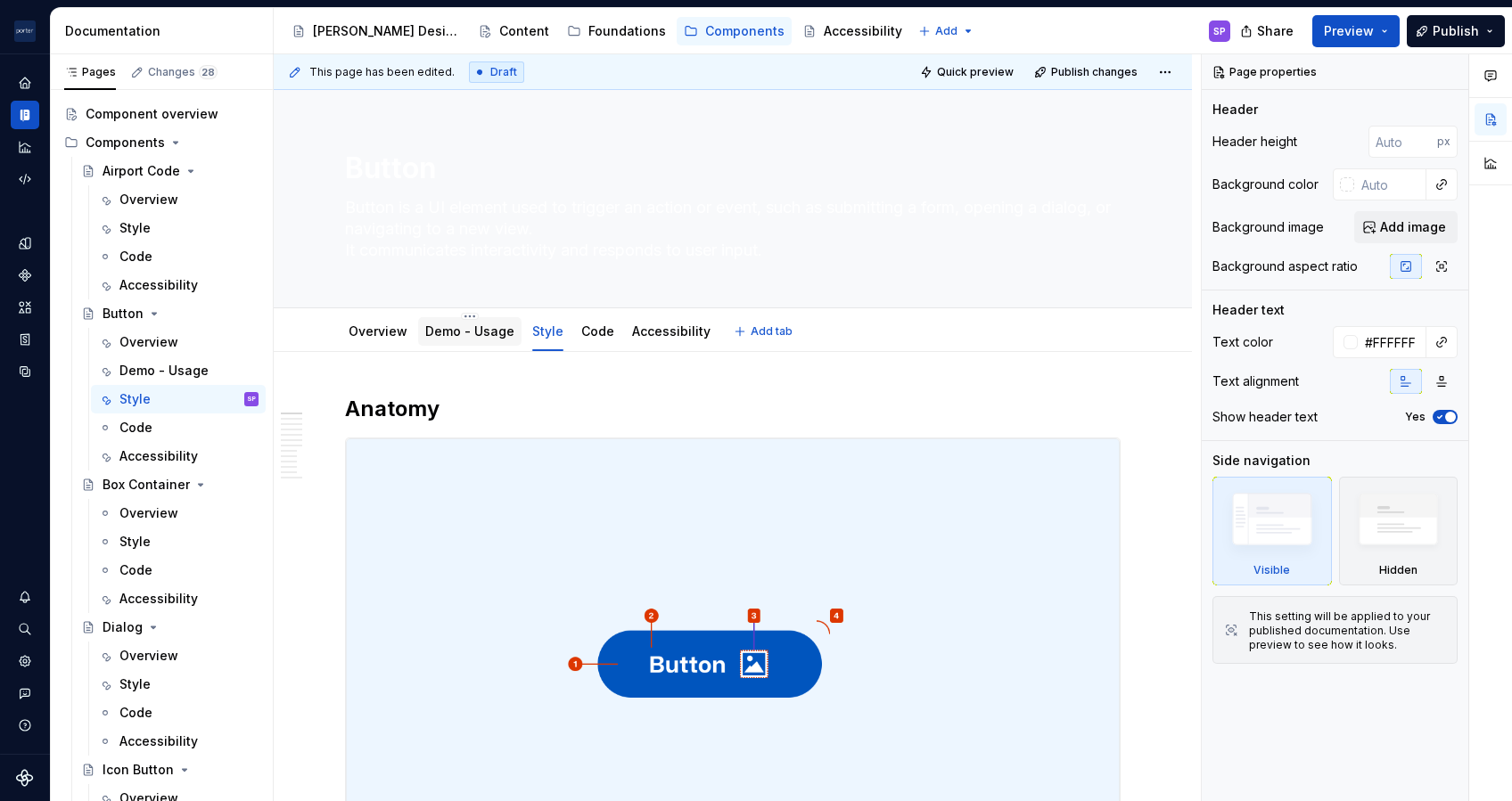
click at [452, 328] on link "Demo - Usage" at bounding box center [469, 331] width 89 height 15
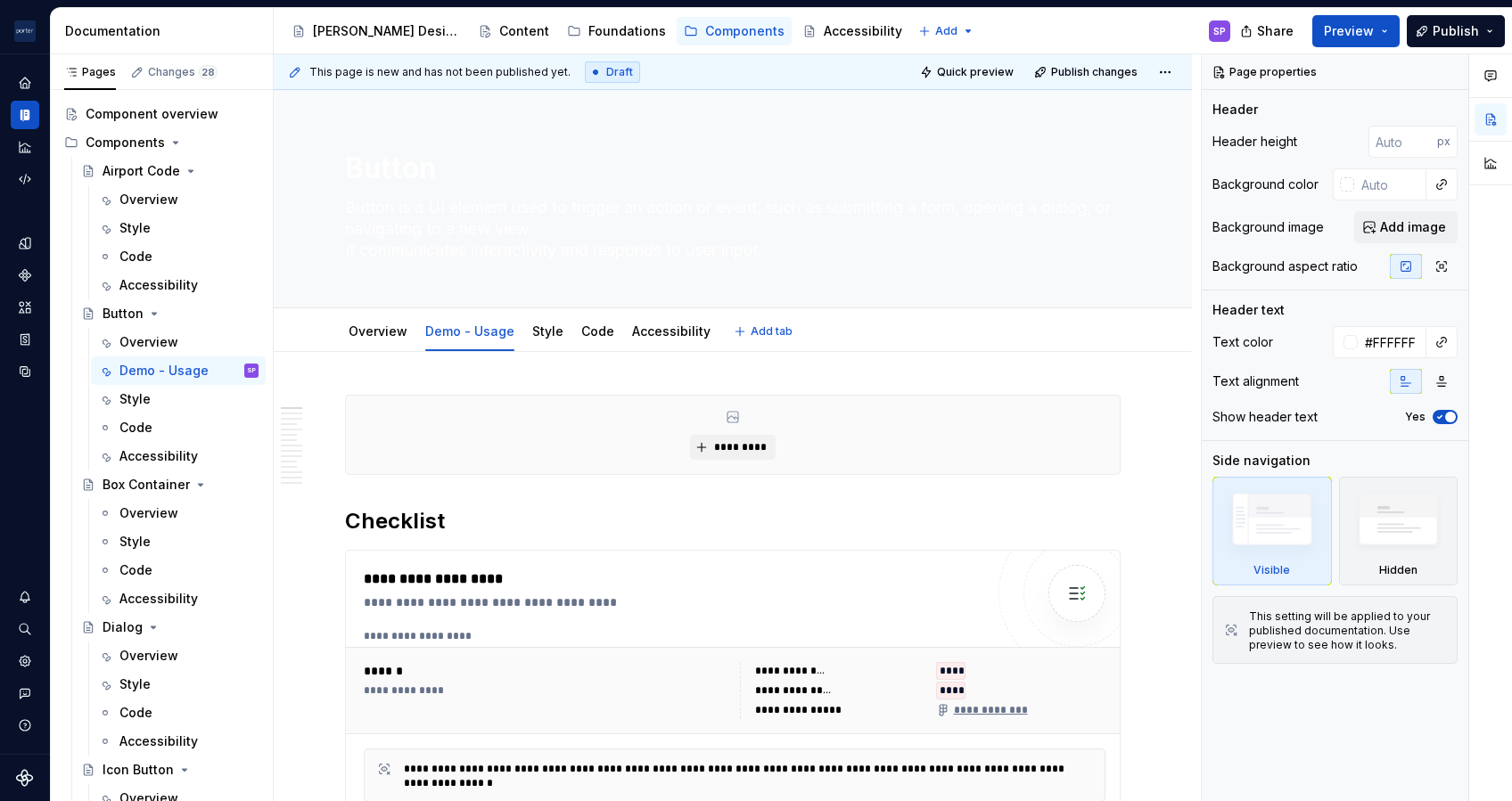
type textarea "*"
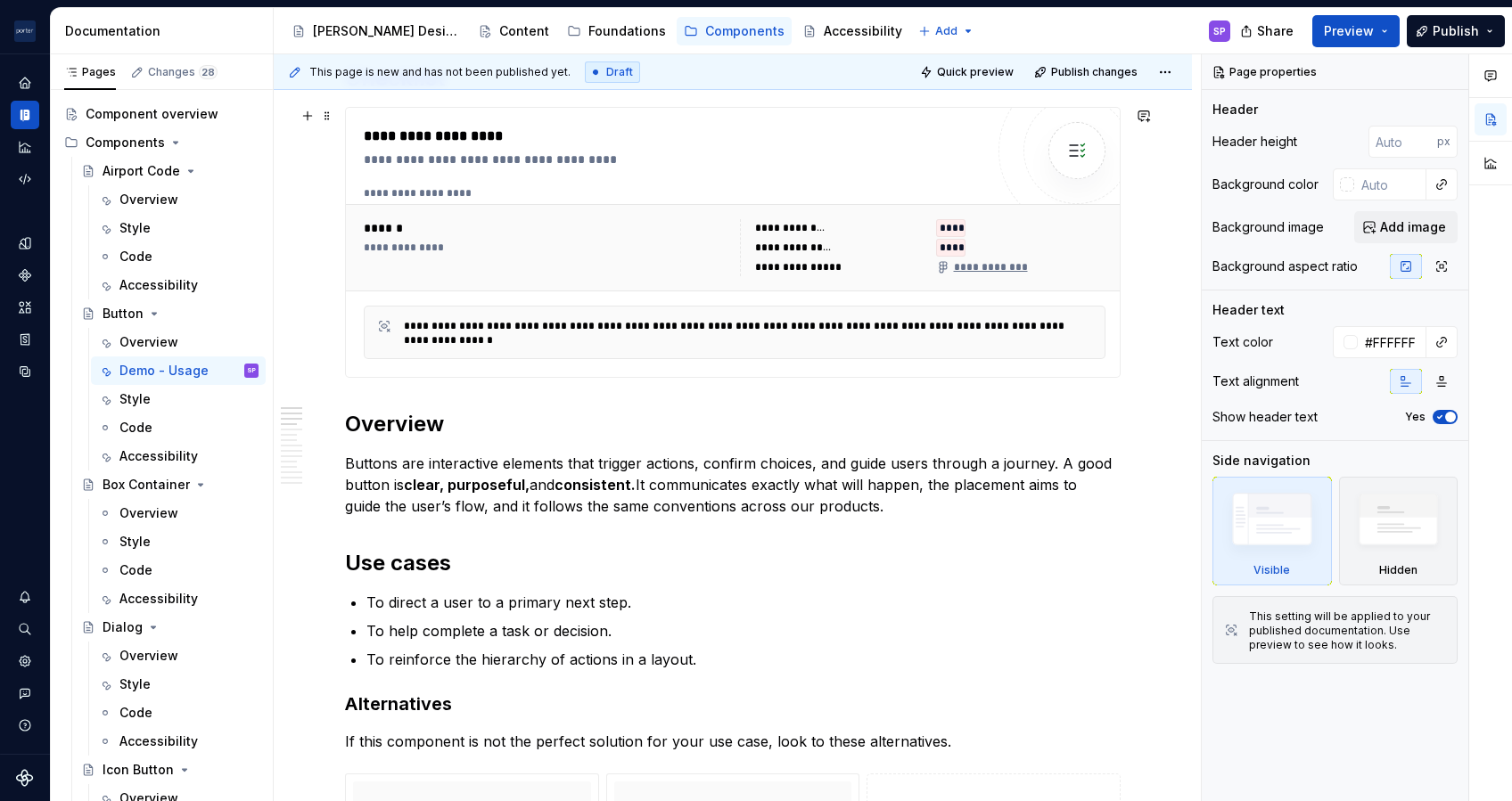
scroll to position [451, 0]
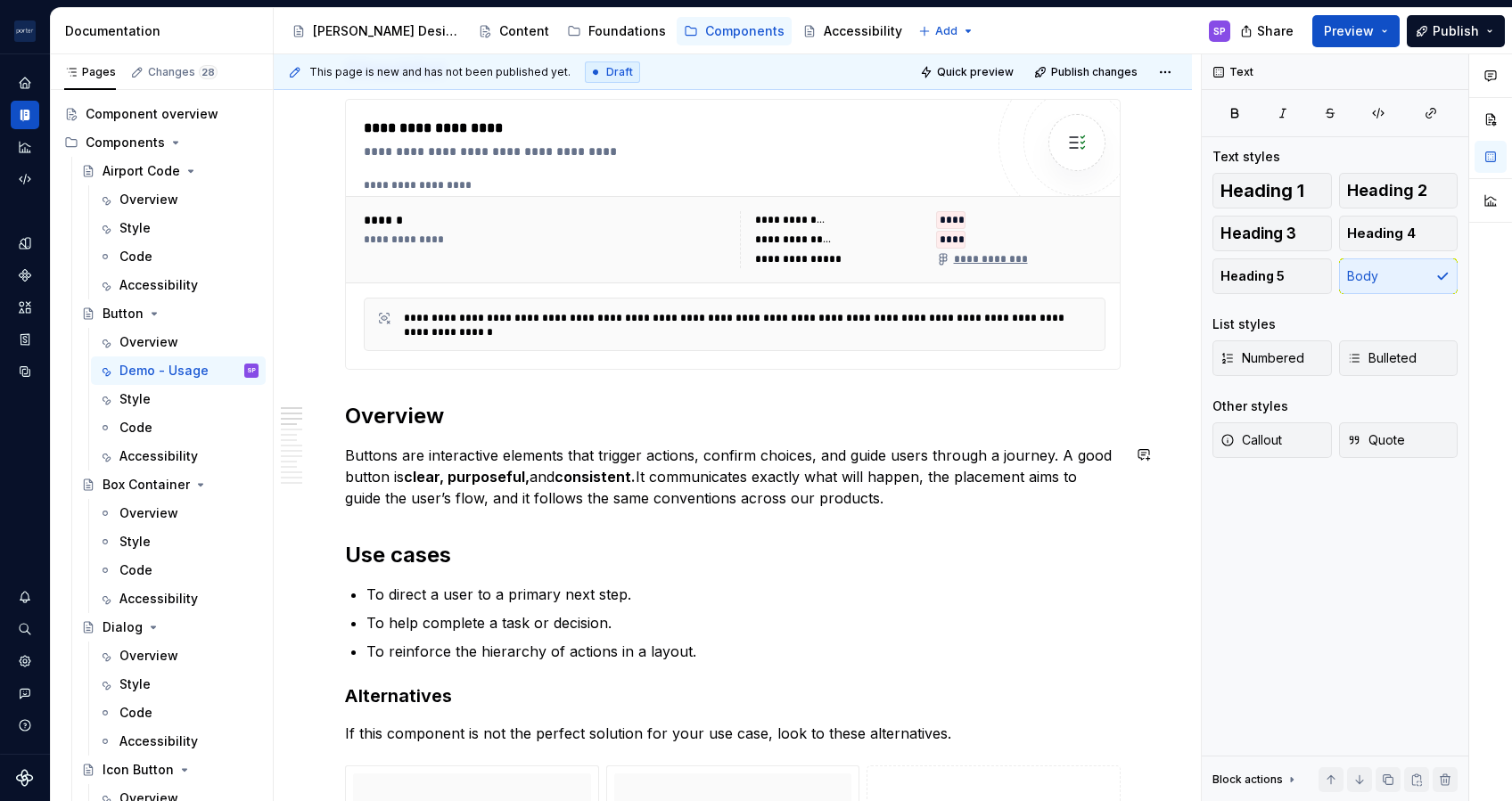
click at [1089, 456] on p "Buttons are interactive elements that trigger actions, confirm choices, and gui…" at bounding box center [732, 476] width 775 height 64
click at [756, 486] on p "Buttons are interactive elements that trigger actions, confirm choices, and gui…" at bounding box center [732, 476] width 775 height 64
click at [948, 478] on p "Buttons are interactive elements that trigger actions, confirm choices, and gui…" at bounding box center [732, 476] width 775 height 64
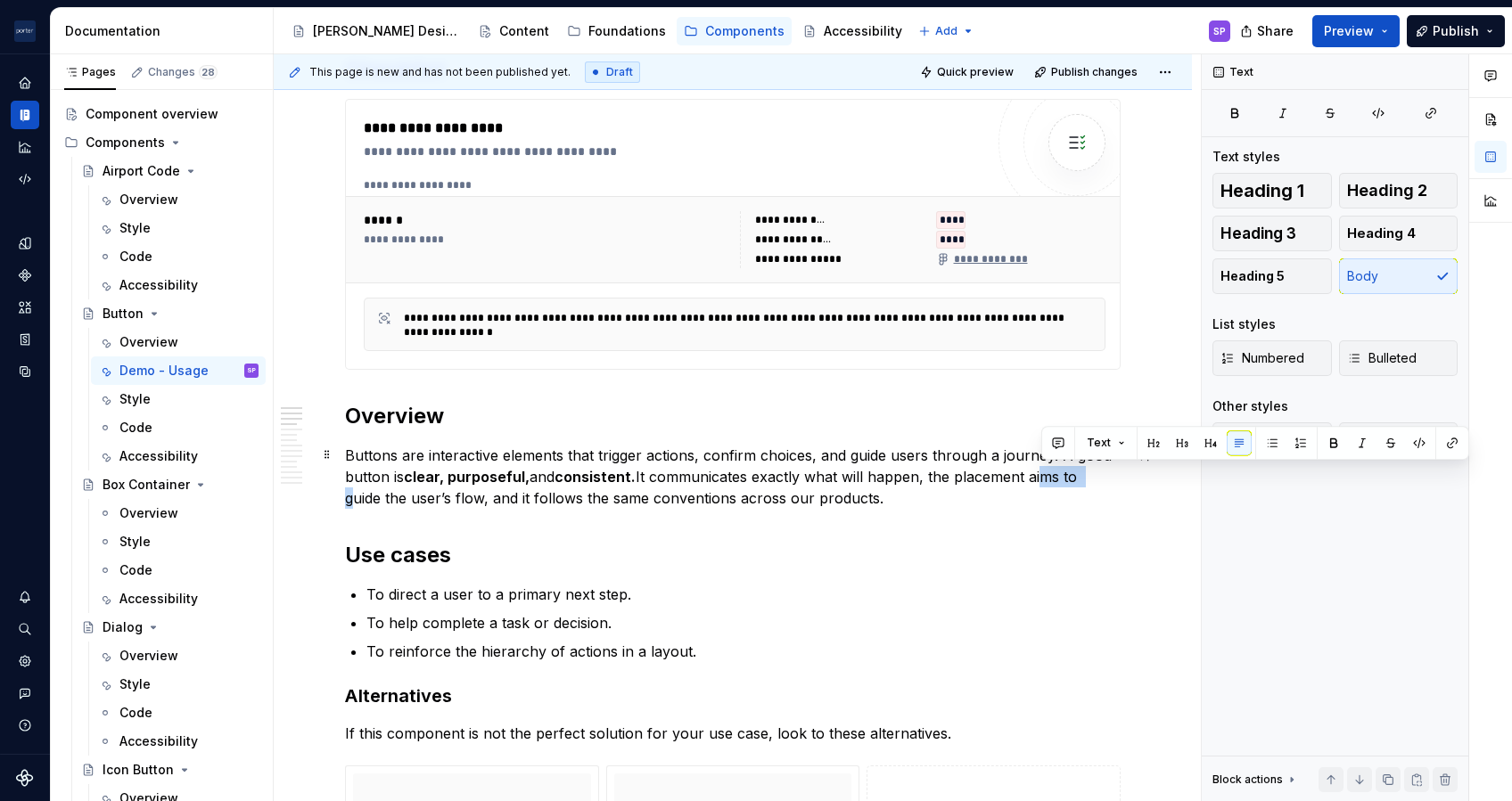
drag, startPoint x: 1038, startPoint y: 475, endPoint x: 1095, endPoint y: 470, distance: 57.2
click at [1095, 470] on p "Buttons are interactive elements that trigger actions, confirm choices, and gui…" at bounding box center [732, 476] width 775 height 64
click at [1067, 479] on p "Buttons are interactive elements that trigger actions, confirm choices, and gui…" at bounding box center [732, 476] width 775 height 64
click at [859, 498] on p "Buttons are interactive elements that trigger actions, confirm choices, and gui…" at bounding box center [732, 476] width 775 height 64
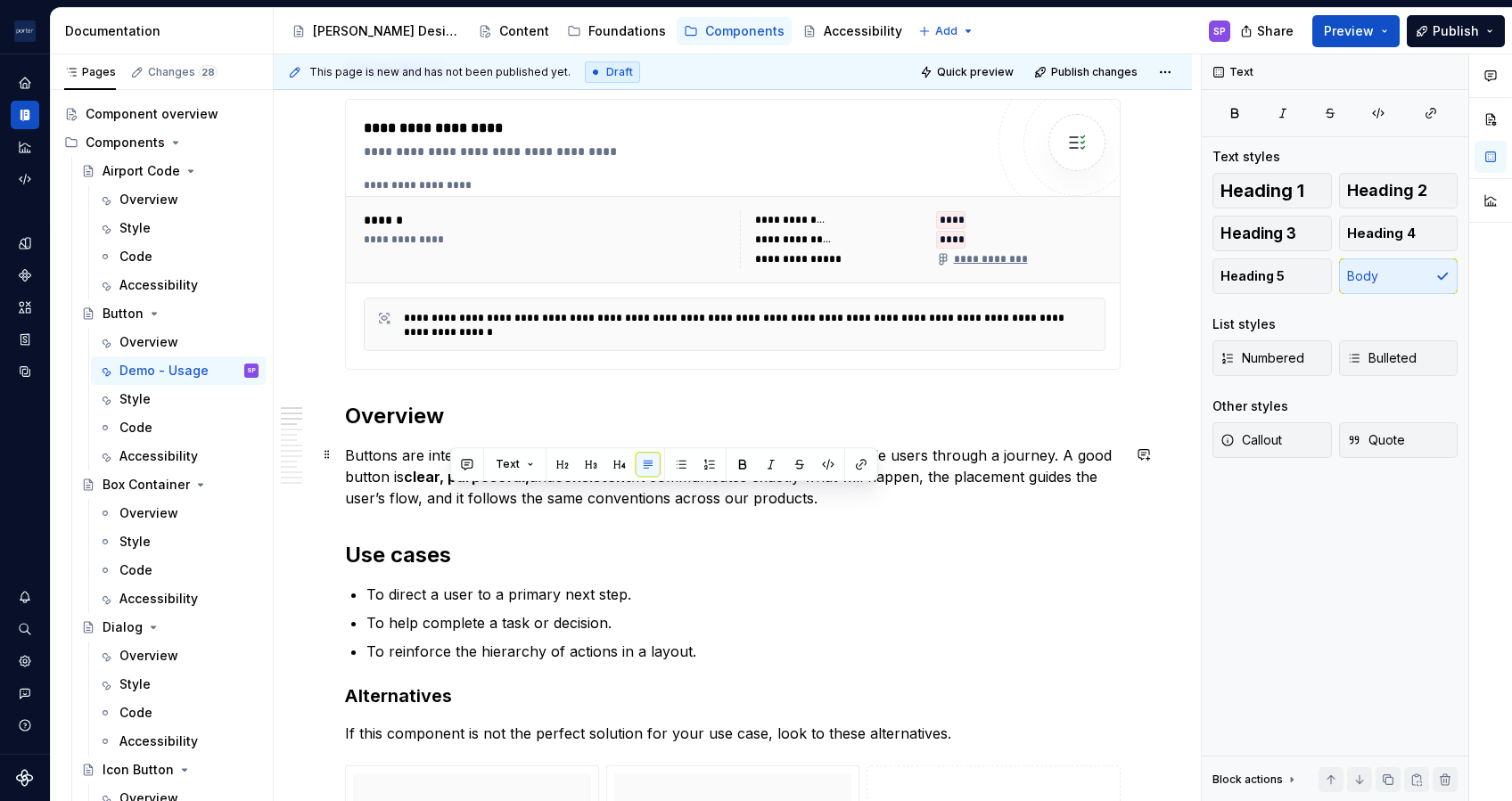
drag, startPoint x: 857, startPoint y: 501, endPoint x: 451, endPoint y: 493, distance: 406.1
click at [451, 493] on p "Buttons are interactive elements that trigger actions, confirm choices, and gui…" at bounding box center [732, 476] width 775 height 64
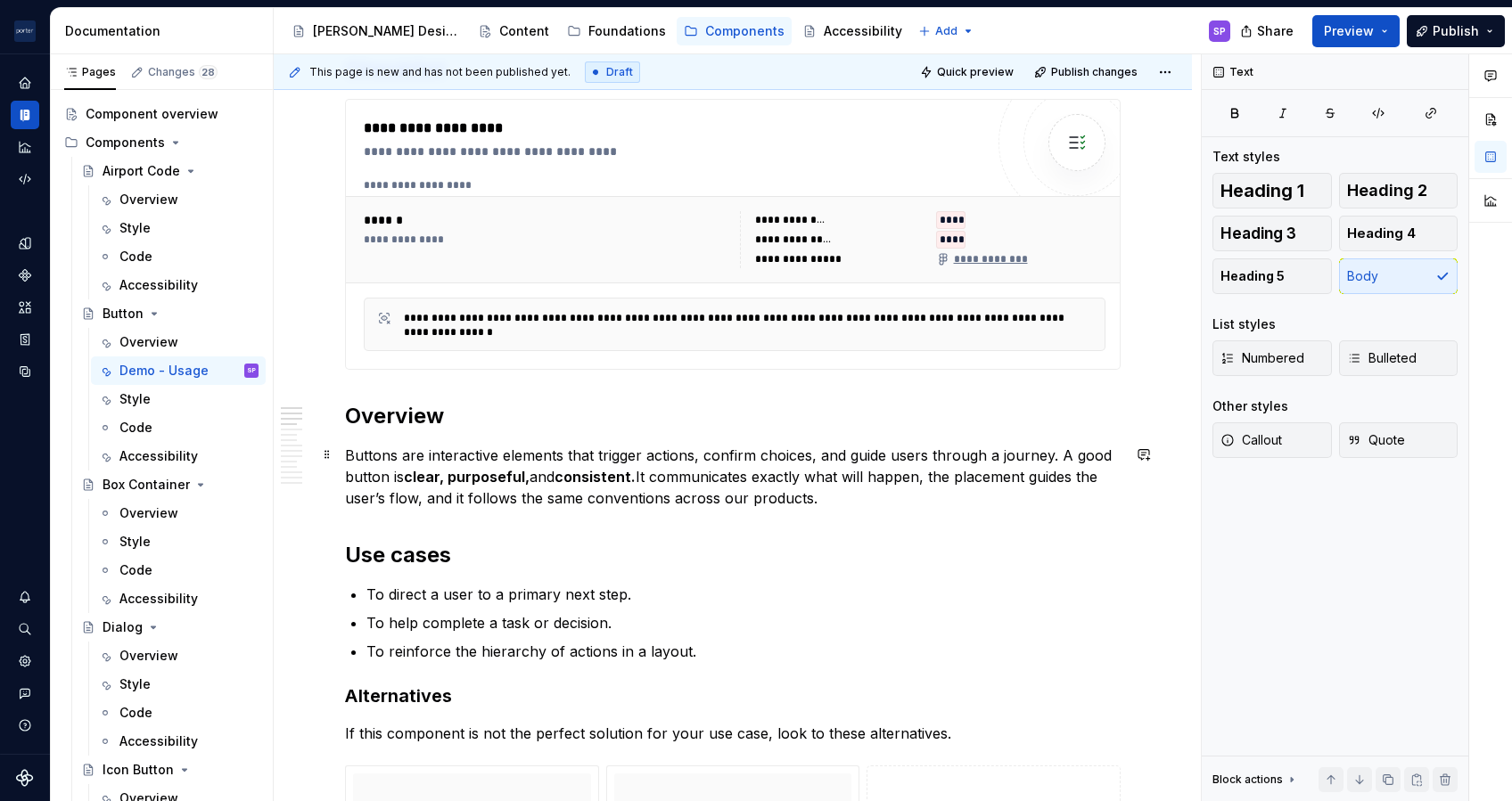
click at [460, 502] on p "Buttons are interactive elements that trigger actions, confirm choices, and gui…" at bounding box center [732, 476] width 775 height 64
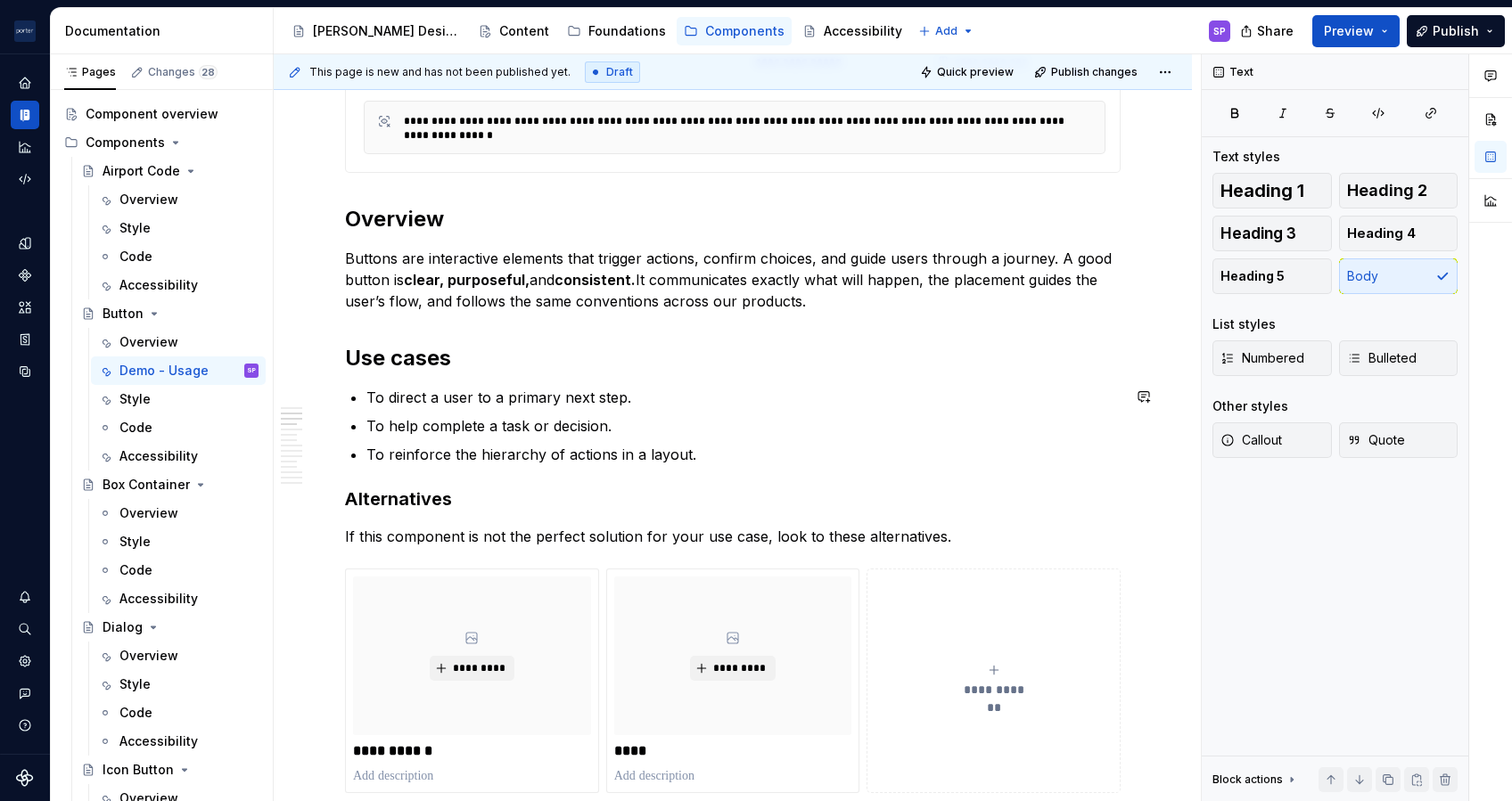
scroll to position [667, 0]
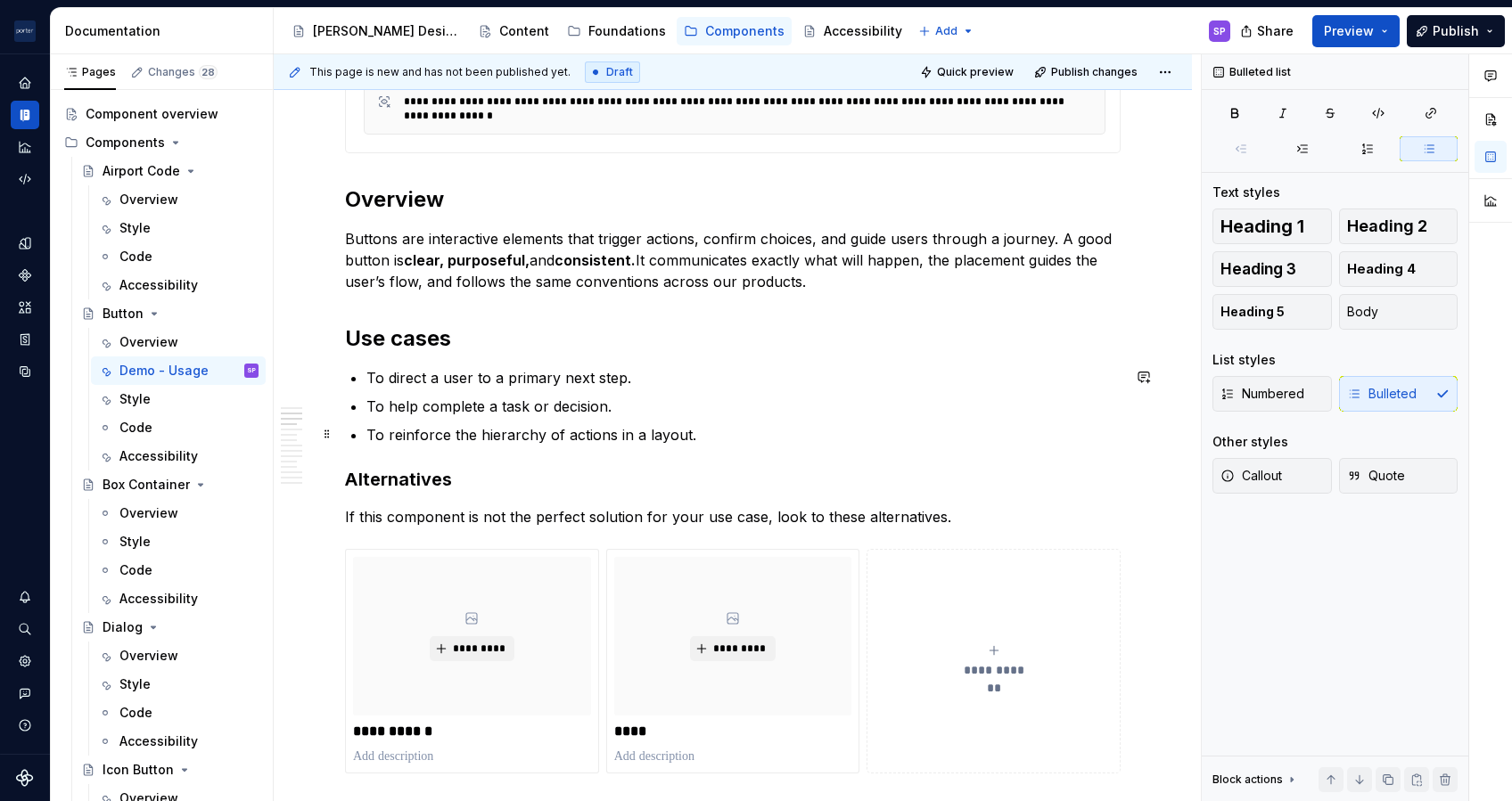
click at [709, 435] on p "To reinforce the hierarchy of actions in a layout." at bounding box center [744, 436] width 755 height 22
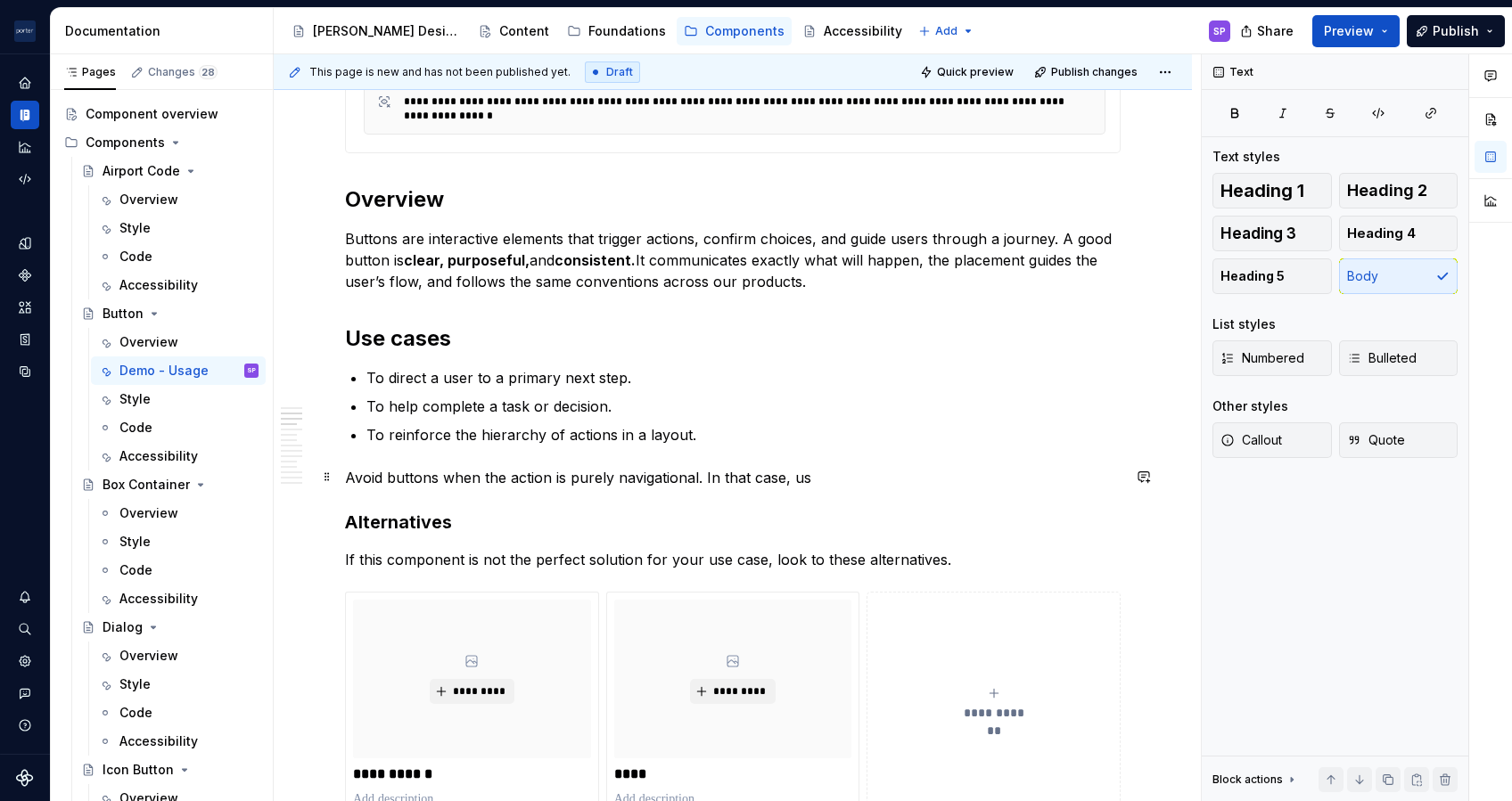
click at [482, 469] on p "Avoid buttons when the action is purely navigational. In that case, us" at bounding box center [732, 478] width 775 height 22
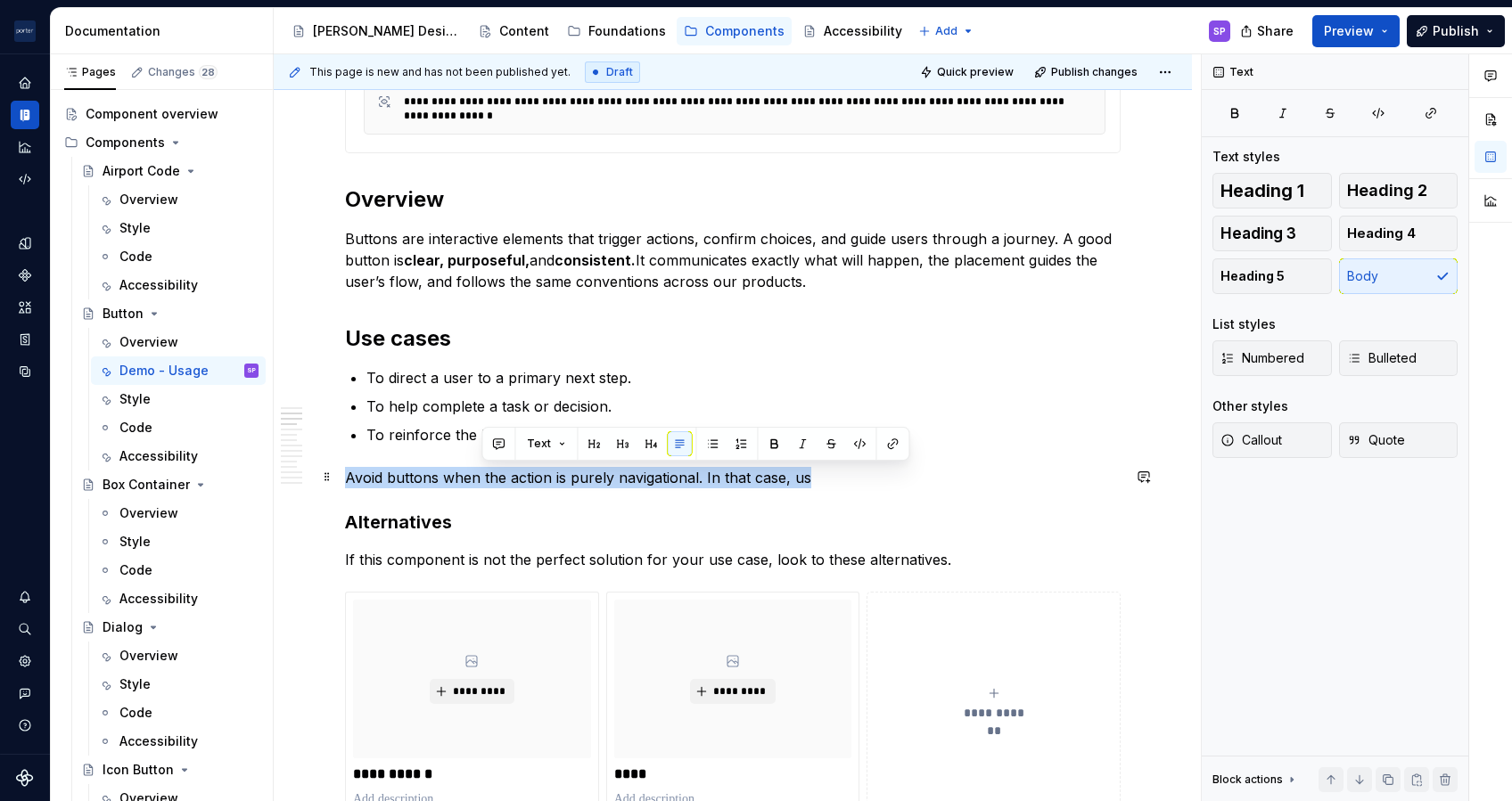
click at [482, 469] on p "Avoid buttons when the action is purely navigational. In that case, us" at bounding box center [732, 478] width 775 height 22
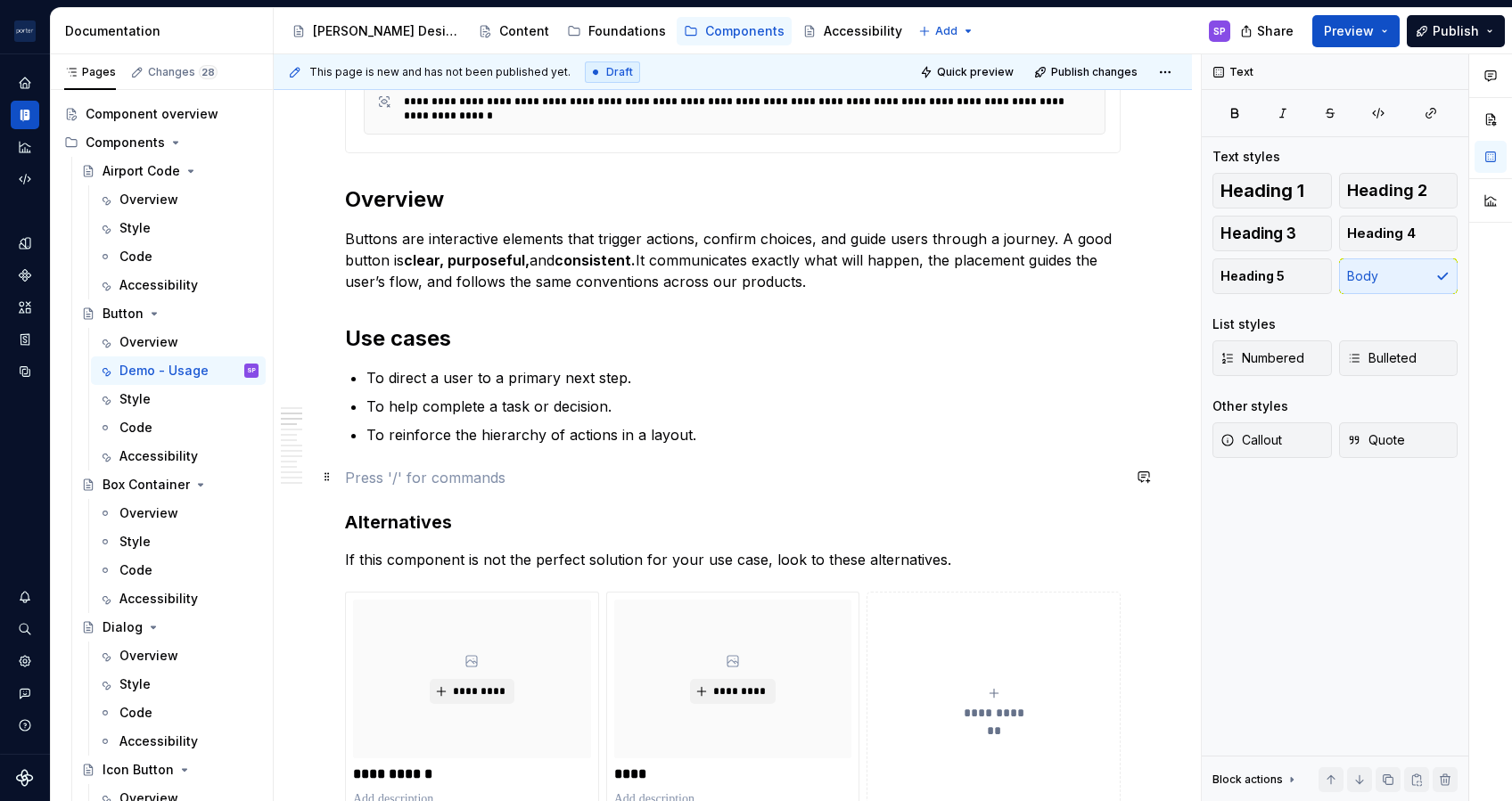
click at [490, 475] on p at bounding box center [732, 478] width 775 height 22
click at [371, 521] on h3 "Alternatives" at bounding box center [732, 522] width 775 height 25
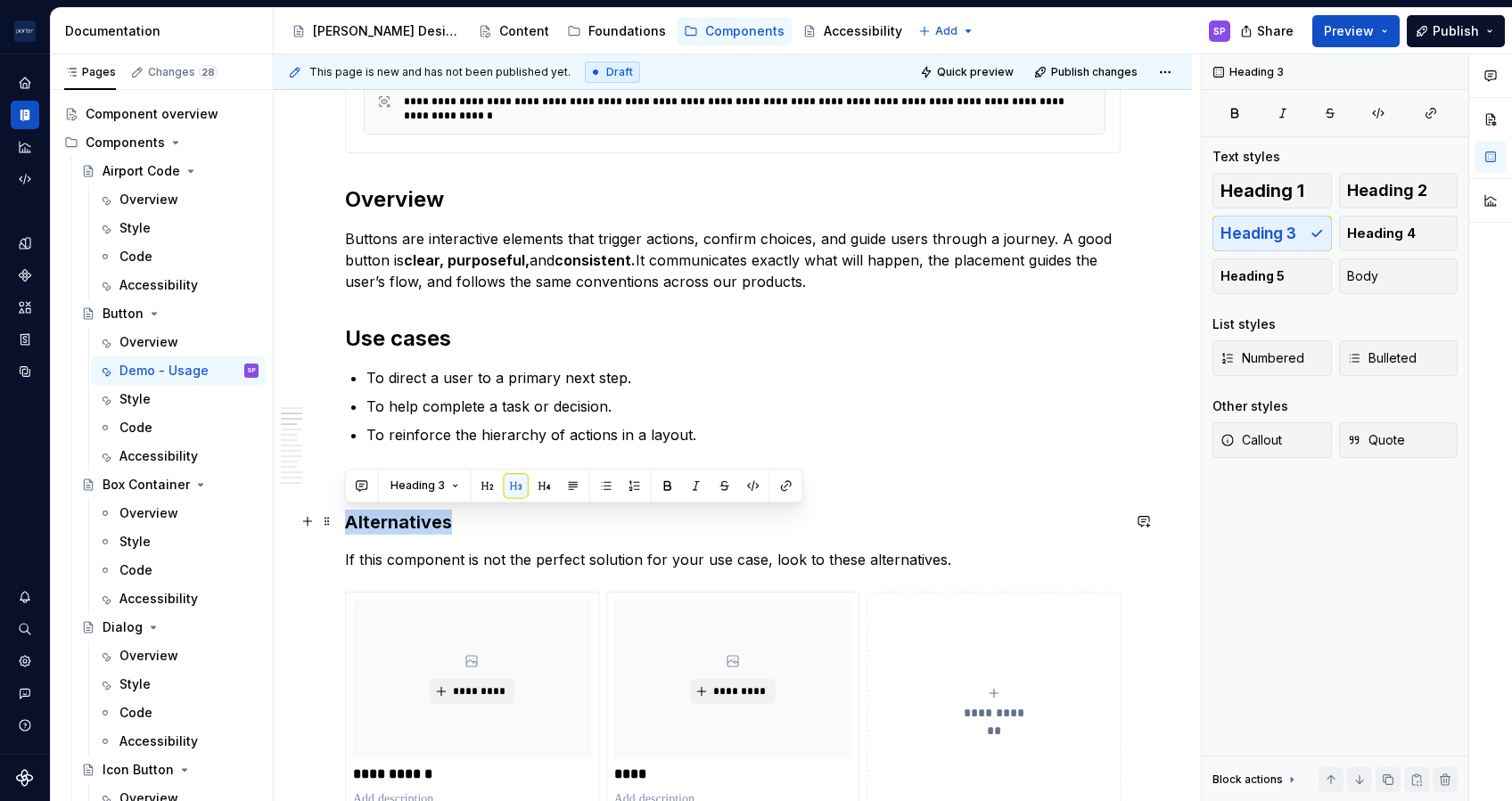
click at [371, 521] on h3 "Alternatives" at bounding box center [732, 522] width 775 height 25
click at [391, 430] on p "To reinforce the hierarchy of actions in a layout." at bounding box center [744, 436] width 755 height 22
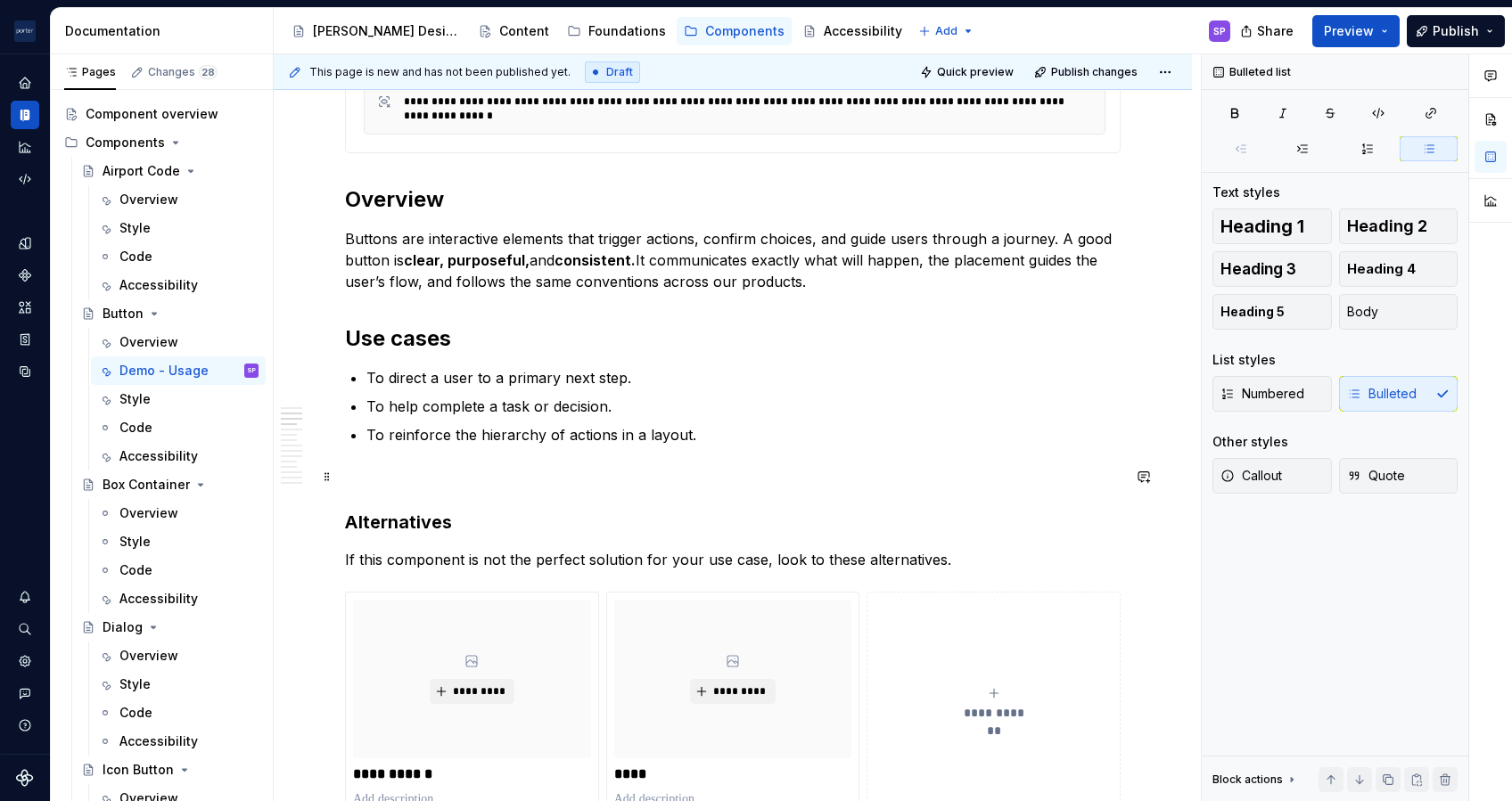
click at [399, 478] on p at bounding box center [732, 478] width 775 height 22
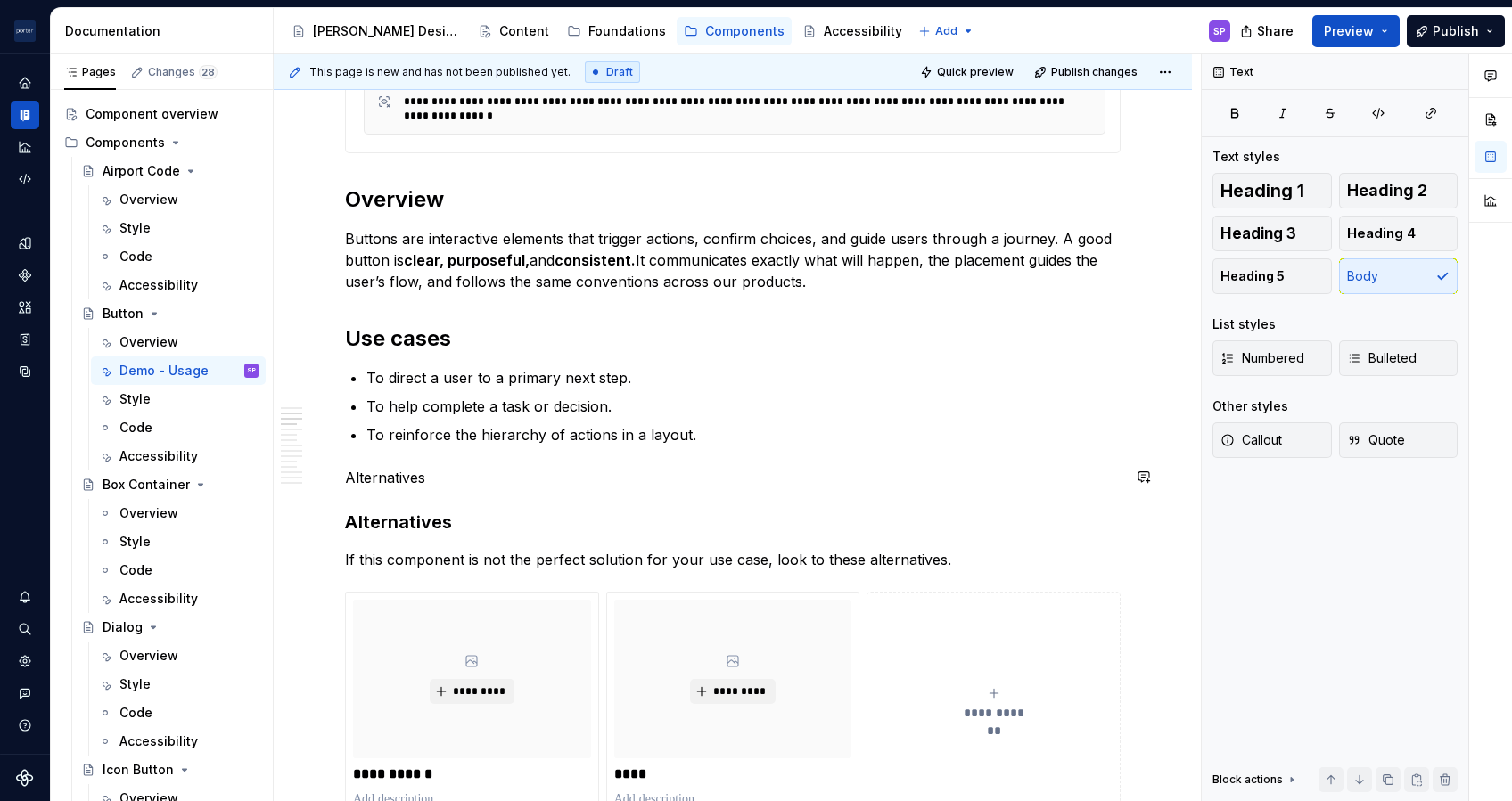
click at [399, 478] on p "Alternatives" at bounding box center [732, 478] width 775 height 22
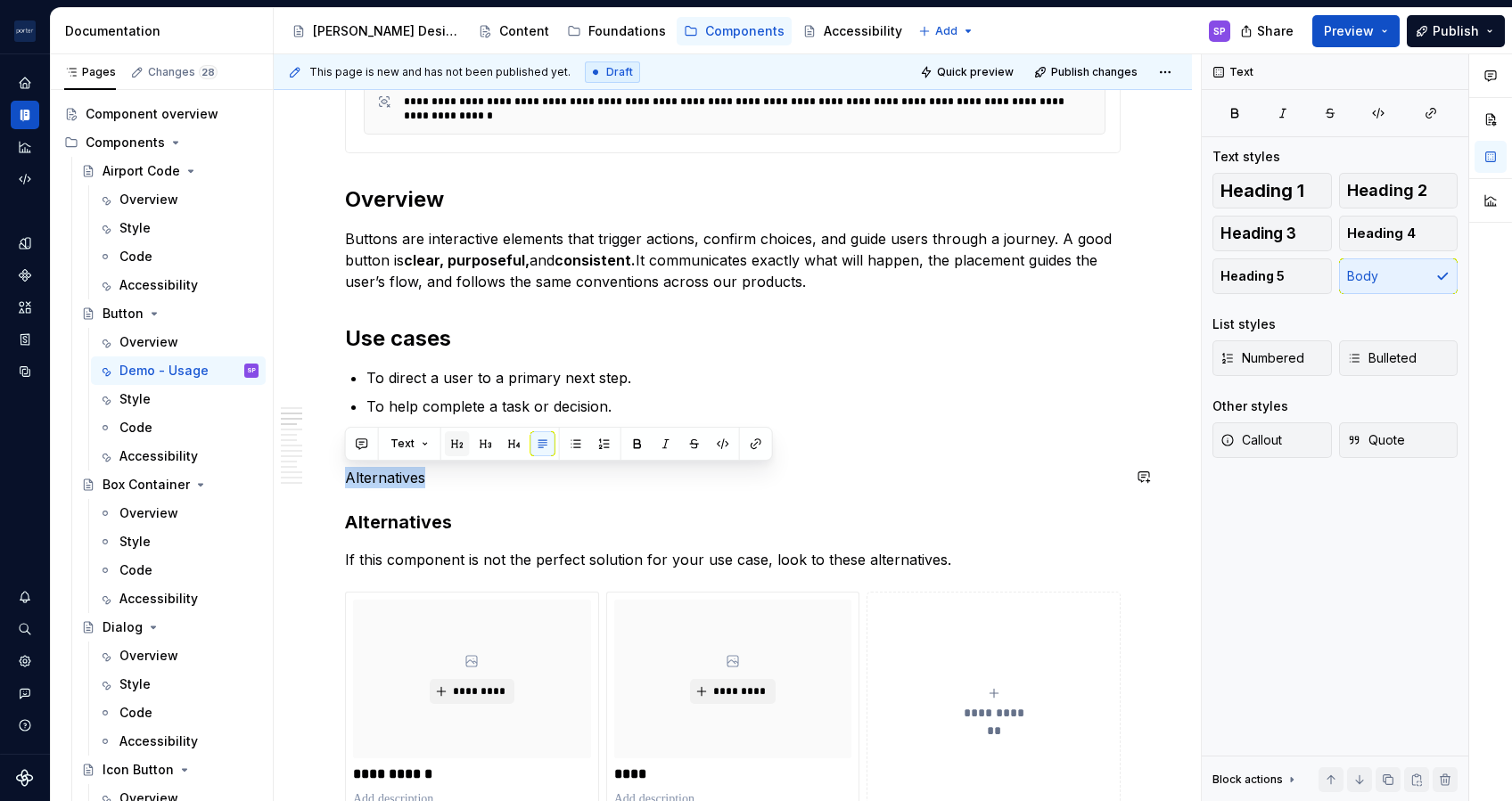
click at [460, 450] on button "button" at bounding box center [456, 444] width 25 height 25
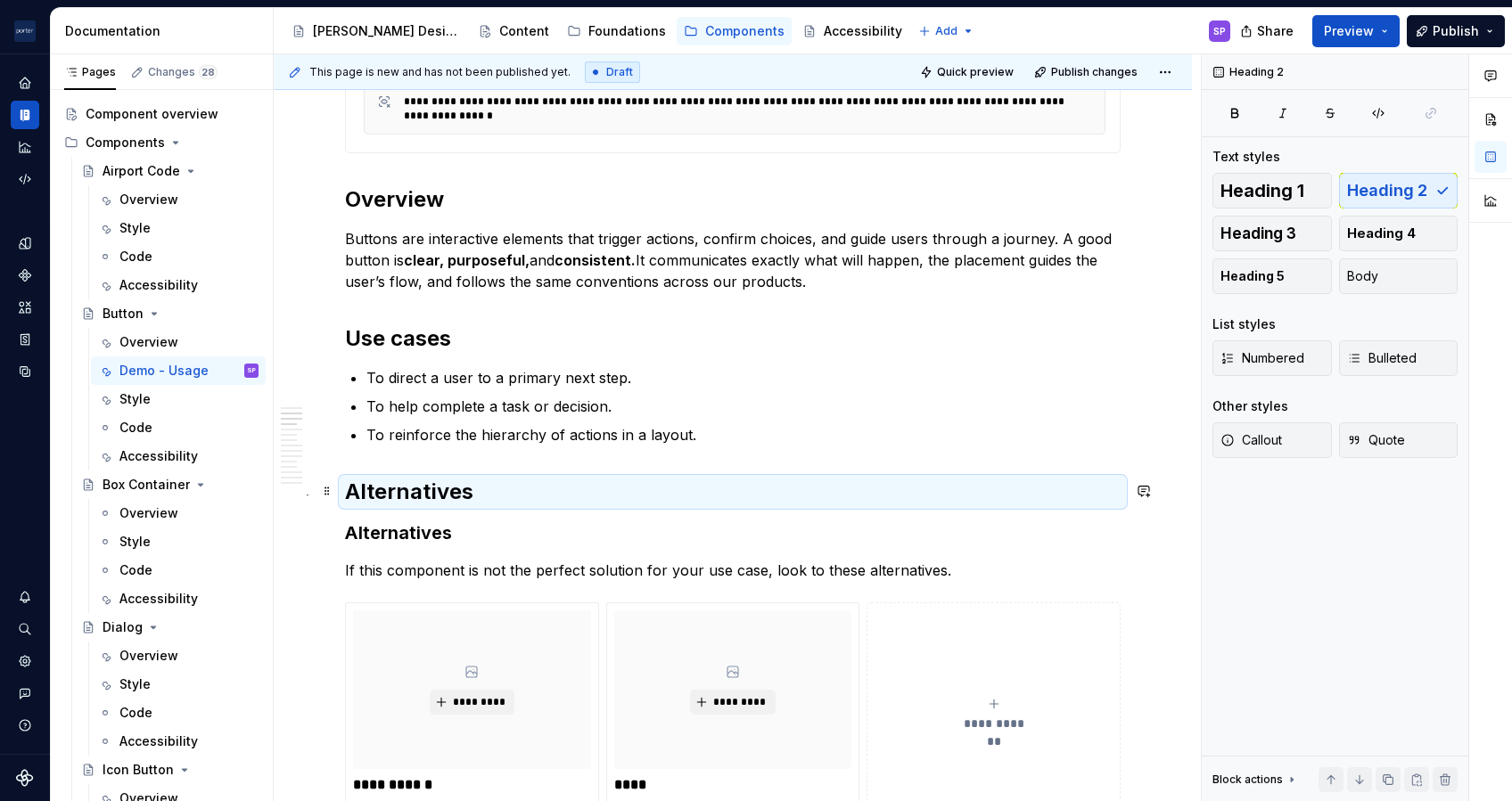
click at [413, 478] on h2 "Alternatives" at bounding box center [732, 492] width 775 height 29
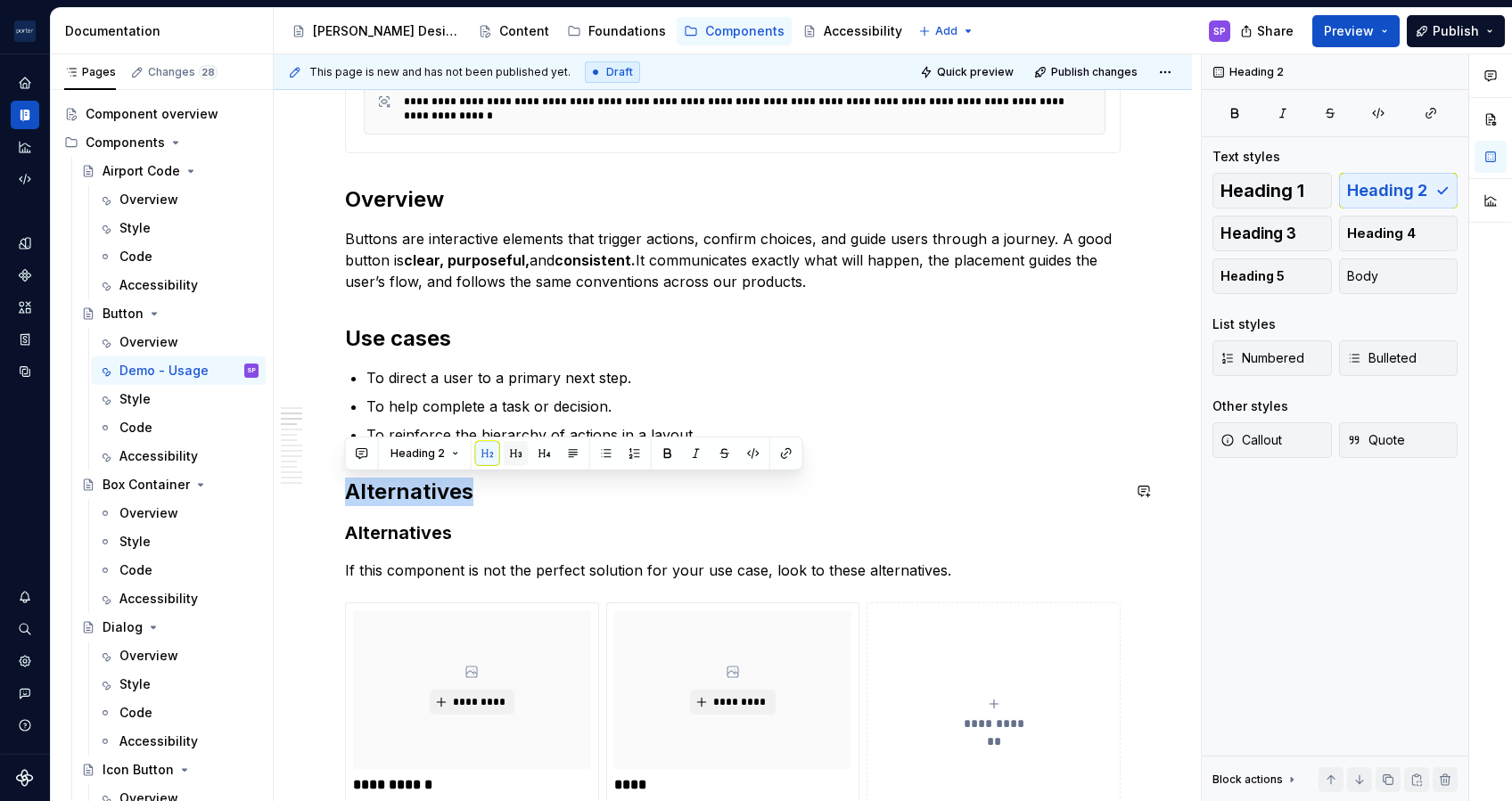
click at [509, 451] on button "button" at bounding box center [516, 453] width 25 height 25
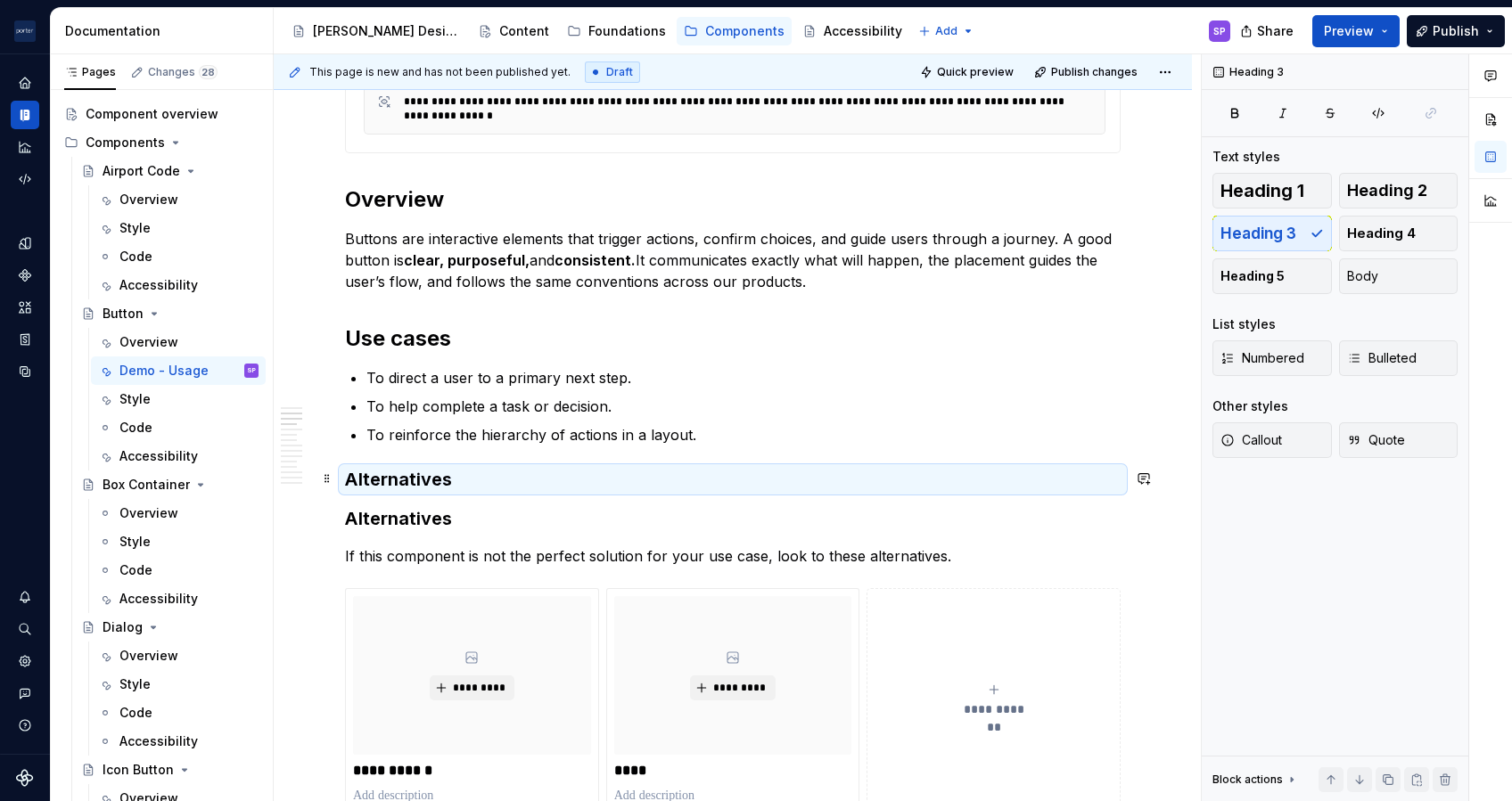
click at [413, 478] on h3 "Alternatives" at bounding box center [732, 479] width 775 height 25
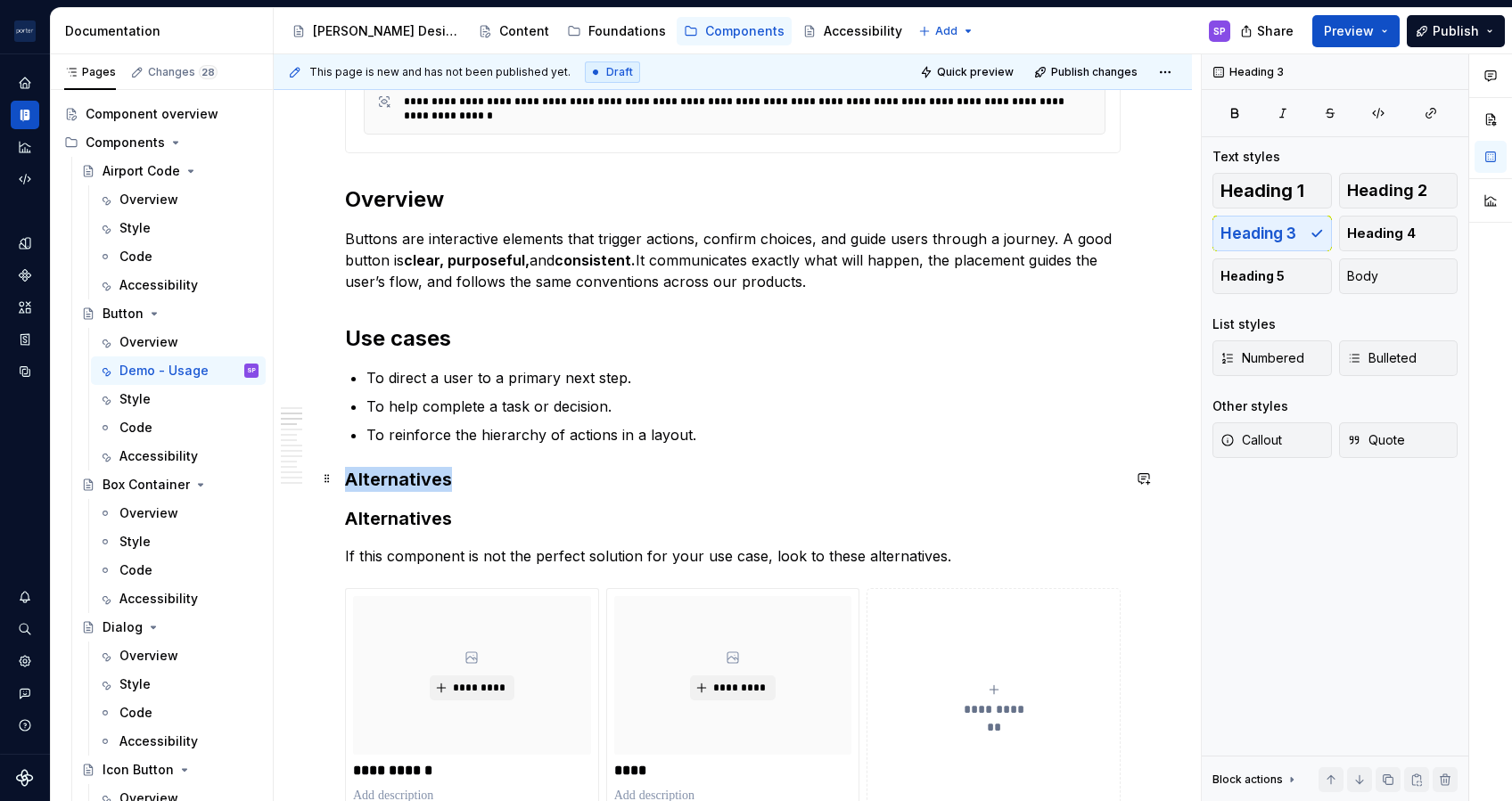
click at [413, 478] on h3 "Alternatives" at bounding box center [732, 479] width 775 height 25
click at [432, 480] on h3 "Buttons vs links" at bounding box center [732, 479] width 775 height 25
click at [535, 478] on h3 "Buttons vs. links" at bounding box center [732, 479] width 775 height 25
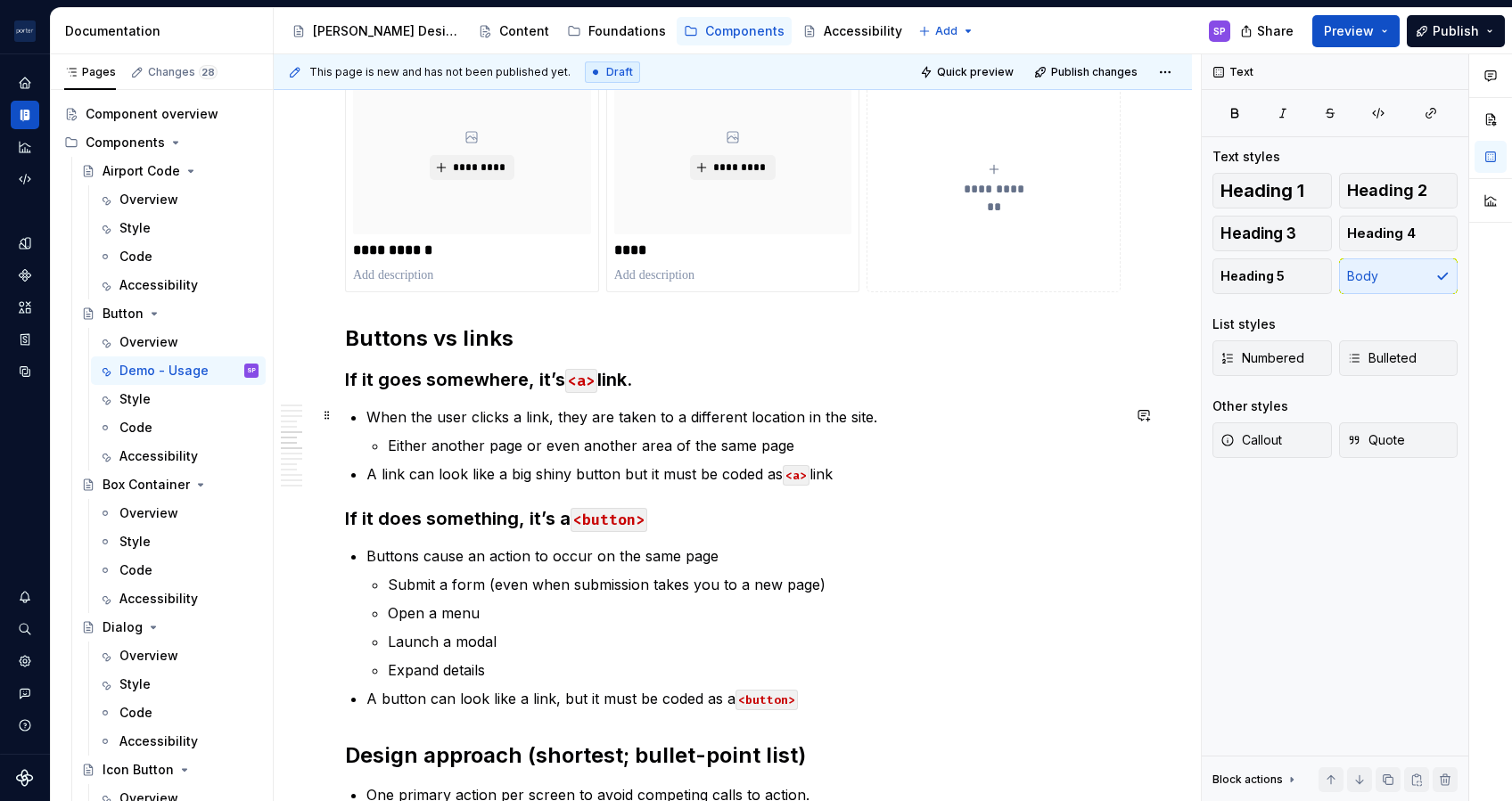
scroll to position [1327, 0]
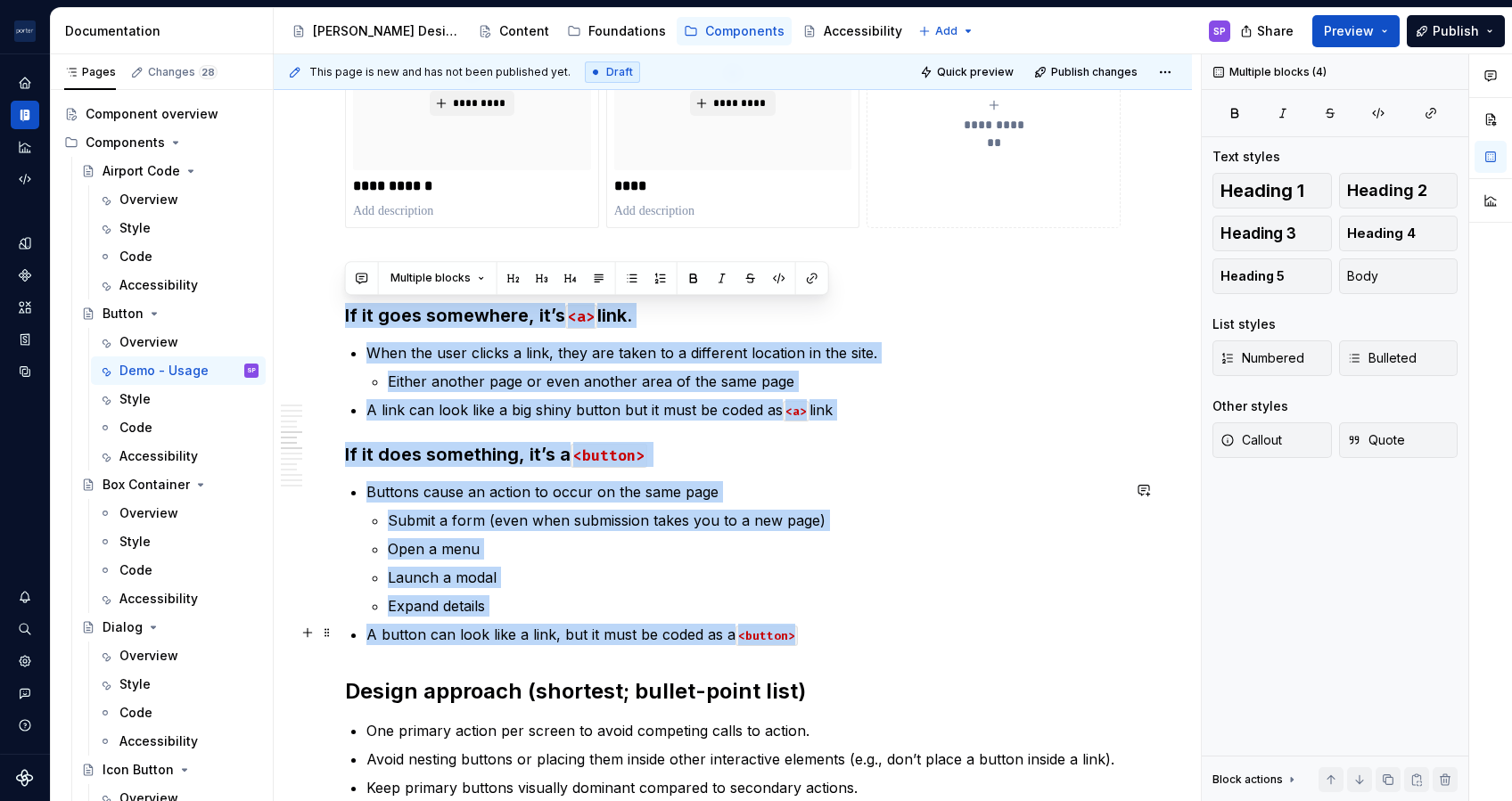
drag, startPoint x: 346, startPoint y: 313, endPoint x: 1010, endPoint y: 641, distance: 740.6
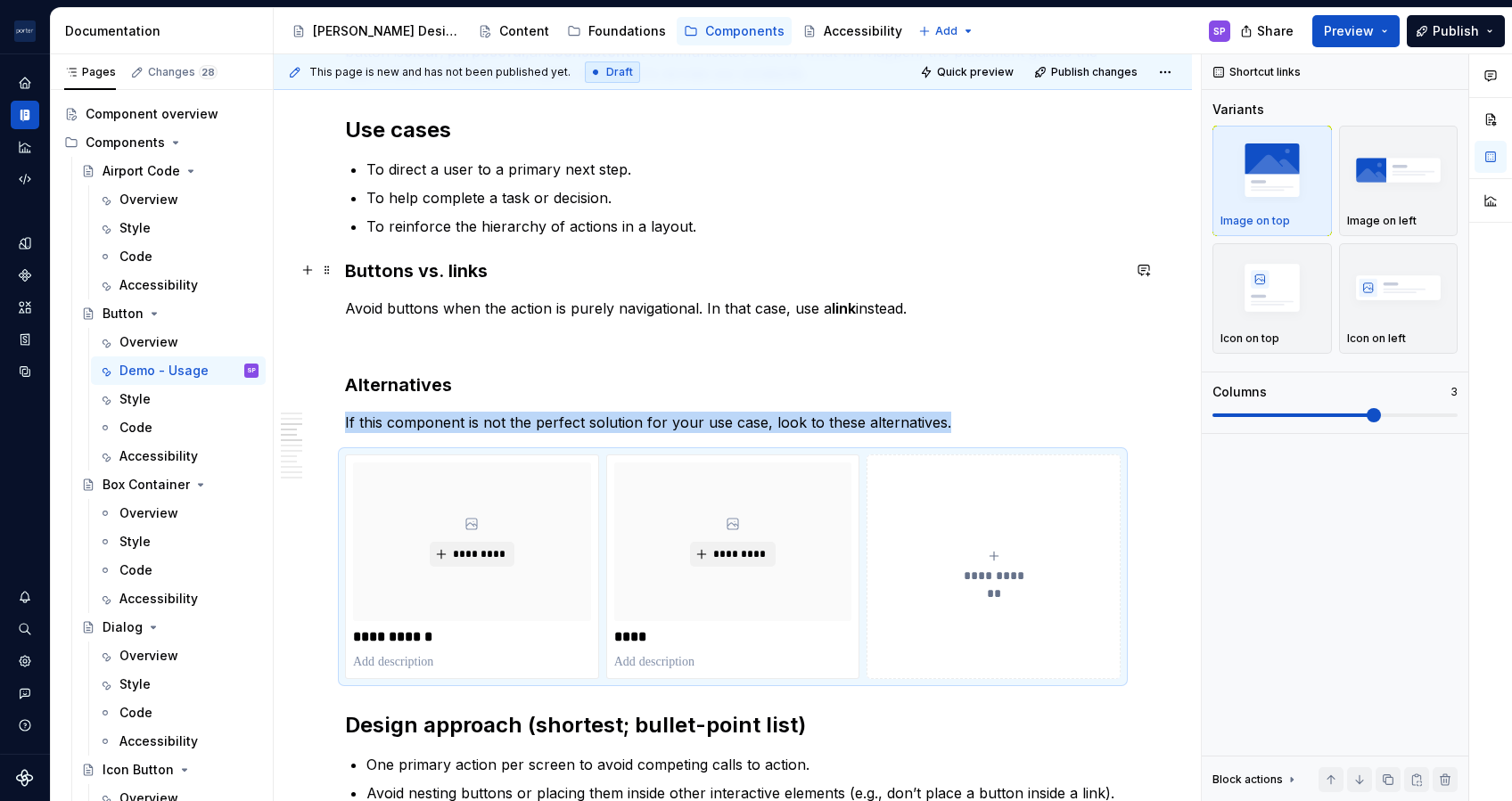
scroll to position [696, 0]
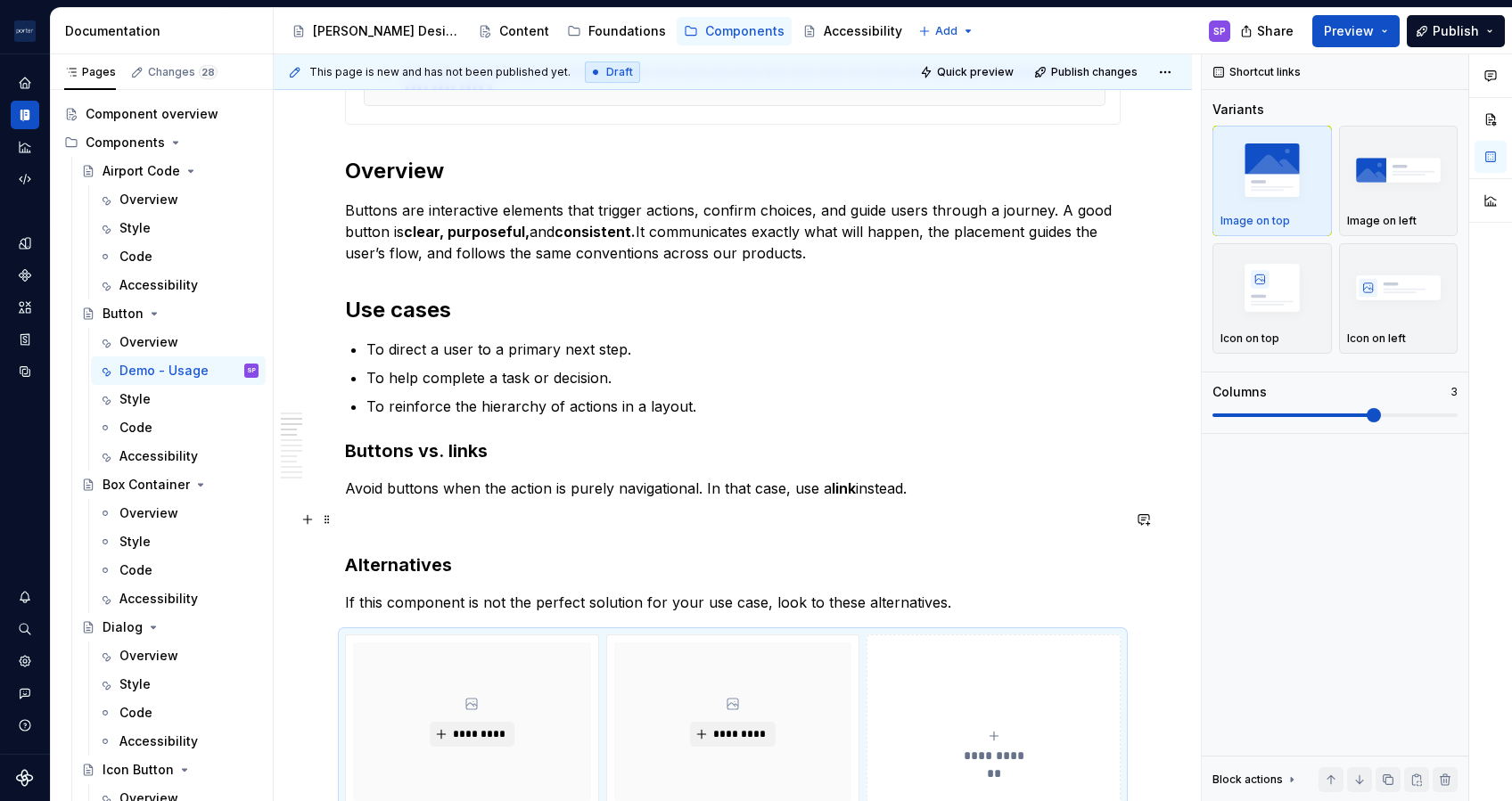
click at [389, 510] on p at bounding box center [732, 521] width 775 height 22
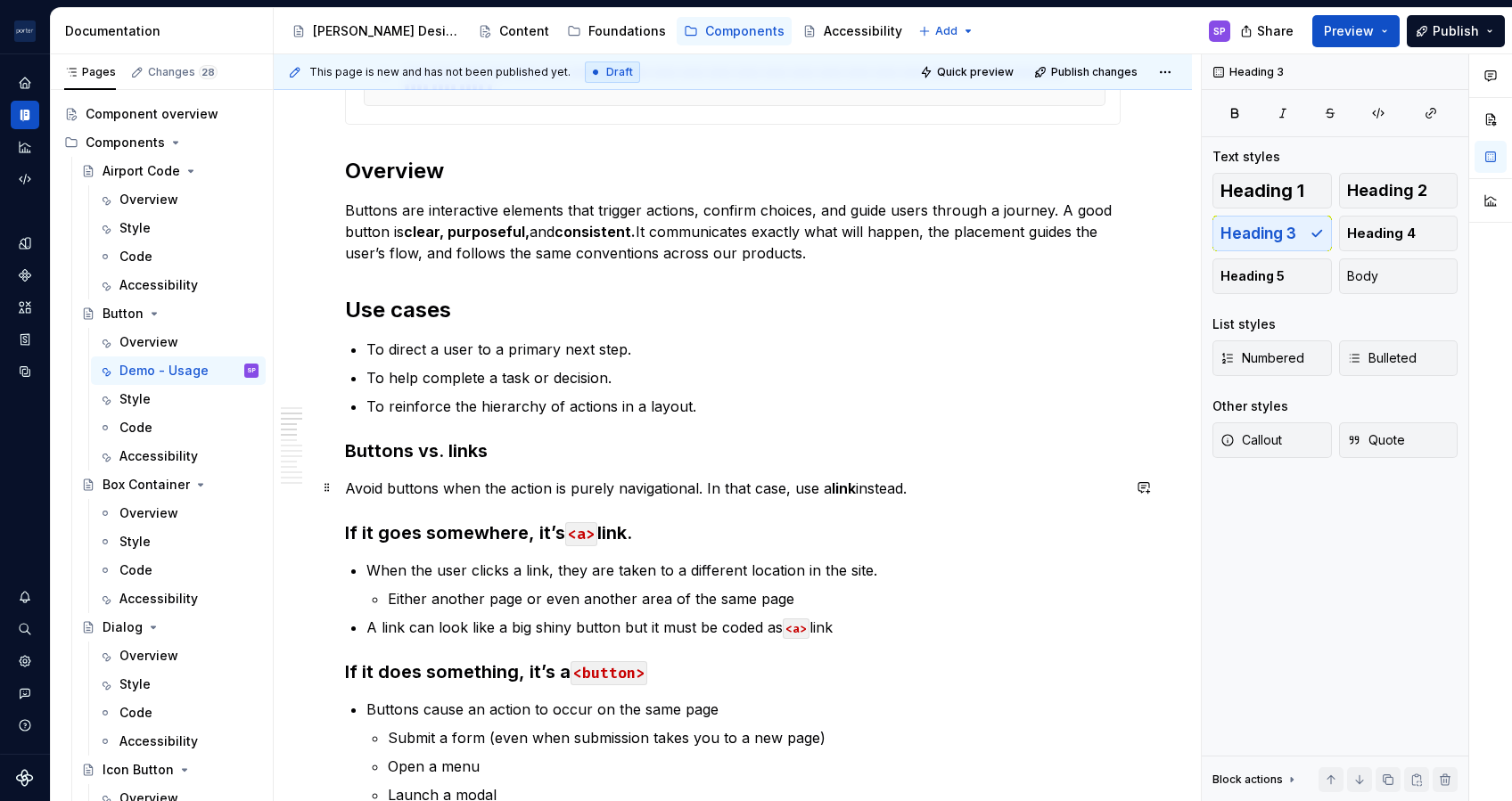
click at [967, 485] on p "Avoid buttons when the action is purely navigational. In that case, use a link …" at bounding box center [732, 489] width 775 height 22
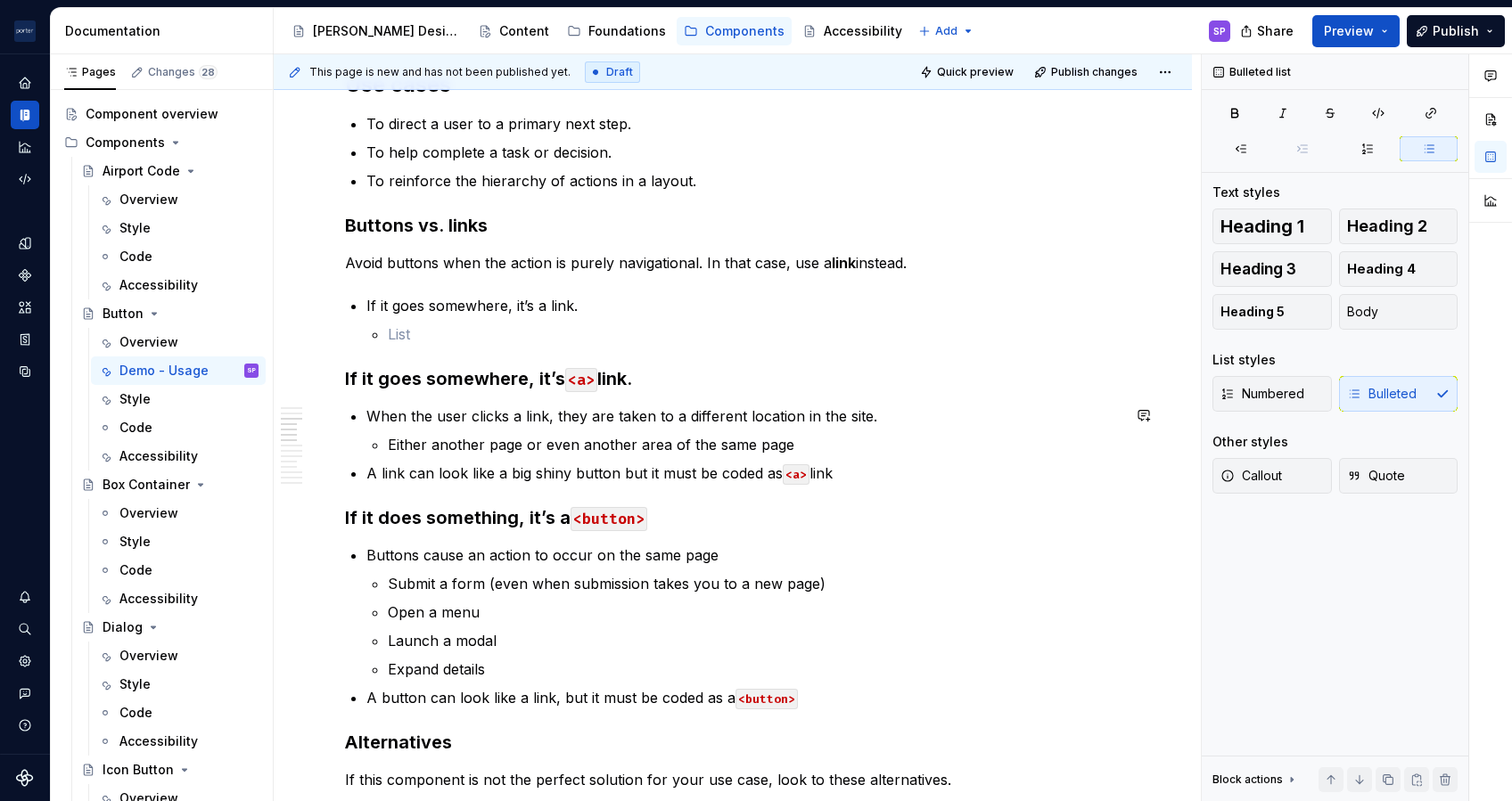
scroll to position [926, 0]
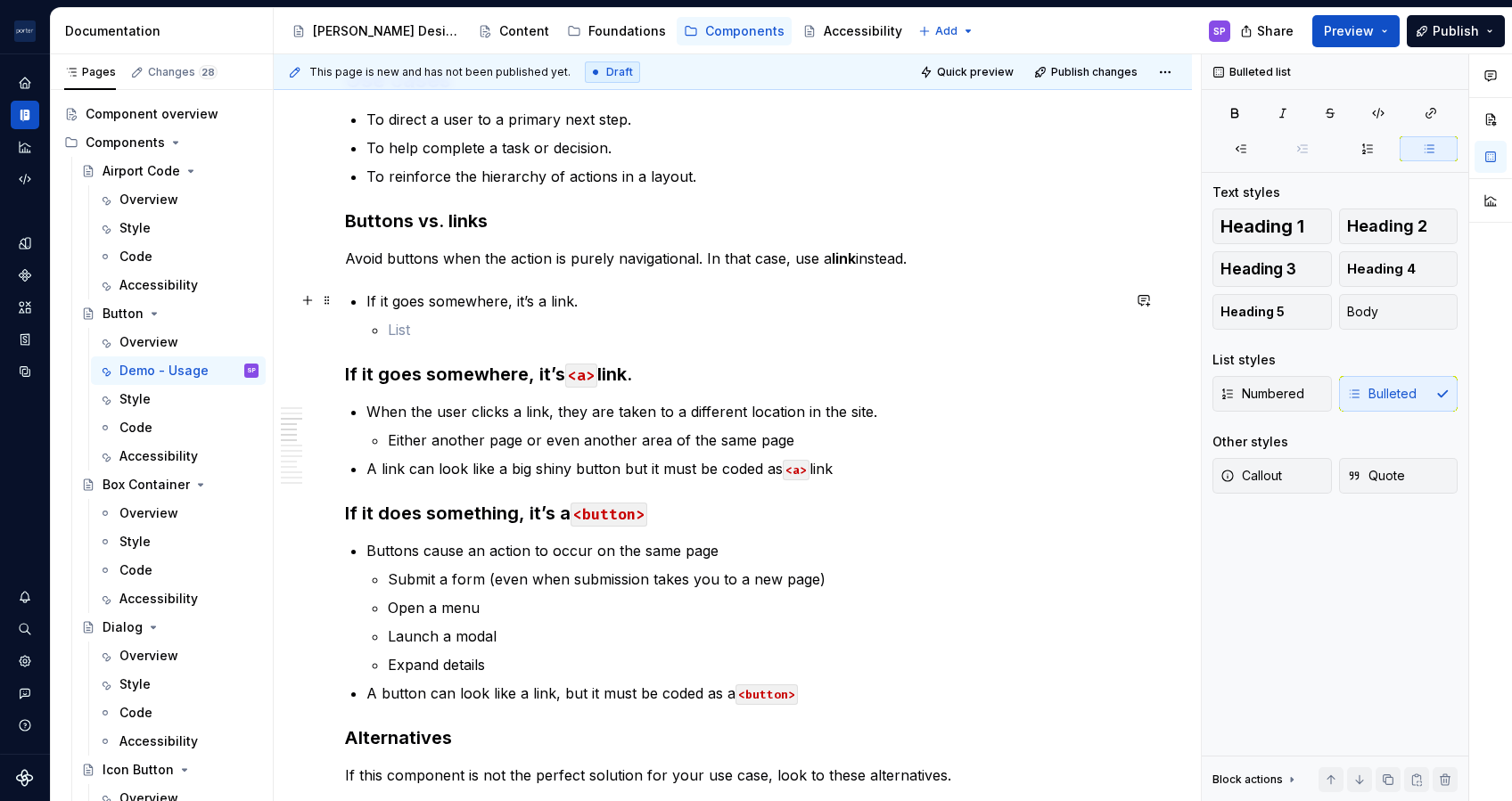
click at [434, 305] on p "If it goes somewhere, it’s a link." at bounding box center [744, 301] width 755 height 22
click at [393, 296] on p "If it goes somewhere, it’s a link." at bounding box center [744, 301] width 755 height 22
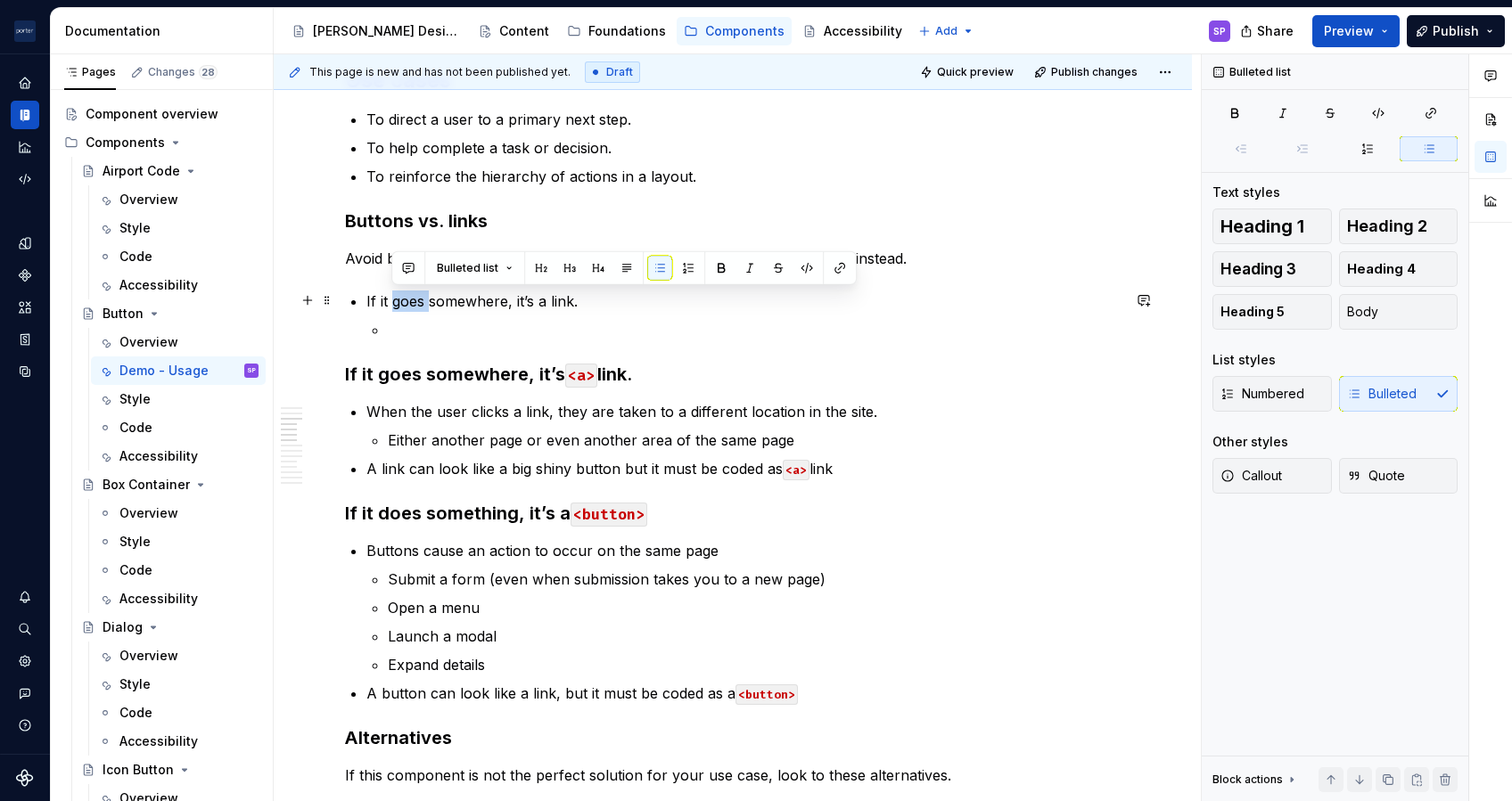
click at [393, 296] on p "If it goes somewhere, it’s a link." at bounding box center [744, 301] width 755 height 22
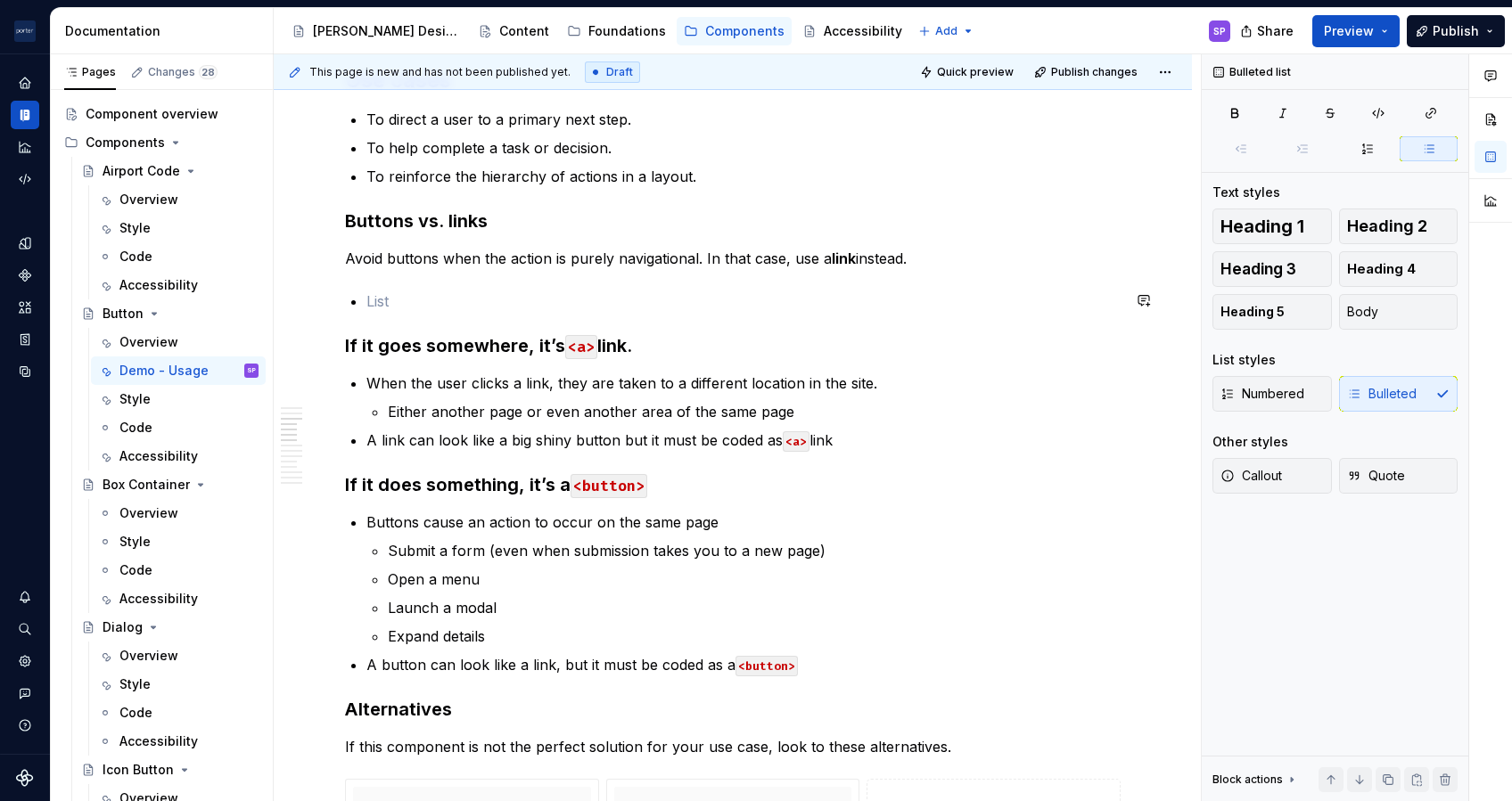
click at [393, 296] on p at bounding box center [744, 301] width 755 height 22
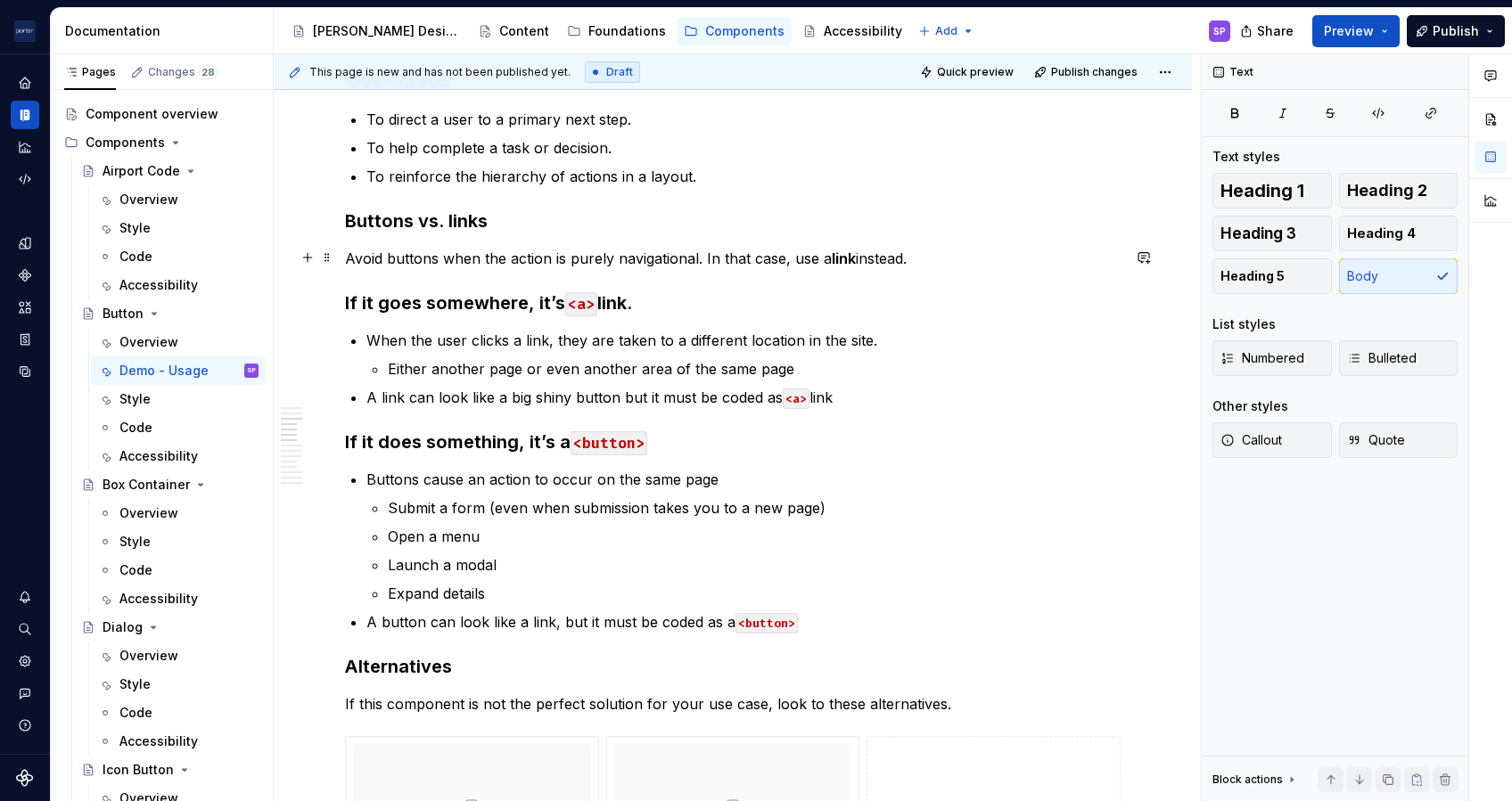
click at [422, 251] on p "Avoid buttons when the action is purely navigational. In that case, use a link …" at bounding box center [732, 258] width 775 height 22
click at [378, 215] on h3 "Buttons vs. links" at bounding box center [732, 221] width 775 height 25
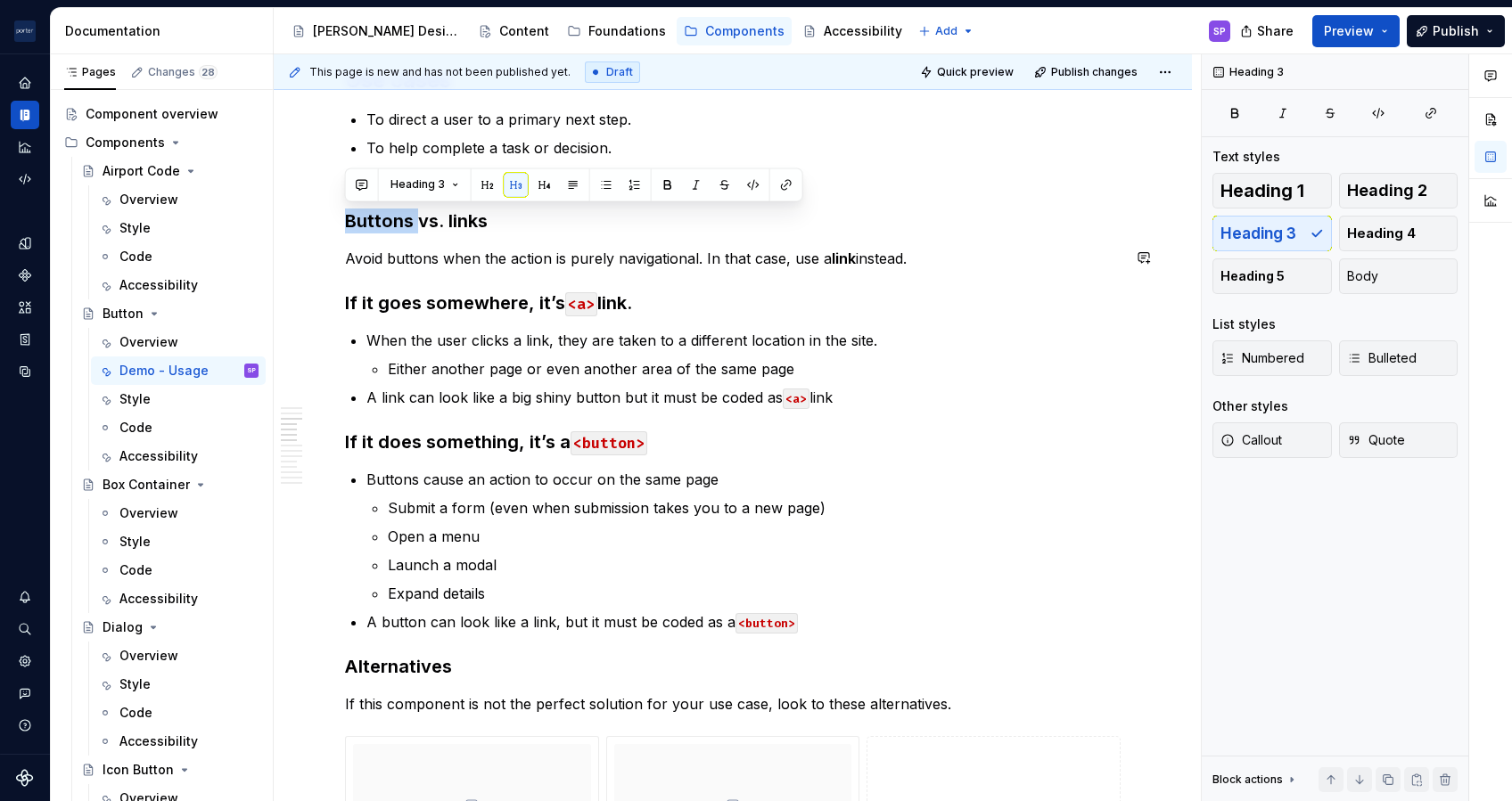
click at [378, 215] on h3 "Buttons vs. links" at bounding box center [732, 221] width 775 height 25
click at [426, 308] on h3 "If it goes somewhere, it’s <a> link." at bounding box center [732, 302] width 775 height 25
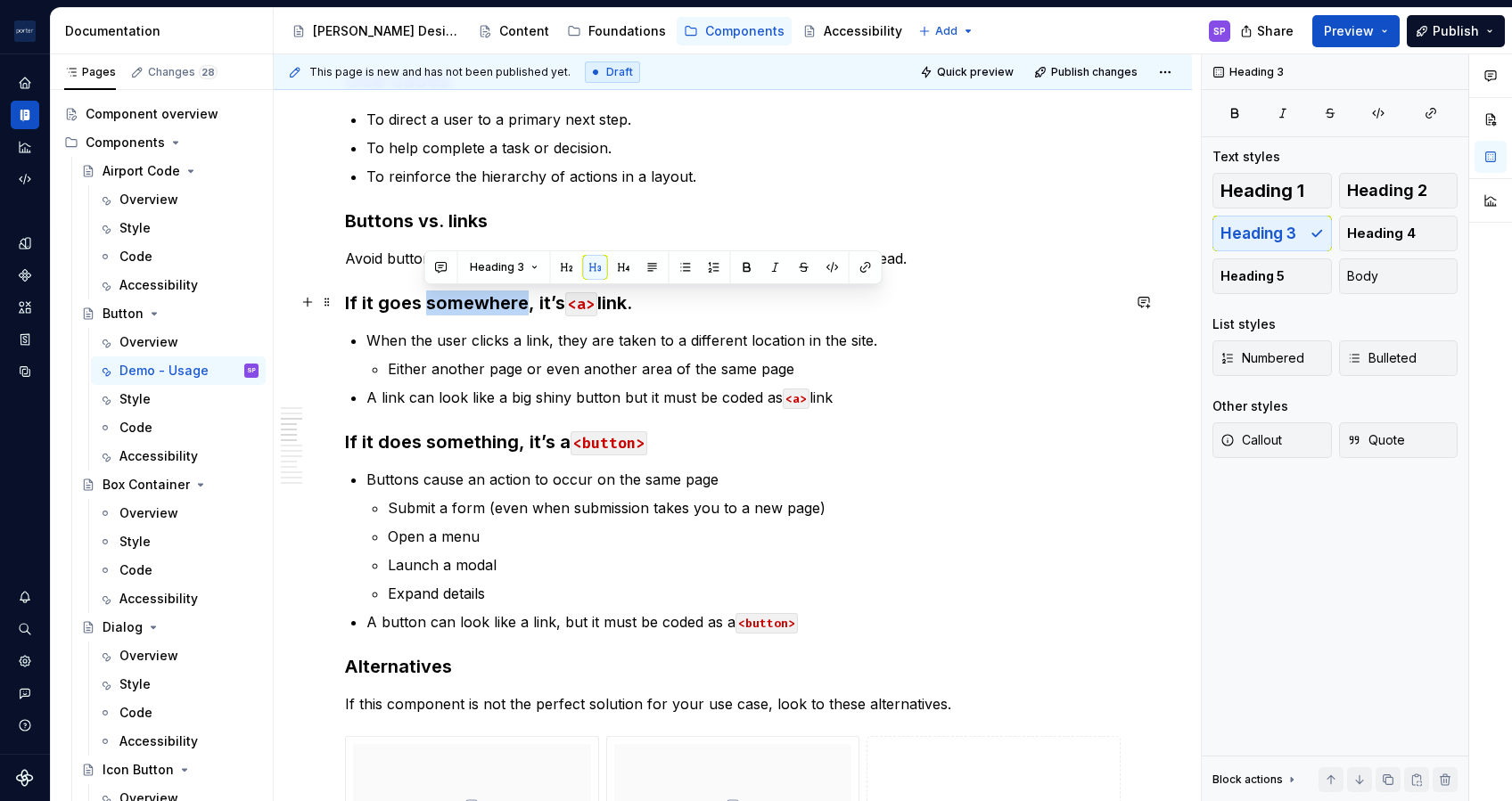
click at [426, 308] on h3 "If it goes somewhere, it’s <a> link." at bounding box center [732, 302] width 775 height 25
click at [549, 270] on button "button" at bounding box center [544, 266] width 25 height 25
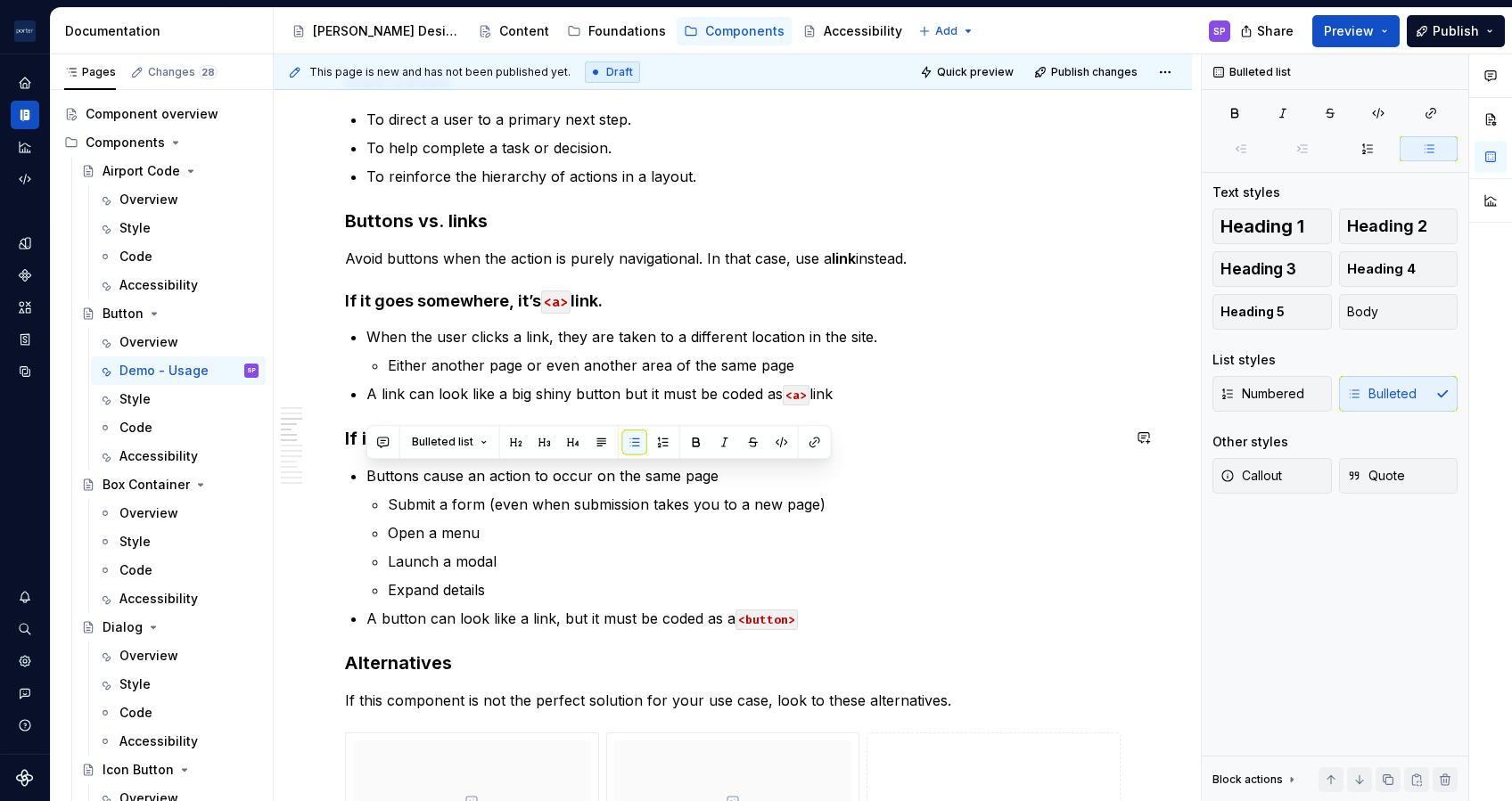
click at [492, 454] on div "Bulleted list" at bounding box center [599, 442] width 465 height 34
drag, startPoint x: 492, startPoint y: 453, endPoint x: 349, endPoint y: 434, distance: 144.3
click at [349, 434] on h3 "If it does something, it’s a <button>" at bounding box center [732, 438] width 775 height 25
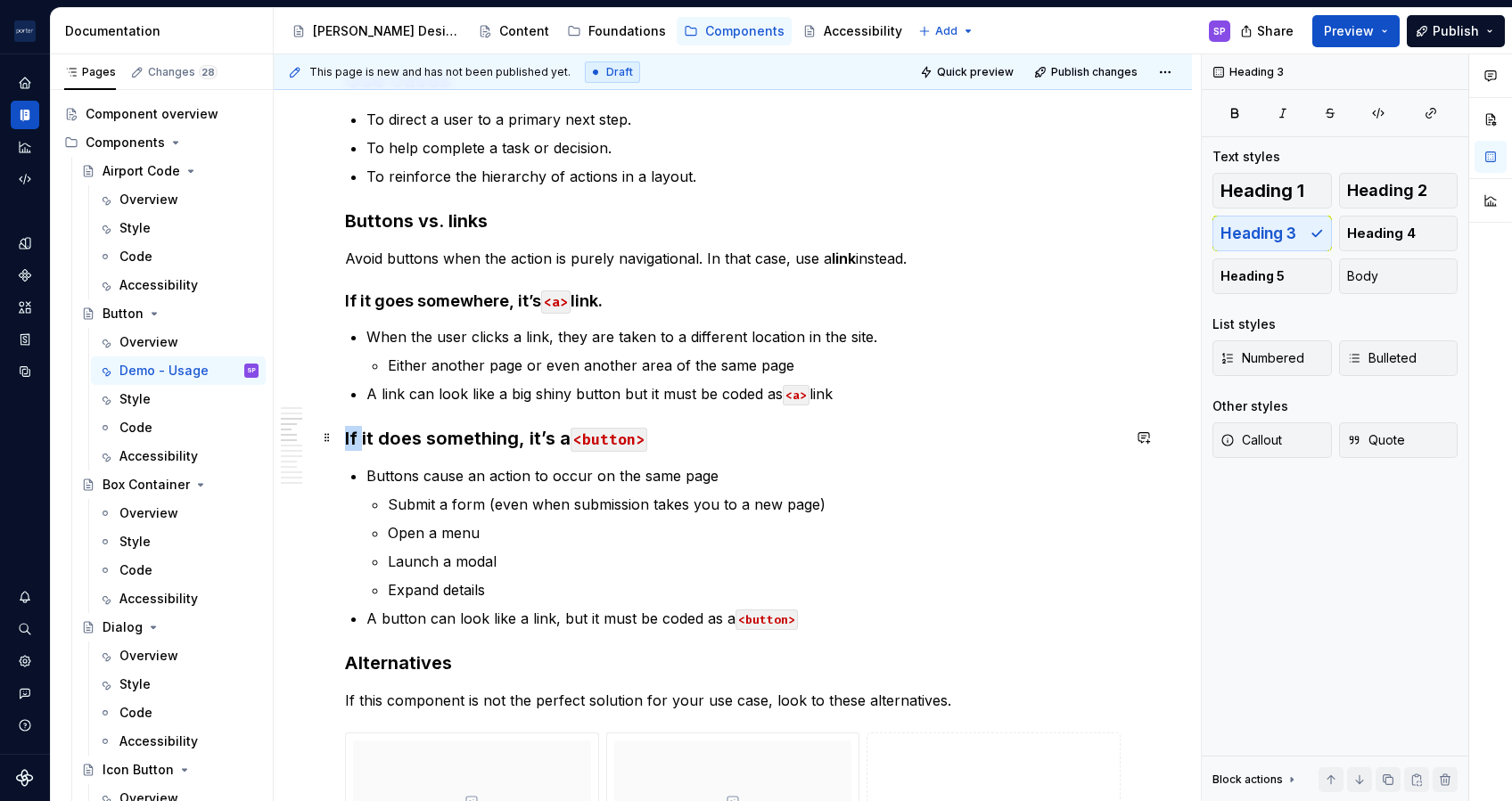
click at [349, 434] on h3 "If it does something, it’s a <button>" at bounding box center [732, 438] width 775 height 25
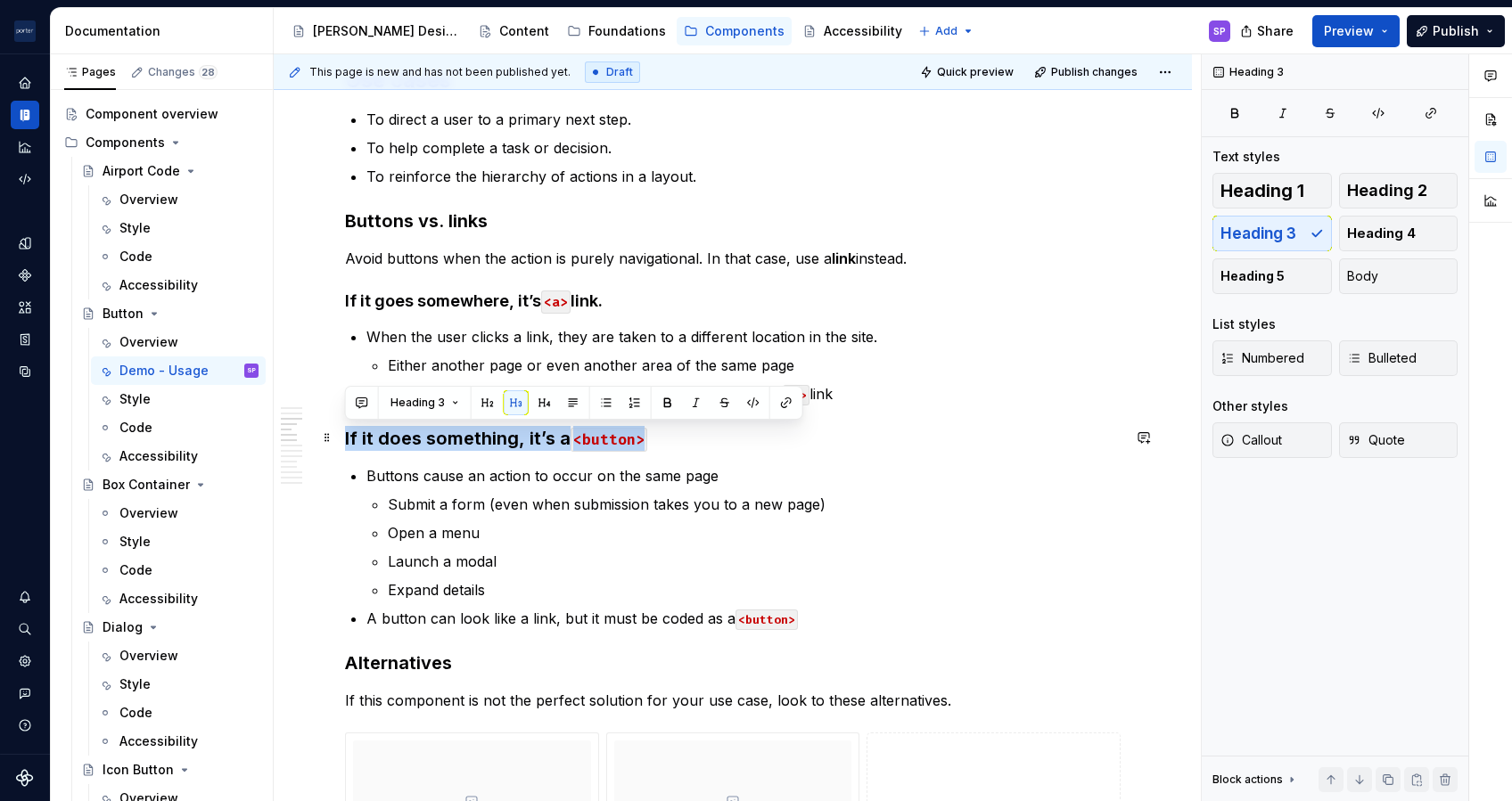
click at [349, 434] on h3 "If it does something, it’s a <button>" at bounding box center [732, 438] width 775 height 25
click at [549, 402] on button "button" at bounding box center [544, 402] width 25 height 25
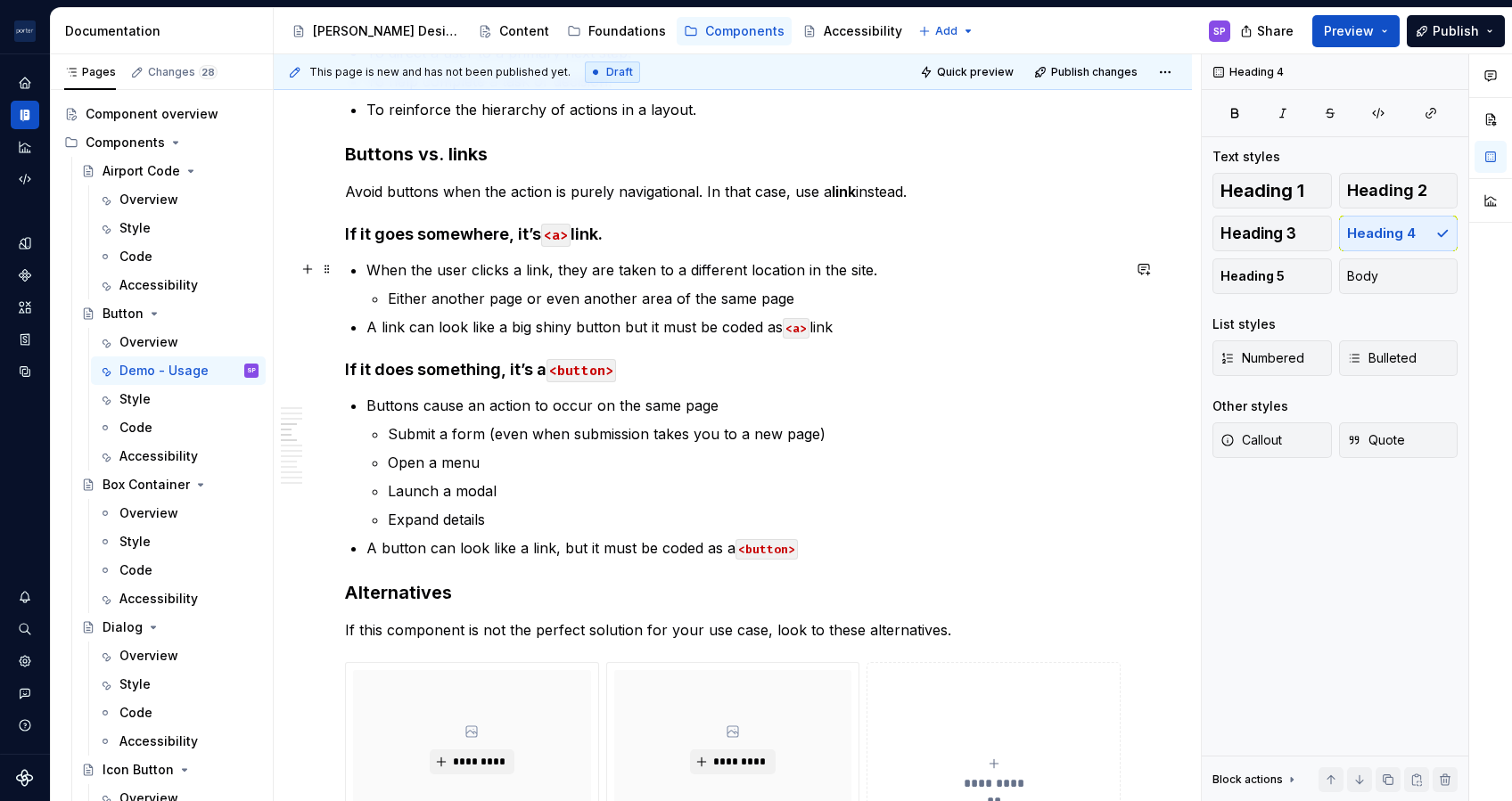
scroll to position [992, 0]
click at [945, 183] on p "Avoid buttons when the action is purely navigational. In that case, use a link …" at bounding box center [732, 193] width 775 height 22
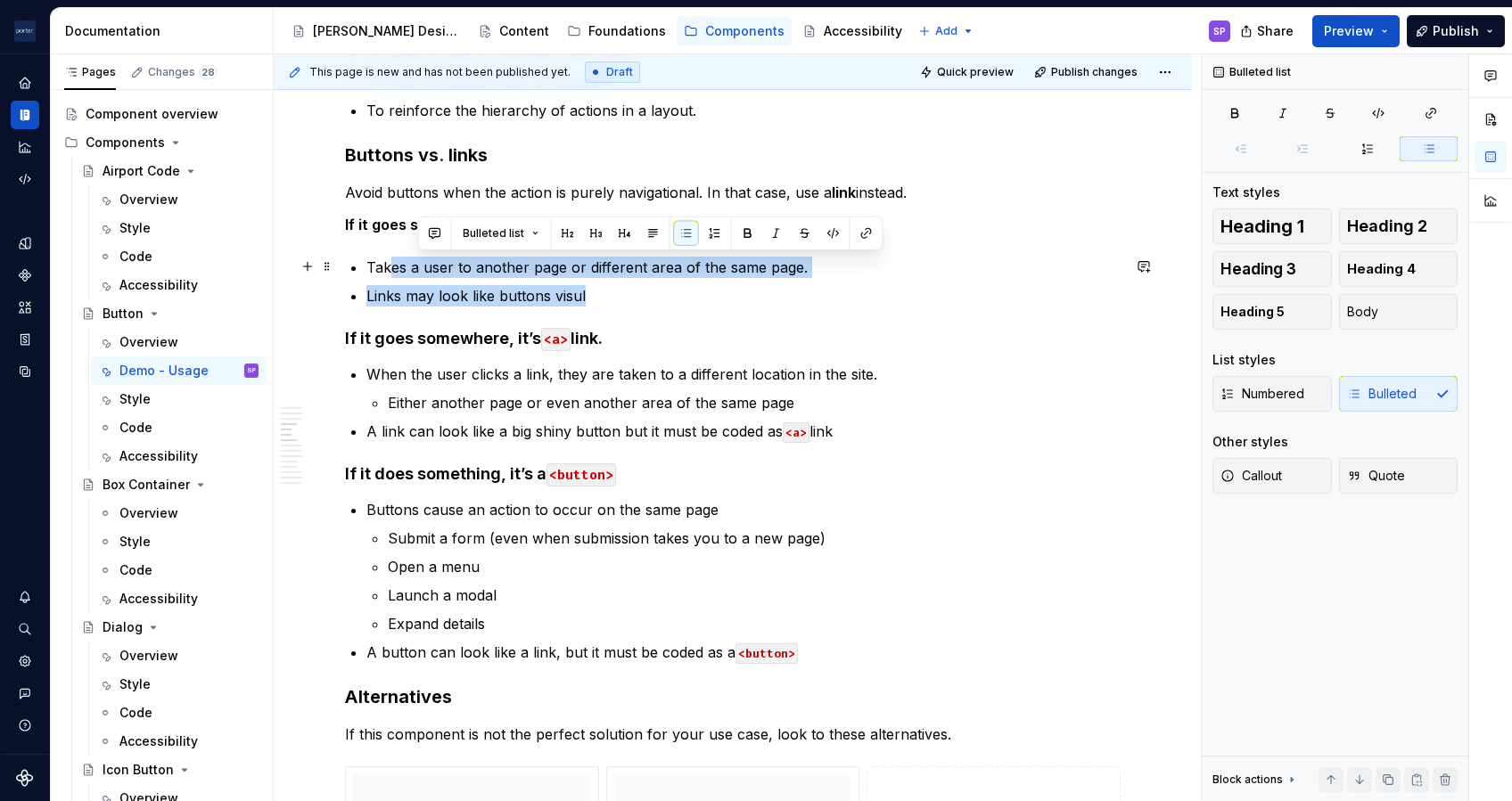
drag, startPoint x: 658, startPoint y: 304, endPoint x: 380, endPoint y: 267, distance: 280.5
click at [380, 267] on ul "Takes a user to another page or different area of the same page. Links may look…" at bounding box center [744, 281] width 755 height 50
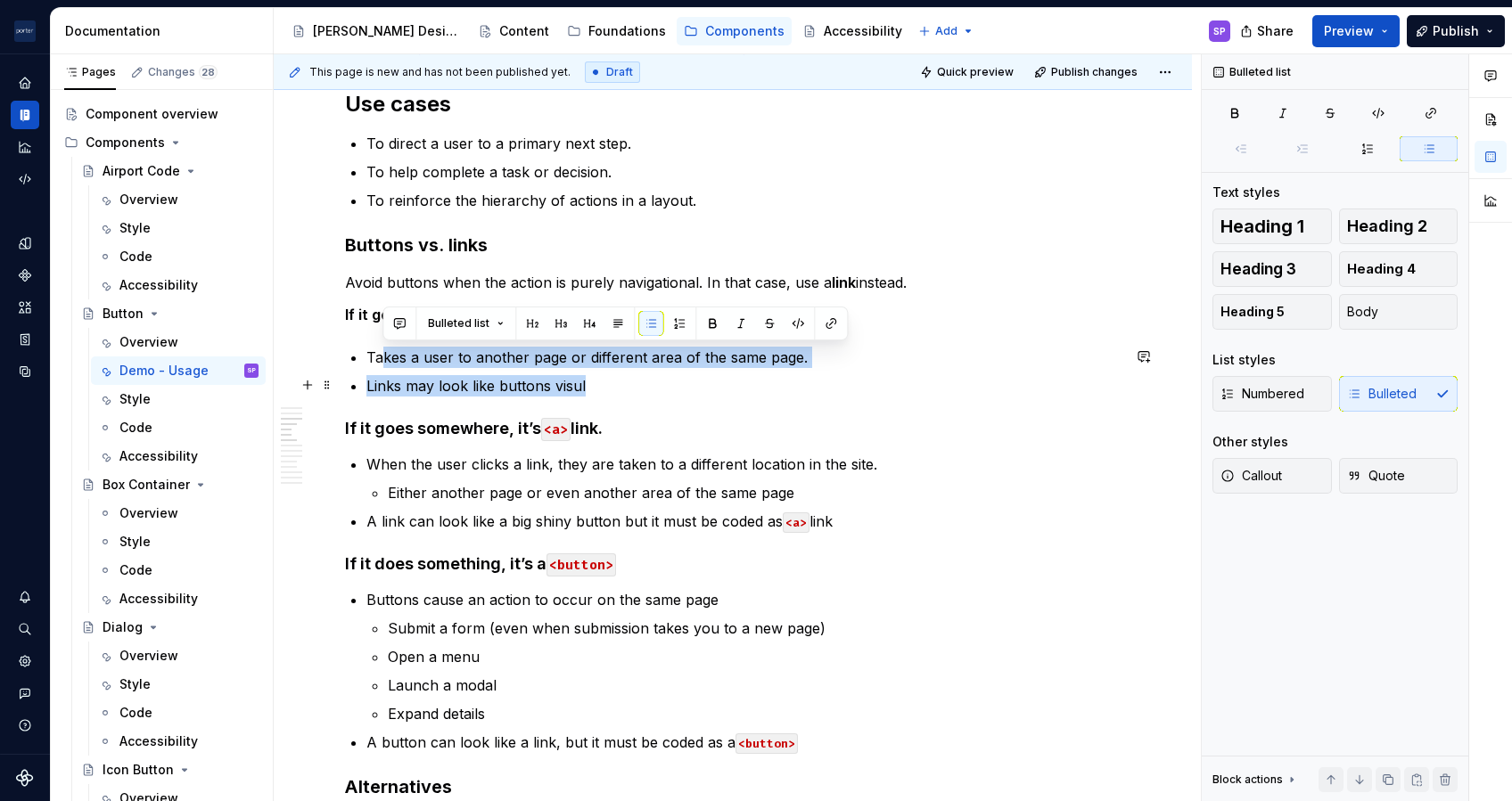
click at [621, 376] on p "Links may look like buttons visul" at bounding box center [744, 386] width 755 height 22
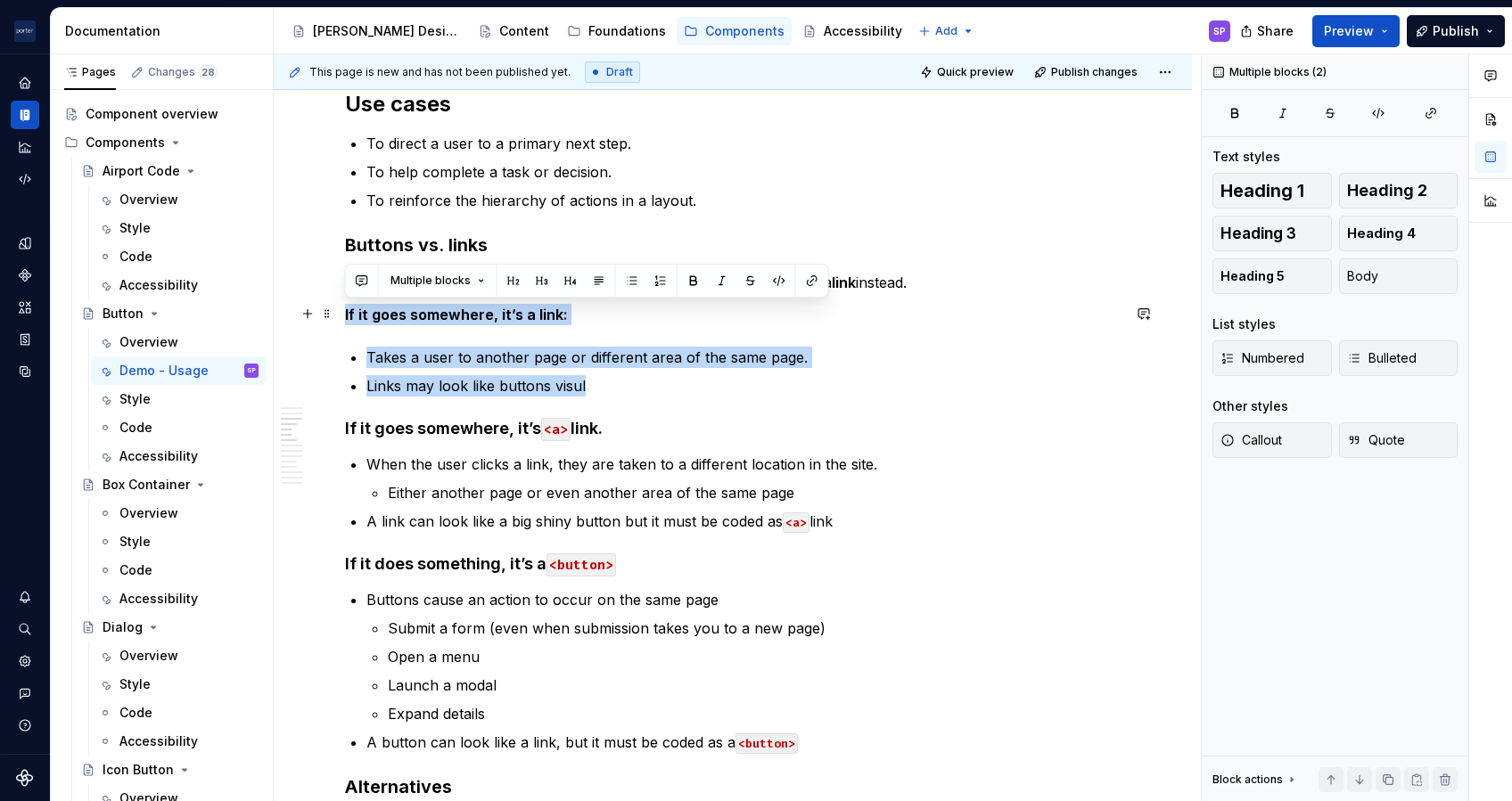
drag, startPoint x: 638, startPoint y: 390, endPoint x: 335, endPoint y: 312, distance: 312.9
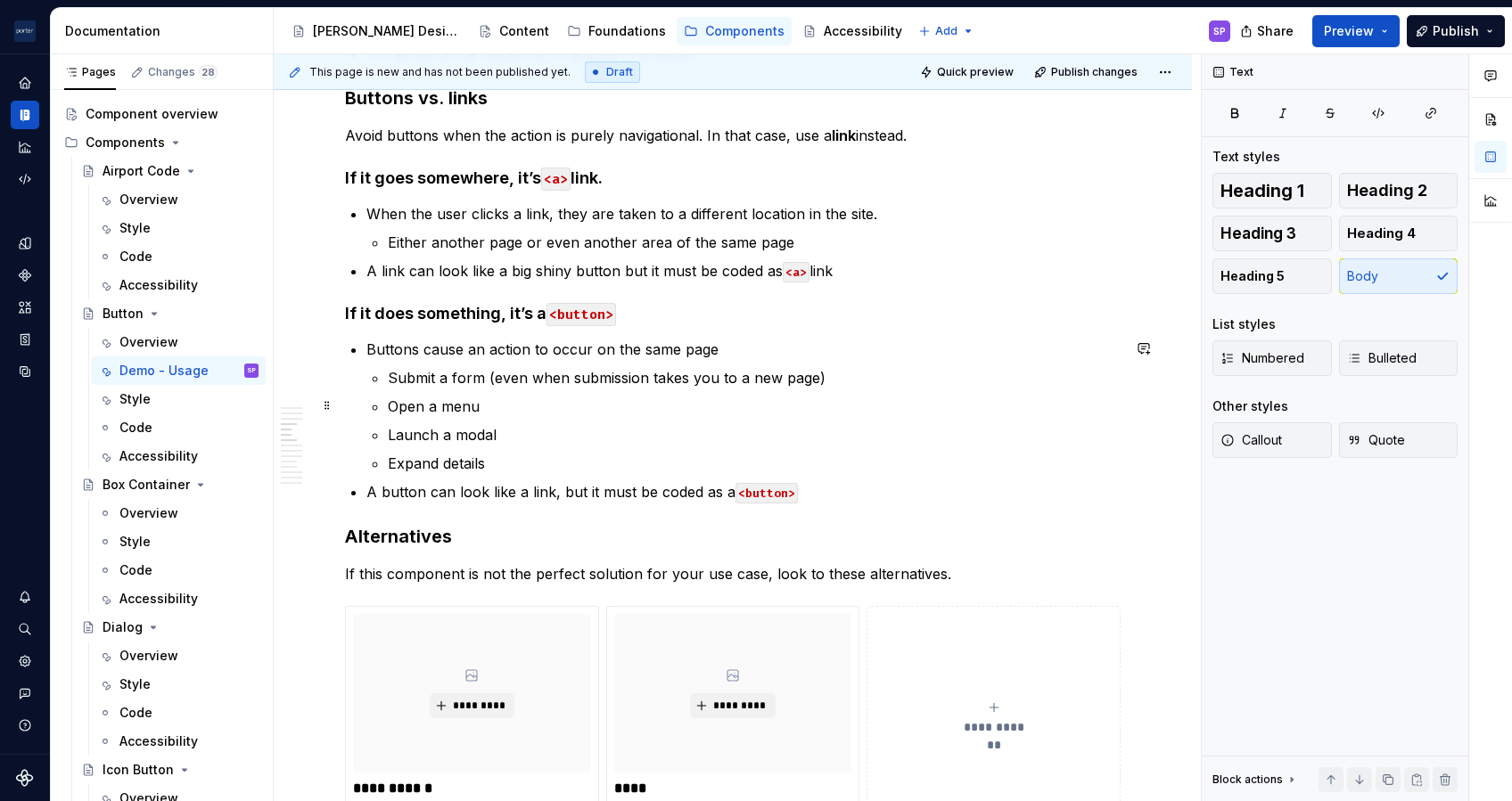
scroll to position [1050, 0]
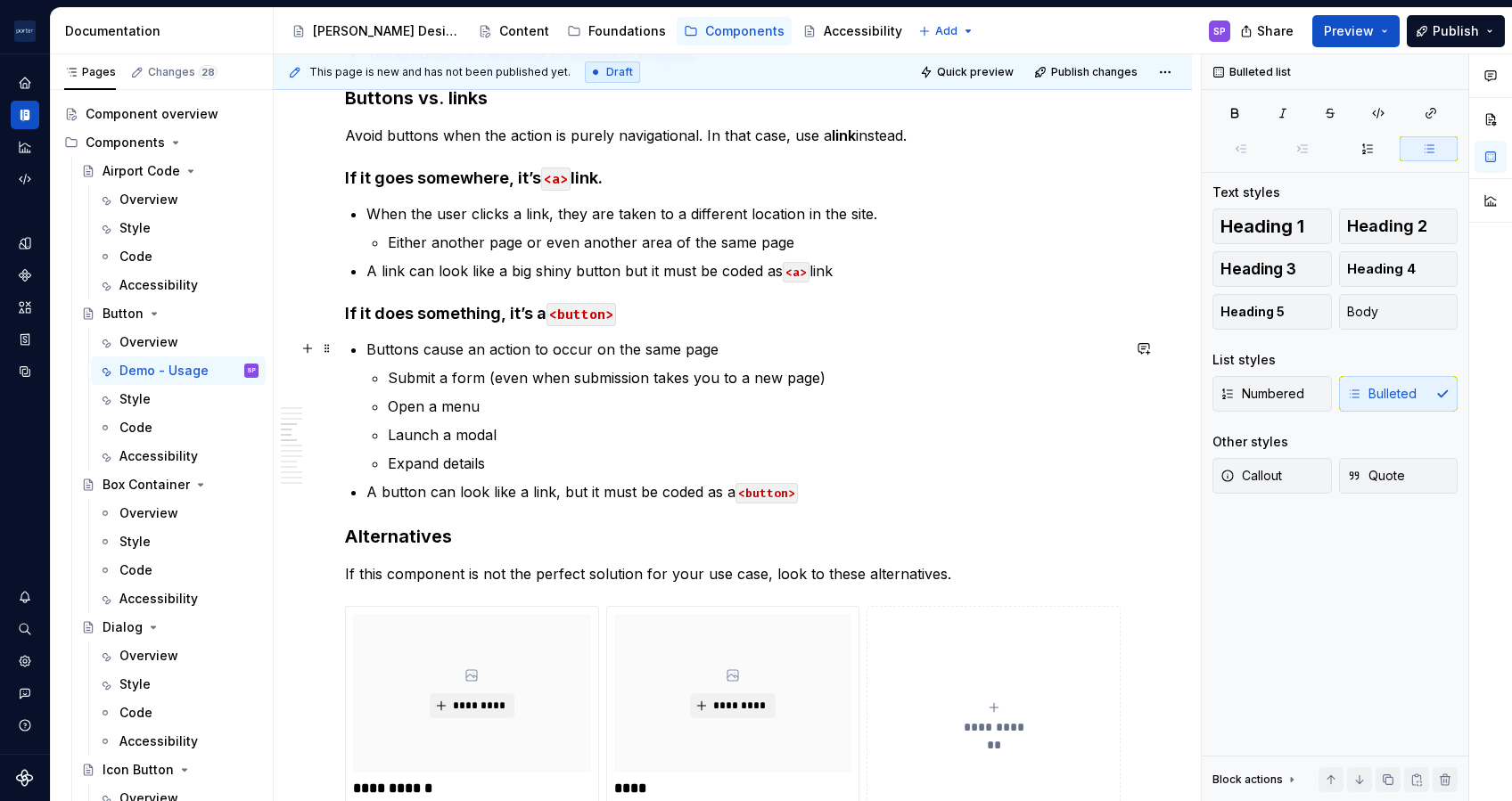
click at [742, 345] on p "Buttons cause an action to occur on the same page" at bounding box center [744, 350] width 755 height 22
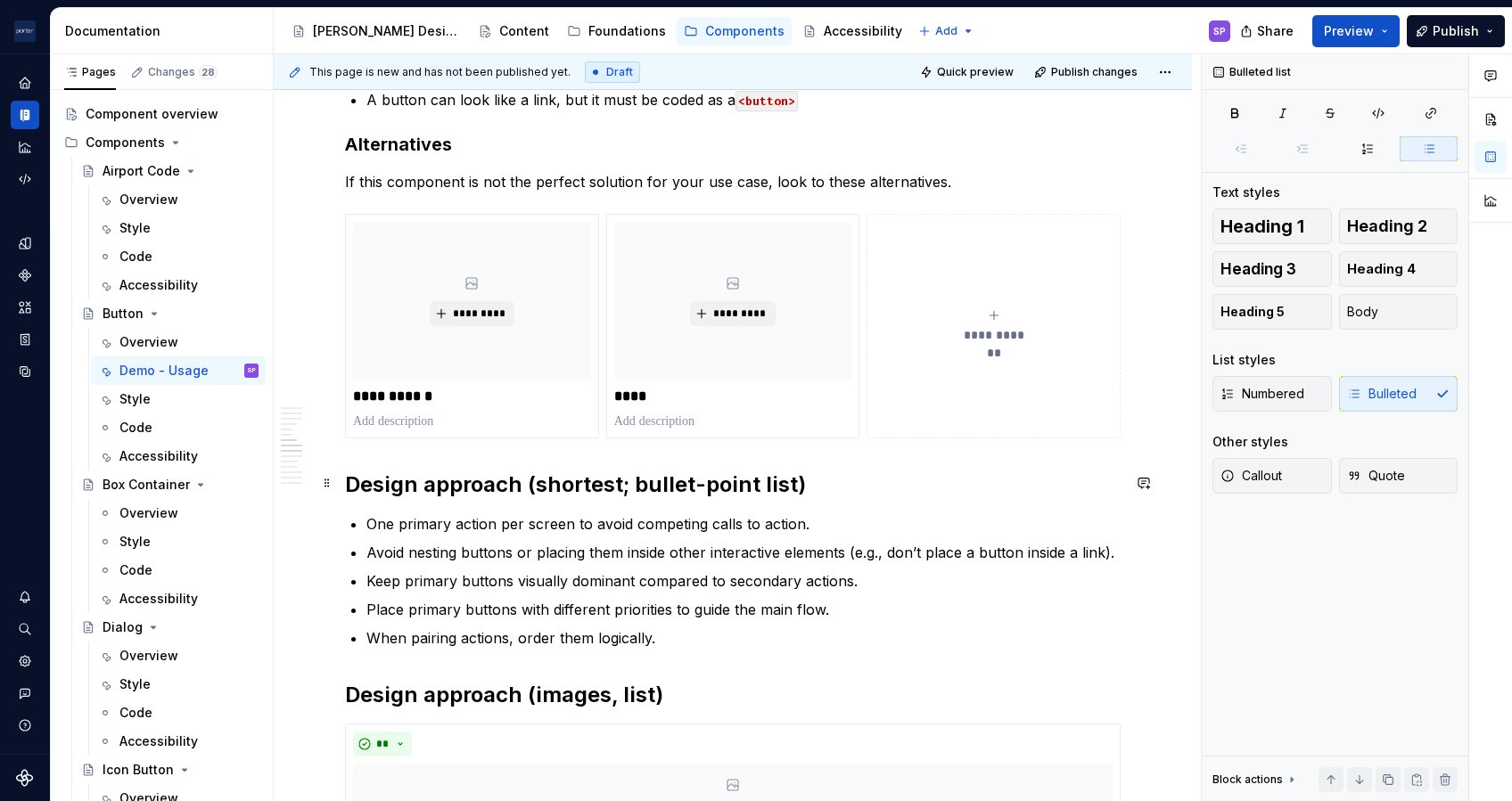
scroll to position [1443, 0]
click at [576, 481] on h2 "Design approach (shortest; bullet-point list)" at bounding box center [732, 483] width 775 height 29
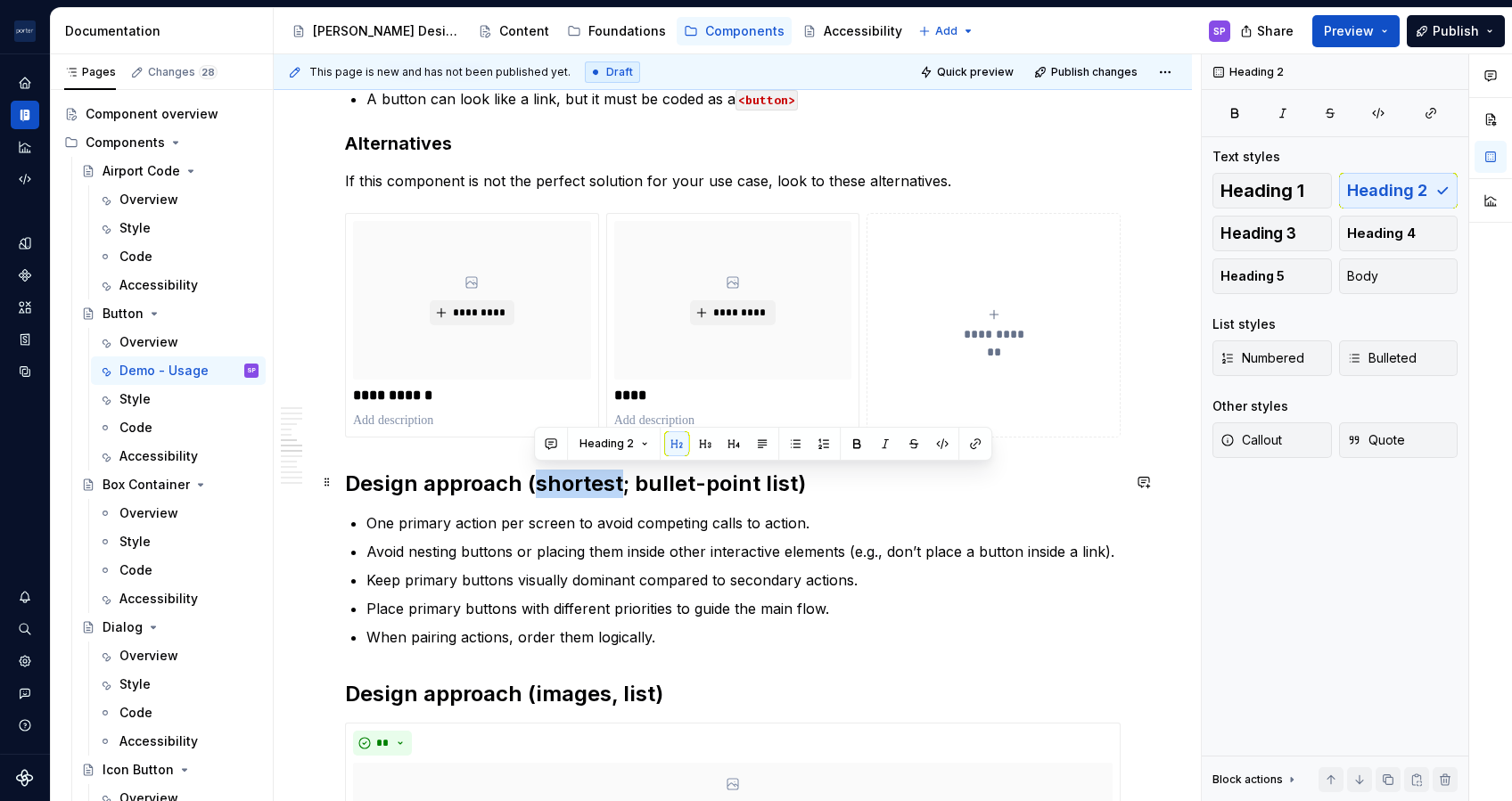
click at [576, 481] on h2 "Design approach (shortest; bullet-point list)" at bounding box center [732, 483] width 775 height 29
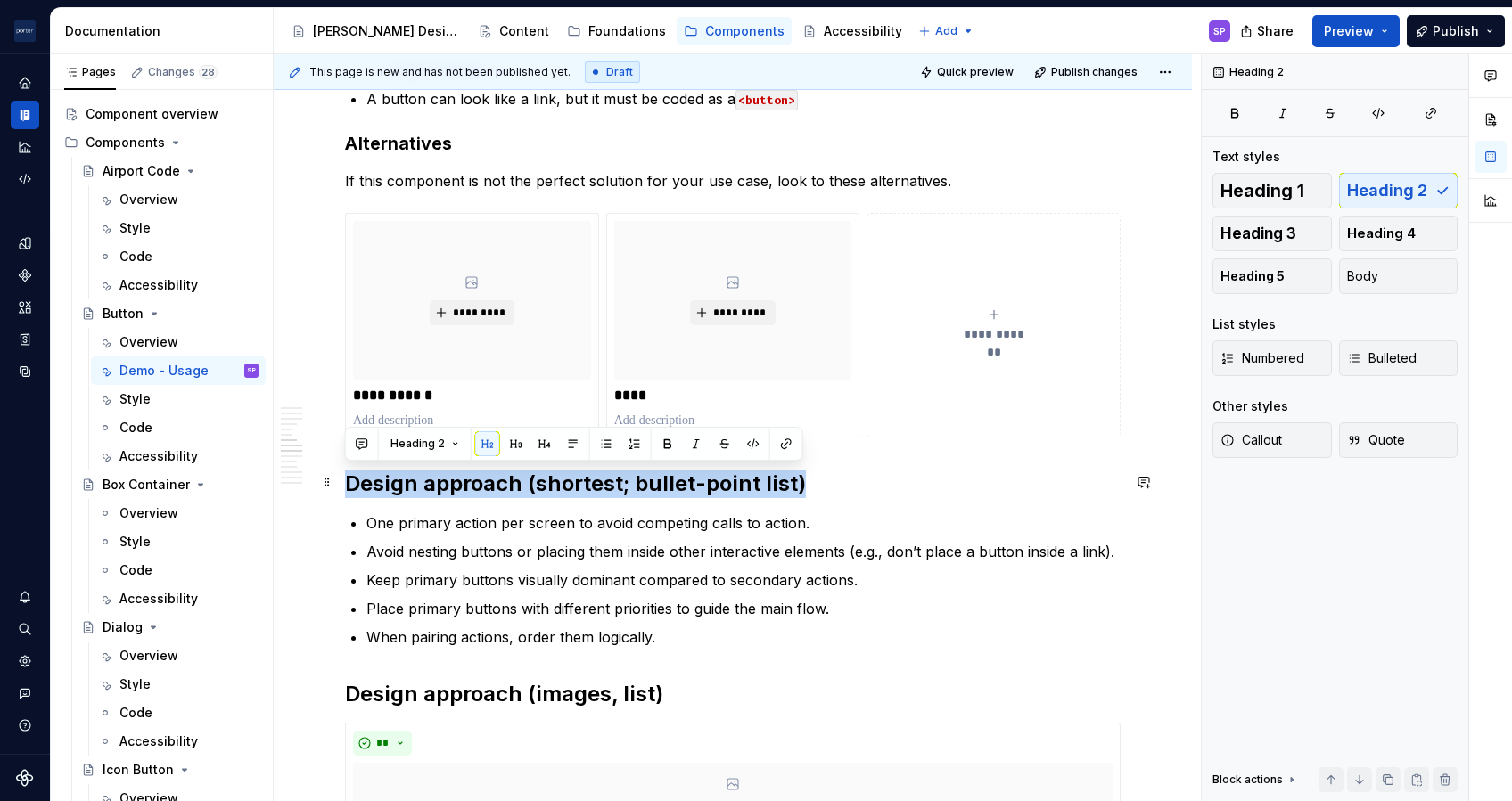
click at [576, 481] on h2 "Design approach (shortest; bullet-point list)" at bounding box center [732, 483] width 775 height 29
click at [378, 489] on h2 "Design approach (shortest; bullet-point list)" at bounding box center [732, 483] width 775 height 29
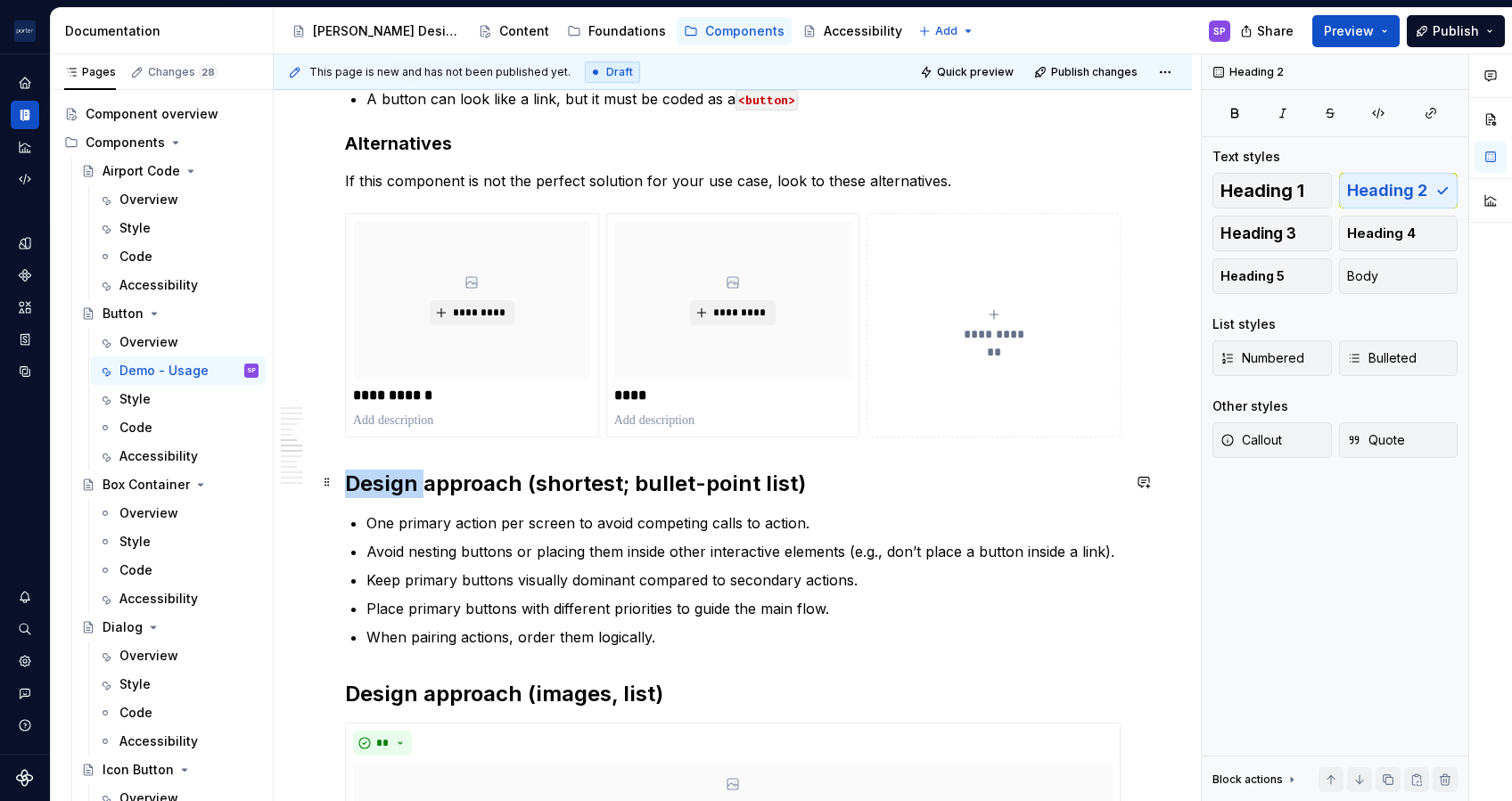
click at [378, 489] on h2 "Design approach (shortest; bullet-point list)" at bounding box center [732, 483] width 775 height 29
click at [573, 490] on h2 "Design approach (shortest; bullet-point list)" at bounding box center [732, 483] width 775 height 29
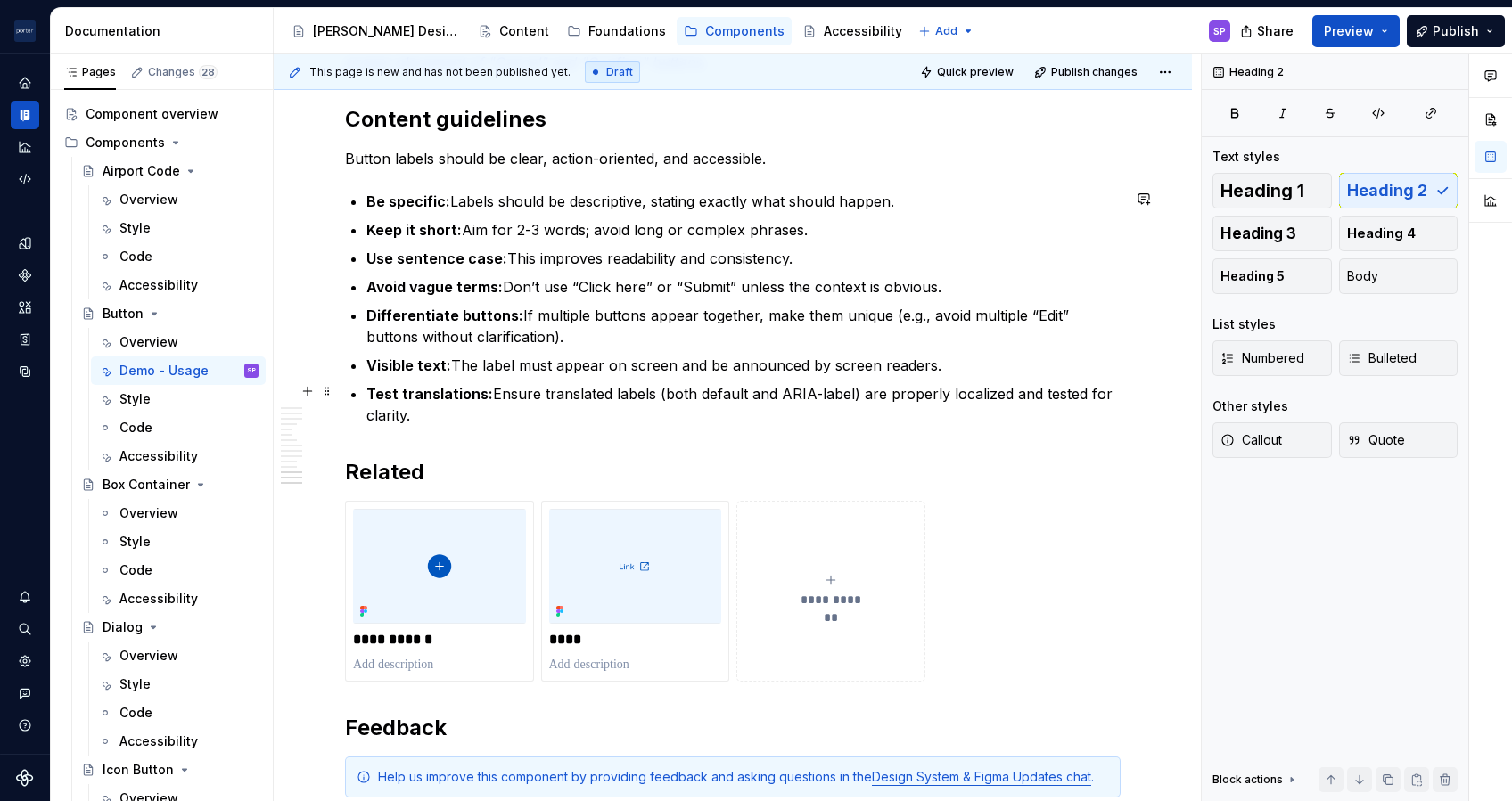
scroll to position [3366, 0]
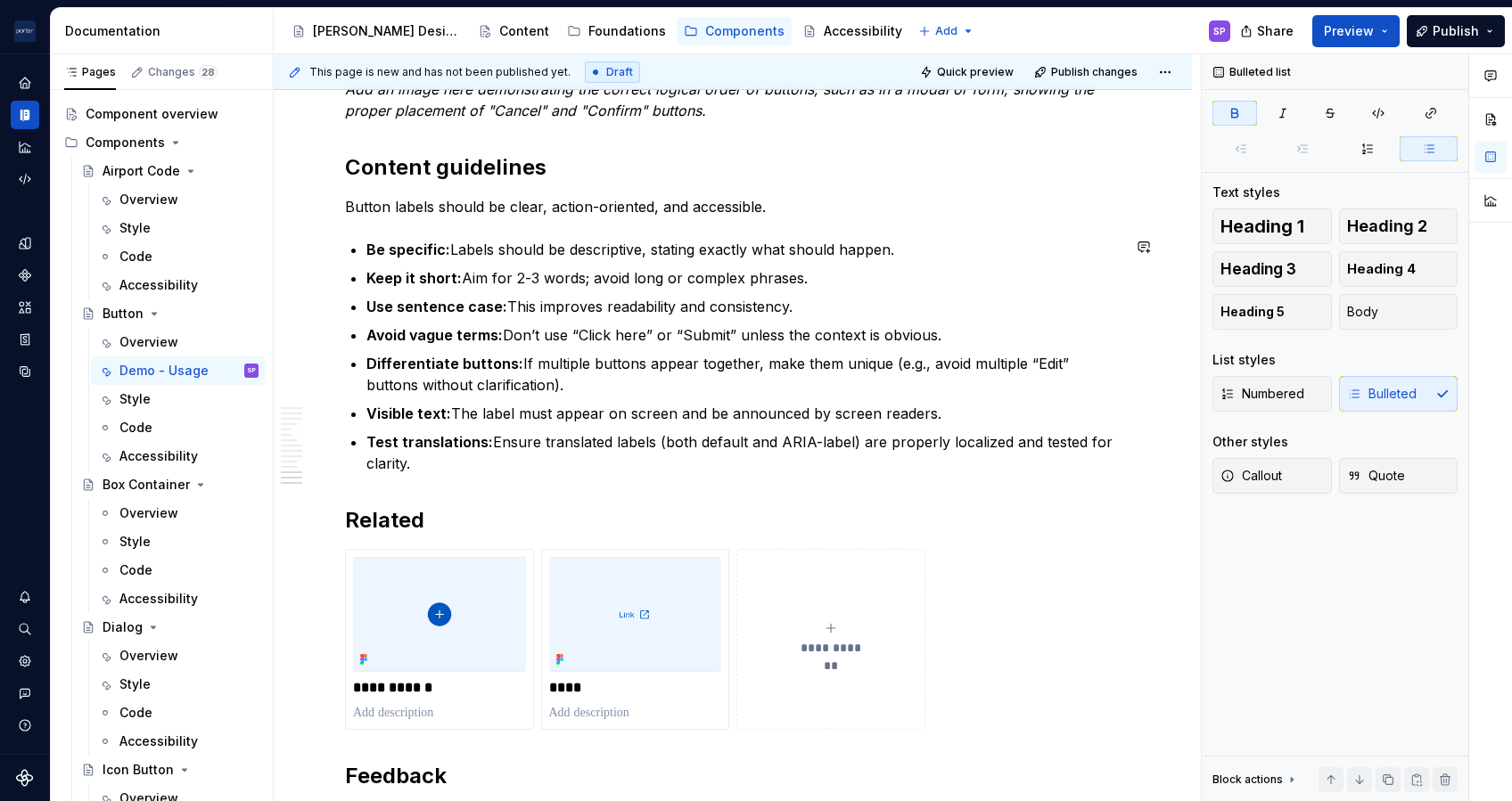
drag, startPoint x: 806, startPoint y: 233, endPoint x: 506, endPoint y: 215, distance: 300.5
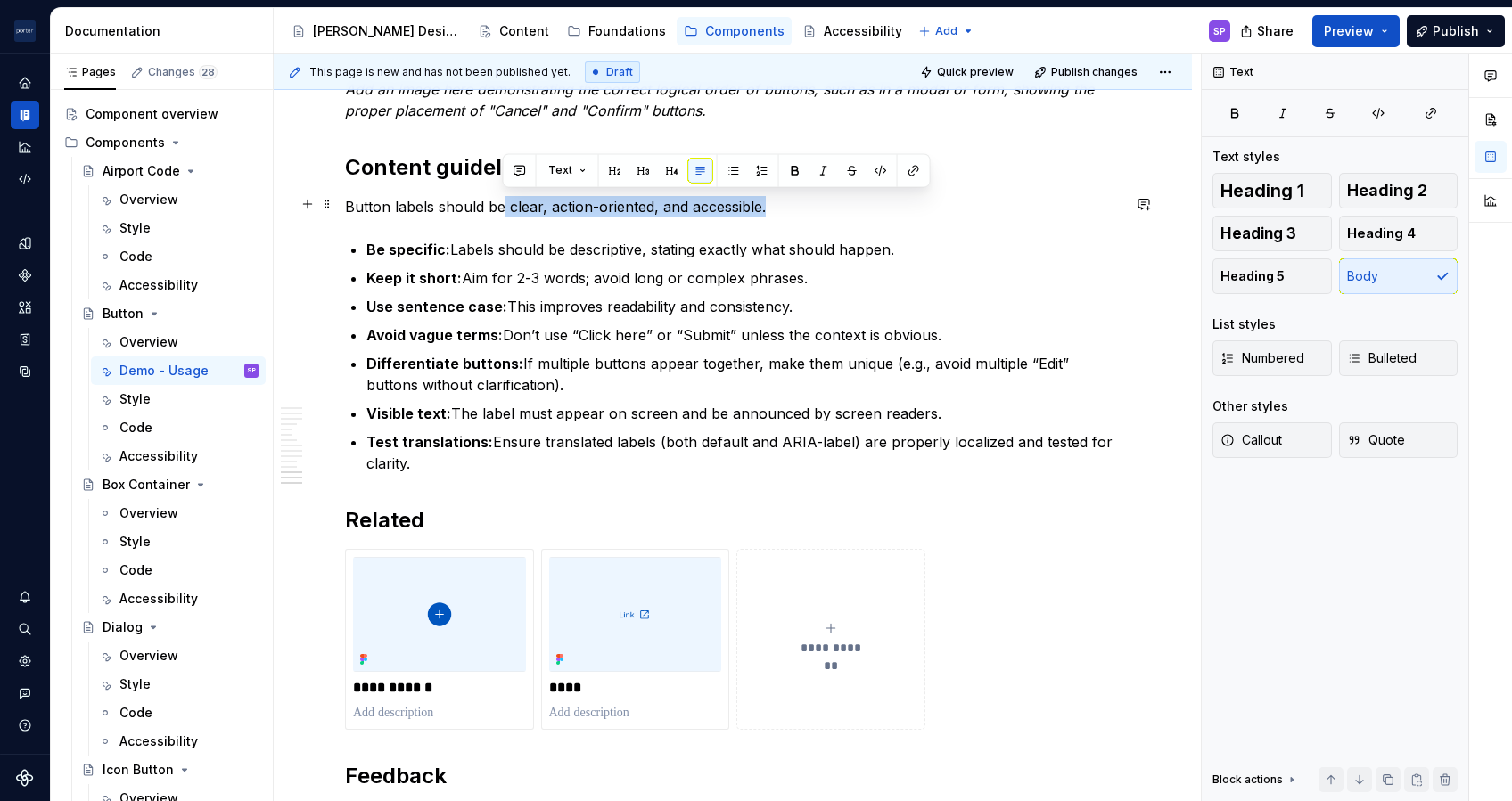
drag, startPoint x: 503, startPoint y: 205, endPoint x: 791, endPoint y: 199, distance: 288.1
click at [791, 199] on p "Button labels should be clear, action-oriented, and accessible." at bounding box center [732, 207] width 775 height 22
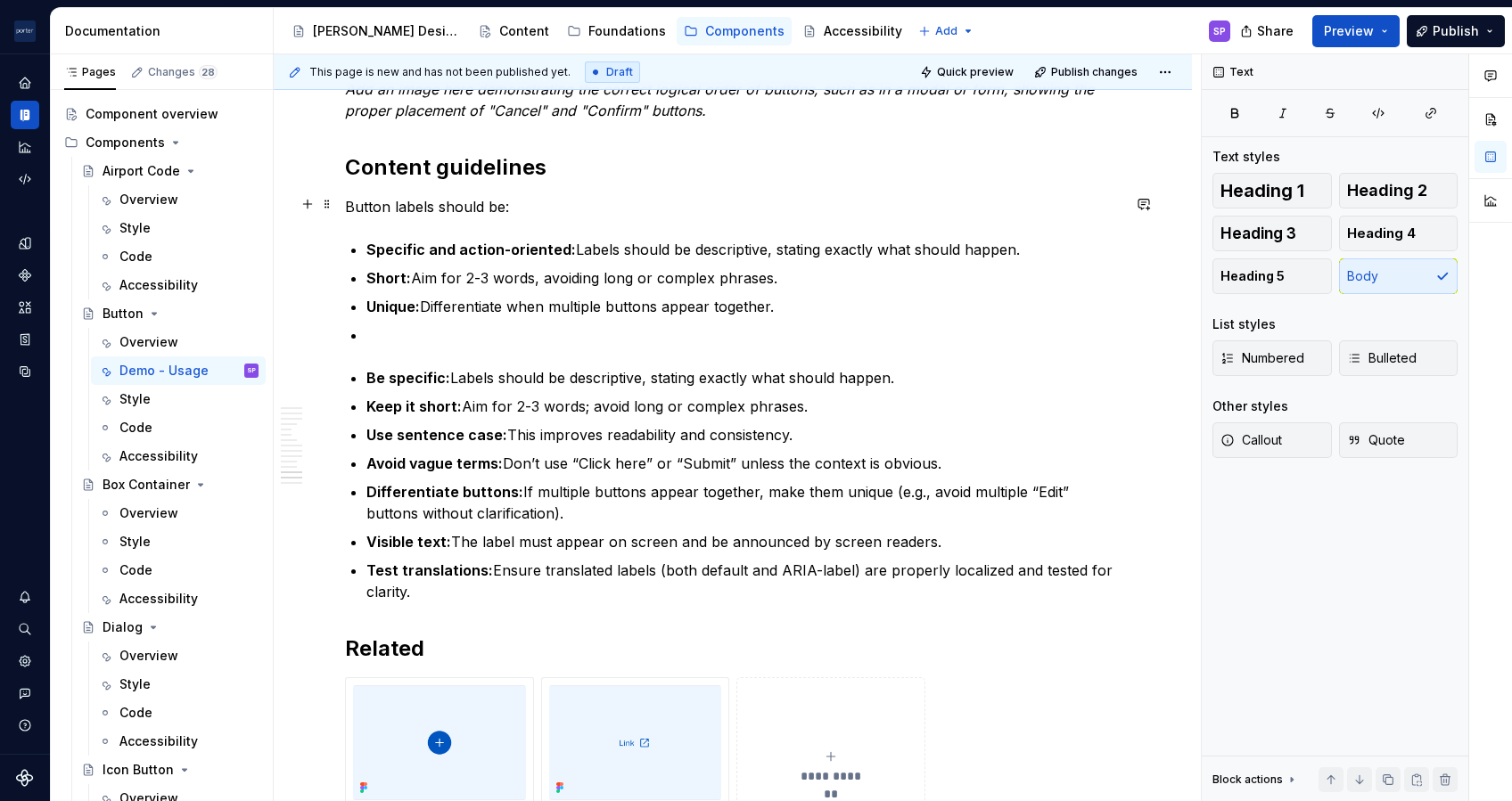
click at [492, 204] on p "Button labels should be:" at bounding box center [732, 207] width 775 height 22
click at [370, 246] on strong "Specific and action-oriented:" at bounding box center [471, 250] width 210 height 18
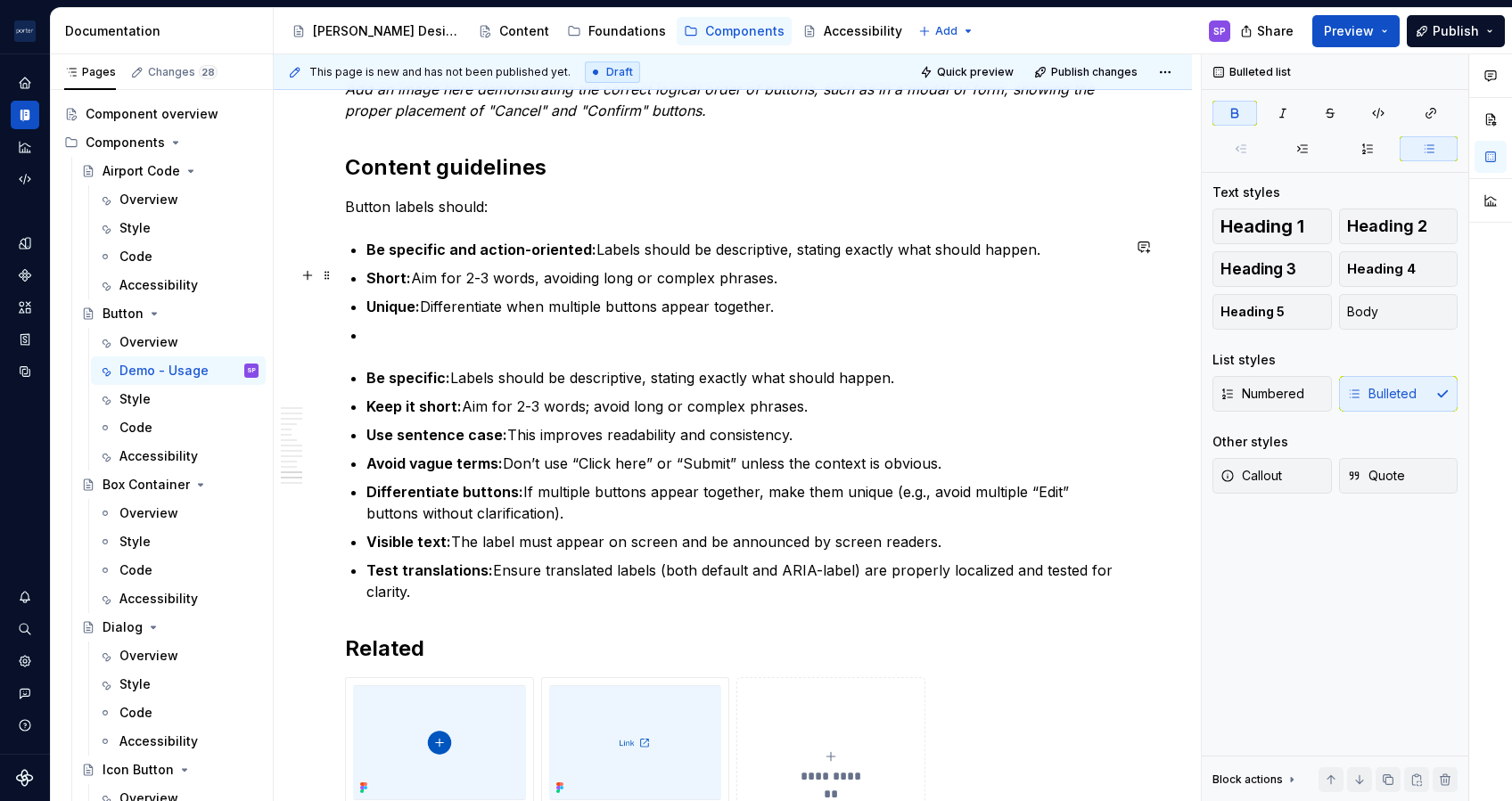
click at [371, 271] on strong "Short:" at bounding box center [388, 278] width 45 height 18
click at [370, 296] on p "Unique: Differentiate when multiple buttons appear together." at bounding box center [744, 307] width 755 height 22
click at [384, 332] on p at bounding box center [744, 336] width 755 height 22
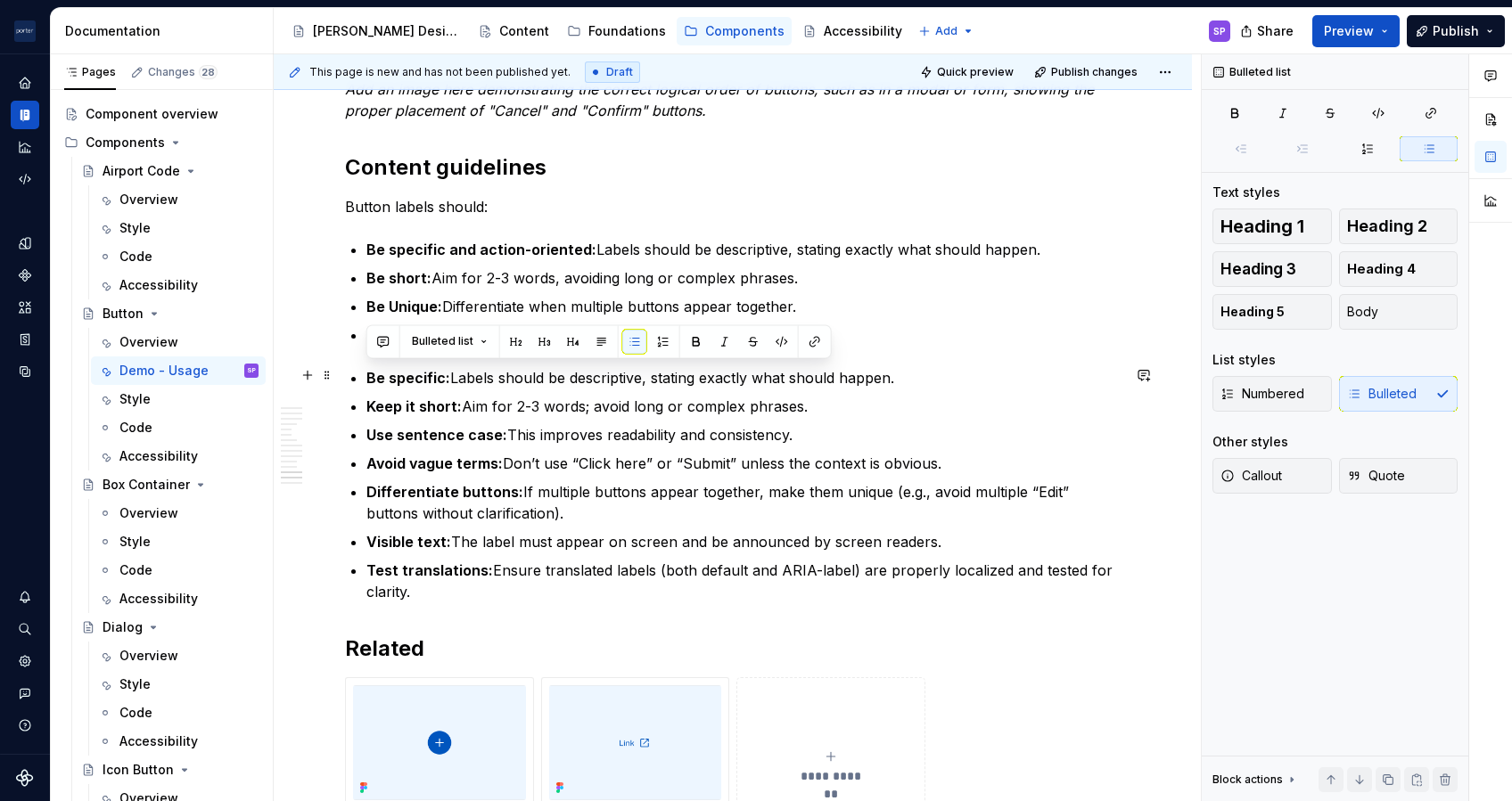
drag, startPoint x: 825, startPoint y: 439, endPoint x: 342, endPoint y: 372, distance: 487.6
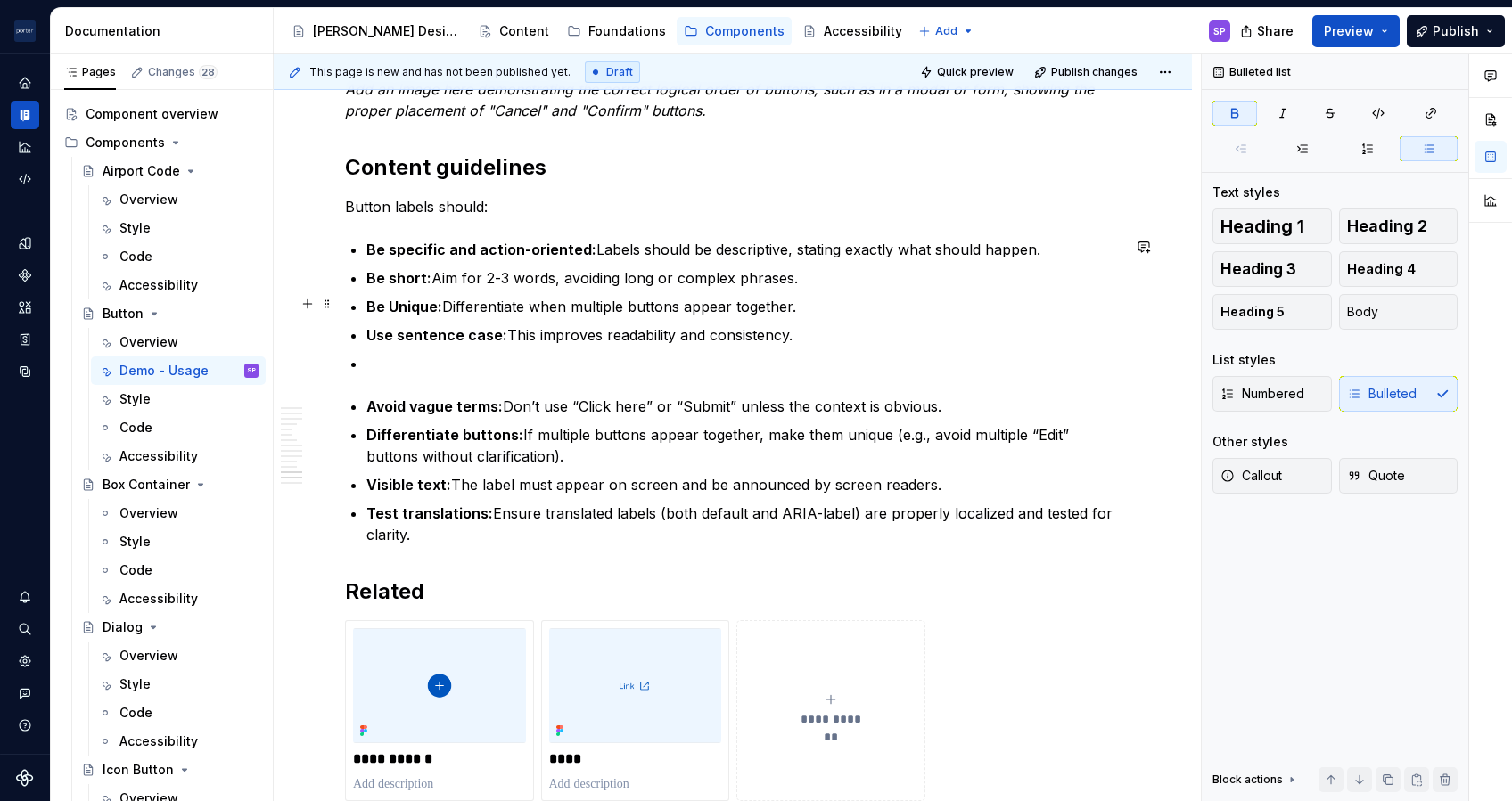
click at [397, 298] on strong "Be Unique:" at bounding box center [404, 307] width 76 height 18
click at [388, 353] on p at bounding box center [744, 364] width 755 height 22
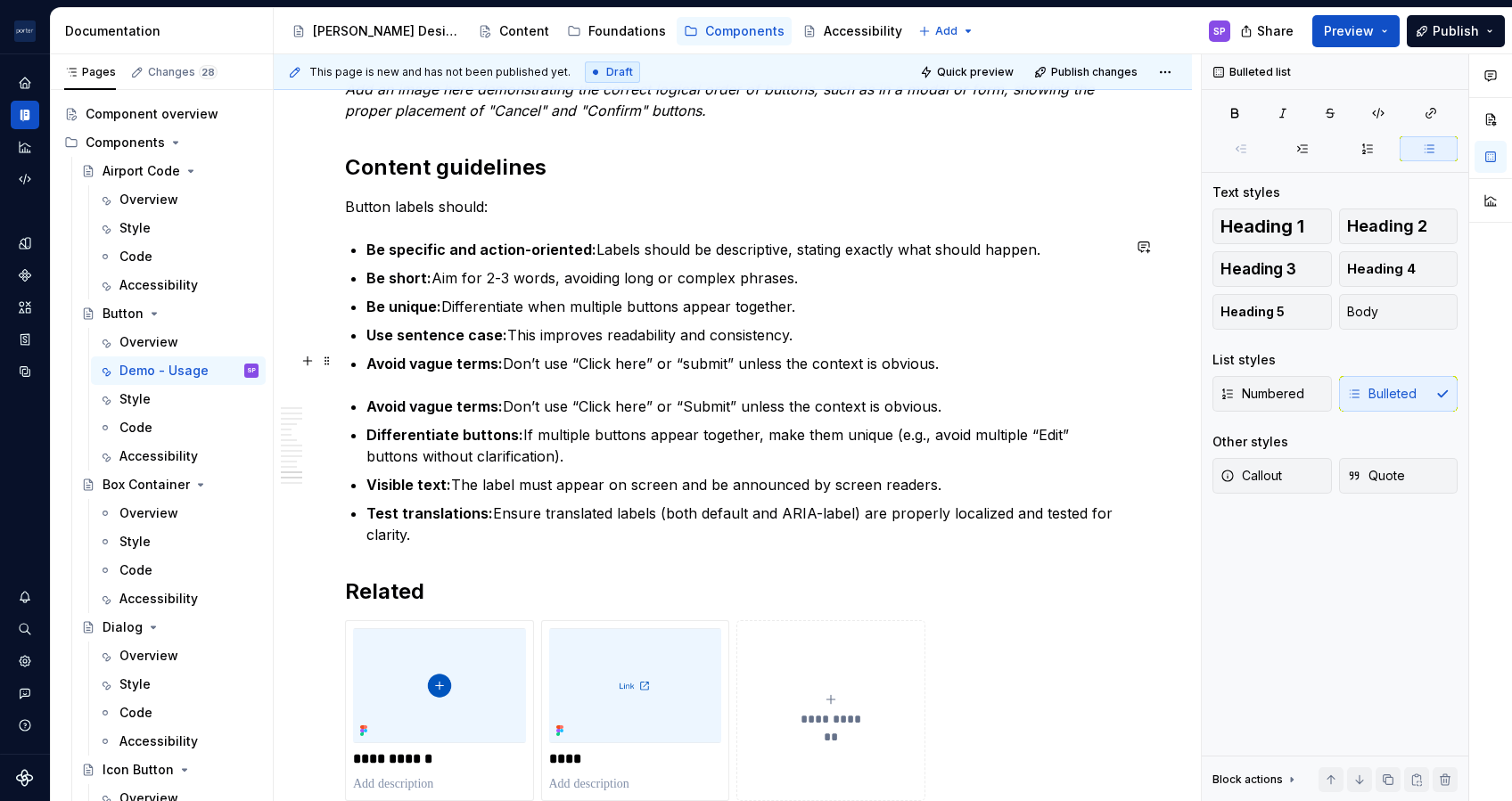
click at [399, 369] on p "Avoid vague terms: Don’t use “Click here” or “submit” unless the context is obv…" at bounding box center [744, 364] width 755 height 22
click at [405, 430] on strong "Differentiate buttons:" at bounding box center [445, 435] width 156 height 18
click at [366, 397] on li "Avoid vague terms: Don’t use “Click here” or “Submit” unless the context is obv…" at bounding box center [744, 407] width 755 height 22
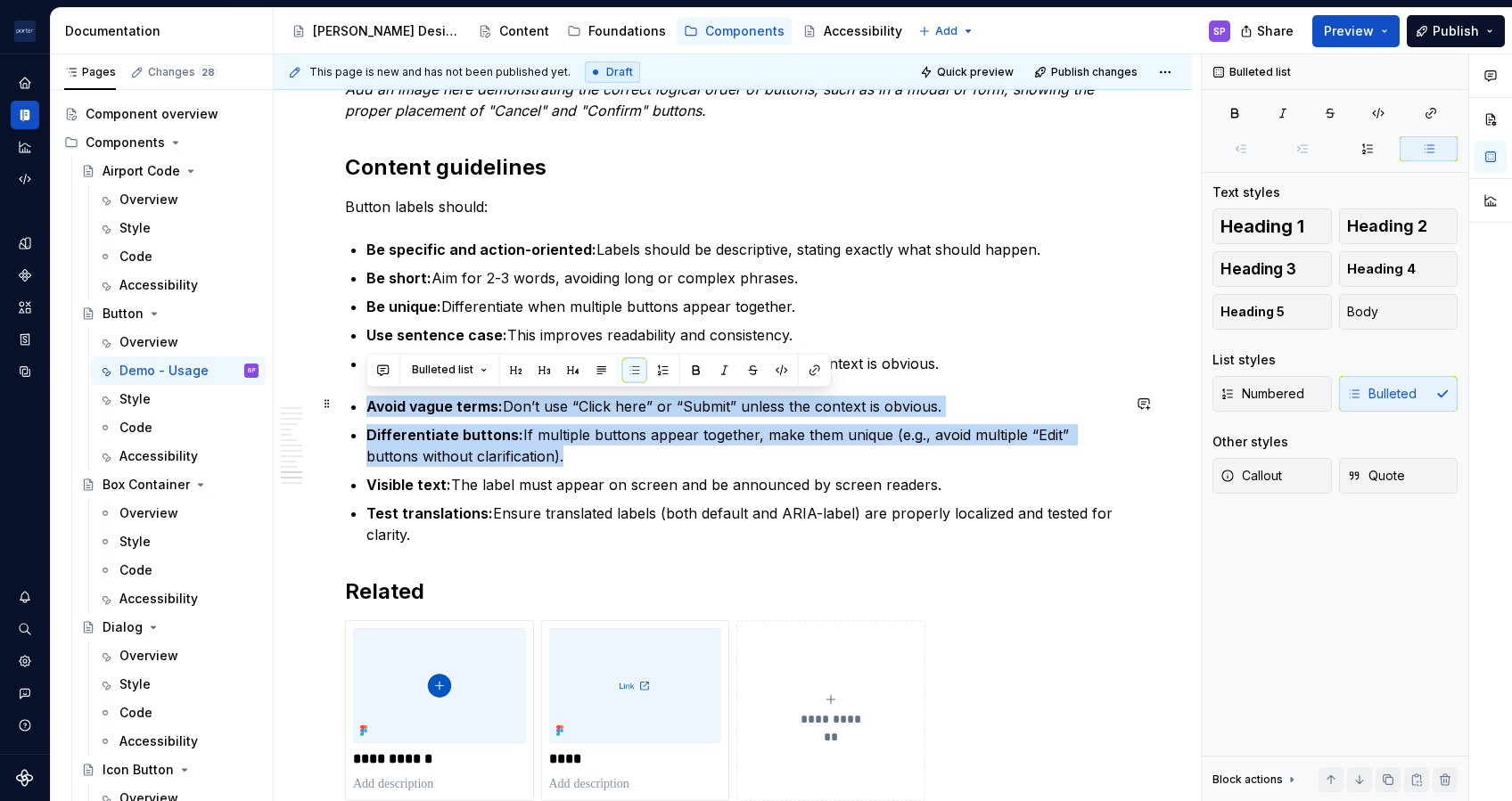
drag, startPoint x: 599, startPoint y: 458, endPoint x: 359, endPoint y: 407, distance: 245.4
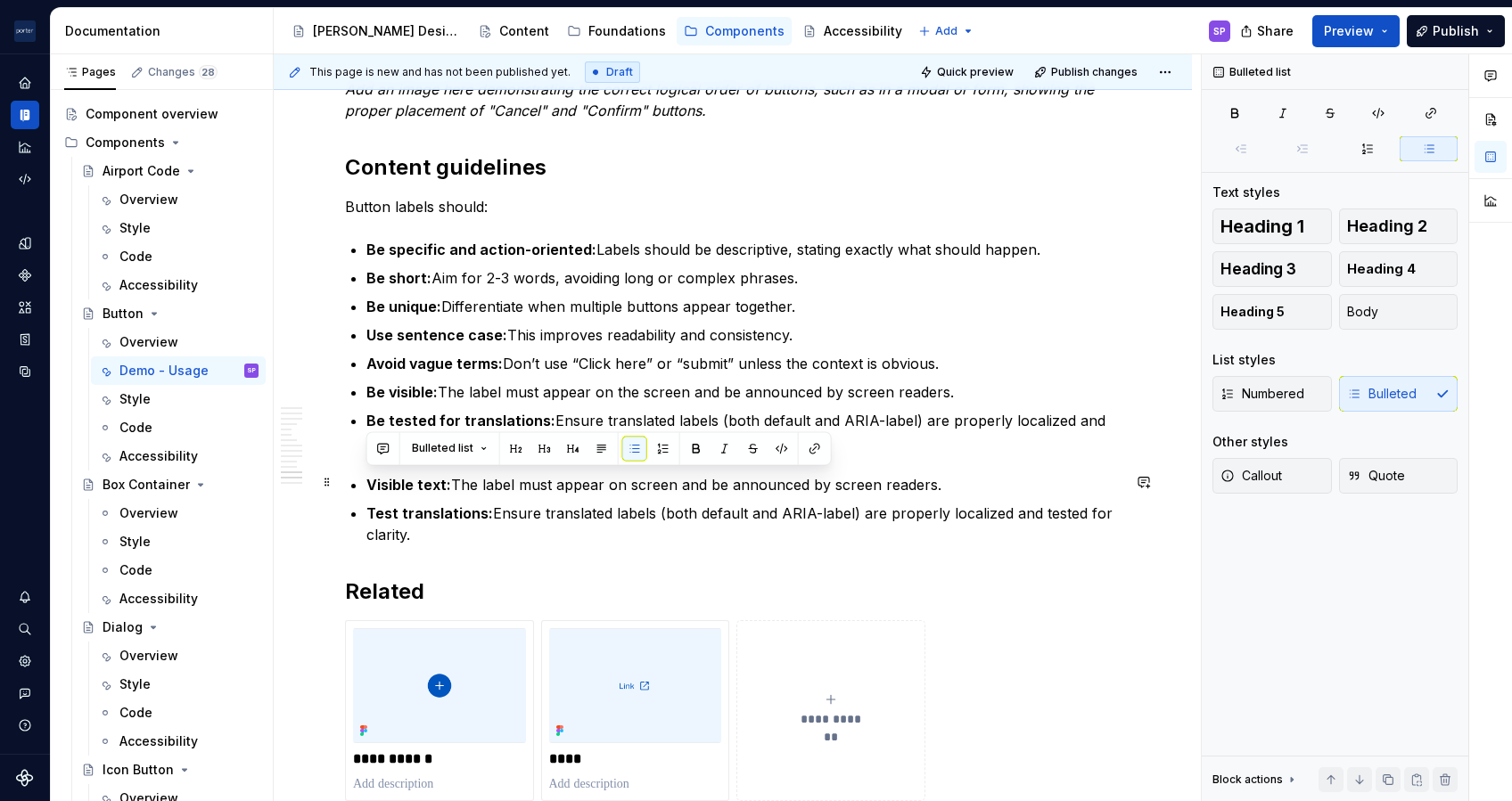
drag, startPoint x: 435, startPoint y: 538, endPoint x: 357, endPoint y: 480, distance: 97.2
drag, startPoint x: 425, startPoint y: 529, endPoint x: 364, endPoint y: 482, distance: 77.0
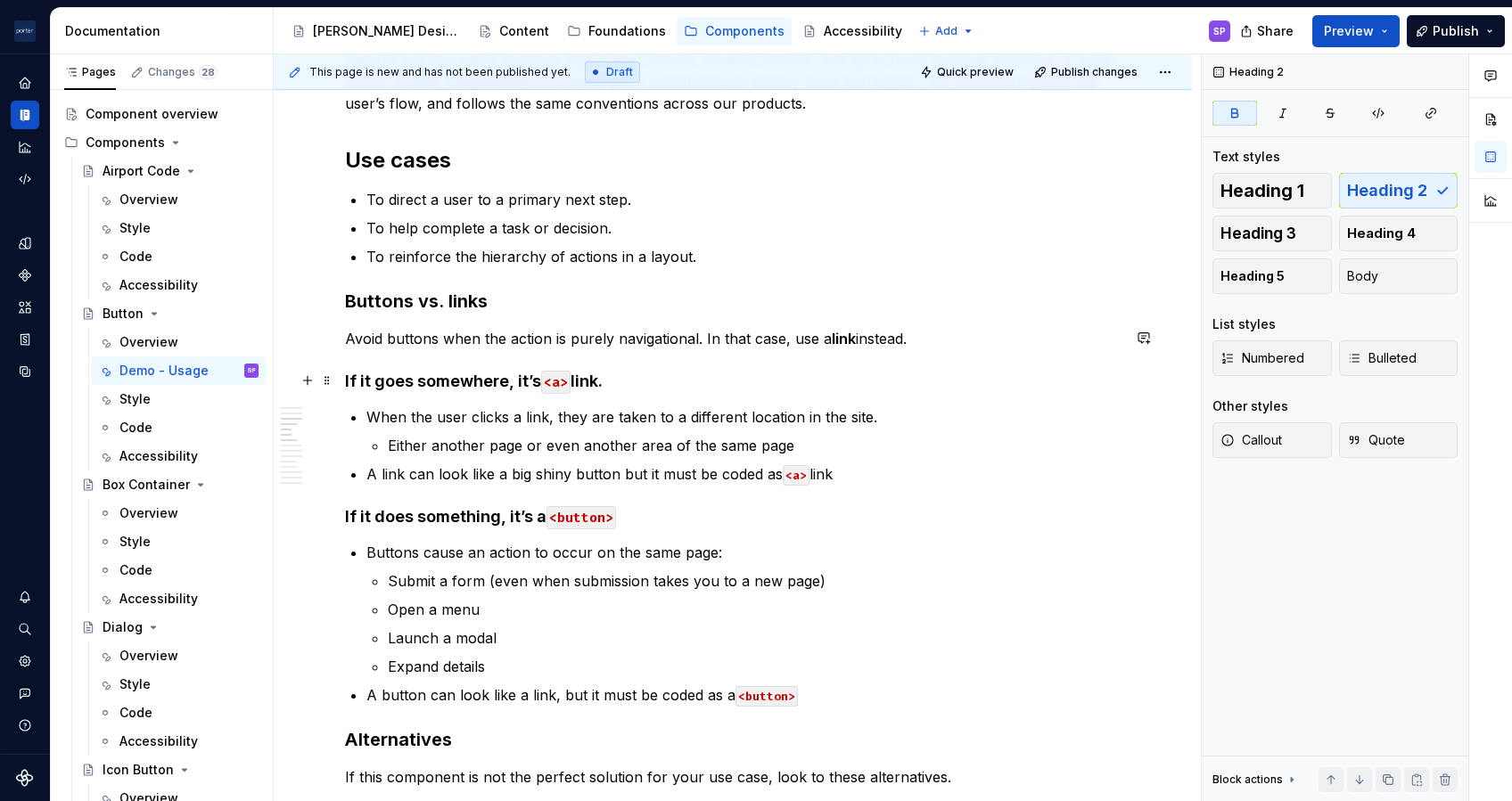
scroll to position [876, 0]
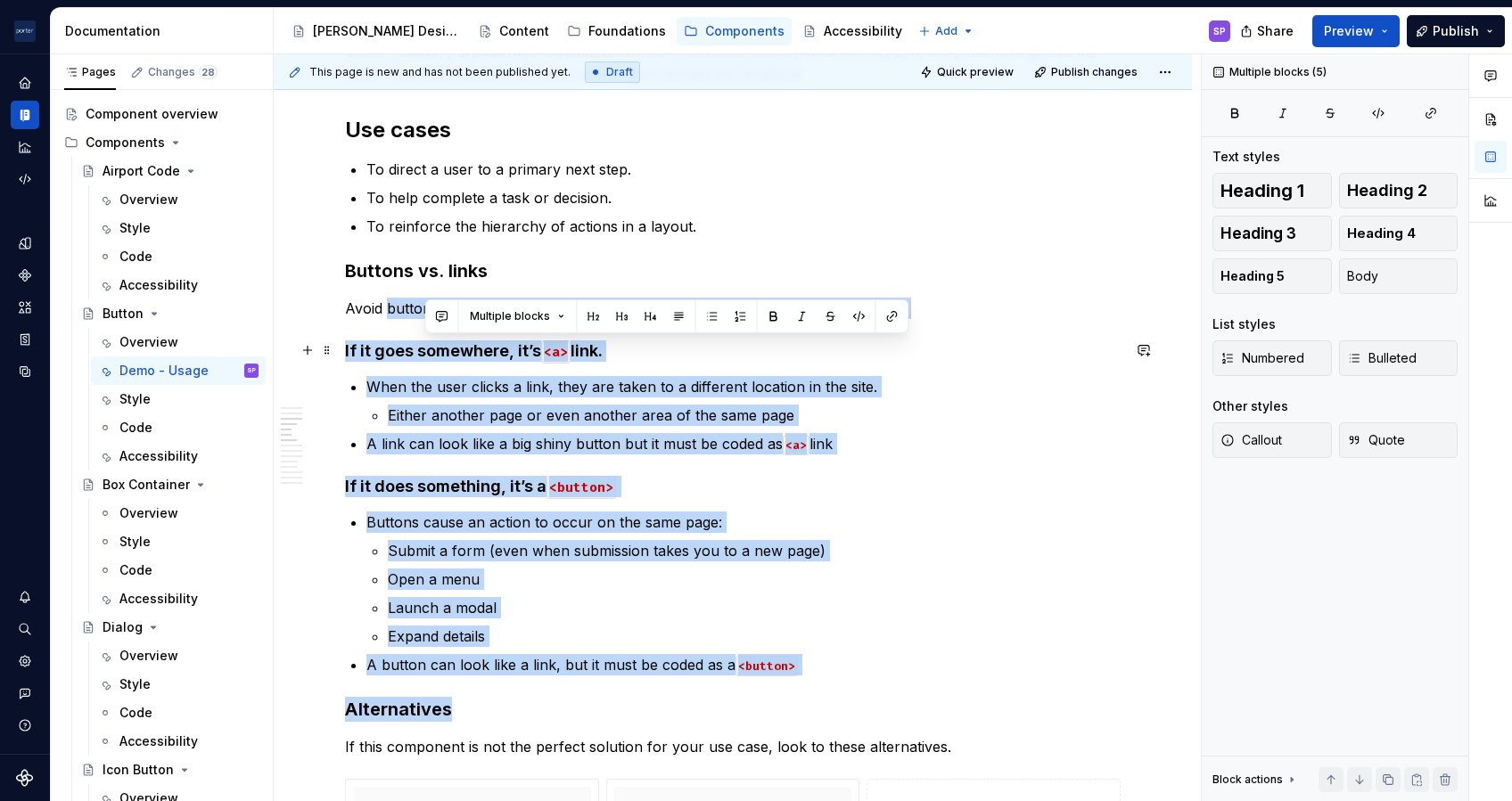
drag, startPoint x: 913, startPoint y: 677, endPoint x: 376, endPoint y: 275, distance: 670.8
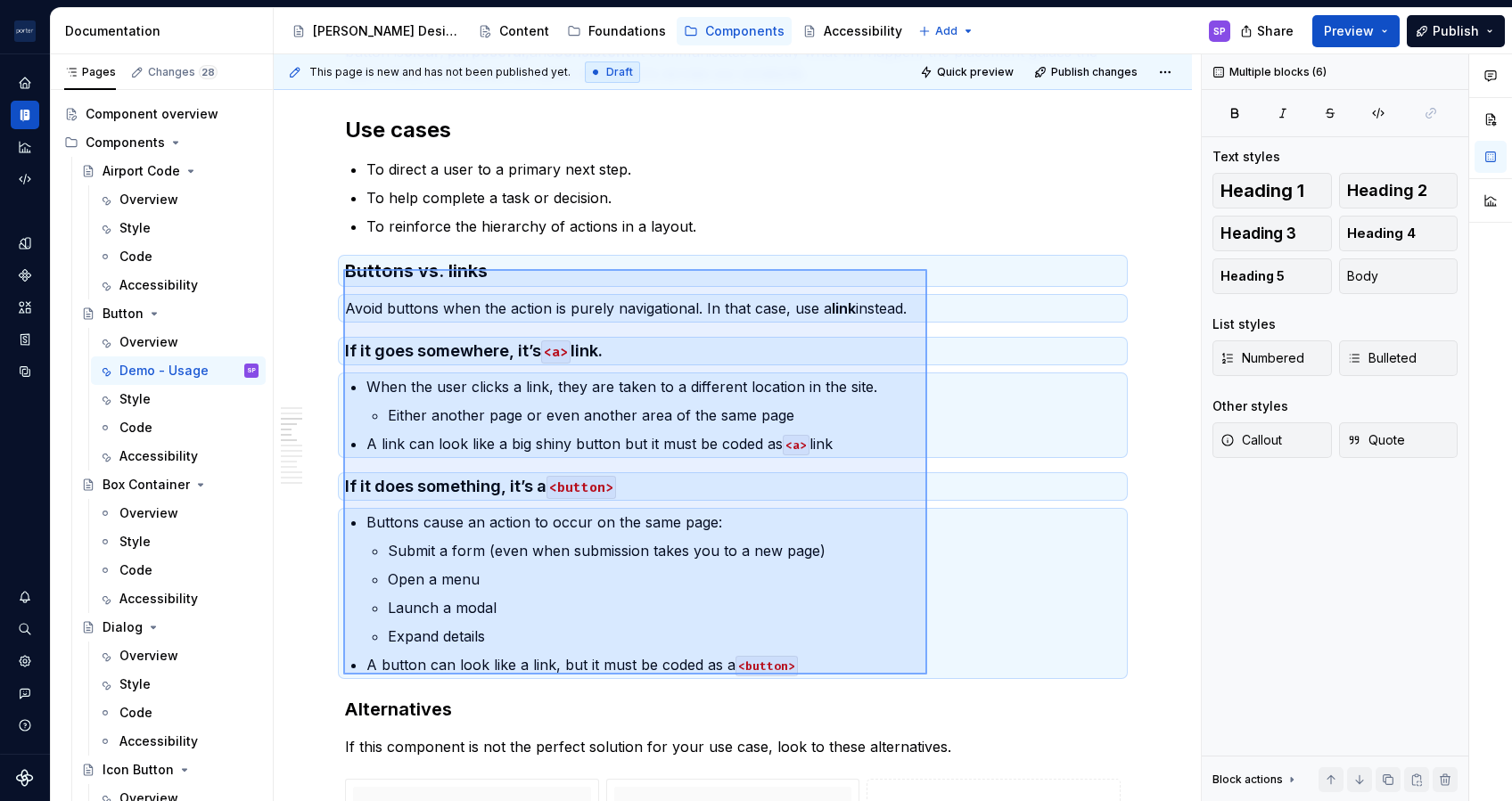
drag, startPoint x: 344, startPoint y: 269, endPoint x: 922, endPoint y: 670, distance: 703.5
click at [922, 600] on div "**********" at bounding box center [737, 428] width 927 height 748
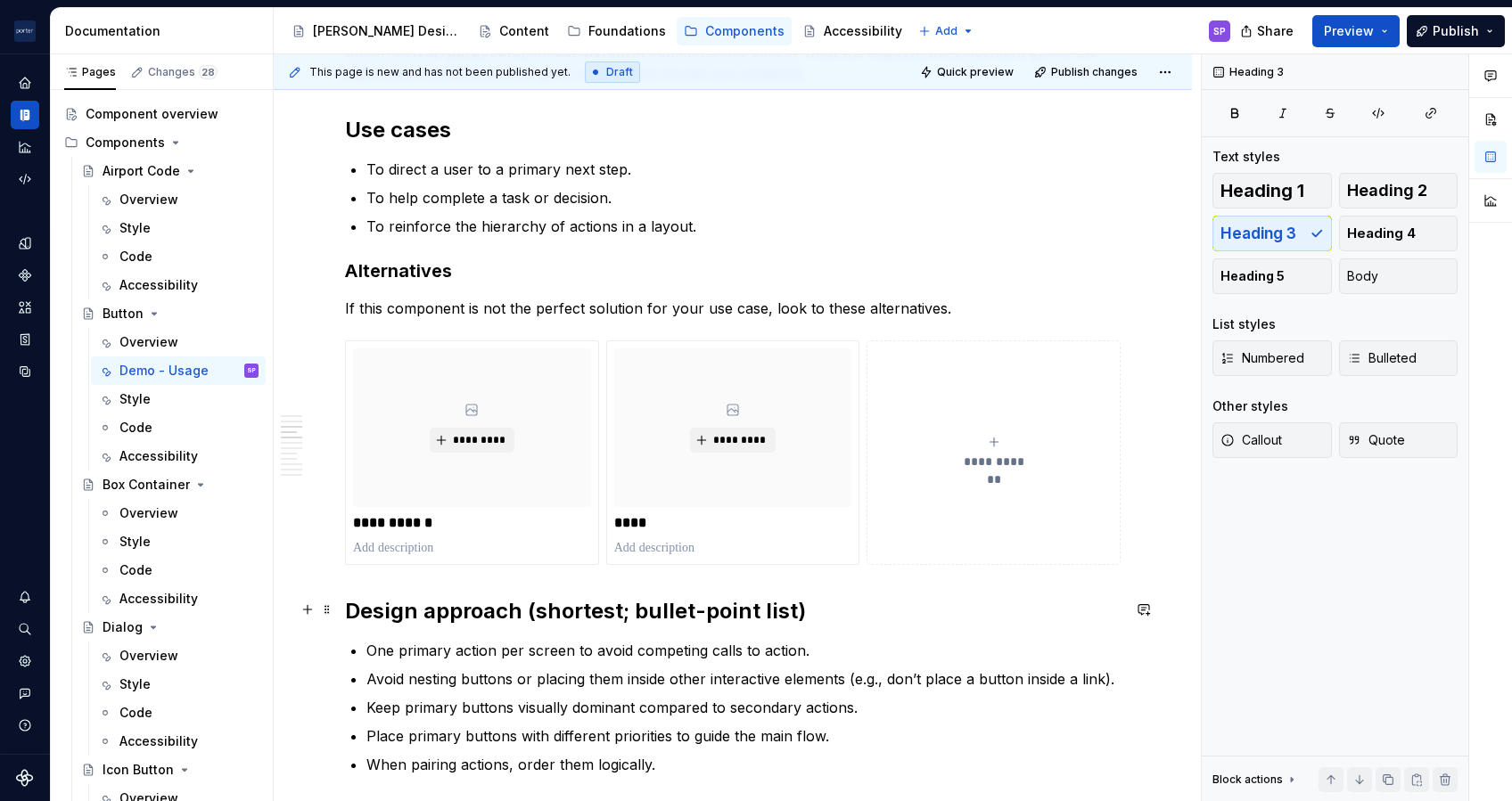
click at [349, 600] on h2 "Design approach (shortest; bullet-point list)" at bounding box center [732, 611] width 775 height 29
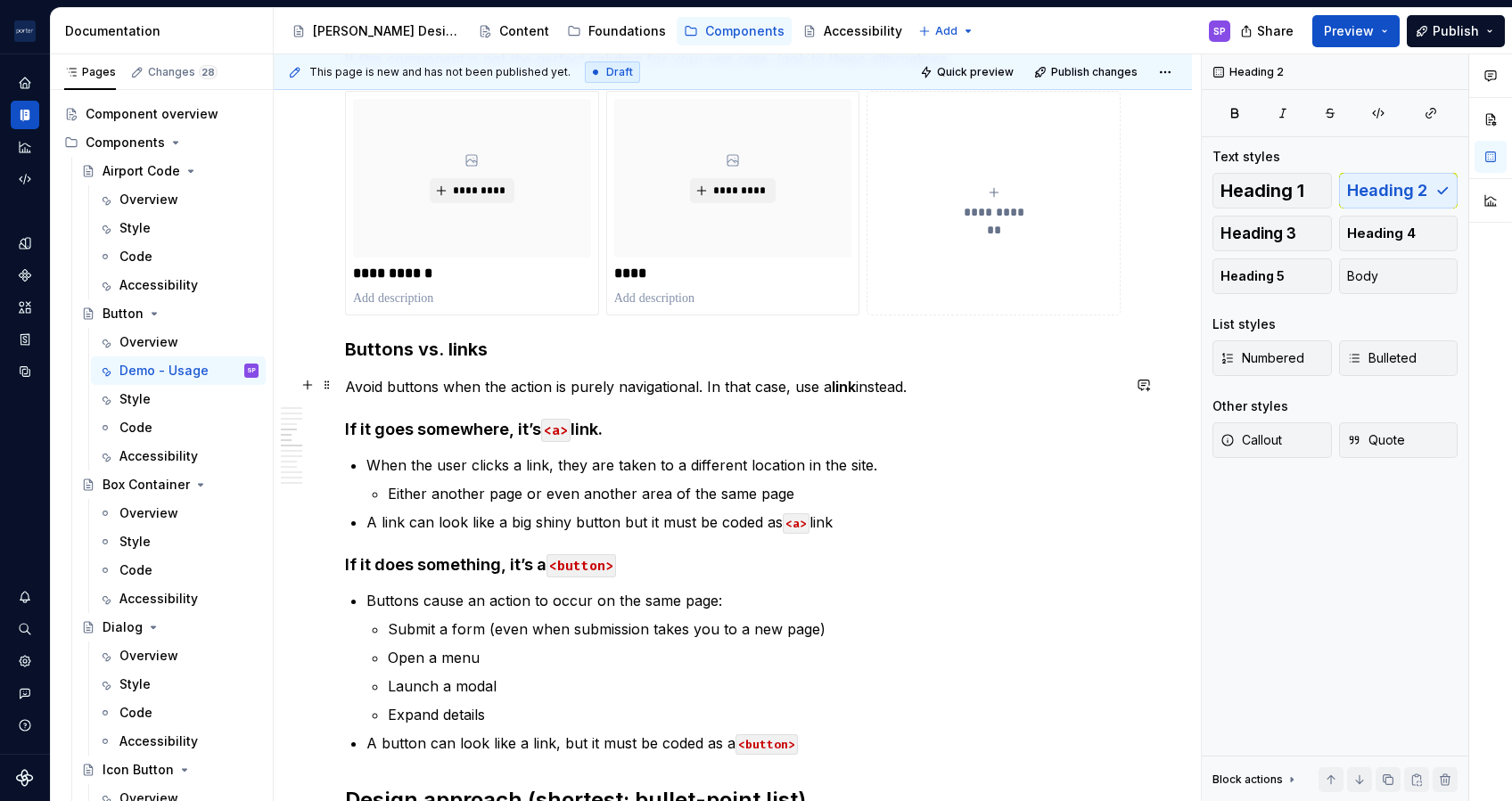
scroll to position [1184, 0]
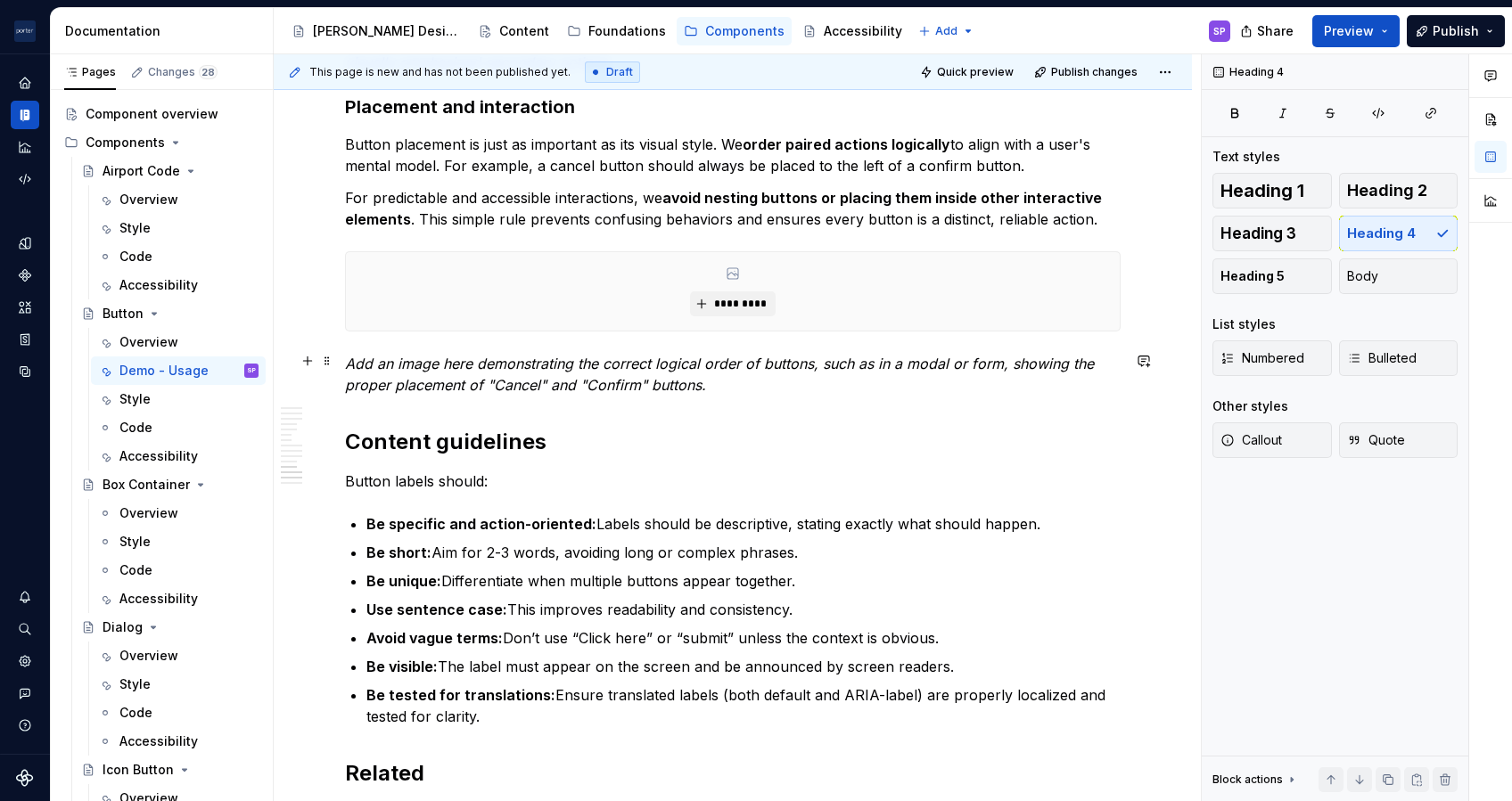
scroll to position [3158, 0]
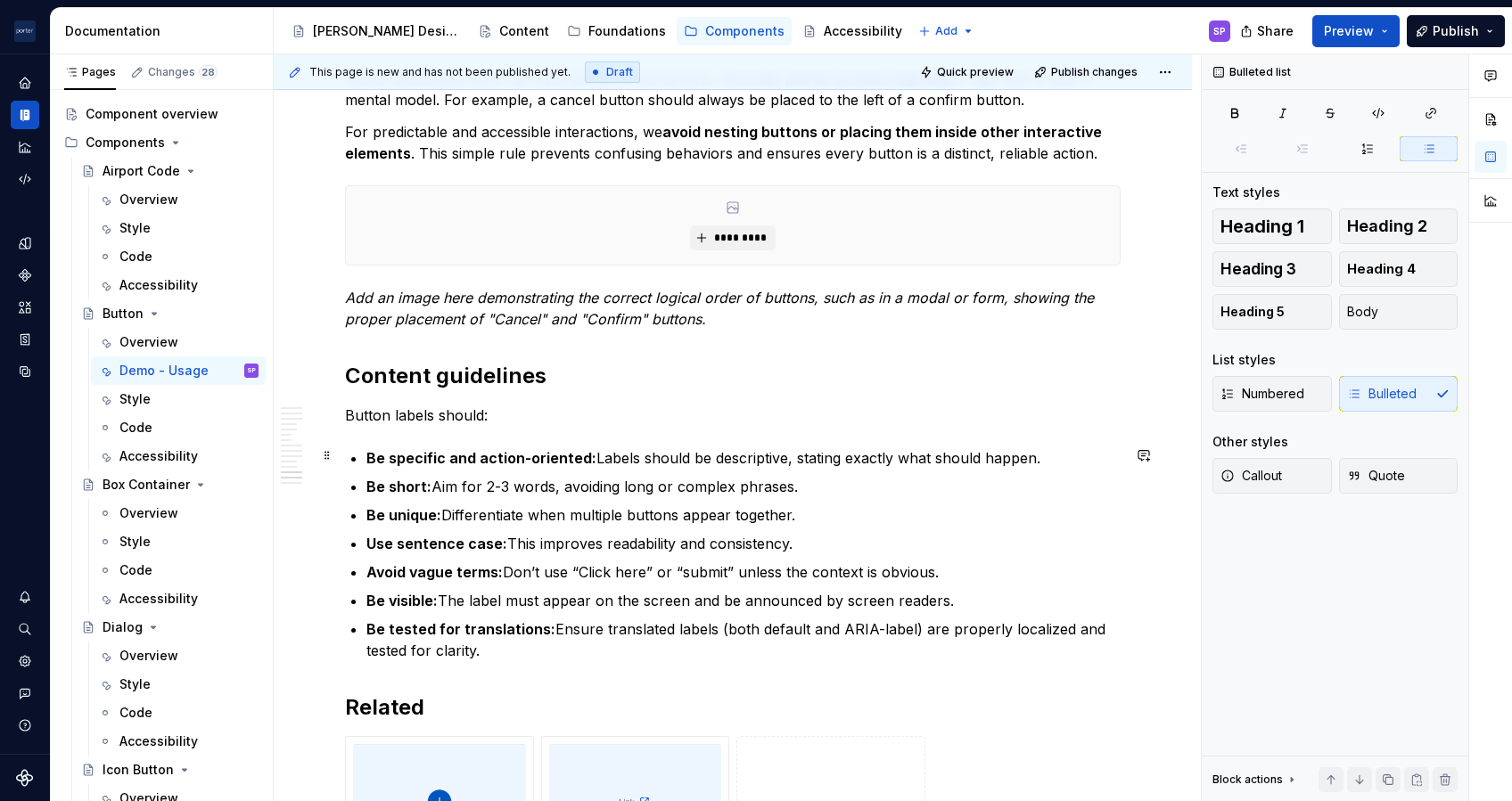
click at [1057, 458] on p "Be specific and action-oriented: Labels should be descriptive, stating exactly …" at bounding box center [744, 458] width 755 height 22
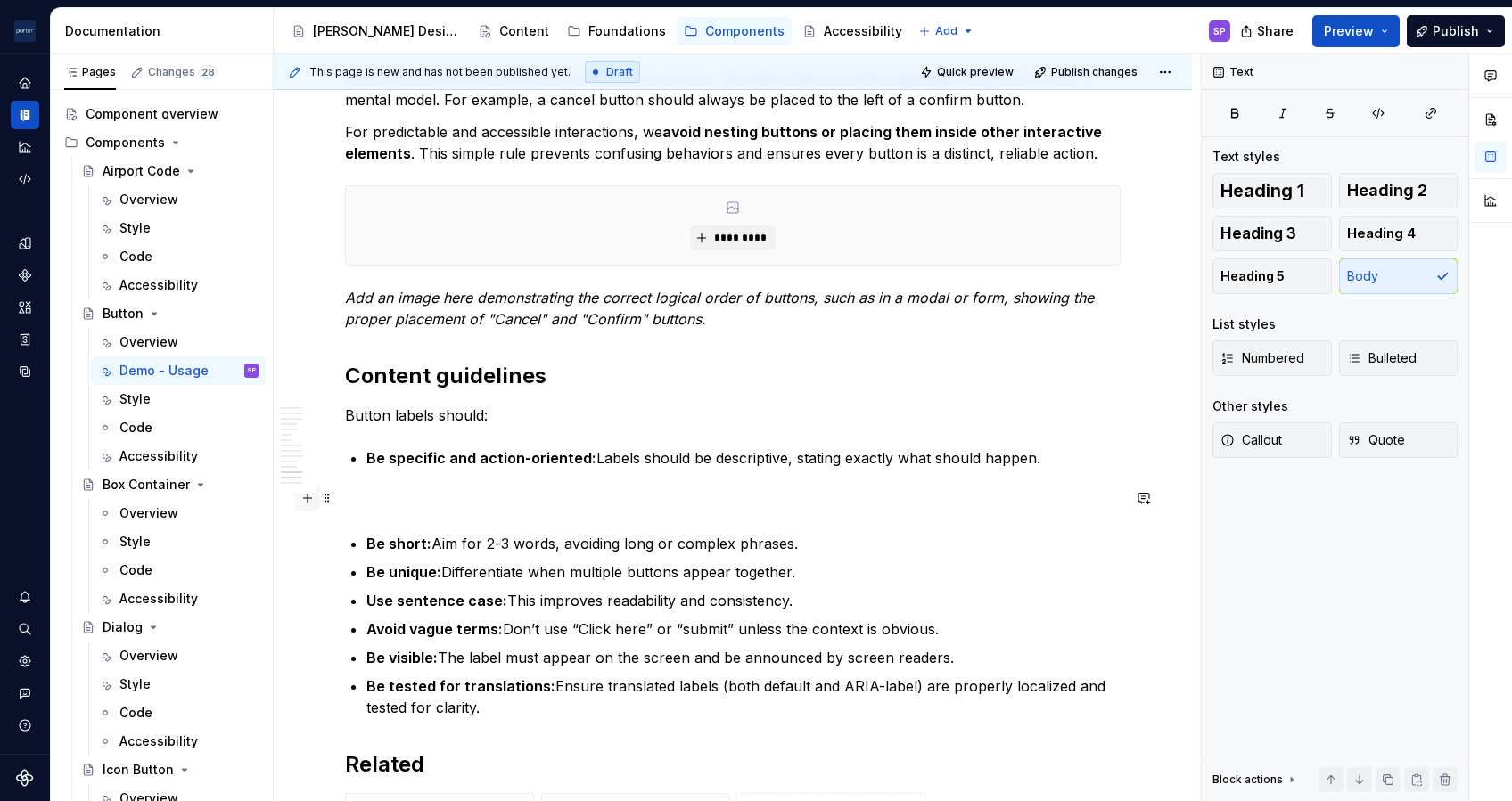
click at [304, 500] on button "button" at bounding box center [307, 498] width 25 height 25
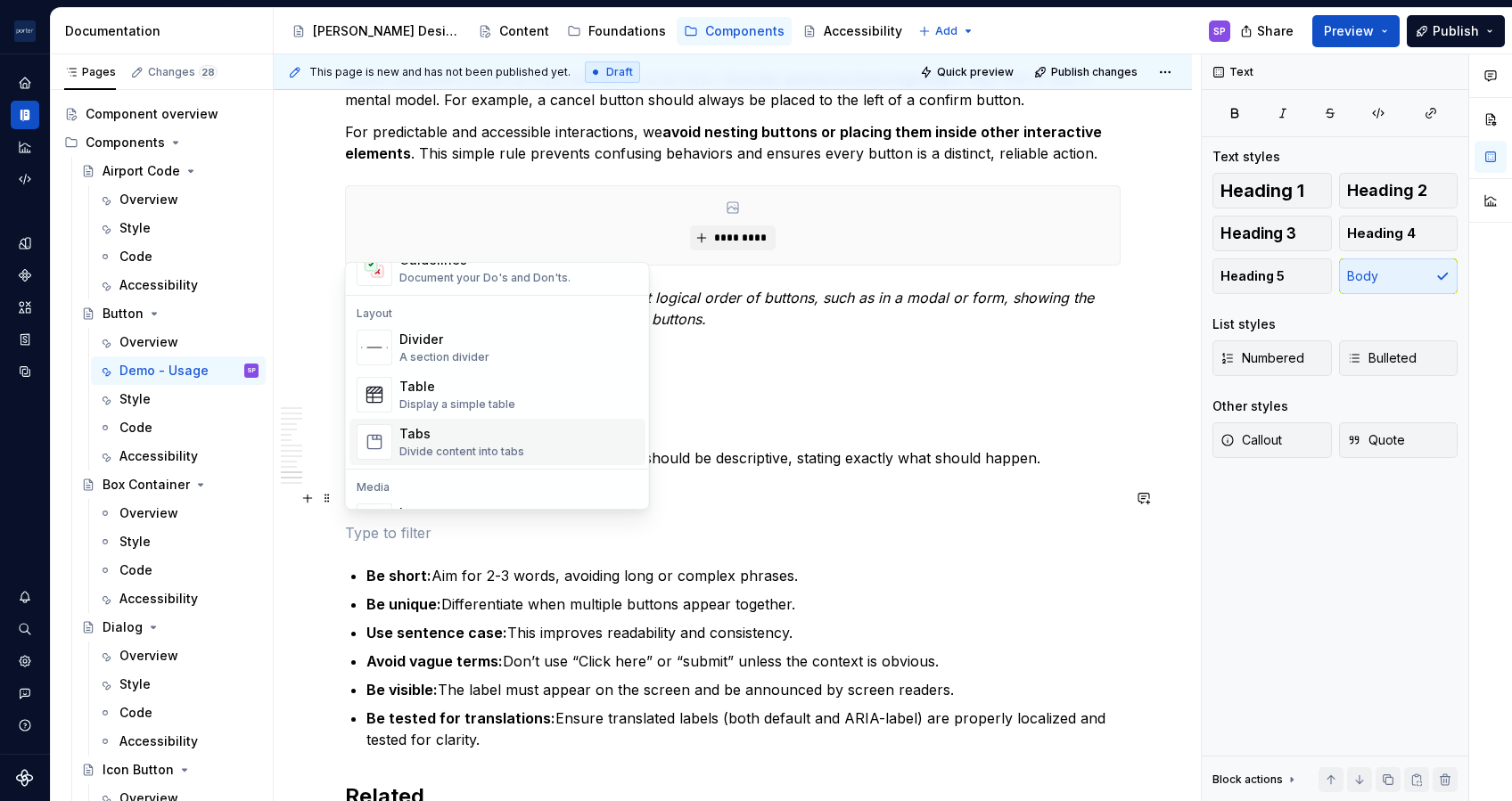
scroll to position [514, 0]
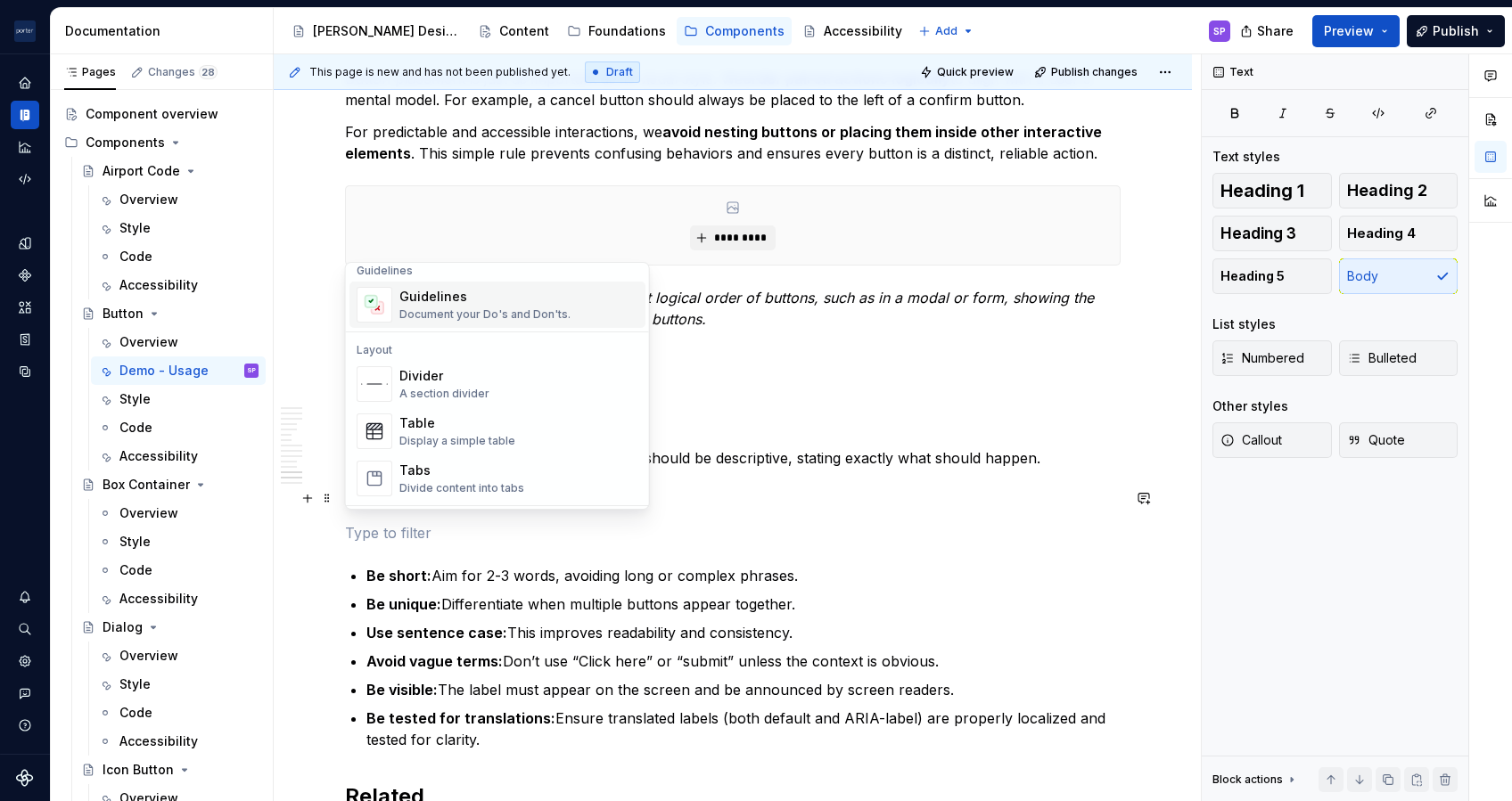
click at [447, 300] on div "Guidelines" at bounding box center [484, 297] width 171 height 18
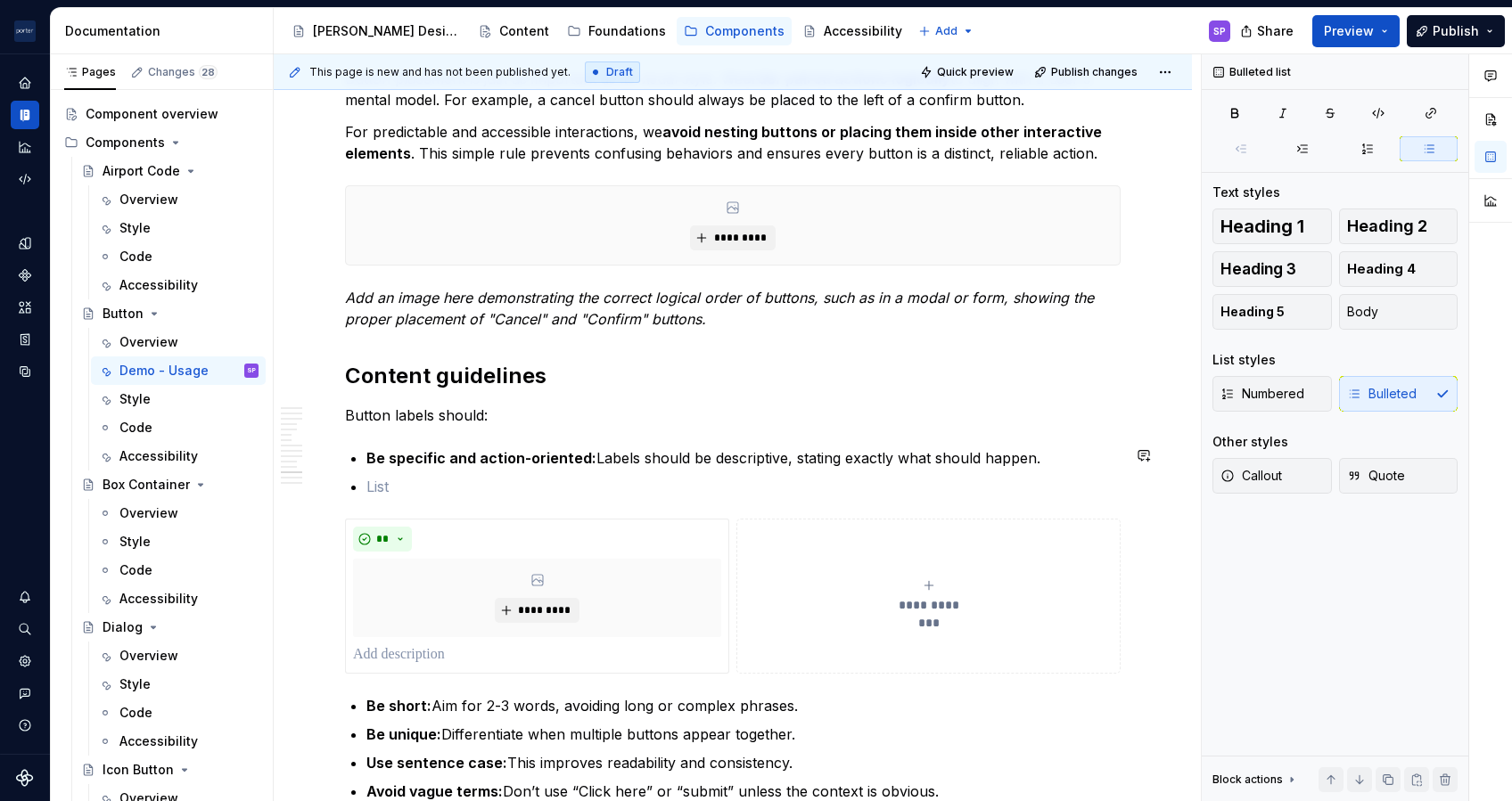
scroll to position [3167, 0]
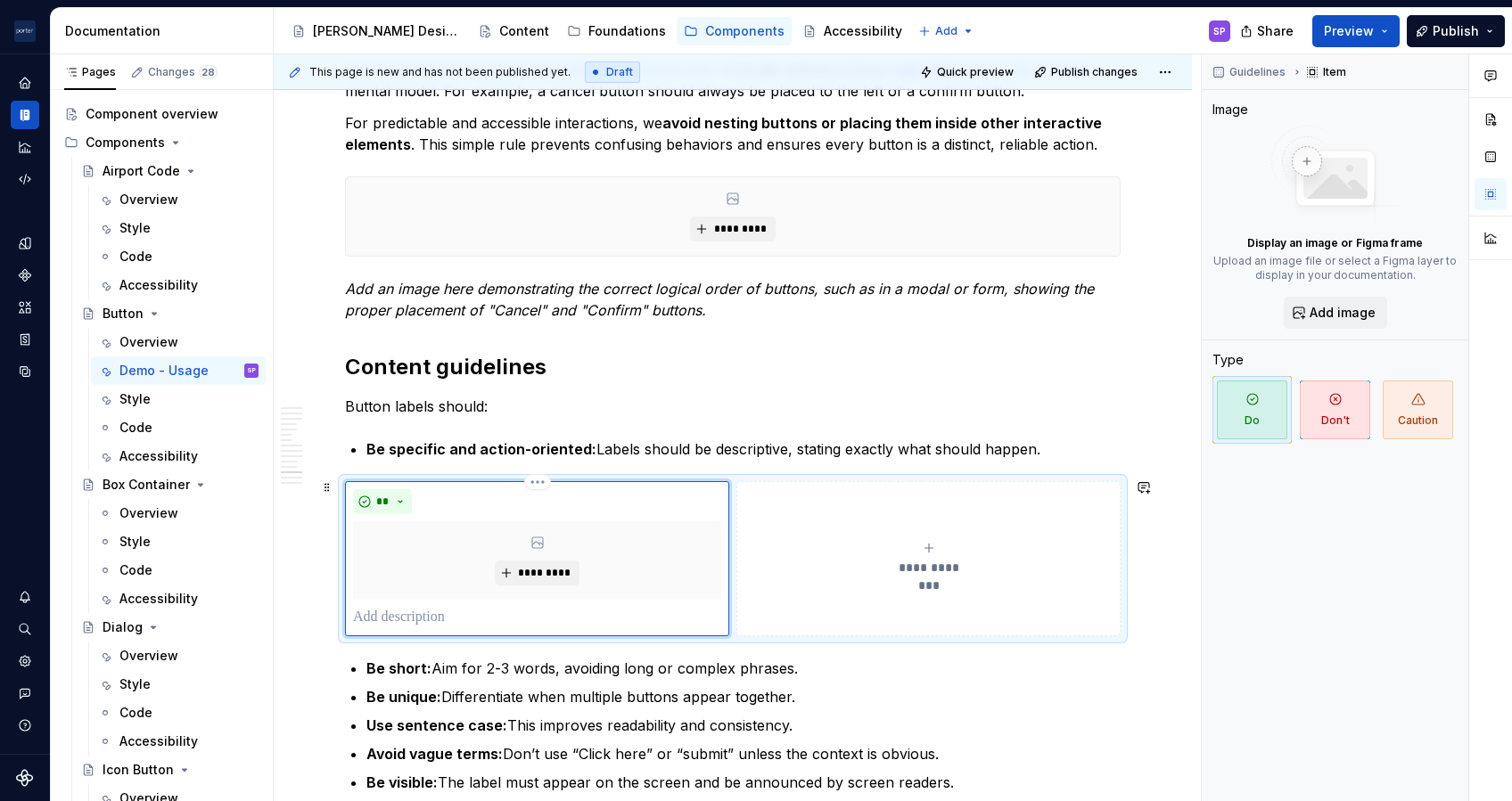
click at [514, 522] on div "*********" at bounding box center [538, 560] width 368 height 78
type textarea "*"
click at [439, 600] on p at bounding box center [538, 618] width 368 height 22
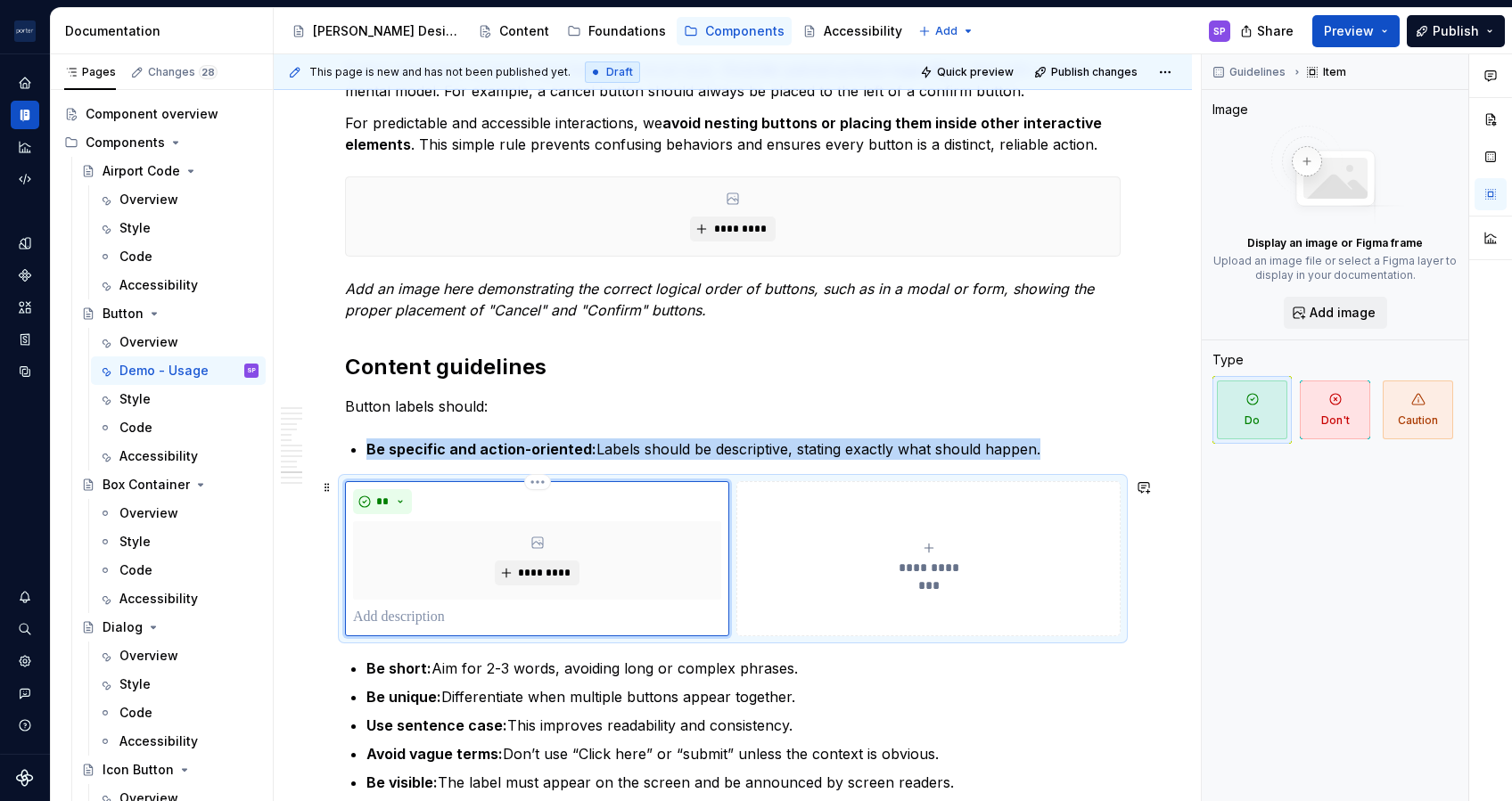
click at [524, 544] on div "*********" at bounding box center [538, 560] width 368 height 78
click at [499, 600] on p at bounding box center [537, 618] width 367 height 22
click at [792, 600] on button "**********" at bounding box center [929, 558] width 384 height 155
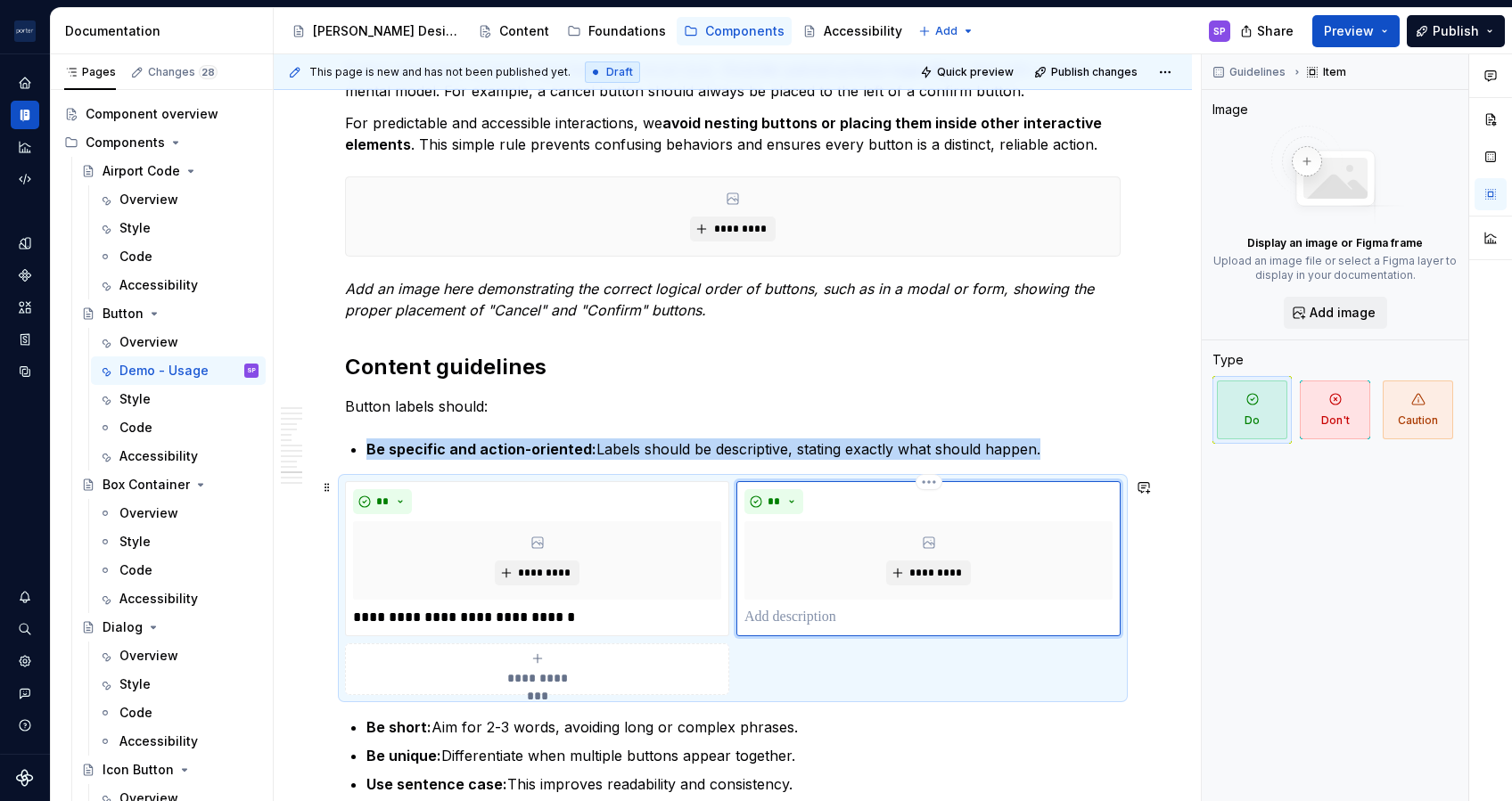
click at [818, 600] on p at bounding box center [929, 618] width 368 height 22
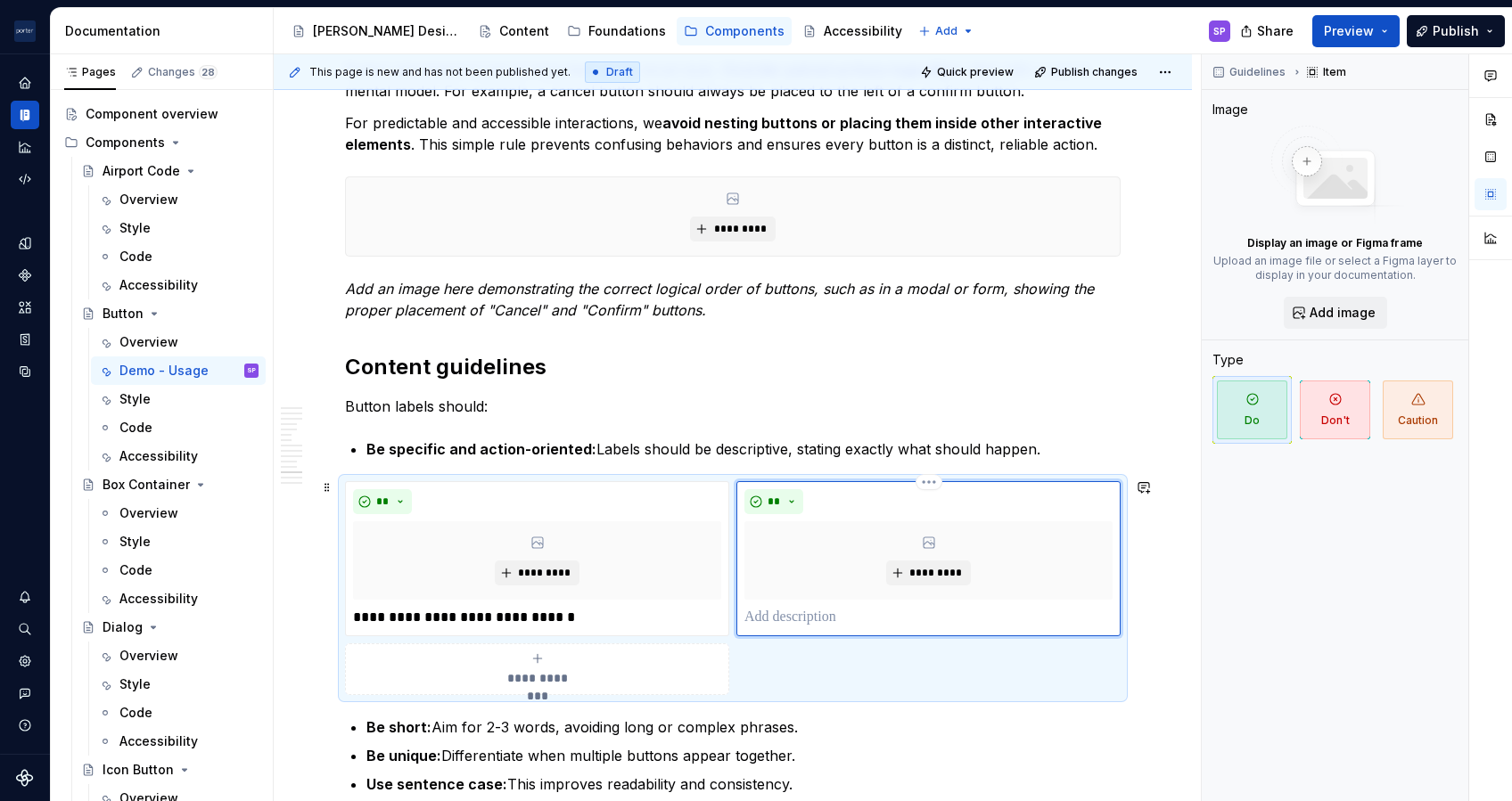
paste div
drag, startPoint x: 891, startPoint y: 609, endPoint x: 942, endPoint y: 610, distance: 51.0
click at [942, 600] on p "**********" at bounding box center [928, 618] width 367 height 22
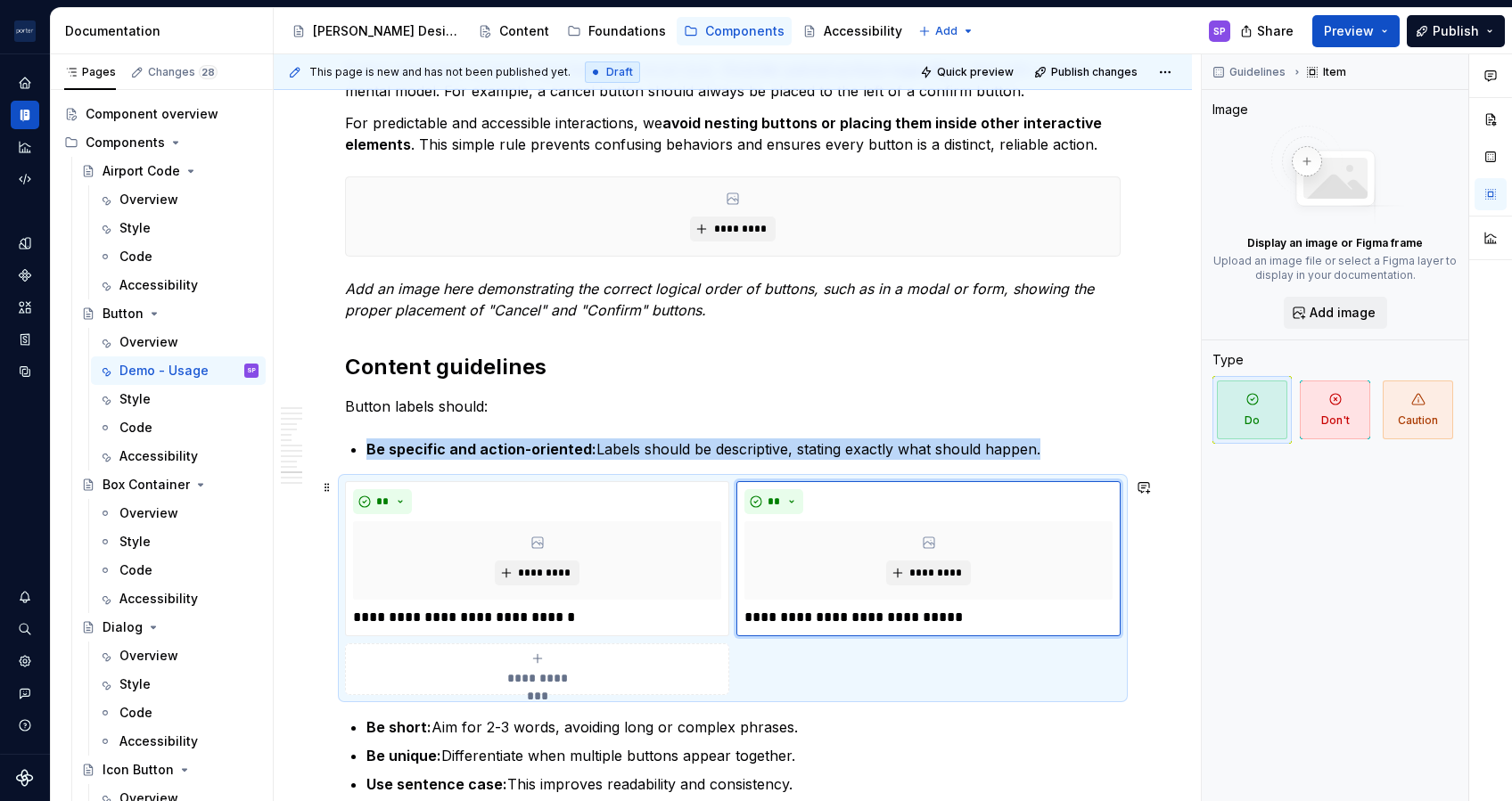
click at [558, 600] on div "**********" at bounding box center [538, 669] width 368 height 36
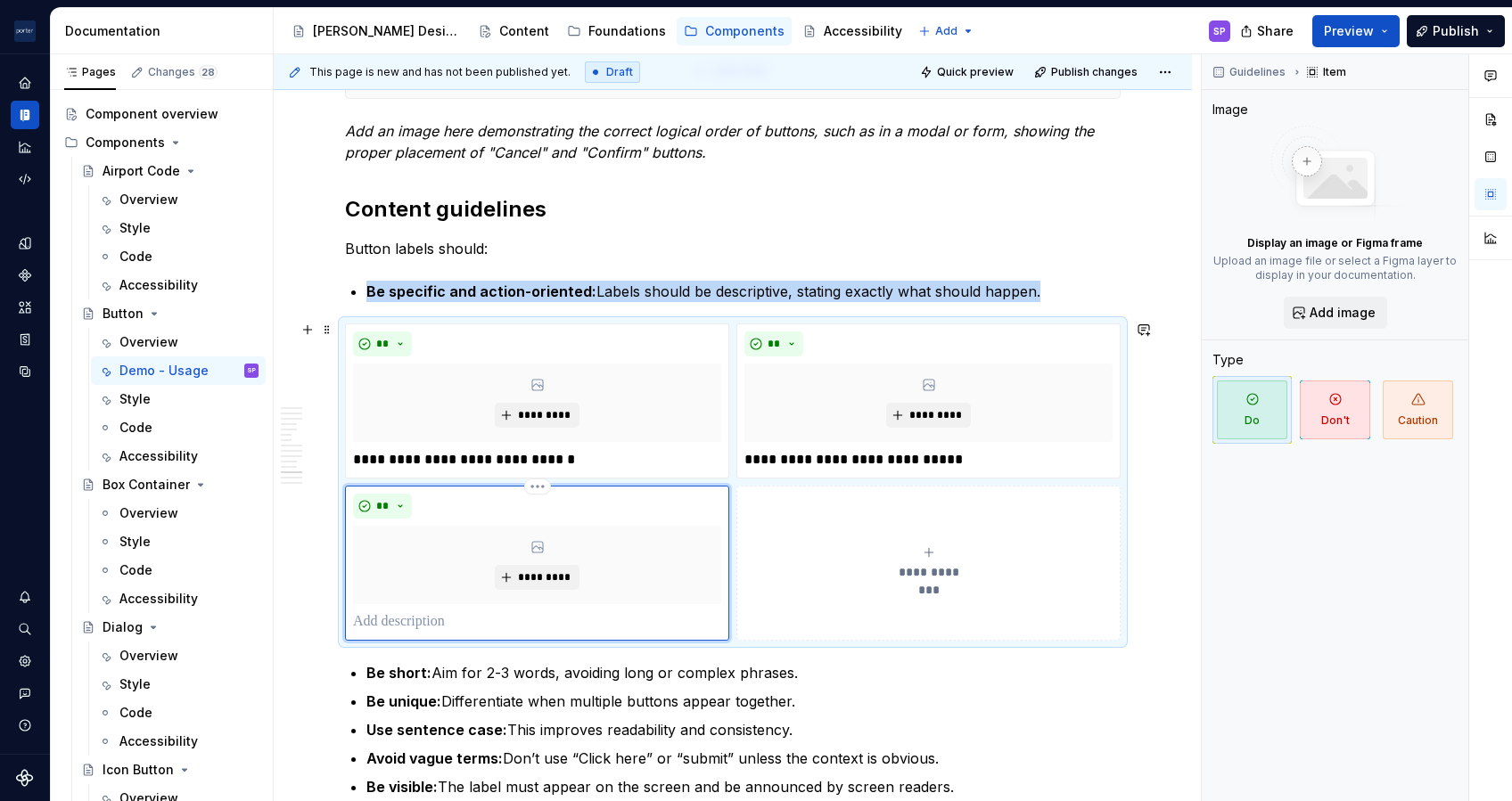
scroll to position [3341, 0]
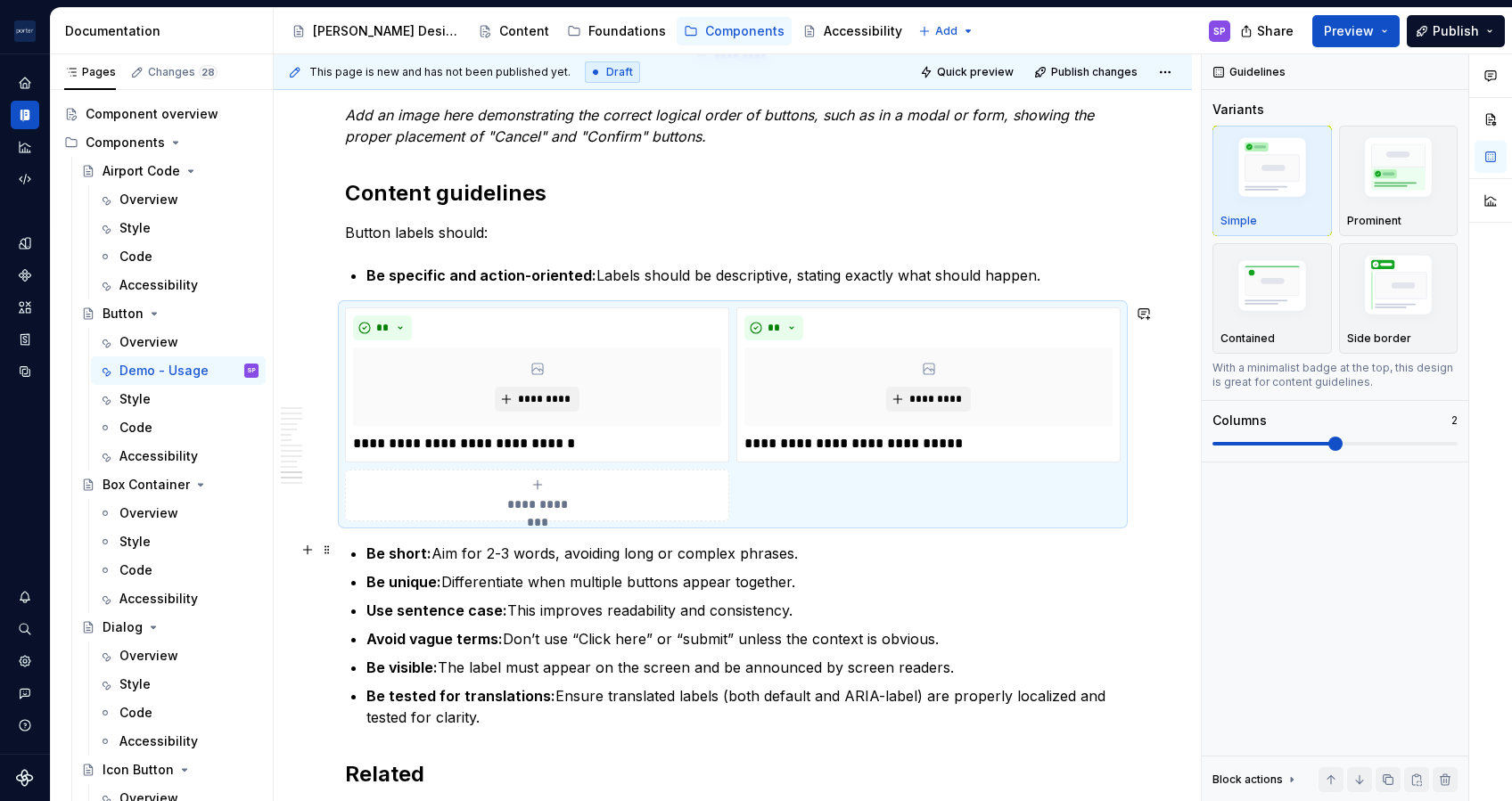
click at [571, 543] on p "Be short: Aim for 2-3 words, avoiding long or complex phrases." at bounding box center [744, 553] width 755 height 22
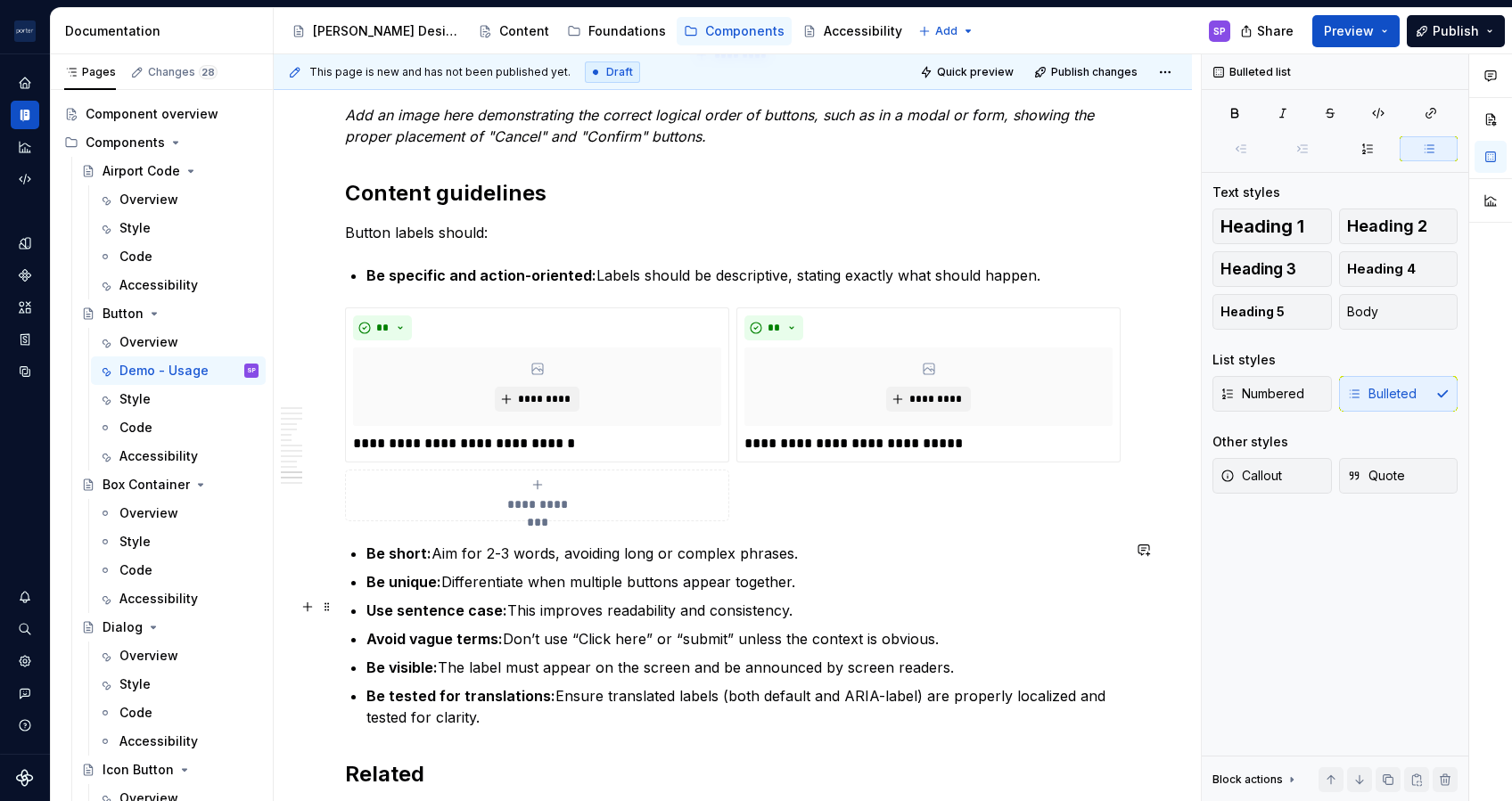
click at [572, 581] on p "Be unique: Differentiate when multiple buttons appear together." at bounding box center [744, 582] width 755 height 22
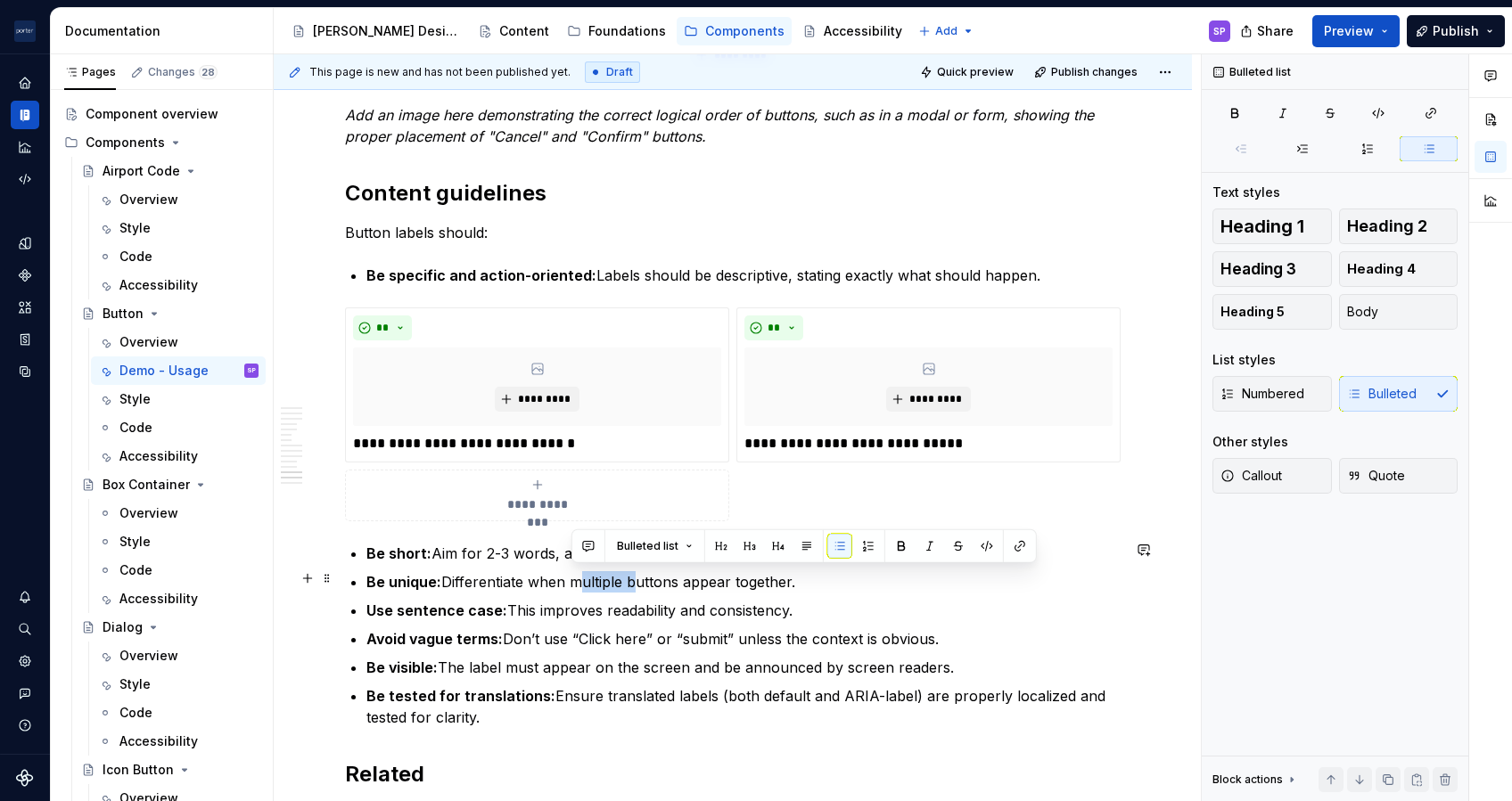
click at [572, 581] on p "Be unique: Differentiate when multiple buttons appear together." at bounding box center [744, 582] width 755 height 22
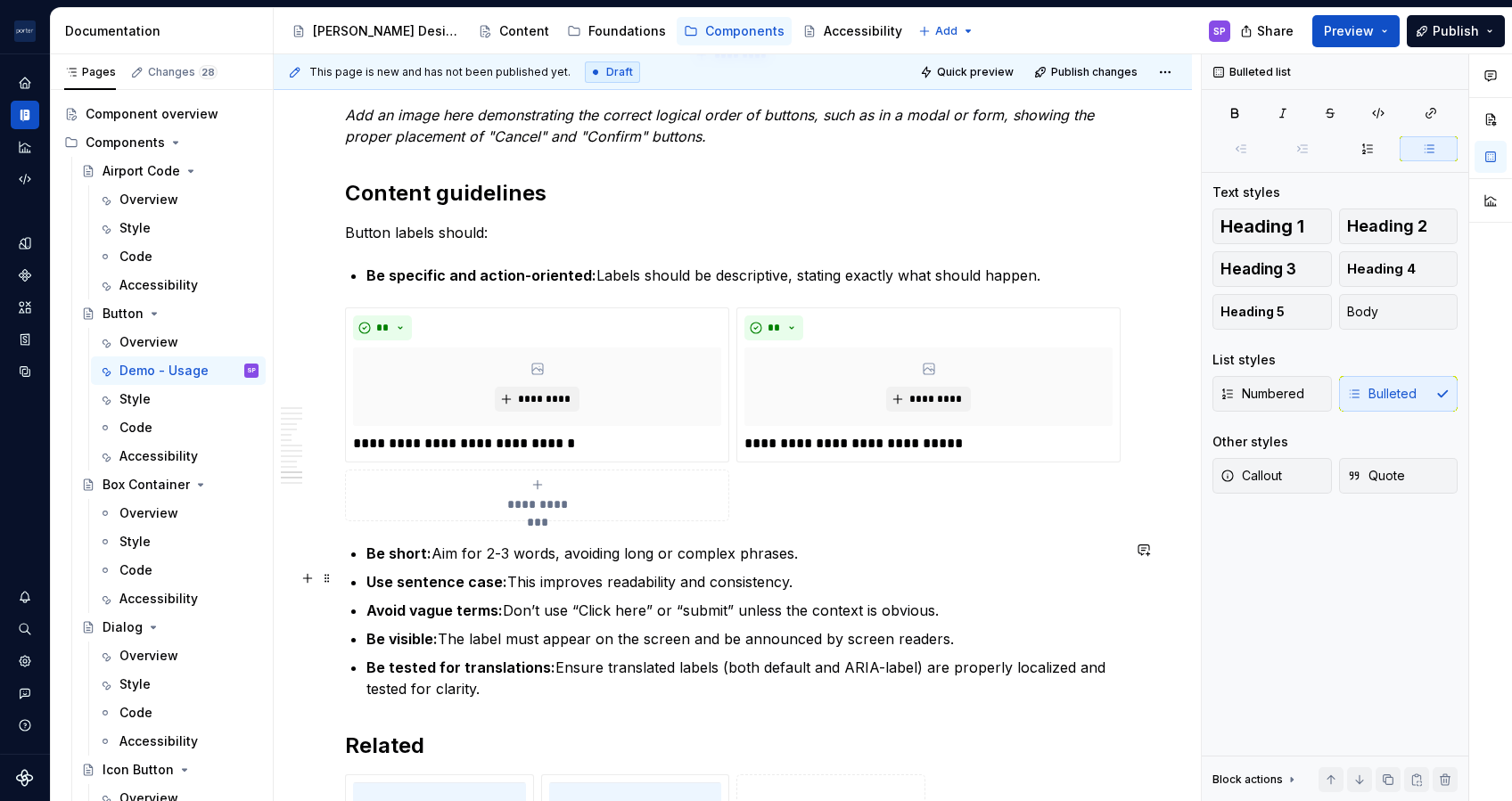
click at [870, 571] on p "Use sentence case: This improves readability and consistency." at bounding box center [744, 582] width 755 height 22
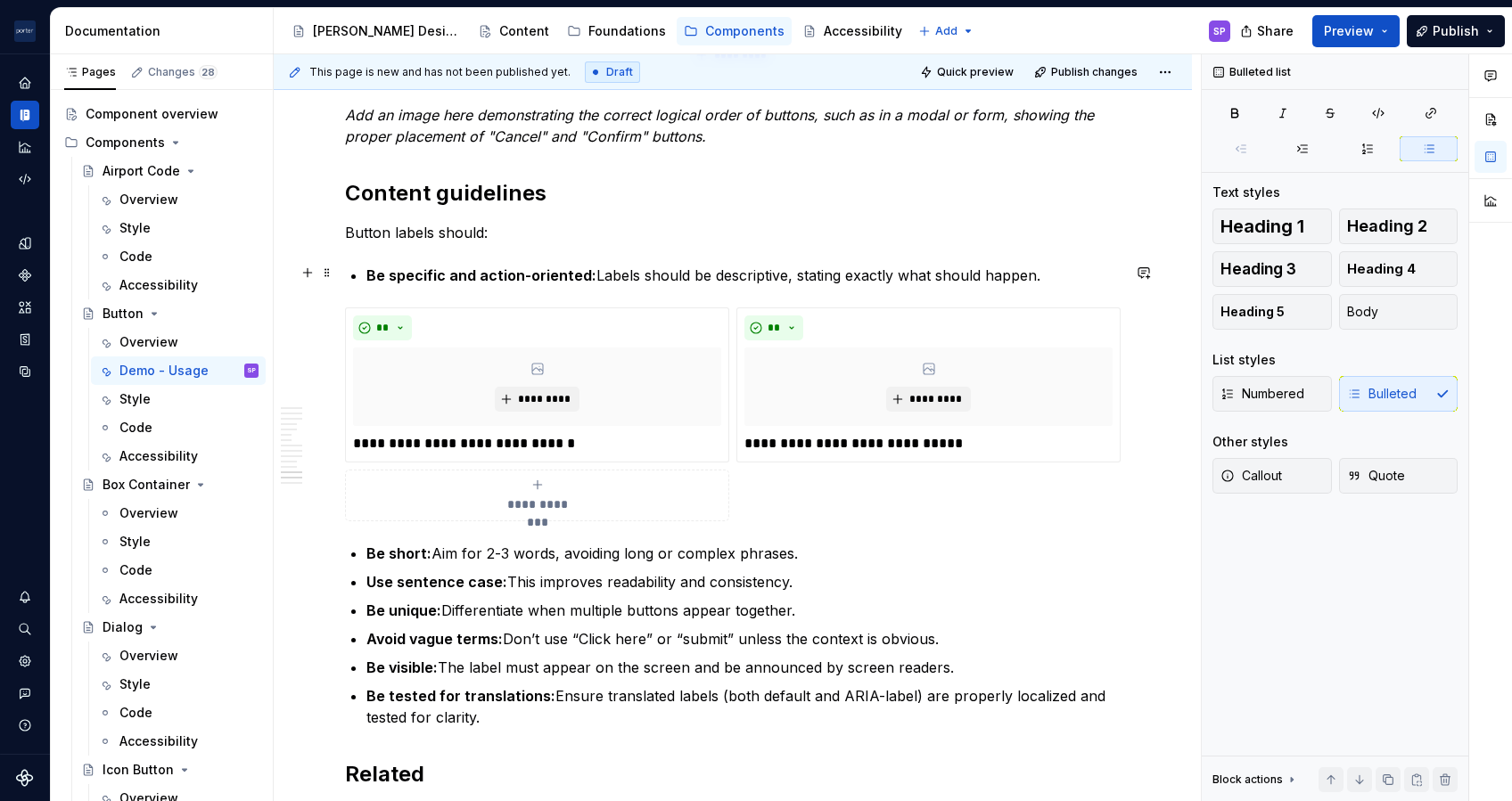
click at [1054, 275] on p "Be specific and action-oriented: Labels should be descriptive, stating exactly …" at bounding box center [744, 275] width 755 height 22
click at [781, 274] on p "Be specific and action-oriented: Labels should be descriptive, stating exactly …" at bounding box center [744, 275] width 755 height 22
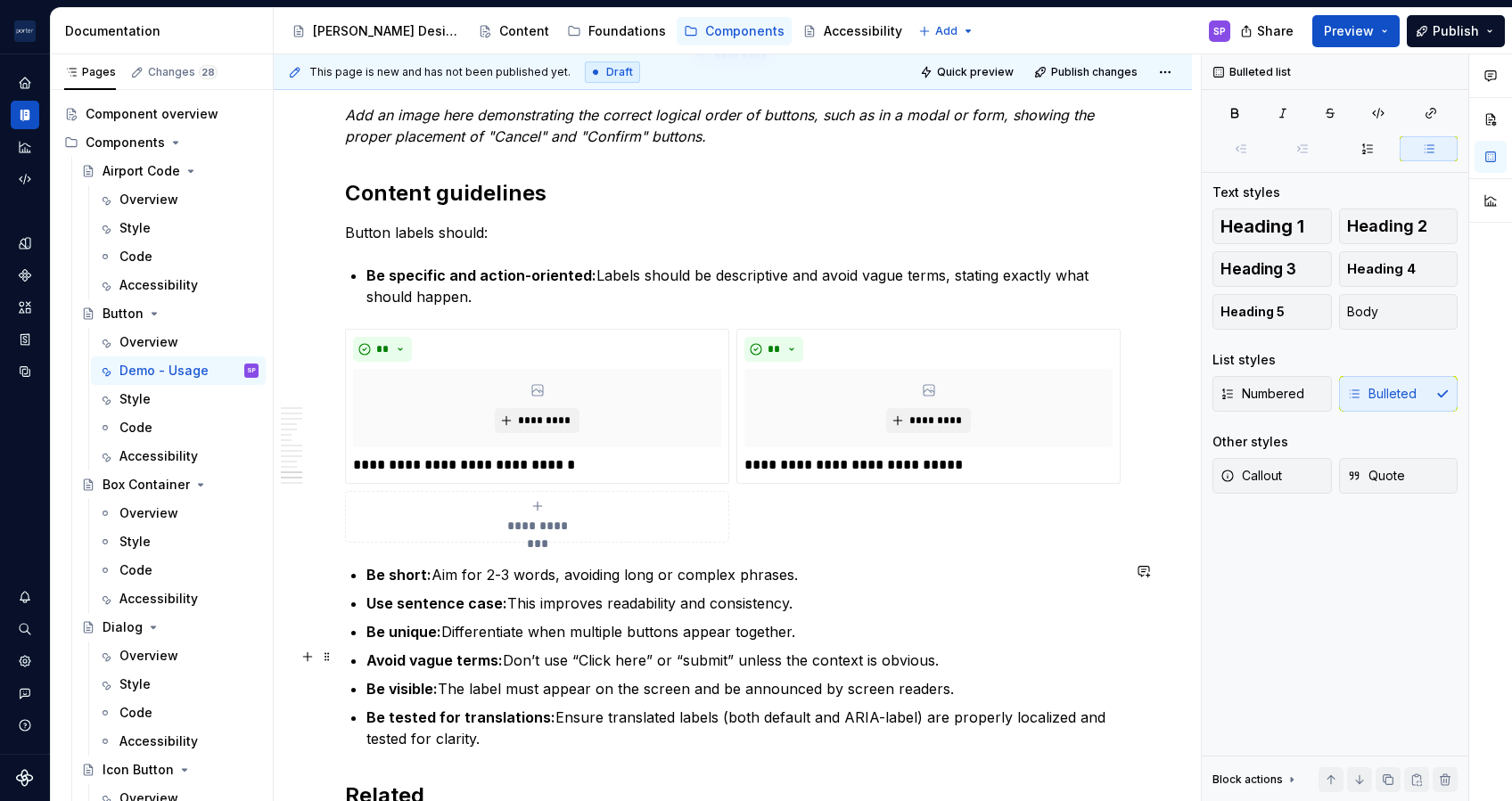
click at [538, 600] on p "Avoid vague terms: Don’t use “Click here” or “submit” unless the context is obv…" at bounding box center [744, 660] width 755 height 22
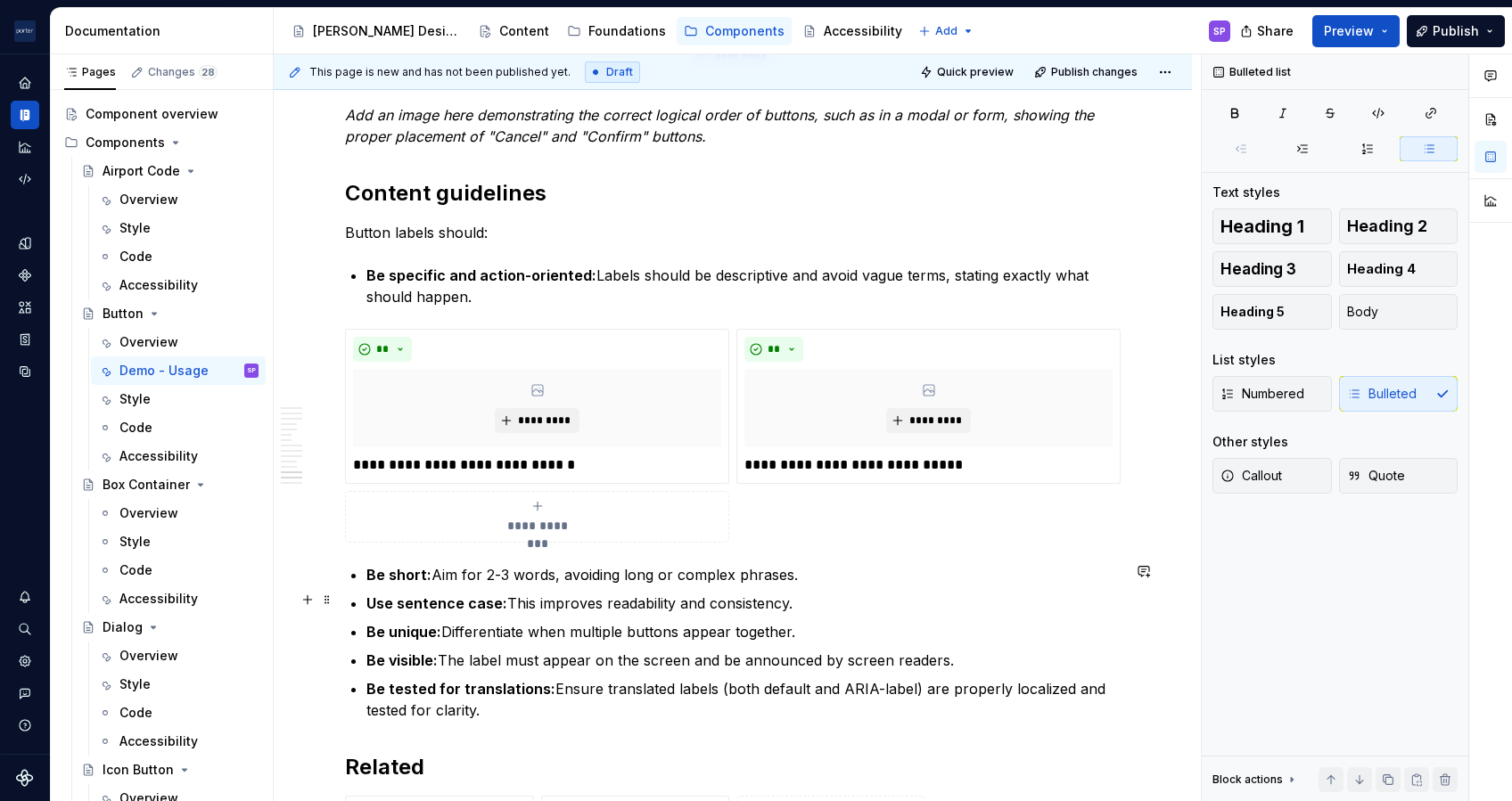
click at [585, 585] on ul "Be short: Aim for 2-3 words, avoiding long or complex phrases. Use sentence cas…" at bounding box center [744, 643] width 755 height 156
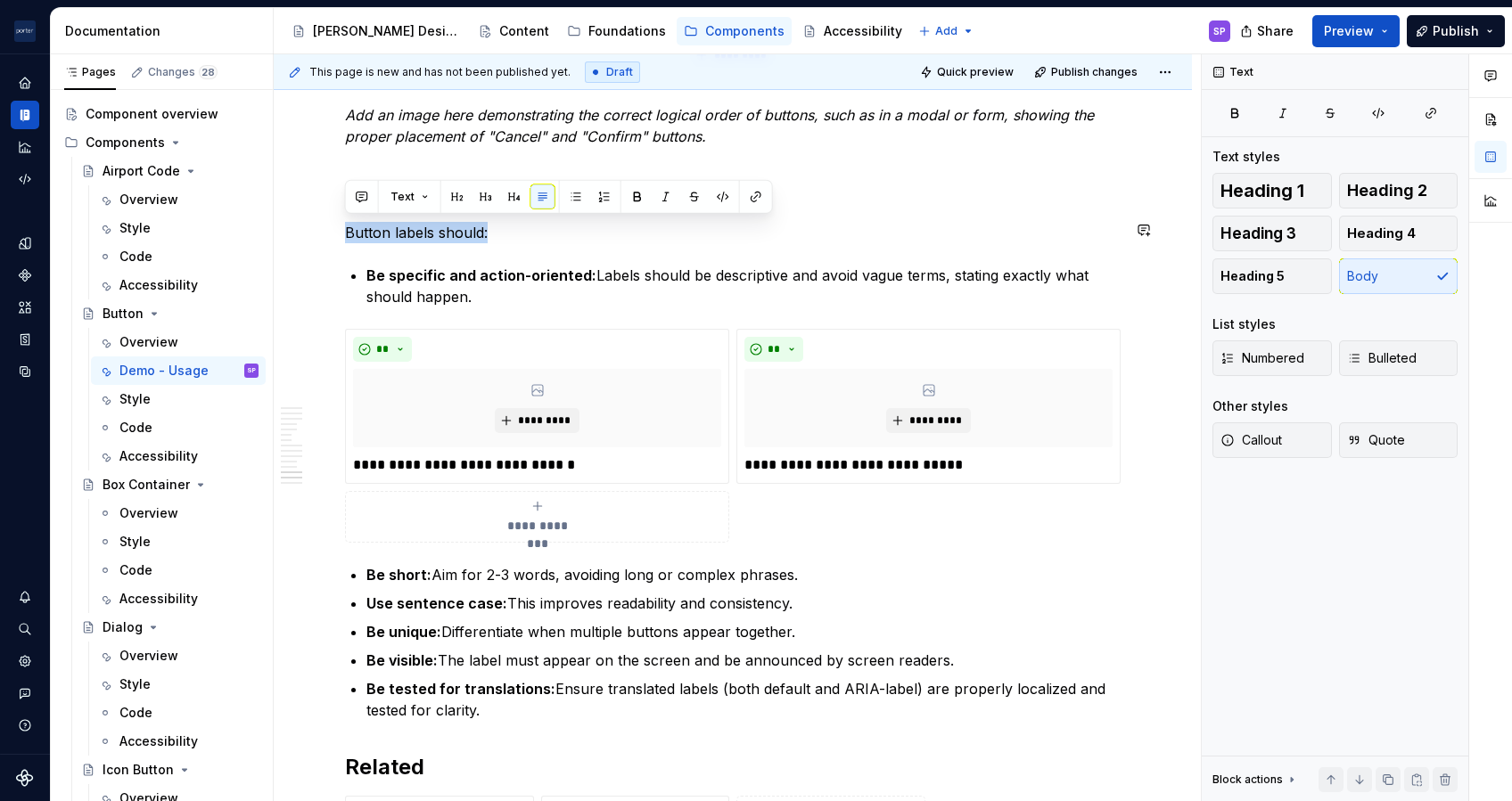
drag, startPoint x: 554, startPoint y: 237, endPoint x: 319, endPoint y: 211, distance: 236.4
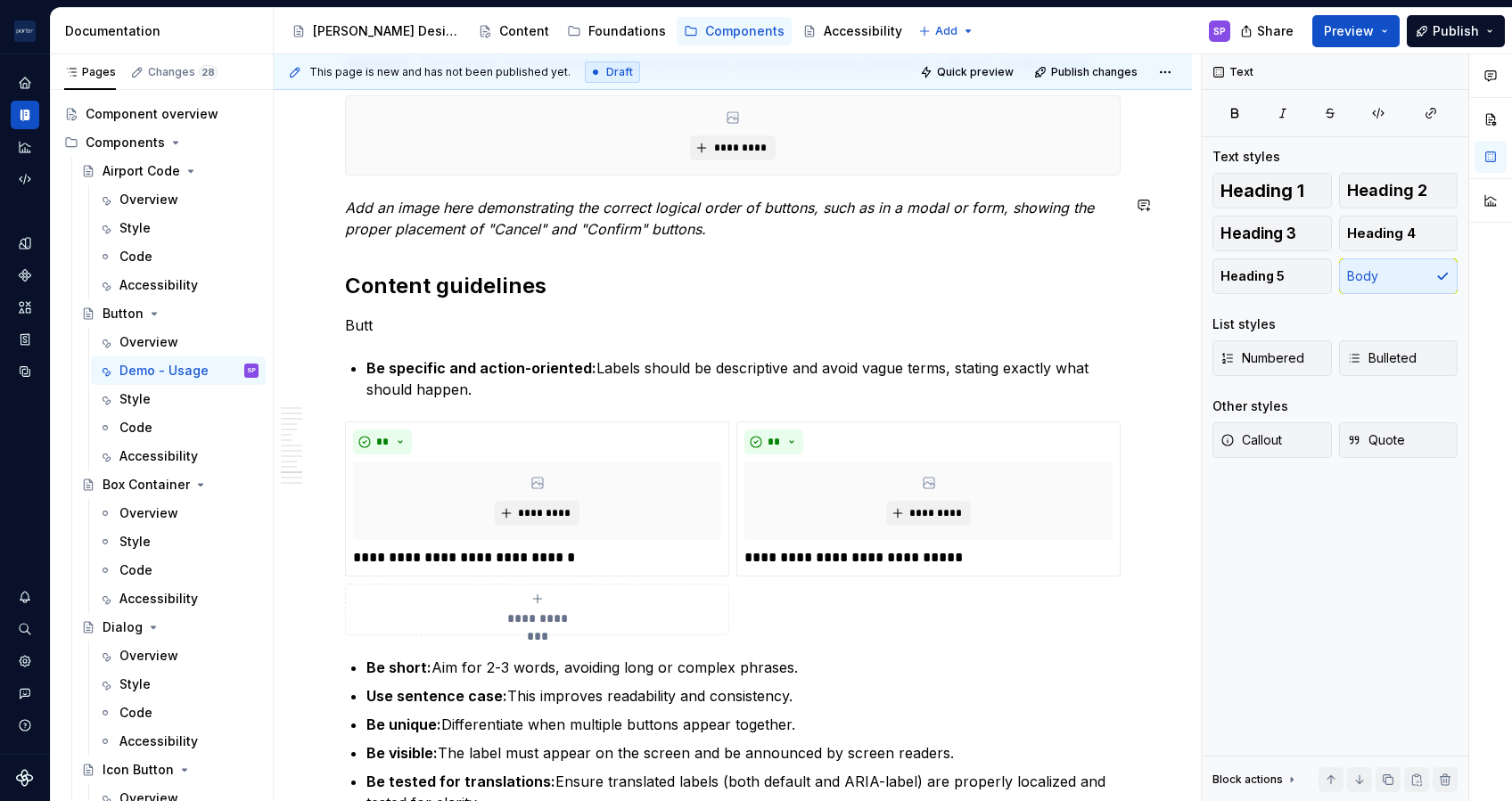
scroll to position [3249, 0]
click at [545, 600] on span "**********" at bounding box center [537, 618] width 82 height 18
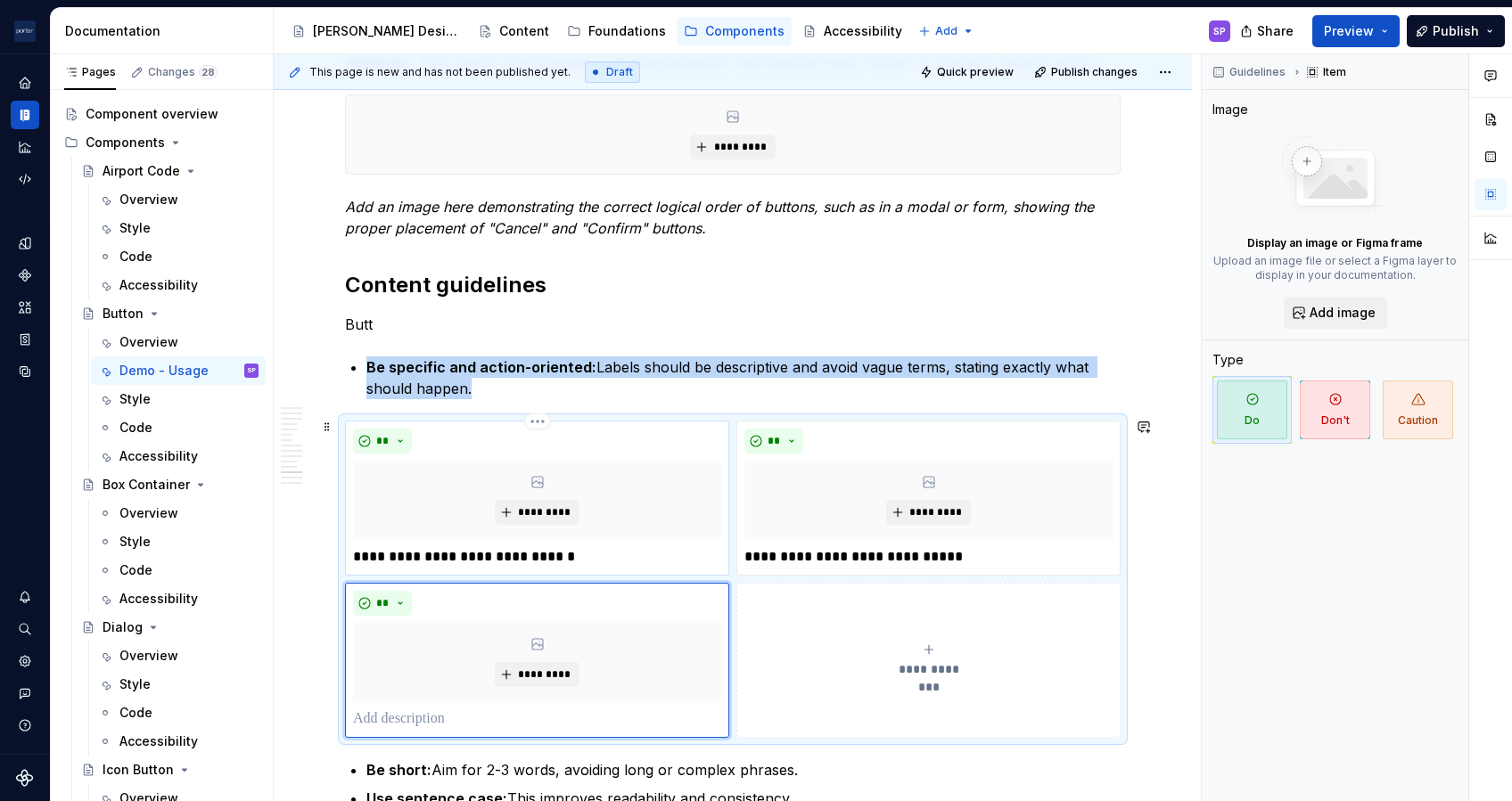
click at [555, 523] on div "*********" at bounding box center [538, 499] width 368 height 78
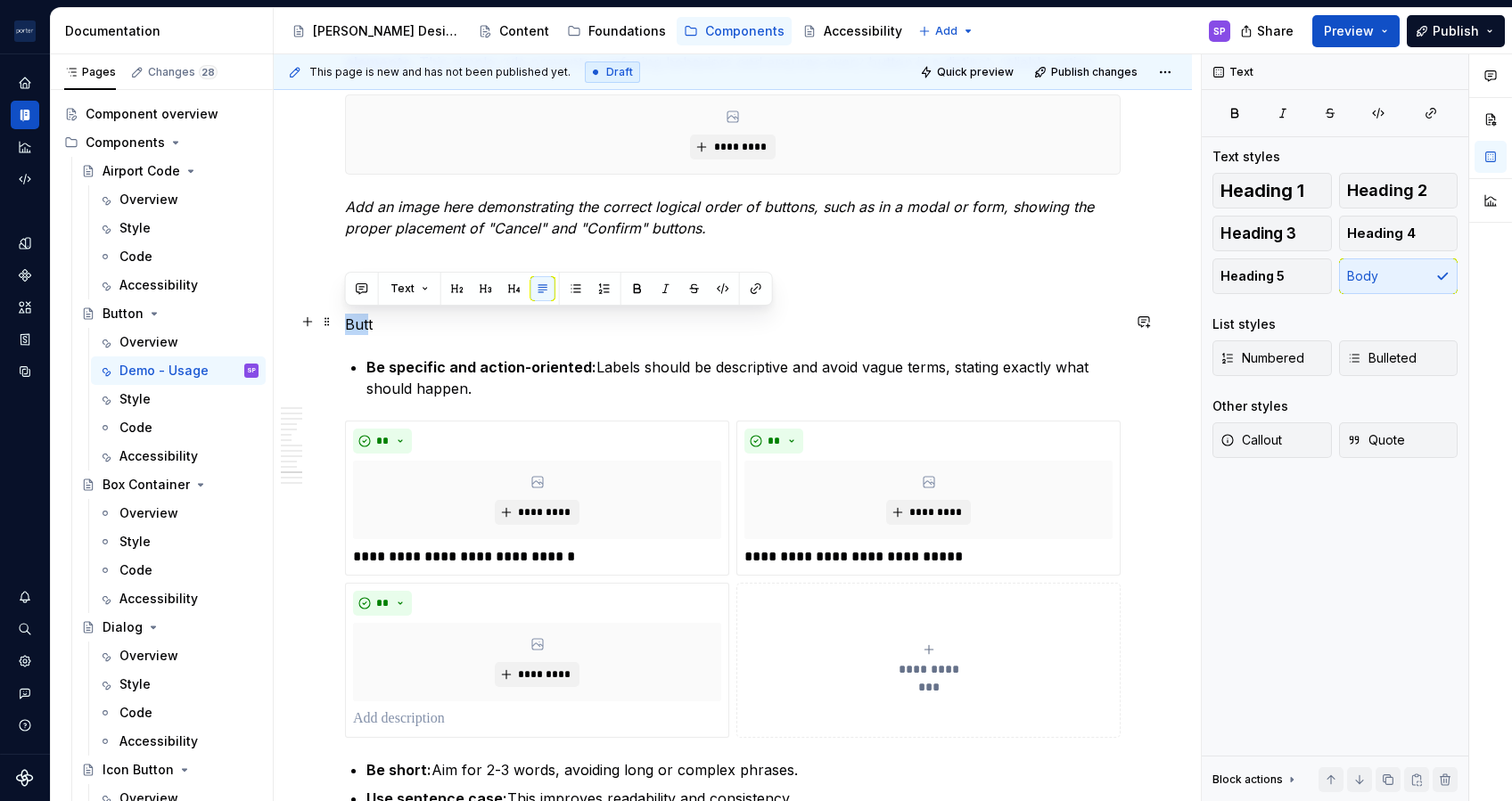
drag, startPoint x: 368, startPoint y: 320, endPoint x: 335, endPoint y: 317, distance: 33.1
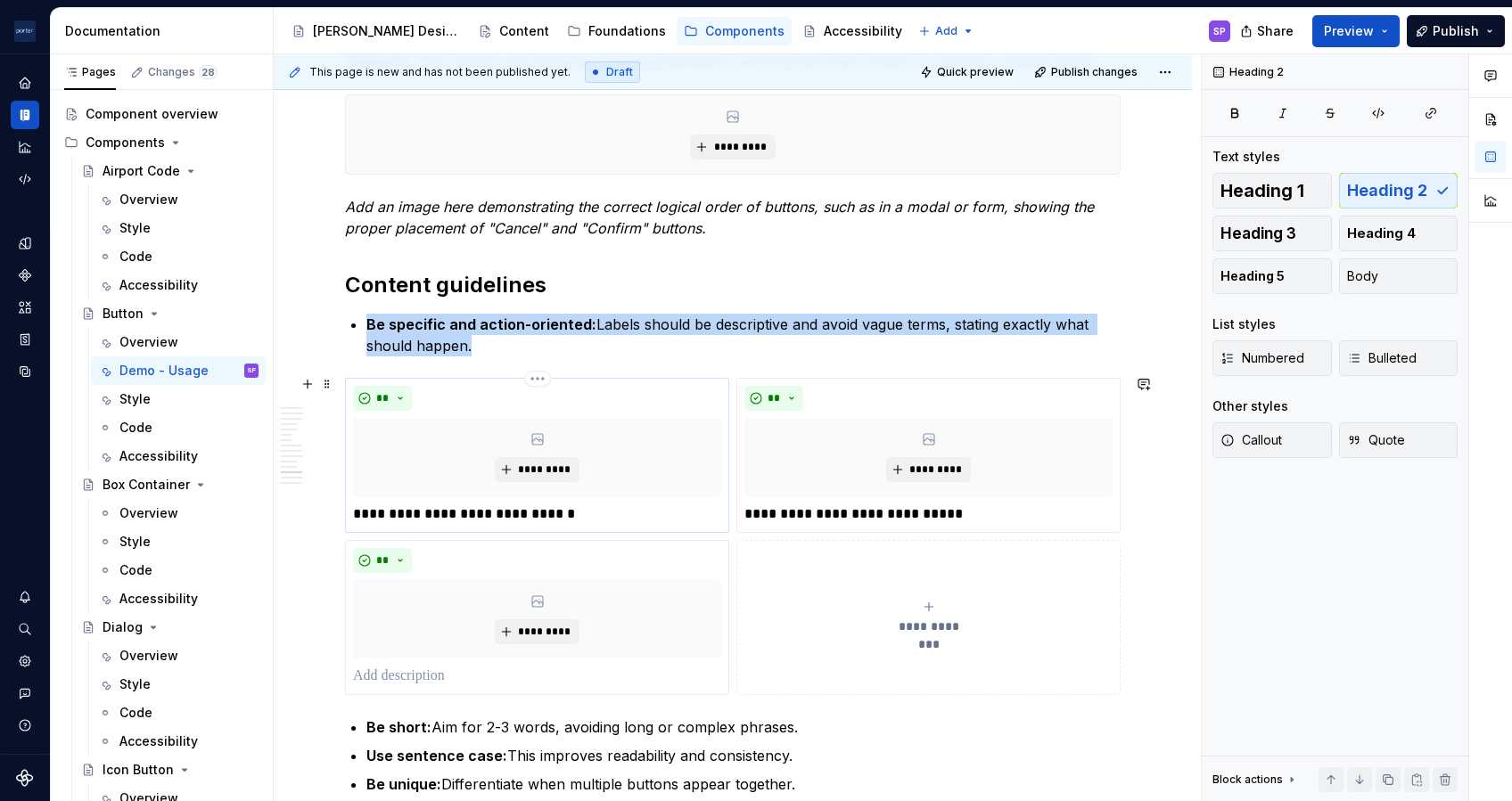
click at [421, 423] on div "*********" at bounding box center [538, 456] width 368 height 78
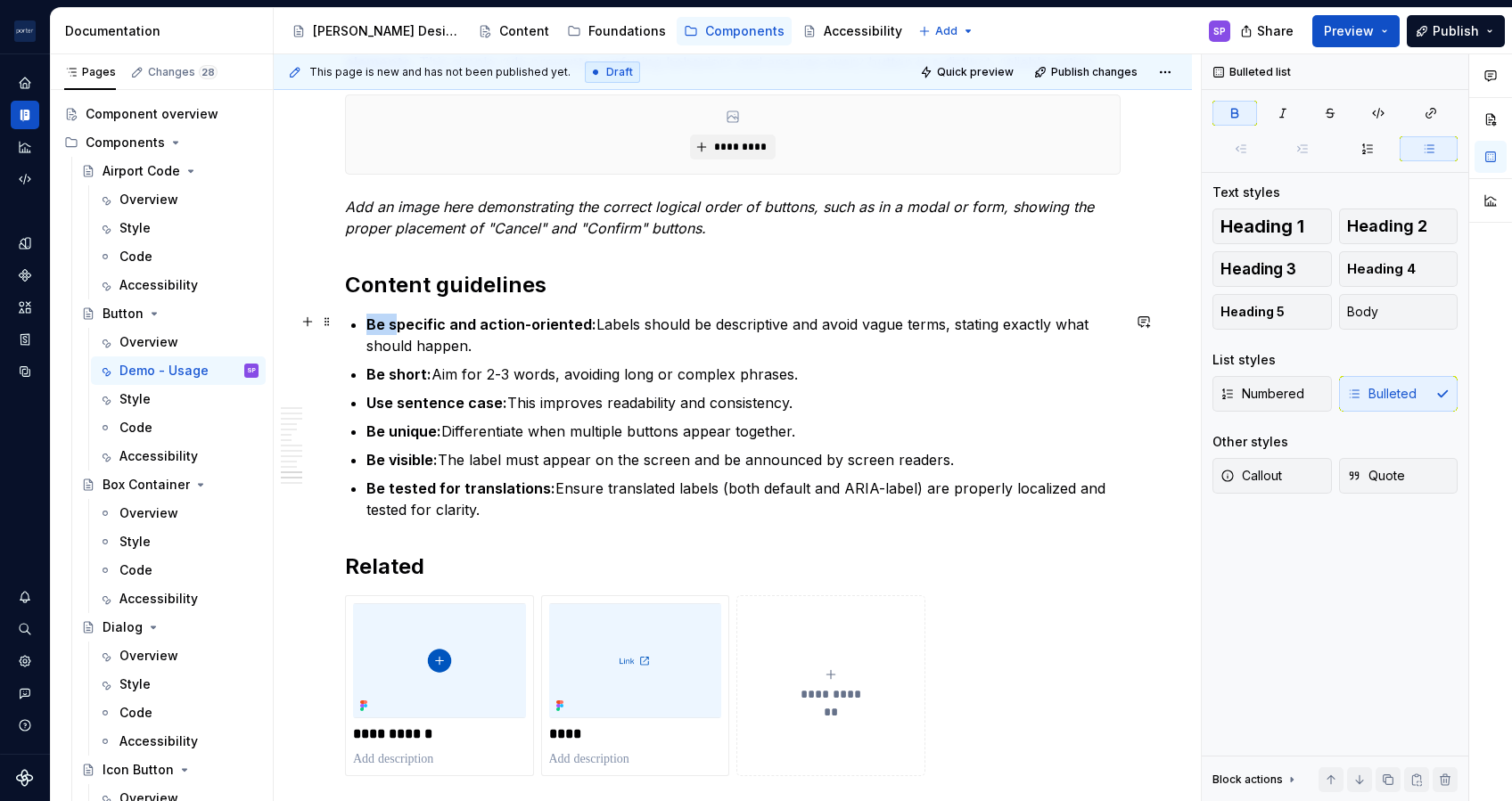
drag, startPoint x: 392, startPoint y: 321, endPoint x: 345, endPoint y: 318, distance: 47.1
drag, startPoint x: 397, startPoint y: 376, endPoint x: 355, endPoint y: 371, distance: 42.3
click at [366, 371] on li "Be short: Aim for 2-3 words, avoiding long or complex phrases." at bounding box center [744, 374] width 755 height 22
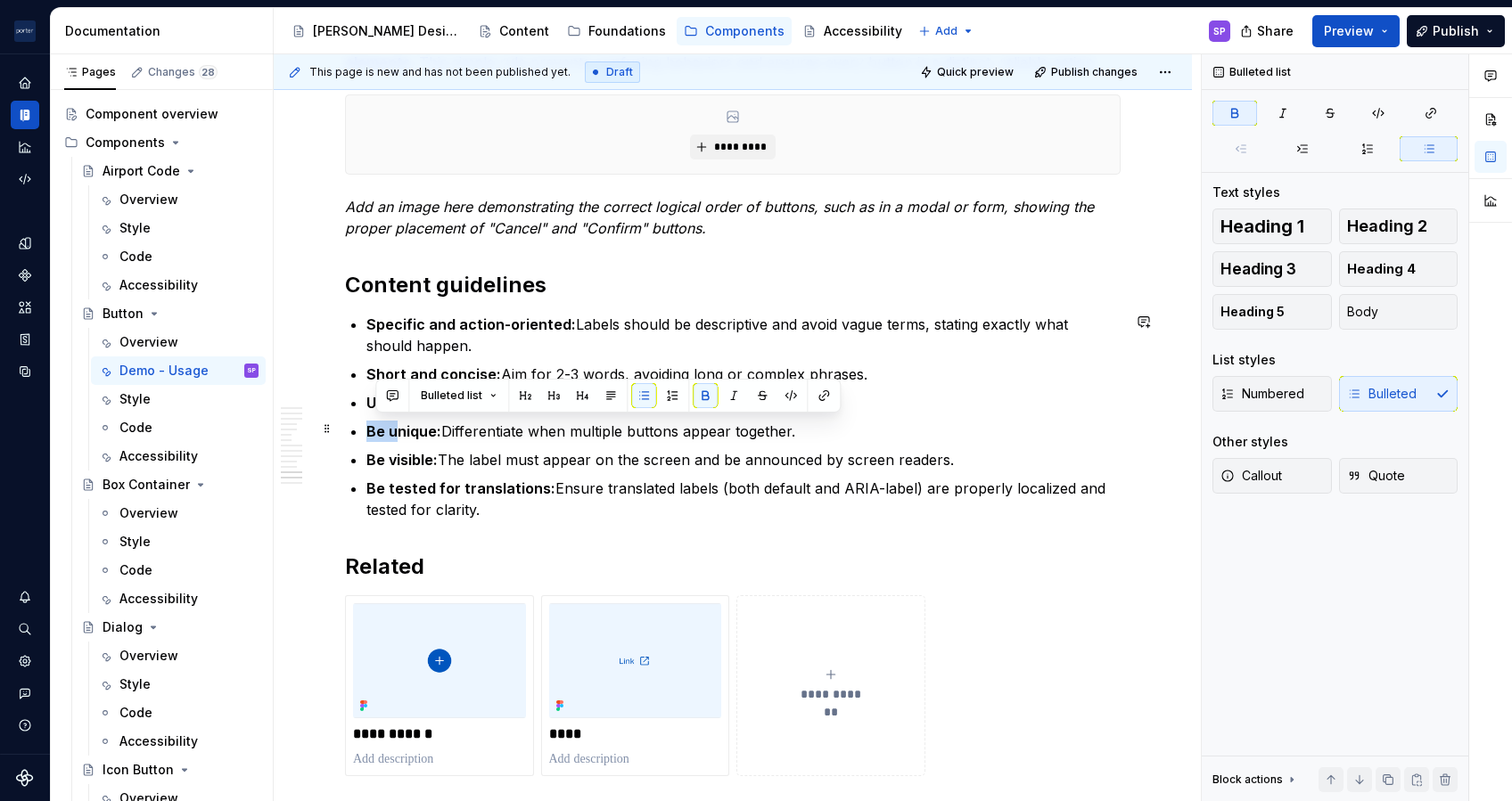
drag, startPoint x: 398, startPoint y: 425, endPoint x: 363, endPoint y: 425, distance: 35.0
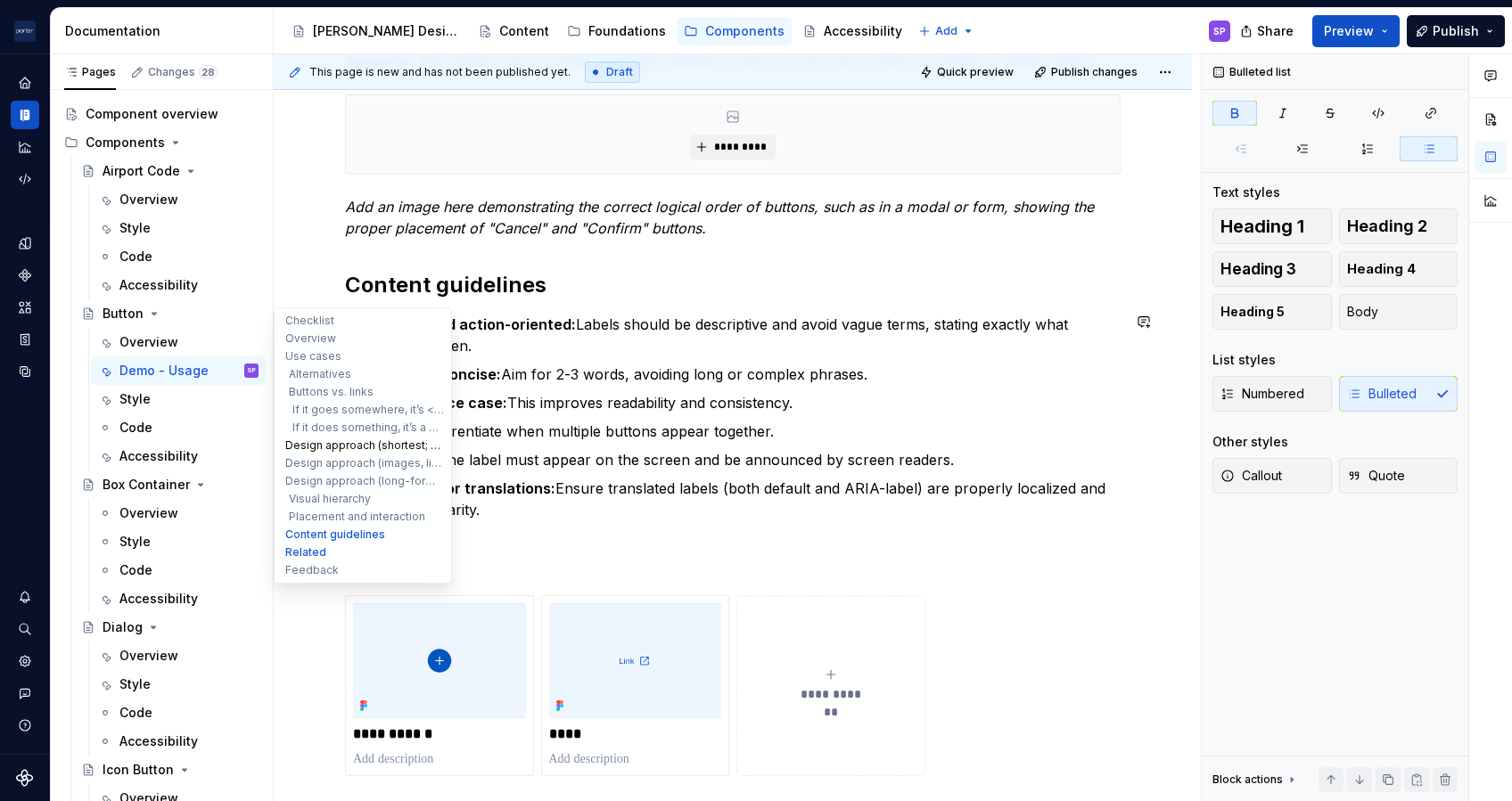
drag, startPoint x: 387, startPoint y: 457, endPoint x: 299, endPoint y: 451, distance: 88.2
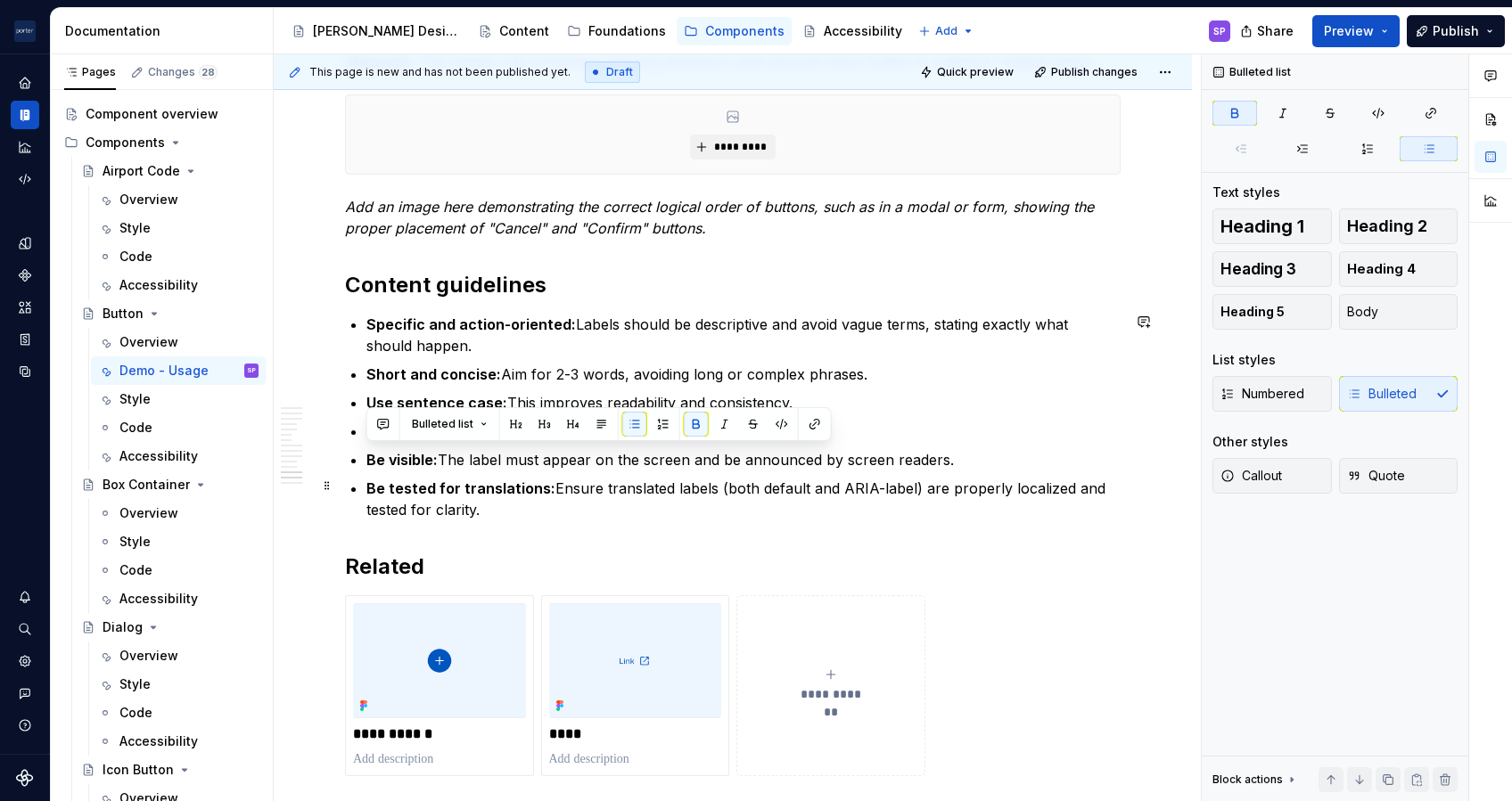
click at [509, 485] on strong "Be tested for translations:" at bounding box center [460, 488] width 189 height 18
drag, startPoint x: 428, startPoint y: 481, endPoint x: 347, endPoint y: 482, distance: 81.0
drag, startPoint x: 395, startPoint y: 452, endPoint x: 367, endPoint y: 452, distance: 28.0
click at [367, 452] on strong "Be visible:" at bounding box center [402, 460] width 71 height 18
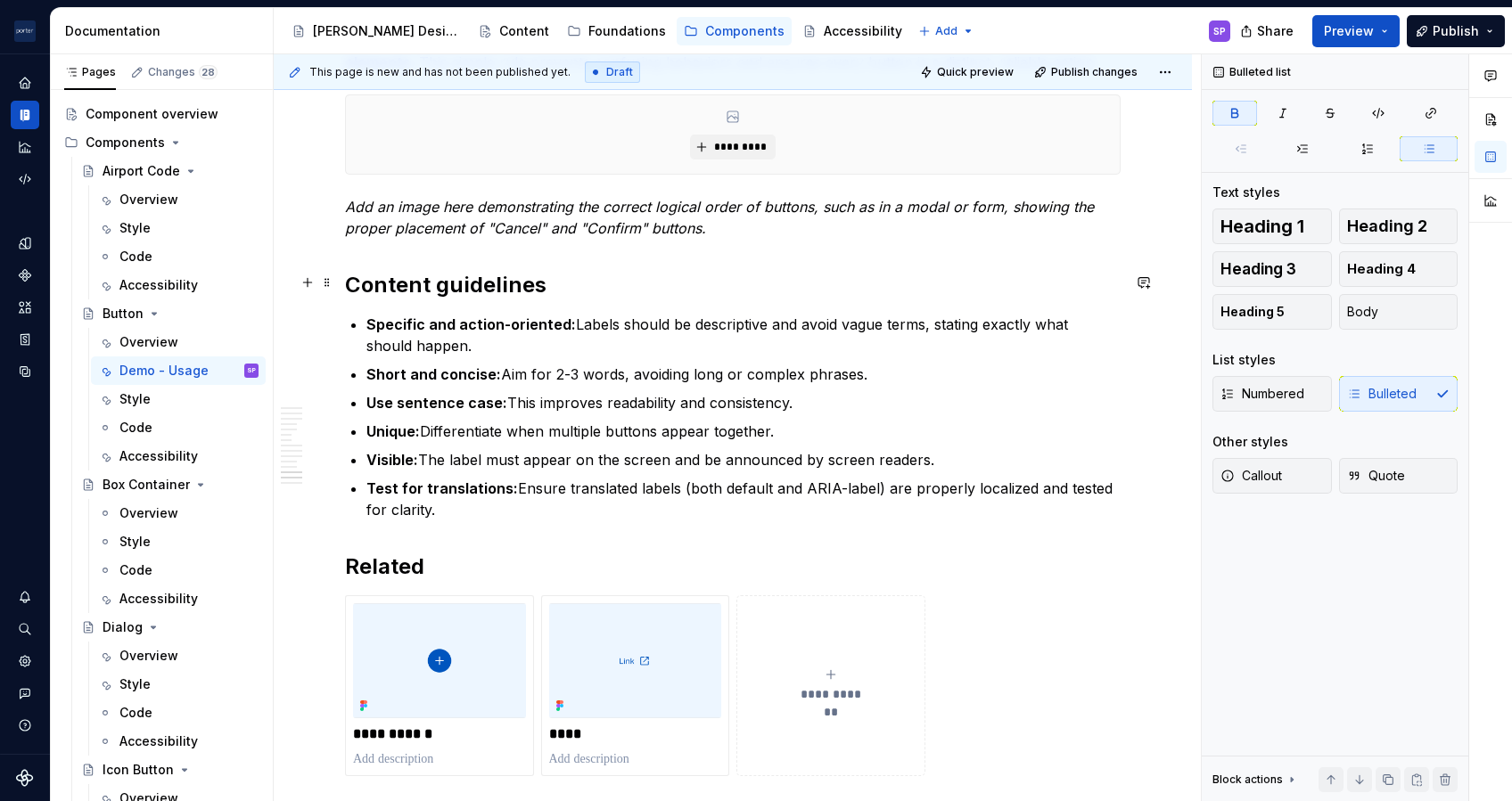
click at [585, 285] on h2 "Content guidelines" at bounding box center [732, 285] width 775 height 29
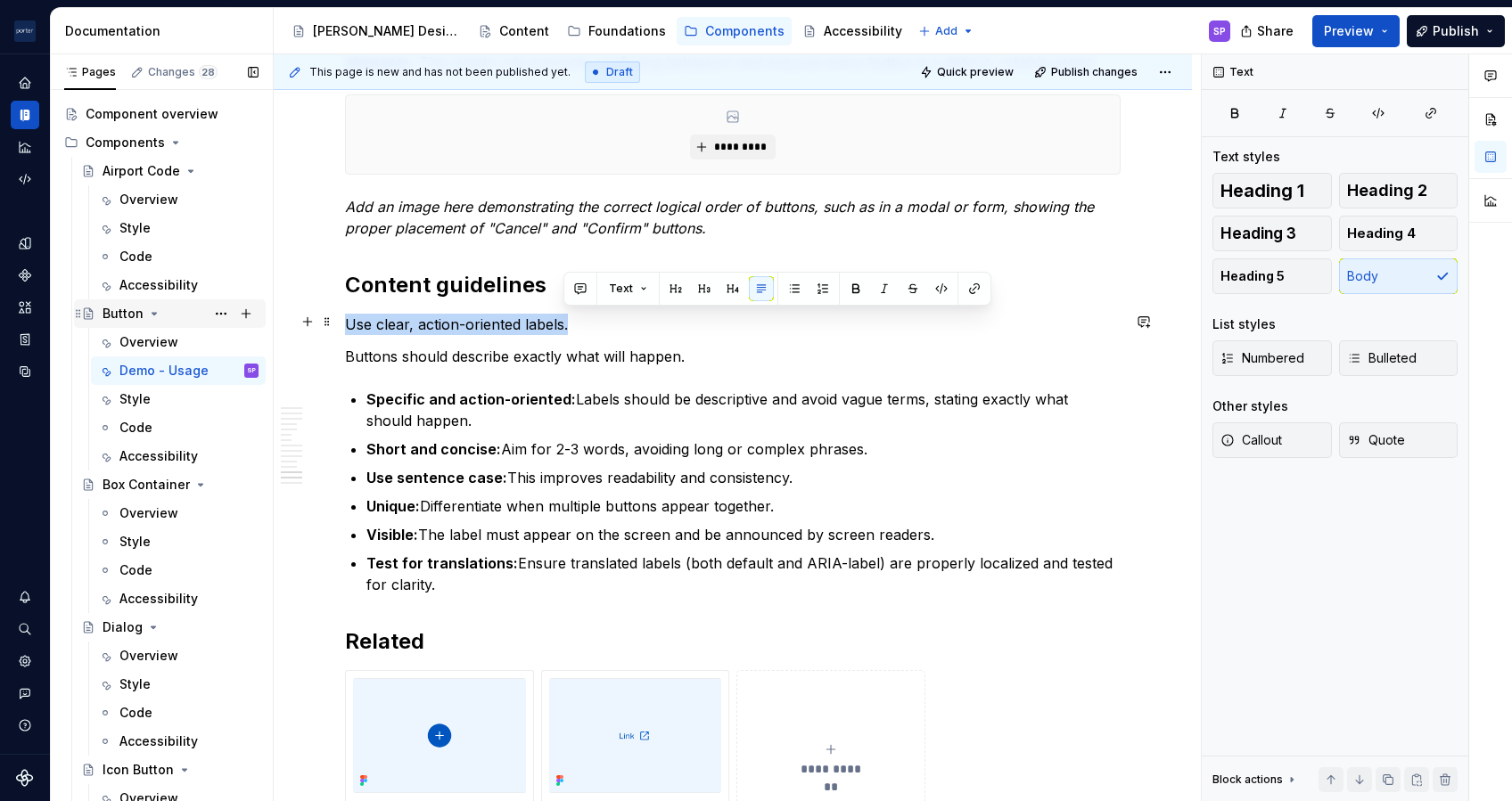
drag, startPoint x: 577, startPoint y: 324, endPoint x: 190, endPoint y: 315, distance: 387.1
click at [190, 315] on div "Pages Changes 28 Add Accessibility guide for tree Page tree. Navigate the tree …" at bounding box center [781, 432] width 1462 height 755
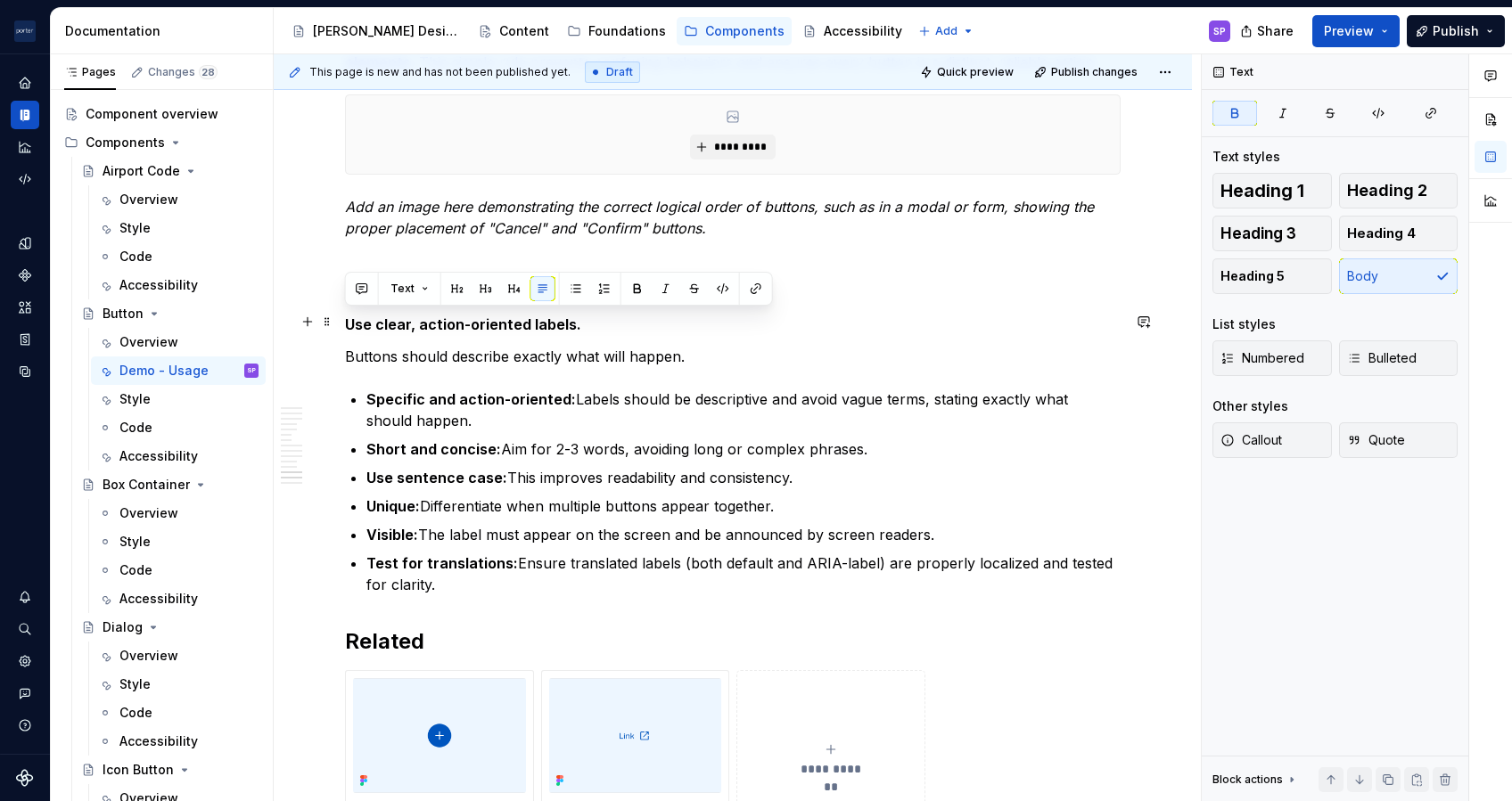
click at [664, 331] on p "Use clear, action-oriented labels." at bounding box center [732, 325] width 775 height 22
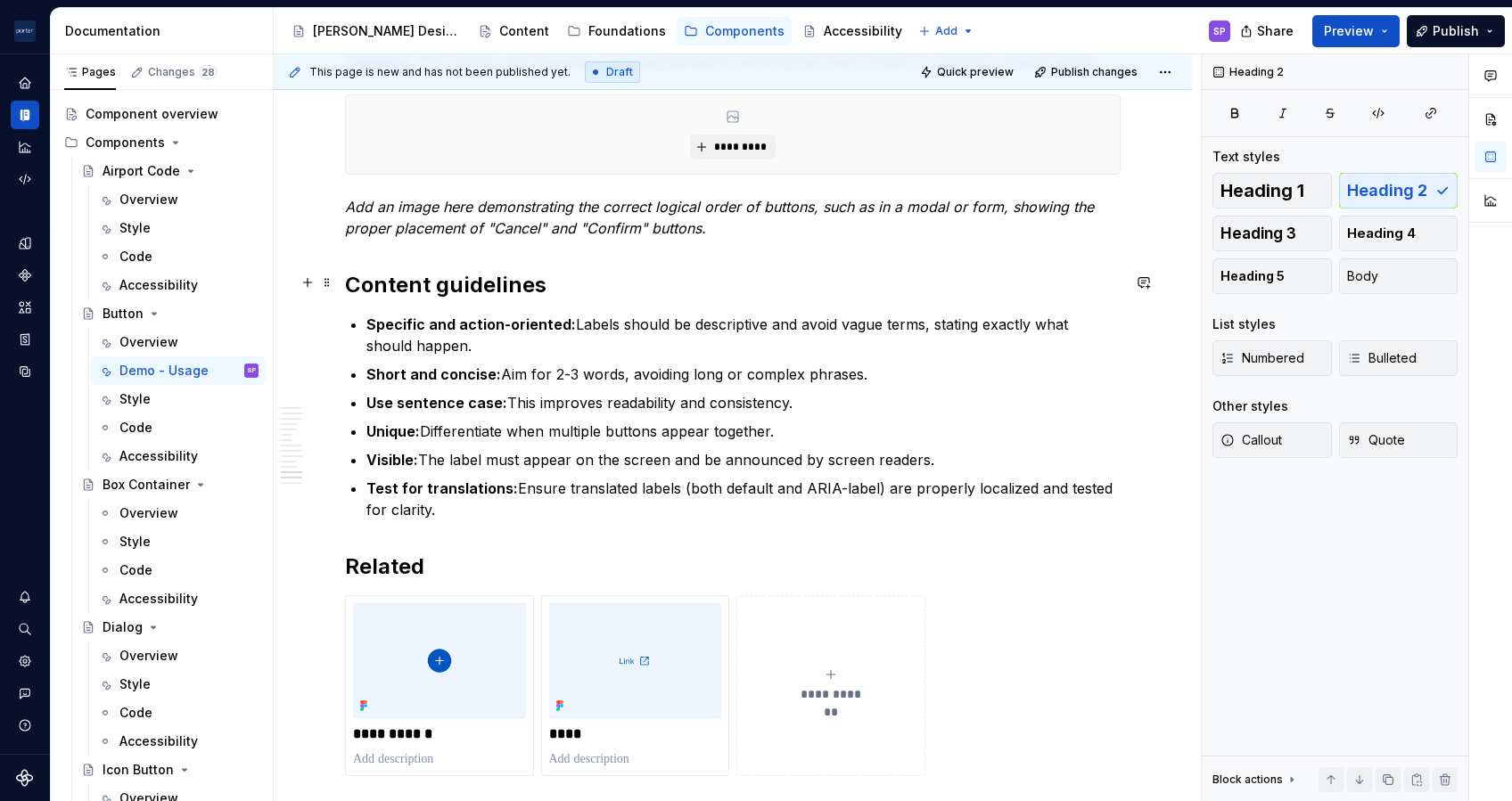
click at [595, 276] on h2 "Content guidelines" at bounding box center [732, 285] width 775 height 29
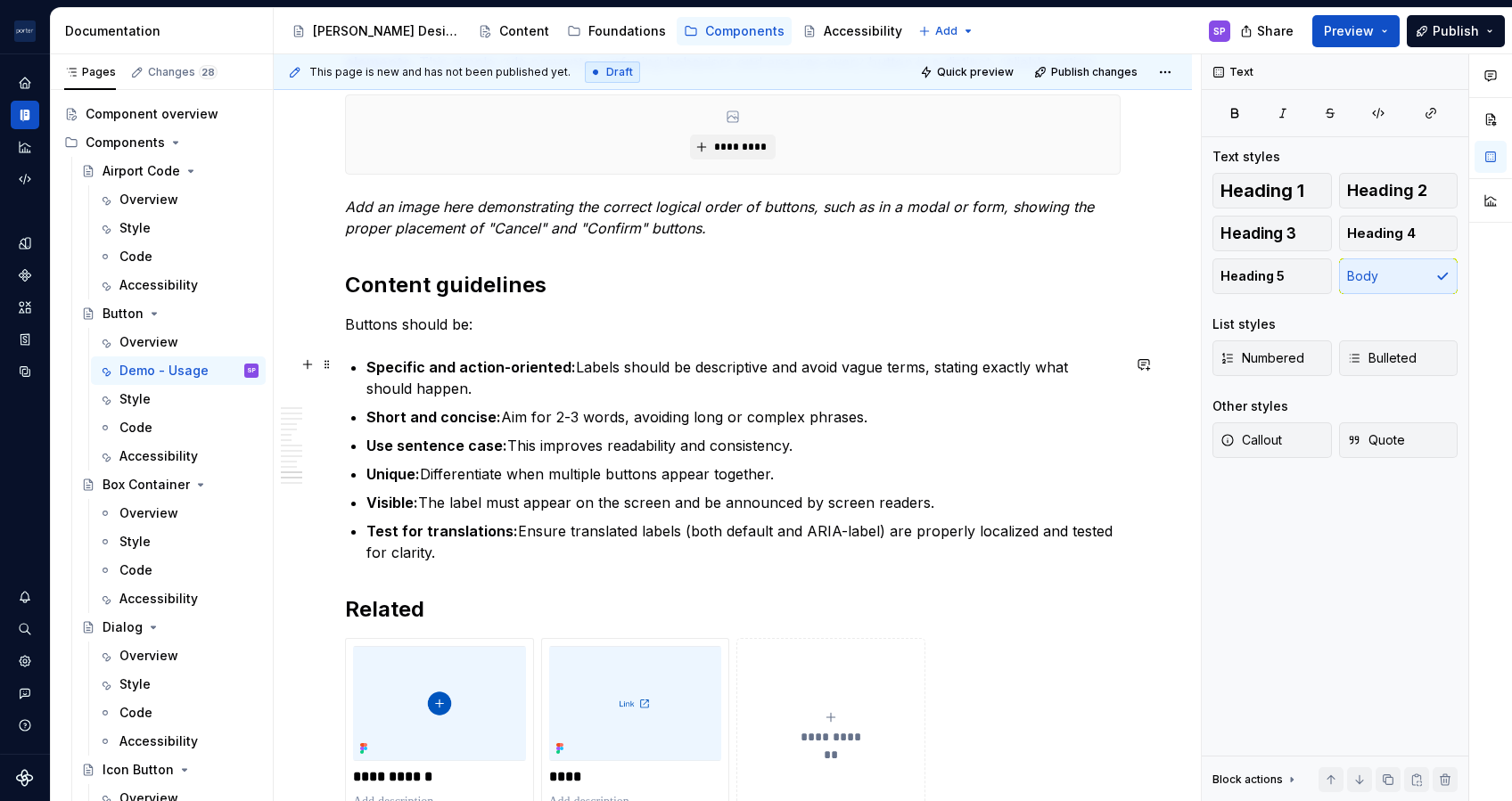
click at [379, 363] on strong "Specific and action-oriented:" at bounding box center [471, 367] width 210 height 18
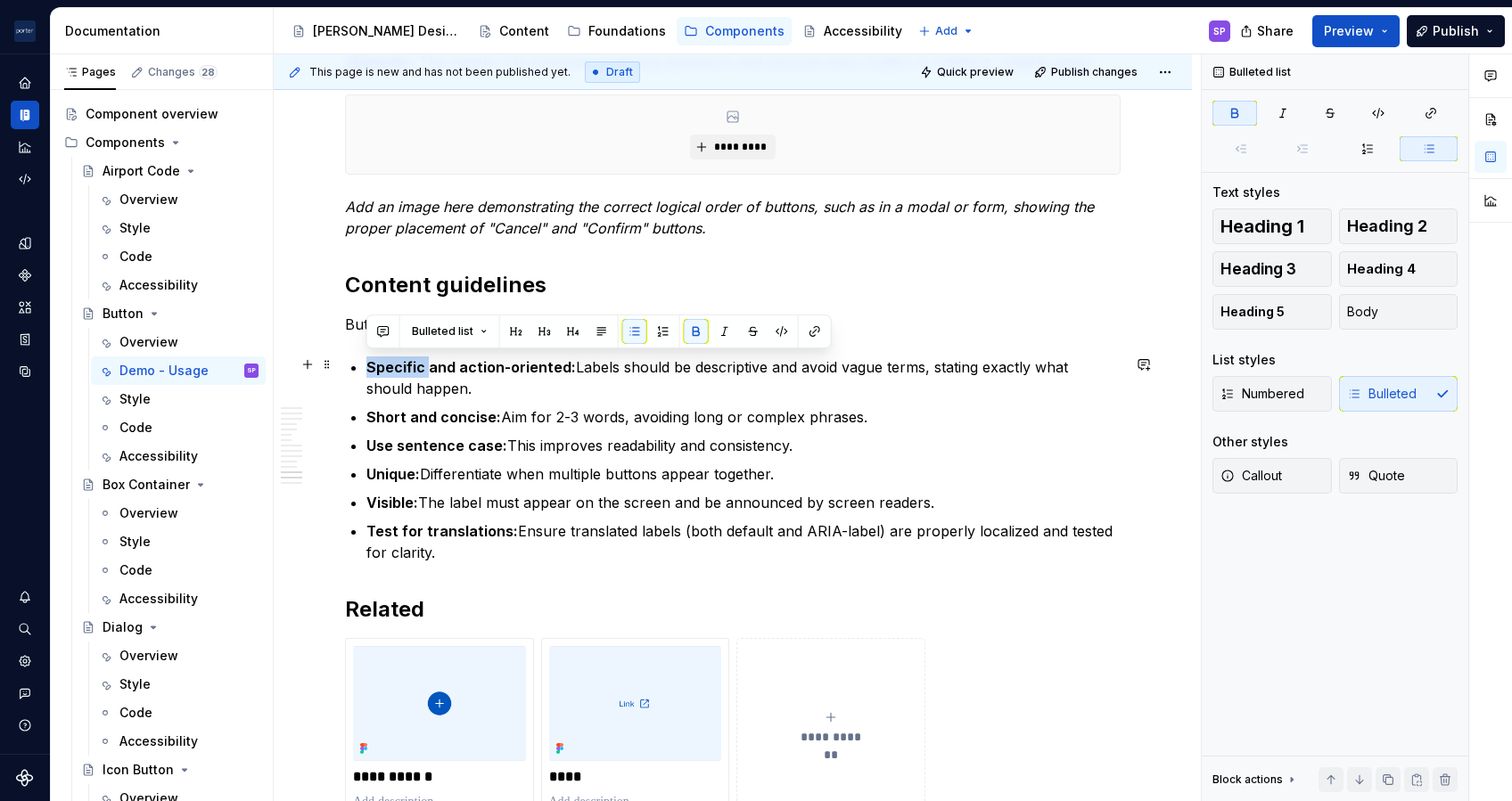
click at [379, 363] on strong "Specific and action-oriented:" at bounding box center [471, 367] width 210 height 18
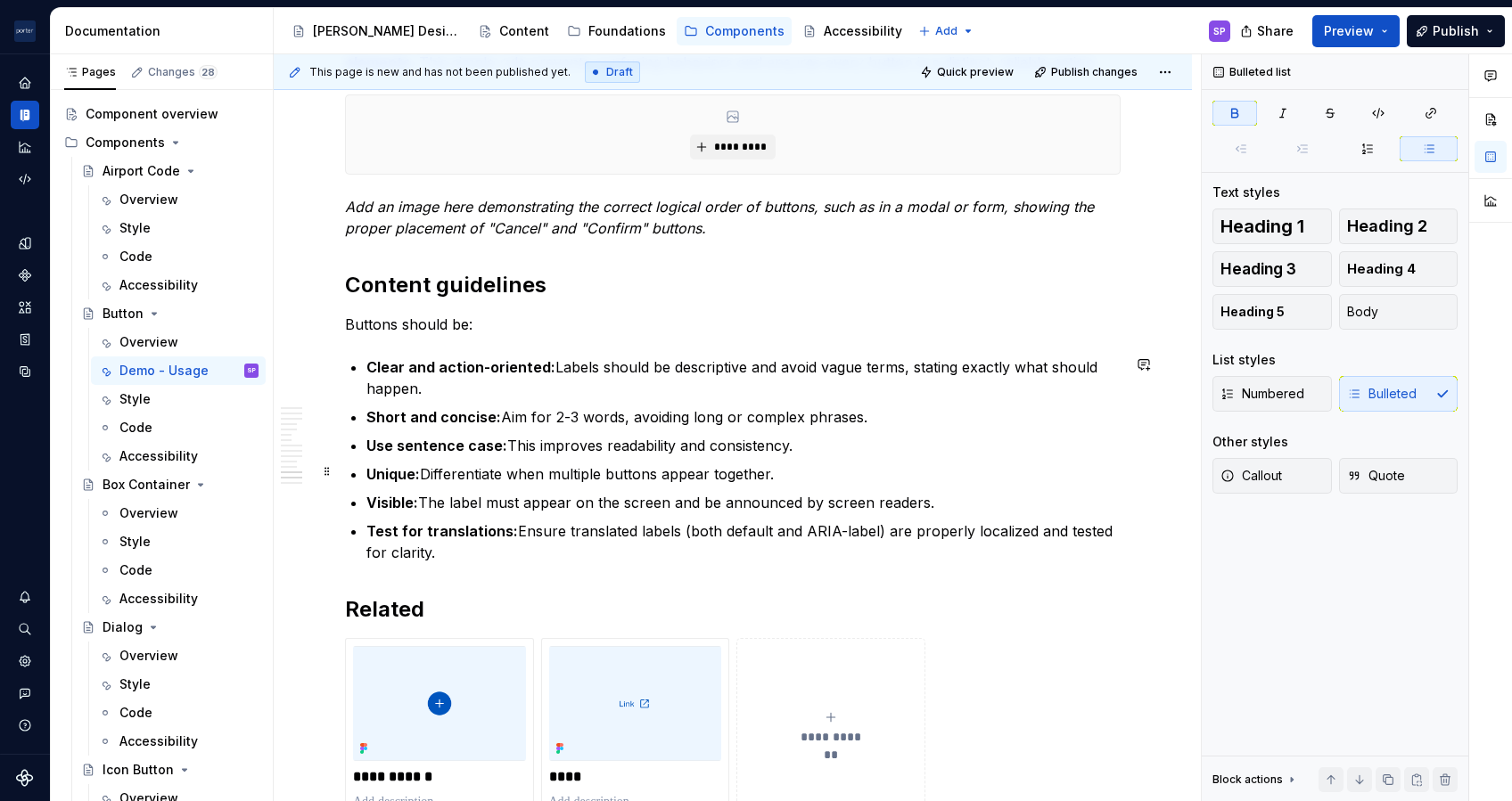
click at [376, 474] on strong "Unique:" at bounding box center [393, 474] width 53 height 18
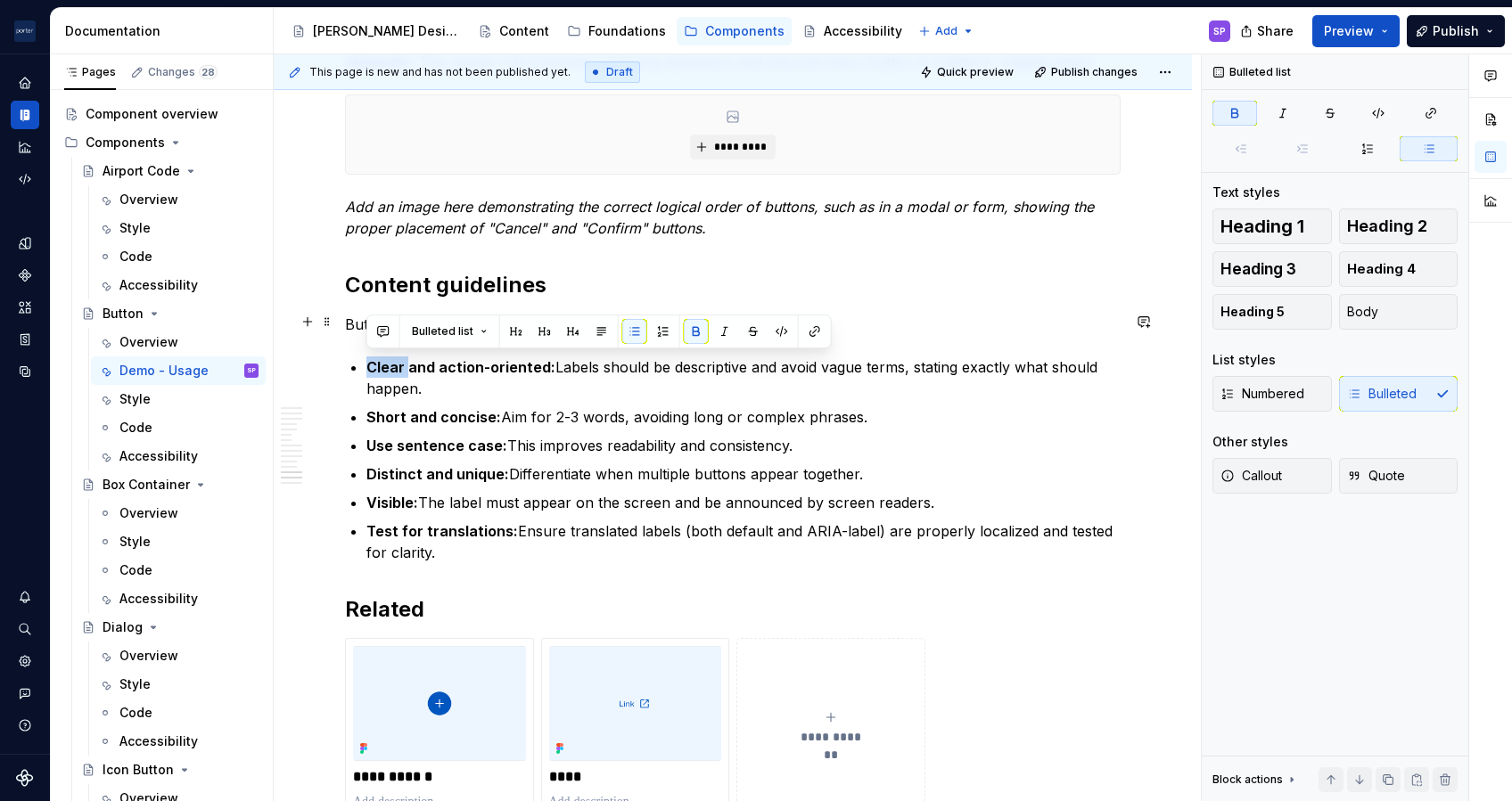
click at [424, 332] on span "Bulleted list" at bounding box center [443, 332] width 61 height 14
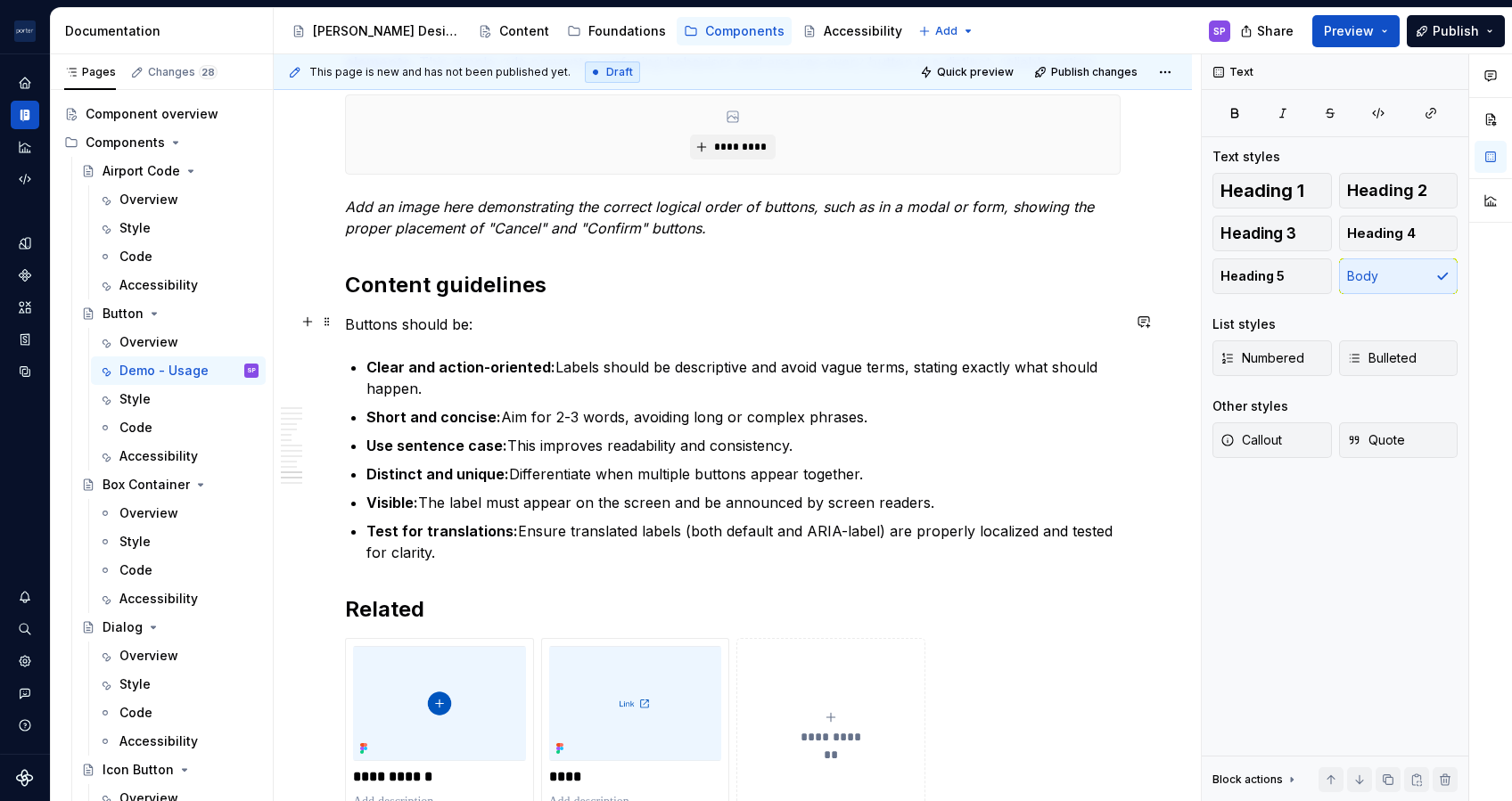
click at [345, 314] on p "Buttons should be:" at bounding box center [732, 325] width 775 height 22
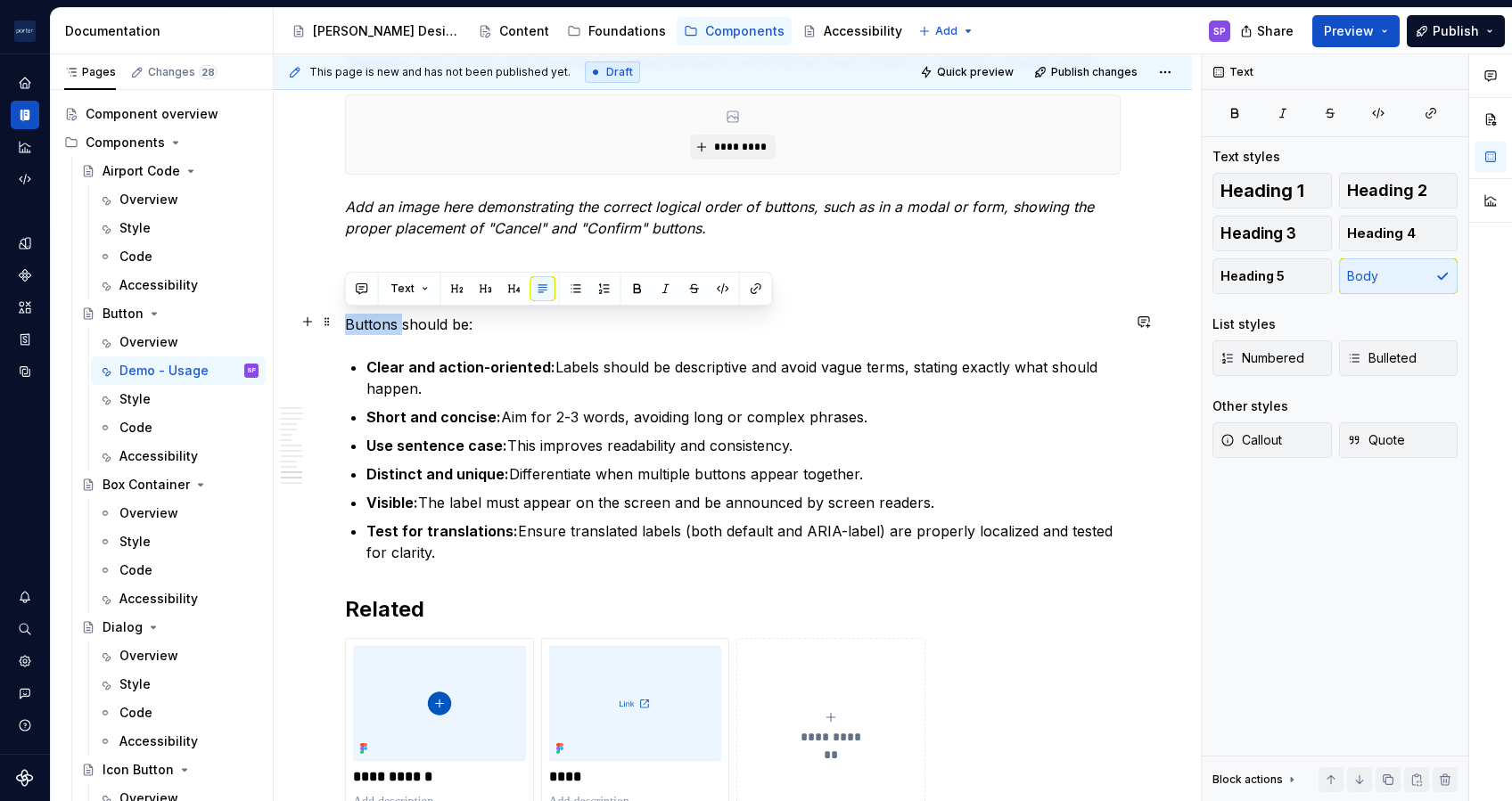
click at [345, 314] on p "Buttons should be:" at bounding box center [732, 325] width 775 height 22
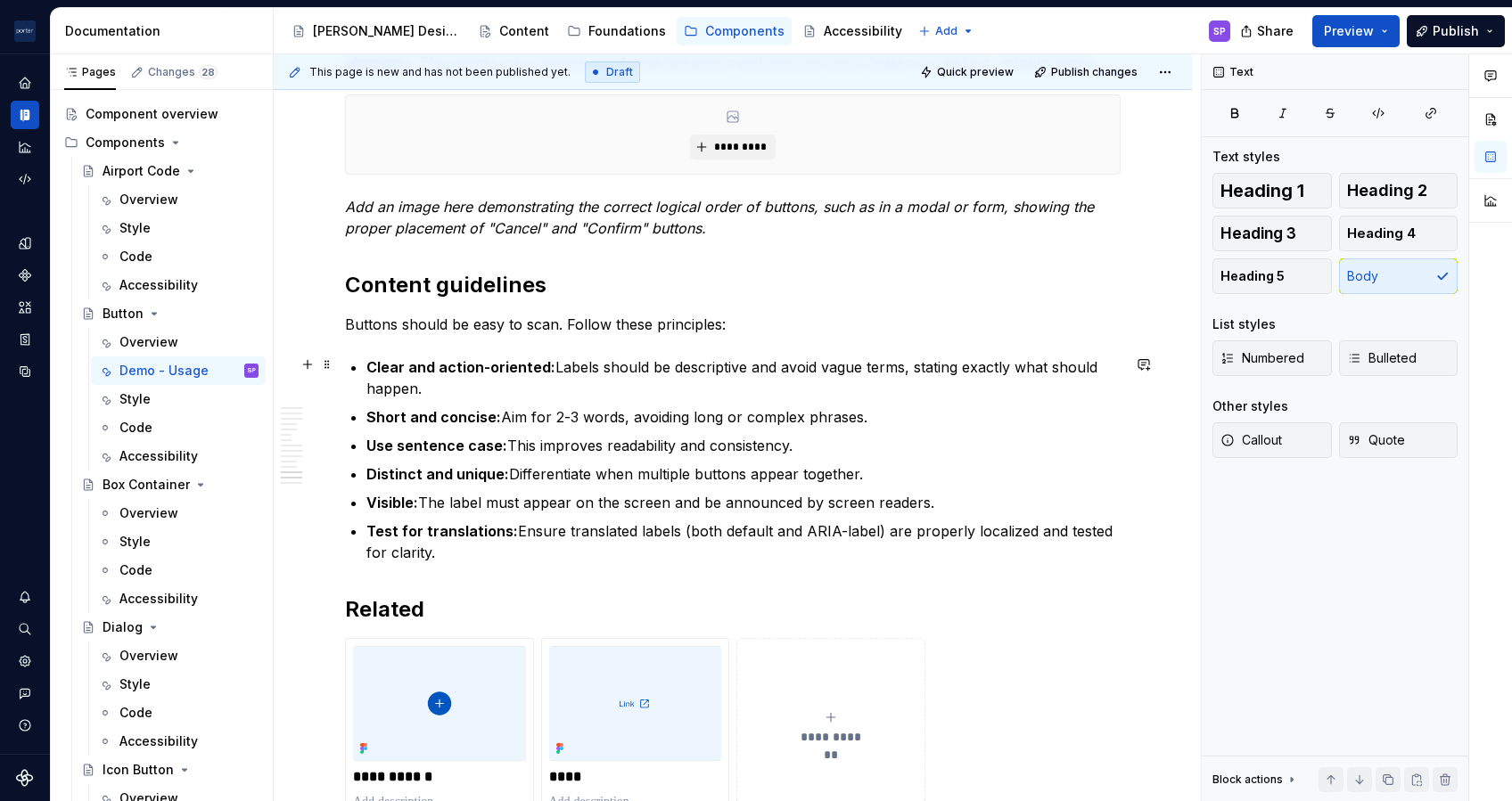
click at [380, 362] on strong "Clear and action-oriented:" at bounding box center [460, 367] width 189 height 18
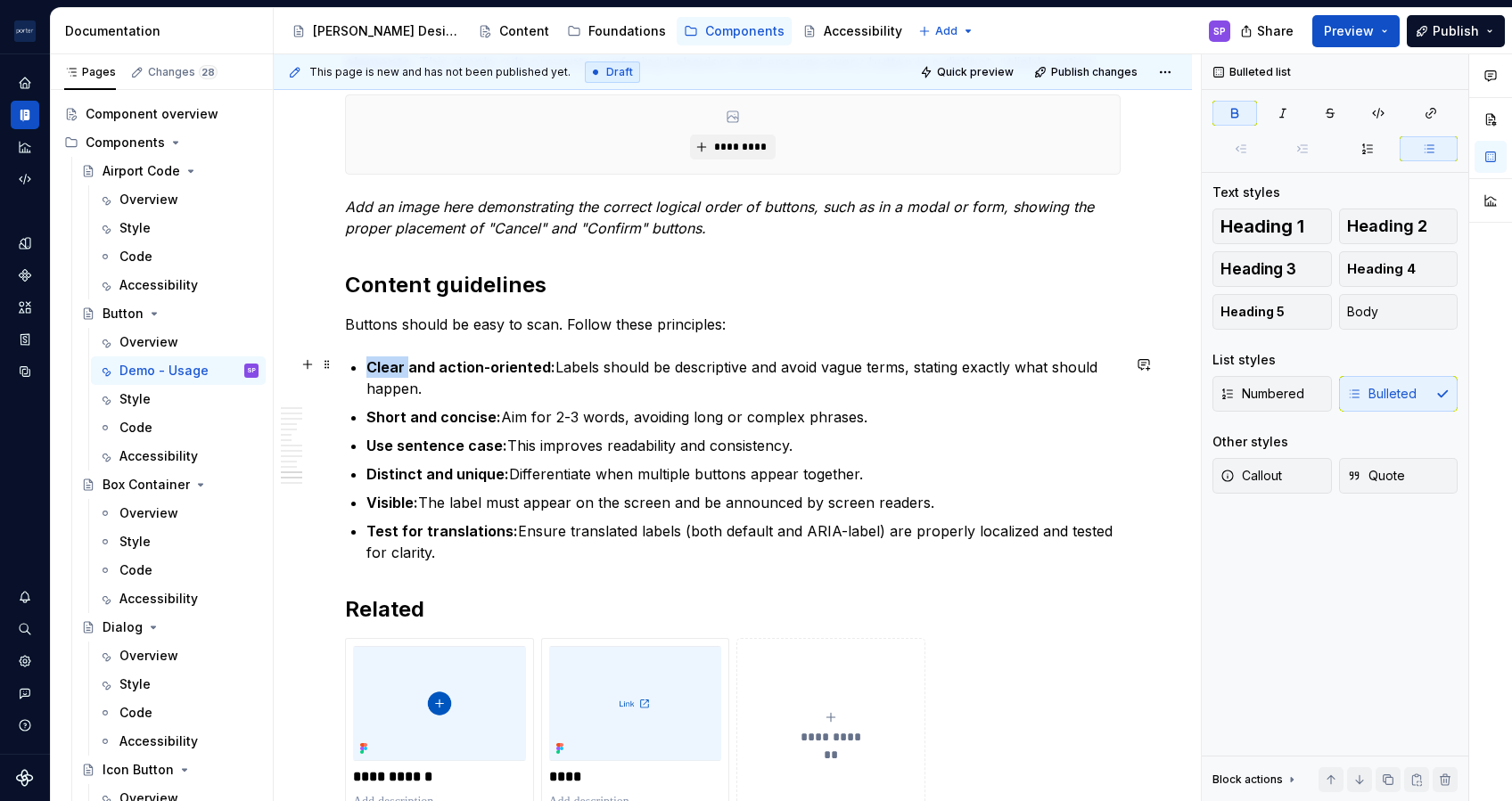
click at [380, 362] on strong "Clear and action-oriented:" at bounding box center [460, 367] width 189 height 18
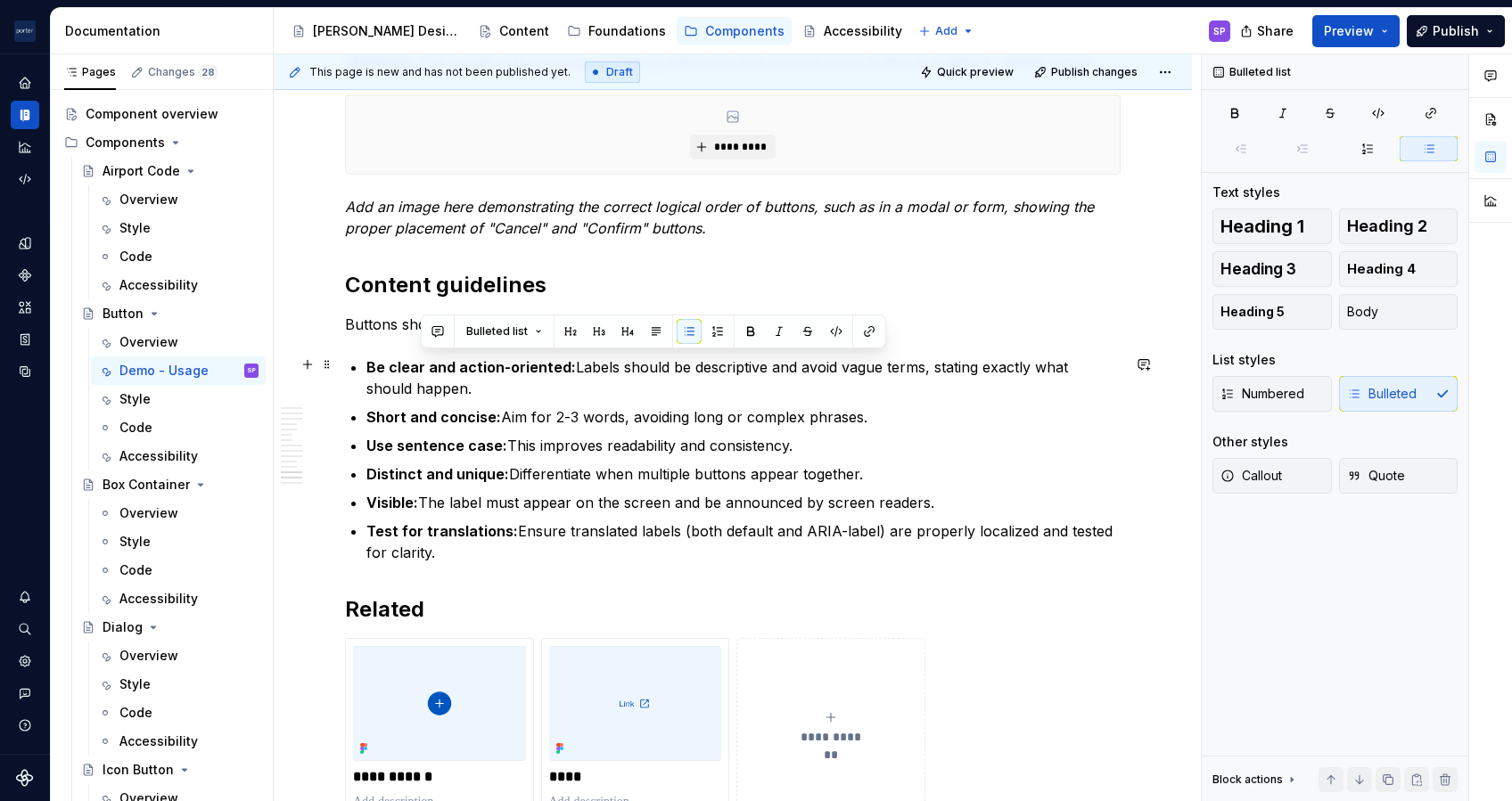
drag, startPoint x: 573, startPoint y: 368, endPoint x: 579, endPoint y: 378, distance: 11.7
click at [579, 378] on p "Be clear and action-oriented: Labels should be descriptive and avoid vague term…" at bounding box center [744, 377] width 755 height 43
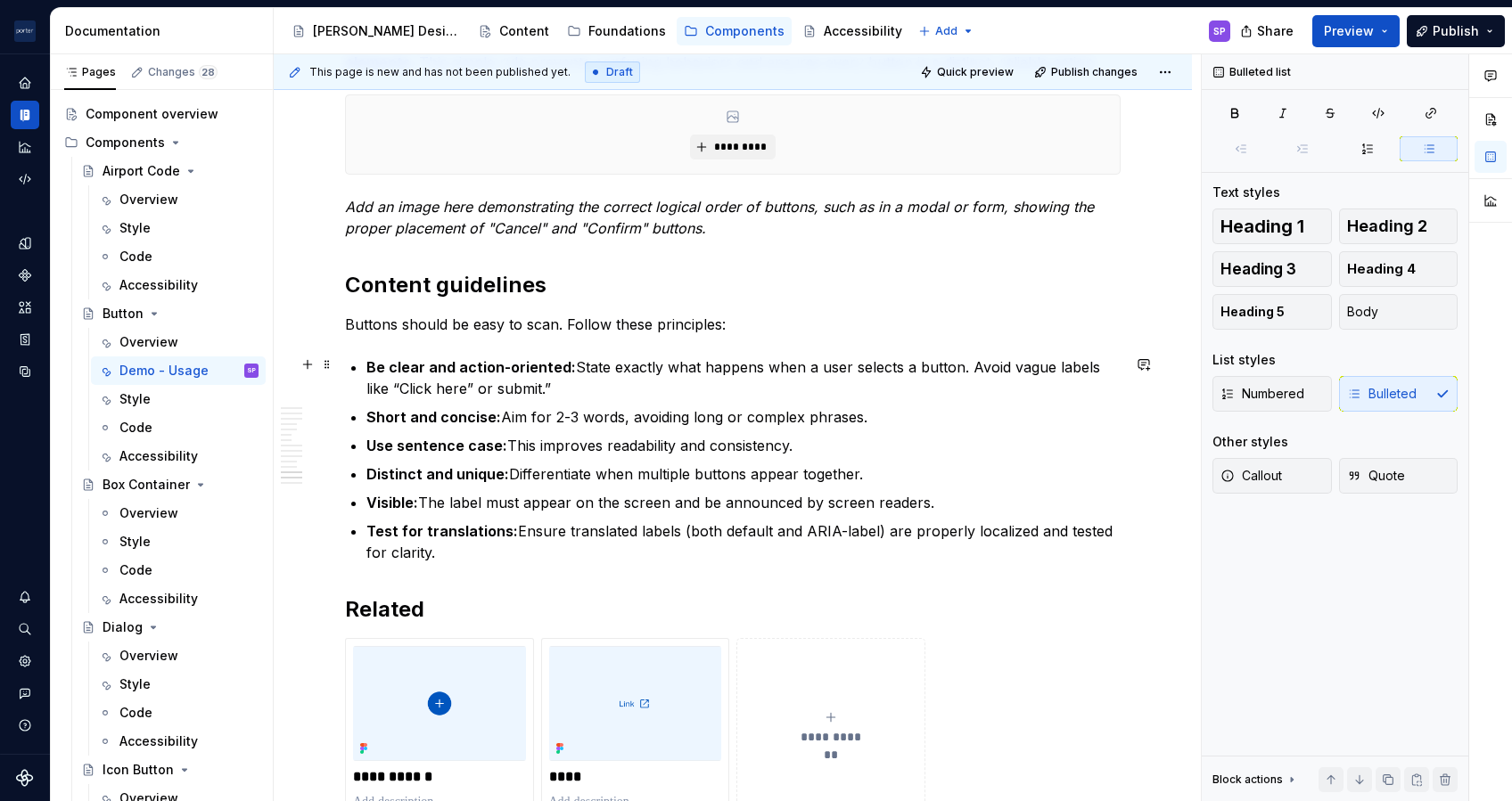
click at [503, 385] on p "Be clear and action-oriented: State exactly what happens when a user selects a …" at bounding box center [744, 377] width 755 height 43
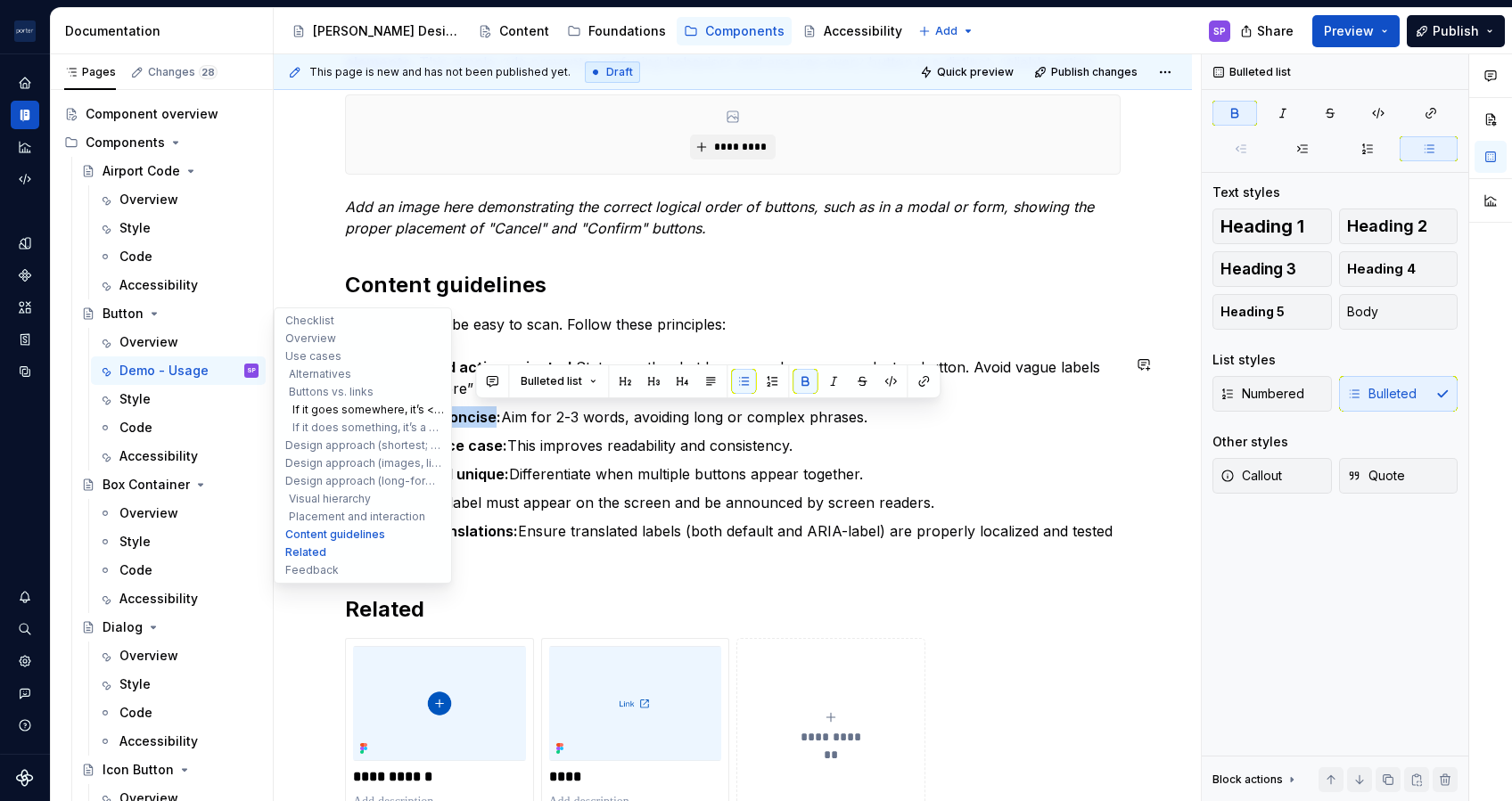
drag, startPoint x: 488, startPoint y: 418, endPoint x: 315, endPoint y: 410, distance: 173.2
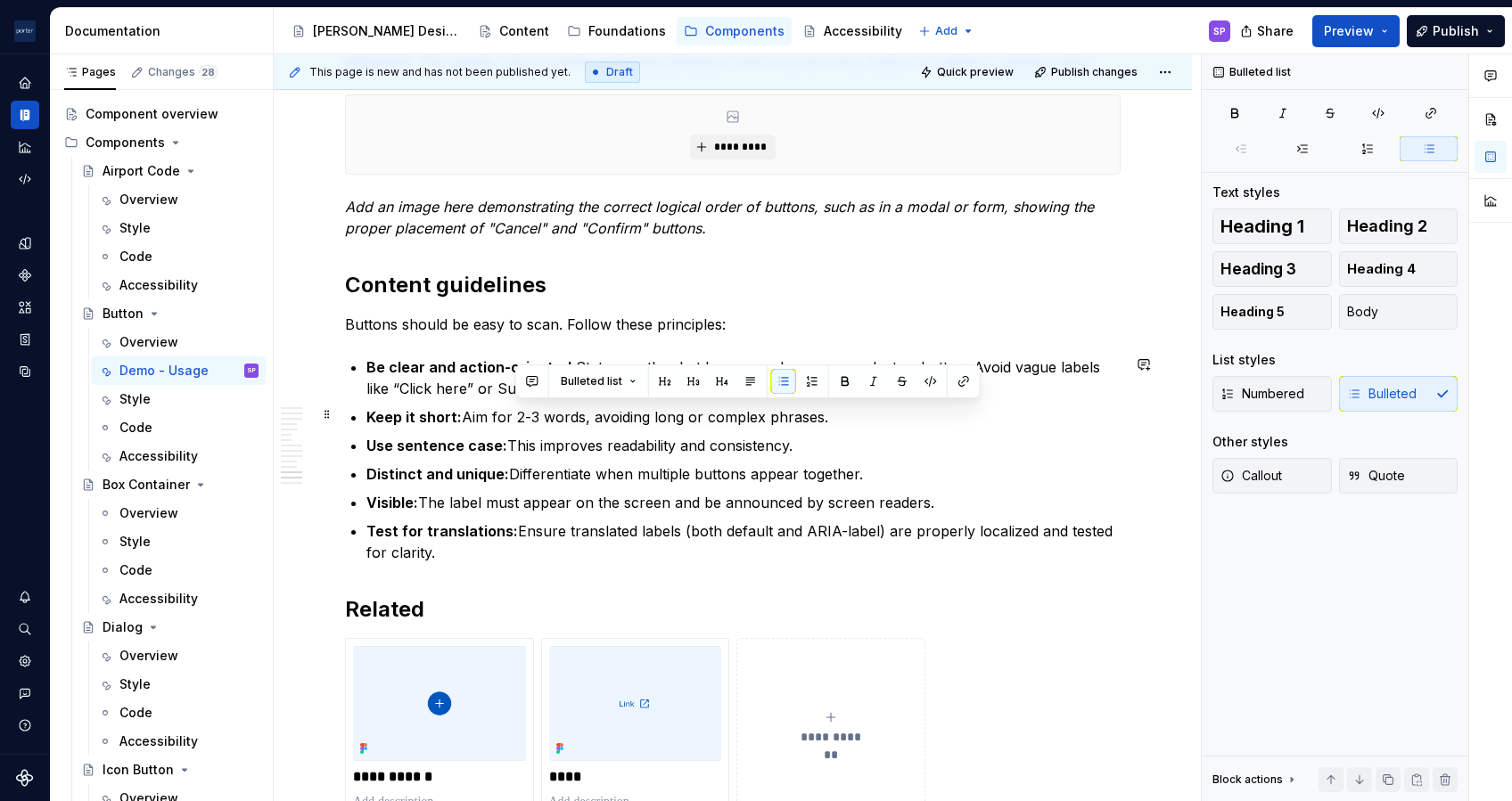
drag, startPoint x: 876, startPoint y: 414, endPoint x: 507, endPoint y: 414, distance: 369.0
click at [507, 414] on p "Keep it short: Aim for 2-3 words, avoiding long or complex phrases." at bounding box center [744, 418] width 755 height 22
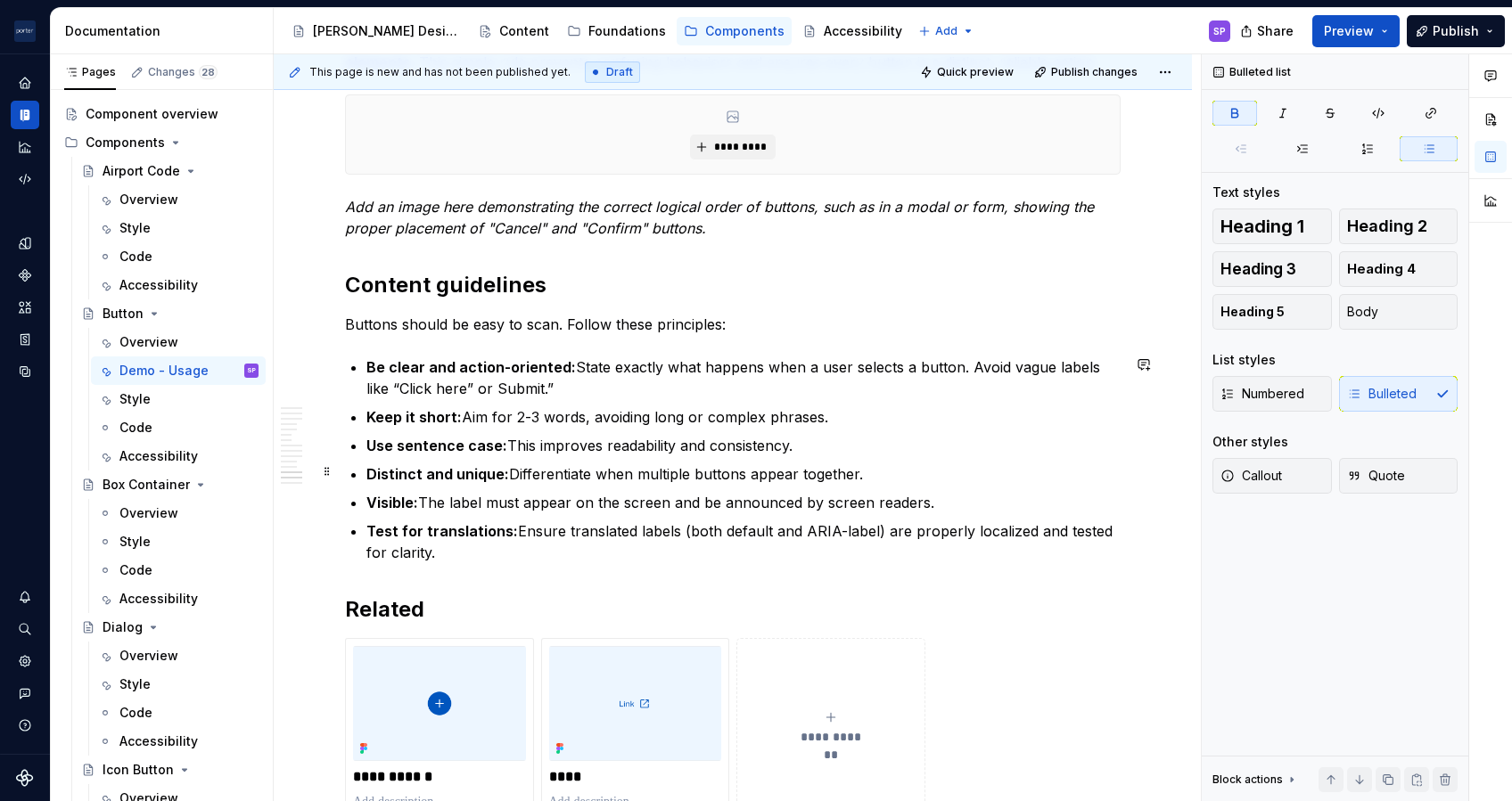
click at [472, 458] on ul "Be clear and action-oriented: State exactly what happens when a user selects a …" at bounding box center [744, 459] width 755 height 207
drag, startPoint x: 513, startPoint y: 444, endPoint x: 848, endPoint y: 434, distance: 335.1
click at [848, 435] on p "Use sentence case: This improves readability and consistency." at bounding box center [744, 446] width 755 height 22
click at [620, 473] on p "Distinct and unique: Differentiate when multiple buttons appear together." at bounding box center [744, 474] width 755 height 22
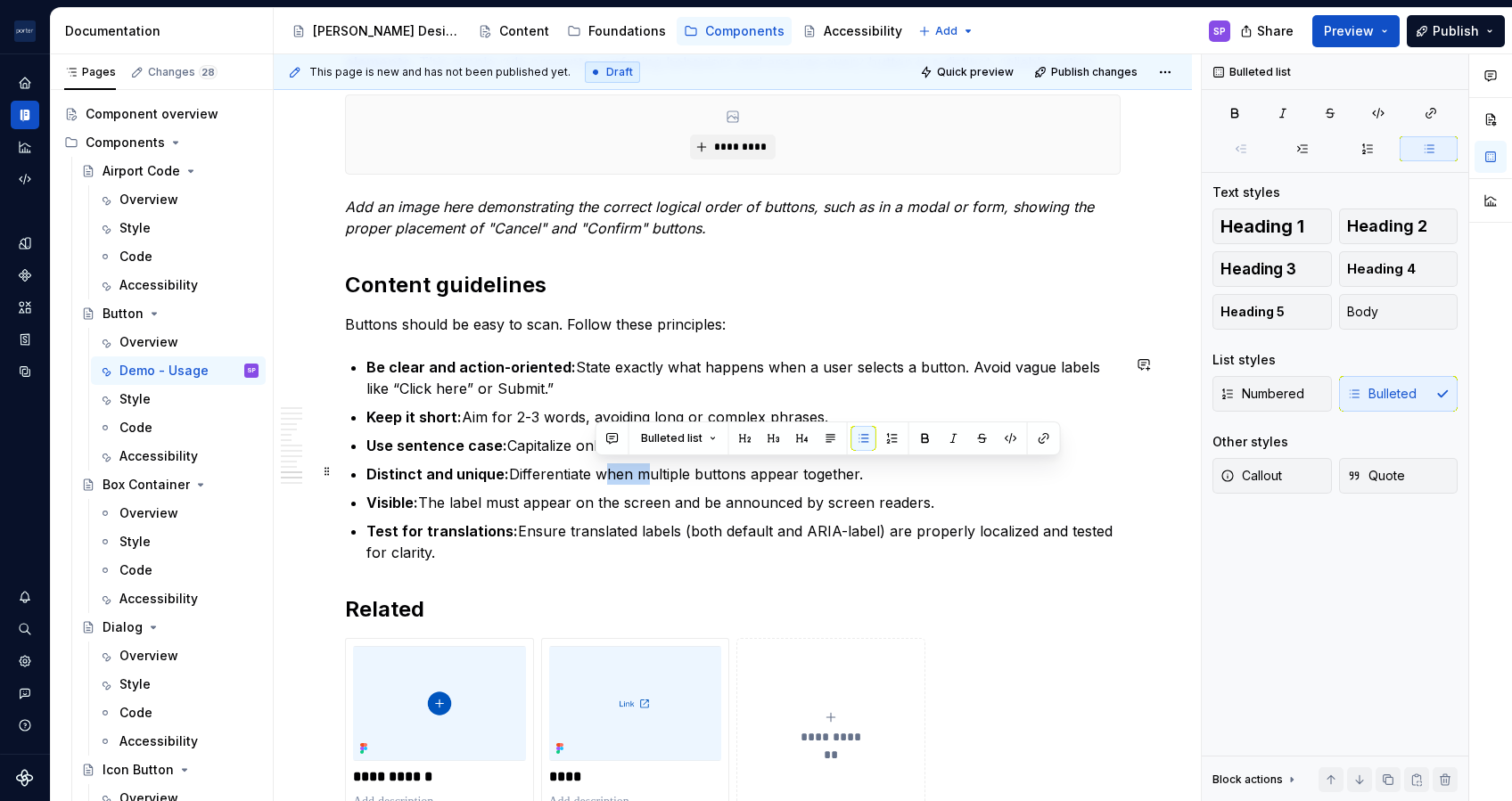
click at [620, 473] on p "Distinct and unique: Differentiate when multiple buttons appear together." at bounding box center [744, 474] width 755 height 22
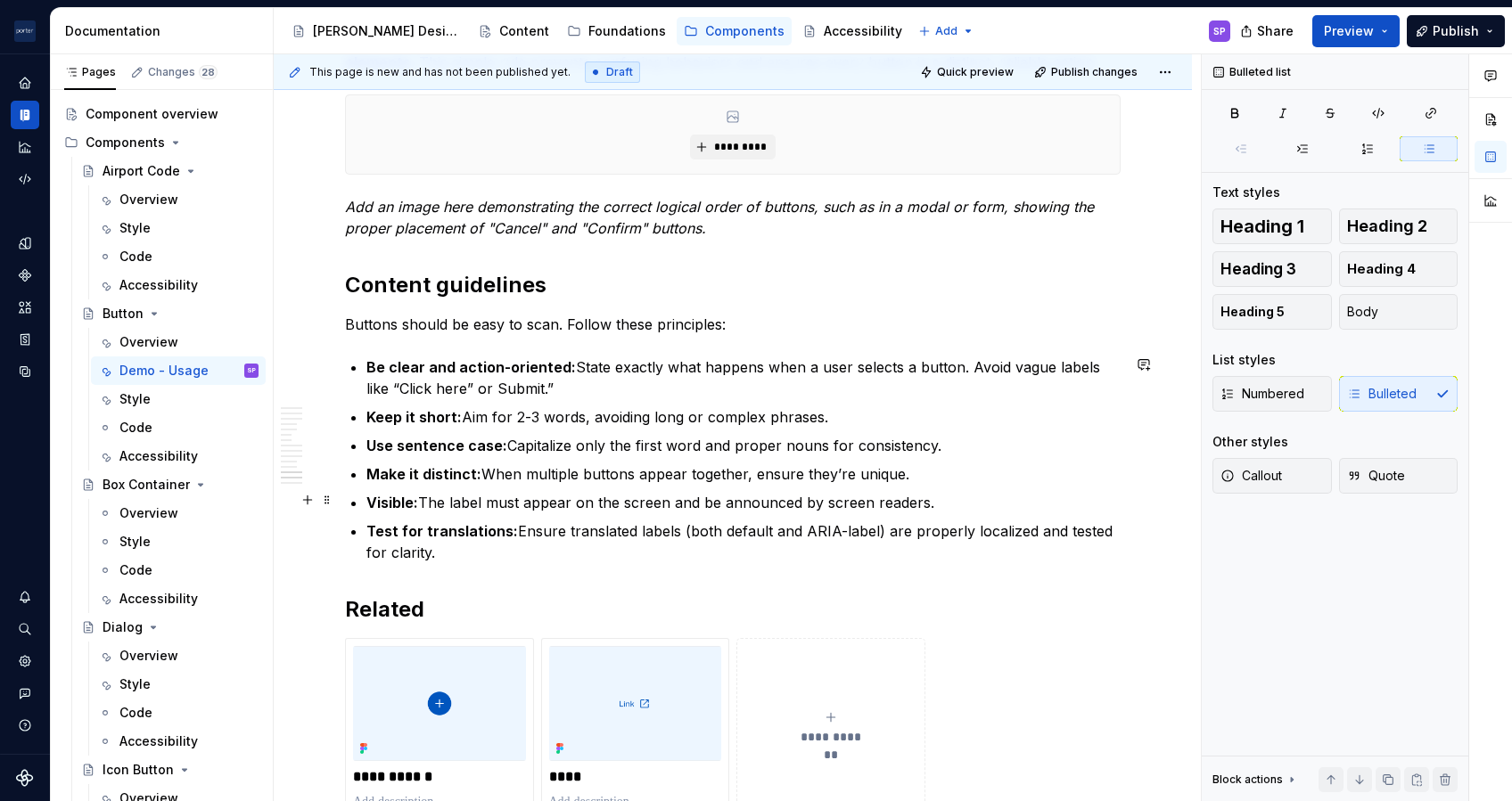
click at [393, 502] on strong "Visible:" at bounding box center [392, 503] width 51 height 18
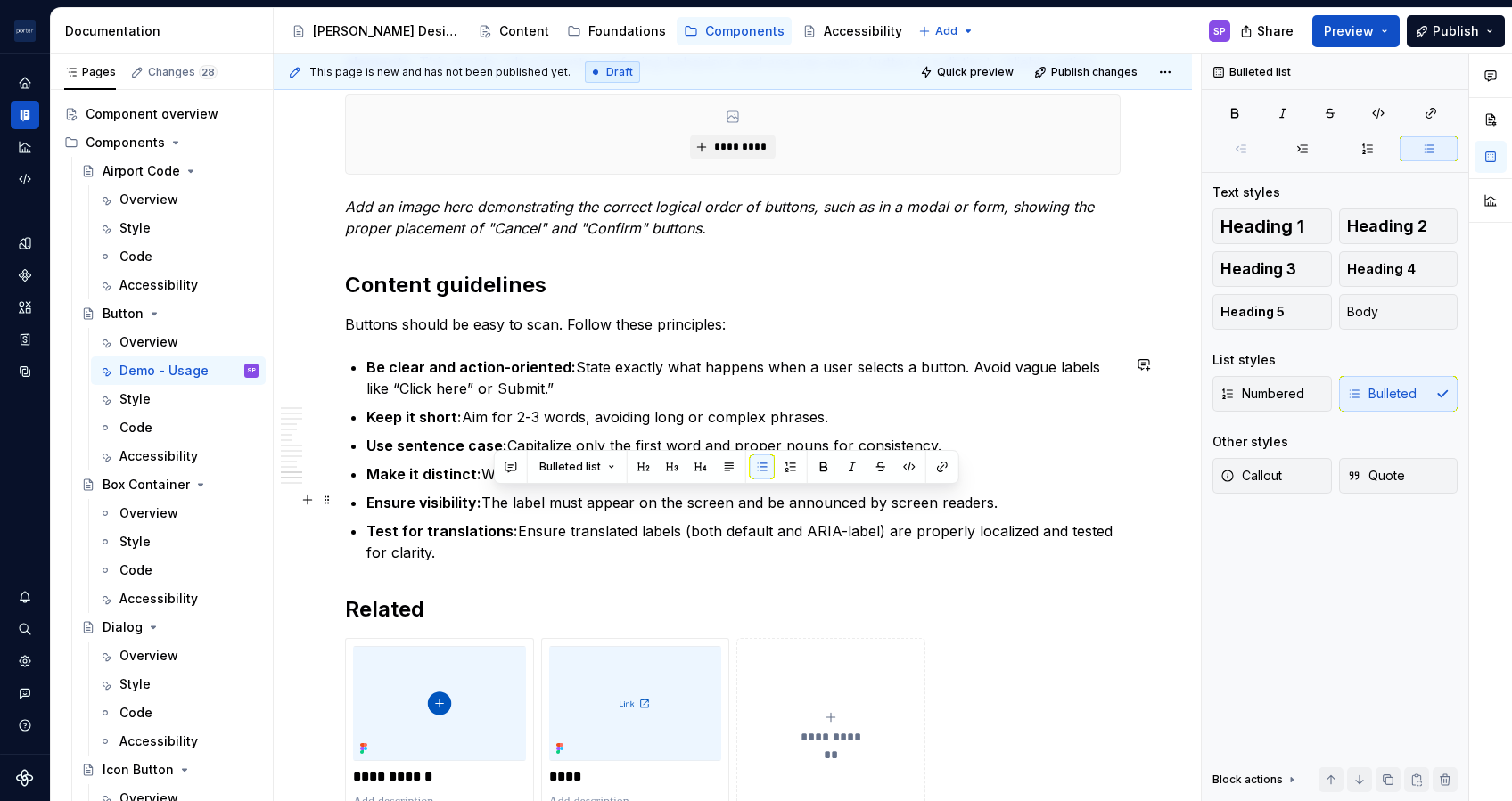
drag, startPoint x: 492, startPoint y: 506, endPoint x: 1025, endPoint y: 488, distance: 533.3
click at [1025, 492] on p "Ensure visibility: The label must appear on the screen and be announced by scre…" at bounding box center [744, 503] width 755 height 22
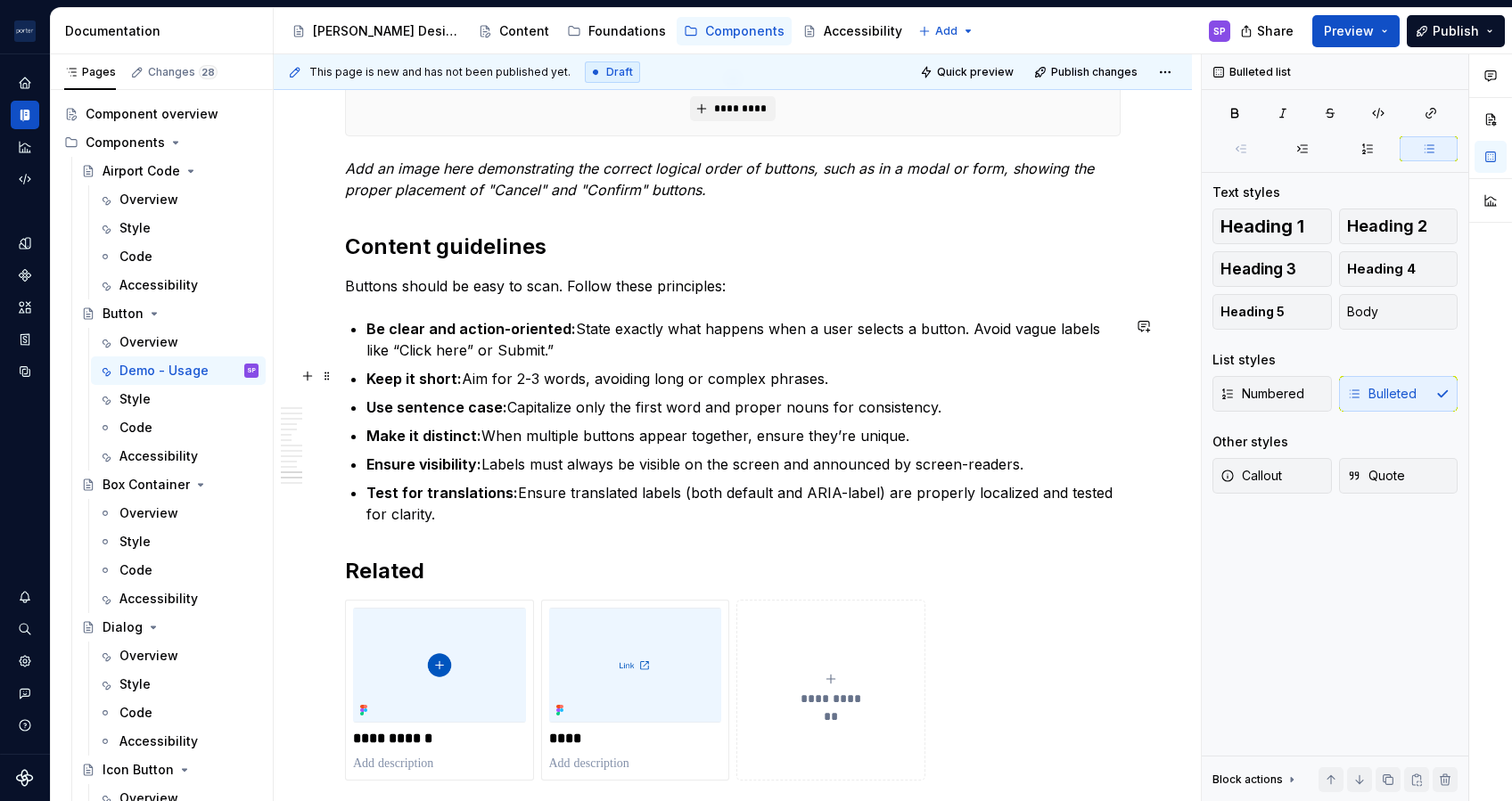
click at [649, 356] on p "Be clear and action-oriented: State exactly what happens when a user selects a …" at bounding box center [744, 339] width 755 height 43
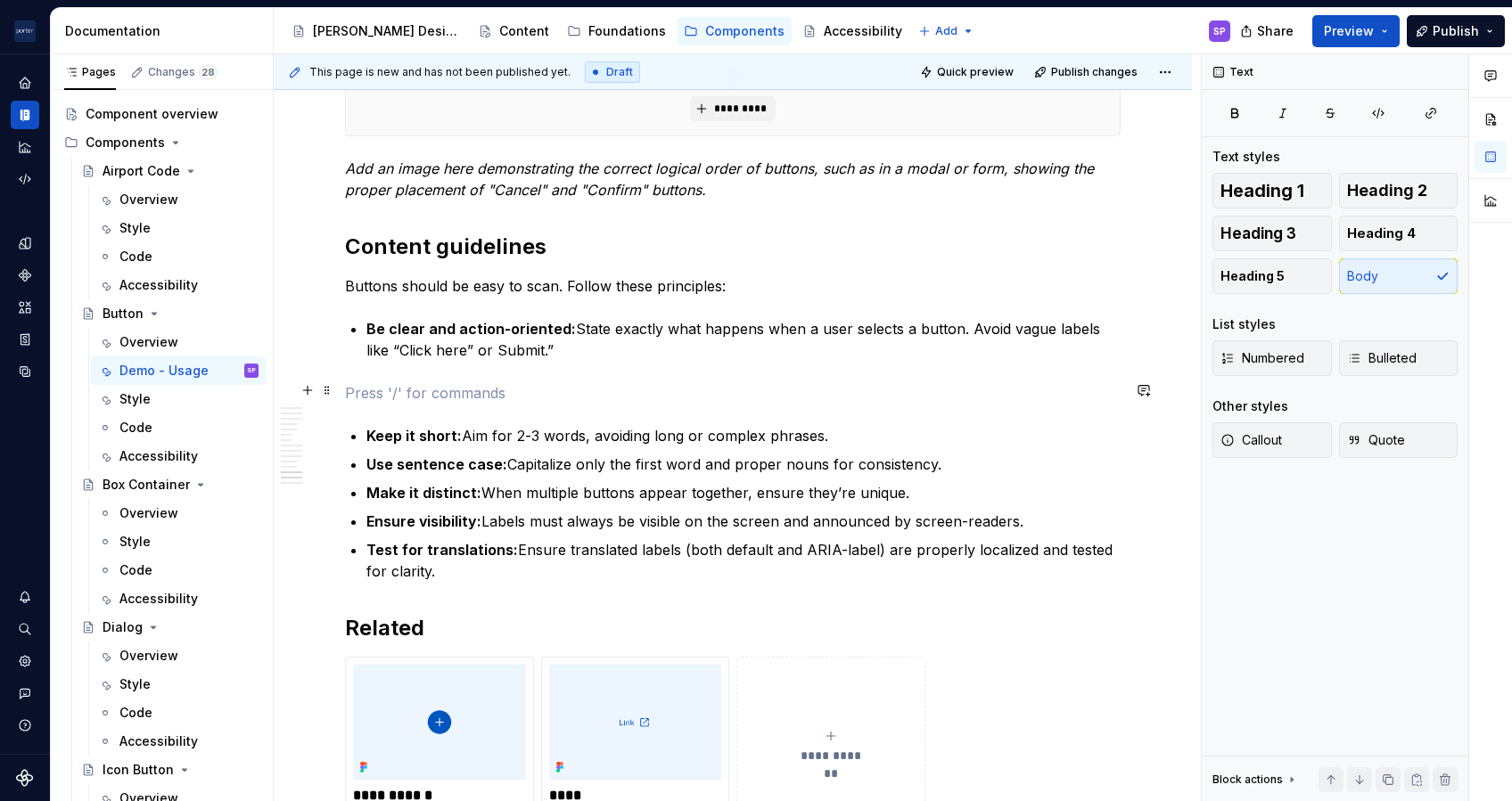
click at [485, 382] on p at bounding box center [732, 393] width 775 height 22
click at [310, 391] on button "button" at bounding box center [307, 390] width 25 height 25
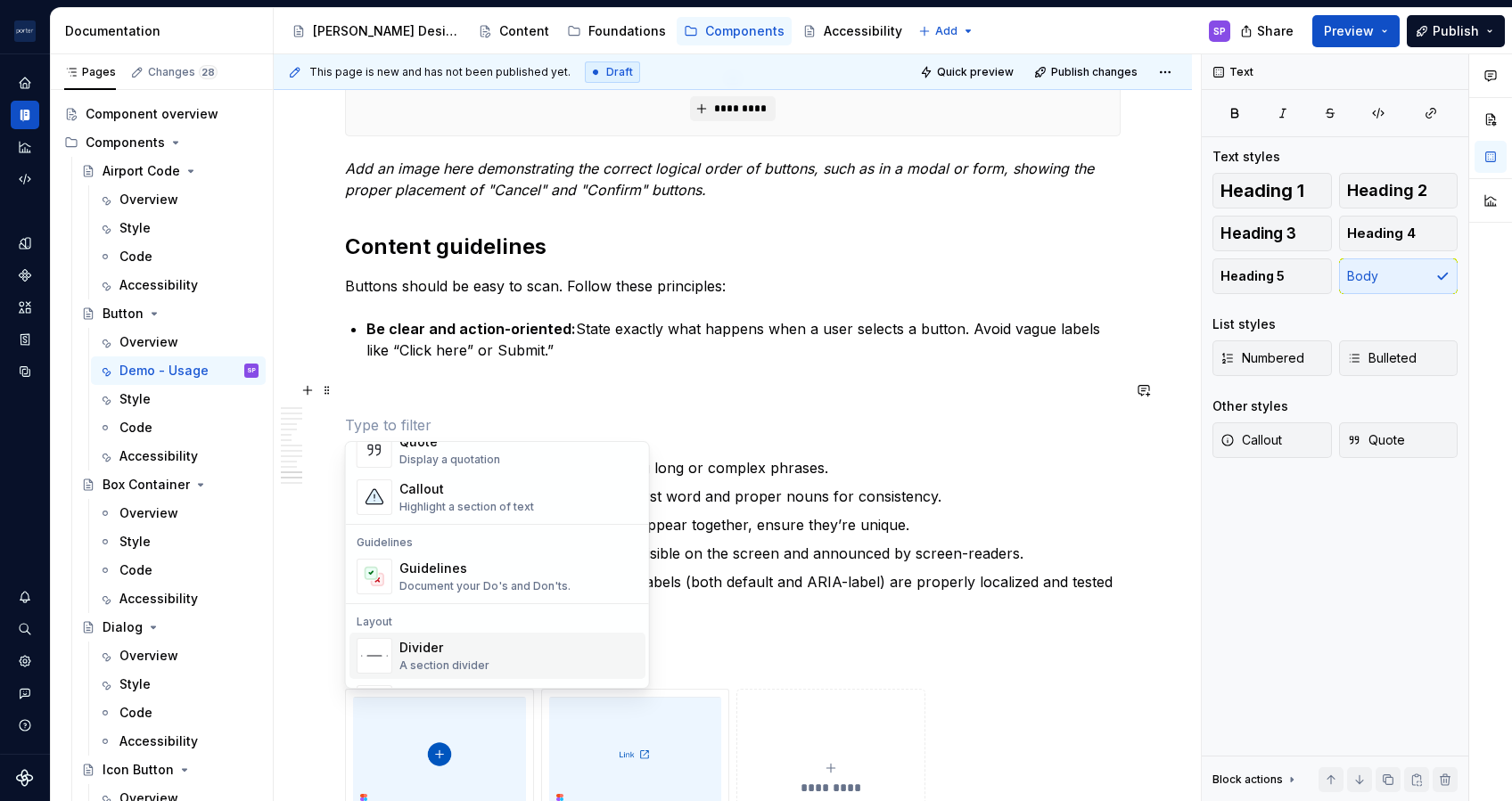
scroll to position [478, 0]
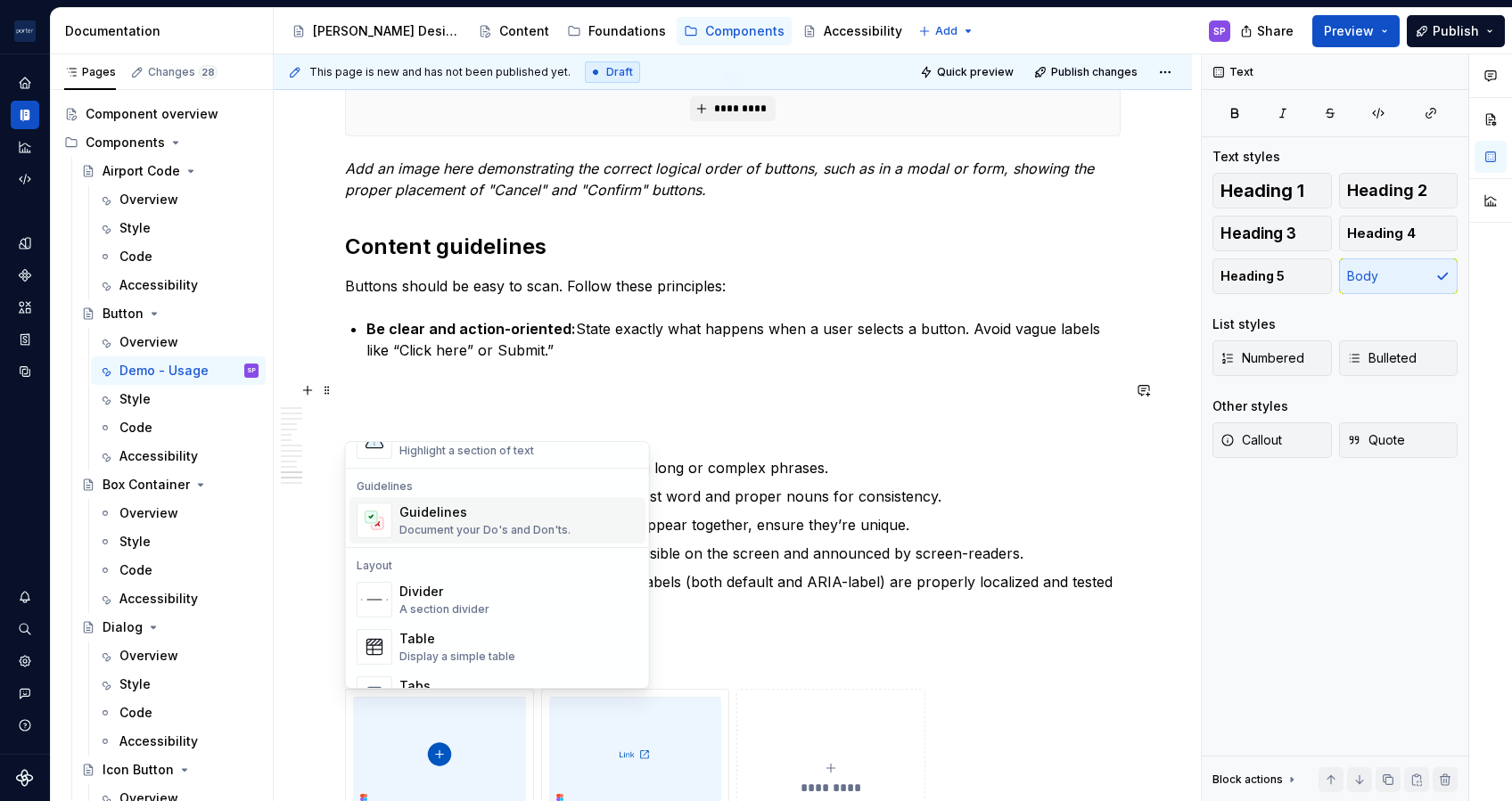
click at [438, 528] on div "Document your Do's and Don'ts." at bounding box center [484, 530] width 171 height 14
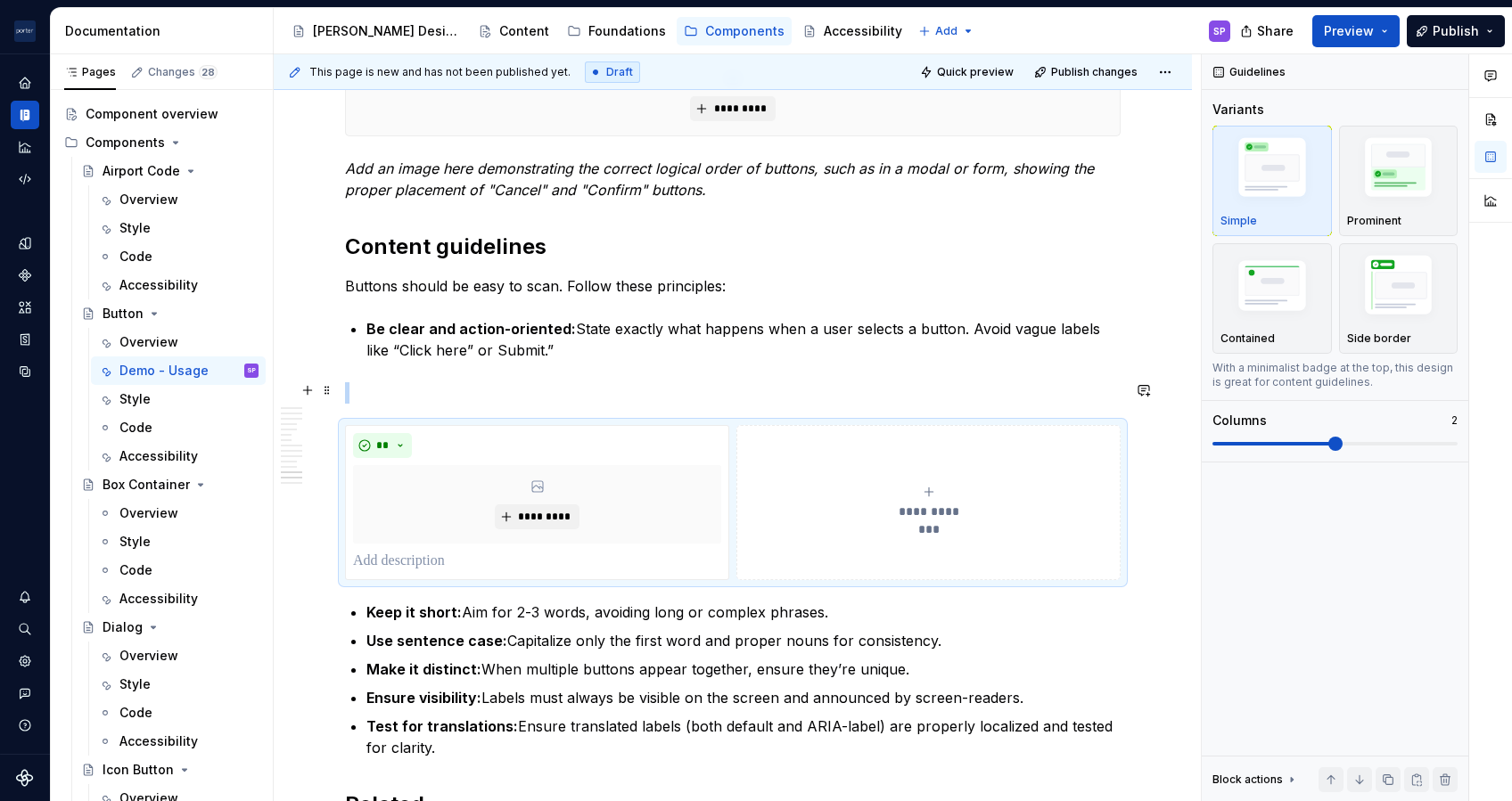
click at [419, 386] on p at bounding box center [732, 393] width 775 height 22
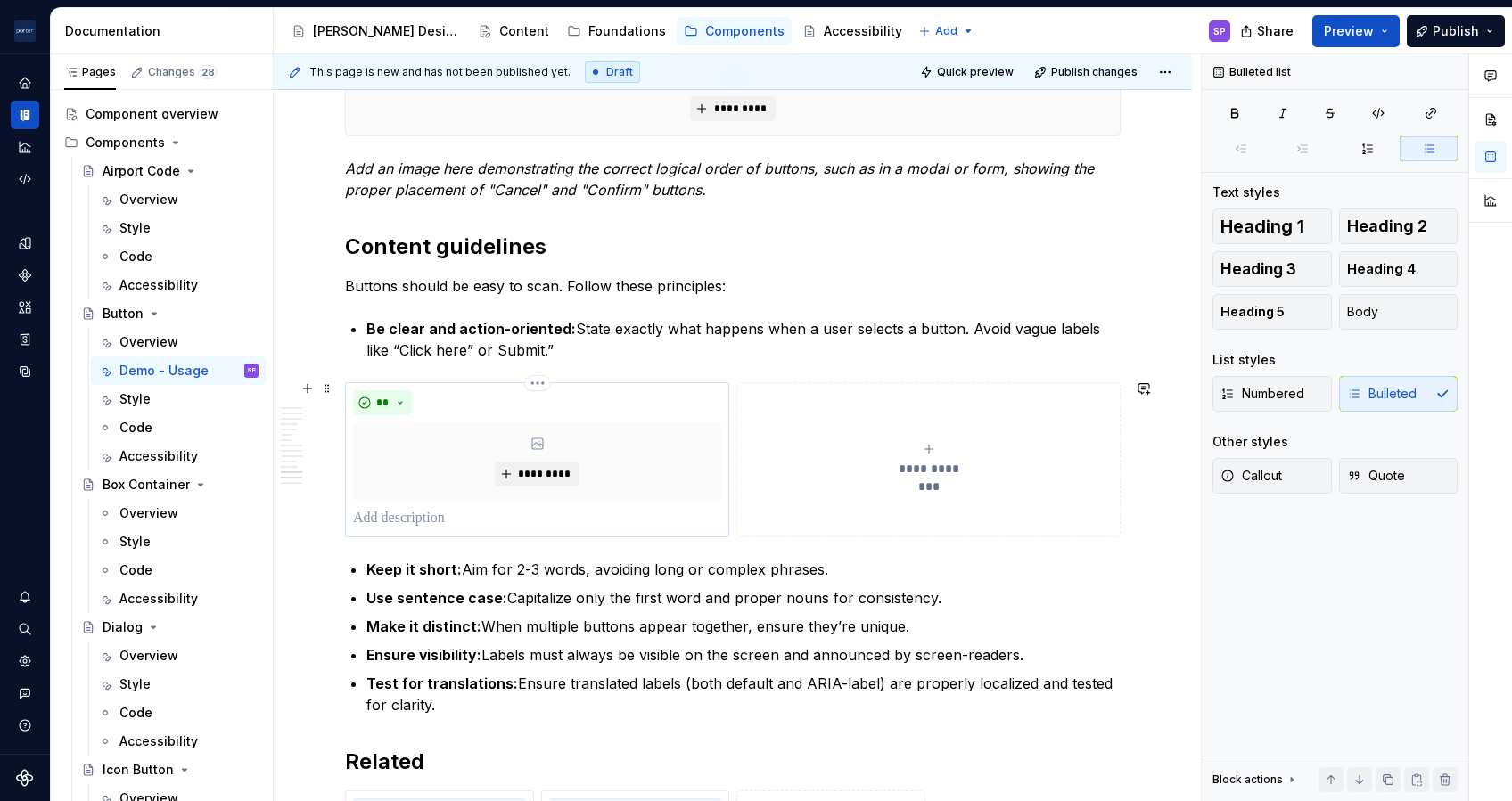
click at [422, 508] on p at bounding box center [538, 519] width 368 height 22
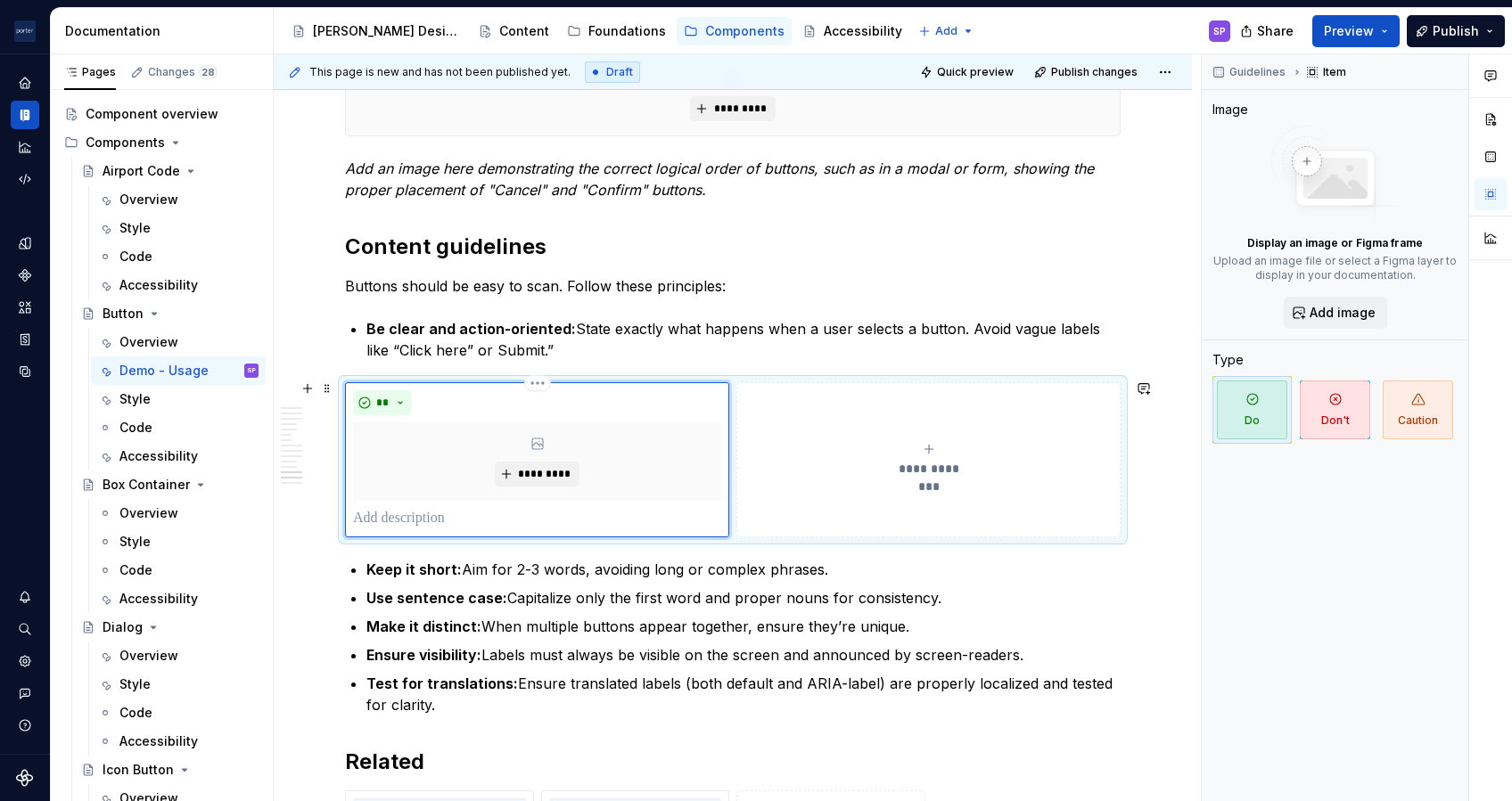
type textarea "*"
click at [820, 517] on button "**********" at bounding box center [929, 459] width 384 height 155
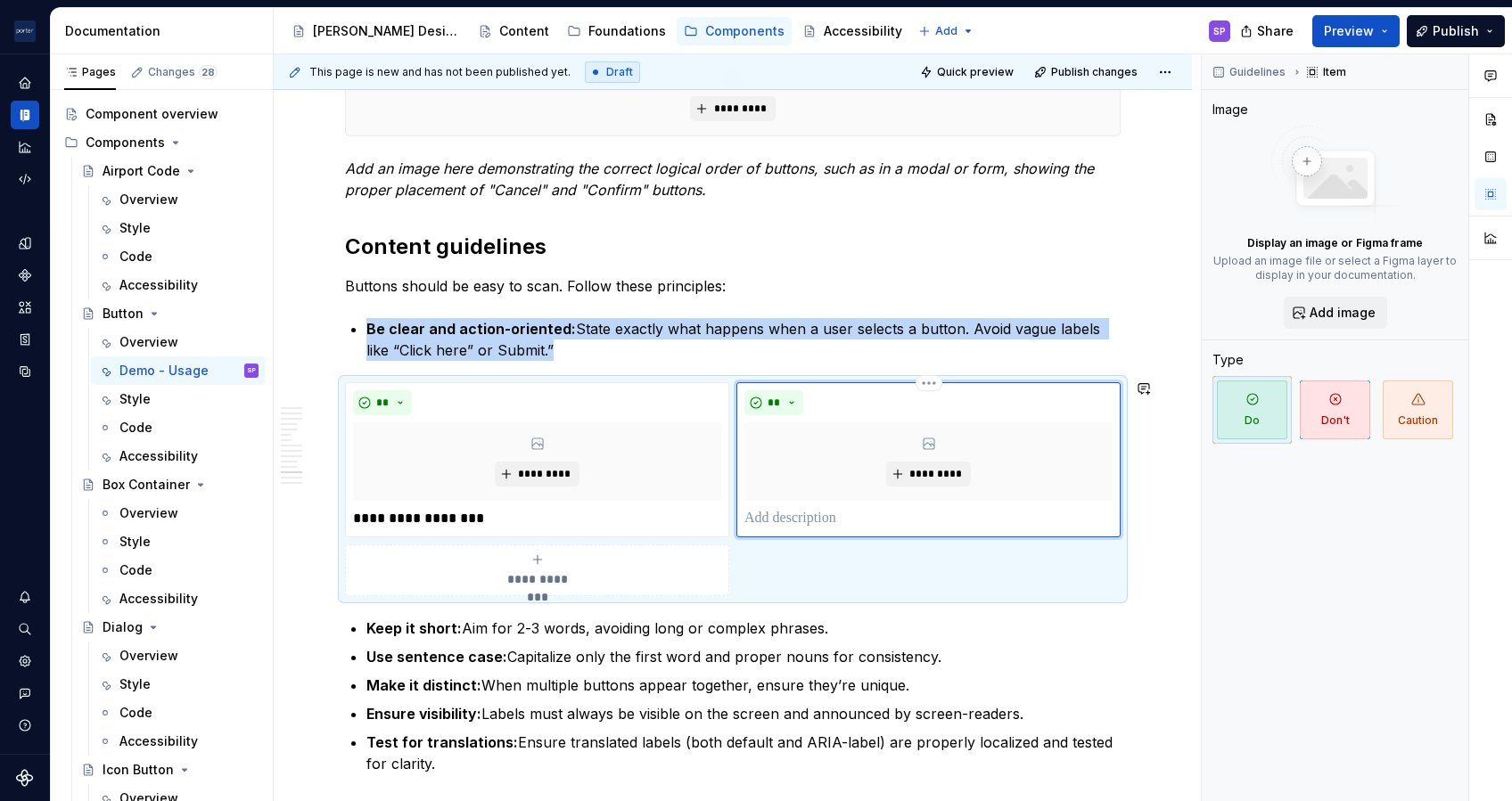
click at [820, 517] on p at bounding box center [929, 519] width 368 height 22
click at [779, 391] on button "**" at bounding box center [773, 402] width 58 height 25
click at [819, 467] on div "Don't" at bounding box center [813, 463] width 33 height 18
click at [828, 348] on p "Be clear and action-oriented: State exactly what happens when a user selects a …" at bounding box center [744, 339] width 755 height 43
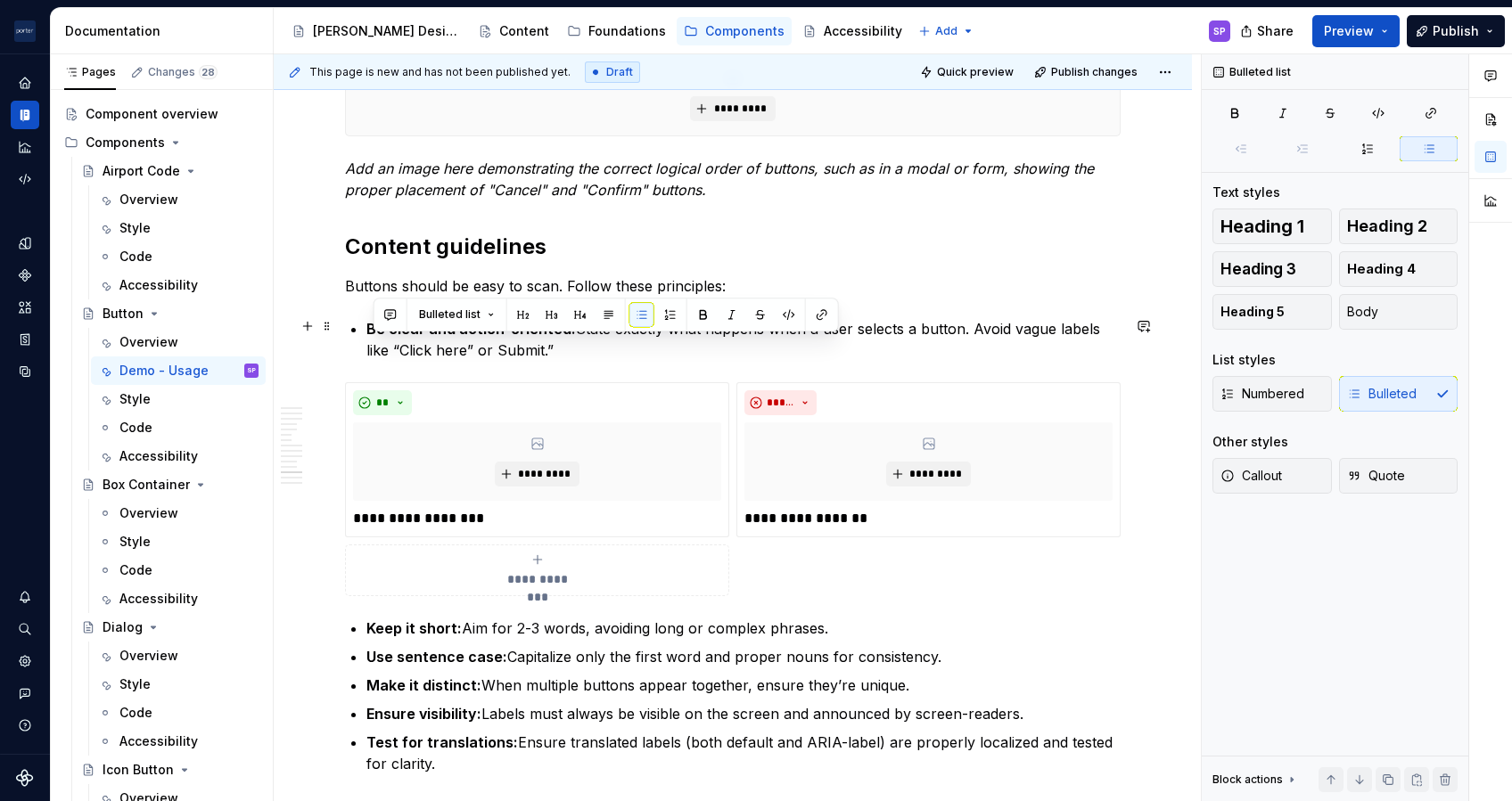
drag, startPoint x: 612, startPoint y: 345, endPoint x: 374, endPoint y: 356, distance: 238.3
click at [374, 356] on p "Be clear and action-oriented: State exactly what happens when a user selects a …" at bounding box center [744, 339] width 755 height 43
click at [441, 354] on p "Be clear and action-oriented: State exactly what happens when a user selects a …" at bounding box center [744, 339] width 755 height 43
drag, startPoint x: 600, startPoint y: 347, endPoint x: 359, endPoint y: 350, distance: 241.0
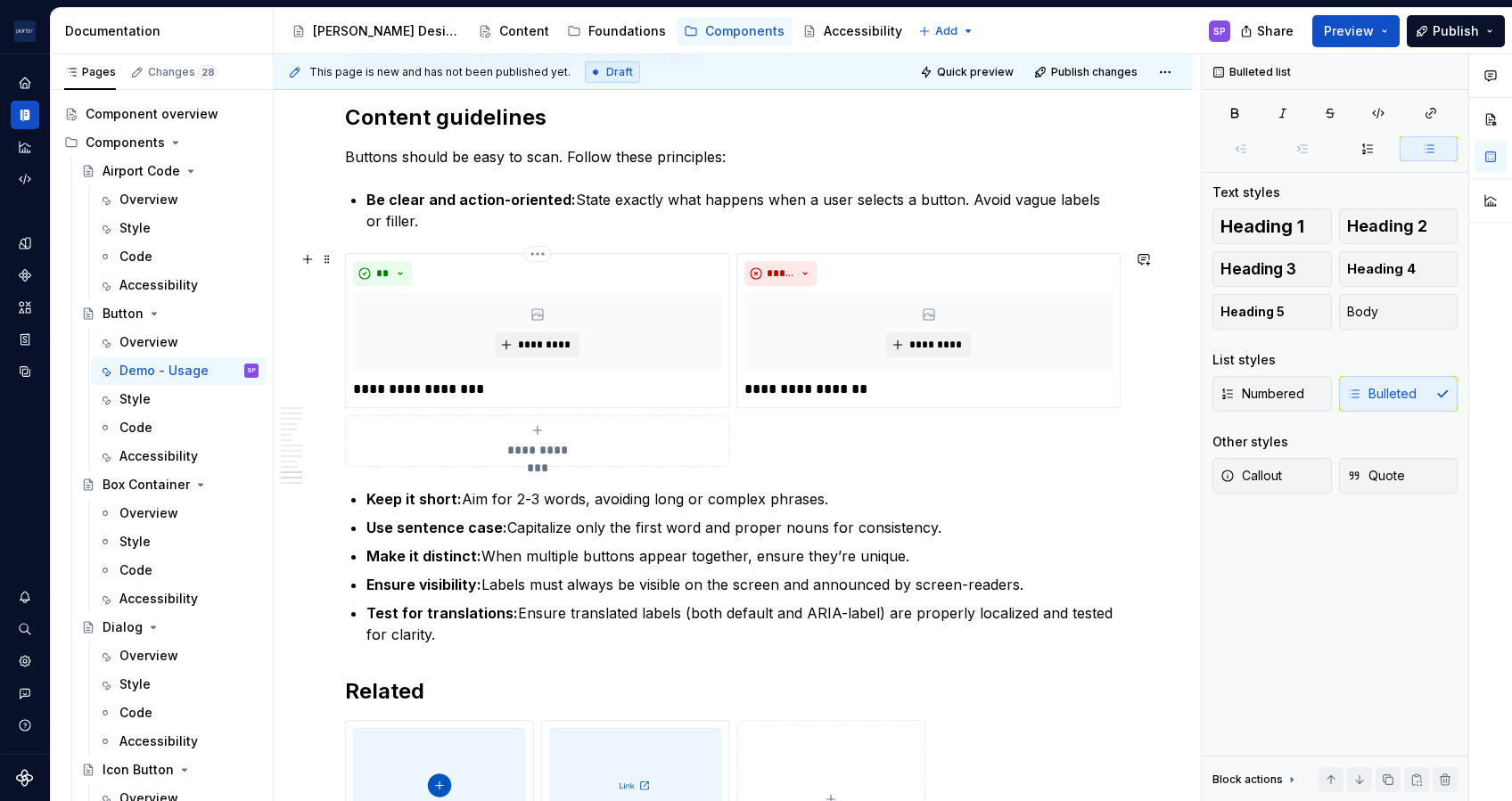
scroll to position [3418, 0]
click at [920, 554] on p "Make it distinct: When multiple buttons appear together, ensure they’re unique." at bounding box center [744, 555] width 755 height 22
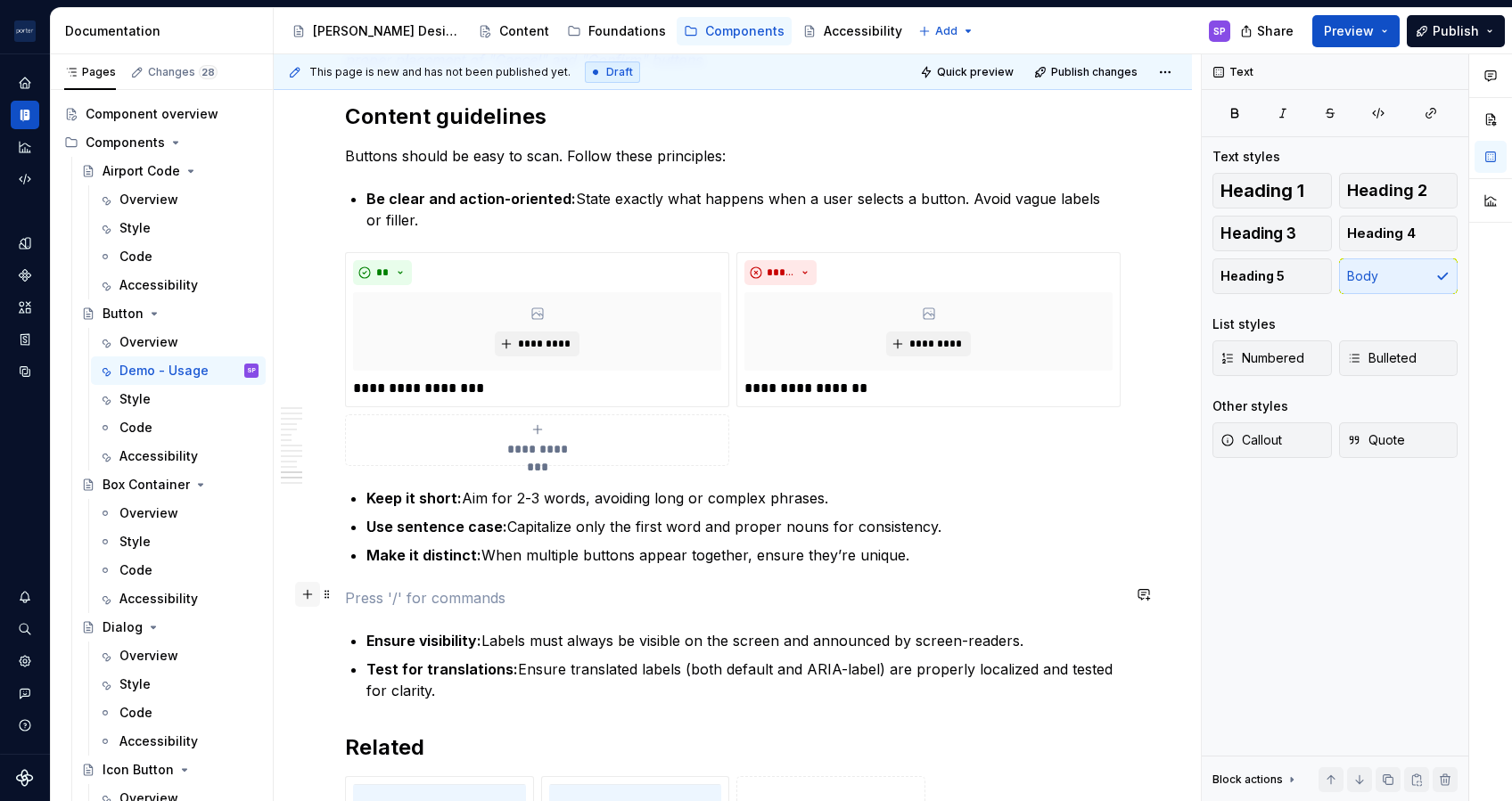
click at [308, 587] on button "button" at bounding box center [307, 594] width 25 height 25
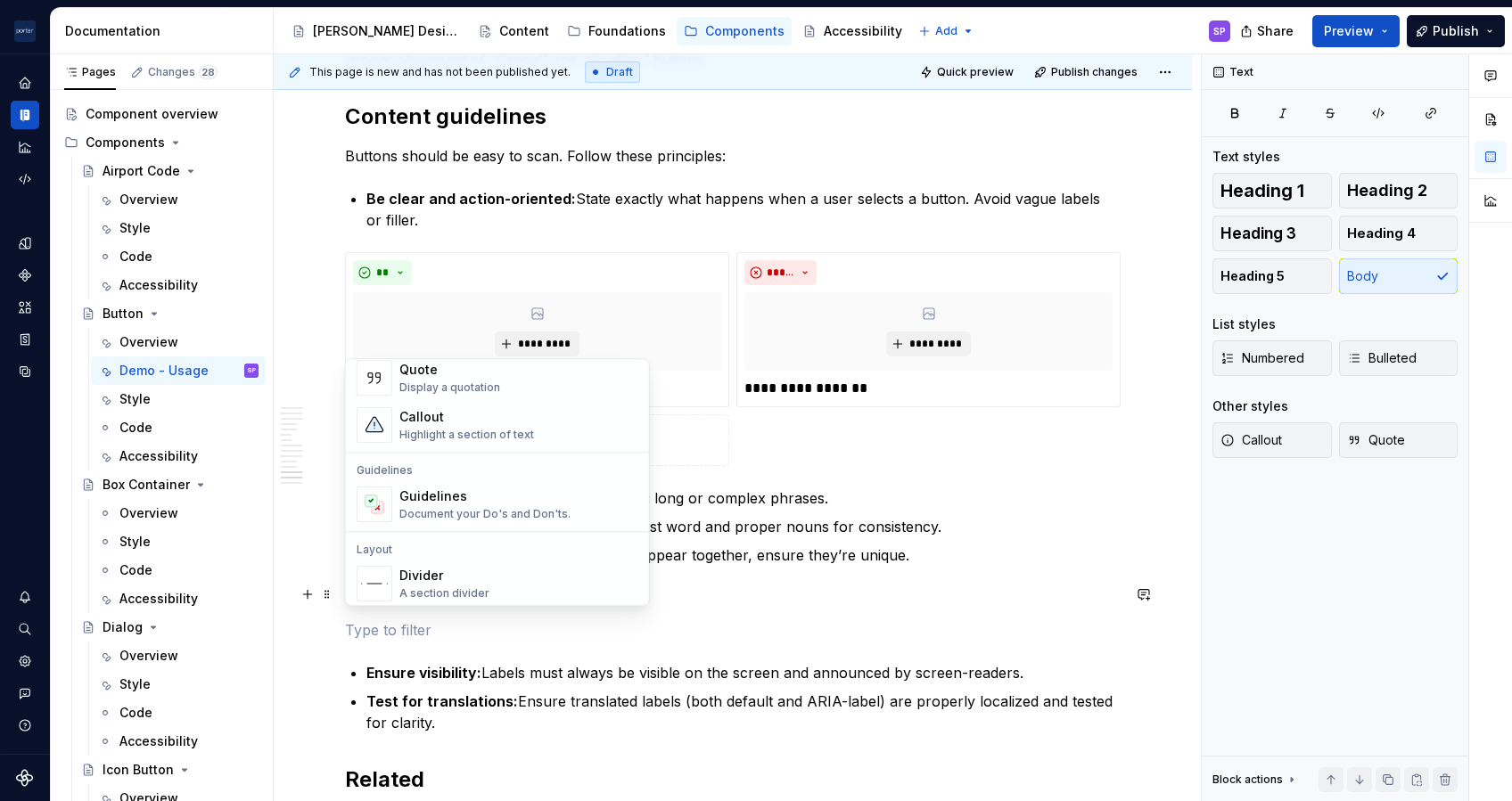
scroll to position [414, 0]
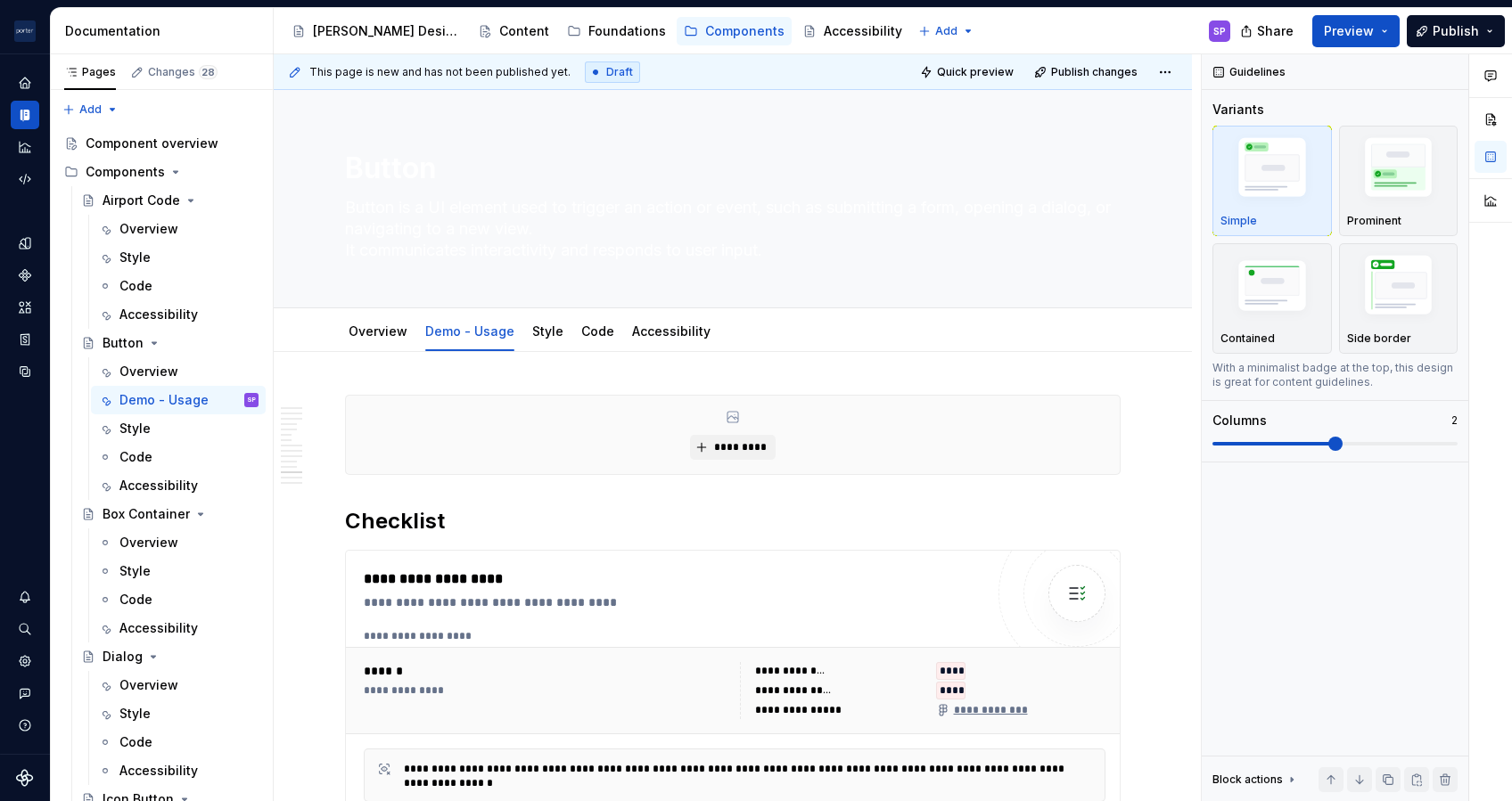
scroll to position [3418, 0]
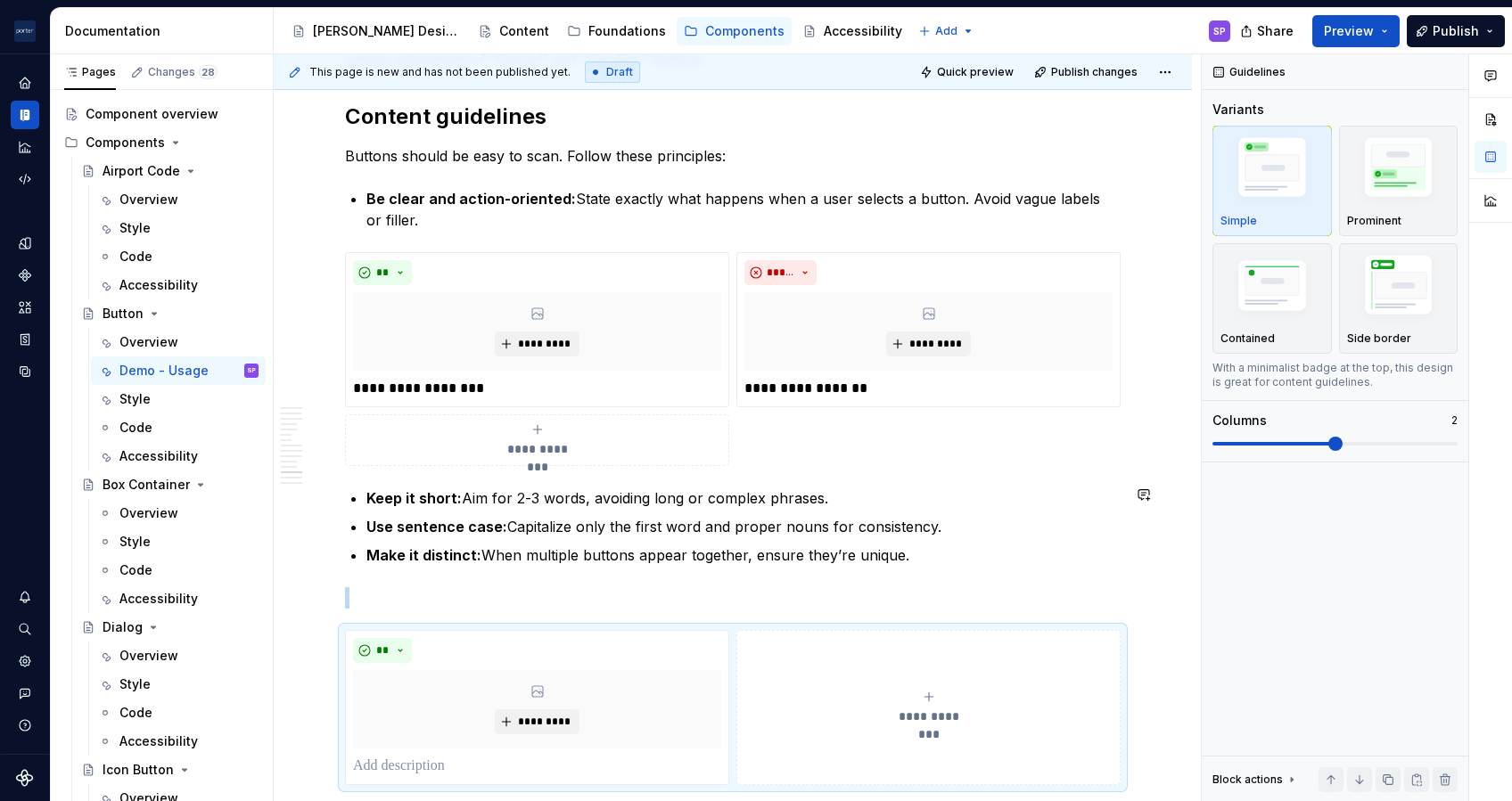
click at [398, 587] on p at bounding box center [732, 598] width 775 height 22
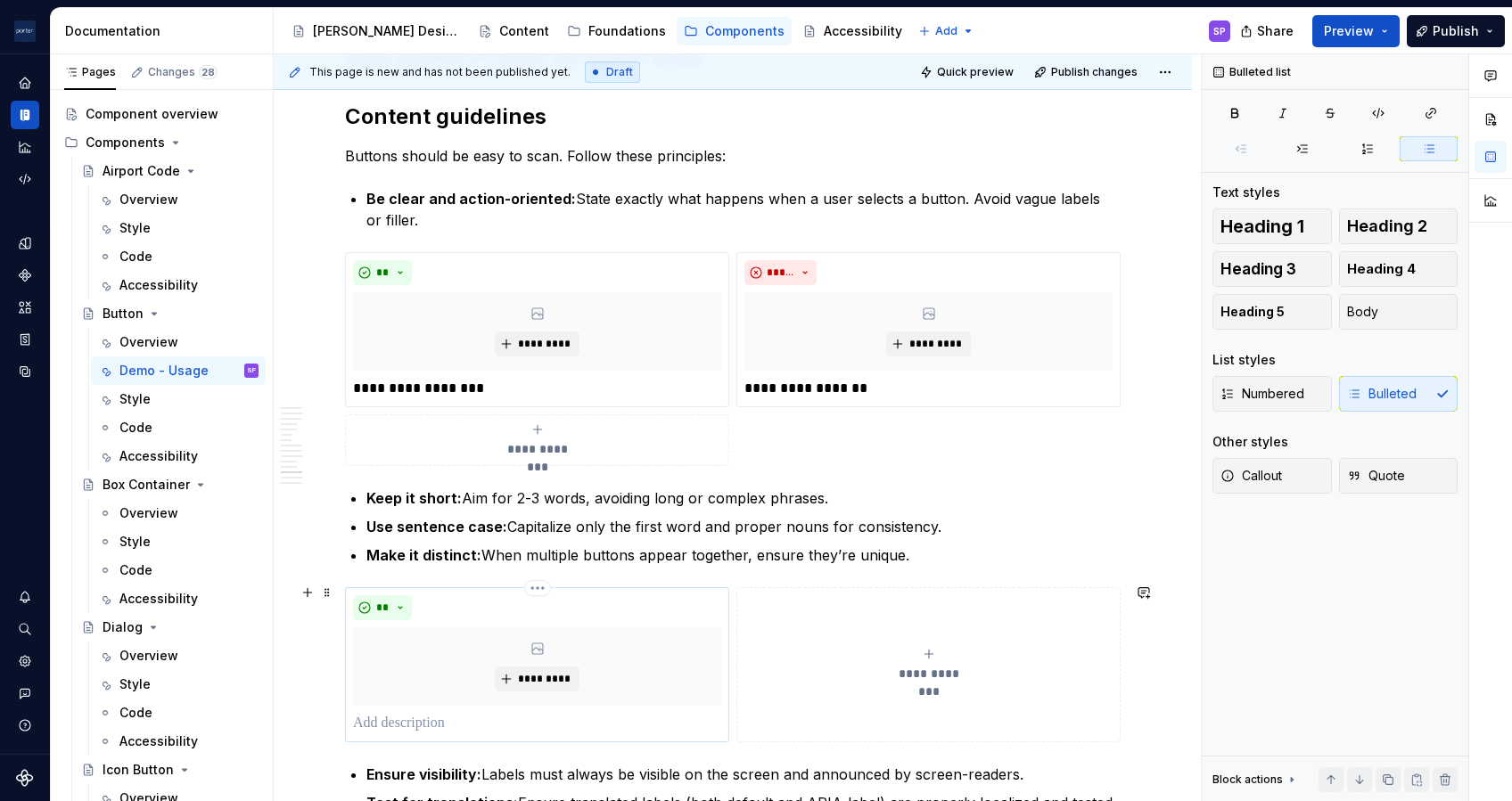
click at [438, 706] on div "** *********" at bounding box center [538, 664] width 368 height 139
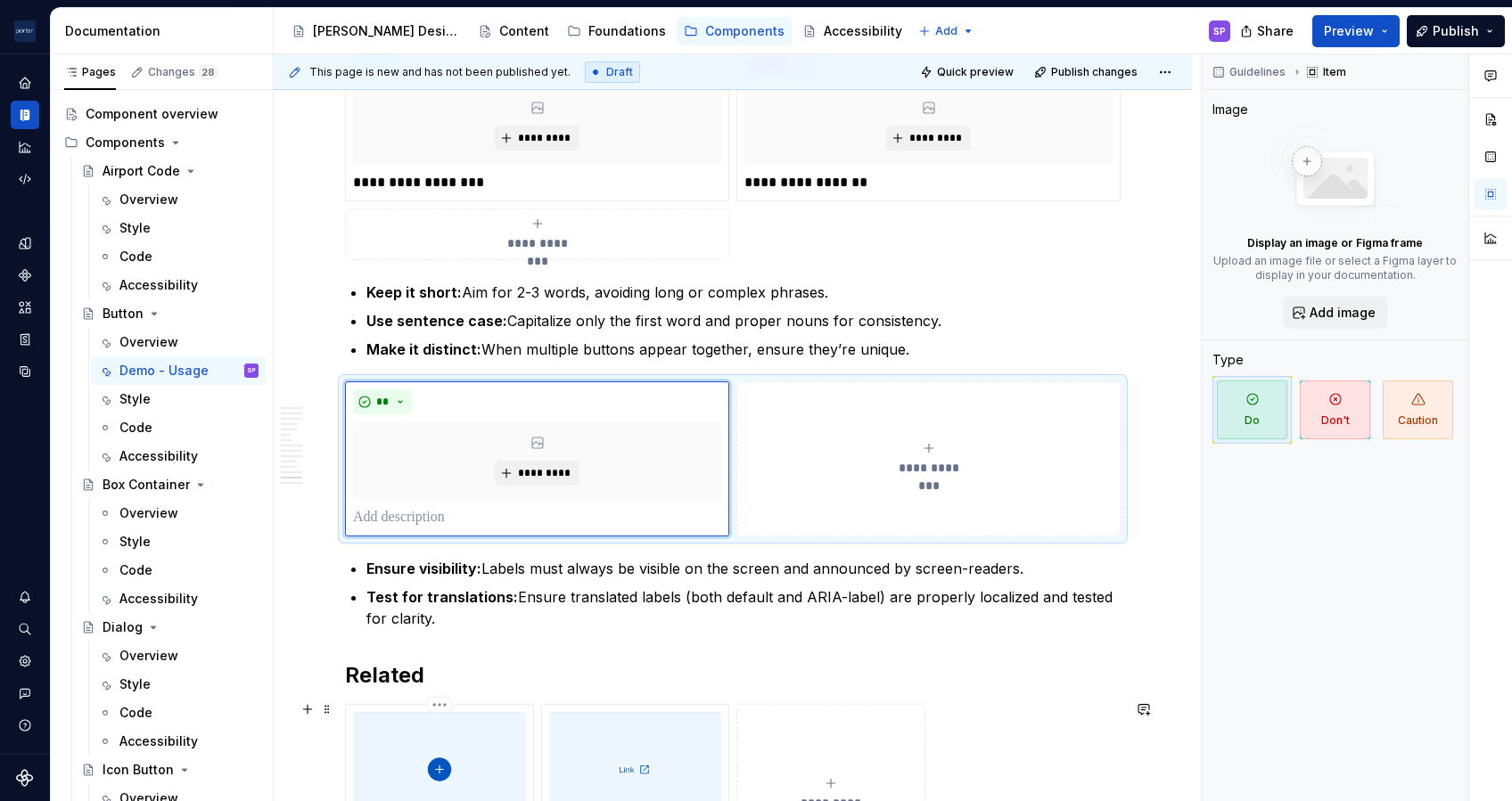
scroll to position [3624, 0]
click at [416, 510] on p at bounding box center [538, 517] width 368 height 22
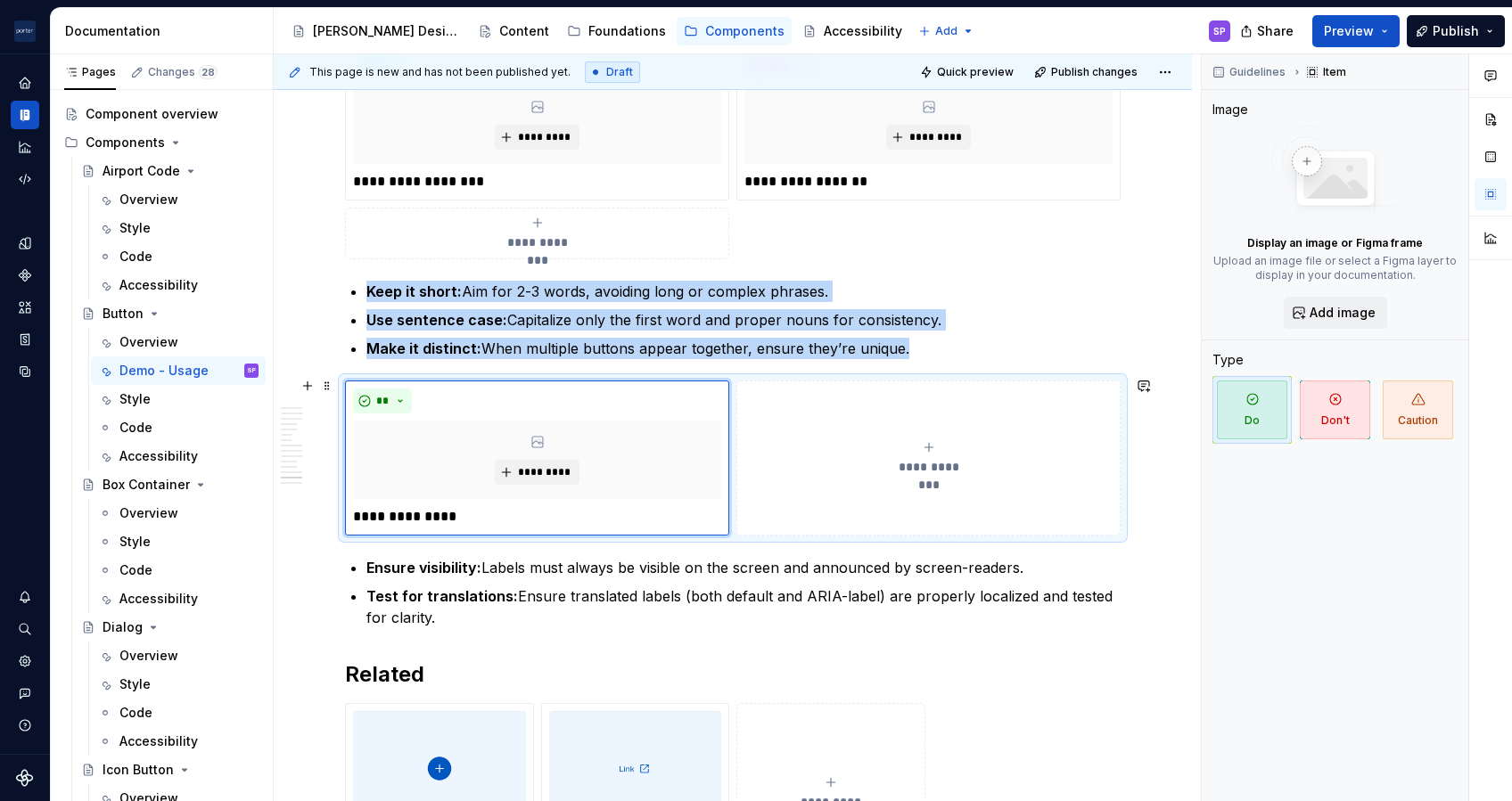
click at [821, 508] on button "**********" at bounding box center [929, 457] width 384 height 155
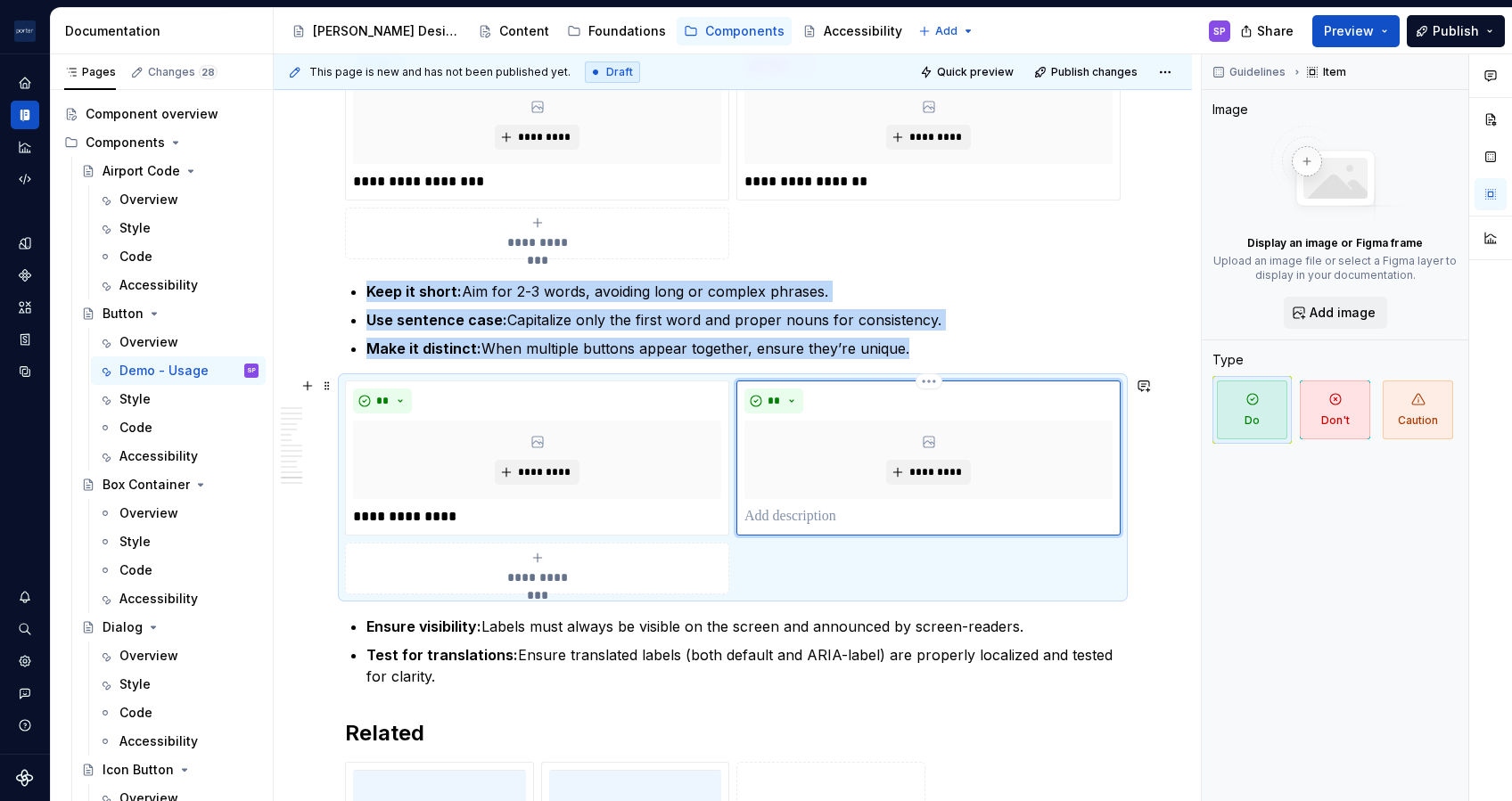
click at [813, 508] on p at bounding box center [929, 517] width 368 height 22
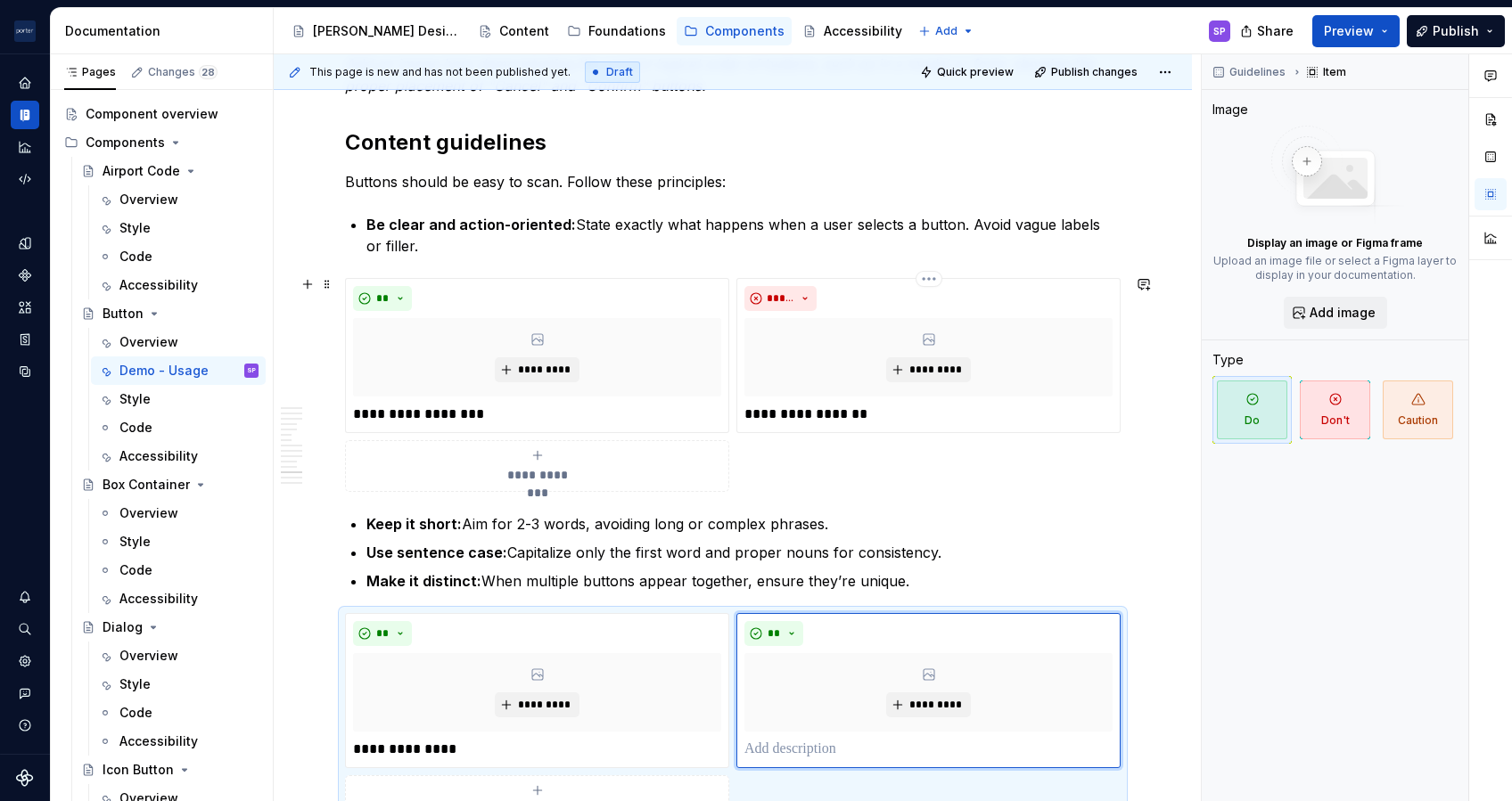
scroll to position [3408, 0]
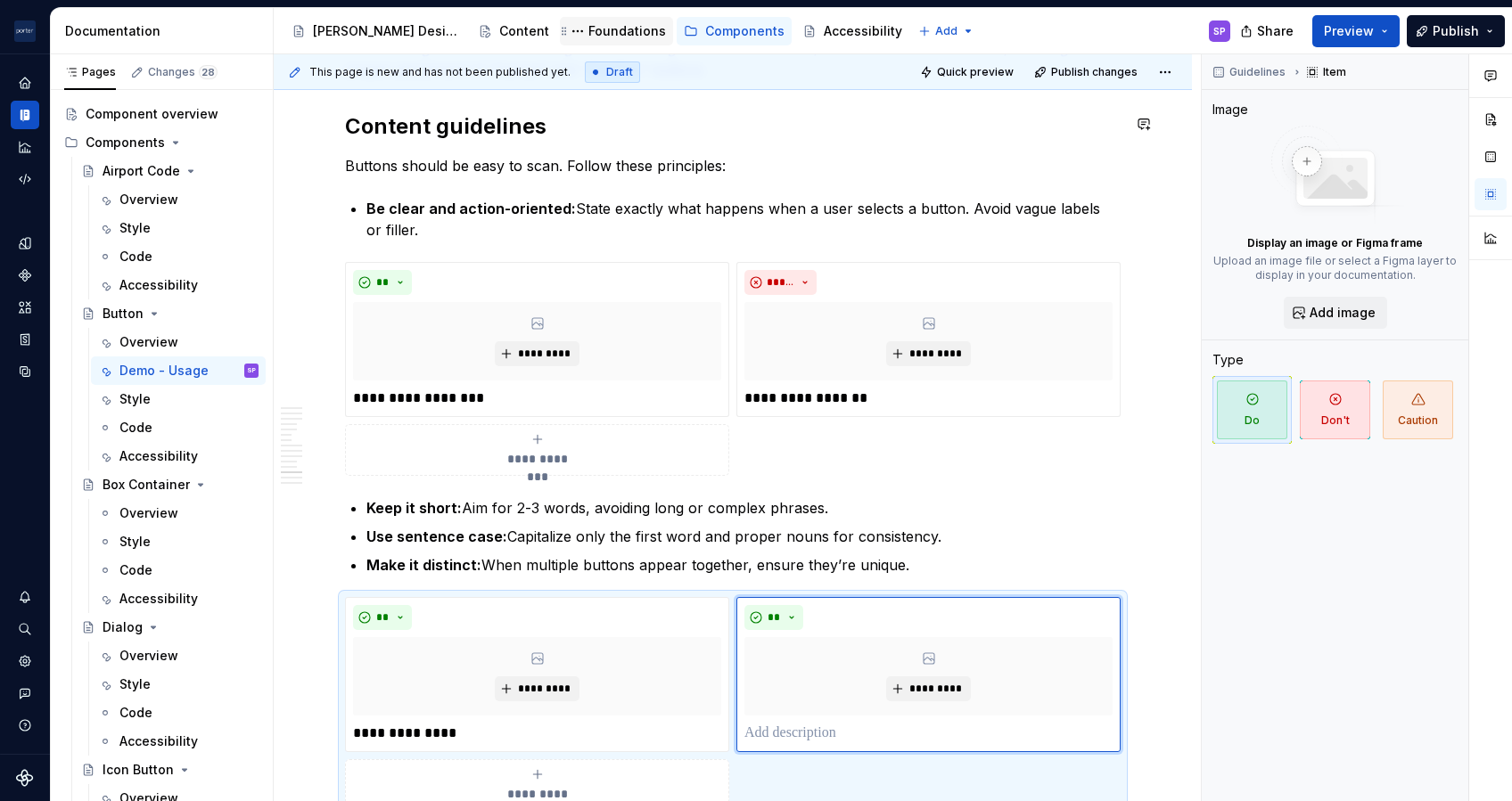
type textarea "*"
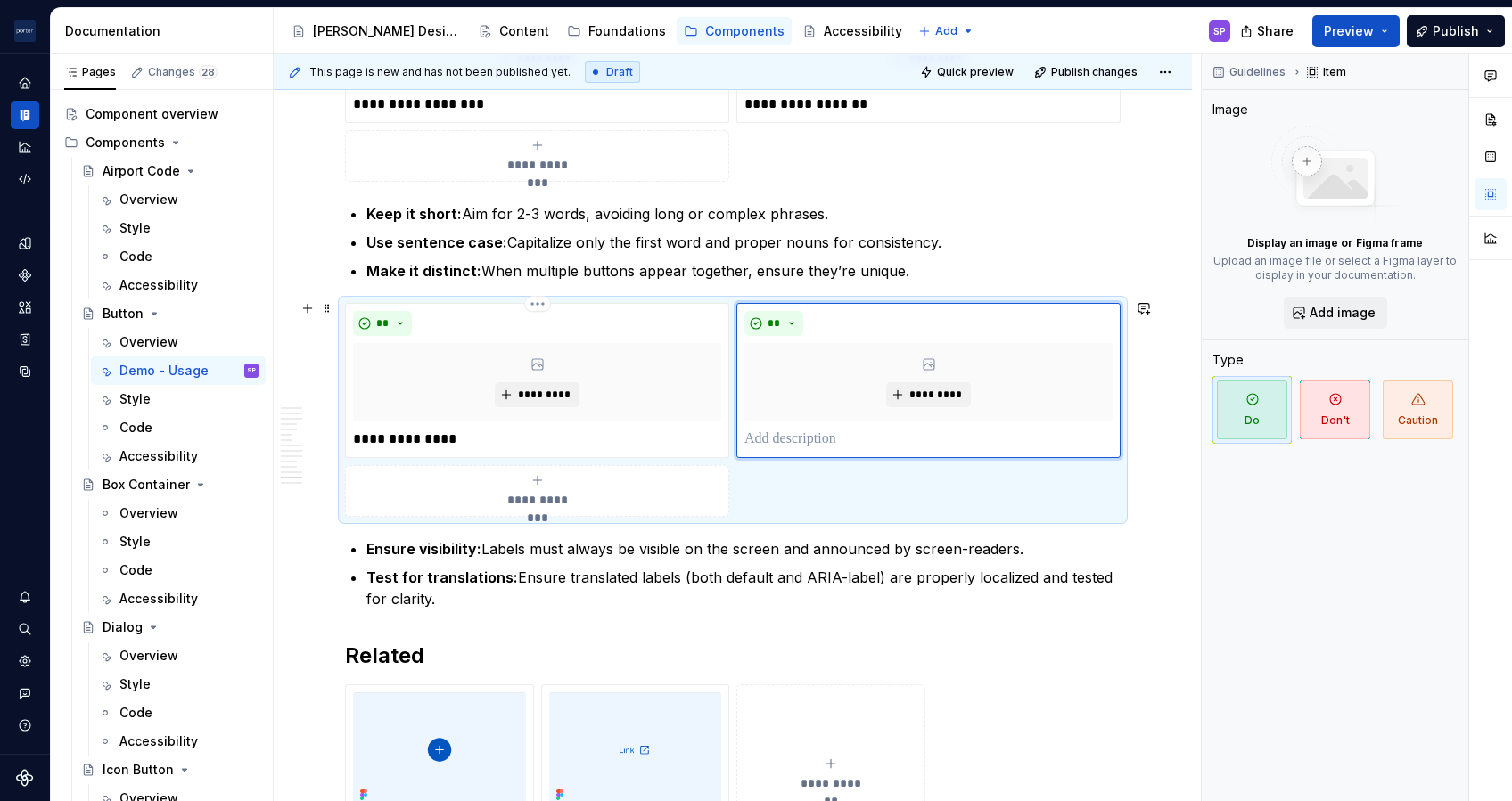
scroll to position [3707, 0]
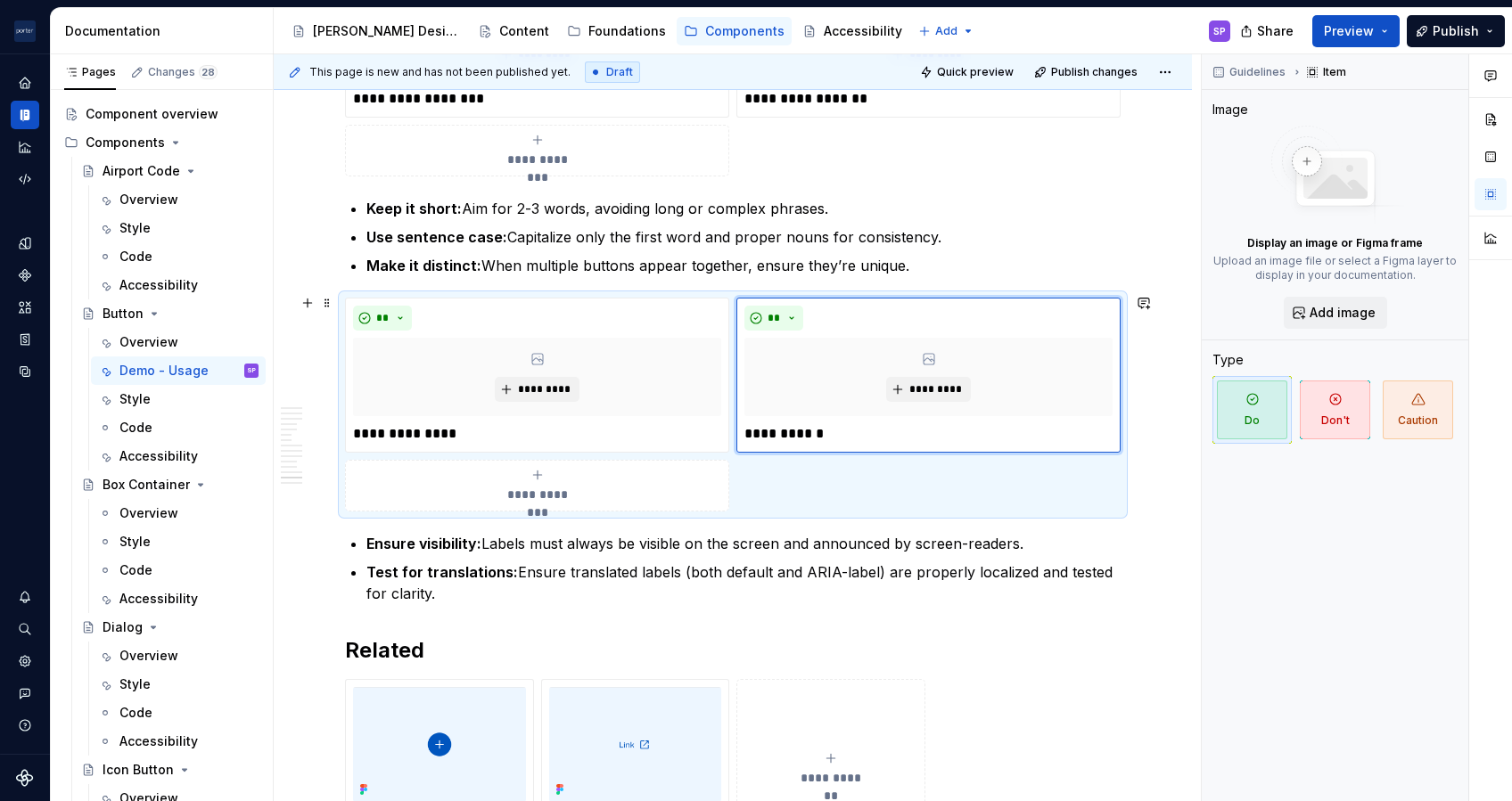
click at [605, 562] on p "Test for translations: Ensure translated labels (both default and ARIA-label) a…" at bounding box center [744, 582] width 755 height 43
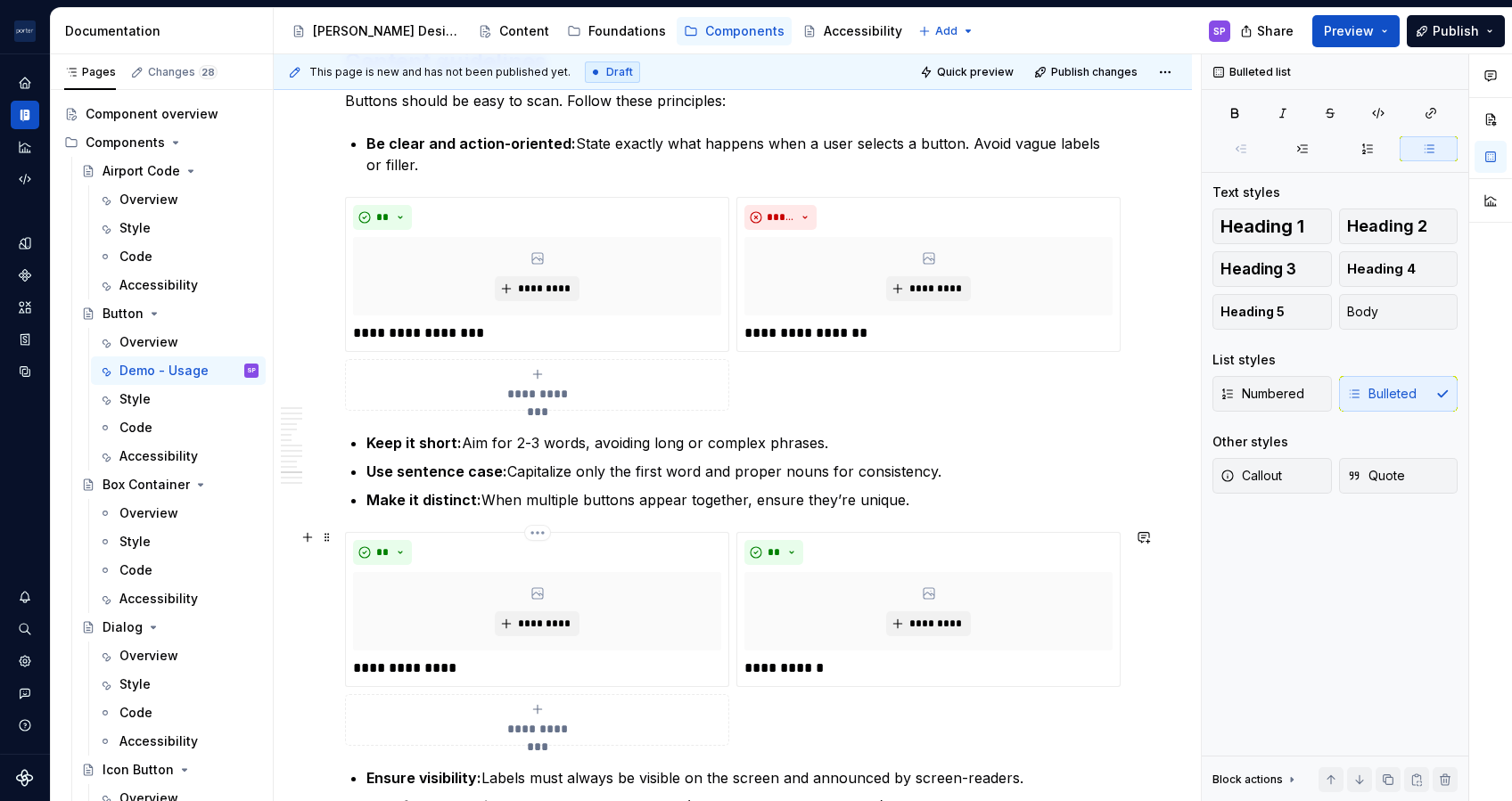
scroll to position [3335, 0]
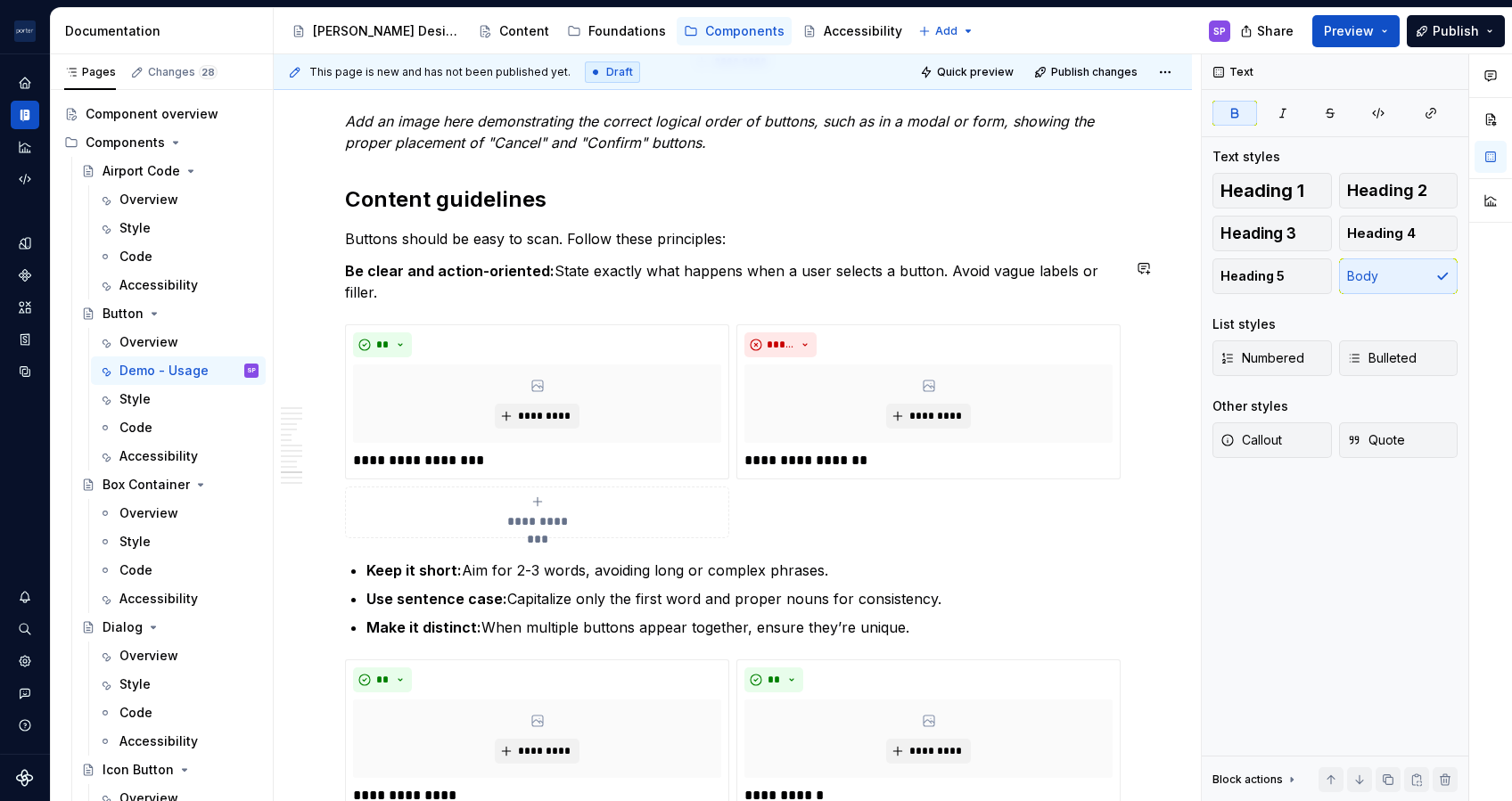
click at [404, 244] on p "Buttons should be easy to scan. Follow these principles:" at bounding box center [732, 239] width 775 height 22
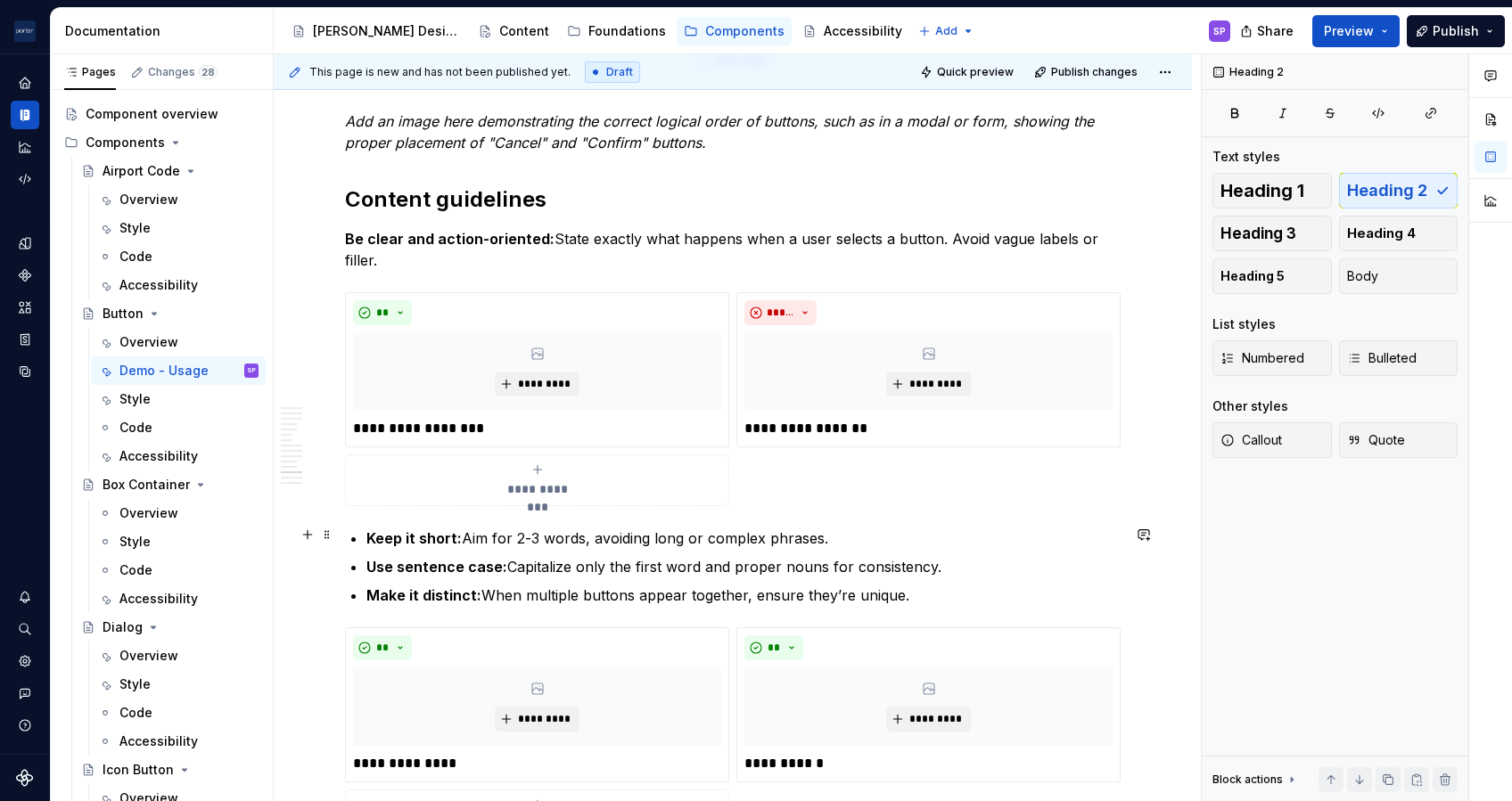
click at [366, 535] on strong "Keep it short:" at bounding box center [414, 539] width 95 height 18
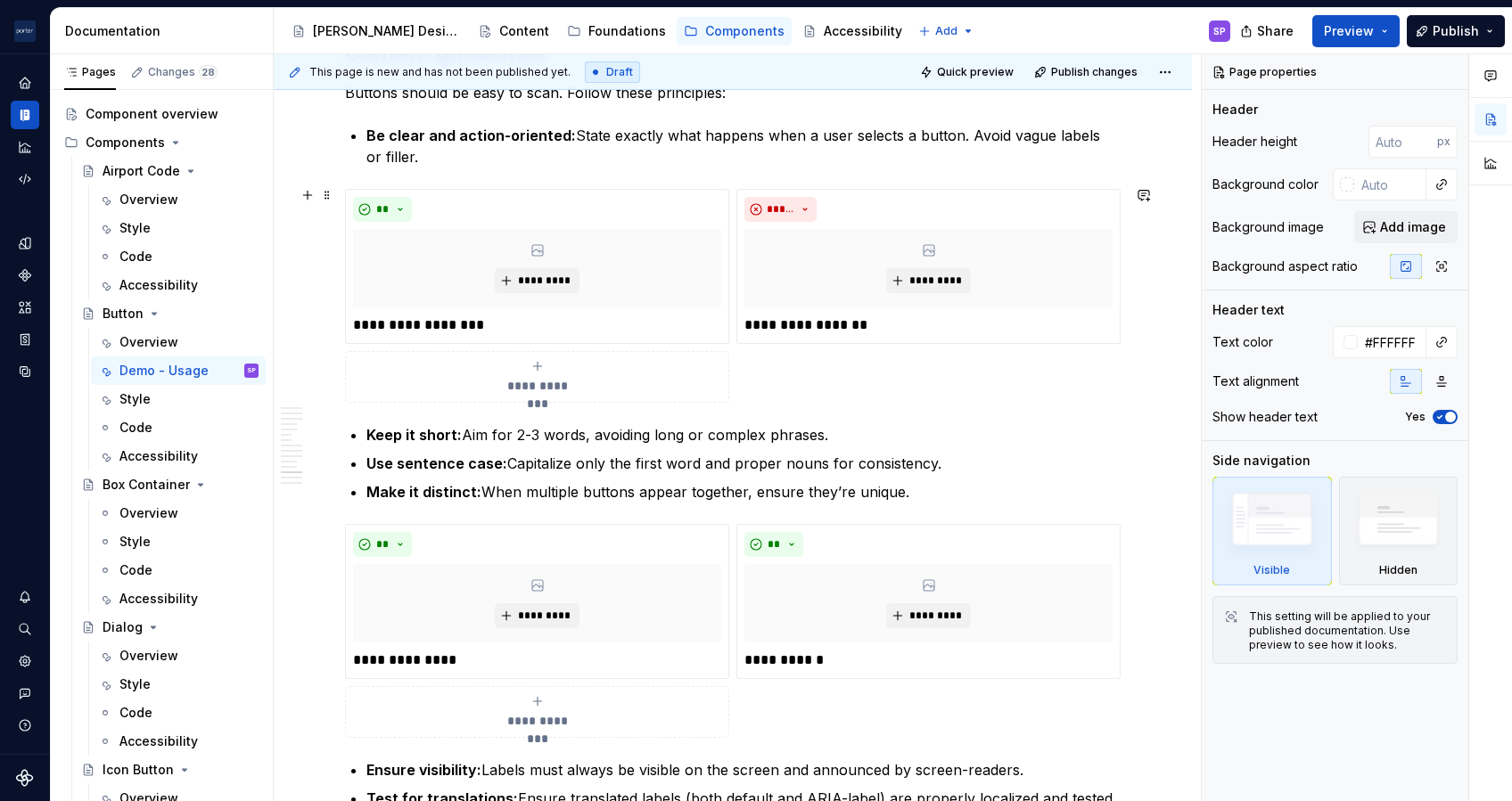
scroll to position [3246, 0]
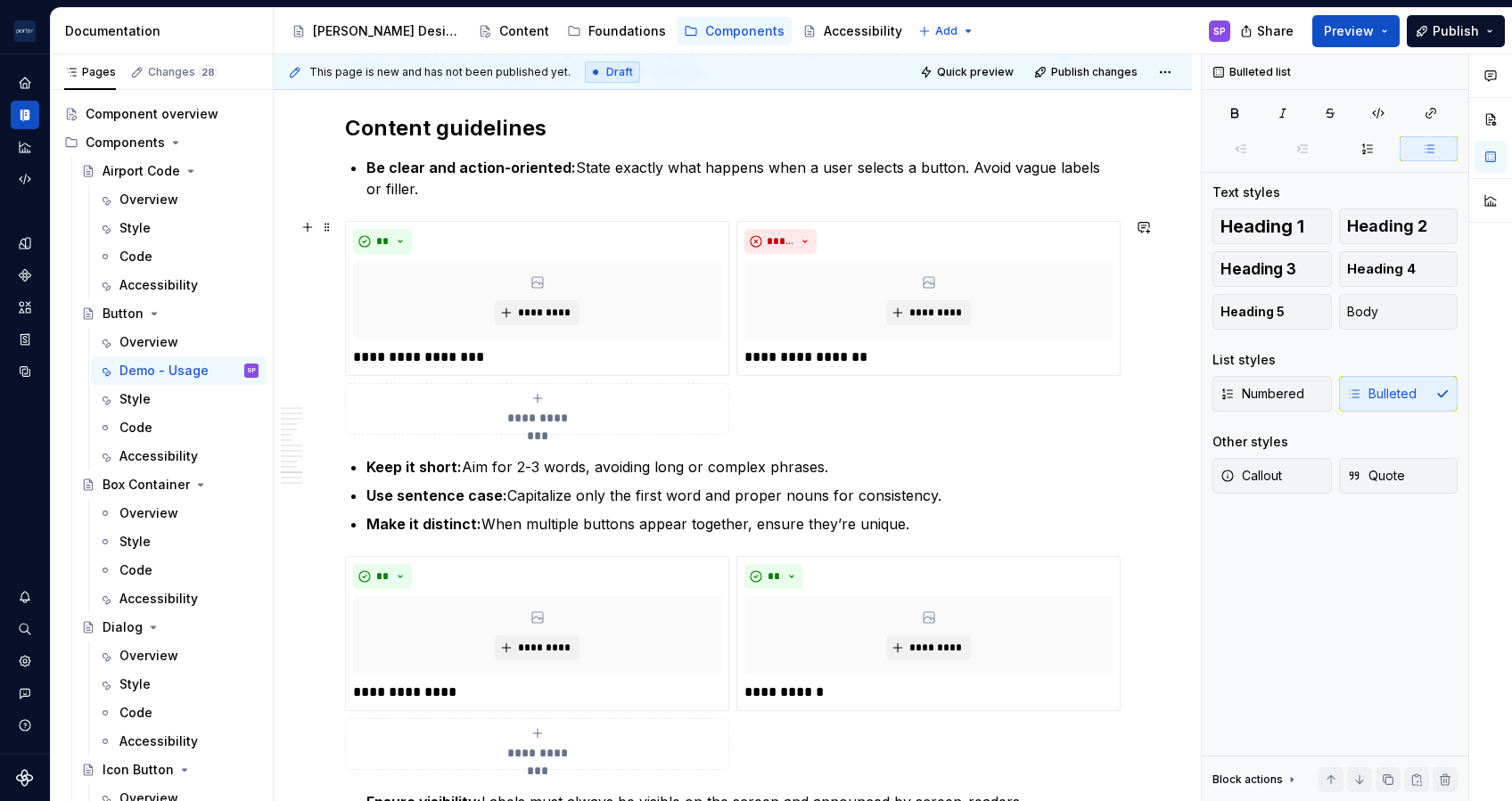
scroll to position [3396, 0]
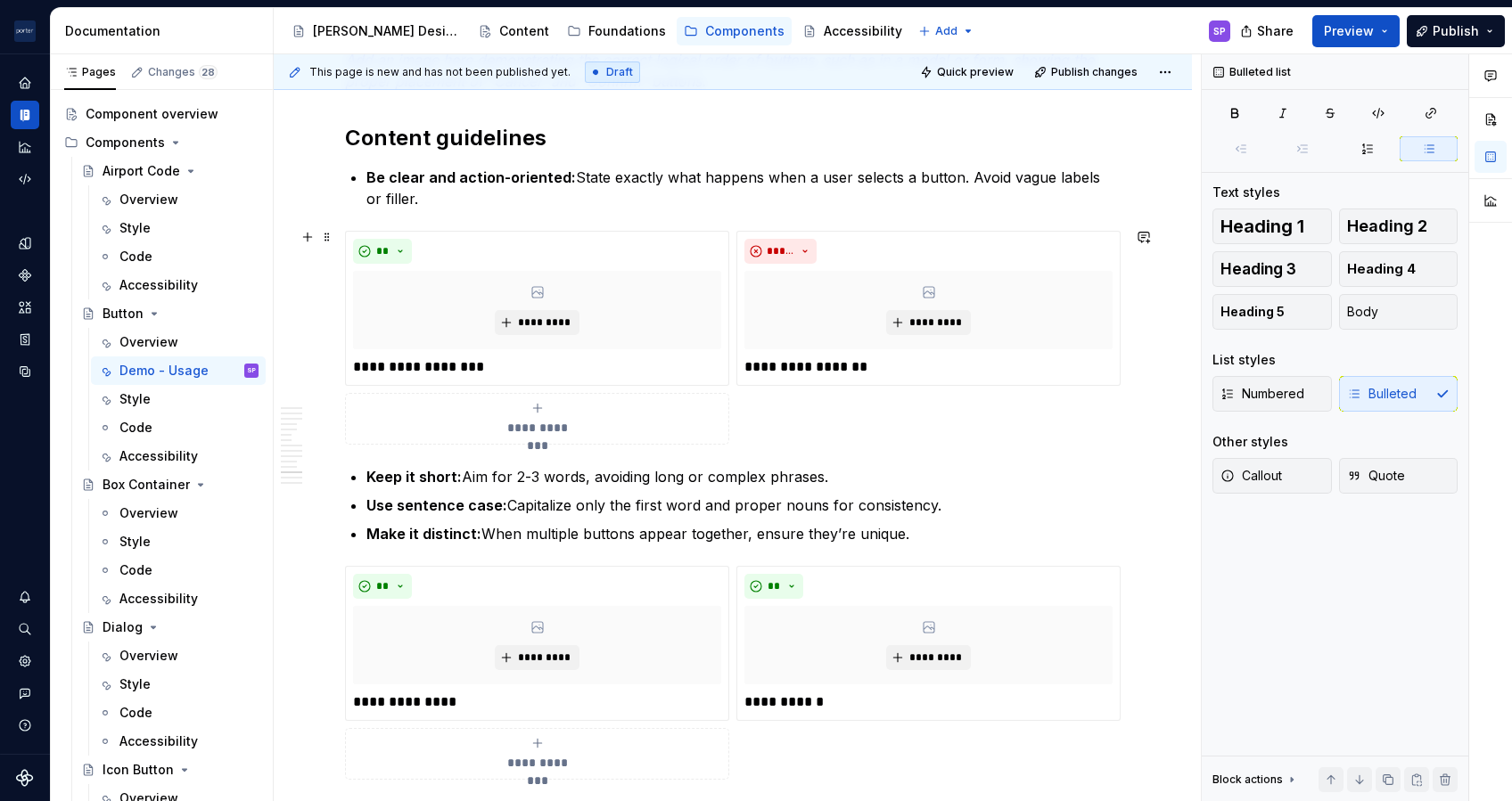
click at [550, 439] on button "**********" at bounding box center [537, 419] width 384 height 51
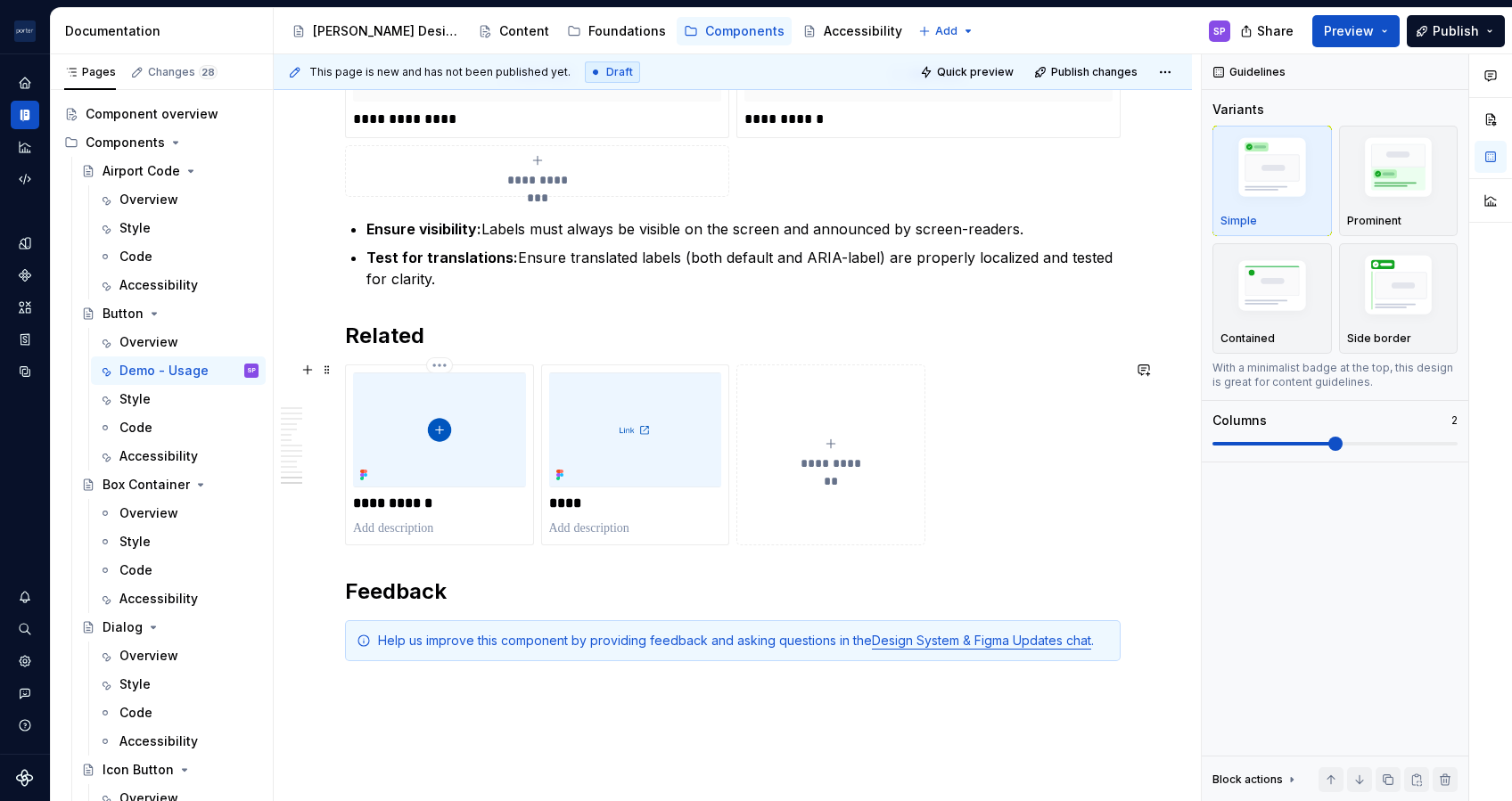
scroll to position [4138, 0]
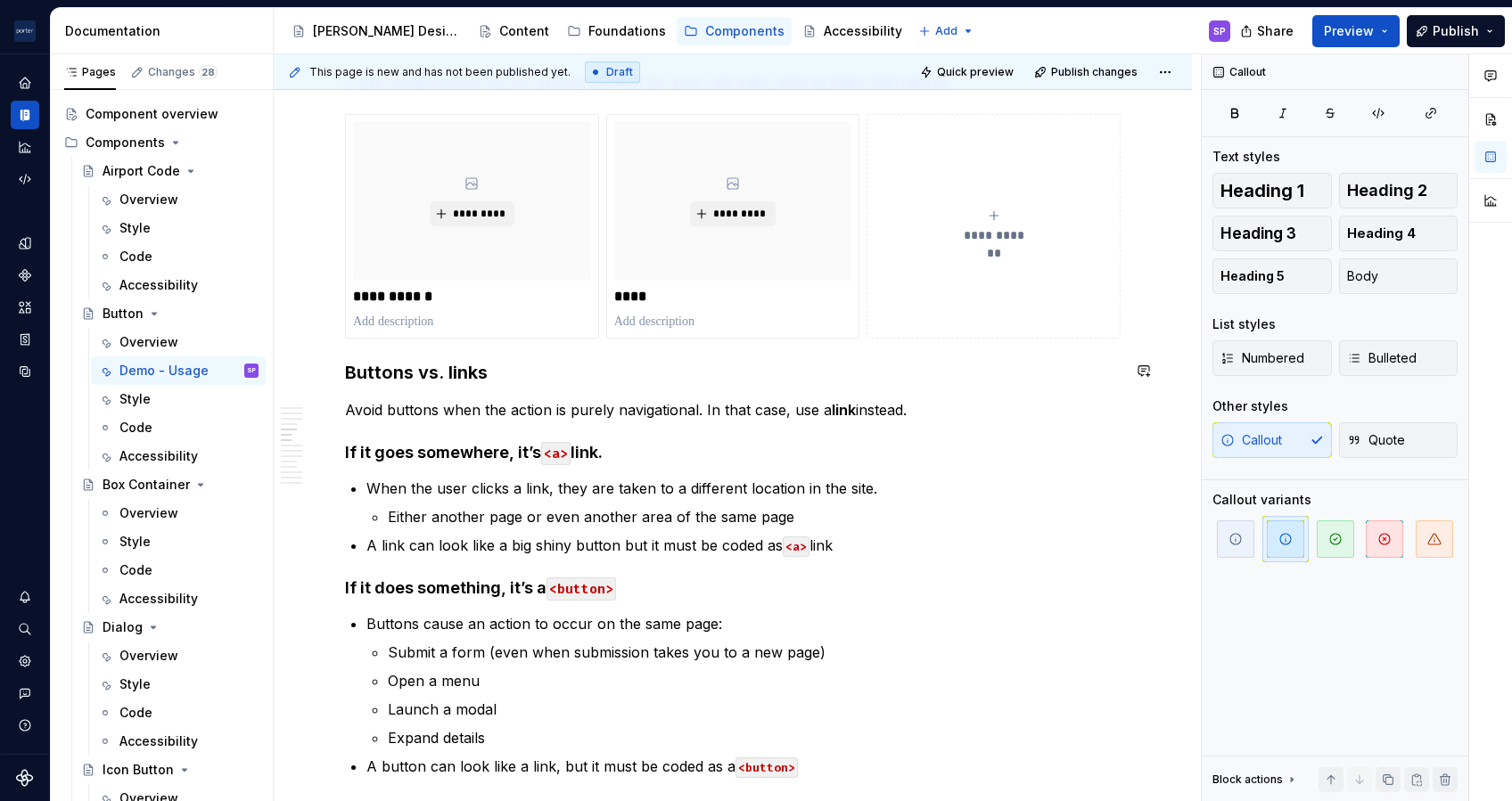
scroll to position [1104, 0]
click at [682, 407] on p "Avoid buttons when the action is purely navigational. In that case, use a link …" at bounding box center [732, 409] width 775 height 22
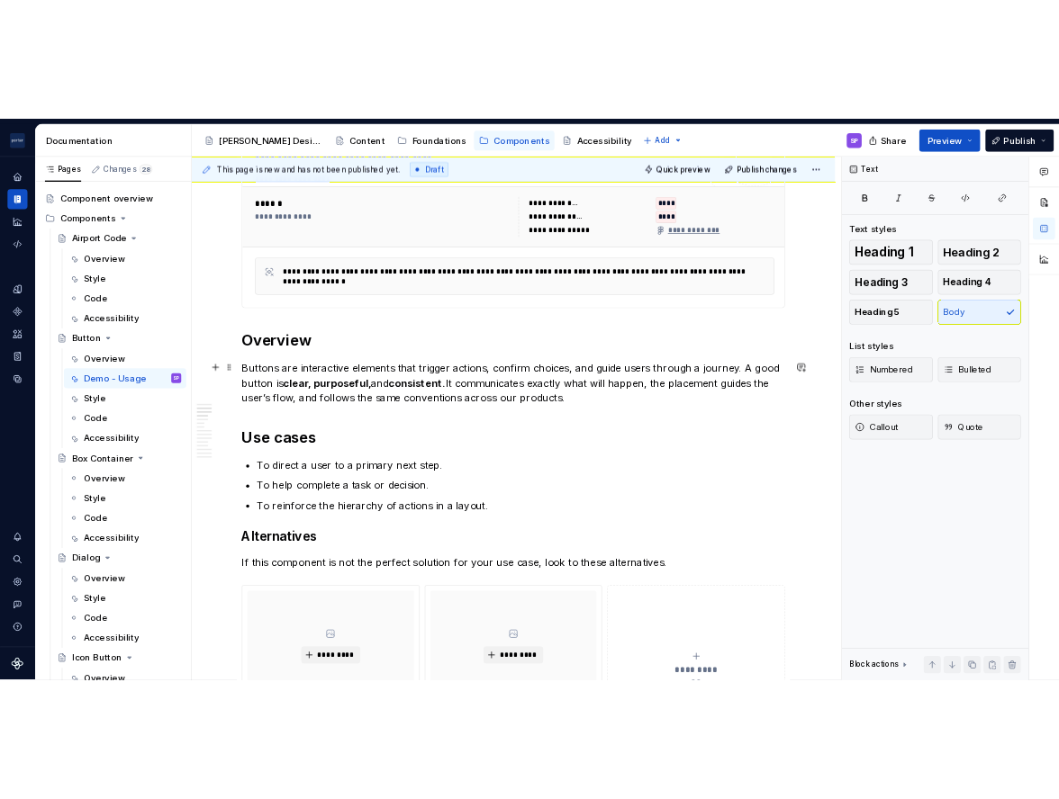
scroll to position [555, 0]
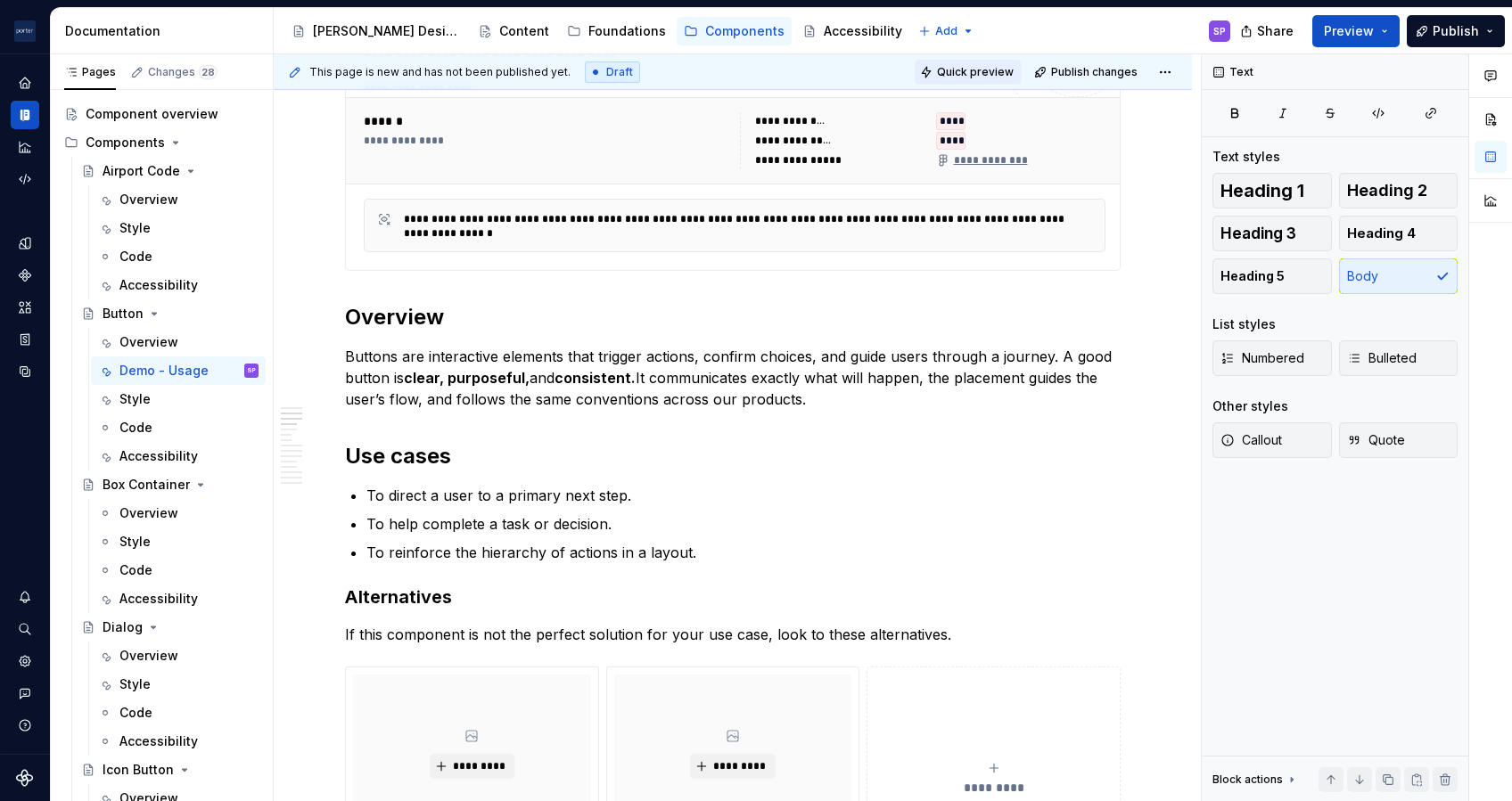
click at [986, 65] on span "Quick preview" at bounding box center [974, 72] width 76 height 14
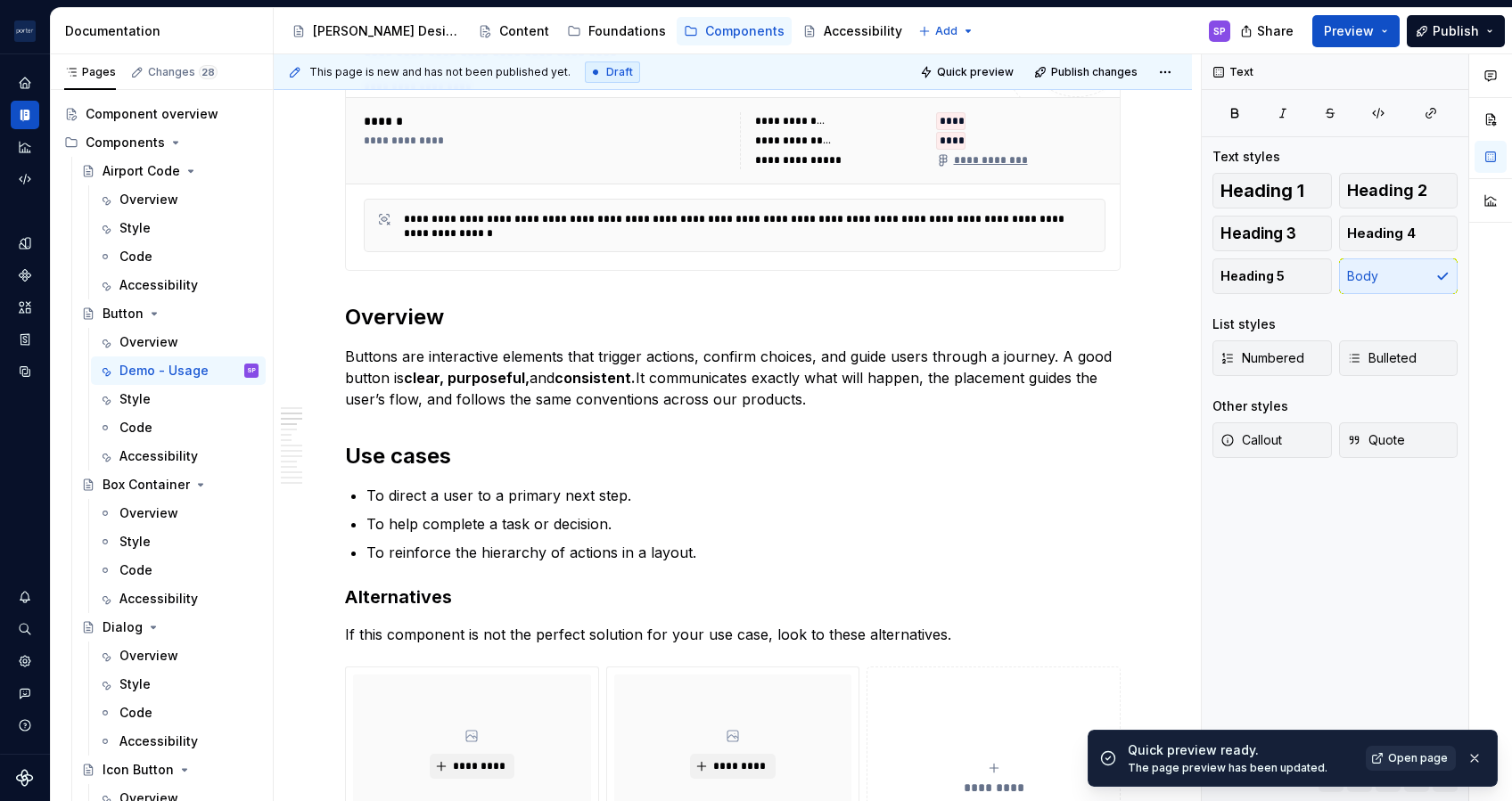
click at [1439, 755] on span "Open page" at bounding box center [1418, 758] width 59 height 14
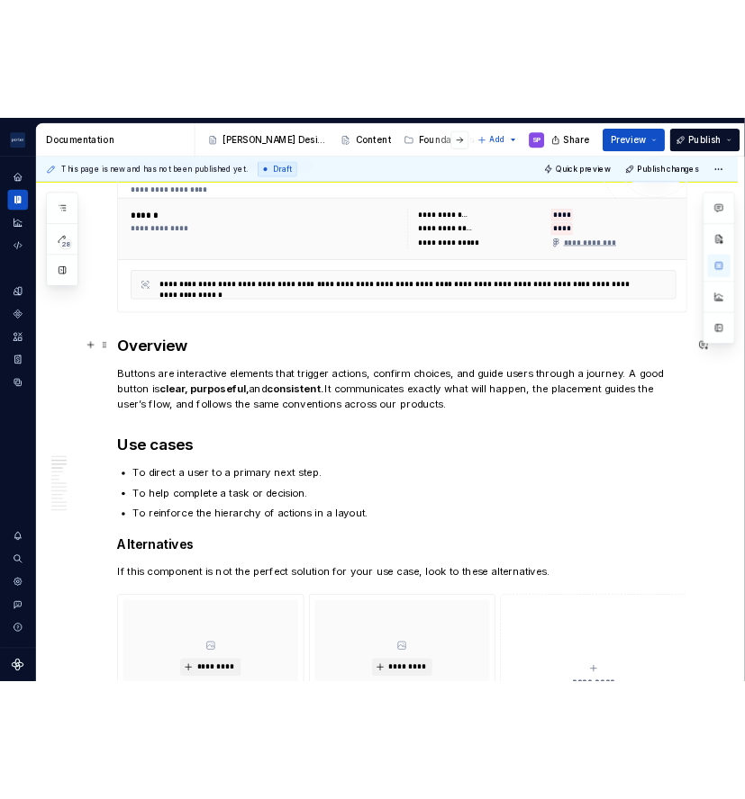
scroll to position [535, 0]
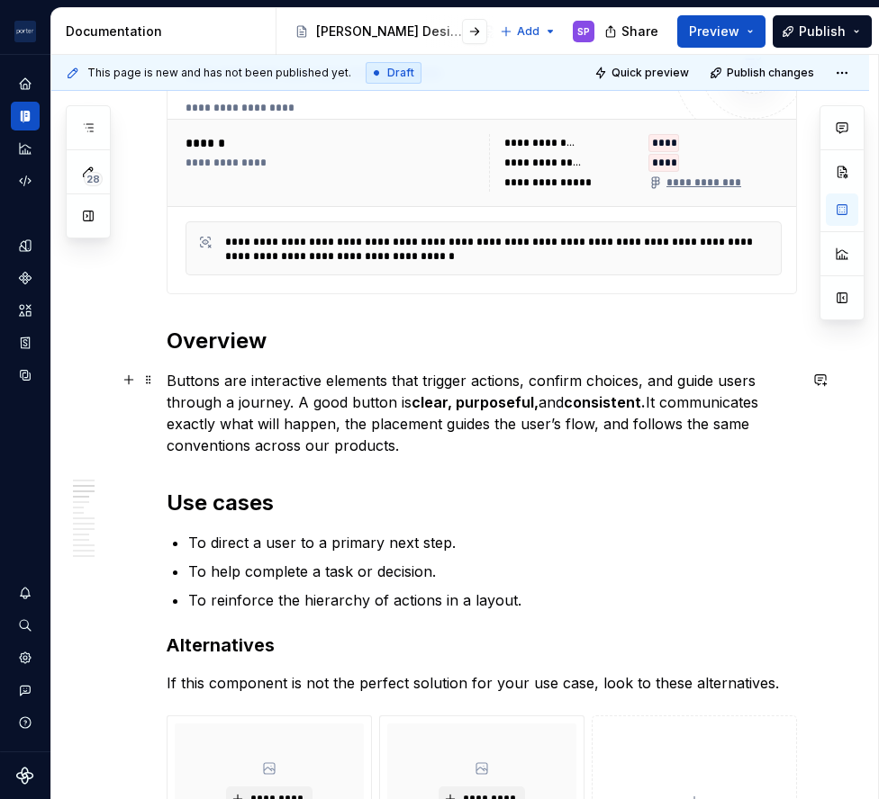
click at [348, 382] on p "Buttons are interactive elements that trigger actions, confirm choices, and gui…" at bounding box center [482, 413] width 630 height 86
click at [468, 380] on p "Buttons are interactive elements that trigger actions, confirm choices, and gui…" at bounding box center [482, 413] width 630 height 86
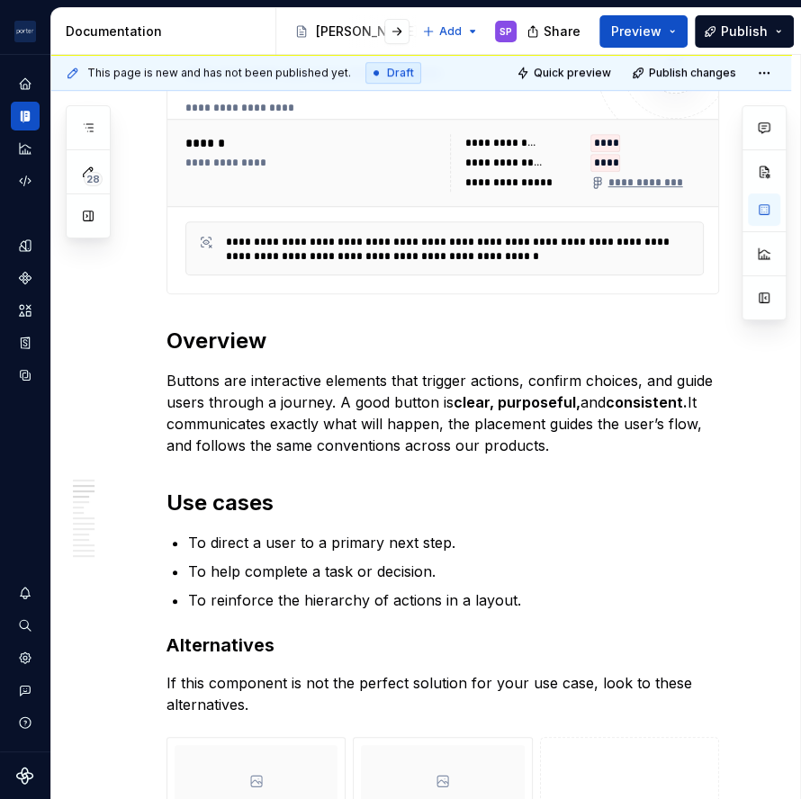
type textarea "*"
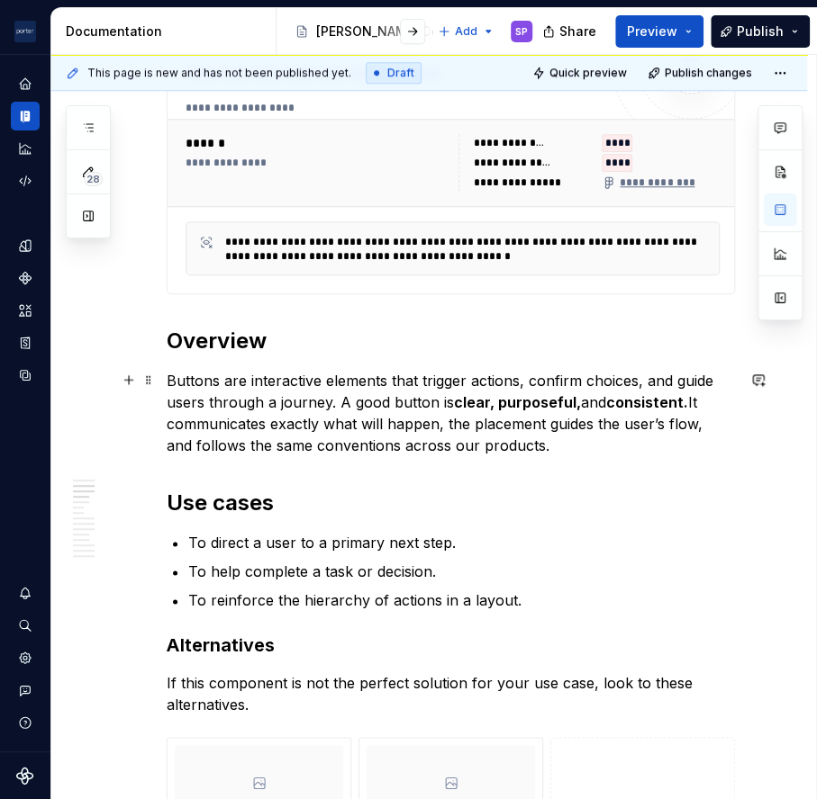
click at [419, 385] on p "Buttons are interactive elements that trigger actions, confirm choices, and gui…" at bounding box center [451, 413] width 568 height 86
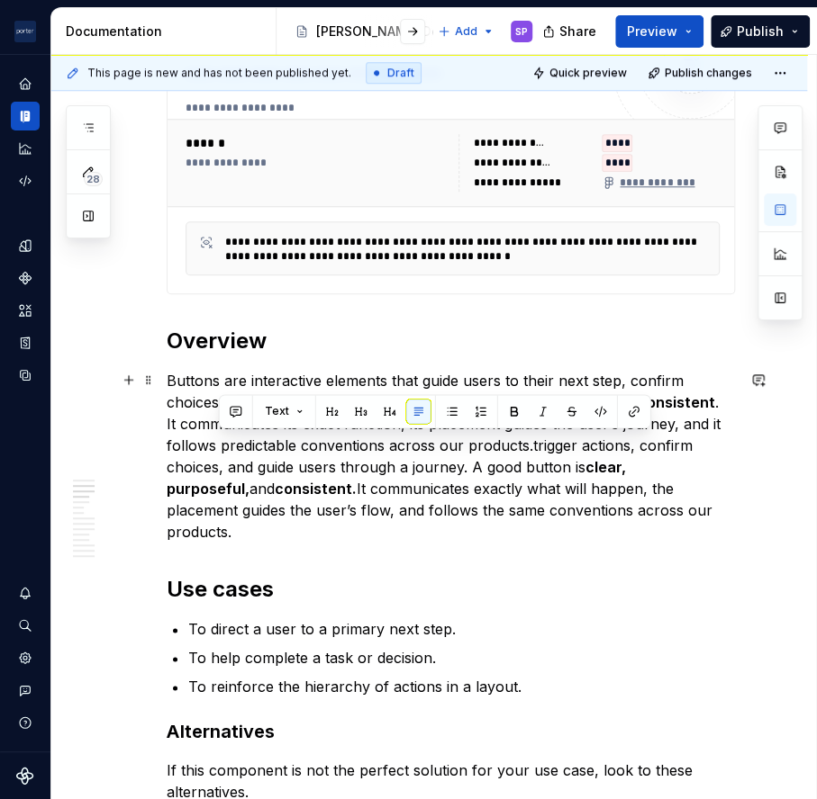
drag, startPoint x: 677, startPoint y: 503, endPoint x: 526, endPoint y: 438, distance: 164.9
click at [526, 438] on p "Buttons are interactive elements that guide users to their next step, confirm c…" at bounding box center [451, 456] width 568 height 173
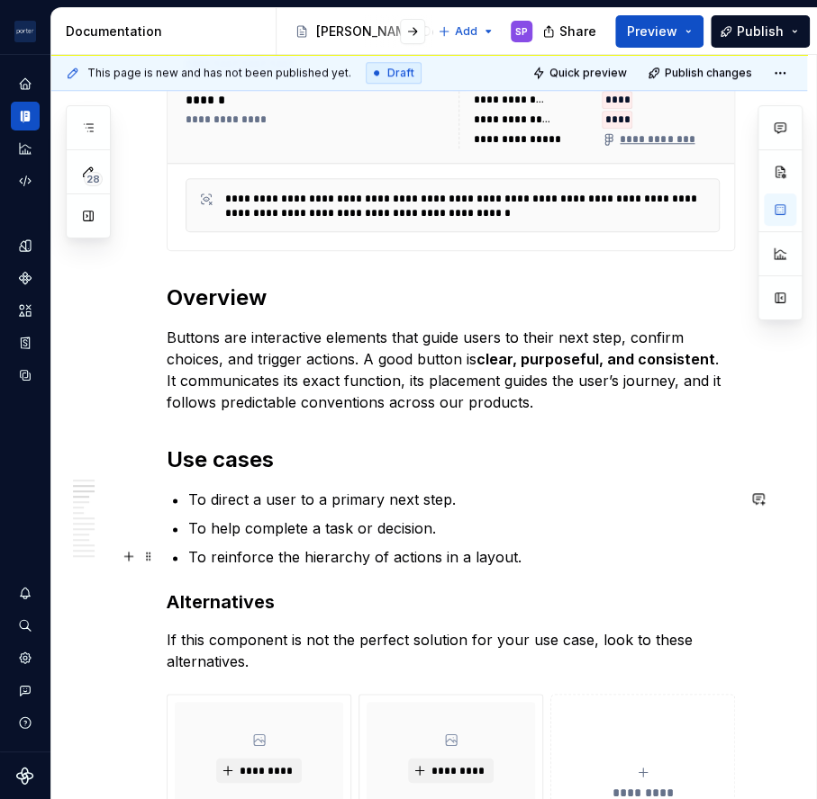
scroll to position [614, 0]
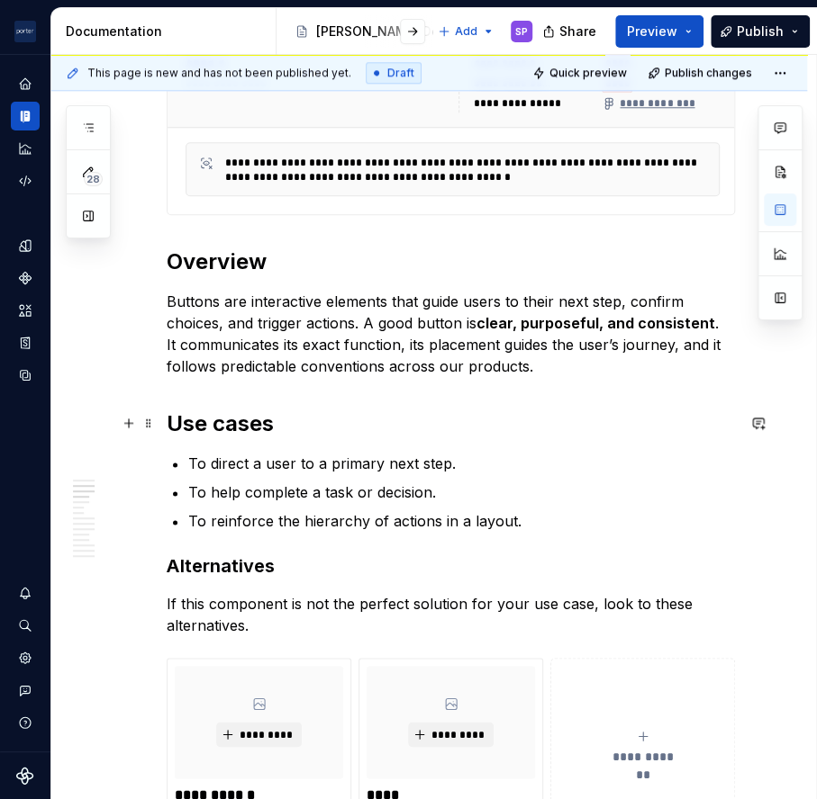
click at [223, 424] on h2 "Use cases" at bounding box center [451, 424] width 568 height 29
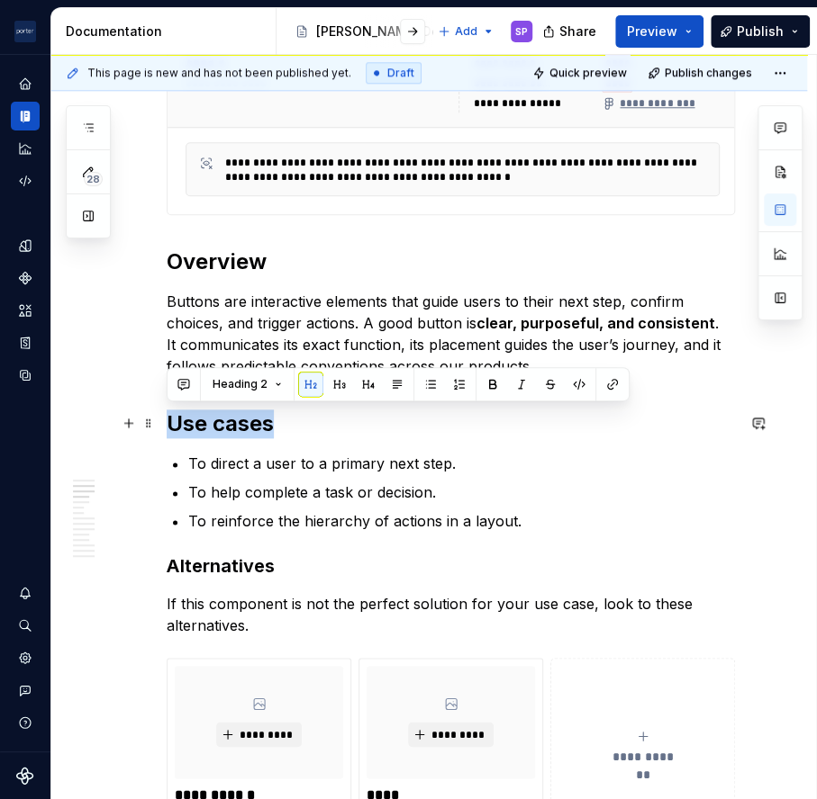
click at [223, 424] on h2 "Use cases" at bounding box center [451, 424] width 568 height 29
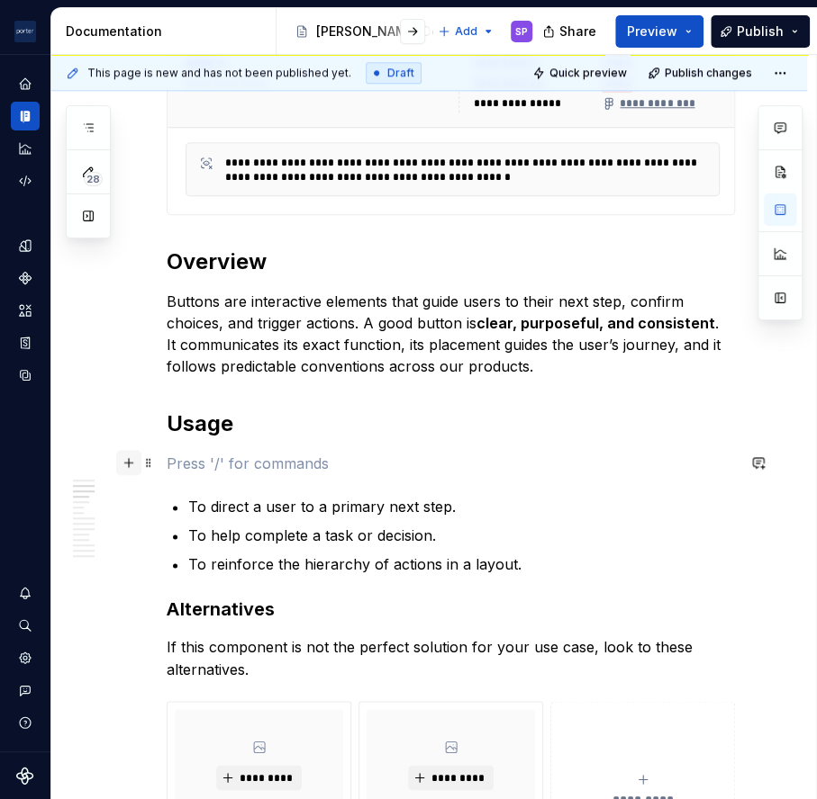
click at [127, 464] on button "button" at bounding box center [128, 462] width 25 height 25
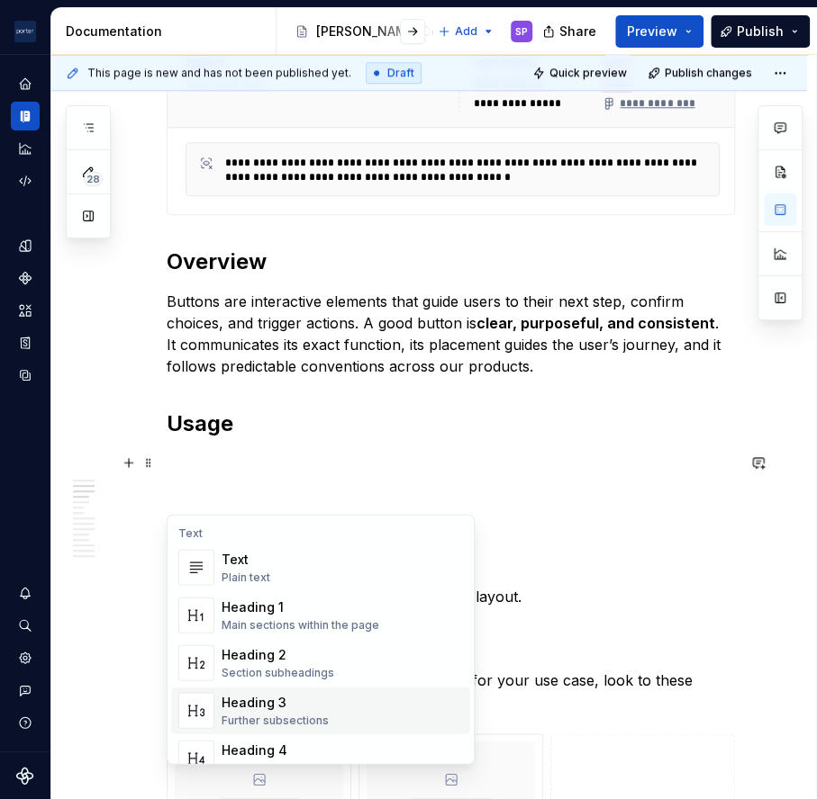
click at [240, 696] on div "Heading 3" at bounding box center [274, 703] width 107 height 18
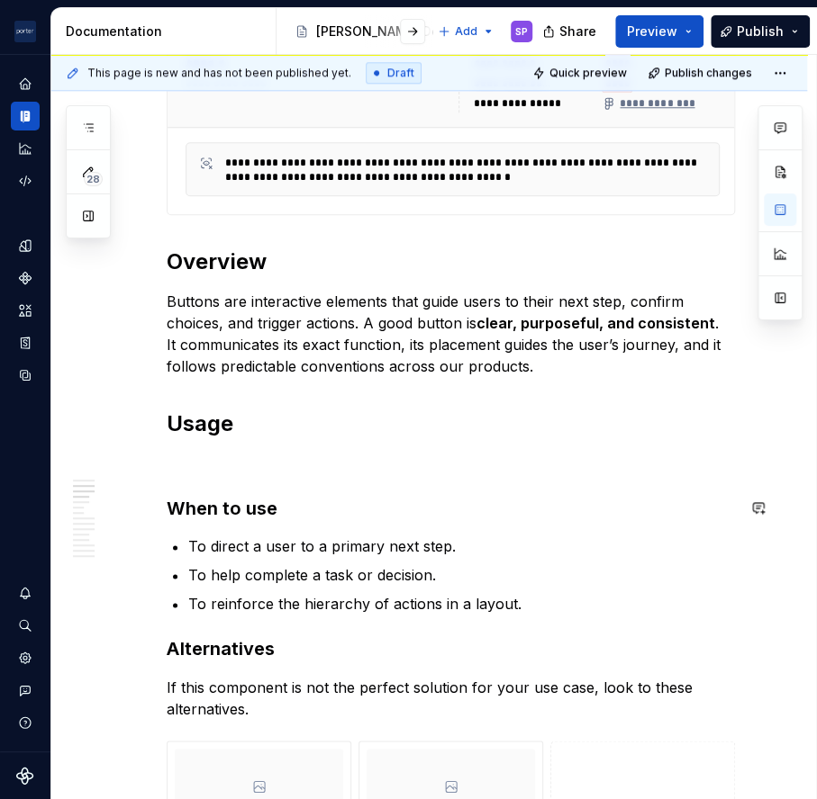
click at [228, 496] on h3 "When to use" at bounding box center [451, 508] width 568 height 25
click at [202, 434] on h2 "Usage" at bounding box center [451, 424] width 568 height 29
click at [203, 456] on p at bounding box center [451, 464] width 568 height 22
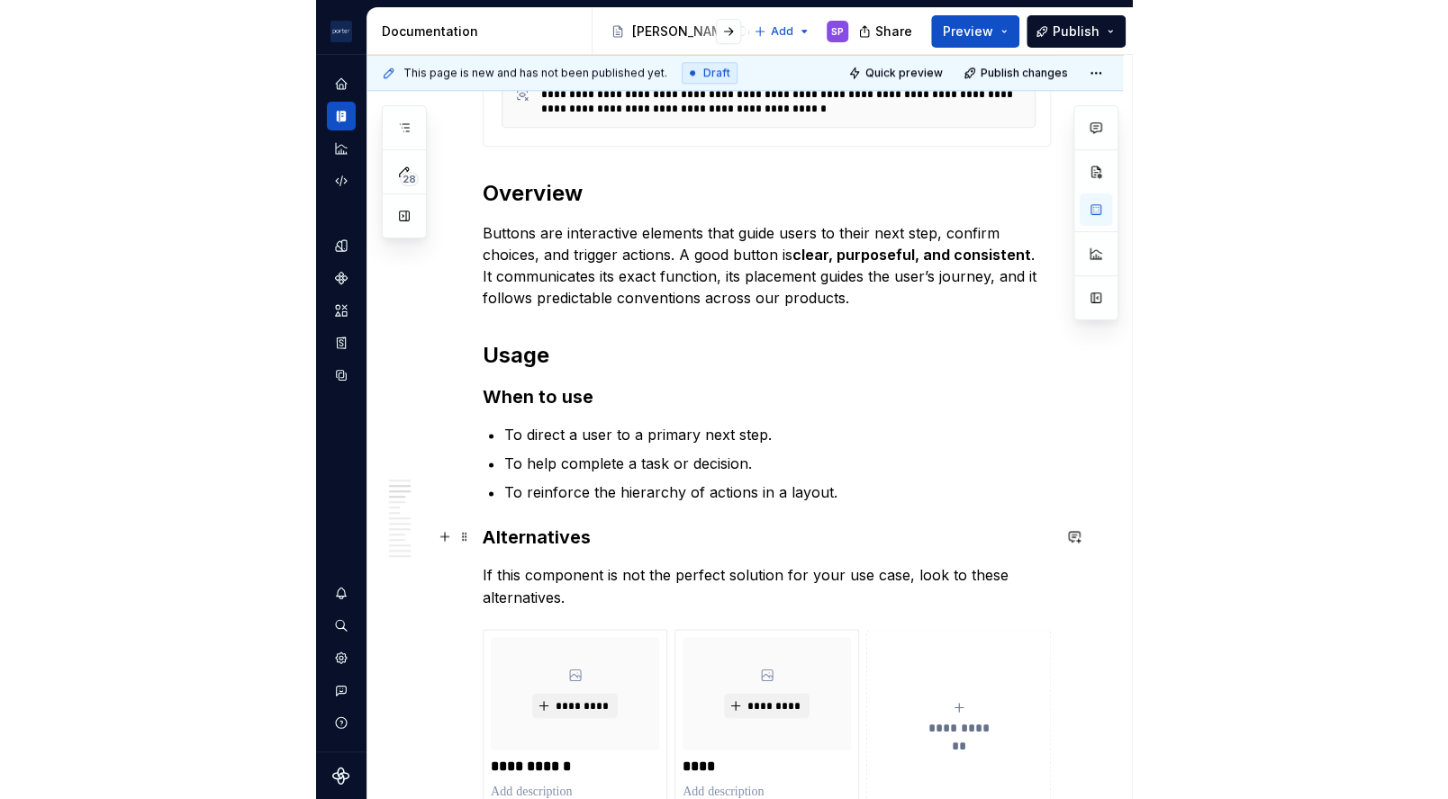
scroll to position [684, 0]
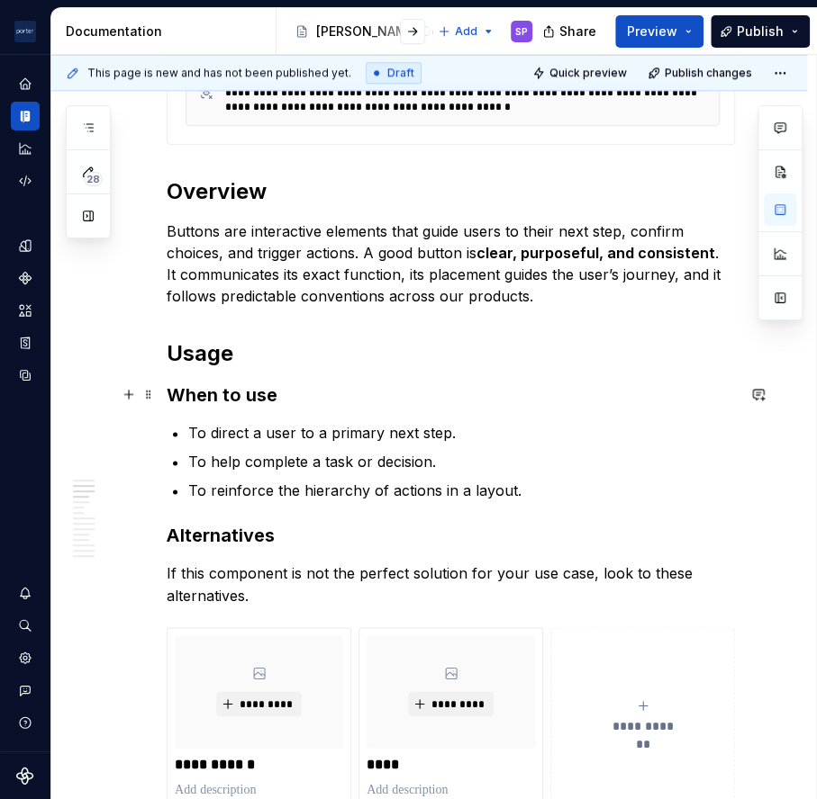
click at [326, 400] on h3 "When to use" at bounding box center [451, 395] width 568 height 25
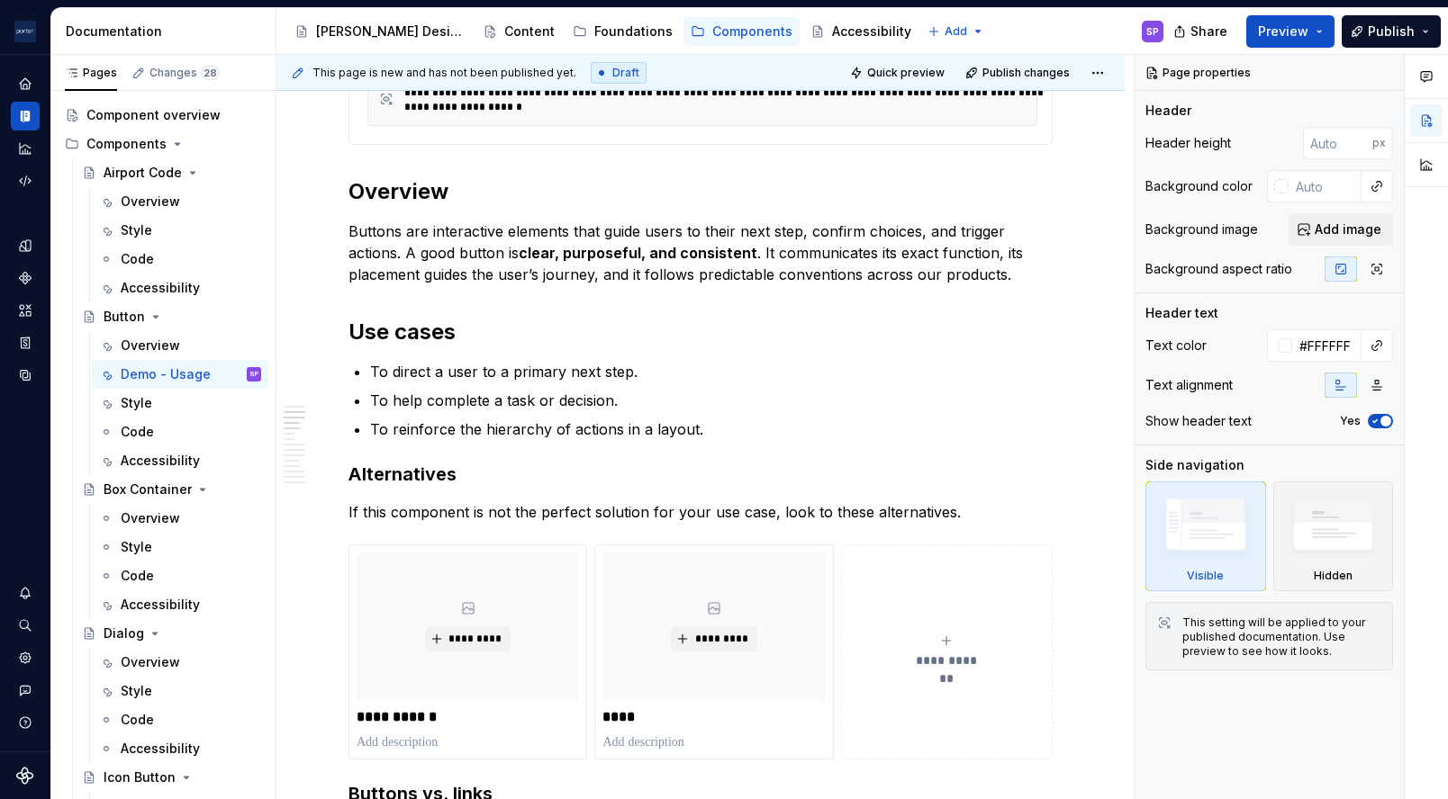
type textarea "*"
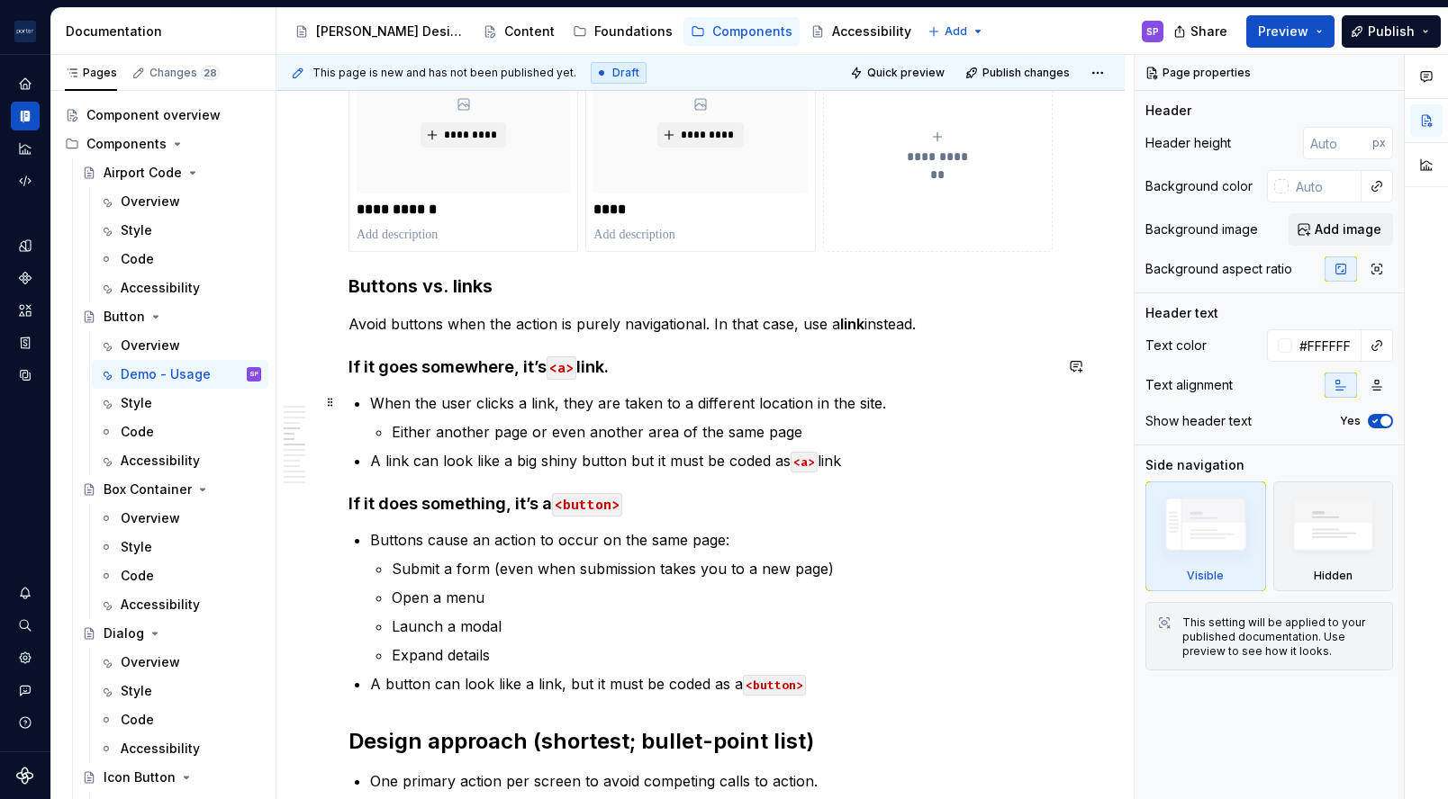
scroll to position [1338, 0]
